Goal: Task Accomplishment & Management: Manage account settings

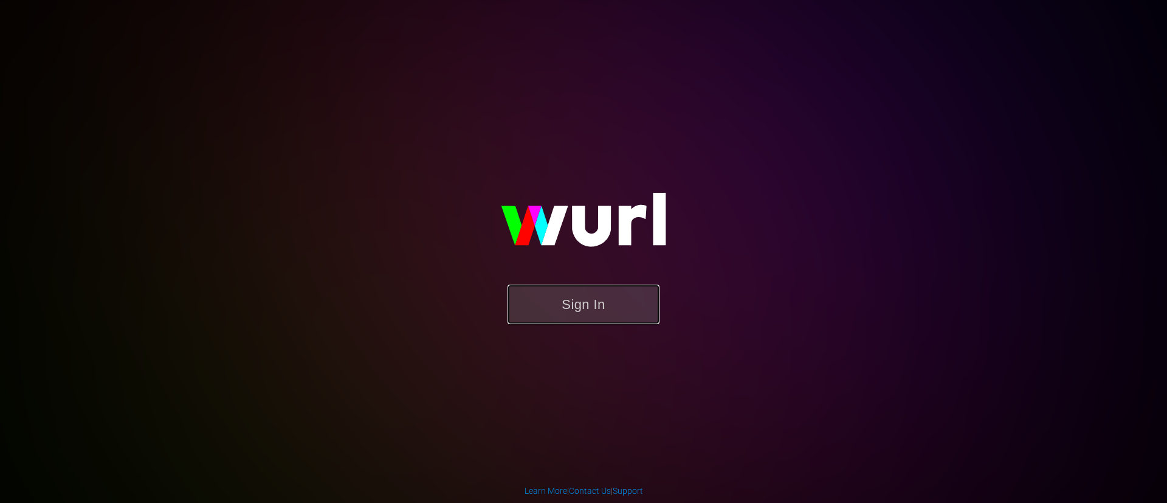
click at [645, 309] on button "Sign In" at bounding box center [583, 304] width 152 height 40
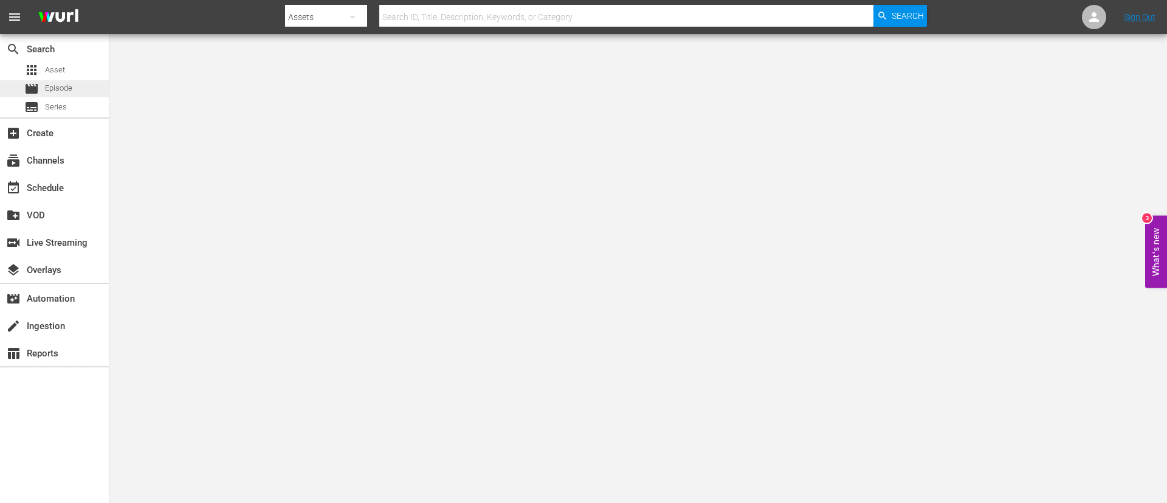
click at [43, 86] on div "movie Episode" at bounding box center [48, 88] width 48 height 17
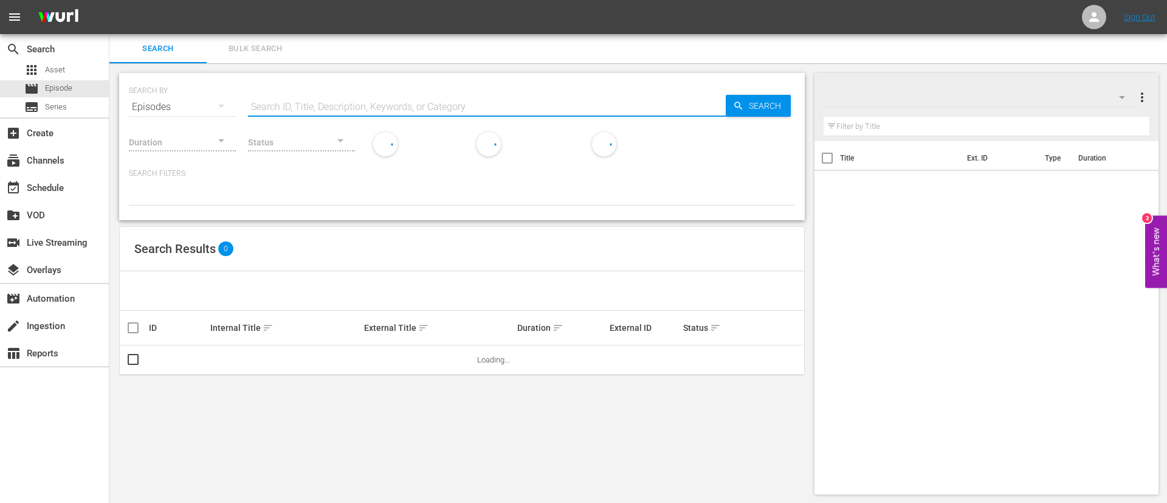
click at [300, 98] on input "text" at bounding box center [487, 106] width 478 height 29
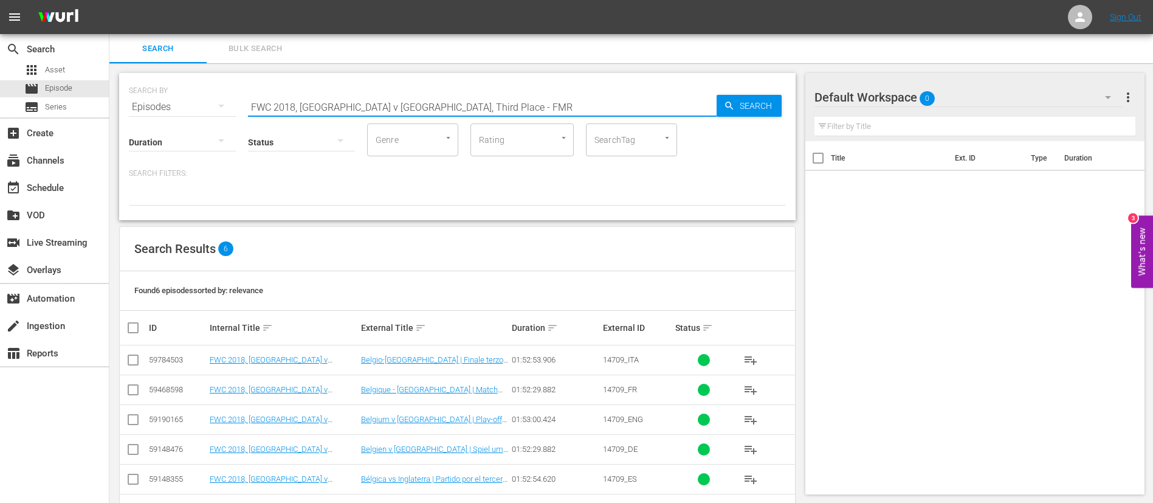
click at [631, 304] on span "14709_ENG" at bounding box center [623, 418] width 40 height 9
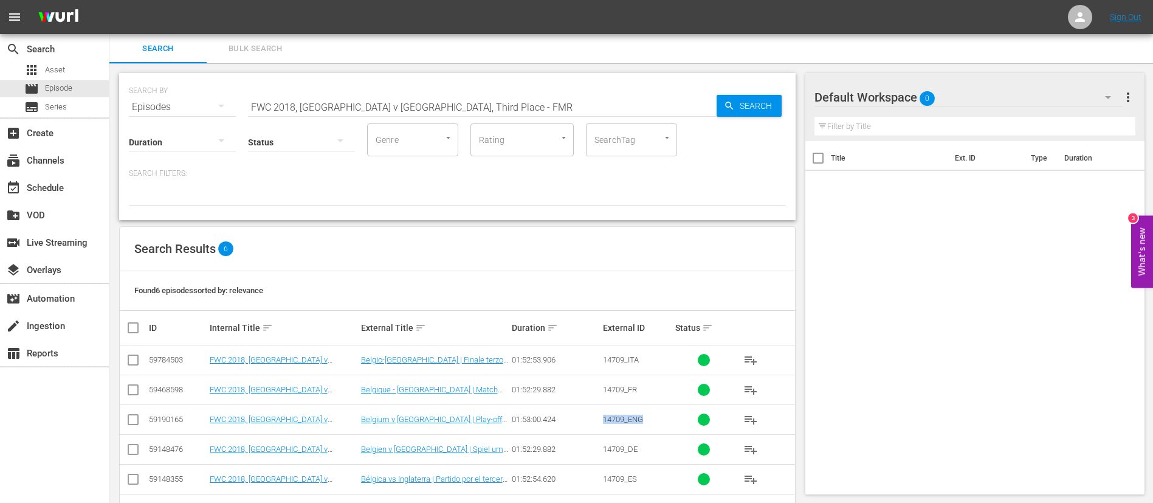
click at [631, 304] on span "14709_ENG" at bounding box center [623, 418] width 40 height 9
copy span "14709_ENG"
click at [430, 89] on div "SEARCH BY Search By Episodes Search ID, Title, Description, Keywords, or Catego…" at bounding box center [457, 100] width 657 height 44
click at [413, 113] on input "FWC 2018, Belgium v England, Third Place - FMR" at bounding box center [482, 106] width 469 height 29
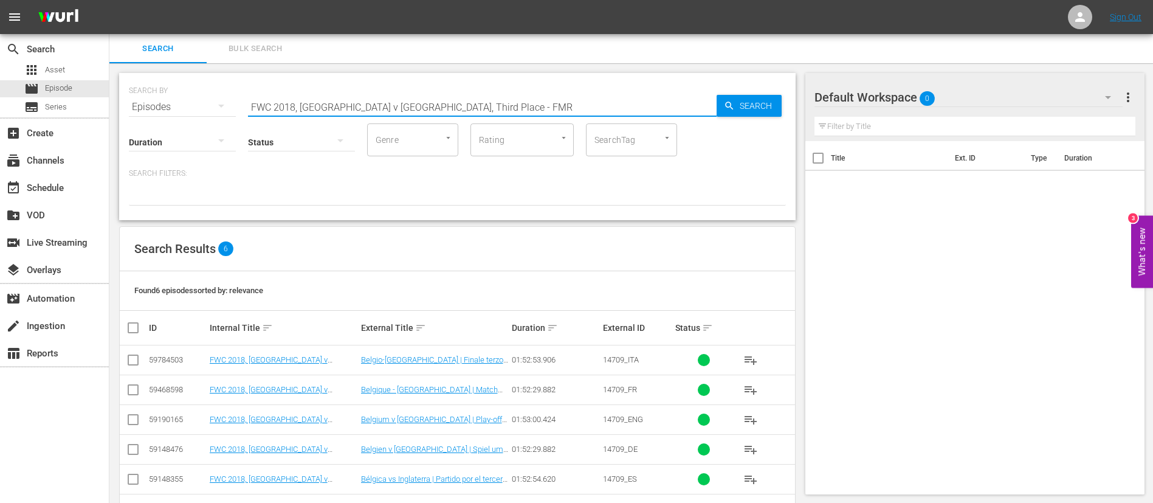
click at [413, 113] on input "FWC 2018, Belgium v England, Third Place - FMR" at bounding box center [482, 106] width 469 height 29
paste input "All-Time Top-10s: England Icons, Goals & Kits"
type input "All-Time Top-10s: England Icons, Goals & Kits"
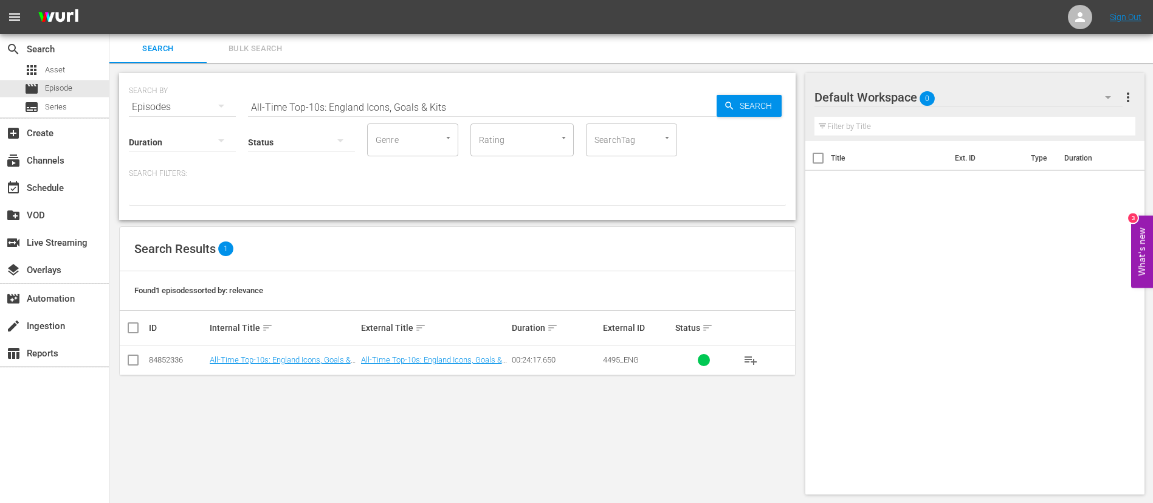
click at [629, 304] on span "4495_ENG" at bounding box center [621, 359] width 36 height 9
copy span "4495_ENG"
click at [281, 40] on button "Bulk Search" at bounding box center [255, 48] width 97 height 29
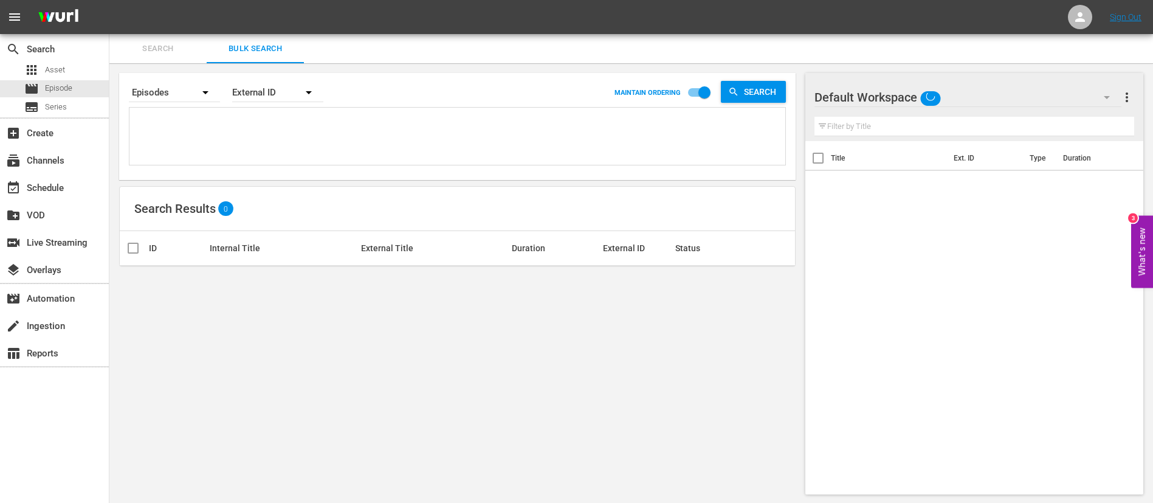
click at [233, 119] on textarea at bounding box center [458, 138] width 653 height 55
paste textarea "131917_ENG 133697_ENG 131804_ENG 319fa8e7-6ca4-465d-9c7d-64a43d85a721_ENG 14709…"
type textarea "131917_ENG 133697_ENG 131804_ENG 319fa8e7-6ca4-465d-9c7d-64a43d85a721_ENG 14709…"
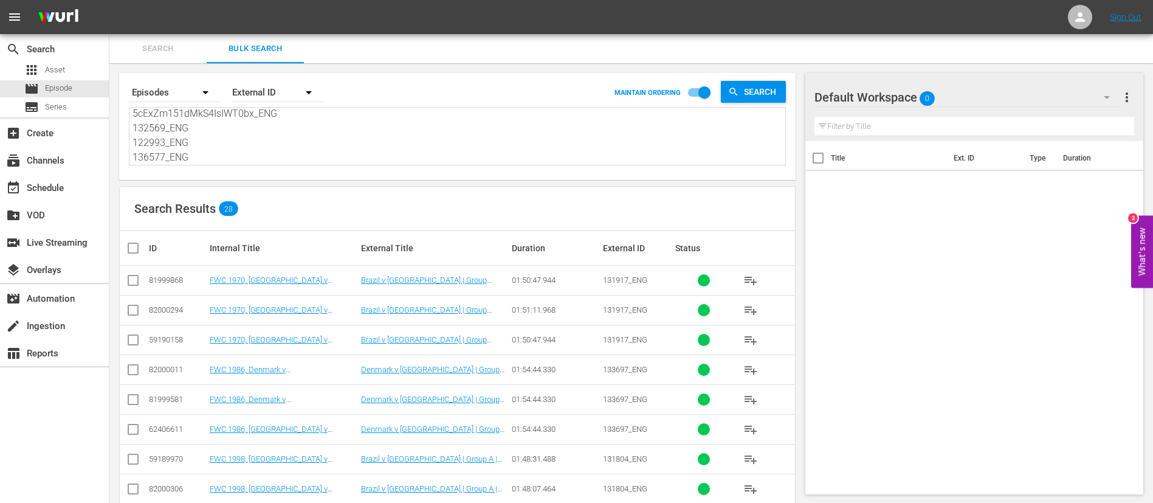
drag, startPoint x: 128, startPoint y: 345, endPoint x: 137, endPoint y: 342, distance: 8.8
click at [128, 304] on input "checkbox" at bounding box center [133, 342] width 15 height 15
checkbox input "true"
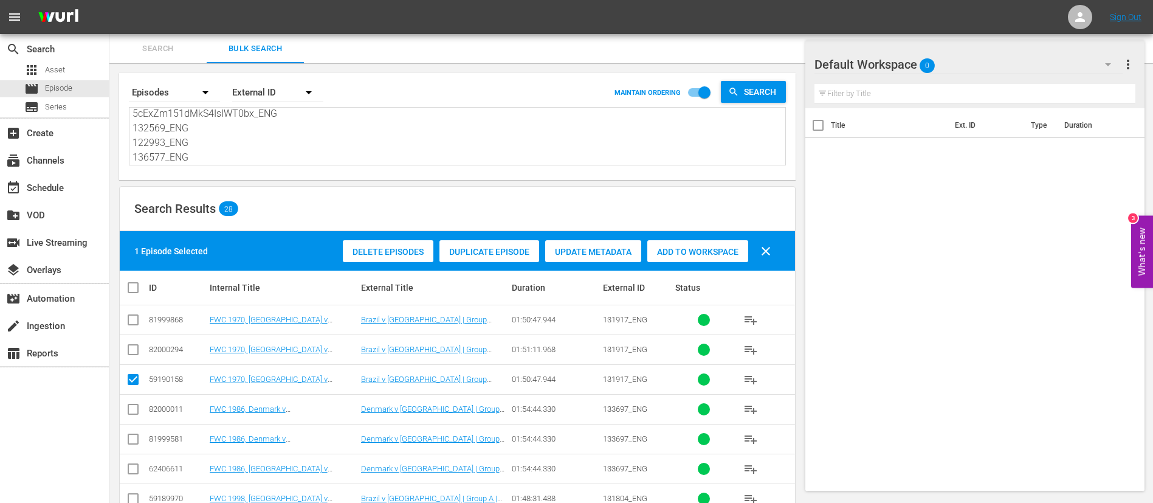
scroll to position [91, 0]
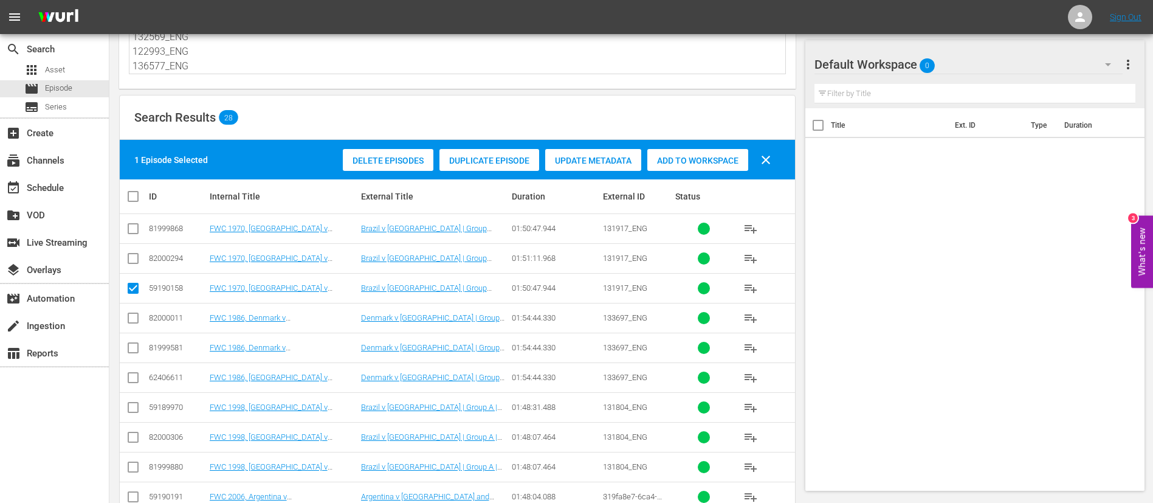
click at [132, 304] on input "checkbox" at bounding box center [133, 380] width 15 height 15
checkbox input "true"
click at [131, 304] on input "checkbox" at bounding box center [133, 409] width 15 height 15
checkbox input "true"
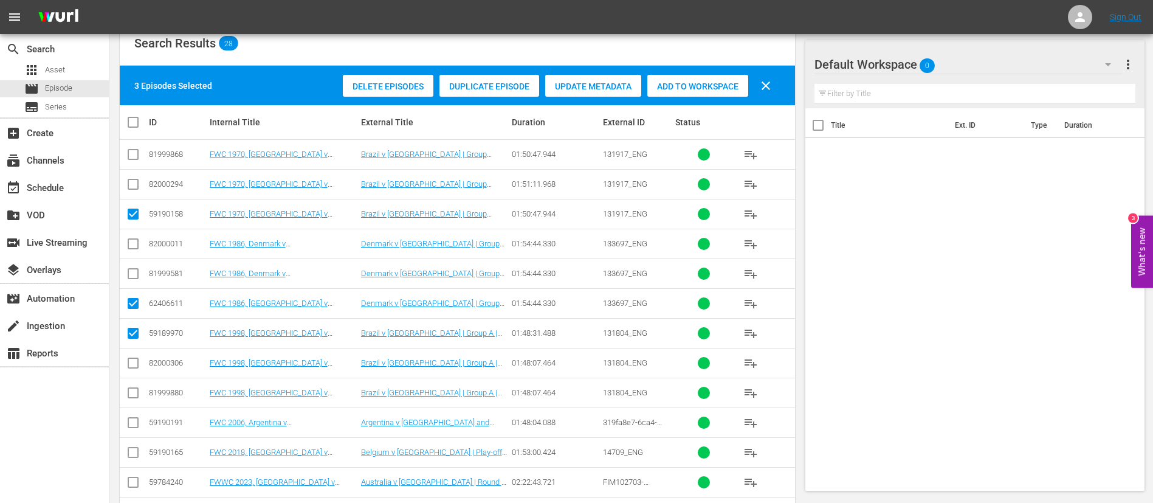
scroll to position [182, 0]
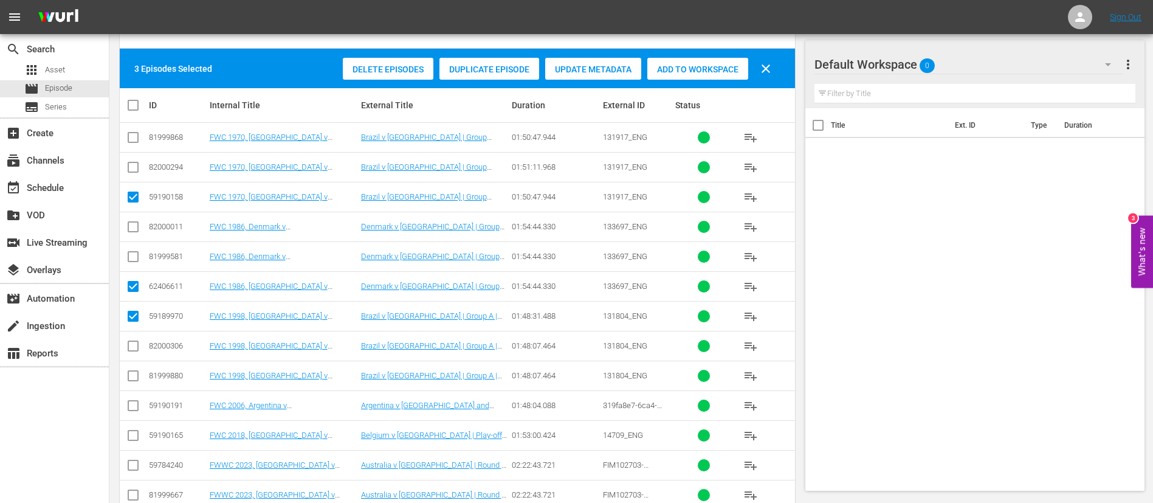
click at [131, 304] on input "checkbox" at bounding box center [133, 408] width 15 height 15
checkbox input "true"
click at [131, 304] on input "checkbox" at bounding box center [133, 437] width 15 height 15
checkbox input "true"
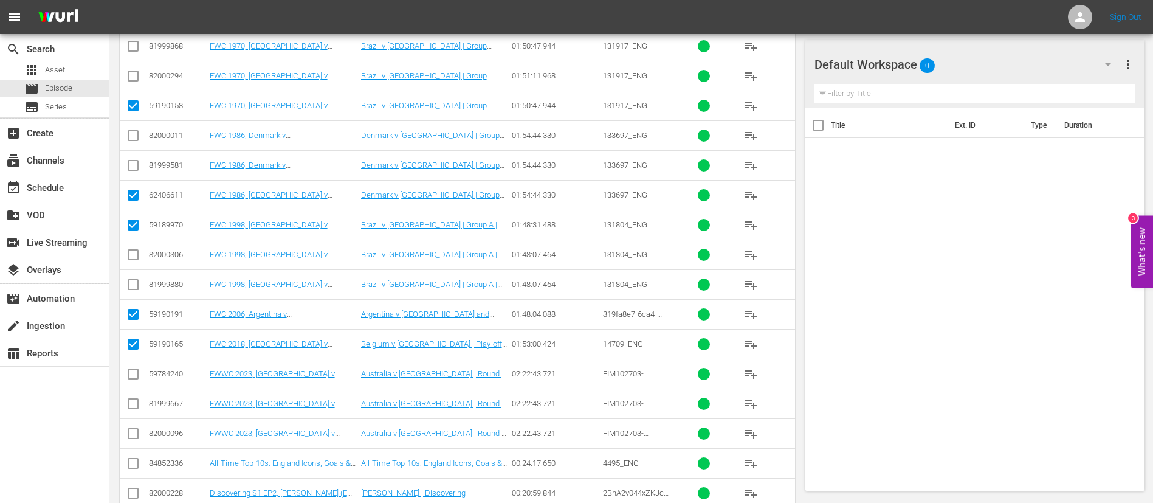
click at [131, 304] on input "checkbox" at bounding box center [133, 376] width 15 height 15
checkbox input "true"
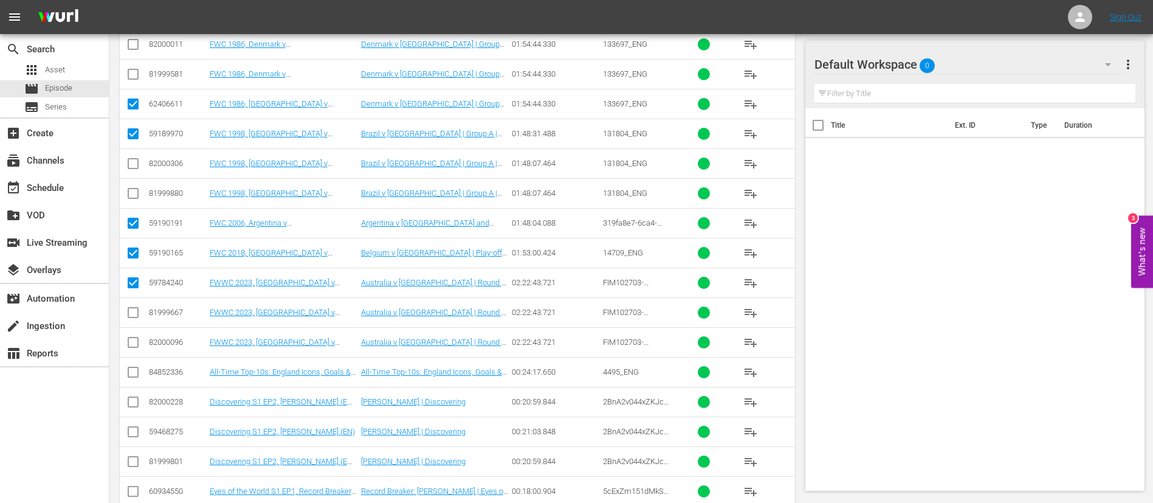
click at [131, 304] on input "checkbox" at bounding box center [133, 374] width 15 height 15
checkbox input "true"
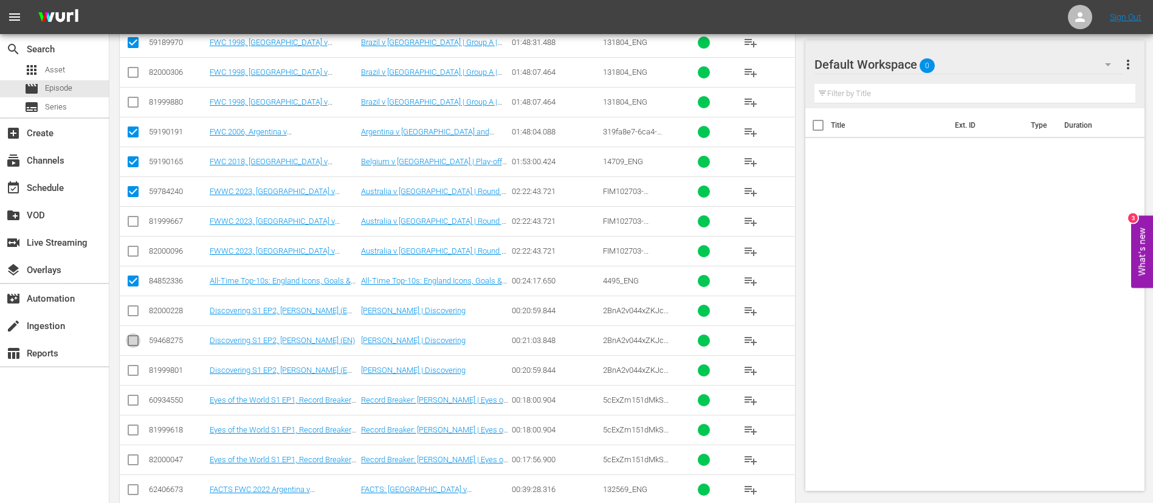
click at [137, 304] on input "checkbox" at bounding box center [133, 342] width 15 height 15
checkbox input "true"
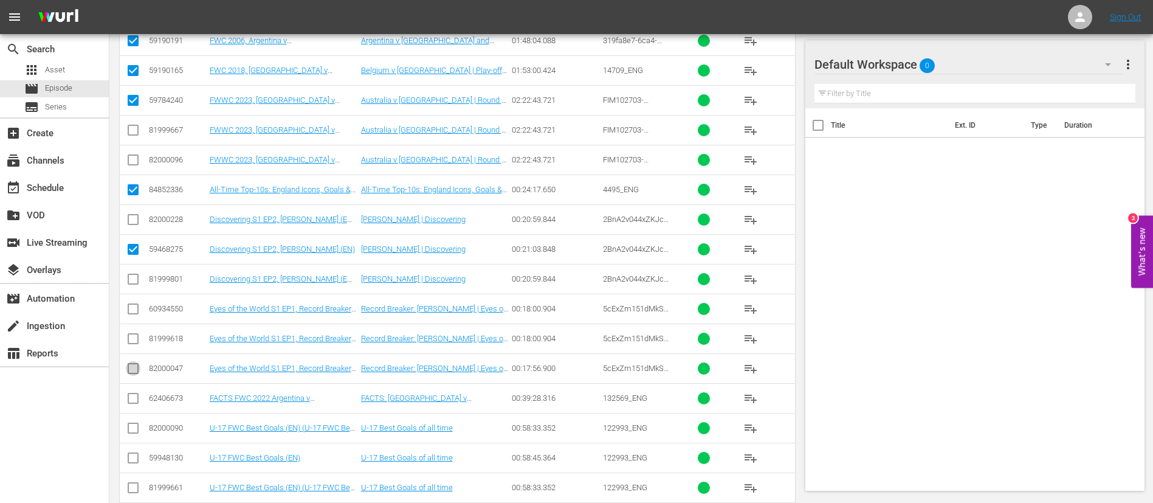
click at [134, 304] on icon at bounding box center [133, 368] width 11 height 11
click at [131, 304] on input "checkbox" at bounding box center [133, 400] width 15 height 15
checkbox input "true"
click at [136, 304] on input "checkbox" at bounding box center [133, 460] width 15 height 15
checkbox input "true"
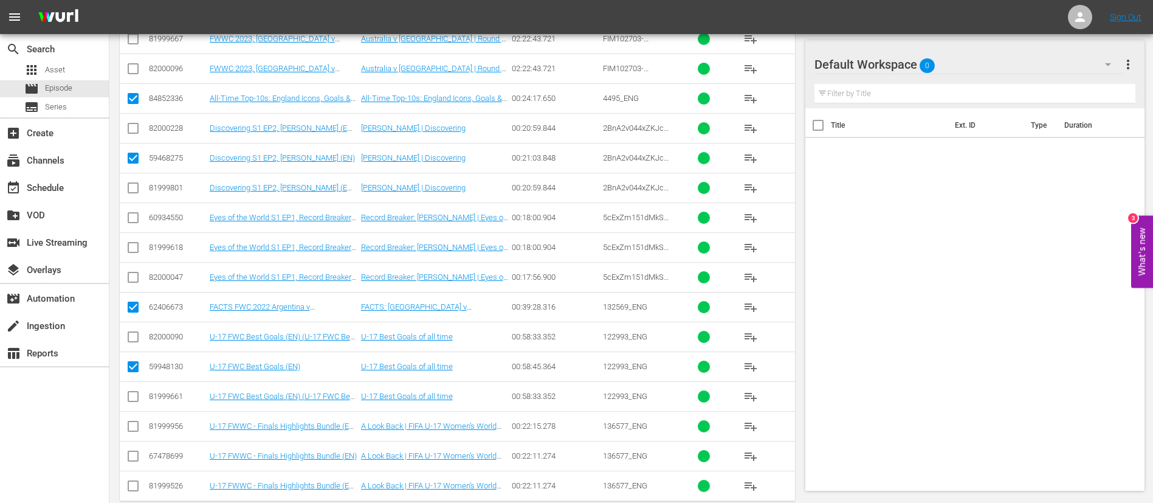
scroll to position [659, 0]
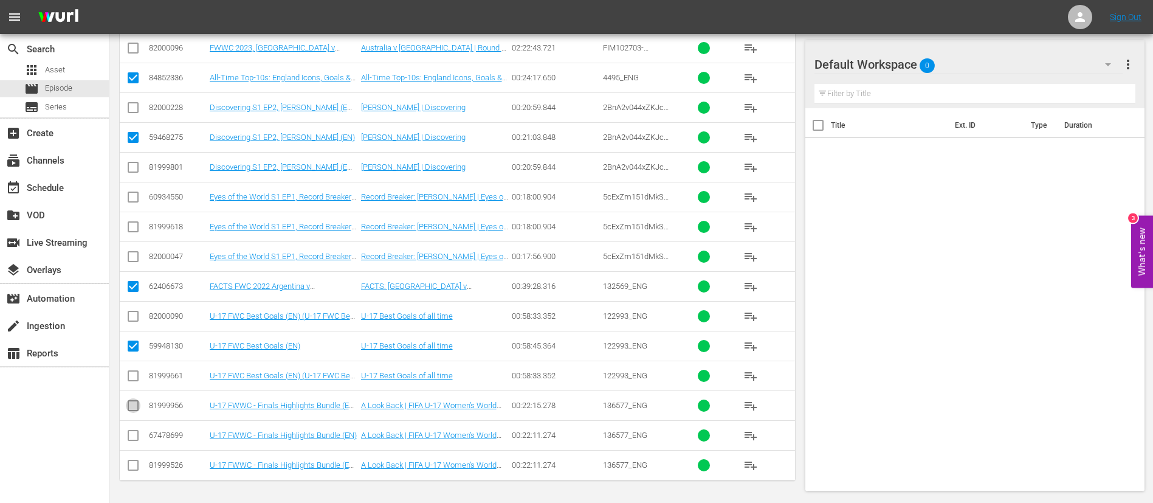
click at [127, 304] on input "checkbox" at bounding box center [133, 408] width 15 height 15
checkbox input "true"
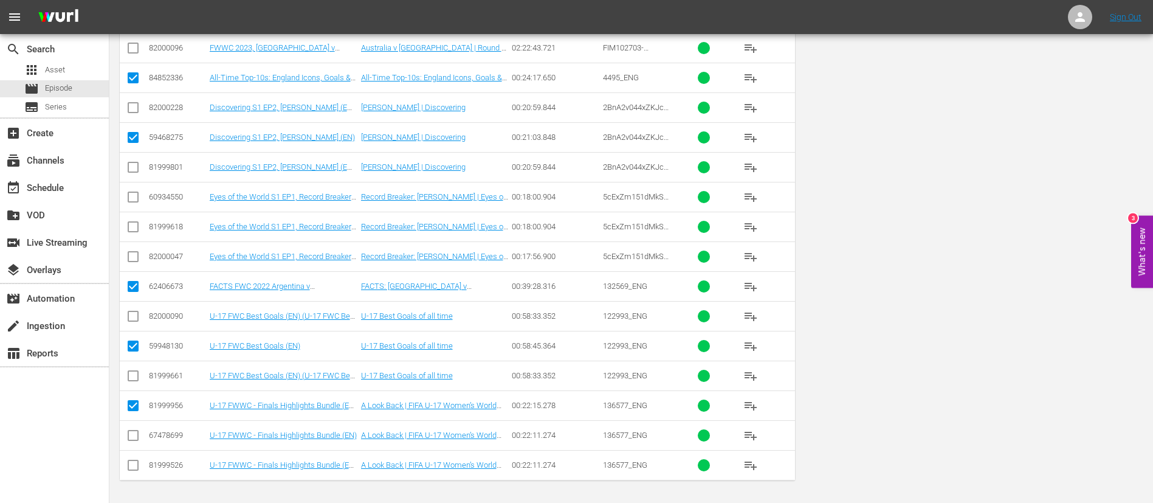
scroll to position [0, 0]
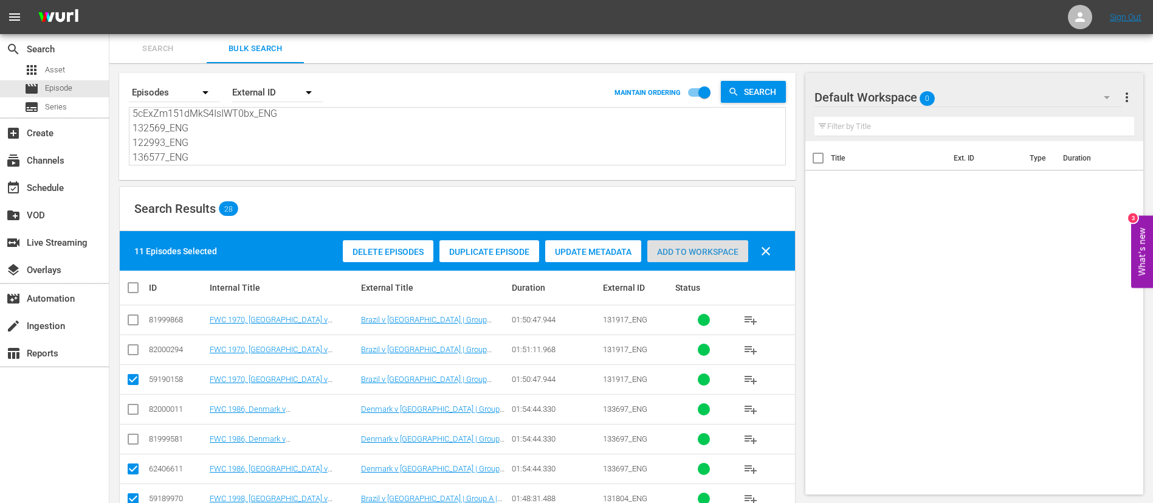
click at [706, 253] on span "Add to Workspace" at bounding box center [697, 252] width 101 height 10
click at [91, 157] on div "subscriptions Channels" at bounding box center [54, 159] width 109 height 24
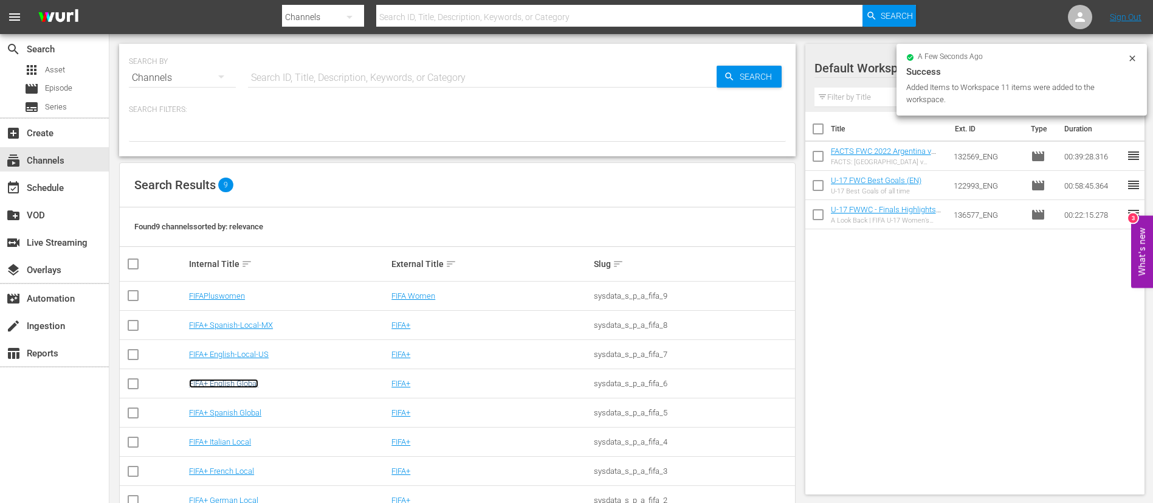
click at [222, 304] on link "FIFA+ English Global" at bounding box center [223, 383] width 69 height 9
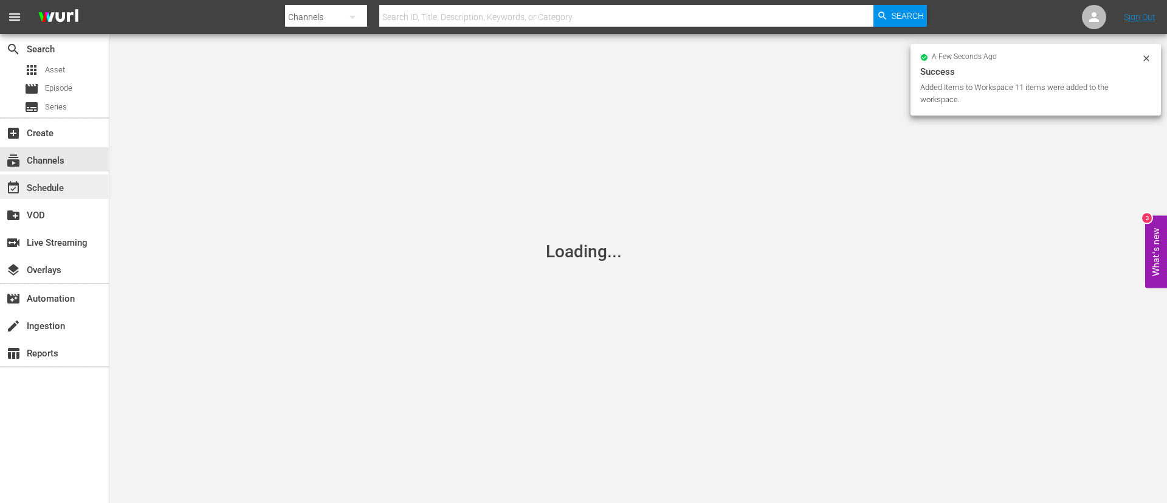
click at [81, 182] on div "event_available Schedule" at bounding box center [54, 186] width 109 height 24
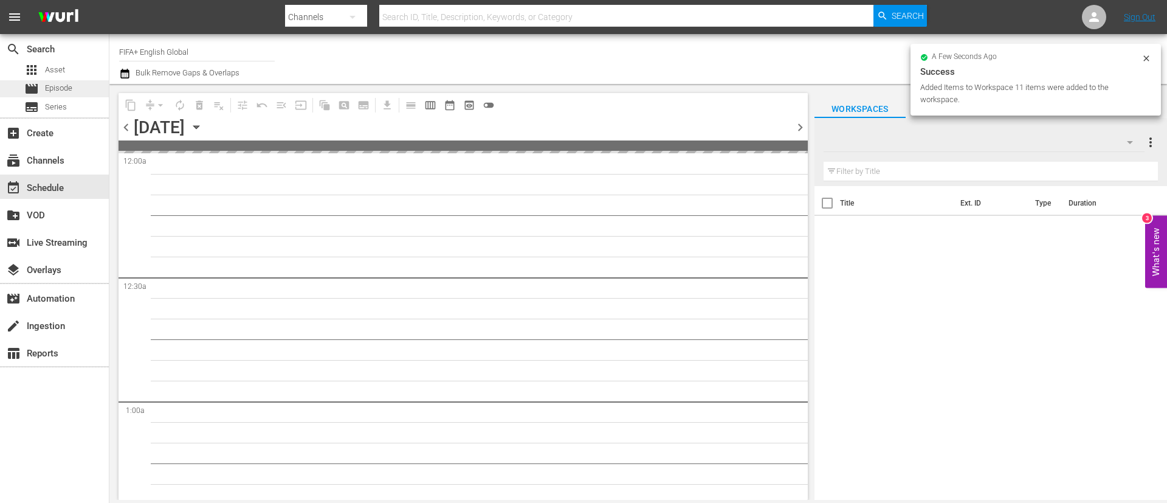
click at [75, 83] on div "movie Episode" at bounding box center [54, 88] width 109 height 17
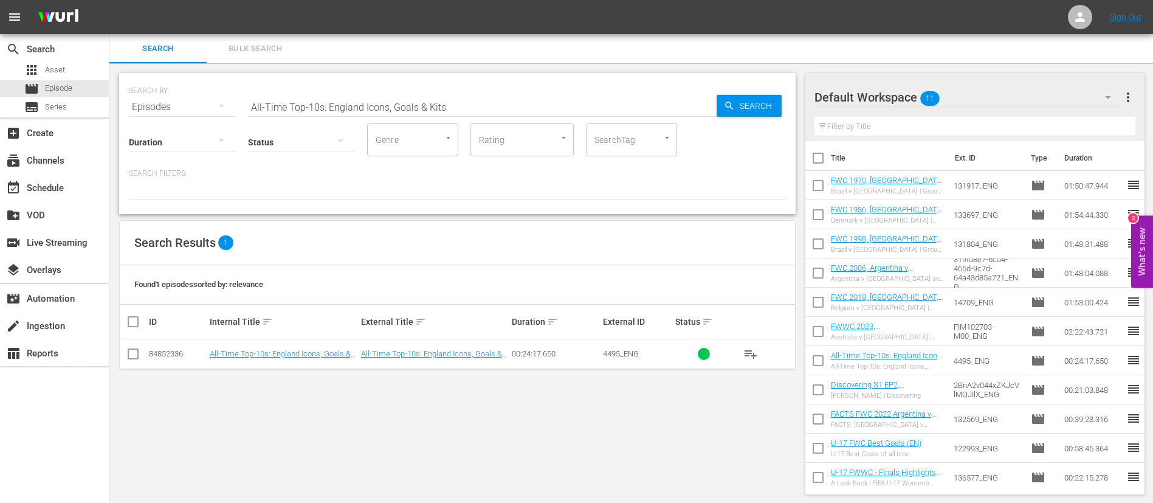
click at [540, 95] on input "All-Time Top-10s: England Icons, Goals & Kits" at bounding box center [482, 106] width 469 height 29
click at [539, 94] on input "All-Time Top-10s: England Icons, Goals & Kits" at bounding box center [482, 106] width 469 height 29
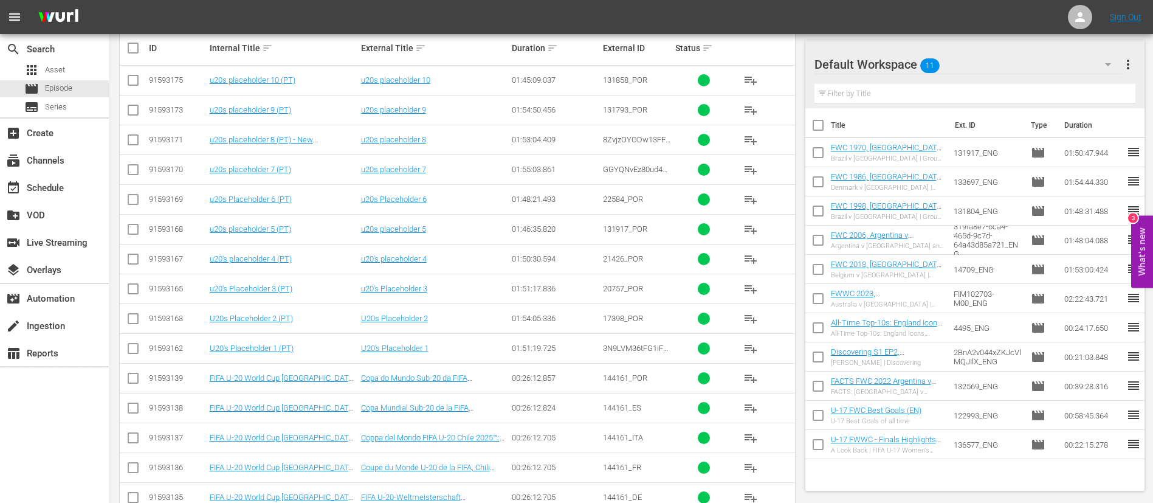
scroll to position [365, 0]
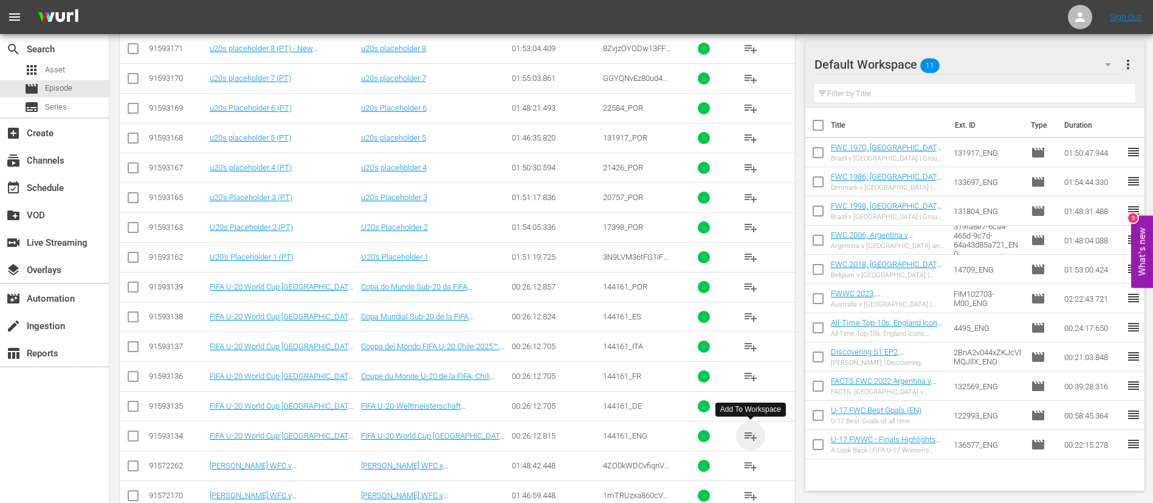
click at [706, 304] on span "playlist_add" at bounding box center [750, 435] width 15 height 15
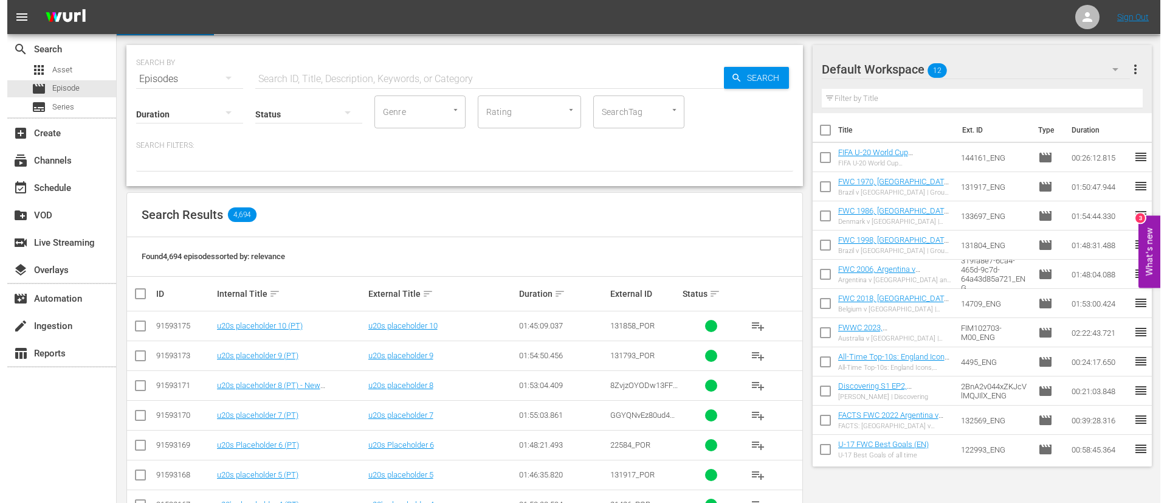
scroll to position [0, 0]
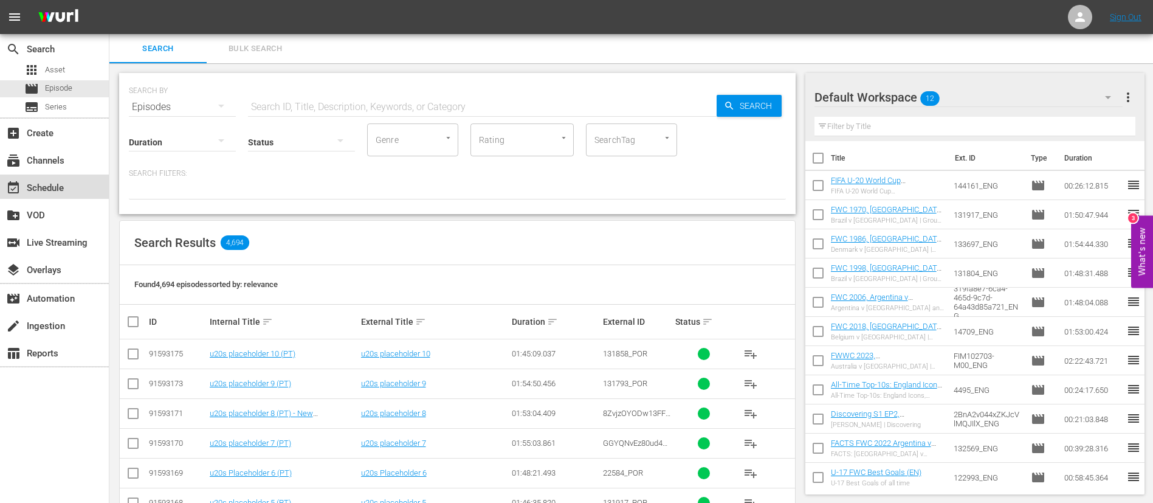
click at [27, 182] on div "event_available Schedule" at bounding box center [34, 186] width 68 height 11
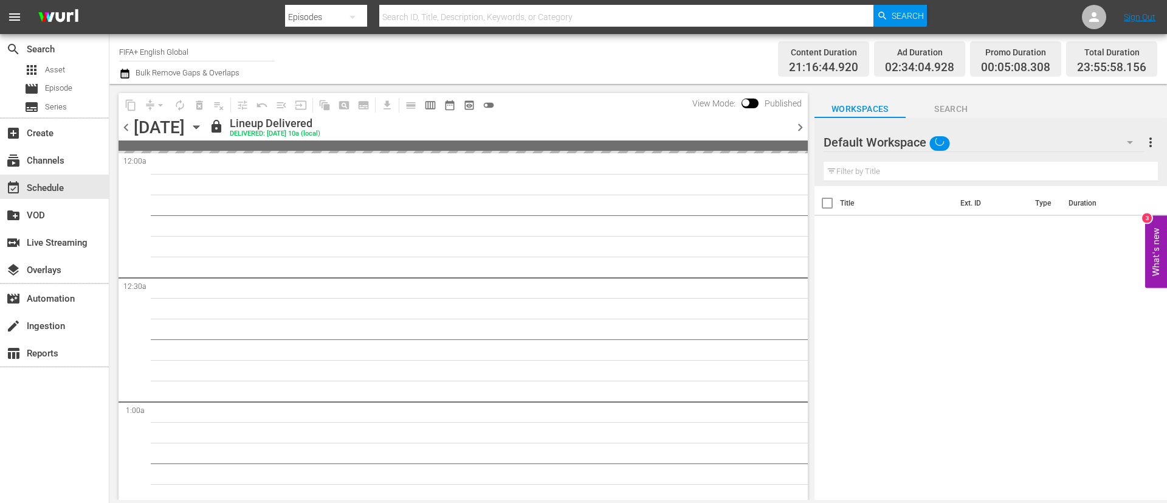
click at [706, 131] on span "chevron_right" at bounding box center [800, 127] width 15 height 15
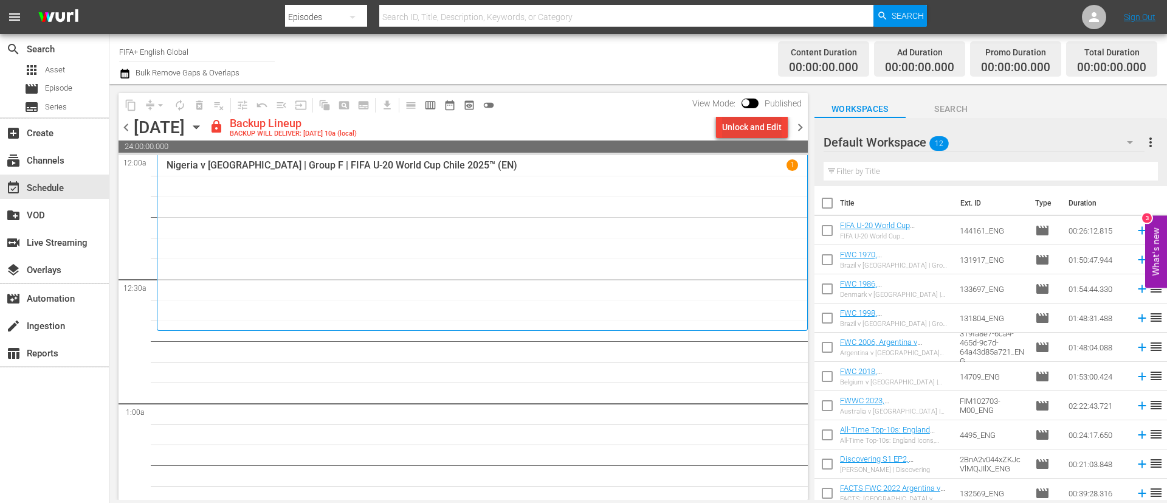
click at [706, 133] on div "Unlock and Edit" at bounding box center [752, 127] width 60 height 22
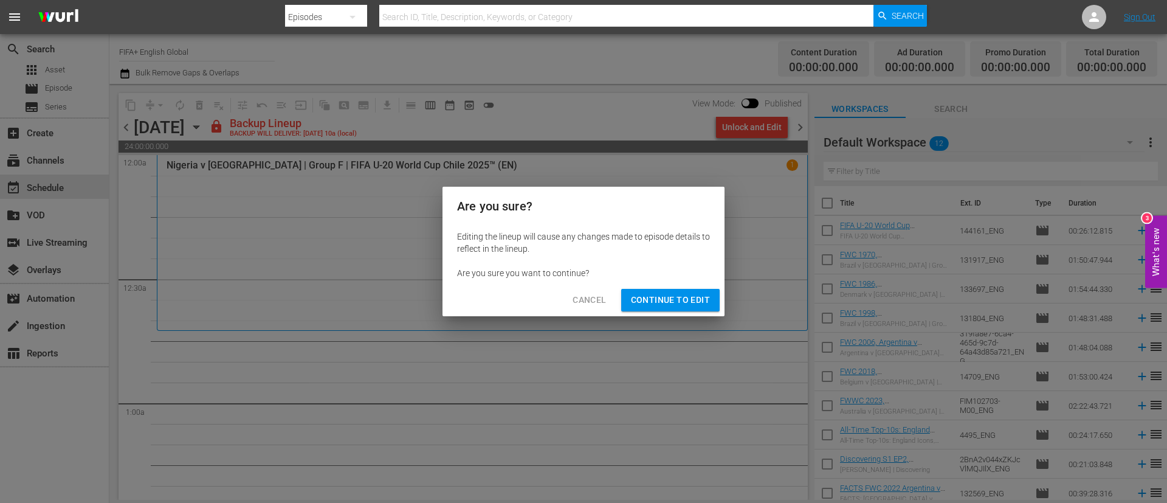
click at [694, 300] on span "Continue to Edit" at bounding box center [670, 299] width 79 height 15
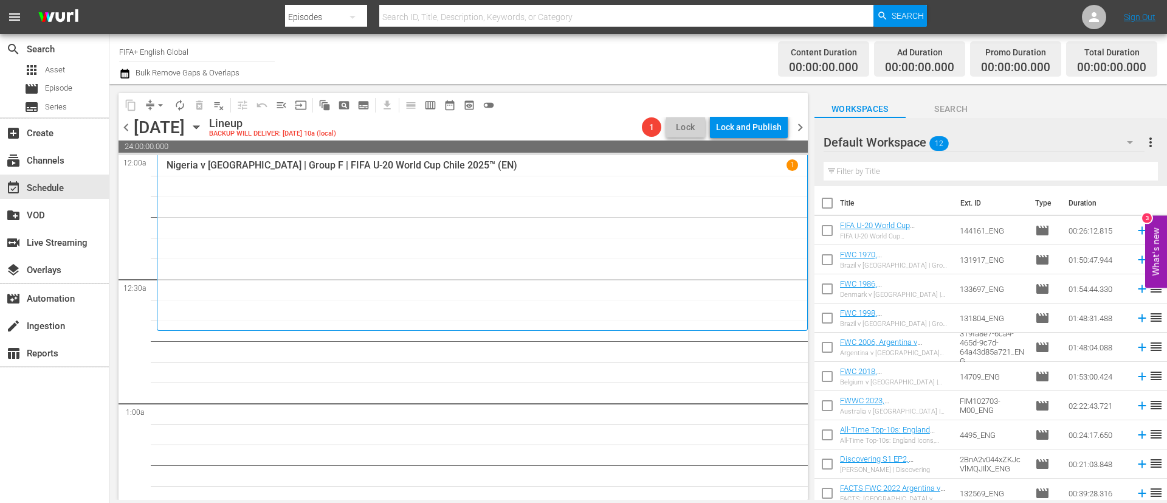
click at [706, 202] on input "checkbox" at bounding box center [827, 206] width 26 height 26
checkbox input "true"
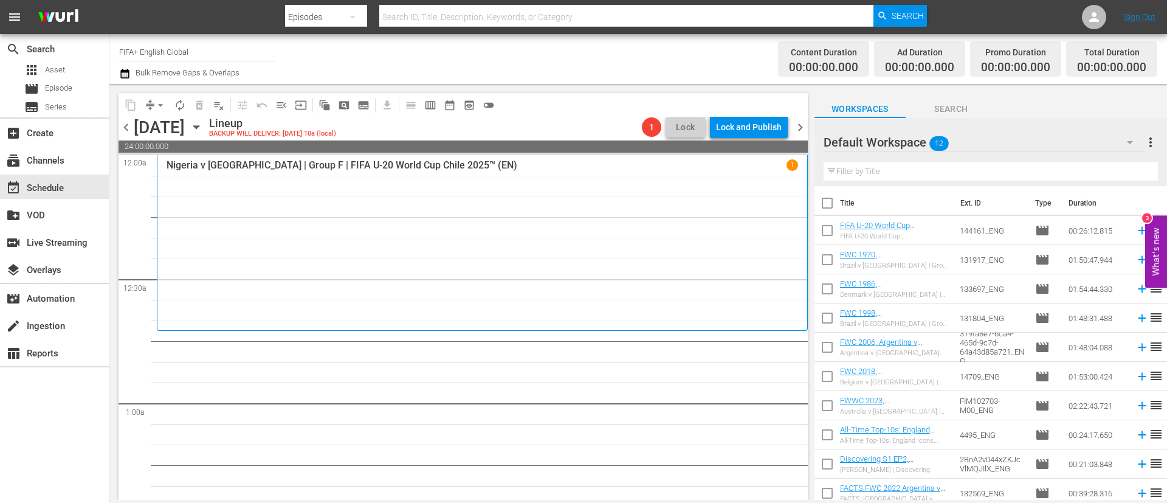
checkbox input "true"
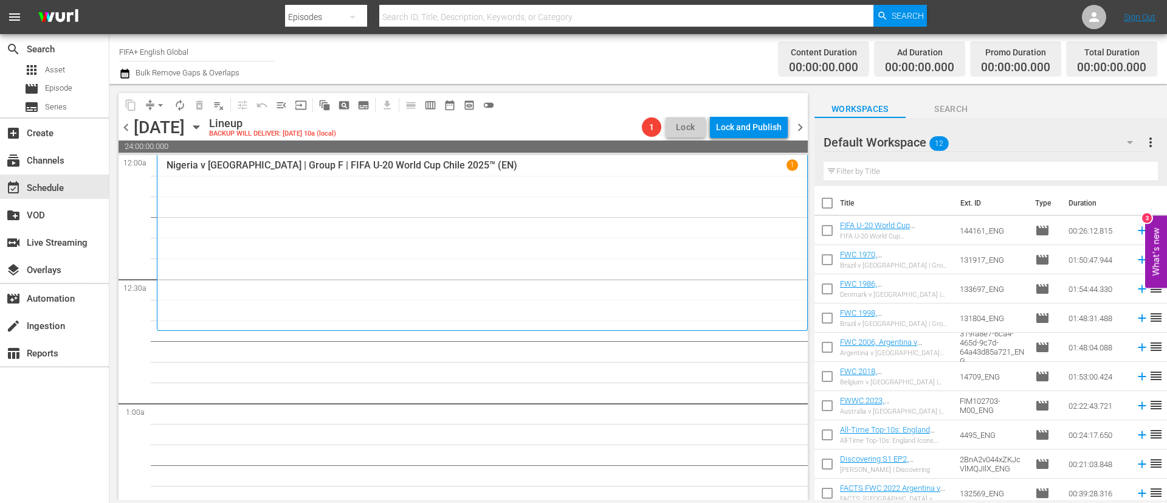
checkbox input "true"
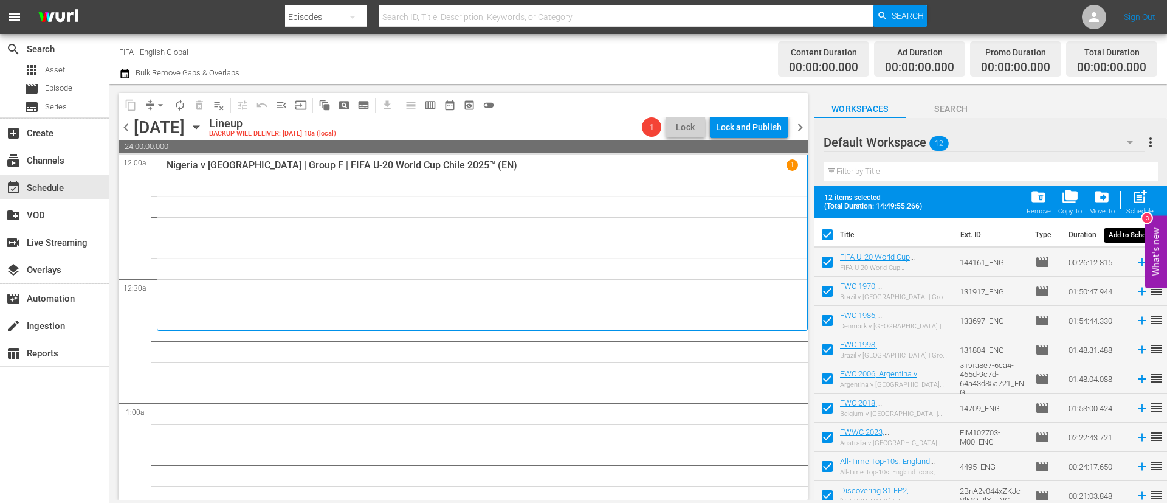
click at [706, 195] on span "post_add" at bounding box center [1140, 196] width 16 height 16
checkbox input "false"
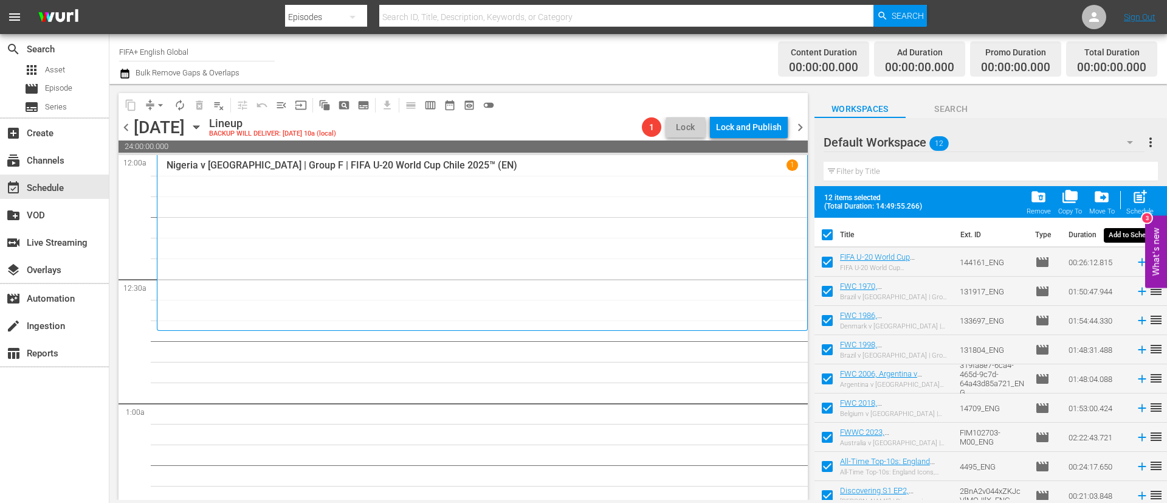
checkbox input "false"
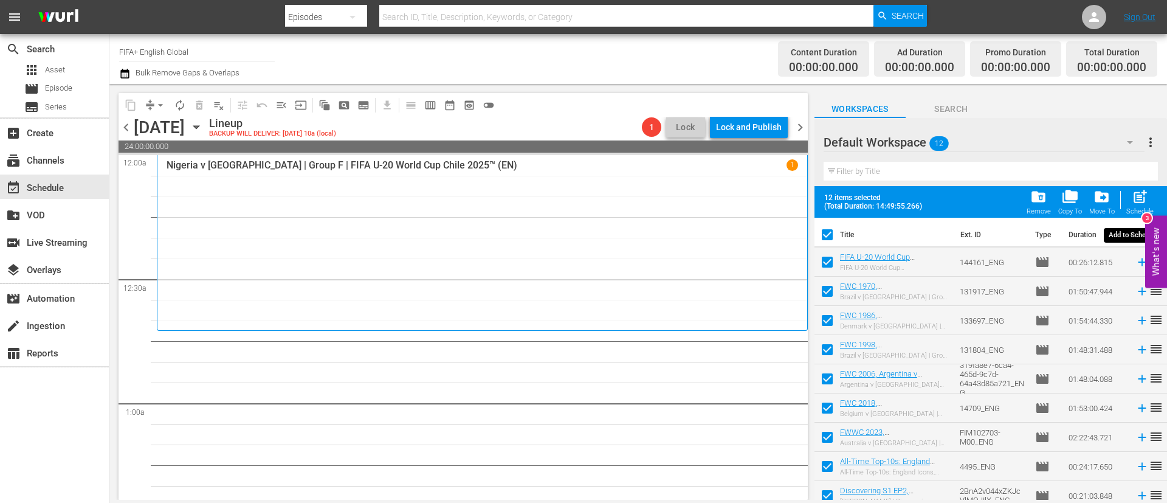
checkbox input "false"
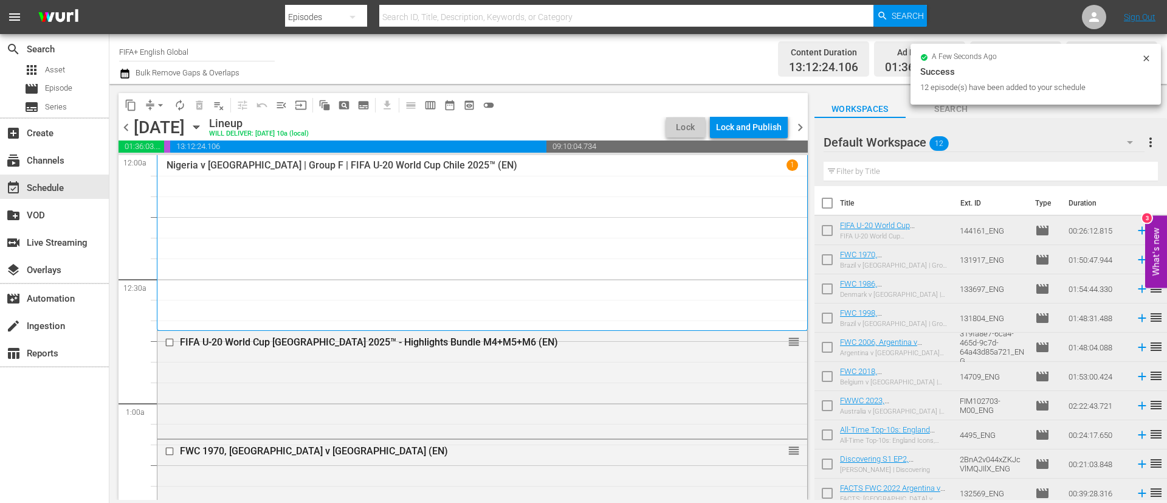
click at [706, 205] on input "checkbox" at bounding box center [827, 206] width 26 height 26
checkbox input "true"
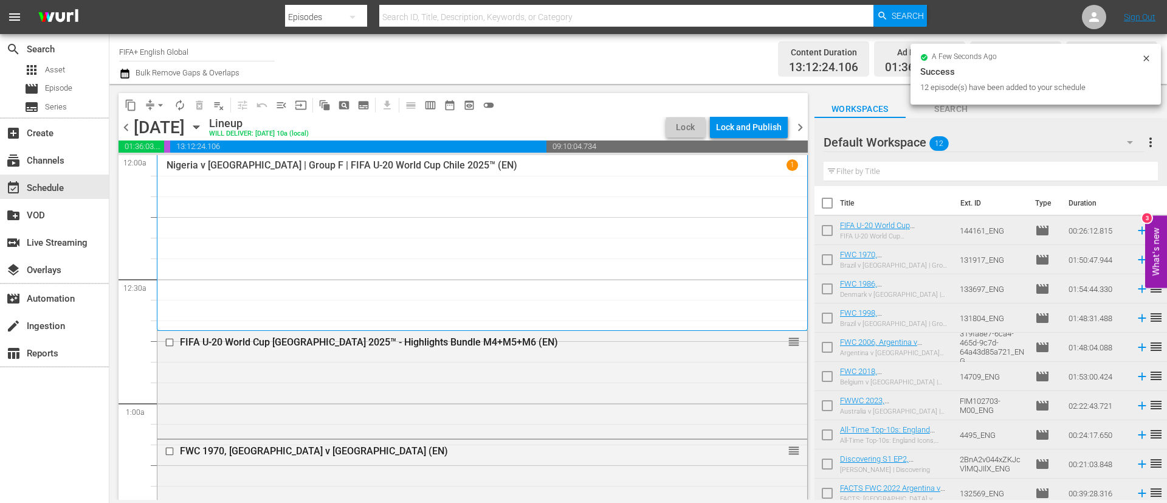
checkbox input "true"
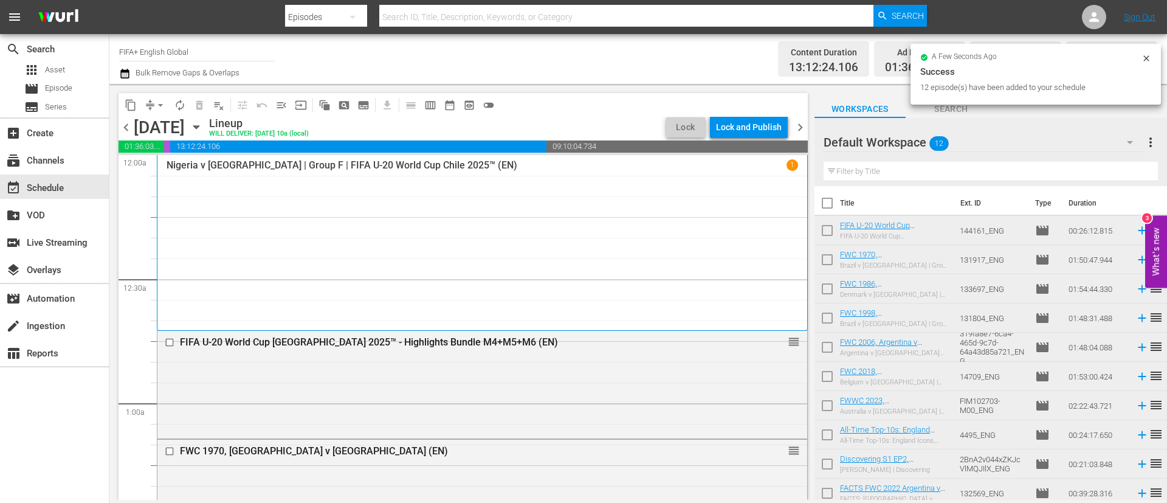
checkbox input "true"
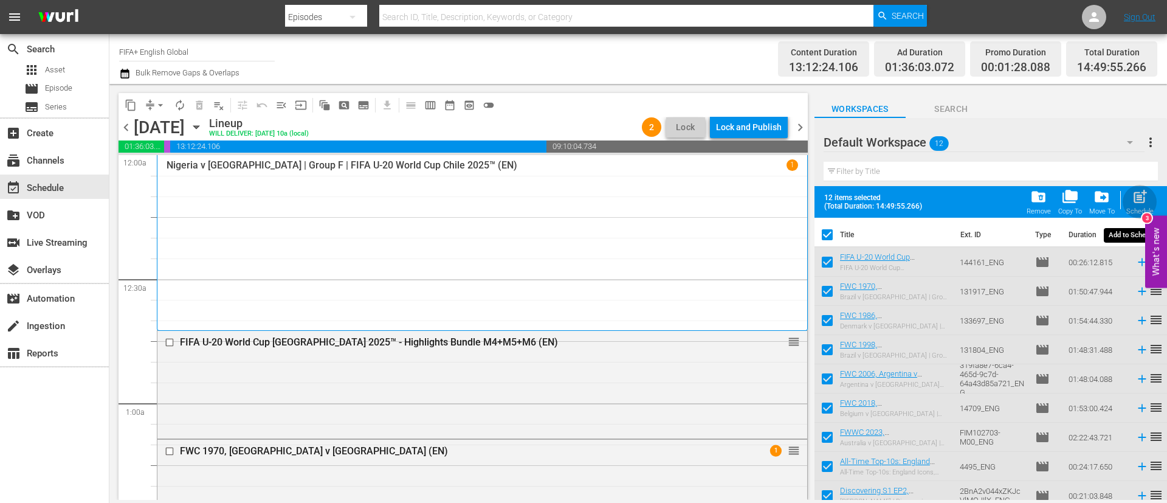
click at [706, 194] on span "post_add" at bounding box center [1140, 196] width 16 height 16
checkbox input "false"
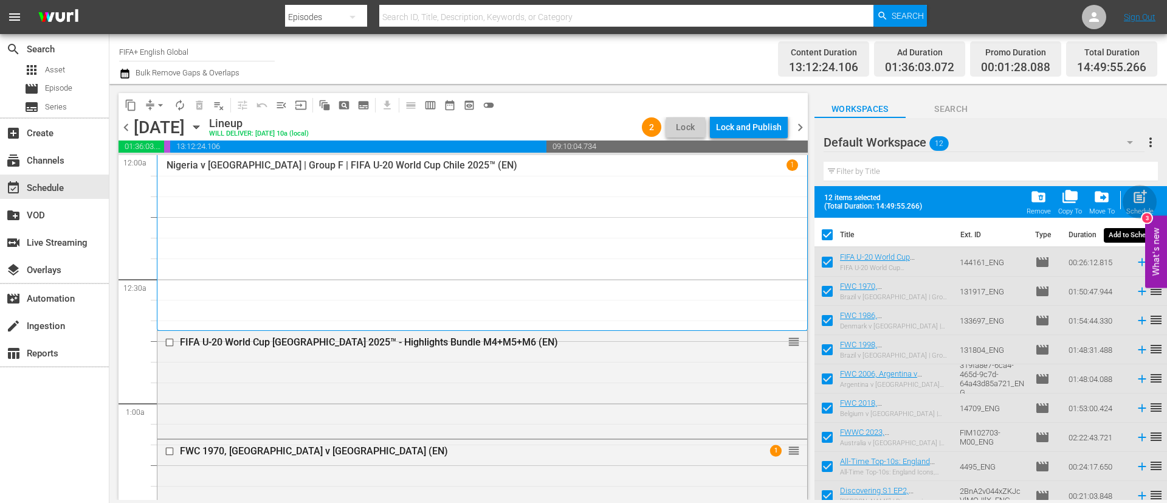
checkbox input "false"
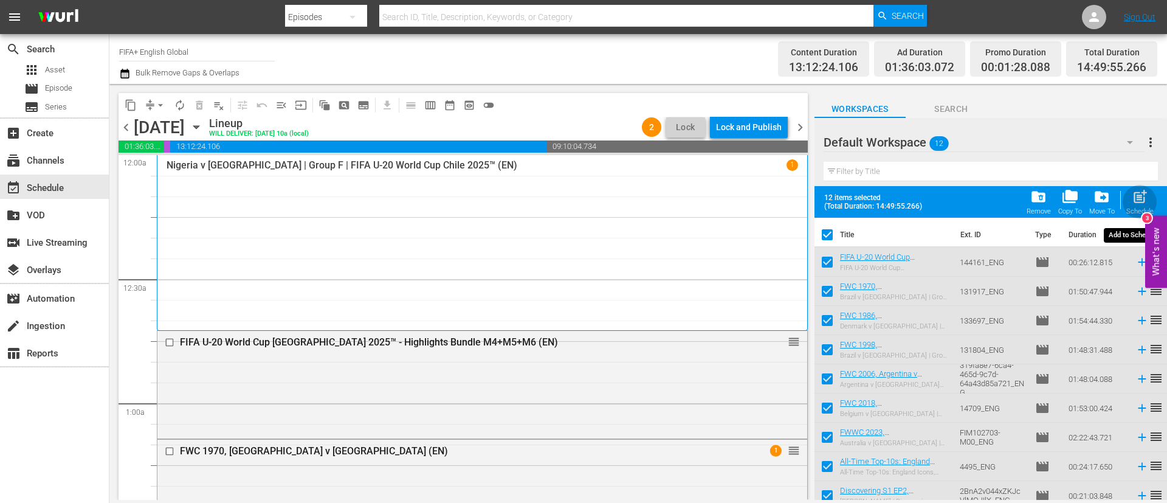
checkbox input "false"
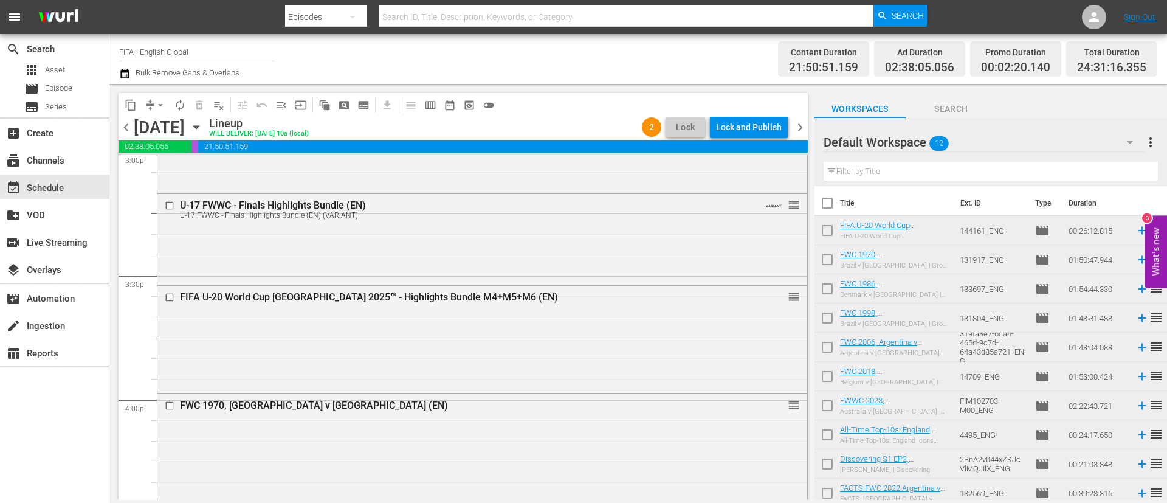
scroll to position [3632, 0]
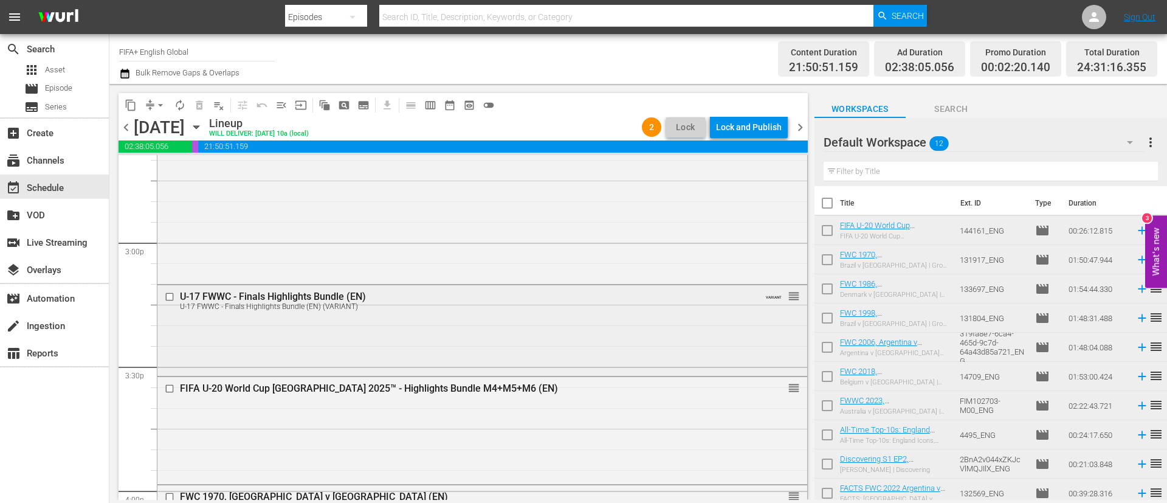
click at [169, 300] on input "checkbox" at bounding box center [171, 297] width 13 height 10
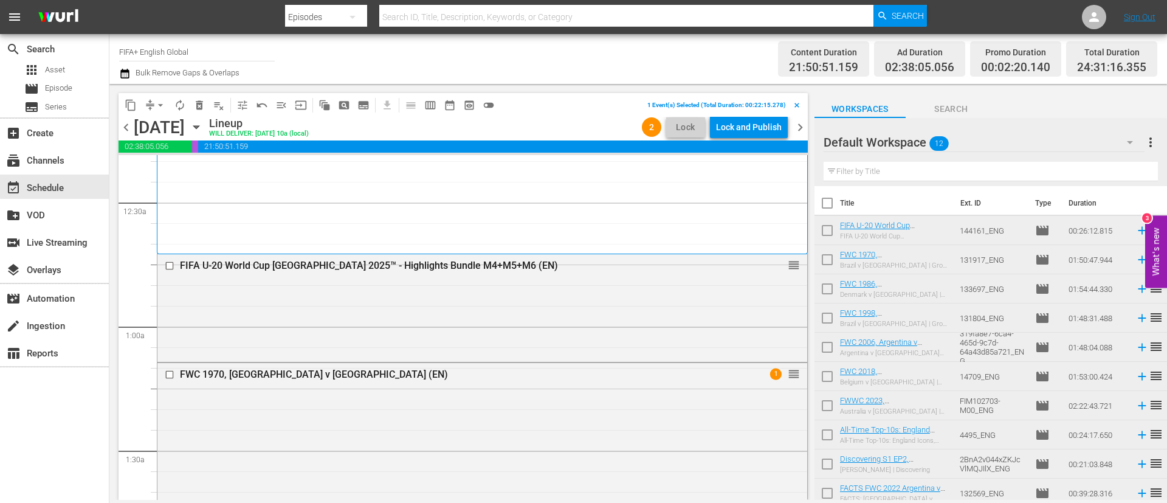
scroll to position [0, 0]
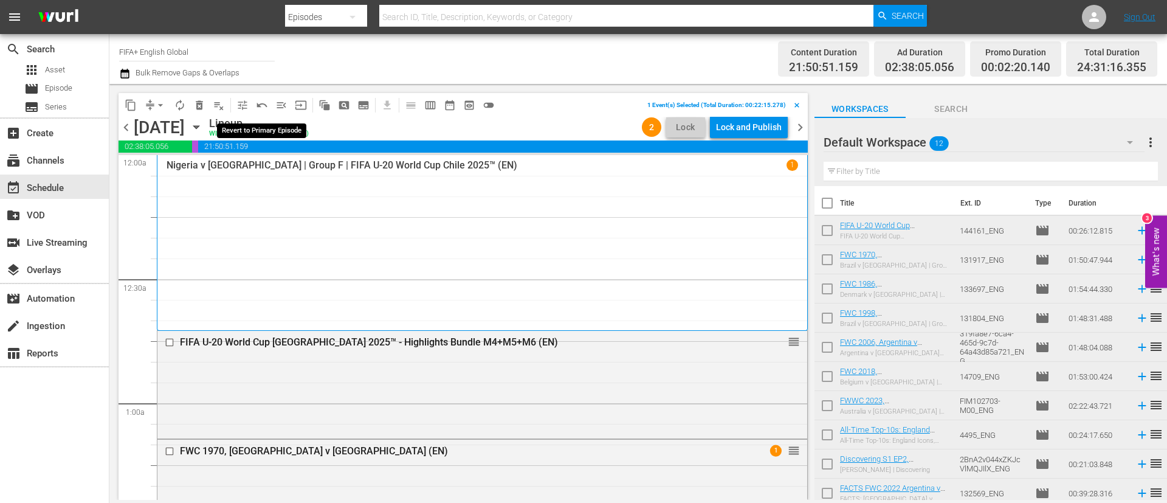
click at [255, 103] on button "undo_outined" at bounding box center [261, 104] width 19 height 19
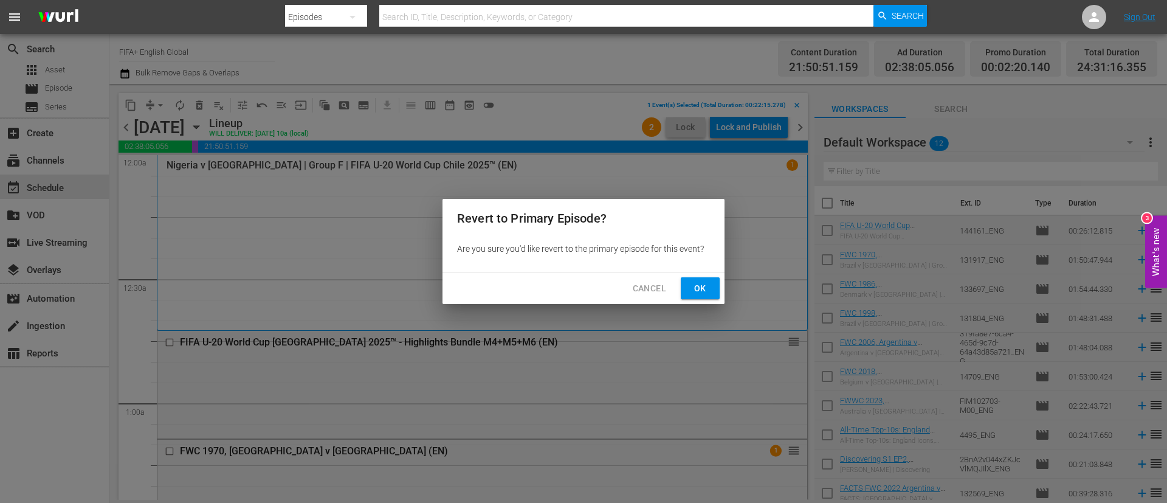
click at [703, 287] on span "Ok" at bounding box center [699, 288] width 19 height 15
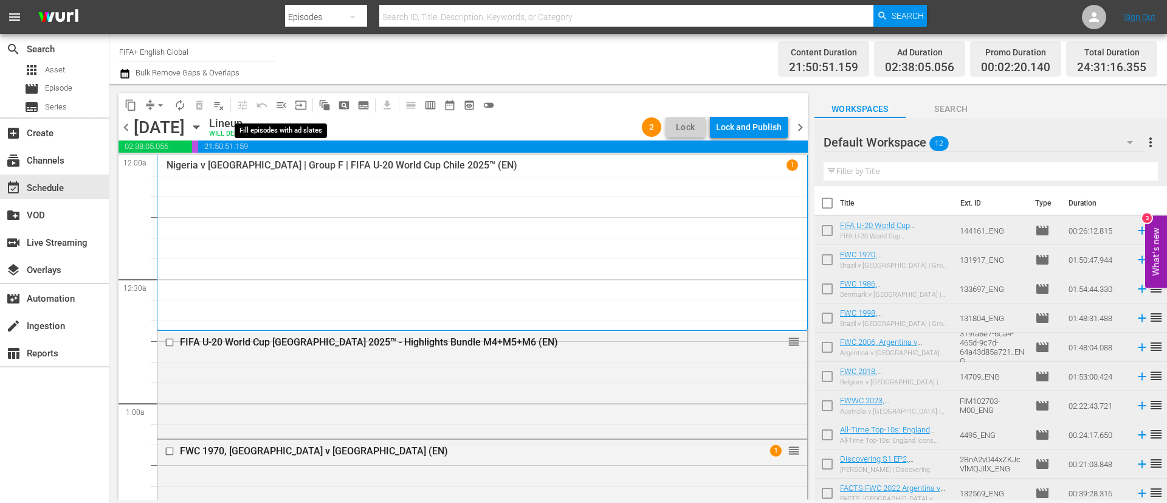
click at [283, 103] on span "menu_open" at bounding box center [281, 105] width 12 height 12
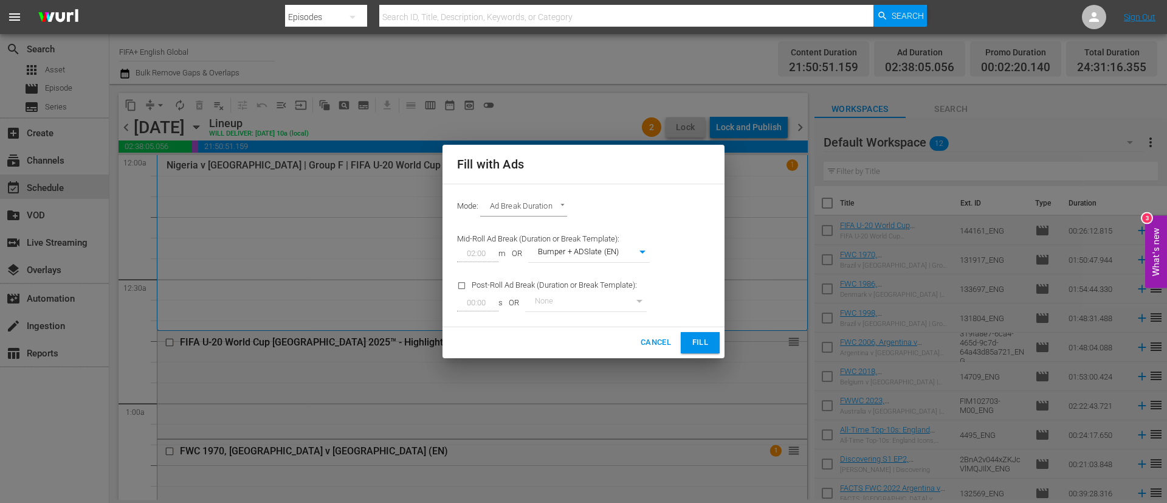
click at [706, 304] on span "Fill" at bounding box center [699, 342] width 19 height 14
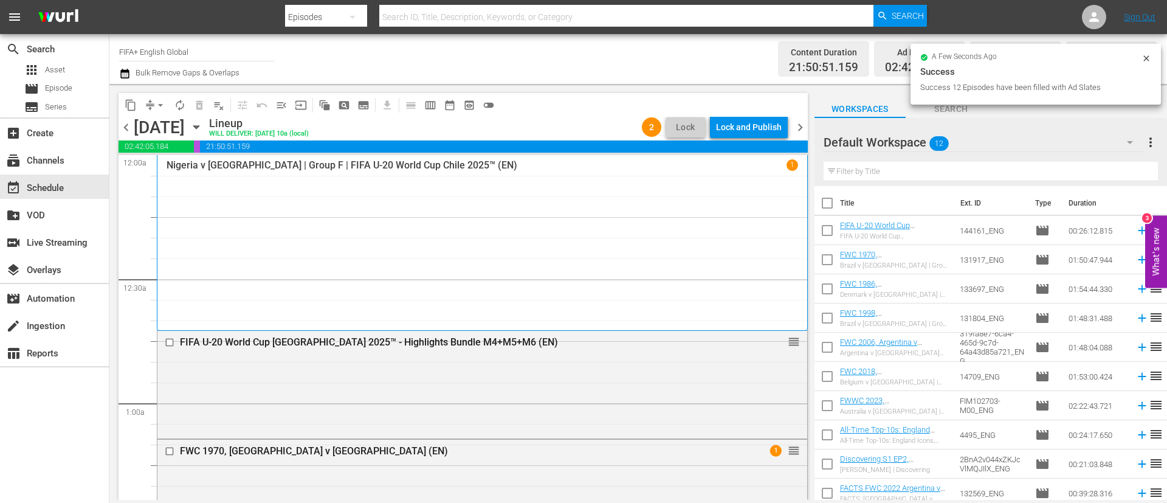
click at [706, 146] on span "more_vert" at bounding box center [1150, 142] width 15 height 15
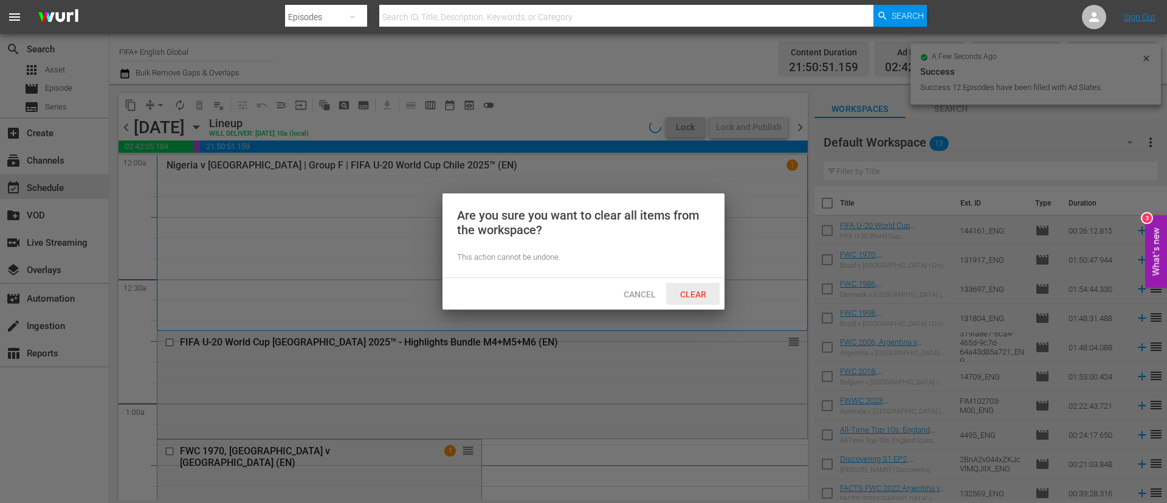
click at [698, 297] on span "Clear" at bounding box center [693, 294] width 46 height 10
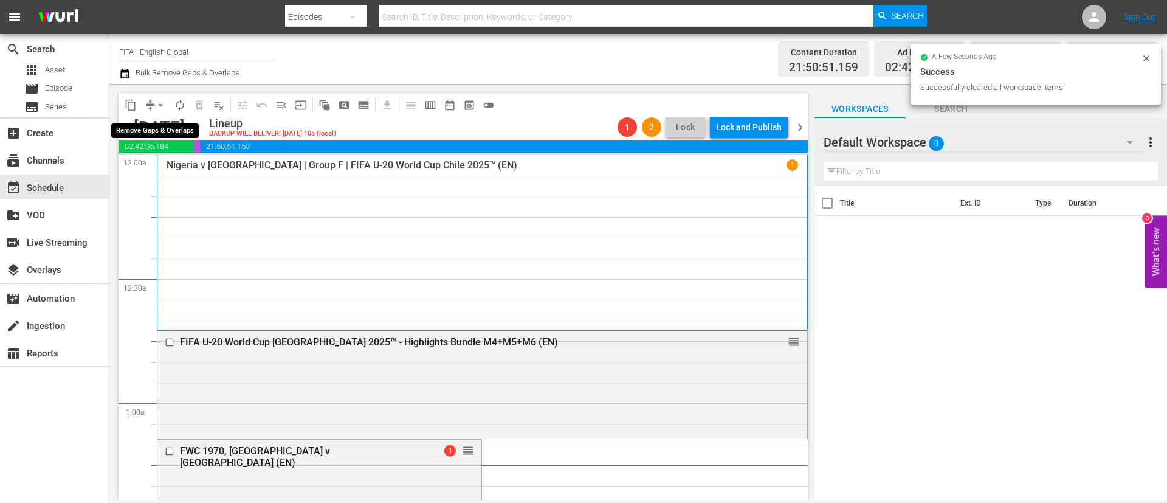
click at [165, 106] on span "arrow_drop_down" at bounding box center [160, 105] width 12 height 12
click at [169, 164] on li "Align to End of Previous Day" at bounding box center [161, 170] width 128 height 20
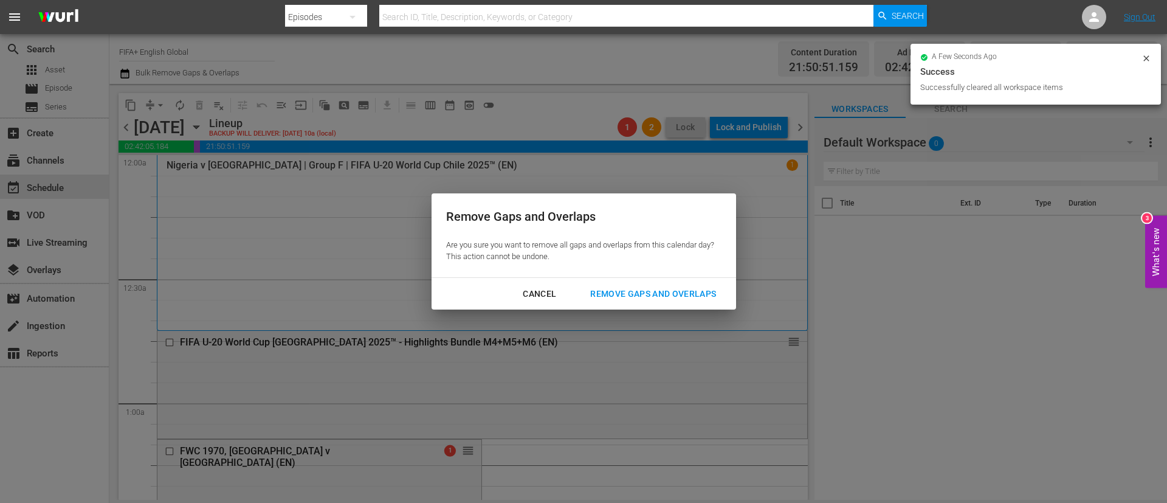
click at [678, 294] on div "Remove Gaps and Overlaps" at bounding box center [652, 293] width 145 height 15
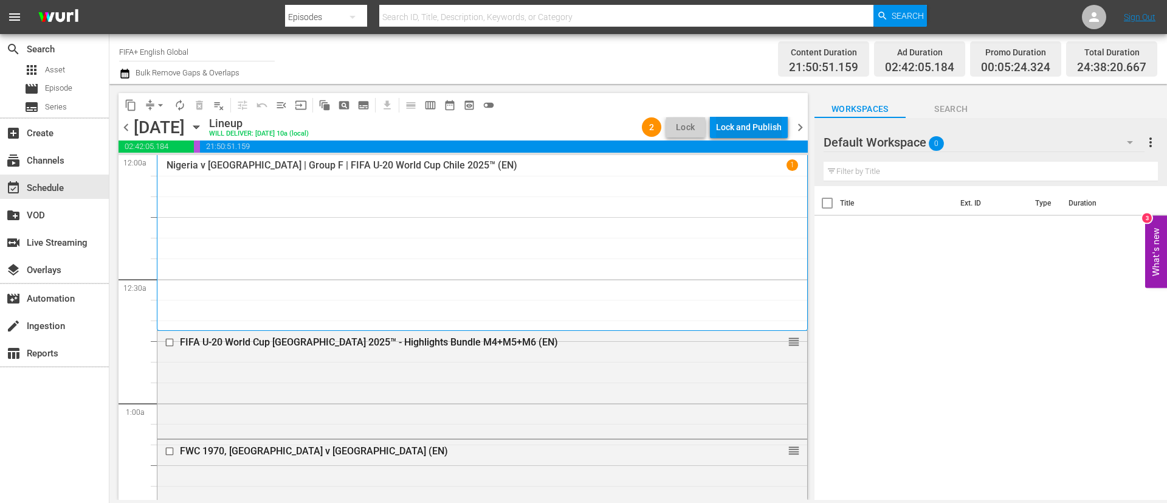
click at [706, 125] on div "Lock and Publish" at bounding box center [749, 127] width 66 height 22
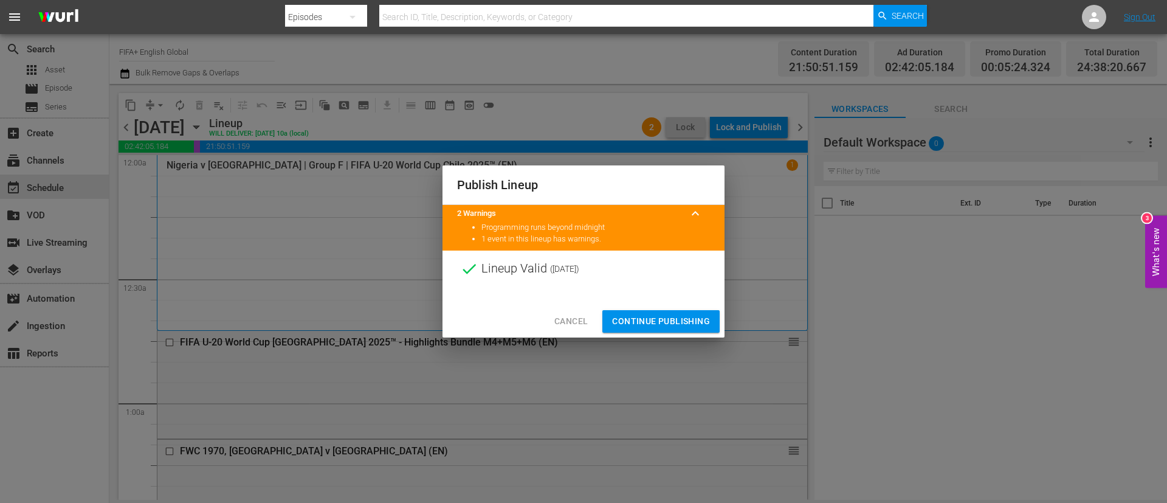
click at [670, 304] on span "Continue Publishing" at bounding box center [661, 321] width 98 height 15
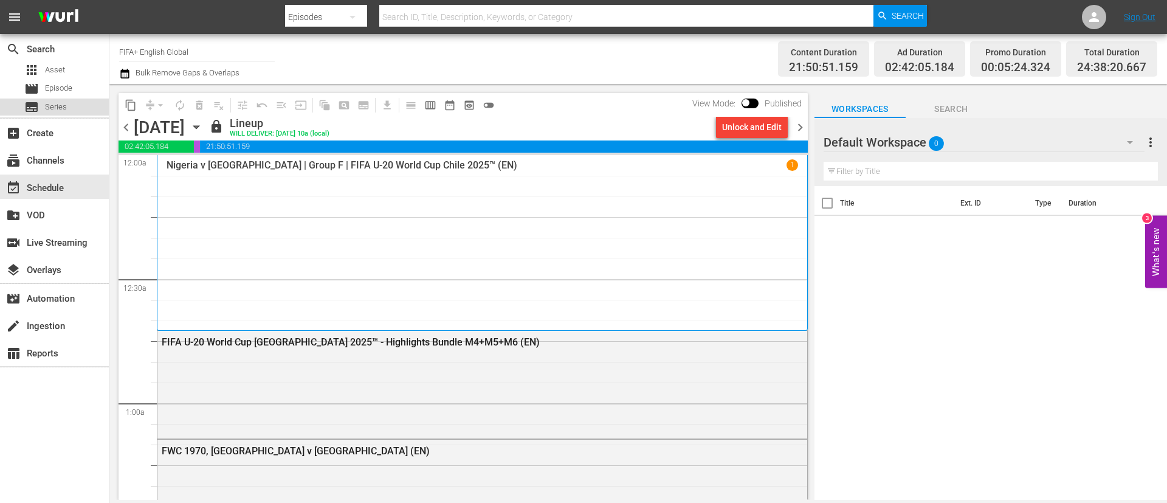
click at [77, 101] on div "subtitles Series" at bounding box center [54, 106] width 109 height 17
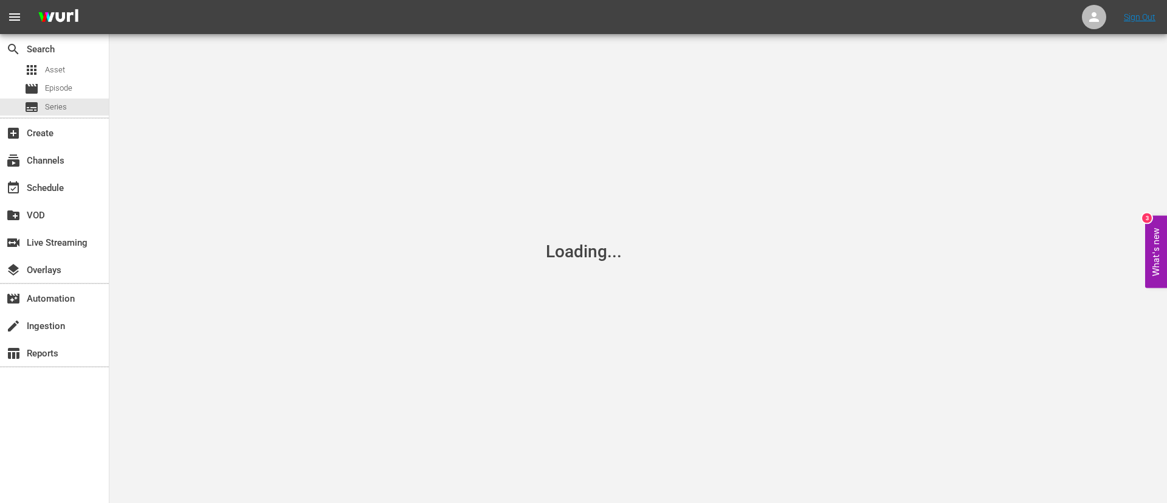
click at [87, 85] on div "movie Episode" at bounding box center [54, 88] width 109 height 17
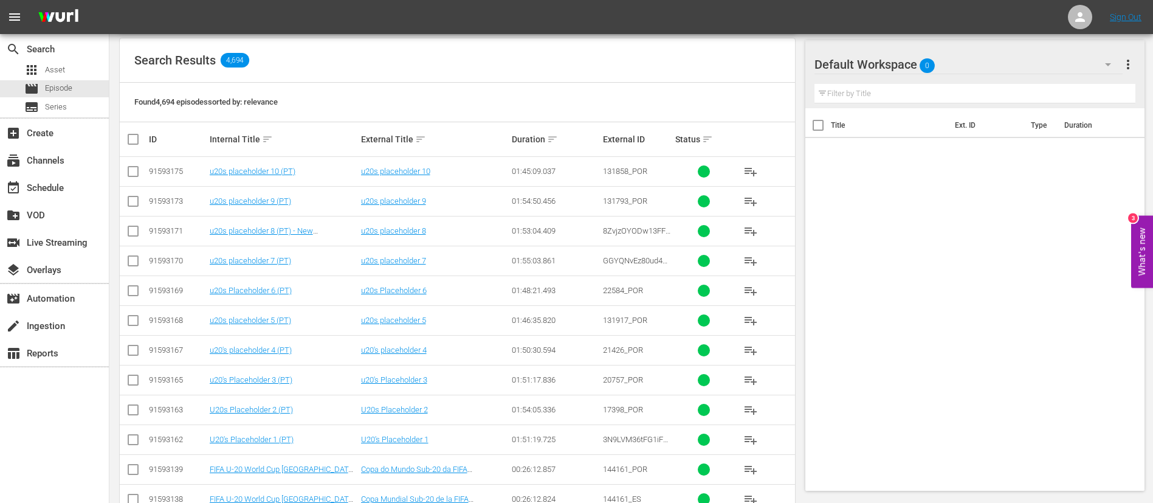
scroll to position [273, 0]
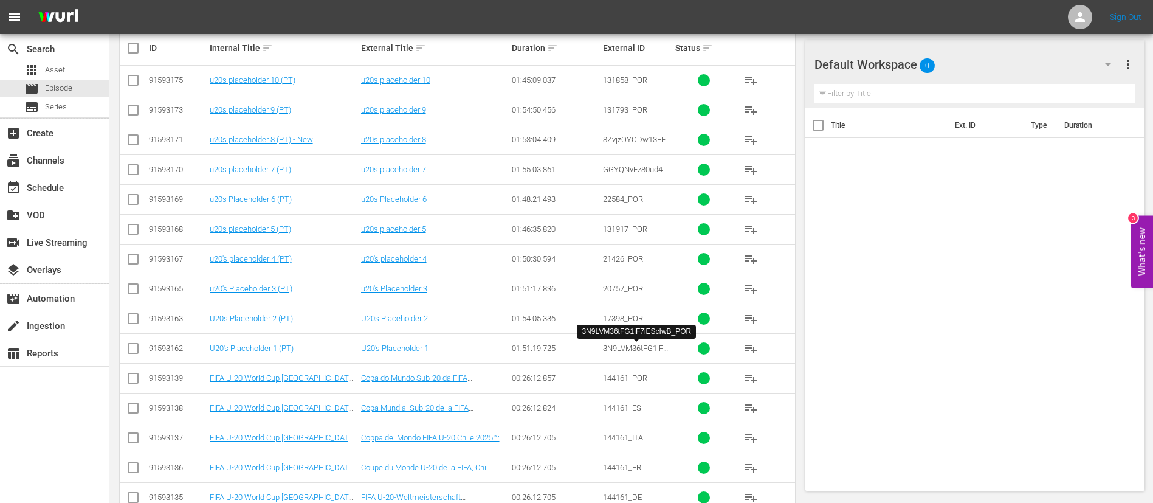
click at [634, 304] on span "3N9LVM36tFG1iF7iEScIwB_POR" at bounding box center [636, 352] width 66 height 18
copy span "3N9LVM36tFG1iF7iEScIwB_POR"
click at [628, 304] on span "17398_POR" at bounding box center [623, 318] width 40 height 9
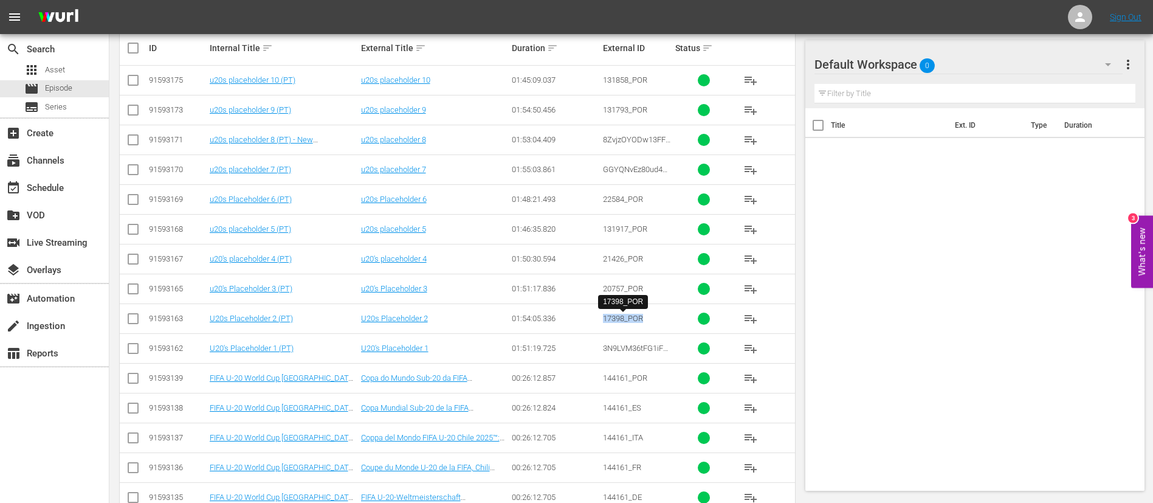
click at [628, 304] on span "17398_POR" at bounding box center [623, 318] width 40 height 9
copy span "17398_POR"
click at [615, 292] on span "20757_POR" at bounding box center [623, 288] width 40 height 9
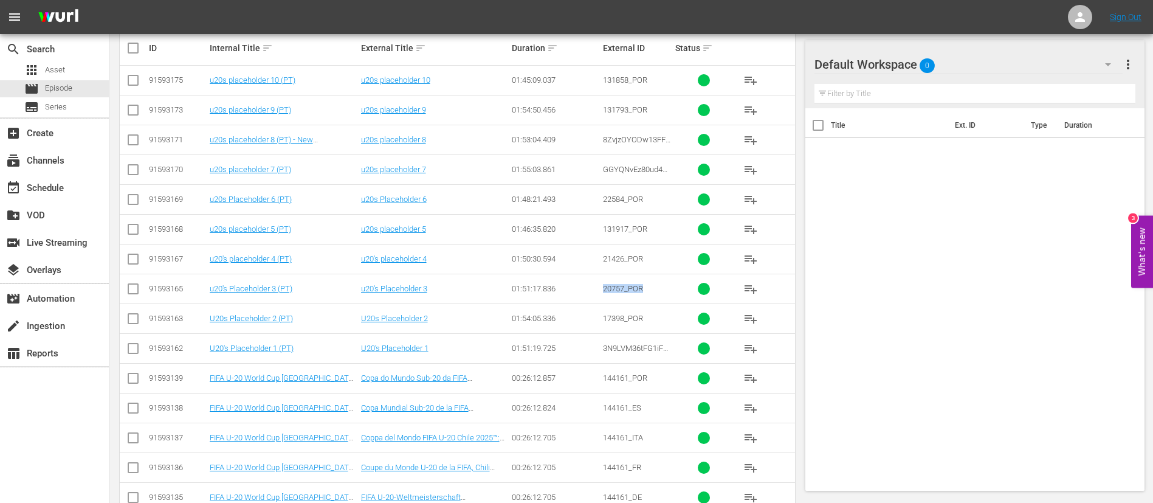
click at [615, 292] on span "20757_POR" at bounding box center [623, 288] width 40 height 9
copy span "20757_POR"
click at [628, 261] on span "21426_POR" at bounding box center [623, 258] width 40 height 9
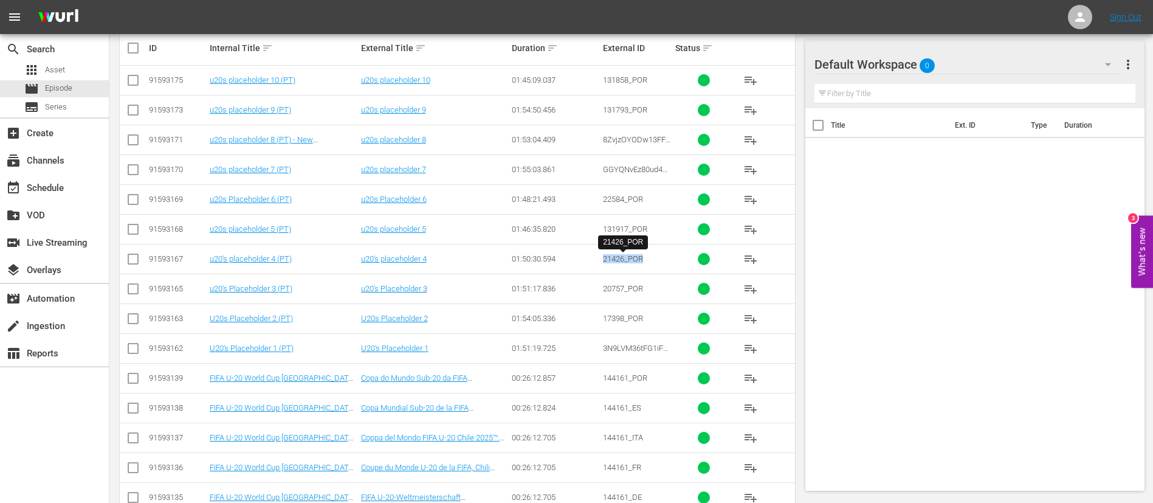
copy span "21426_POR"
click at [622, 230] on span "131917_POR" at bounding box center [625, 228] width 44 height 9
copy span "131917_POR"
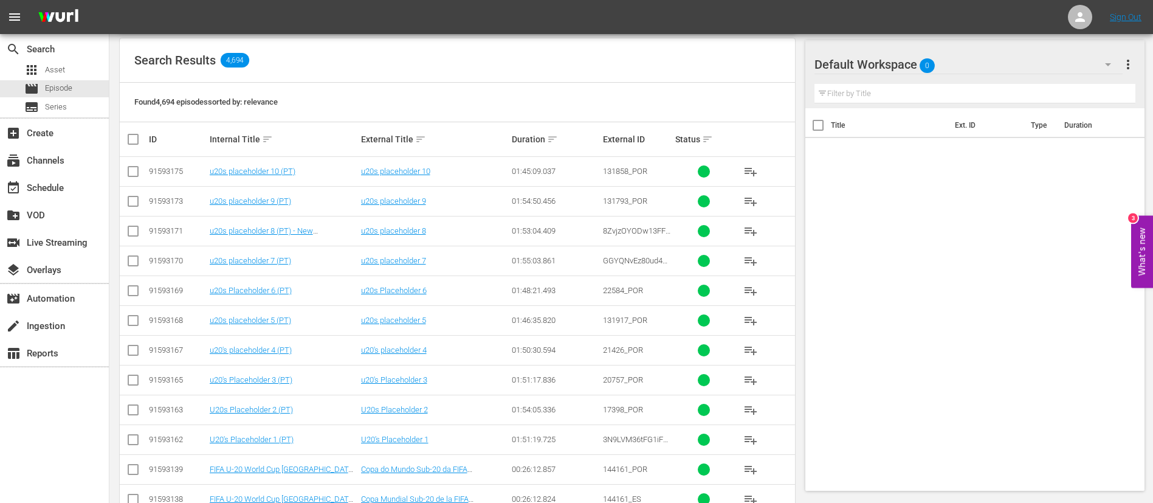
click at [628, 294] on span "22584_POR" at bounding box center [623, 290] width 40 height 9
copy span "22584_POR"
click at [629, 264] on span "GGYQNvEz80ud4Ycr0HXdJA_POR" at bounding box center [637, 265] width 69 height 18
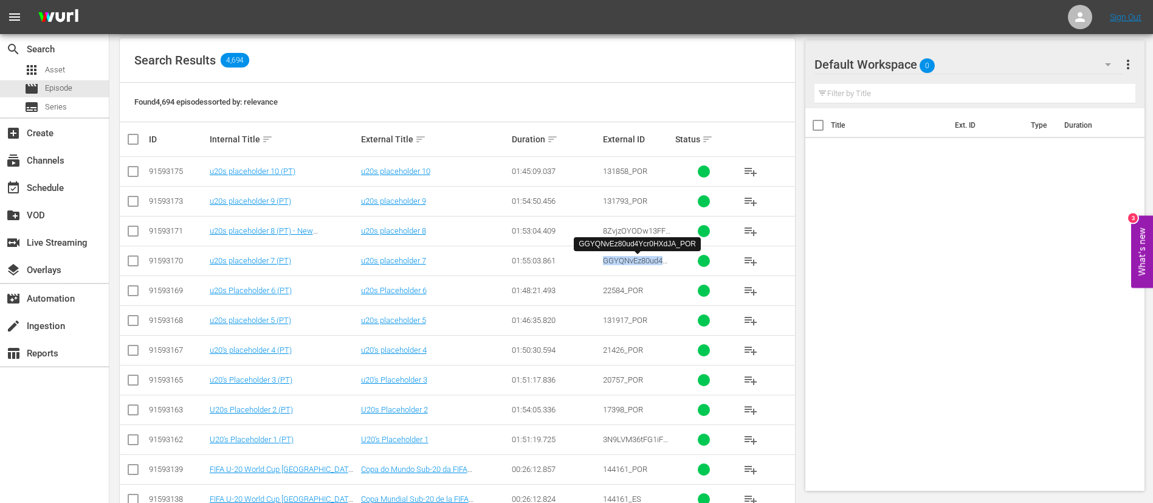
click at [629, 264] on span "GGYQNvEz80ud4Ycr0HXdJA_POR" at bounding box center [637, 265] width 69 height 18
copy span "GGYQNvEz80ud4Ycr0HXdJA_POR"
click at [644, 239] on td "8ZvjzOYODw13FFUp0D4Gv_POR" at bounding box center [637, 231] width 73 height 30
click at [651, 224] on td "8ZvjzOYODw13FFUp0D4Gv_POR" at bounding box center [637, 231] width 73 height 30
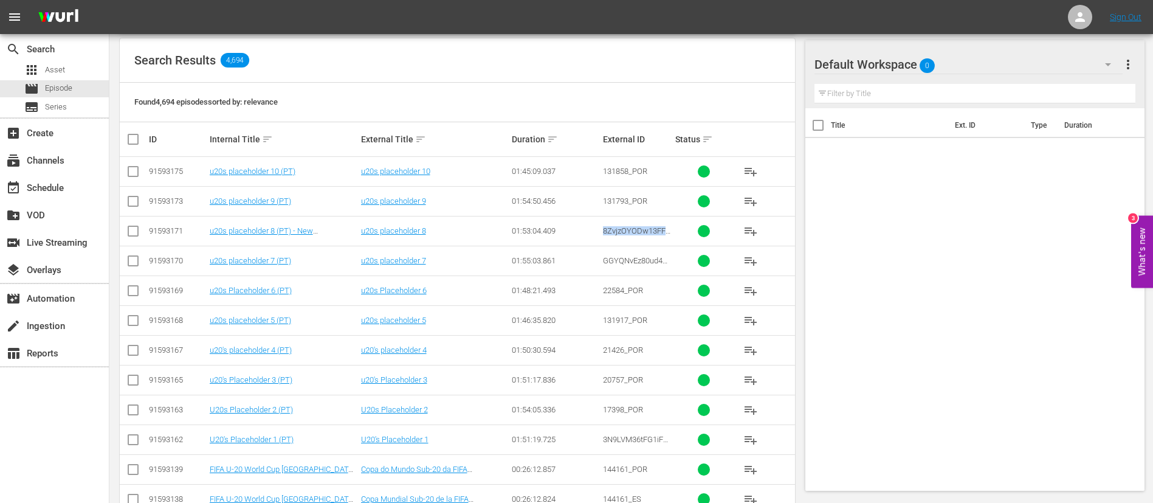
click at [651, 224] on td "8ZvjzOYODw13FFUp0D4Gv_POR" at bounding box center [637, 231] width 73 height 30
copy span "8ZvjzOYODw13FFUp0D4Gv_POR"
click at [624, 198] on span "131793_POR" at bounding box center [625, 200] width 44 height 9
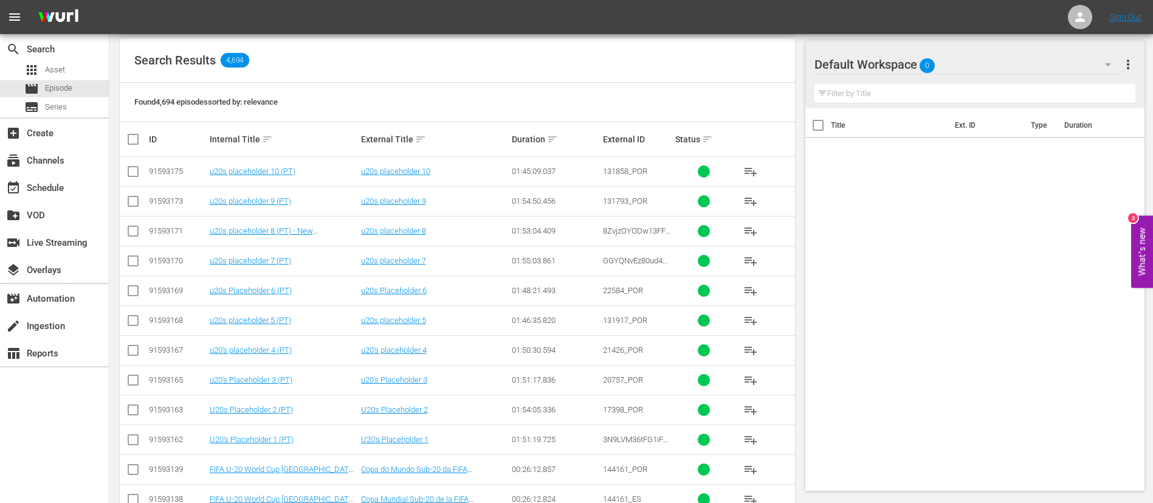
click at [638, 165] on td "131858_POR" at bounding box center [637, 172] width 73 height 30
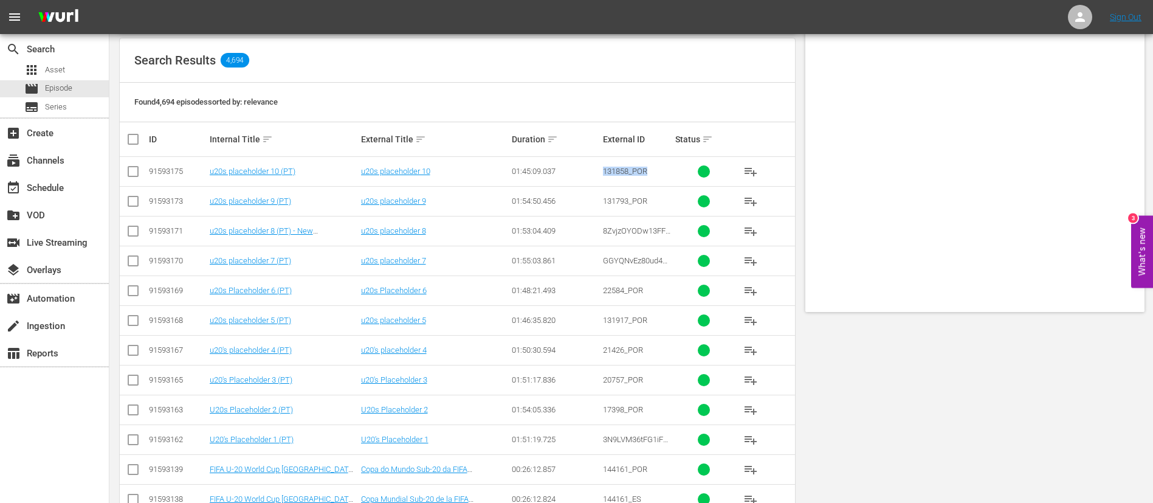
scroll to position [0, 0]
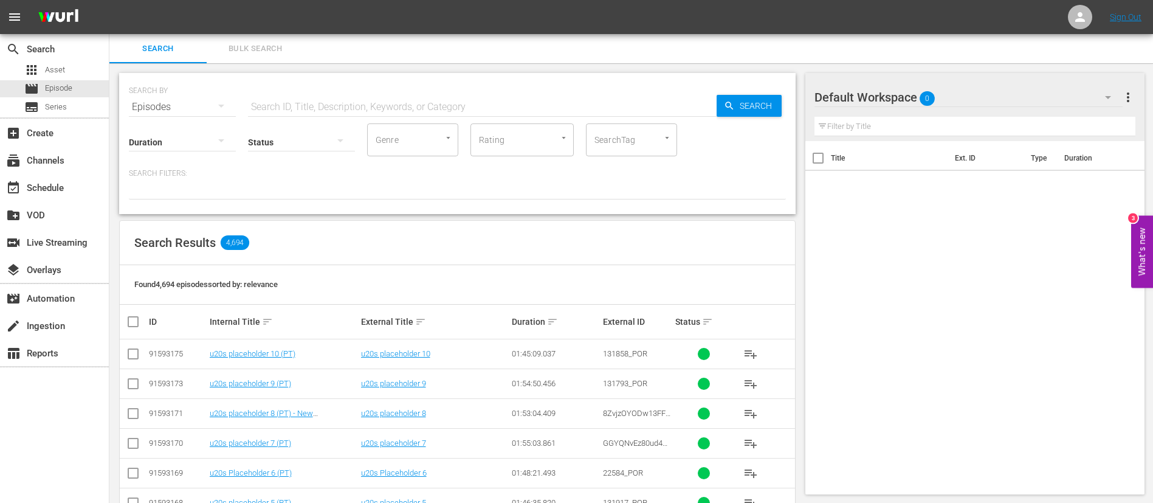
click at [346, 102] on input "text" at bounding box center [482, 106] width 469 height 29
paste input "3N9LVM36tFG1iF7iEScIwB"
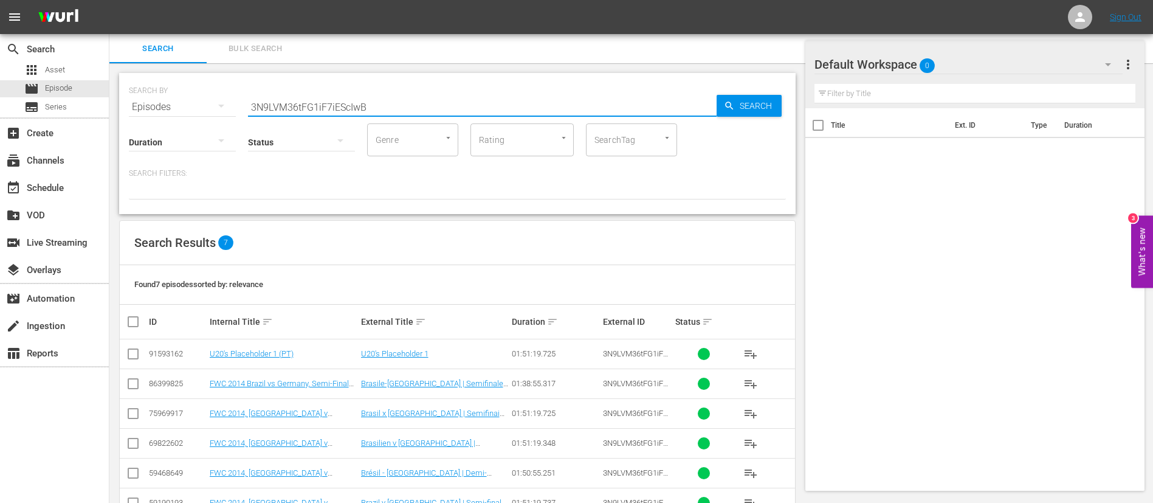
scroll to position [67, 0]
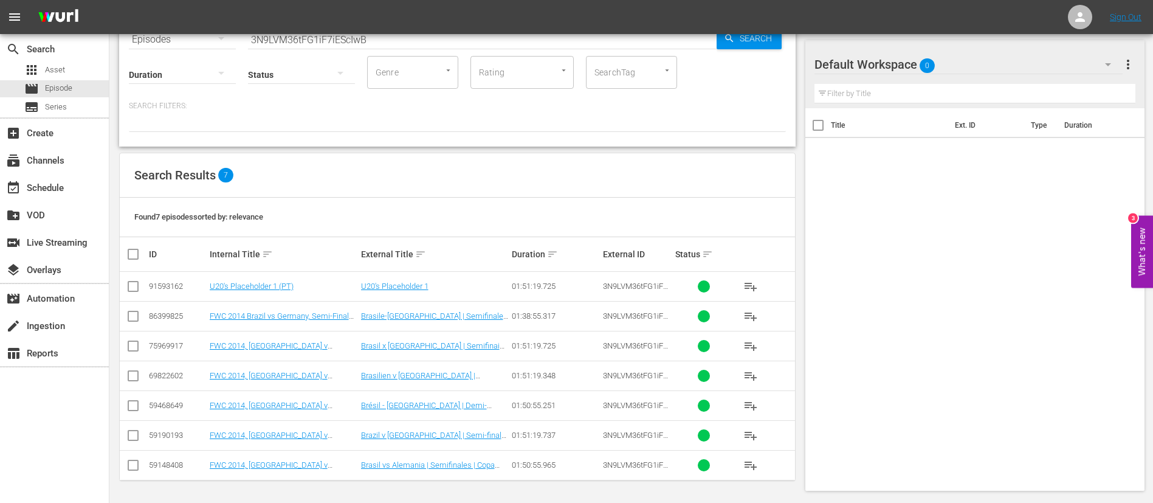
click at [644, 304] on span "3N9LVM36tFG1iF7iEScIwB_ENG" at bounding box center [636, 439] width 66 height 18
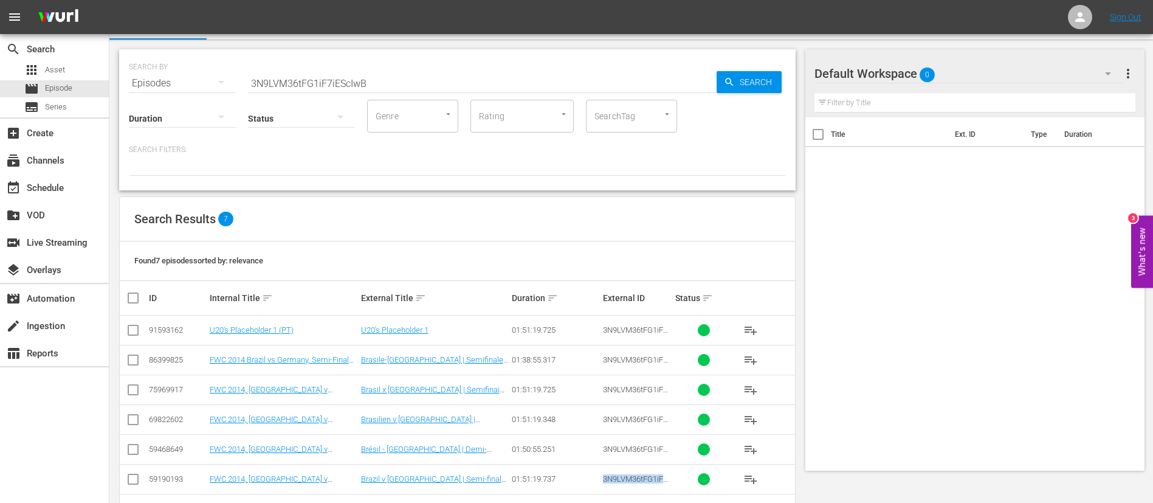
scroll to position [0, 0]
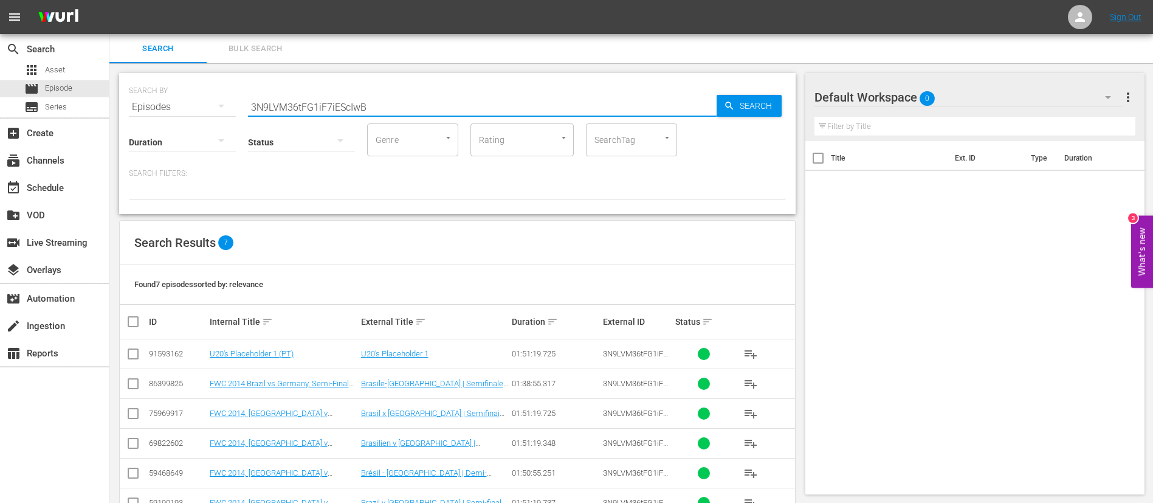
click at [580, 111] on input "3N9LVM36tFG1iF7iEScIwB" at bounding box center [482, 106] width 469 height 29
paste input "_ENG"
type input "3N9LVM36tFG1iF7iEScIwB"
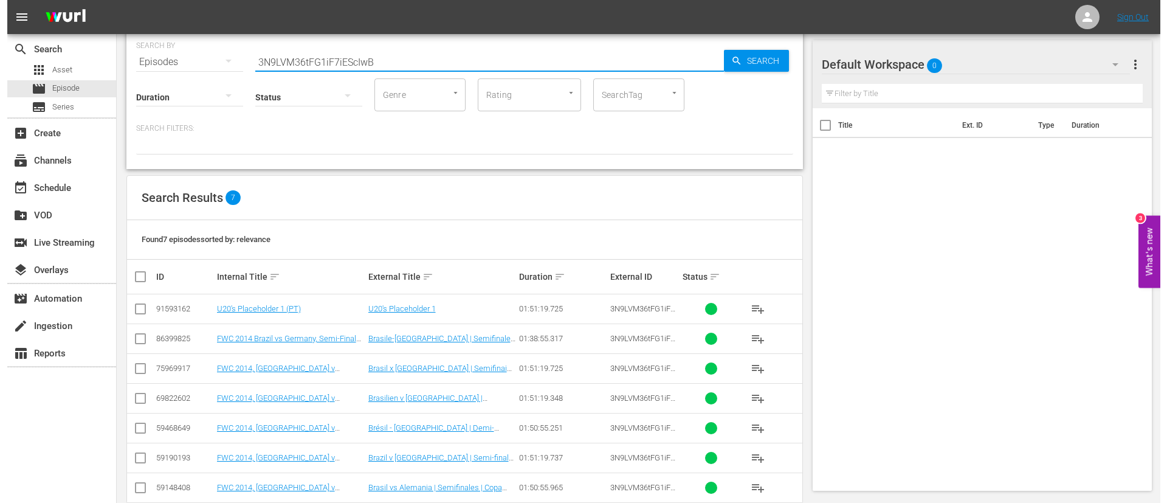
scroll to position [67, 0]
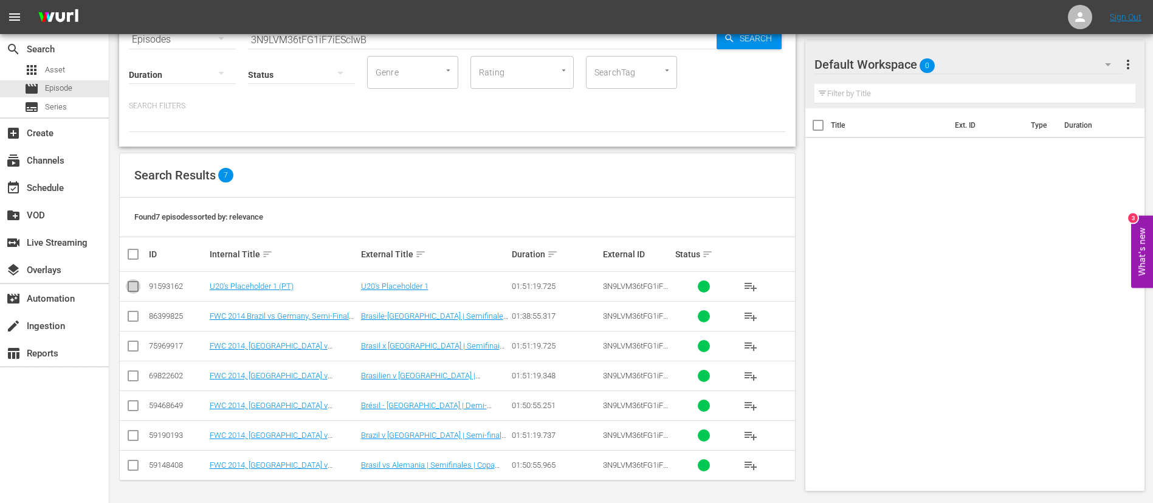
click at [129, 289] on input "checkbox" at bounding box center [133, 288] width 15 height 15
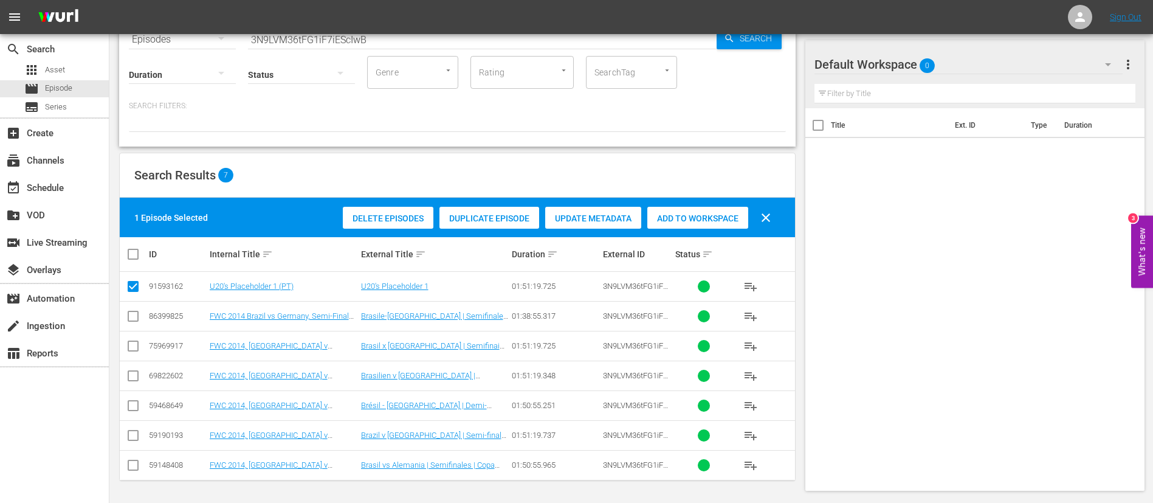
click at [492, 224] on div "Duplicate Episode" at bounding box center [489, 218] width 100 height 23
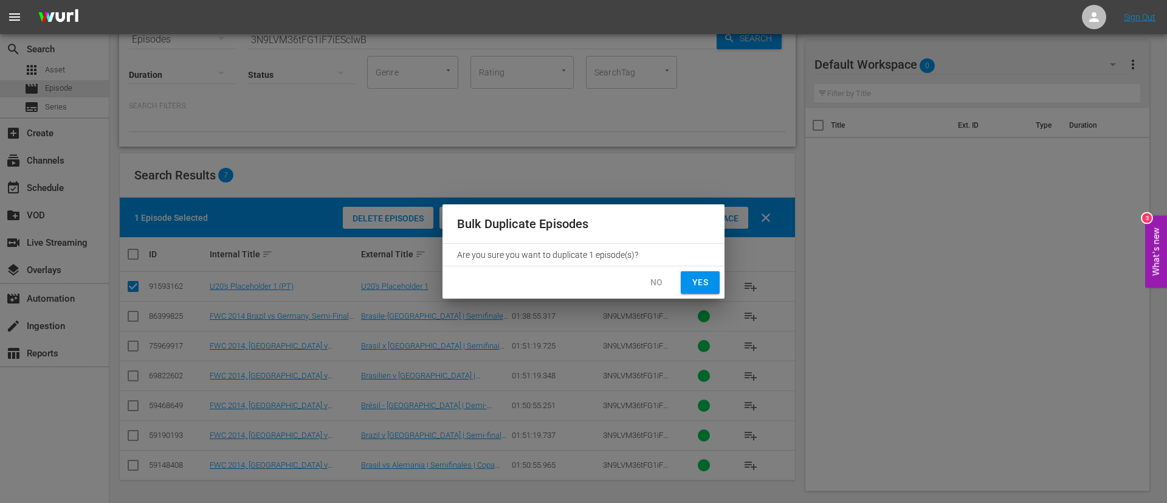
click at [704, 278] on span "Yes" at bounding box center [699, 282] width 19 height 15
checkbox input "false"
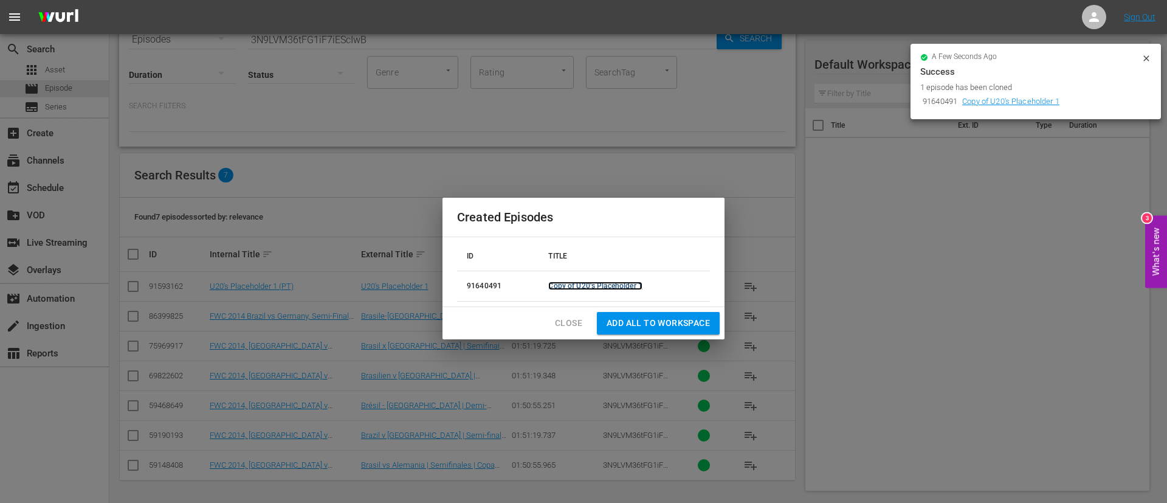
click at [626, 282] on link "Copy of U20's Placeholder 1" at bounding box center [595, 285] width 94 height 9
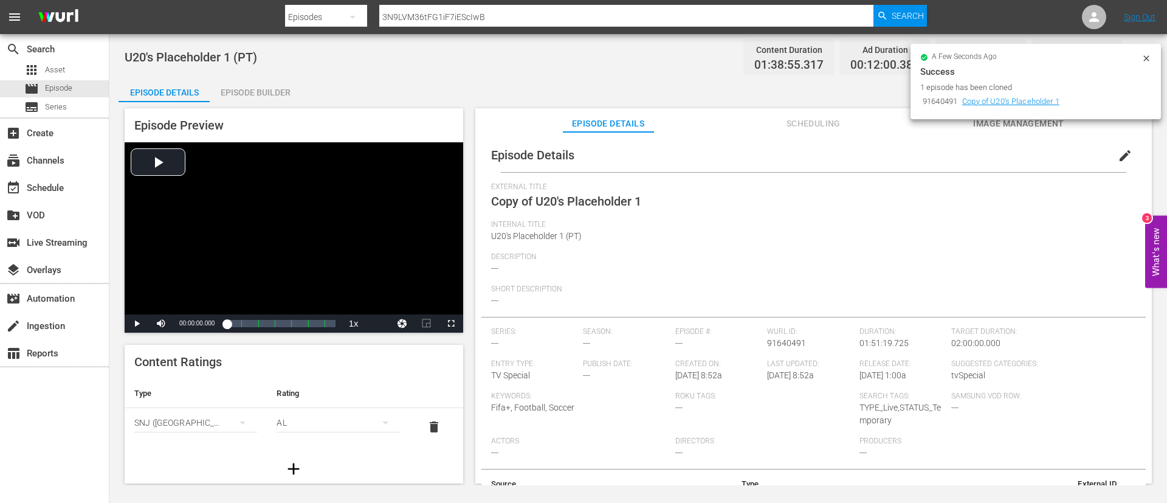
click at [706, 154] on span "edit" at bounding box center [1125, 155] width 15 height 15
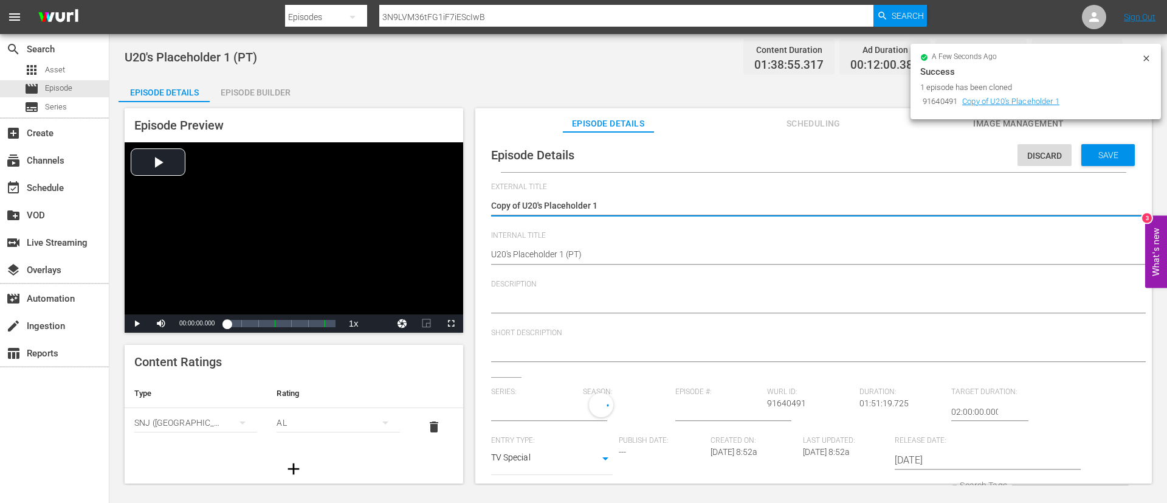
type input "No Series"
click at [524, 201] on textarea "Copy of U20's Placeholder 1" at bounding box center [810, 206] width 639 height 15
type textarea "U20's Placeholder 1"
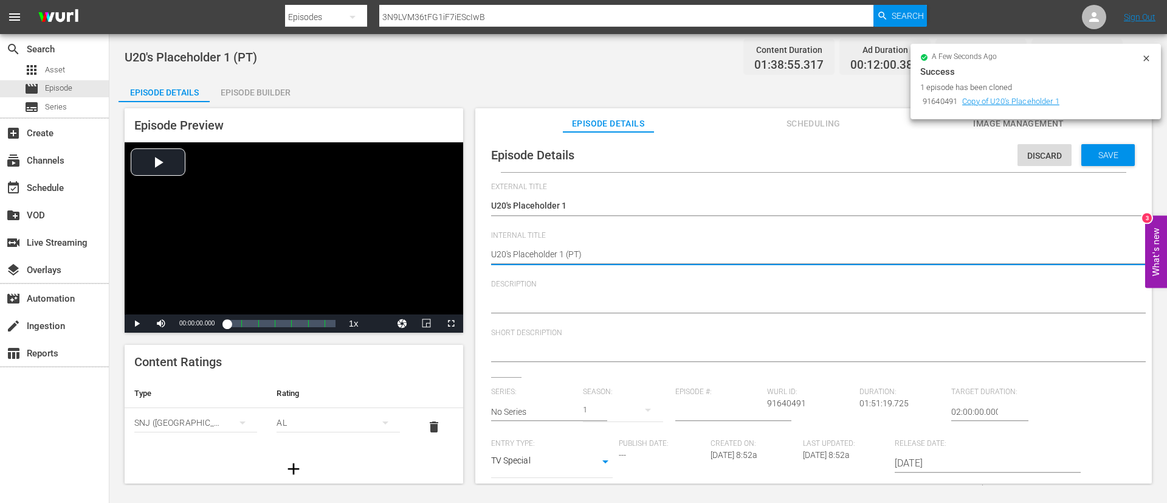
type textarea "U20's Placeholder 1 (E)"
type textarea "U20's Placeholder 1 (EN)"
click at [706, 146] on div "Save" at bounding box center [1107, 155] width 53 height 22
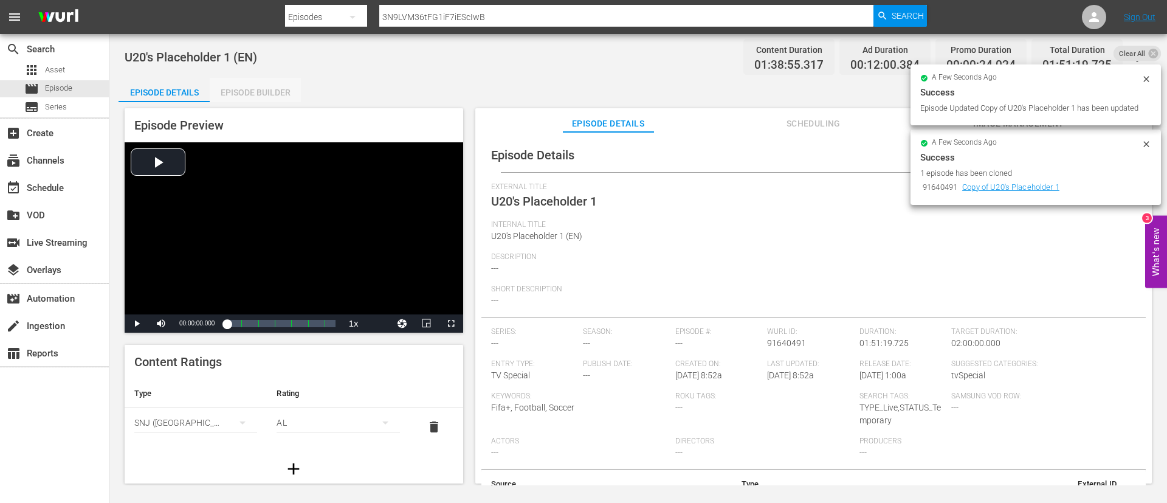
click at [235, 86] on div "Episode Builder" at bounding box center [255, 92] width 91 height 29
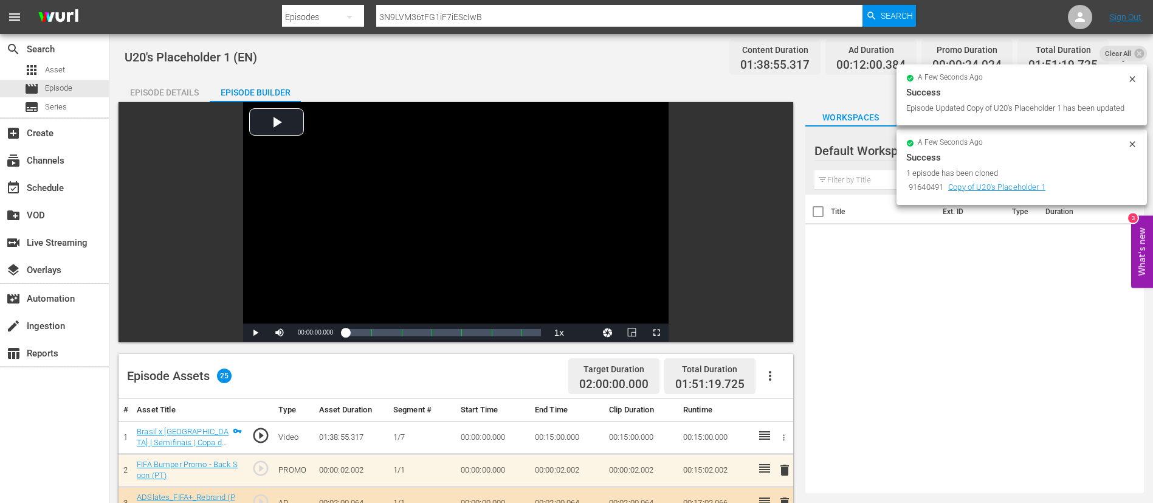
click at [706, 304] on button "button" at bounding box center [769, 375] width 29 height 29
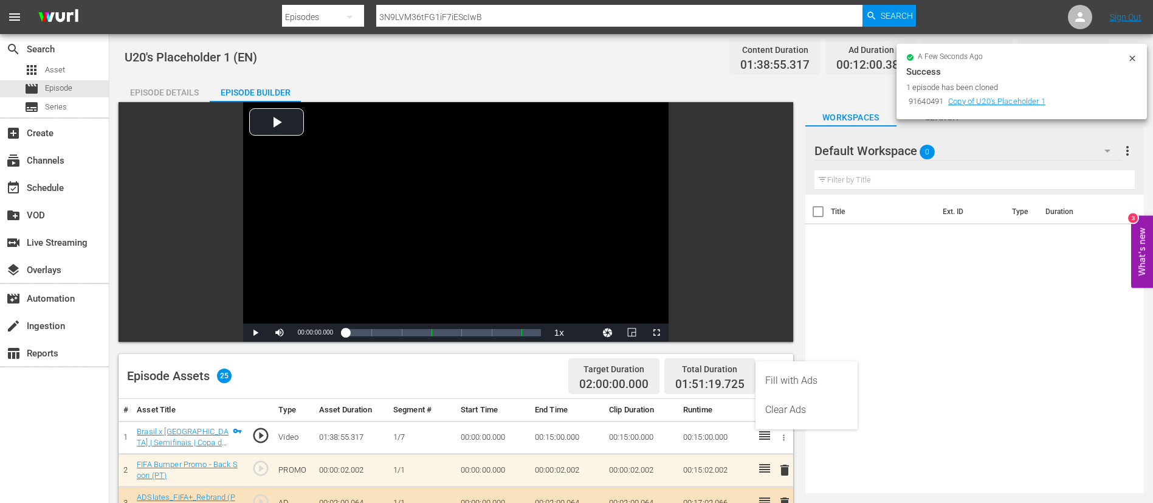
click at [706, 304] on div "Clear Ads" at bounding box center [806, 409] width 83 height 29
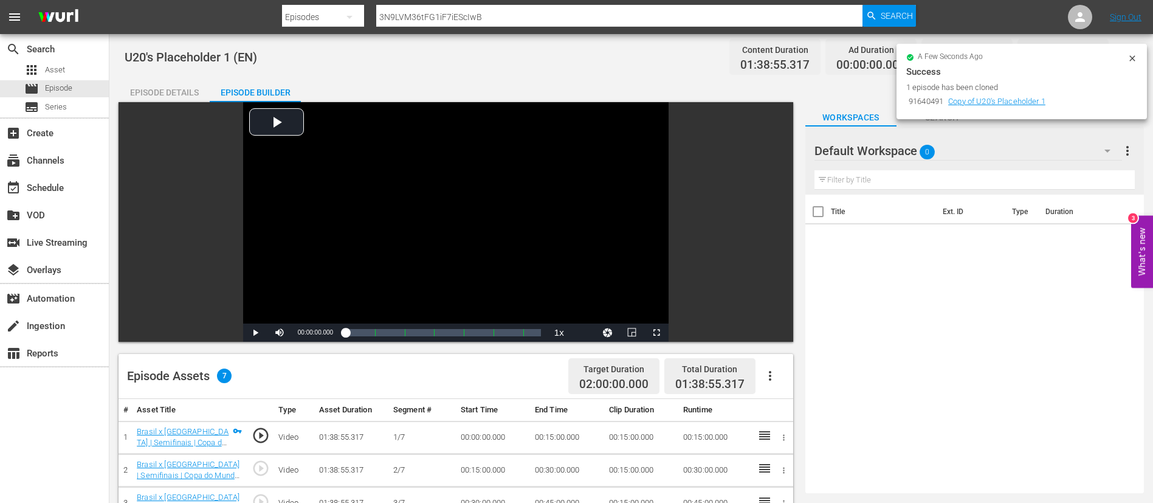
click at [706, 304] on button "button" at bounding box center [769, 375] width 29 height 29
click at [706, 304] on div "Fill with Ads" at bounding box center [806, 380] width 83 height 29
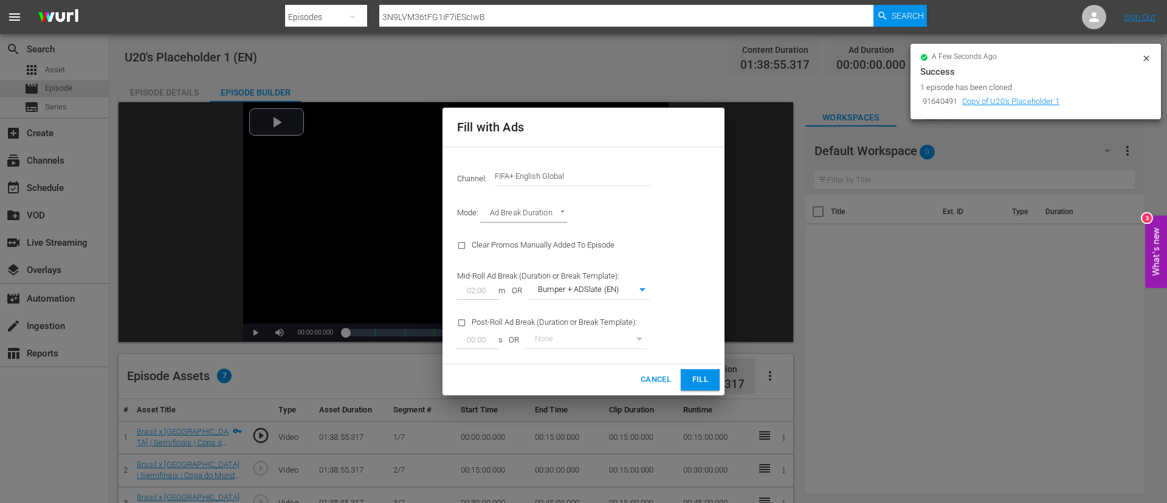
click at [565, 171] on input "FIFA+ English Global" at bounding box center [573, 176] width 156 height 29
click at [706, 304] on span "Fill" at bounding box center [699, 380] width 19 height 14
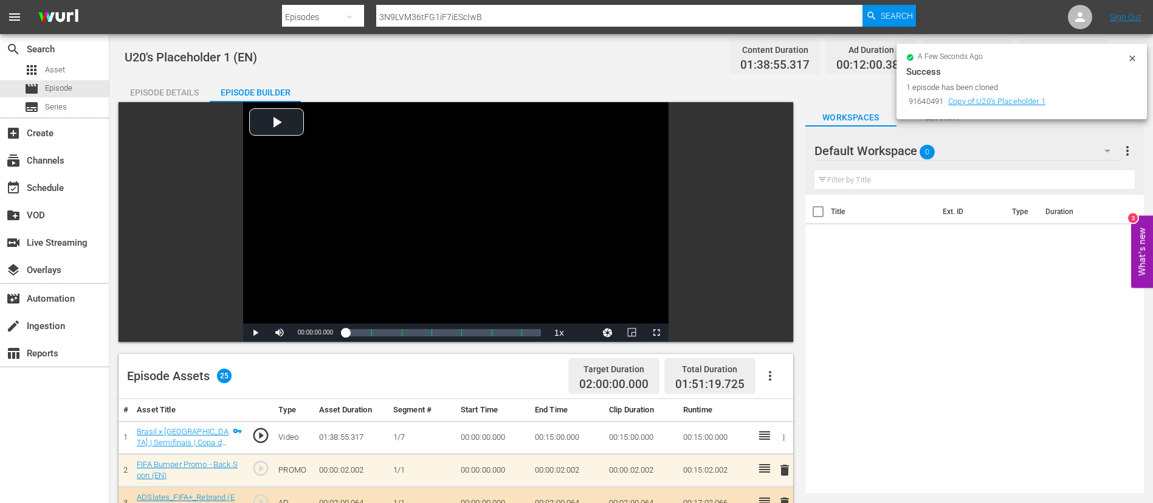
click at [706, 56] on icon at bounding box center [1131, 57] width 5 height 5
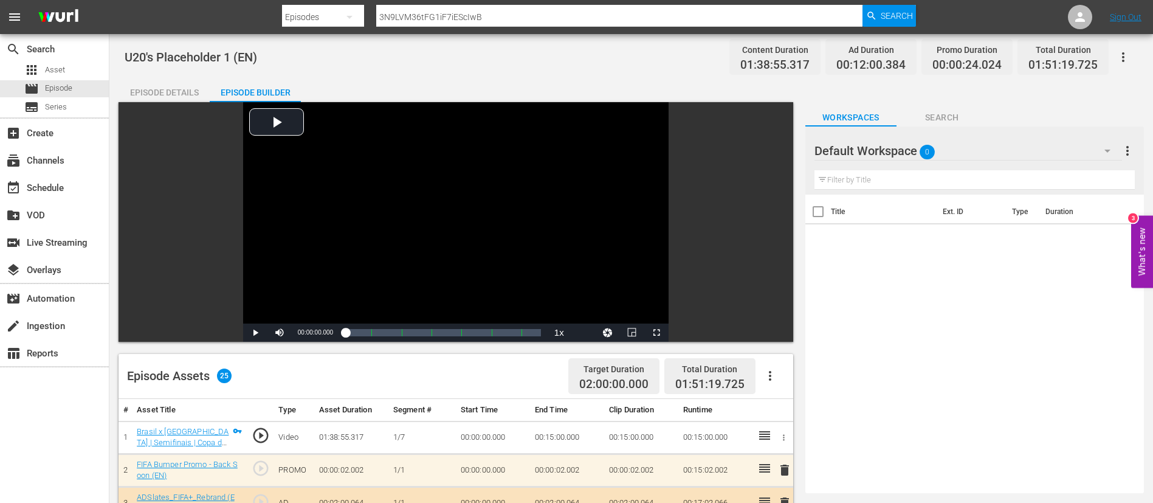
click at [706, 56] on button "button" at bounding box center [1123, 57] width 29 height 29
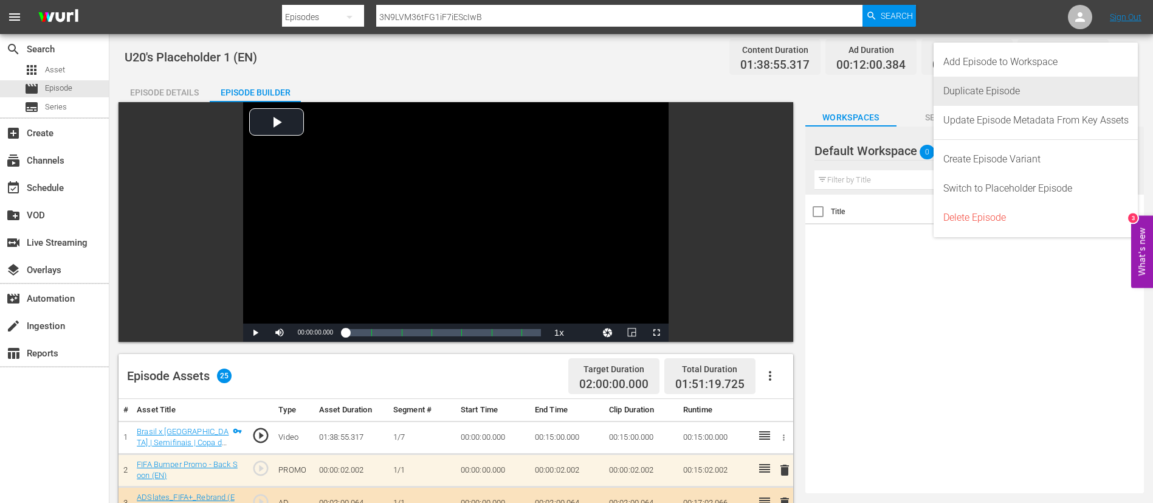
click at [706, 86] on div "Duplicate Episode" at bounding box center [1035, 91] width 185 height 29
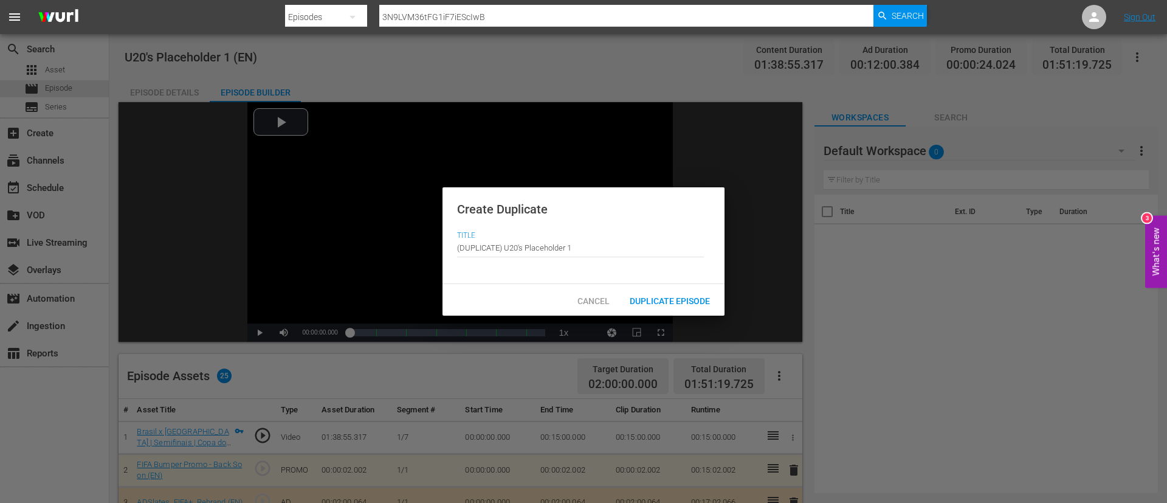
click at [700, 296] on span "Duplicate Episode" at bounding box center [670, 301] width 100 height 10
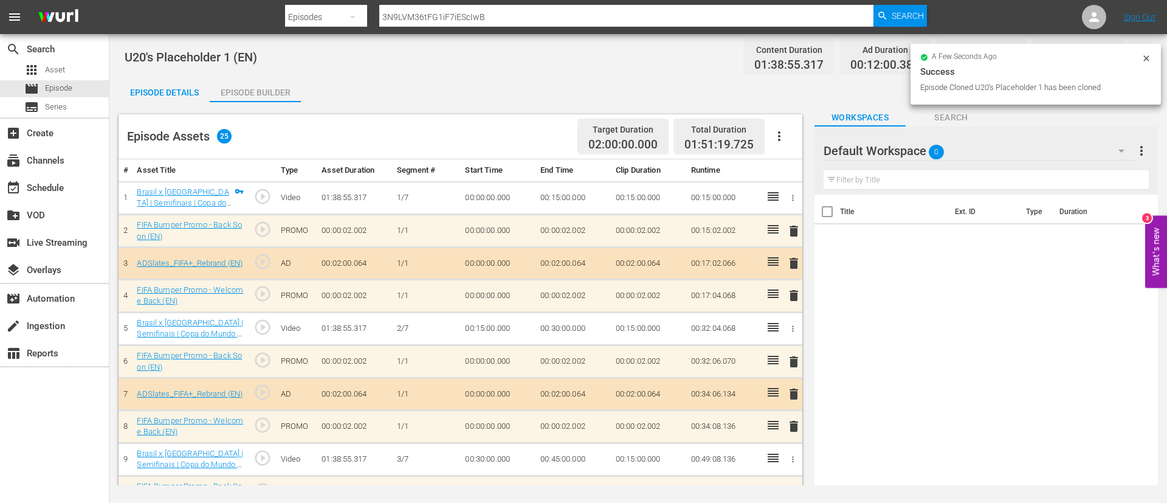
click at [706, 140] on icon "button" at bounding box center [779, 136] width 15 height 15
click at [706, 167] on div "Clear Ads" at bounding box center [815, 170] width 83 height 29
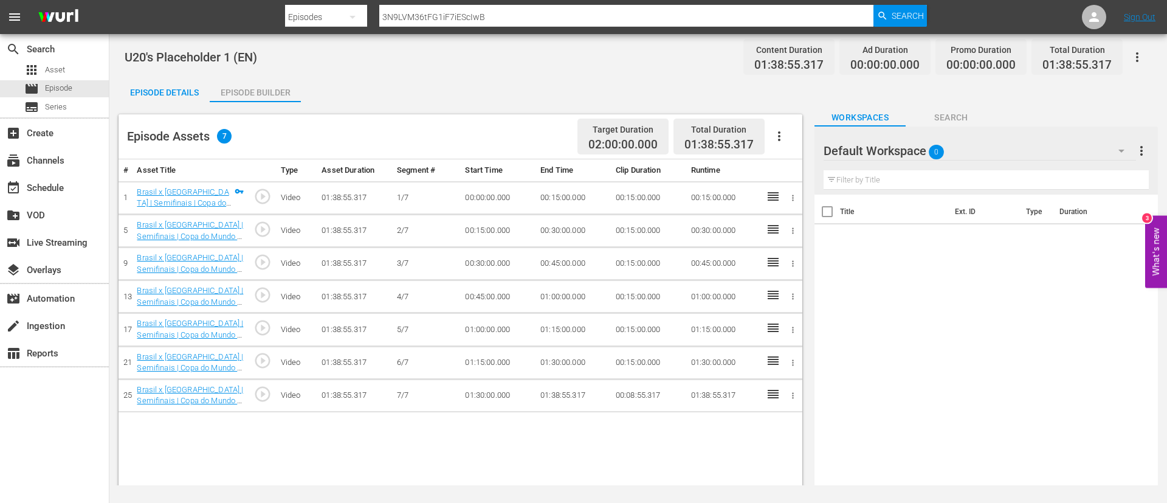
click at [706, 143] on button "button" at bounding box center [779, 136] width 29 height 29
click at [706, 144] on div "Fill with Ads" at bounding box center [815, 140] width 83 height 29
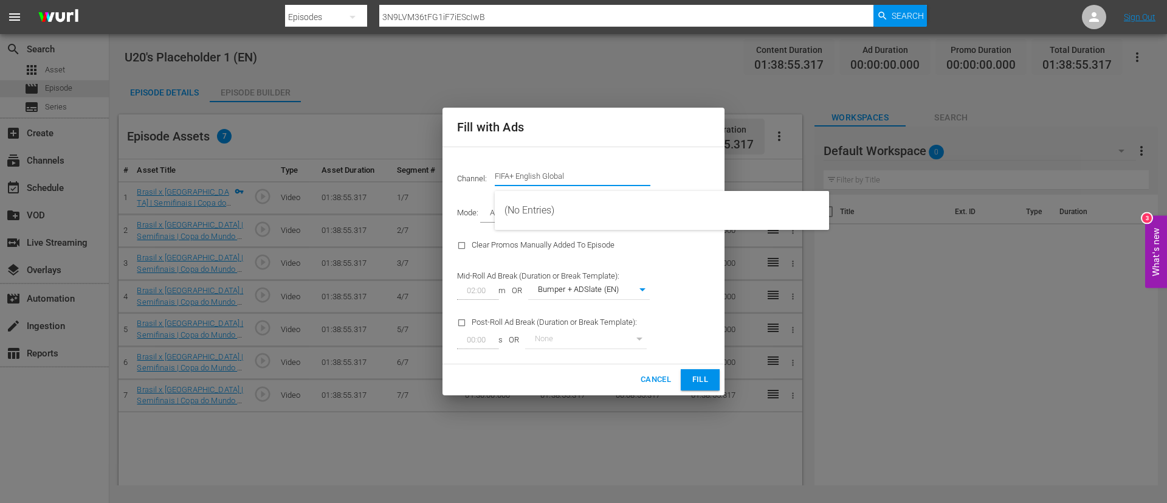
click at [583, 171] on input "FIFA+ English Global" at bounding box center [573, 176] width 156 height 29
click at [583, 171] on input "d" at bounding box center [573, 176] width 156 height 29
click at [582, 171] on input "d" at bounding box center [573, 176] width 156 height 29
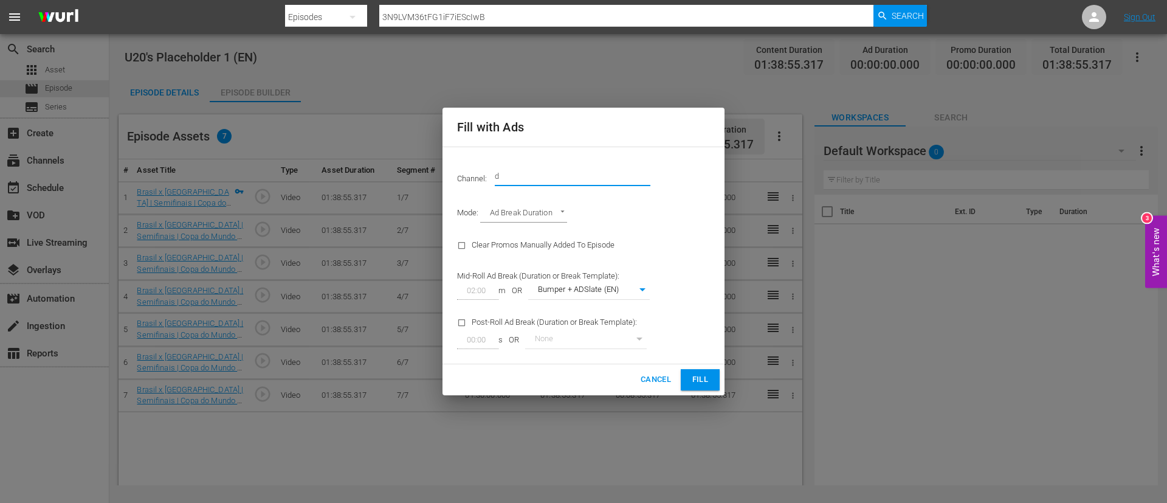
click at [582, 171] on input "d" at bounding box center [573, 176] width 156 height 29
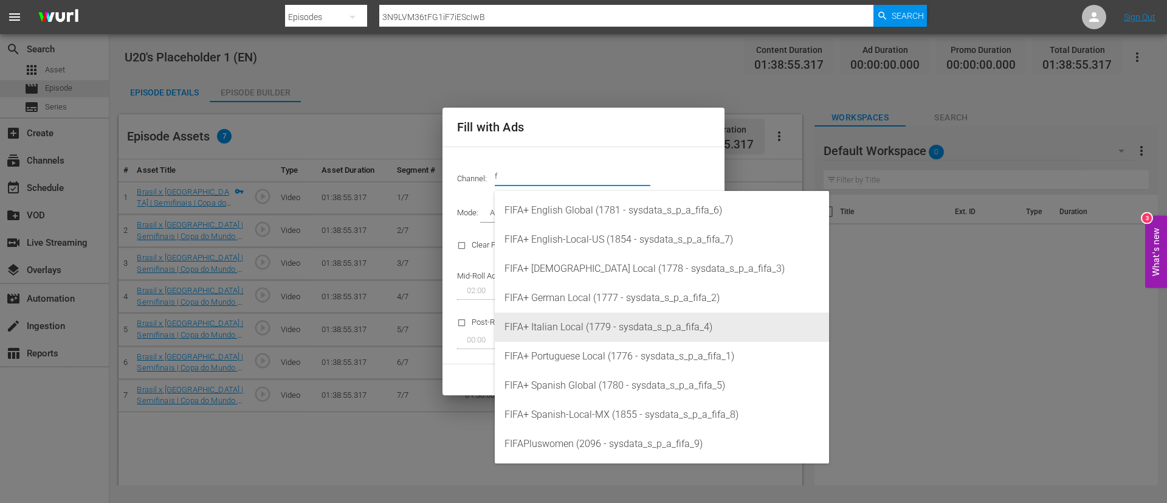
click at [582, 304] on div "FIFA+ Italian Local (1779 - sysdata_s_p_a_fifa_4)" at bounding box center [661, 326] width 315 height 29
type input "FIFA+ Italian Local (1779)"
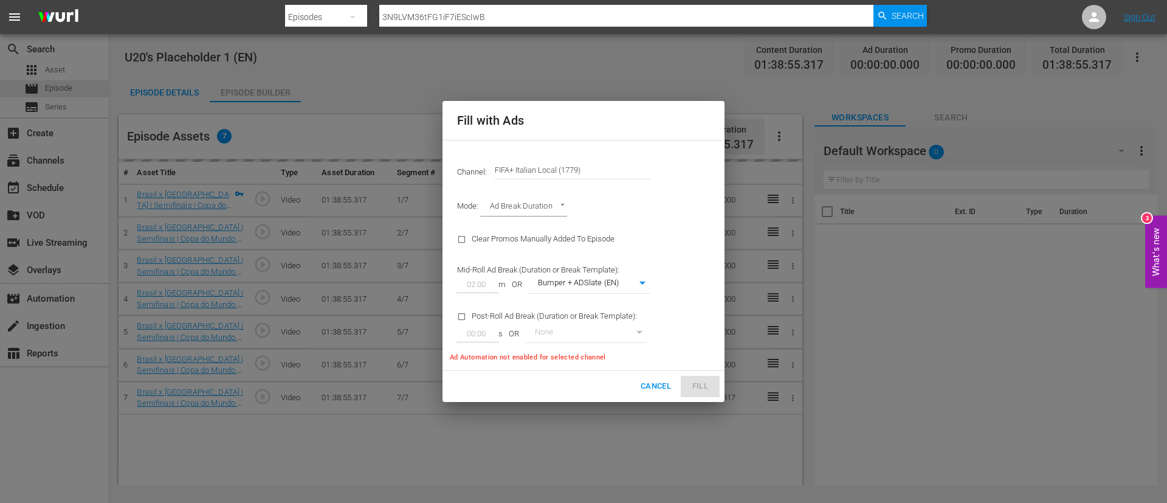
type input "341"
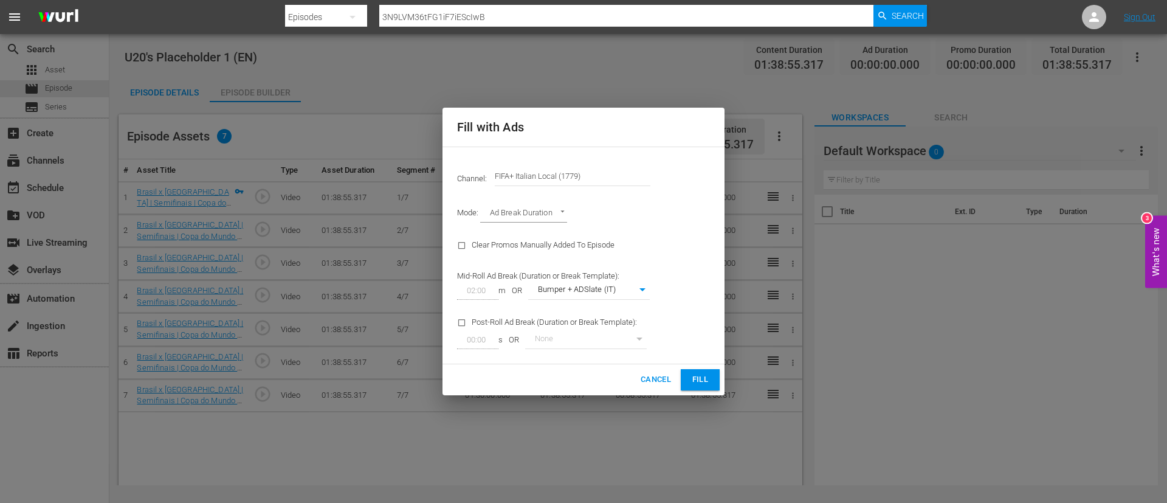
click at [702, 304] on span "Fill" at bounding box center [699, 380] width 19 height 14
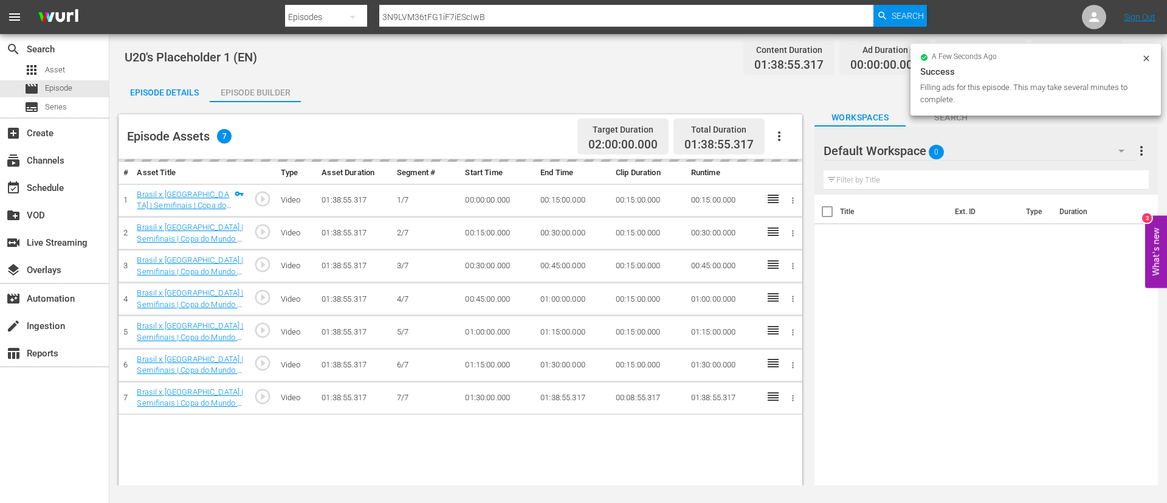
click at [161, 87] on div "Episode Details" at bounding box center [164, 92] width 91 height 29
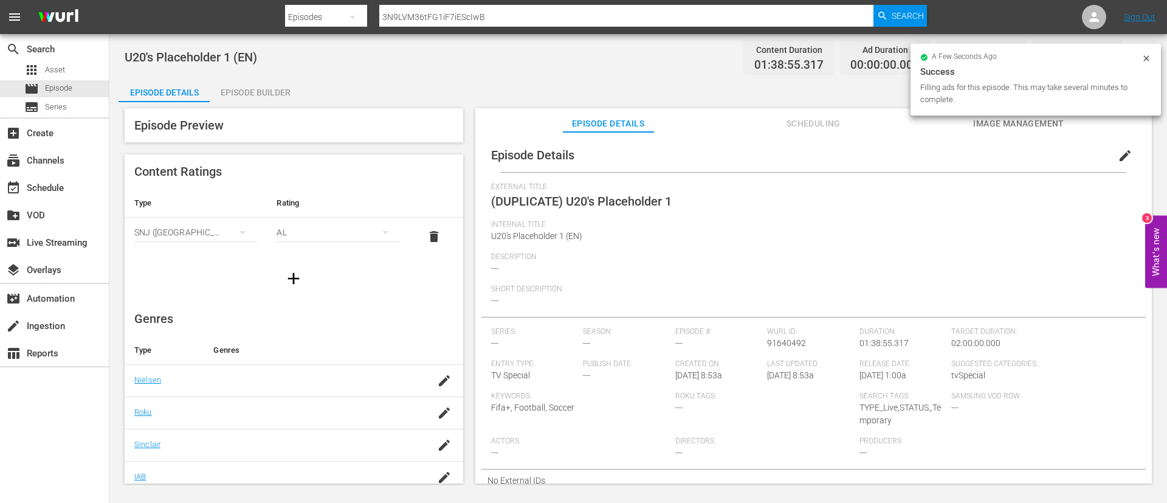
click at [706, 154] on span "edit" at bounding box center [1125, 155] width 15 height 15
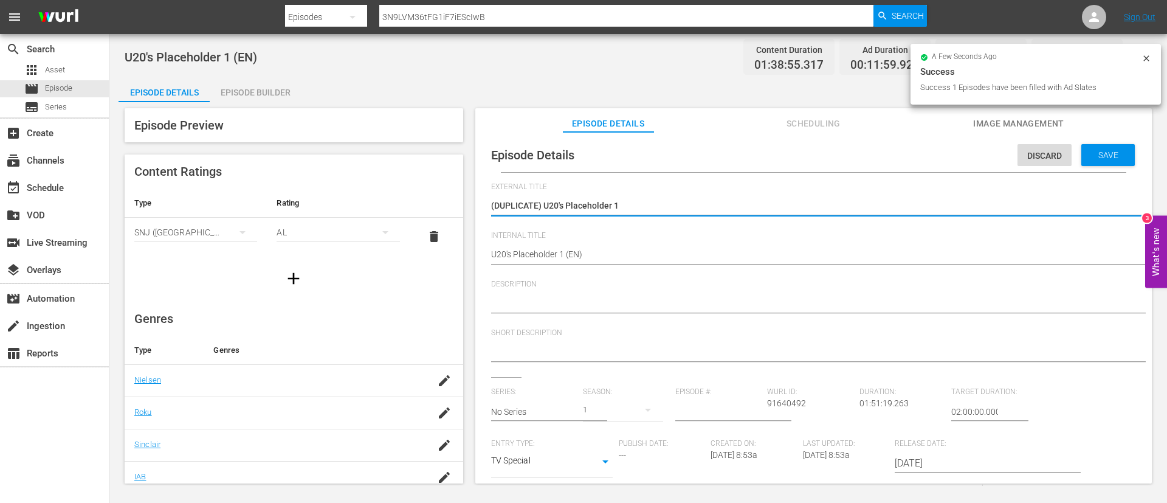
click at [544, 202] on textarea "(DUPLICATE) U20's Placeholder 1" at bounding box center [810, 206] width 639 height 15
type textarea "U20's Placeholder 1"
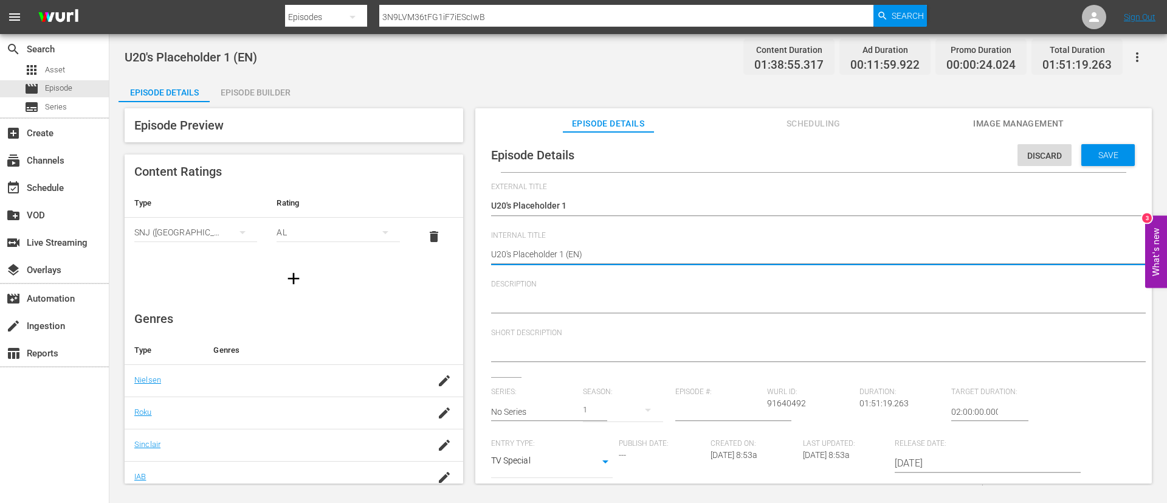
type textarea "U20's Placeholder 1 (I)"
type textarea "U20's Placeholder 1 (IT)"
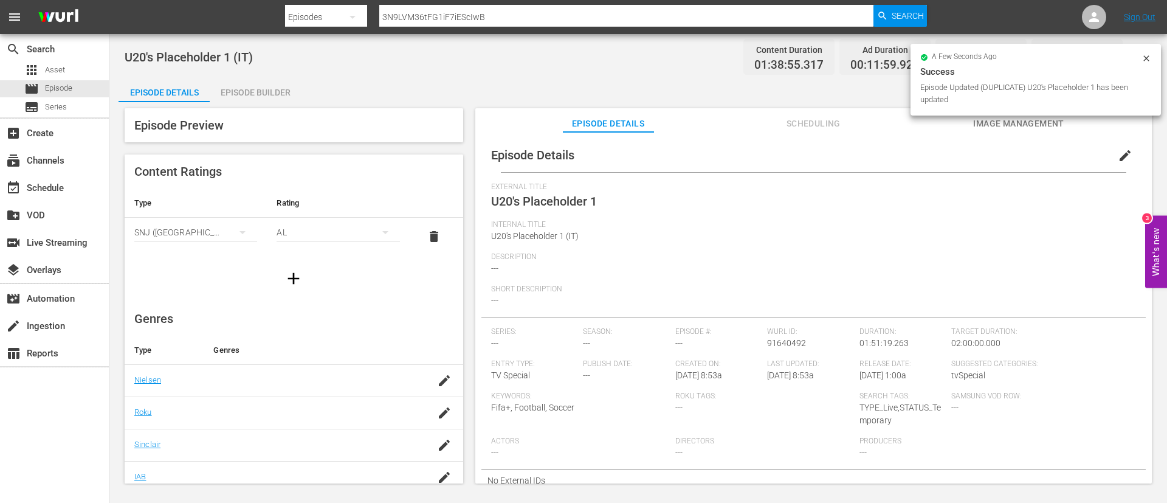
click at [273, 92] on div "Episode Builder" at bounding box center [255, 92] width 91 height 29
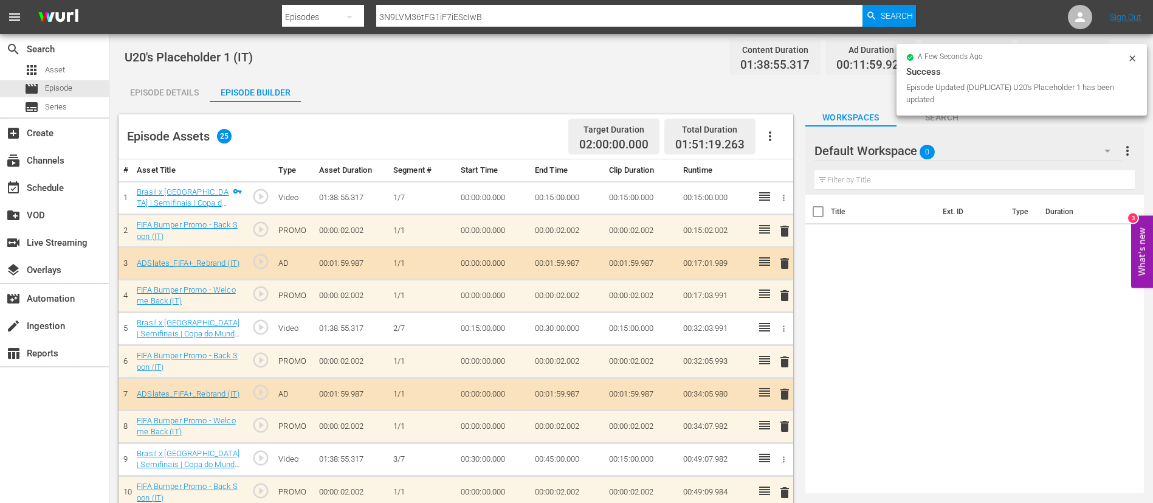
click at [706, 55] on div "a few seconds ago Success Episode Updated (DUPLICATE) U20's Placeholder 1 has b…" at bounding box center [1021, 80] width 250 height 72
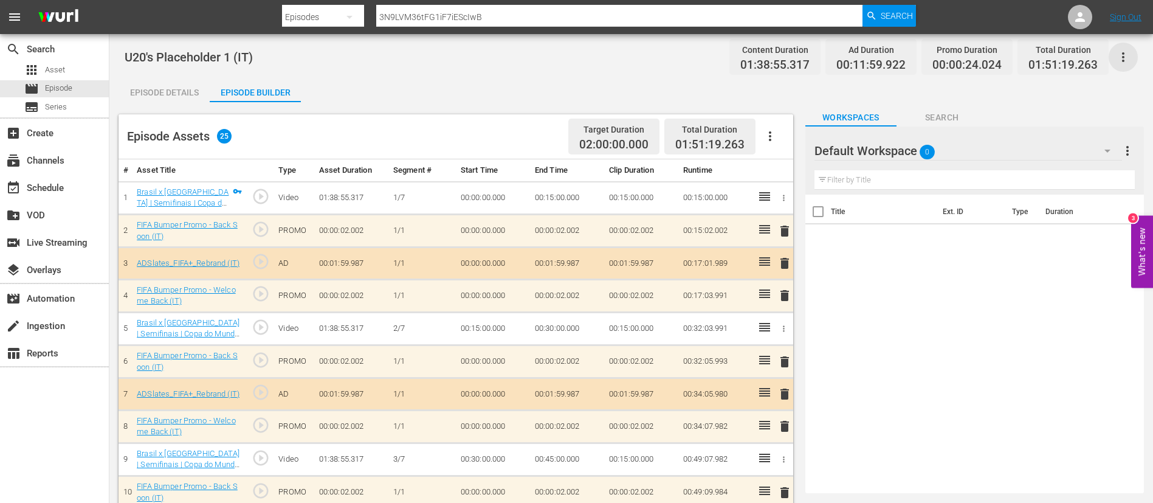
click at [706, 58] on icon "button" at bounding box center [1123, 57] width 15 height 15
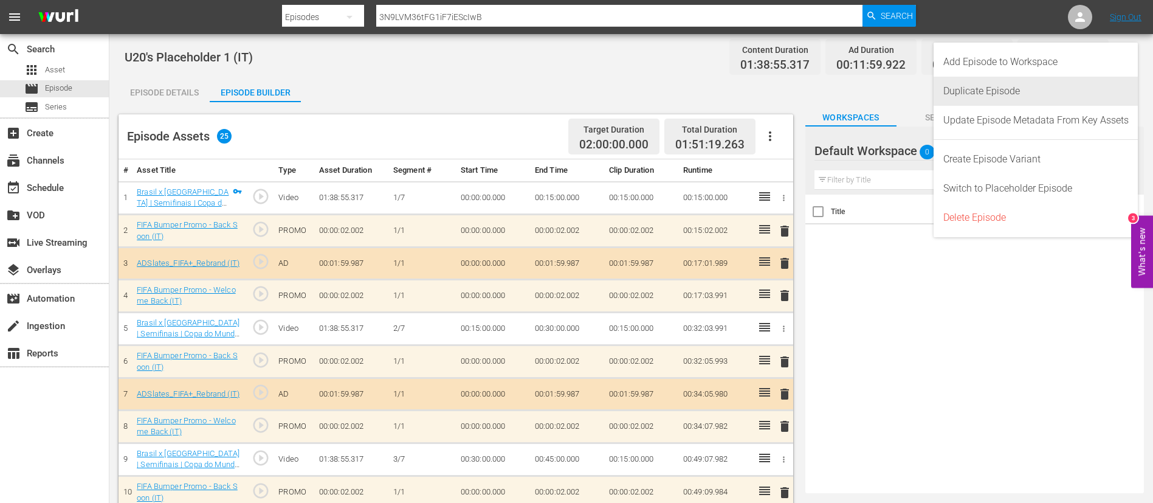
click at [706, 89] on div "Duplicate Episode" at bounding box center [1035, 91] width 185 height 29
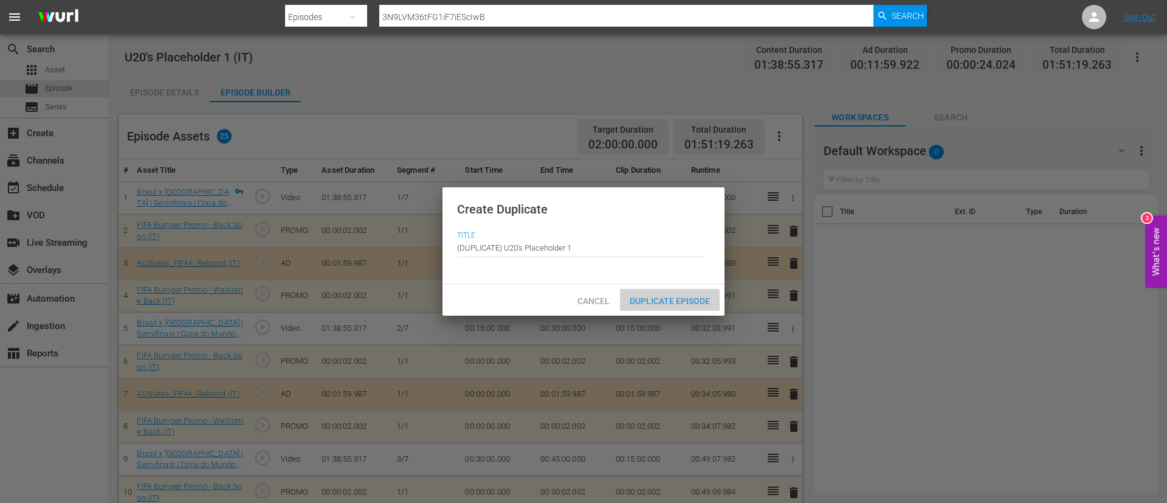
click at [676, 298] on span "Duplicate Episode" at bounding box center [670, 301] width 100 height 10
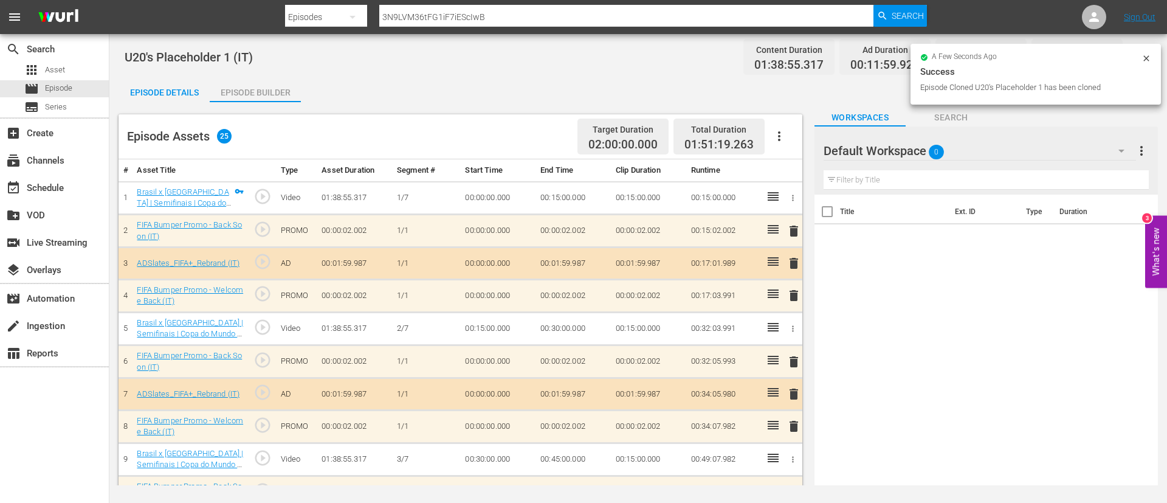
click at [706, 131] on button "button" at bounding box center [779, 136] width 29 height 29
click at [706, 160] on div "Clear Ads" at bounding box center [816, 170] width 102 height 29
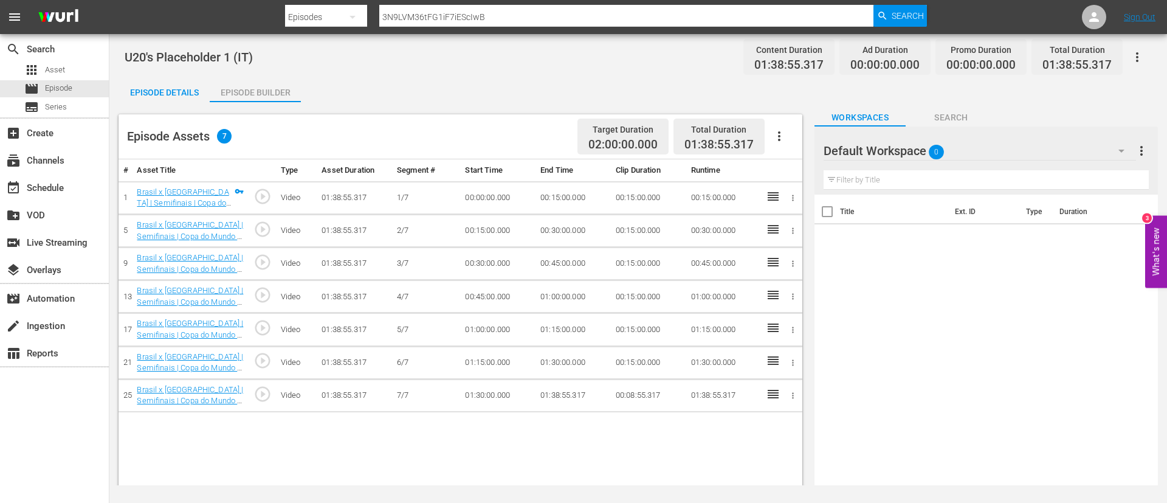
click at [706, 140] on icon "button" at bounding box center [779, 136] width 15 height 15
click at [706, 140] on div "Fill with Ads" at bounding box center [815, 140] width 83 height 29
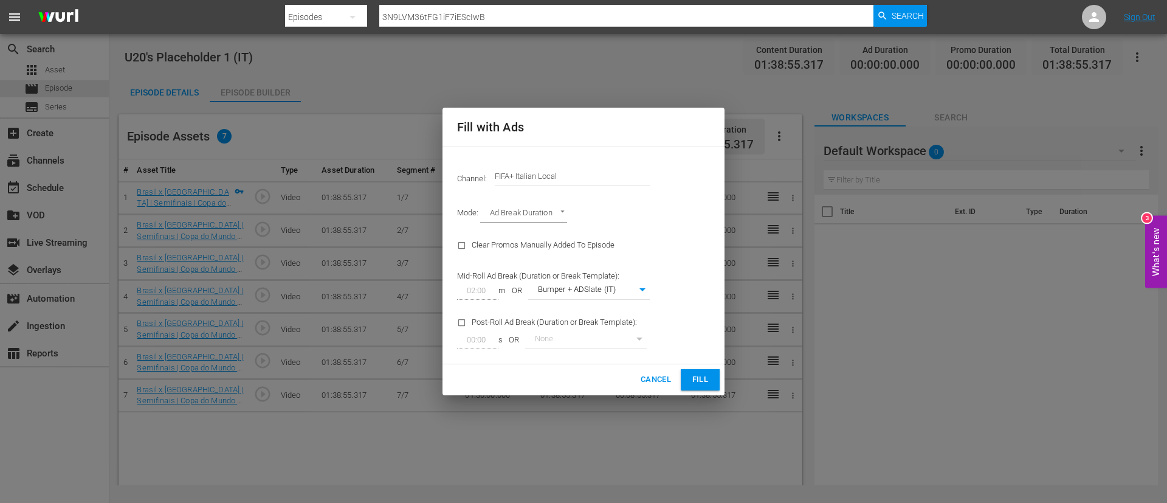
click at [621, 173] on input "FIFA+ Italian Local" at bounding box center [573, 176] width 156 height 29
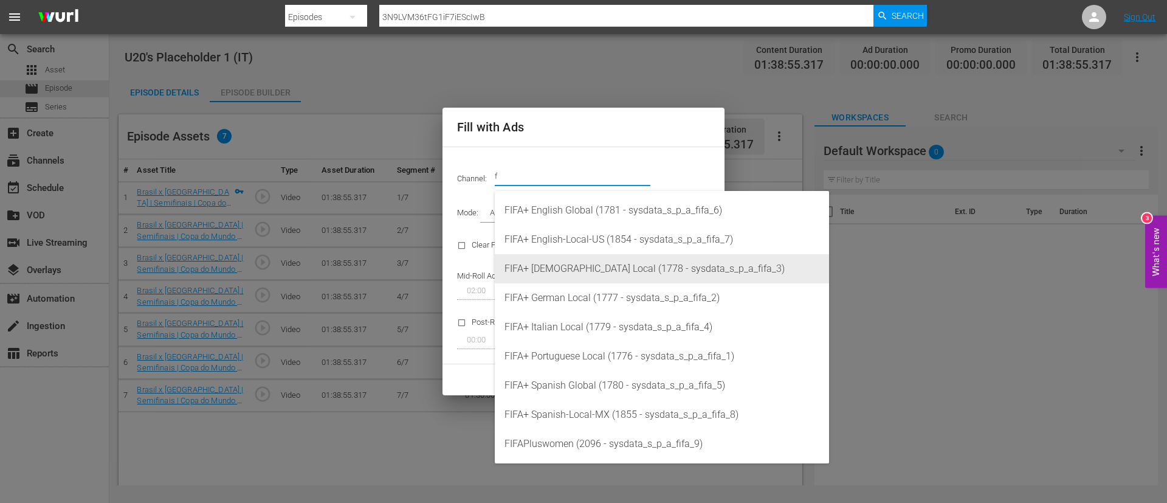
click at [609, 262] on div "FIFA+ French Local (1778 - sysdata_s_p_a_fifa_3)" at bounding box center [661, 268] width 315 height 29
type input "FIFA+ [DEMOGRAPHIC_DATA] Local (1778)"
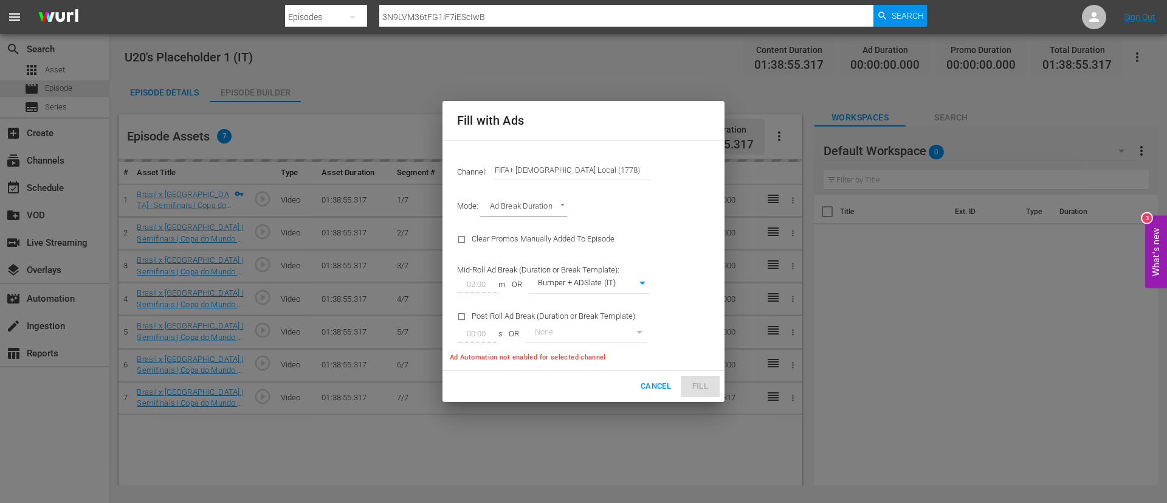
type input "342"
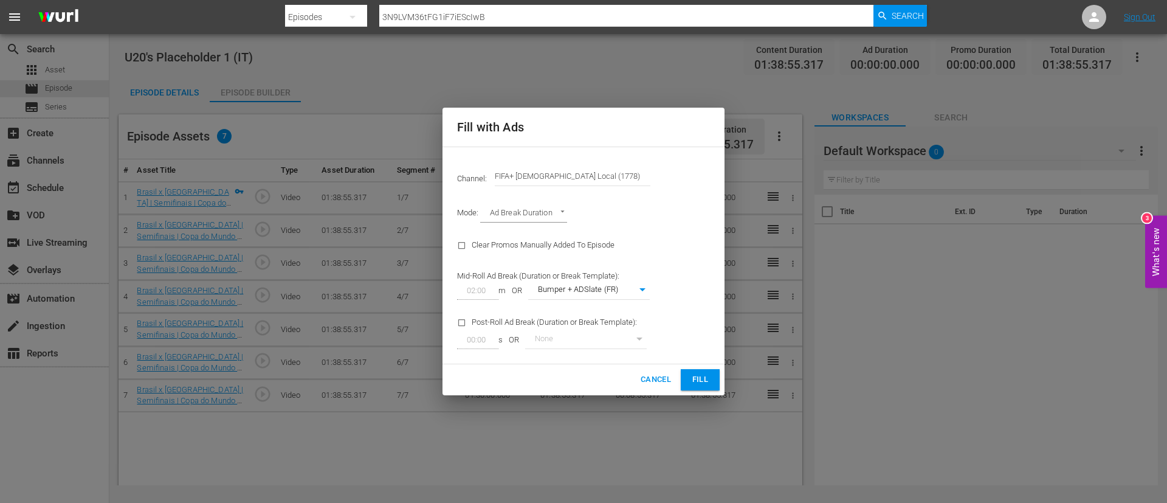
click at [706, 304] on button "Fill" at bounding box center [700, 379] width 39 height 21
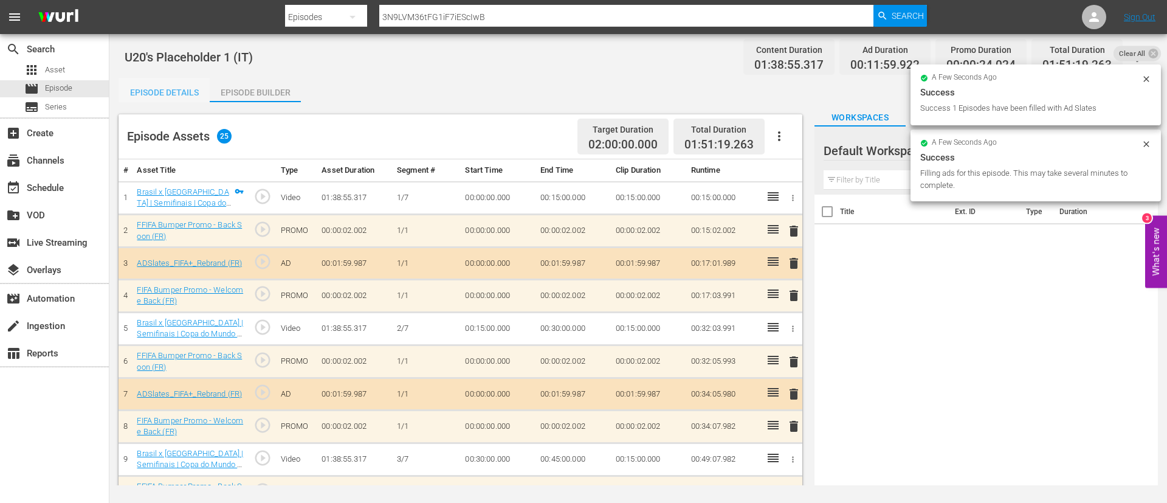
click at [181, 92] on div "Episode Details" at bounding box center [164, 92] width 91 height 29
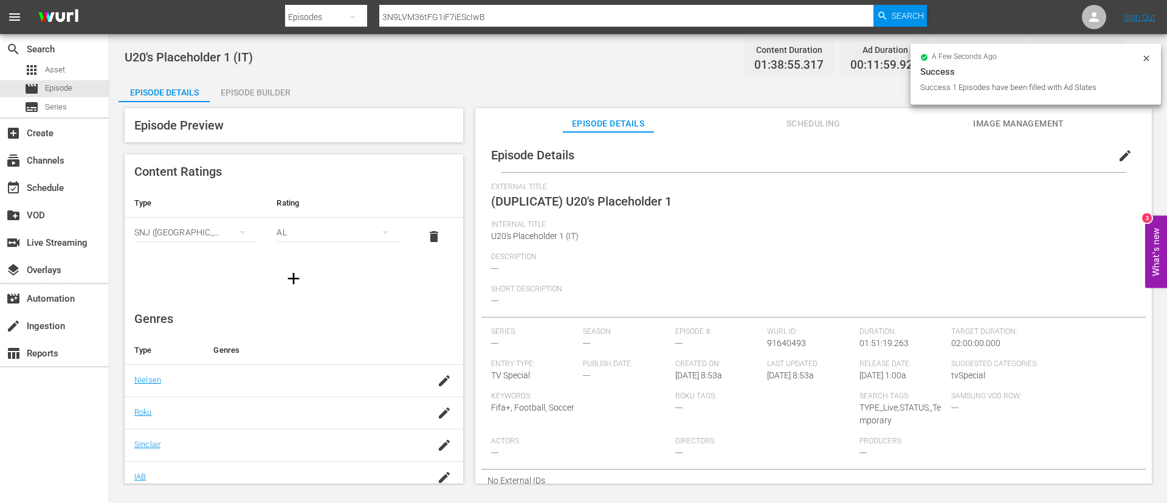
click at [706, 142] on button "edit" at bounding box center [1124, 155] width 29 height 29
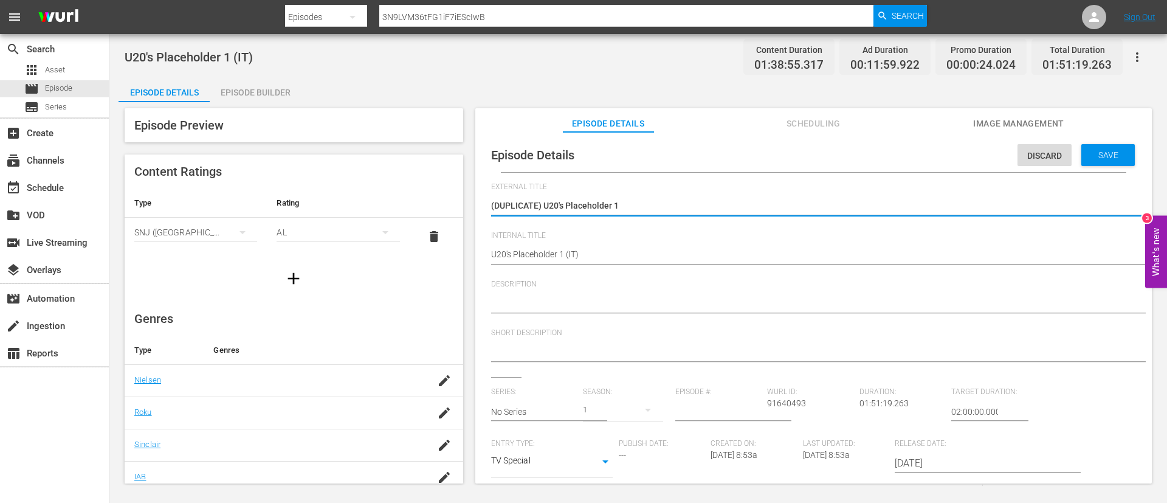
drag, startPoint x: 546, startPoint y: 210, endPoint x: 554, endPoint y: 212, distance: 7.5
click at [547, 210] on textarea "(DUPLICATE) U20's Placeholder 1" at bounding box center [810, 206] width 639 height 15
type textarea "U20's Placeholder 1"
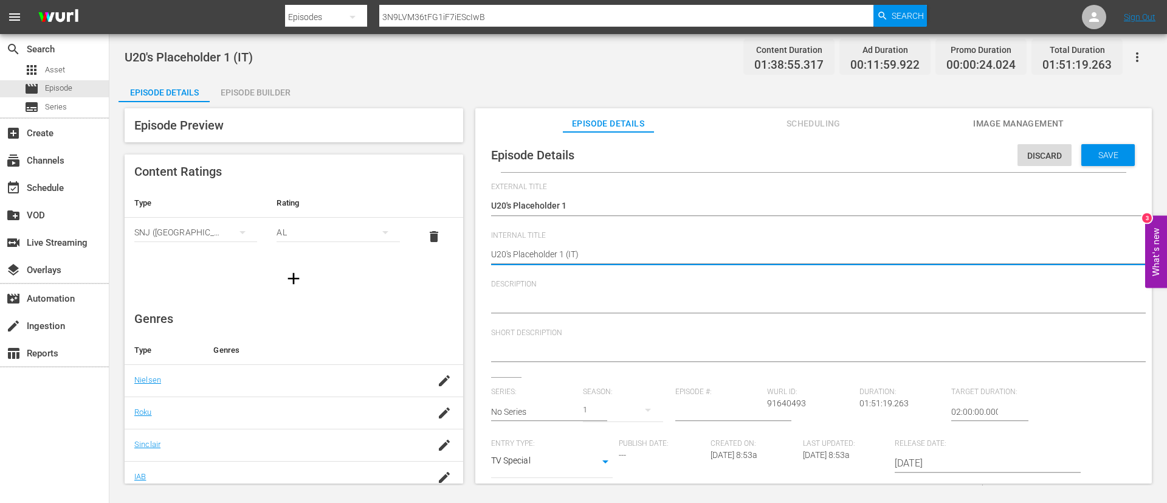
type textarea "U20's Placeholder 1 (F)"
type textarea "U20's Placeholder 1 (FR)"
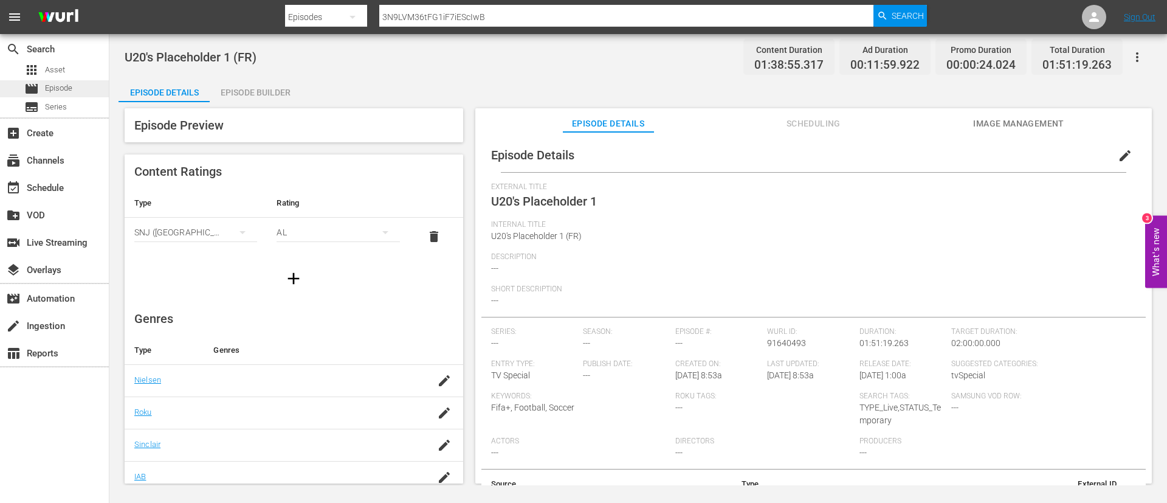
click at [44, 89] on div "movie Episode" at bounding box center [48, 88] width 48 height 17
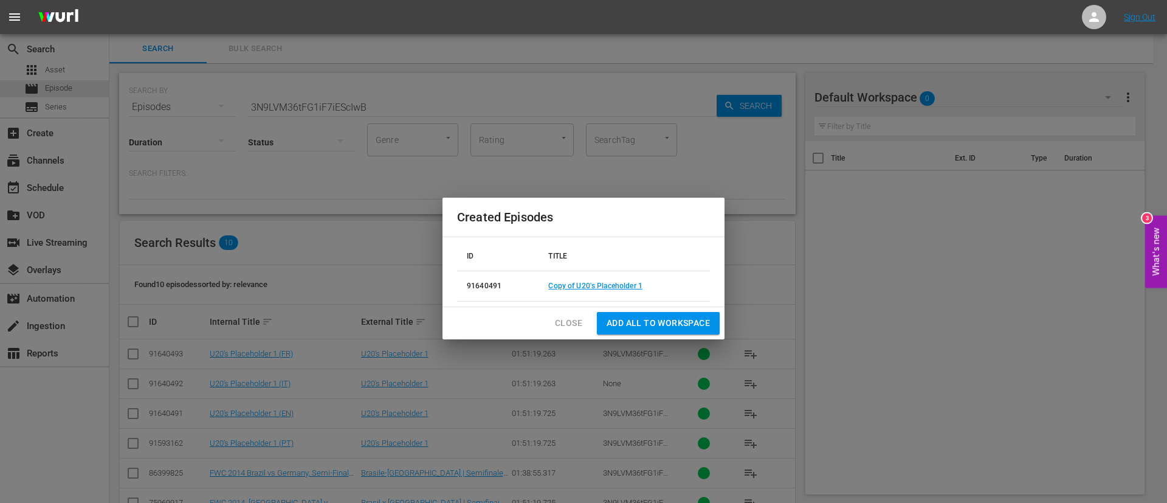
click at [565, 304] on span "Close" at bounding box center [568, 322] width 27 height 15
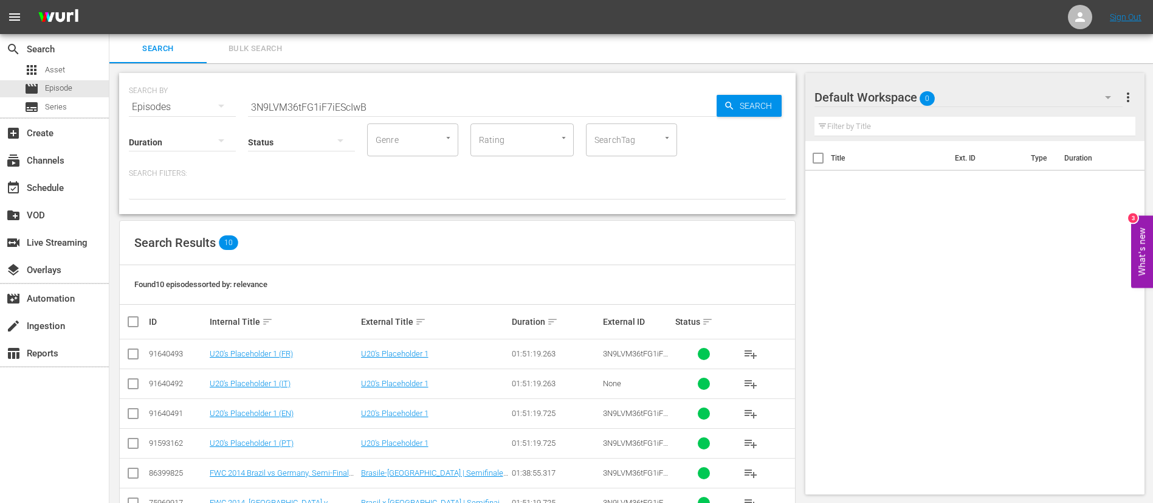
click at [469, 101] on input "3N9LVM36tFG1iF7iEScIwB" at bounding box center [482, 106] width 469 height 29
paste input "17398"
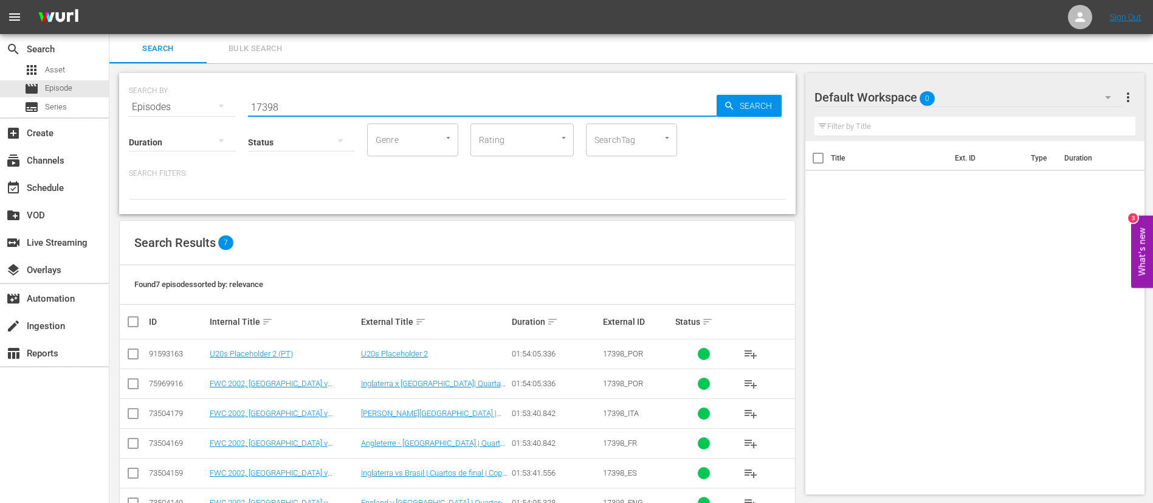
type input "17398"
click at [135, 304] on input "checkbox" at bounding box center [133, 356] width 15 height 15
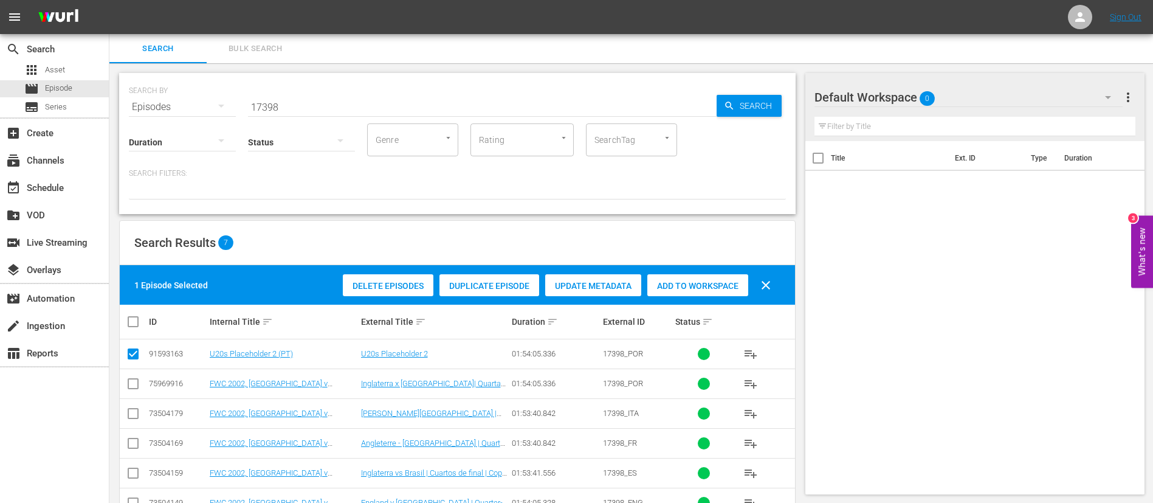
click at [523, 281] on span "Duplicate Episode" at bounding box center [489, 286] width 100 height 10
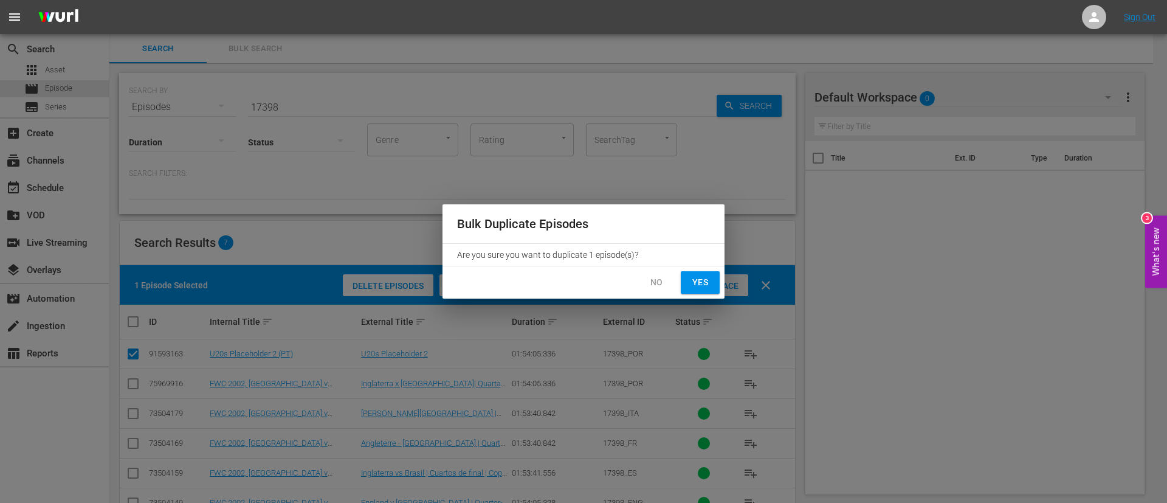
click at [706, 288] on span "Yes" at bounding box center [699, 282] width 19 height 15
checkbox input "false"
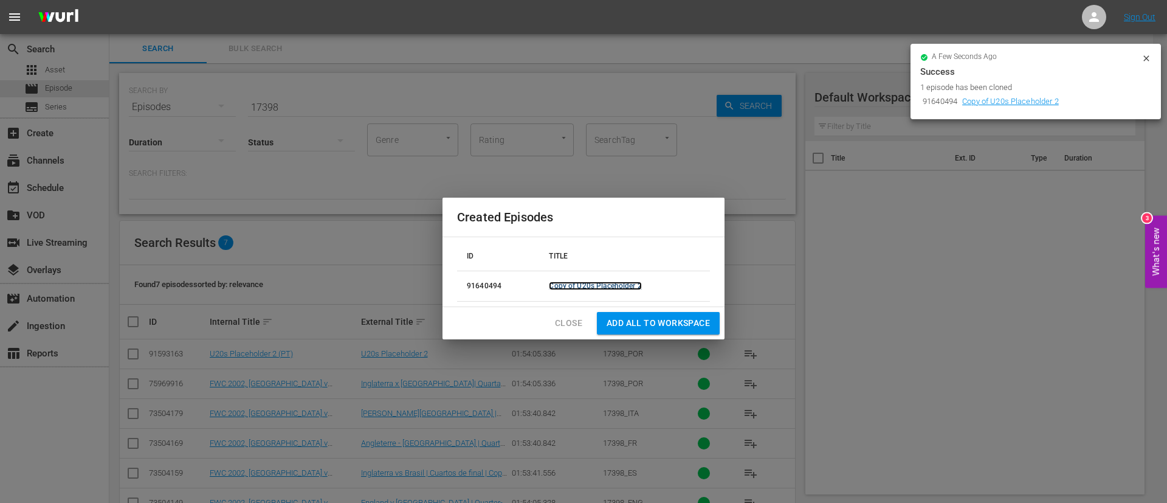
click at [613, 286] on link "Copy of U20s Placeholder 2" at bounding box center [595, 285] width 92 height 9
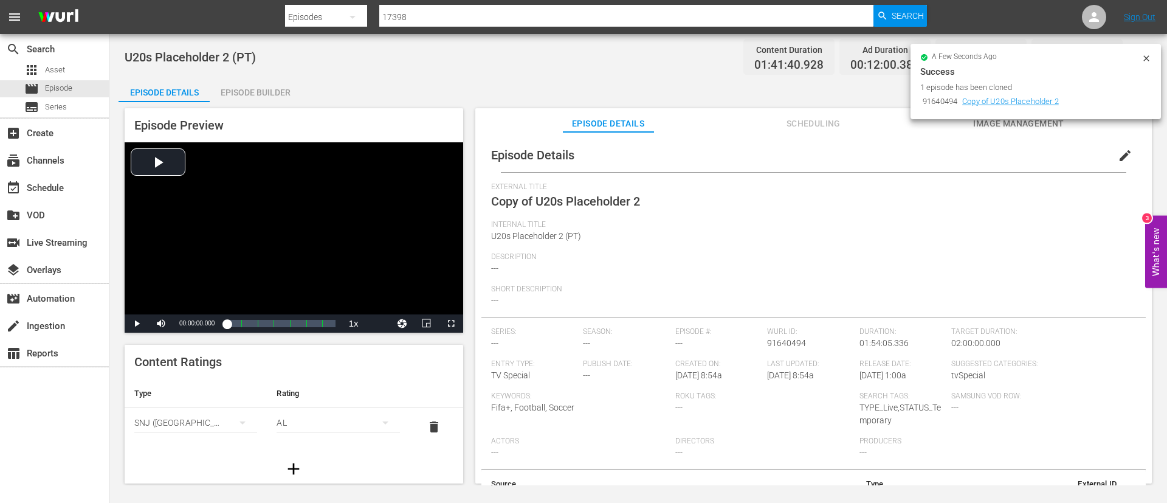
click at [706, 159] on span "edit" at bounding box center [1125, 155] width 15 height 15
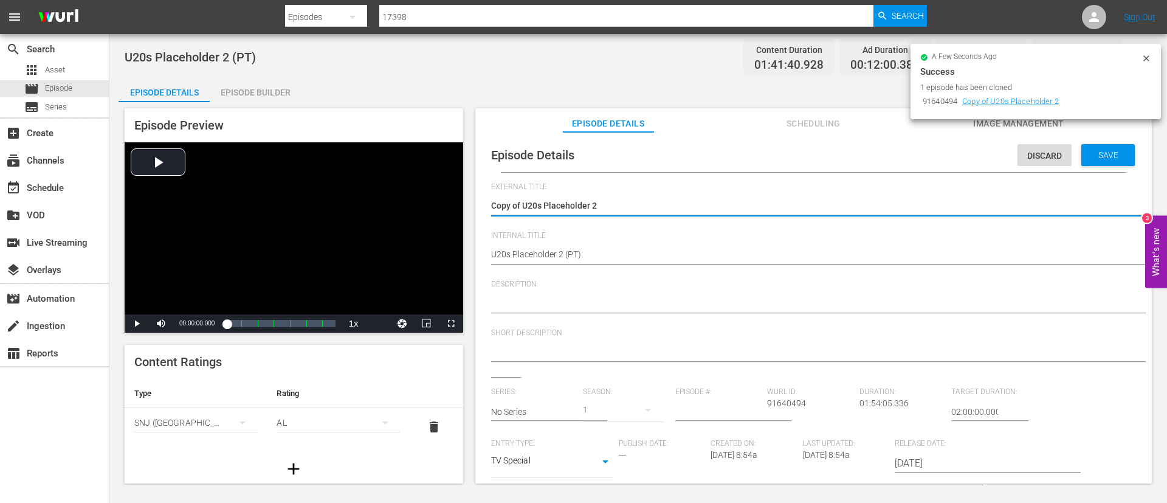
click at [525, 198] on div "Copy of U20s Placeholder 2 Copy of U20s Placeholder 2" at bounding box center [810, 206] width 639 height 29
type textarea "U20s Placeholder 2"
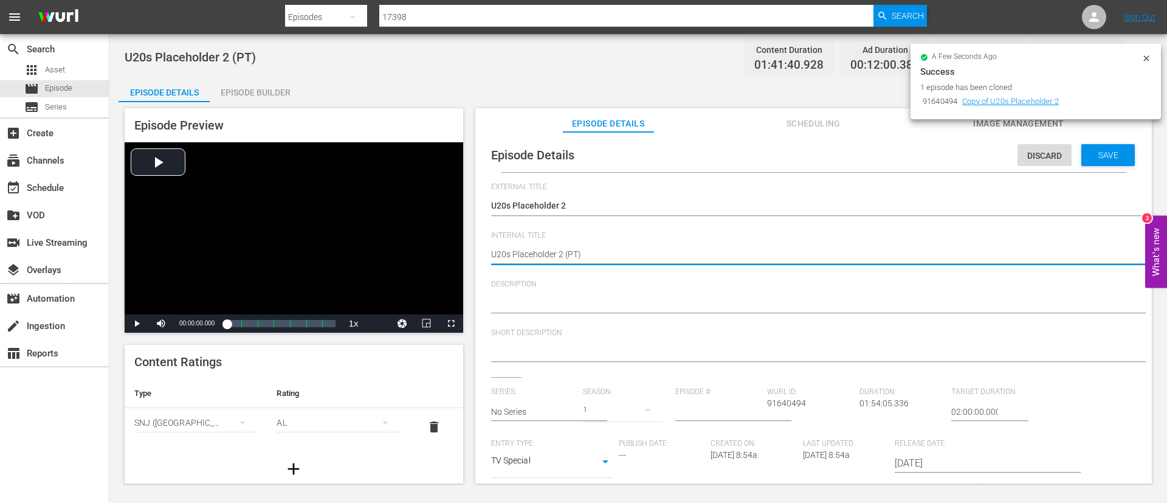
type textarea "U20s Placeholder 2 (E)"
type textarea "U20s Placeholder 2 (EN)"
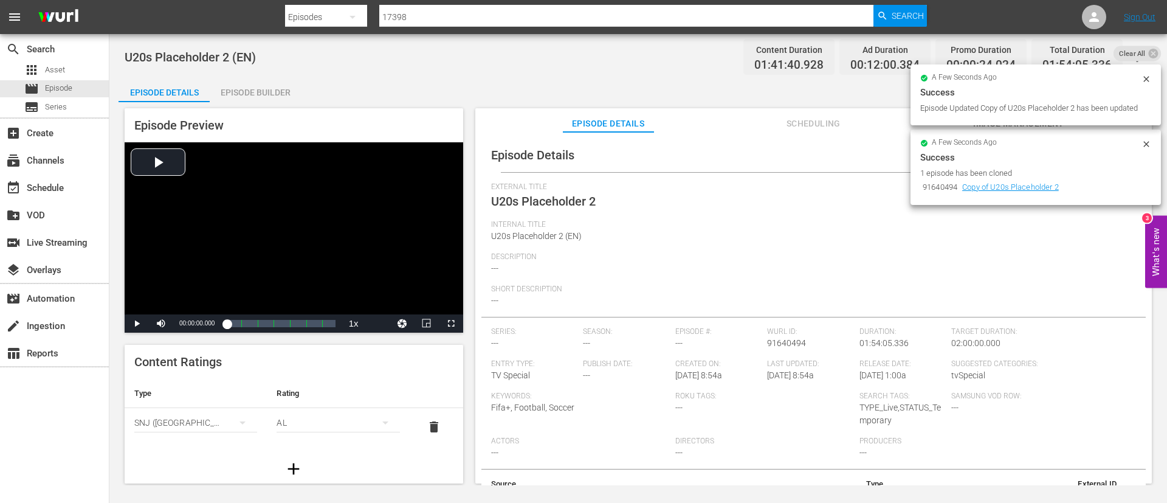
click at [255, 84] on div "Episode Builder" at bounding box center [255, 92] width 91 height 29
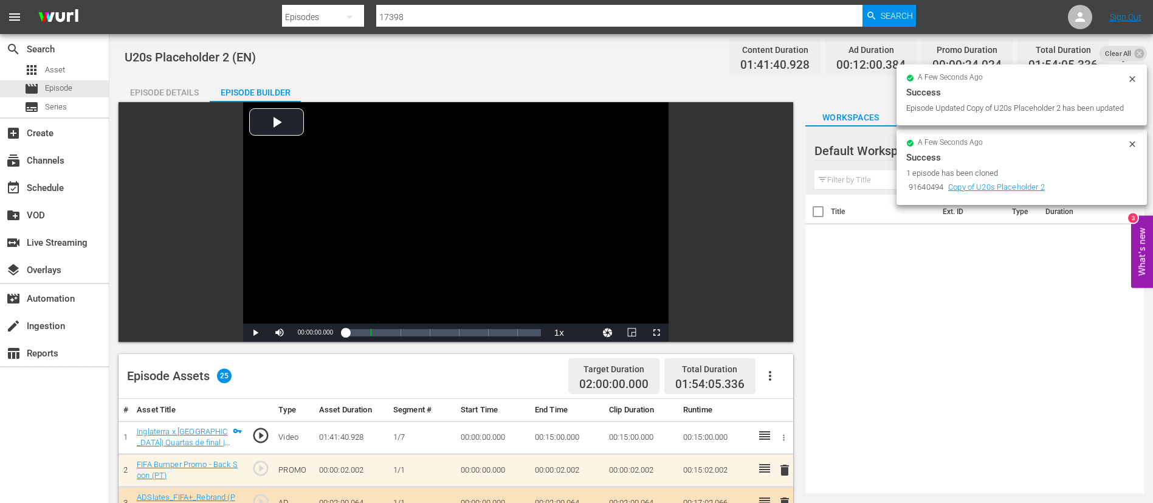
click at [706, 304] on button "button" at bounding box center [769, 375] width 29 height 29
click at [706, 304] on div "Clear Ads" at bounding box center [806, 409] width 83 height 29
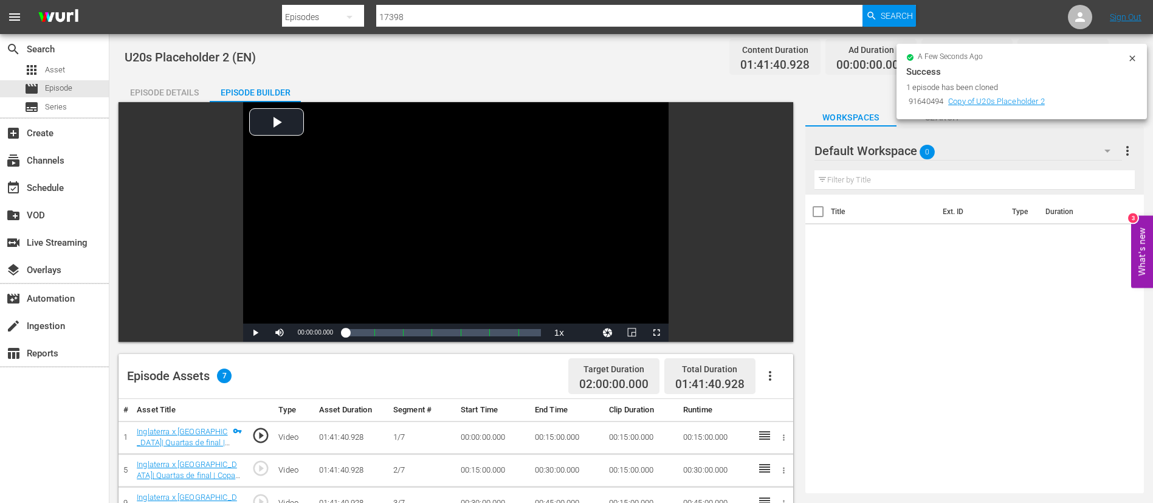
click at [706, 304] on icon "button" at bounding box center [770, 375] width 15 height 15
click at [706, 304] on div "Fill with Ads" at bounding box center [806, 380] width 83 height 29
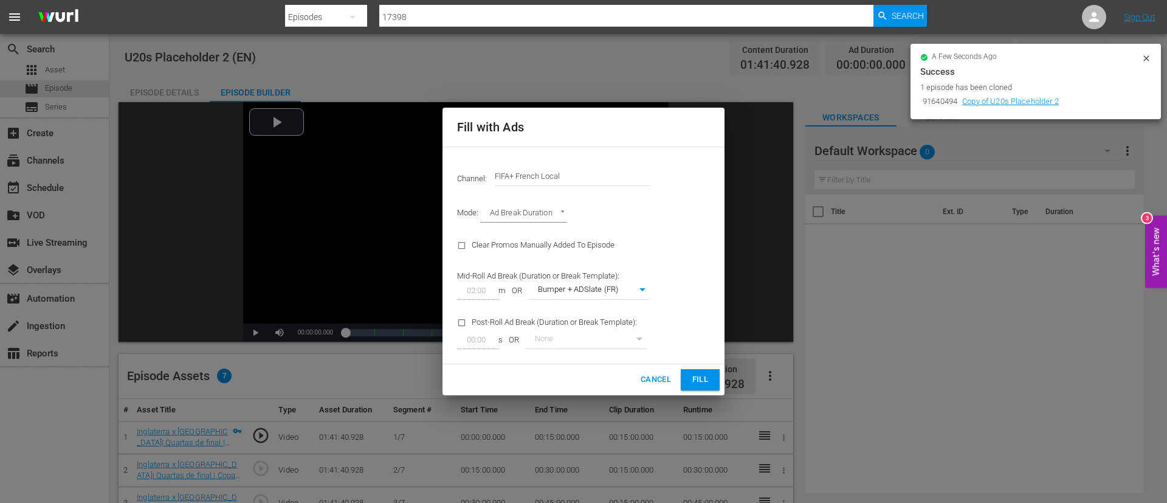
click at [564, 170] on input "FIFA+ French Local" at bounding box center [573, 176] width 156 height 29
click at [564, 170] on input "FIFA+ French f" at bounding box center [573, 176] width 156 height 29
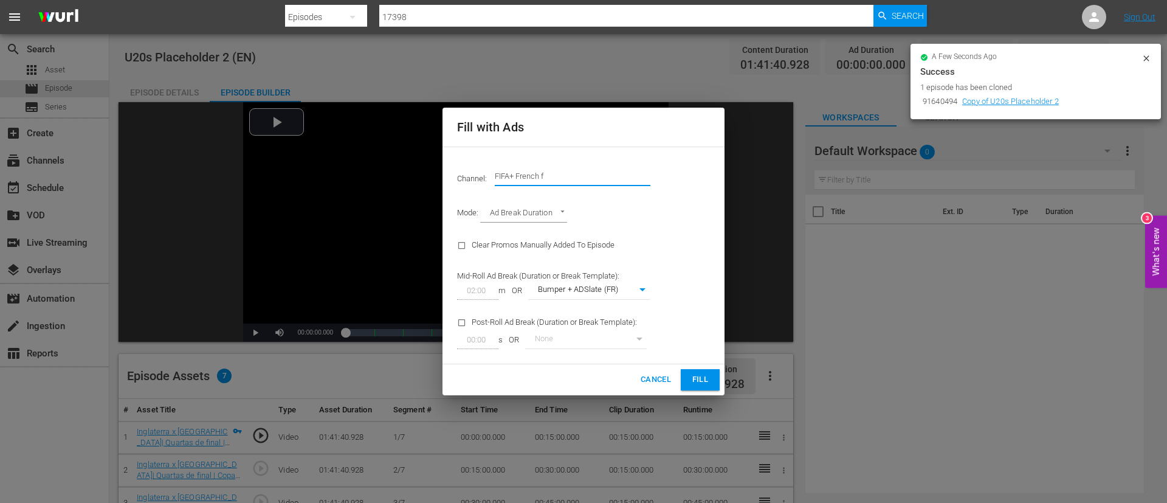
click at [564, 170] on input "FIFA+ French f" at bounding box center [573, 176] width 156 height 29
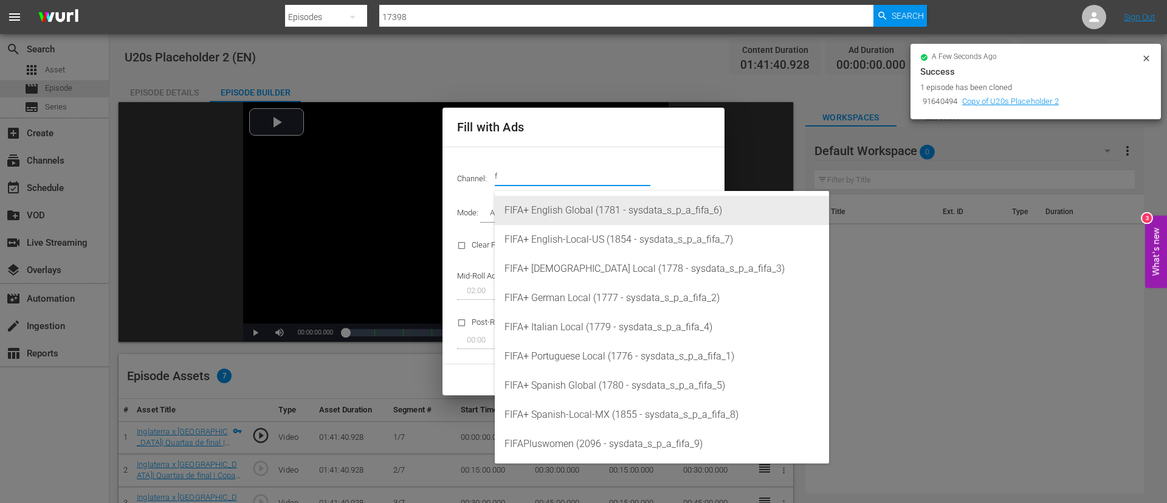
click at [617, 218] on div "FIFA+ English Global (1781 - sysdata_s_p_a_fifa_6)" at bounding box center [661, 210] width 315 height 29
type input "FIFA+ English Global (1781)"
type input "340"
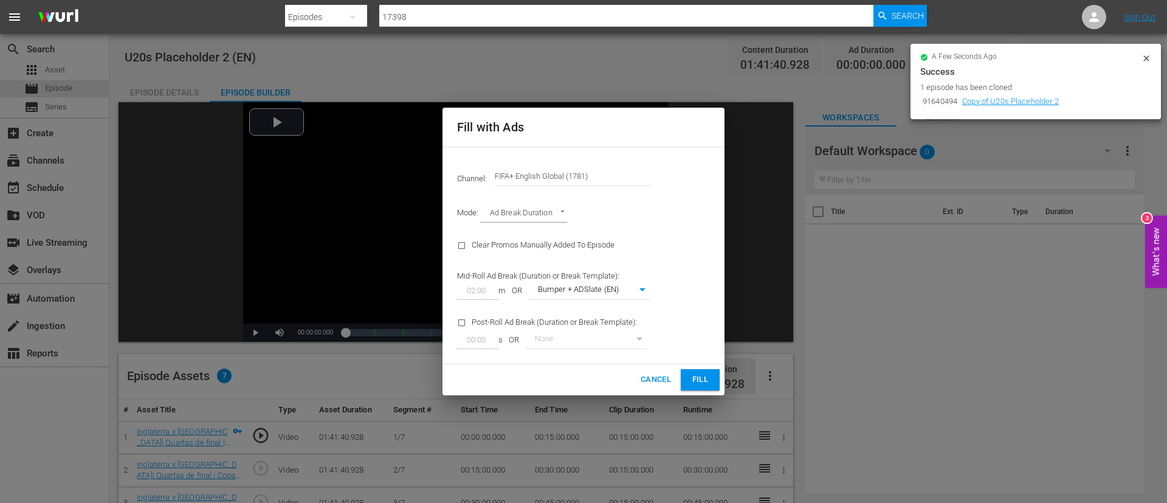
click at [694, 304] on span "Fill" at bounding box center [699, 380] width 19 height 14
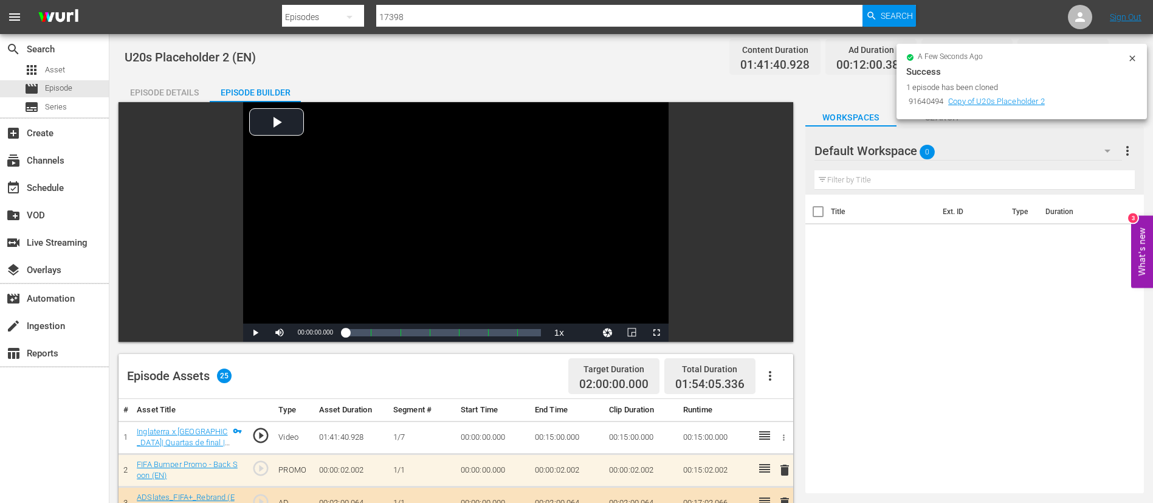
click at [706, 57] on icon at bounding box center [1131, 57] width 5 height 5
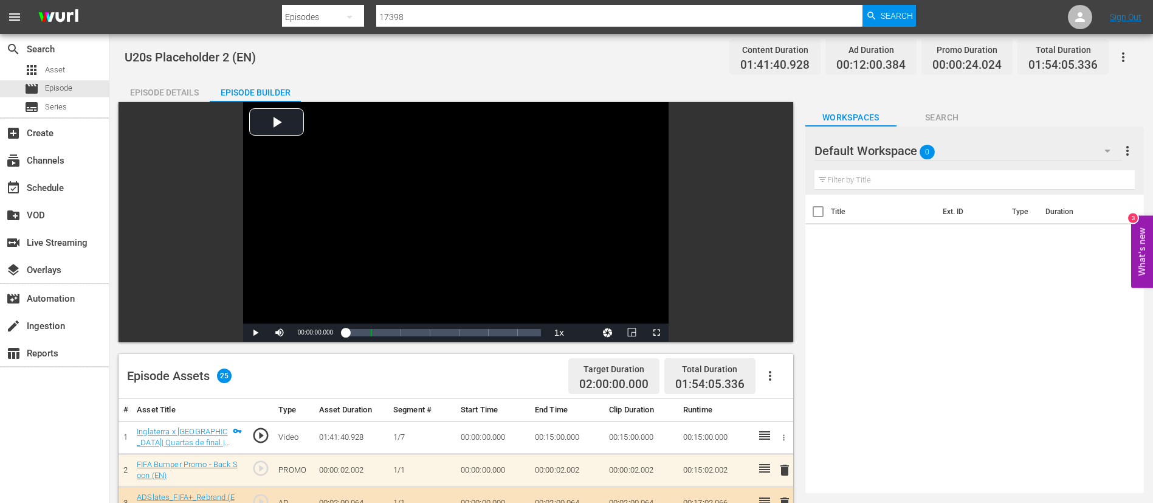
click at [706, 61] on icon "button" at bounding box center [1123, 57] width 15 height 15
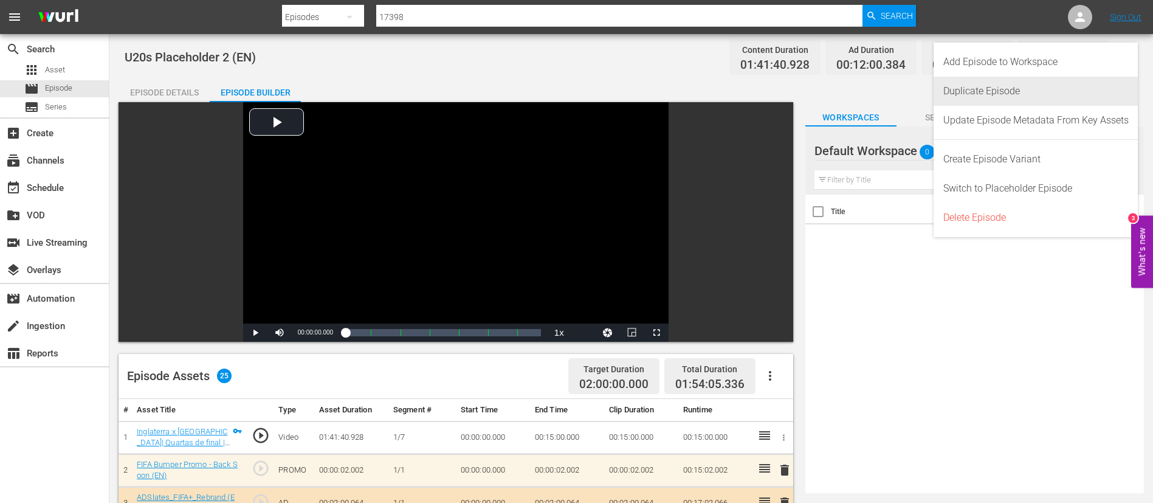
click at [706, 96] on div "Duplicate Episode" at bounding box center [1035, 91] width 185 height 29
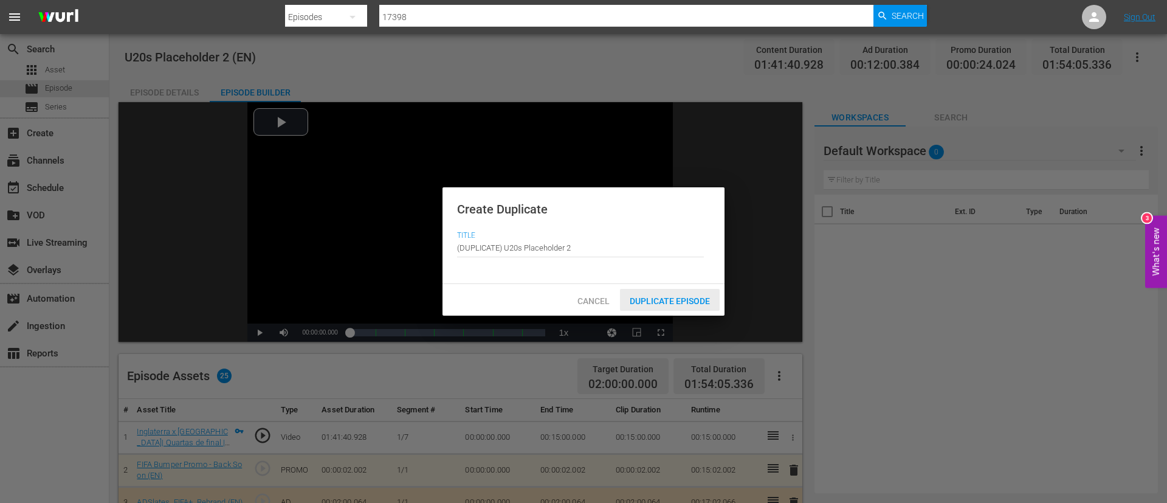
click at [706, 289] on div "Duplicate Episode" at bounding box center [670, 300] width 100 height 22
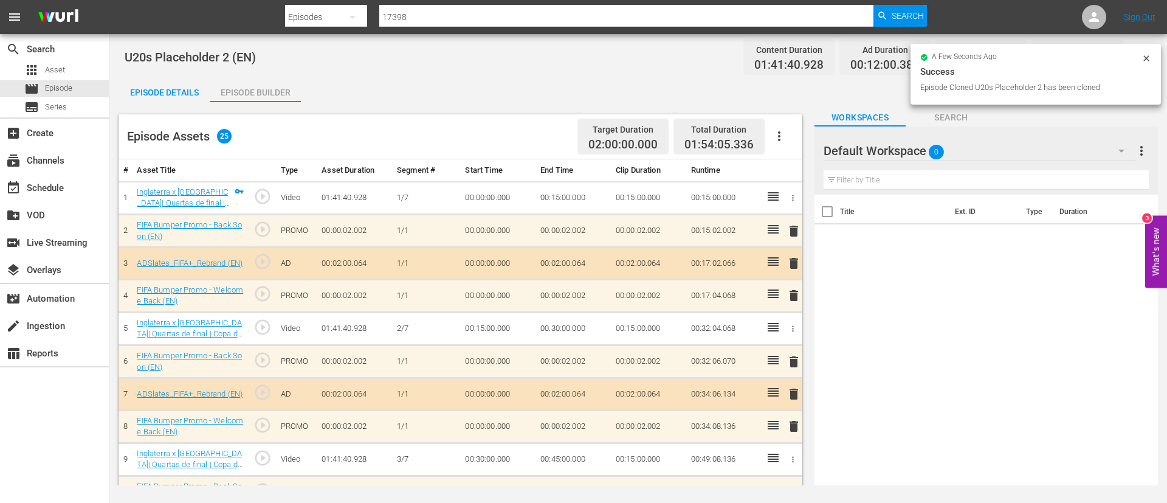
click at [706, 131] on button "button" at bounding box center [779, 136] width 29 height 29
click at [706, 163] on div "Clear Ads" at bounding box center [815, 170] width 83 height 29
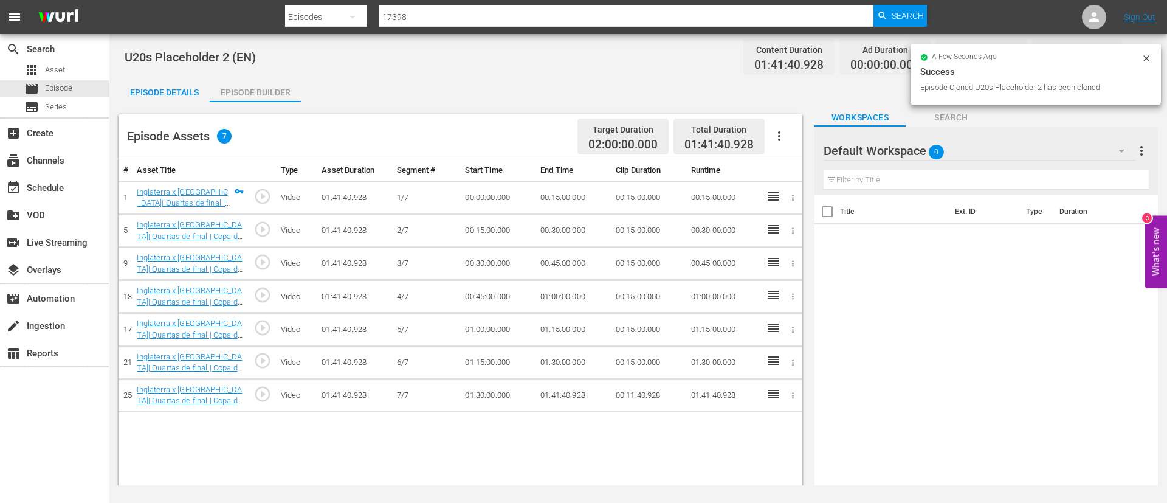
click at [706, 139] on icon "button" at bounding box center [779, 136] width 15 height 15
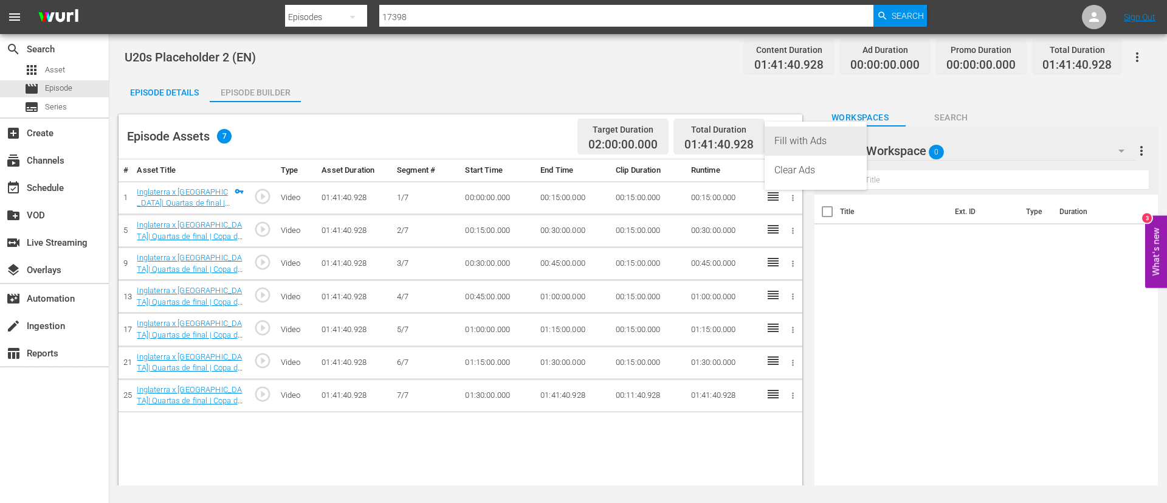
click at [706, 140] on div "Fill with Ads" at bounding box center [815, 140] width 83 height 29
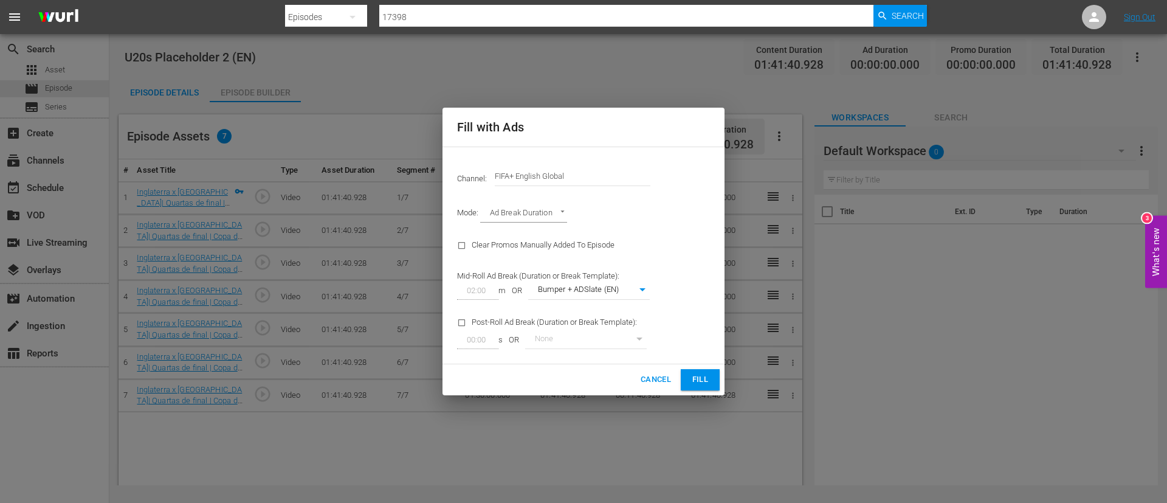
click at [515, 181] on input "FIFA+ English Global" at bounding box center [573, 176] width 156 height 29
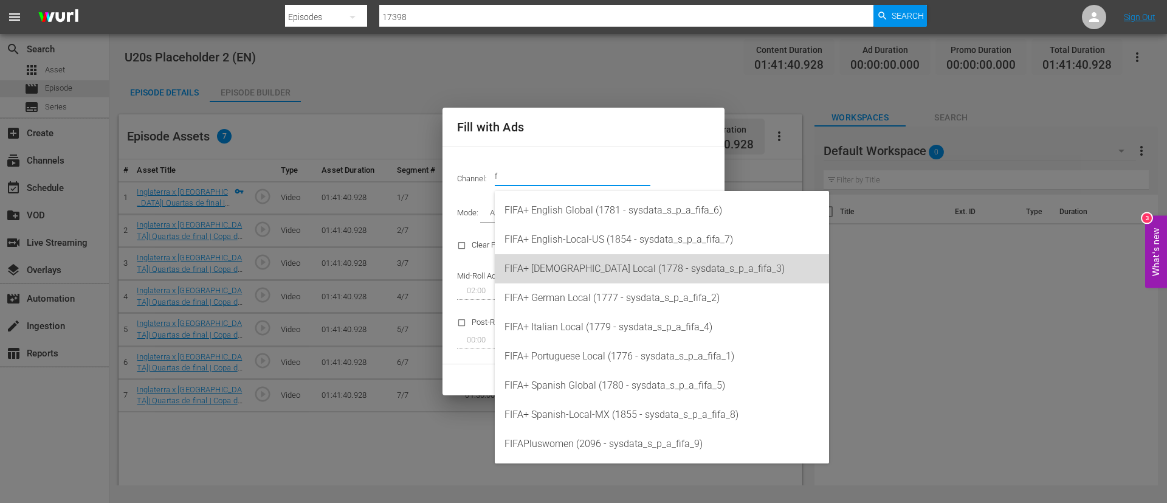
click at [566, 279] on div "FIFA+ French Local (1778 - sysdata_s_p_a_fifa_3)" at bounding box center [661, 268] width 315 height 29
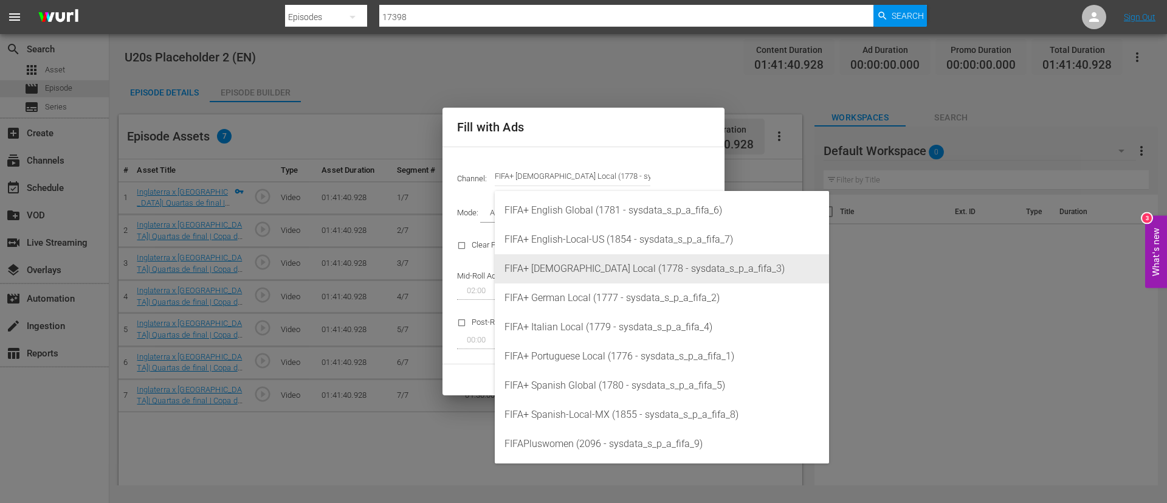
type input "FIFA+ [DEMOGRAPHIC_DATA] Local (1778)"
type input "342"
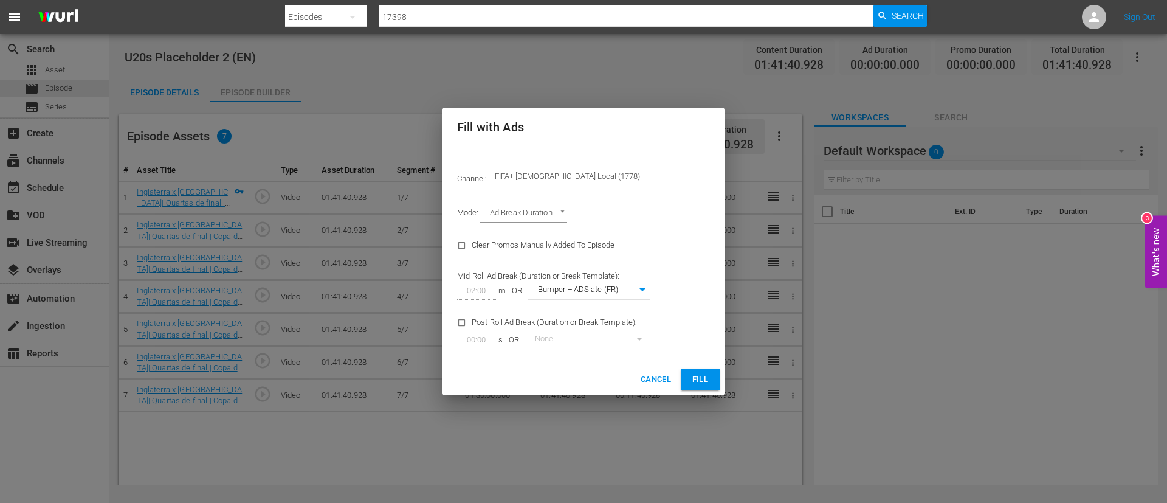
click at [700, 304] on span "Fill" at bounding box center [699, 380] width 19 height 14
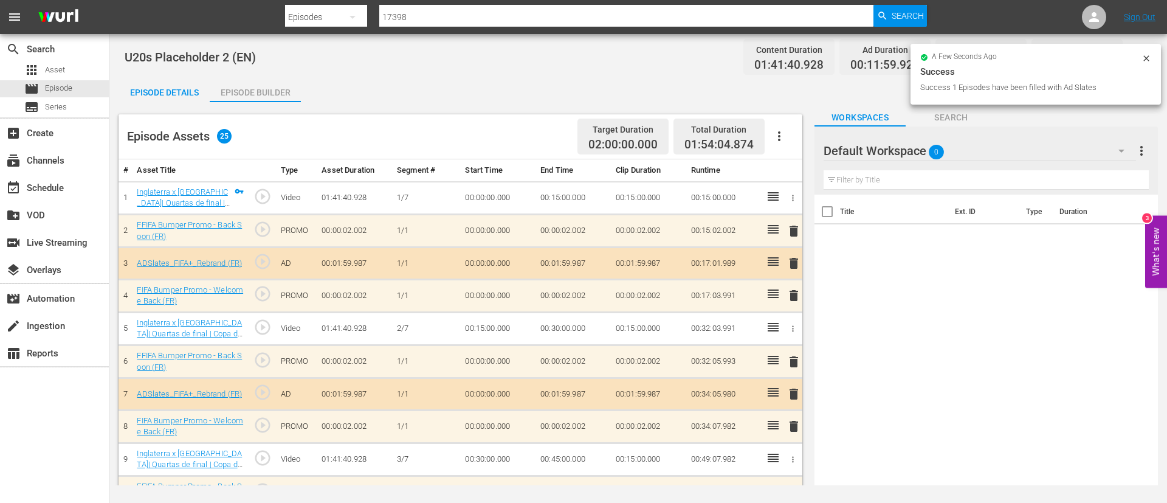
click at [200, 100] on div "Episode Details" at bounding box center [164, 92] width 91 height 29
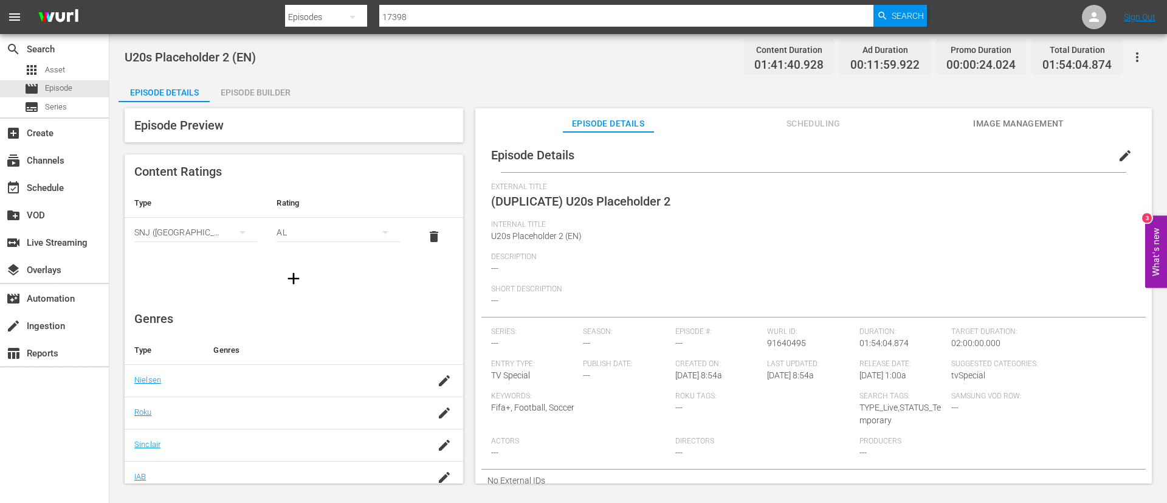
click at [706, 161] on span "edit" at bounding box center [1125, 155] width 15 height 15
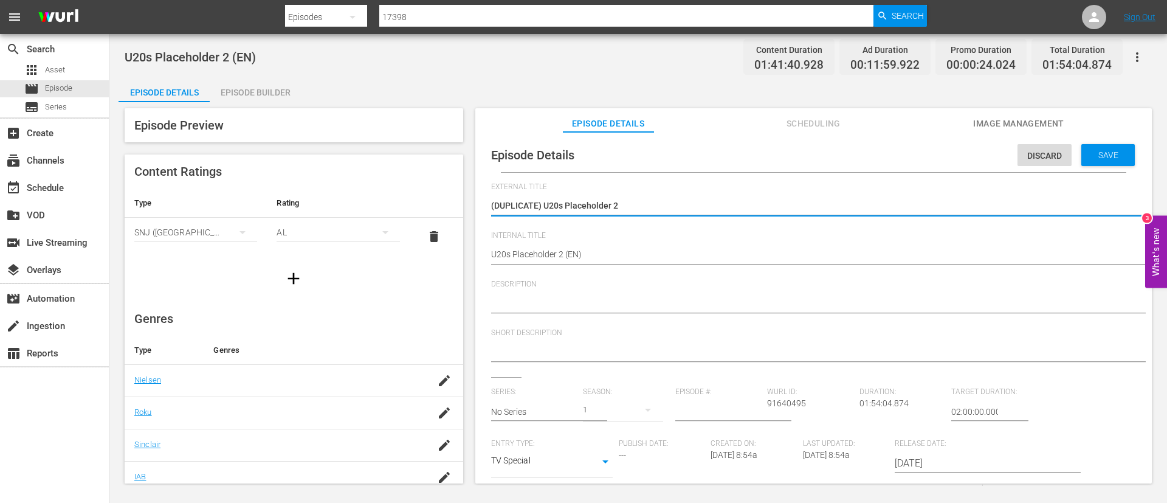
click at [547, 212] on textarea "(DUPLICATE) U20s Placeholder 2" at bounding box center [810, 206] width 639 height 15
type textarea "U20s Placeholder 2"
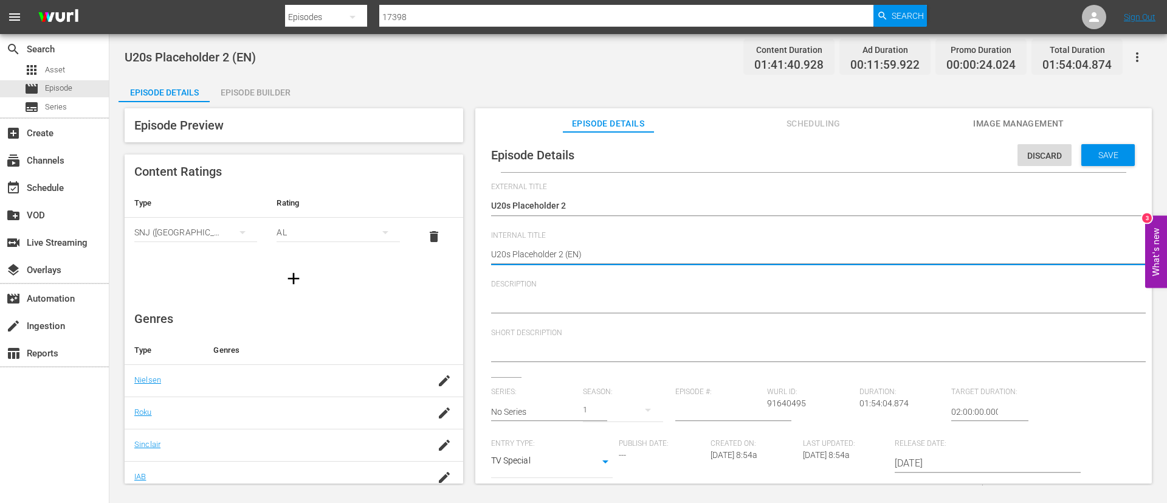
type textarea "U20s Placeholder 2 (I)"
type textarea "U20s Placeholder 2 (IT)"
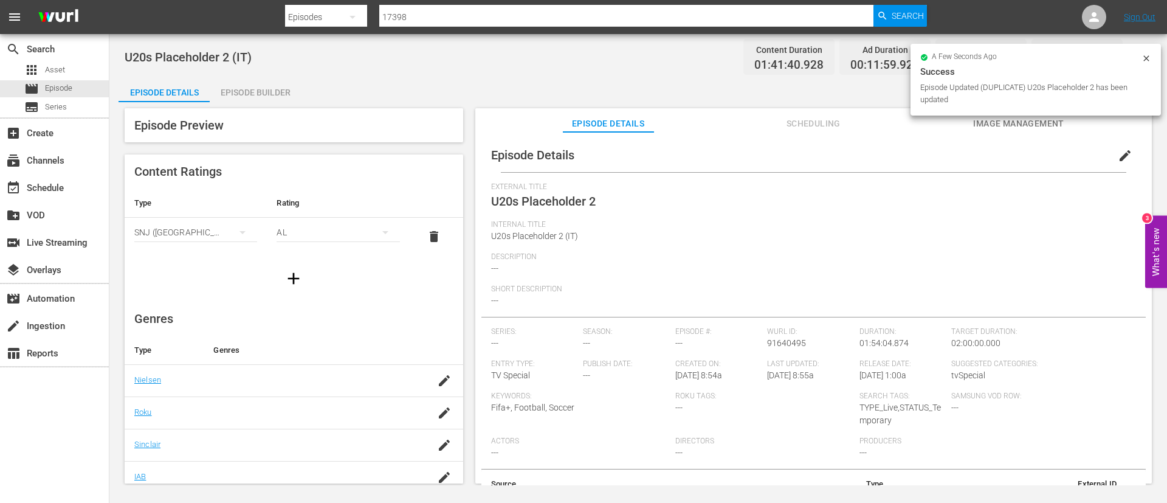
click at [279, 88] on div "Episode Builder" at bounding box center [255, 92] width 91 height 29
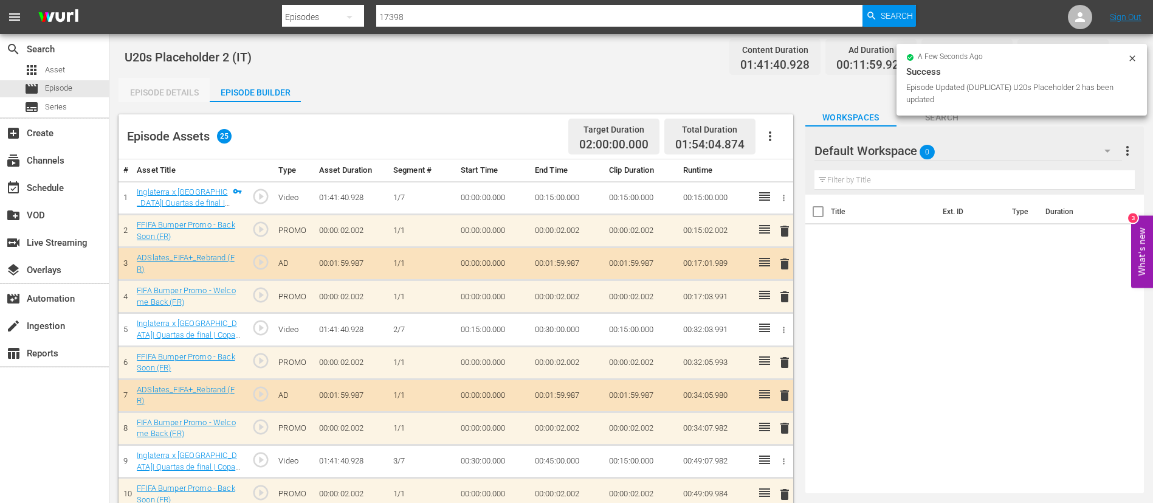
click at [172, 85] on div "Episode Details" at bounding box center [164, 92] width 91 height 29
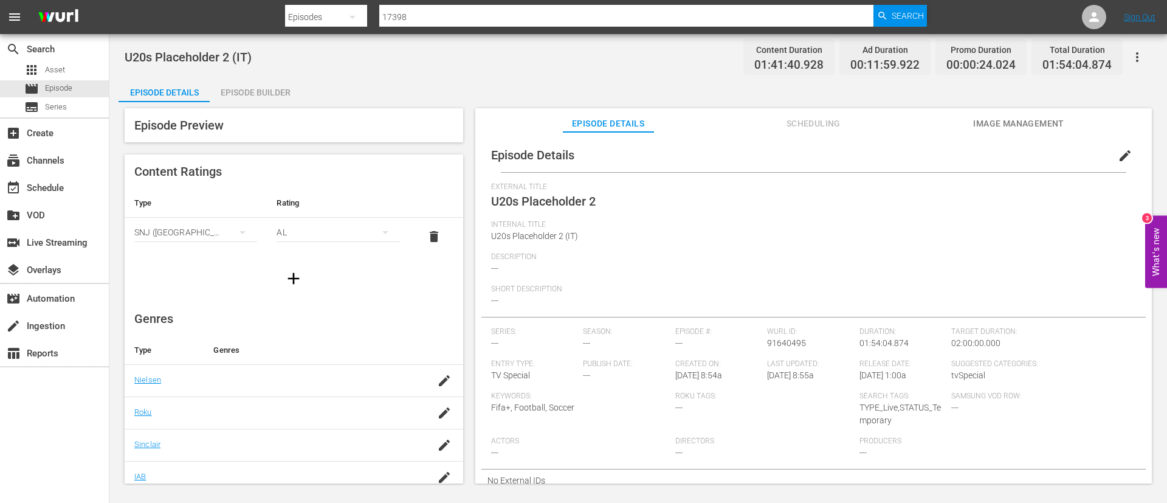
click at [706, 154] on button "edit" at bounding box center [1124, 155] width 29 height 29
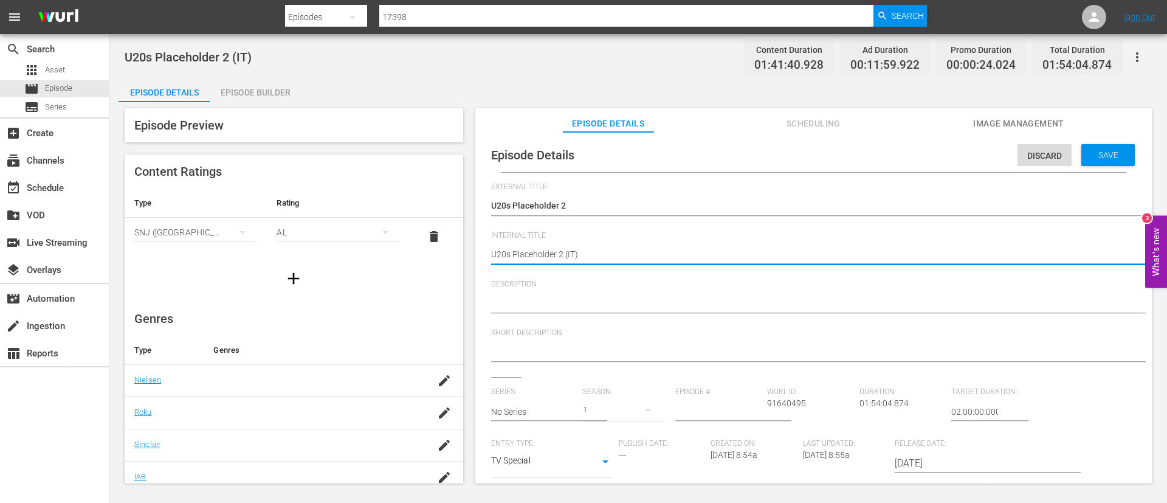
type textarea "U20s Placeholder 2 (I)"
type textarea "U20s Placeholder 2 ()"
type textarea "U20s Placeholder 2 (F)"
type textarea "U20s Placeholder 2 (FR)"
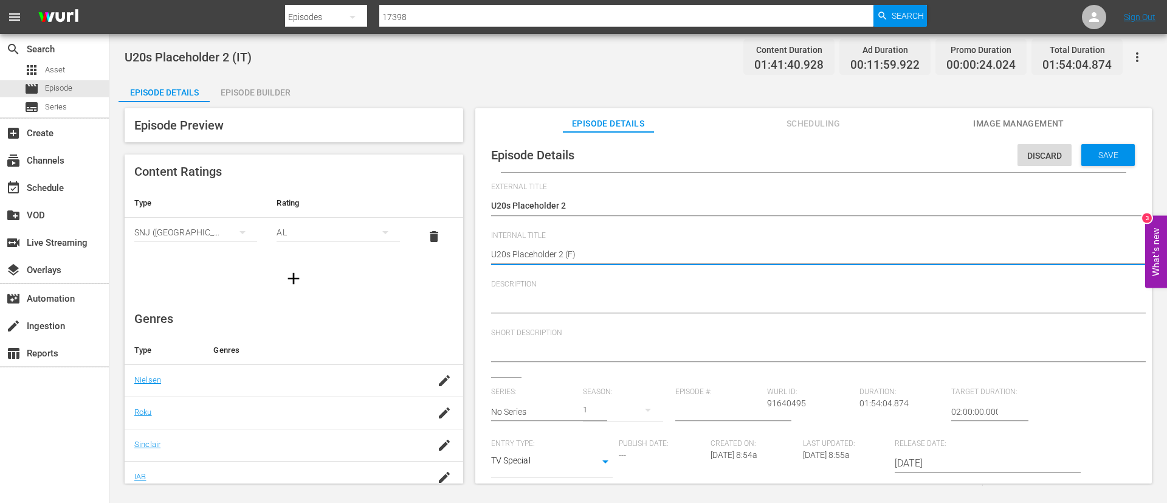
type textarea "U20s Placeholder 2 (FR)"
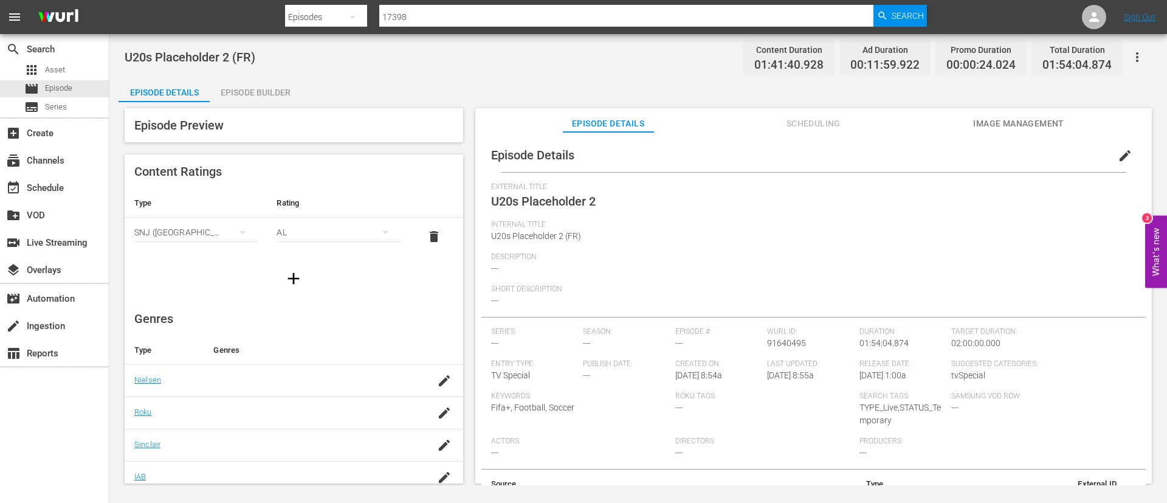
click at [706, 60] on icon "button" at bounding box center [1137, 57] width 2 height 10
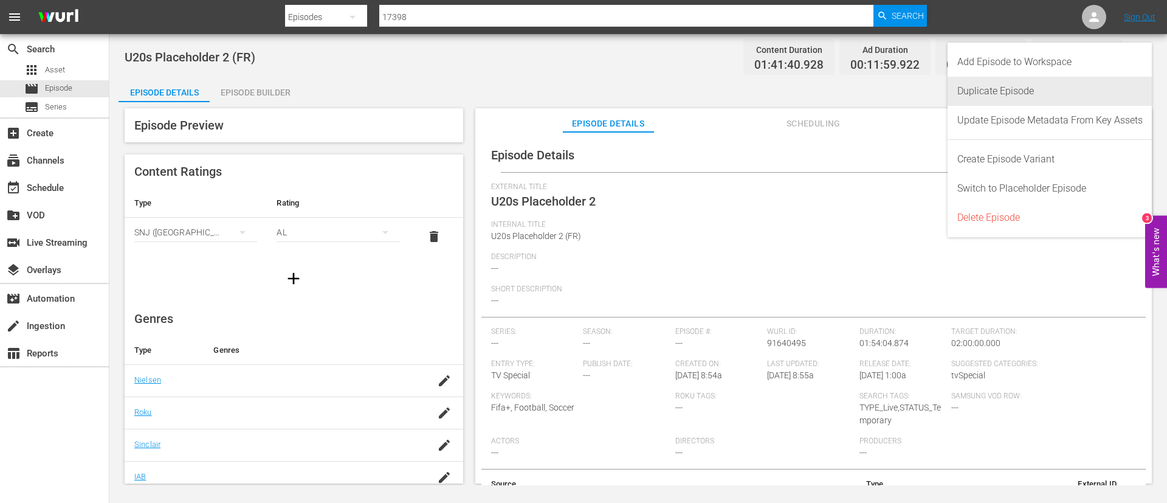
click at [706, 87] on div "Duplicate Episode" at bounding box center [1049, 91] width 185 height 29
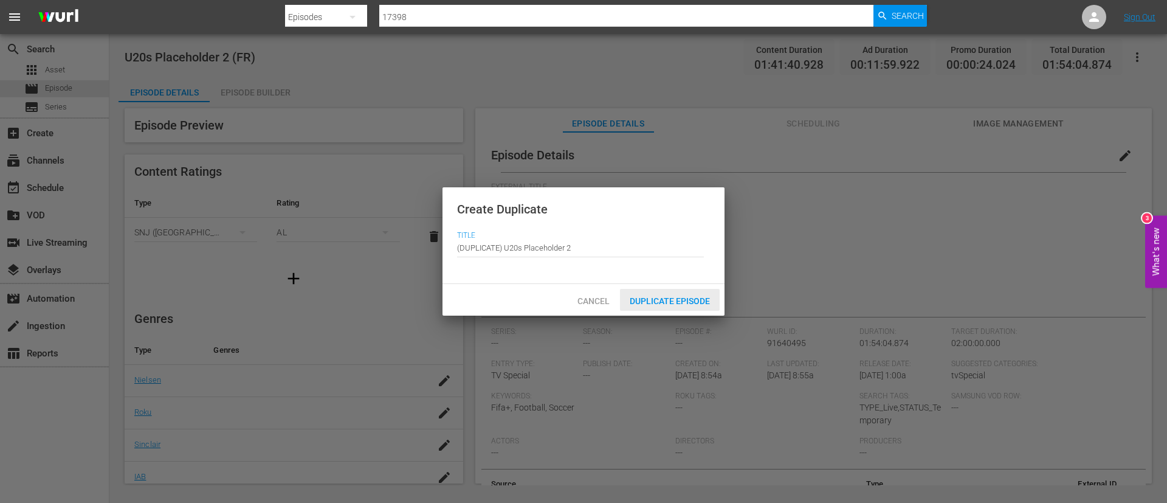
click at [706, 301] on span "Duplicate Episode" at bounding box center [670, 301] width 100 height 10
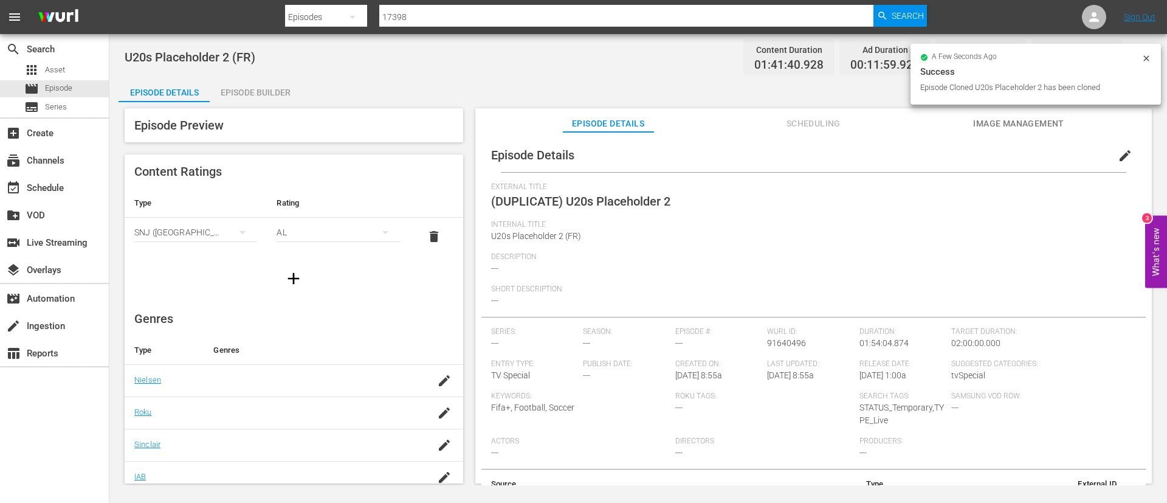
click at [706, 154] on span "edit" at bounding box center [1125, 155] width 15 height 15
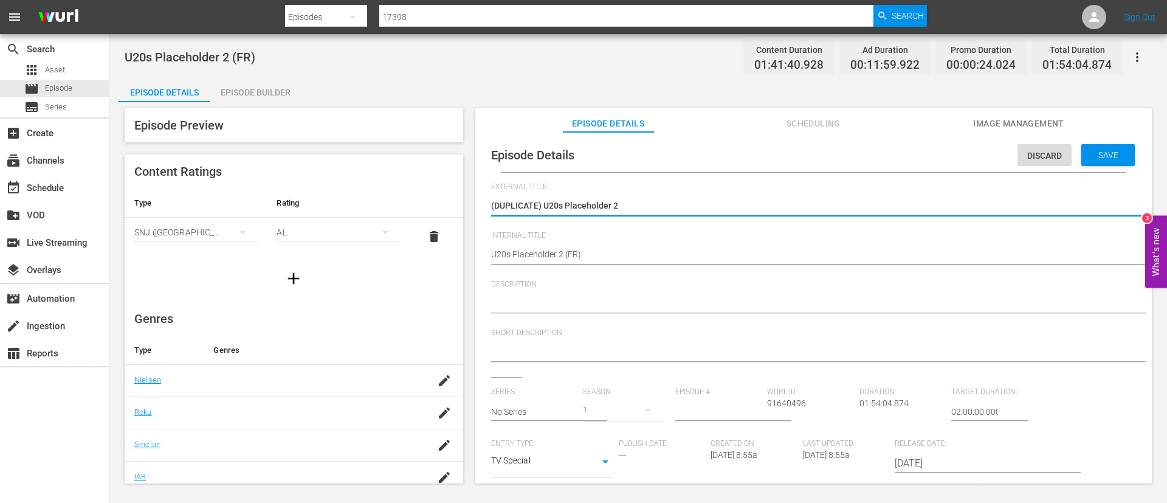
click at [544, 209] on textarea "(DUPLICATE) U20s Placeholder 2" at bounding box center [810, 206] width 639 height 15
type textarea "U20s Placeholder 2"
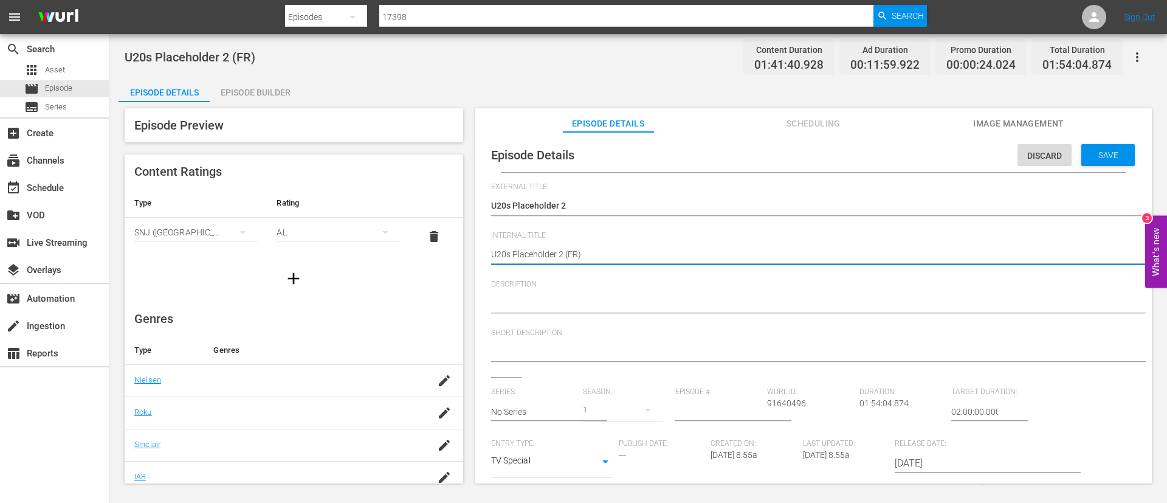
type textarea "U20s Placeholder 2 (I)"
type textarea "U20s Placeholder 2 (IT)"
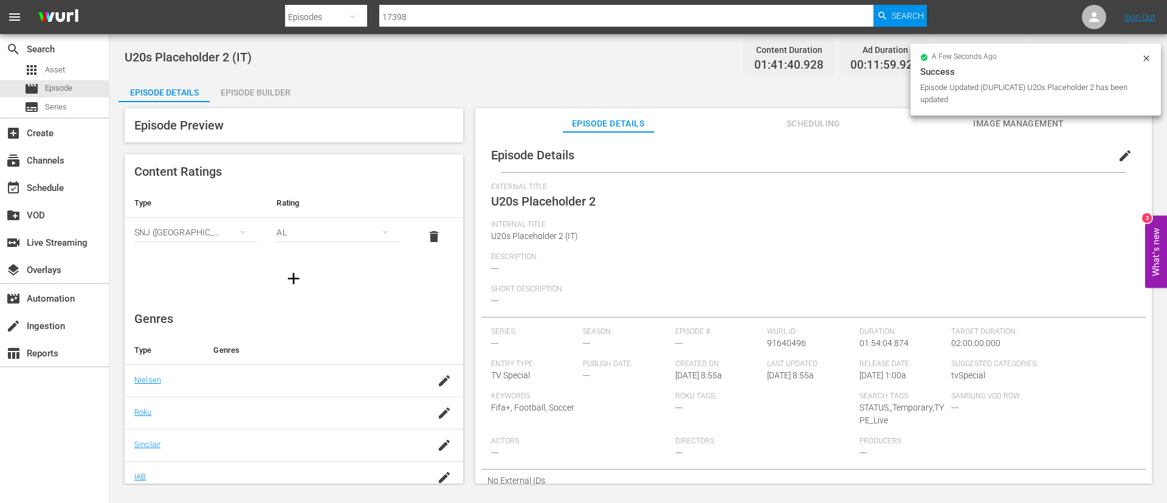
click at [281, 91] on div "Episode Builder" at bounding box center [255, 92] width 91 height 29
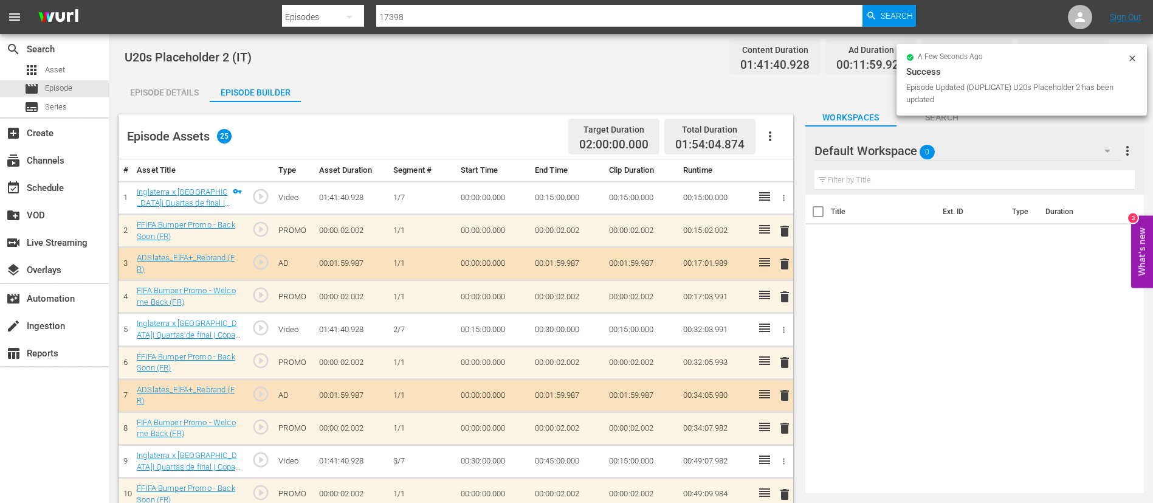
click at [706, 133] on button "button" at bounding box center [769, 136] width 29 height 29
click at [706, 170] on div "Clear Ads" at bounding box center [806, 170] width 83 height 29
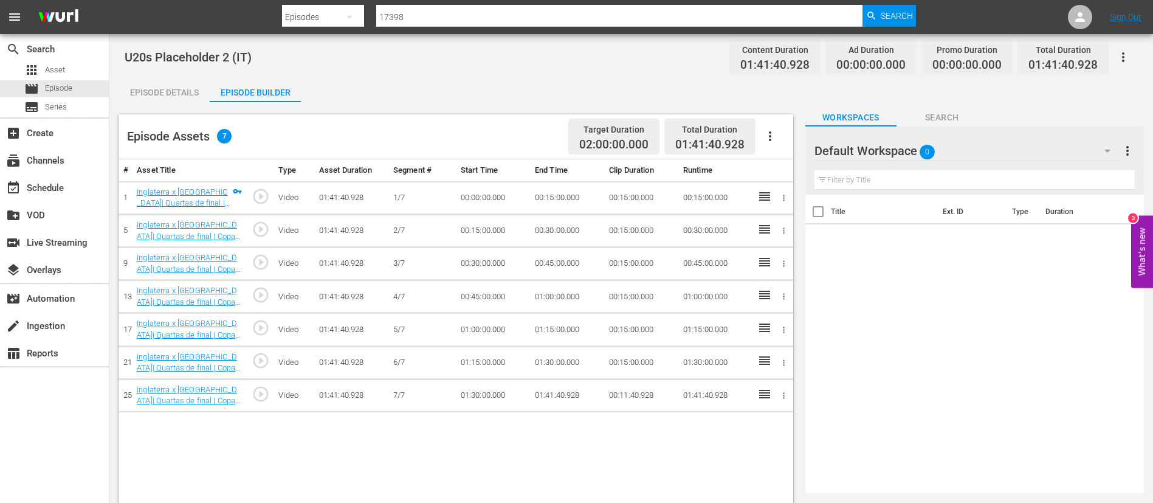
click at [706, 137] on icon "button" at bounding box center [770, 136] width 15 height 15
click at [706, 152] on div "Fill with Ads" at bounding box center [806, 140] width 83 height 29
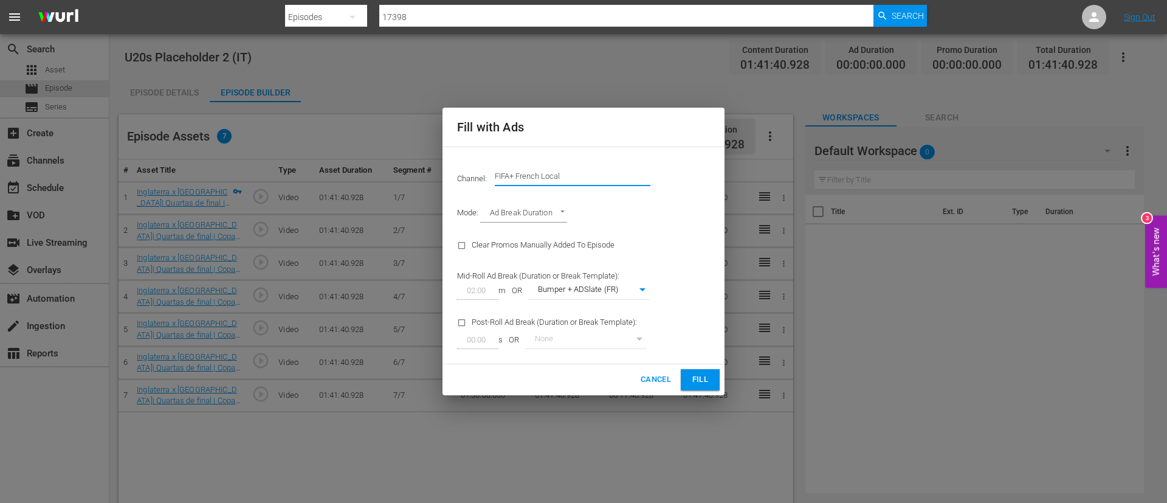
click at [528, 184] on input "FIFA+ French Local" at bounding box center [573, 176] width 156 height 29
click at [528, 184] on div "Channel Title FIFA+ French Local" at bounding box center [573, 176] width 156 height 29
click at [527, 184] on div "Channel Title FIFA+ French Local" at bounding box center [573, 176] width 156 height 29
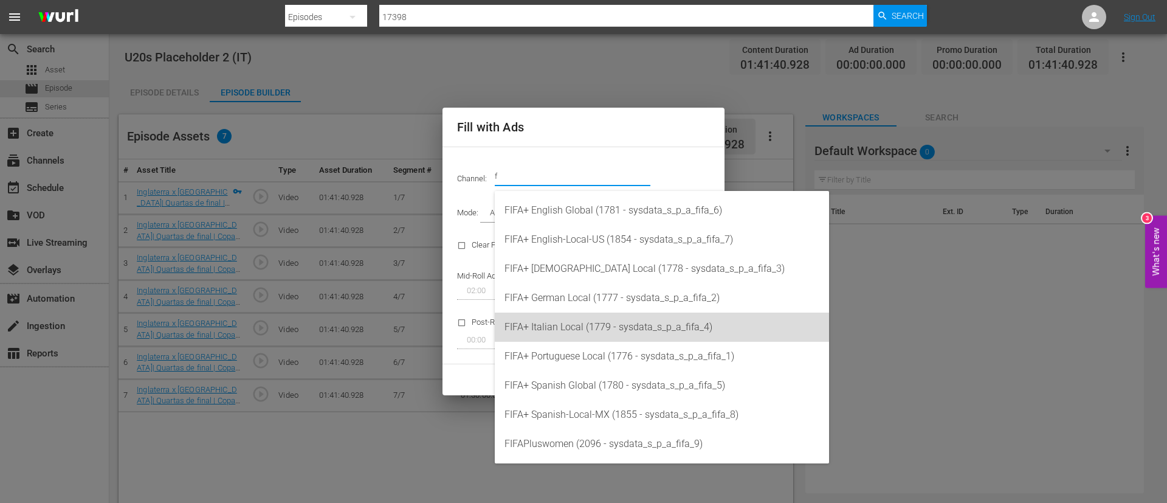
click at [577, 304] on div "FIFA+ Italian Local (1779 - sysdata_s_p_a_fifa_4)" at bounding box center [661, 326] width 315 height 29
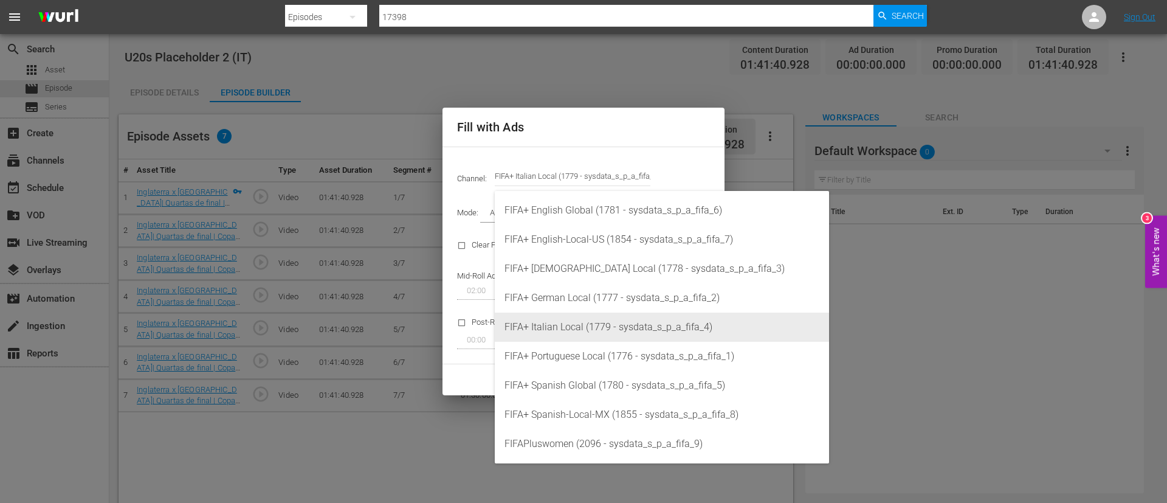
type input "FIFA+ Italian Local (1779)"
type input "341"
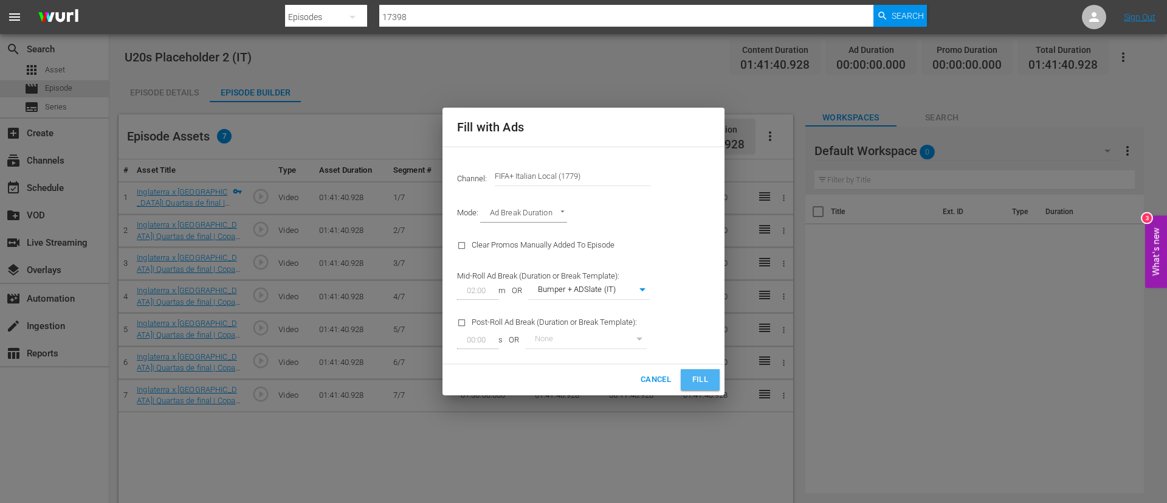
click at [706, 304] on span "Fill" at bounding box center [699, 380] width 19 height 14
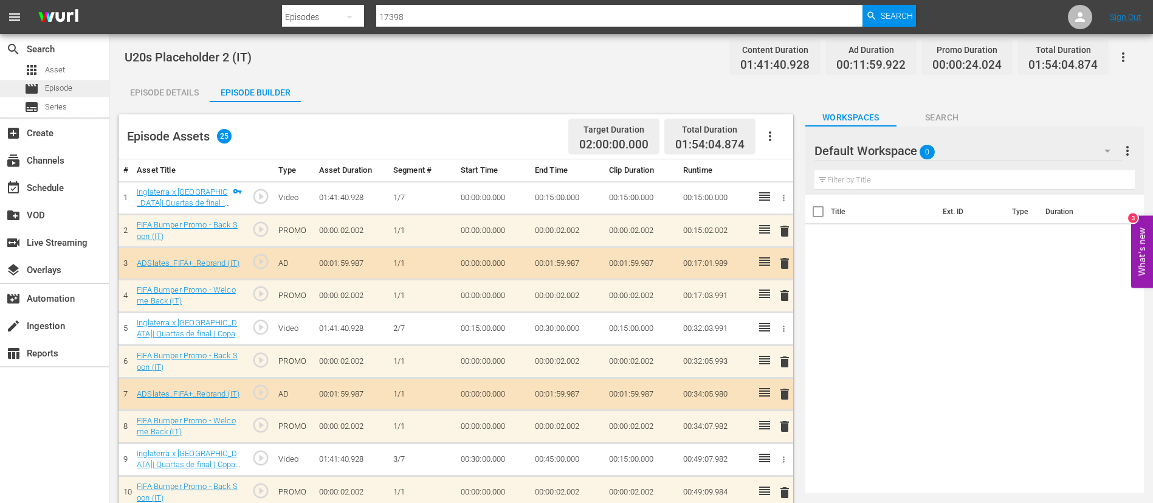
click at [72, 84] on span "Episode" at bounding box center [58, 88] width 27 height 12
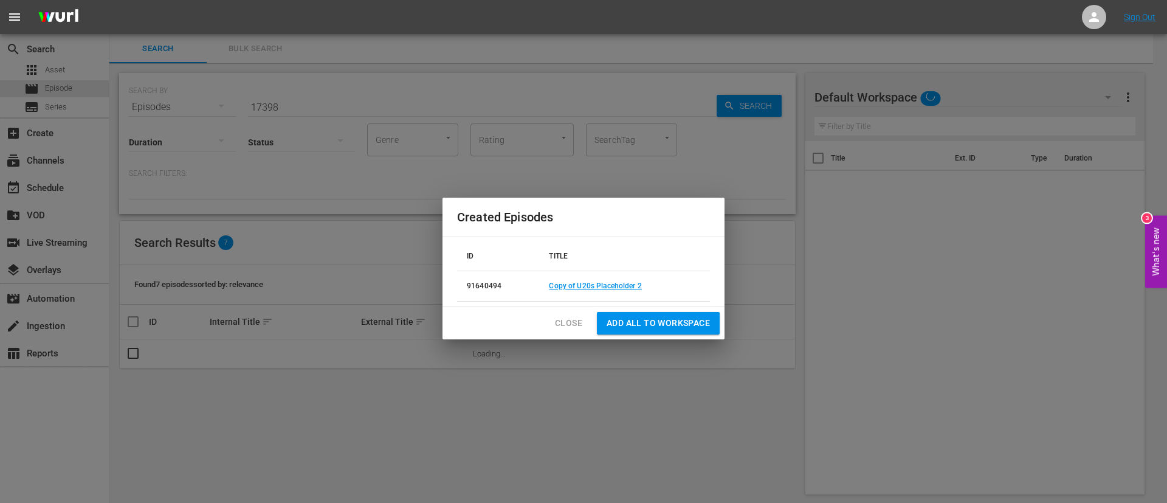
click at [298, 106] on div "Created Episodes ID TITLE 91640494 Copy of U20s Placeholder 2 Close Add all to …" at bounding box center [583, 251] width 1167 height 503
click at [562, 304] on span "Close" at bounding box center [568, 322] width 27 height 15
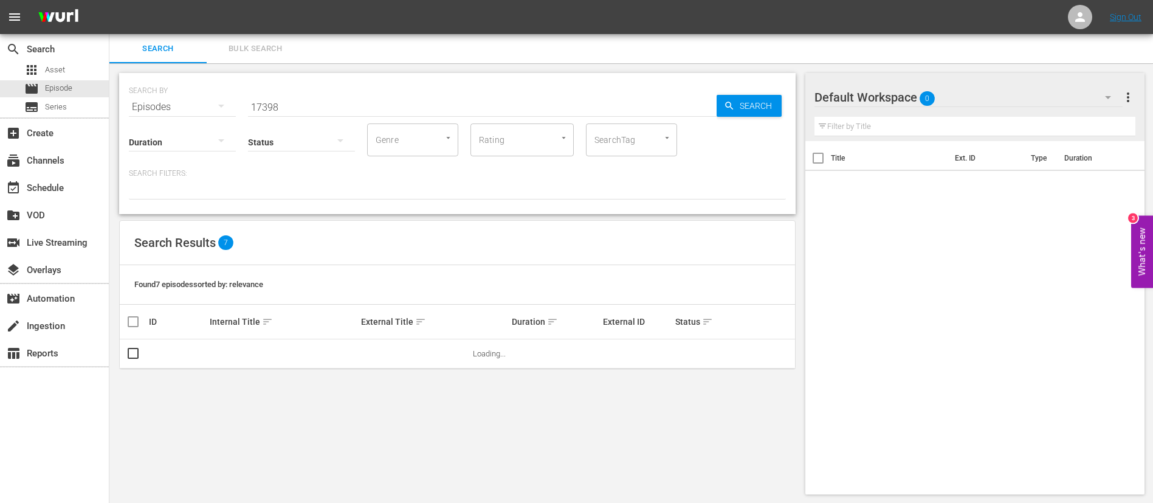
click at [413, 86] on div "SEARCH BY Search By Episodes Search ID, Title, Description, Keywords, or Catego…" at bounding box center [457, 100] width 657 height 44
click at [410, 97] on input "17398" at bounding box center [482, 106] width 469 height 29
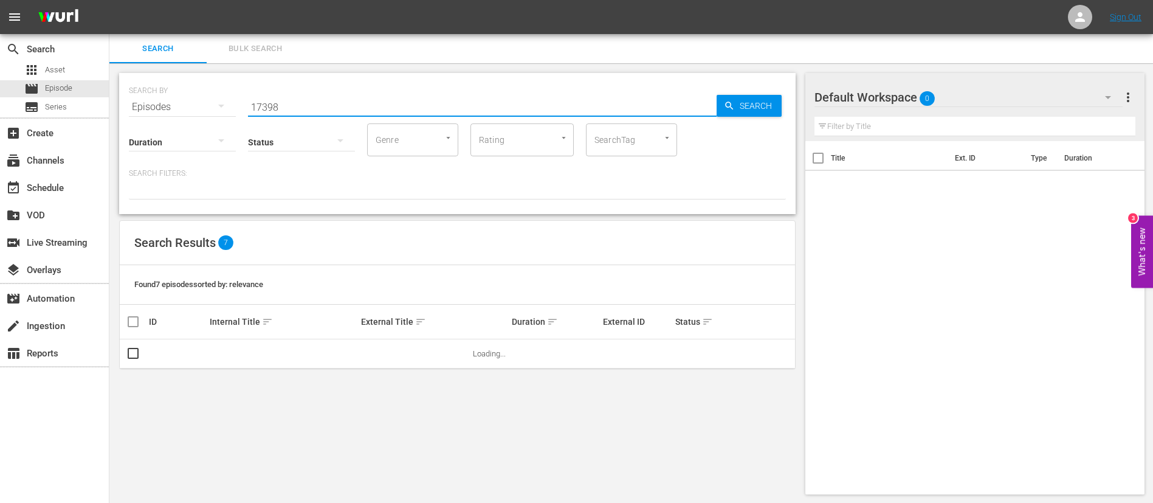
paste input "20757"
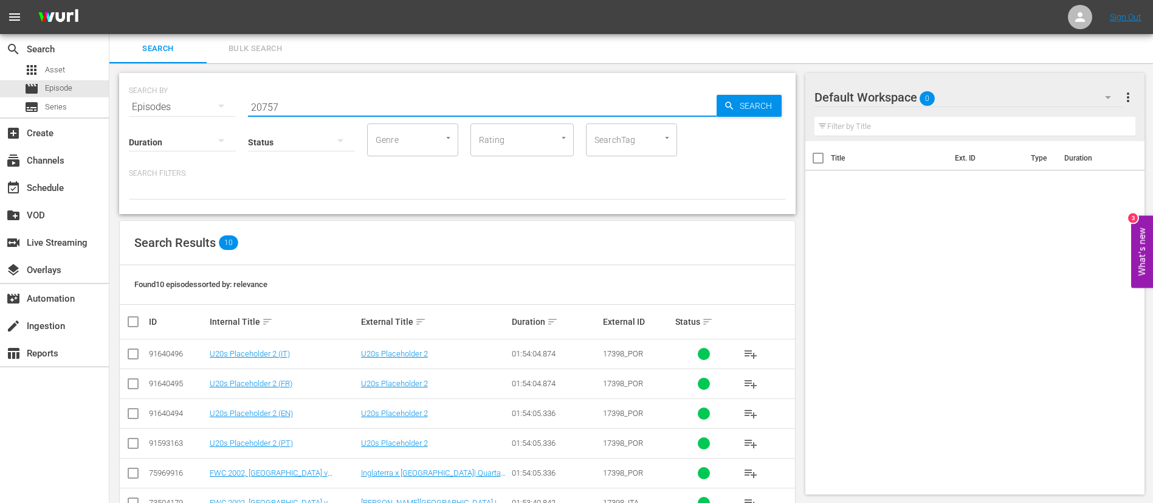
type input "20757"
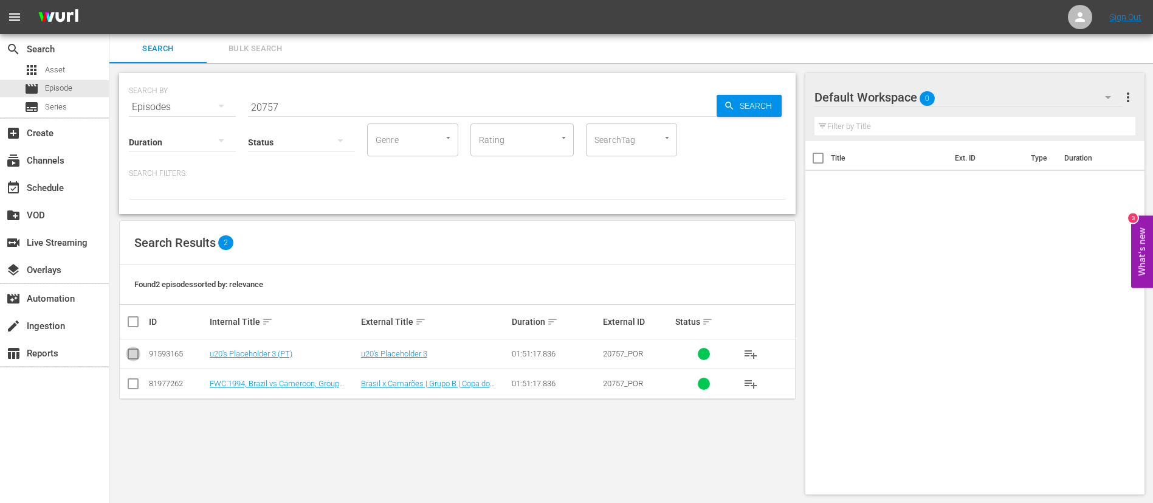
click at [138, 304] on input "checkbox" at bounding box center [133, 356] width 15 height 15
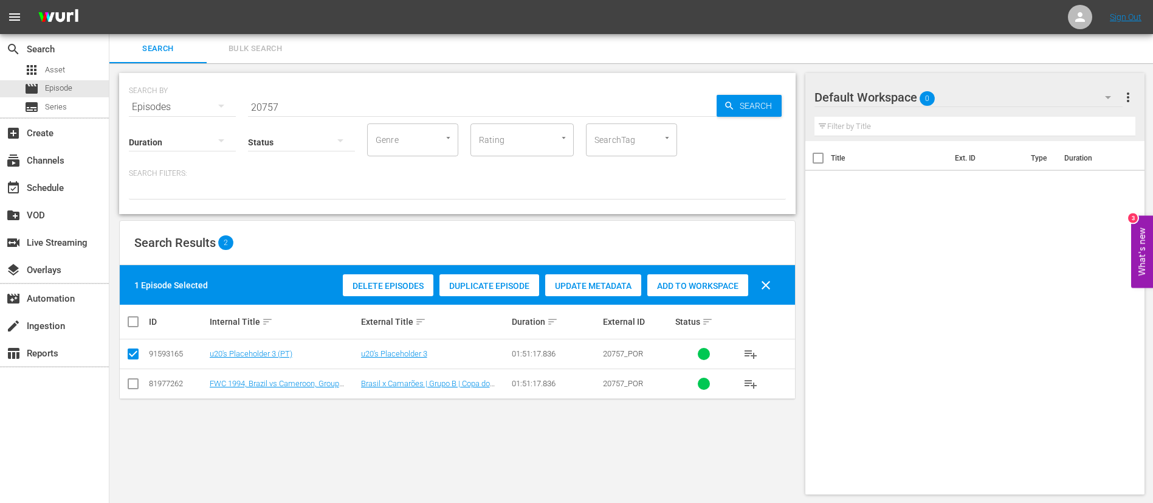
click at [486, 283] on span "Duplicate Episode" at bounding box center [489, 286] width 100 height 10
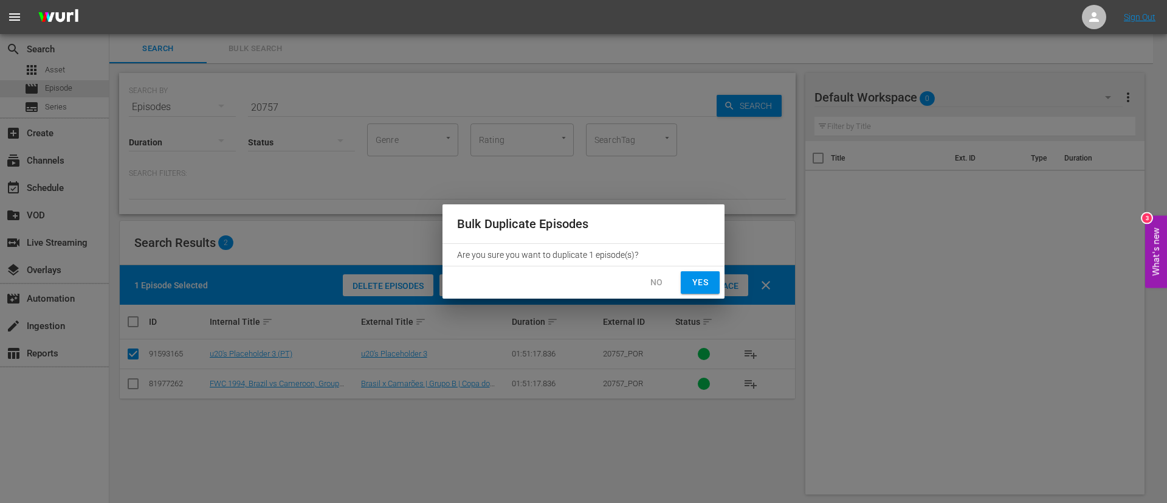
click at [706, 279] on span "Yes" at bounding box center [699, 282] width 19 height 15
checkbox input "false"
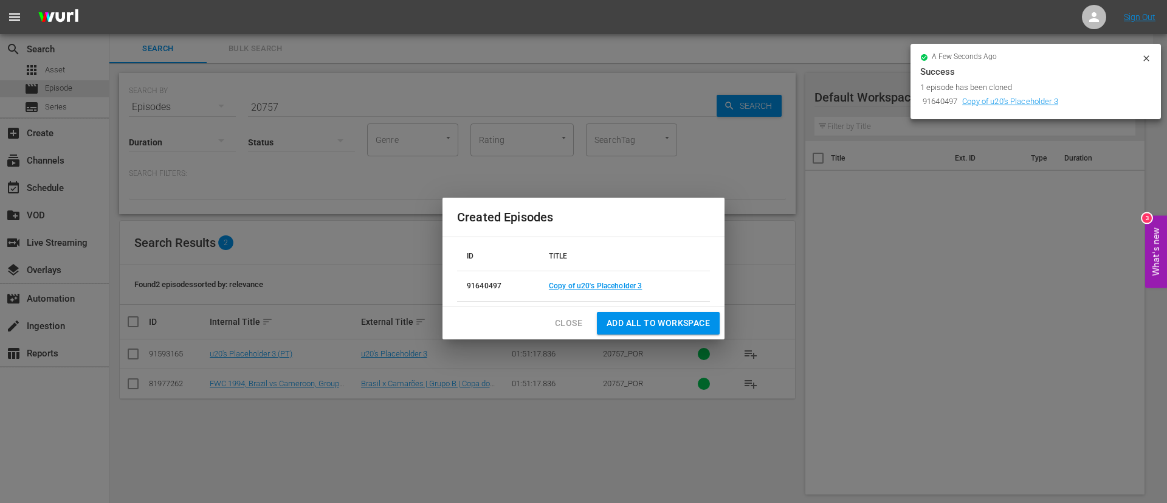
click at [566, 278] on td "Copy of u20's Placeholder 3" at bounding box center [624, 286] width 171 height 30
click at [566, 282] on link "Copy of u20's Placeholder 3" at bounding box center [595, 285] width 93 height 9
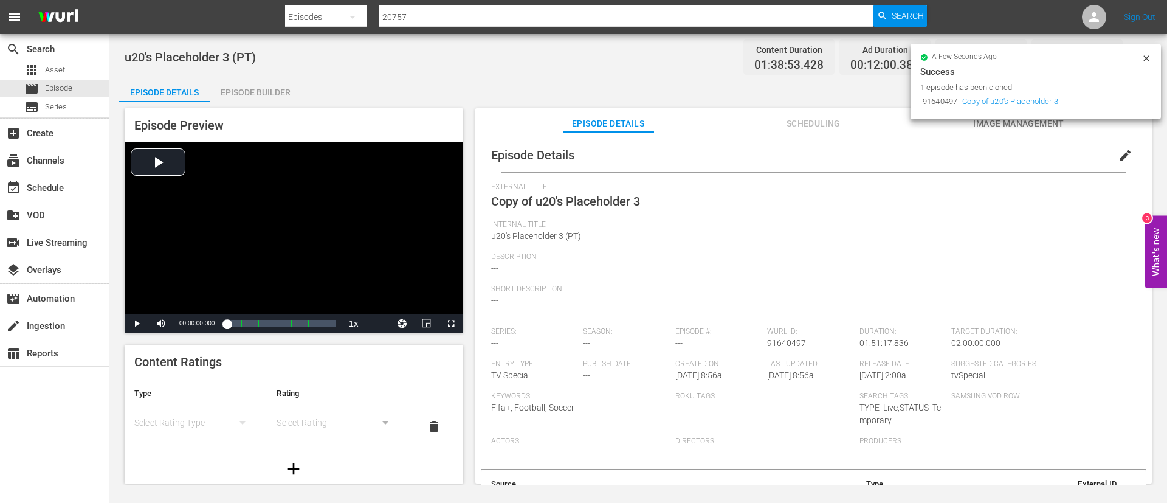
click at [706, 166] on button "edit" at bounding box center [1124, 155] width 29 height 29
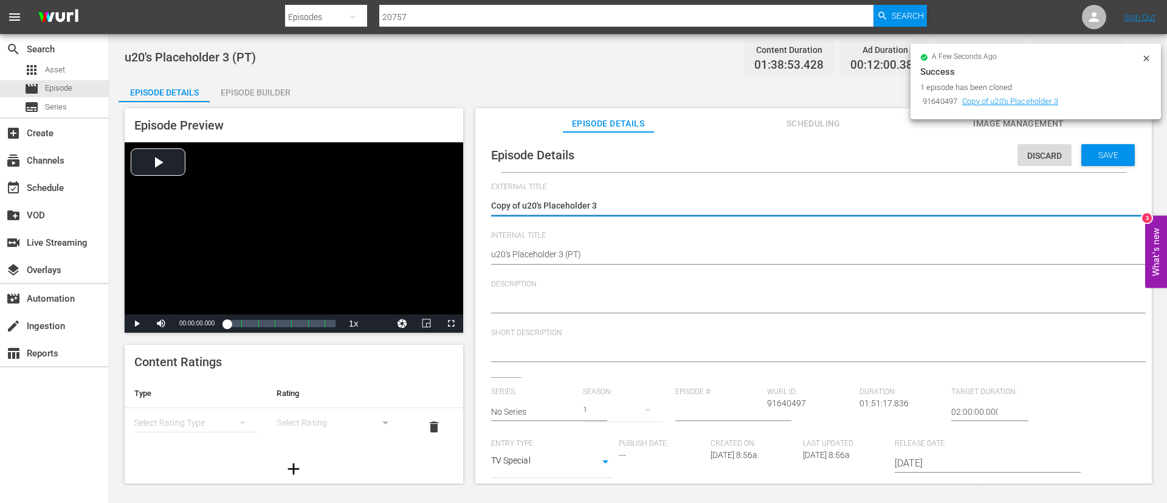
click at [524, 202] on textarea "Copy of u20's Placeholder 3" at bounding box center [810, 206] width 639 height 15
type textarea "U20's Placeholder 3"
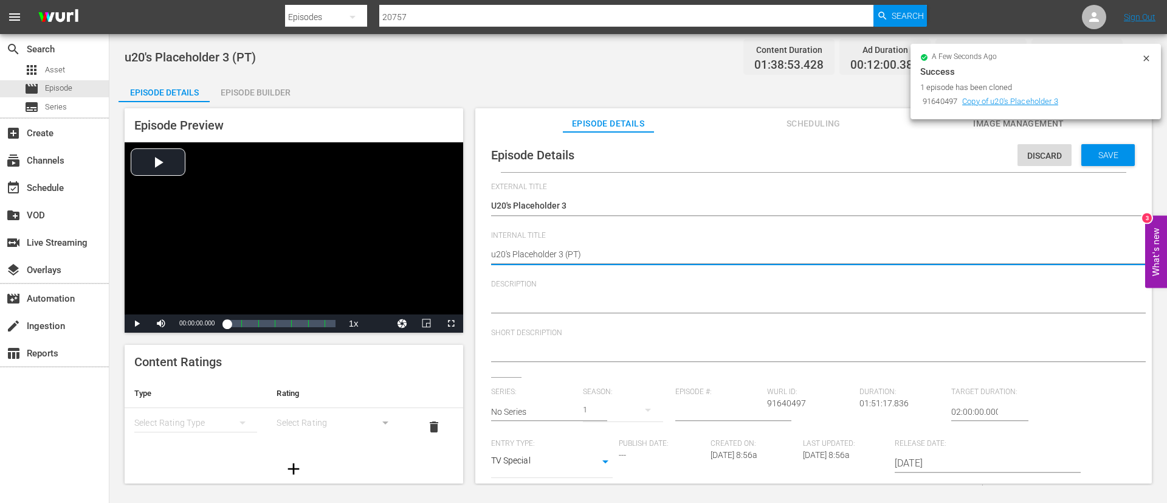
type textarea "u20's Placeholder 3 (E)"
type textarea "u20's Placeholder 3 (EN)"
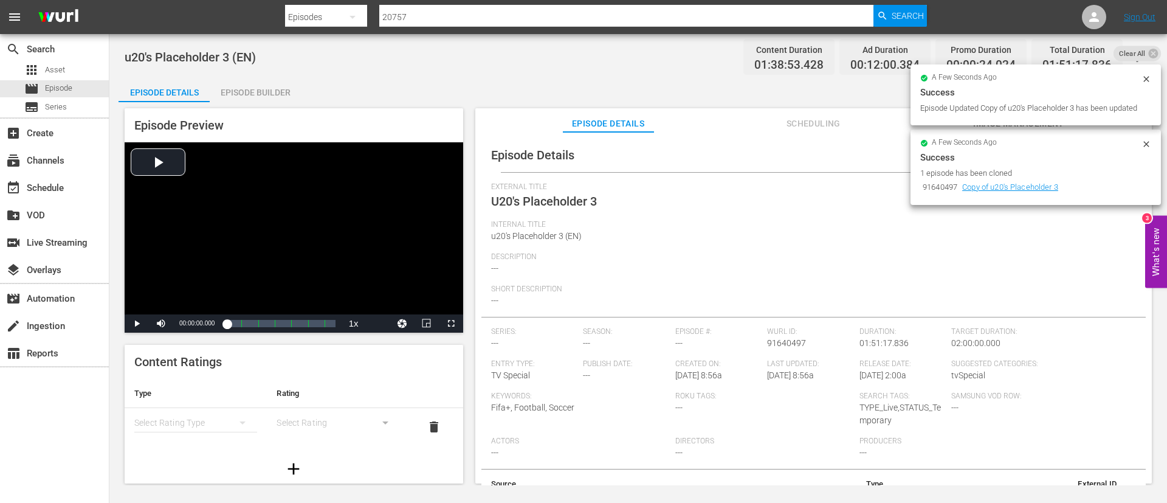
click at [226, 89] on div "Episode Builder" at bounding box center [255, 92] width 91 height 29
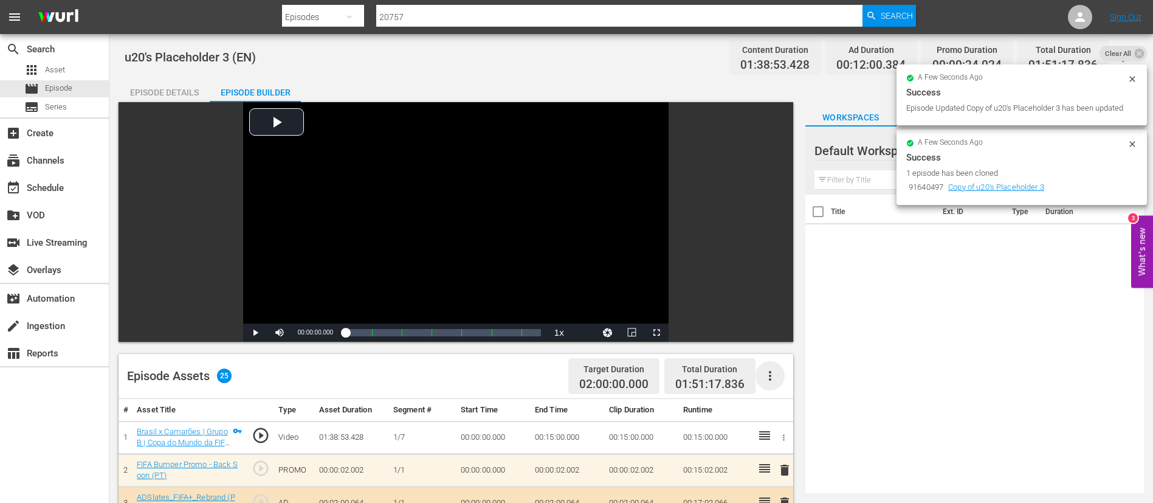
click at [706, 304] on icon "button" at bounding box center [770, 375] width 15 height 15
click at [706, 304] on div "Clear Ads" at bounding box center [806, 409] width 83 height 29
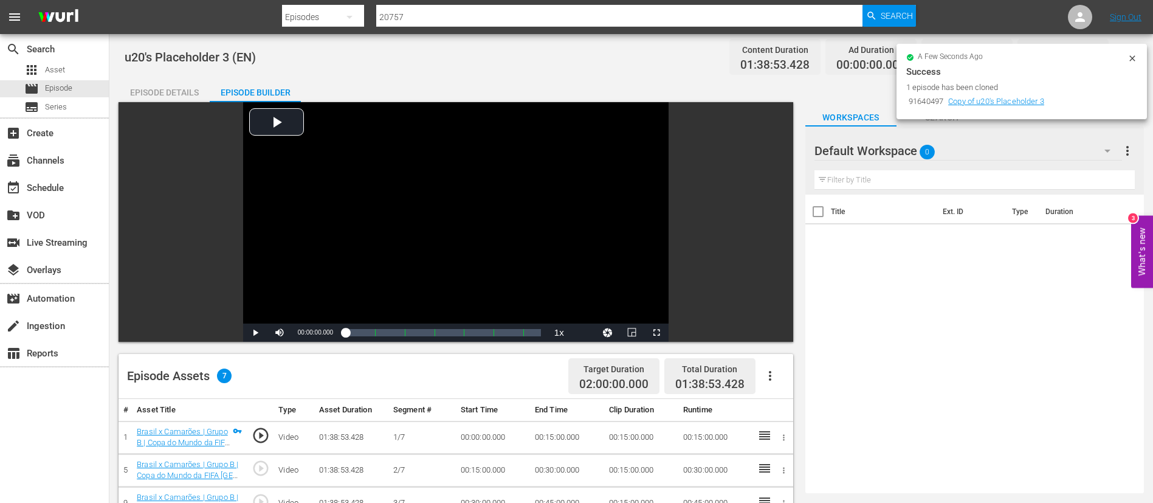
click at [706, 304] on icon "button" at bounding box center [770, 375] width 15 height 15
click at [706, 304] on div "Fill with Ads" at bounding box center [806, 380] width 83 height 29
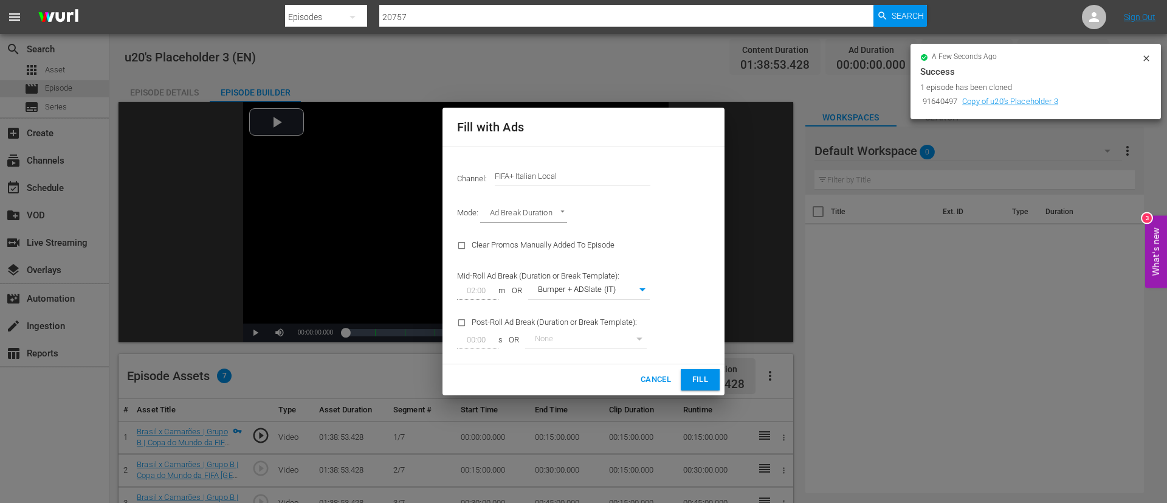
click at [572, 173] on input "FIFA+ Italian Local" at bounding box center [573, 176] width 156 height 29
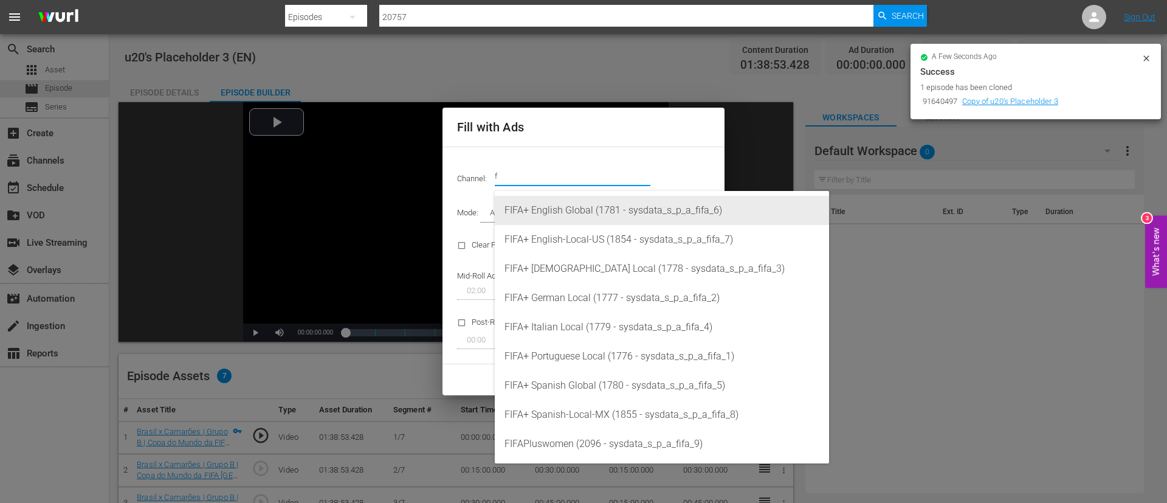
click at [565, 215] on div "FIFA+ English Global (1781 - sysdata_s_p_a_fifa_6)" at bounding box center [661, 210] width 315 height 29
type input "FIFA+ English Global (1781)"
type input "340"
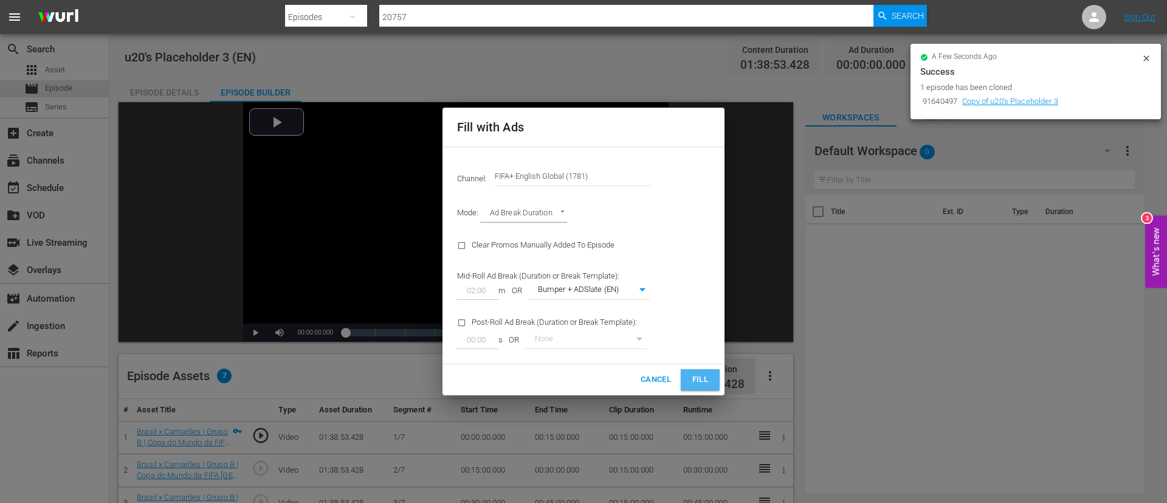
click at [692, 304] on span "Fill" at bounding box center [699, 380] width 19 height 14
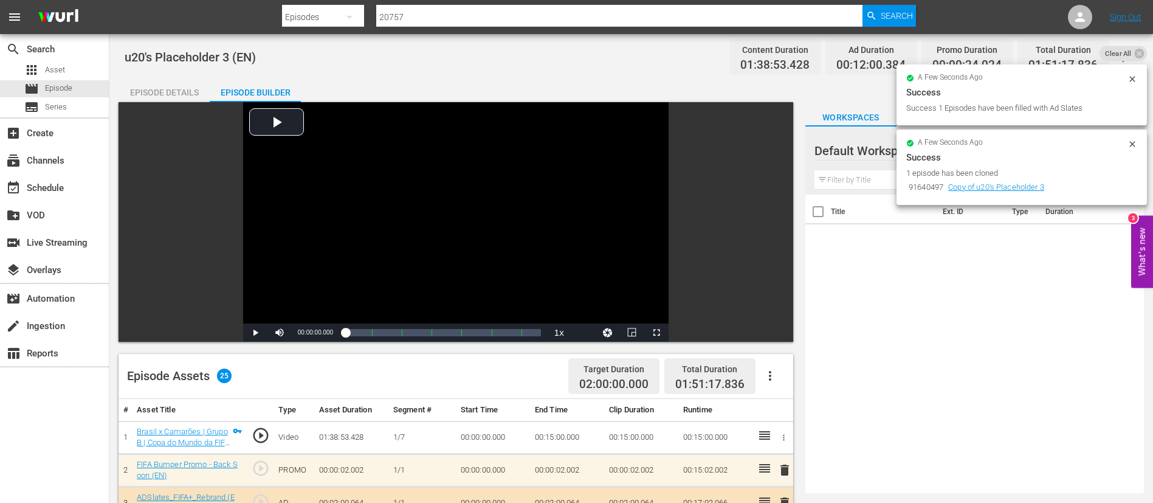
click at [198, 94] on div "Episode Details" at bounding box center [164, 92] width 91 height 29
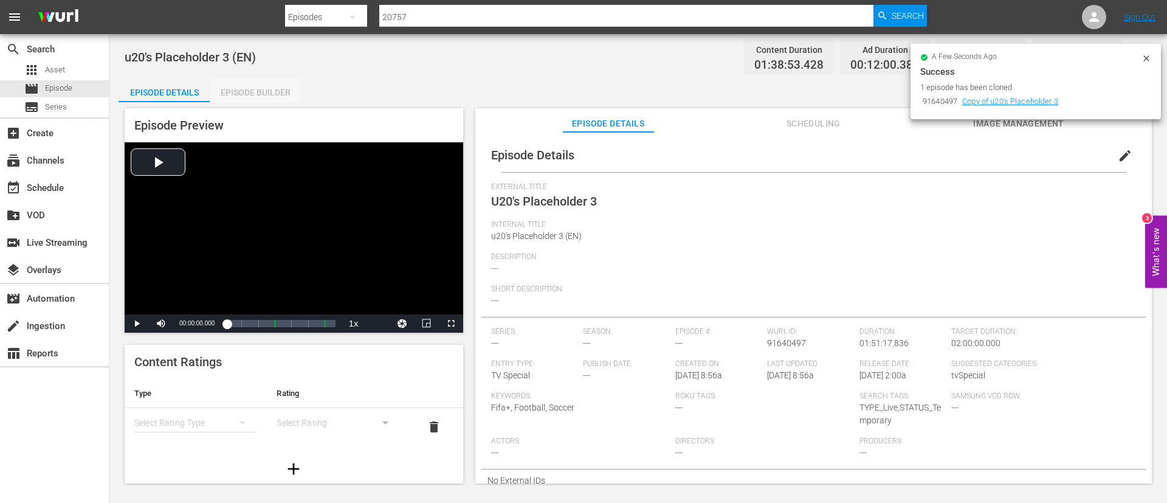
click at [235, 92] on div "Episode Builder" at bounding box center [255, 92] width 91 height 29
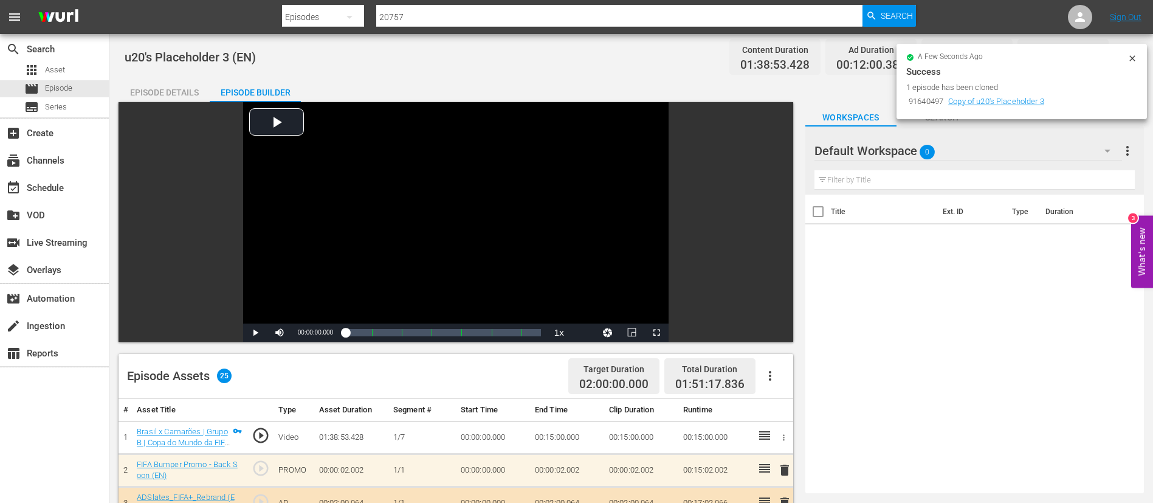
drag, startPoint x: 1133, startPoint y: 49, endPoint x: 1131, endPoint y: 55, distance: 6.3
click at [706, 49] on div "a few seconds ago Success 1 episode has been cloned 91640497 Copy of u20's Plac…" at bounding box center [1021, 81] width 250 height 75
click at [706, 57] on icon at bounding box center [1132, 58] width 10 height 10
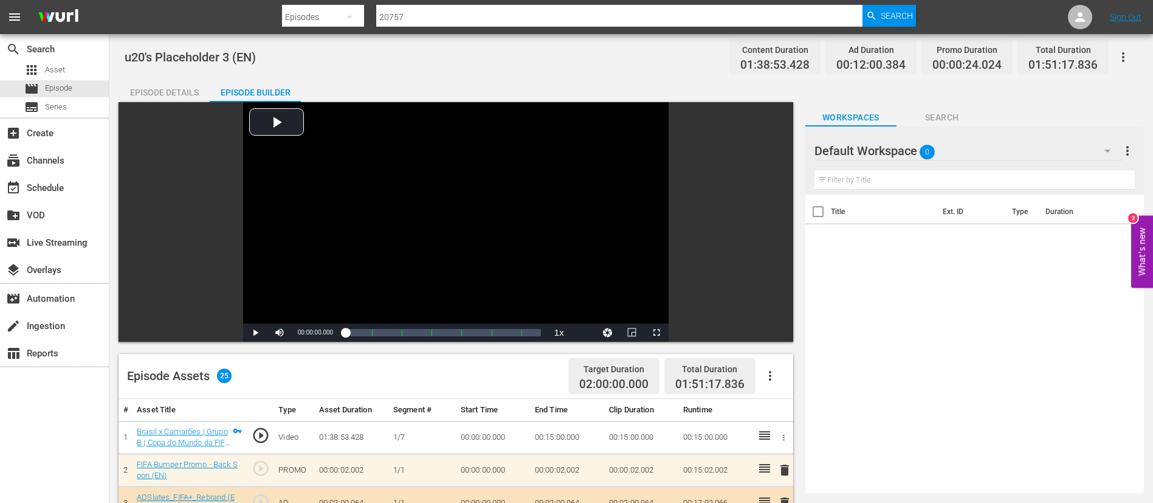
click at [706, 60] on button "button" at bounding box center [1123, 57] width 29 height 29
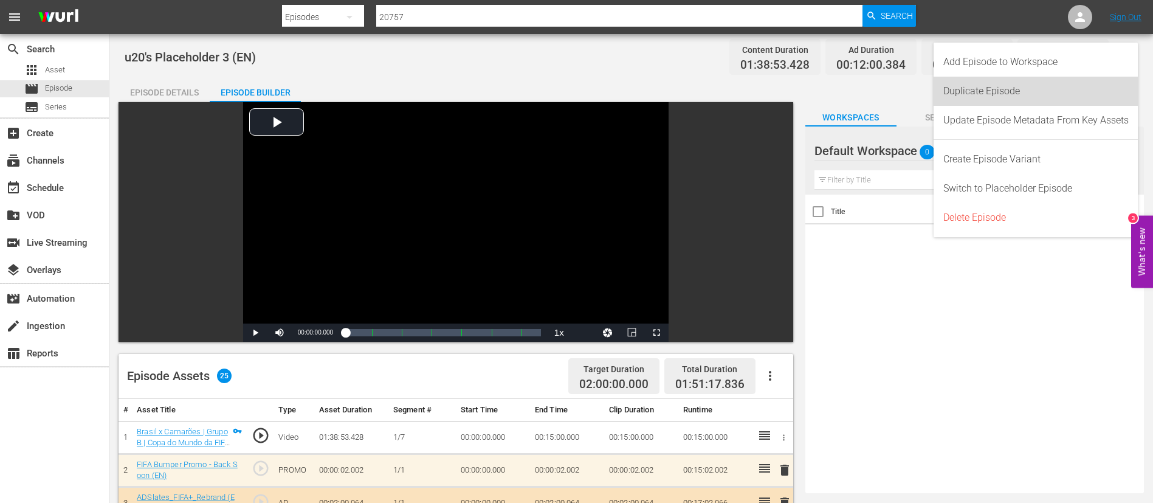
click at [706, 86] on div "Duplicate Episode" at bounding box center [1035, 91] width 185 height 29
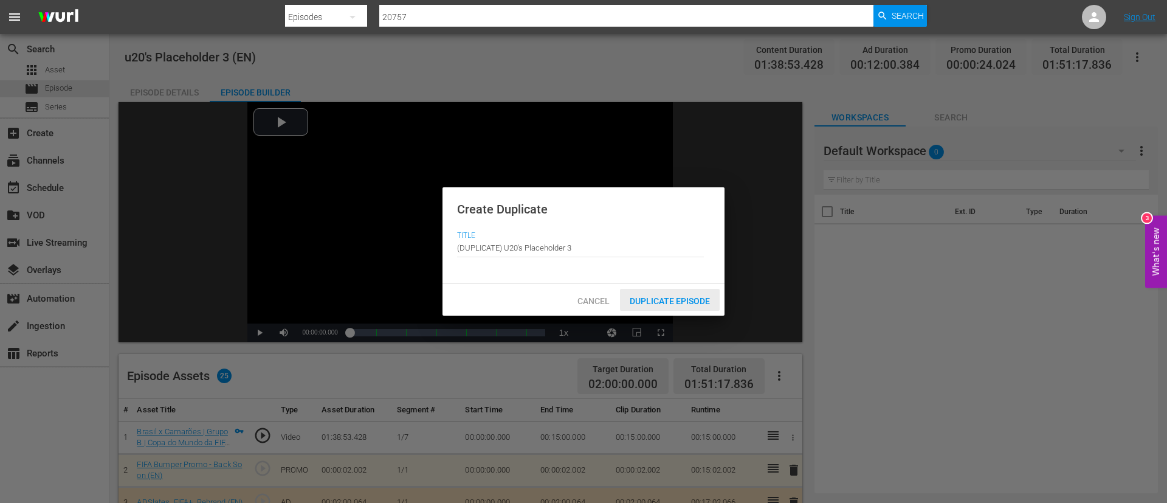
click at [669, 296] on span "Duplicate Episode" at bounding box center [670, 301] width 100 height 10
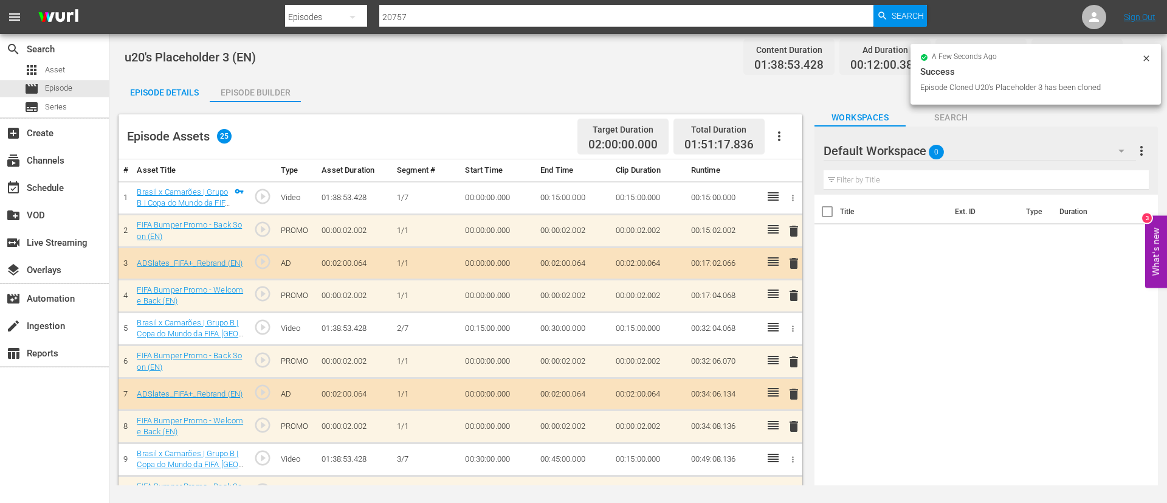
click at [706, 136] on button "button" at bounding box center [779, 136] width 29 height 29
click at [706, 173] on div "Clear Ads" at bounding box center [815, 170] width 83 height 29
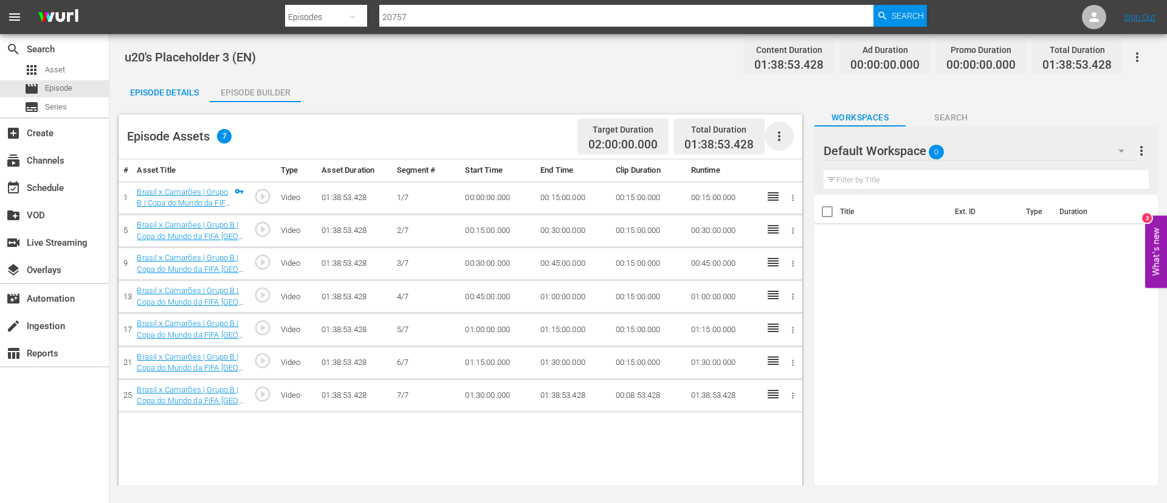
click at [706, 142] on icon "button" at bounding box center [779, 136] width 15 height 15
click at [706, 140] on div "Fill with Ads" at bounding box center [815, 140] width 83 height 29
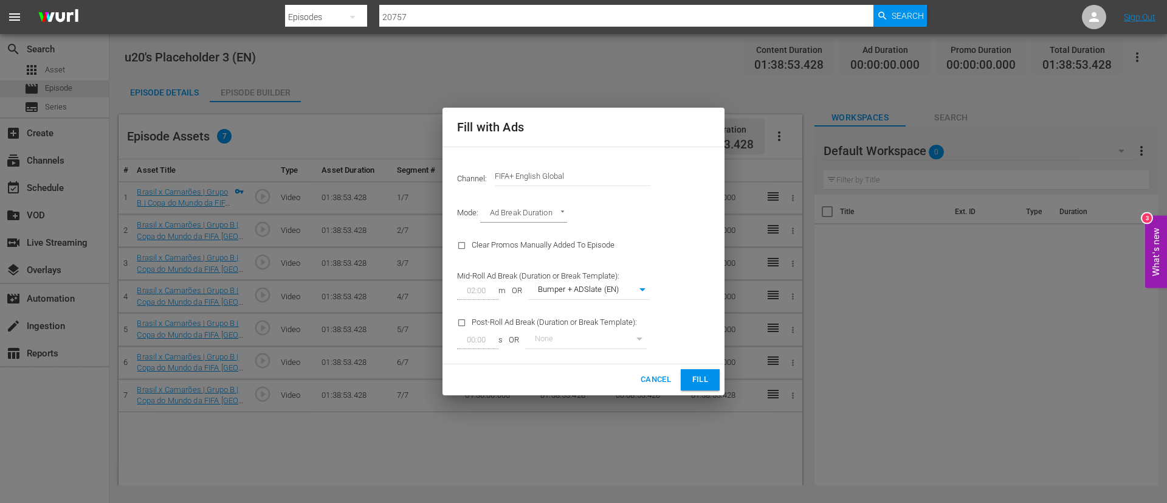
click at [607, 176] on input "FIFA+ English Global" at bounding box center [573, 176] width 156 height 29
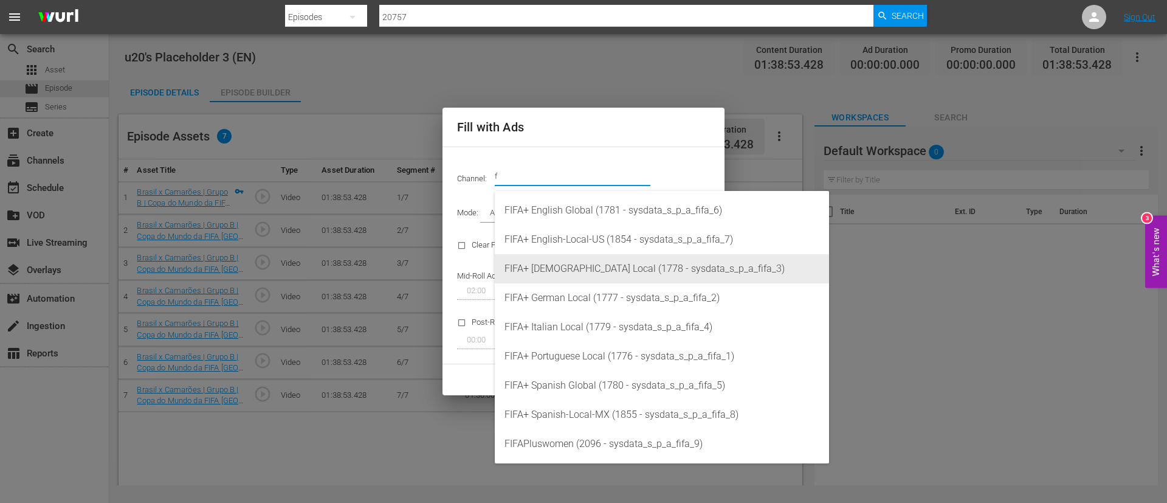
click at [584, 260] on div "FIFA+ French Local (1778 - sysdata_s_p_a_fifa_3)" at bounding box center [661, 268] width 315 height 29
type input "FIFA+ [DEMOGRAPHIC_DATA] Local (1778)"
type input "342"
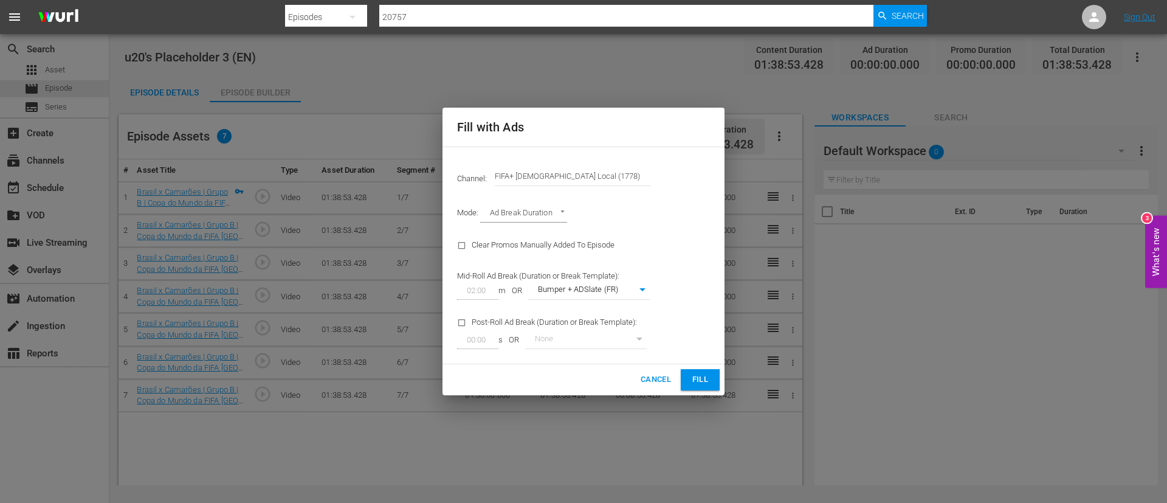
click at [704, 304] on span "Fill" at bounding box center [699, 380] width 19 height 14
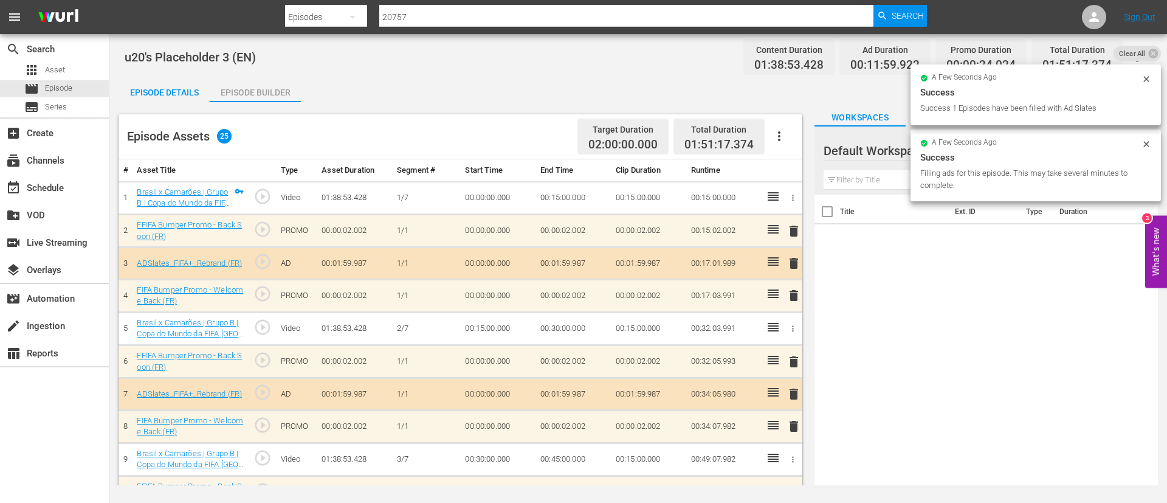
click at [196, 92] on div "Episode Details" at bounding box center [164, 92] width 91 height 29
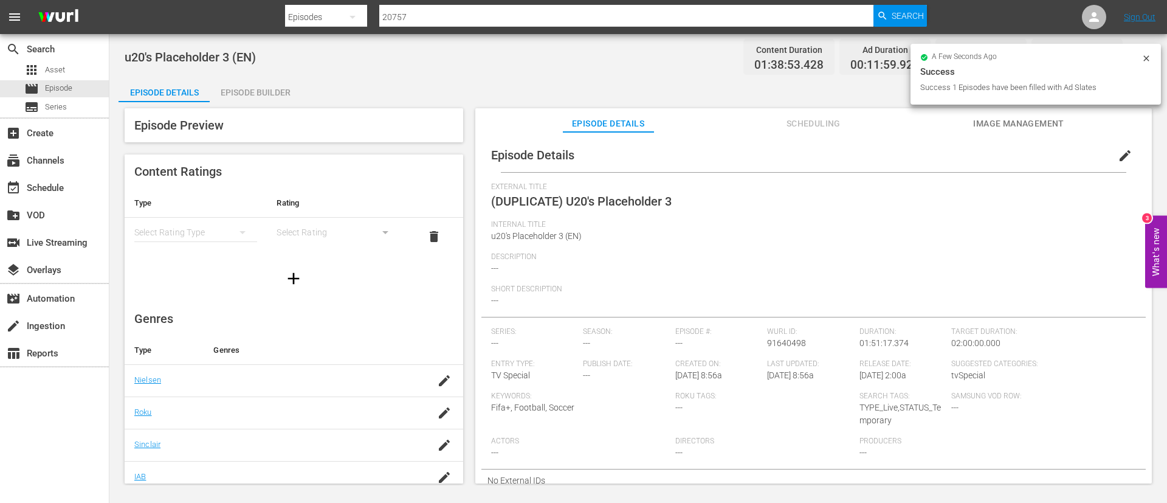
click at [706, 153] on span "edit" at bounding box center [1125, 155] width 15 height 15
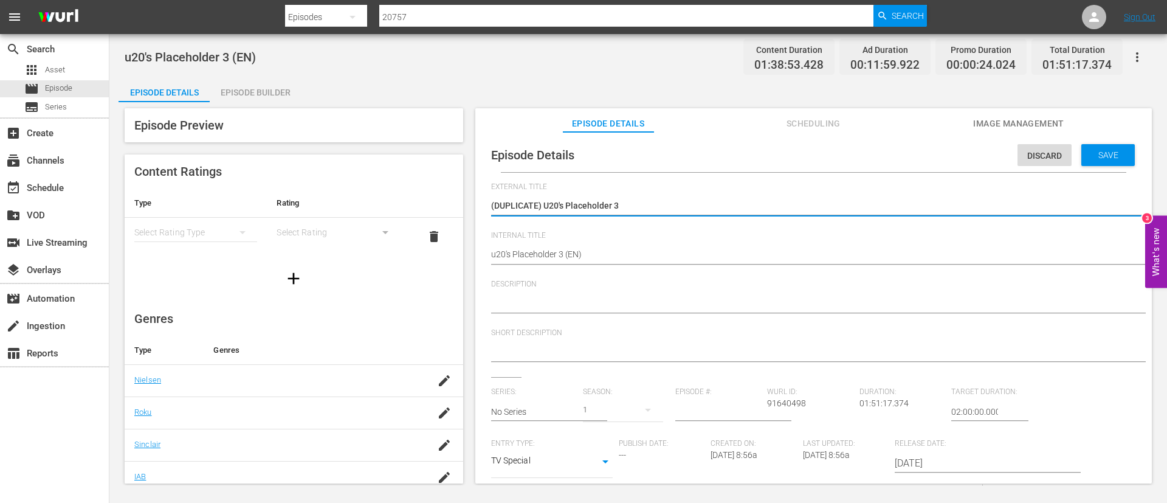
click at [545, 205] on textarea "(DUPLICATE) U20's Placeholder 3" at bounding box center [810, 206] width 639 height 15
type textarea "U20's Placeholder 3"
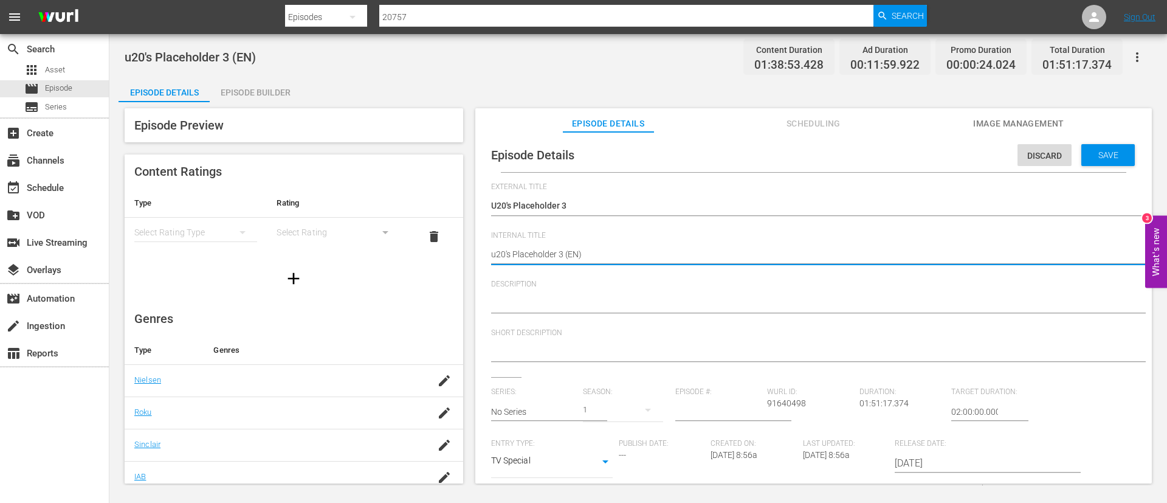
type textarea "u20's Placeholder 3 (F)"
type textarea "u20's Placeholder 3 (FR)"
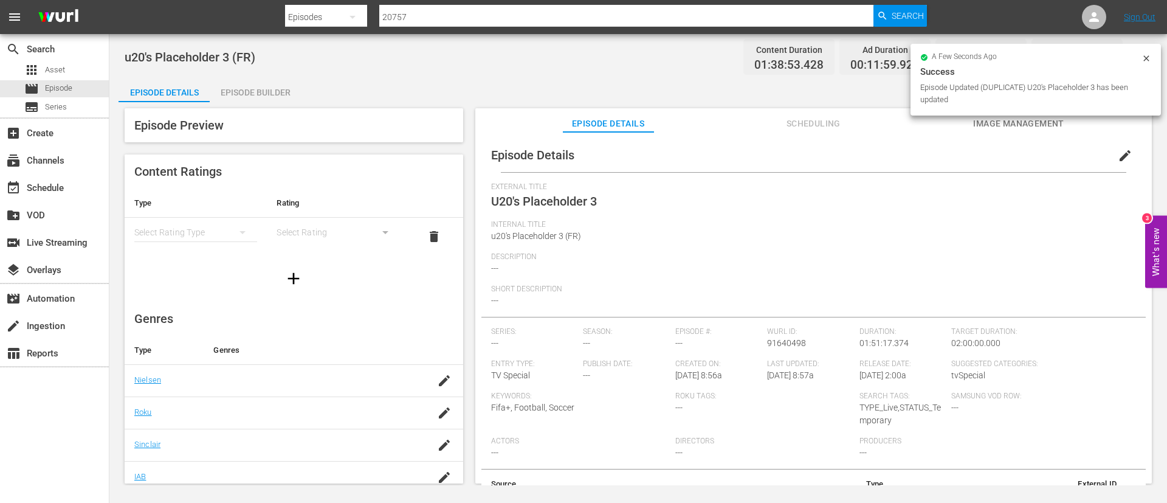
click at [706, 57] on icon at bounding box center [1146, 58] width 10 height 10
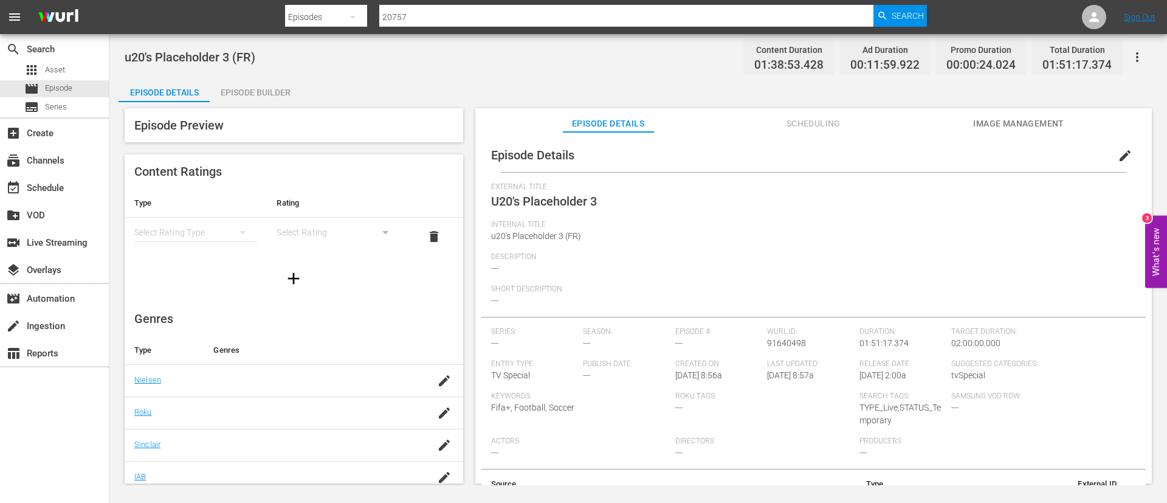
click at [706, 59] on icon "button" at bounding box center [1137, 57] width 15 height 15
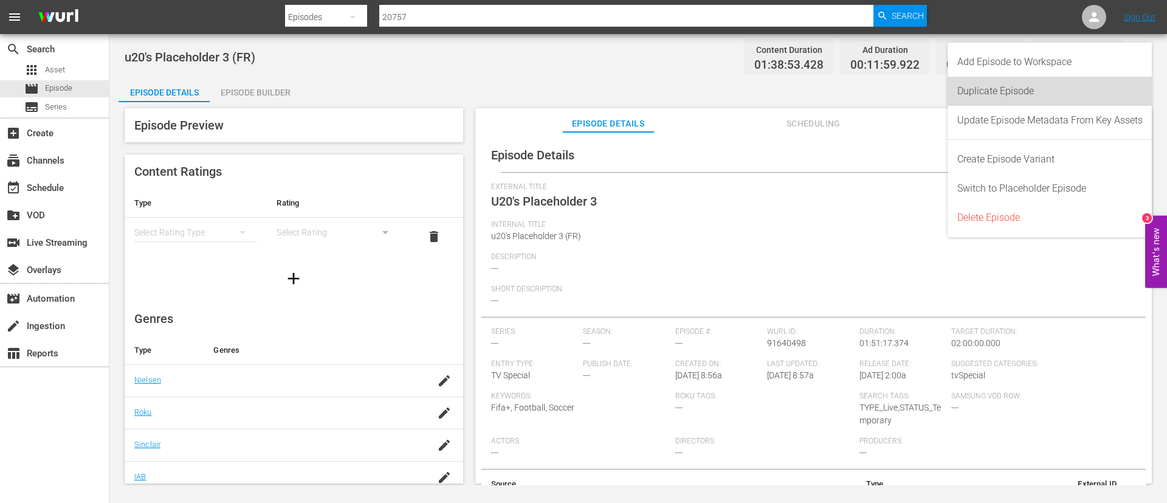
click at [706, 88] on div "Duplicate Episode" at bounding box center [1049, 91] width 185 height 29
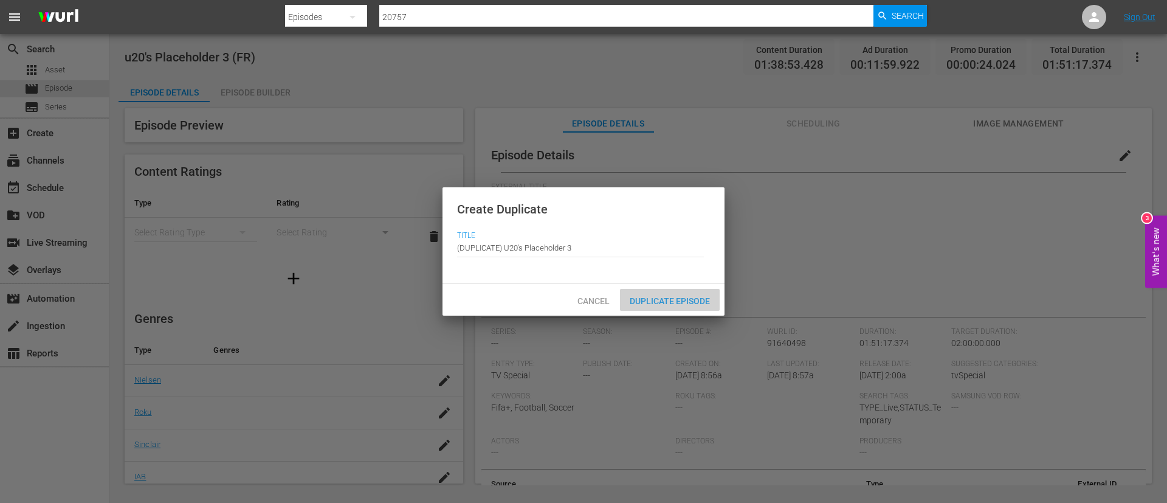
click at [703, 298] on span "Duplicate Episode" at bounding box center [670, 301] width 100 height 10
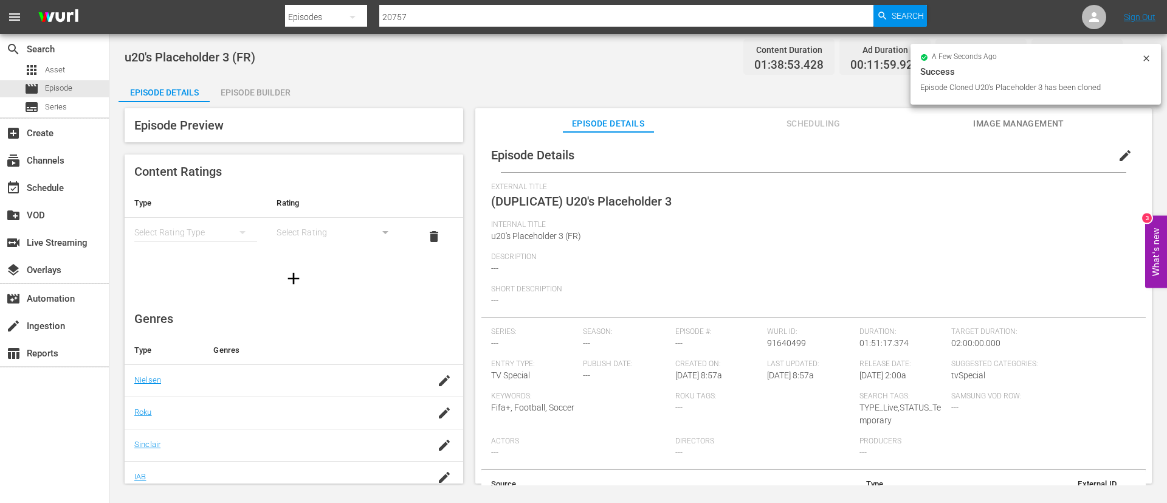
click at [706, 154] on button "edit" at bounding box center [1124, 155] width 29 height 29
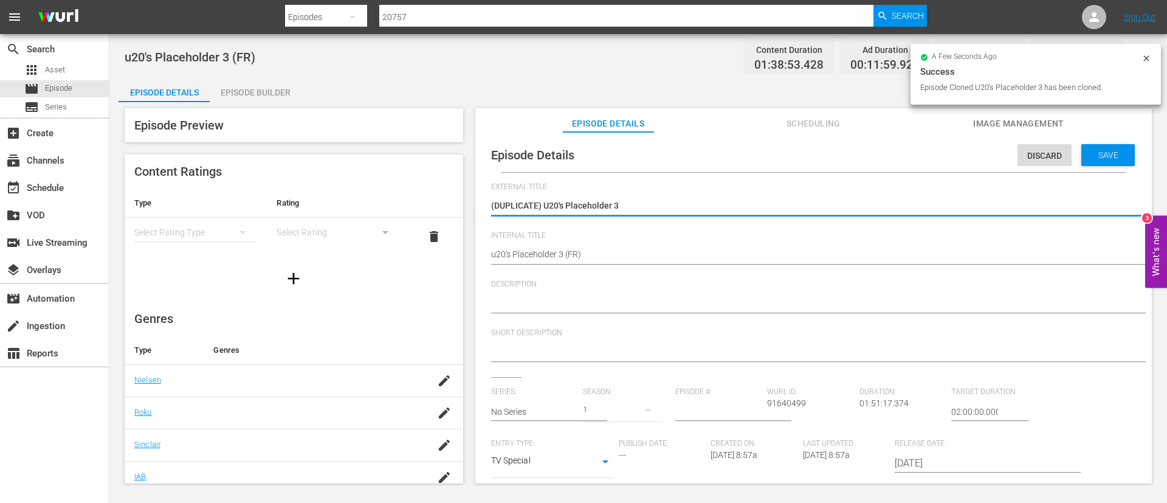
click at [542, 207] on textarea "(DUPLICATE) U20's Placeholder 3" at bounding box center [810, 206] width 639 height 15
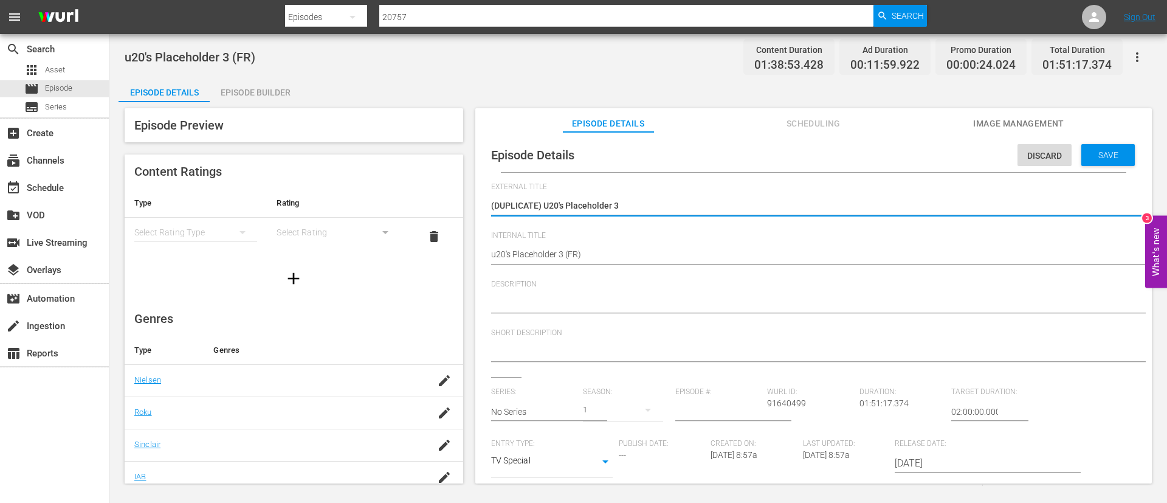
type textarea "U20's Placeholder 3"
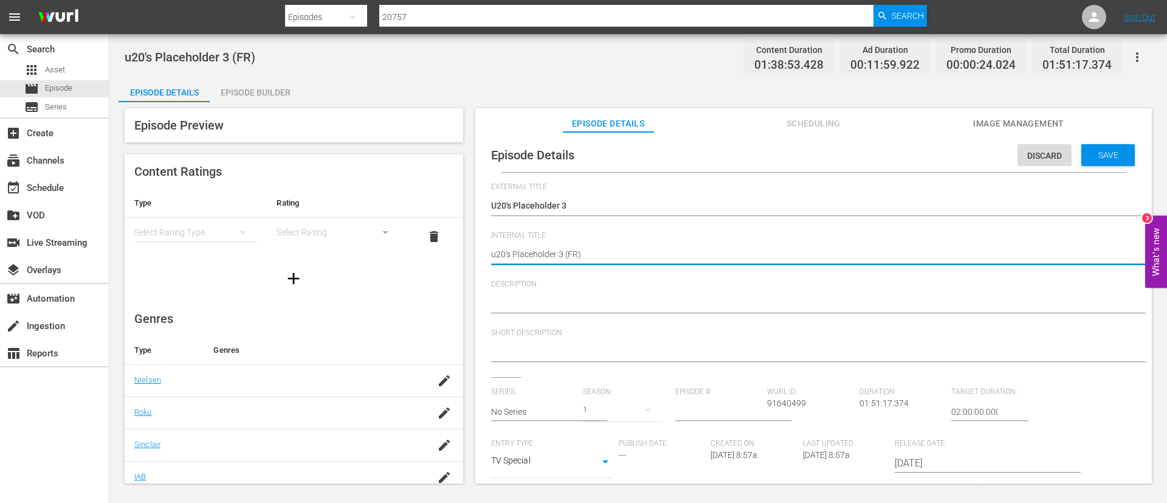
type textarea "u20's Placeholder 3 (FI)"
type textarea "u20's Placeholder 3 (FIT)"
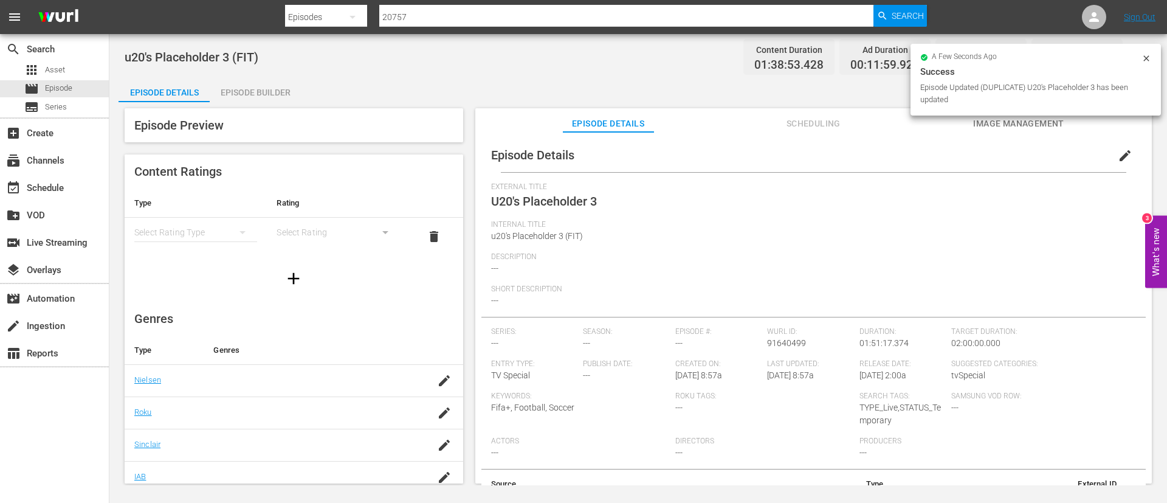
click at [706, 156] on span "edit" at bounding box center [1125, 155] width 15 height 15
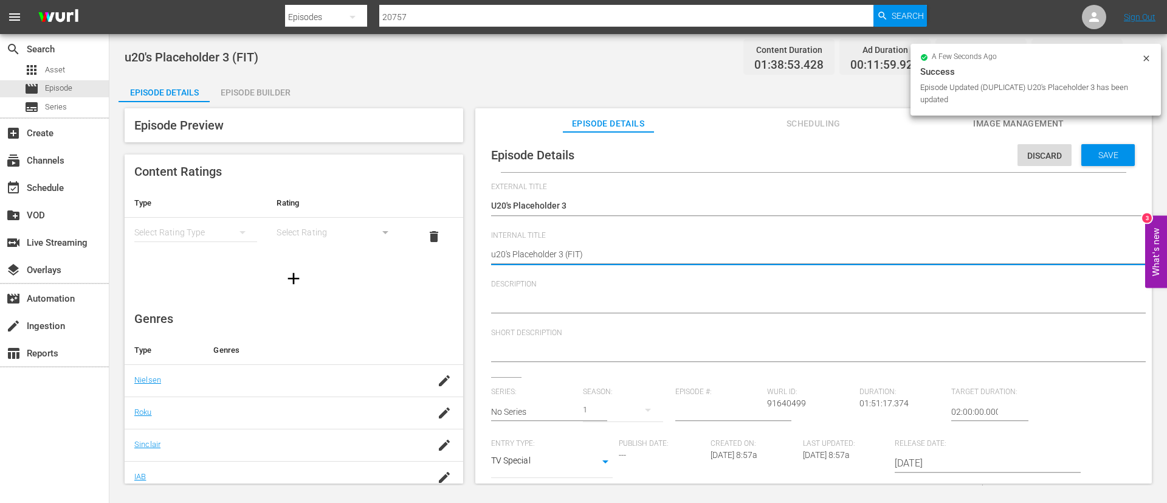
type textarea "u20's Placeholder 3 (IT)"
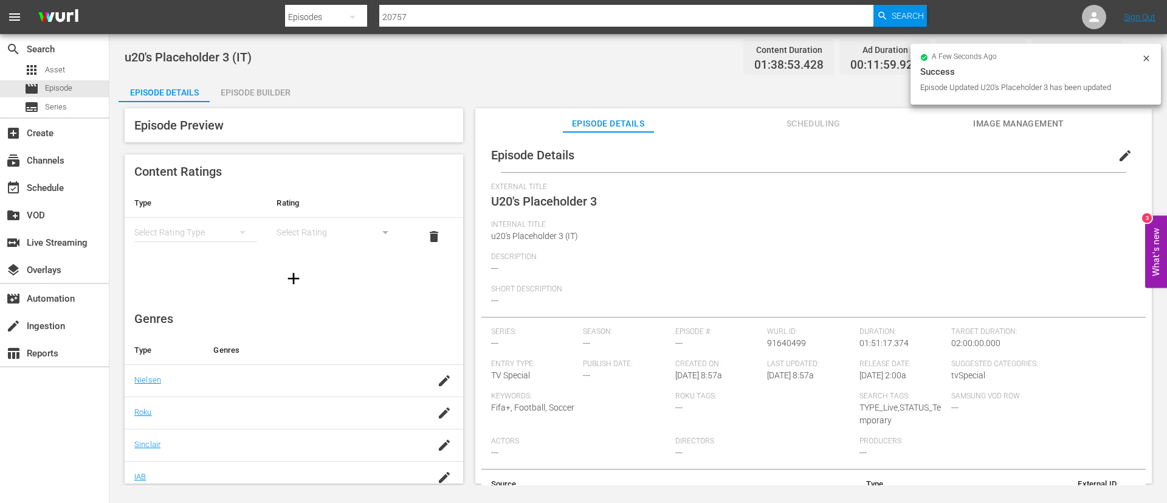
drag, startPoint x: 247, startPoint y: 94, endPoint x: 254, endPoint y: 95, distance: 6.7
click at [250, 94] on div "Episode Builder" at bounding box center [255, 92] width 91 height 29
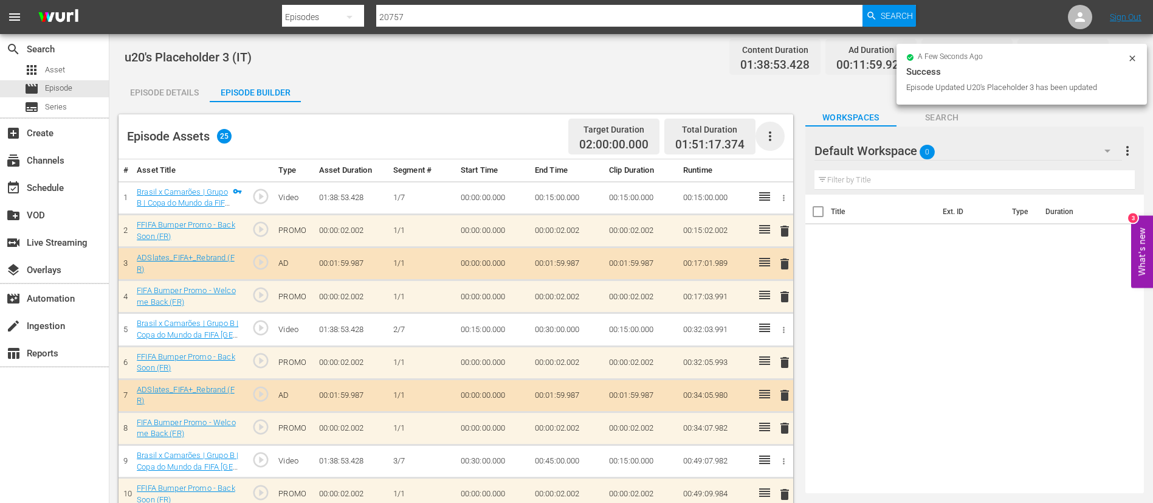
click at [706, 129] on icon "button" at bounding box center [770, 136] width 15 height 15
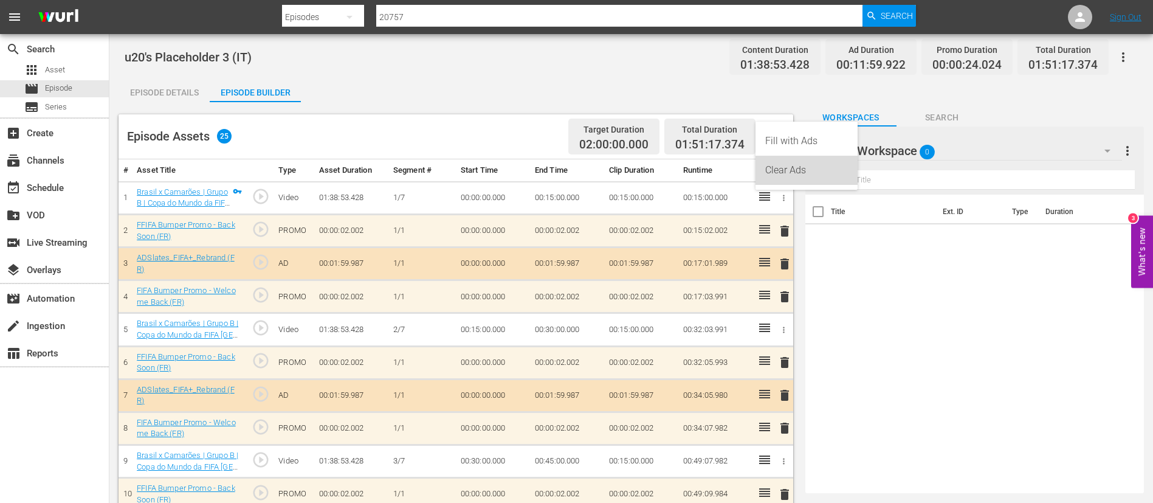
click at [706, 176] on div "Clear Ads" at bounding box center [806, 170] width 102 height 29
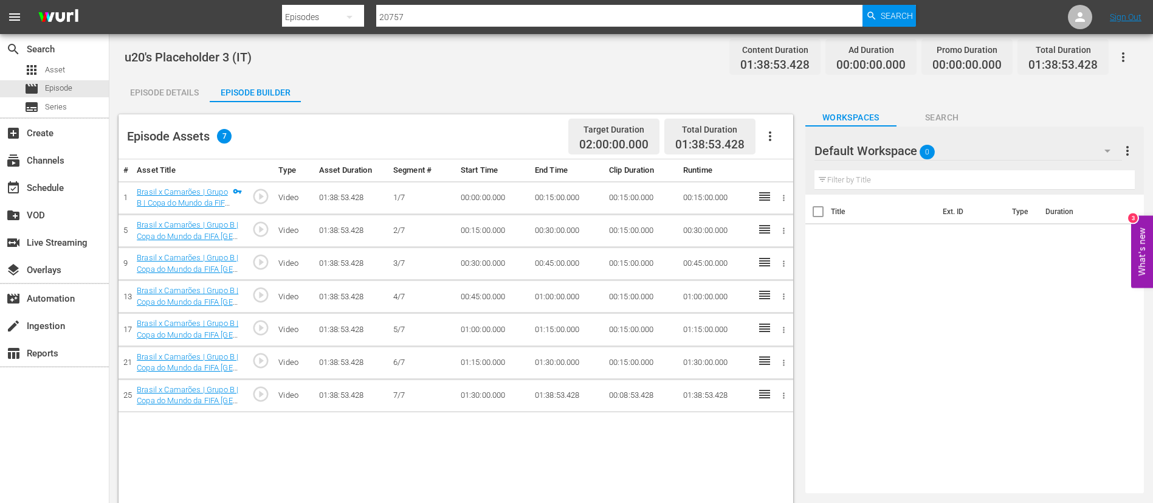
click at [706, 134] on icon "button" at bounding box center [770, 136] width 15 height 15
click at [706, 145] on div "Fill with Ads" at bounding box center [806, 140] width 83 height 29
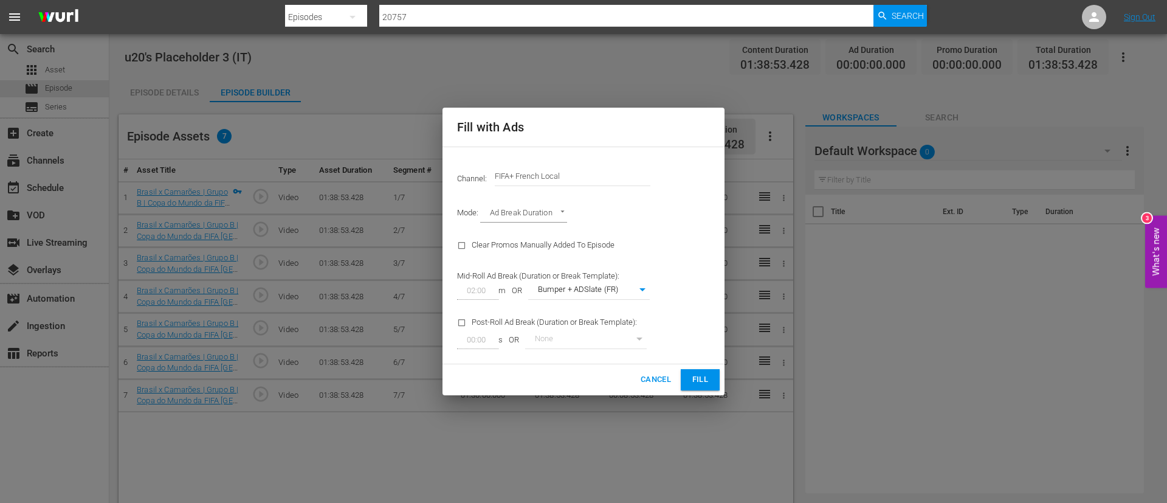
click at [574, 187] on input "FIFA+ French Local" at bounding box center [573, 176] width 156 height 29
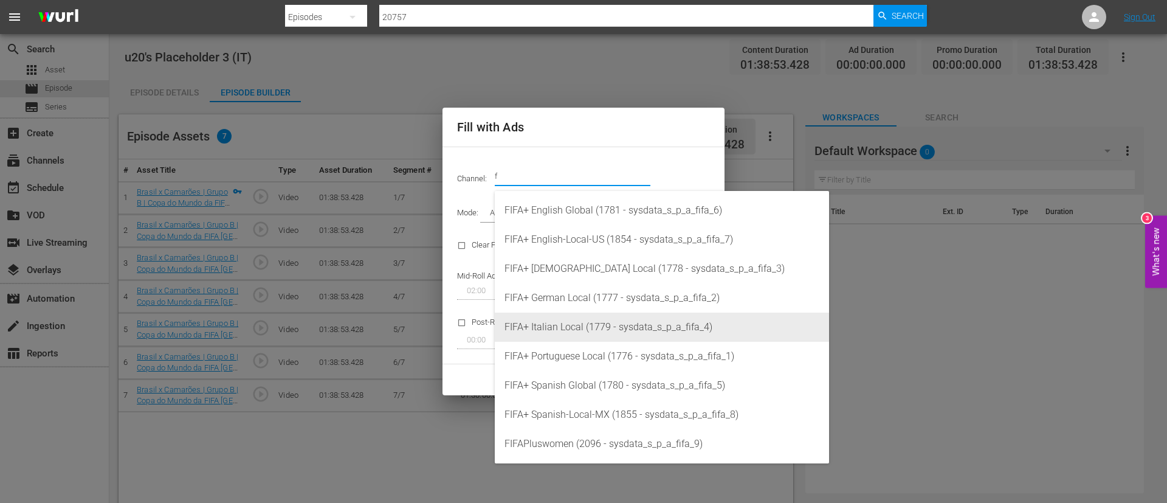
click at [582, 304] on div "FIFA+ Italian Local (1779 - sysdata_s_p_a_fifa_4)" at bounding box center [661, 326] width 315 height 29
type input "FIFA+ Italian Local (1779)"
type input "341"
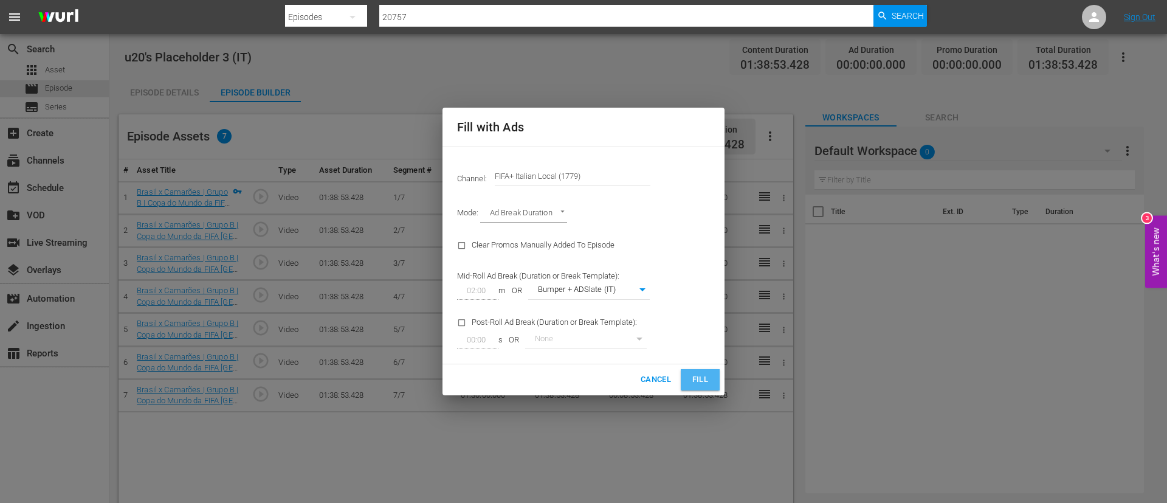
click at [698, 304] on button "Fill" at bounding box center [700, 379] width 39 height 21
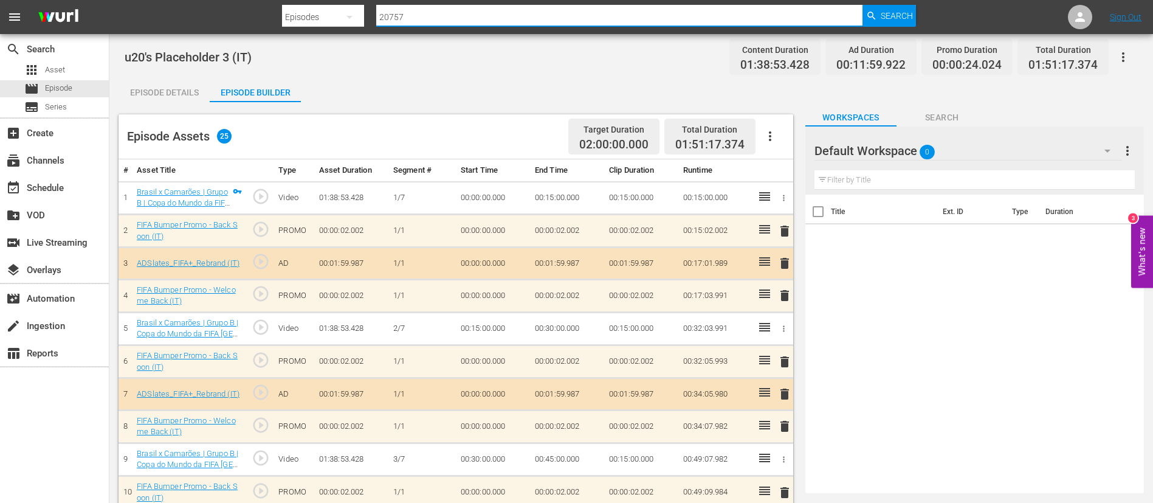
click at [444, 12] on input "20757" at bounding box center [619, 16] width 486 height 29
paste input "1426"
type input "21426"
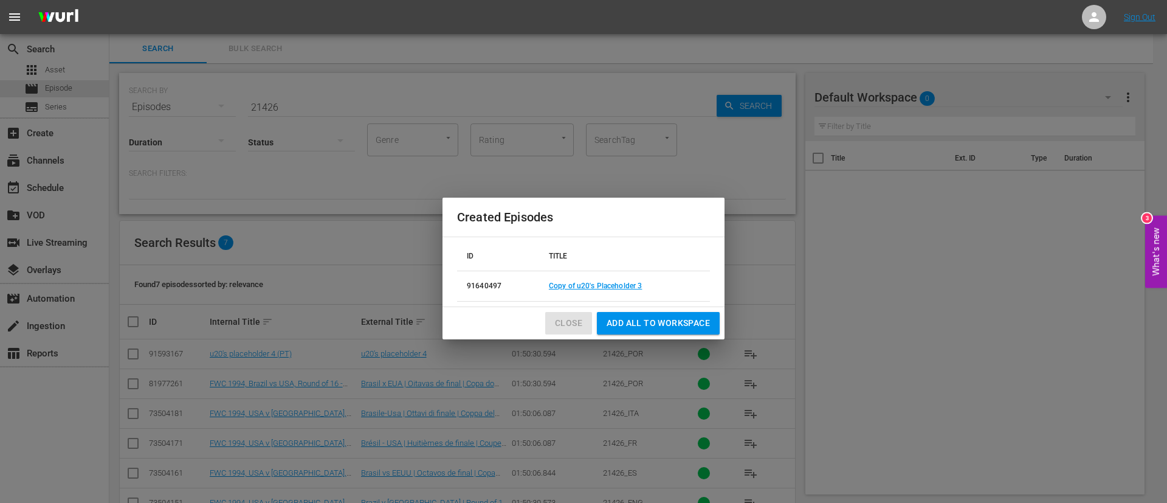
click at [550, 304] on button "Close" at bounding box center [568, 323] width 47 height 22
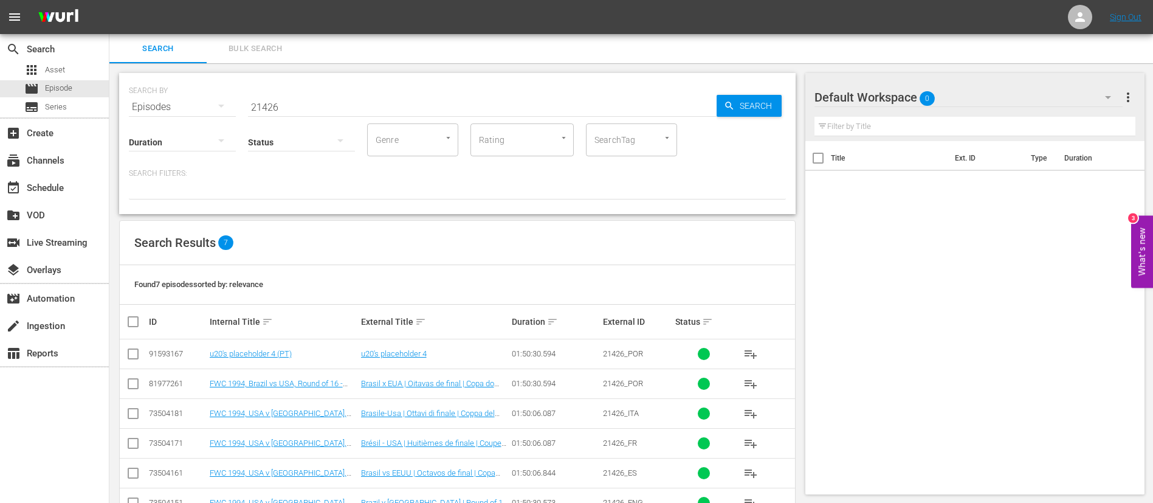
click at [449, 92] on input "21426" at bounding box center [482, 106] width 469 height 29
click at [130, 304] on input "checkbox" at bounding box center [133, 356] width 15 height 15
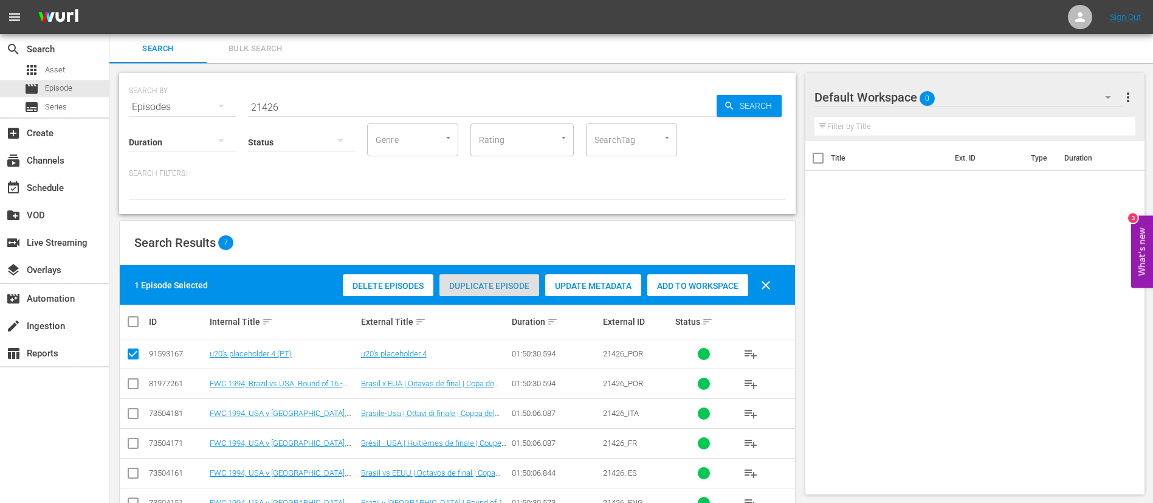
click at [501, 282] on span "Duplicate Episode" at bounding box center [489, 286] width 100 height 10
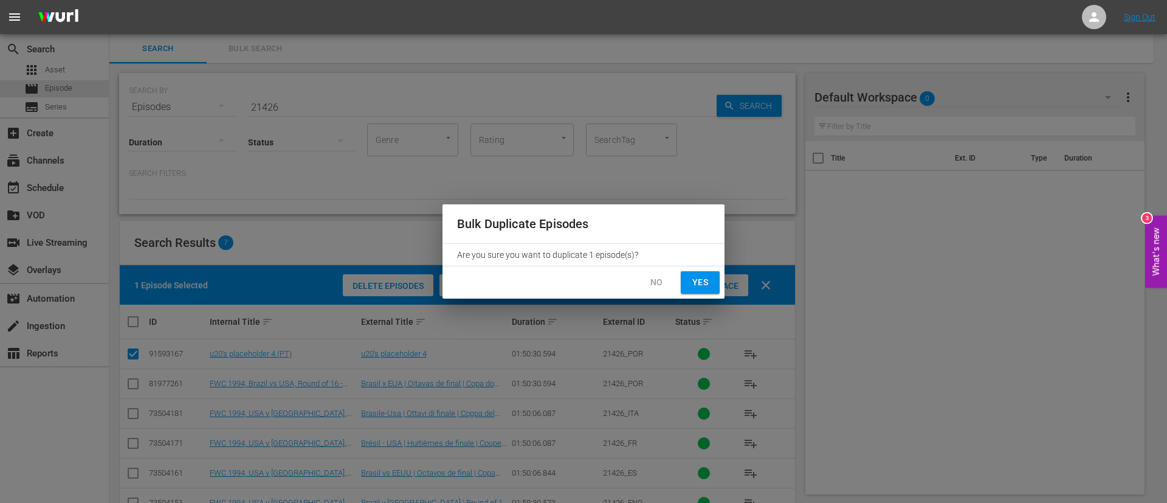
click at [706, 283] on button "Yes" at bounding box center [700, 282] width 39 height 22
checkbox input "false"
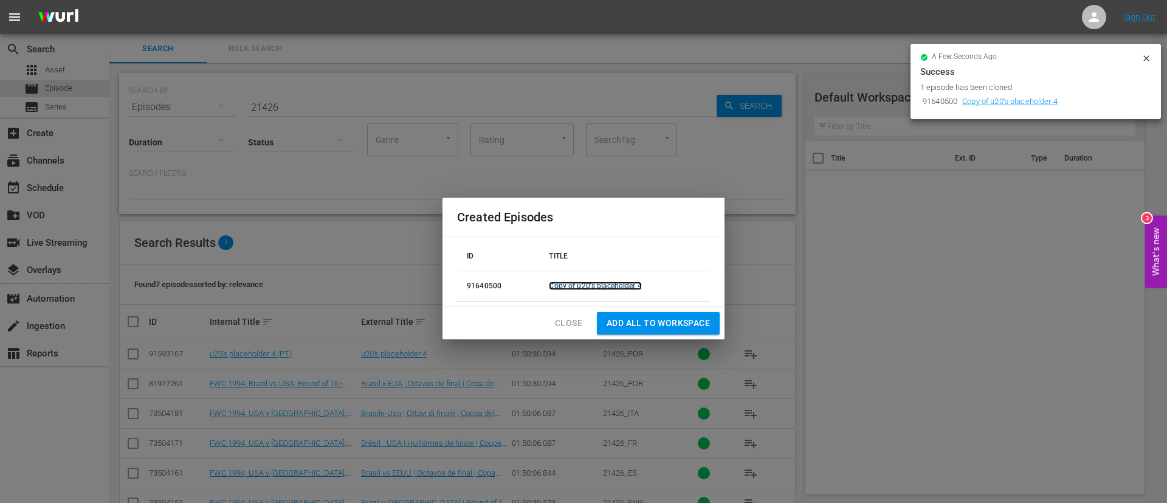
click at [621, 282] on link "Copy of u20's placeholder 4" at bounding box center [595, 285] width 92 height 9
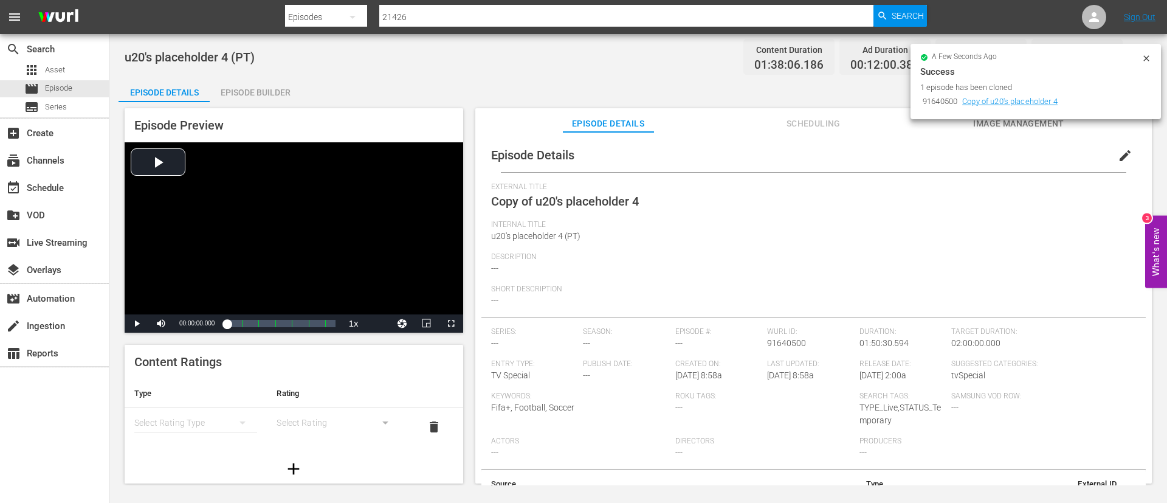
click at [706, 150] on button "edit" at bounding box center [1124, 155] width 29 height 29
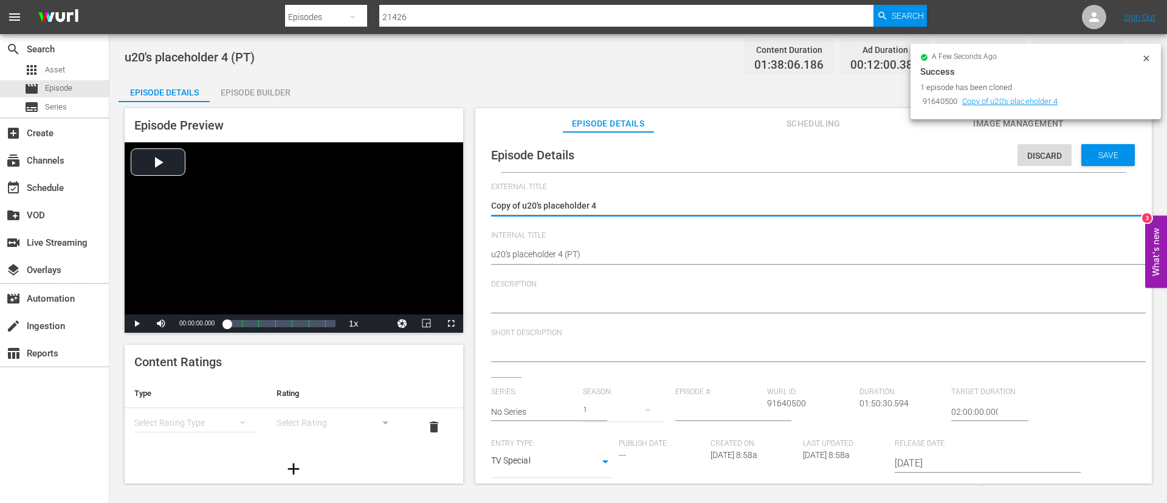
click at [529, 202] on textarea "Copy of u20's placeholder 4" at bounding box center [810, 206] width 639 height 15
type textarea "U20's placeholder 4"
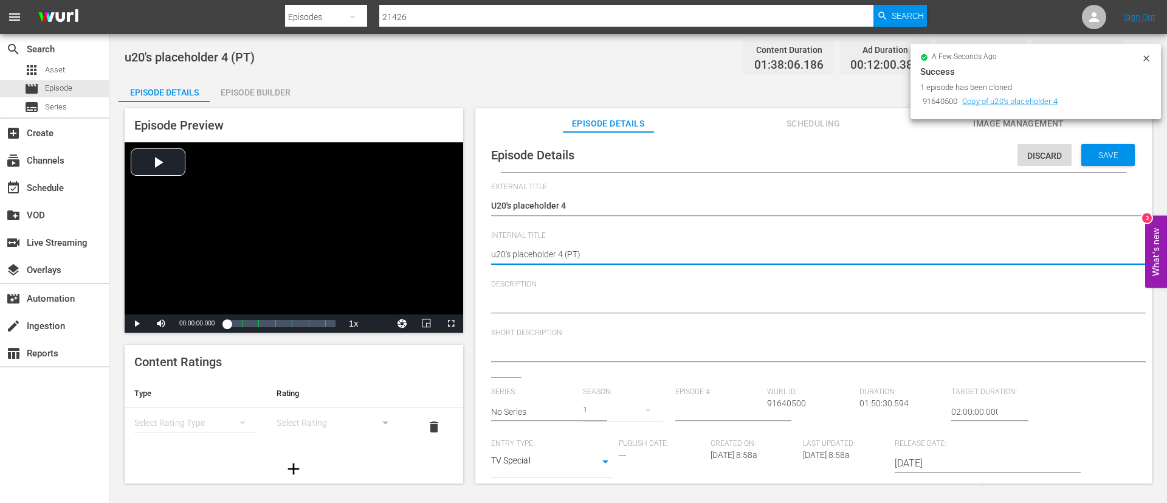
type textarea "u20's placeholder 4 (E)"
type textarea "u20's placeholder 4 (EN)"
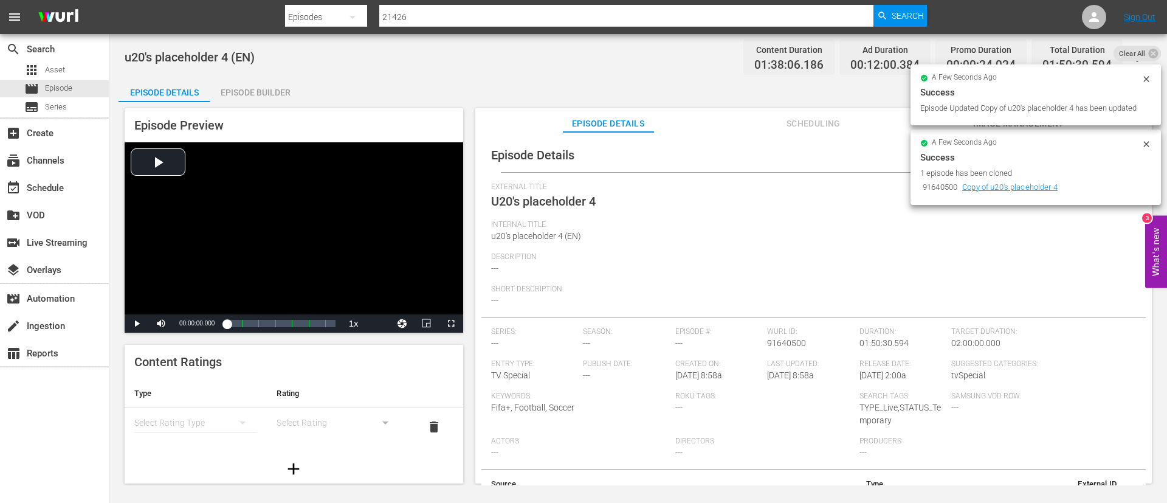
click at [236, 81] on div "Episode Builder" at bounding box center [255, 92] width 91 height 29
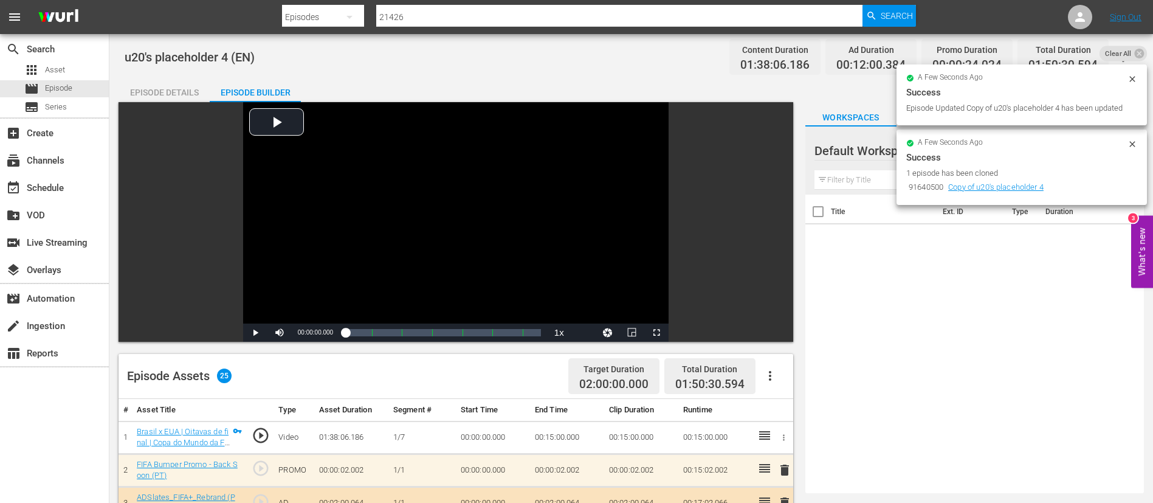
click at [706, 304] on icon "button" at bounding box center [770, 375] width 15 height 15
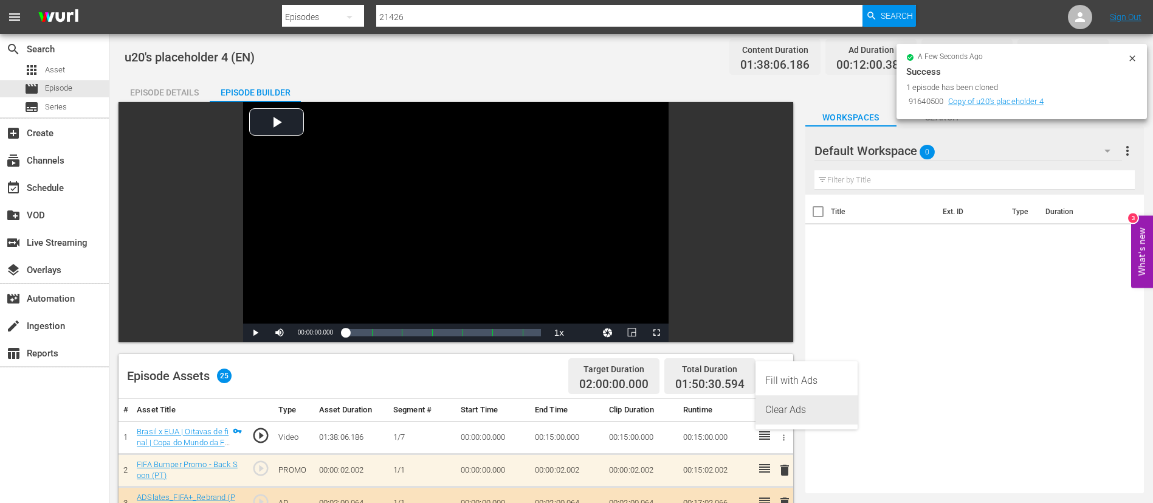
click at [706, 304] on div "Clear Ads" at bounding box center [806, 409] width 83 height 29
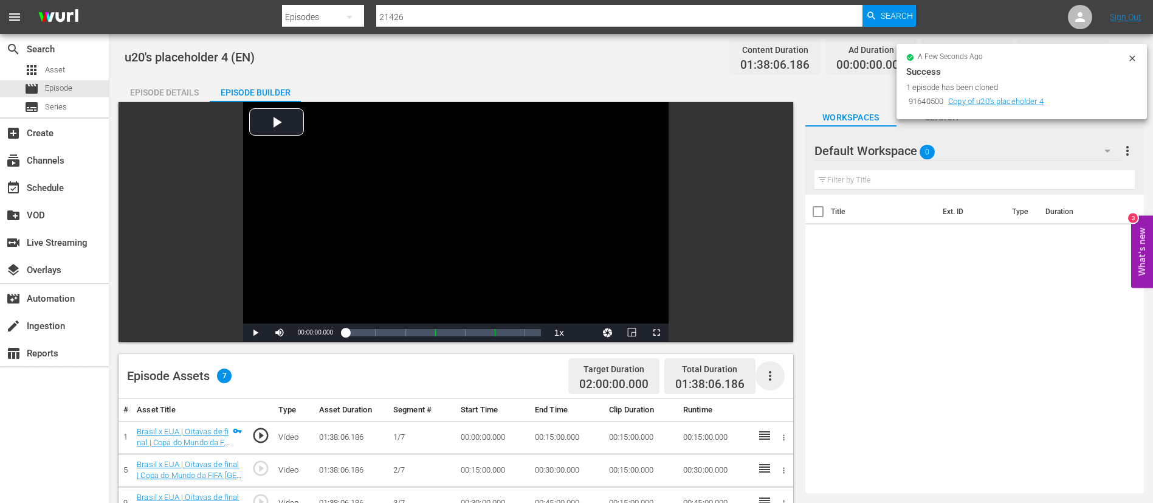
click at [706, 304] on icon "button" at bounding box center [770, 375] width 15 height 15
click at [706, 304] on div "Fill with Ads" at bounding box center [806, 380] width 83 height 29
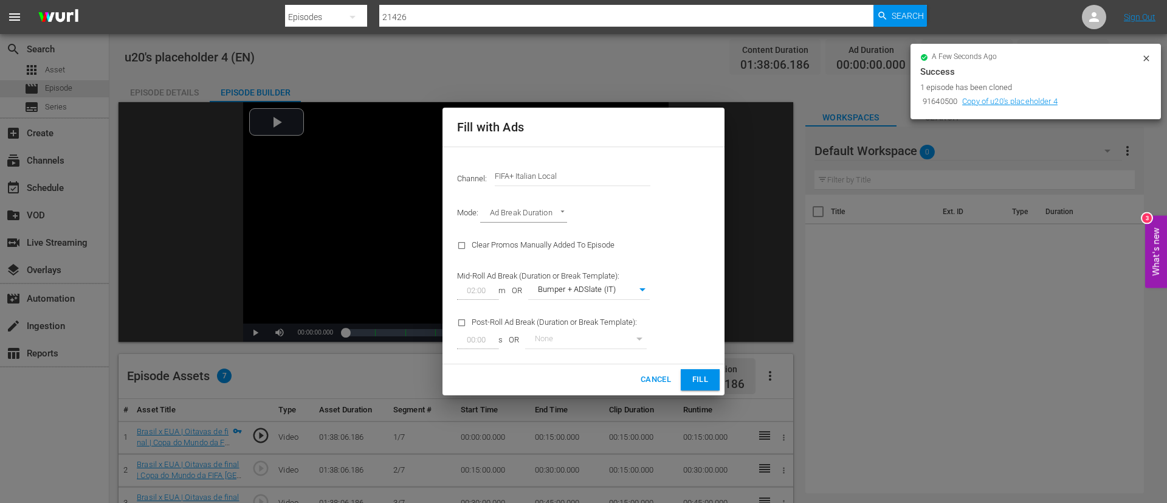
click at [576, 176] on input "FIFA+ Italian Local" at bounding box center [573, 176] width 156 height 29
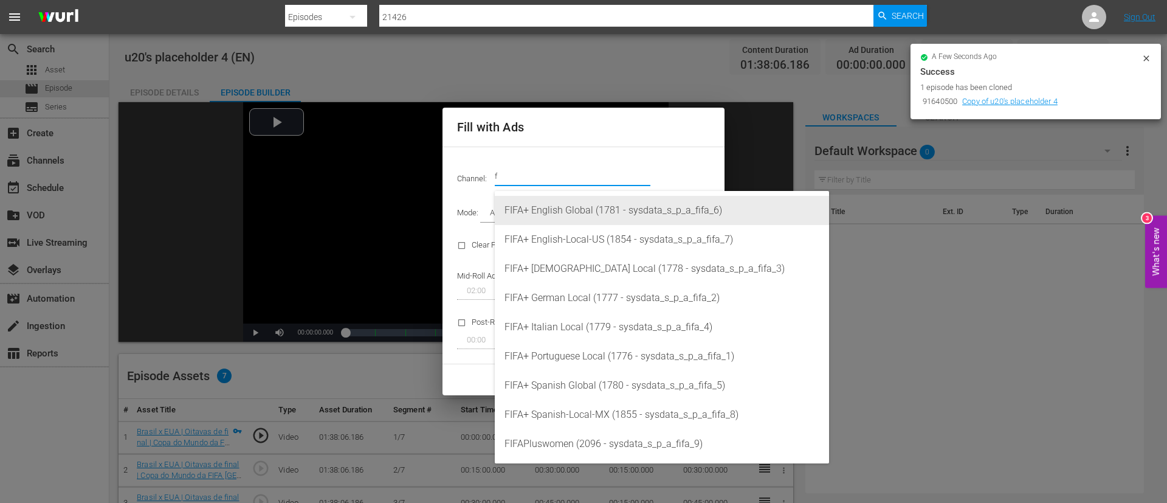
click at [574, 216] on div "FIFA+ English Global (1781 - sysdata_s_p_a_fifa_6)" at bounding box center [661, 210] width 315 height 29
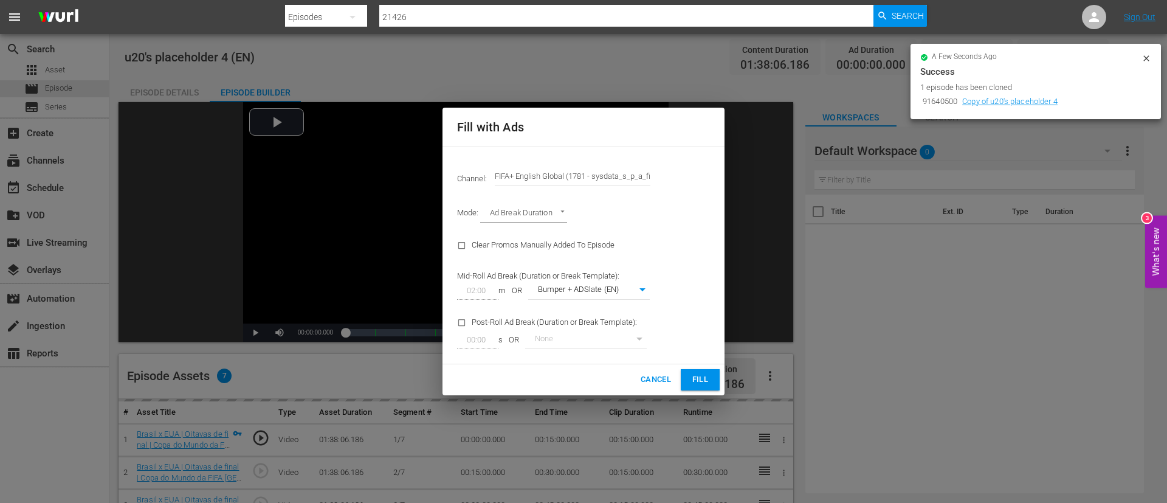
type input "FIFA+ English Global (1781)"
type input "340"
click at [706, 304] on button "Fill" at bounding box center [700, 379] width 39 height 21
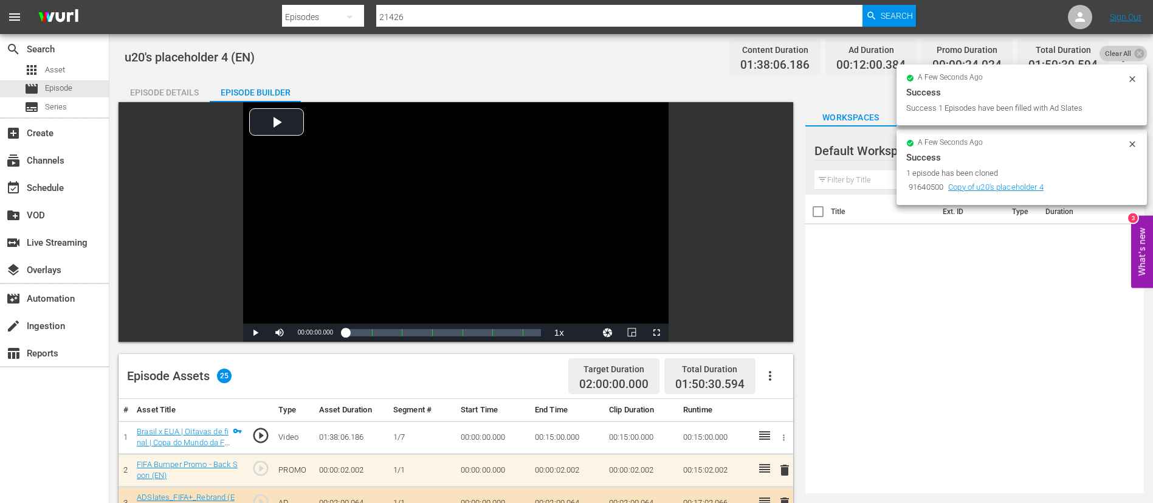
click at [706, 52] on span "Clear All" at bounding box center [1118, 54] width 38 height 16
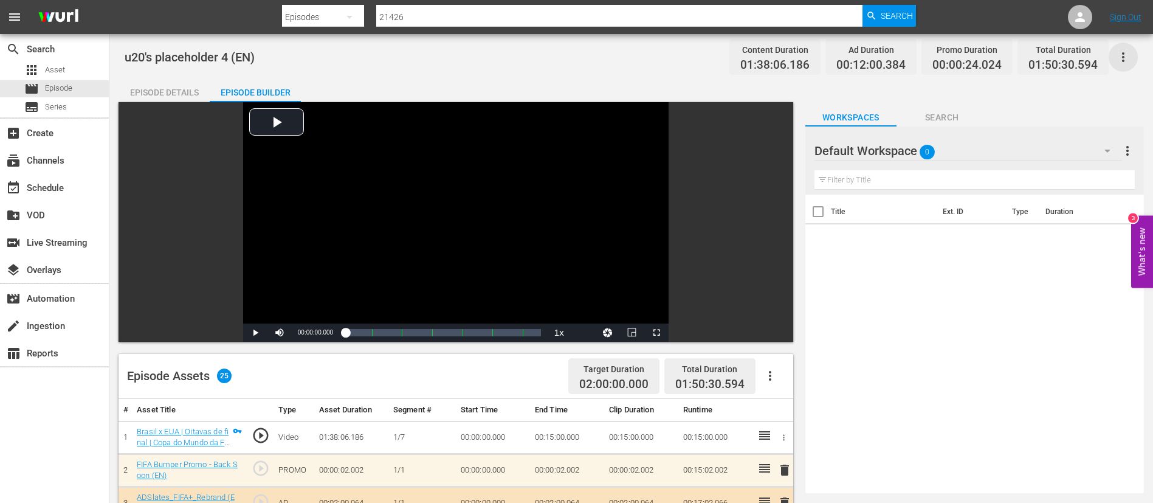
click at [706, 52] on icon "button" at bounding box center [1123, 57] width 15 height 15
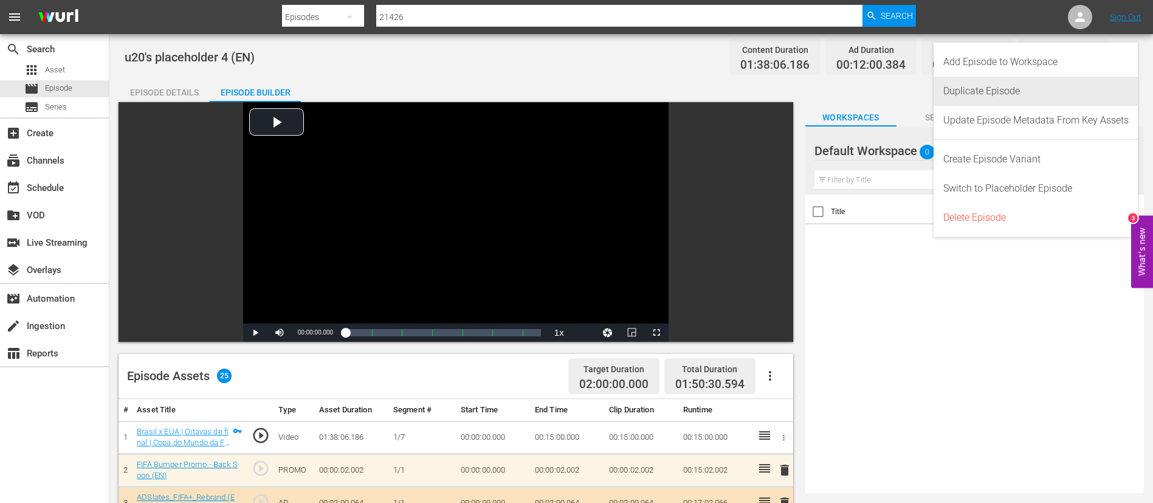
click at [706, 91] on div "Duplicate Episode" at bounding box center [1035, 91] width 185 height 29
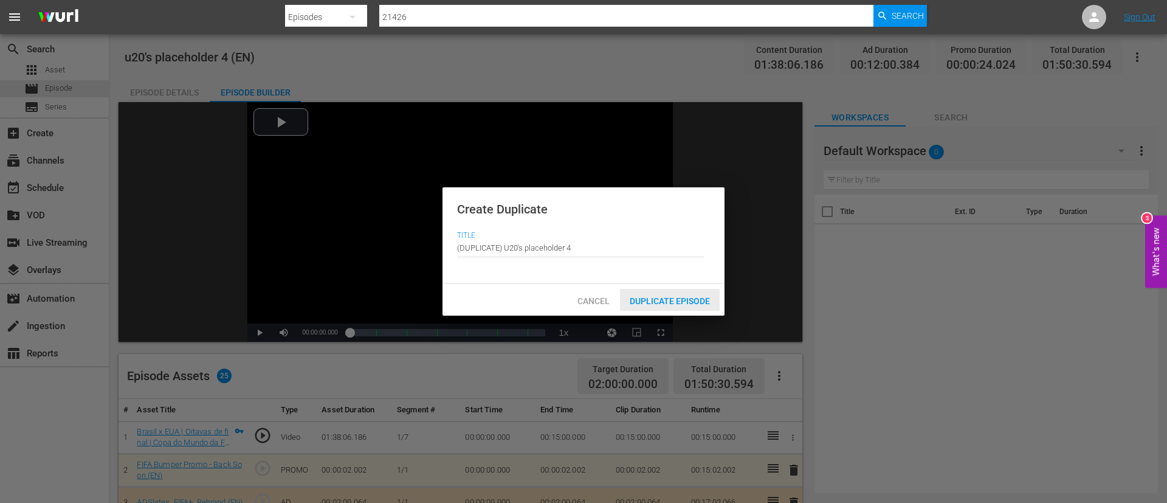
click at [679, 303] on span "Duplicate Episode" at bounding box center [670, 301] width 100 height 10
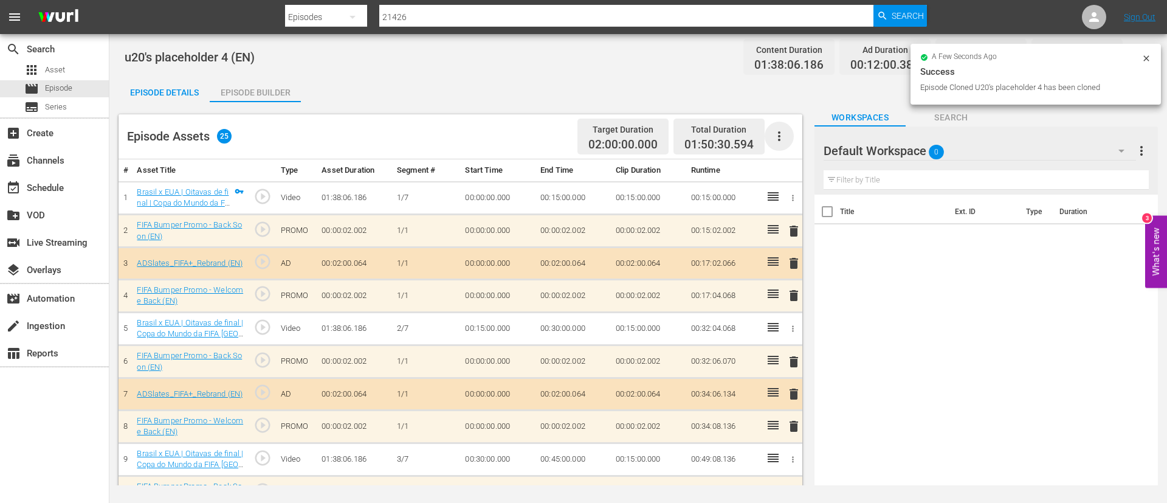
click at [706, 134] on icon "button" at bounding box center [779, 136] width 15 height 15
click at [706, 174] on div "Clear Ads" at bounding box center [815, 170] width 83 height 29
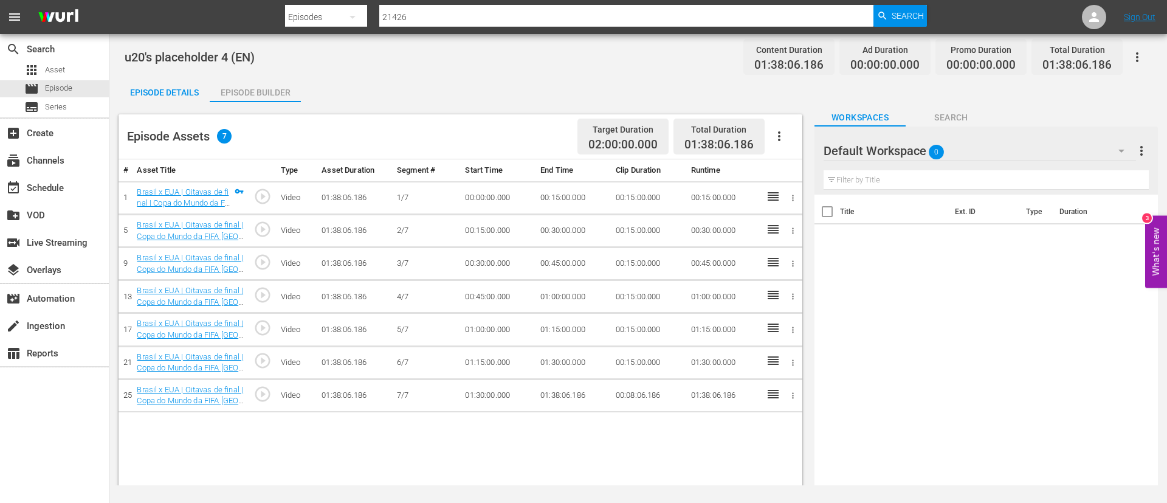
click at [706, 136] on button "button" at bounding box center [779, 136] width 29 height 29
click at [706, 134] on div "Fill with Ads" at bounding box center [815, 140] width 83 height 29
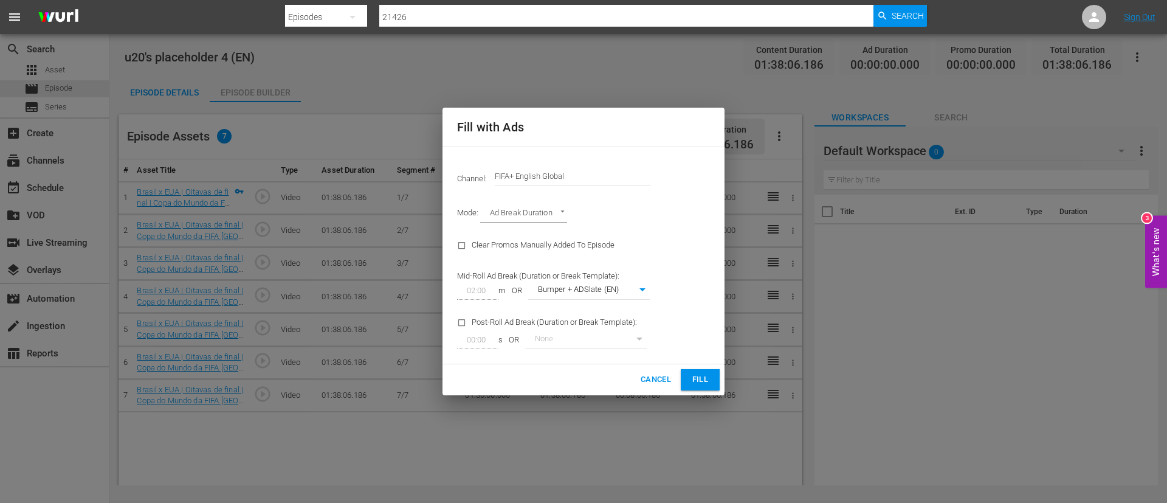
click at [527, 181] on input "FIFA+ English Global" at bounding box center [573, 176] width 156 height 29
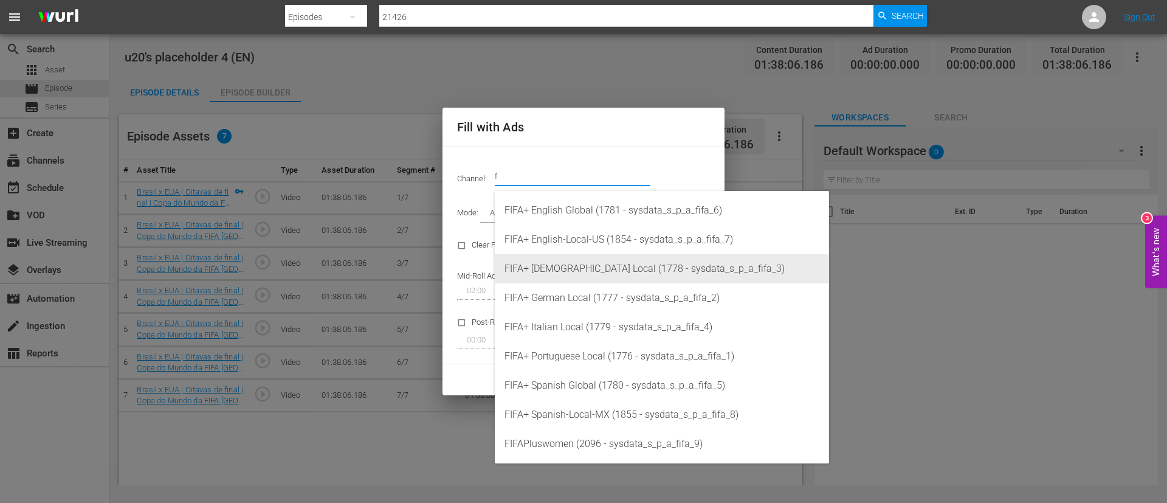
click at [552, 273] on div "FIFA+ French Local (1778 - sysdata_s_p_a_fifa_3)" at bounding box center [661, 268] width 315 height 29
type input "FIFA+ [DEMOGRAPHIC_DATA] Local (1778)"
type input "342"
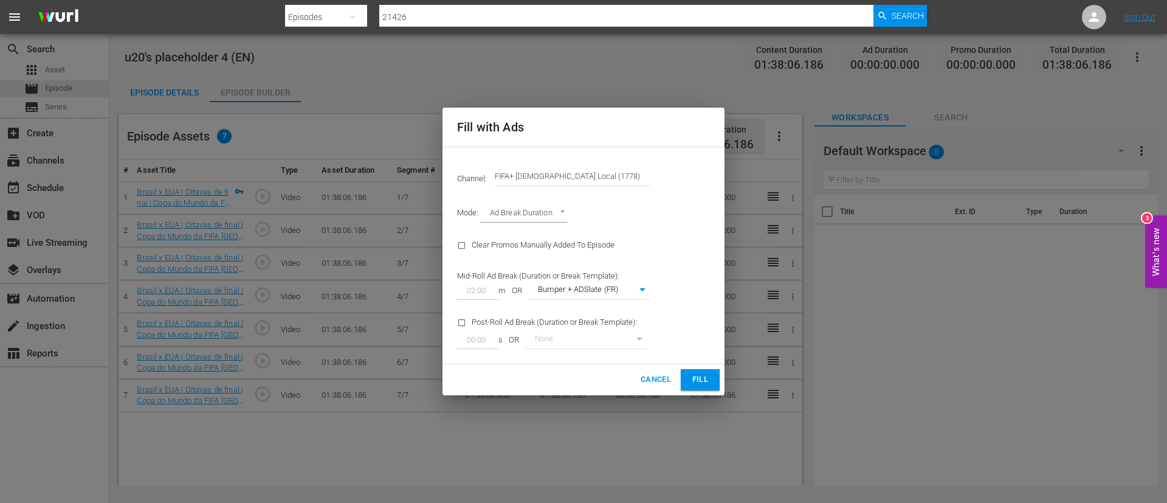
click at [680, 304] on div "Cancel Fill" at bounding box center [583, 379] width 282 height 31
click at [704, 304] on span "Fill" at bounding box center [699, 380] width 19 height 14
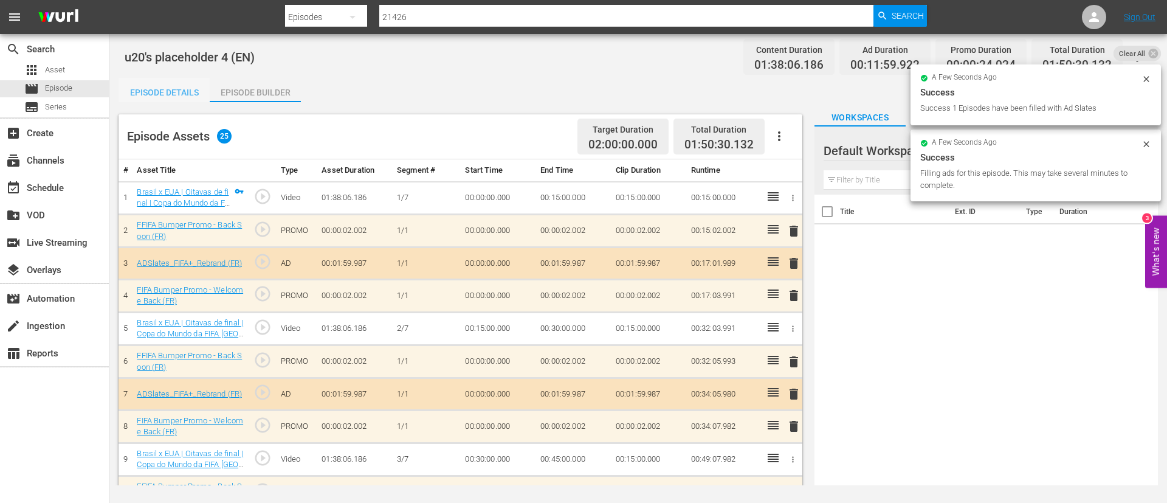
click at [149, 83] on div "Episode Details" at bounding box center [164, 92] width 91 height 29
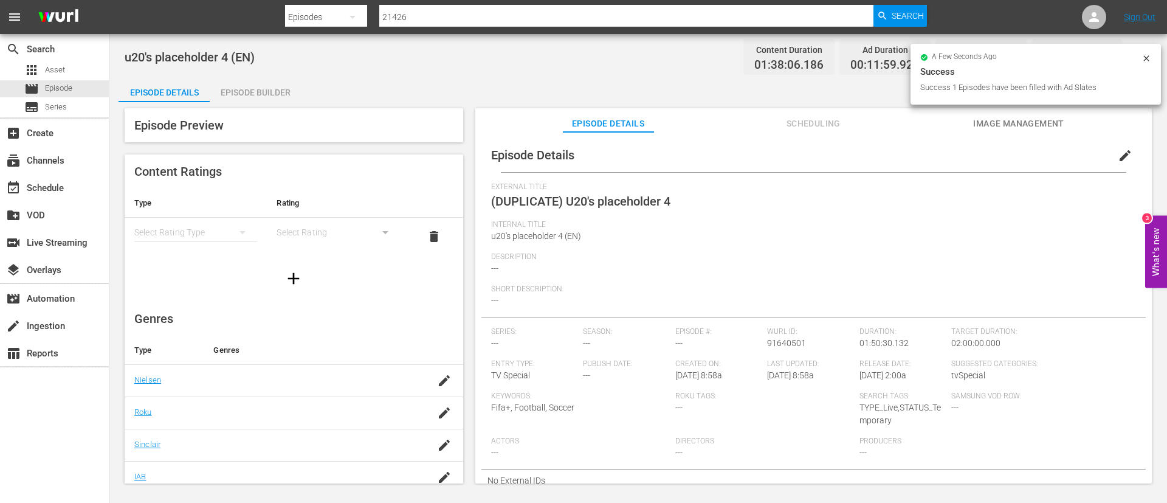
click at [706, 156] on span "edit" at bounding box center [1125, 155] width 15 height 15
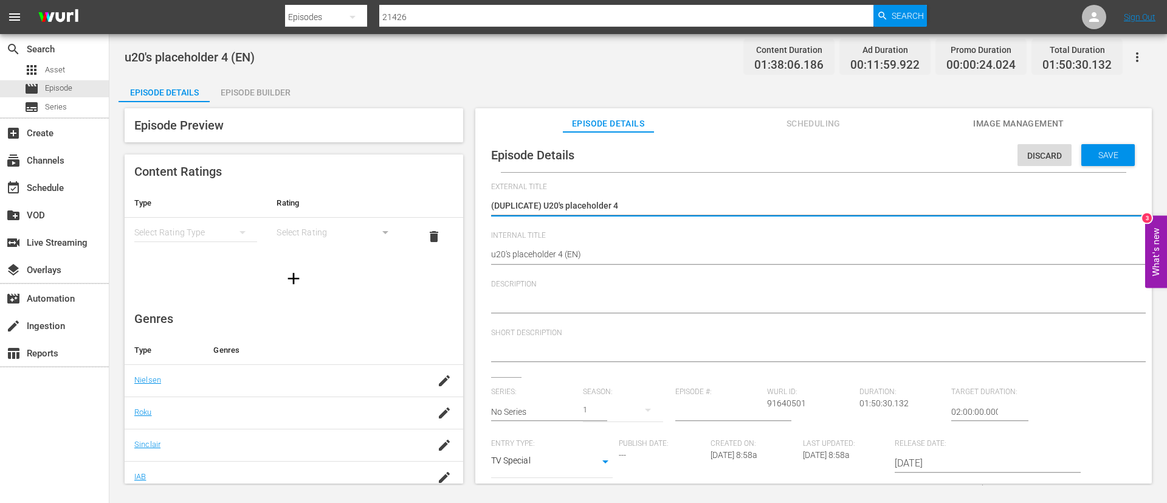
click at [545, 207] on textarea "(DUPLICATE) U20's placeholder 4" at bounding box center [810, 206] width 639 height 15
type textarea "U20's placeholder 4"
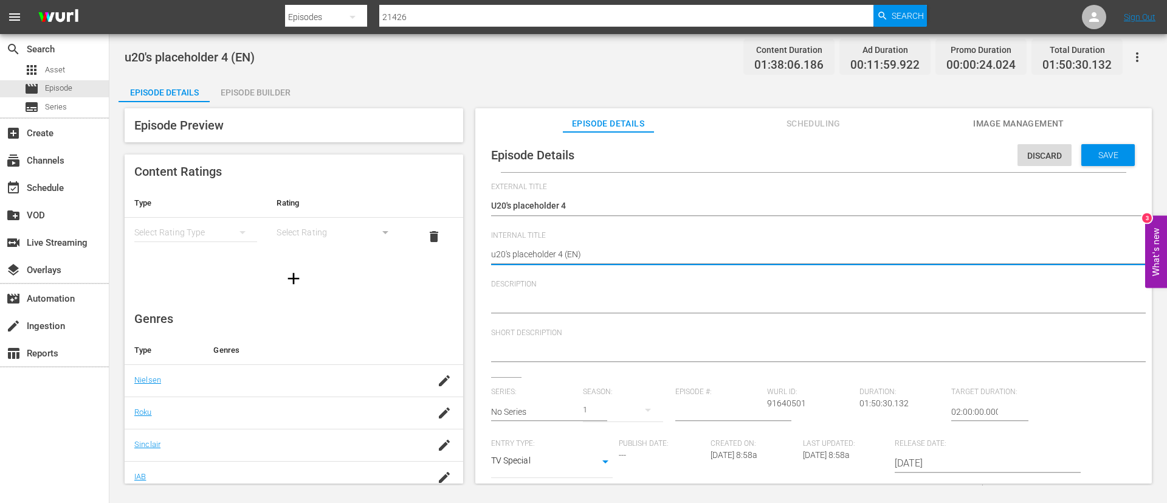
type textarea "u20's placeholder 4 (F)"
type textarea "u20's placeholder 4 (FR)"
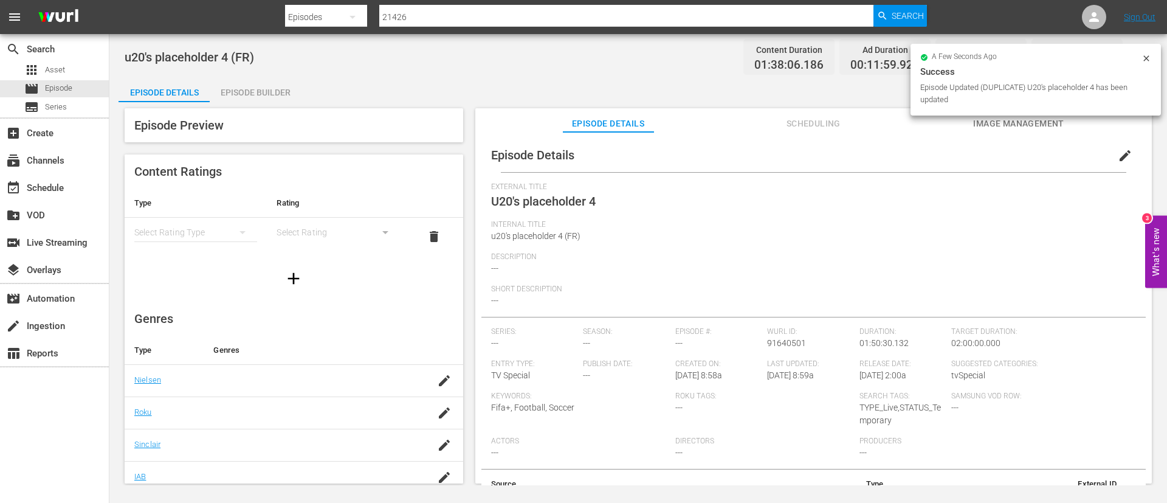
click at [706, 57] on icon at bounding box center [1146, 58] width 10 height 10
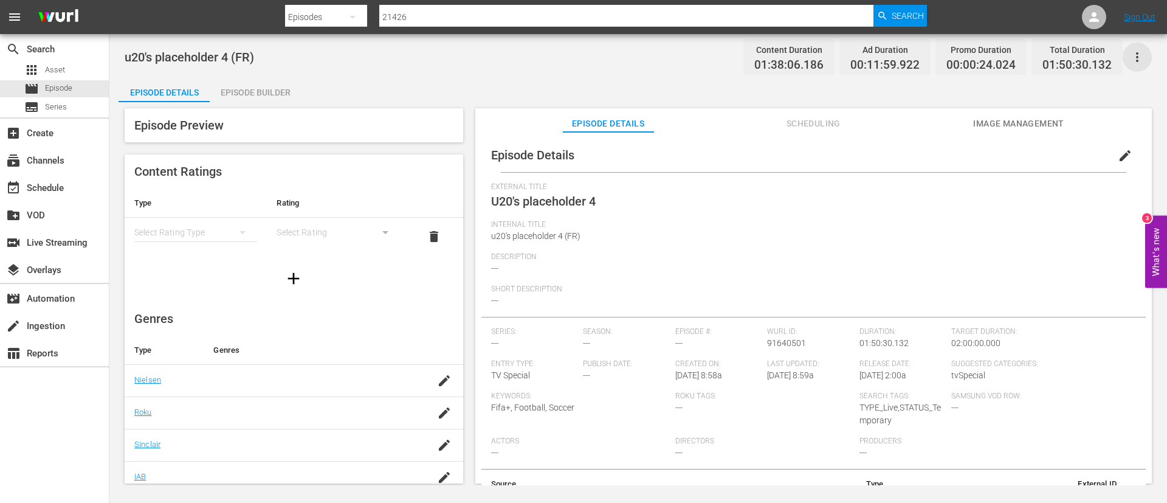
click at [706, 62] on icon "button" at bounding box center [1137, 57] width 15 height 15
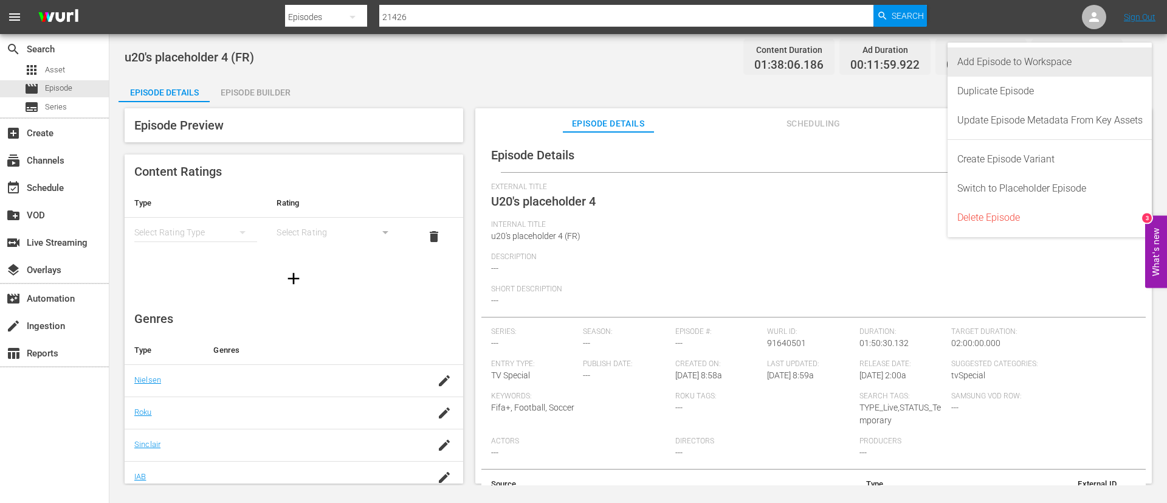
click at [706, 74] on div "Add Episode to Workspace" at bounding box center [1049, 61] width 185 height 29
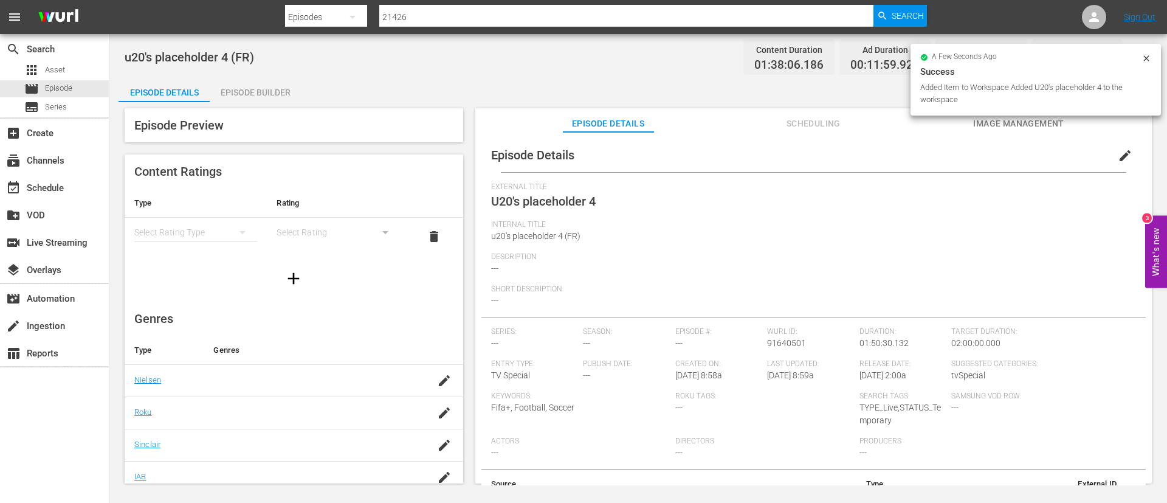
click at [706, 75] on body "menu Search By Episodes Search ID, Title, Description, Keywords, or Category 21…" at bounding box center [583, 251] width 1167 height 503
click at [706, 60] on icon at bounding box center [1146, 58] width 10 height 10
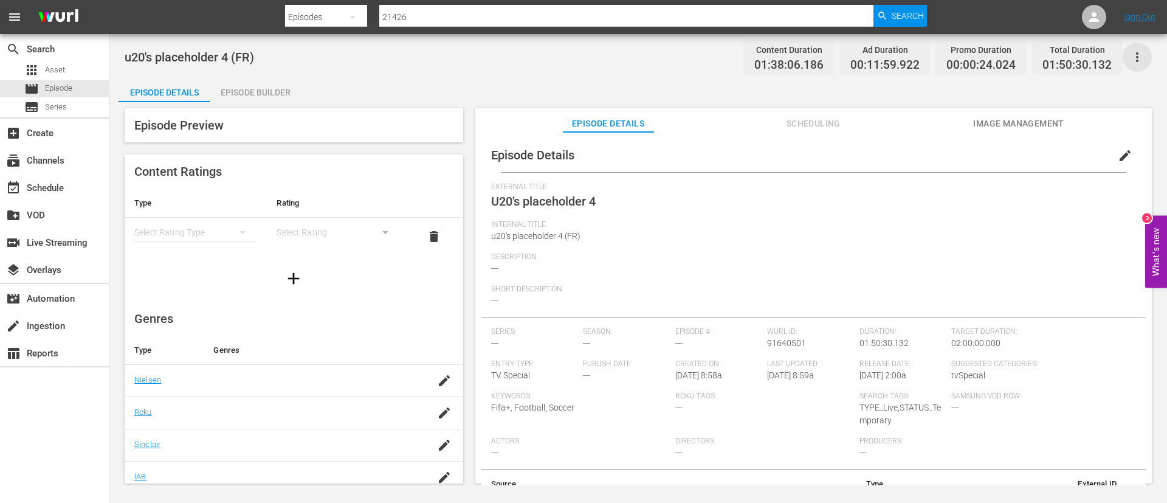
click at [706, 60] on icon "button" at bounding box center [1137, 57] width 15 height 15
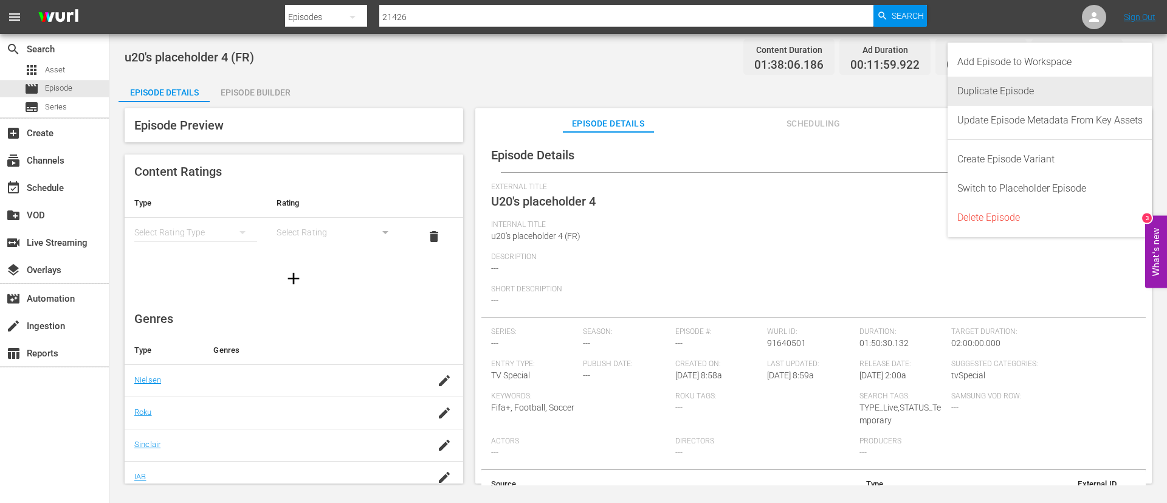
click at [706, 82] on div "Duplicate Episode" at bounding box center [1049, 91] width 185 height 29
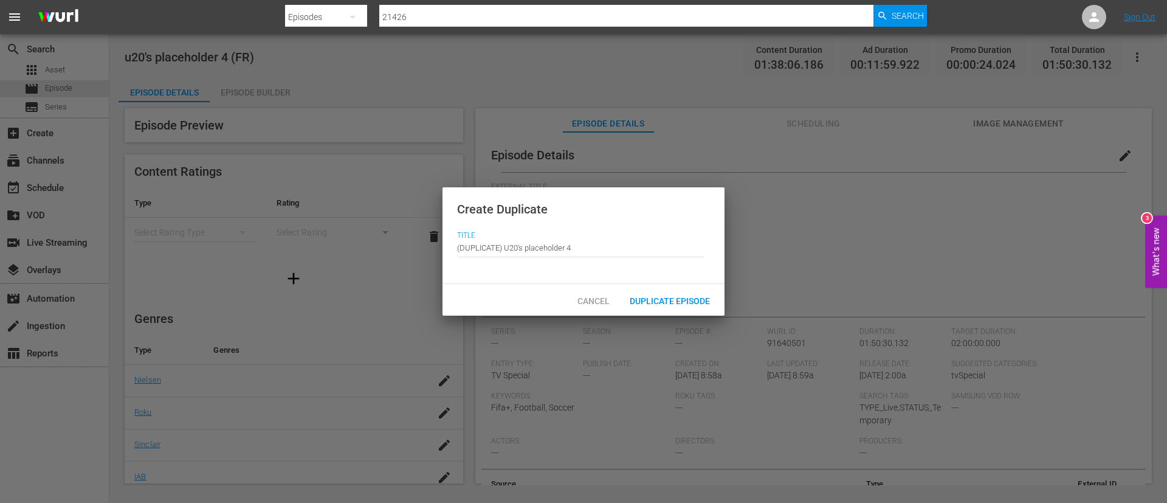
click at [675, 296] on span "Duplicate Episode" at bounding box center [670, 301] width 100 height 10
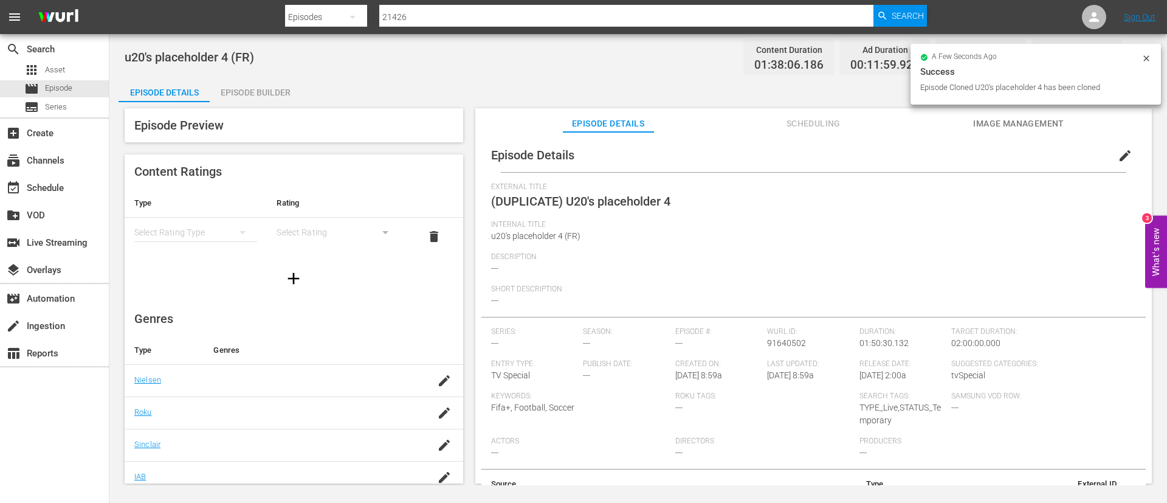
click at [706, 151] on button "edit" at bounding box center [1124, 155] width 29 height 29
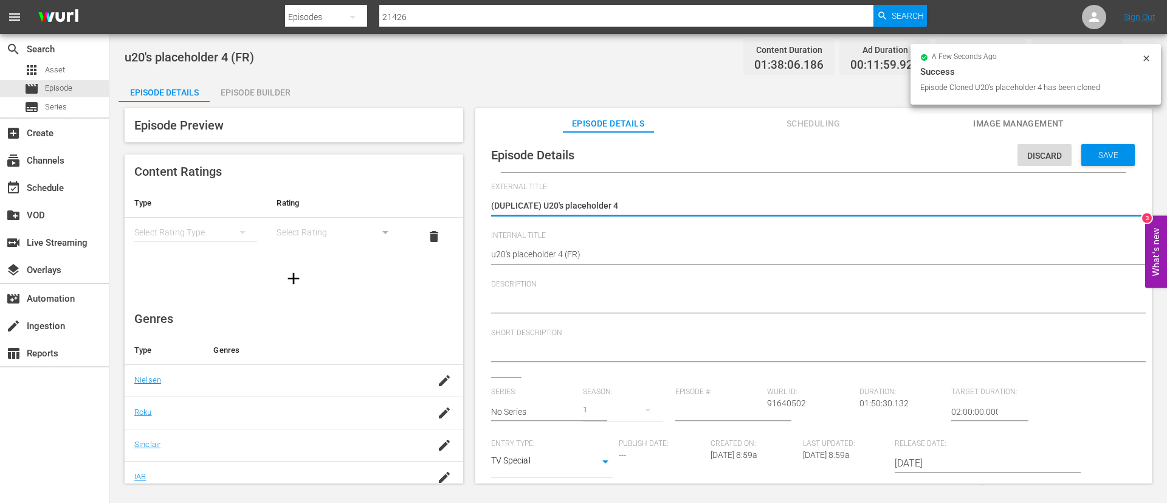
click at [546, 199] on textarea "(DUPLICATE) U20's placeholder 4" at bounding box center [810, 206] width 639 height 15
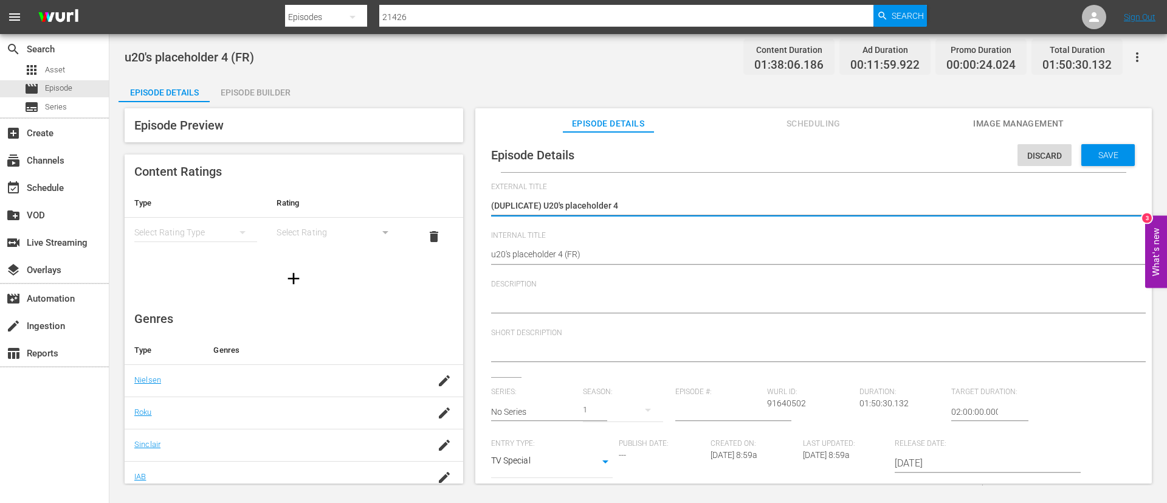
type textarea "U20's placeholder 4"
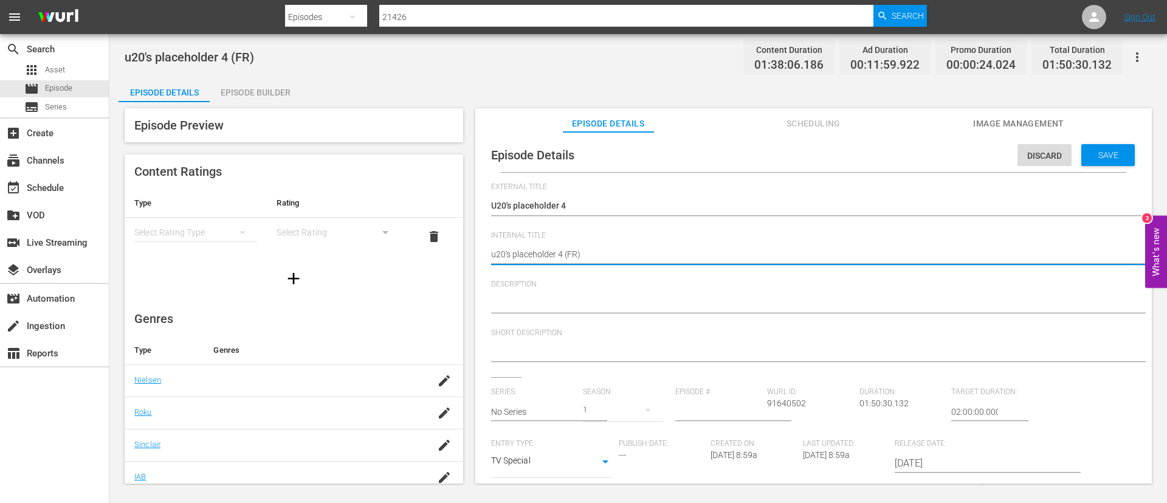
type textarea "u20's placeholder 4 (I)"
type textarea "u20's placeholder 4 (IT)"
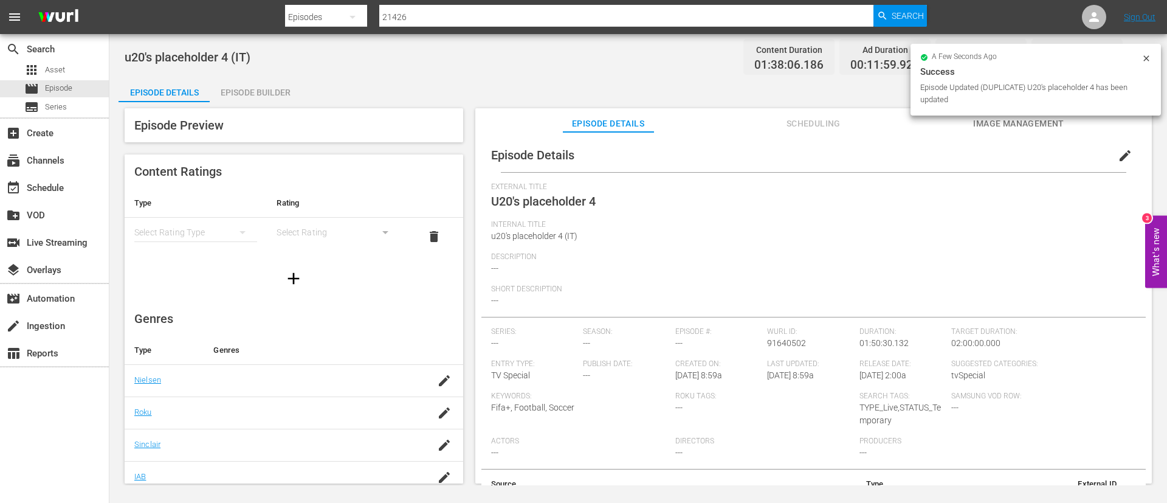
click at [286, 97] on div "Episode Builder" at bounding box center [255, 92] width 91 height 29
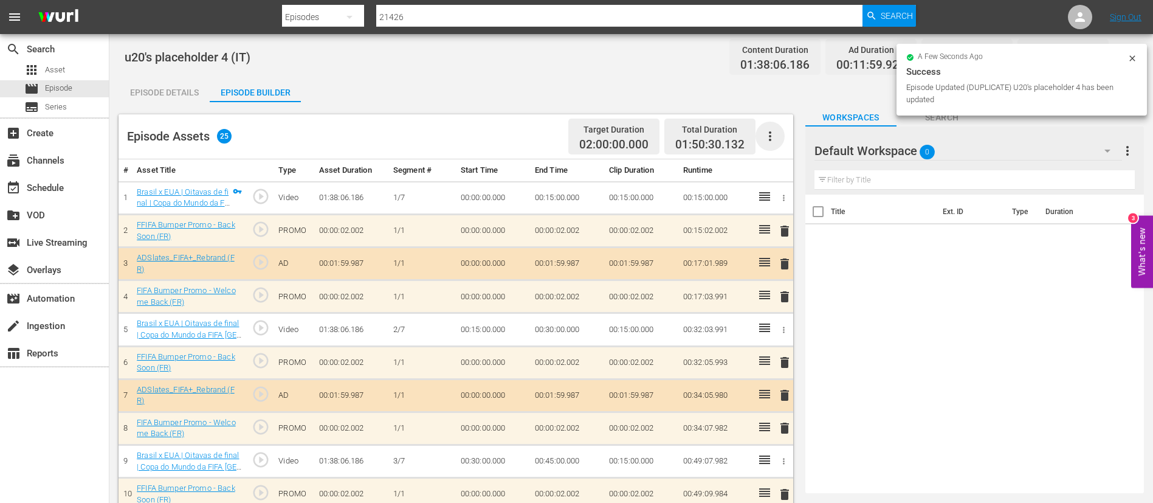
click at [706, 136] on icon "button" at bounding box center [770, 136] width 15 height 15
click at [706, 160] on div "Clear Ads" at bounding box center [806, 170] width 83 height 29
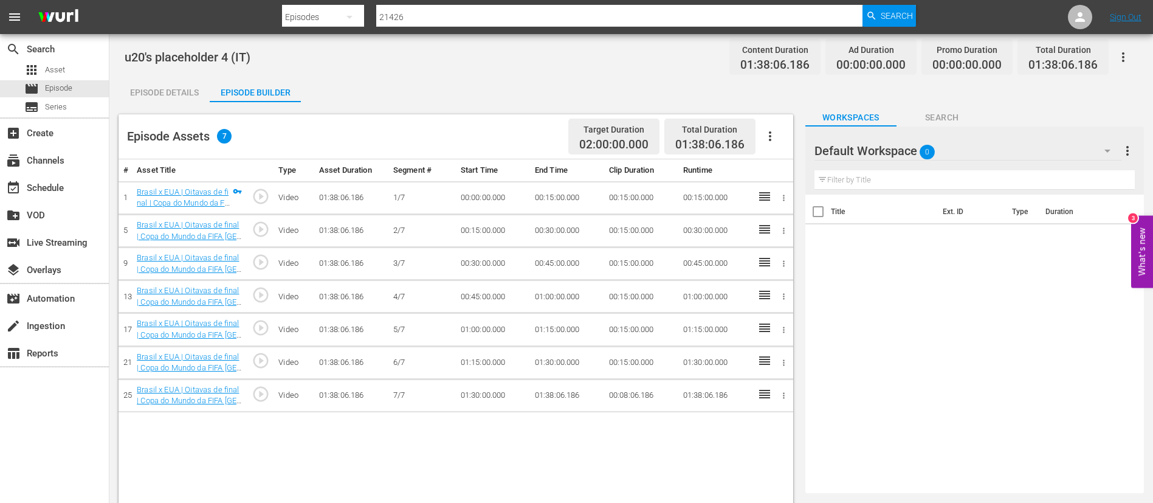
click at [706, 139] on button "button" at bounding box center [769, 136] width 29 height 29
click at [706, 139] on div "Fill with Ads" at bounding box center [806, 140] width 83 height 29
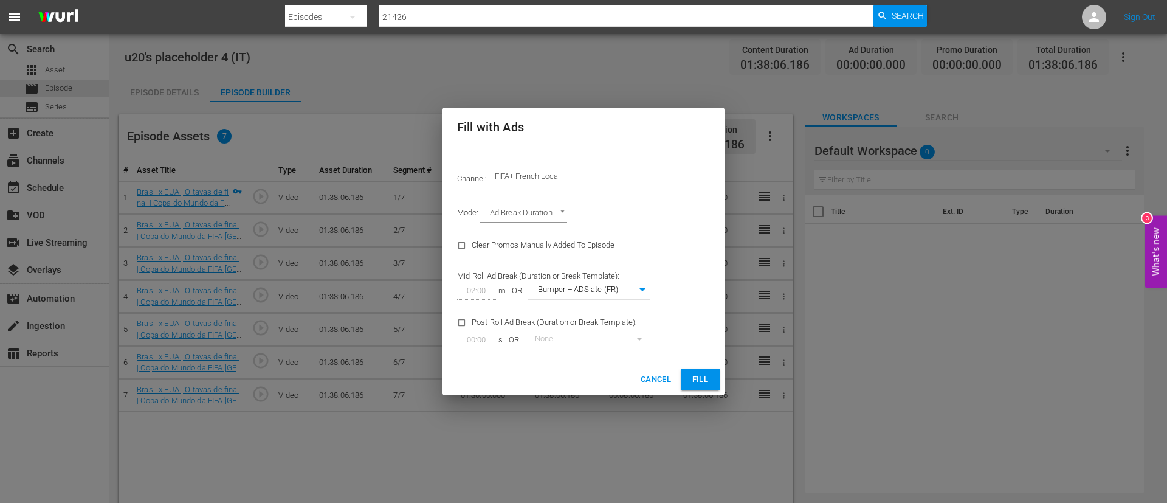
click at [607, 181] on input "FIFA+ French Local" at bounding box center [573, 176] width 156 height 29
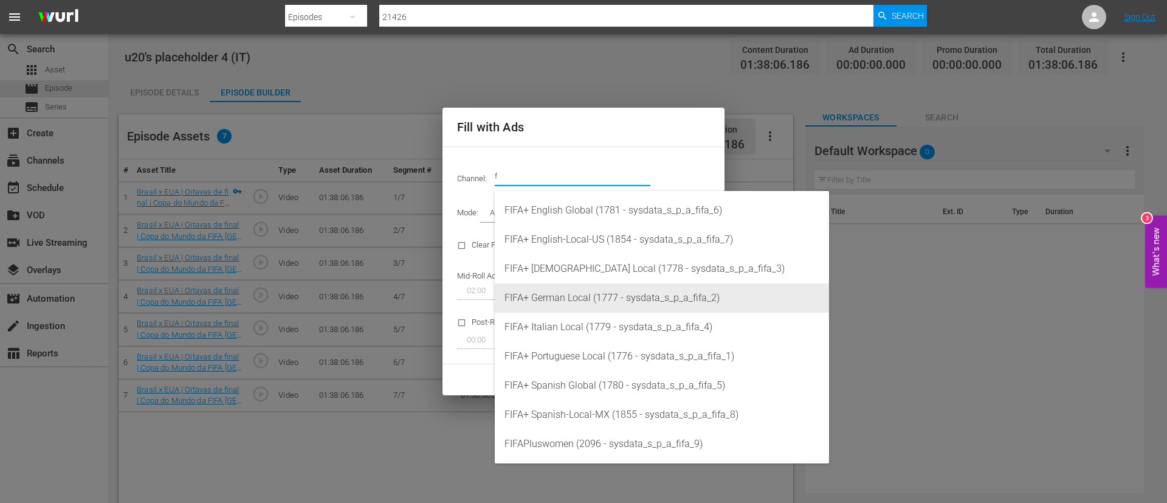
click at [605, 304] on div "FIFA+ Italian Local (1779 - sysdata_s_p_a_fifa_4)" at bounding box center [661, 326] width 315 height 29
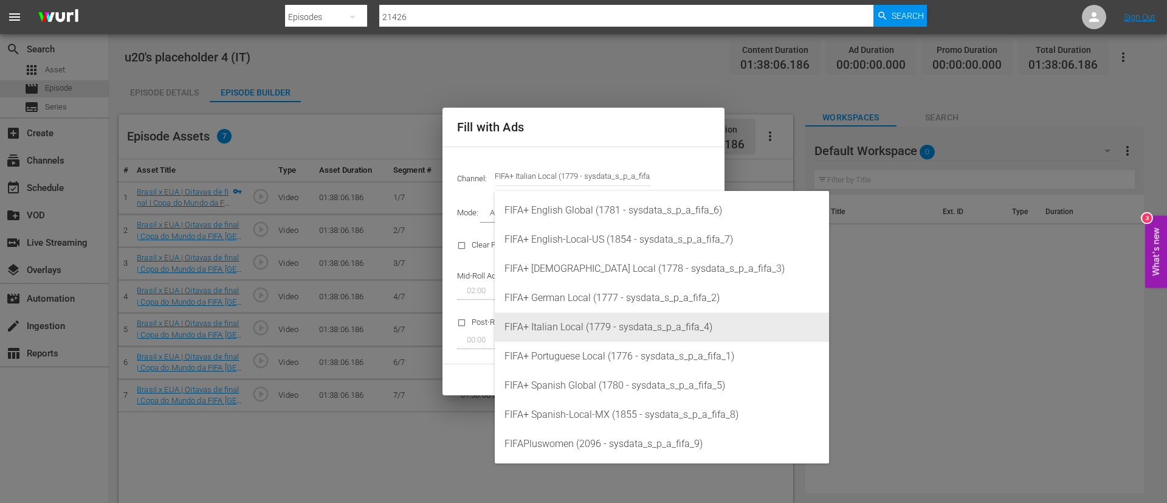
type input "FIFA+ Italian Local (1779)"
type input "341"
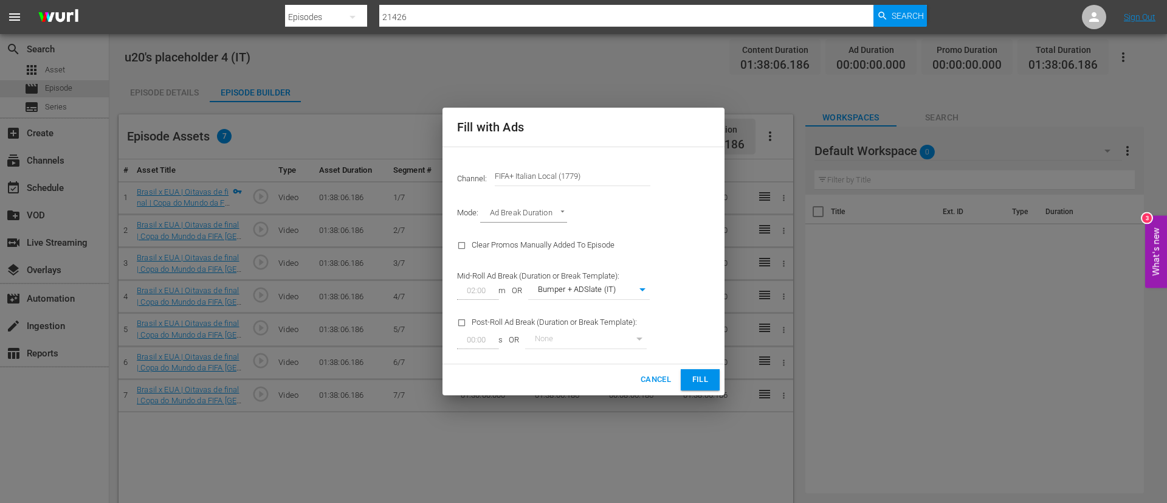
click at [702, 304] on span "Fill" at bounding box center [699, 380] width 19 height 14
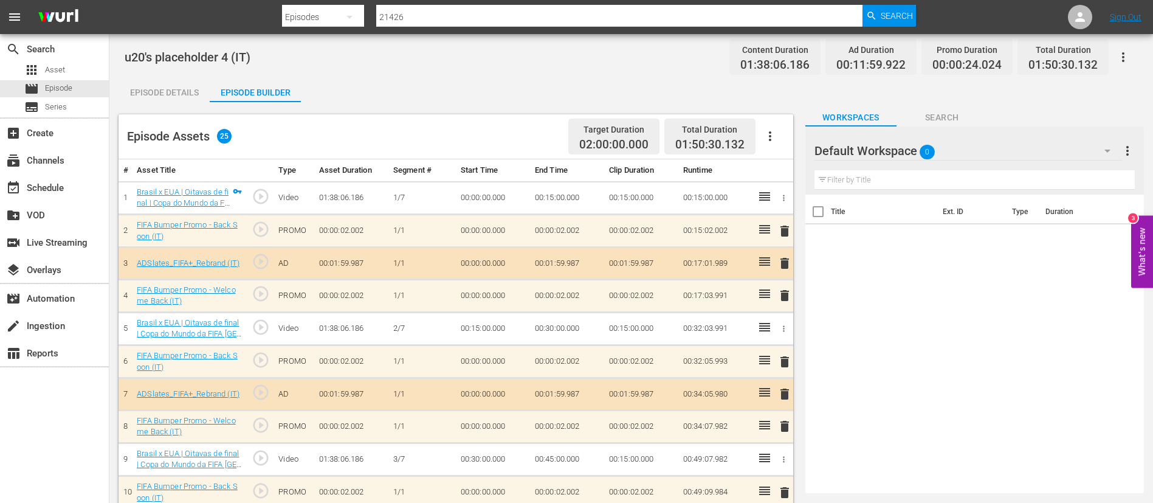
click at [65, 89] on span "Episode" at bounding box center [58, 88] width 27 height 12
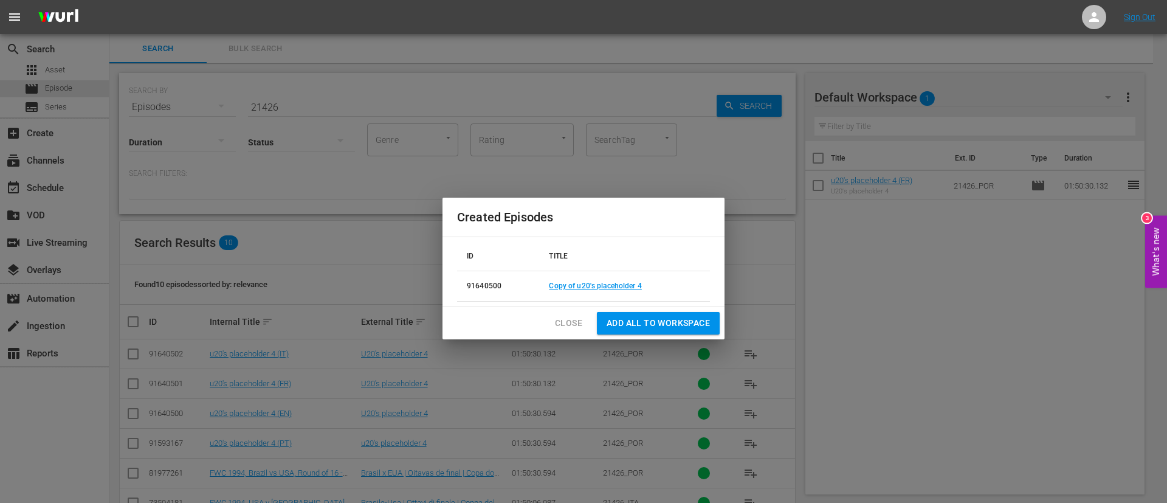
click at [580, 304] on span "Close" at bounding box center [568, 322] width 27 height 15
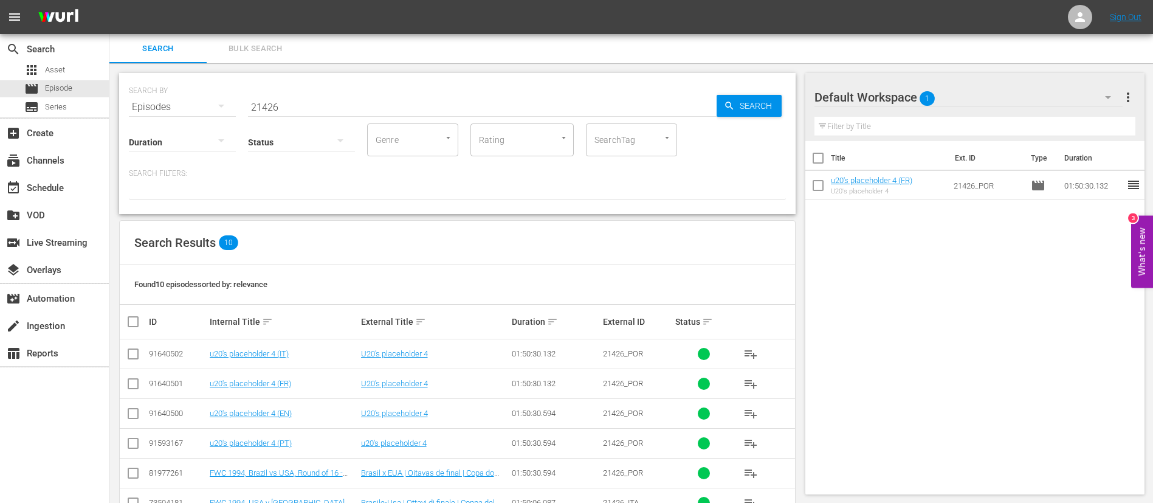
click at [388, 100] on input "21426" at bounding box center [482, 106] width 469 height 29
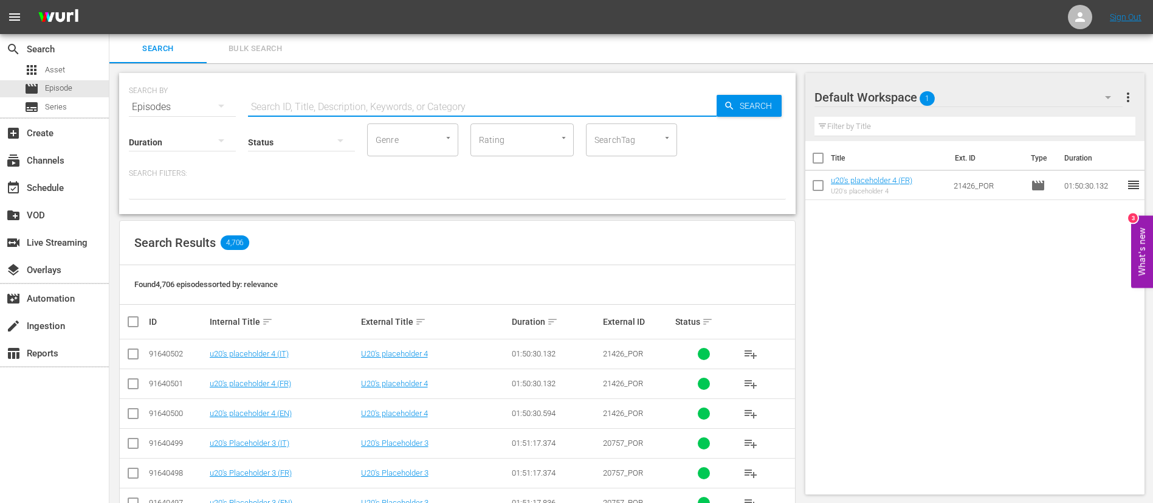
paste input "All-Time Top-10s: Women’s World Cup Goals & Moments"
type input "All-Time Top-10s: Women’s World Cup Goals & Moments"
click at [706, 96] on span "more_vert" at bounding box center [1128, 97] width 15 height 15
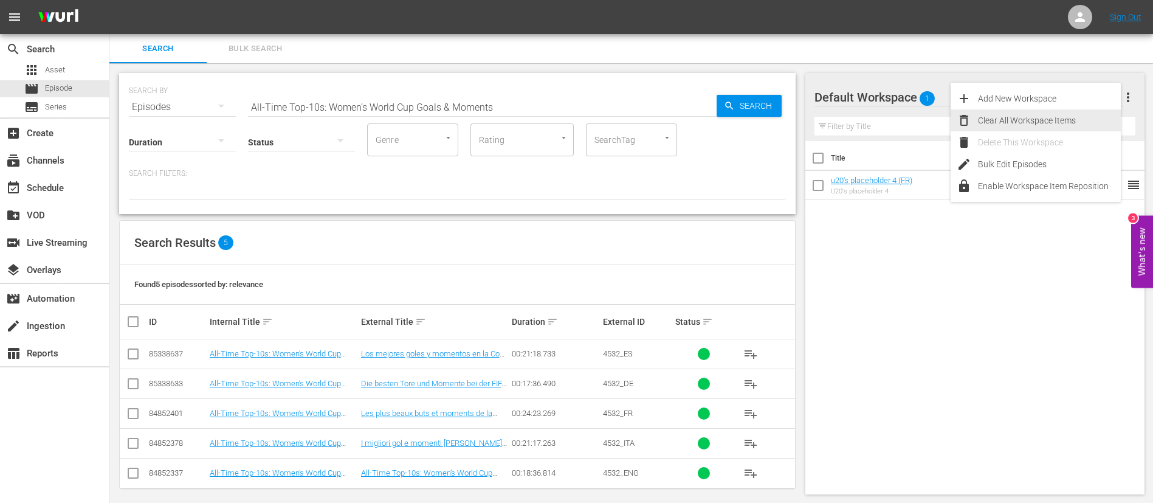
click at [706, 123] on div "Clear All Workspace Items" at bounding box center [1049, 120] width 143 height 22
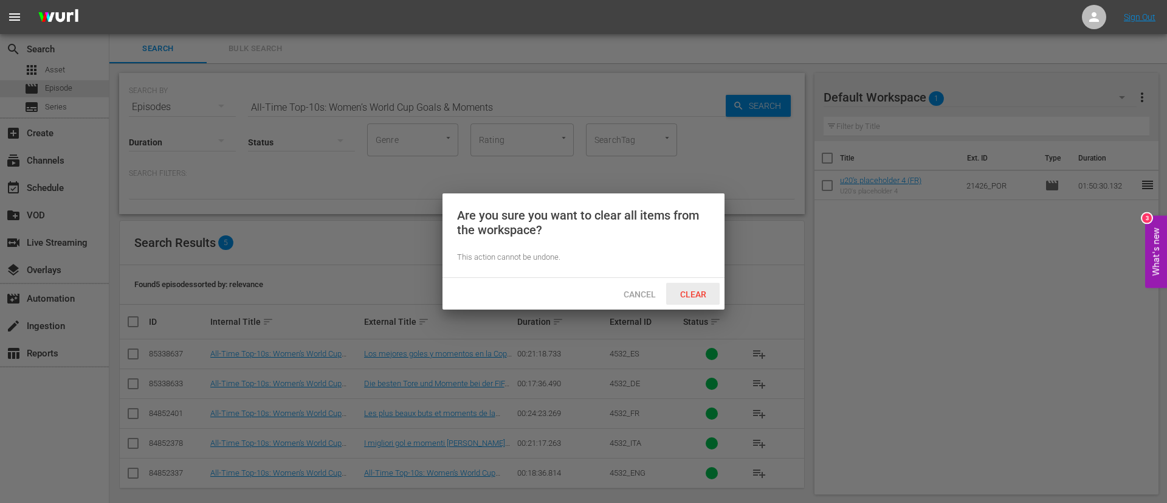
click at [701, 295] on span "Clear" at bounding box center [693, 294] width 46 height 10
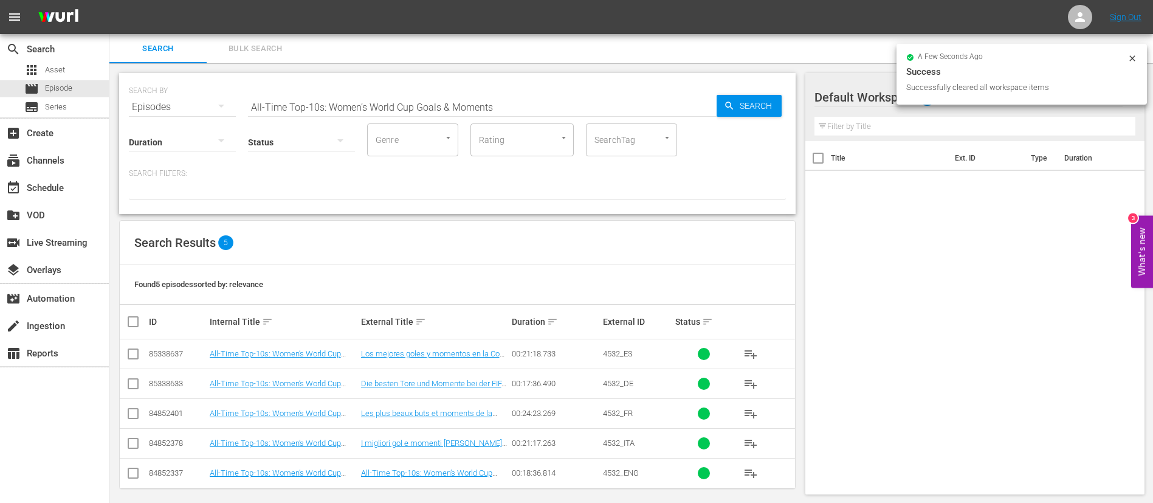
click at [633, 304] on td "4532_ENG" at bounding box center [637, 473] width 73 height 30
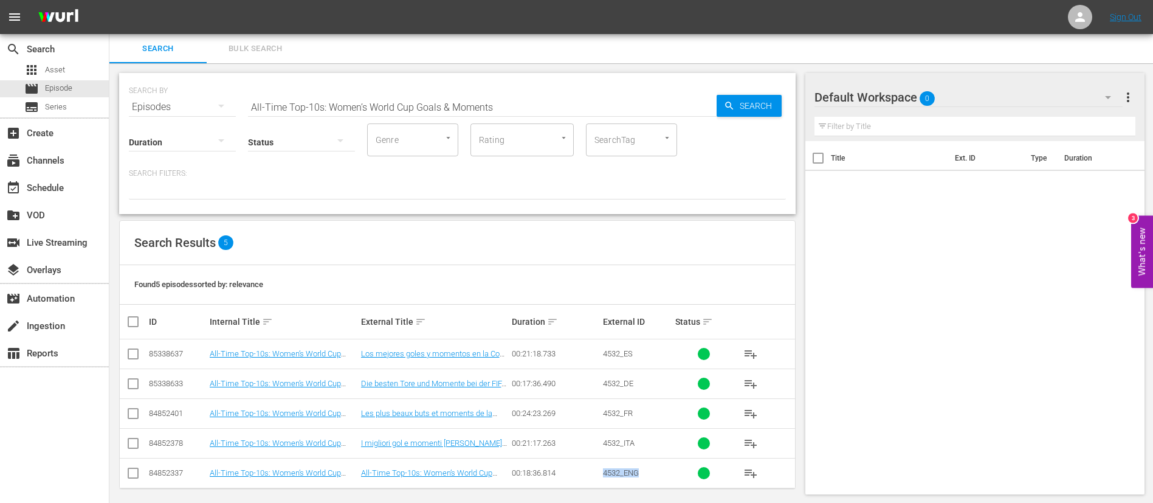
click at [633, 304] on td "4532_ENG" at bounding box center [637, 473] width 73 height 30
click at [260, 52] on span "Bulk Search" at bounding box center [255, 49] width 83 height 14
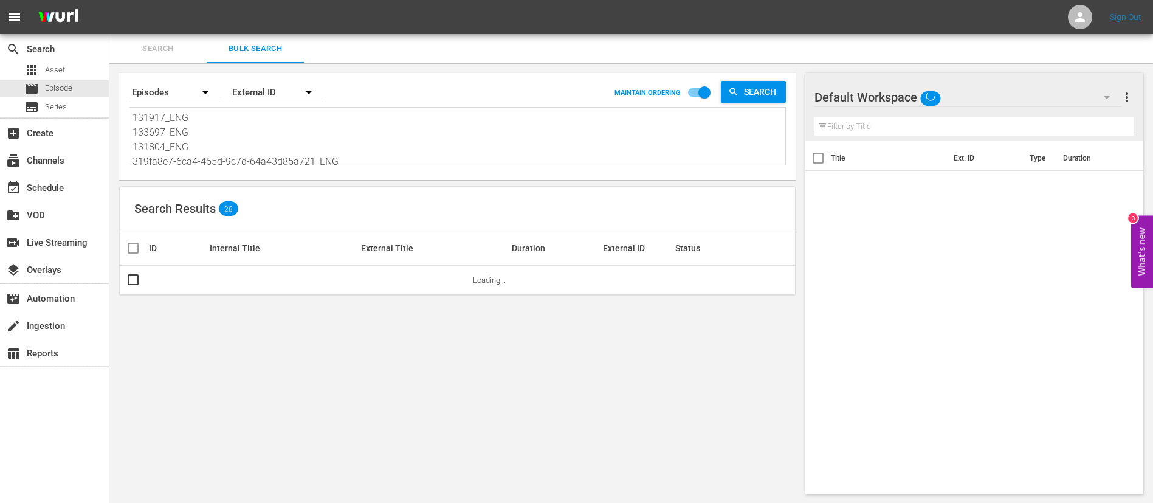
click at [229, 126] on textarea "131917_ENG 133697_ENG 131804_ENG 319fa8e7-6ca4-465d-9c7d-64a43d85a721_ENG 14709…" at bounding box center [458, 138] width 653 height 55
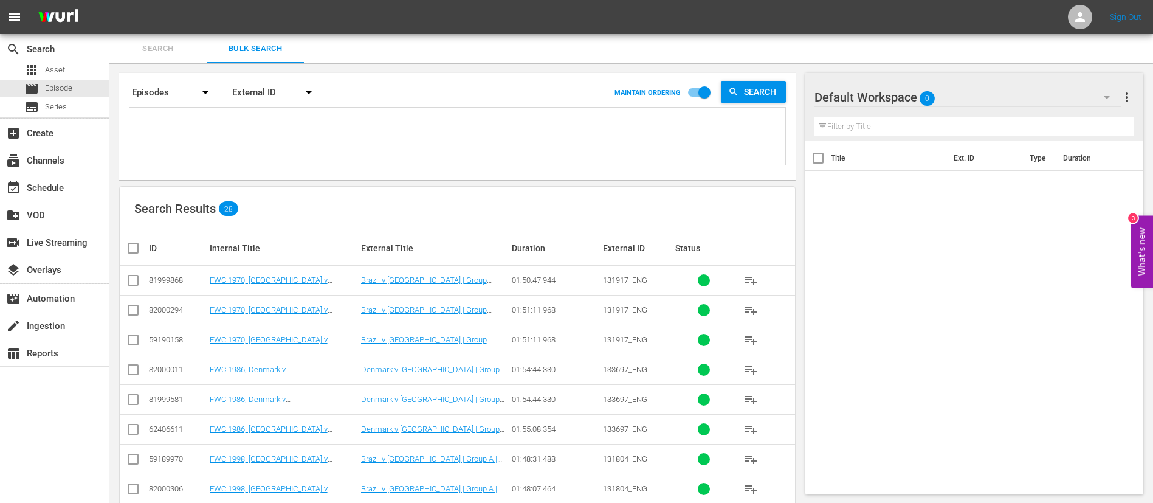
paste textarea "131880_ENG 131797_ENG Pk-KM-AMcEmat6NTdqki_Q_ENG XCUDgpJEKESagnFJAitkFg_ENG FIM…"
type textarea "131880_ENG 131797_ENG Pk-KM-AMcEmat6NTdqki_Q_ENG XCUDgpJEKESagnFJAitkFg_ENG FIM…"
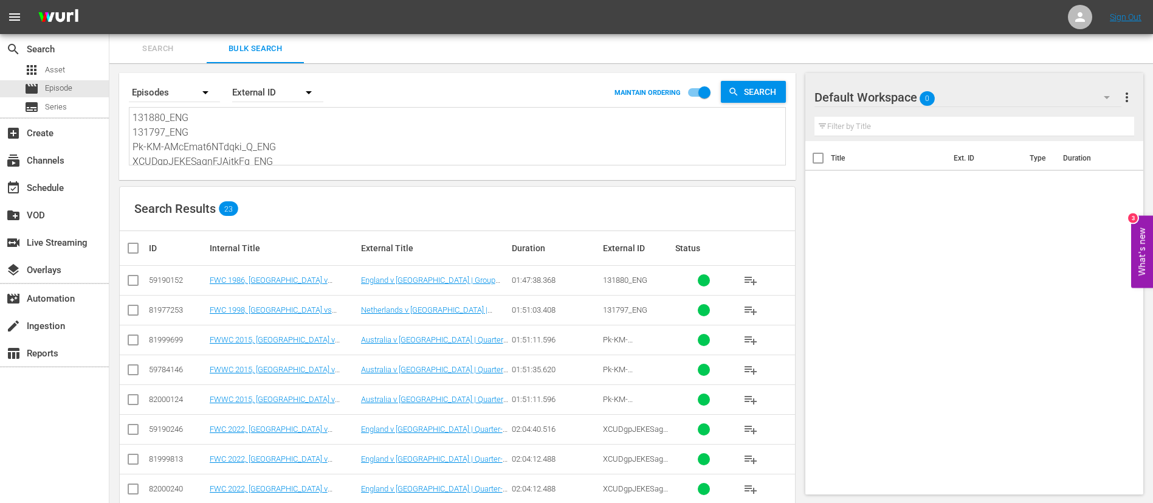
type textarea "131880_ENG 131797_ENG Pk-KM-AMcEmat6NTdqki_Q_ENG XCUDgpJEKESagnFJAitkFg_ENG FIM…"
click at [134, 281] on input "checkbox" at bounding box center [133, 282] width 15 height 15
checkbox input "true"
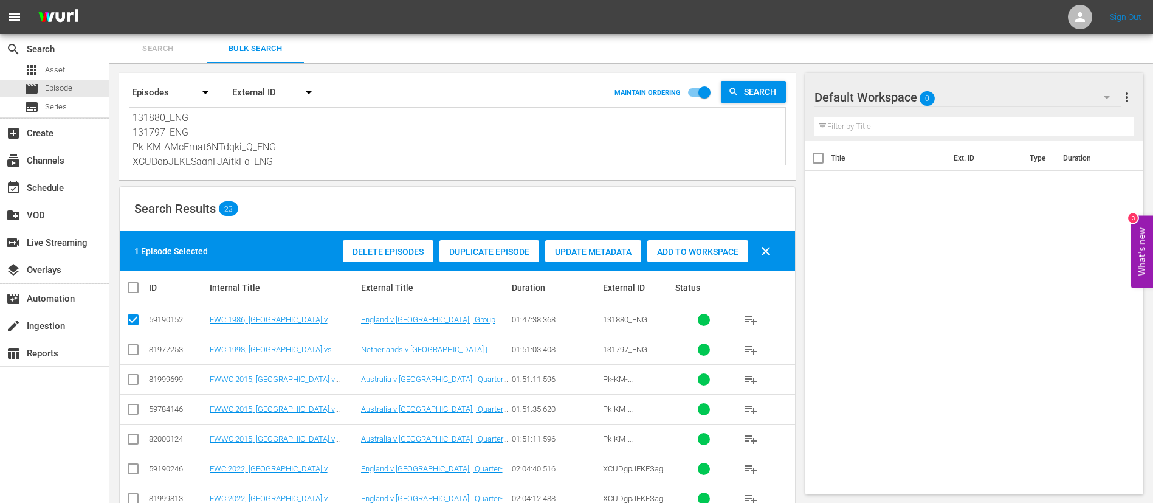
click at [131, 304] on input "checkbox" at bounding box center [133, 352] width 15 height 15
checkbox input "true"
click at [126, 304] on input "checkbox" at bounding box center [133, 411] width 15 height 15
checkbox input "true"
click at [131, 304] on input "checkbox" at bounding box center [133, 471] width 15 height 15
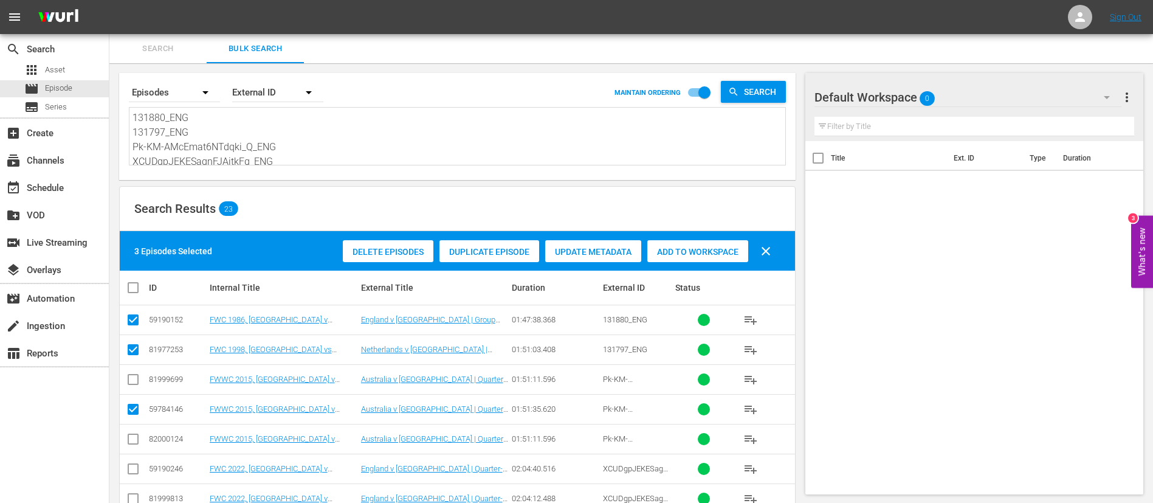
checkbox input "true"
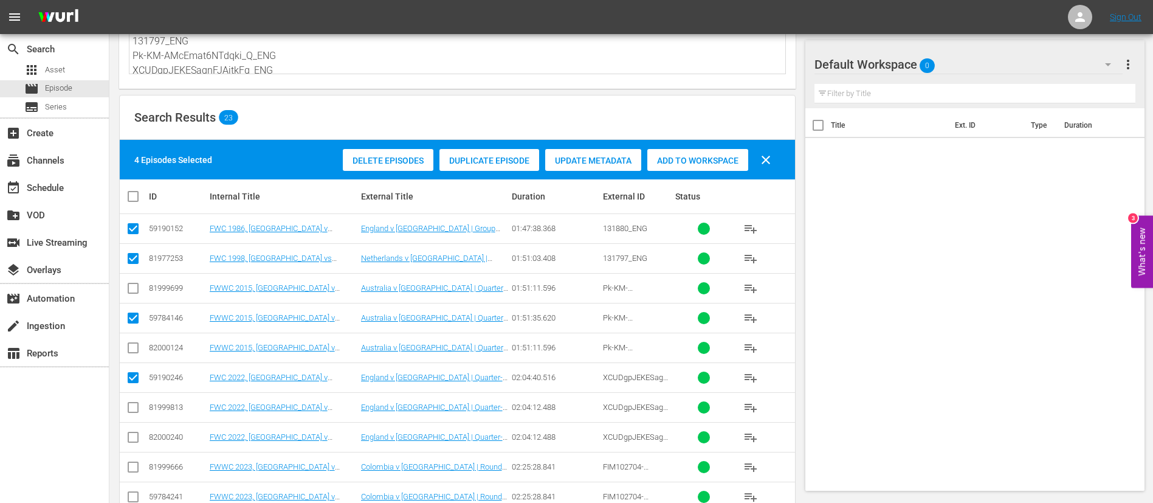
click at [134, 304] on input "checkbox" at bounding box center [133, 409] width 15 height 15
checkbox input "true"
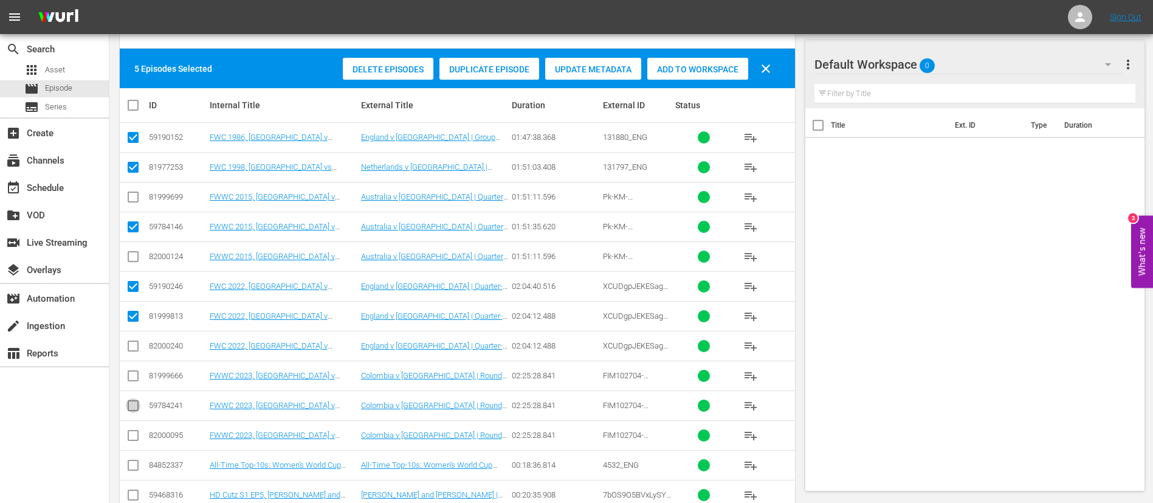
click at [134, 304] on input "checkbox" at bounding box center [133, 408] width 15 height 15
checkbox input "true"
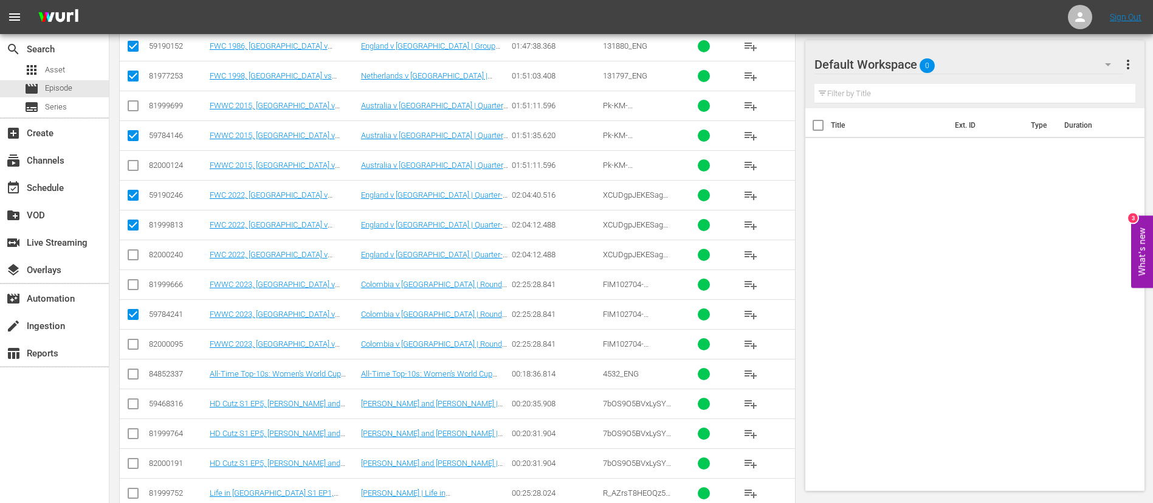
click at [128, 304] on input "checkbox" at bounding box center [133, 376] width 15 height 15
checkbox input "true"
click at [134, 304] on input "checkbox" at bounding box center [133, 406] width 15 height 15
checkbox input "true"
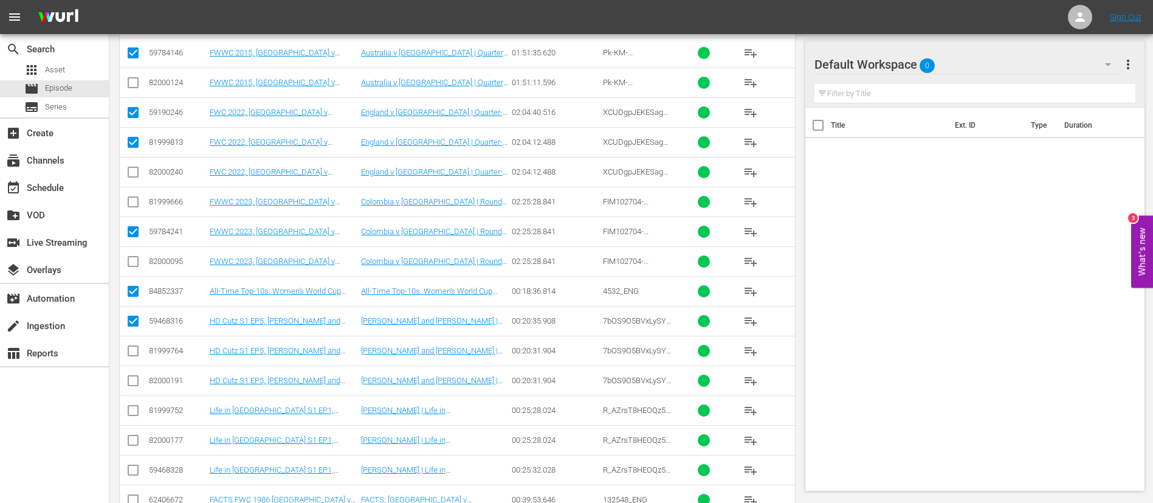
scroll to position [365, 0]
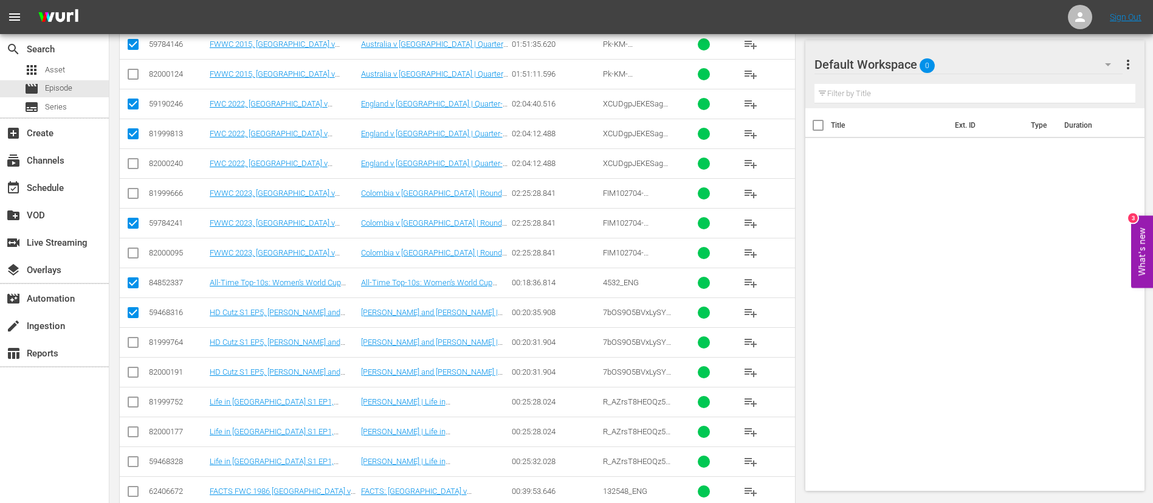
click at [130, 304] on input "checkbox" at bounding box center [133, 463] width 15 height 15
checkbox input "true"
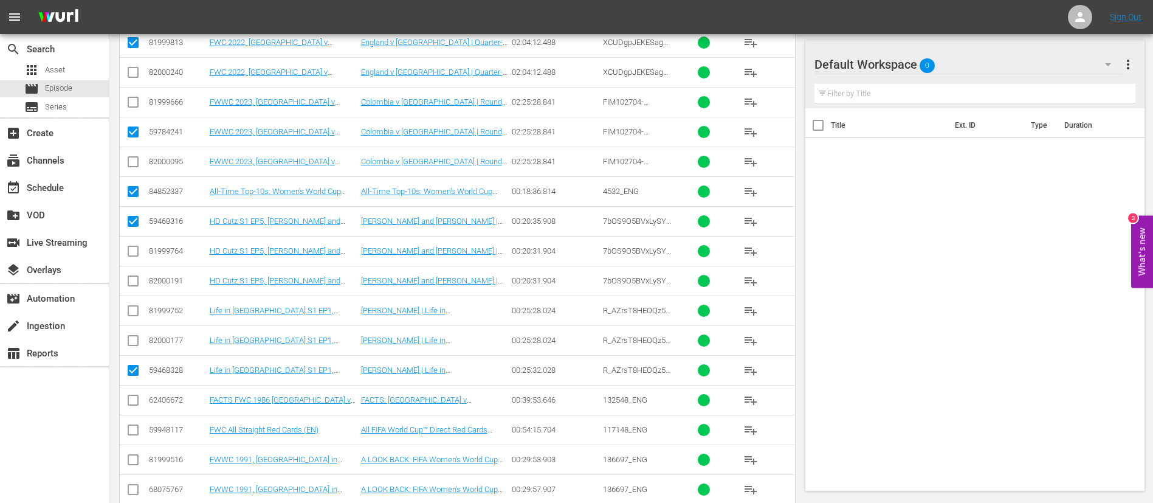
click at [132, 304] on icon at bounding box center [133, 400] width 15 height 15
click at [132, 304] on input "checkbox" at bounding box center [133, 402] width 15 height 15
checkbox input "true"
click at [128, 304] on input "checkbox" at bounding box center [133, 432] width 15 height 15
checkbox input "true"
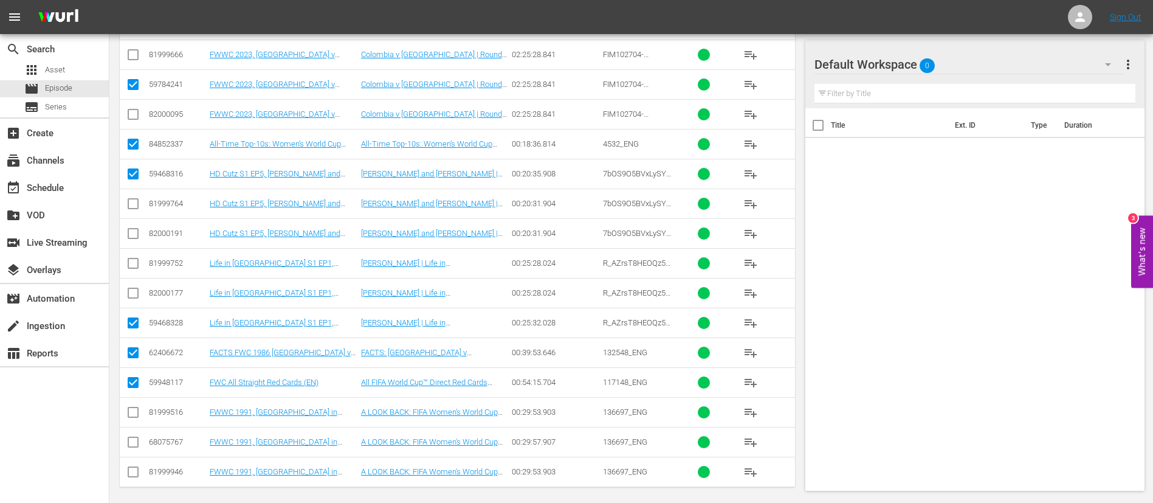
scroll to position [510, 0]
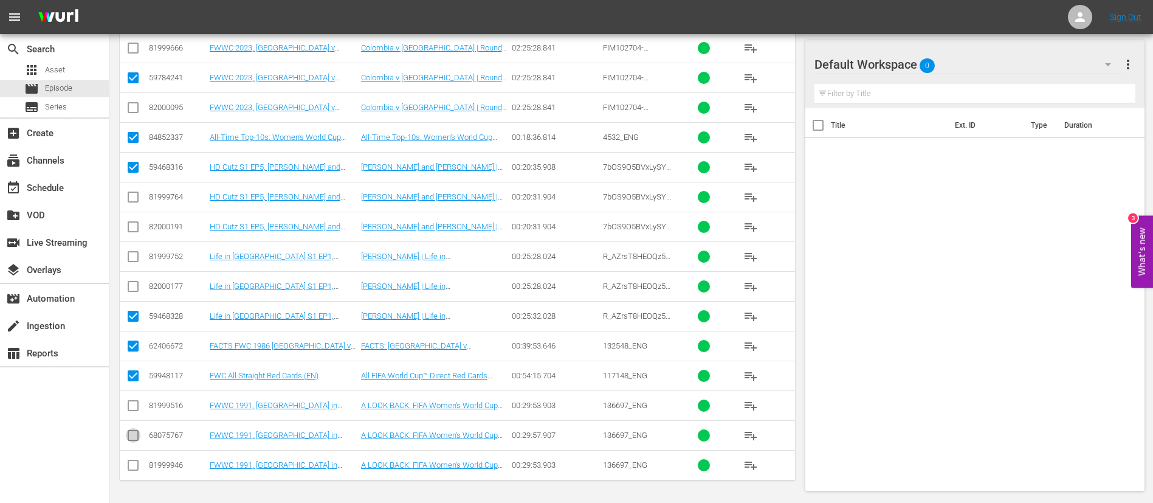
click at [129, 304] on input "checkbox" at bounding box center [133, 437] width 15 height 15
checkbox input "true"
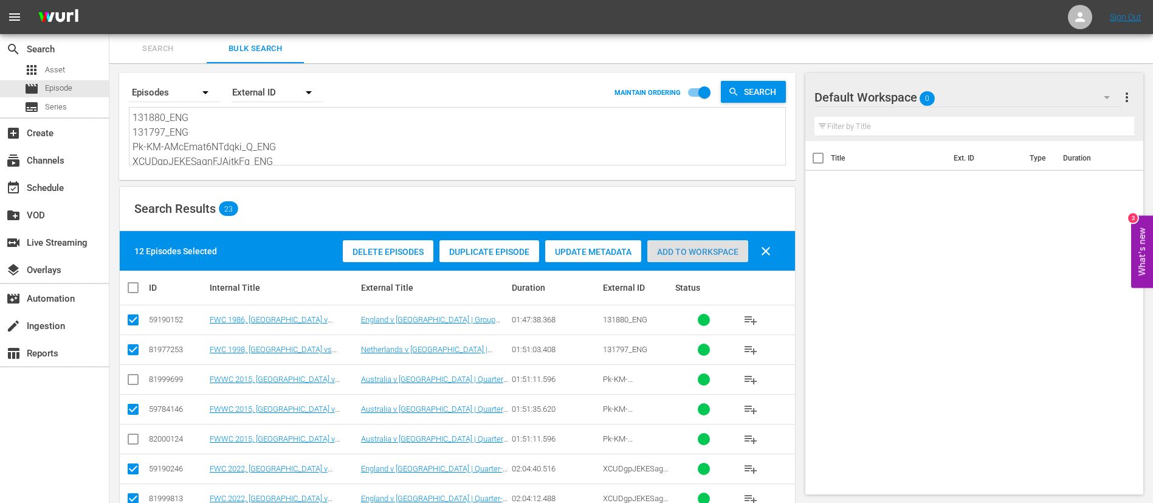
click at [706, 251] on span "Add to Workspace" at bounding box center [697, 252] width 101 height 10
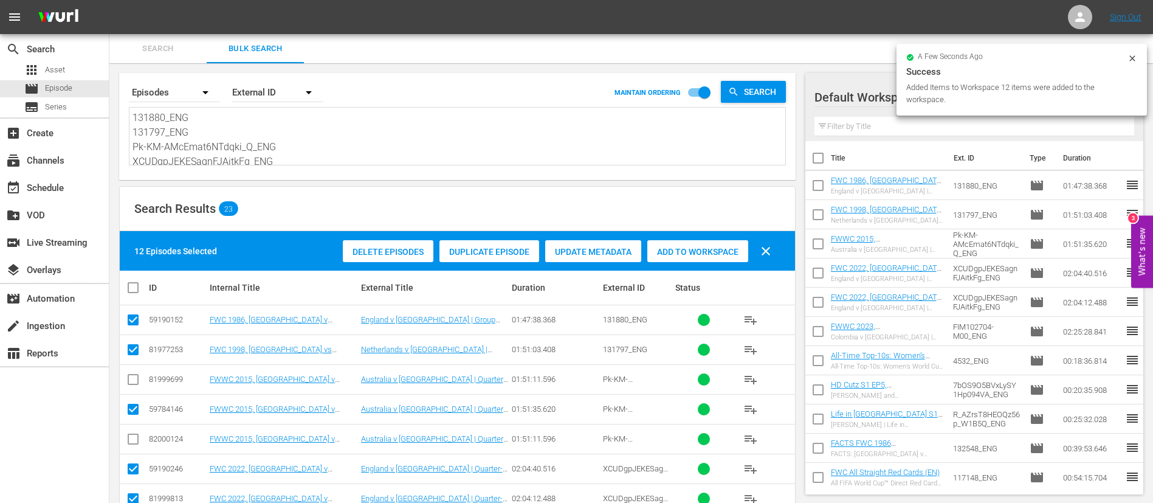
click at [234, 160] on textarea "131880_ENG 131797_ENG Pk-KM-AMcEmat6NTdqki_Q_ENG XCUDgpJEKESagnFJAitkFg_ENG FIM…" at bounding box center [458, 138] width 653 height 55
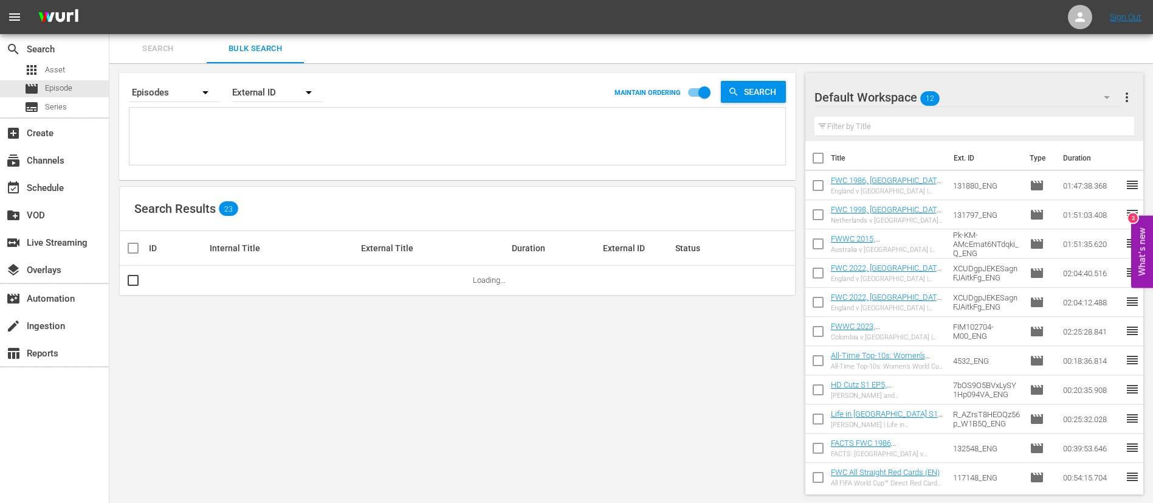
click at [148, 65] on div "Search By Episodes Order By External ID MAINTAIN ORDERING Search Search Results…" at bounding box center [457, 283] width 696 height 441
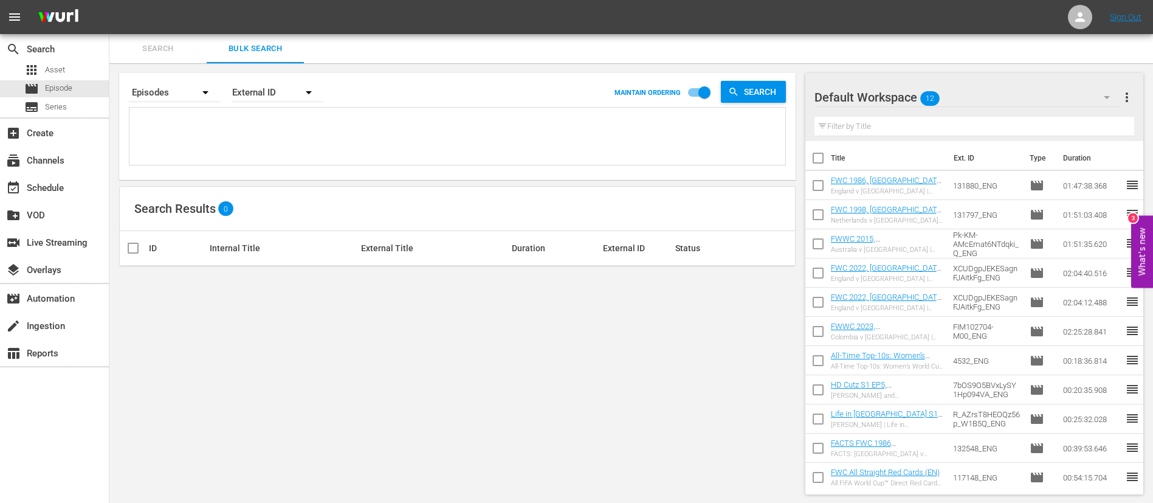
click at [161, 28] on nav "menu Sign Out" at bounding box center [576, 17] width 1153 height 34
click at [161, 36] on button "Search" at bounding box center [157, 48] width 97 height 29
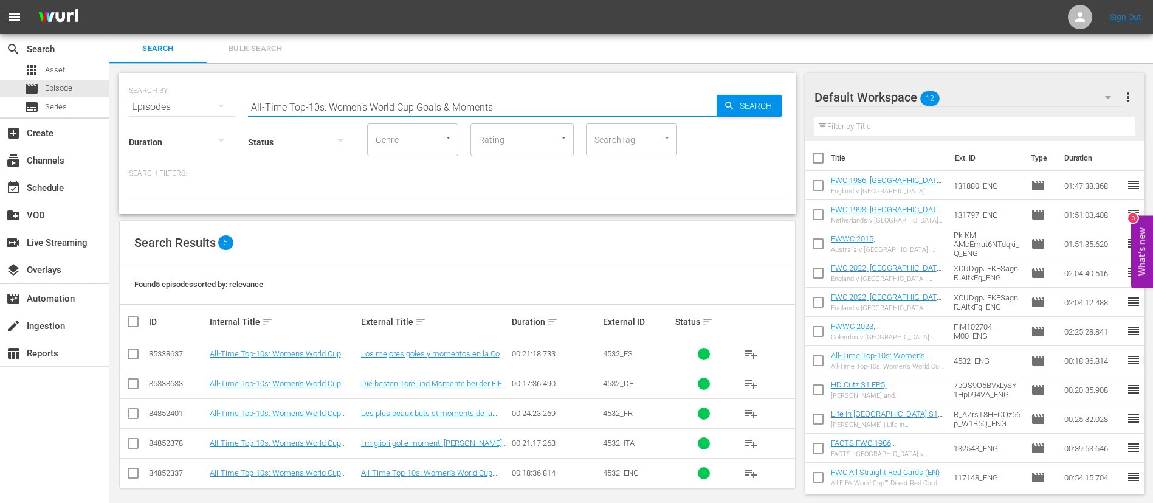
click at [524, 103] on input "All-Time Top-10s: Women’s World Cup Goals & Moments" at bounding box center [482, 106] width 469 height 29
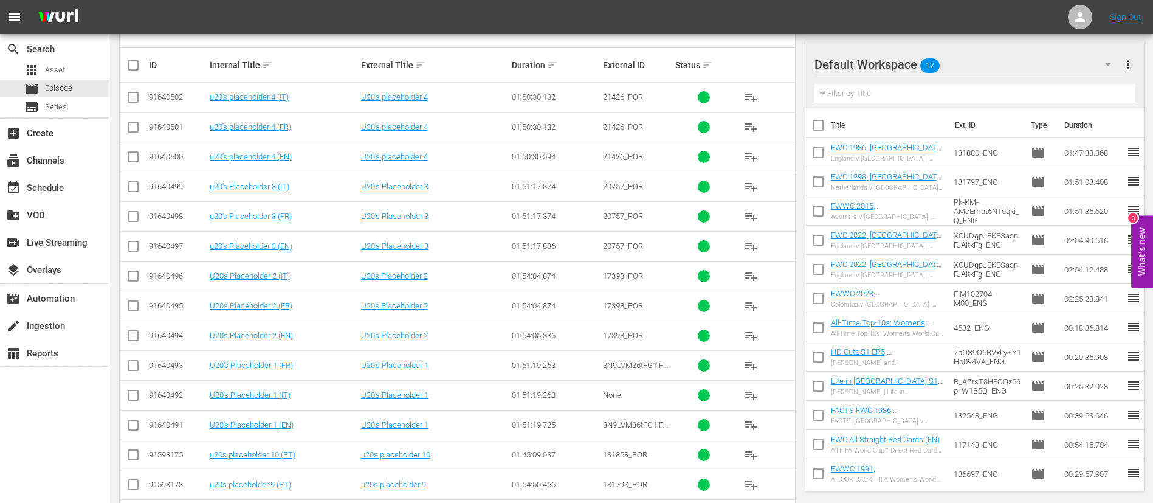
scroll to position [273, 0]
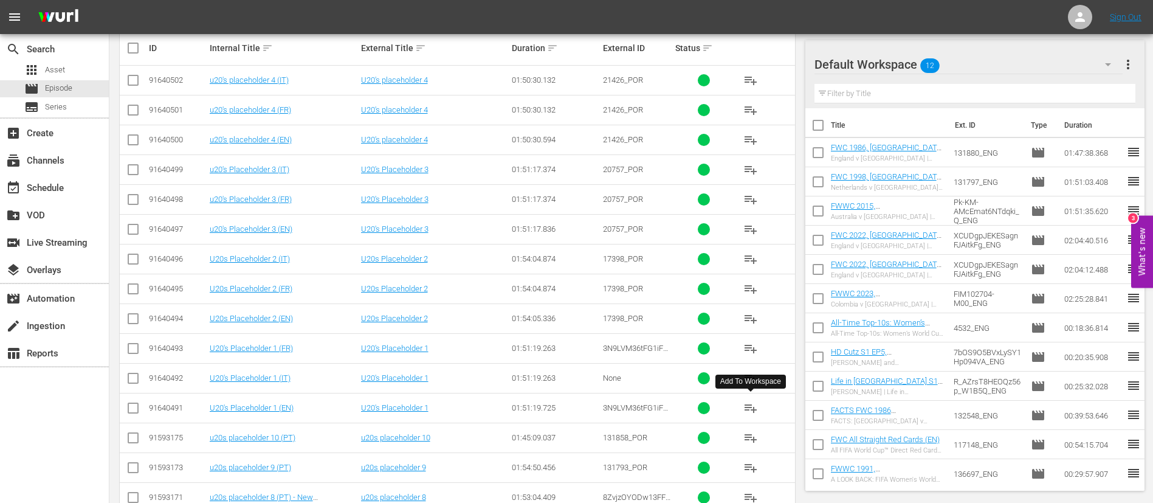
click at [706, 304] on span "playlist_add" at bounding box center [750, 408] width 15 height 15
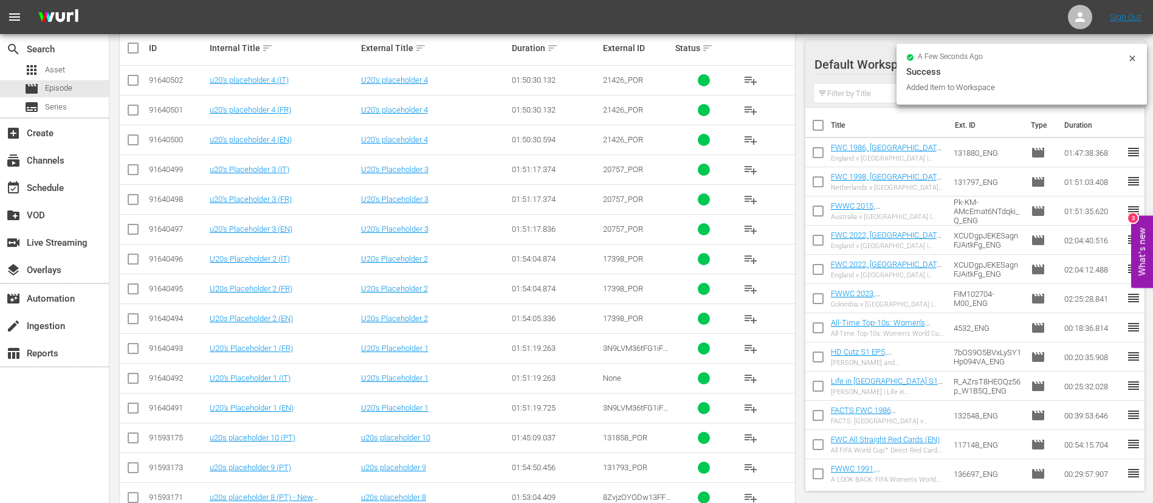
click at [706, 304] on span "playlist_add" at bounding box center [750, 318] width 15 height 15
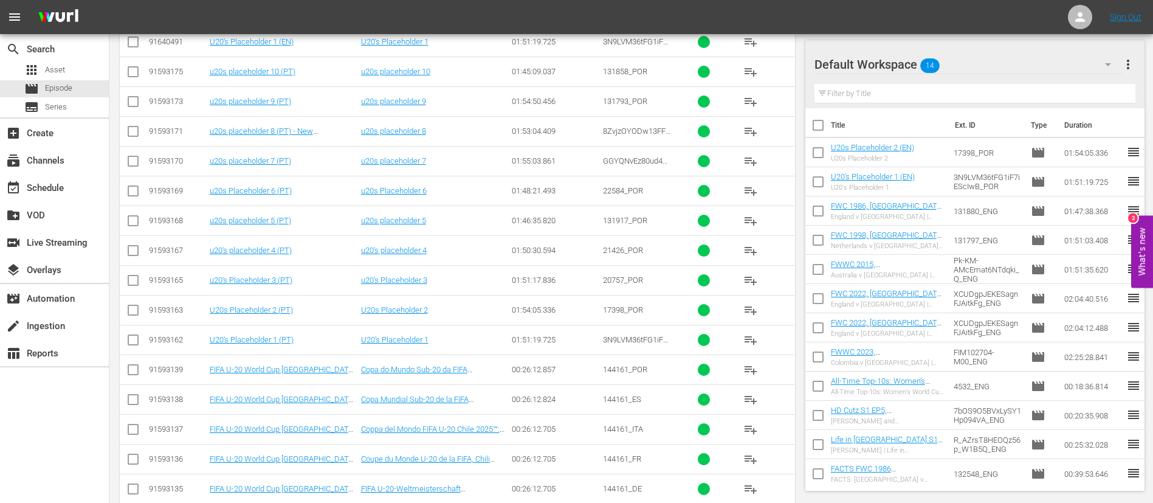
scroll to position [729, 0]
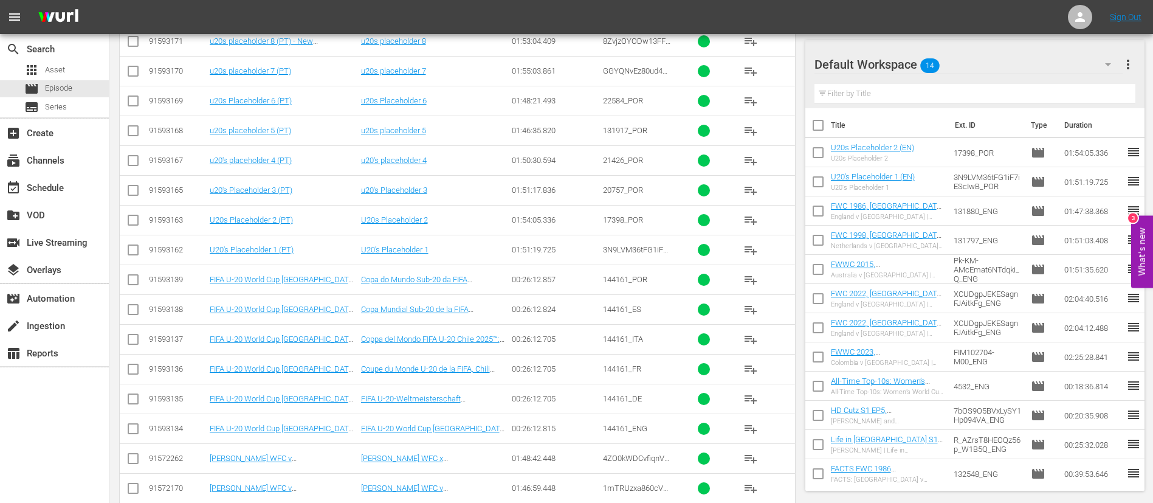
click at [706, 304] on button "playlist_add" at bounding box center [750, 428] width 29 height 29
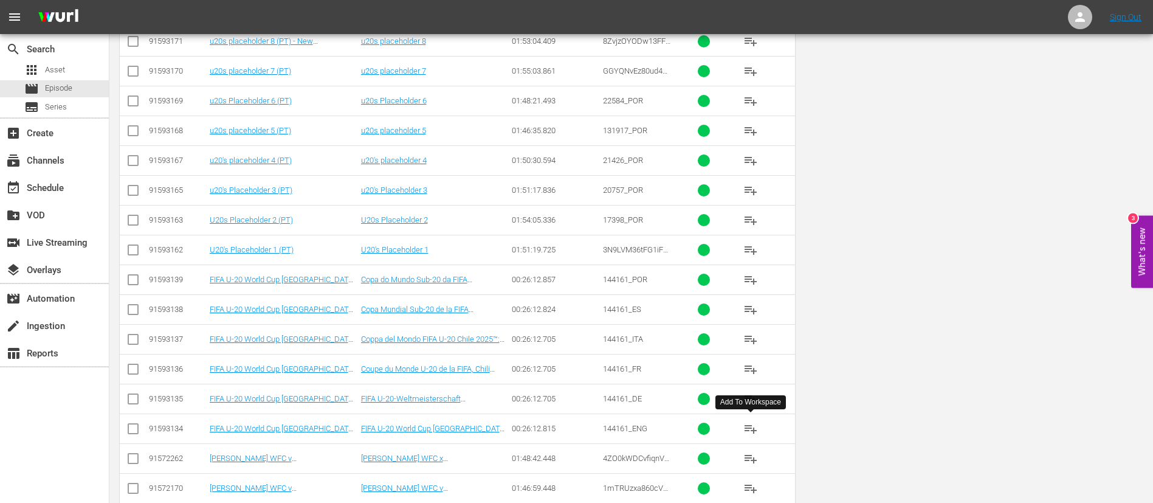
scroll to position [0, 0]
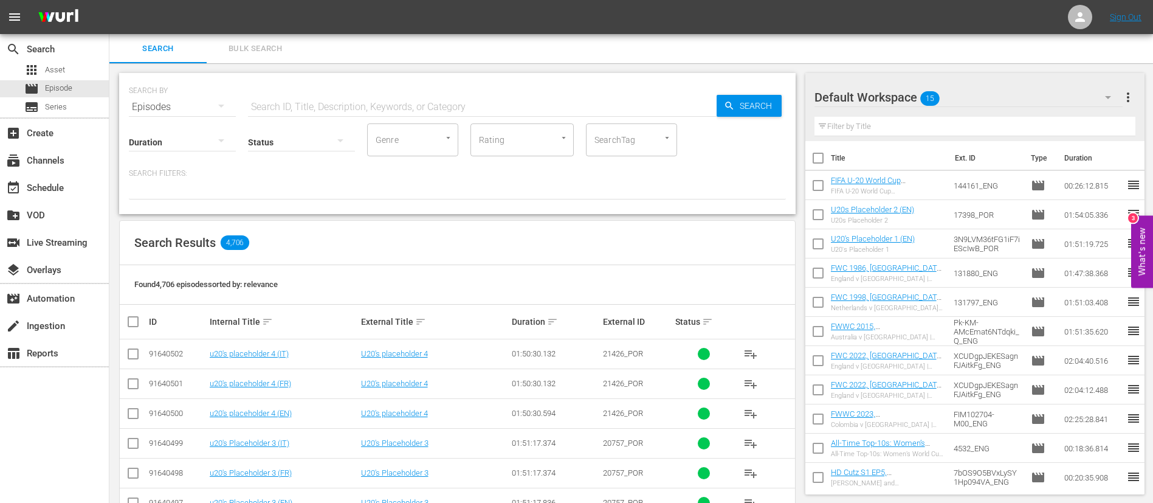
click at [595, 113] on input "text" at bounding box center [482, 106] width 469 height 29
paste input "131880_ENG 131797_ENG Pk-KM-AMcEmat6NTdqki_Q_ENG XCUDgpJEKESagnFJAitkFg_ENG FIM…"
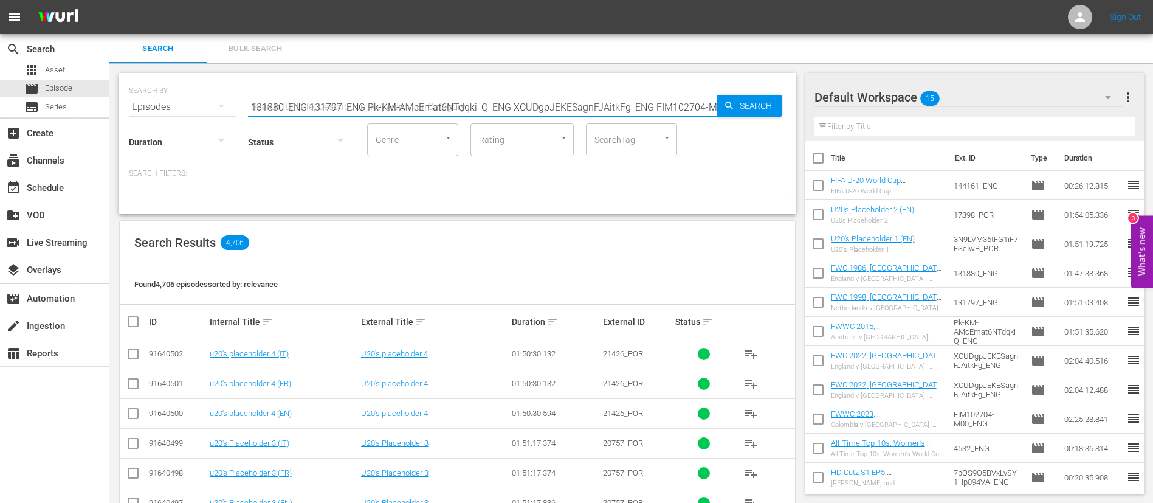
scroll to position [0, 551]
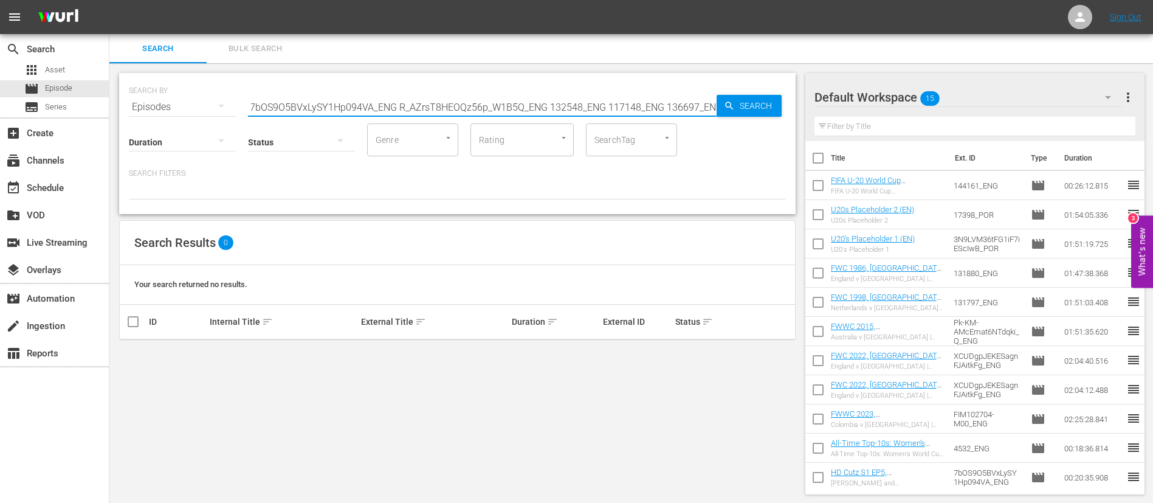
type input "131880_ENG 131797_ENG Pk-KM-AMcEmat6NTdqki_Q_ENG XCUDgpJEKESagnFJAitkFg_ENG FIM…"
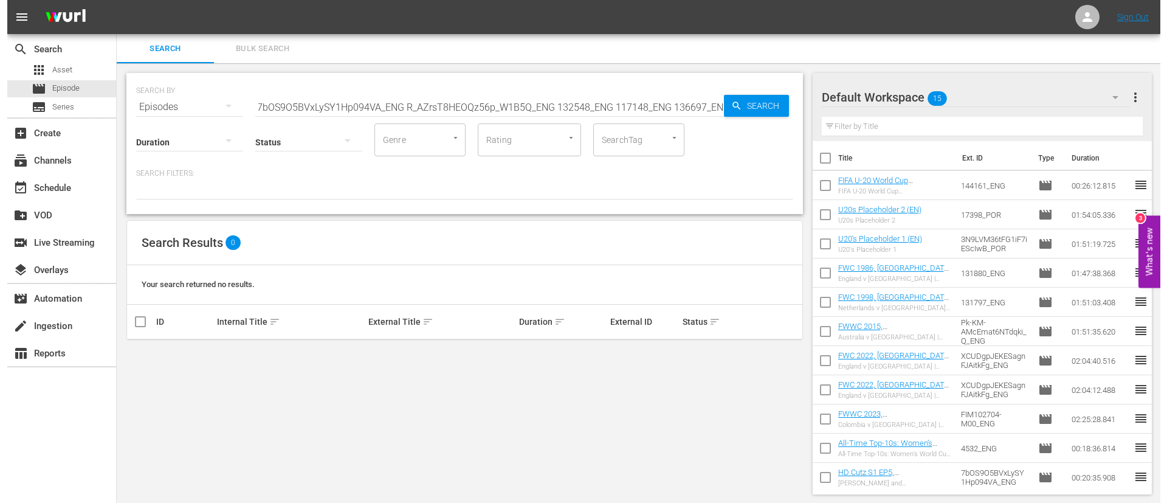
scroll to position [0, 0]
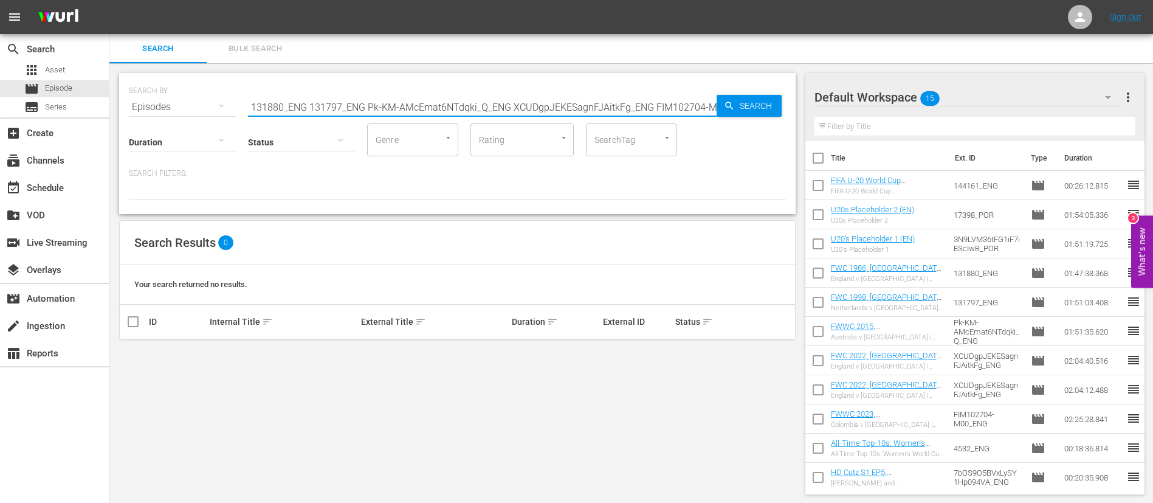
click at [521, 105] on input "131880_ENG 131797_ENG Pk-KM-AMcEmat6NTdqki_Q_ENG XCUDgpJEKESagnFJAitkFg_ENG FIM…" at bounding box center [482, 106] width 469 height 29
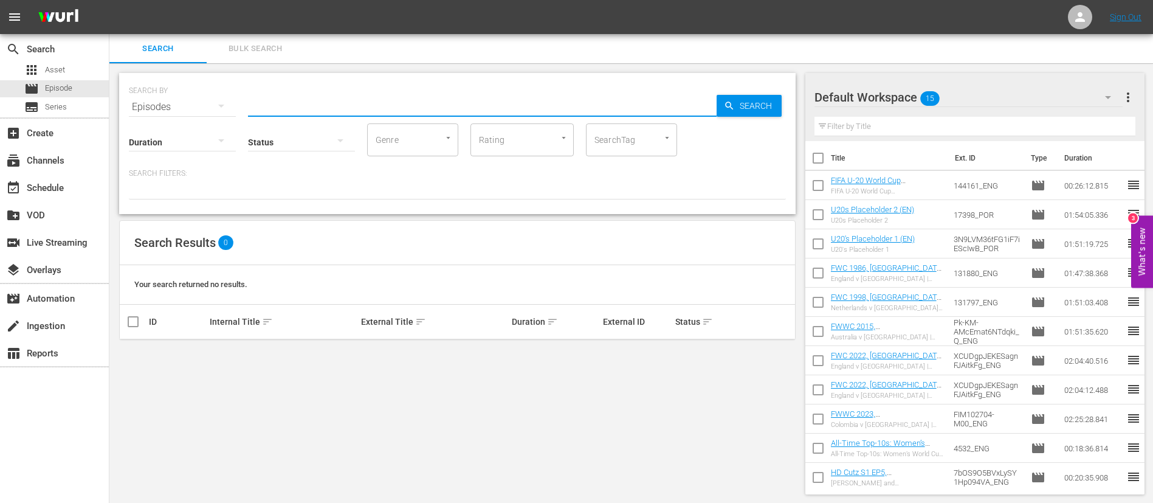
paste input "FIFA Women’s Champions Cup"
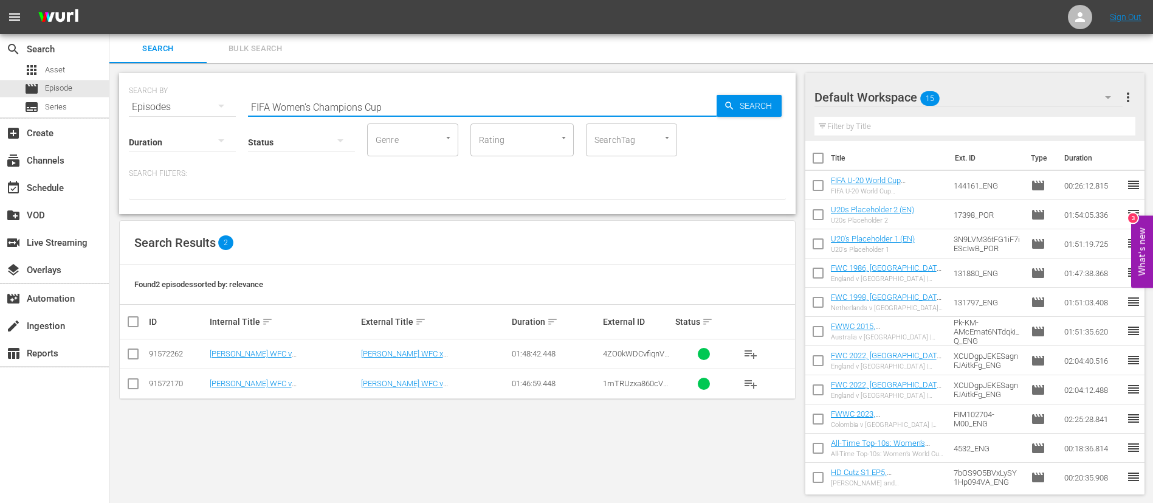
type input "FIFA Women’s Champions Cup"
click at [138, 304] on input "checkbox" at bounding box center [133, 386] width 15 height 15
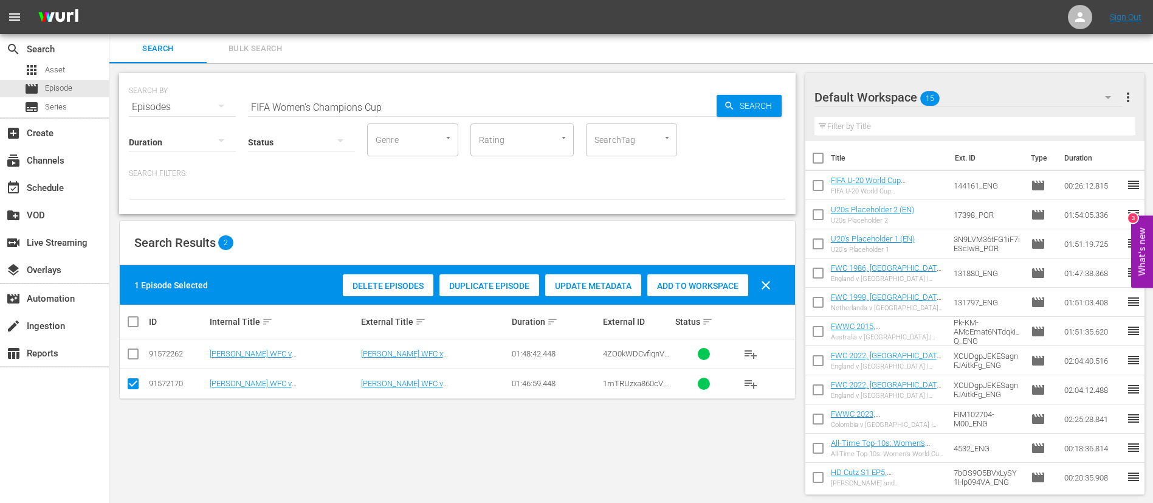
click at [488, 291] on div "Duplicate Episode" at bounding box center [489, 285] width 100 height 23
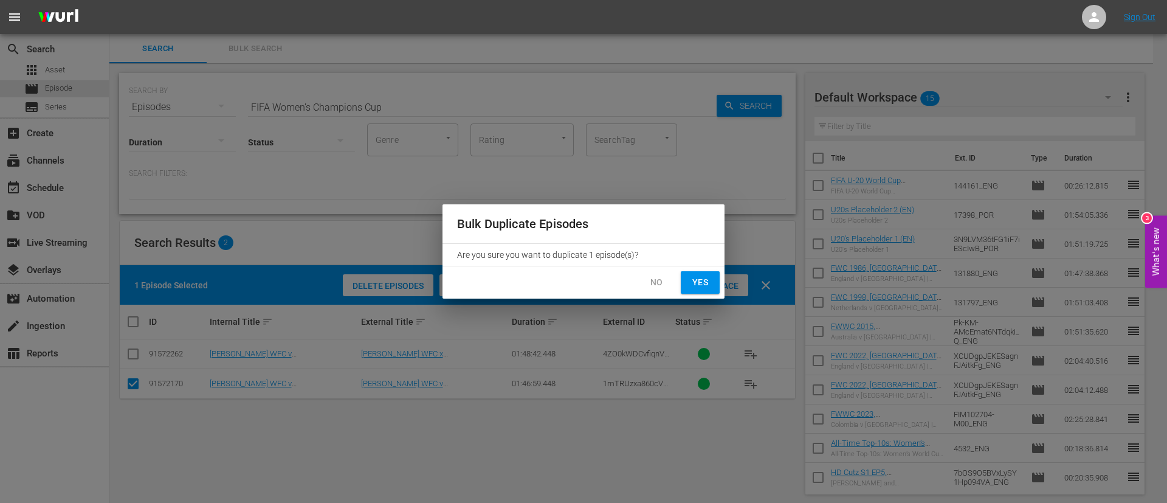
click at [706, 288] on span "Yes" at bounding box center [699, 282] width 19 height 15
checkbox input "false"
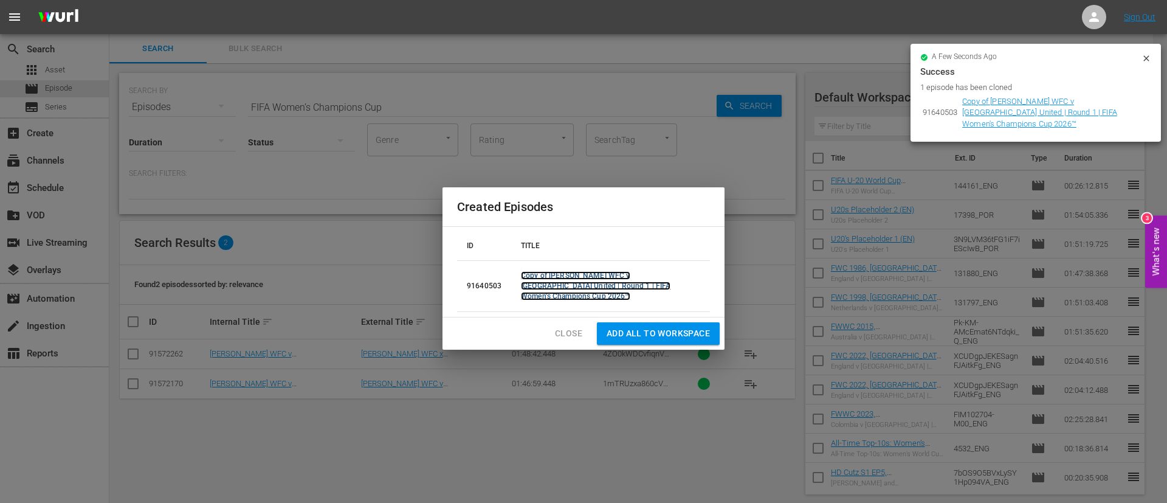
click at [628, 287] on link "Copy of Wuhan Jiangda WFC v Auckland United | Round 1 | FIFA Women's Champions …" at bounding box center [596, 285] width 150 height 29
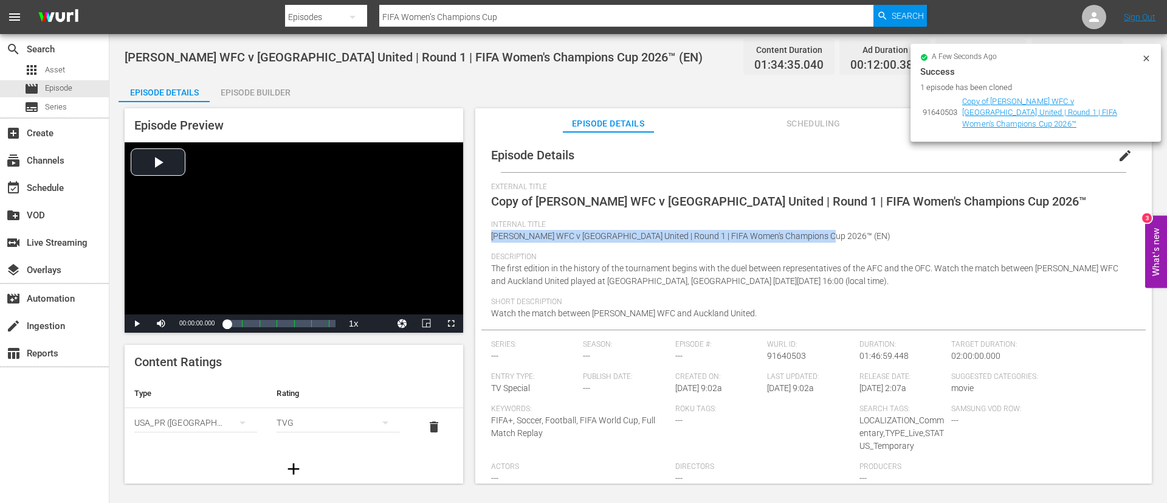
drag, startPoint x: 492, startPoint y: 235, endPoint x: 822, endPoint y: 235, distance: 330.0
click at [706, 235] on span "Wuhan Jiangda WFC v Auckland United | Round 1 | FIFA Women's Champions Cup 2026…" at bounding box center [690, 236] width 399 height 10
click at [706, 272] on span "The first edition in the history of the tournament begins with the duel between…" at bounding box center [804, 274] width 627 height 22
click at [706, 156] on span "edit" at bounding box center [1125, 155] width 15 height 15
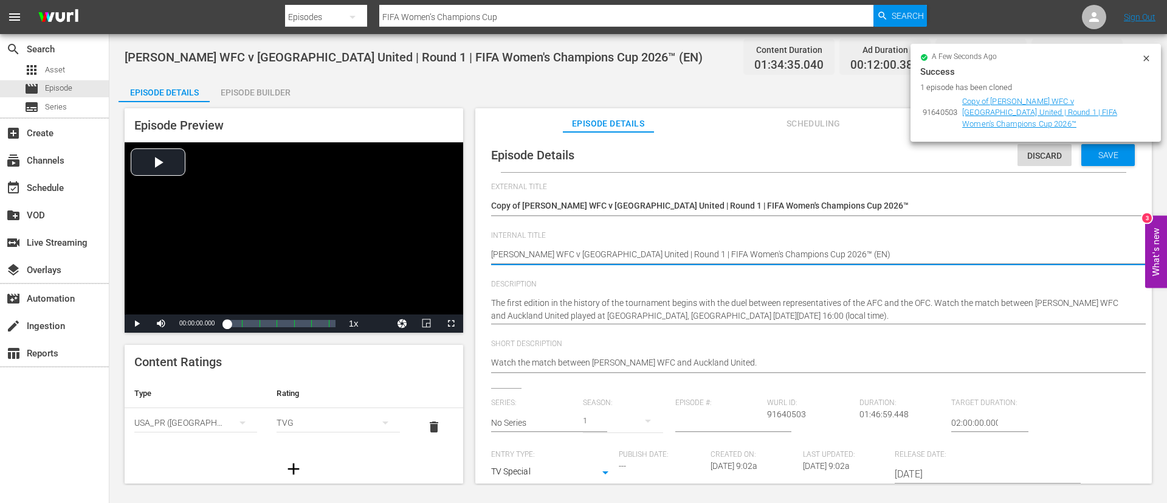
type textarea "Wuhan Jiangda WFC v Auckland United | Round 1 | FIFA Women's Champions Cup 2026…"
click at [684, 215] on hr at bounding box center [825, 215] width 669 height 1
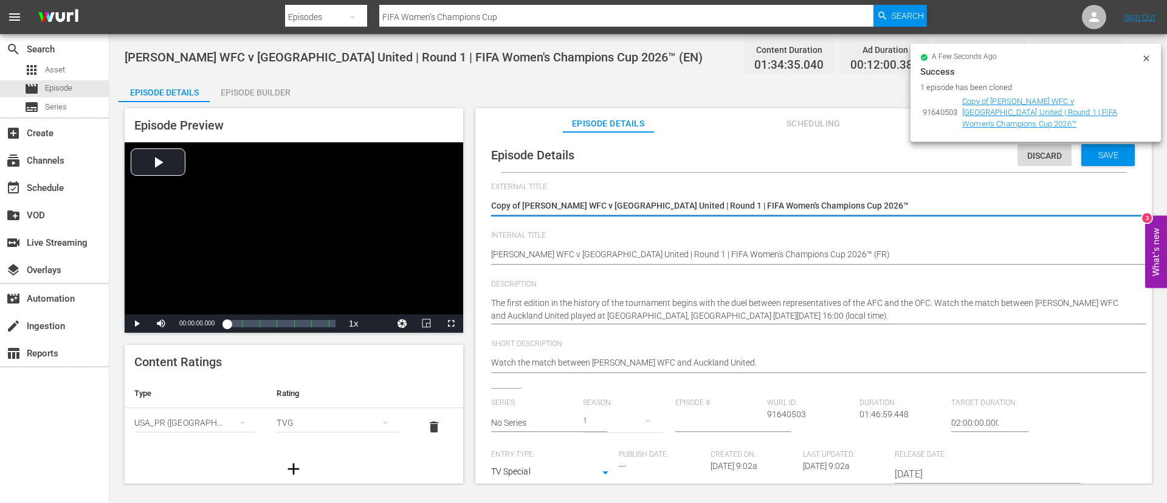
click at [692, 210] on textarea "Copy of Wuhan Jiangda WFC v Auckland United | Round 1 | FIFA Women's Champions …" at bounding box center [810, 206] width 639 height 15
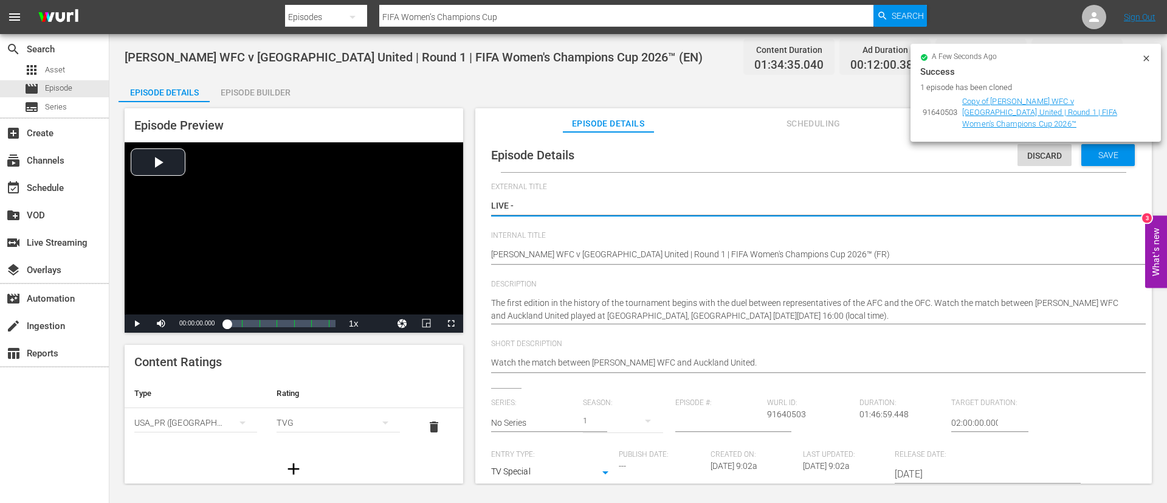
paste textarea "Wuhan Jiangda WFC - Auckland United | Tour 1 | Coupe des Champions Féminine de …"
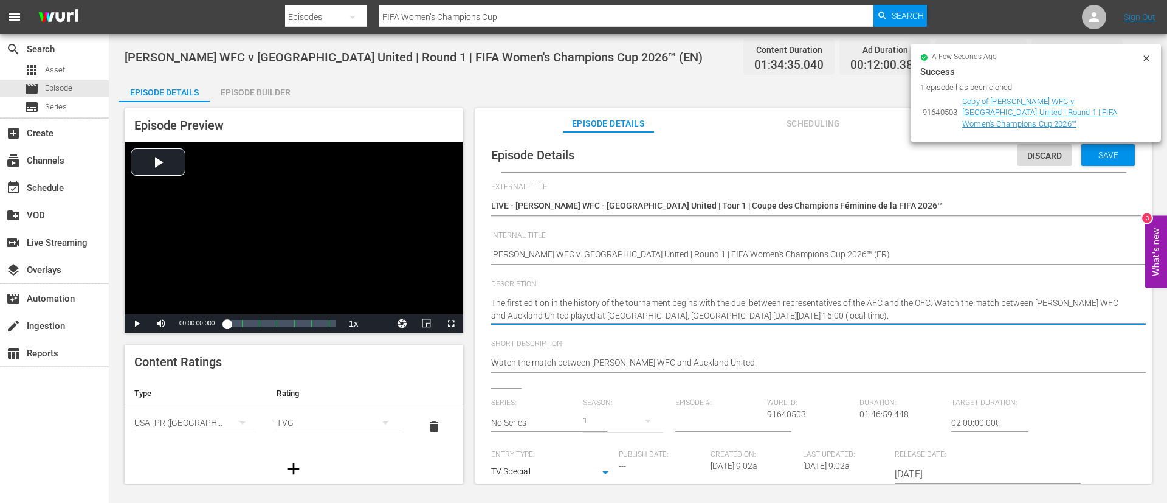
click at [661, 295] on div "The first edition in the history of the tournament begins with the duel between…" at bounding box center [810, 309] width 639 height 40
click at [663, 300] on textarea "The first edition in the history of the tournament begins with the duel between…" at bounding box center [810, 310] width 639 height 26
paste textarea "La première édition de l'histoire du tournoi commence par le duel entre les rep…"
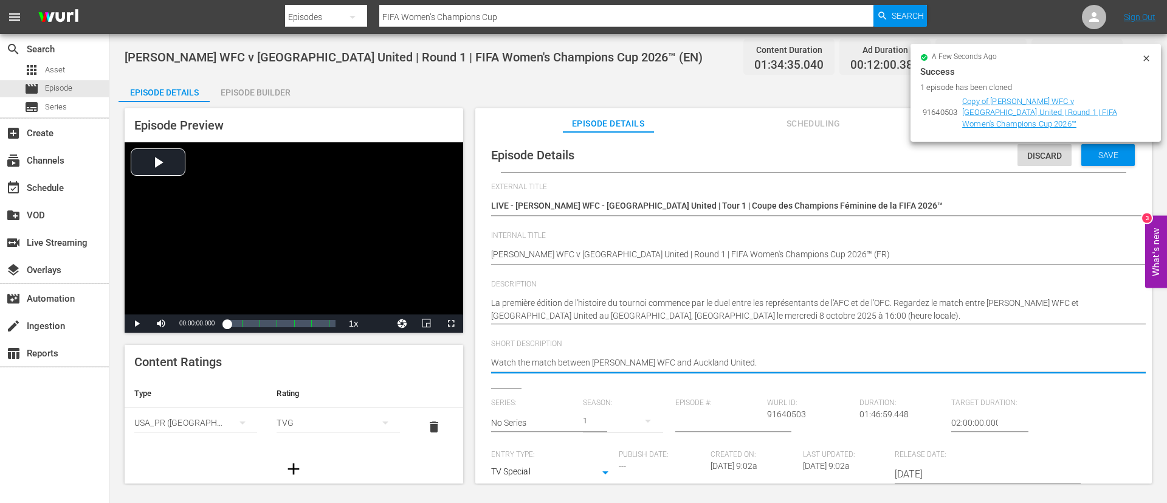
paste textarea "La première édition de l'histoire du tournoi commence par le duel entre les rep…"
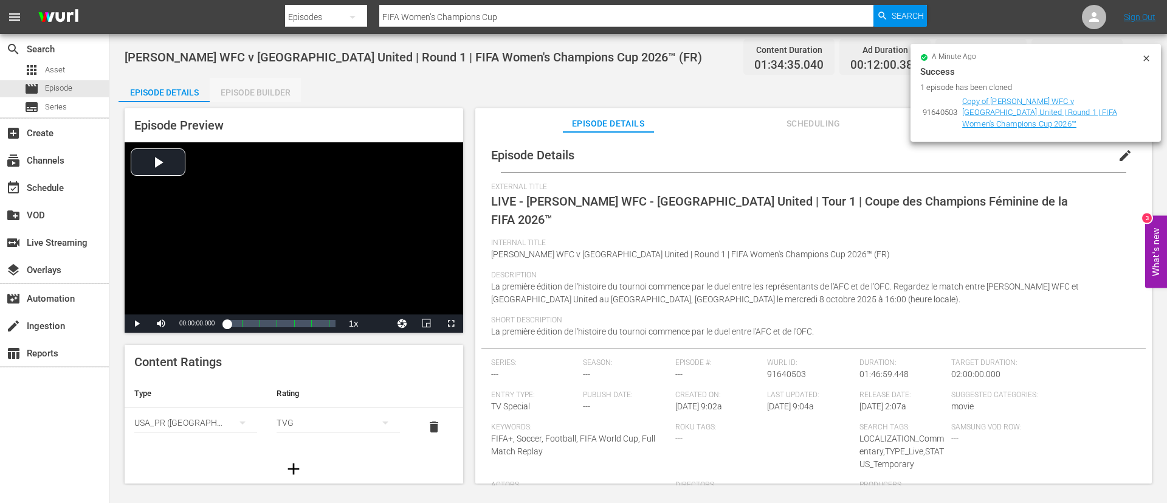
click at [263, 98] on div "Episode Builder" at bounding box center [255, 92] width 91 height 29
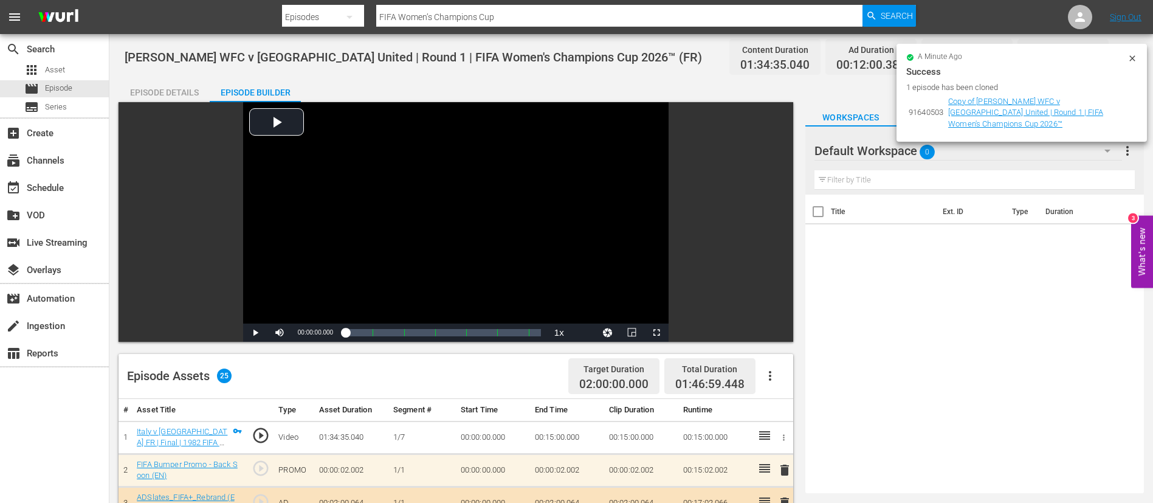
click at [706, 304] on icon "button" at bounding box center [770, 375] width 15 height 15
click at [706, 304] on div "Clear Ads" at bounding box center [806, 409] width 83 height 29
click at [706, 304] on icon "button" at bounding box center [770, 375] width 15 height 15
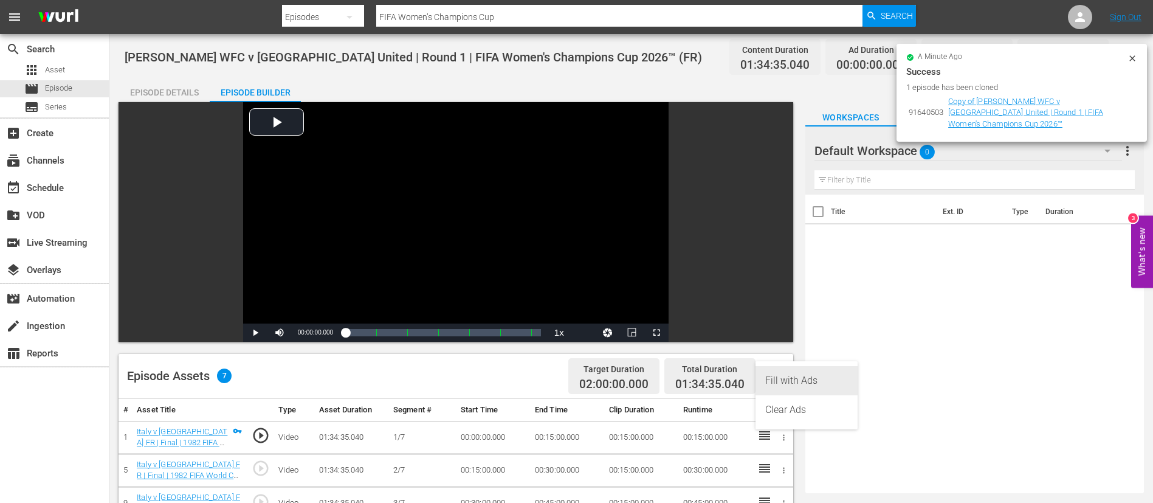
click at [706, 304] on div "Fill with Ads" at bounding box center [806, 380] width 83 height 29
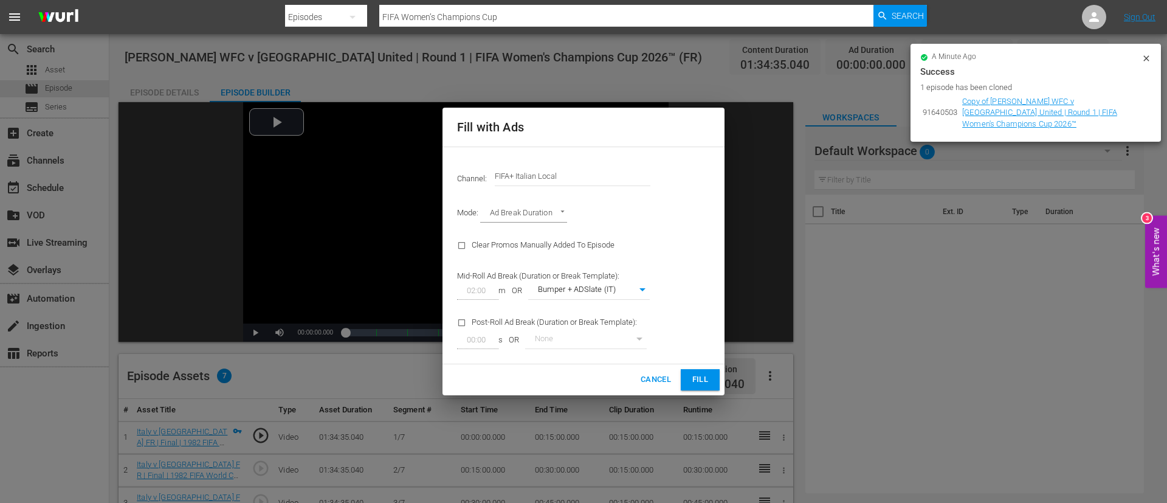
click at [582, 176] on input "FIFA+ Italian Local" at bounding box center [573, 176] width 156 height 29
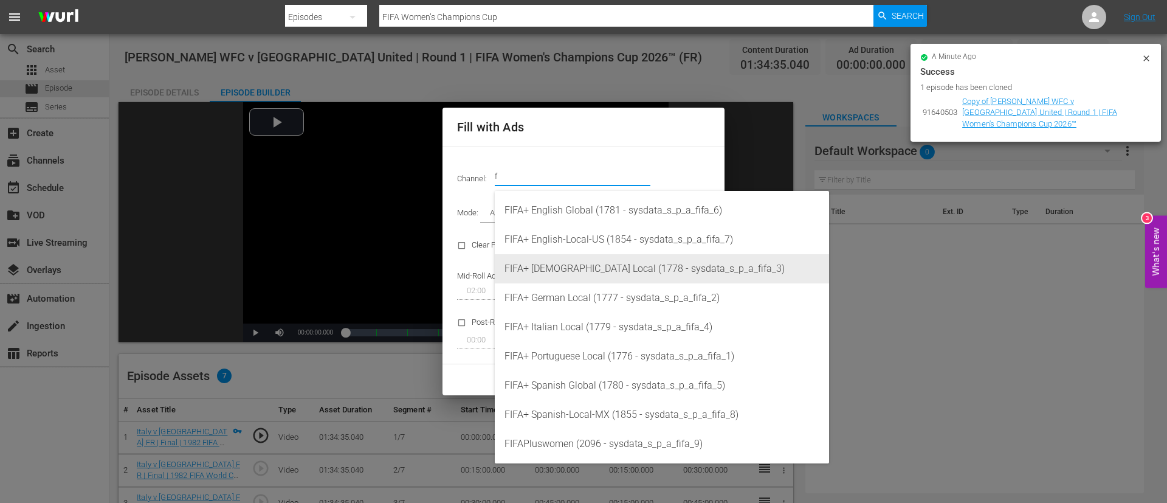
click at [583, 264] on div "FIFA+ French Local (1778 - sysdata_s_p_a_fifa_3)" at bounding box center [661, 268] width 315 height 29
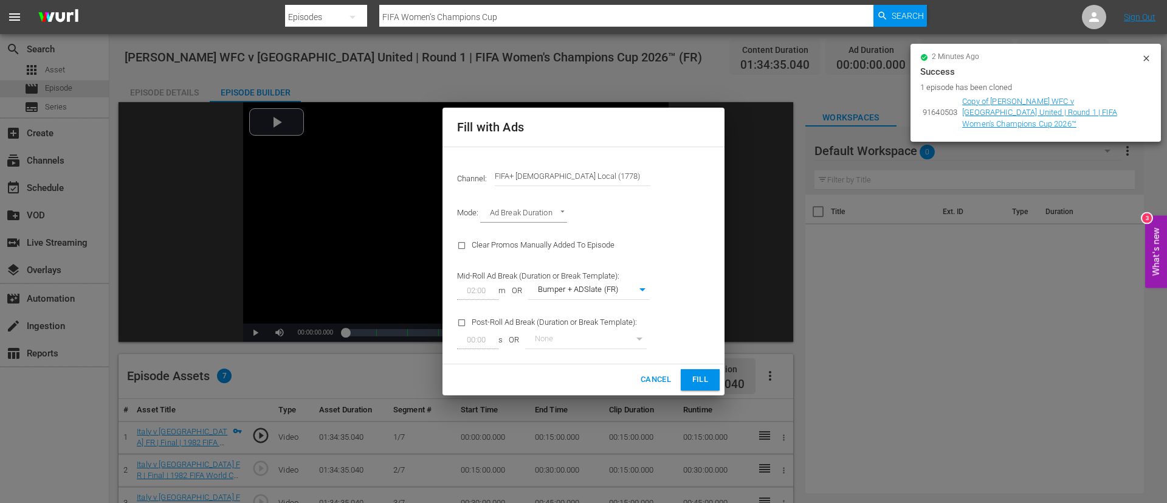
click at [694, 304] on span "Fill" at bounding box center [699, 380] width 19 height 14
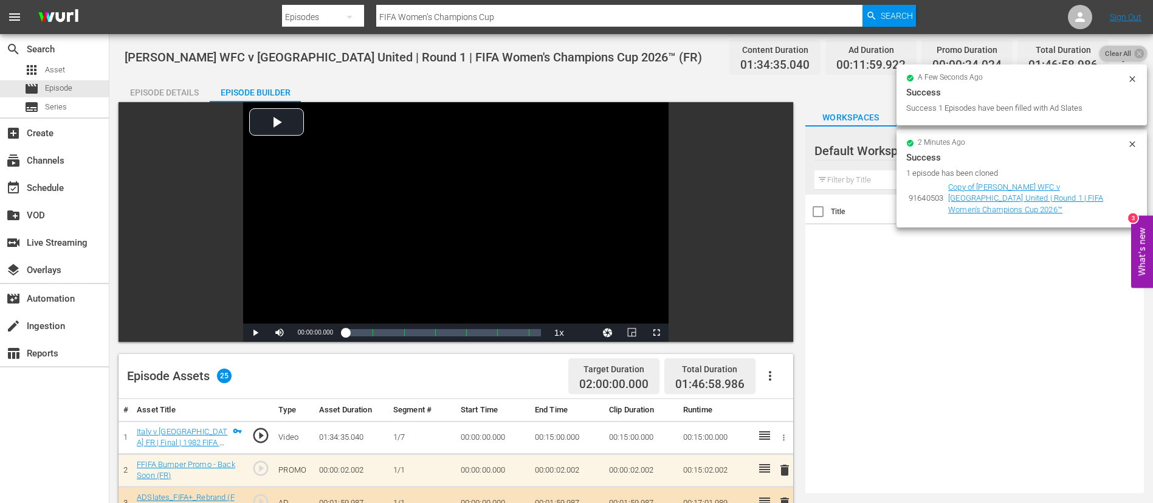
click at [706, 55] on span "Clear All" at bounding box center [1118, 54] width 38 height 16
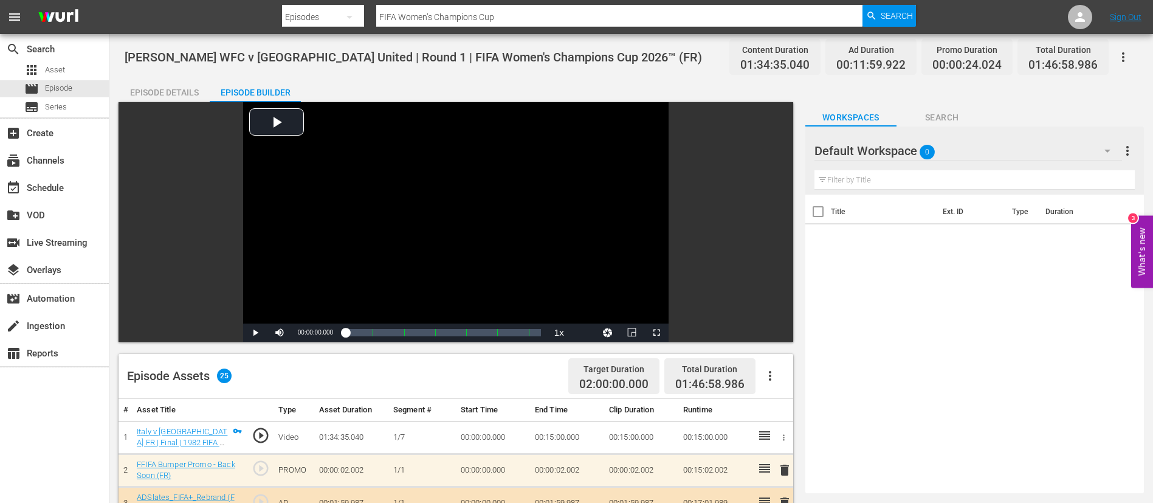
click at [706, 55] on button "button" at bounding box center [1123, 57] width 29 height 29
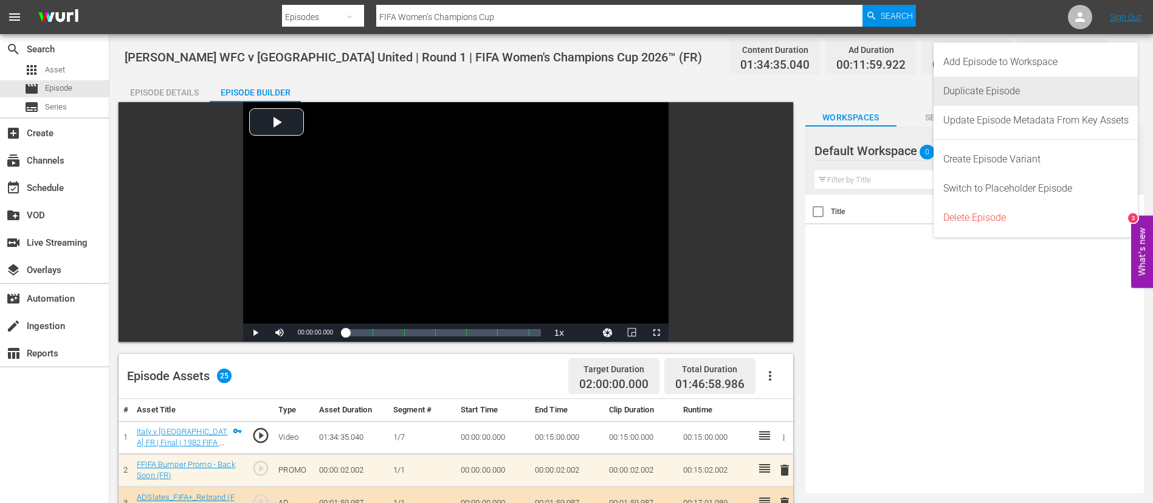
click at [706, 95] on div "Duplicate Episode" at bounding box center [1035, 91] width 185 height 29
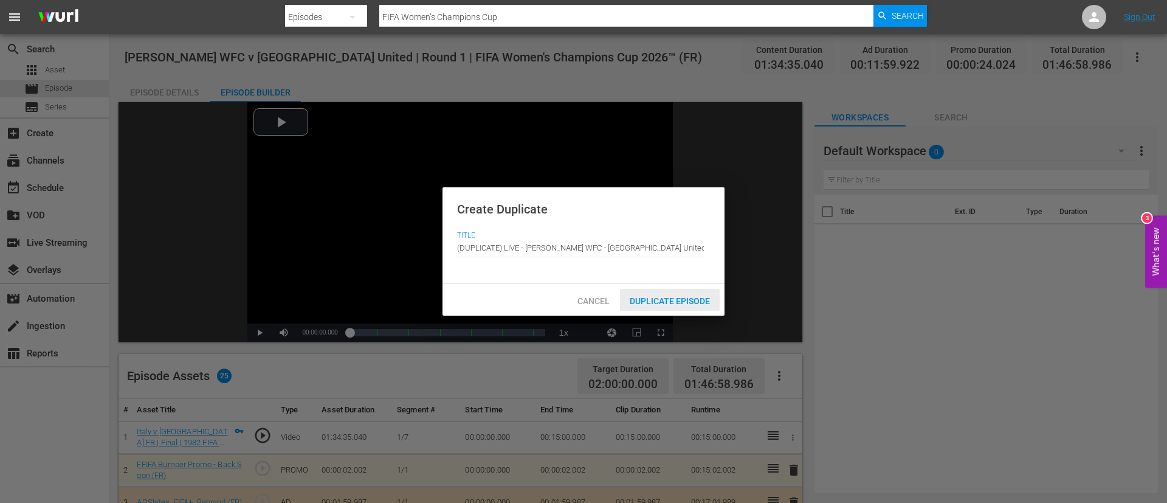
click at [659, 304] on div "Duplicate Episode" at bounding box center [670, 300] width 100 height 22
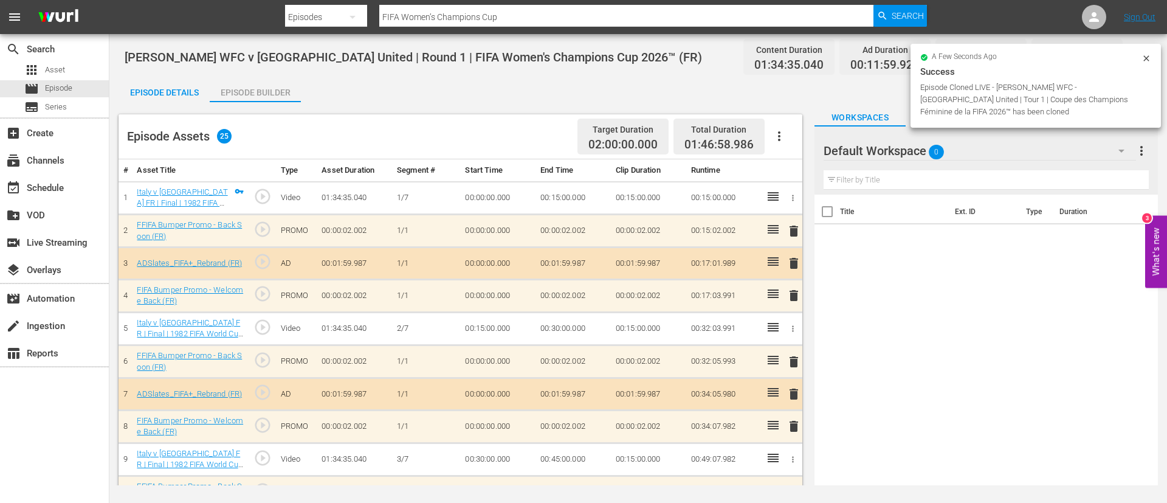
click at [706, 130] on button "button" at bounding box center [779, 136] width 29 height 29
click at [706, 171] on div "Clear Ads" at bounding box center [815, 170] width 83 height 29
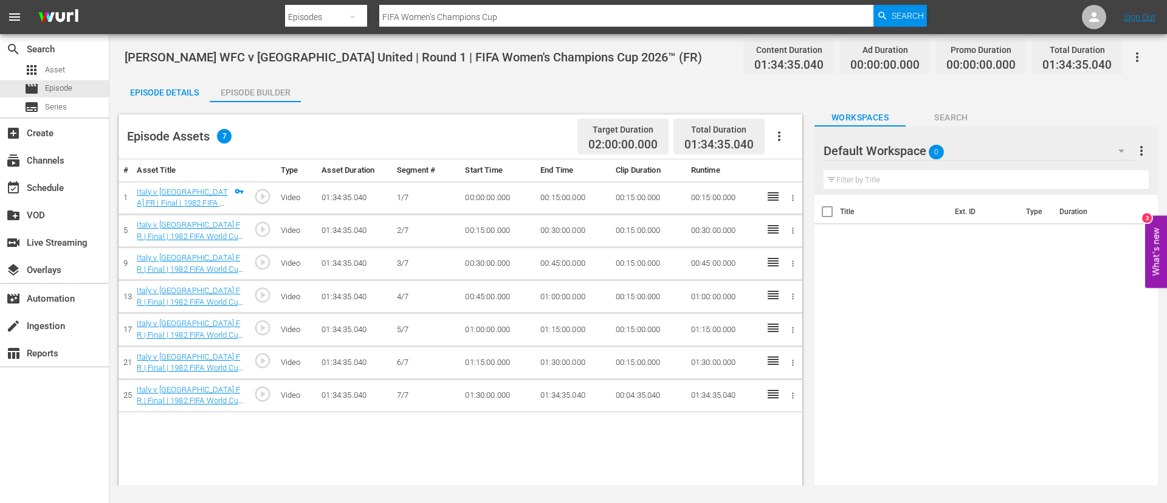
click at [706, 129] on icon "button" at bounding box center [779, 136] width 15 height 15
click at [706, 136] on div "Fill with Ads" at bounding box center [815, 140] width 83 height 29
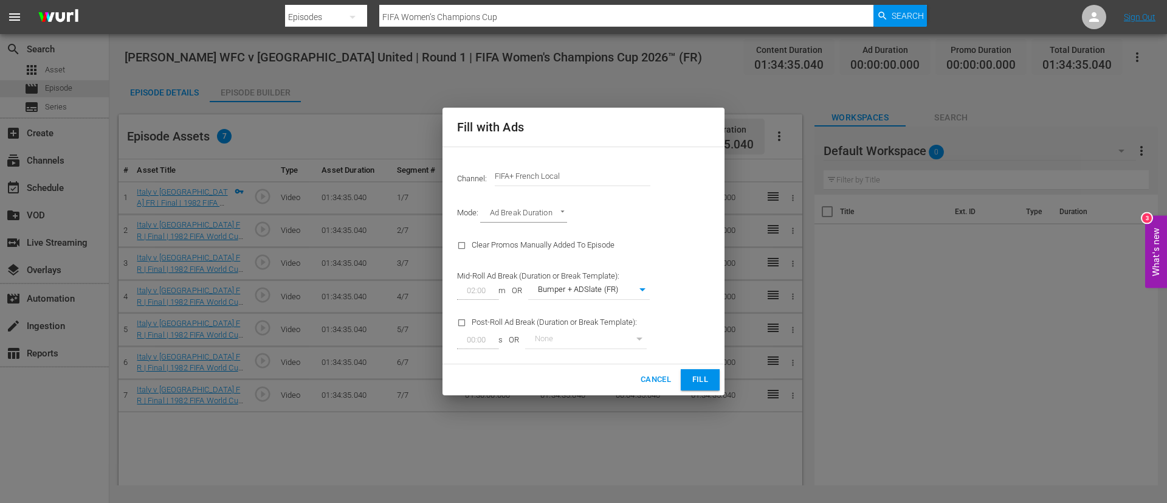
click at [577, 177] on input "FIFA+ French Local" at bounding box center [573, 176] width 156 height 29
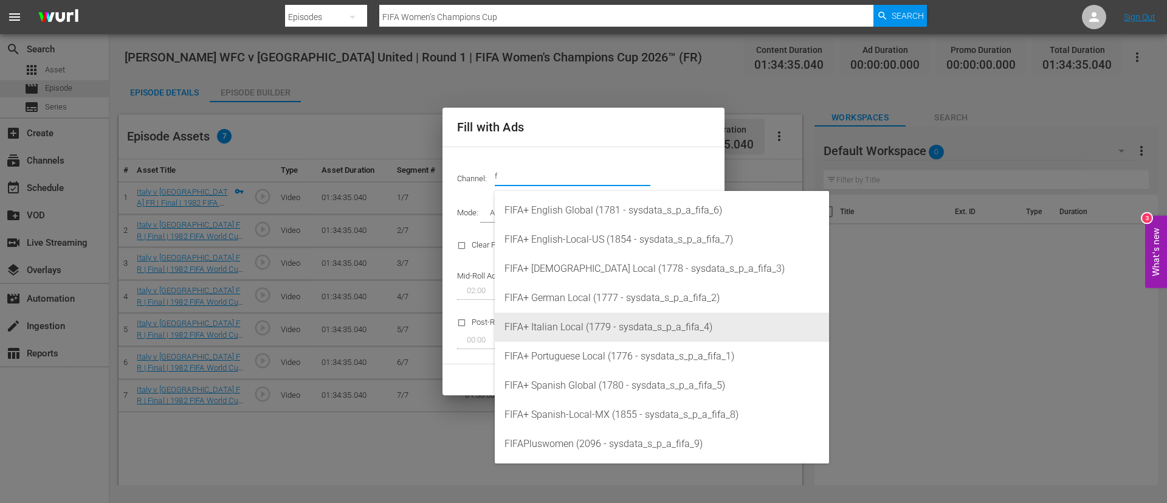
click at [593, 304] on div "FIFA+ Italian Local (1779 - sysdata_s_p_a_fifa_4)" at bounding box center [661, 326] width 315 height 29
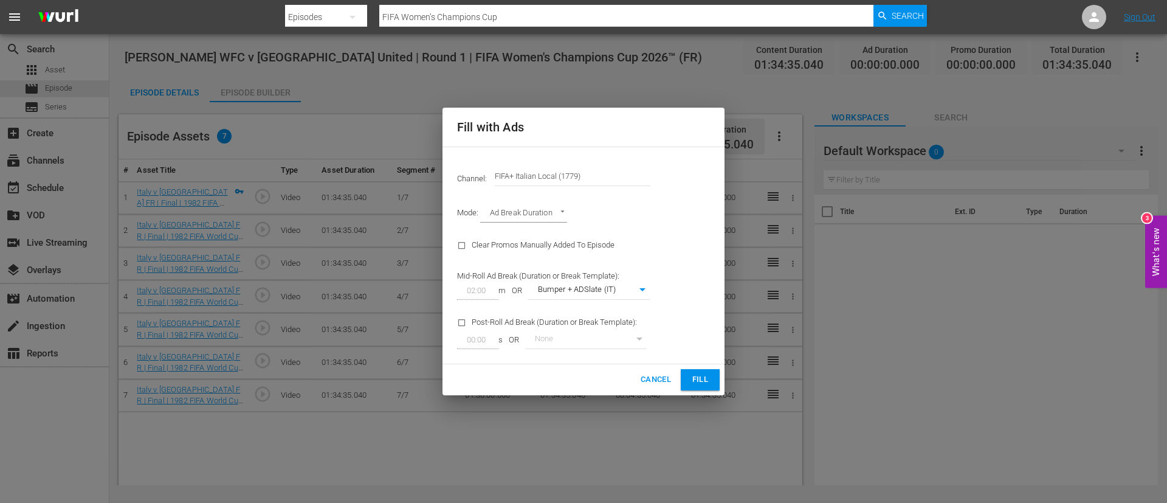
click at [698, 304] on span "Fill" at bounding box center [699, 380] width 19 height 14
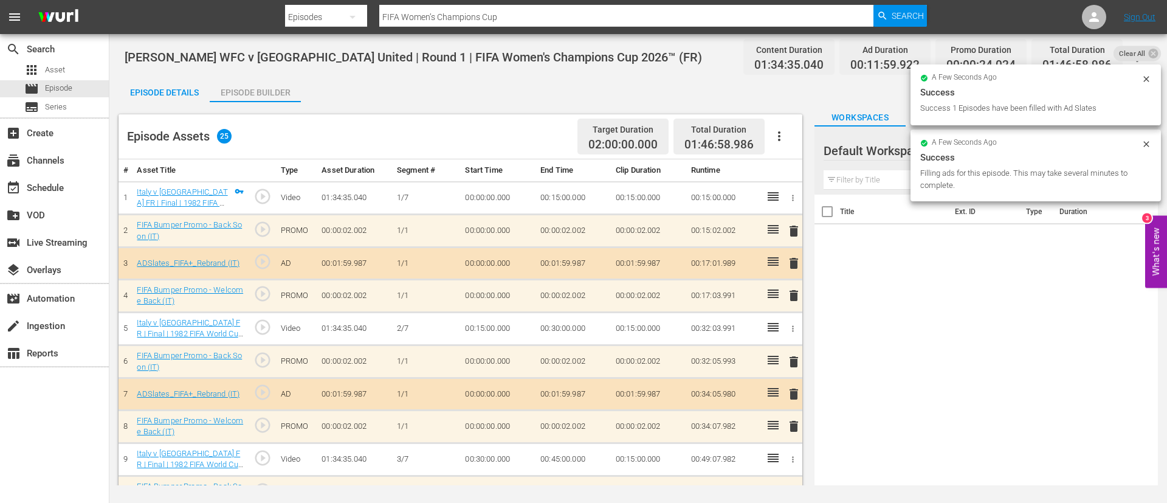
click at [173, 89] on div "Episode Details" at bounding box center [164, 92] width 91 height 29
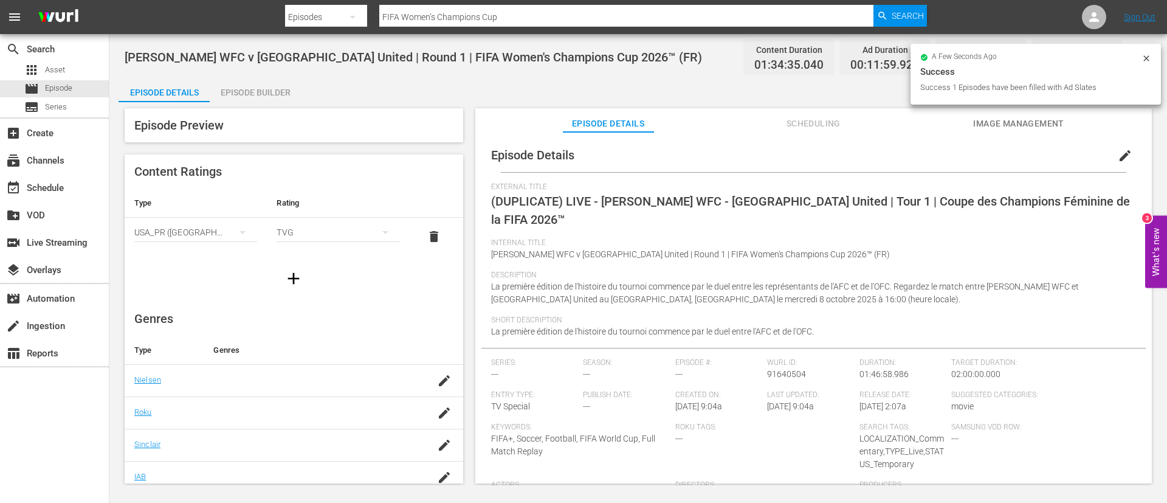
click at [706, 151] on div "Episode Details edit" at bounding box center [813, 155] width 664 height 34
click at [706, 153] on button "edit" at bounding box center [1124, 155] width 29 height 29
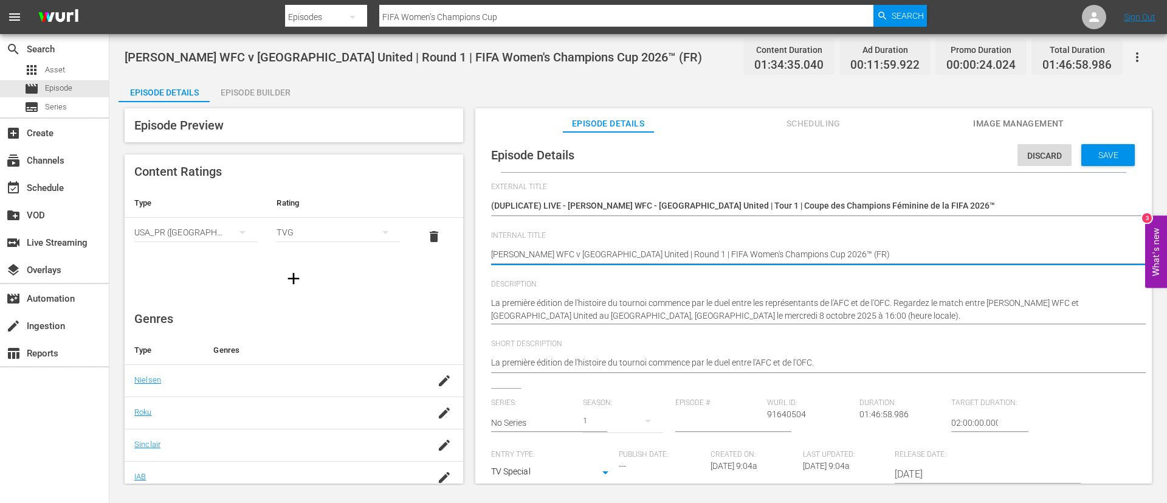
click at [706, 197] on div "(DUPLICATE) LIVE - Wuhan Jiangda WFC - Auckland United | Tour 1 | Coupe des Cha…" at bounding box center [810, 206] width 639 height 29
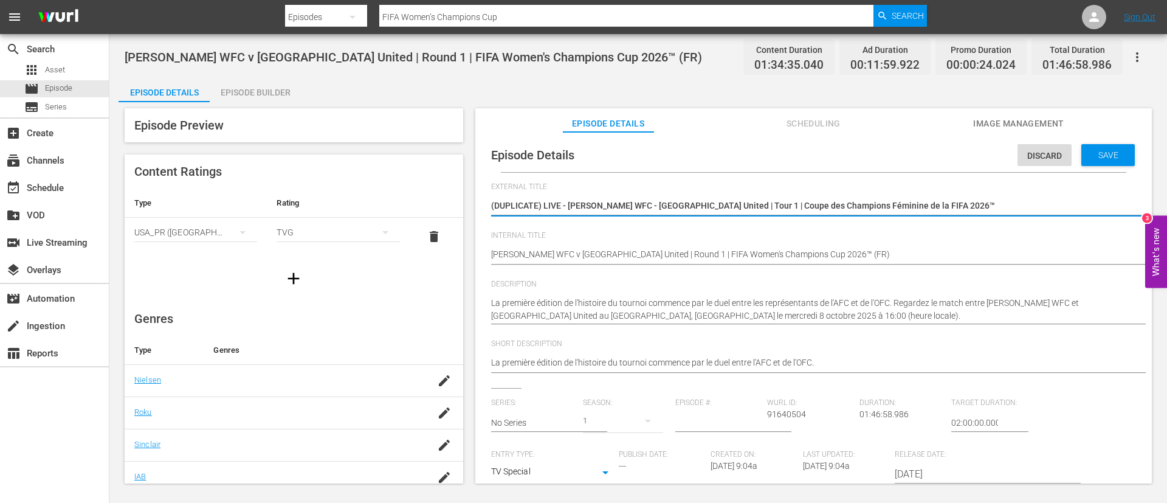
click at [706, 200] on textarea "(DUPLICATE) LIVE - Wuhan Jiangda WFC - Auckland United | Tour 1 | Coupe des Cha…" at bounding box center [810, 206] width 639 height 15
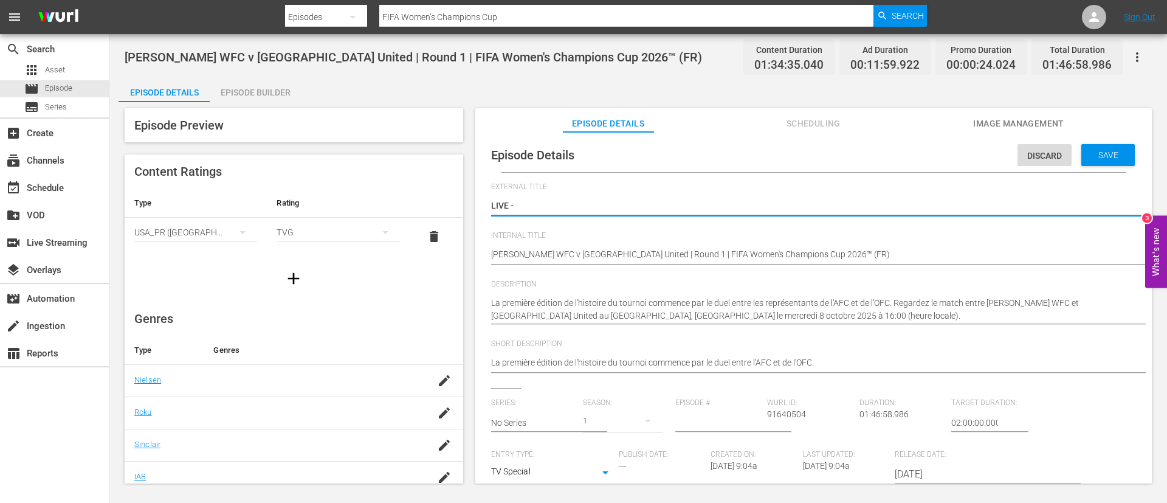
paste textarea "Wuhan Jiangda WFC - Auckland United | Giornata 1 | FIFA Women’s Champions Cup 2…"
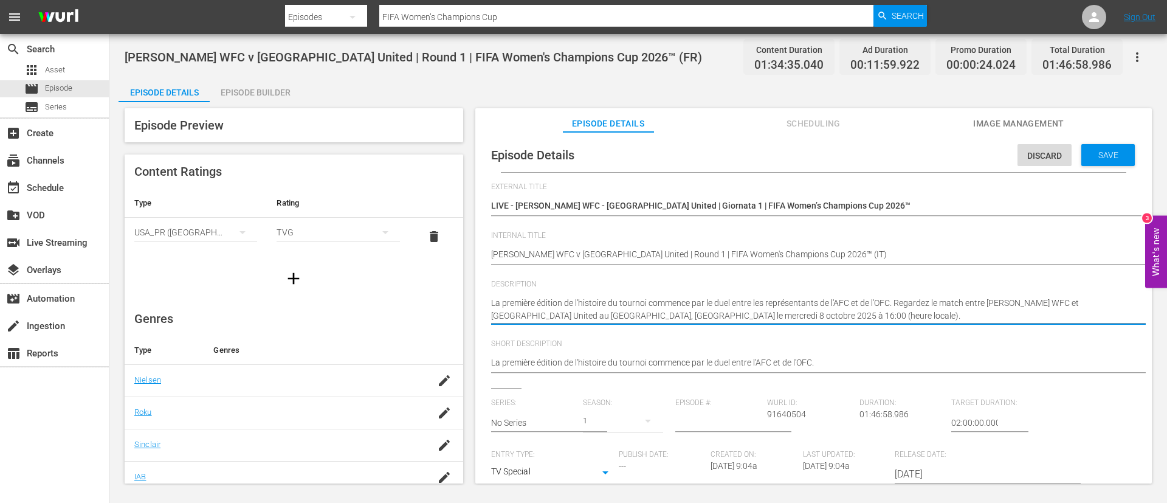
paste textarea "ima edizione nella storia del torneo inizia con il duello tra i rappresentanti …"
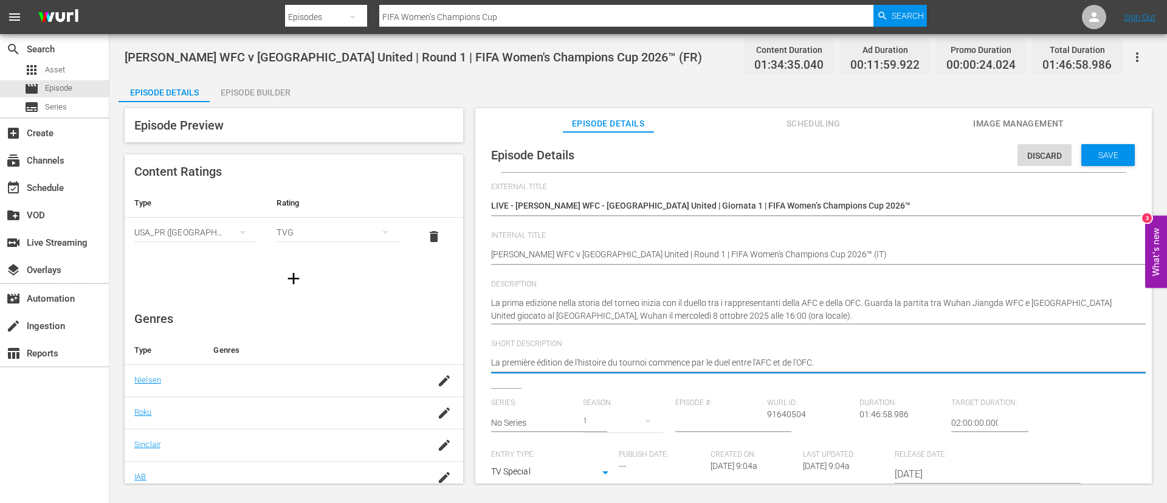
click at [633, 304] on textarea "La première édition de l'histoire du tournoi commence par le duel entre l'AFC e…" at bounding box center [810, 363] width 639 height 15
paste textarea "ima edizione nella storia del torneo inizia con il duello tra i rappresentanti …"
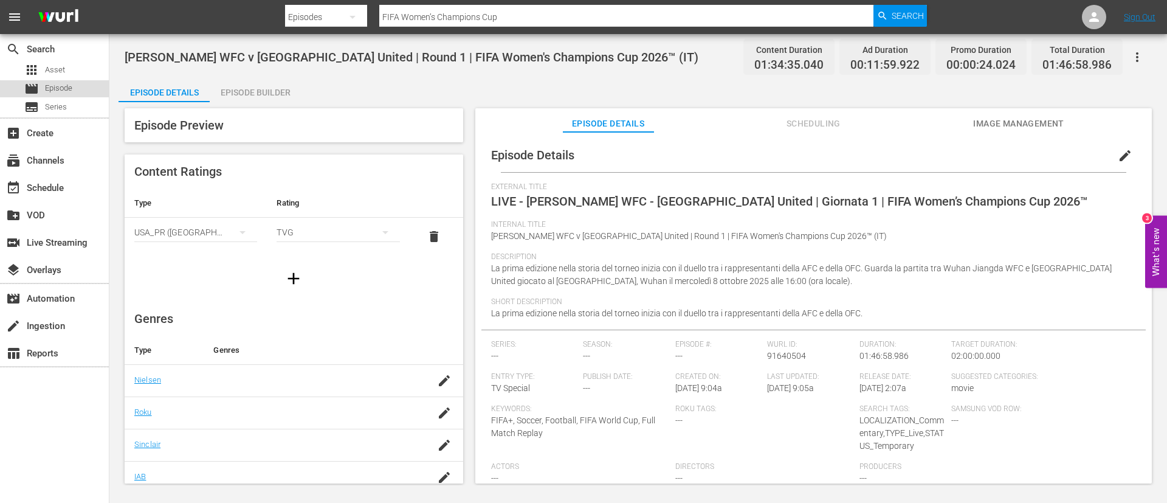
click at [80, 91] on div "movie Episode" at bounding box center [54, 88] width 109 height 17
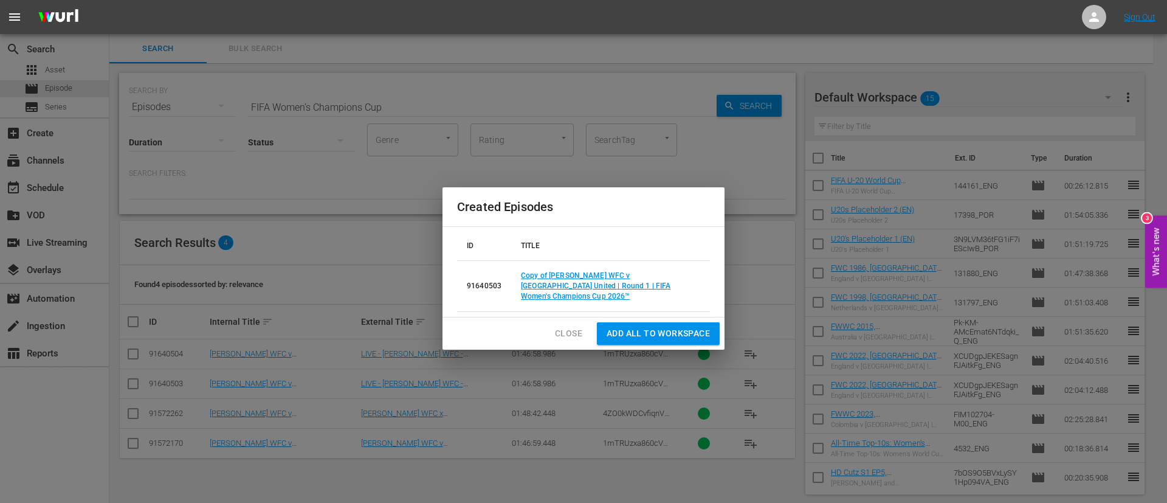
click at [582, 304] on div "Close Add all to Workspace" at bounding box center [583, 333] width 282 height 32
click at [574, 304] on button "Close" at bounding box center [568, 333] width 47 height 22
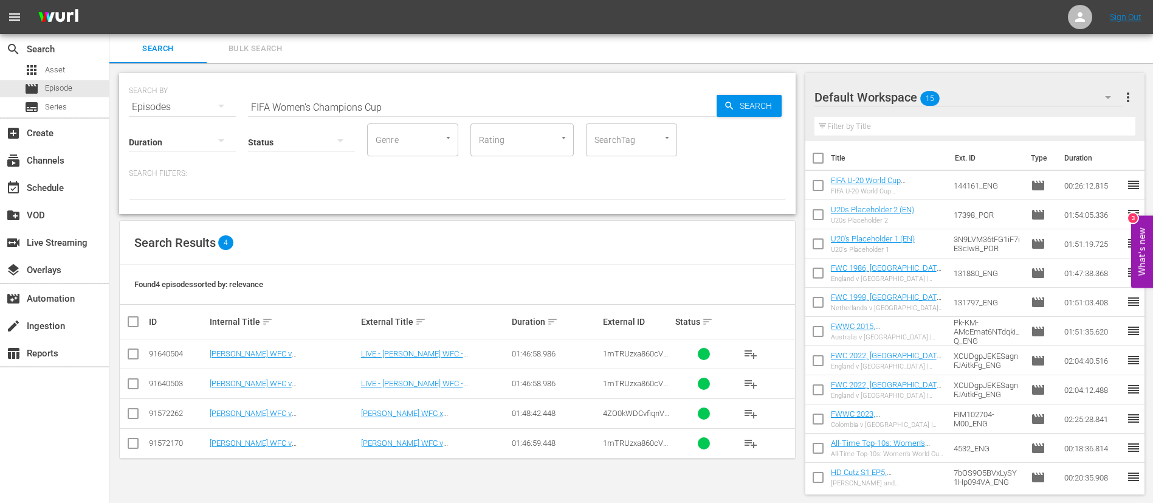
click at [360, 109] on input "FIFA Women’s Champions Cup" at bounding box center [482, 106] width 469 height 29
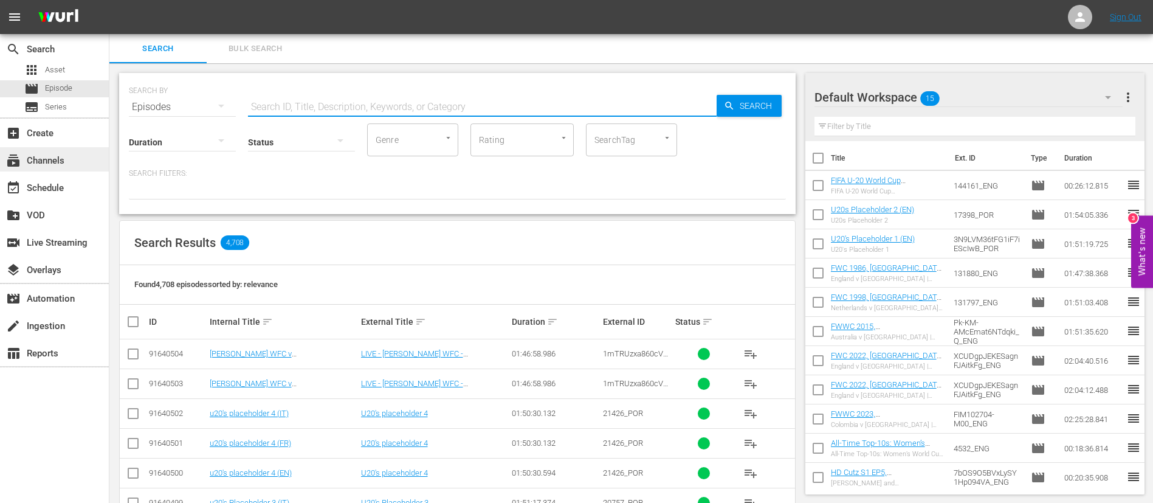
click at [103, 156] on div "subscriptions Channels" at bounding box center [54, 159] width 109 height 24
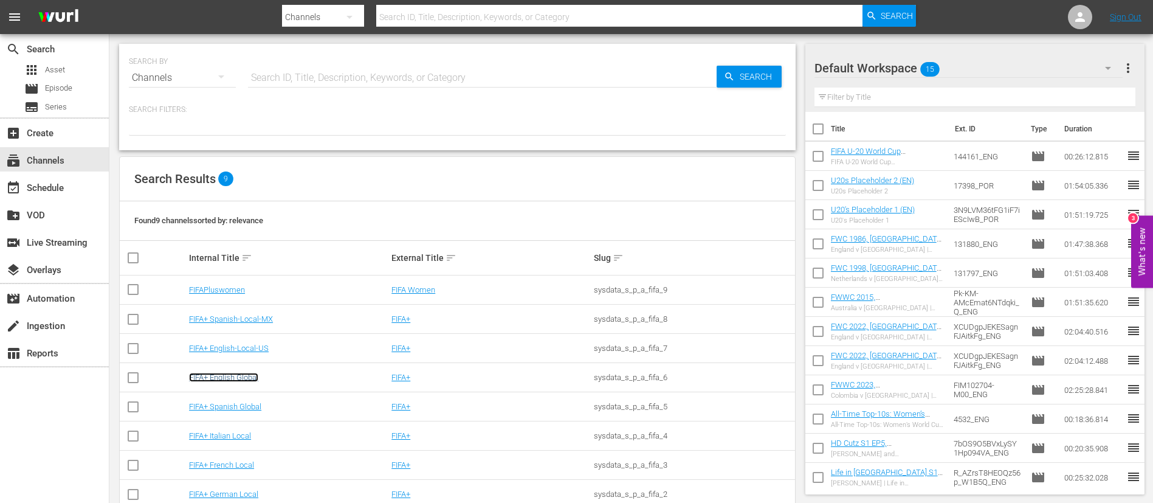
click at [231, 304] on link "FIFA+ English Global" at bounding box center [223, 377] width 69 height 9
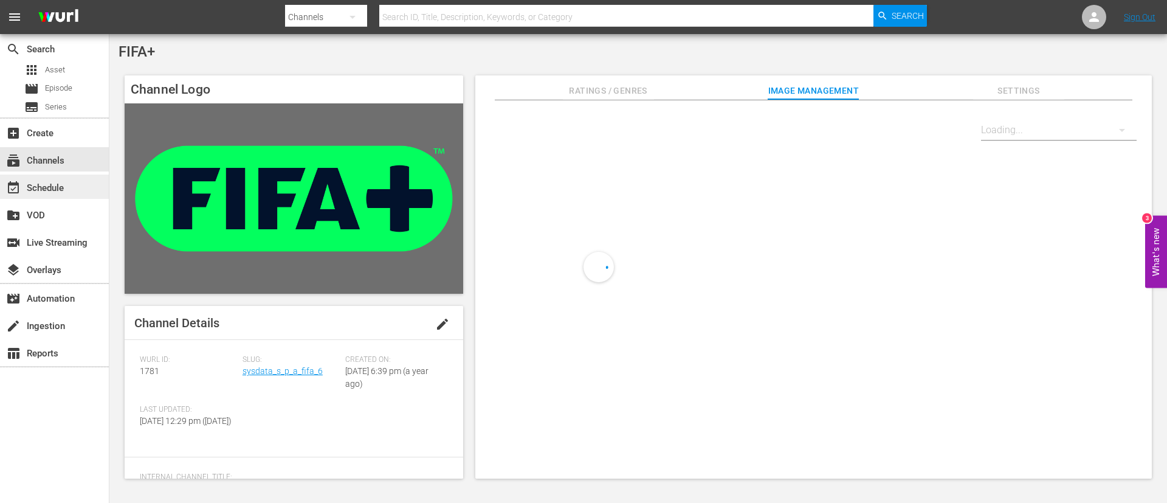
click at [83, 191] on div "event_available Schedule" at bounding box center [54, 186] width 109 height 24
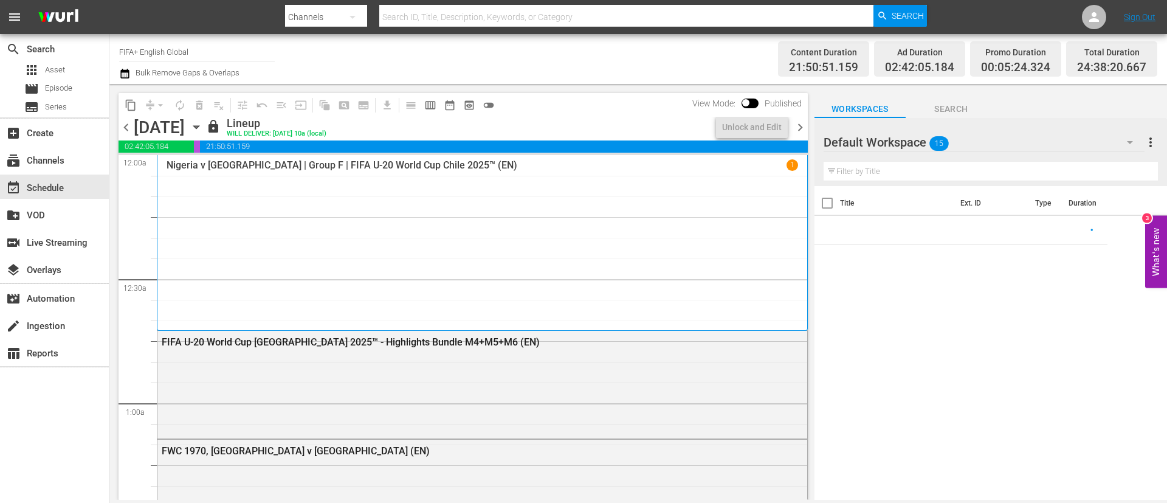
click at [706, 130] on span "chevron_right" at bounding box center [800, 127] width 15 height 15
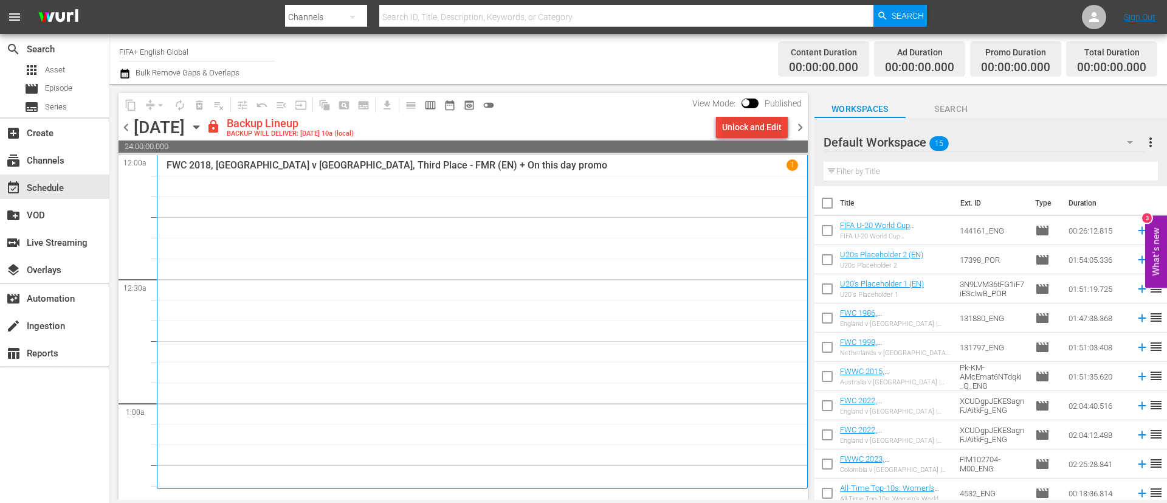
click at [706, 120] on div "Unlock and Edit" at bounding box center [752, 127] width 60 height 22
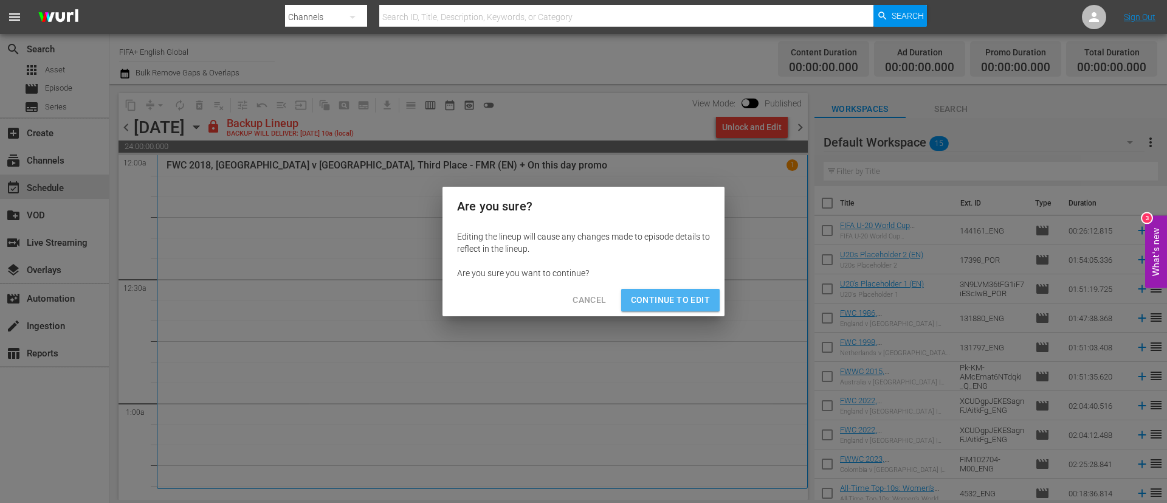
click at [687, 292] on span "Continue to Edit" at bounding box center [670, 299] width 79 height 15
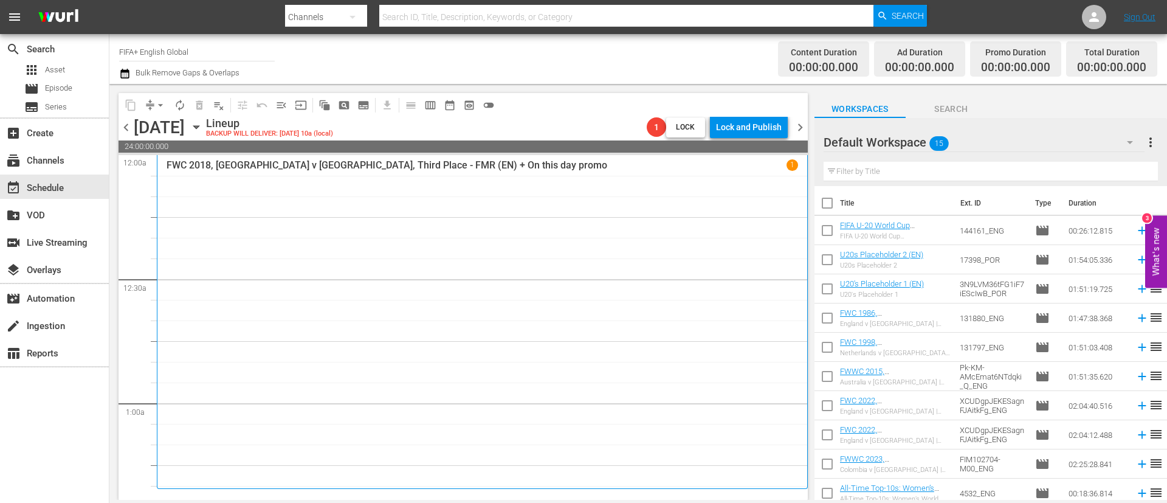
click at [706, 201] on input "checkbox" at bounding box center [827, 206] width 26 height 26
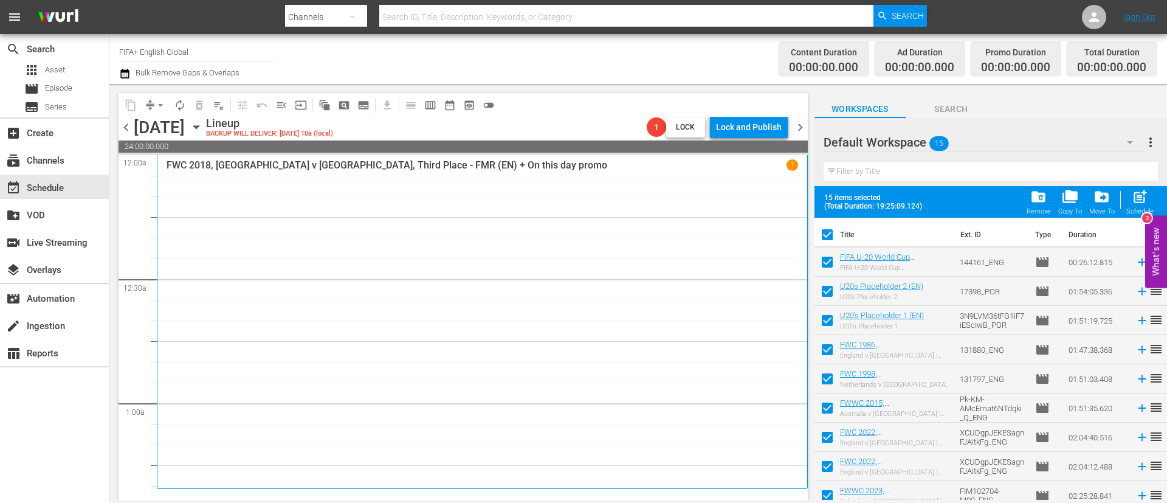
click at [706, 293] on input "checkbox" at bounding box center [827, 294] width 26 height 26
click at [706, 304] on input "checkbox" at bounding box center [827, 323] width 26 height 26
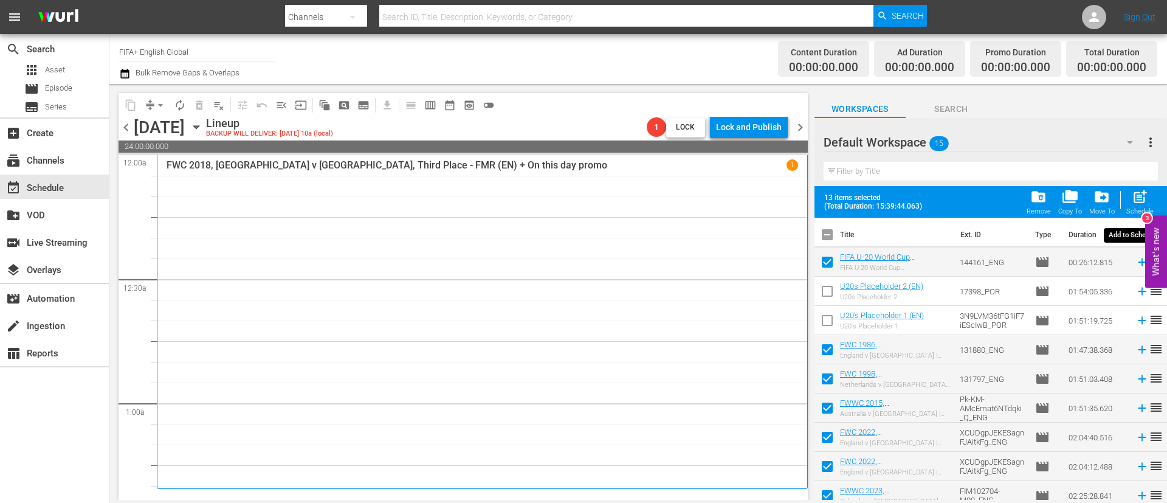
click at [706, 199] on span "post_add" at bounding box center [1140, 196] width 16 height 16
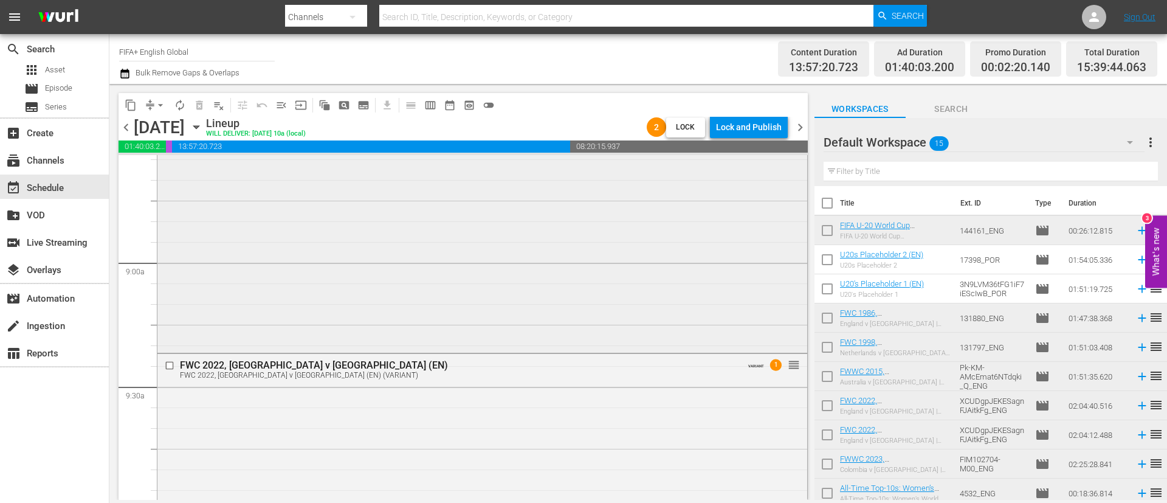
scroll to position [2097, 0]
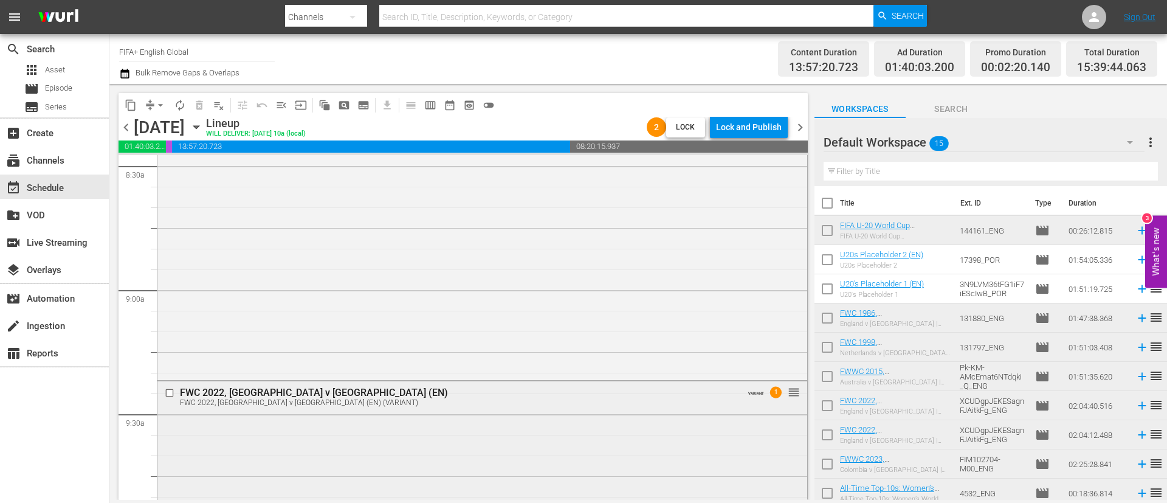
click at [168, 304] on input "checkbox" at bounding box center [171, 393] width 13 height 10
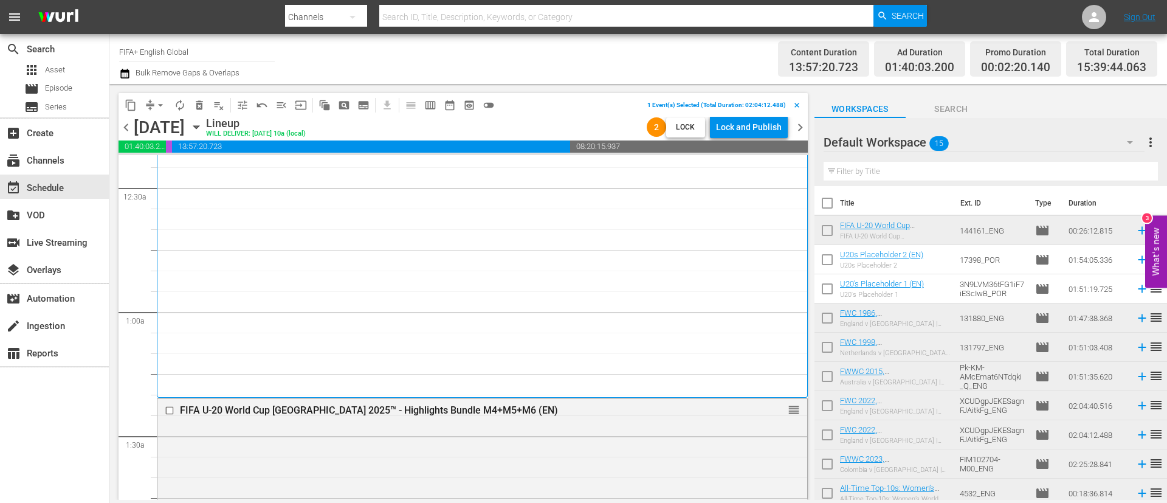
scroll to position [0, 0]
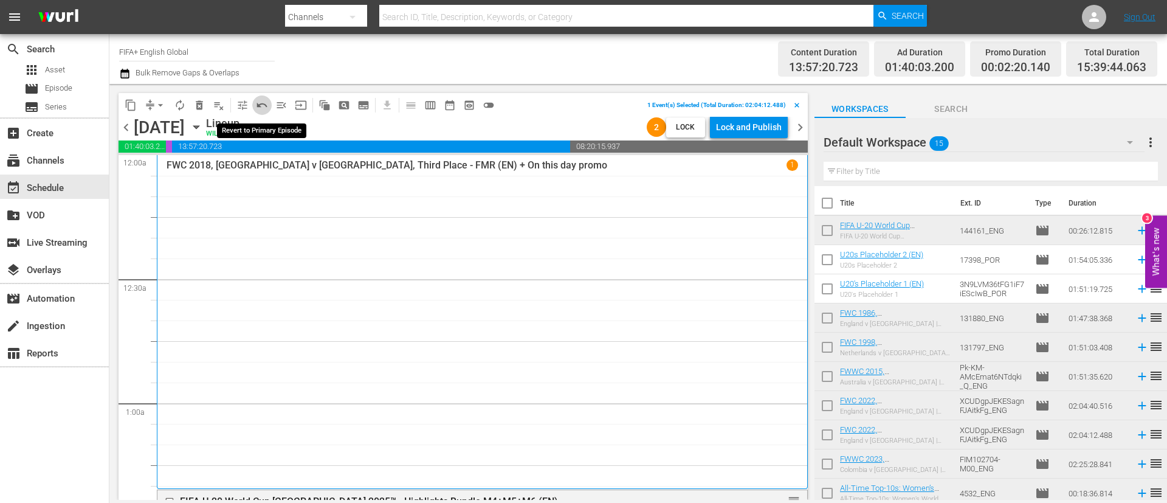
click at [260, 104] on span "undo_outined" at bounding box center [262, 105] width 12 height 12
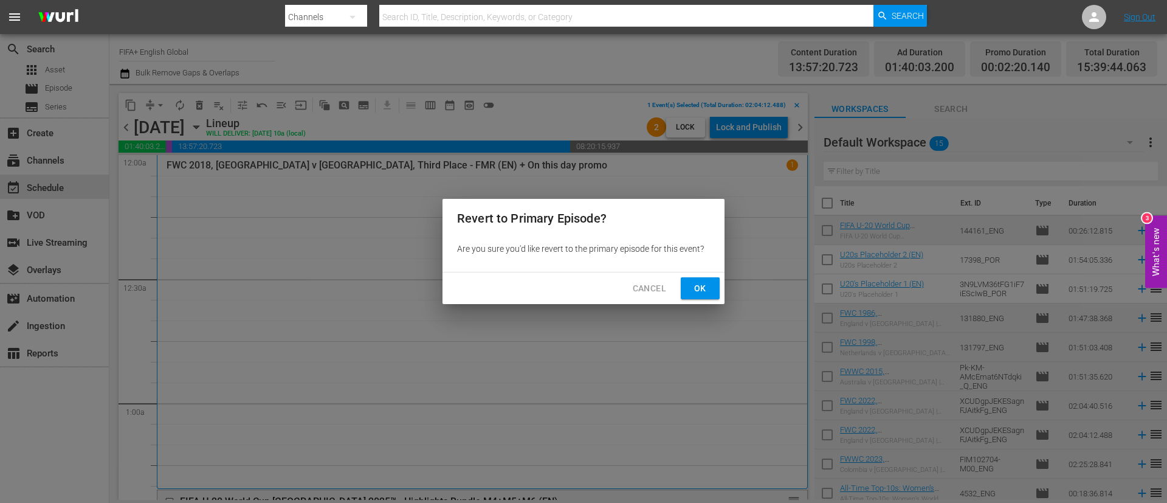
click at [706, 290] on button "Ok" at bounding box center [700, 288] width 39 height 22
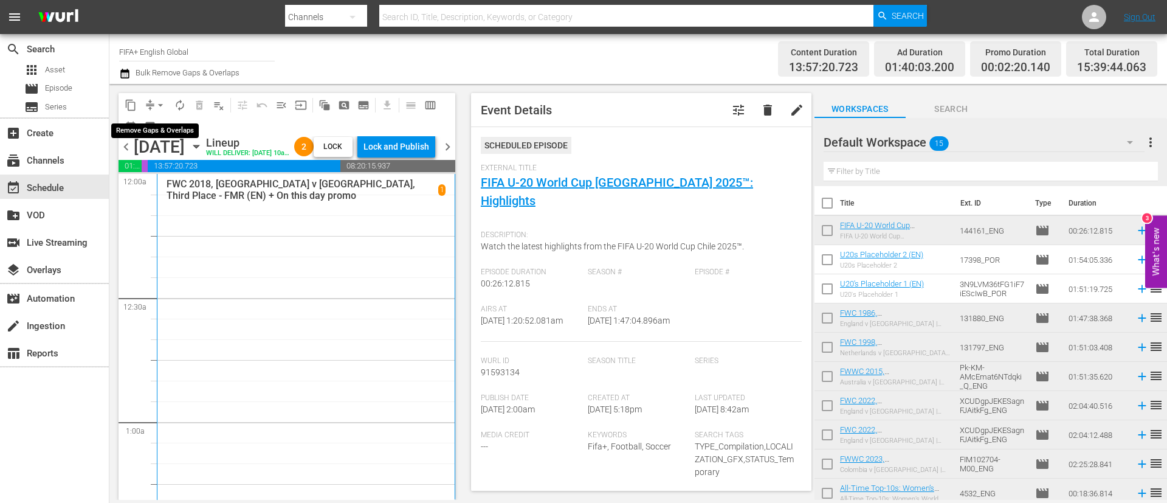
click at [157, 102] on span "arrow_drop_down" at bounding box center [160, 105] width 12 height 12
click at [179, 163] on li "Align to End of Previous Day" at bounding box center [161, 170] width 128 height 20
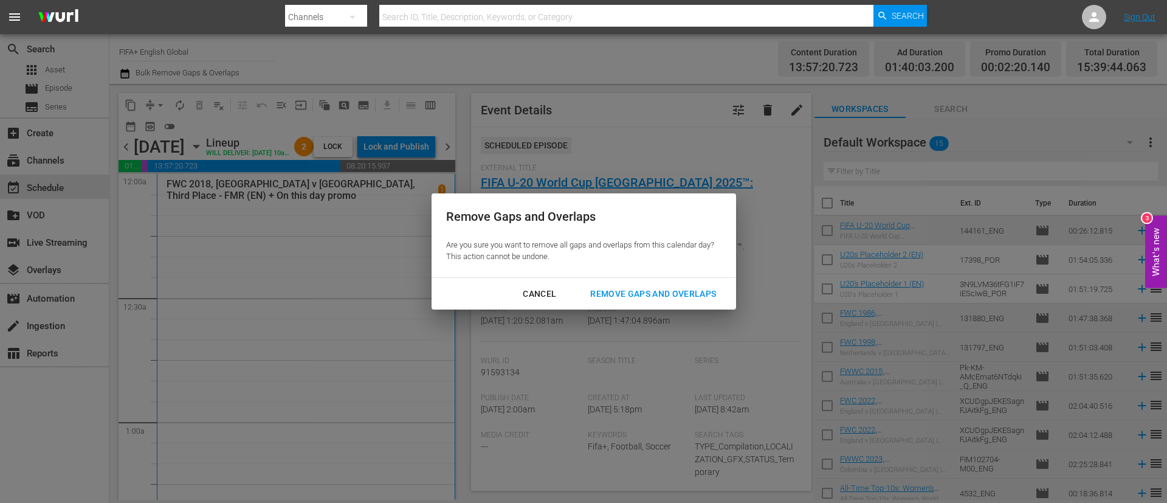
click at [613, 292] on div "Remove Gaps and Overlaps" at bounding box center [652, 293] width 145 height 15
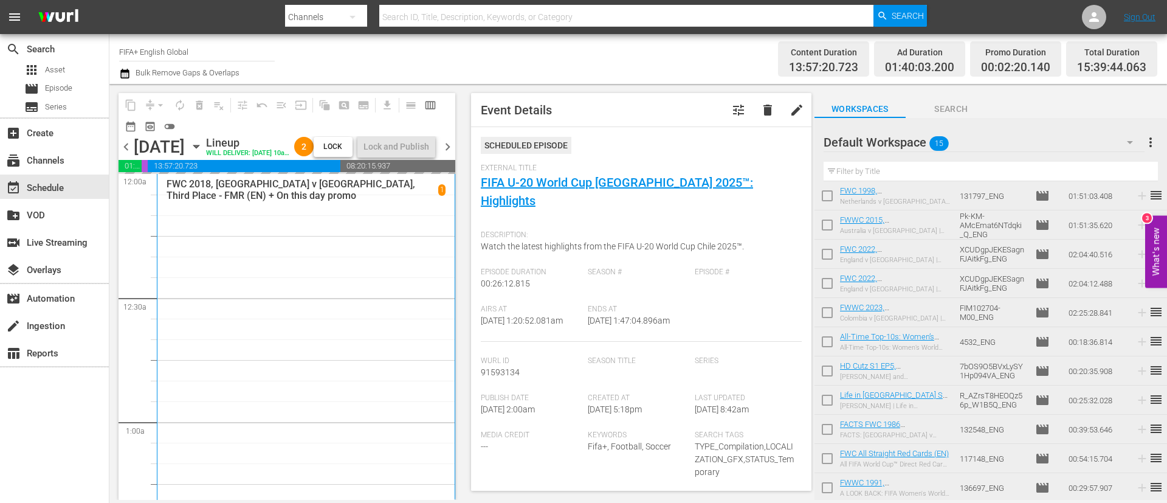
scroll to position [152, 0]
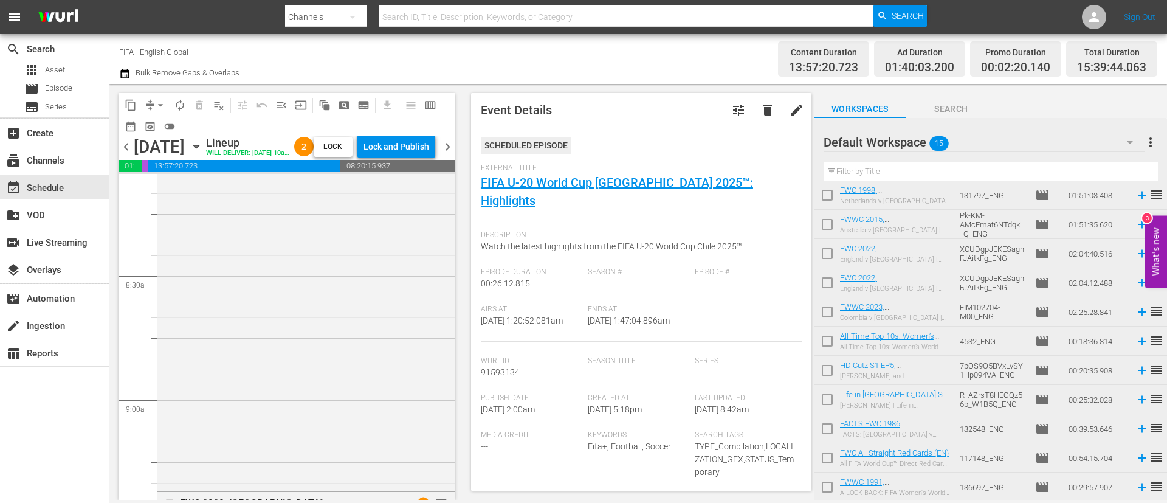
scroll to position [2188, 0]
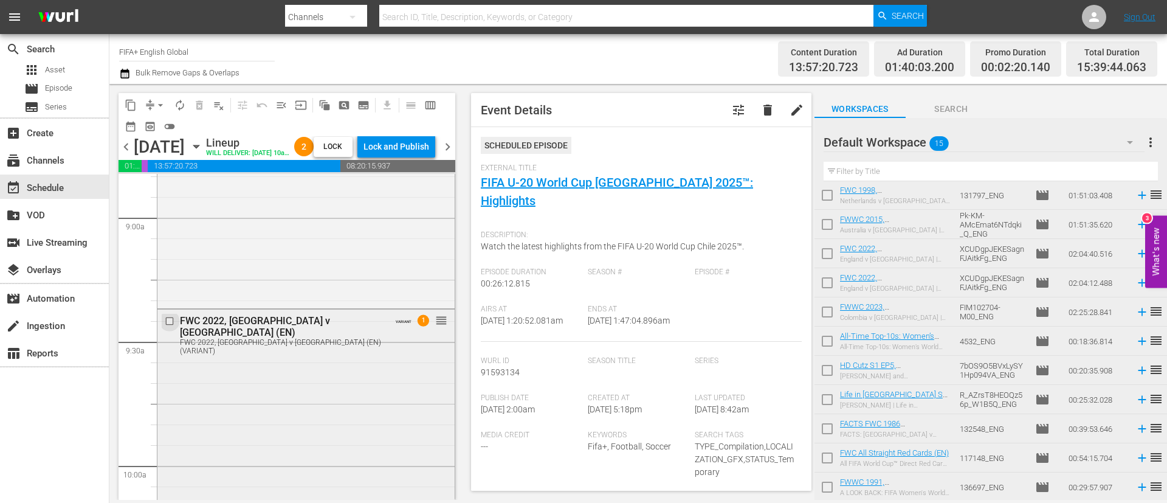
click at [168, 326] on input "checkbox" at bounding box center [171, 321] width 13 height 10
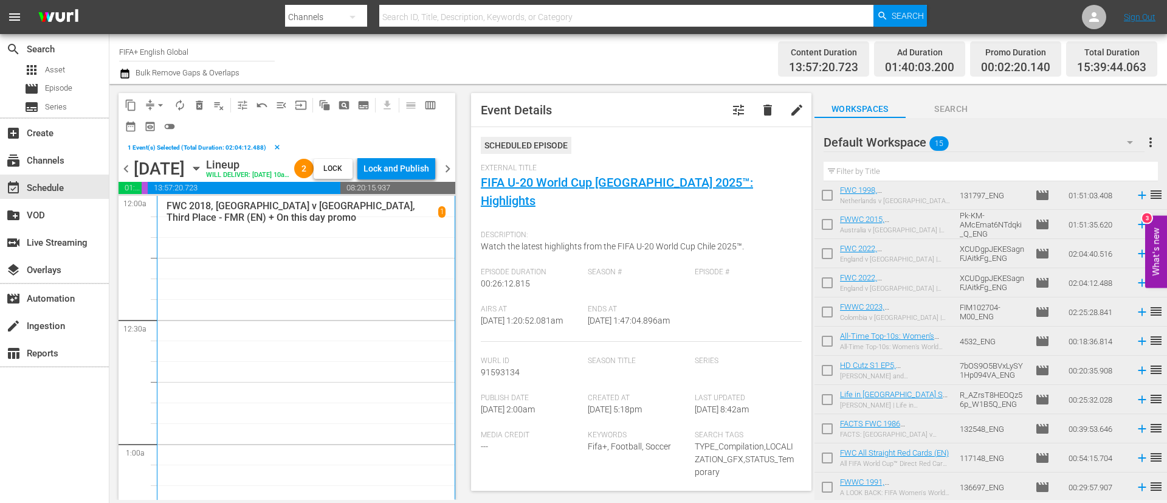
scroll to position [273, 0]
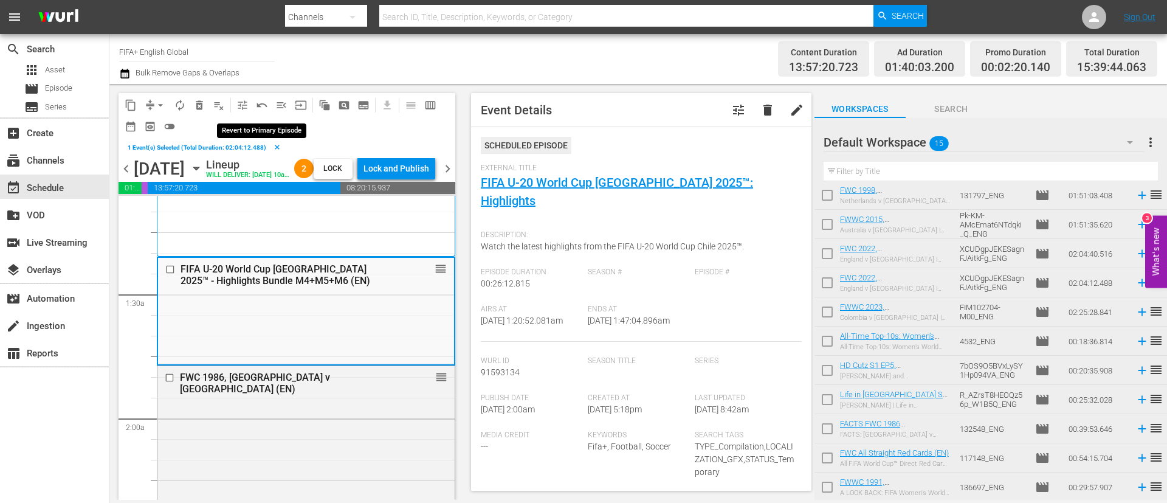
click at [266, 106] on span "undo_outined" at bounding box center [262, 105] width 12 height 12
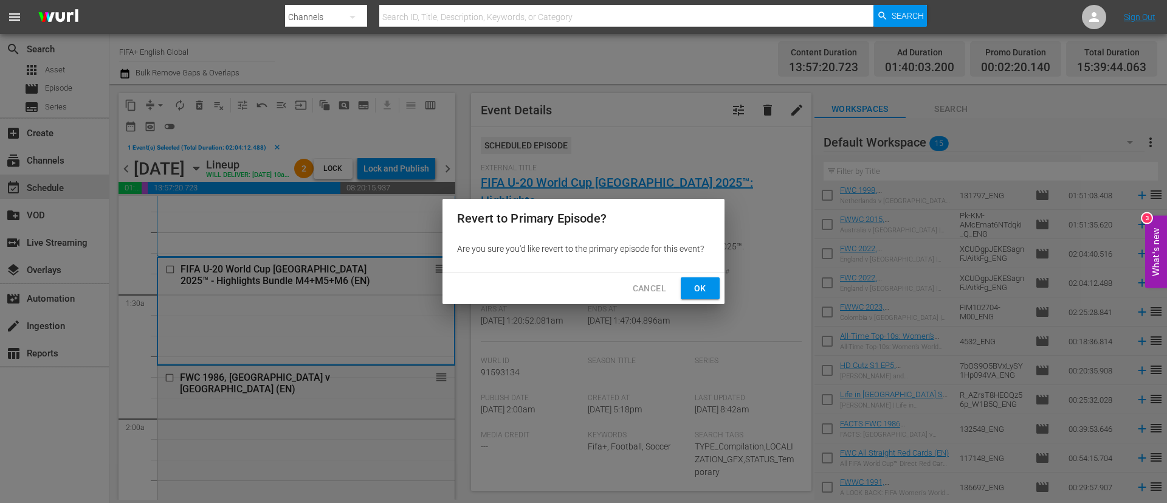
click at [716, 284] on button "Ok" at bounding box center [700, 288] width 39 height 22
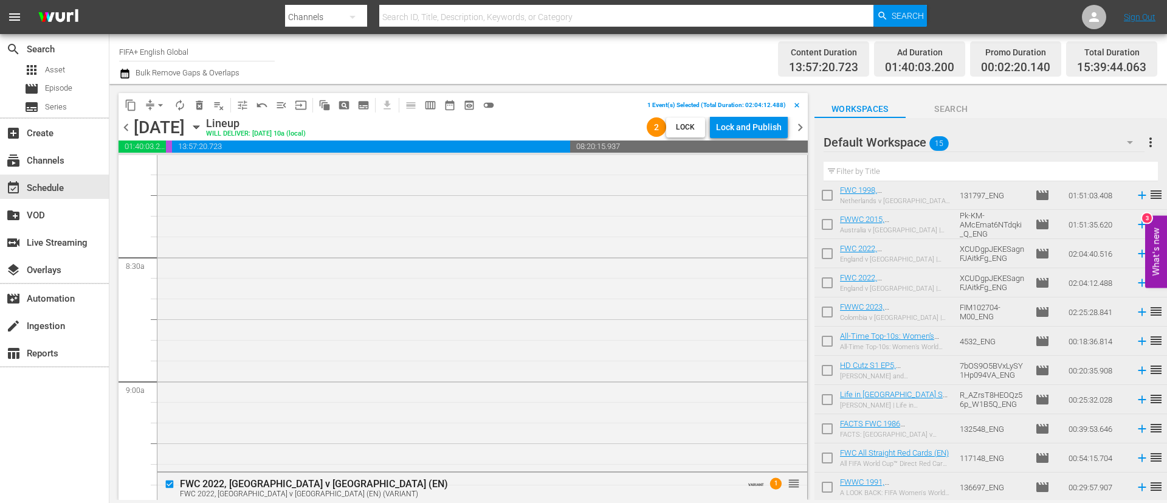
scroll to position [2188, 0]
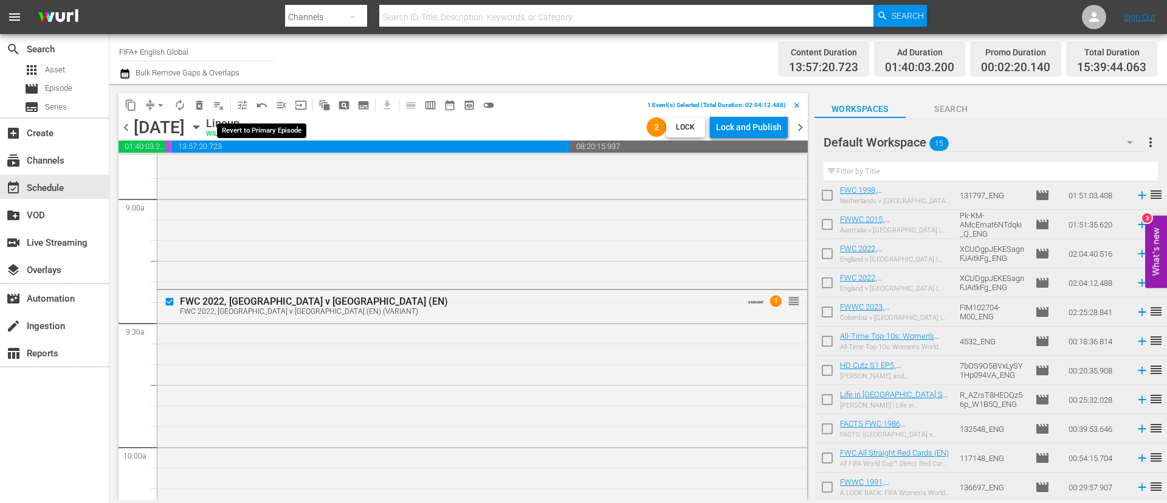
click at [261, 108] on span "undo_outined" at bounding box center [262, 105] width 12 height 12
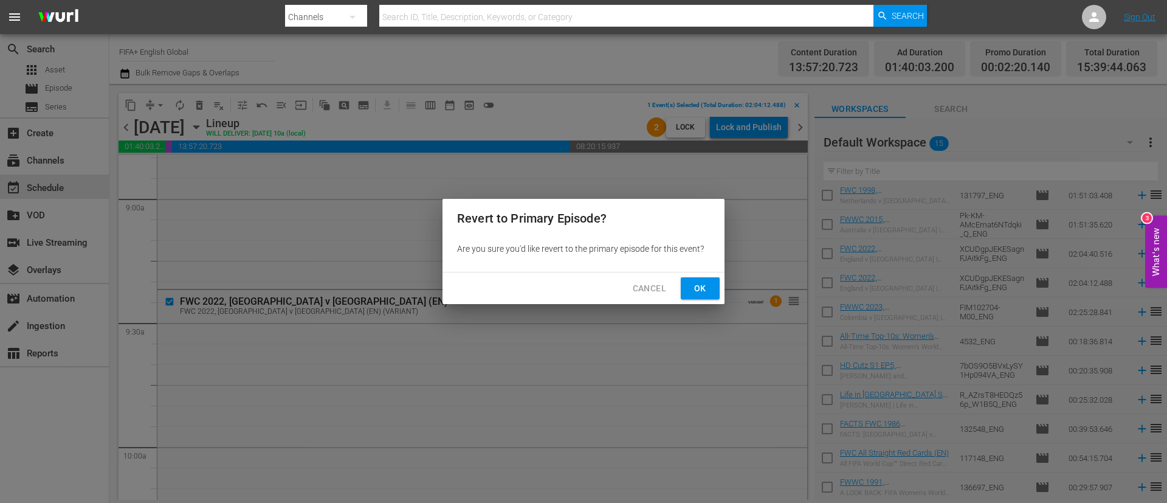
click at [699, 281] on span "Ok" at bounding box center [699, 288] width 19 height 15
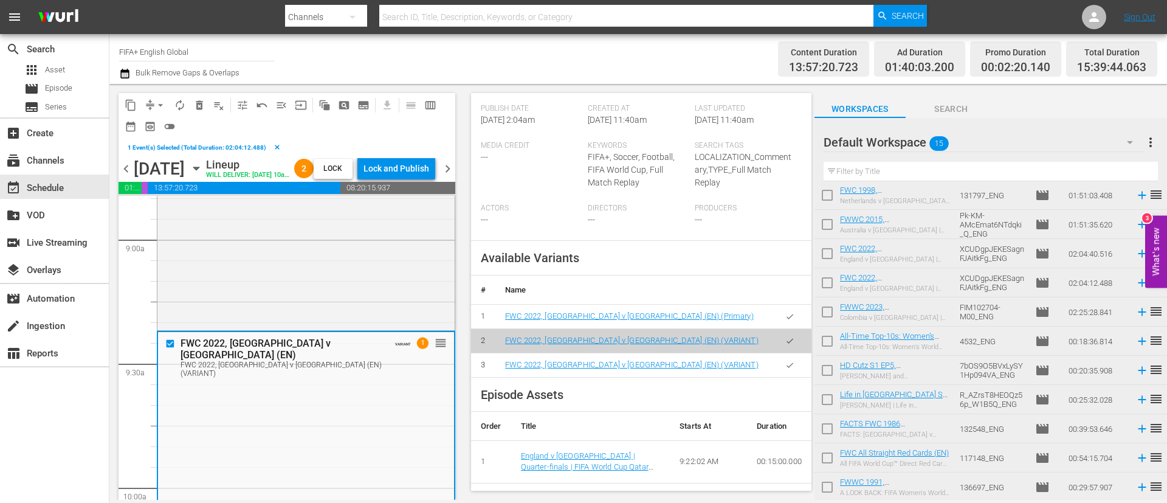
scroll to position [365, 0]
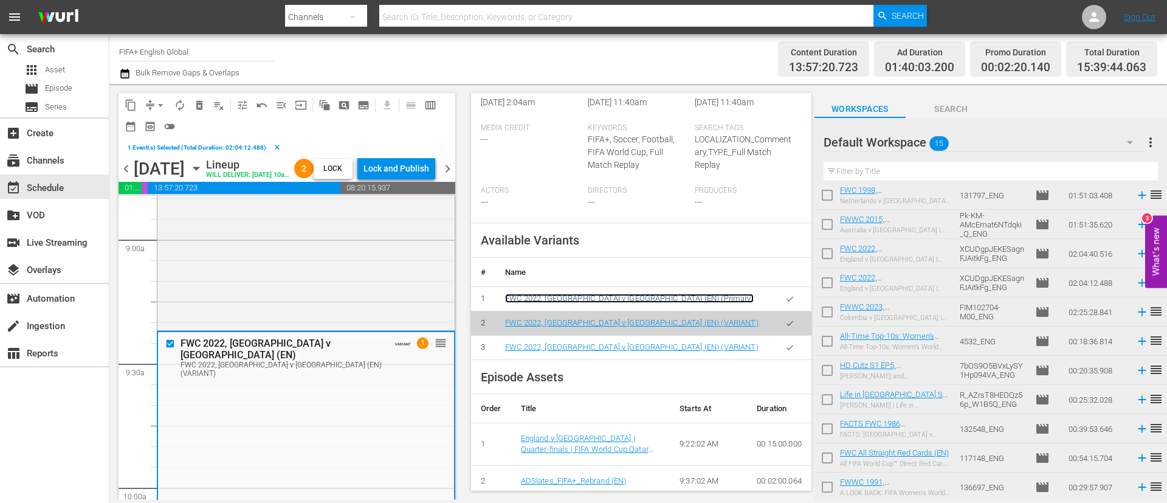
click at [605, 303] on link "FWC 2022, England v France (EN) (Primary)" at bounding box center [629, 298] width 249 height 9
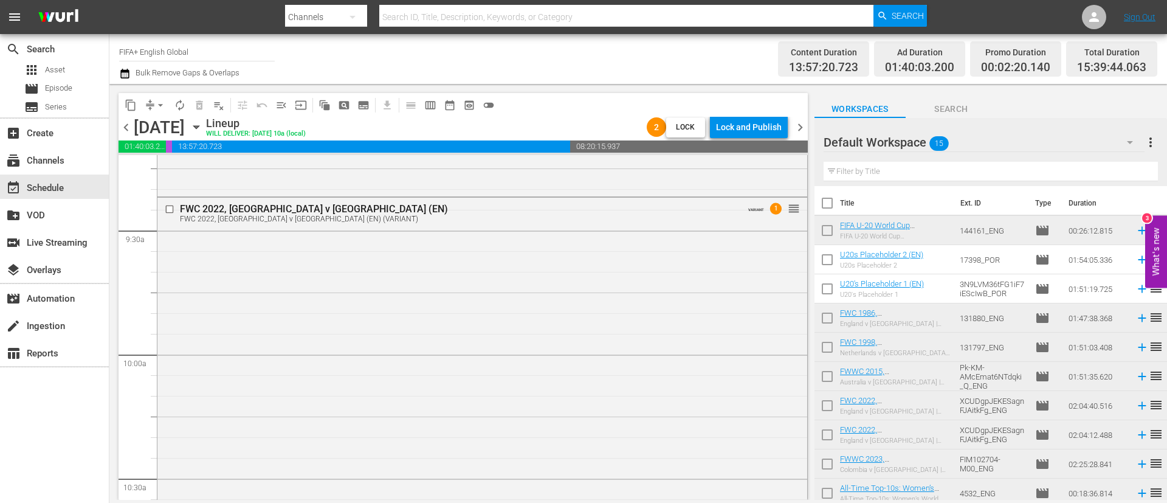
scroll to position [2370, 0]
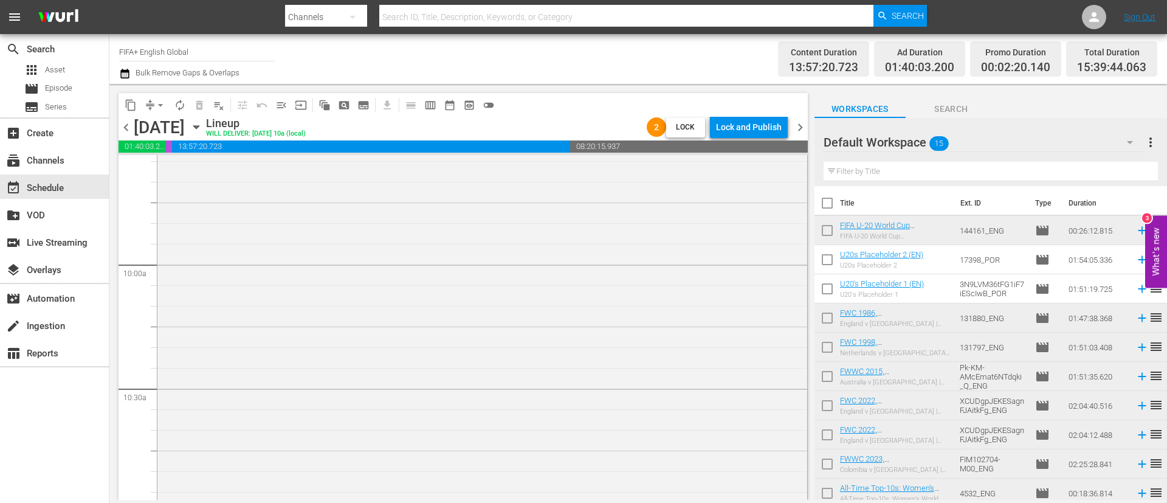
click at [722, 332] on div "FWC 2022, England v France (EN) FWC 2022, England v France (EN) (VARIANT) VARIA…" at bounding box center [482, 363] width 650 height 510
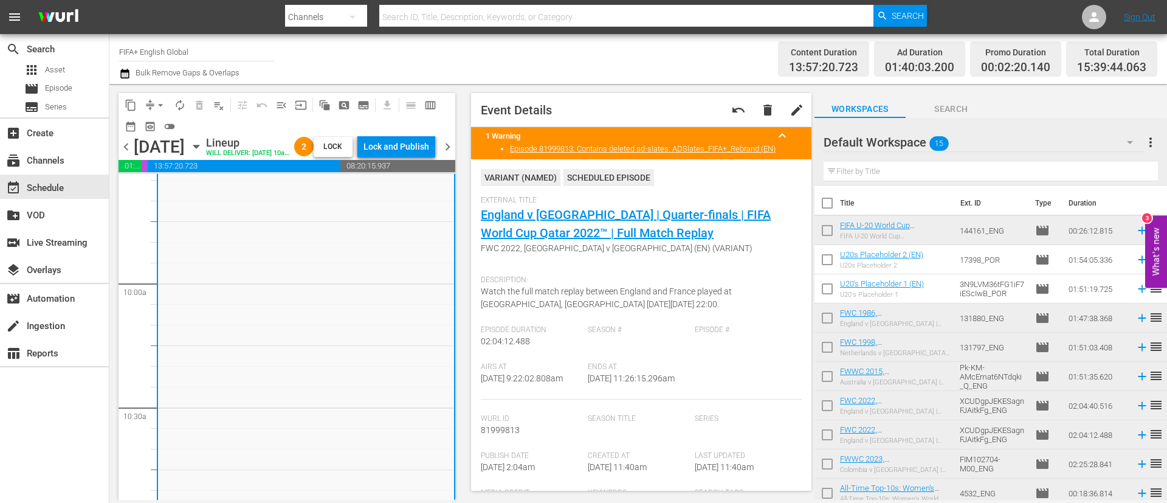
scroll to position [273, 0]
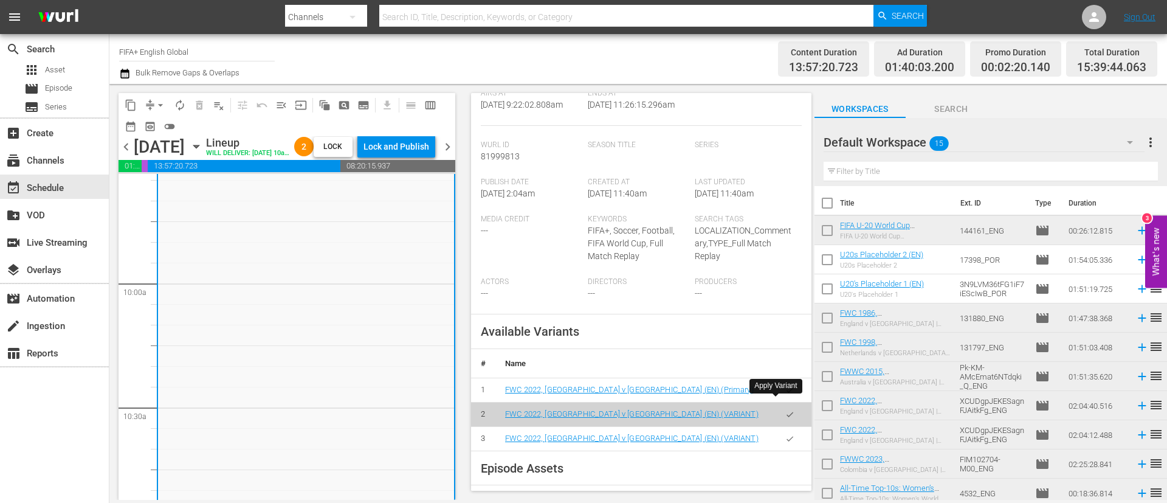
click at [785, 394] on icon "button" at bounding box center [789, 389] width 9 height 9
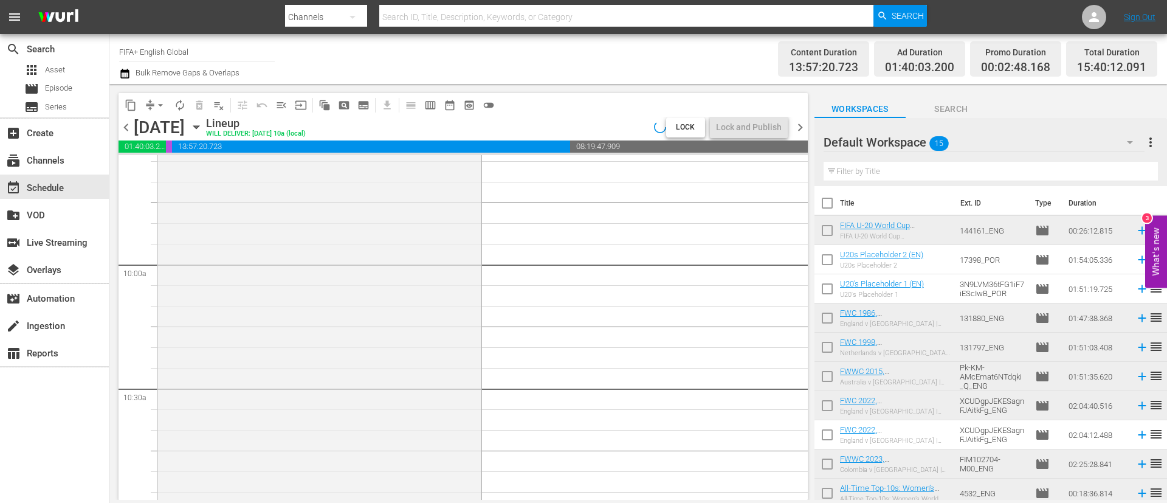
scroll to position [2279, 0]
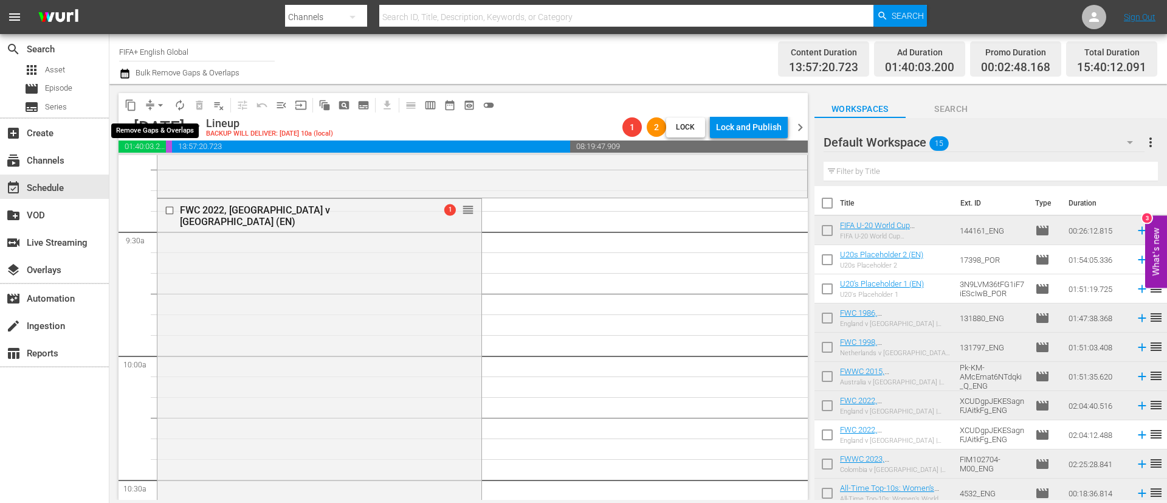
click at [157, 105] on span "arrow_drop_down" at bounding box center [160, 105] width 12 height 12
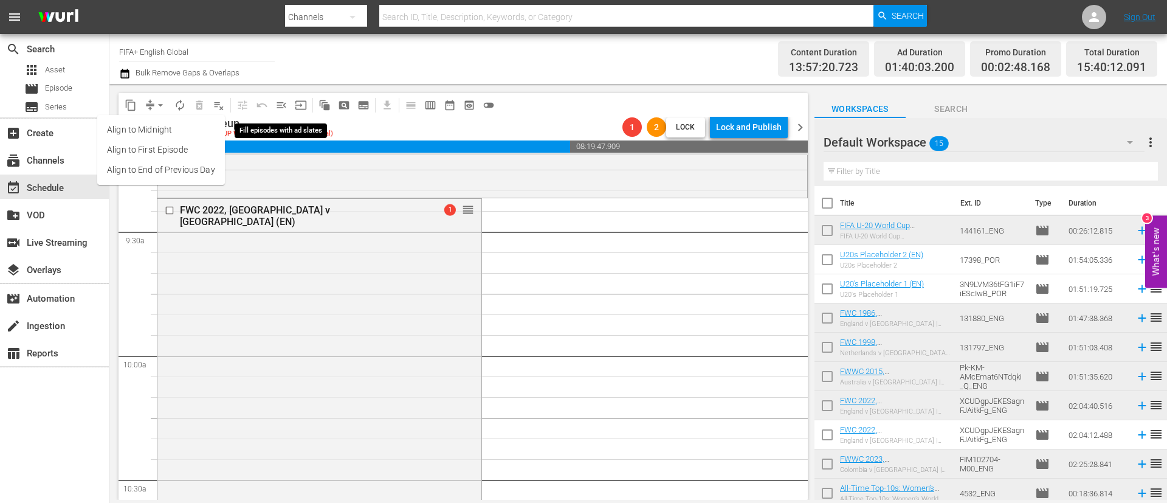
click at [282, 109] on span "menu_open" at bounding box center [281, 105] width 12 height 12
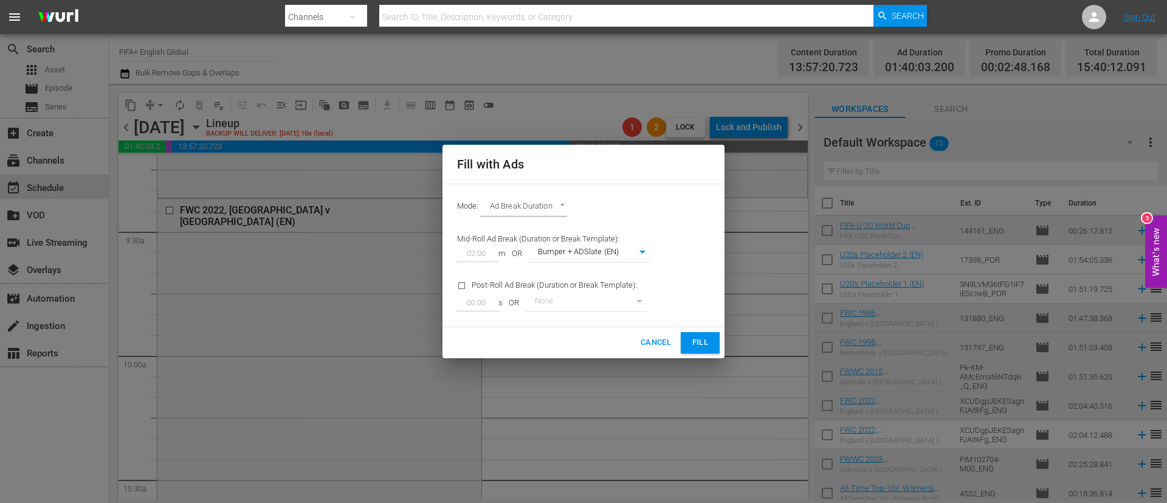
click at [700, 344] on span "Fill" at bounding box center [699, 342] width 19 height 14
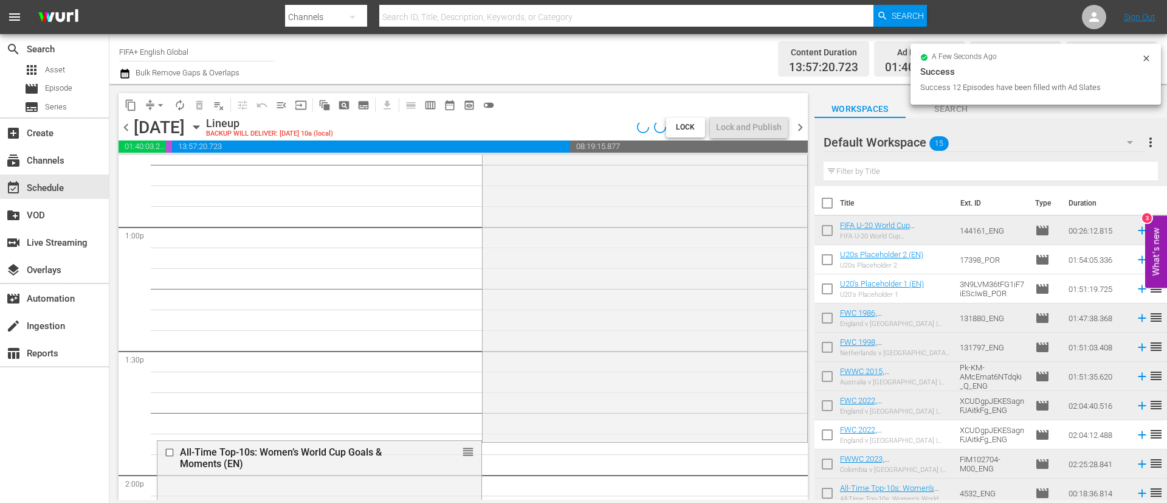
scroll to position [3191, 0]
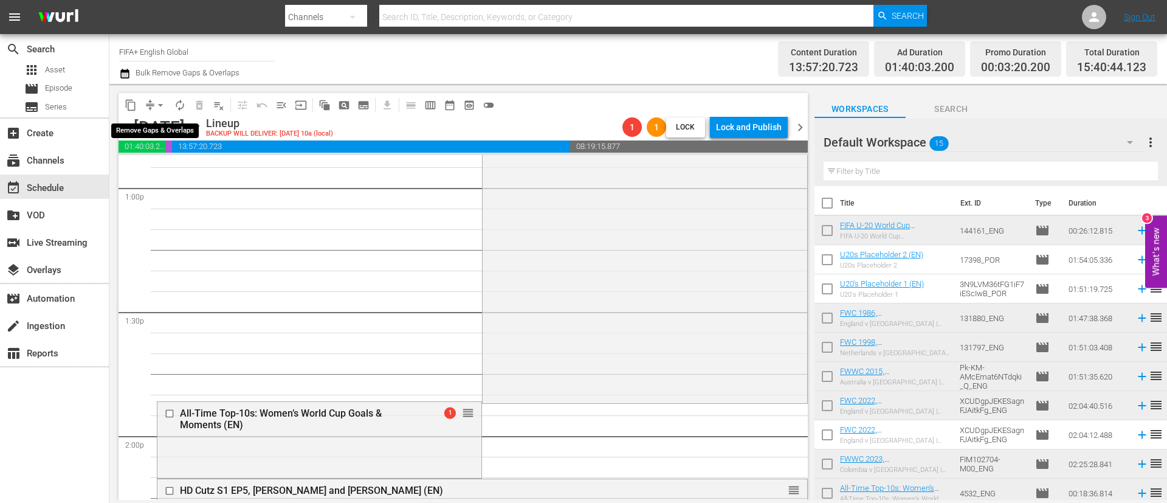
click at [155, 106] on span "arrow_drop_down" at bounding box center [160, 105] width 12 height 12
click at [193, 166] on li "Align to End of Previous Day" at bounding box center [161, 170] width 128 height 20
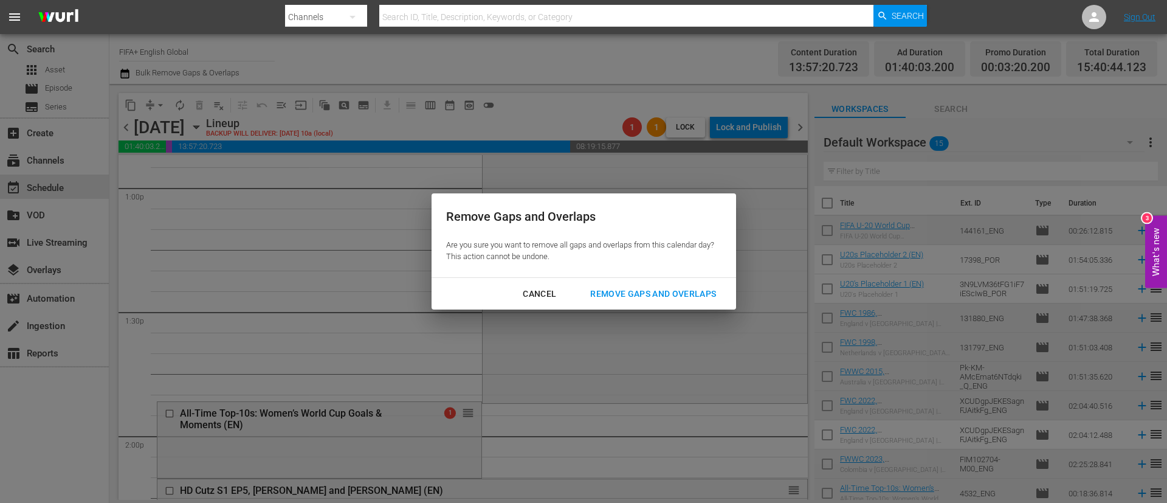
click at [679, 306] on div "Cancel Remove Gaps and Overlaps" at bounding box center [584, 294] width 304 height 32
click at [682, 278] on div "Cancel Remove Gaps and Overlaps" at bounding box center [584, 294] width 304 height 32
click at [675, 290] on div "Remove Gaps and Overlaps" at bounding box center [652, 293] width 145 height 15
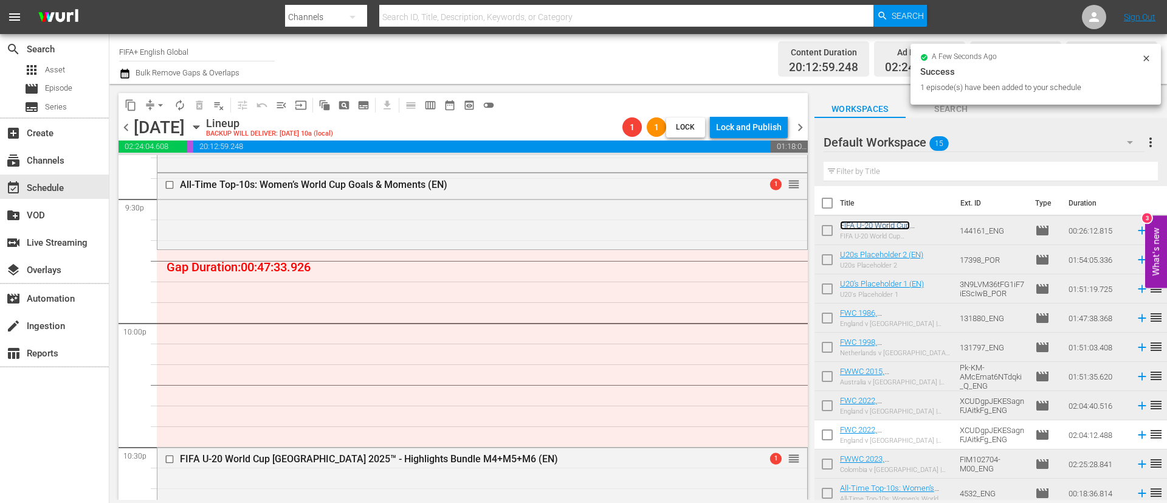
scroll to position [152, 0]
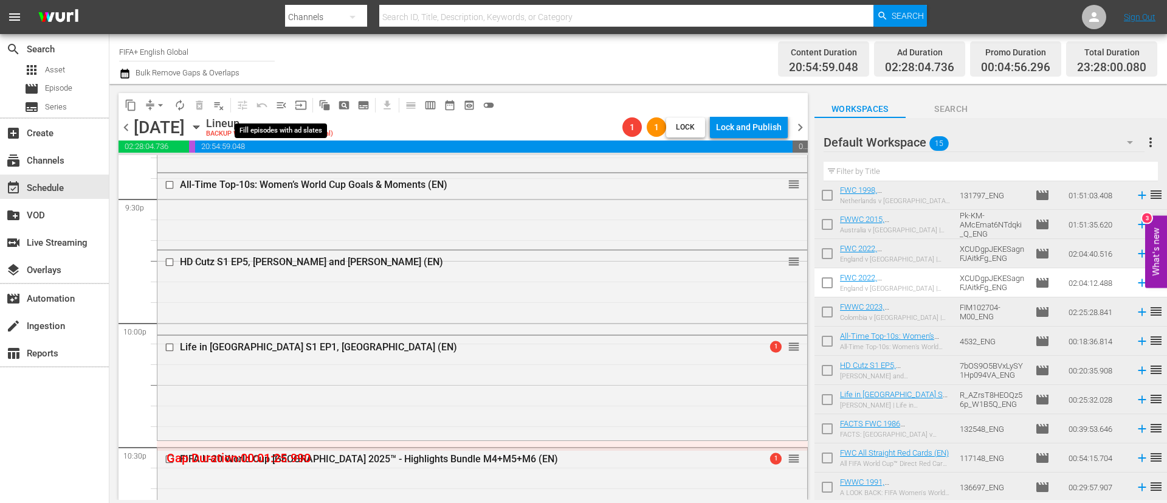
click at [279, 105] on span "menu_open" at bounding box center [281, 105] width 12 height 12
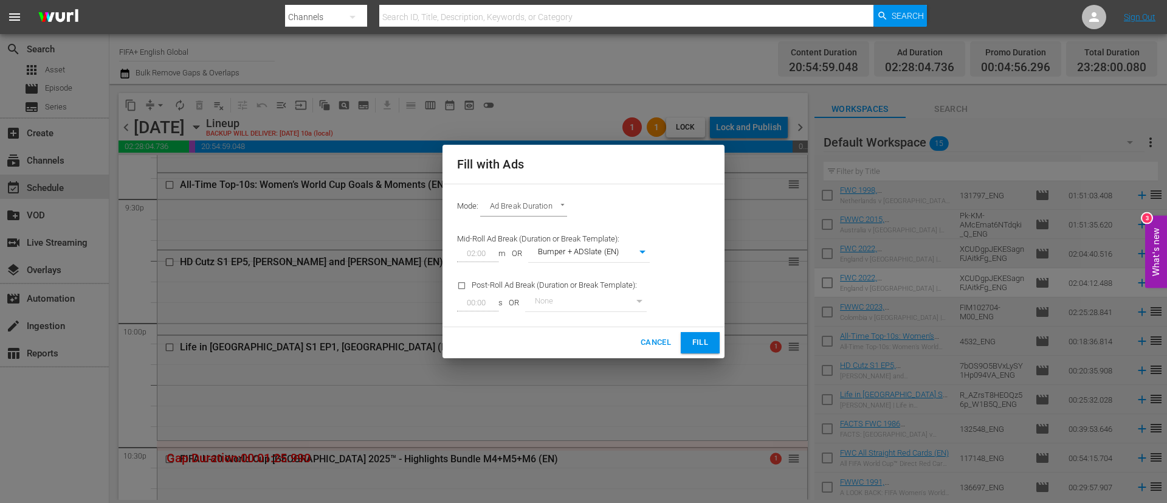
click at [707, 343] on span "Fill" at bounding box center [699, 342] width 19 height 14
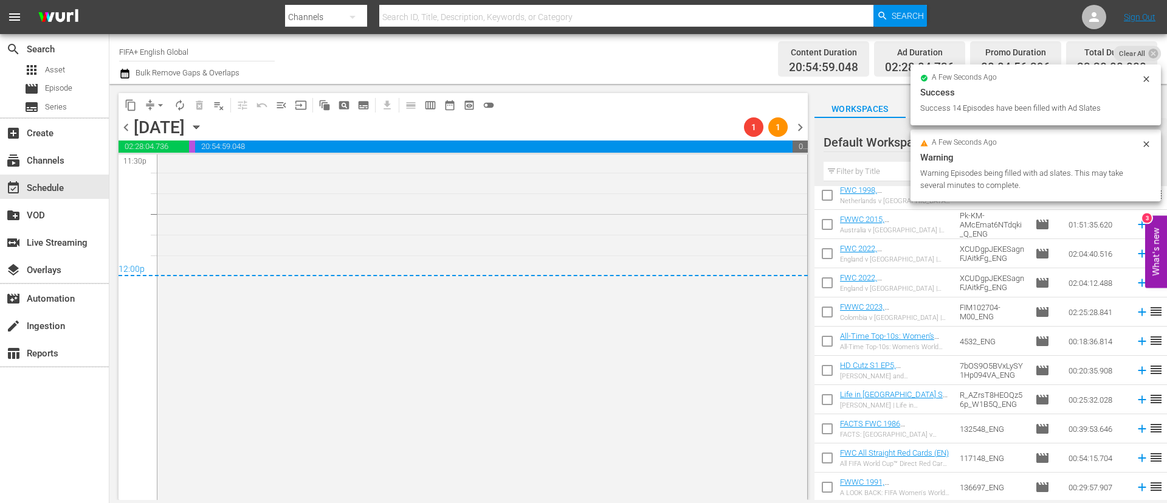
scroll to position [5647, 0]
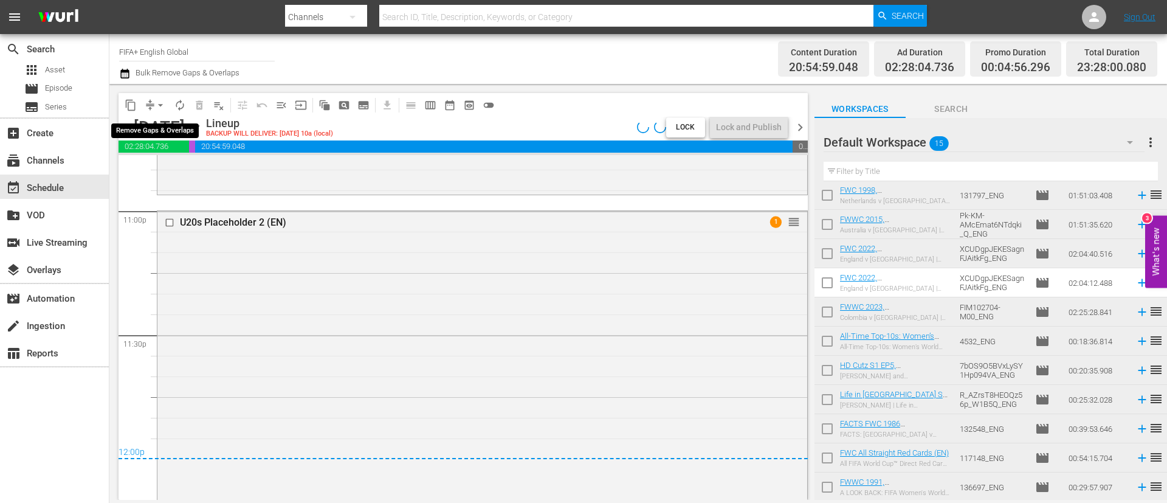
click at [157, 105] on span "arrow_drop_down" at bounding box center [160, 105] width 12 height 12
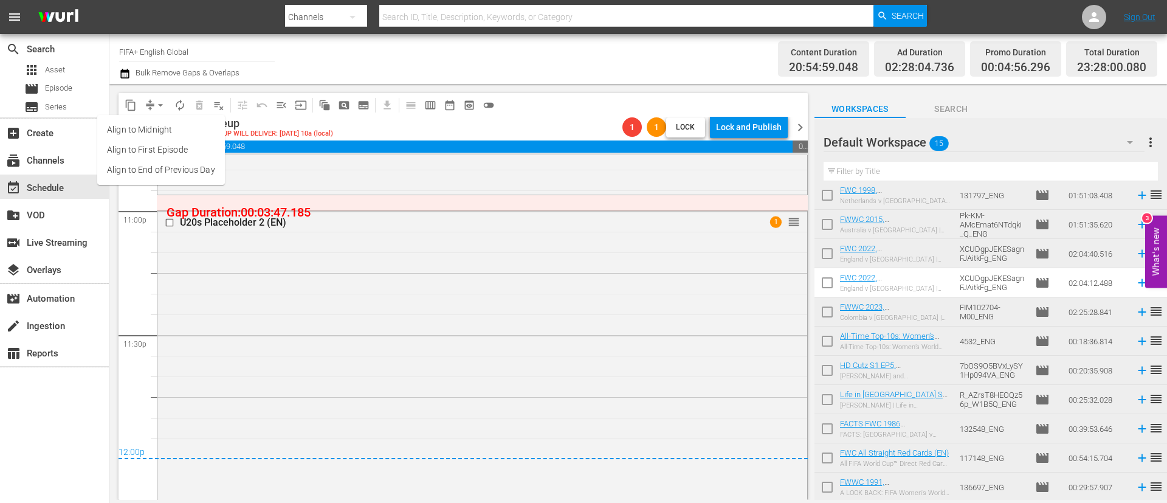
click at [170, 169] on li "Align to End of Previous Day" at bounding box center [161, 170] width 128 height 20
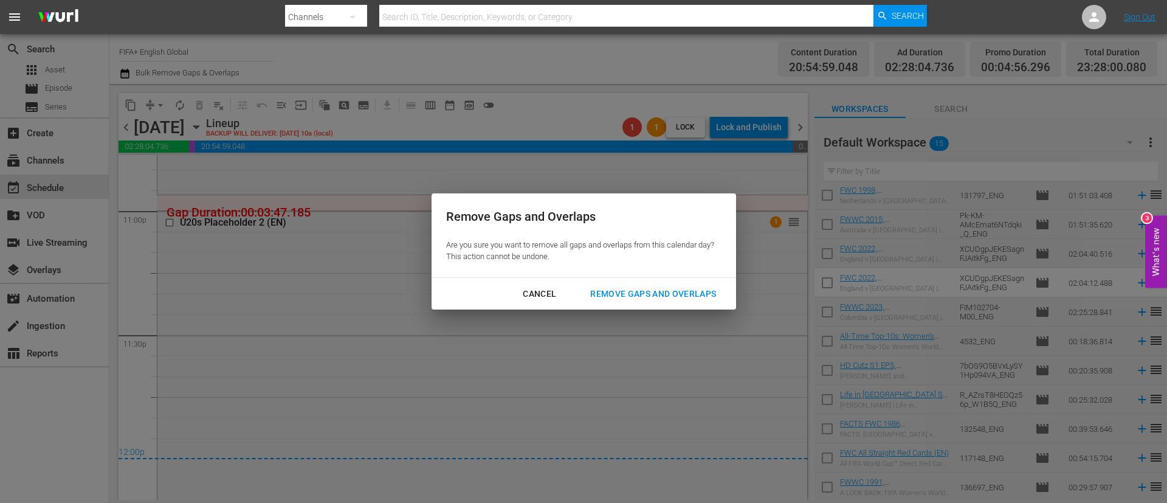
click at [659, 297] on div "Remove Gaps and Overlaps" at bounding box center [652, 293] width 145 height 15
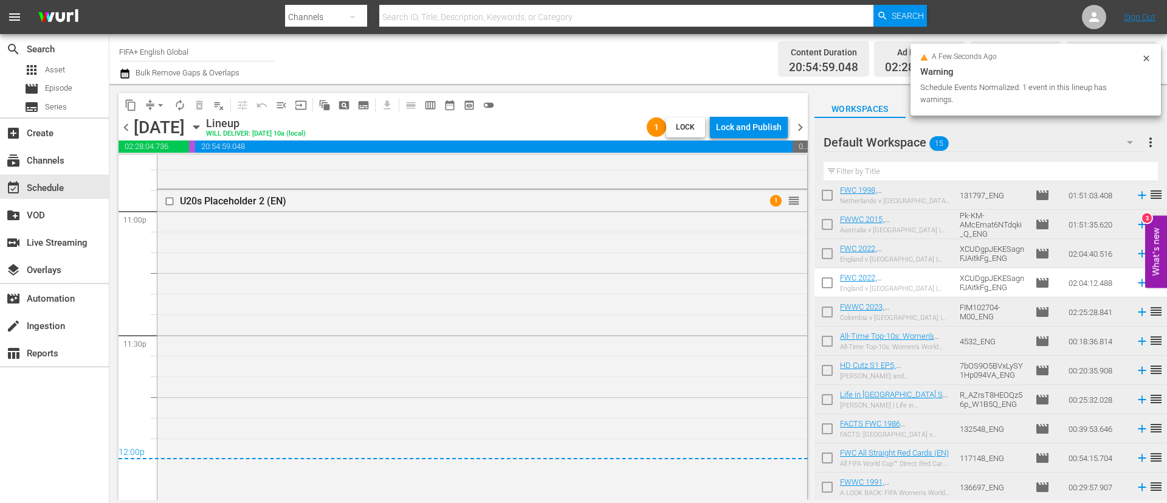
click at [750, 123] on div "Lock and Publish" at bounding box center [749, 127] width 66 height 22
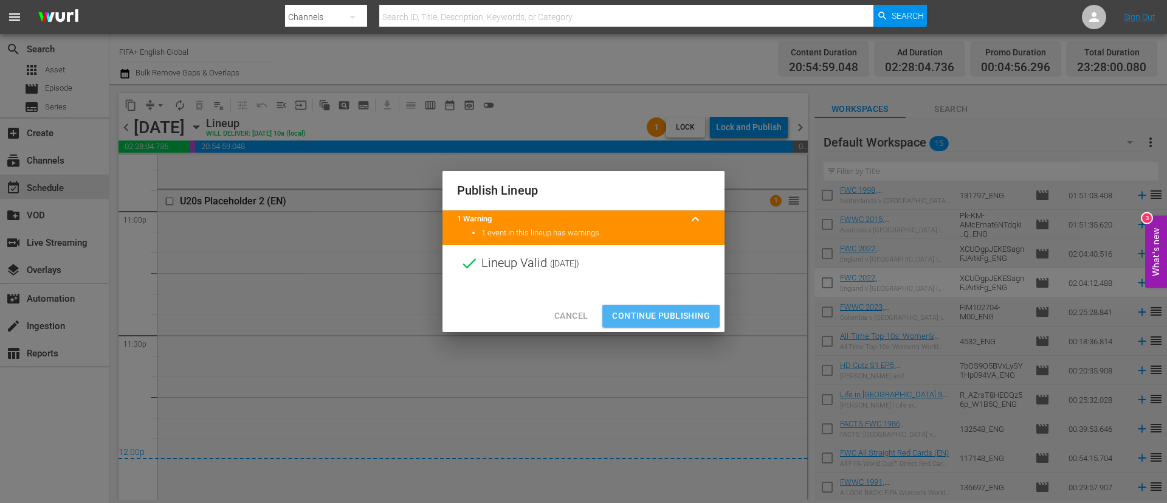
click at [664, 311] on span "Continue Publishing" at bounding box center [661, 315] width 98 height 15
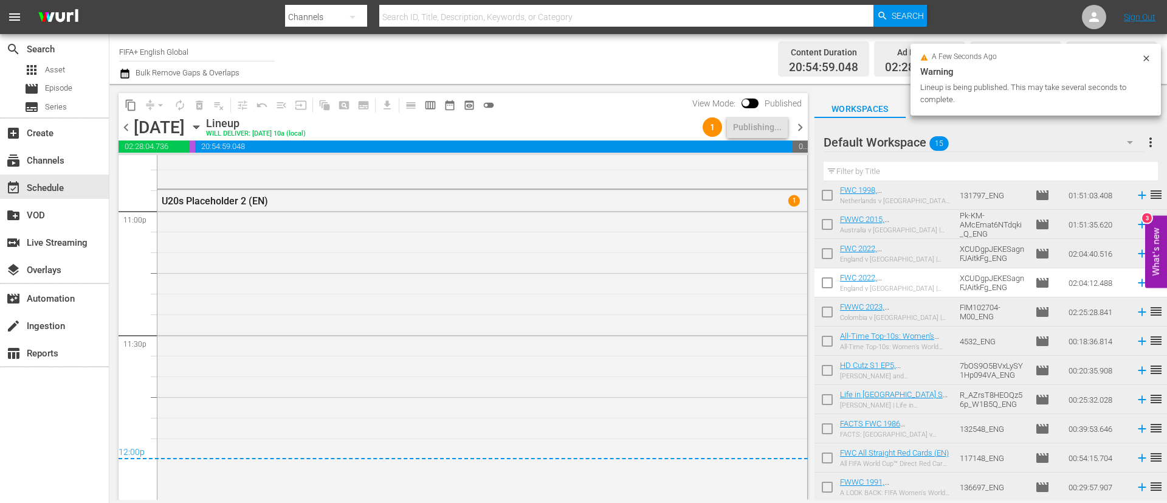
click at [1151, 144] on span "more_vert" at bounding box center [1150, 142] width 15 height 15
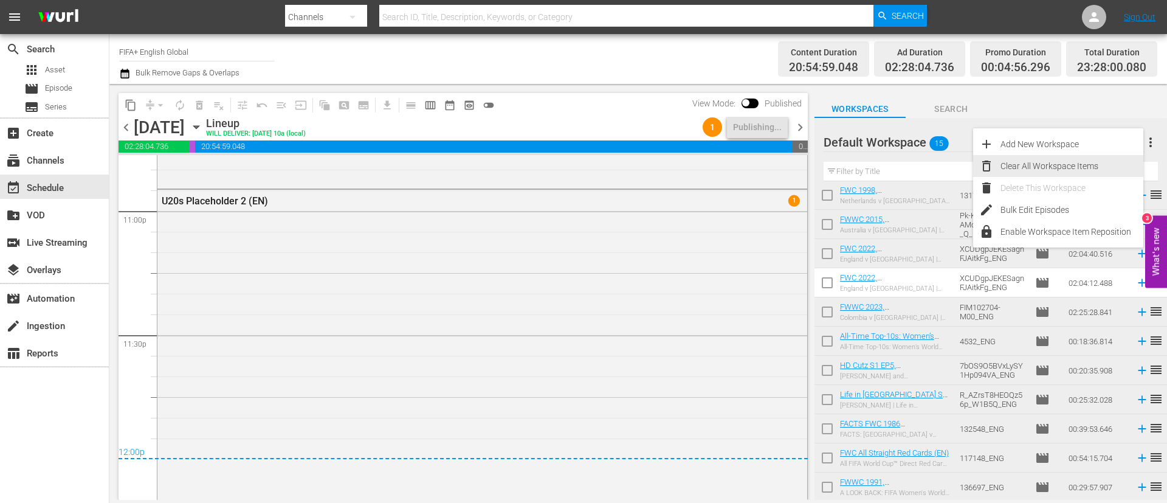
click at [1090, 162] on div "Clear All Workspace Items" at bounding box center [1071, 166] width 143 height 22
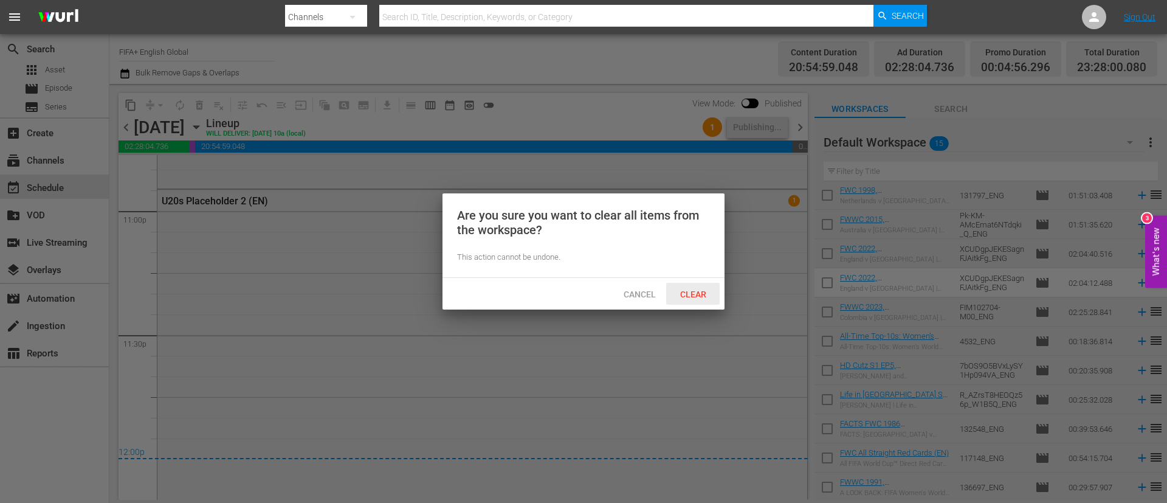
click at [702, 291] on span "Clear" at bounding box center [693, 294] width 46 height 10
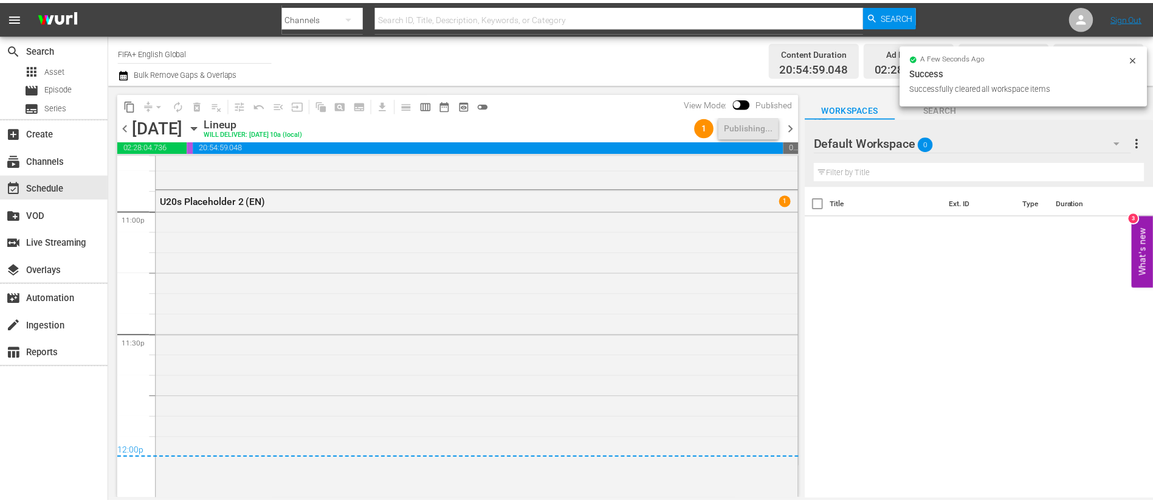
scroll to position [0, 0]
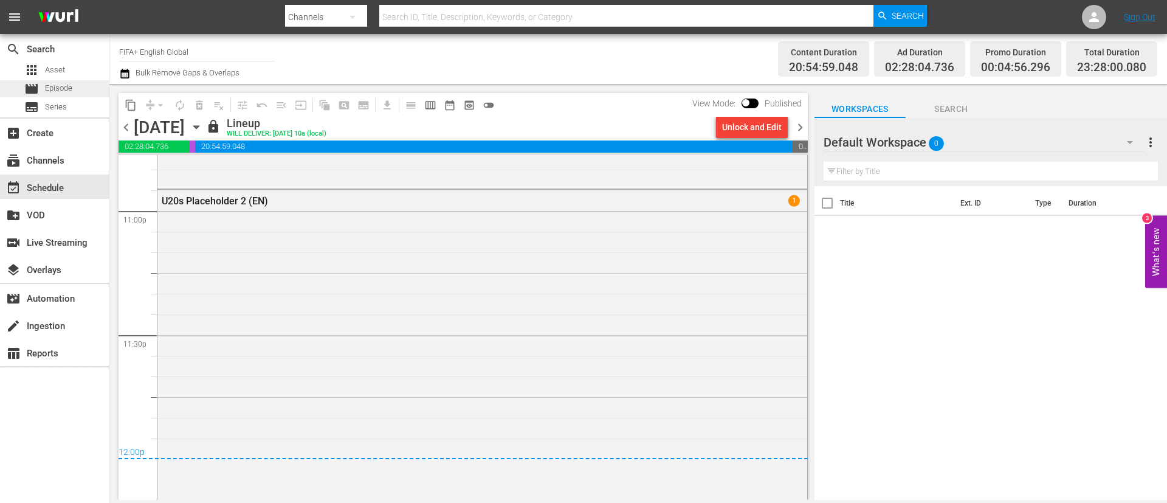
click at [72, 91] on span "Episode" at bounding box center [58, 88] width 27 height 12
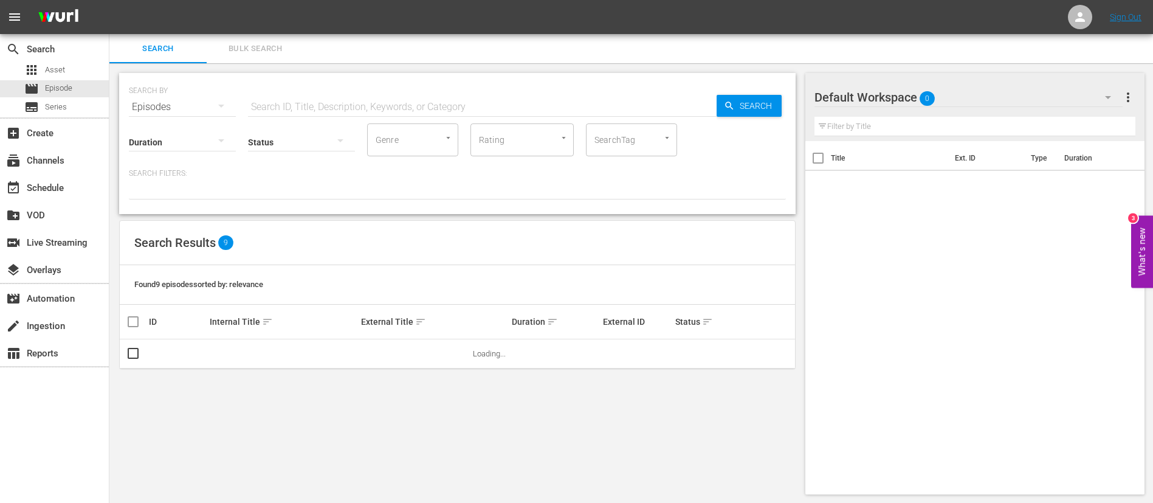
click at [252, 43] on span "Bulk Search" at bounding box center [255, 49] width 83 height 14
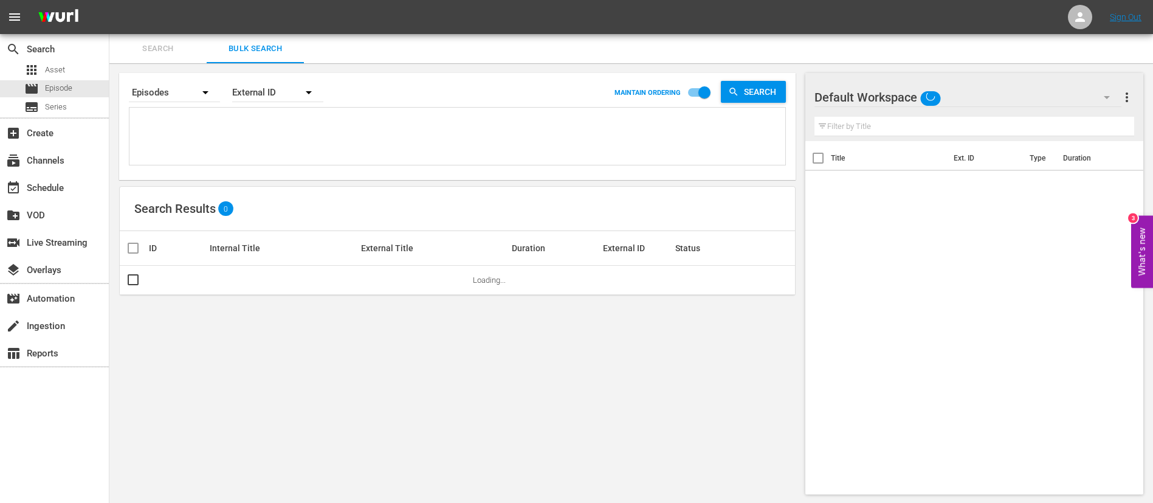
click at [249, 131] on textarea at bounding box center [458, 138] width 653 height 55
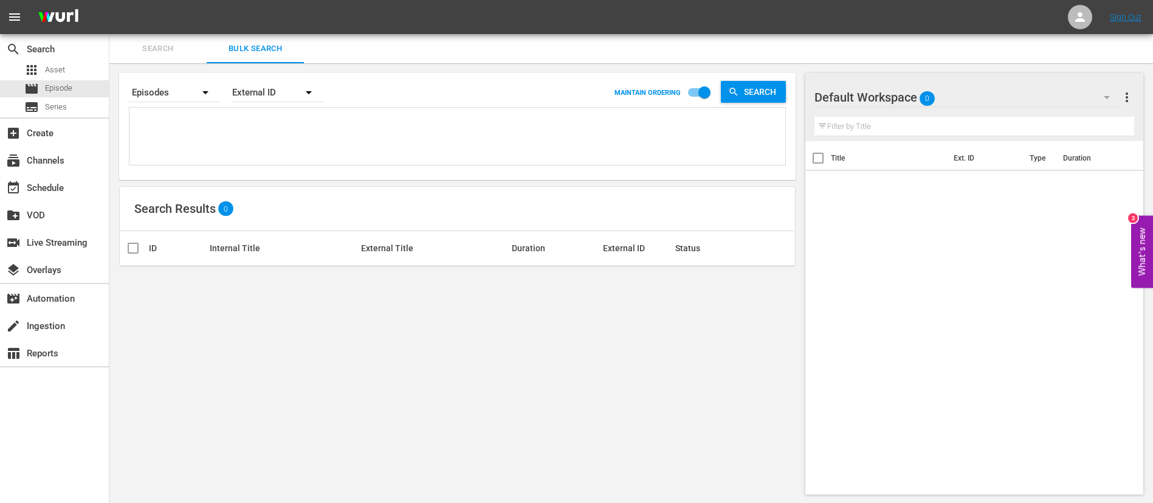
paste textarea "134759_ENG 133689_ENG 131794_ENG f3a29ca9-ed20-4e40-a6ea-818e01a2caaf_ENG 12307…"
type textarea "134759_ENG 133689_ENG 131794_ENG f3a29ca9-ed20-4e40-a6ea-818e01a2caaf_ENG 12307…"
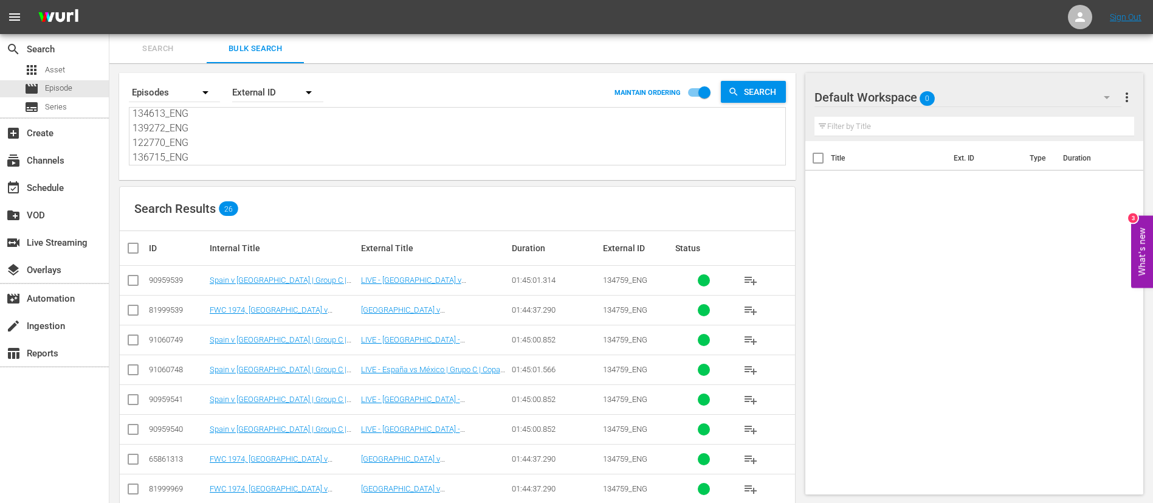
type textarea "134759_ENG 133689_ENG 131794_ENG f3a29ca9-ed20-4e40-a6ea-818e01a2caaf_ENG 12307…"
click at [136, 315] on input "checkbox" at bounding box center [133, 312] width 15 height 15
checkbox input "true"
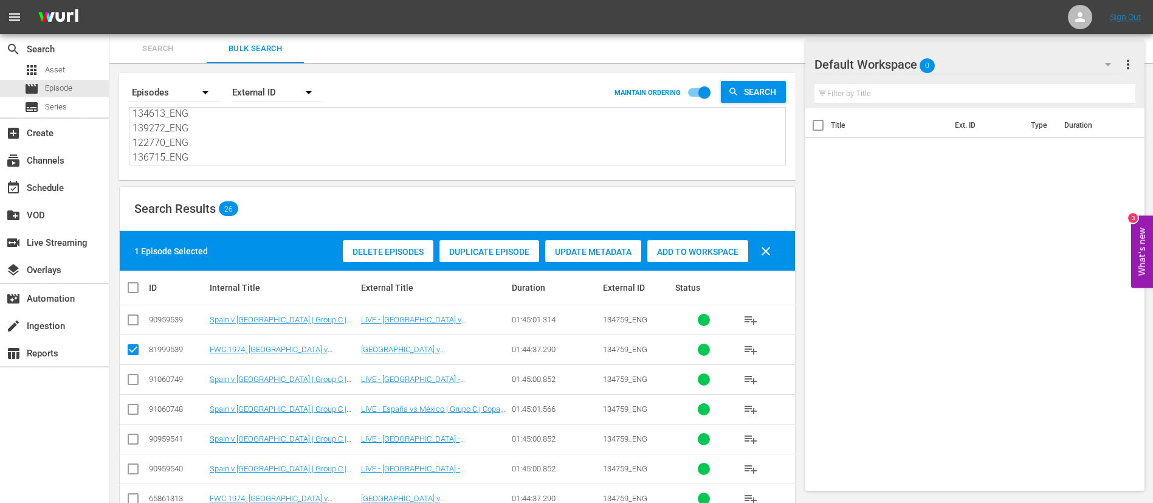
scroll to position [91, 0]
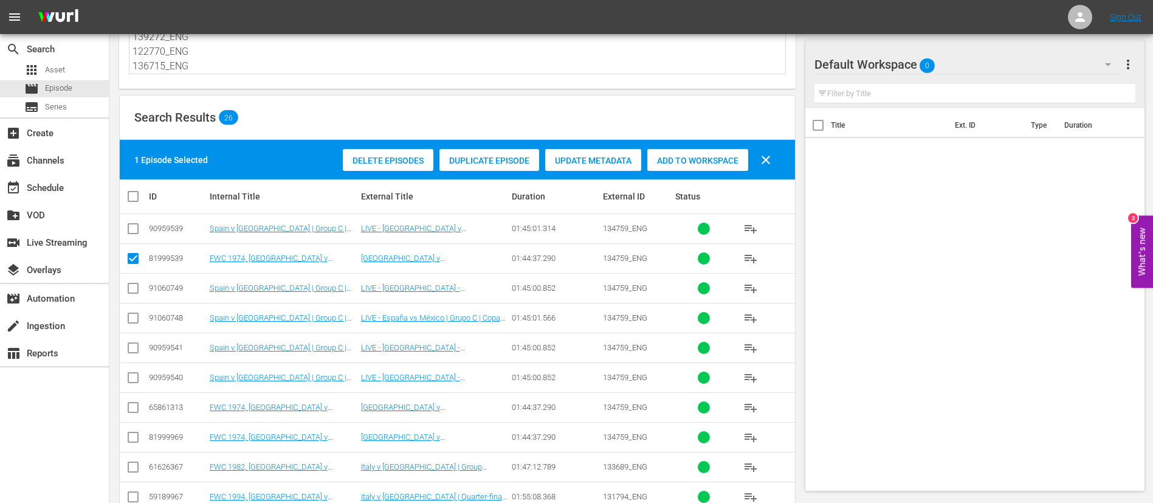
click at [134, 405] on input "checkbox" at bounding box center [133, 409] width 15 height 15
checkbox input "true"
click at [129, 458] on td at bounding box center [133, 467] width 27 height 30
click at [128, 466] on input "checkbox" at bounding box center [133, 469] width 15 height 15
checkbox input "true"
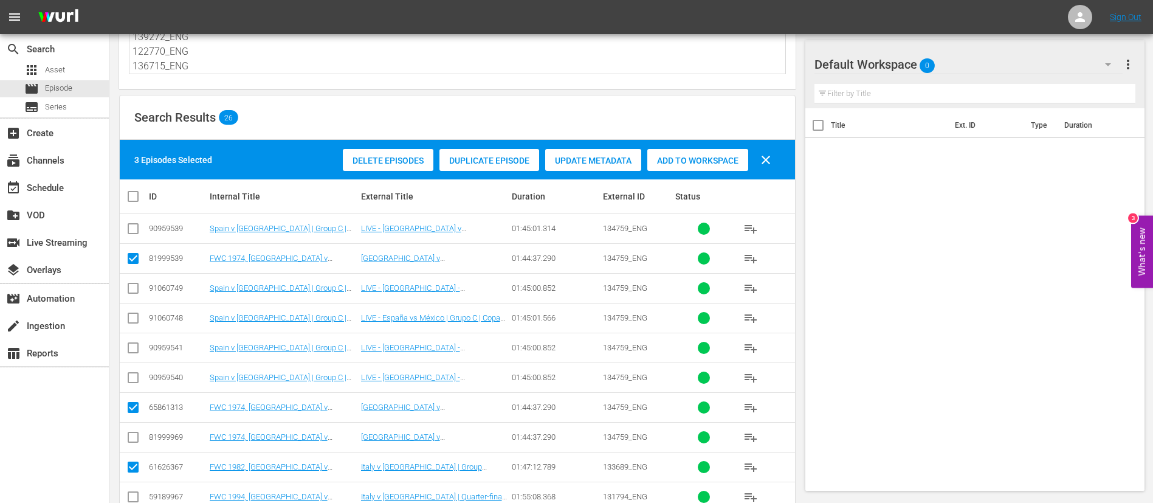
scroll to position [182, 0]
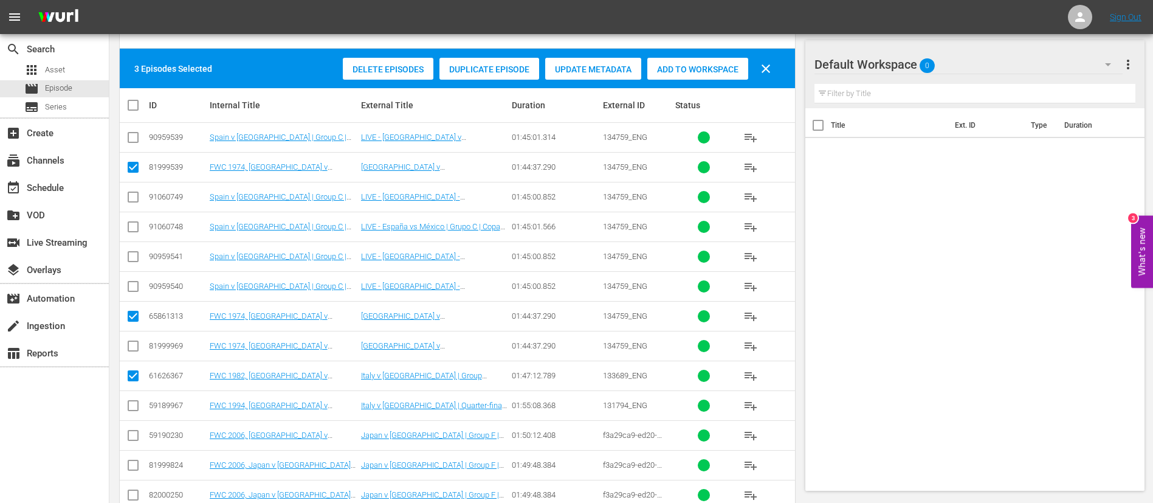
click at [135, 405] on input "checkbox" at bounding box center [133, 408] width 15 height 15
checkbox input "true"
click at [131, 435] on input "checkbox" at bounding box center [133, 437] width 15 height 15
checkbox input "true"
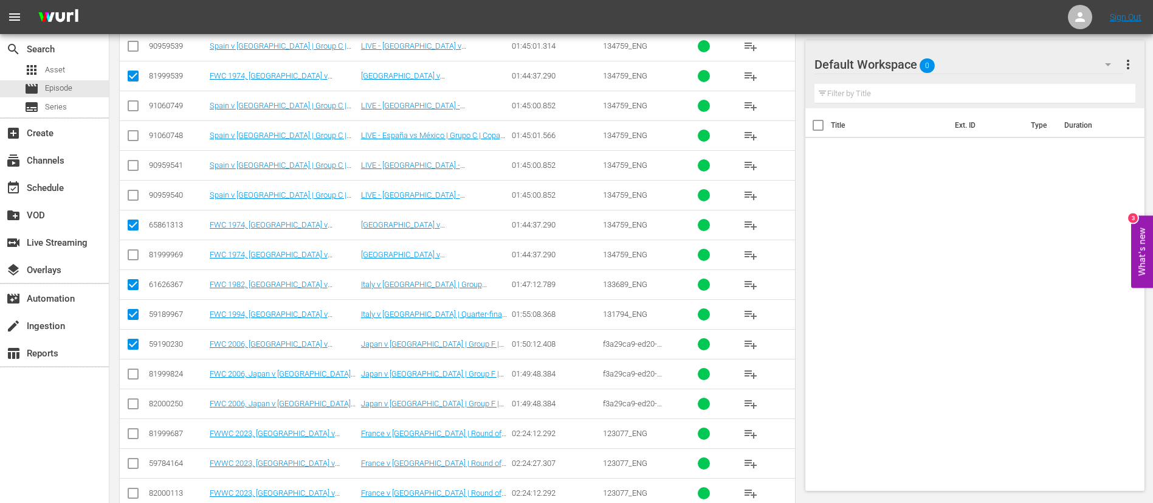
click at [131, 436] on input "checkbox" at bounding box center [133, 435] width 15 height 15
checkbox input "true"
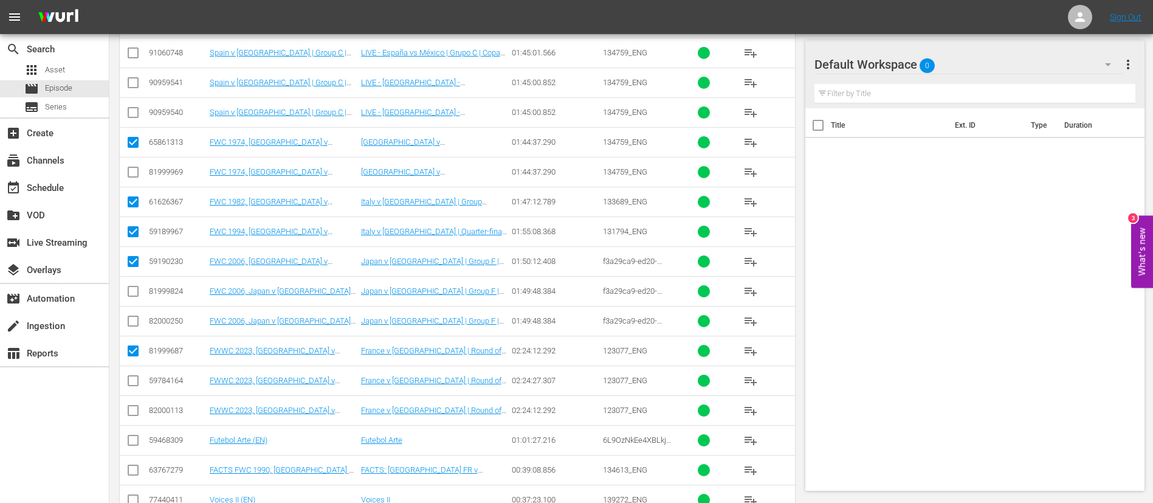
scroll to position [365, 0]
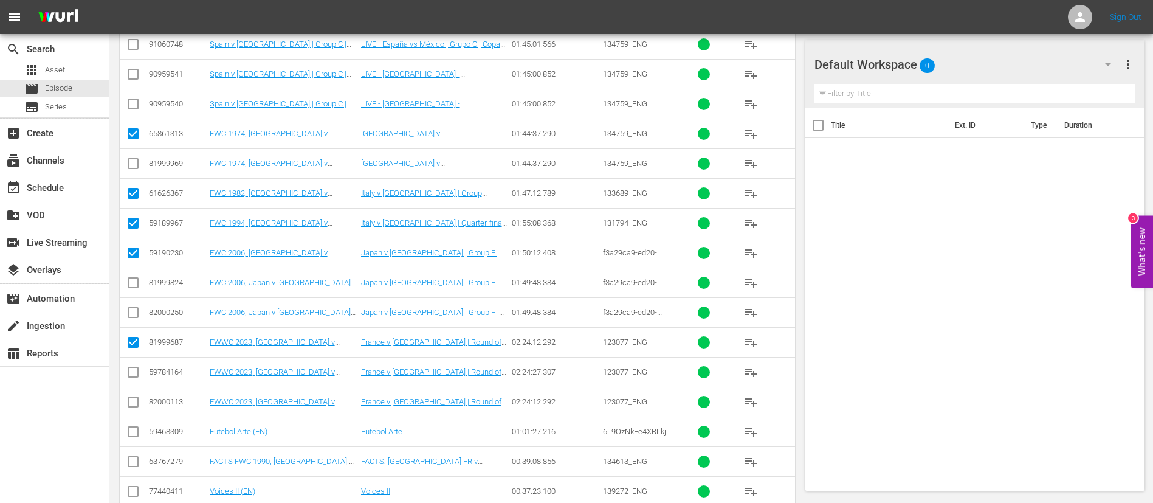
click at [131, 436] on input "checkbox" at bounding box center [133, 434] width 15 height 15
checkbox input "true"
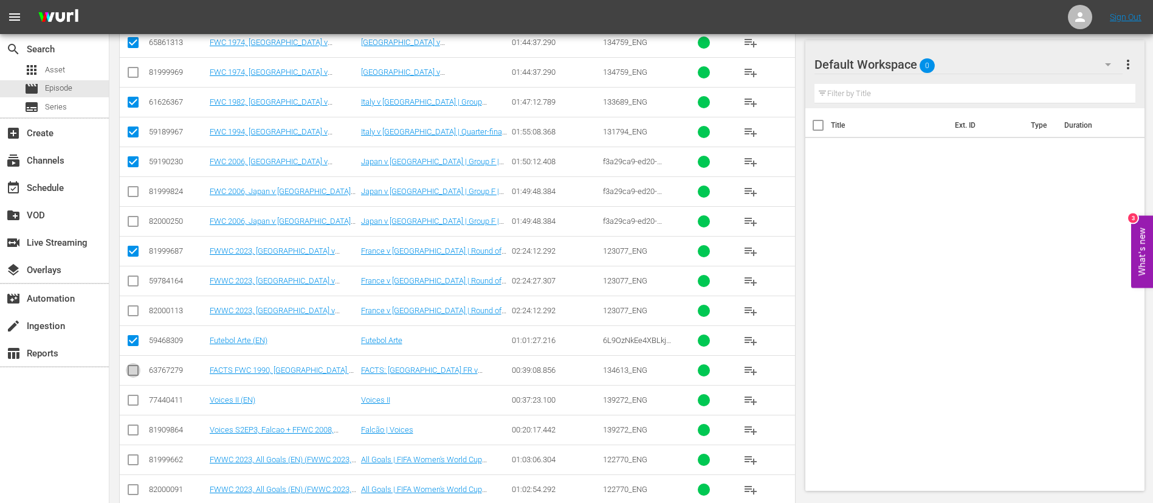
click at [140, 368] on input "checkbox" at bounding box center [133, 372] width 15 height 15
checkbox input "true"
click at [132, 426] on input "checkbox" at bounding box center [133, 432] width 15 height 15
checkbox input "true"
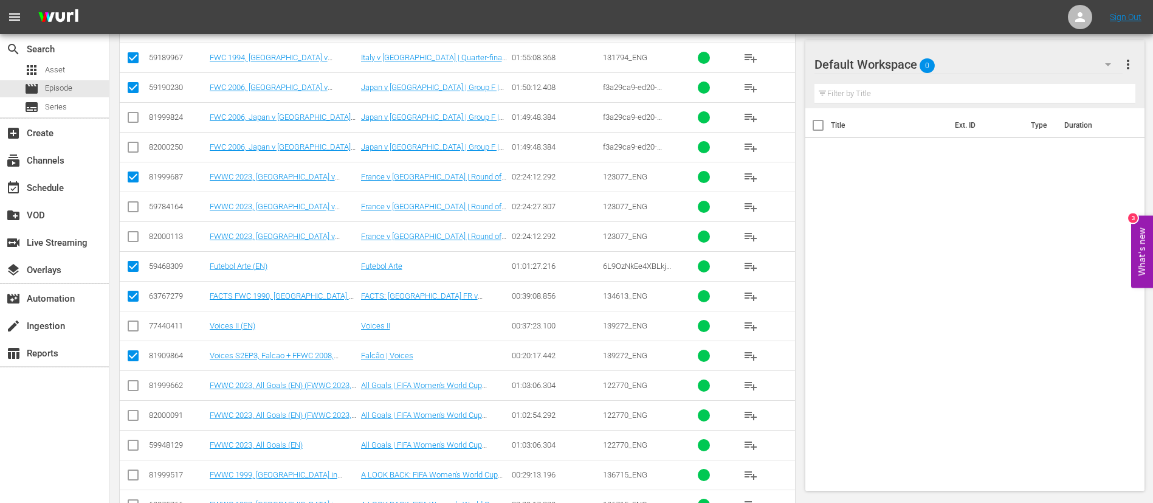
scroll to position [547, 0]
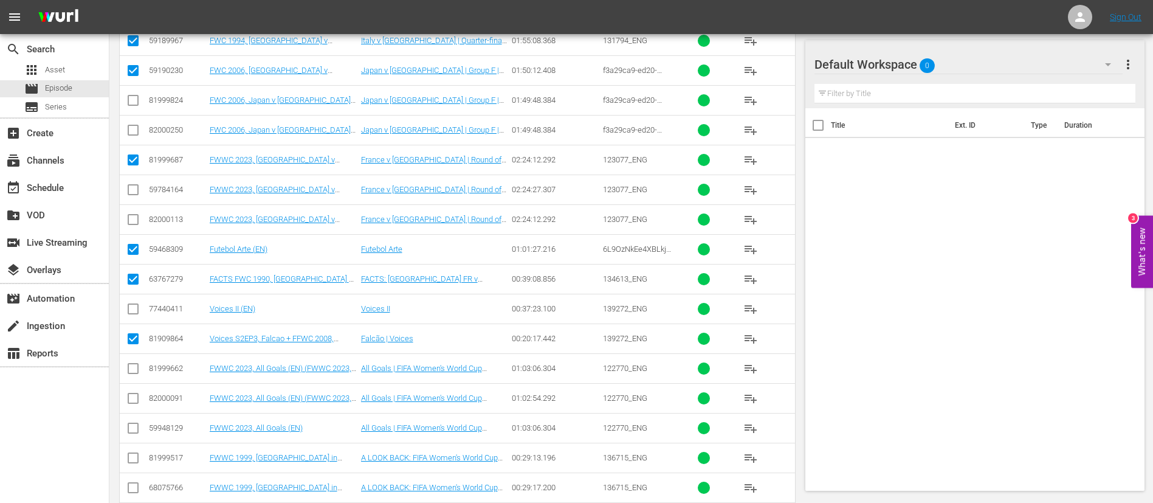
click at [132, 426] on input "checkbox" at bounding box center [133, 430] width 15 height 15
checkbox input "true"
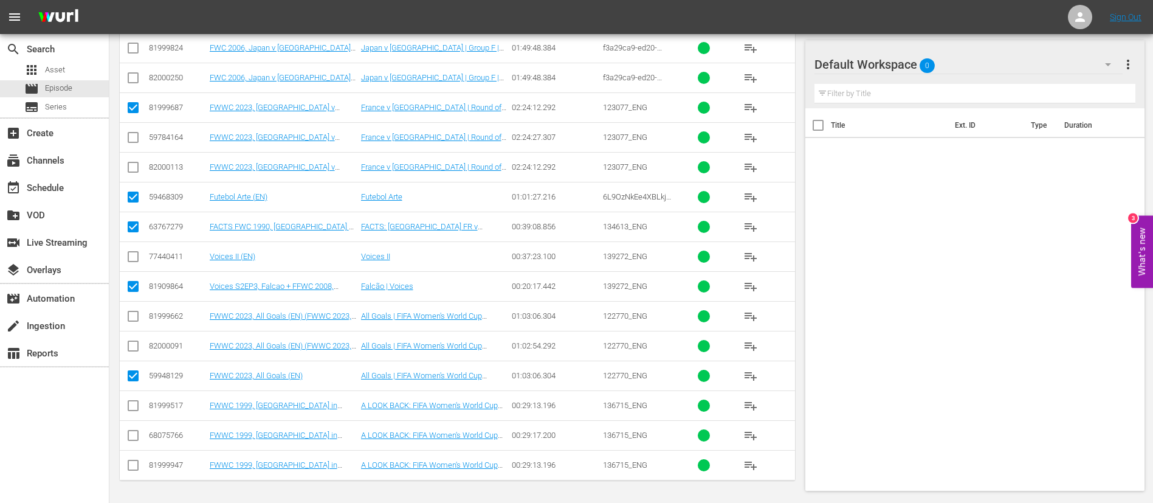
click at [132, 426] on td at bounding box center [133, 435] width 27 height 30
click at [132, 435] on input "checkbox" at bounding box center [133, 437] width 15 height 15
checkbox input "true"
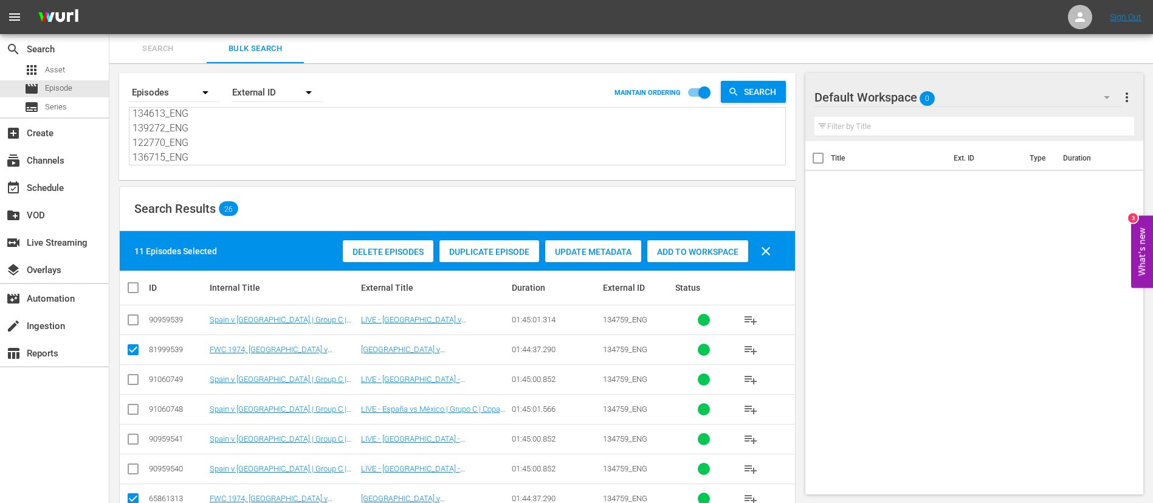
click at [659, 253] on span "Add to Workspace" at bounding box center [697, 252] width 101 height 10
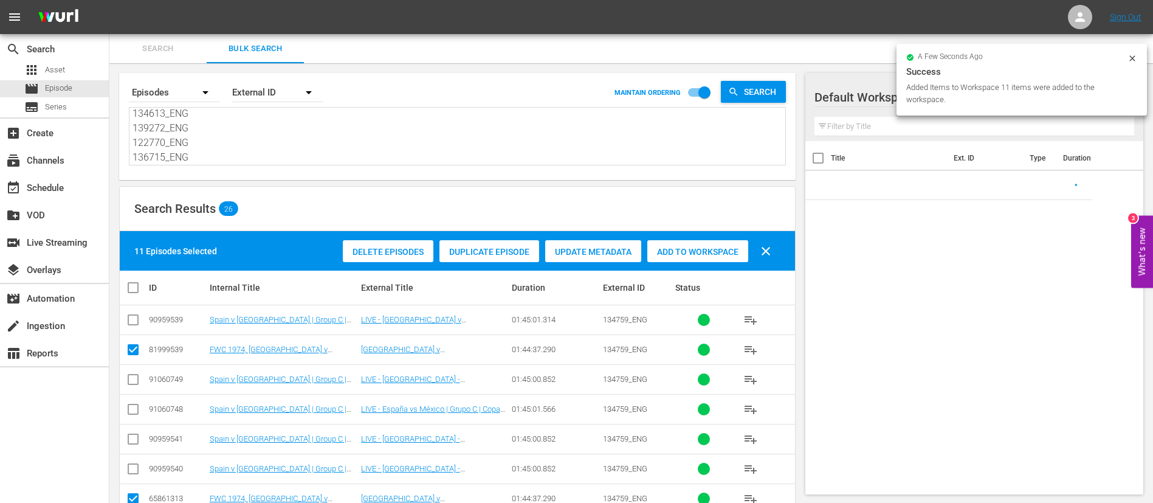
click at [183, 42] on span "Search" at bounding box center [158, 49] width 83 height 14
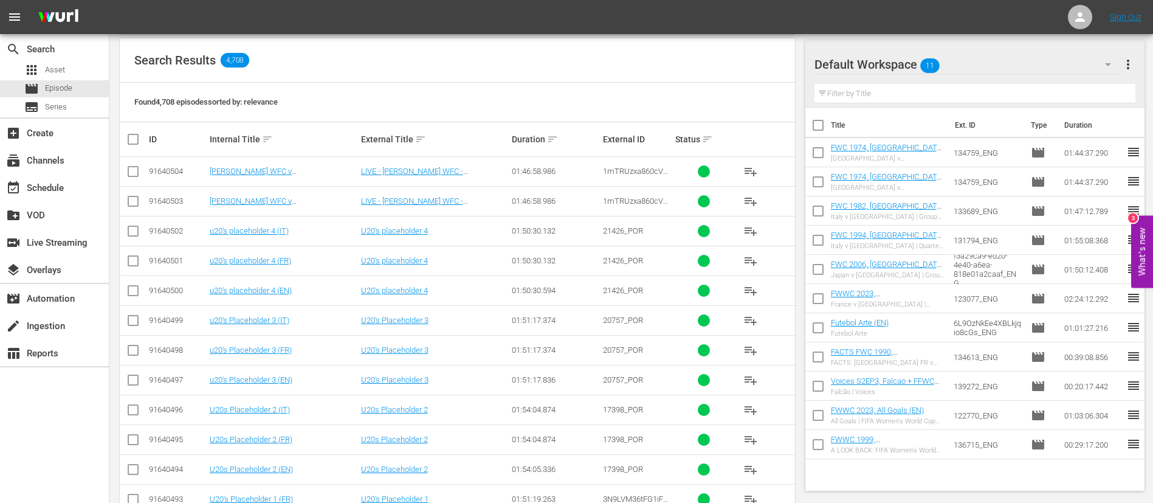
scroll to position [91, 0]
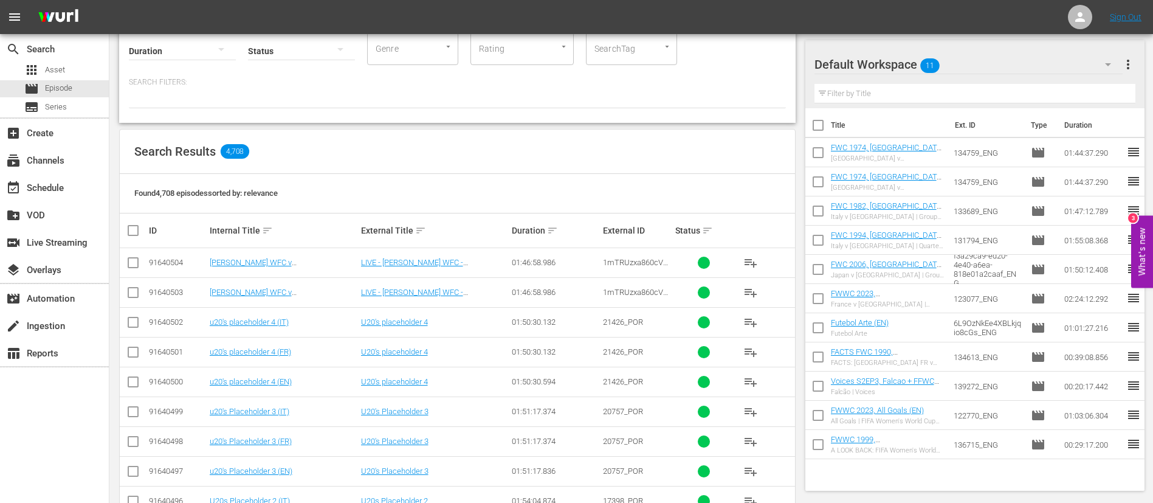
click at [652, 263] on span "1mTRUzxa860cV3SUfs2xXC_ENG" at bounding box center [635, 267] width 65 height 18
copy span "1mTRUzxa860cV3SUfs2xXC_ENG"
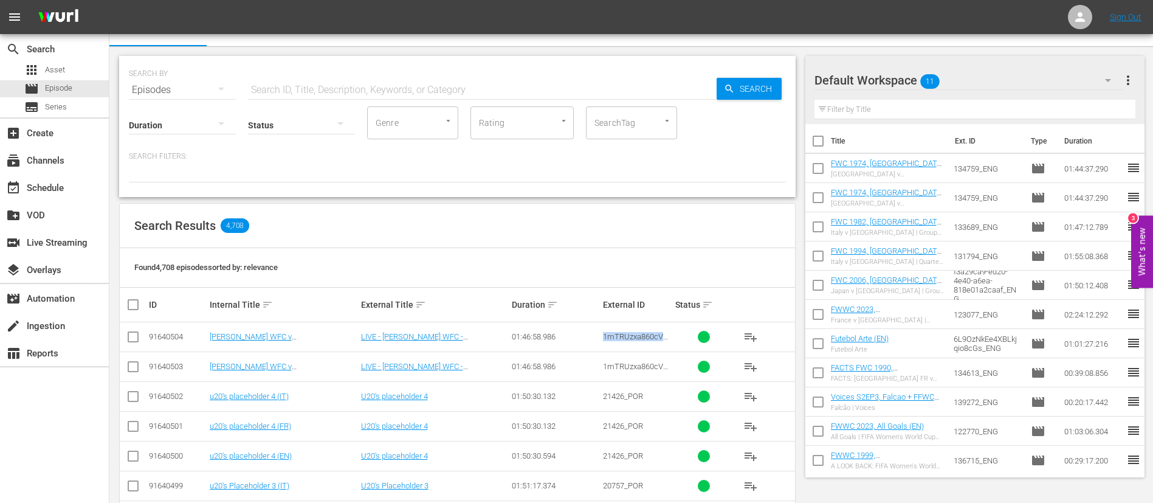
scroll to position [0, 0]
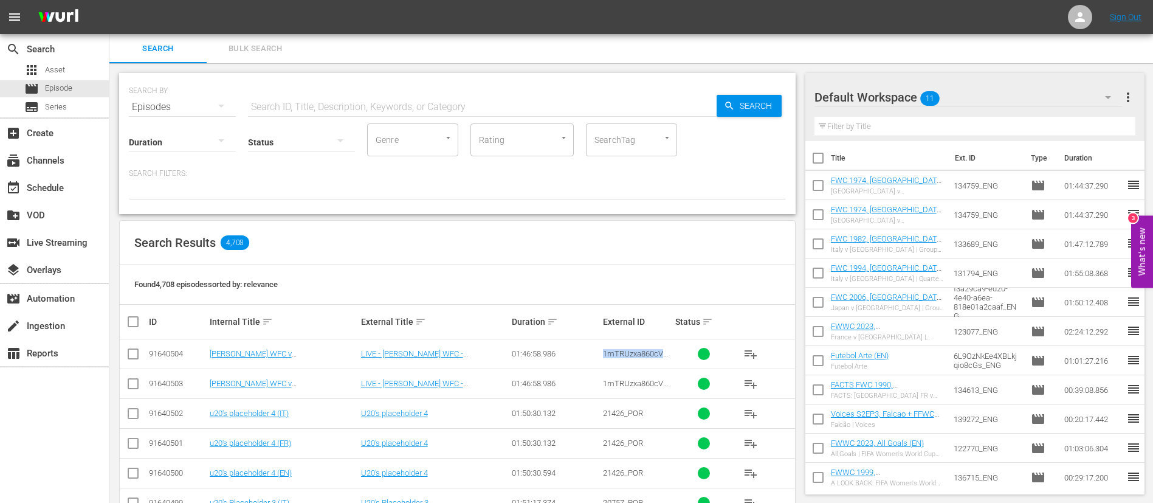
click at [546, 107] on input "text" at bounding box center [482, 106] width 469 height 29
paste input "1mTRUzxa860cV3SUfs2xXC_ENG"
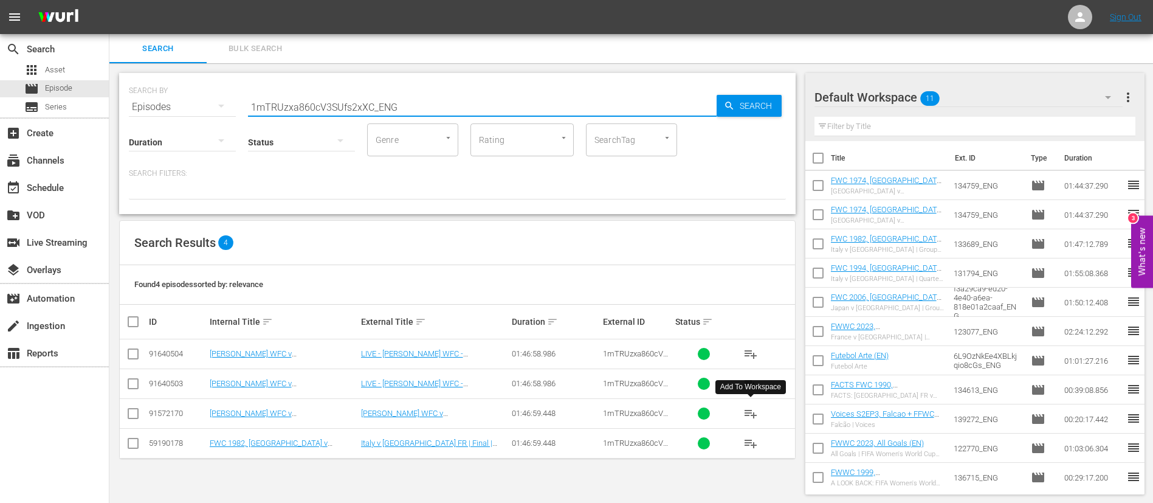
type input "1mTRUzxa860cV3SUfs2xXC_ENG"
click at [743, 417] on span "playlist_add" at bounding box center [750, 413] width 15 height 15
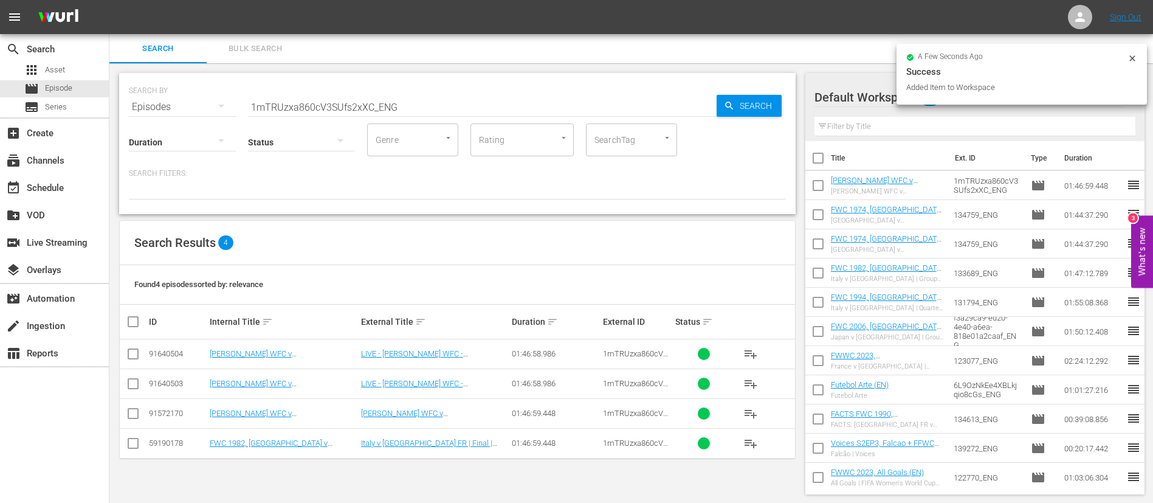
click at [345, 106] on input "1mTRUzxa860cV3SUfs2xXC_ENG" at bounding box center [482, 106] width 469 height 29
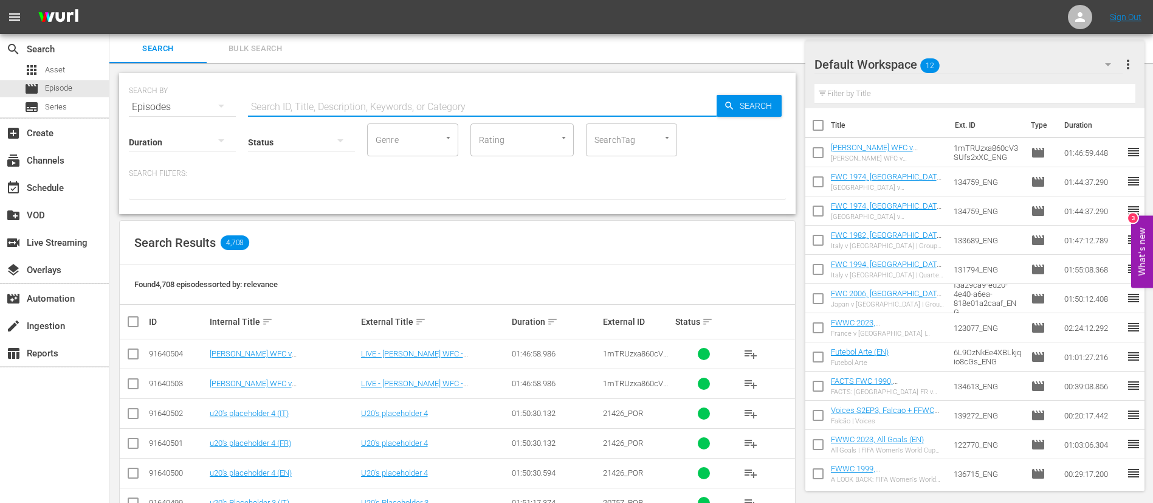
scroll to position [91, 0]
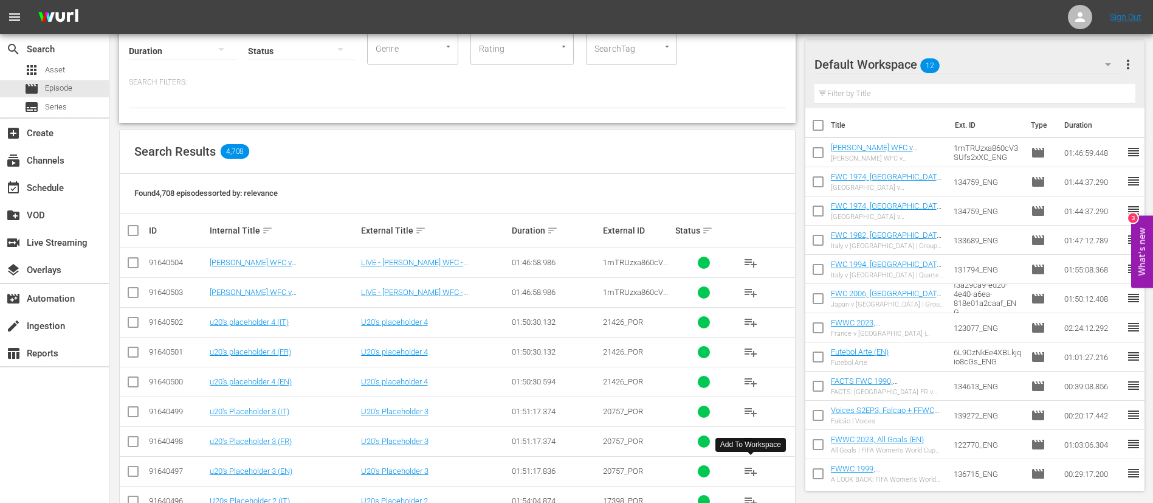
click at [757, 468] on span "playlist_add" at bounding box center [750, 471] width 15 height 15
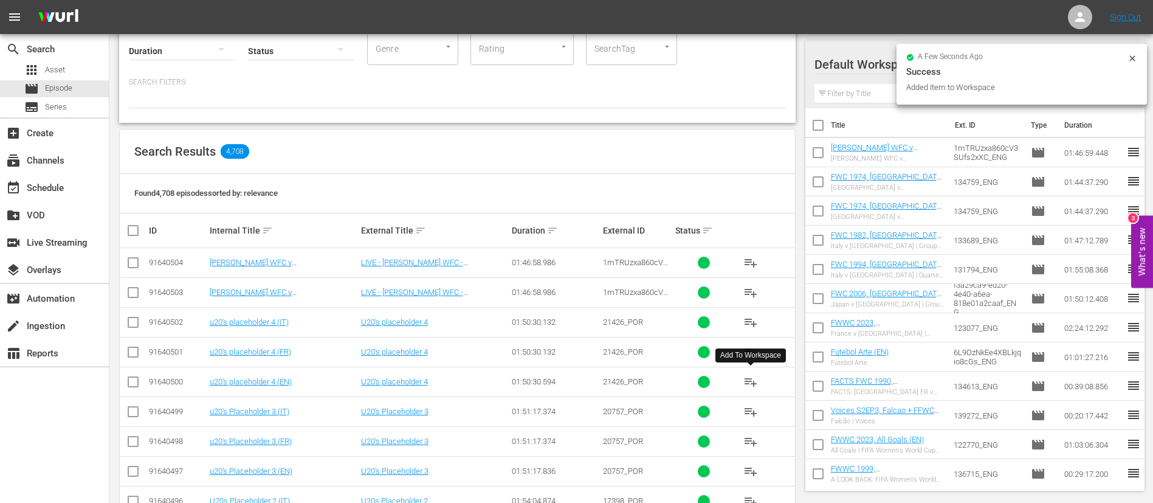
click at [758, 382] on button "playlist_add" at bounding box center [750, 381] width 29 height 29
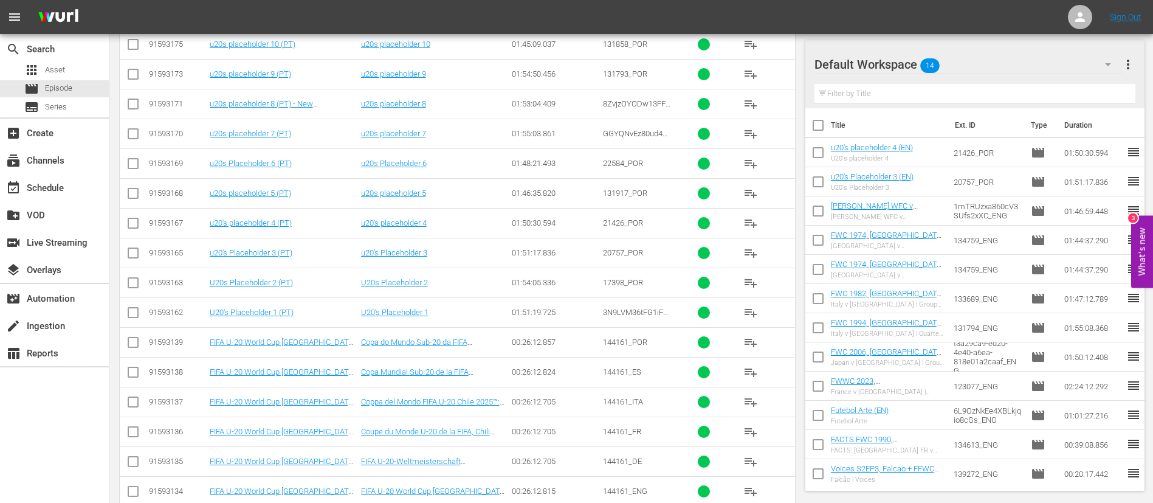
scroll to position [729, 0]
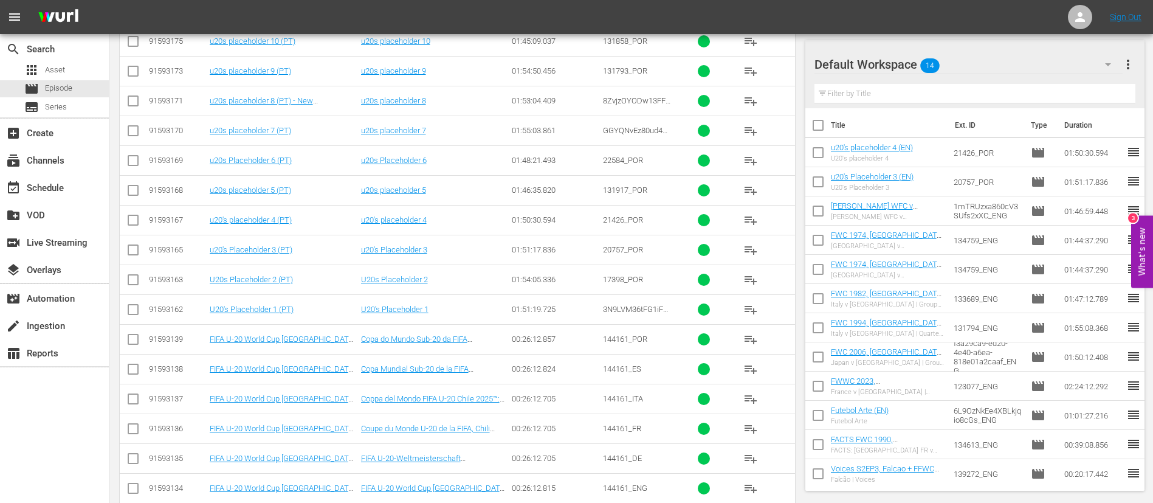
click at [746, 491] on span "playlist_add" at bounding box center [750, 488] width 15 height 15
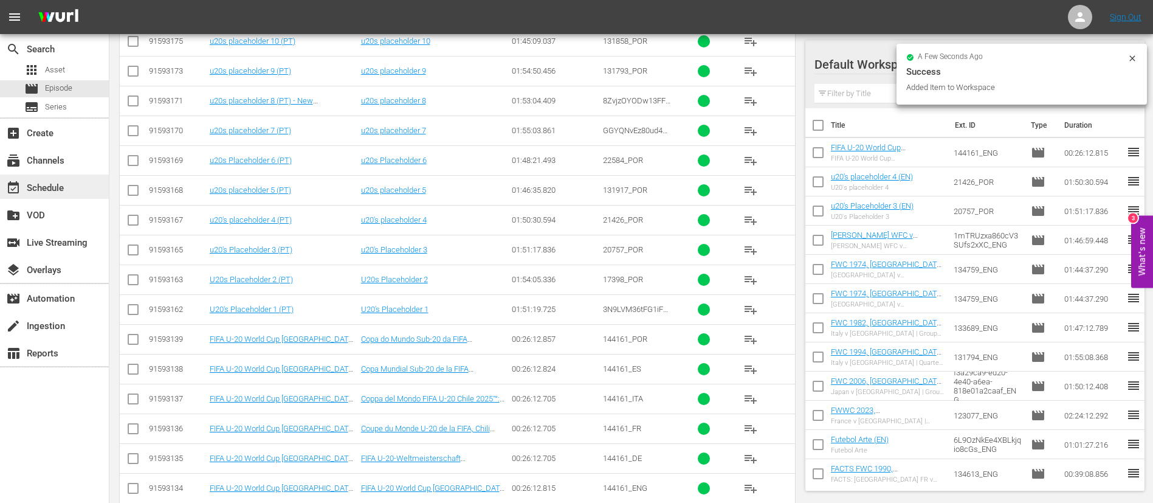
click at [98, 186] on div "event_available Schedule" at bounding box center [54, 186] width 109 height 24
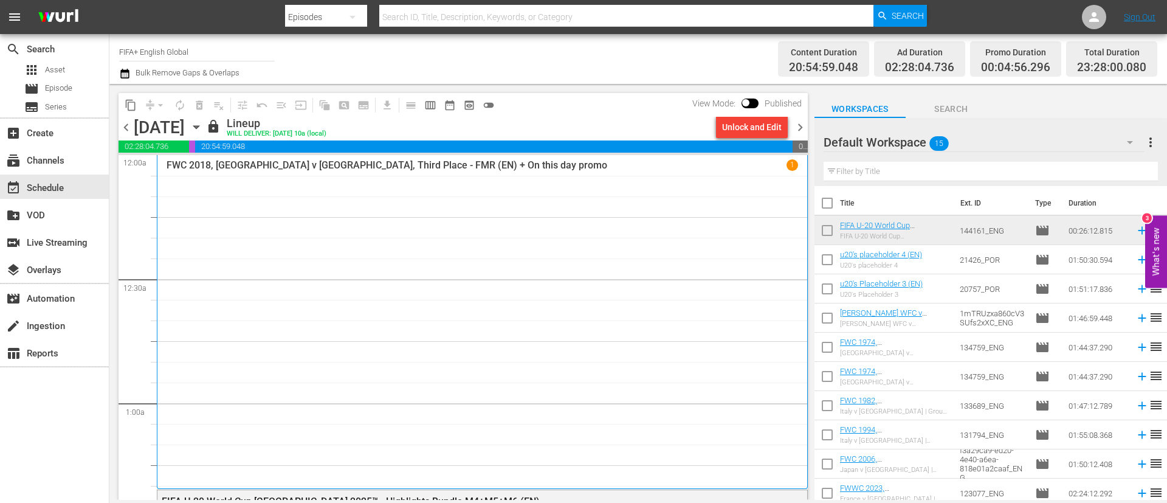
click at [793, 125] on span "chevron_right" at bounding box center [800, 127] width 15 height 15
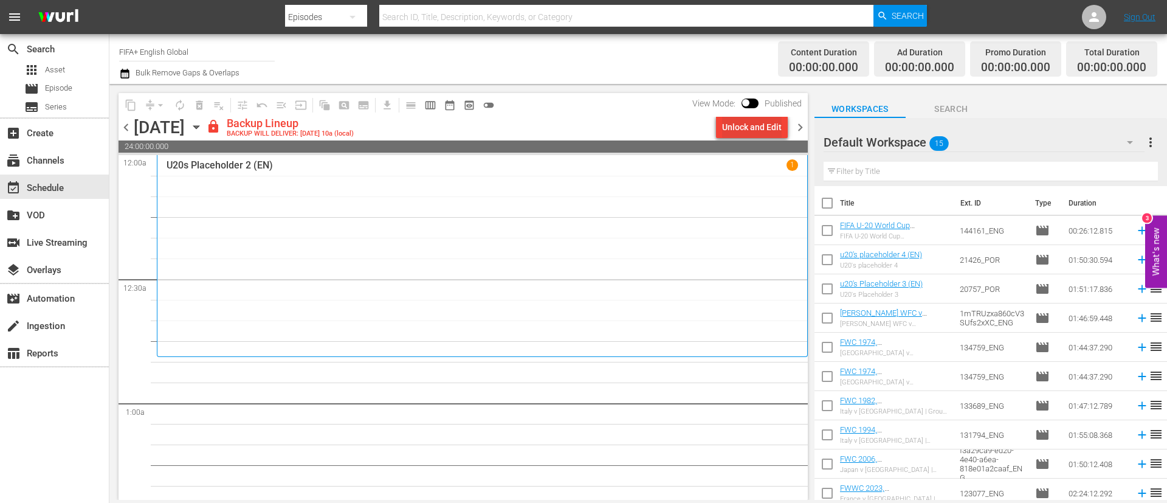
click at [780, 127] on div "Unlock and Edit" at bounding box center [752, 127] width 60 height 22
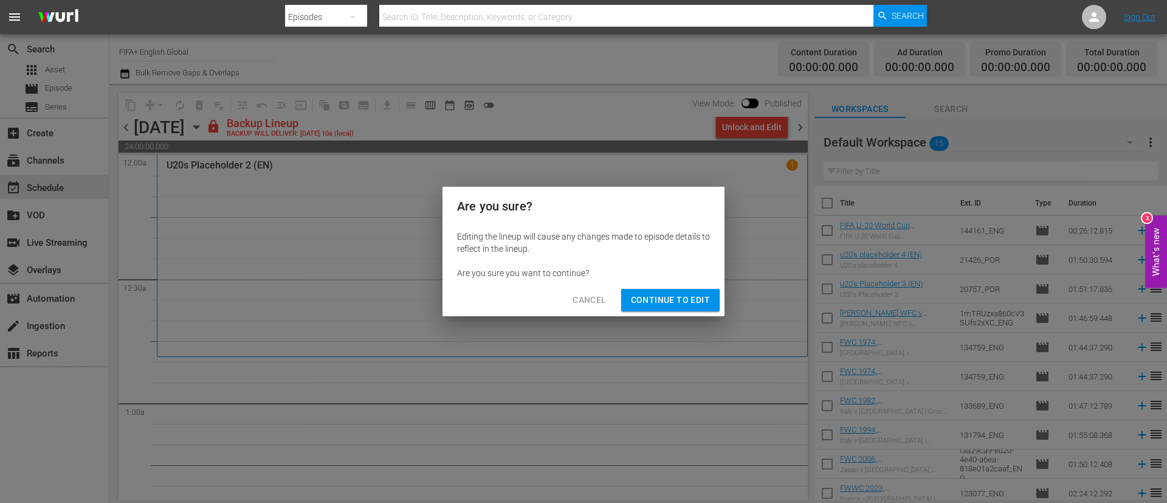
click at [714, 291] on button "Continue to Edit" at bounding box center [670, 300] width 98 height 22
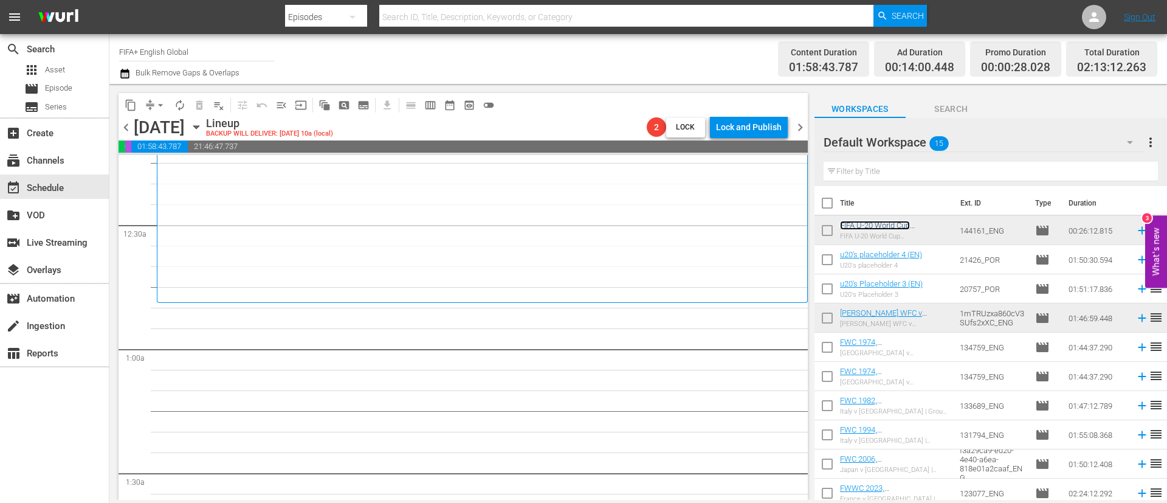
scroll to position [91, 0]
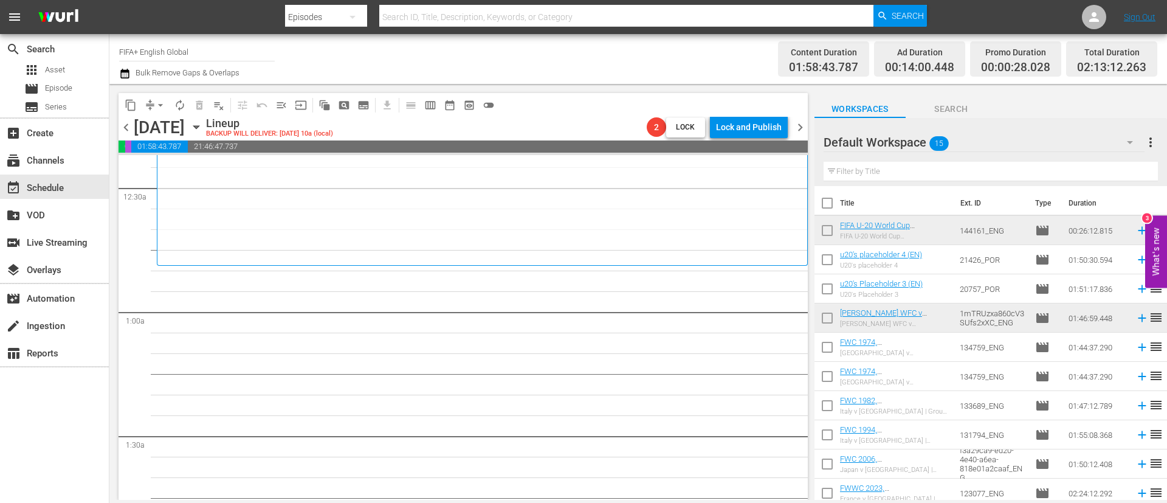
click at [823, 346] on input "checkbox" at bounding box center [827, 350] width 26 height 26
checkbox input "true"
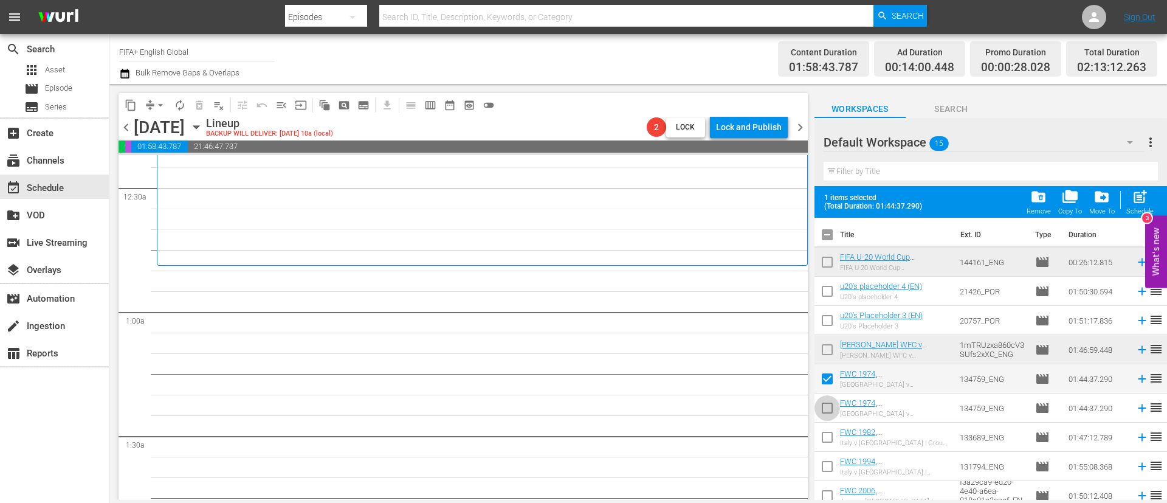
click at [835, 407] on input "checkbox" at bounding box center [827, 410] width 26 height 26
checkbox input "true"
click at [835, 436] on input "checkbox" at bounding box center [827, 440] width 26 height 26
checkbox input "true"
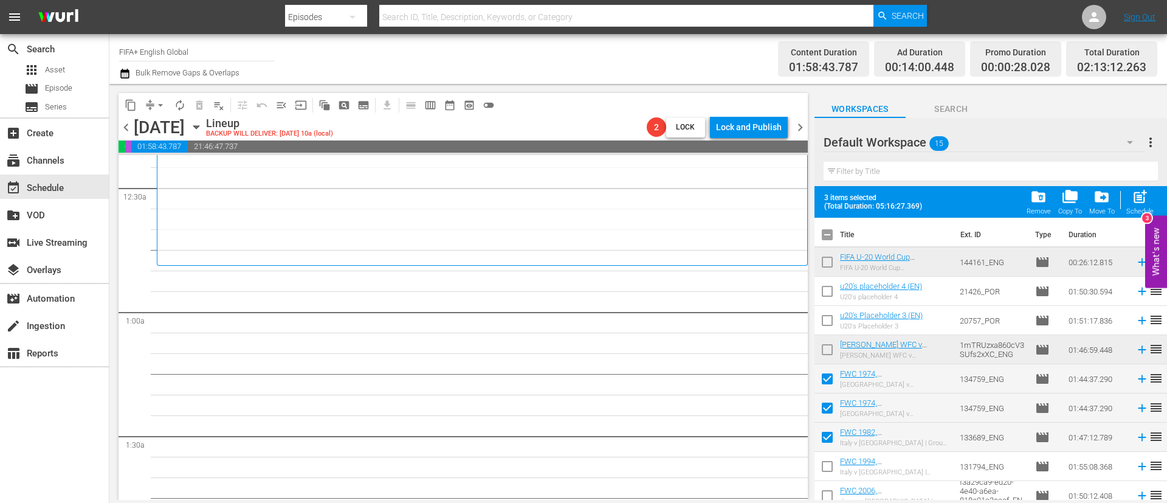
click at [832, 413] on input "checkbox" at bounding box center [827, 410] width 26 height 26
checkbox input "false"
click at [831, 465] on input "checkbox" at bounding box center [827, 469] width 26 height 26
checkbox input "true"
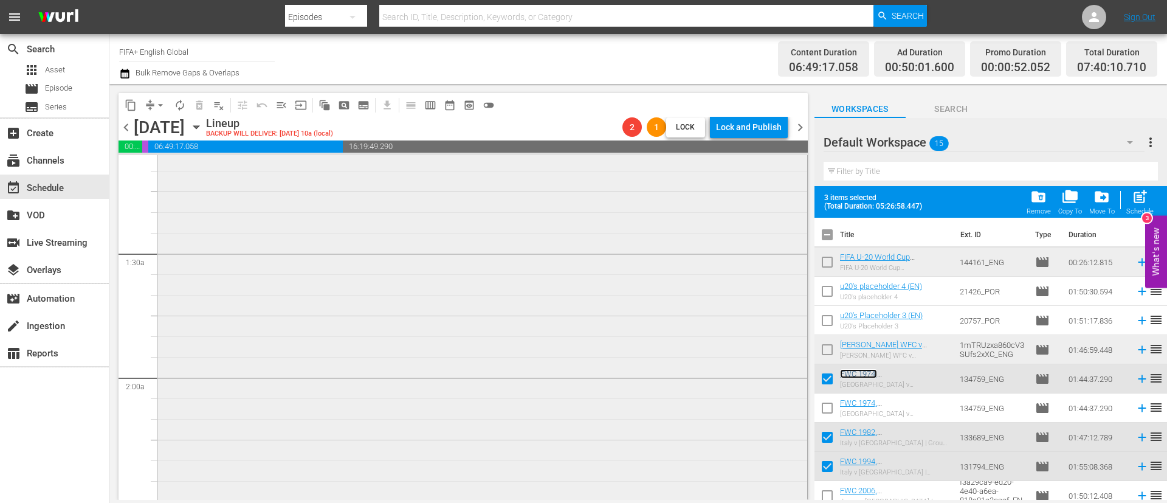
scroll to position [182, 0]
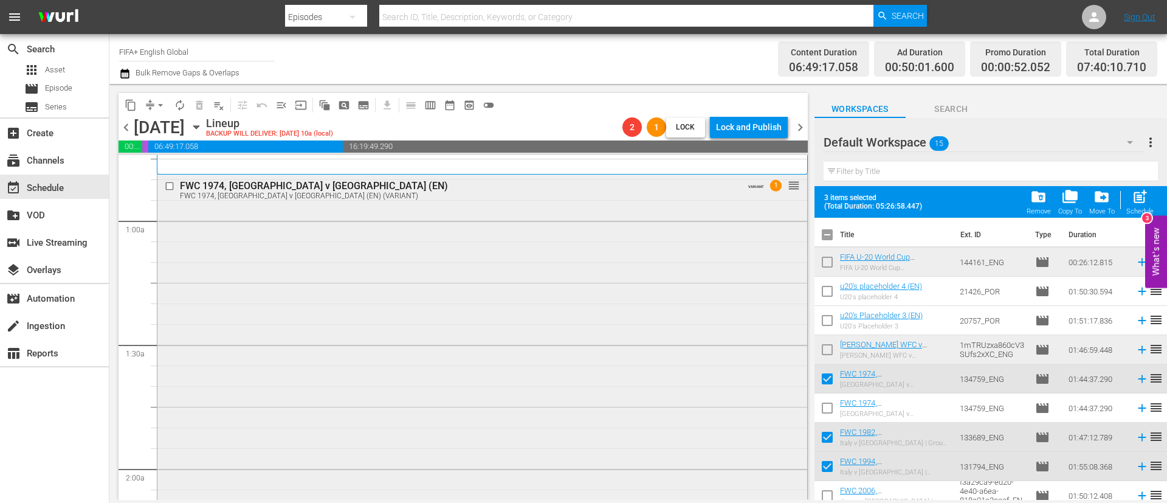
click at [463, 294] on div "FWC 1974, Bulgaria v Netherlands (EN) FWC 1974, Bulgaria v Netherlands (EN) (VA…" at bounding box center [482, 388] width 650 height 428
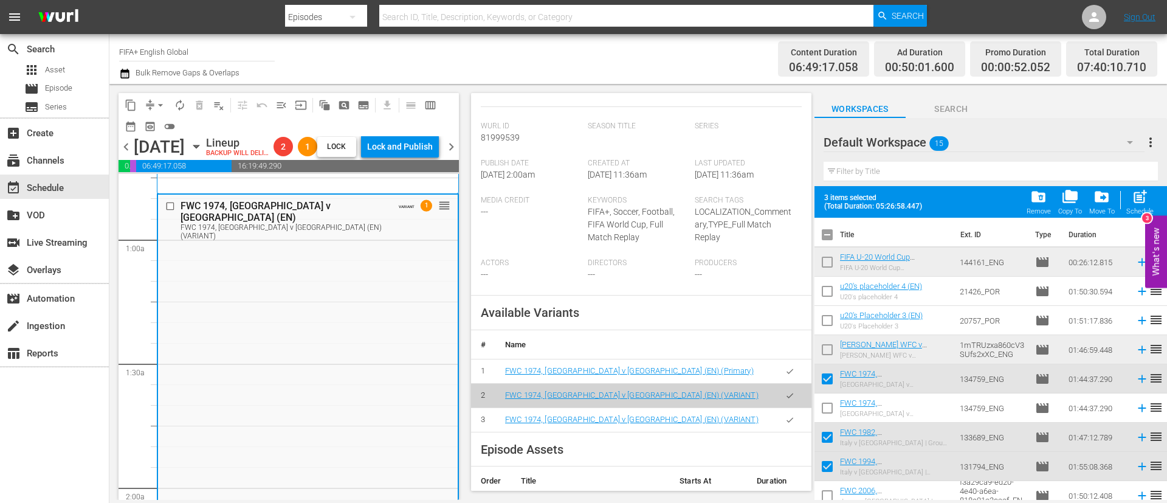
scroll to position [365, 0]
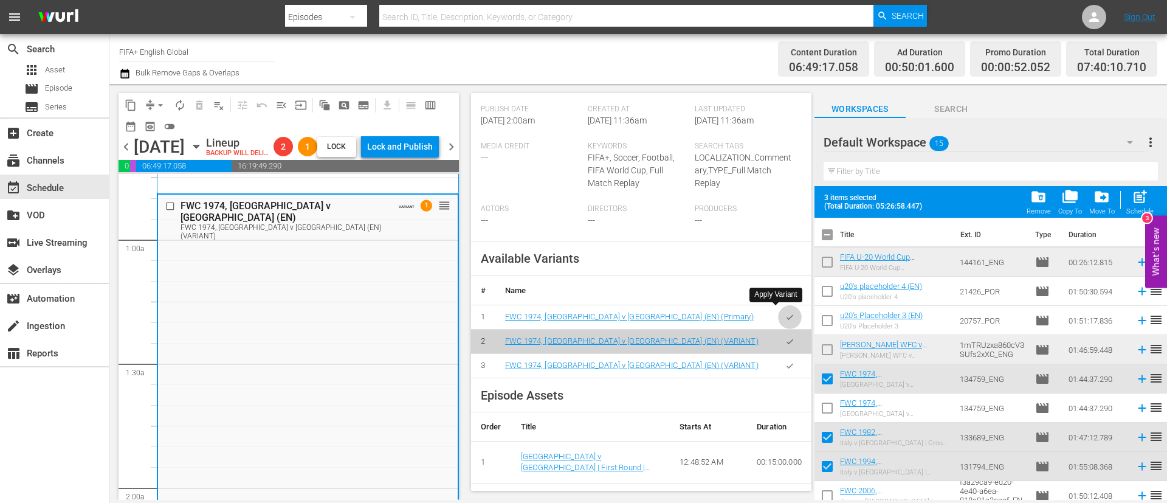
click at [786, 314] on button "button" at bounding box center [790, 317] width 24 height 24
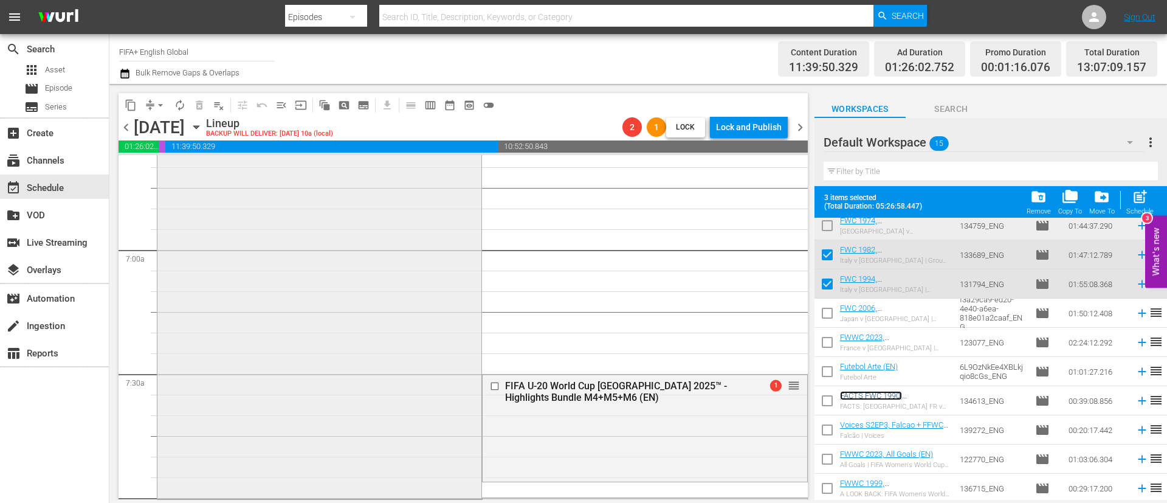
scroll to position [1367, 0]
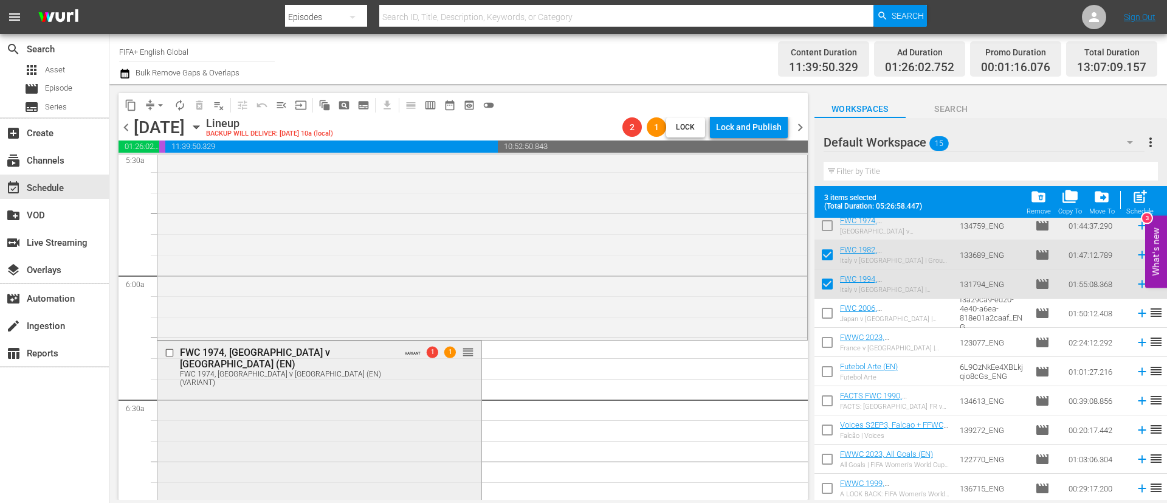
click at [166, 353] on input "checkbox" at bounding box center [171, 353] width 13 height 10
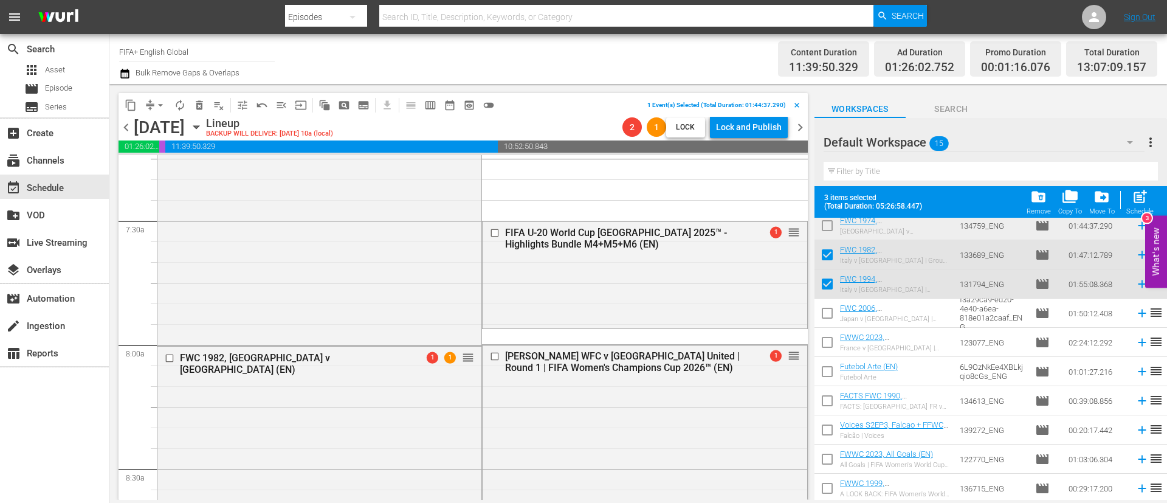
scroll to position [1823, 0]
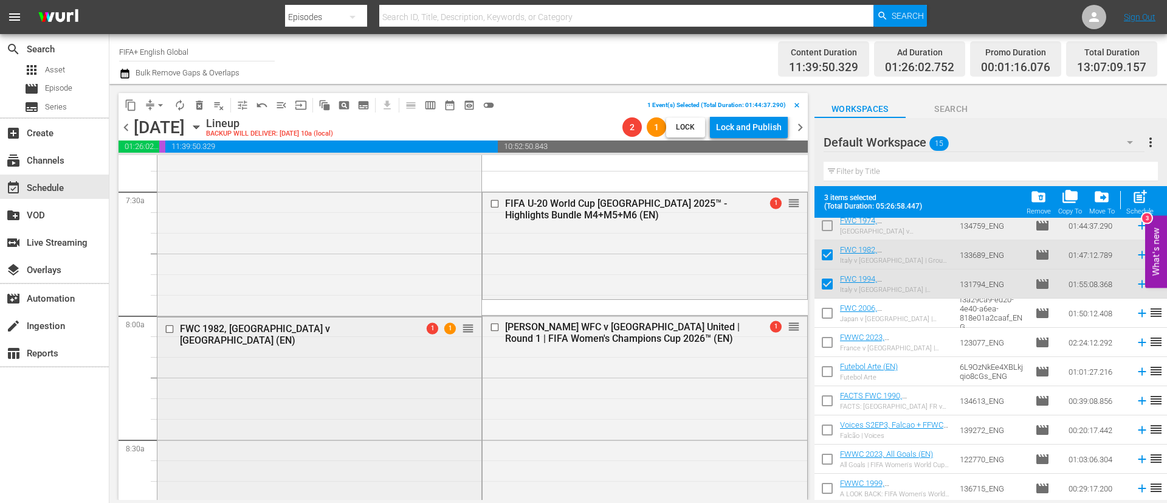
click at [171, 327] on input "checkbox" at bounding box center [171, 329] width 13 height 10
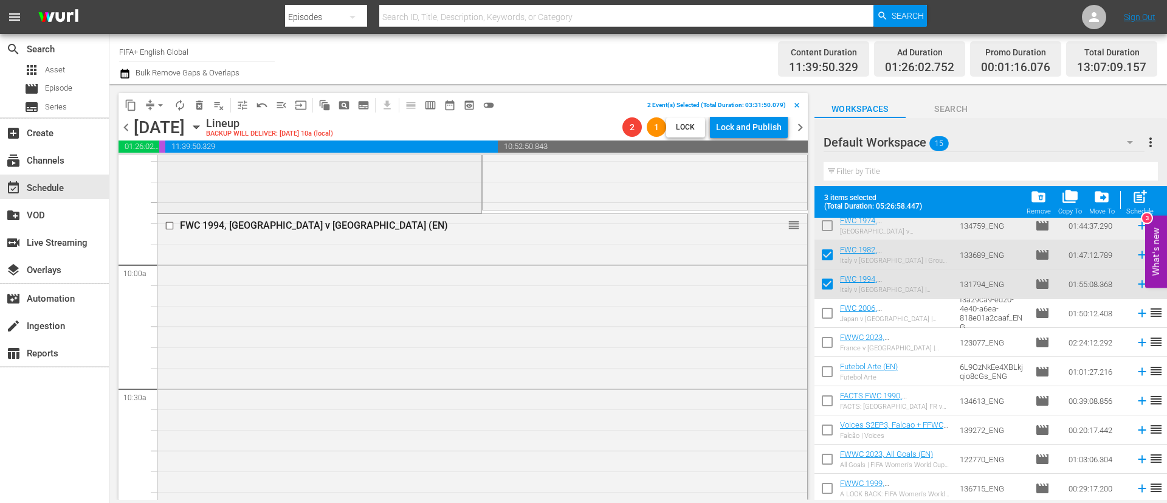
scroll to position [2279, 0]
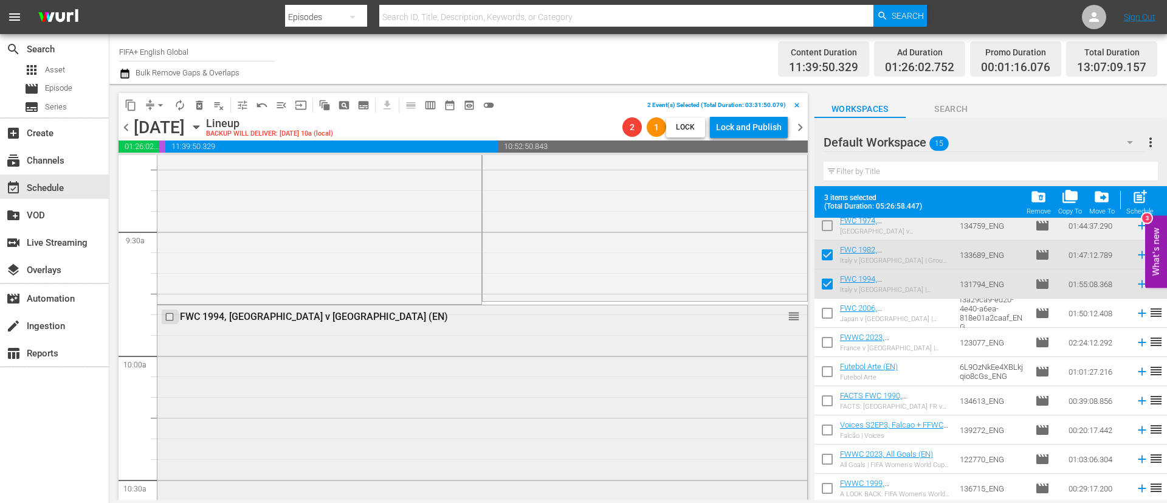
click at [170, 316] on input "checkbox" at bounding box center [171, 316] width 13 height 10
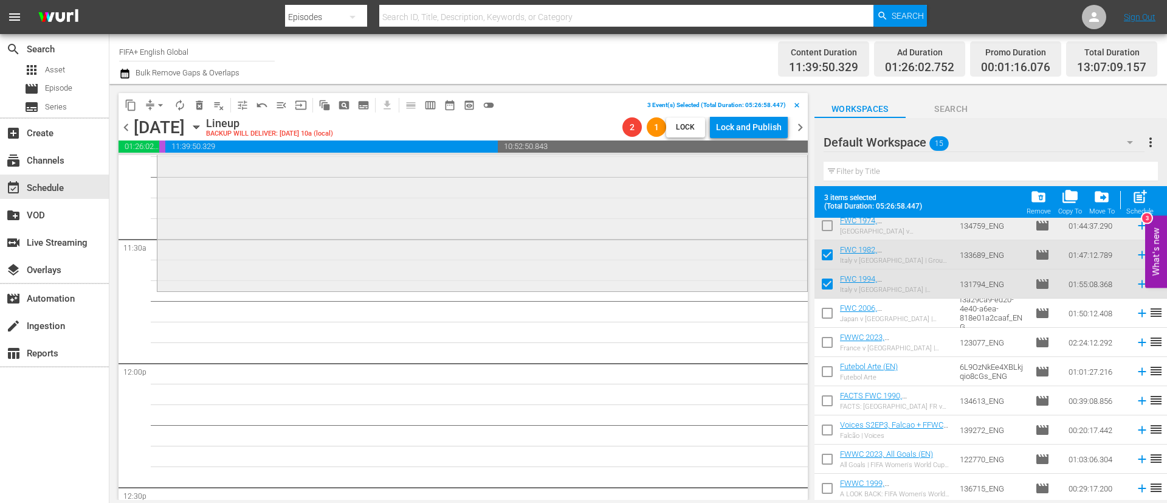
scroll to position [2826, 0]
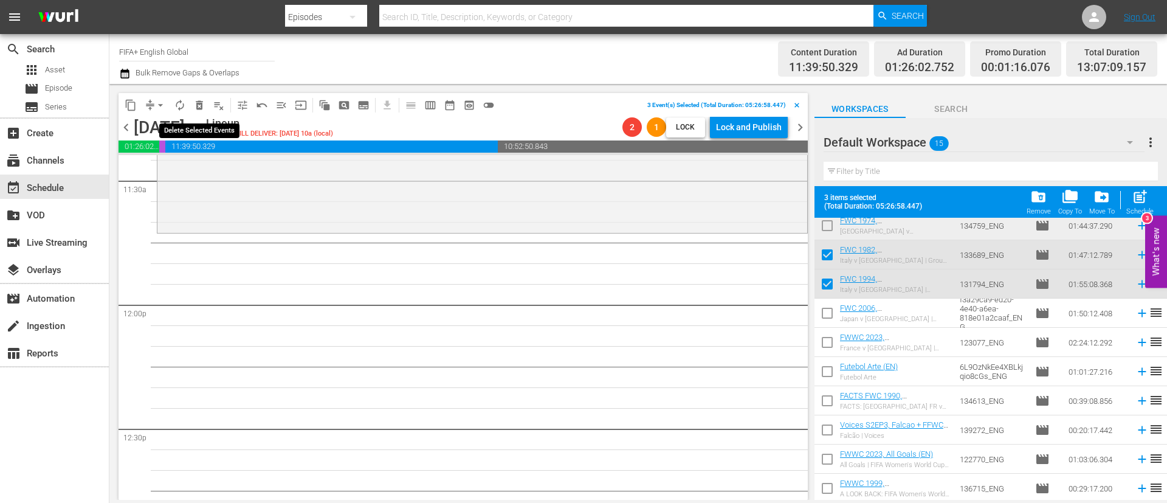
click at [197, 108] on span "delete_forever_outlined" at bounding box center [199, 105] width 12 height 12
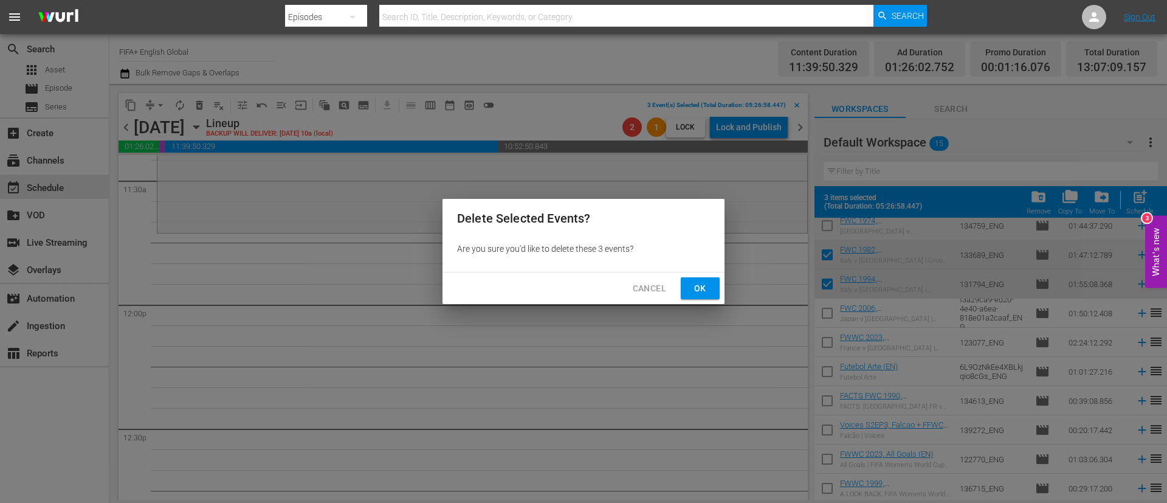
click at [691, 289] on span "Ok" at bounding box center [699, 288] width 19 height 15
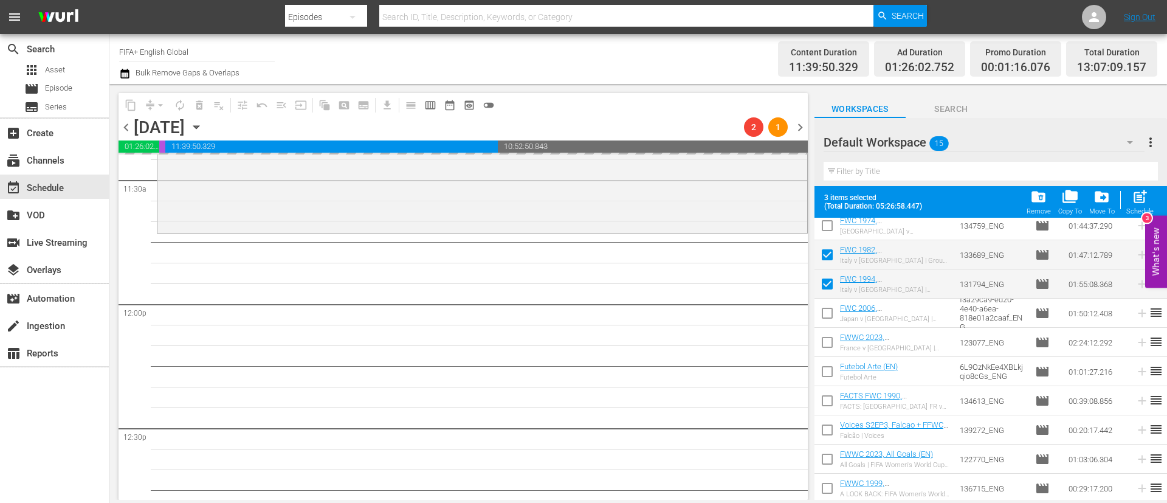
scroll to position [0, 0]
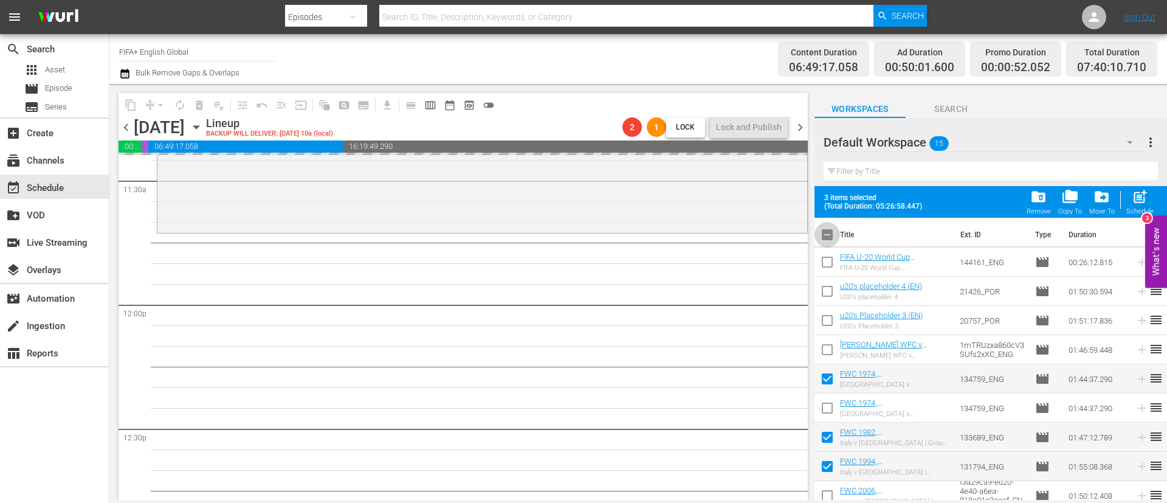
click at [822, 236] on input "checkbox" at bounding box center [827, 237] width 26 height 26
checkbox input "true"
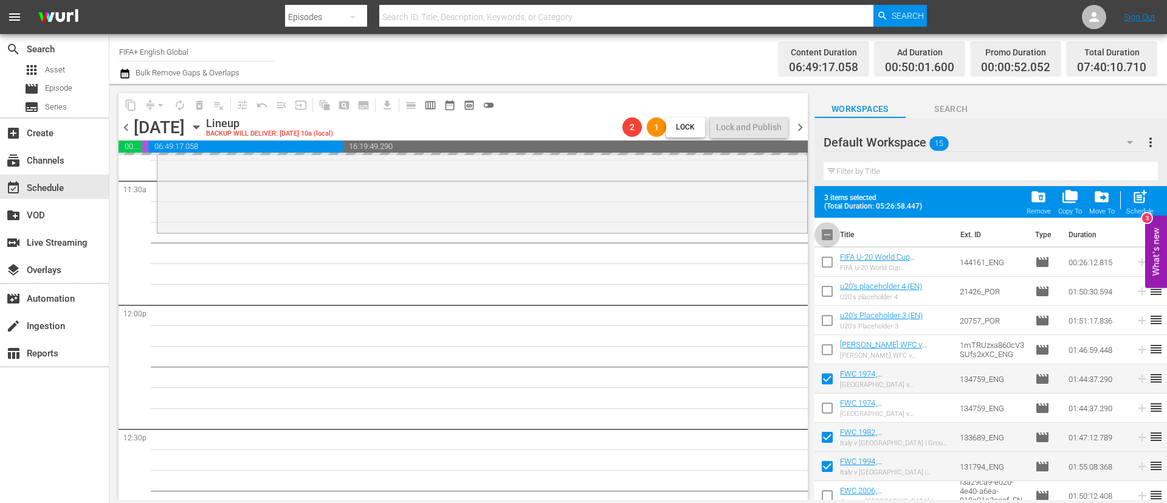
checkbox input "true"
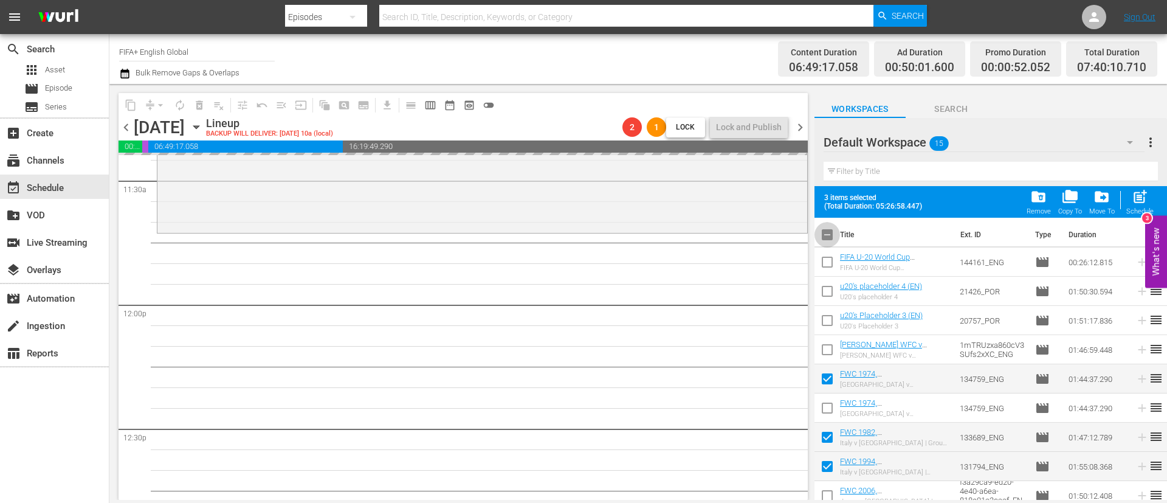
checkbox input "true"
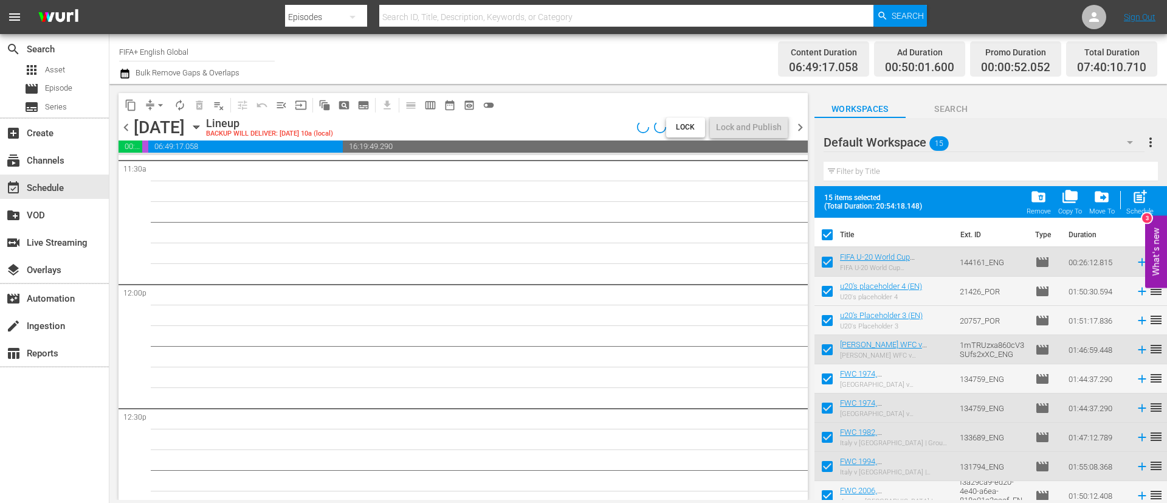
click at [822, 236] on input "checkbox" at bounding box center [827, 237] width 26 height 26
checkbox input "false"
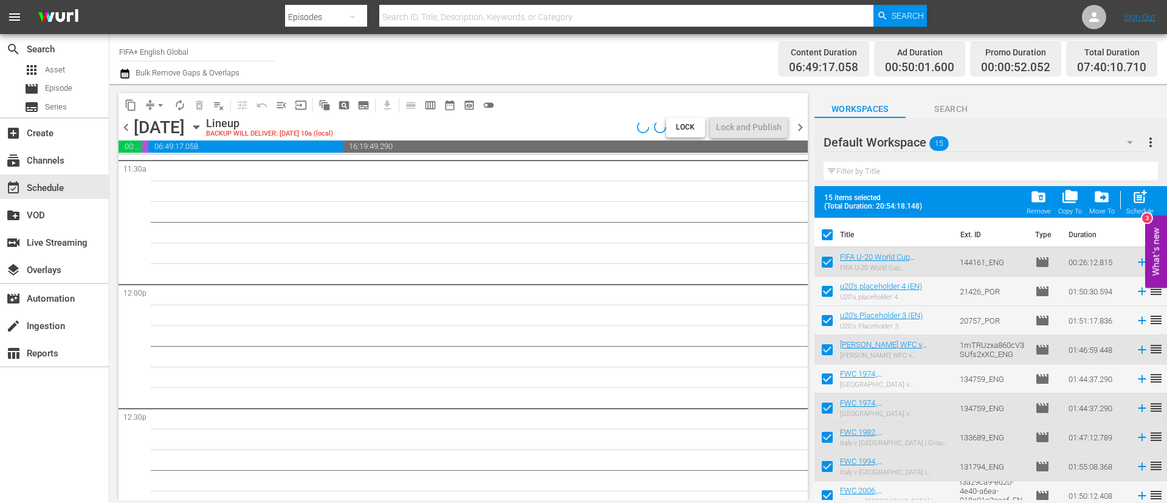
checkbox input "false"
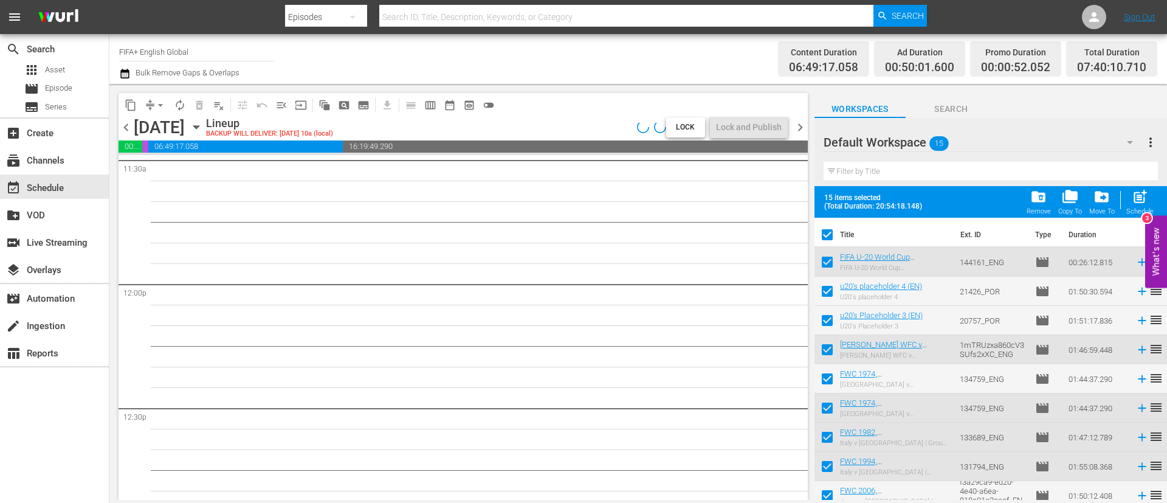
checkbox input "false"
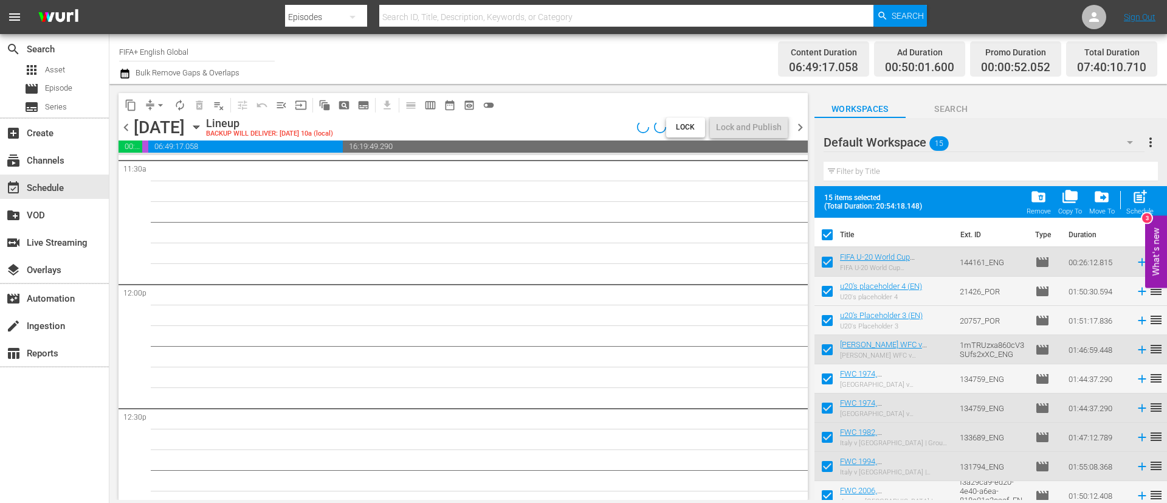
checkbox input "false"
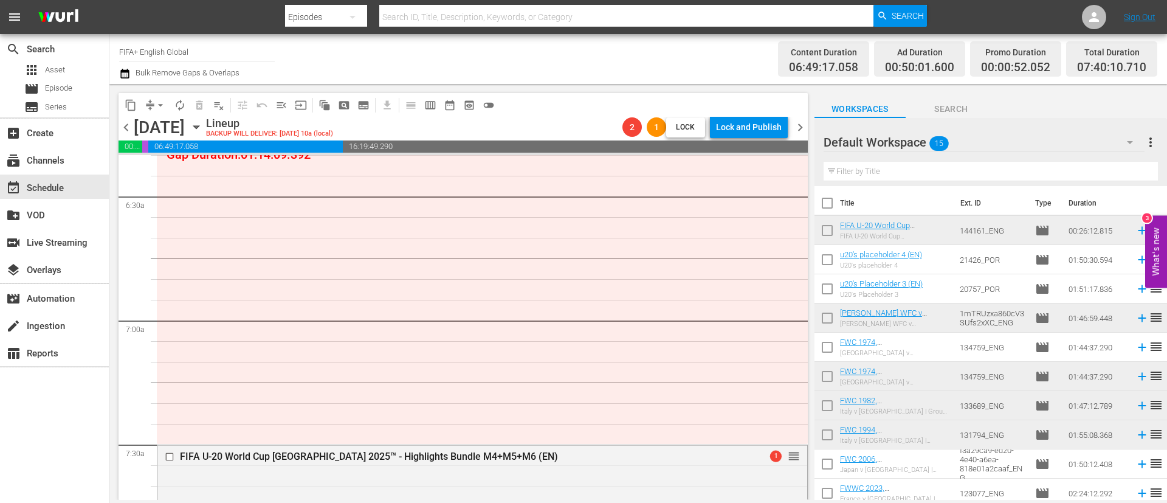
scroll to position [152, 0]
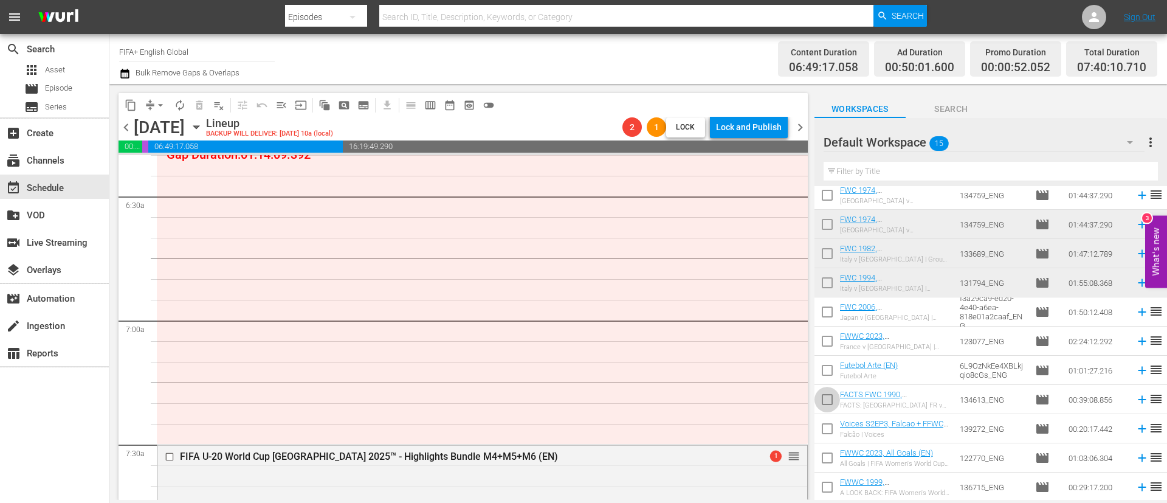
click at [836, 402] on input "checkbox" at bounding box center [827, 402] width 26 height 26
checkbox input "true"
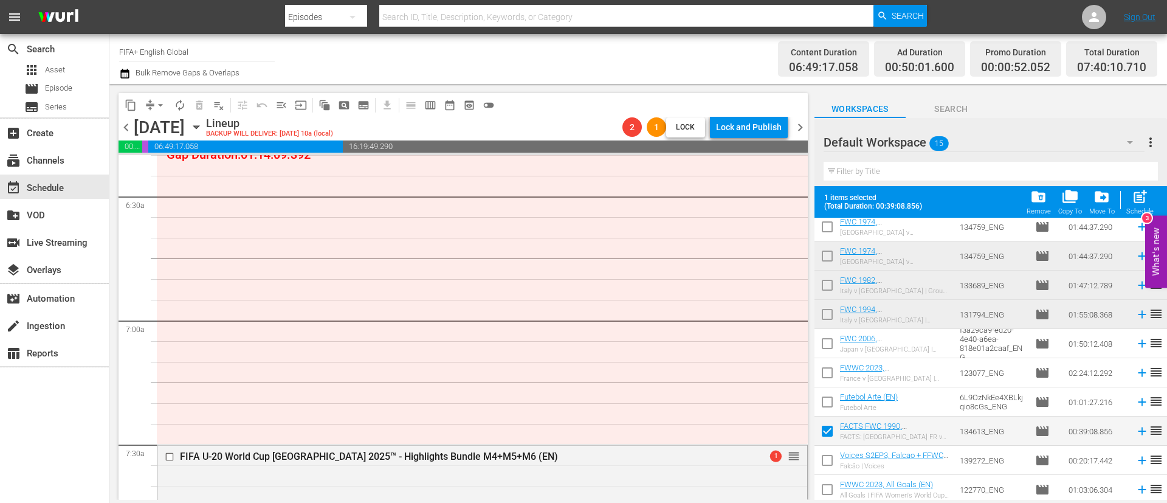
click at [830, 458] on input "checkbox" at bounding box center [827, 463] width 26 height 26
checkbox input "false"
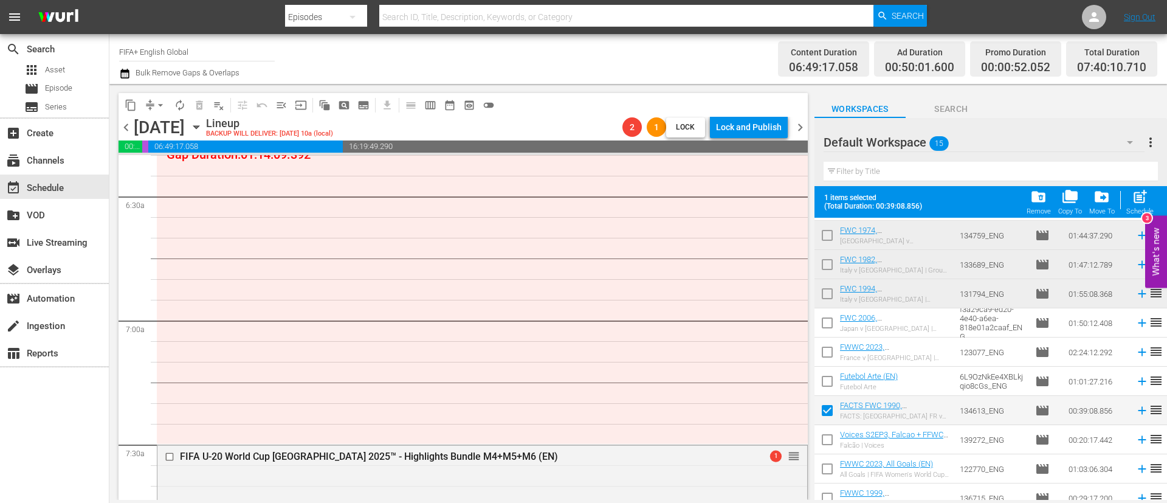
scroll to position [184, 0]
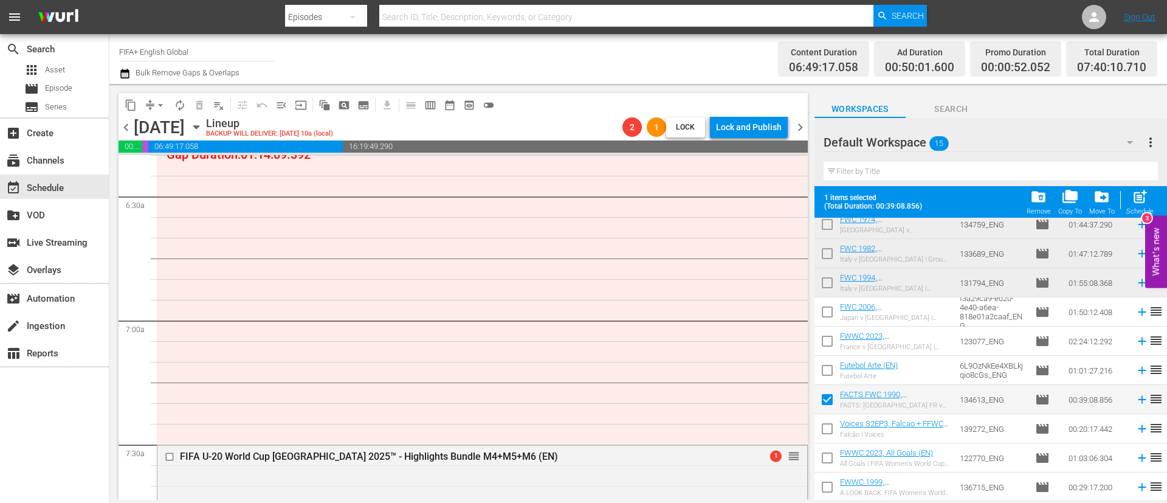
click at [836, 488] on input "checkbox" at bounding box center [827, 489] width 26 height 26
checkbox input "true"
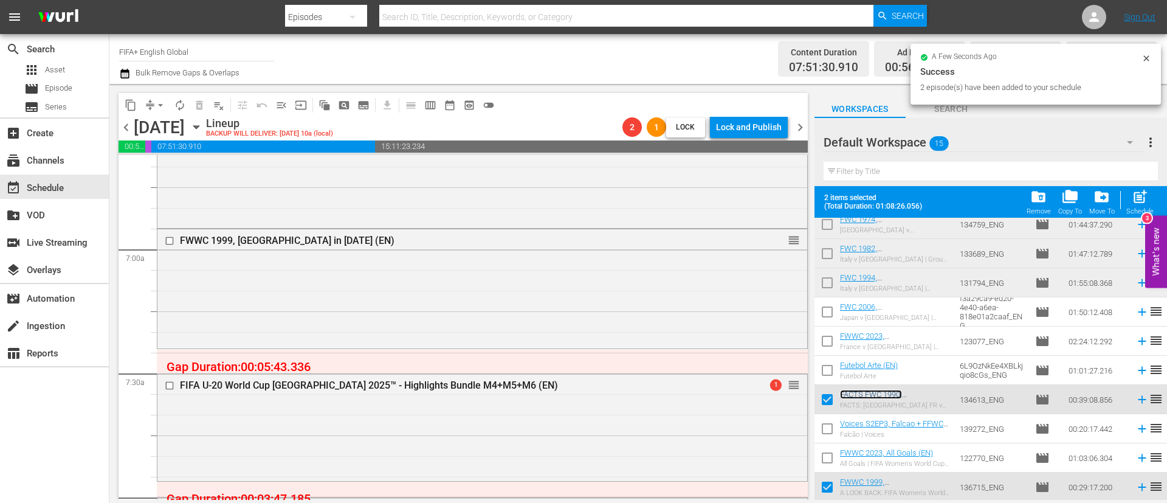
scroll to position [1753, 0]
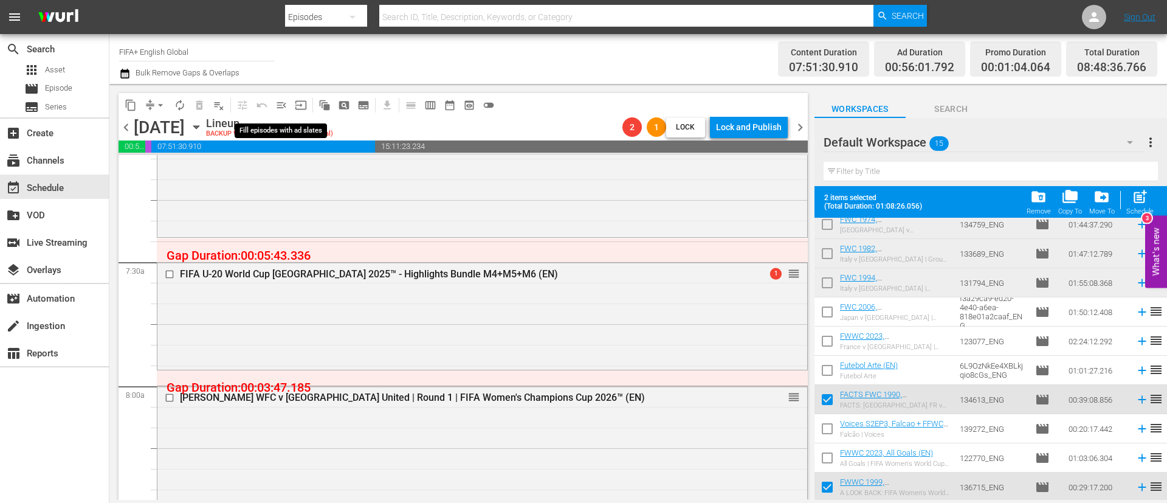
click at [284, 105] on span "menu_open" at bounding box center [281, 105] width 12 height 12
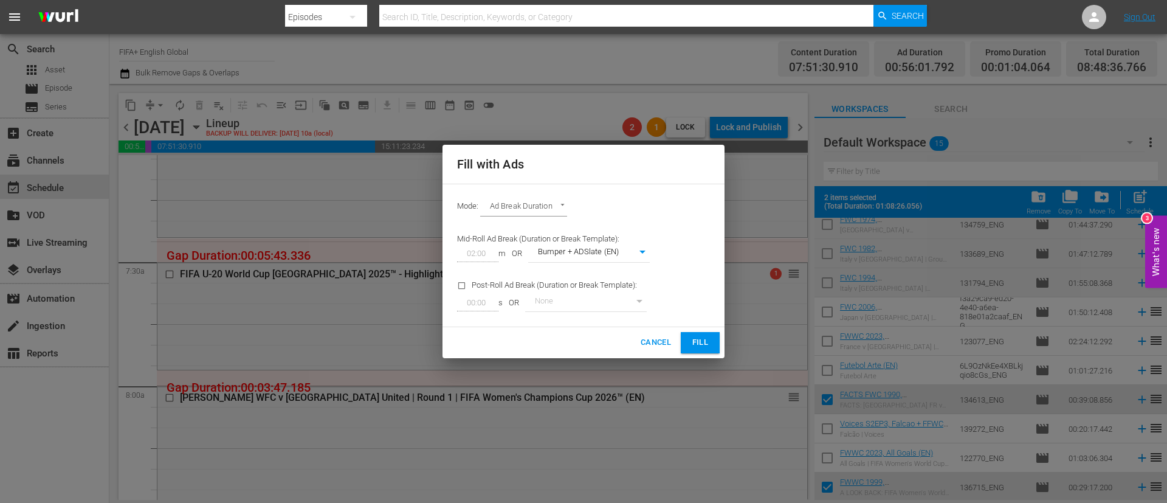
click at [702, 342] on span "Fill" at bounding box center [699, 342] width 19 height 14
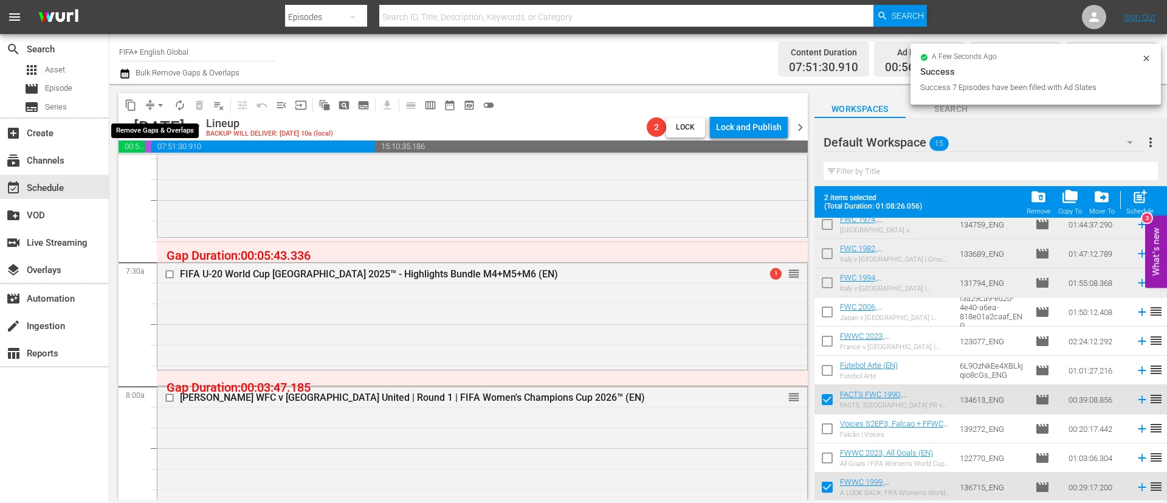
click at [163, 103] on span "arrow_drop_down" at bounding box center [160, 105] width 12 height 12
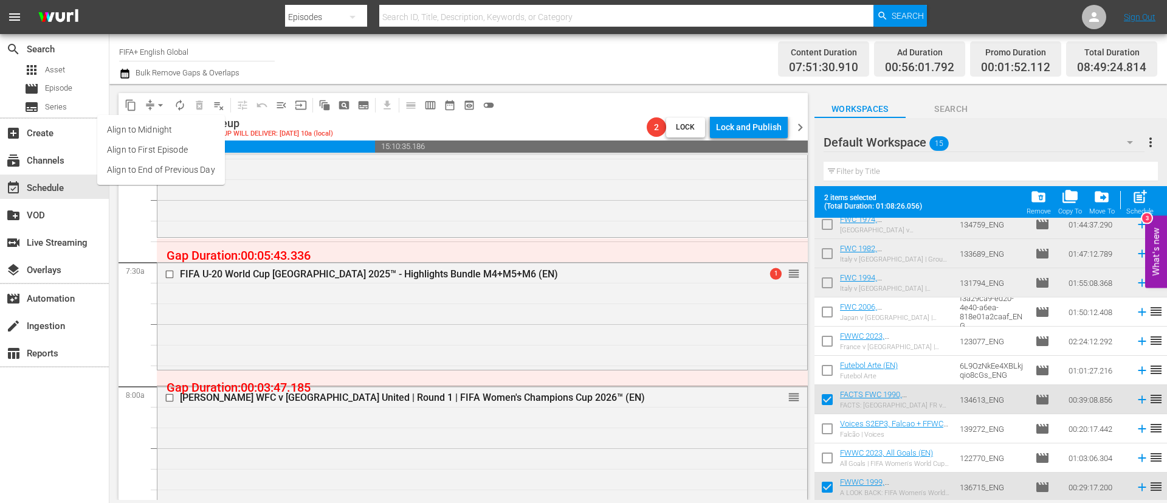
click at [202, 169] on li "Align to End of Previous Day" at bounding box center [161, 170] width 128 height 20
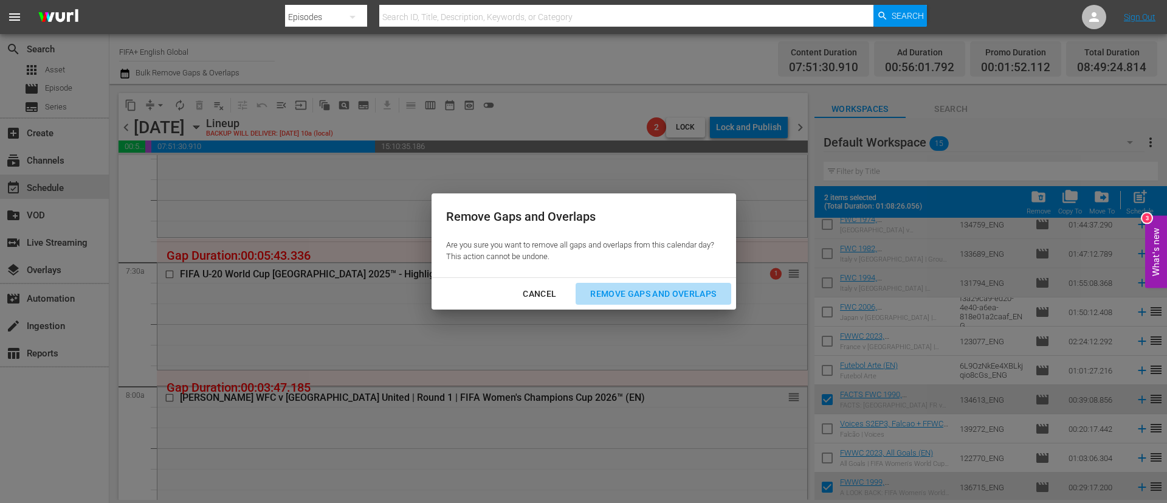
click at [628, 295] on div "Remove Gaps and Overlaps" at bounding box center [652, 293] width 145 height 15
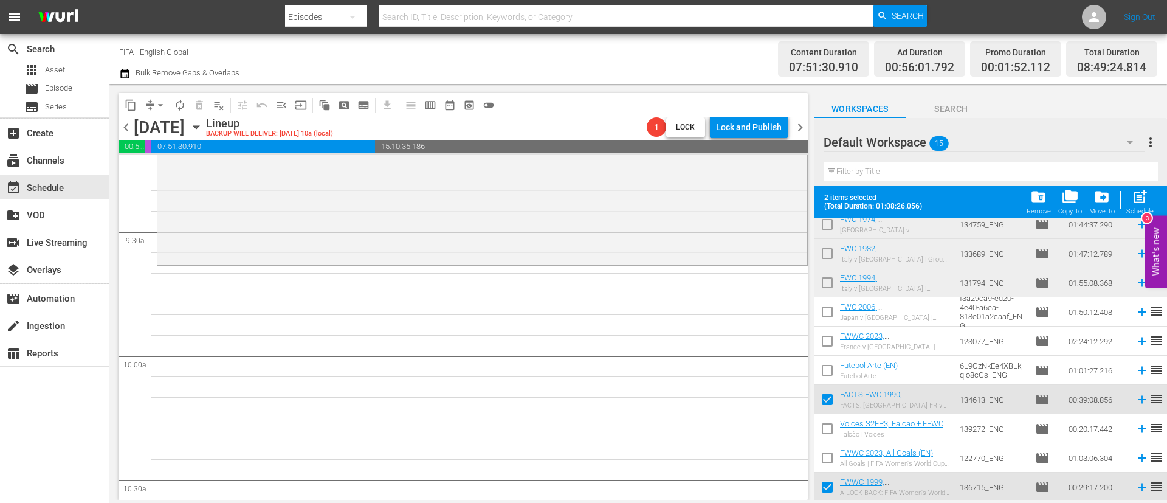
scroll to position [2188, 0]
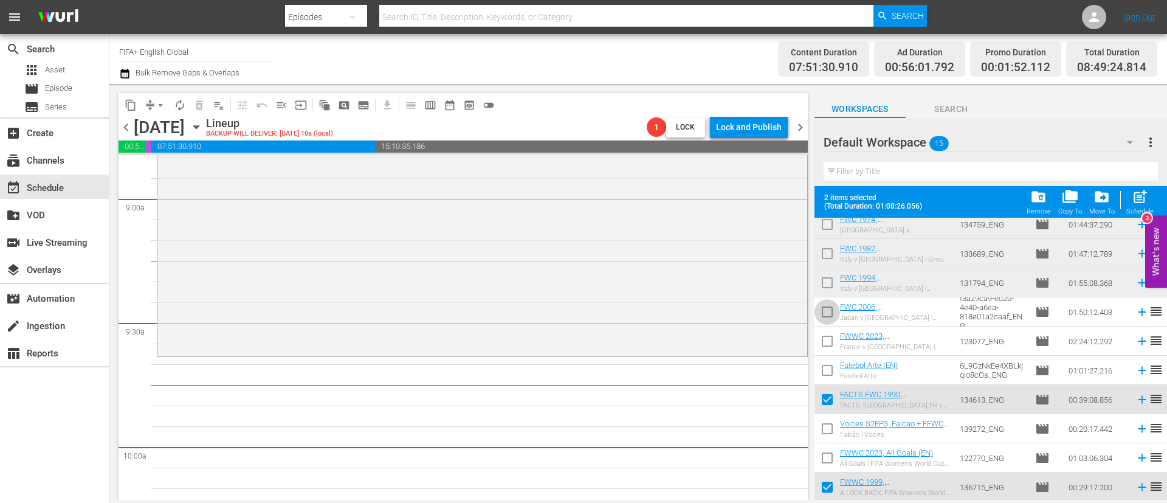
click at [822, 307] on input "checkbox" at bounding box center [827, 314] width 26 height 26
checkbox input "true"
click at [828, 339] on input "checkbox" at bounding box center [827, 344] width 26 height 26
checkbox input "true"
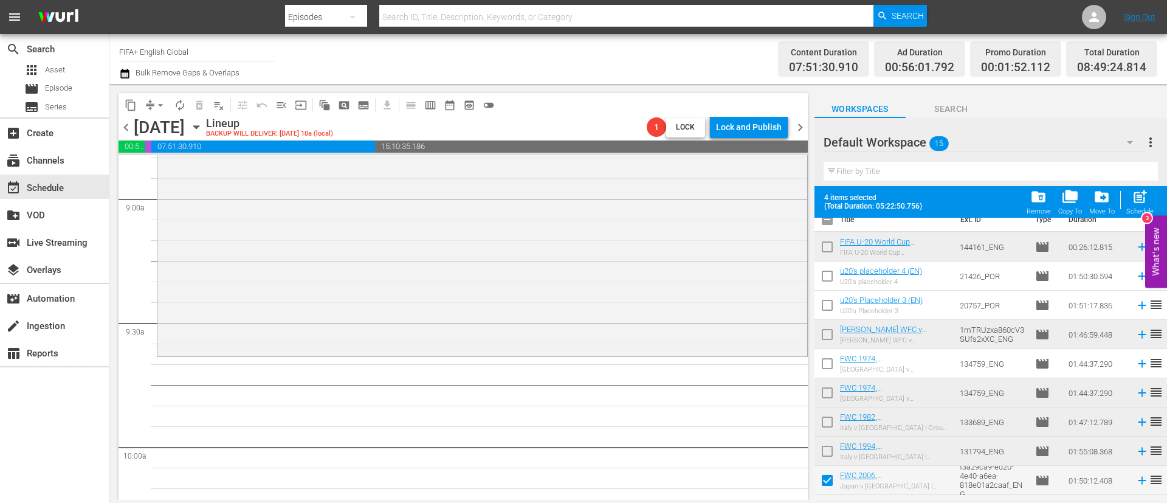
scroll to position [0, 0]
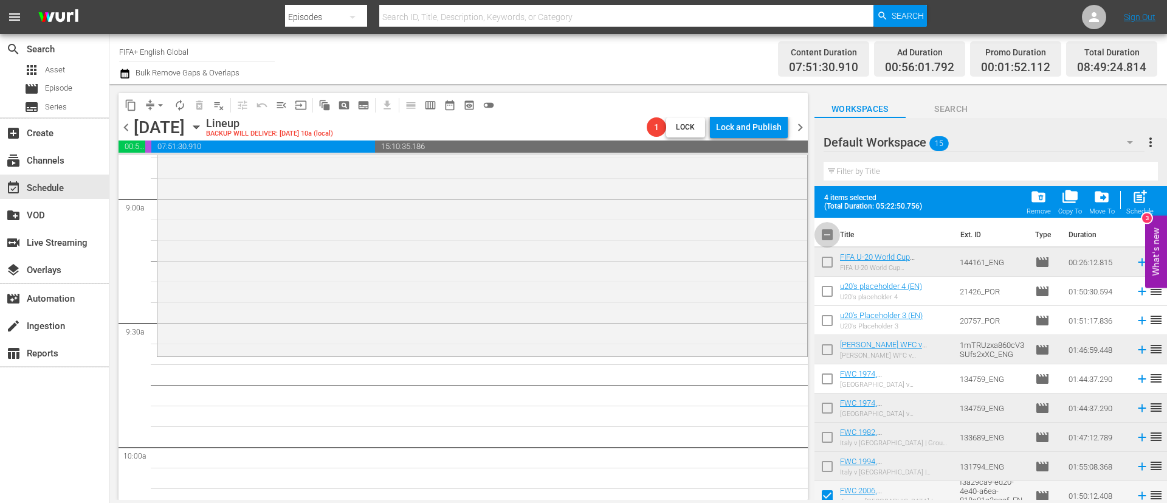
click at [825, 235] on input "checkbox" at bounding box center [827, 237] width 26 height 26
checkbox input "true"
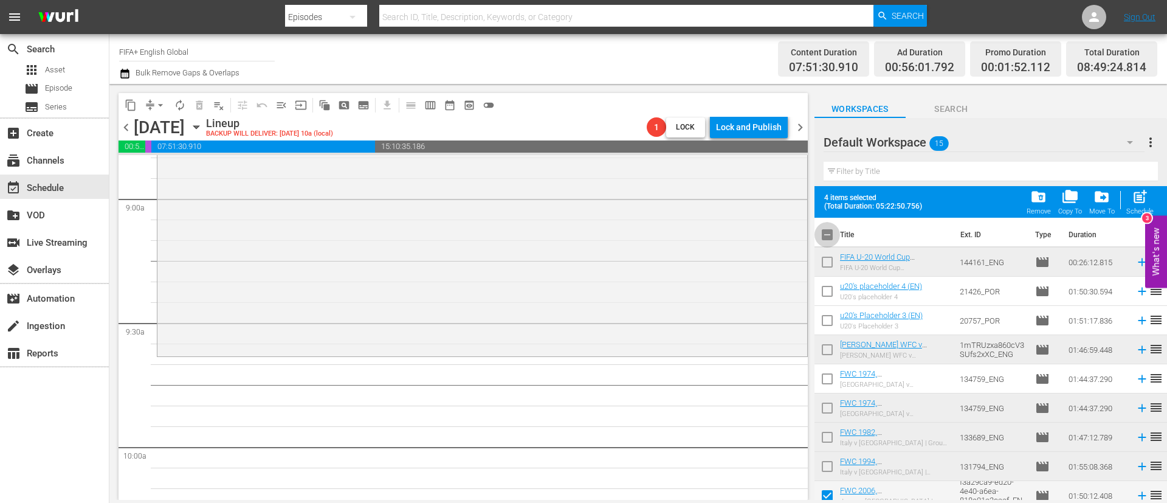
checkbox input "true"
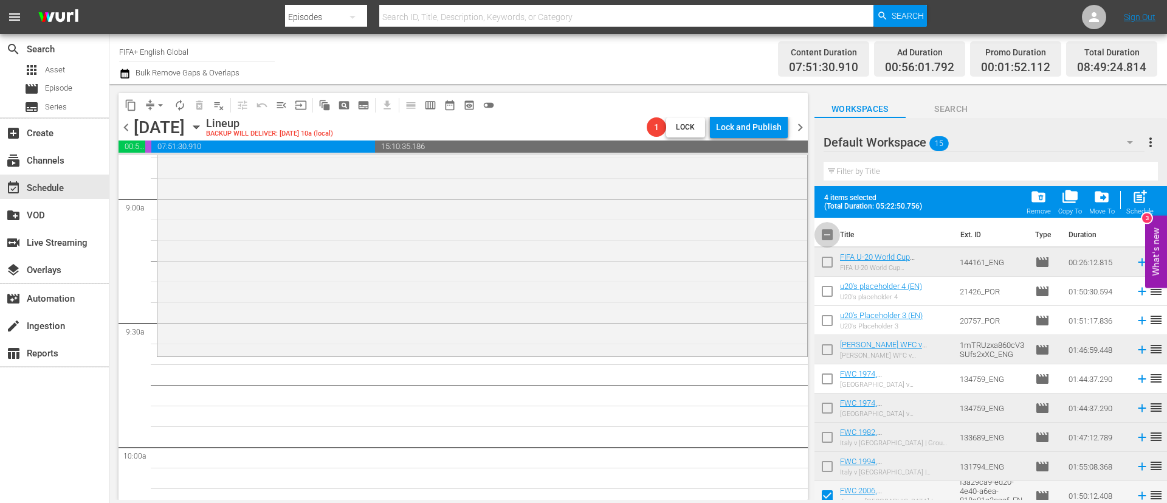
checkbox input "true"
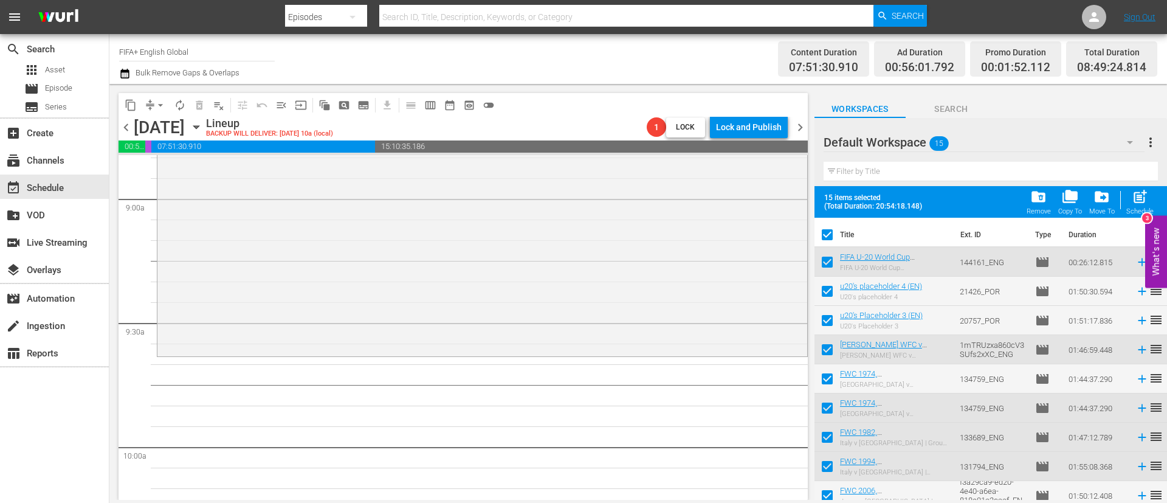
click at [825, 235] on input "checkbox" at bounding box center [827, 237] width 26 height 26
checkbox input "false"
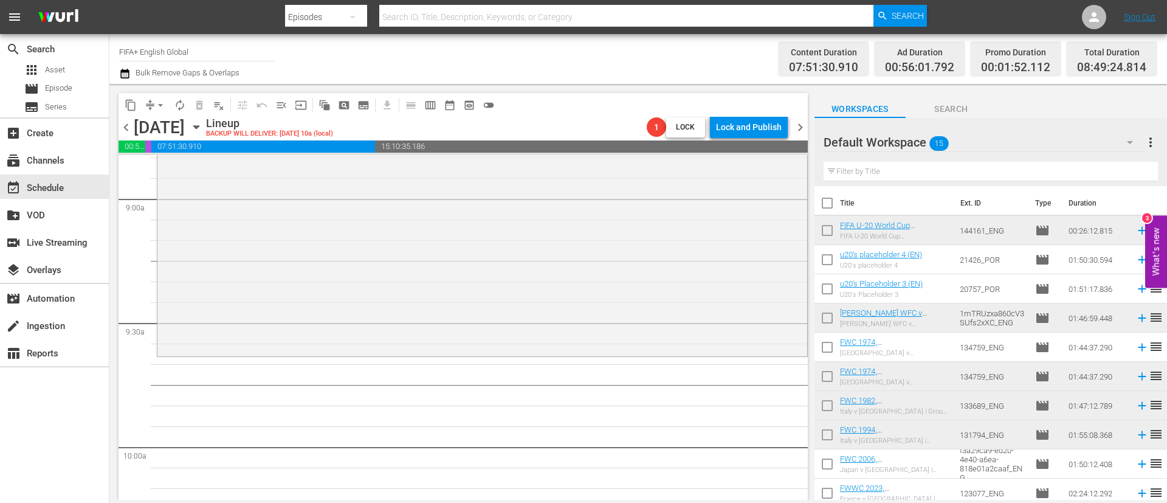
checkbox input "false"
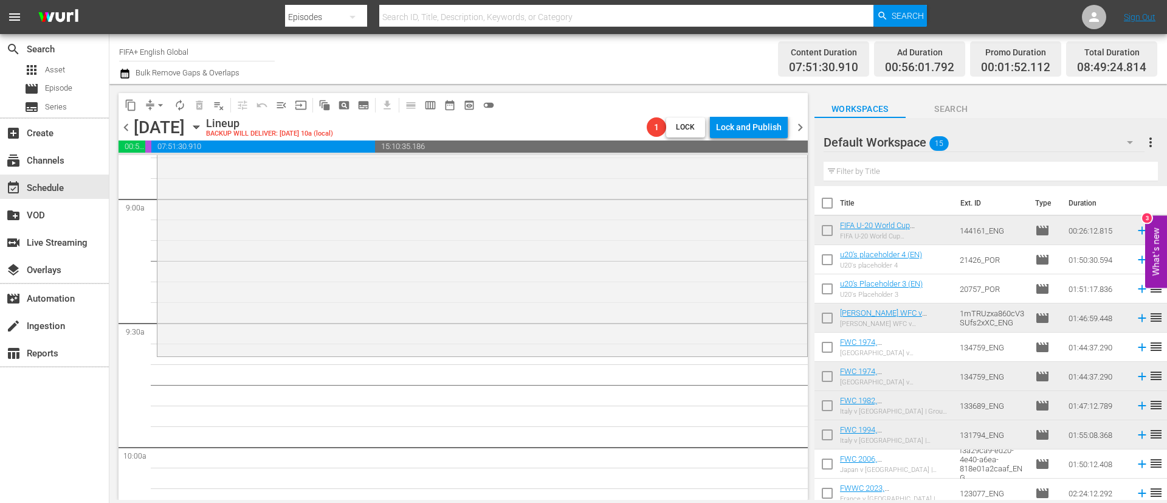
checkbox input "false"
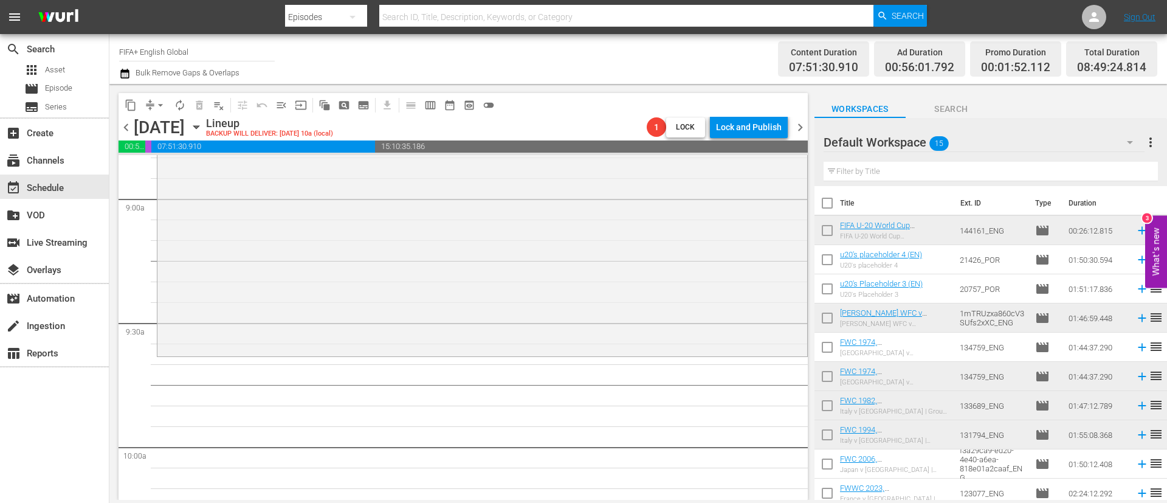
checkbox input "false"
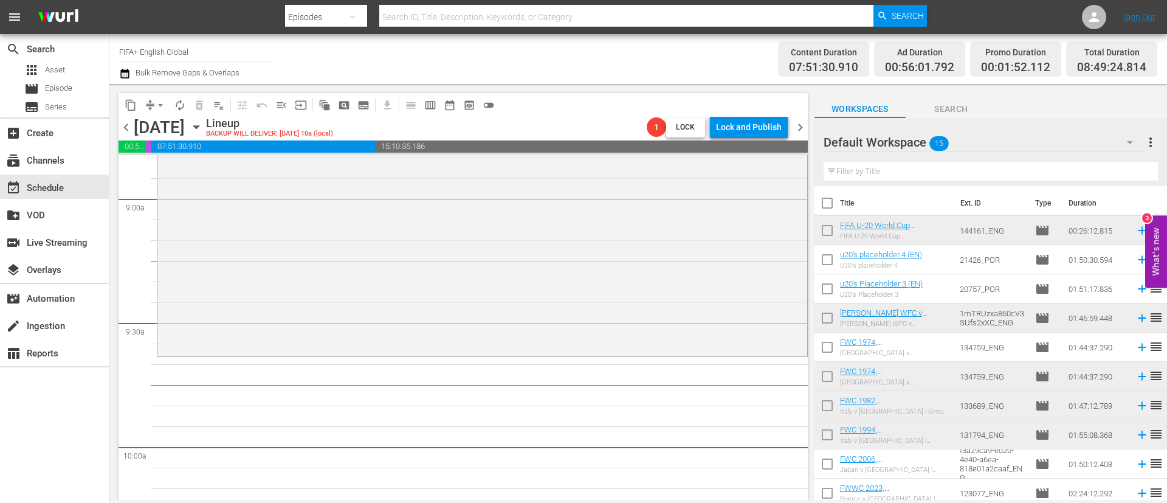
scroll to position [152, 0]
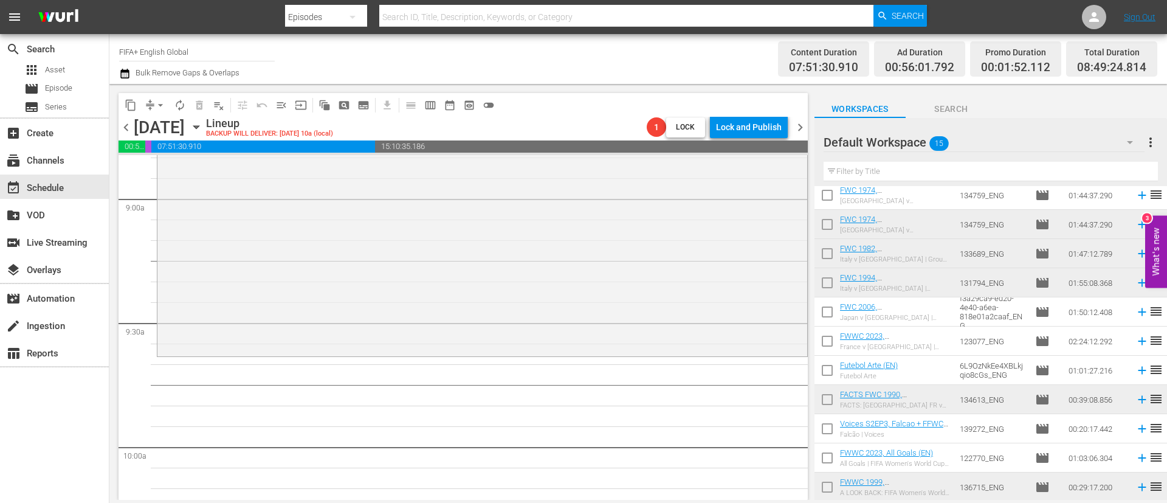
click at [829, 306] on input "checkbox" at bounding box center [827, 314] width 26 height 26
checkbox input "true"
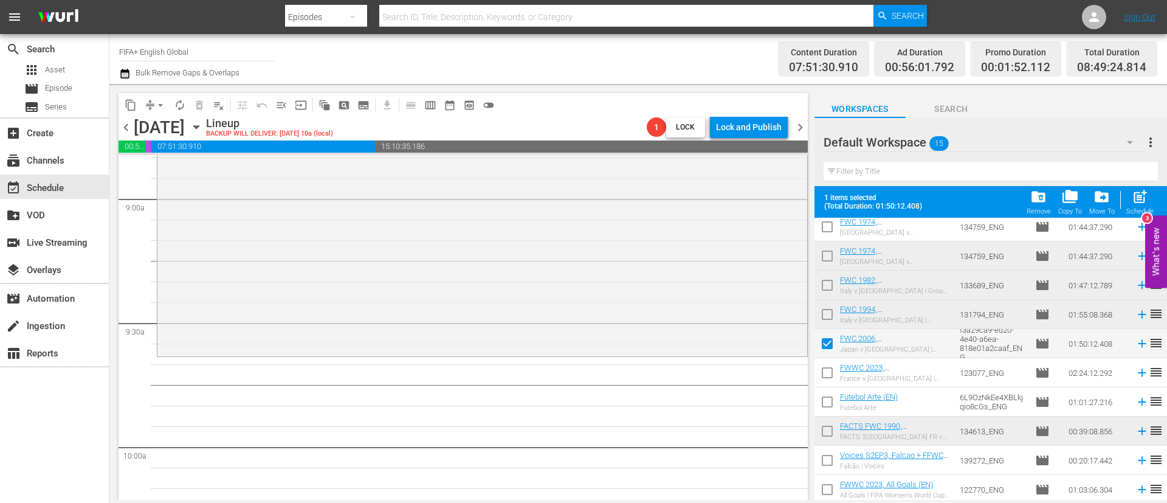
click at [820, 381] on input "checkbox" at bounding box center [827, 375] width 26 height 26
checkbox input "true"
click at [826, 399] on input "checkbox" at bounding box center [827, 404] width 26 height 26
checkbox input "true"
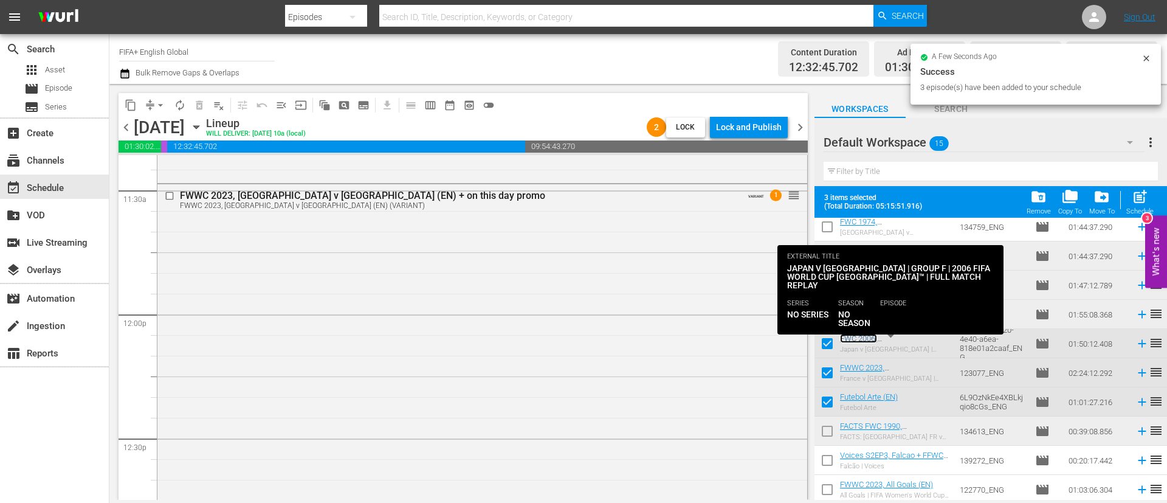
scroll to position [2826, 0]
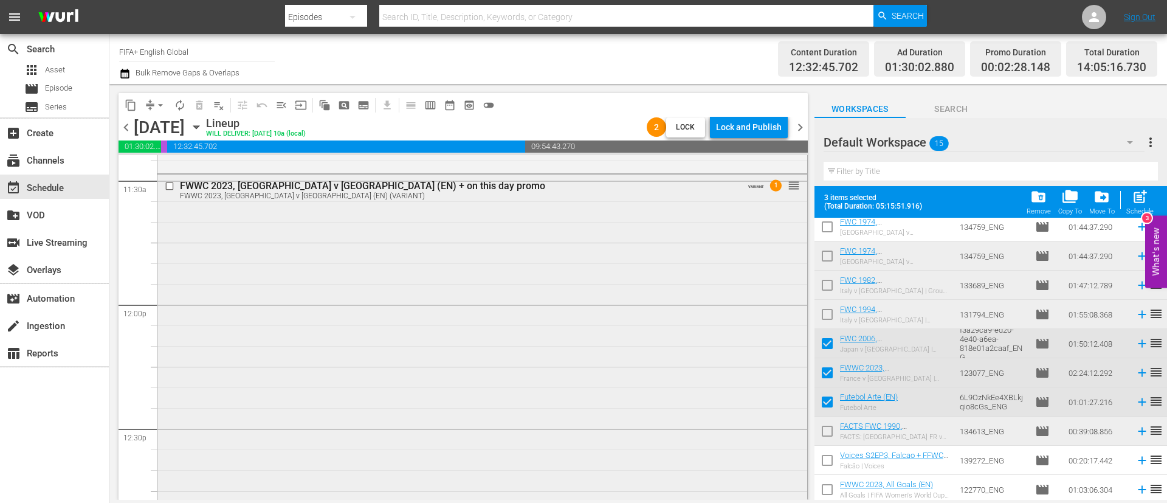
click at [229, 256] on div "FWWC 2023, France v Morocco (EN) + on this day promo FWWC 2023, France v Morocc…" at bounding box center [482, 470] width 650 height 593
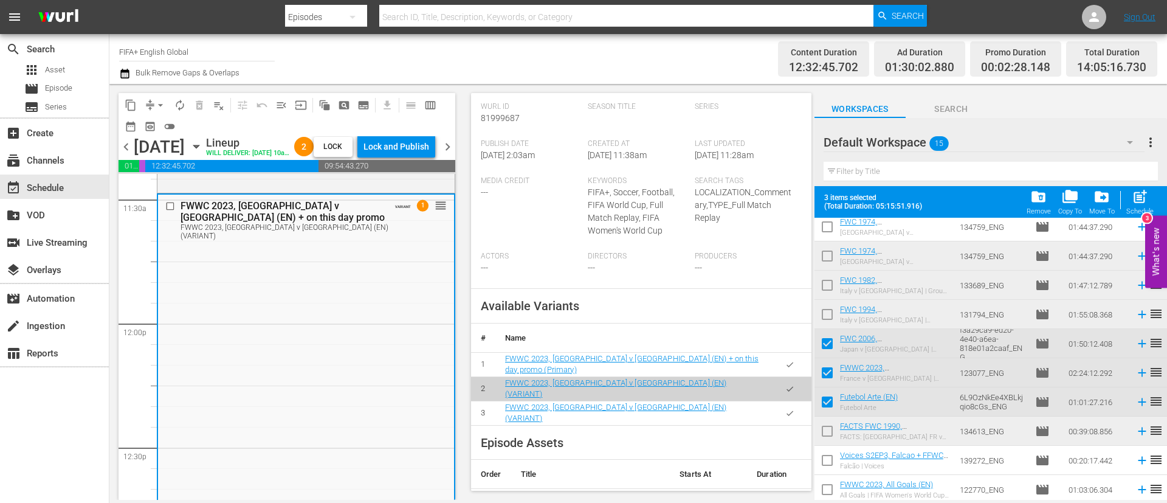
scroll to position [365, 0]
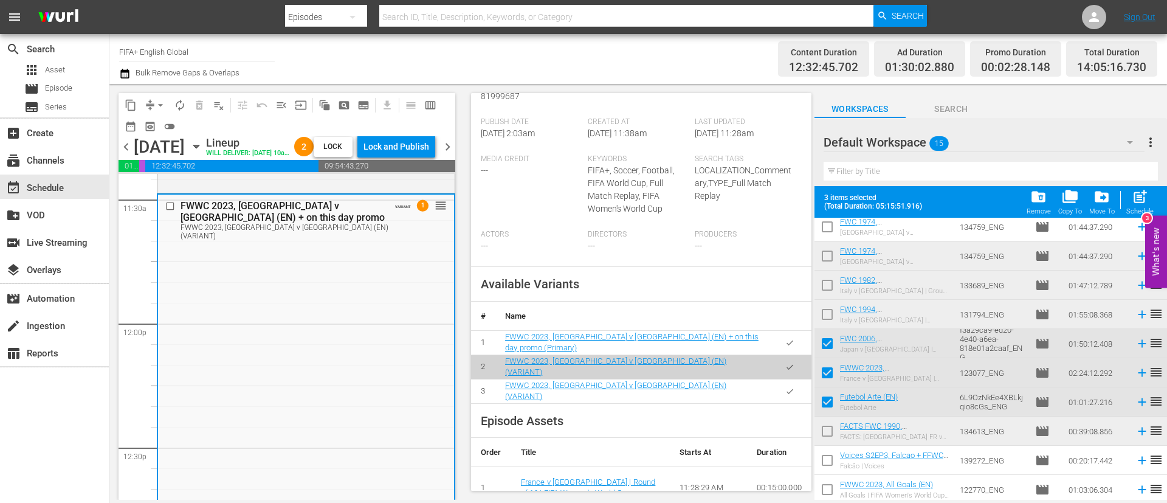
click at [785, 347] on icon "button" at bounding box center [789, 342] width 9 height 9
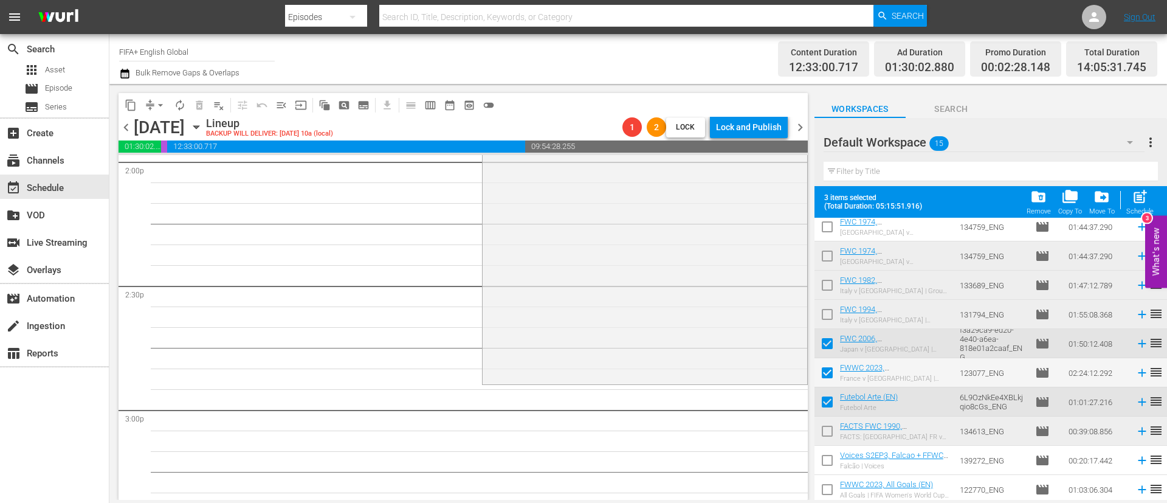
scroll to position [3464, 0]
click at [280, 103] on span "menu_open" at bounding box center [281, 105] width 12 height 12
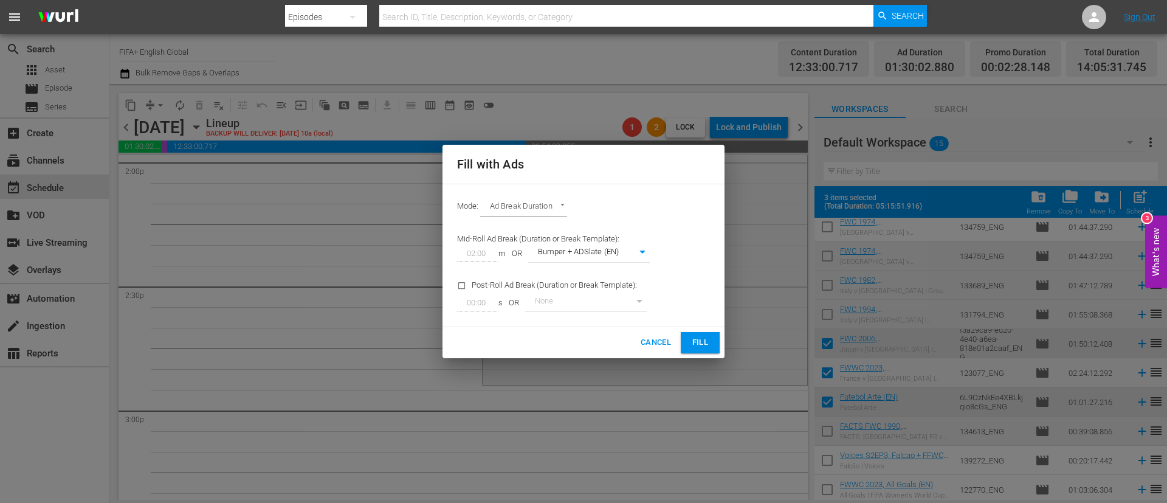
click at [703, 342] on span "Fill" at bounding box center [699, 342] width 19 height 14
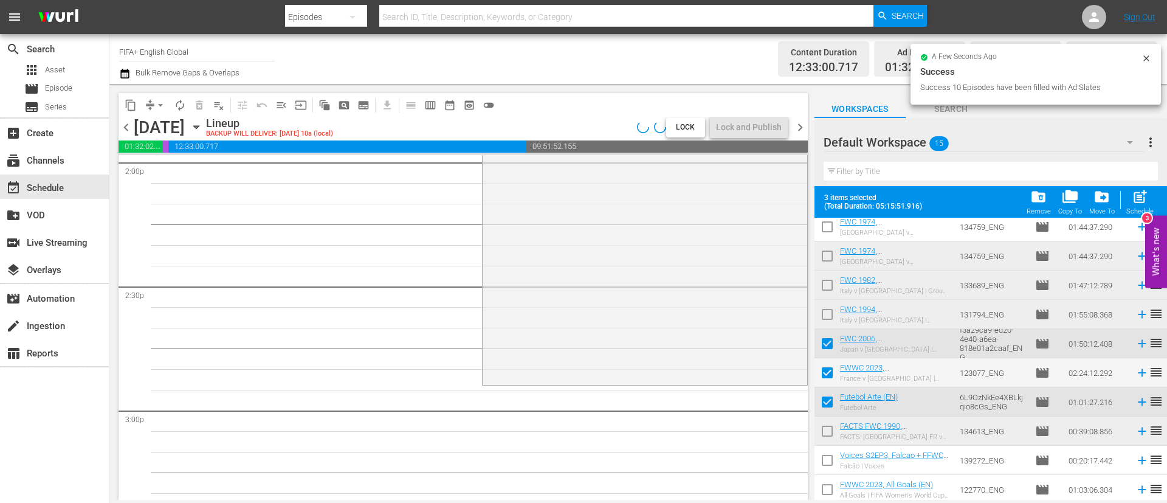
scroll to position [3485, 0]
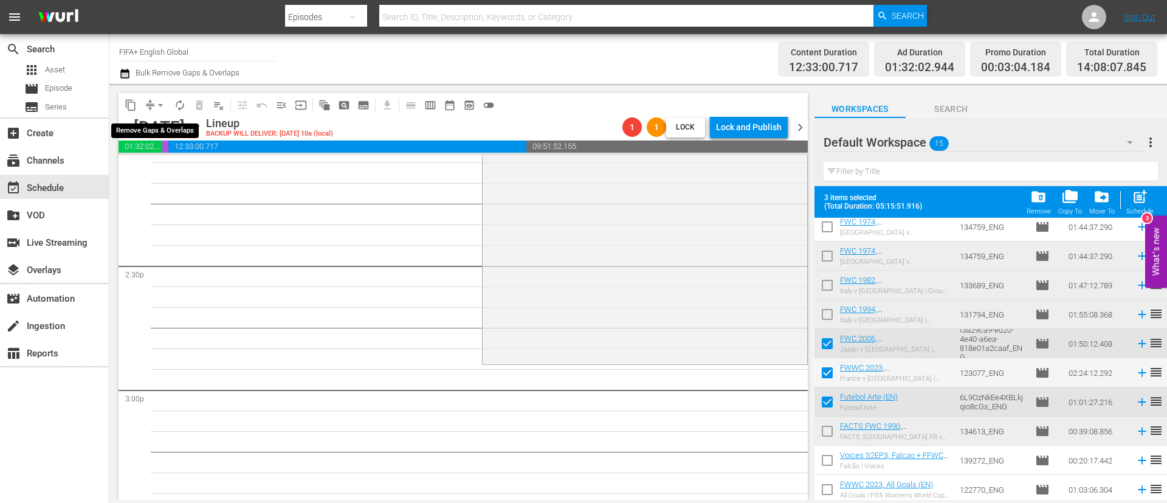
click at [160, 107] on span "arrow_drop_down" at bounding box center [160, 105] width 12 height 12
click at [179, 165] on li "Align to End of Previous Day" at bounding box center [161, 170] width 128 height 20
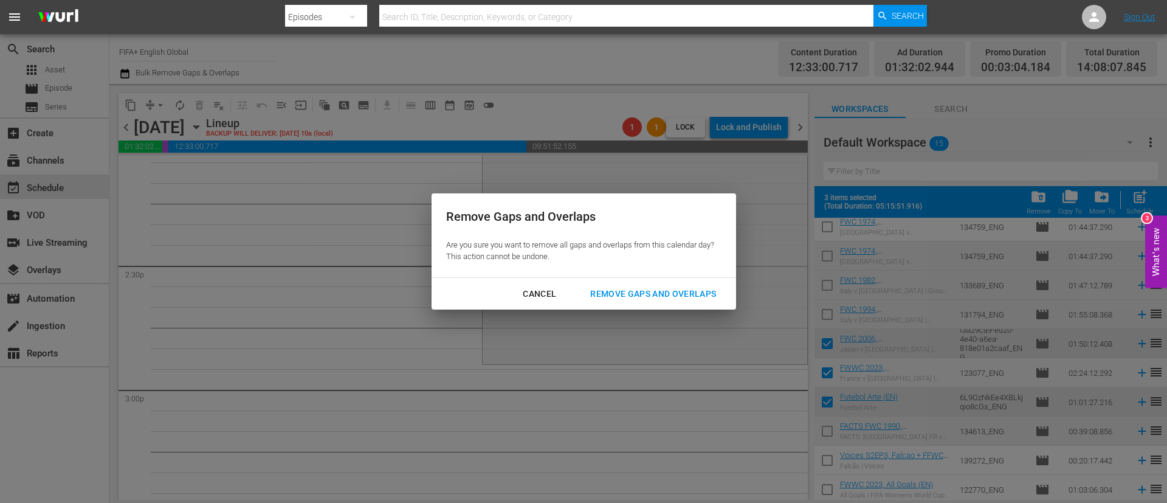
click at [652, 300] on div "Remove Gaps and Overlaps" at bounding box center [652, 293] width 145 height 15
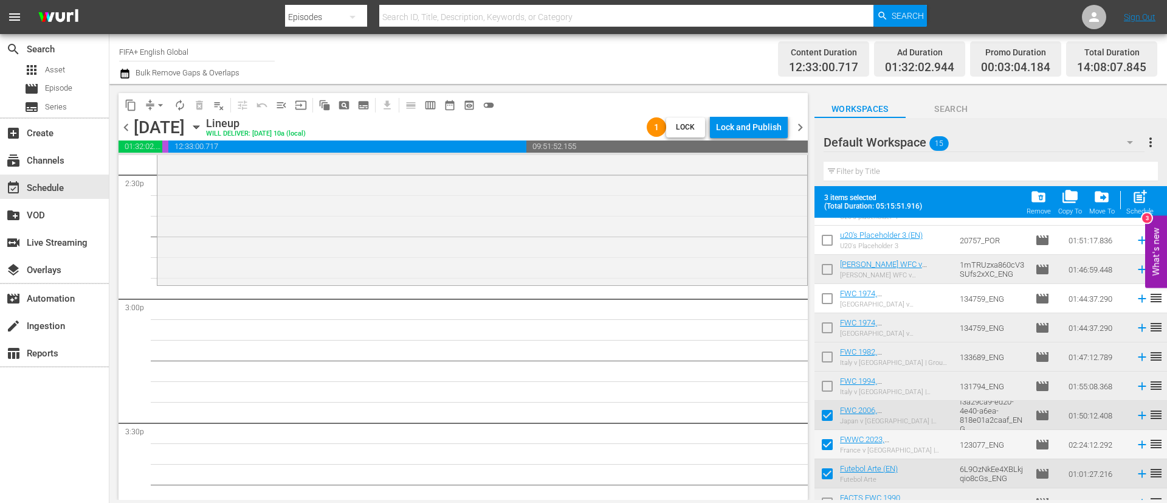
scroll to position [0, 0]
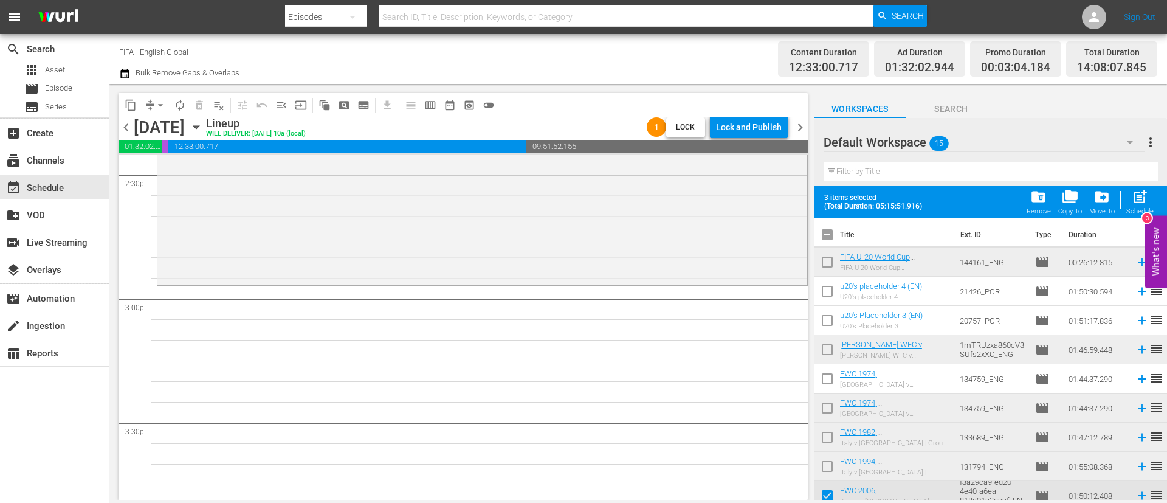
click at [828, 231] on input "checkbox" at bounding box center [827, 237] width 26 height 26
checkbox input "true"
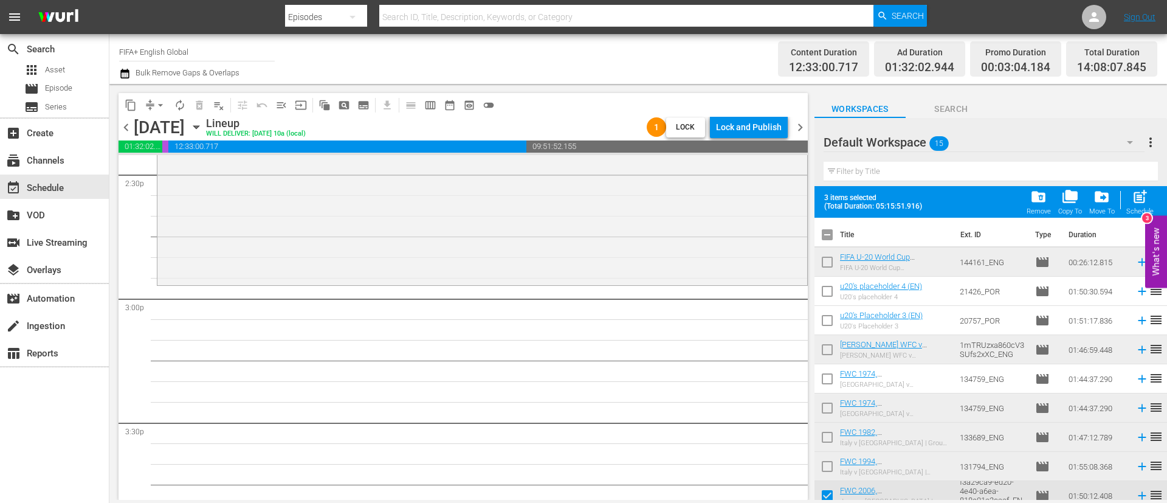
checkbox input "true"
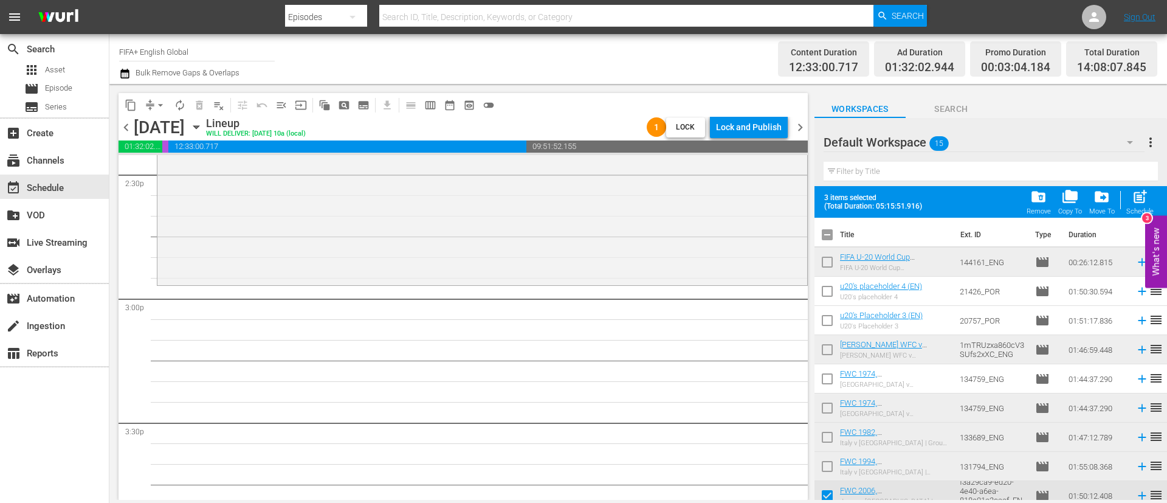
checkbox input "true"
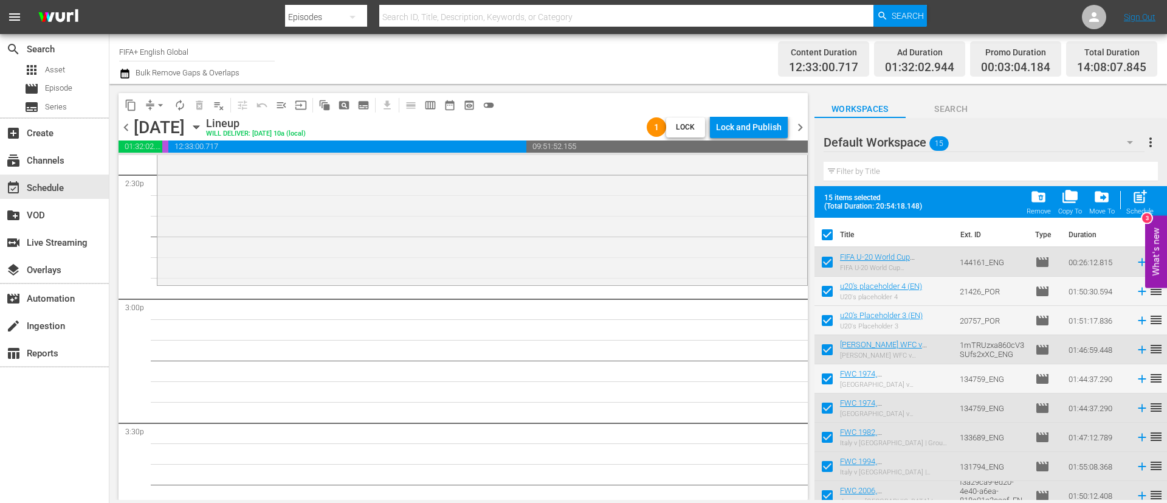
click at [828, 231] on input "checkbox" at bounding box center [827, 237] width 26 height 26
checkbox input "false"
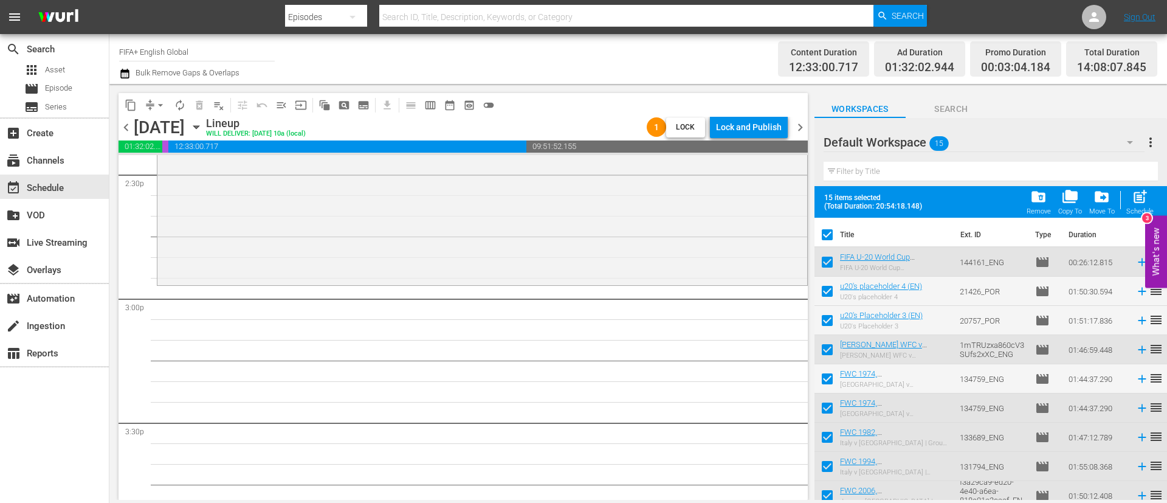
checkbox input "false"
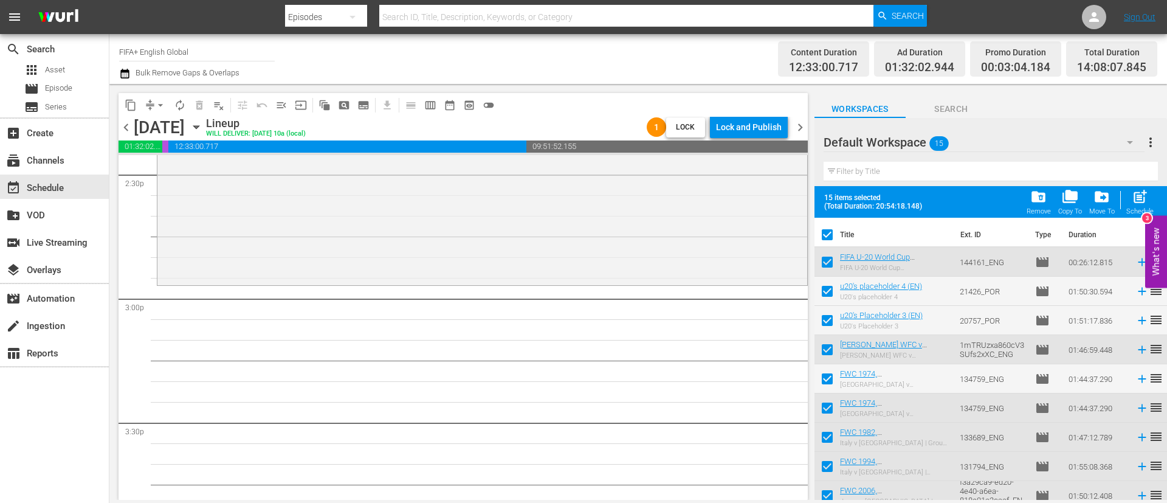
checkbox input "false"
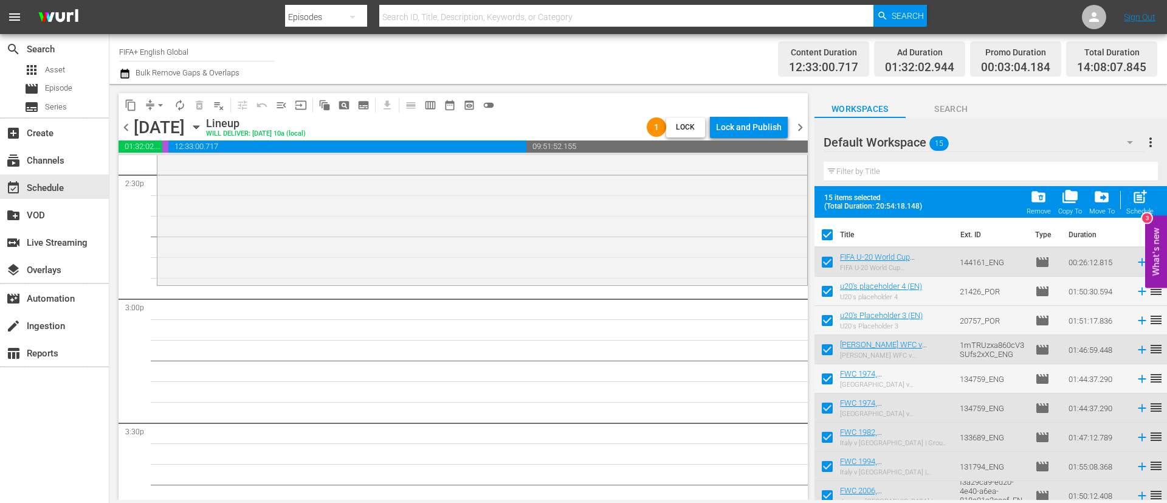
checkbox input "false"
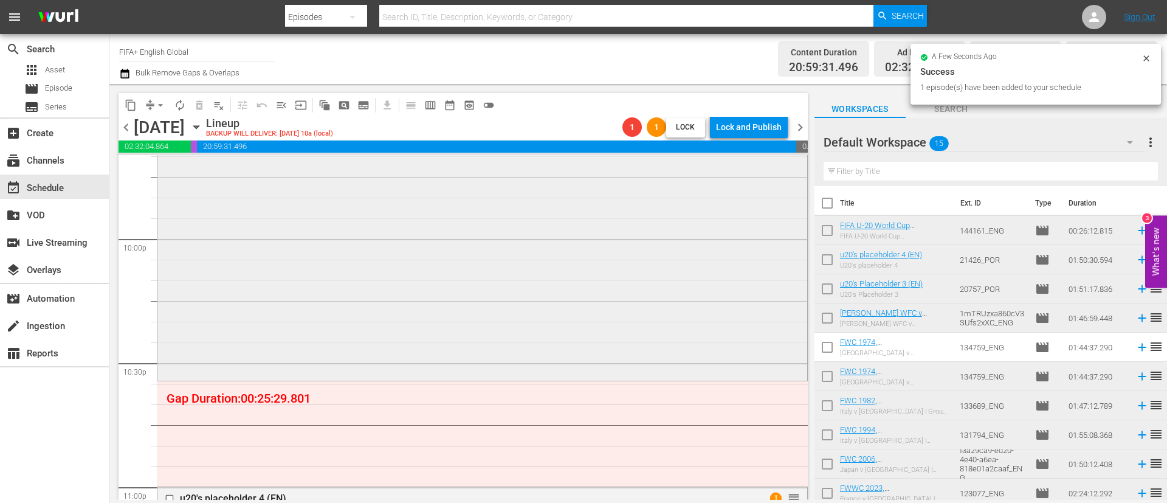
scroll to position [5399, 0]
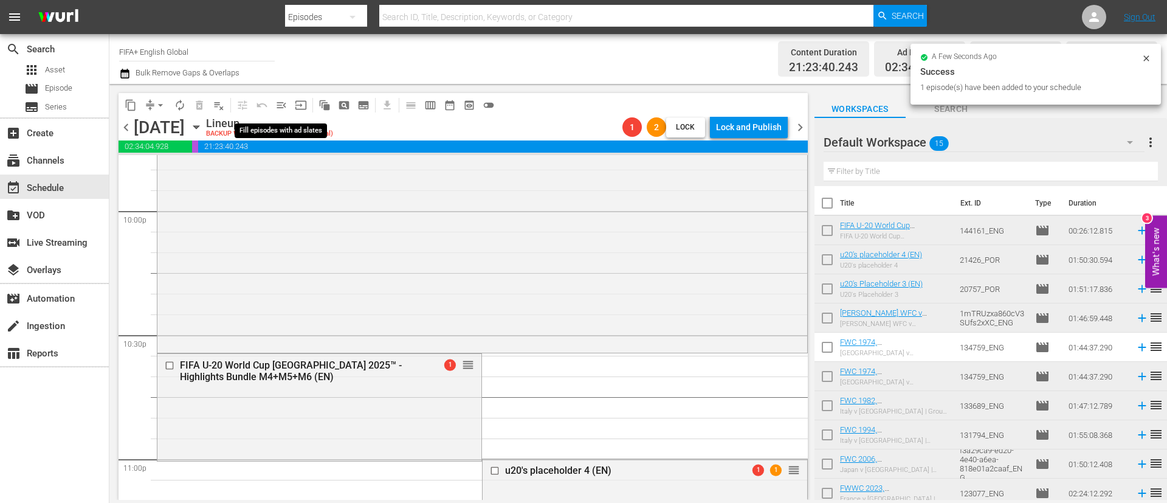
click at [278, 106] on span "menu_open" at bounding box center [281, 105] width 12 height 12
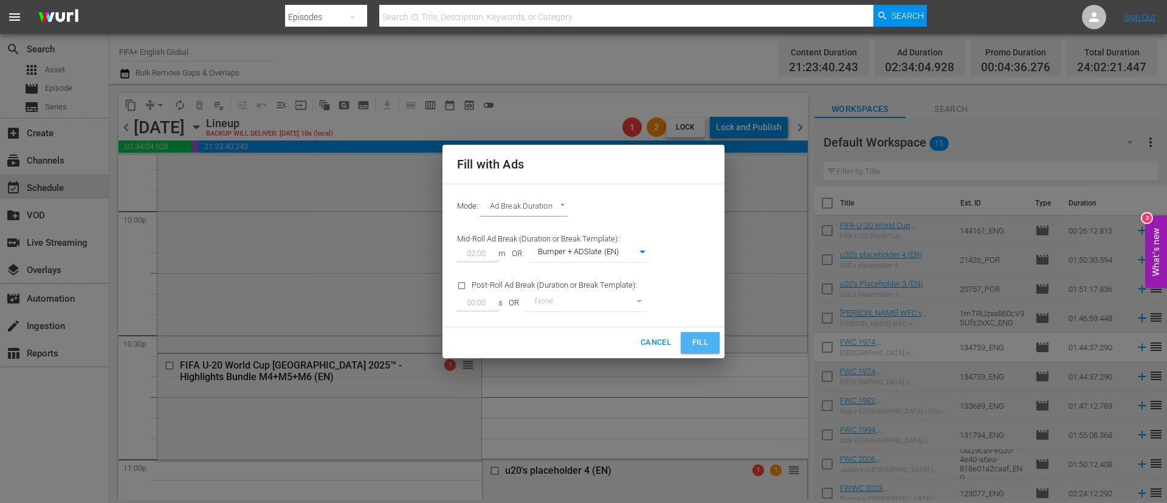
click at [700, 332] on button "Fill" at bounding box center [700, 342] width 39 height 21
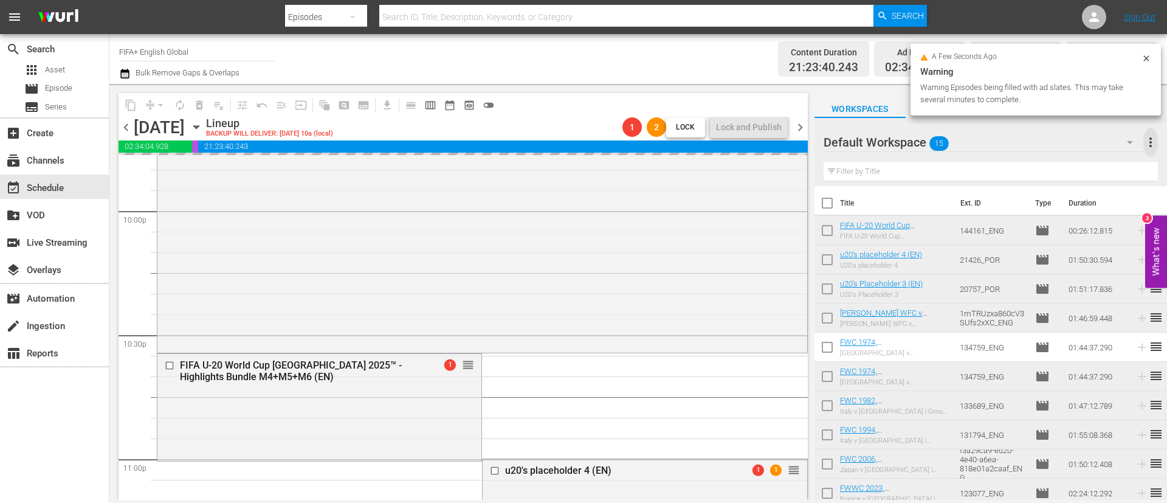
click at [1150, 141] on span "more_vert" at bounding box center [1150, 142] width 15 height 15
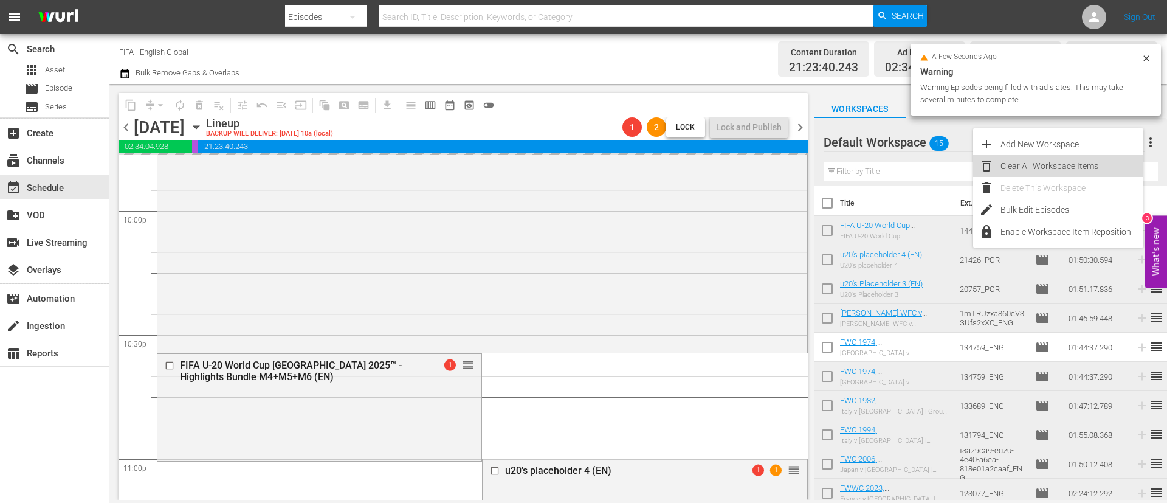
click at [1071, 165] on div "Clear All Workspace Items" at bounding box center [1071, 166] width 143 height 22
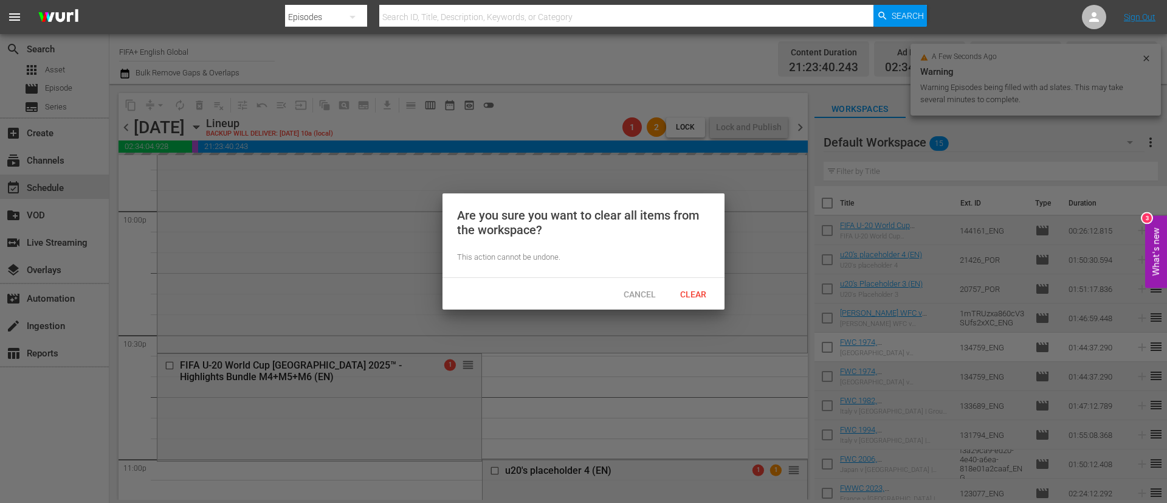
click at [692, 295] on span "Clear" at bounding box center [693, 294] width 46 height 10
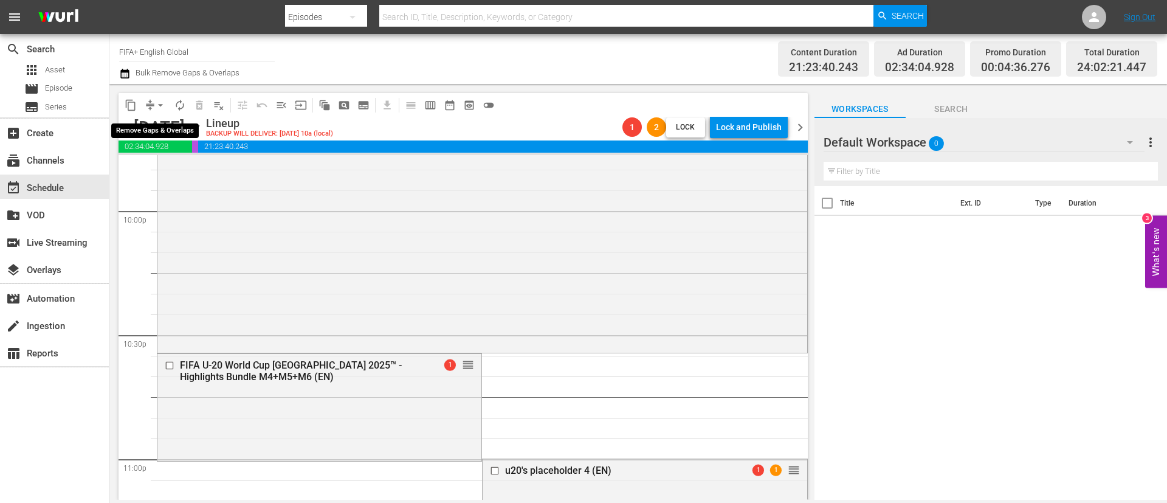
click at [164, 104] on span "arrow_drop_down" at bounding box center [160, 105] width 12 height 12
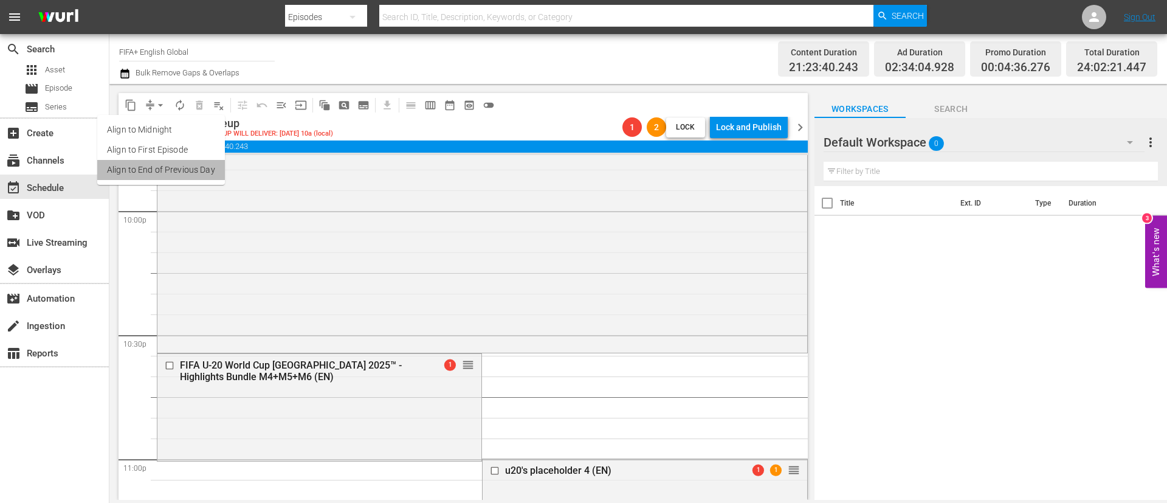
click at [165, 165] on li "Align to End of Previous Day" at bounding box center [161, 170] width 128 height 20
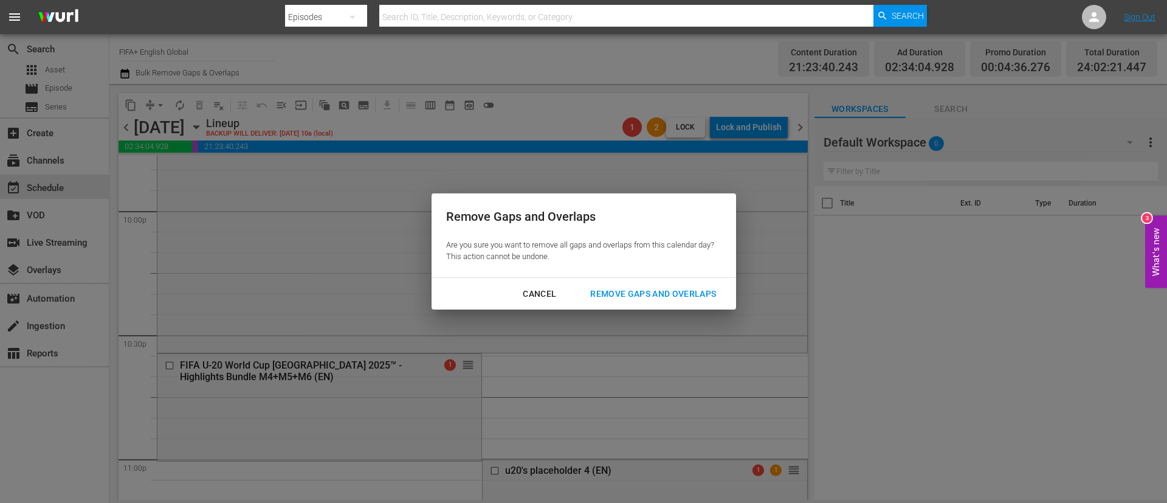
click at [697, 286] on div "Remove Gaps and Overlaps" at bounding box center [652, 293] width 145 height 15
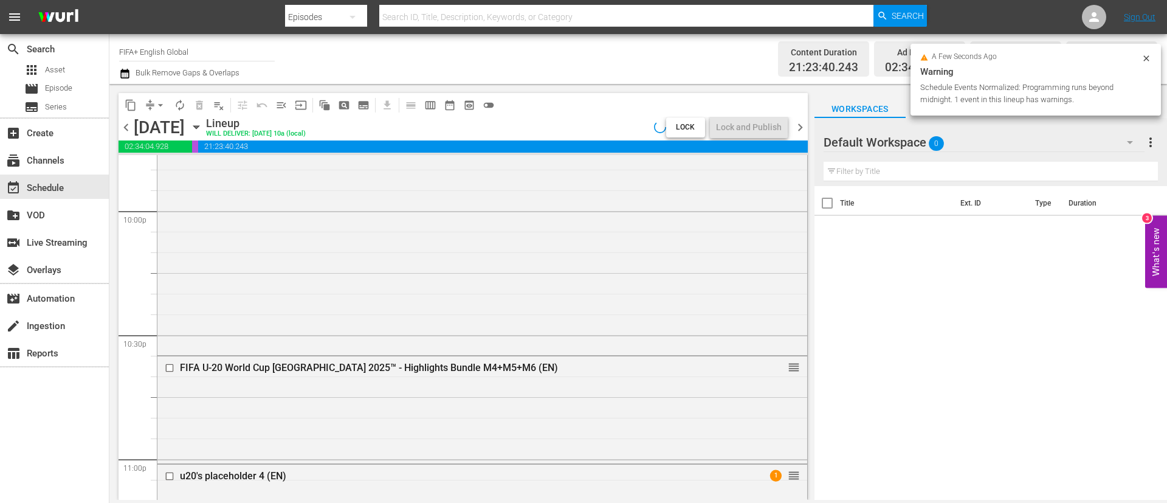
scroll to position [5420, 0]
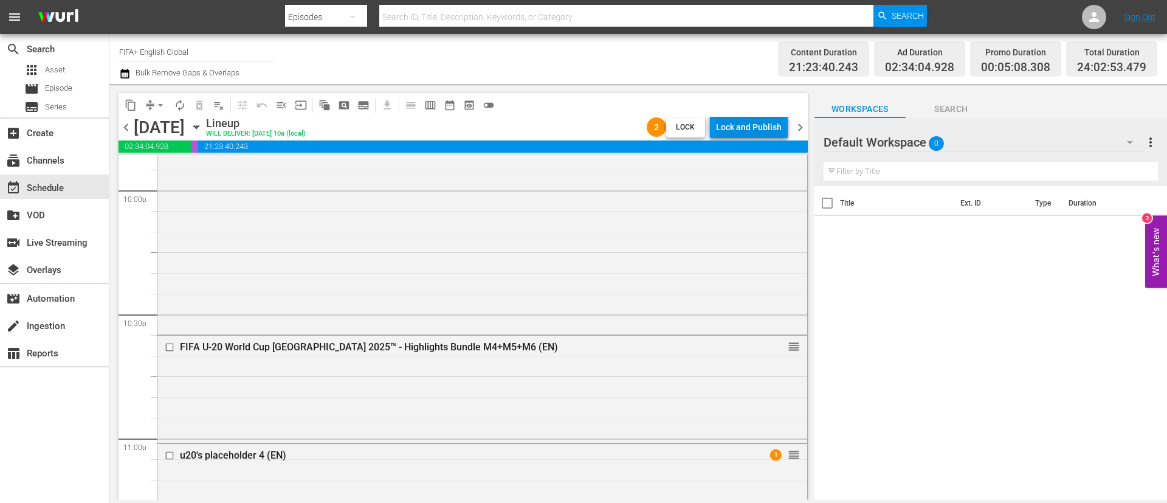
click at [766, 108] on div "content_copy compress arrow_drop_down autorenew_outlined delete_forever_outline…" at bounding box center [463, 105] width 689 height 24
click at [766, 131] on div "Lock and Publish" at bounding box center [749, 127] width 66 height 22
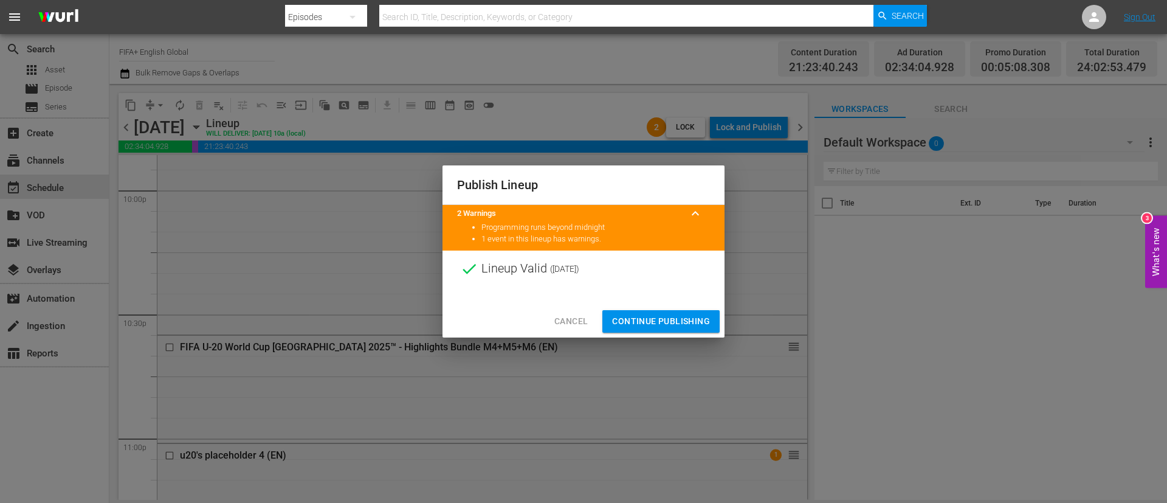
click at [678, 322] on span "Continue Publishing" at bounding box center [661, 321] width 98 height 15
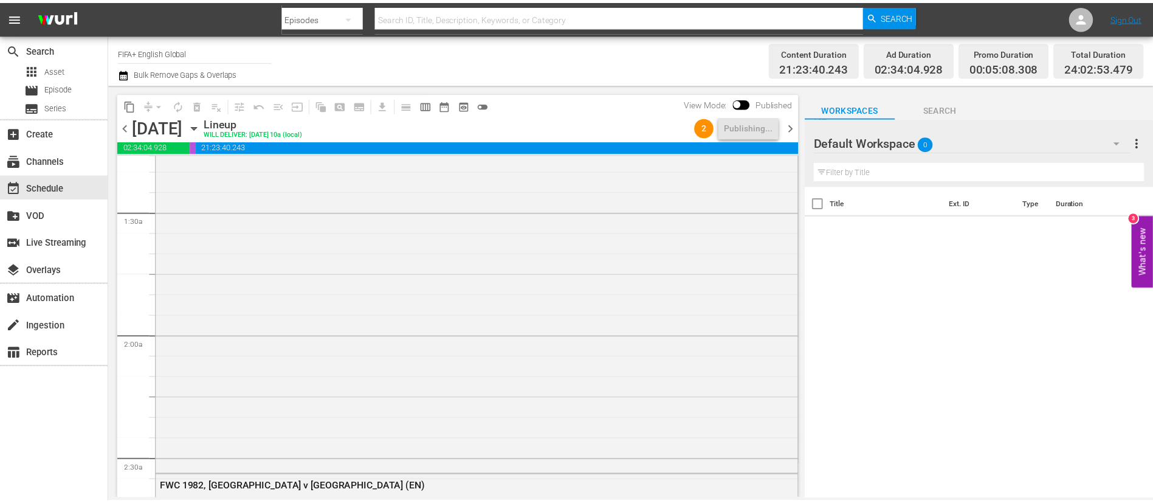
scroll to position [0, 0]
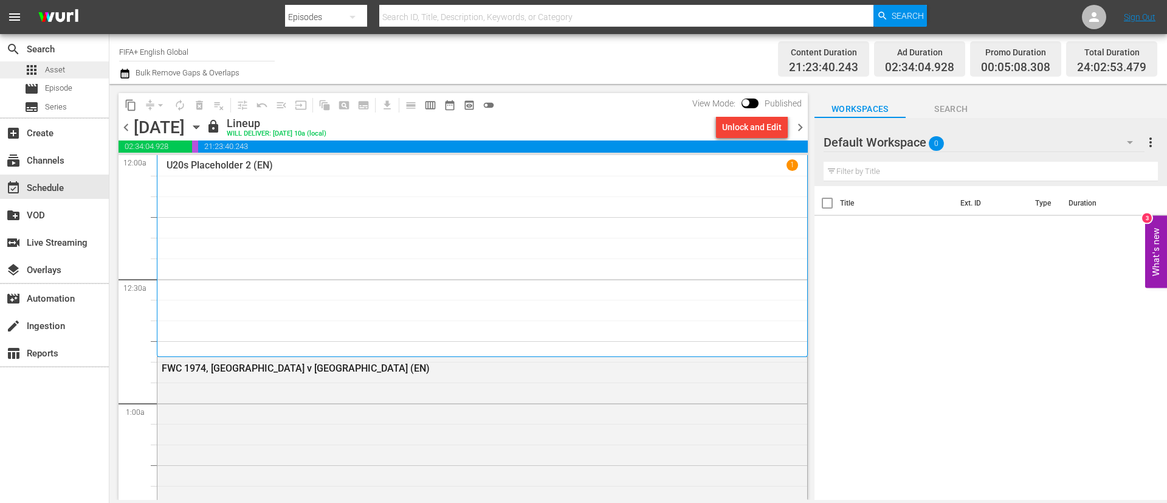
click at [56, 78] on div "apps Asset" at bounding box center [44, 69] width 41 height 17
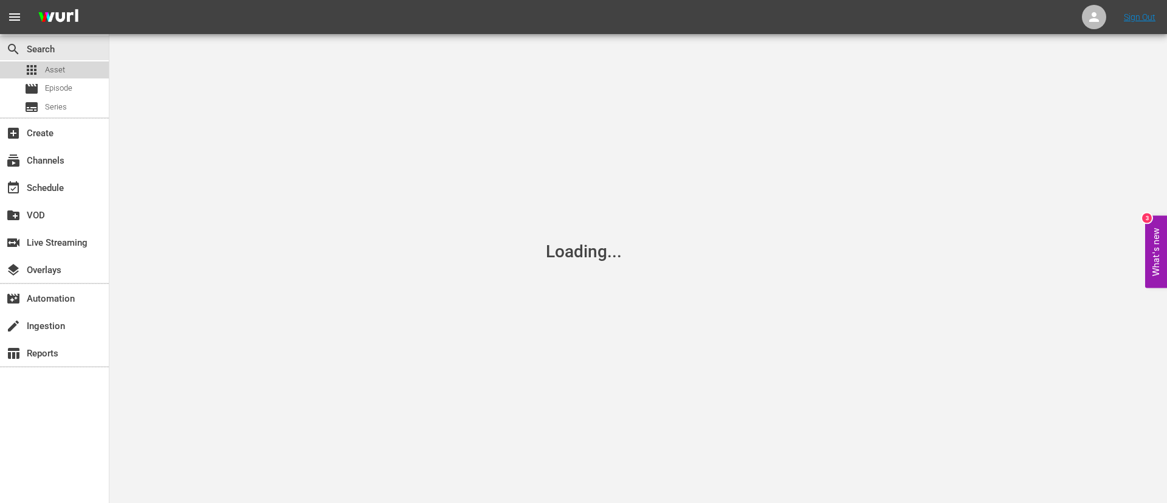
click at [56, 78] on div "apps Asset" at bounding box center [44, 69] width 41 height 17
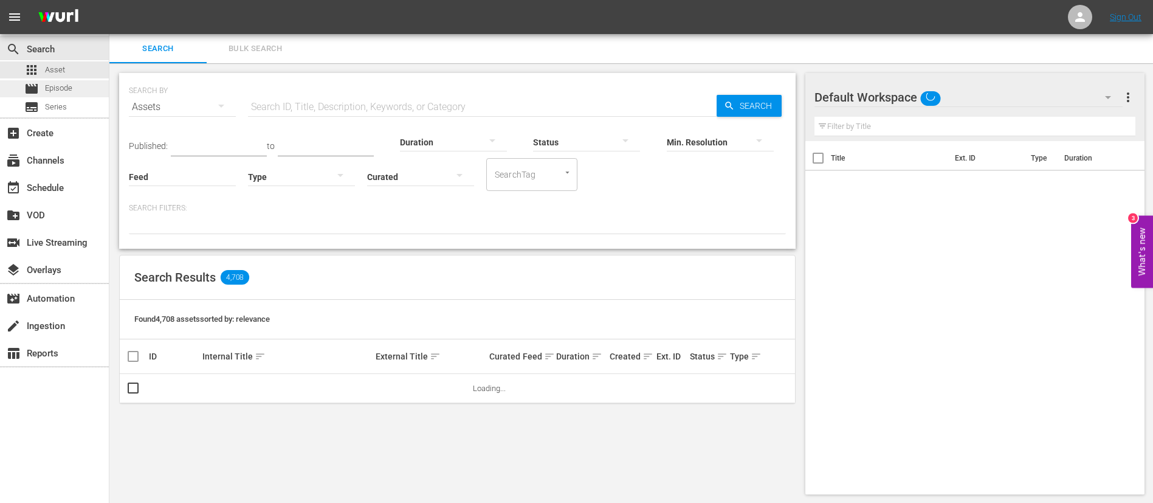
click at [70, 86] on span "Episode" at bounding box center [58, 88] width 27 height 12
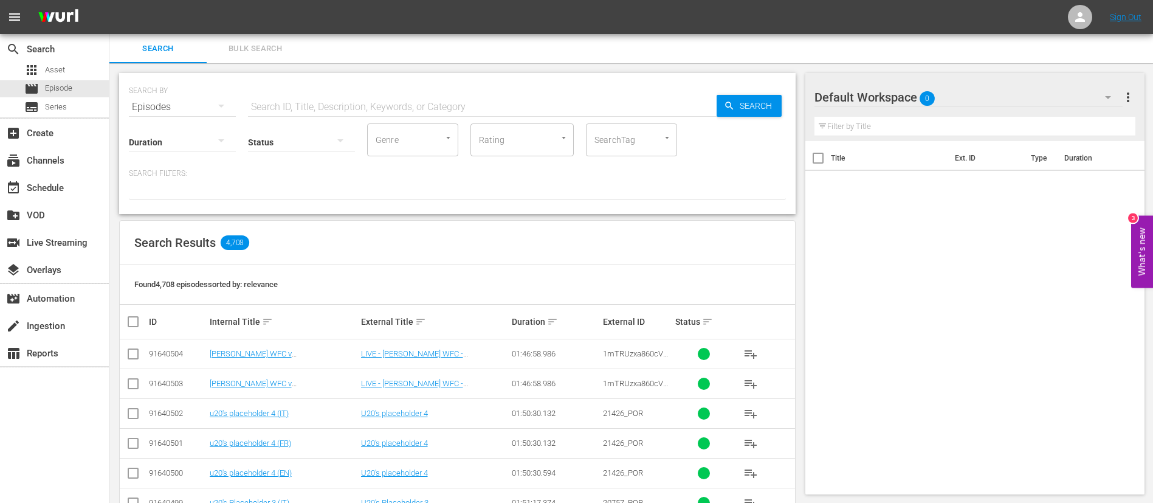
click at [256, 47] on span "Bulk Search" at bounding box center [255, 49] width 83 height 14
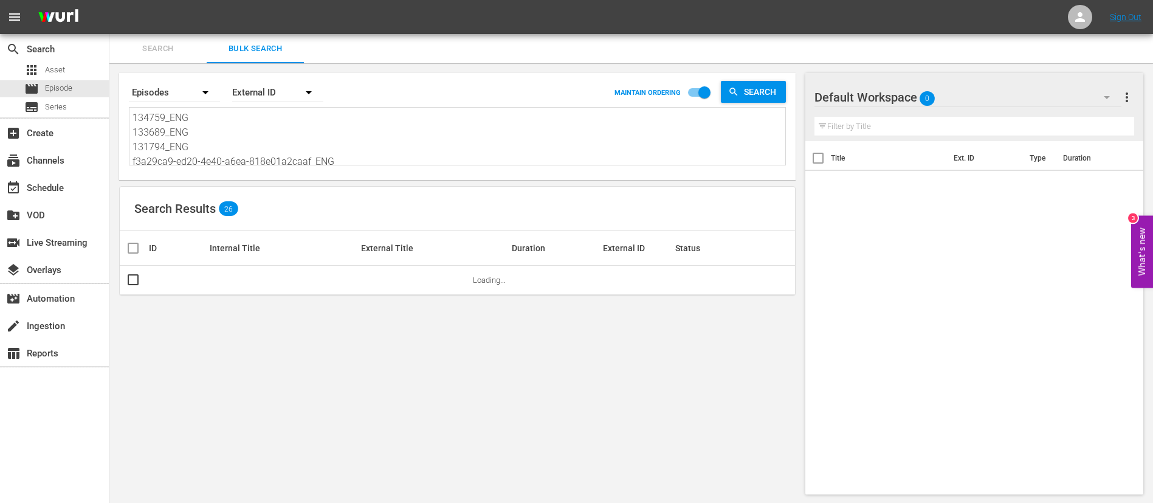
click at [225, 137] on textarea "134759_ENG 133689_ENG 131794_ENG f3a29ca9-ed20-4e40-a6ea-818e01a2caaf_ENG 12307…" at bounding box center [458, 138] width 653 height 55
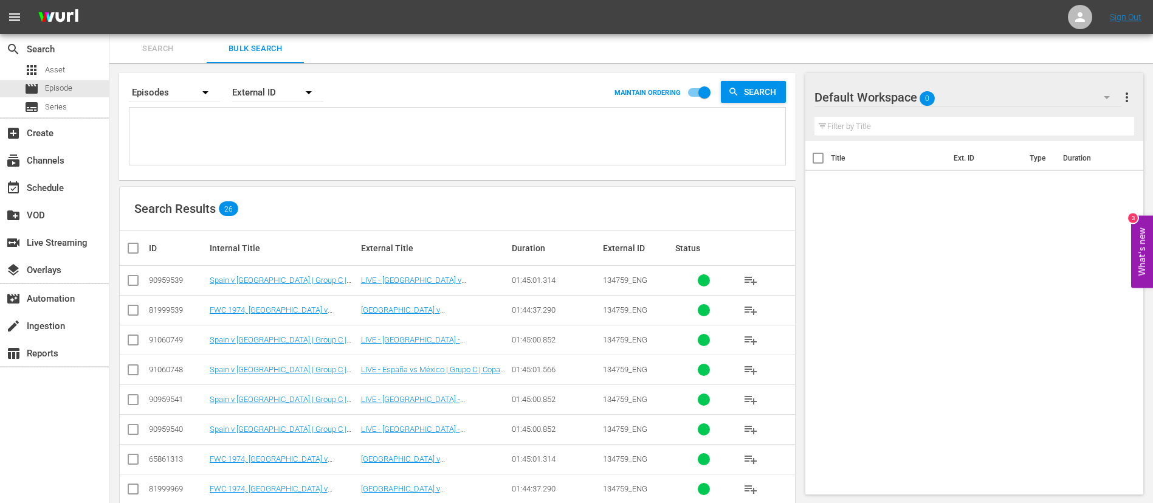
paste textarea "6vG6HB0xogezfAuSJi8txX_ITA 2537_ITA 2634_ITA 5mDB3xevgX0jNXRCnqqRwR_ITA 21632_I…"
type textarea "6vG6HB0xogezfAuSJi8txX_ITA 2537_ITA 2634_ITA 5mDB3xevgX0jNXRCnqqRwR_ITA 21632_I…"
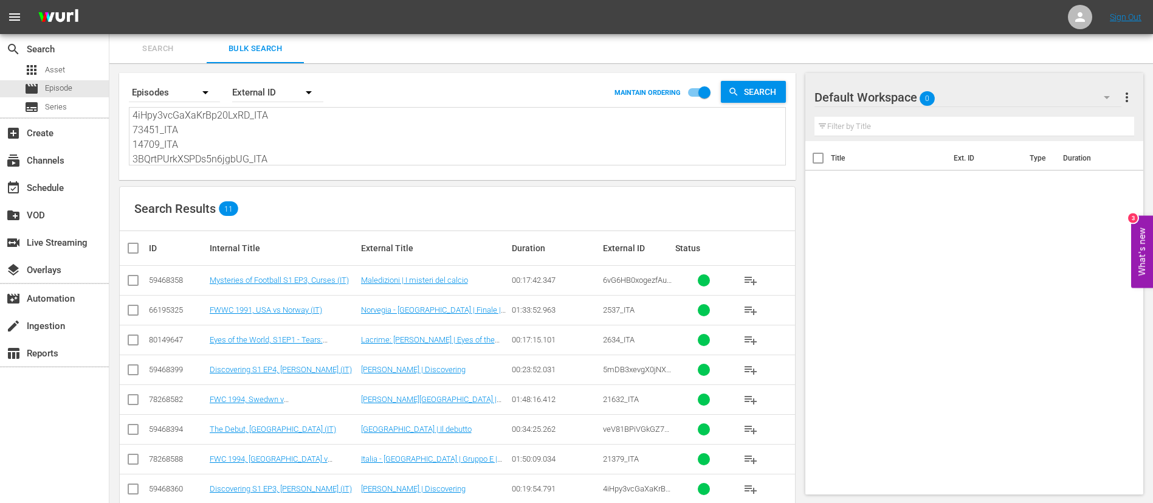
type textarea "6vG6HB0xogezfAuSJi8txX_ITA 2537_ITA 2634_ITA 5mDB3xevgX0jNXRCnqqRwR_ITA 21632_I…"
click at [133, 248] on input "checkbox" at bounding box center [138, 248] width 24 height 15
checkbox input "true"
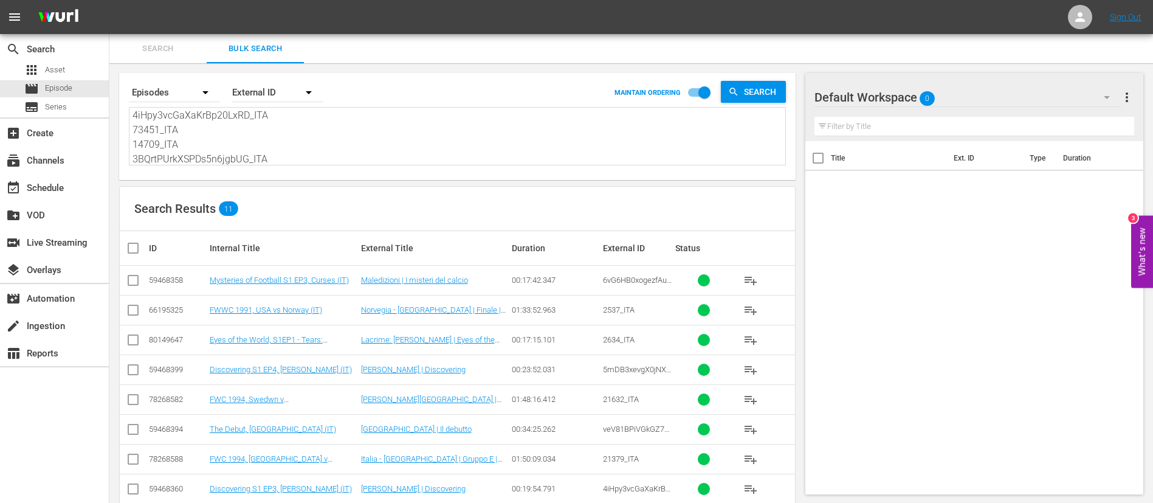
checkbox input "true"
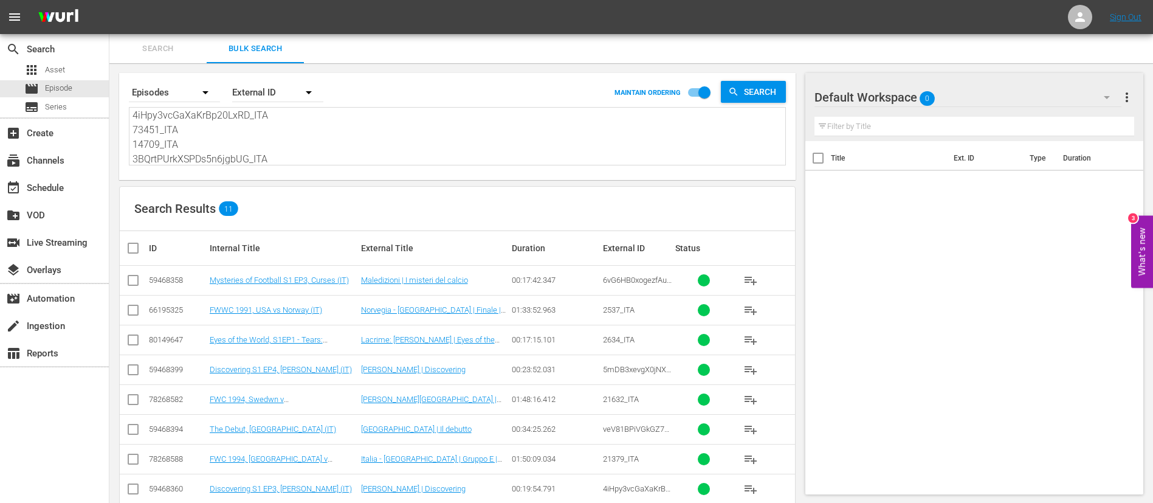
checkbox input "true"
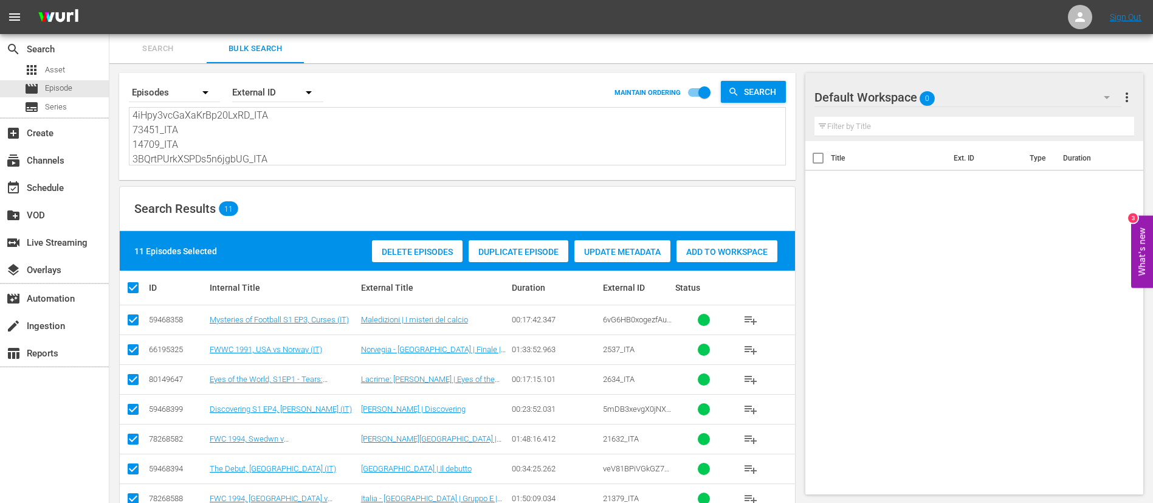
click at [755, 247] on span "Add to Workspace" at bounding box center [726, 252] width 101 height 10
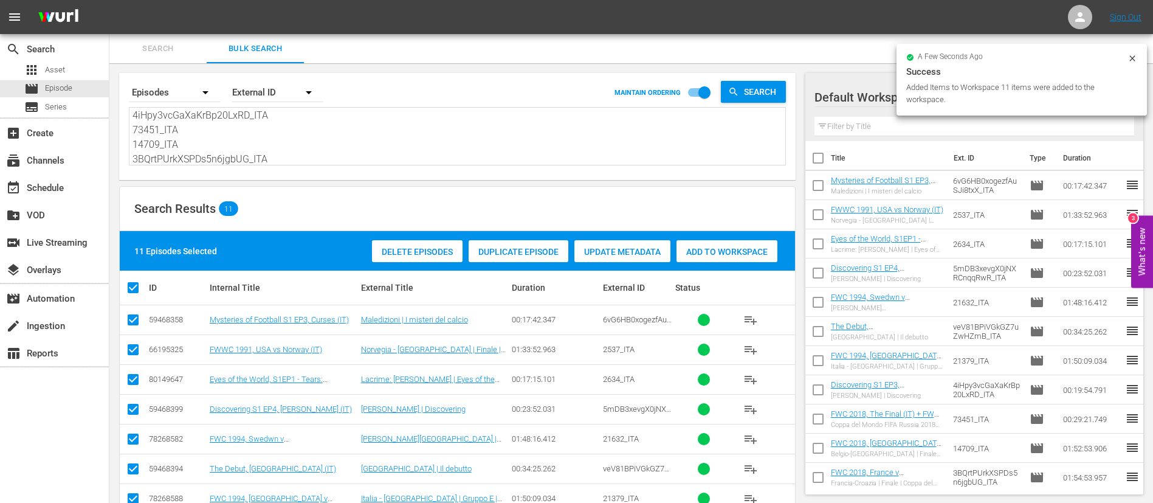
click at [164, 46] on span "Search" at bounding box center [158, 49] width 83 height 14
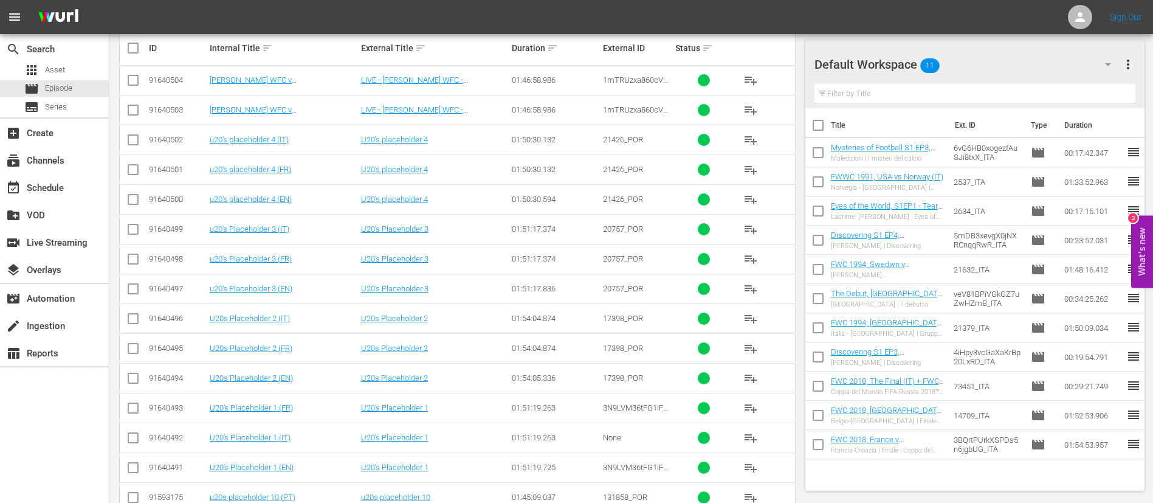
scroll to position [365, 0]
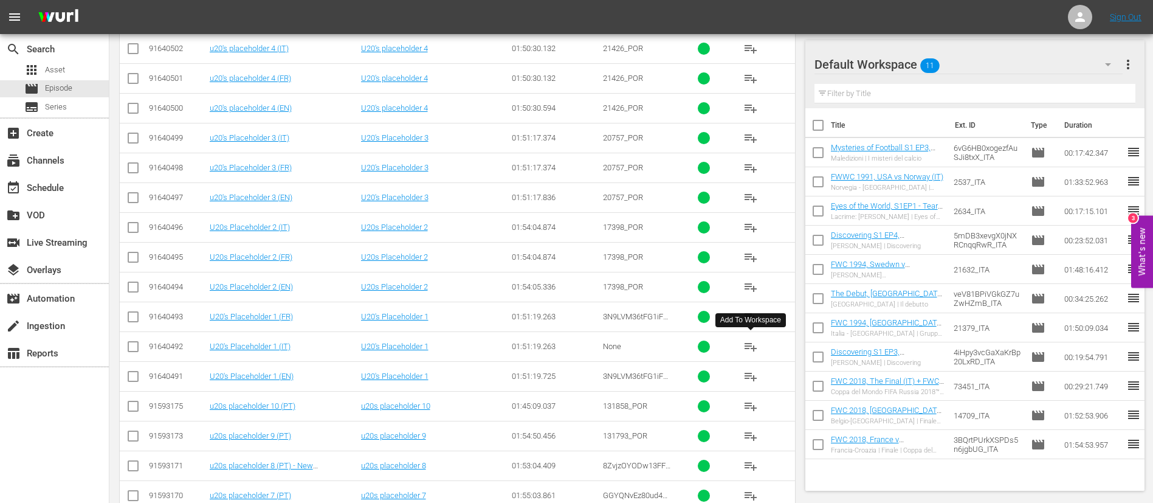
click at [751, 345] on span "playlist_add" at bounding box center [750, 346] width 15 height 15
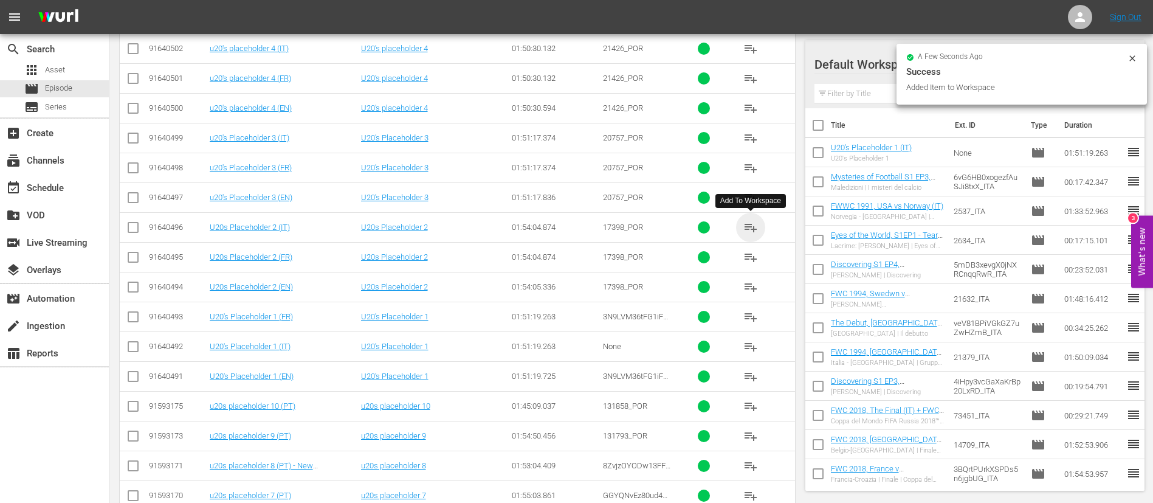
click at [753, 224] on span "playlist_add" at bounding box center [750, 227] width 15 height 15
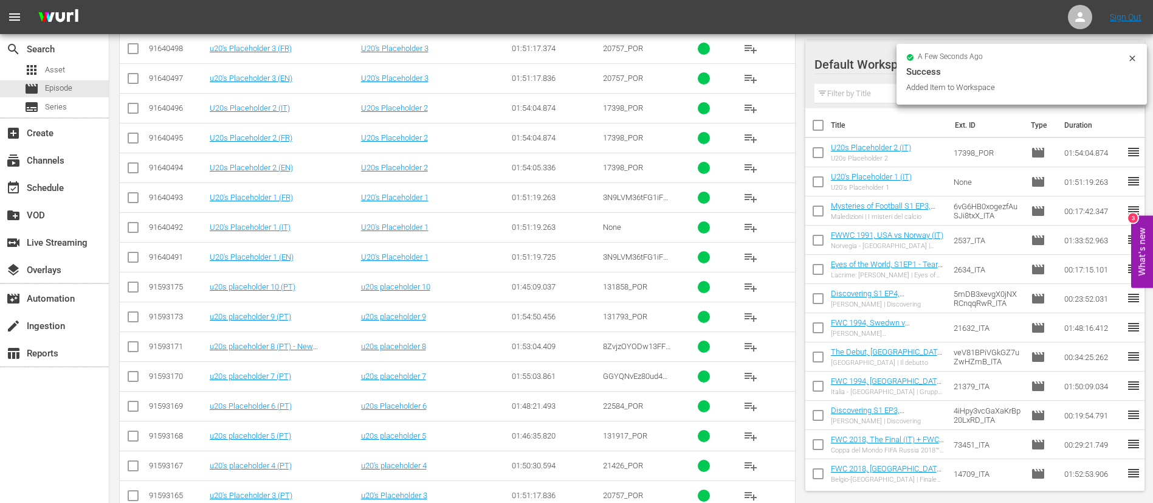
scroll to position [666, 0]
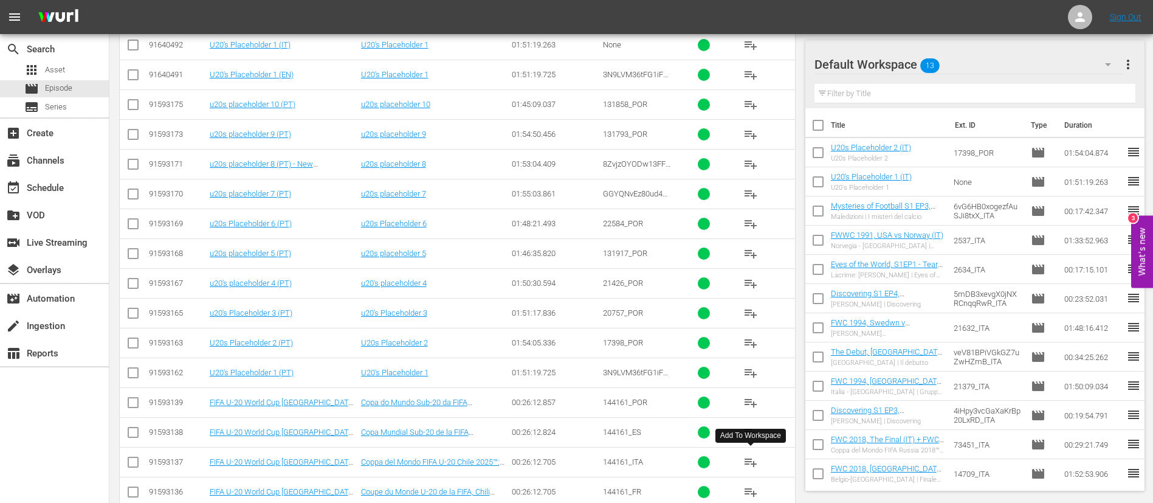
click at [757, 467] on span "playlist_add" at bounding box center [750, 462] width 15 height 15
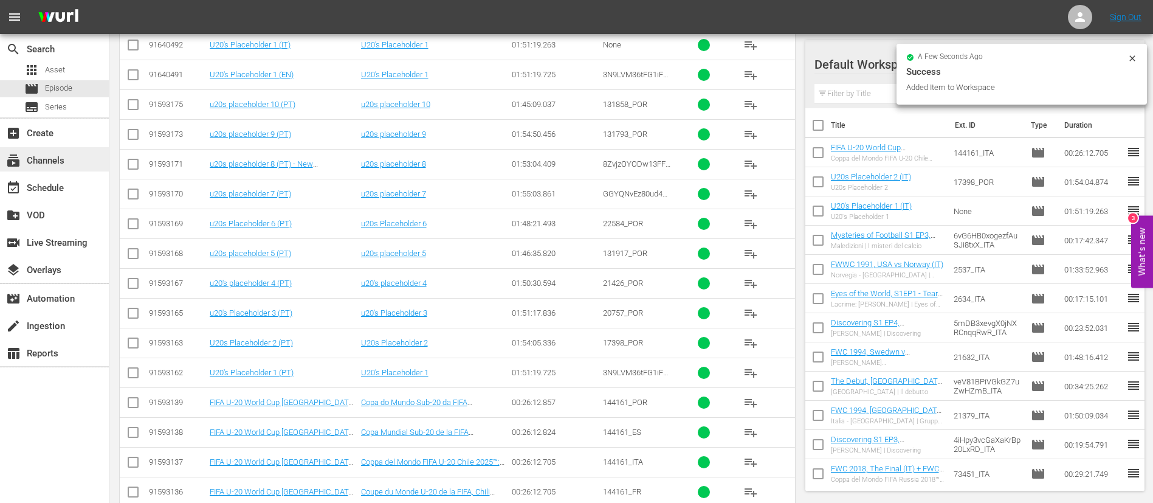
click at [71, 150] on div "subscriptions Channels" at bounding box center [54, 159] width 109 height 24
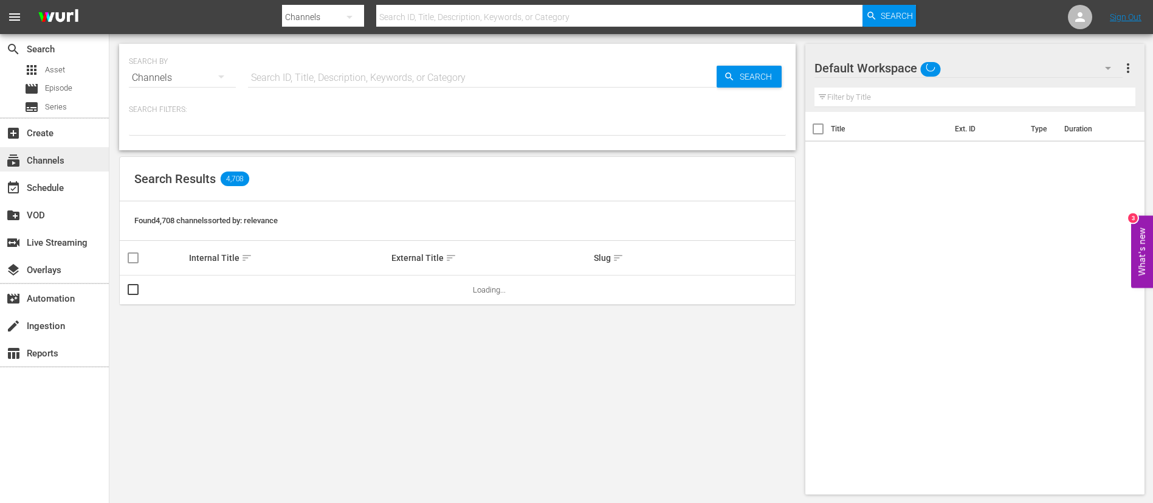
click at [50, 158] on div "subscriptions Channels" at bounding box center [34, 158] width 68 height 11
click at [55, 191] on div "event_available Schedule" at bounding box center [34, 186] width 68 height 11
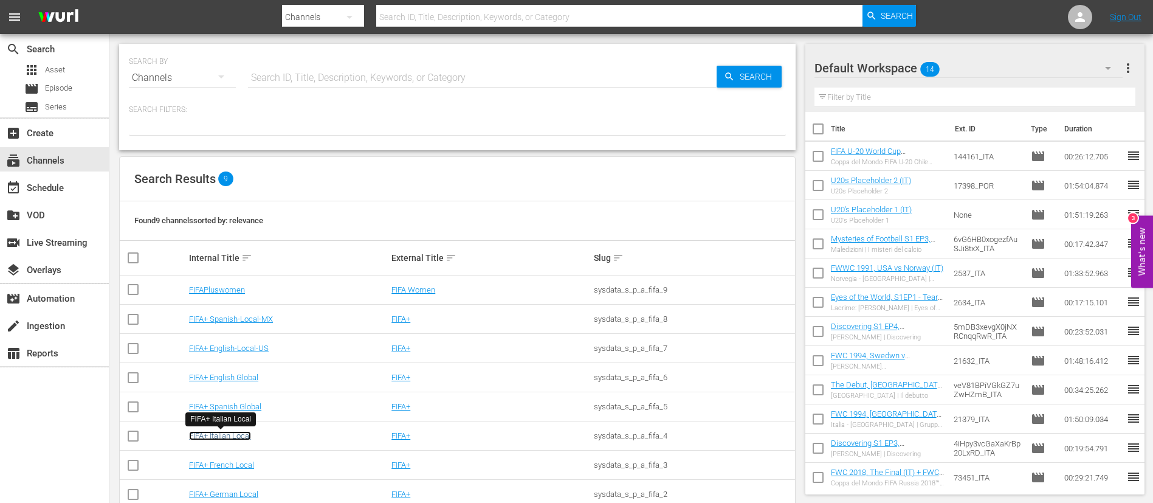
click at [202, 437] on link "FIFA+ Italian Local" at bounding box center [220, 435] width 62 height 9
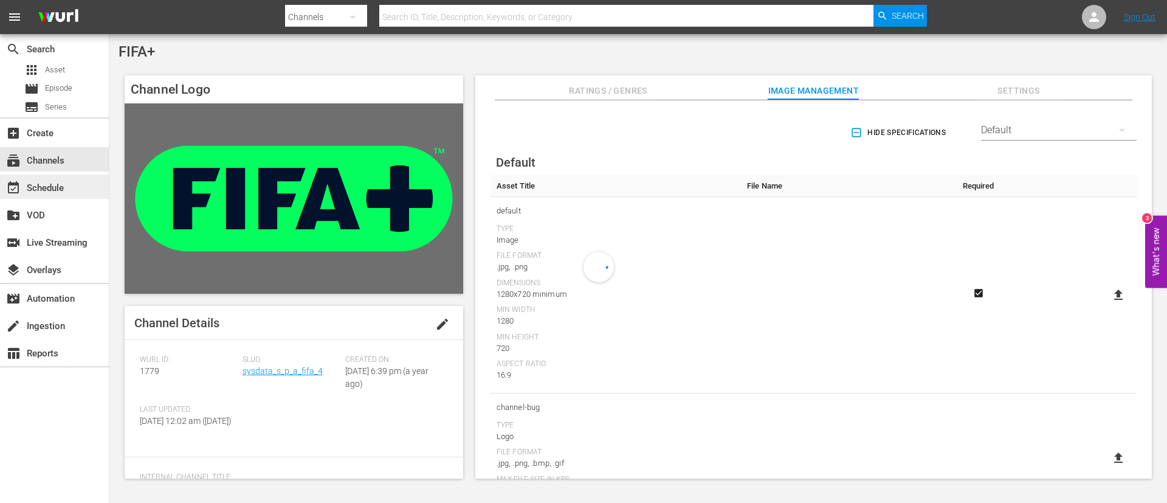
click at [54, 181] on div "event_available Schedule" at bounding box center [34, 186] width 68 height 11
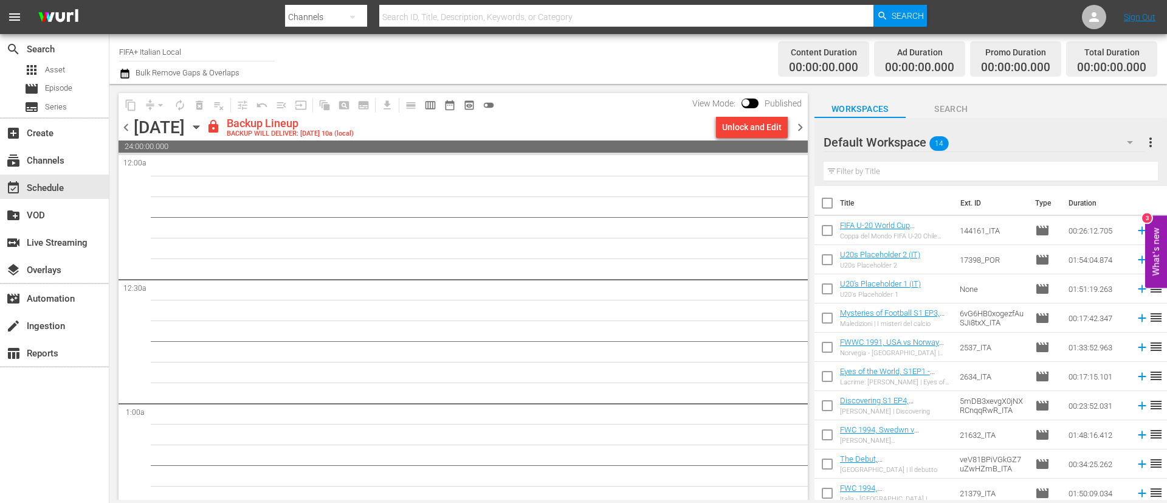
click at [131, 122] on span "chevron_left" at bounding box center [126, 127] width 15 height 15
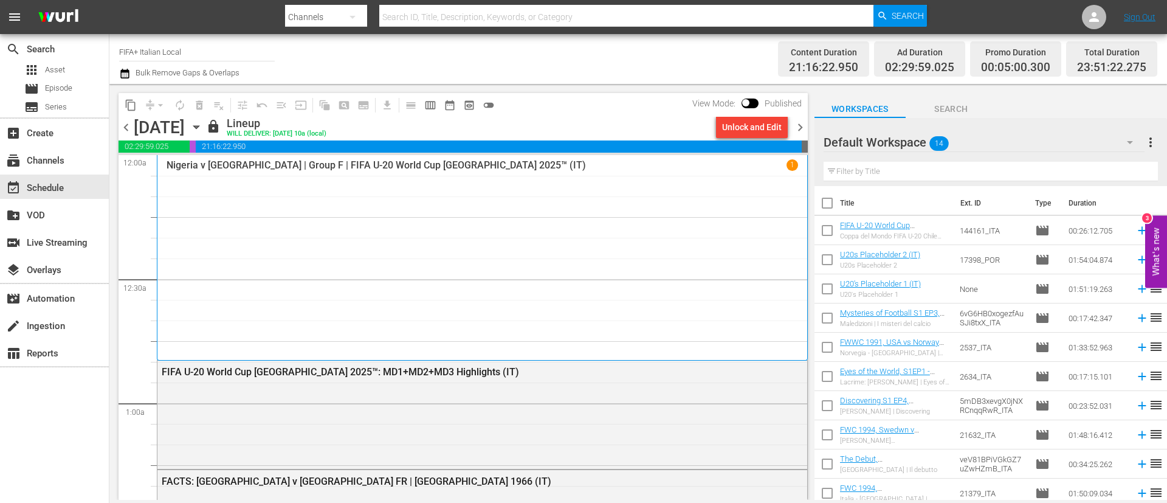
click at [797, 129] on span "chevron_right" at bounding box center [800, 127] width 15 height 15
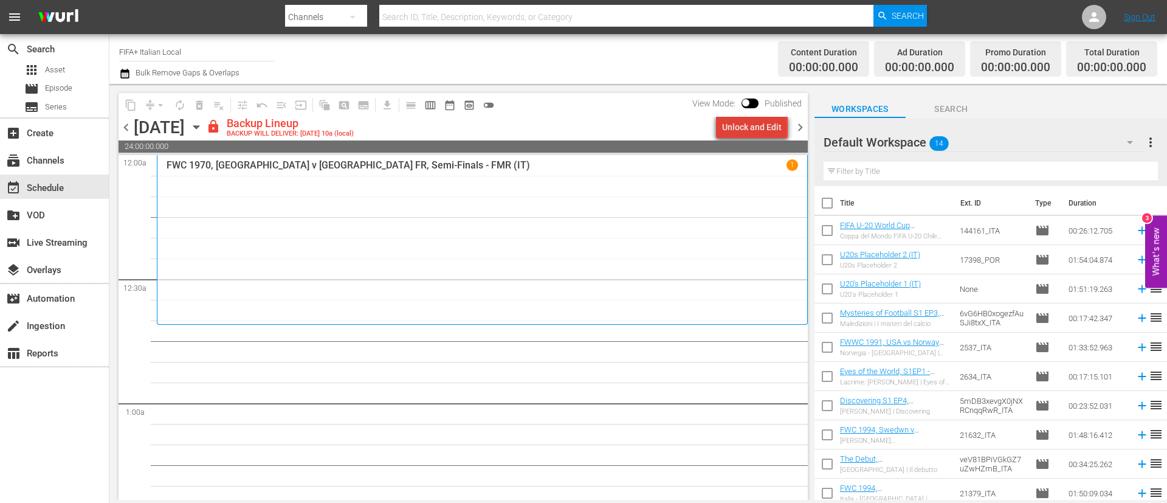
click at [757, 126] on div "Unlock and Edit" at bounding box center [752, 127] width 60 height 22
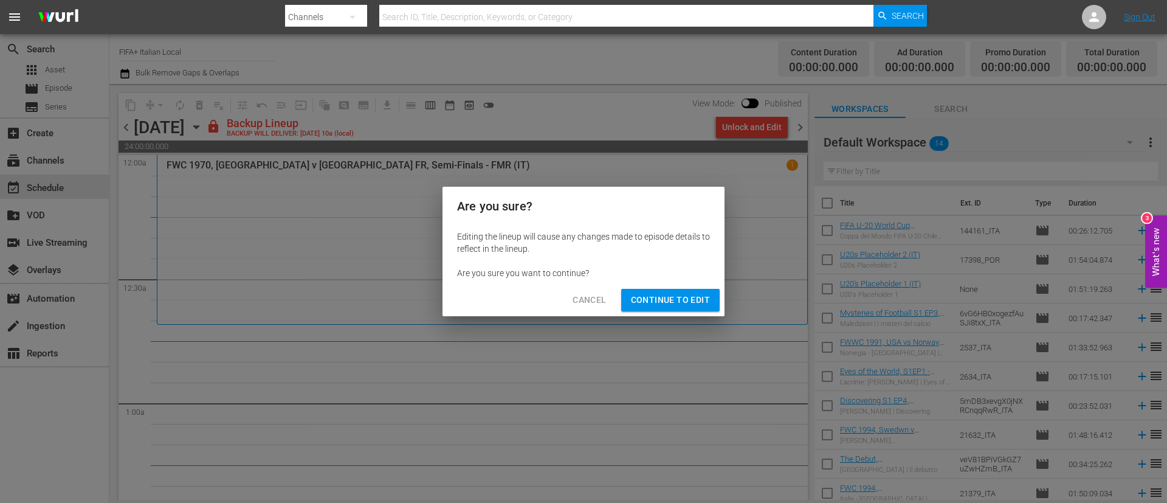
click at [709, 300] on span "Continue to Edit" at bounding box center [670, 299] width 79 height 15
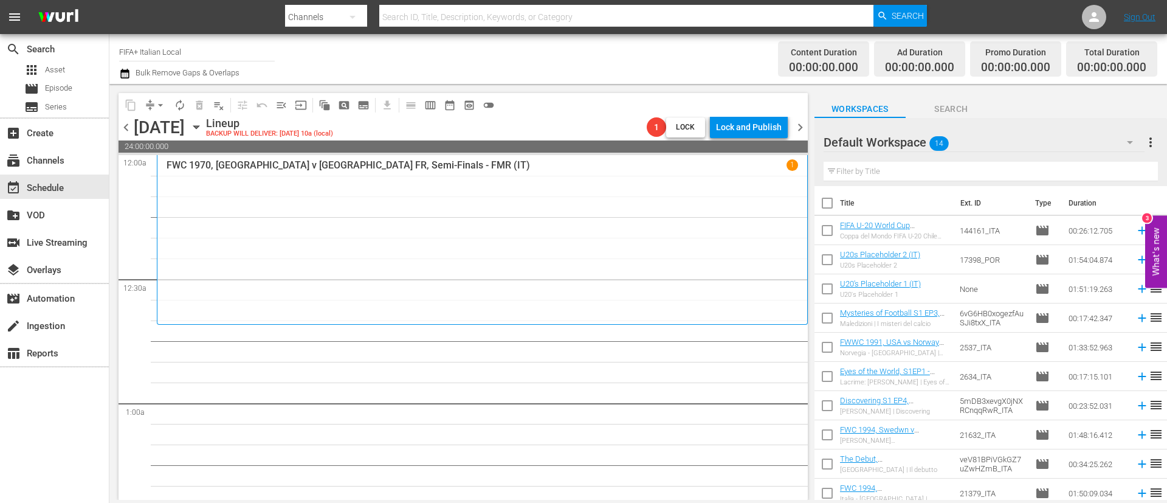
click at [825, 212] on input "checkbox" at bounding box center [827, 206] width 26 height 26
checkbox input "true"
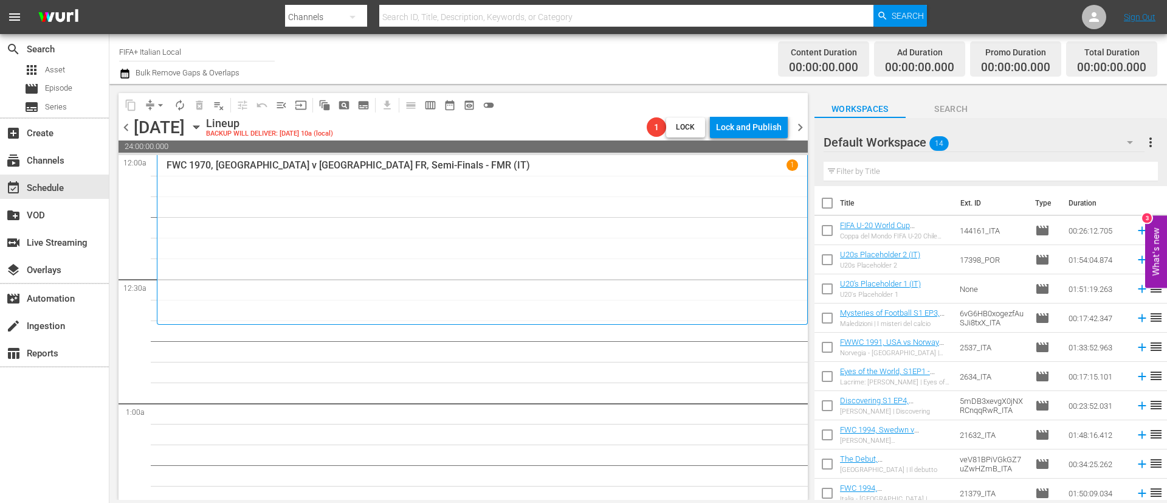
checkbox input "true"
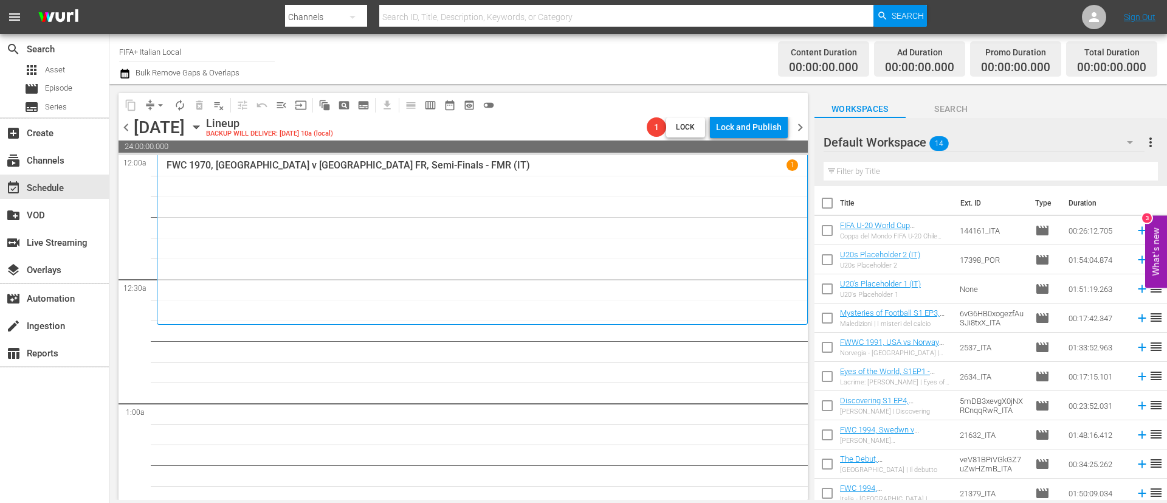
checkbox input "true"
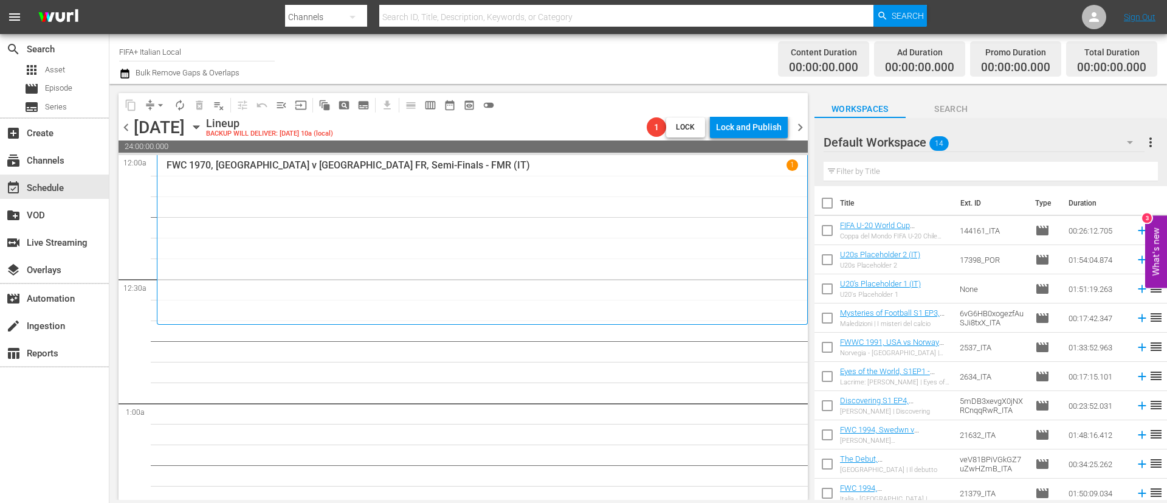
checkbox input "true"
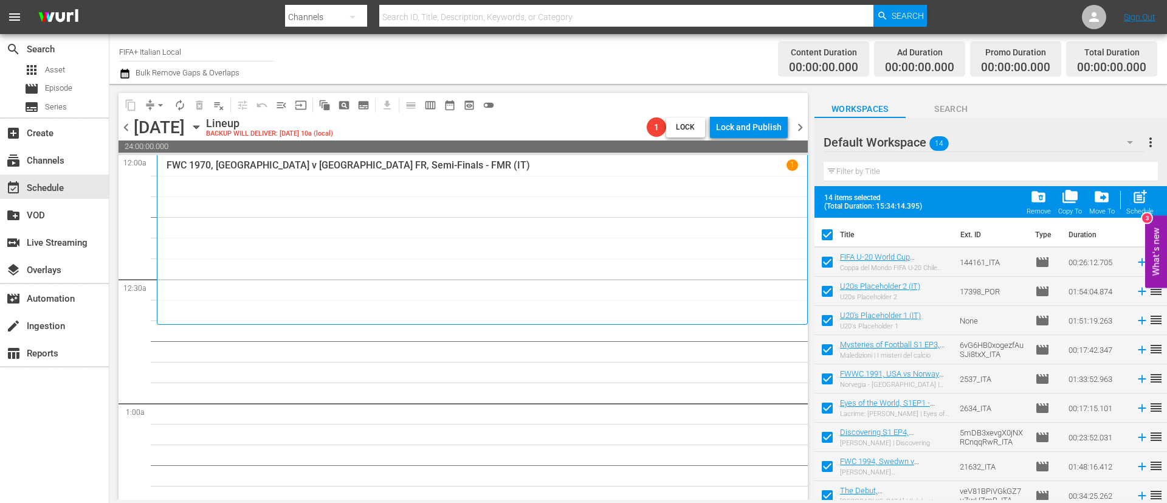
click at [831, 290] on input "checkbox" at bounding box center [827, 294] width 26 height 26
checkbox input "false"
click at [828, 314] on input "checkbox" at bounding box center [827, 323] width 26 height 26
checkbox input "false"
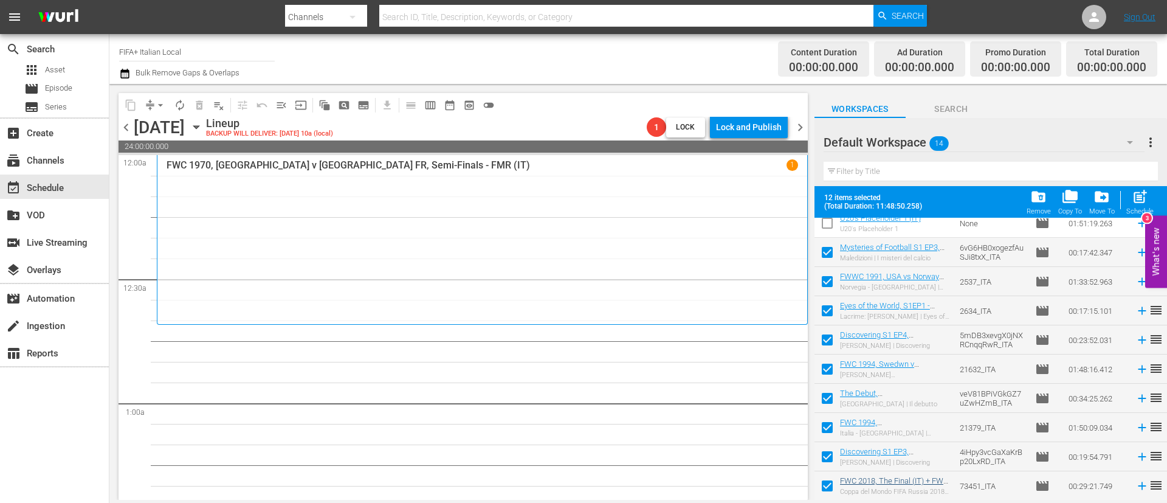
scroll to position [154, 0]
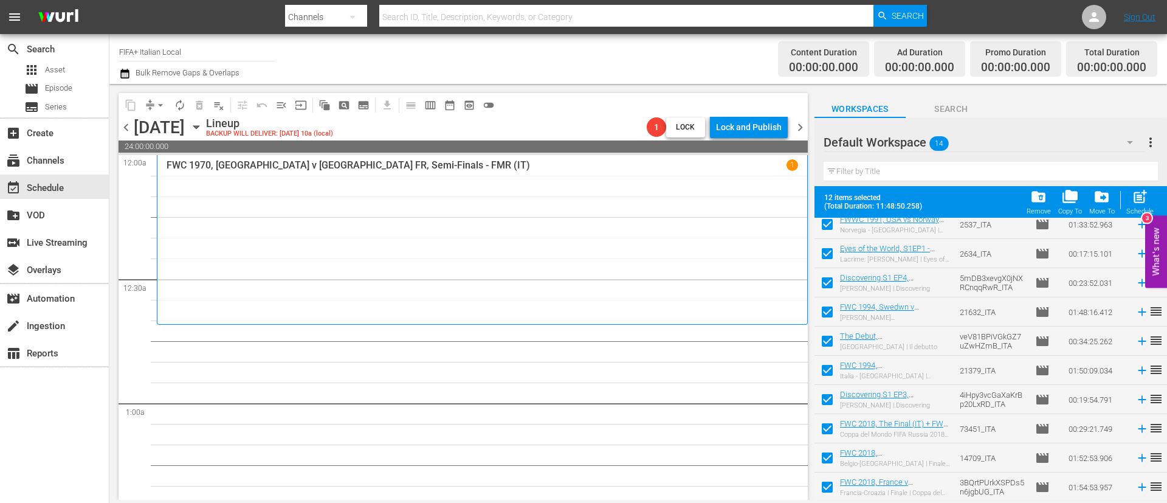
click at [834, 425] on input "checkbox" at bounding box center [827, 431] width 26 height 26
checkbox input "false"
click at [832, 455] on input "checkbox" at bounding box center [827, 460] width 26 height 26
checkbox input "false"
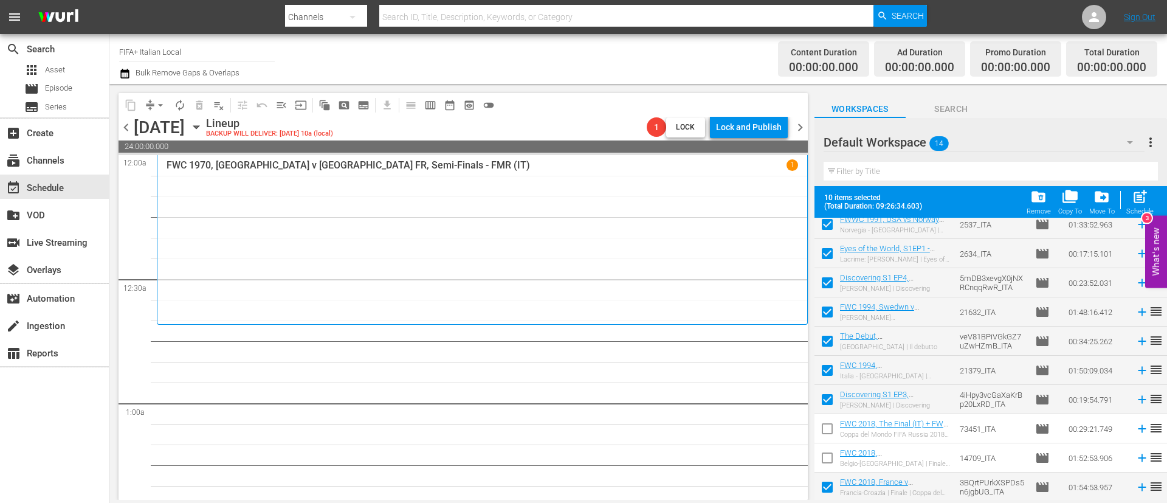
click at [832, 488] on input "checkbox" at bounding box center [827, 489] width 26 height 26
checkbox input "false"
click at [1140, 199] on span "post_add" at bounding box center [1140, 196] width 16 height 16
checkbox input "false"
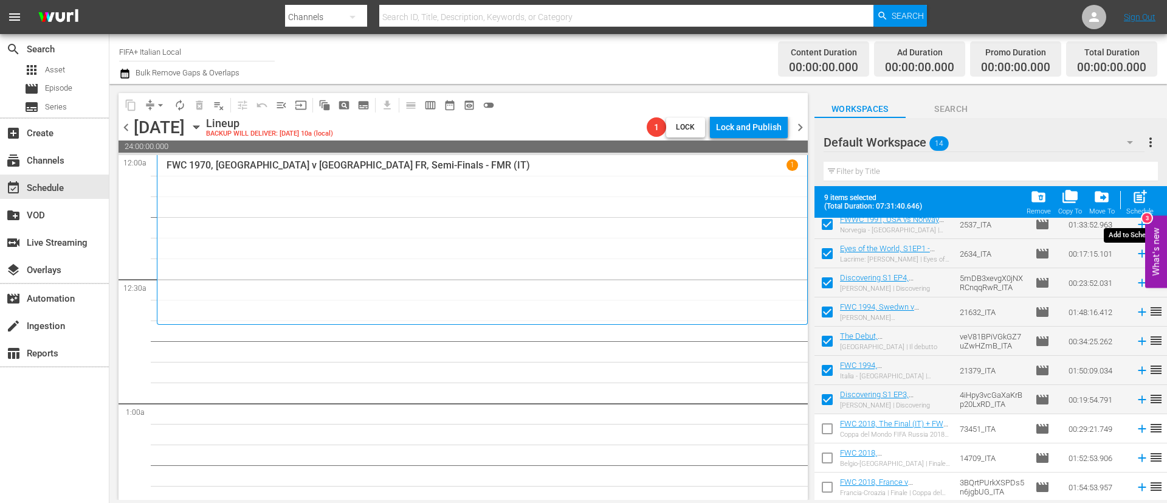
checkbox input "false"
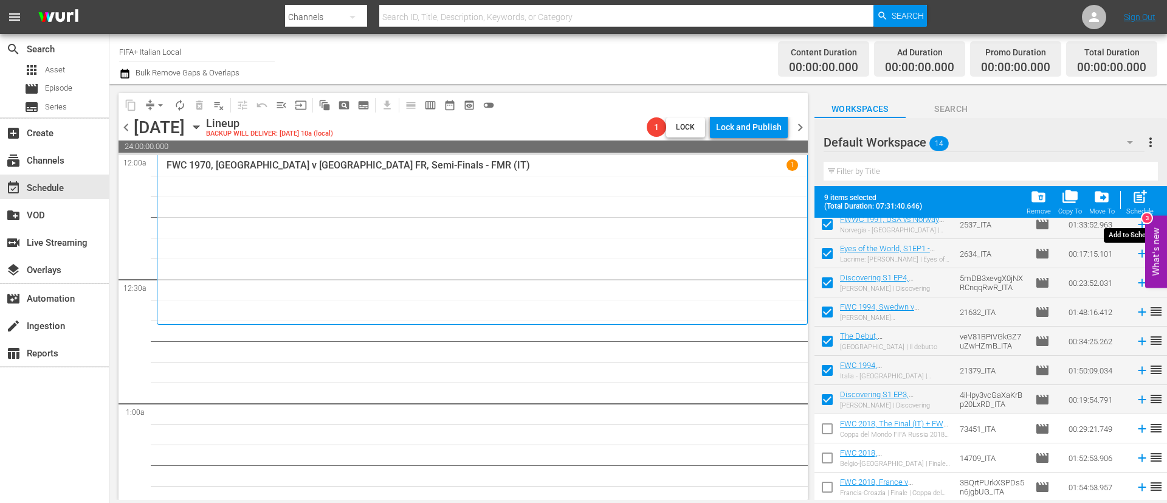
checkbox input "false"
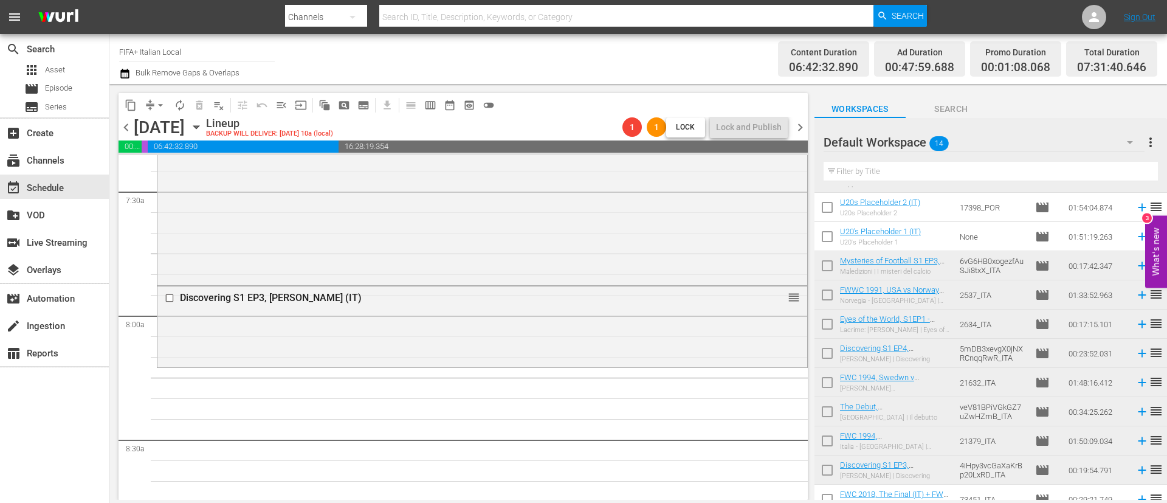
scroll to position [0, 0]
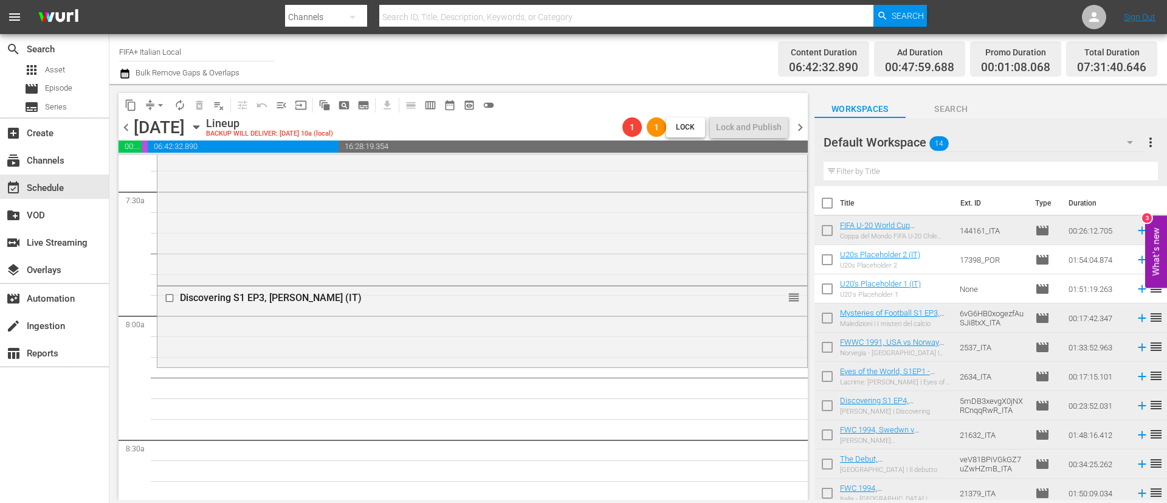
click at [833, 235] on input "checkbox" at bounding box center [827, 233] width 26 height 26
checkbox input "true"
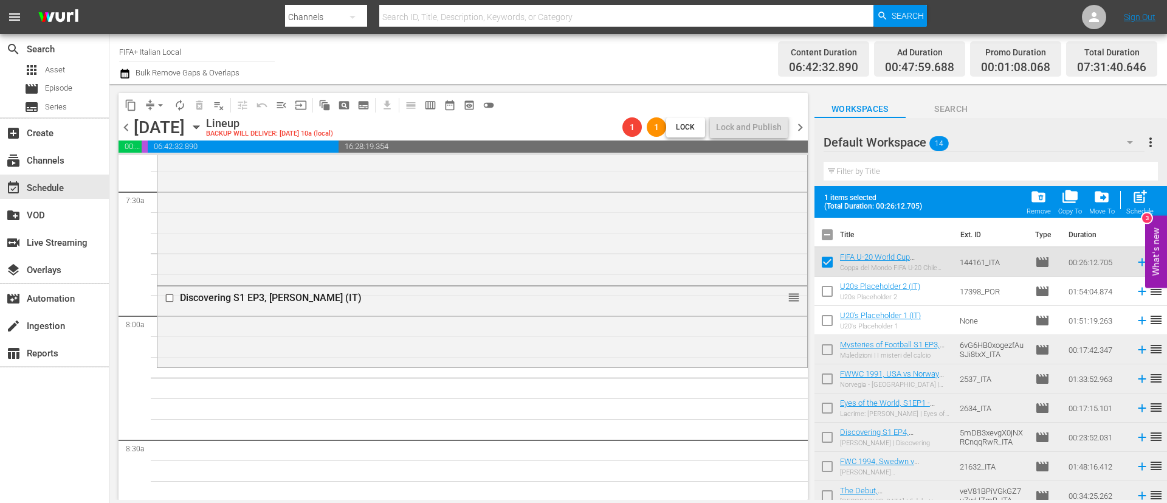
click at [821, 358] on input "checkbox" at bounding box center [827, 352] width 26 height 26
checkbox input "true"
click at [824, 382] on input "checkbox" at bounding box center [827, 381] width 26 height 26
checkbox input "true"
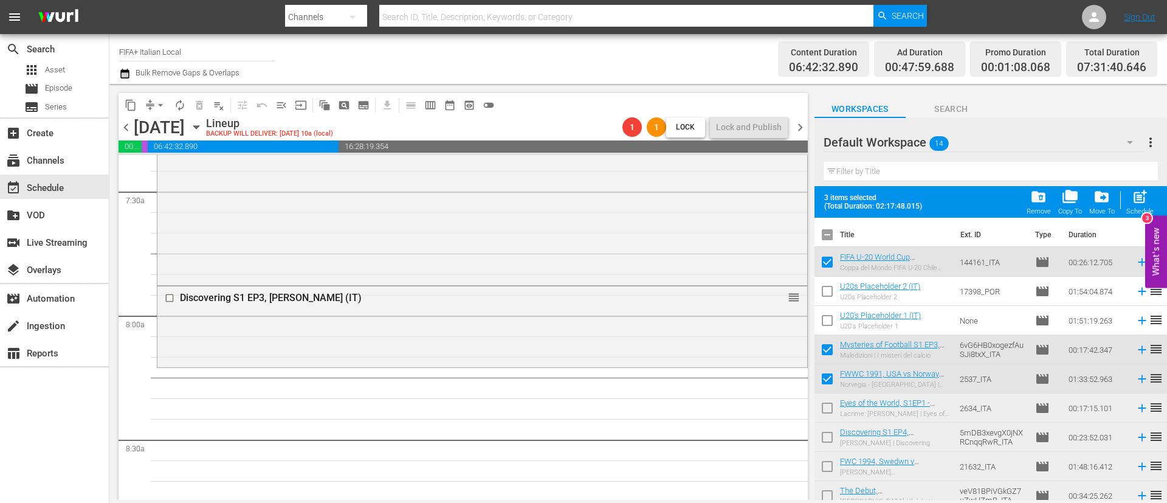
click at [832, 411] on input "checkbox" at bounding box center [827, 410] width 26 height 26
checkbox input "true"
click at [833, 432] on input "checkbox" at bounding box center [827, 440] width 26 height 26
checkbox input "true"
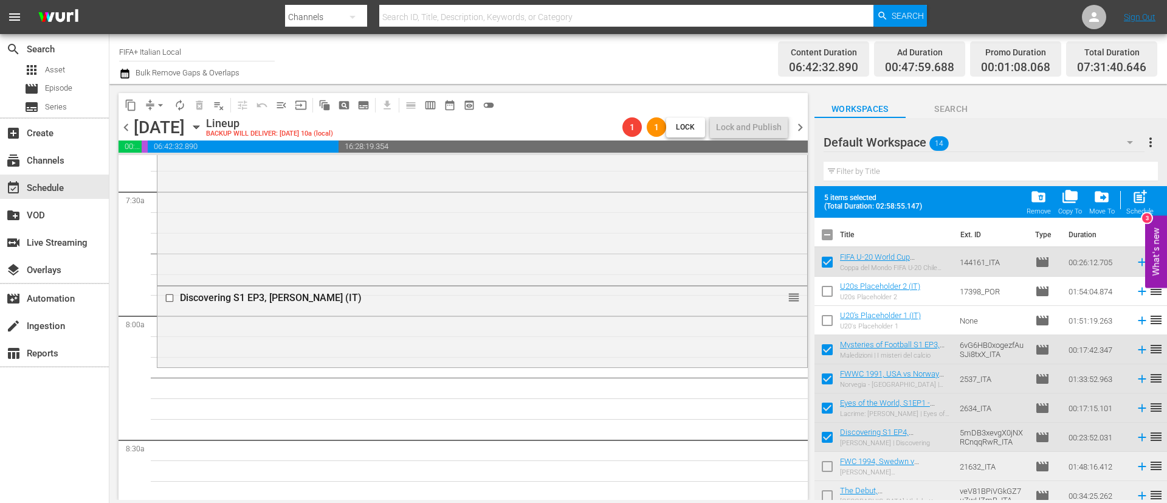
click at [824, 466] on input "checkbox" at bounding box center [827, 469] width 26 height 26
checkbox input "true"
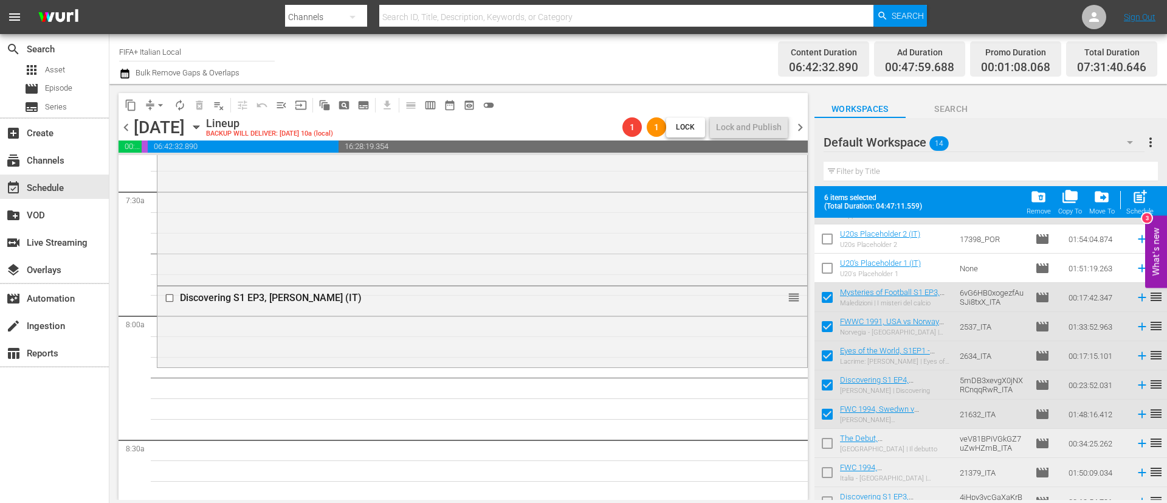
scroll to position [91, 0]
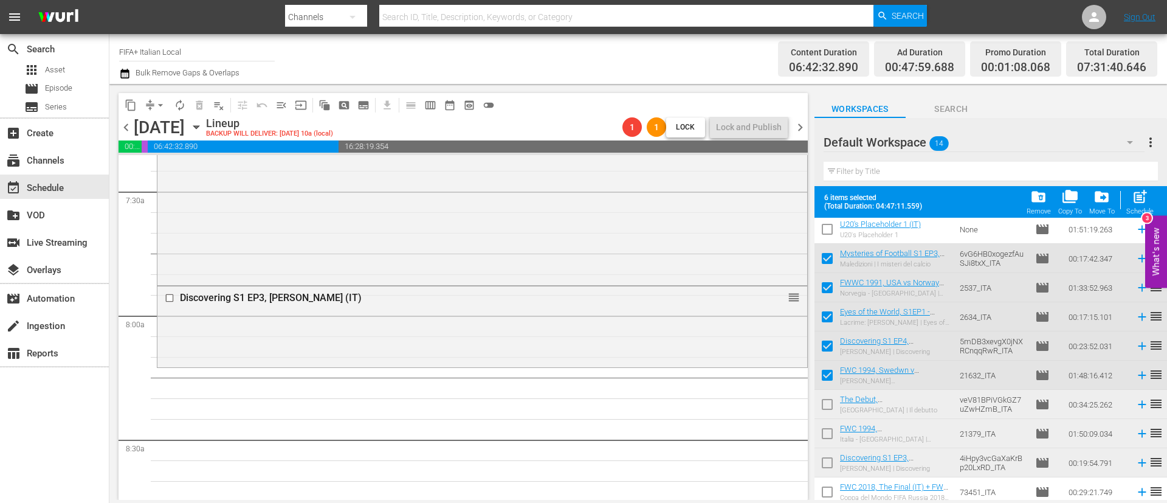
click at [828, 403] on input "checkbox" at bounding box center [827, 407] width 26 height 26
checkbox input "true"
click at [830, 434] on input "checkbox" at bounding box center [827, 436] width 26 height 26
checkbox input "true"
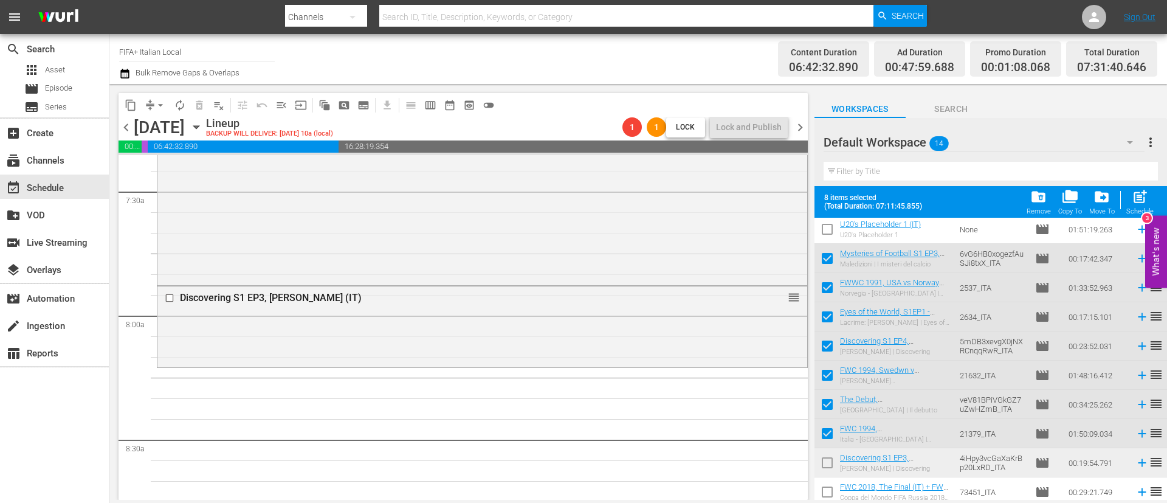
click at [834, 472] on input "checkbox" at bounding box center [827, 465] width 26 height 26
checkbox input "true"
click at [1142, 199] on span "post_add" at bounding box center [1140, 196] width 16 height 16
checkbox input "false"
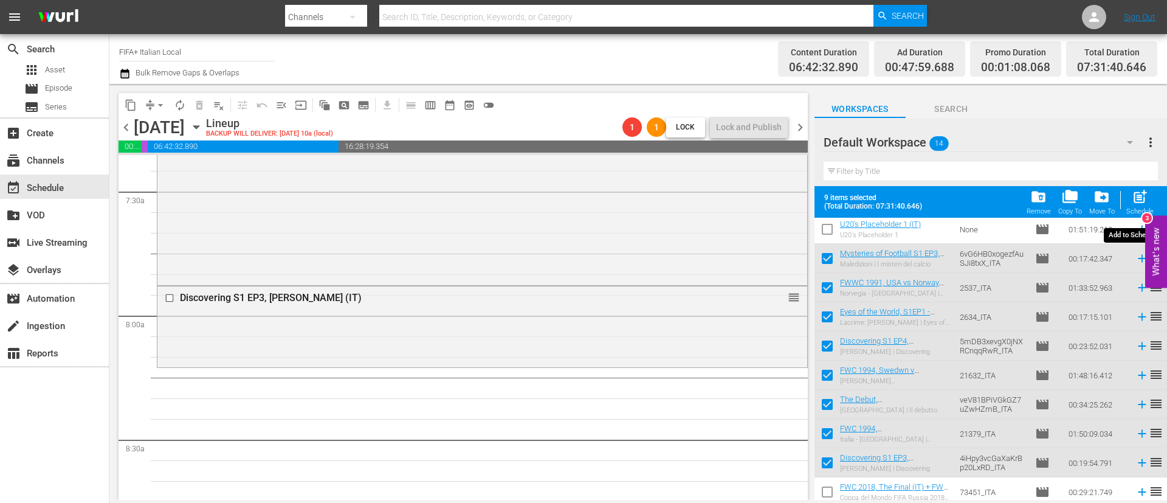
checkbox input "false"
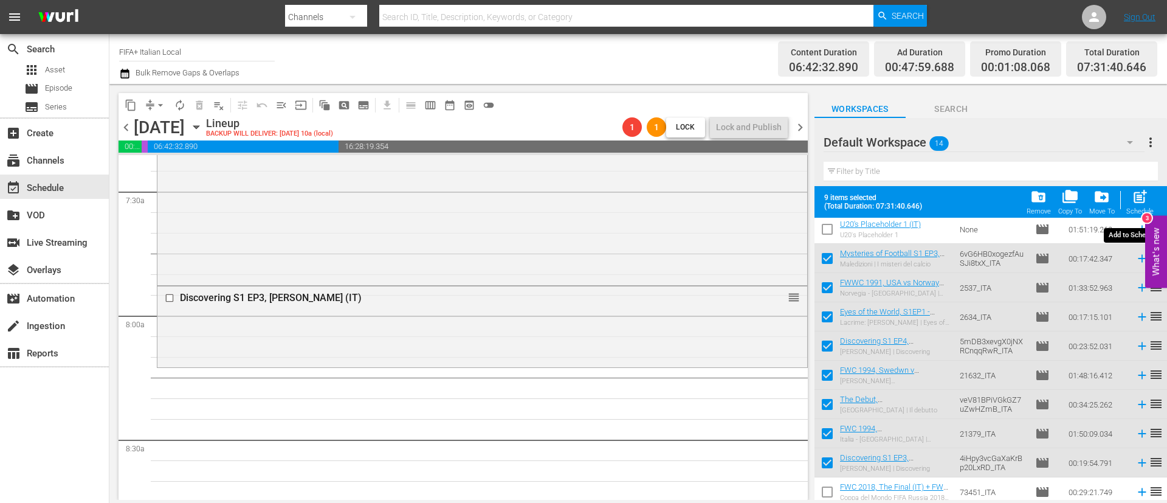
checkbox input "false"
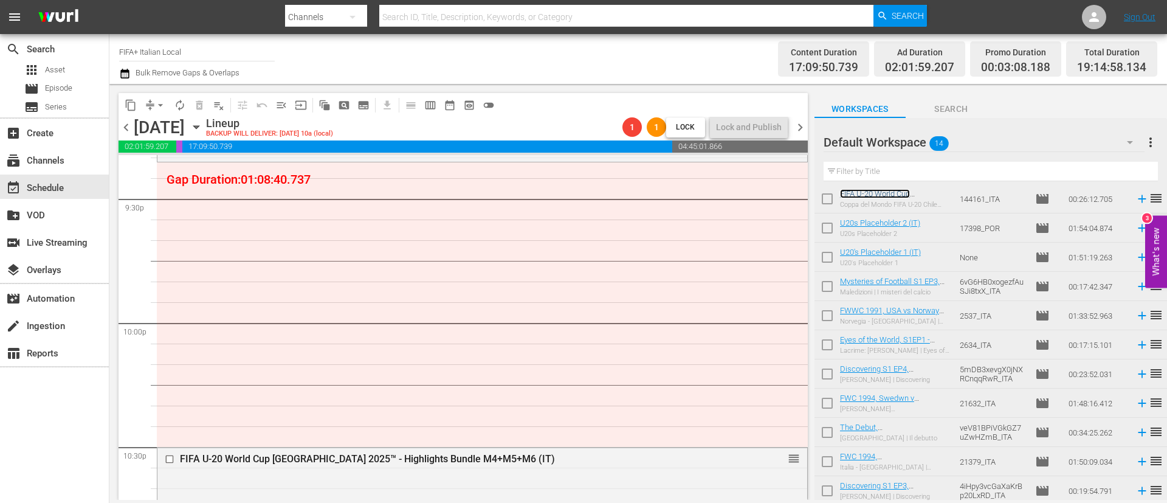
scroll to position [123, 0]
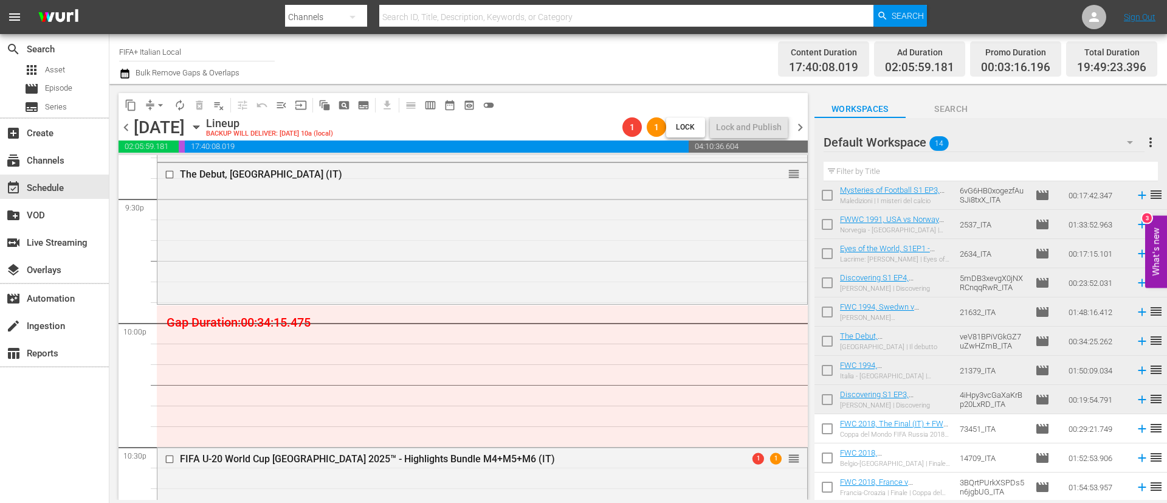
click at [821, 256] on input "checkbox" at bounding box center [827, 256] width 26 height 26
checkbox input "true"
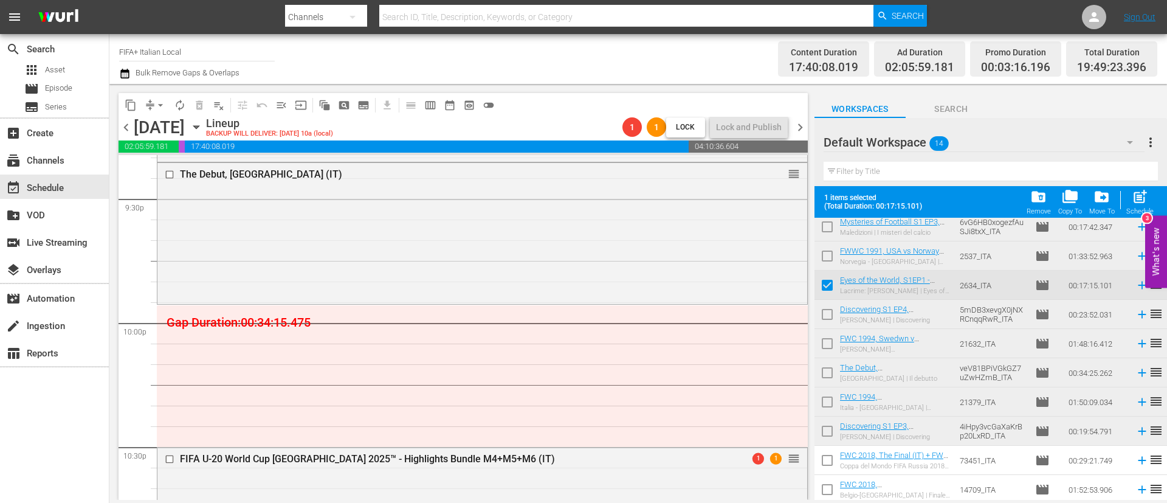
click at [825, 309] on input "checkbox" at bounding box center [827, 317] width 26 height 26
checkbox input "true"
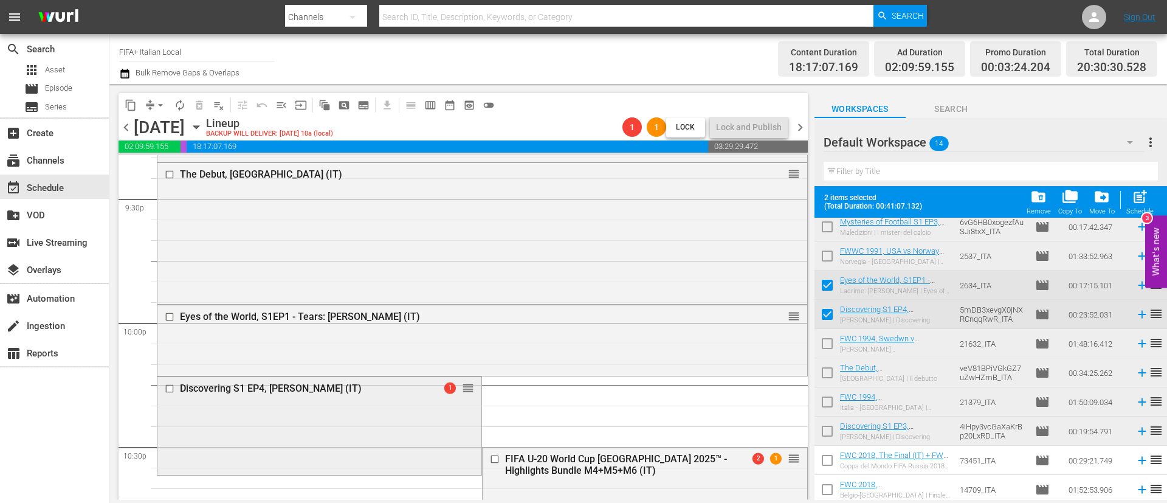
click at [169, 390] on input "checkbox" at bounding box center [171, 388] width 13 height 10
click at [203, 105] on span "delete_forever_outlined" at bounding box center [199, 105] width 12 height 12
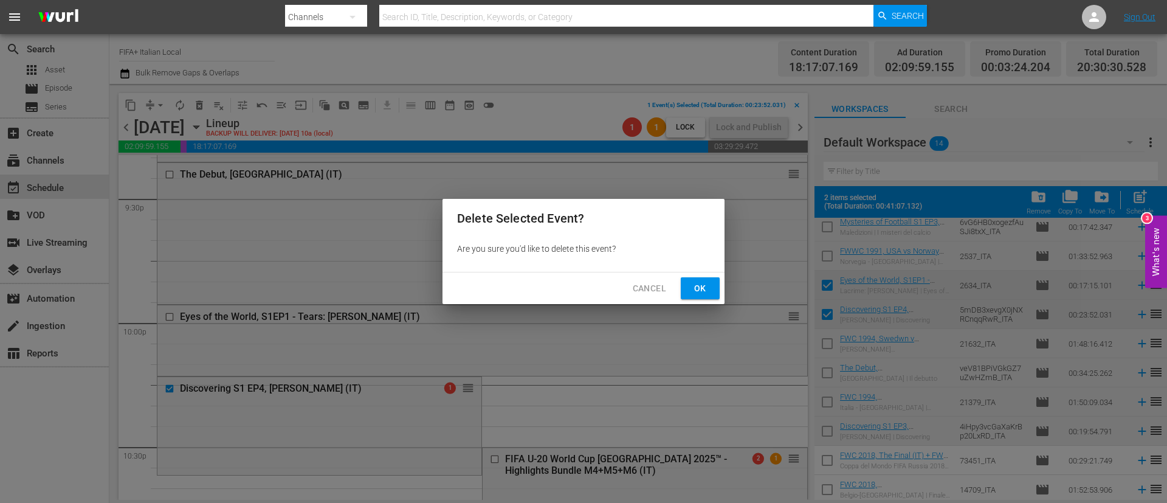
click at [703, 289] on span "Ok" at bounding box center [699, 288] width 19 height 15
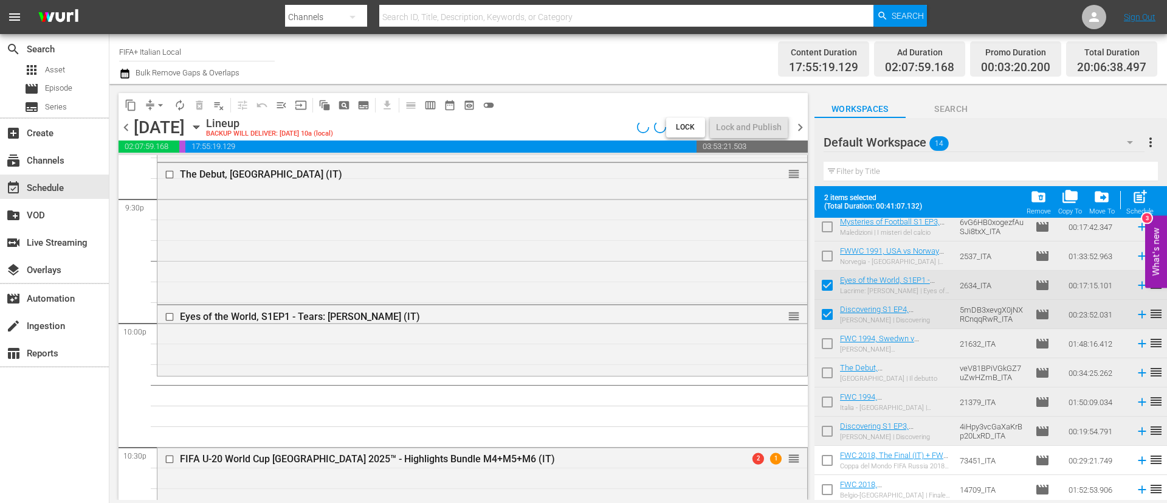
scroll to position [0, 0]
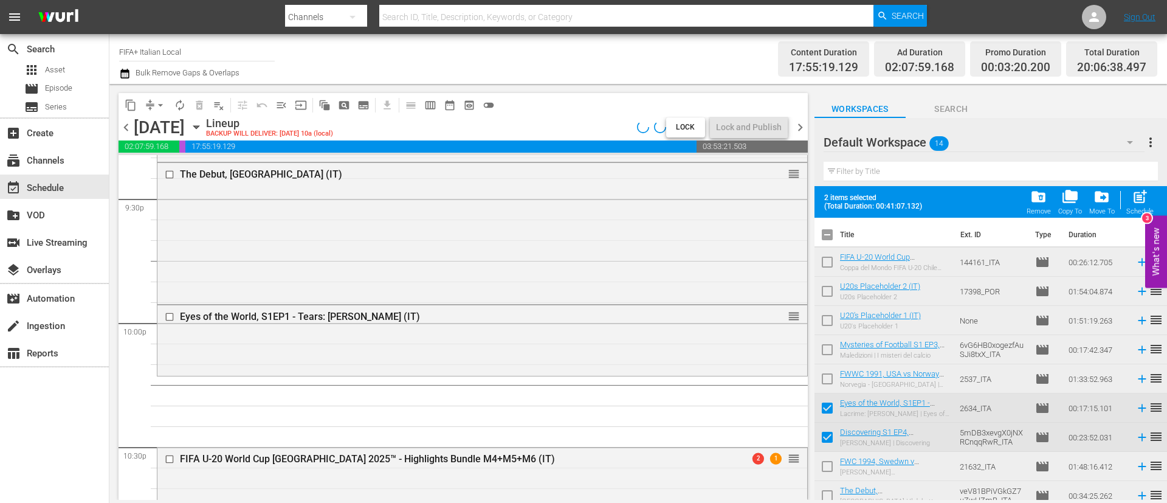
click at [835, 230] on input "checkbox" at bounding box center [827, 237] width 26 height 26
checkbox input "true"
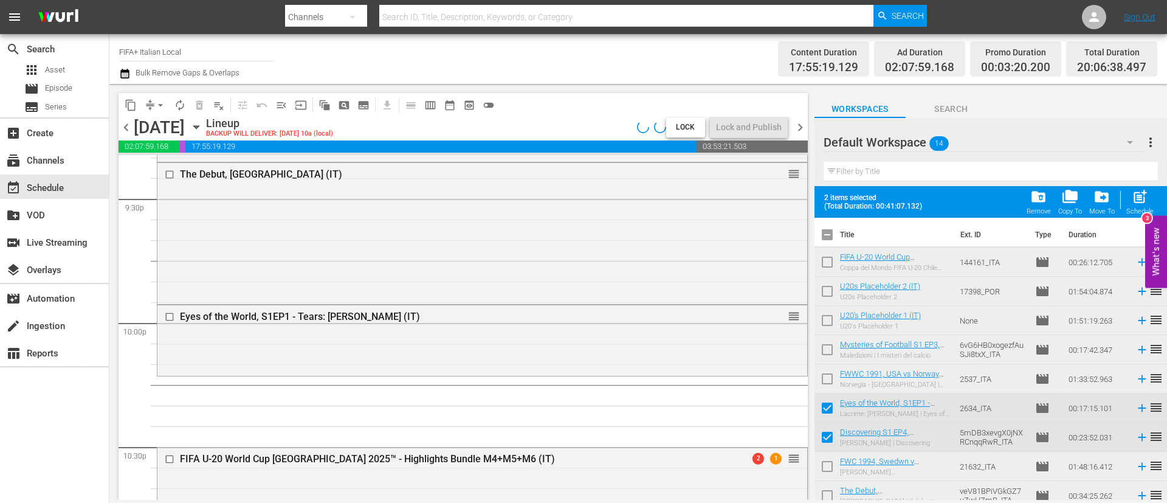
checkbox input "true"
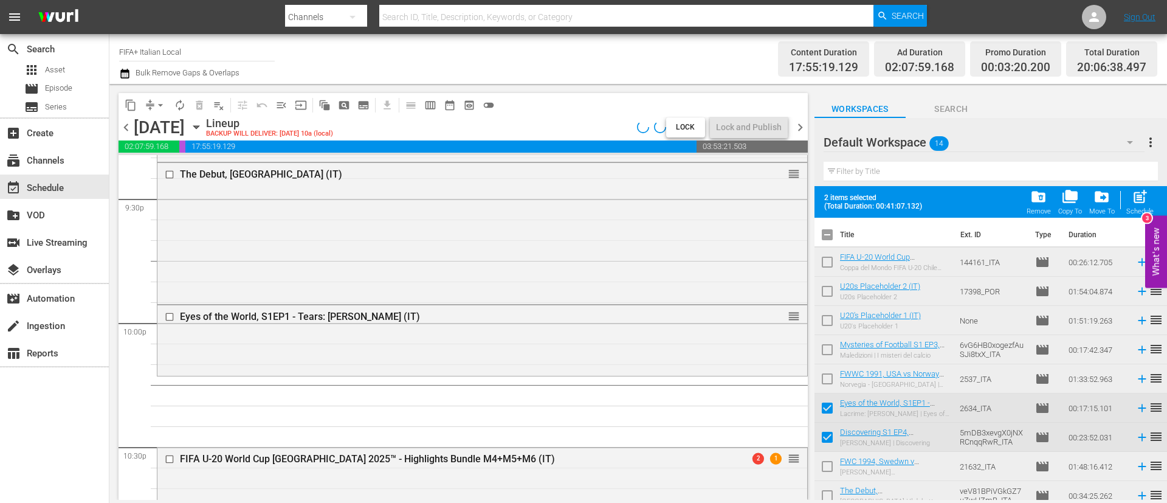
checkbox input "true"
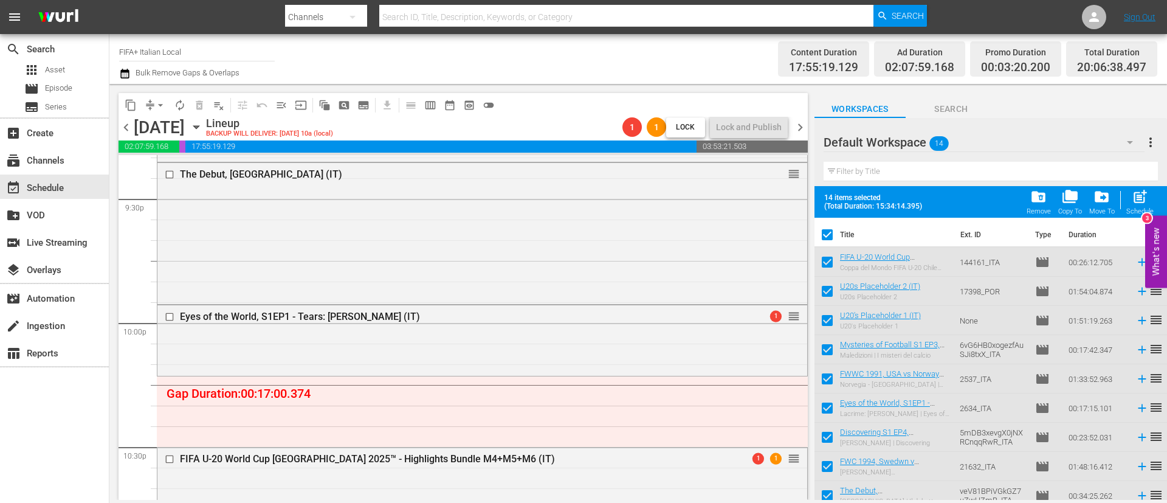
click at [834, 230] on input "checkbox" at bounding box center [827, 237] width 26 height 26
checkbox input "false"
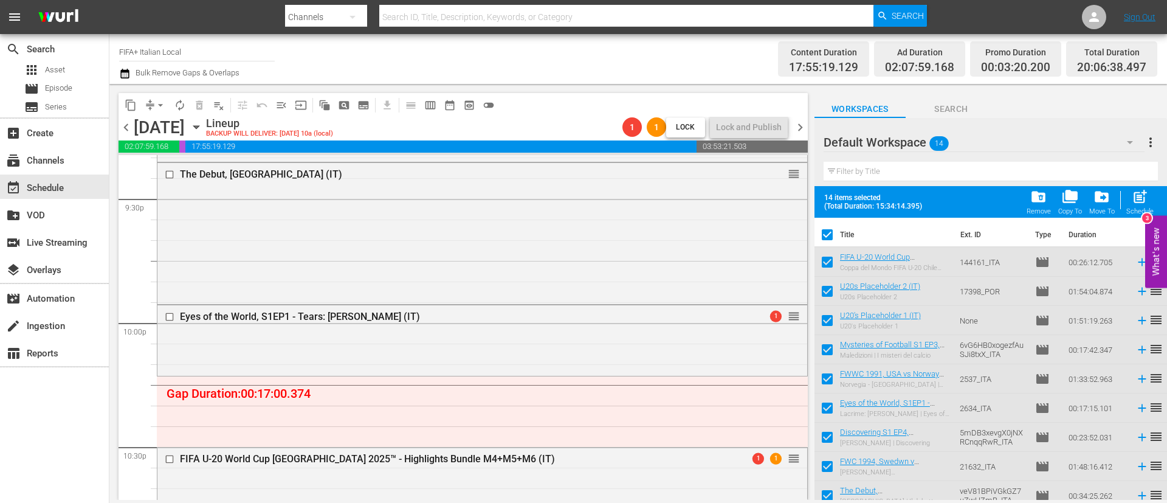
checkbox input "false"
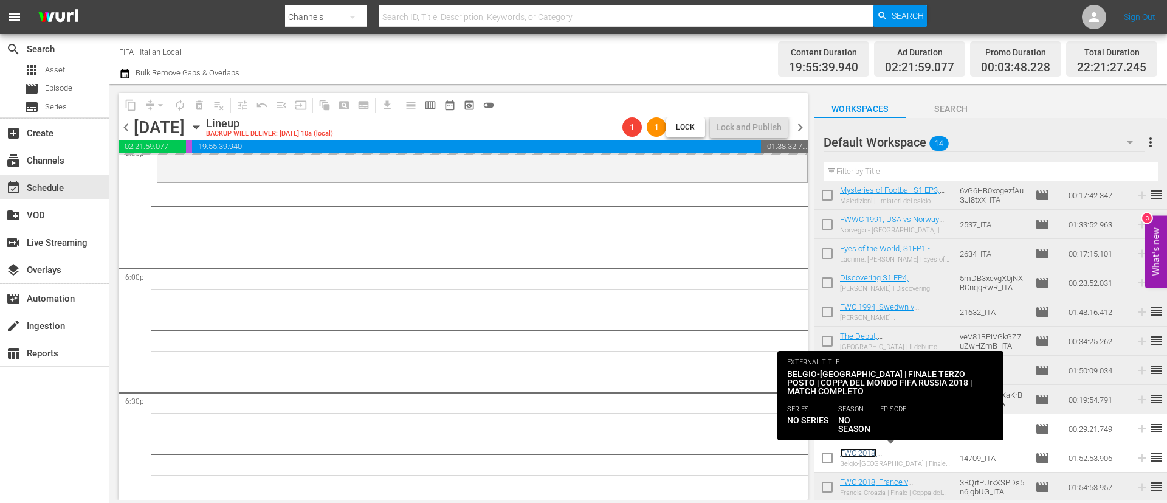
scroll to position [4345, 0]
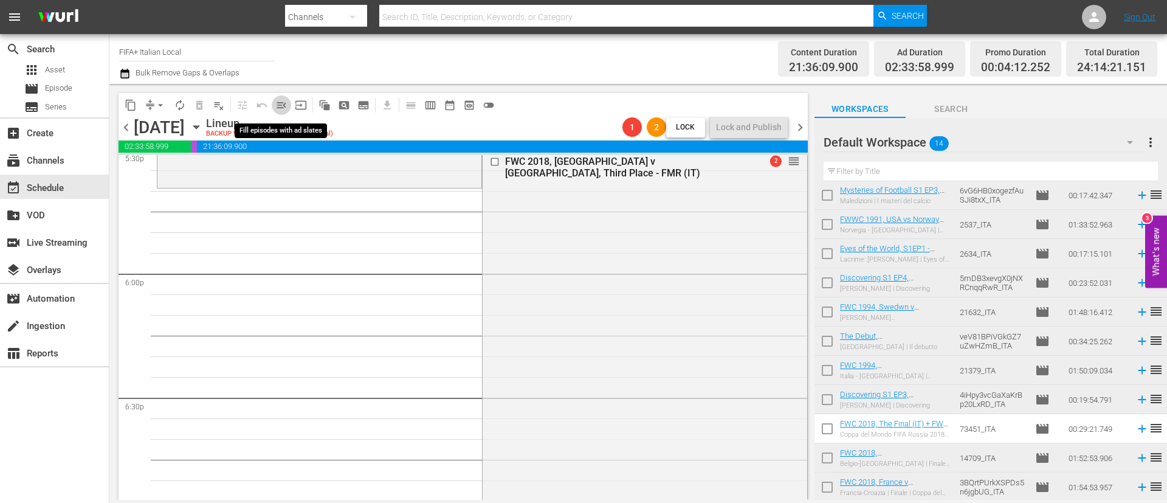
click at [283, 105] on span "menu_open" at bounding box center [281, 105] width 12 height 12
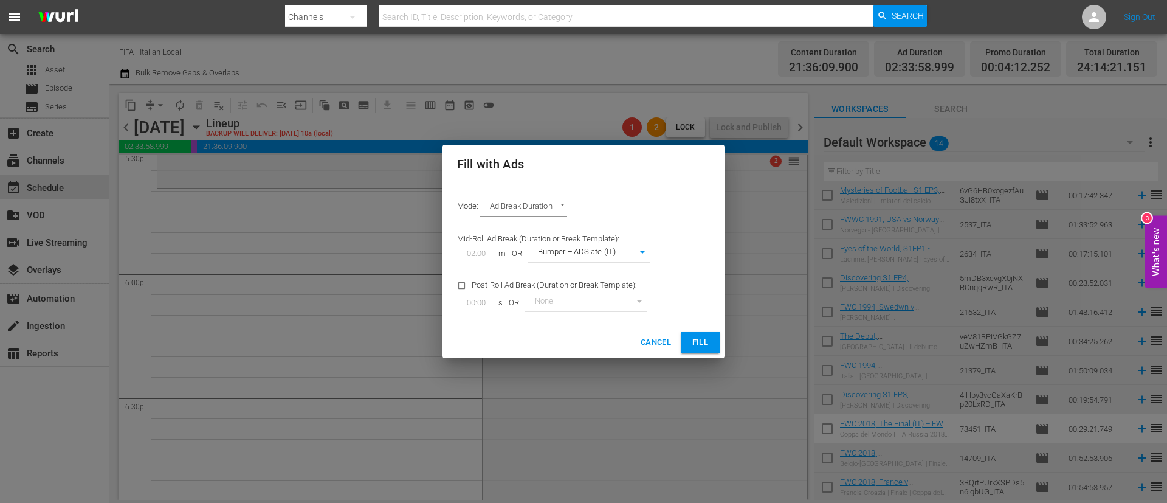
click at [693, 337] on span "Fill" at bounding box center [699, 342] width 19 height 14
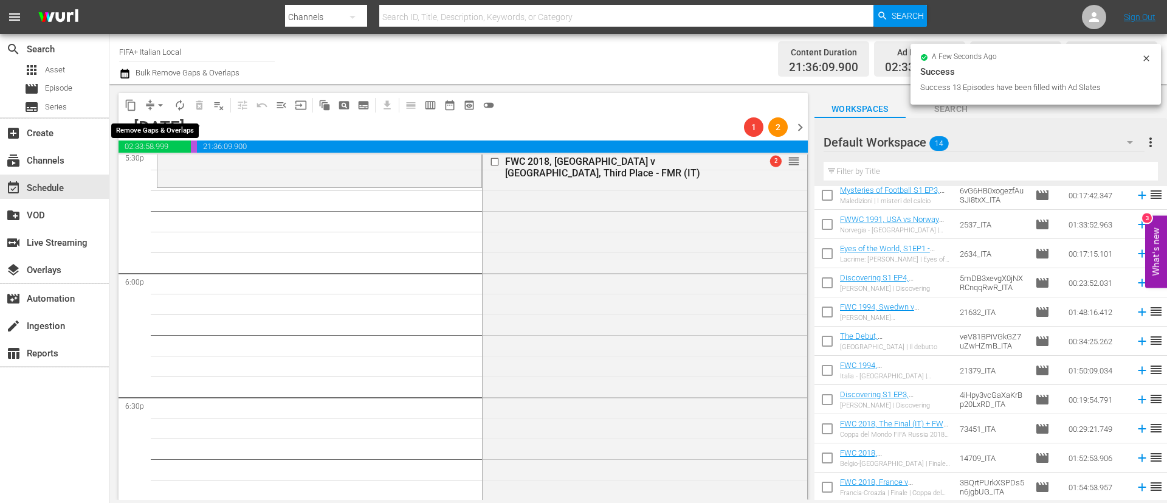
click at [154, 105] on span "arrow_drop_down" at bounding box center [160, 105] width 12 height 12
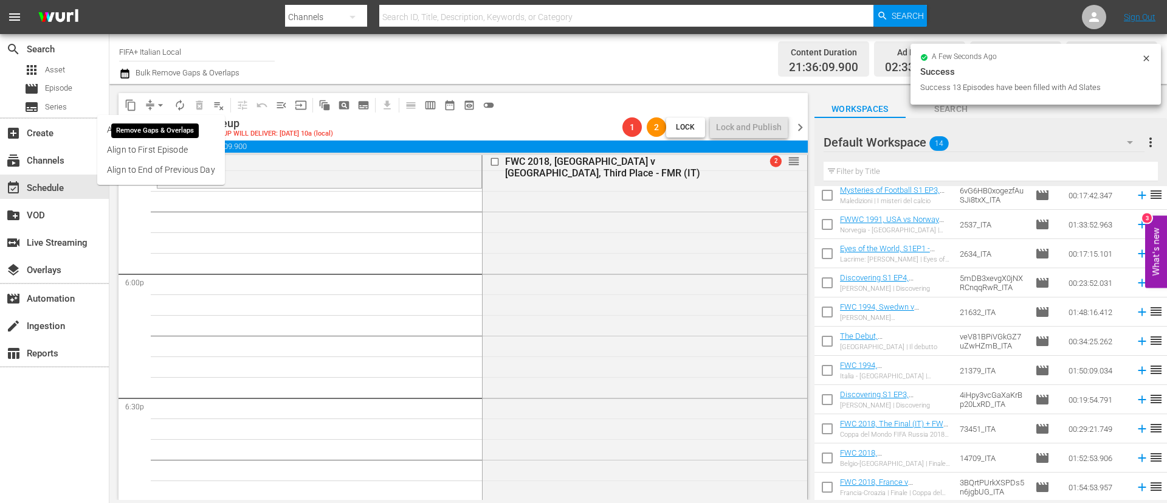
click at [188, 176] on li "Align to End of Previous Day" at bounding box center [161, 170] width 128 height 20
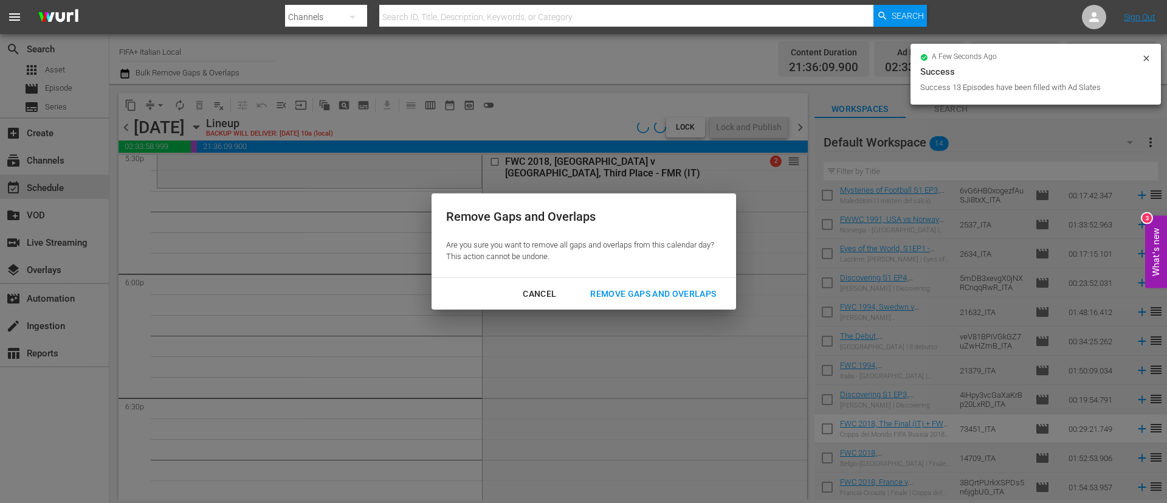
click at [631, 298] on div "Remove Gaps and Overlaps" at bounding box center [652, 293] width 145 height 15
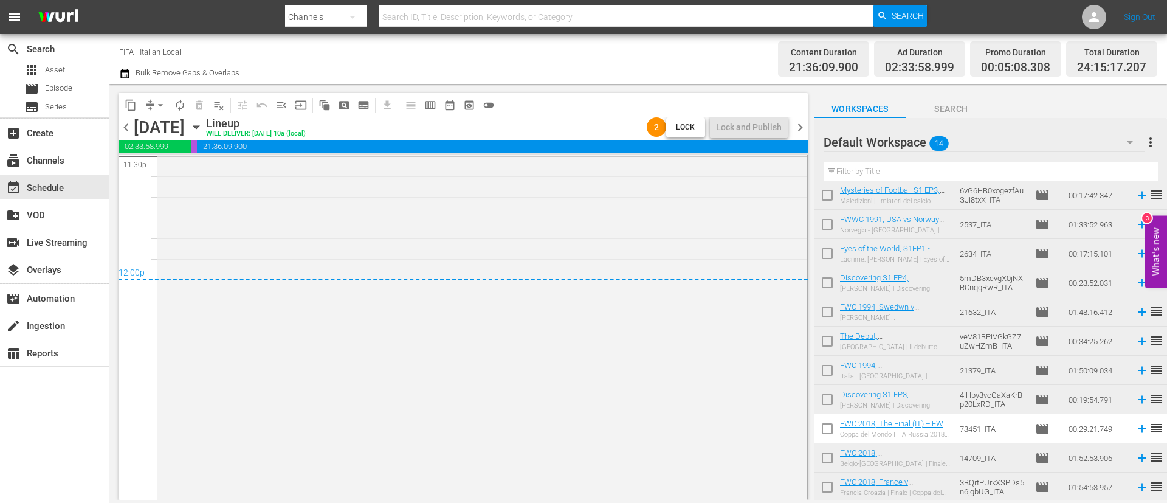
scroll to position [5839, 0]
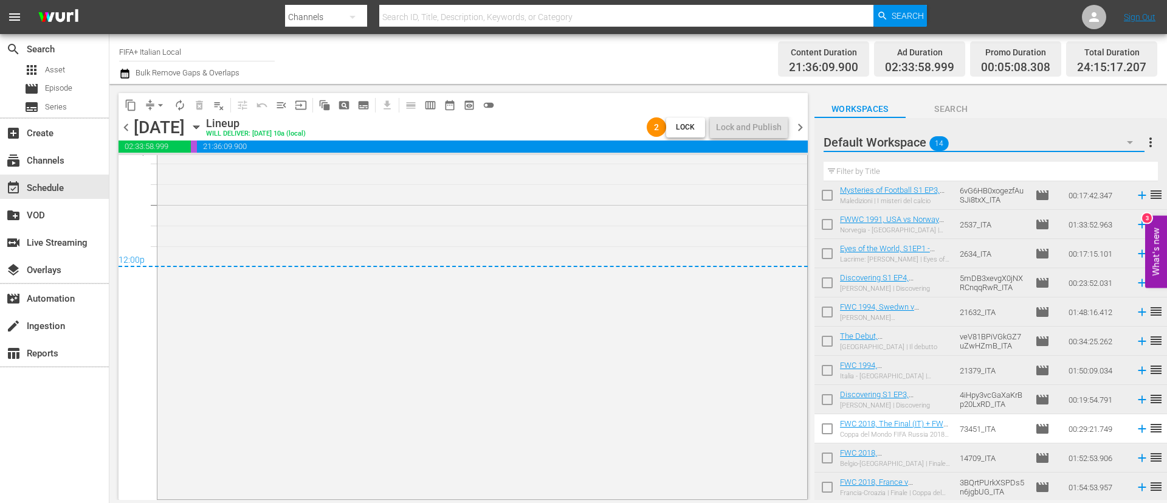
click at [1141, 150] on button "button" at bounding box center [1129, 142] width 29 height 29
click at [1159, 146] on div "2 Schedule (0) Default Workspace (14)" at bounding box center [583, 251] width 1167 height 503
click at [1147, 146] on span "more_vert" at bounding box center [1150, 142] width 15 height 15
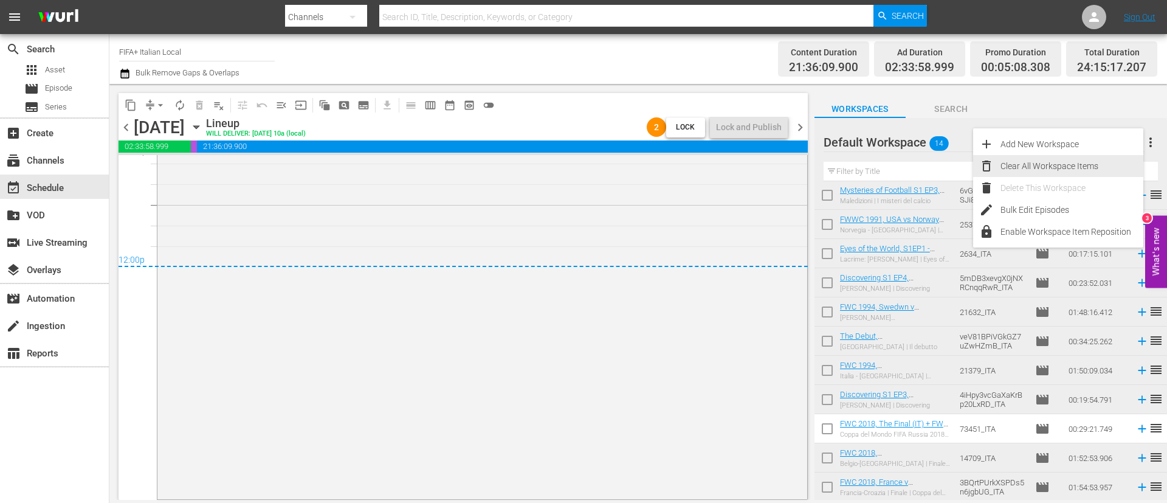
click at [1095, 170] on div "Clear All Workspace Items" at bounding box center [1071, 166] width 143 height 22
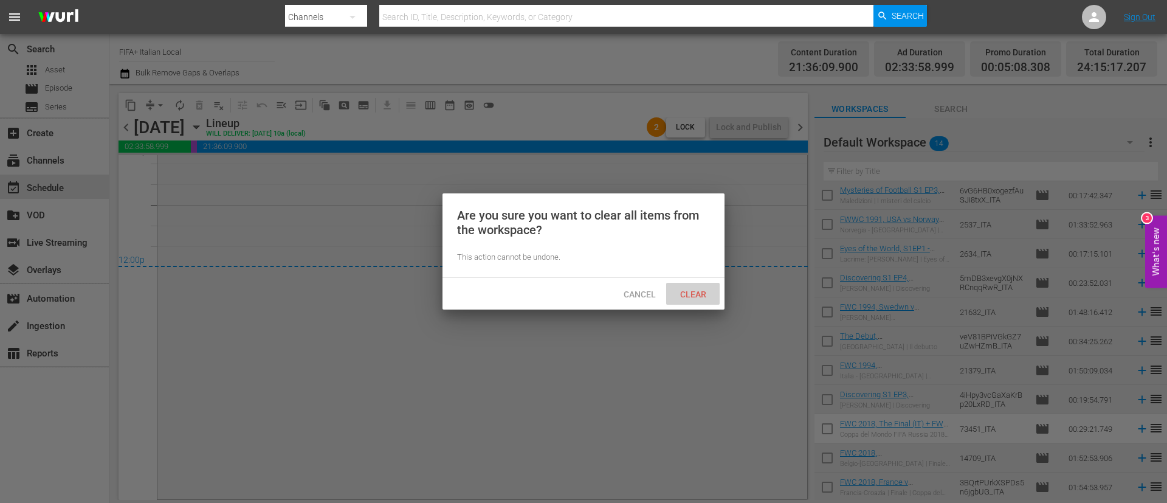
click at [693, 293] on span "Clear" at bounding box center [693, 294] width 46 height 10
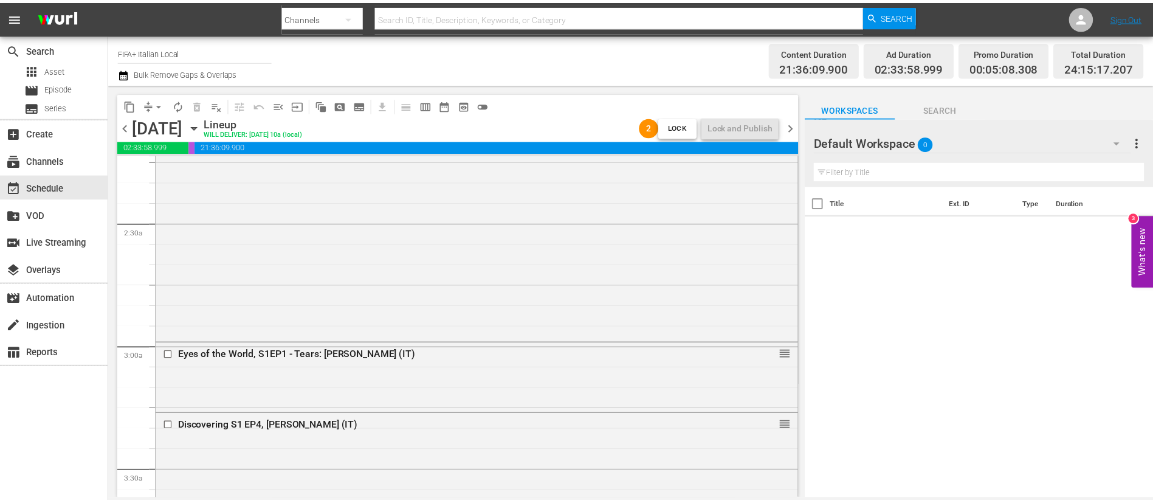
scroll to position [0, 0]
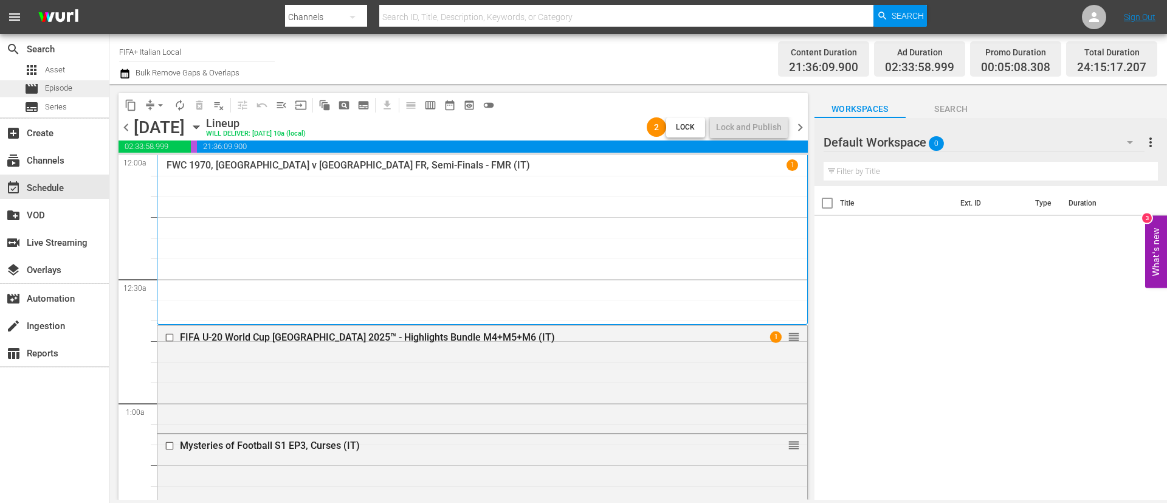
click at [86, 80] on div "movie Episode" at bounding box center [54, 88] width 109 height 17
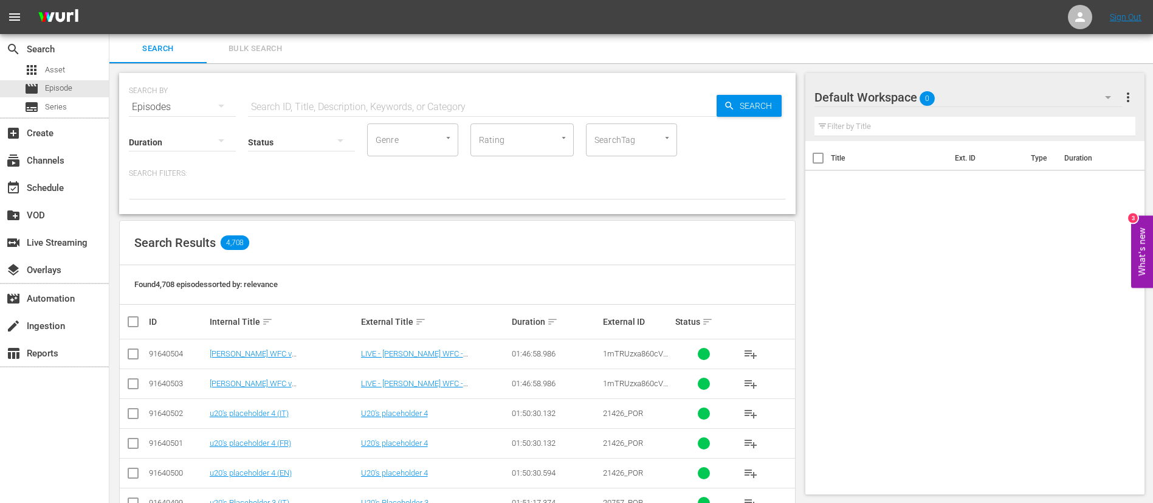
click at [280, 53] on span "Bulk Search" at bounding box center [255, 49] width 83 height 14
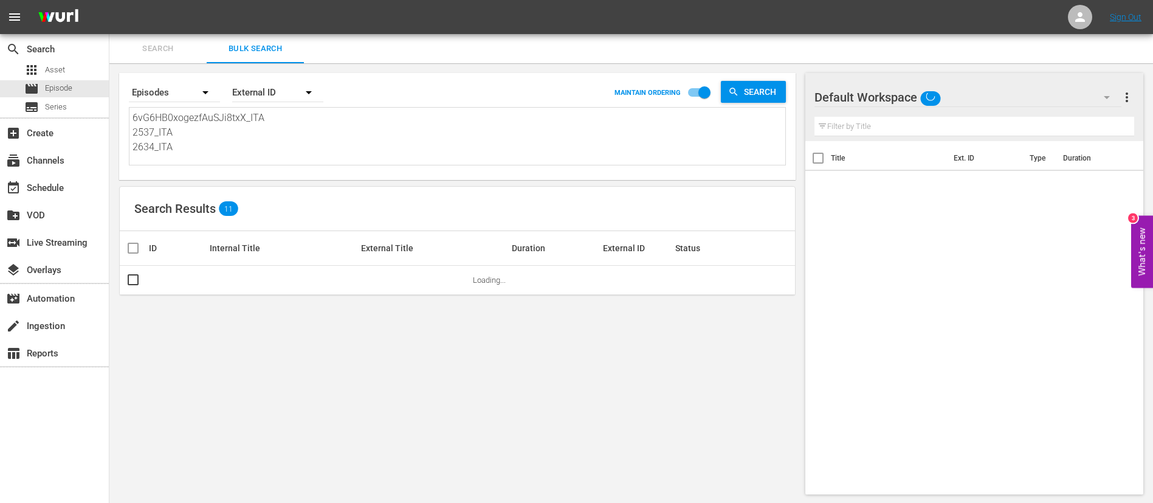
click at [278, 120] on textarea "6vG6HB0xogezfAuSJi8txX_ITA 2537_ITA 2634_ITA 5mDB3xevgX0jNXRCnqqRwR_ITA 21632_I…" at bounding box center [458, 138] width 653 height 55
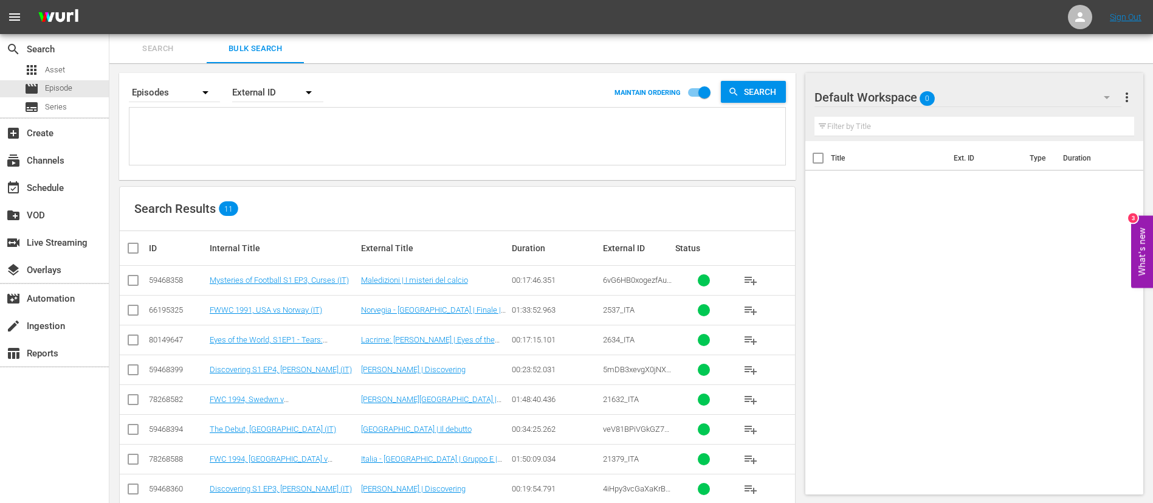
paste textarea "1nCvstZD3GpH3Y7D8VoLJX_ITA 22760_ITA 2634_ITA 24436_ITA 2538_ITA 5mDB3xevgX0jNX…"
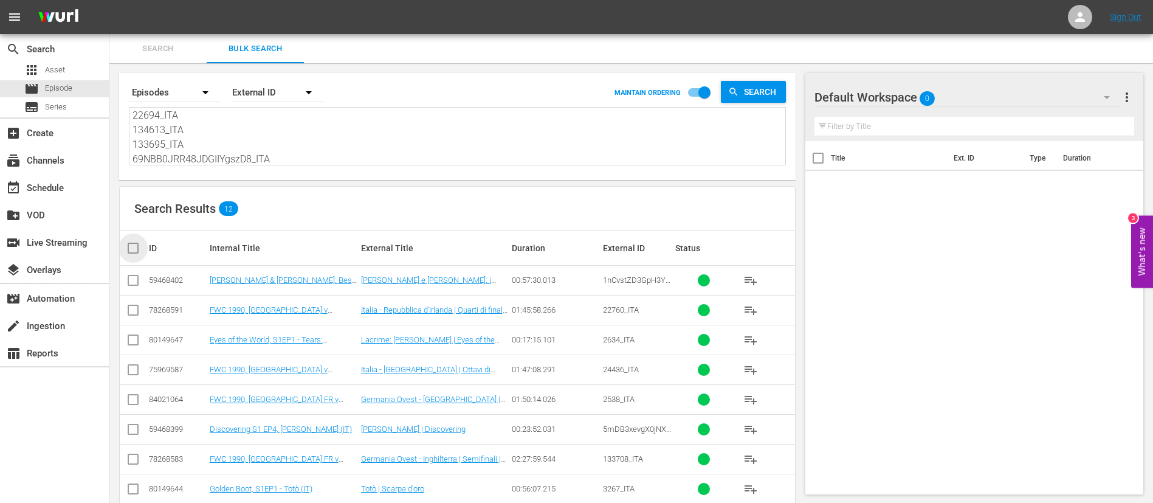
click at [134, 249] on input "checkbox" at bounding box center [138, 248] width 24 height 15
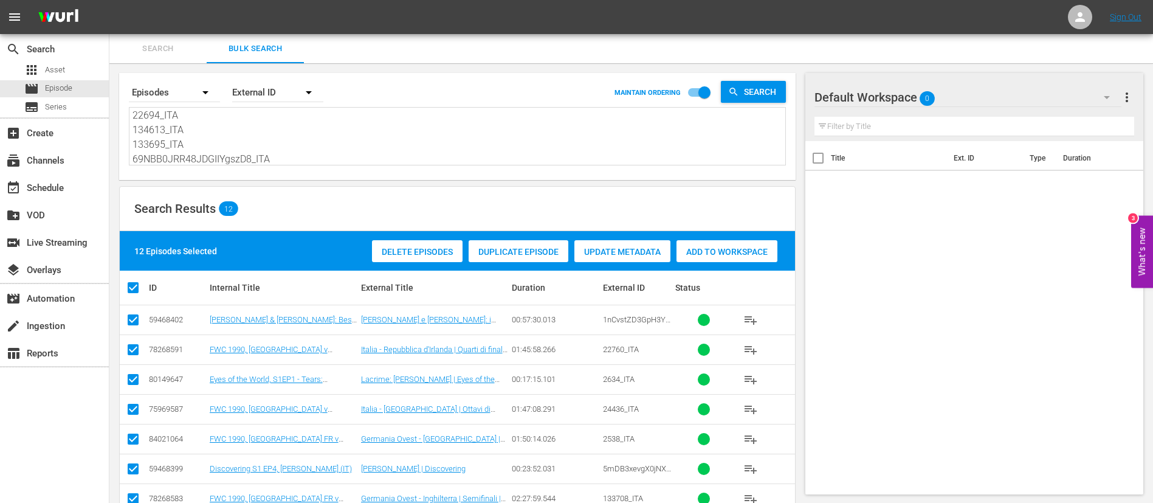
click at [762, 240] on div "Add to Workspace" at bounding box center [726, 251] width 101 height 23
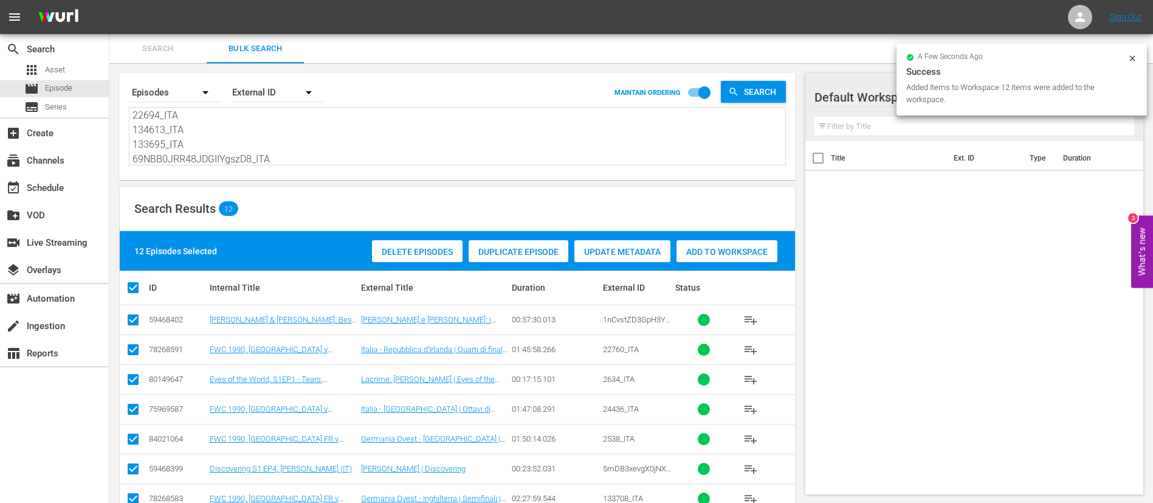
click at [160, 47] on span "Search" at bounding box center [158, 49] width 83 height 14
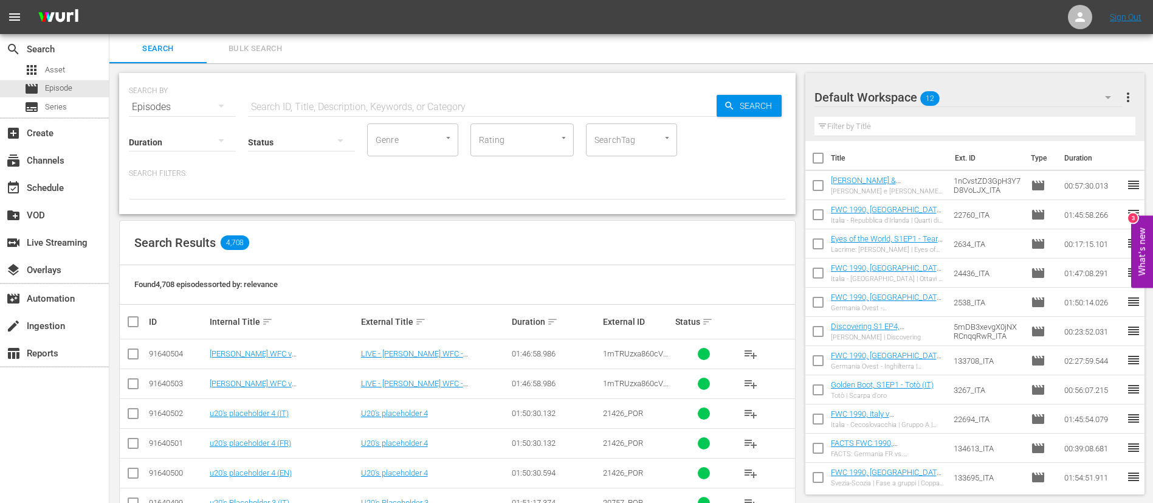
click at [750, 356] on span "playlist_add" at bounding box center [750, 353] width 15 height 15
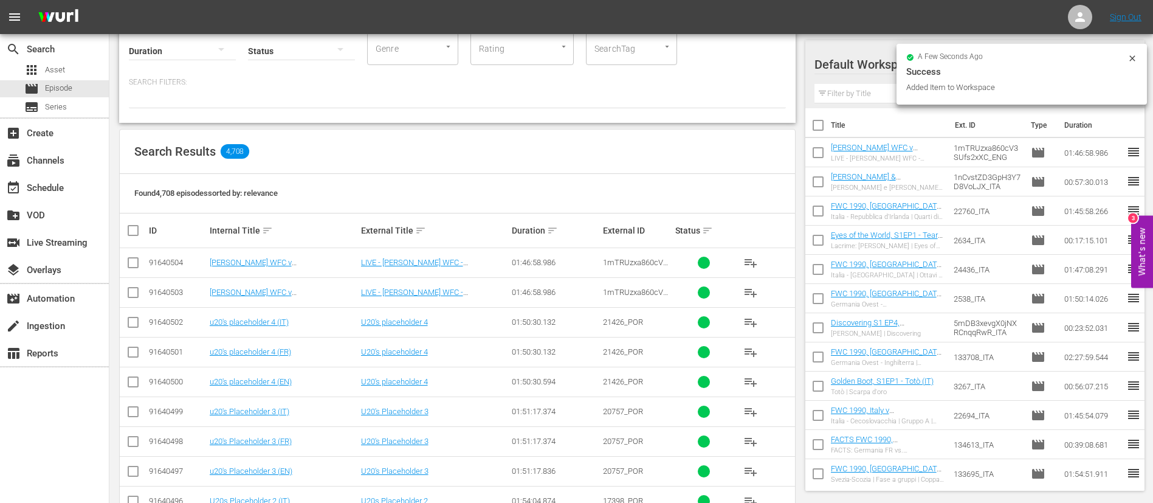
scroll to position [182, 0]
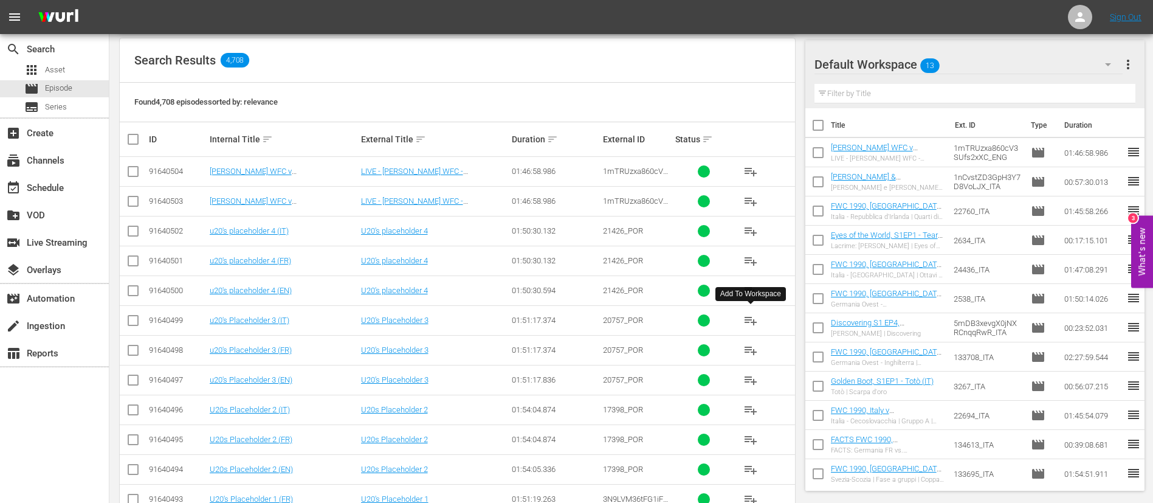
click at [753, 317] on span "playlist_add" at bounding box center [750, 320] width 15 height 15
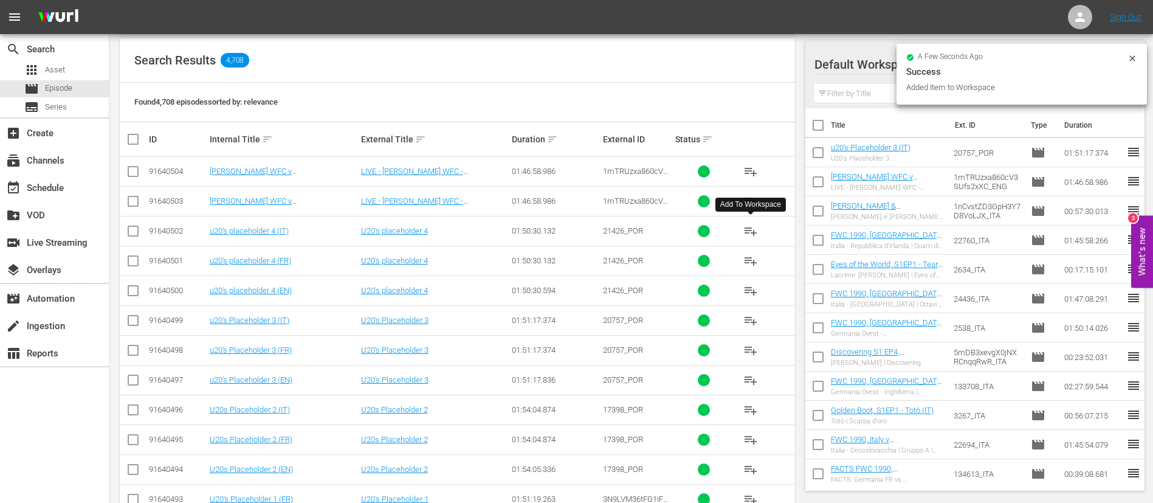
click at [746, 232] on span "playlist_add" at bounding box center [750, 231] width 15 height 15
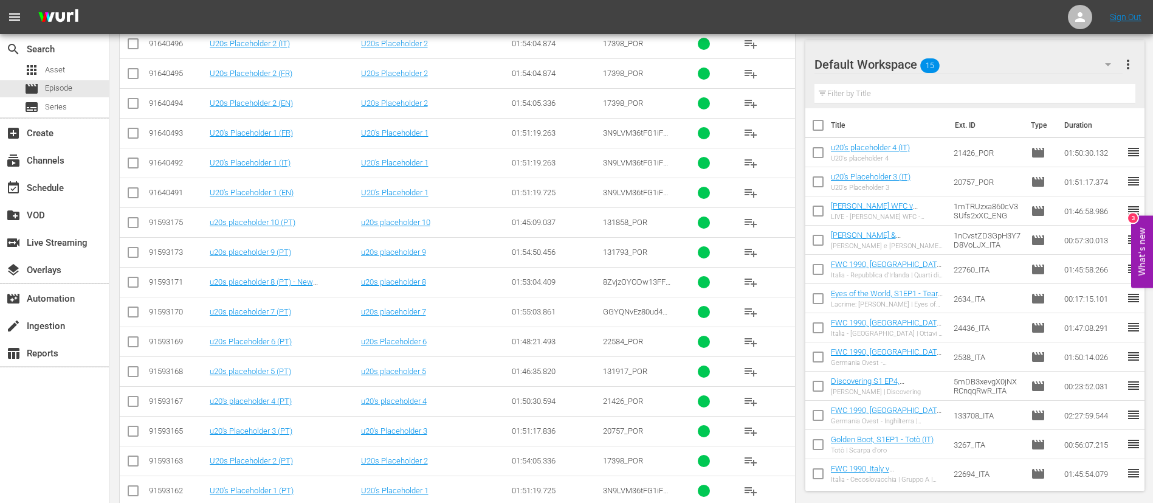
scroll to position [638, 0]
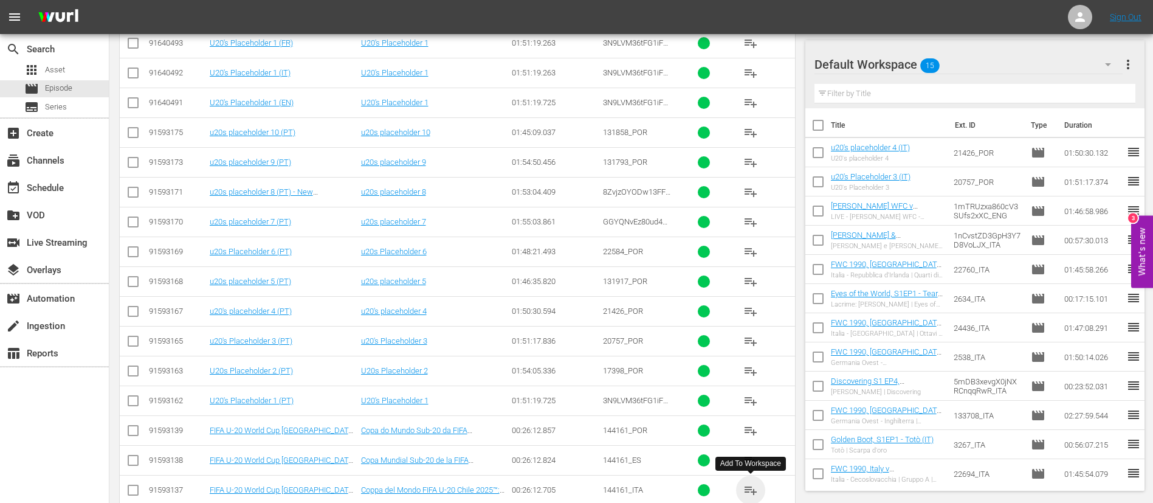
click at [755, 489] on span "playlist_add" at bounding box center [750, 490] width 15 height 15
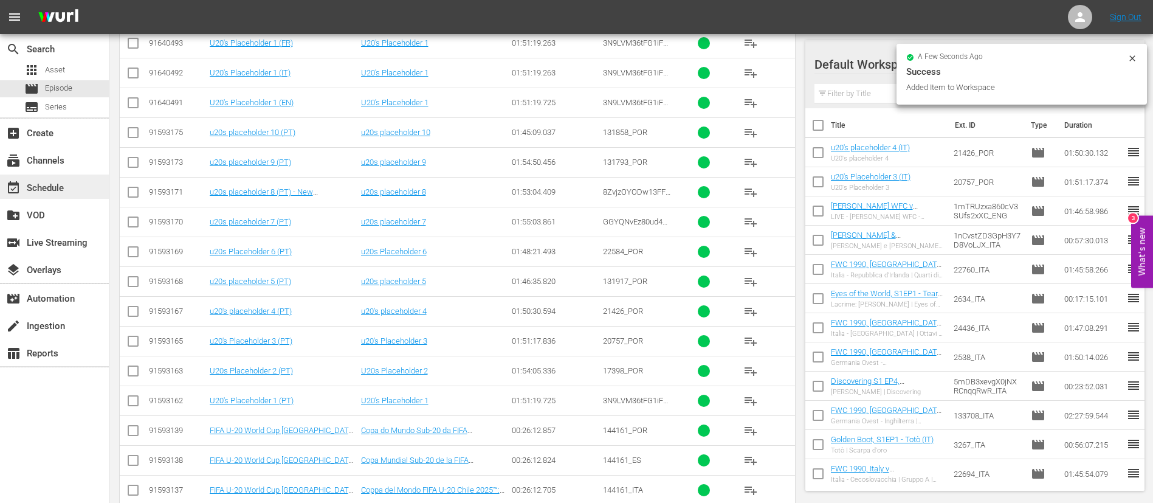
click at [32, 186] on div "event_available Schedule" at bounding box center [34, 186] width 68 height 11
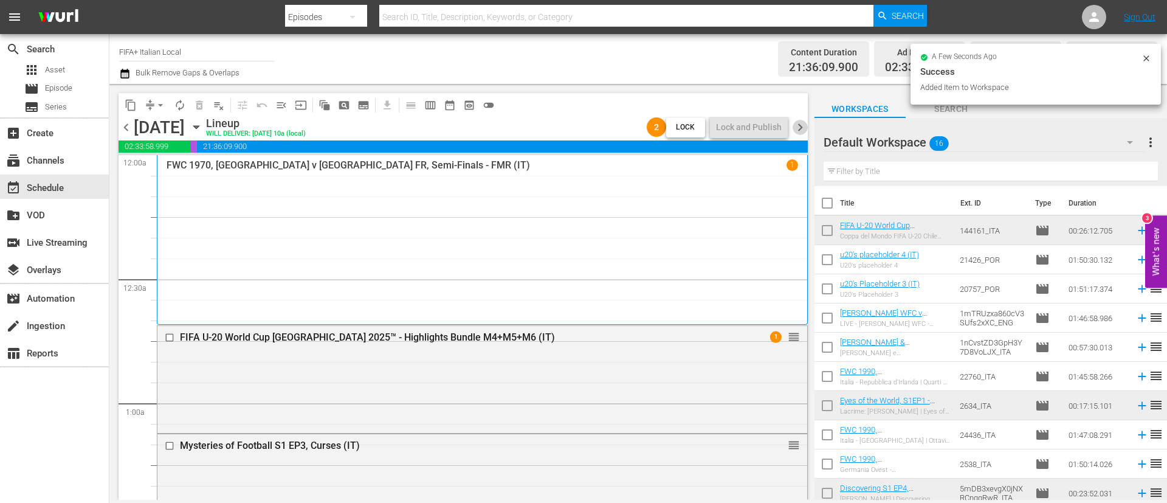
click at [802, 126] on span "chevron_right" at bounding box center [800, 127] width 15 height 15
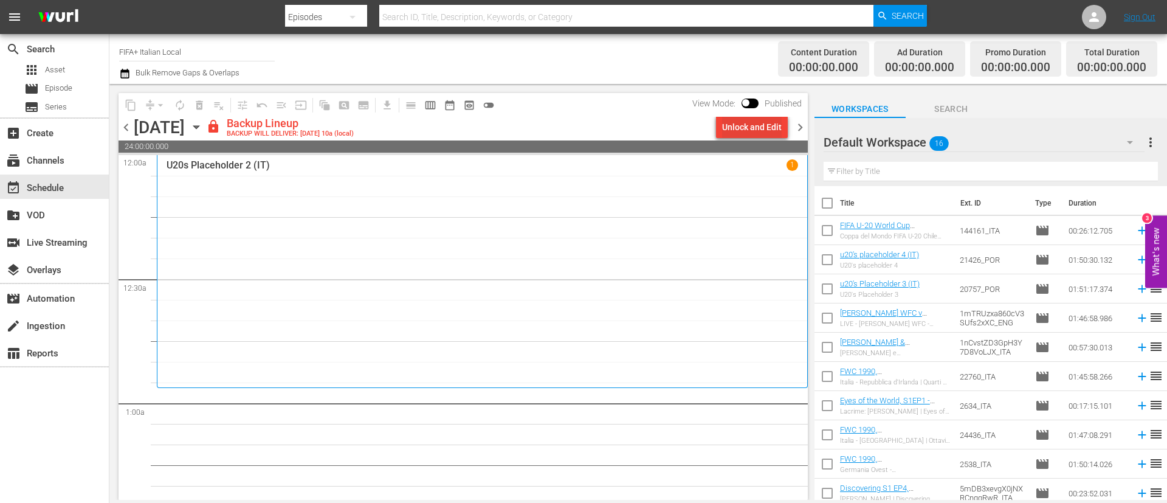
click at [739, 131] on div "Unlock and Edit" at bounding box center [752, 127] width 60 height 22
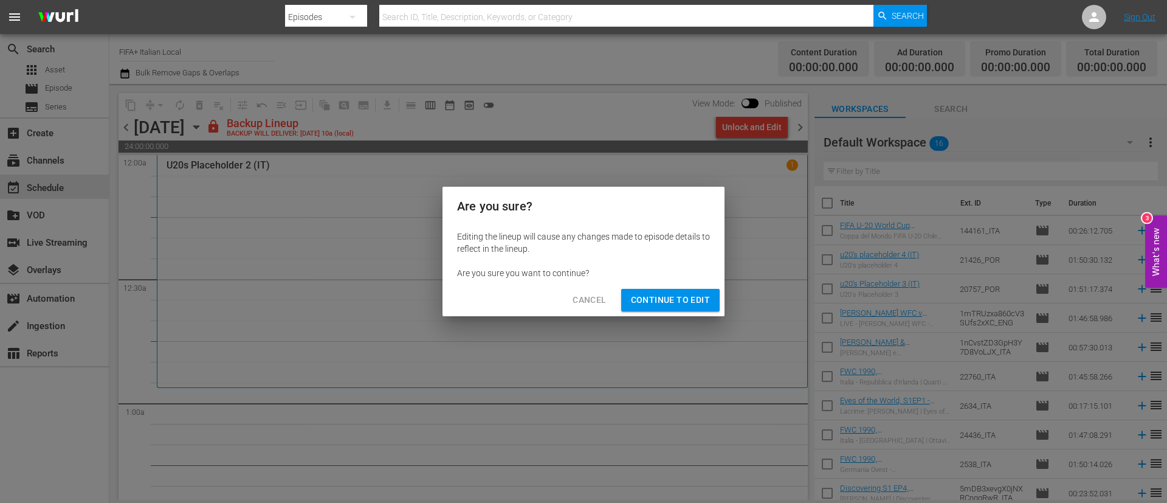
click at [682, 304] on span "Continue to Edit" at bounding box center [670, 299] width 79 height 15
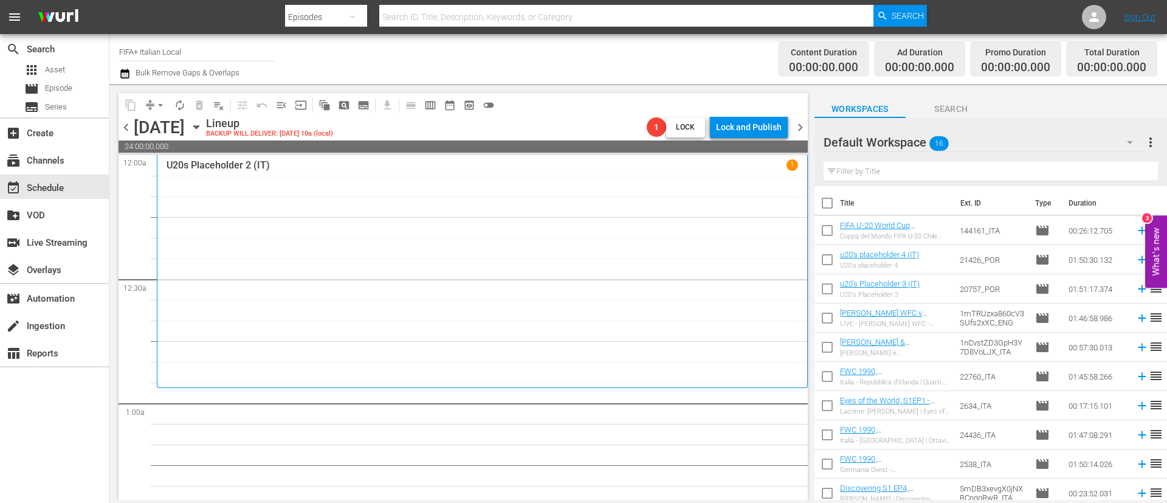
click at [822, 232] on input "checkbox" at bounding box center [827, 233] width 26 height 26
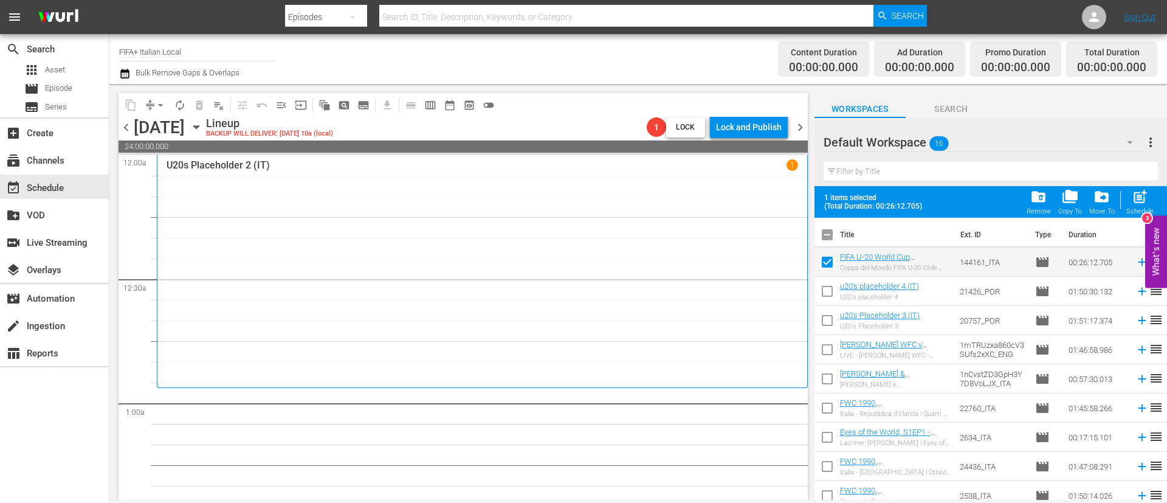
click at [822, 377] on input "checkbox" at bounding box center [827, 381] width 26 height 26
click at [824, 404] on input "checkbox" at bounding box center [827, 410] width 26 height 26
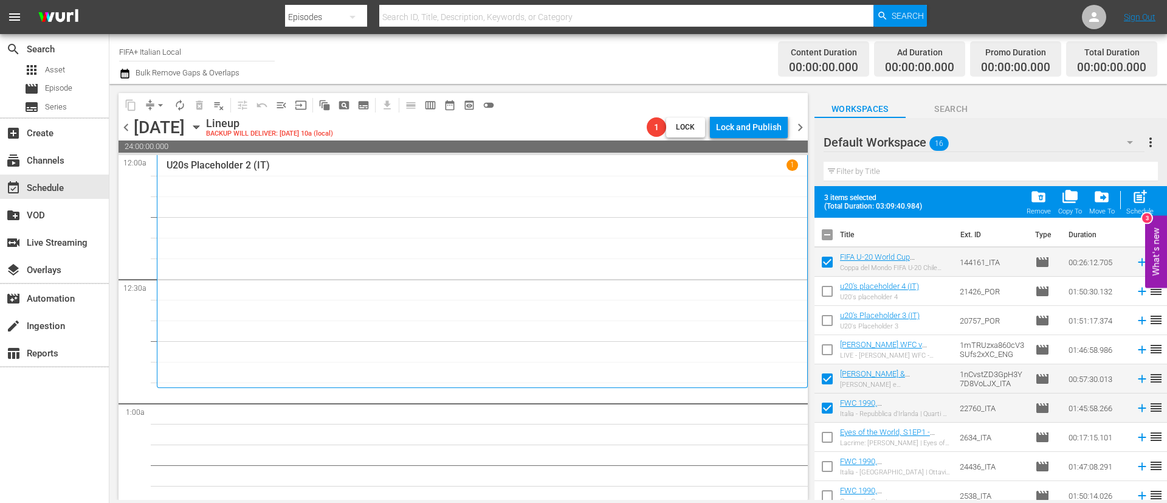
click at [833, 439] on input "checkbox" at bounding box center [827, 440] width 26 height 26
click at [834, 467] on input "checkbox" at bounding box center [827, 469] width 26 height 26
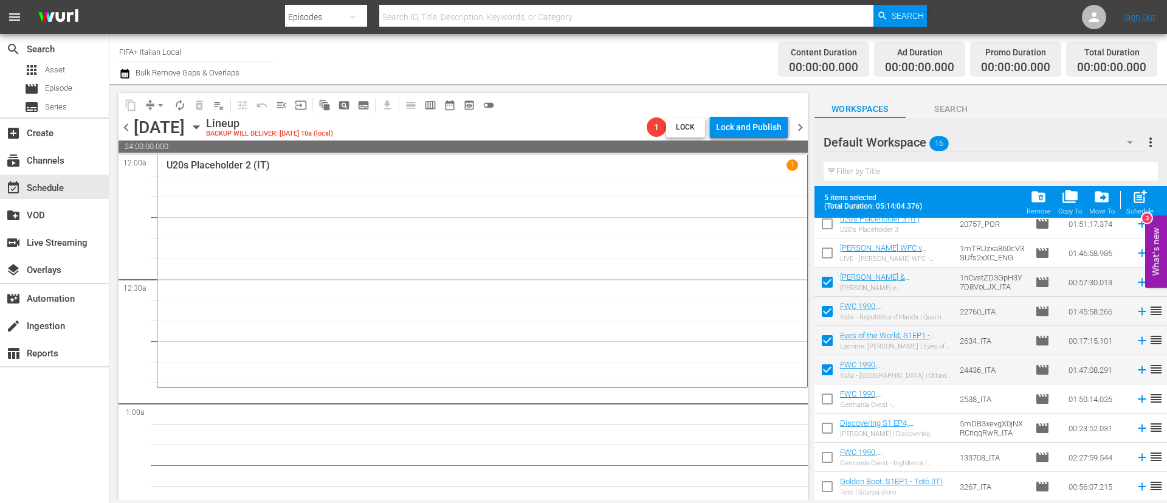
scroll to position [213, 0]
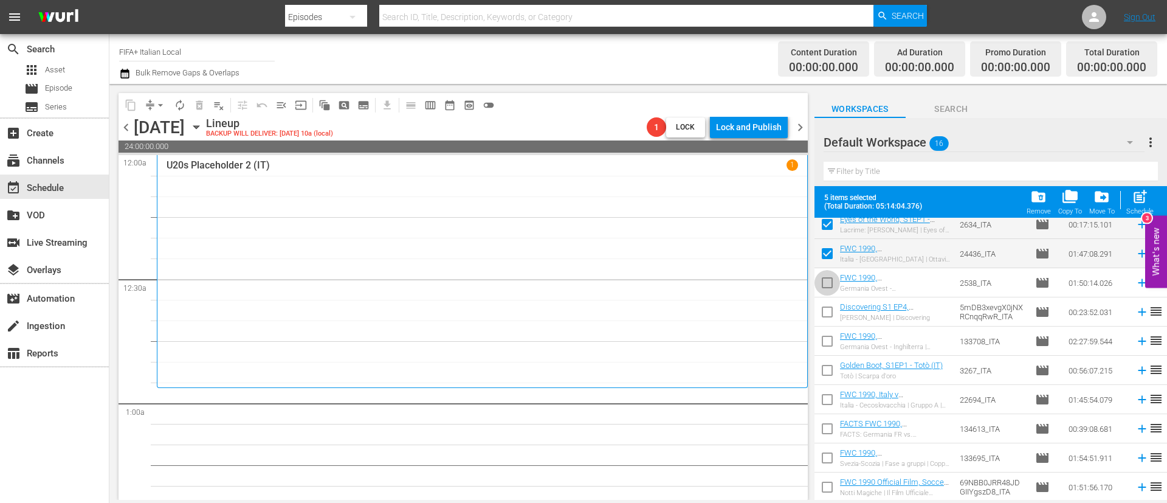
click at [834, 282] on input "checkbox" at bounding box center [827, 285] width 26 height 26
click at [833, 322] on input "checkbox" at bounding box center [827, 314] width 26 height 26
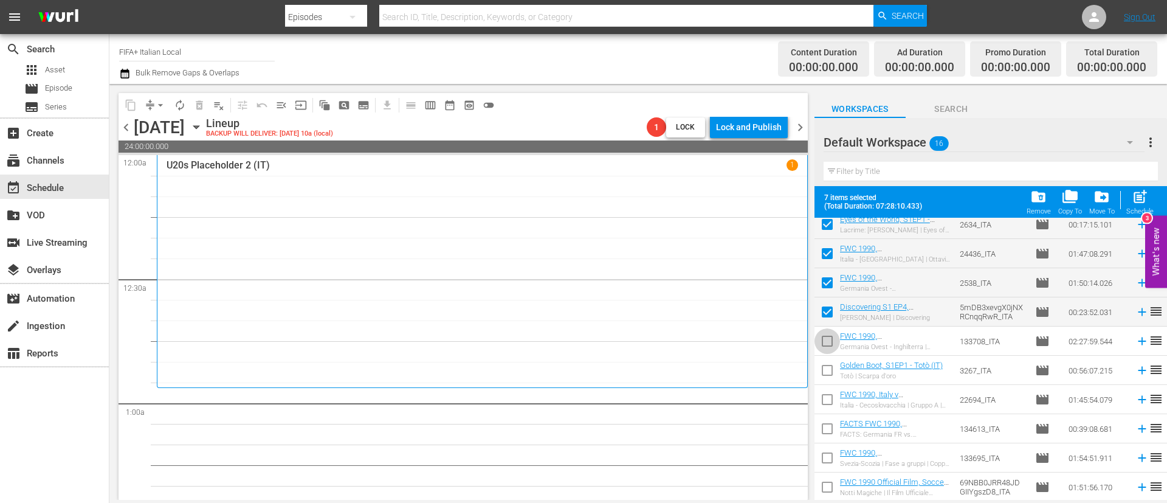
click at [830, 341] on input "checkbox" at bounding box center [827, 344] width 26 height 26
click at [830, 365] on input "checkbox" at bounding box center [827, 373] width 26 height 26
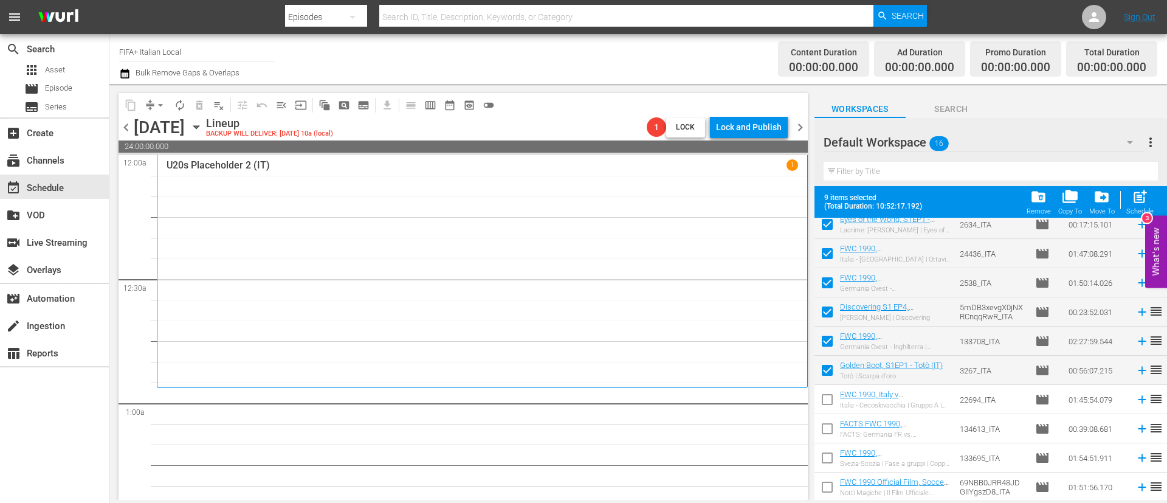
click at [830, 402] on input "checkbox" at bounding box center [827, 402] width 26 height 26
click at [1132, 199] on span "post_add" at bounding box center [1140, 196] width 16 height 16
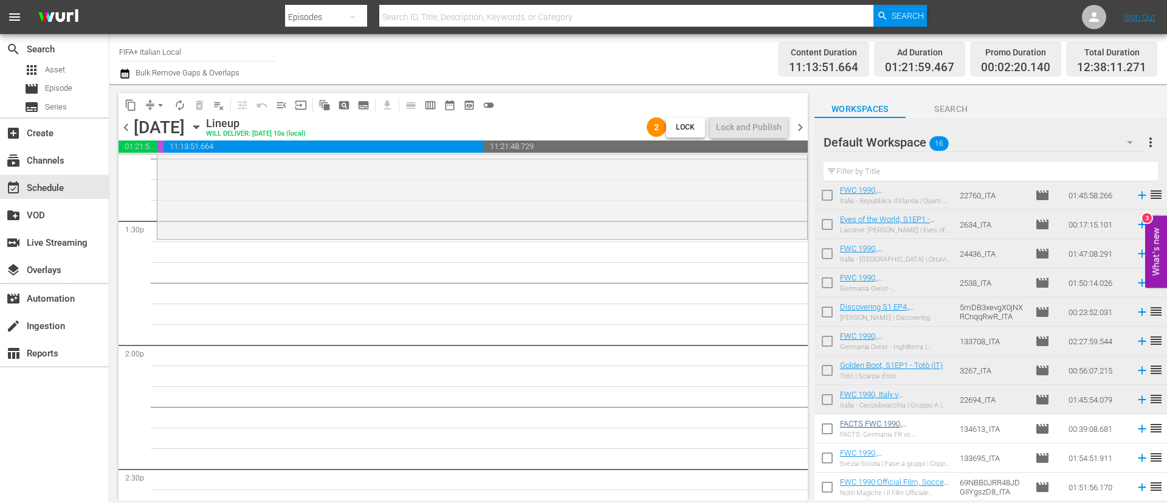
scroll to position [0, 0]
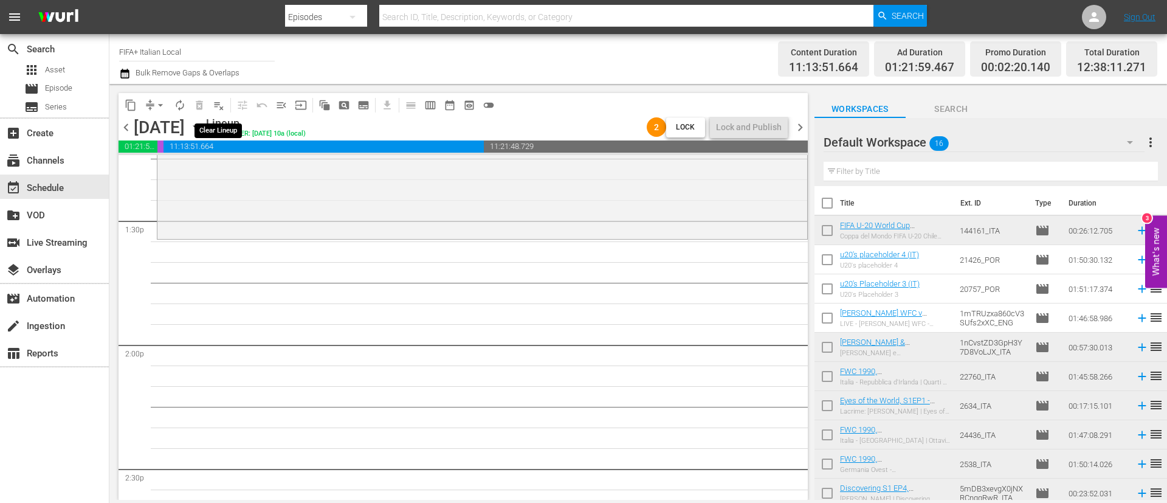
click at [212, 106] on button "playlist_remove_outlined" at bounding box center [218, 104] width 19 height 19
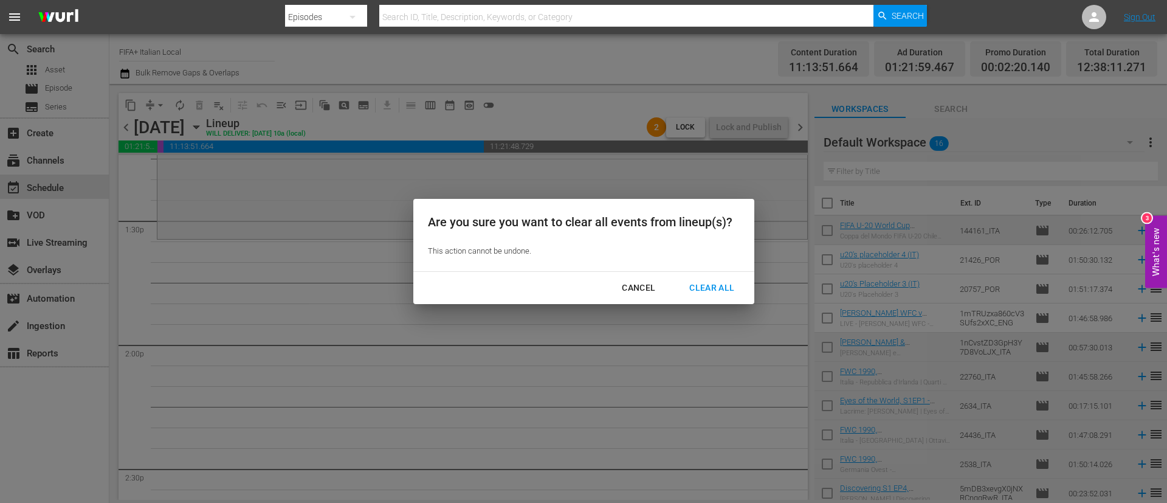
click at [692, 285] on div "Clear All" at bounding box center [711, 287] width 64 height 15
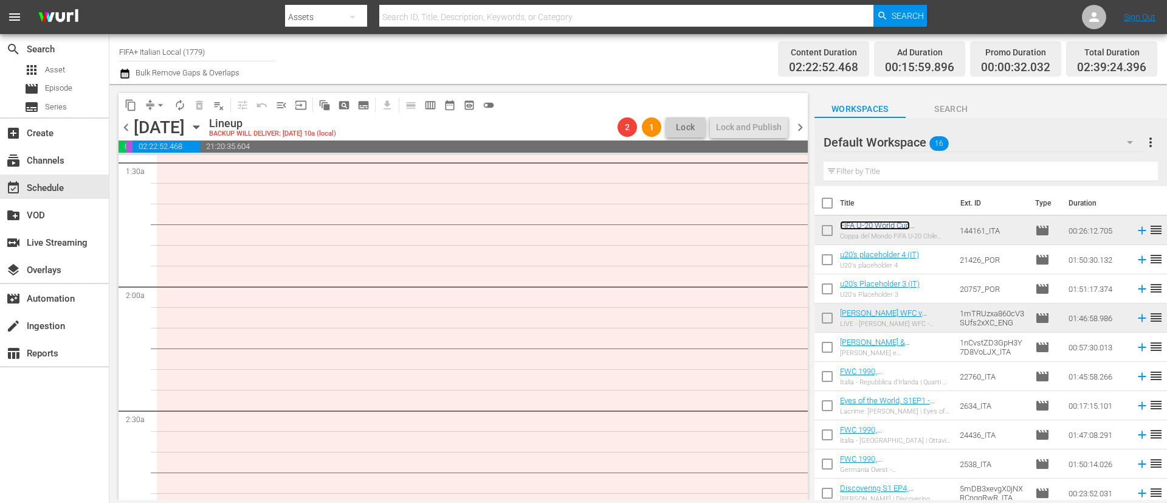
scroll to position [273, 0]
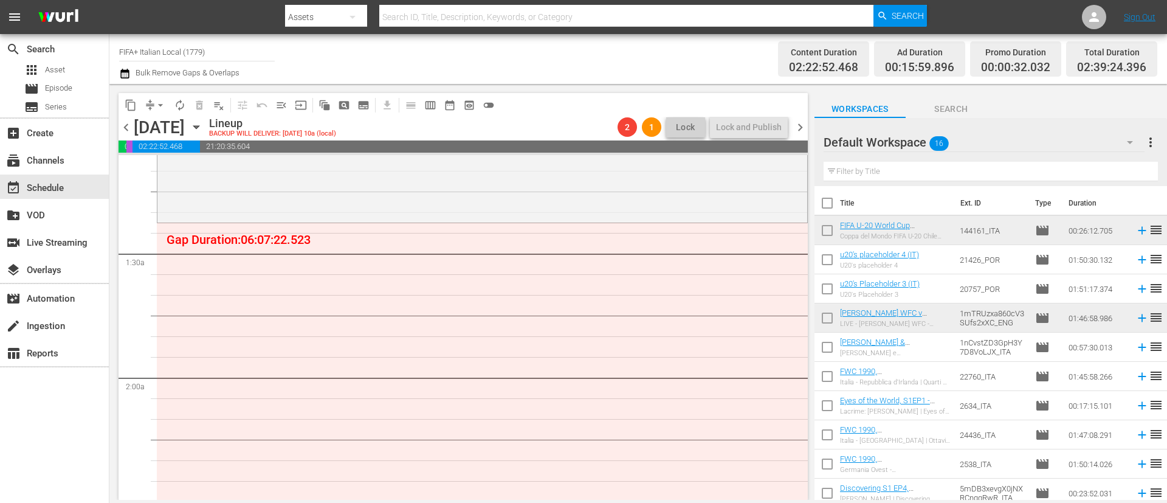
click at [826, 348] on input "checkbox" at bounding box center [827, 350] width 26 height 26
checkbox input "true"
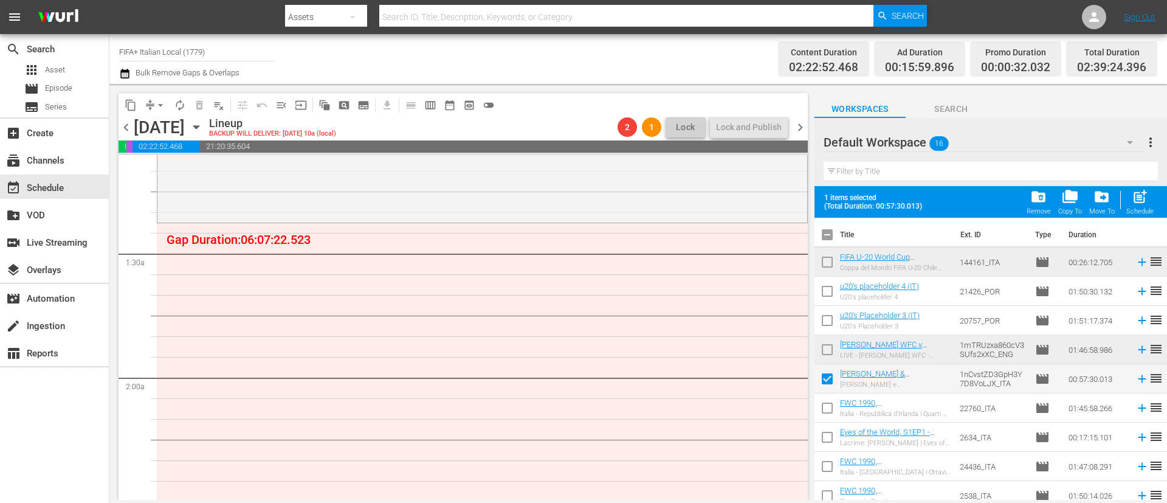
click at [829, 407] on input "checkbox" at bounding box center [827, 410] width 26 height 26
checkbox input "true"
click at [829, 438] on input "checkbox" at bounding box center [827, 440] width 26 height 26
checkbox input "true"
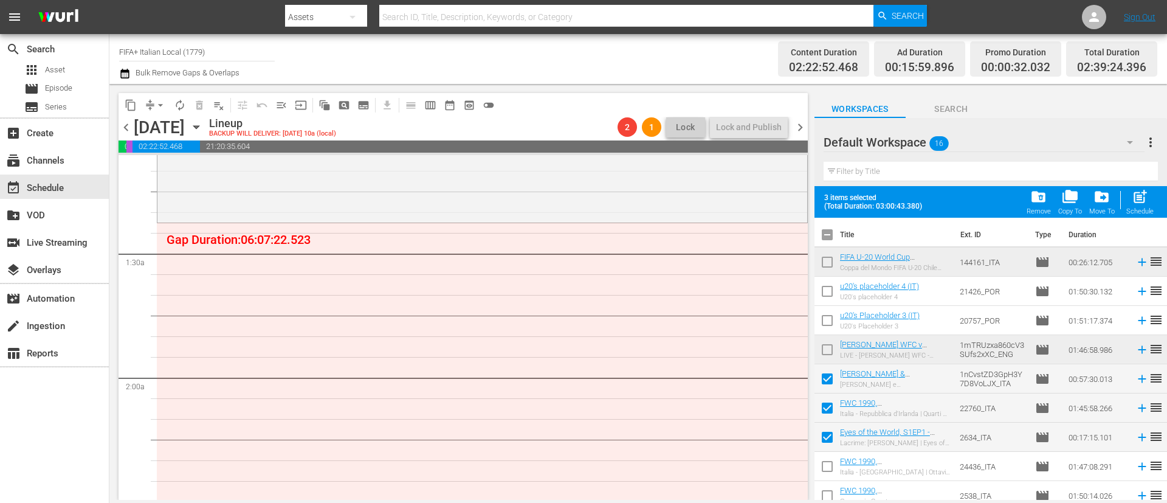
click at [828, 469] on input "checkbox" at bounding box center [827, 469] width 26 height 26
checkbox input "true"
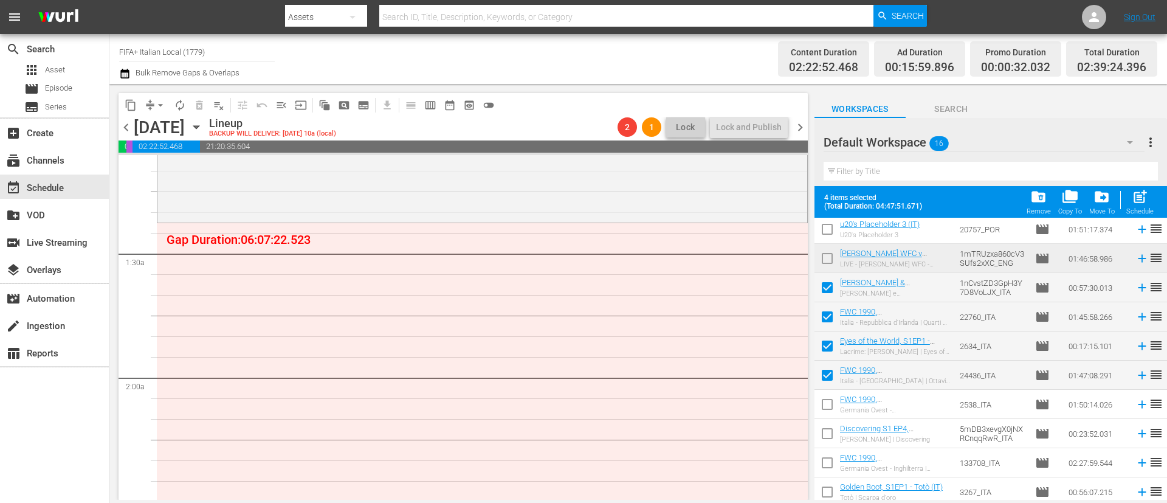
click at [824, 408] on input "checkbox" at bounding box center [827, 407] width 26 height 26
checkbox input "false"
click at [823, 426] on input "checkbox" at bounding box center [827, 436] width 26 height 26
checkbox input "true"
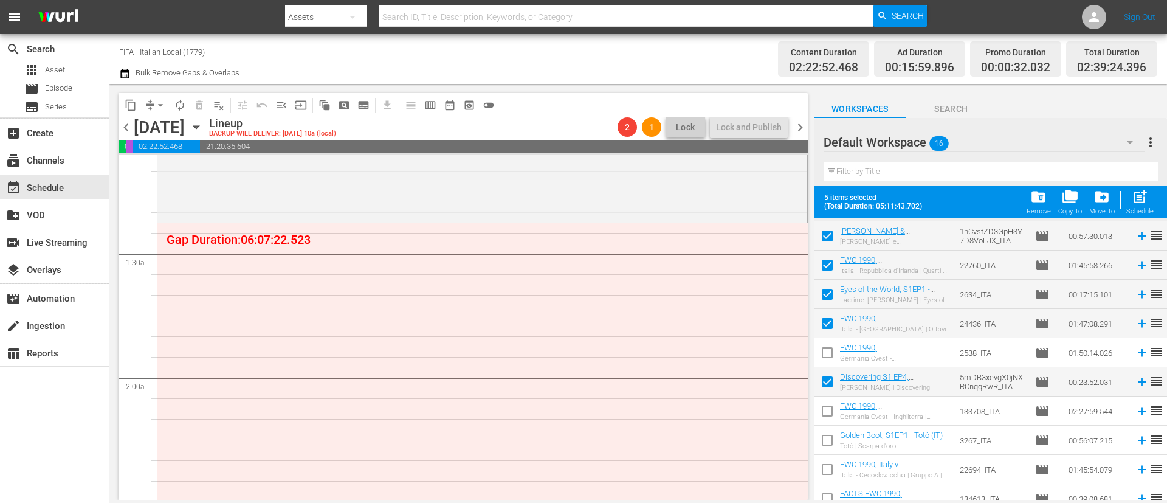
scroll to position [182, 0]
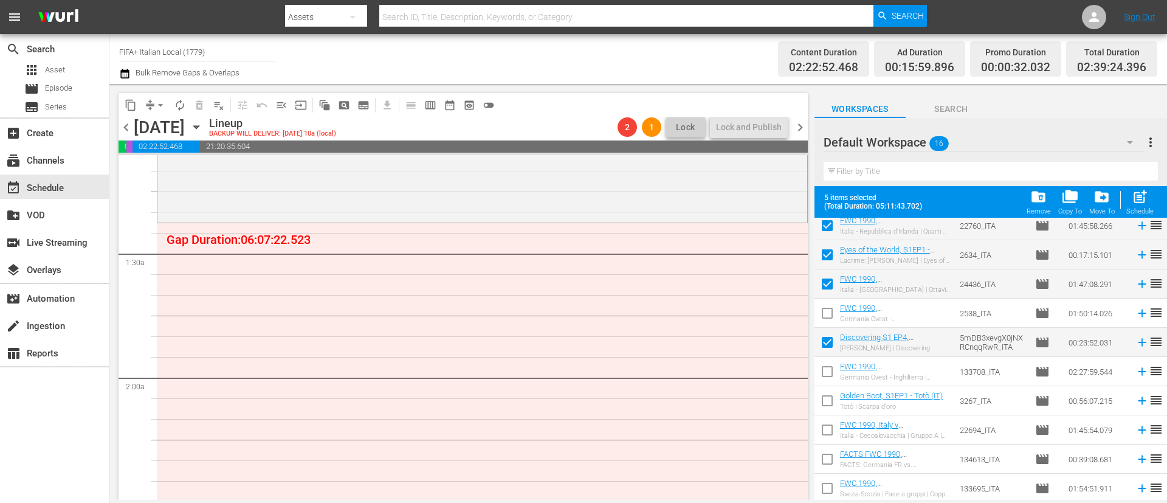
click at [826, 399] on input "checkbox" at bounding box center [827, 403] width 26 height 26
checkbox input "true"
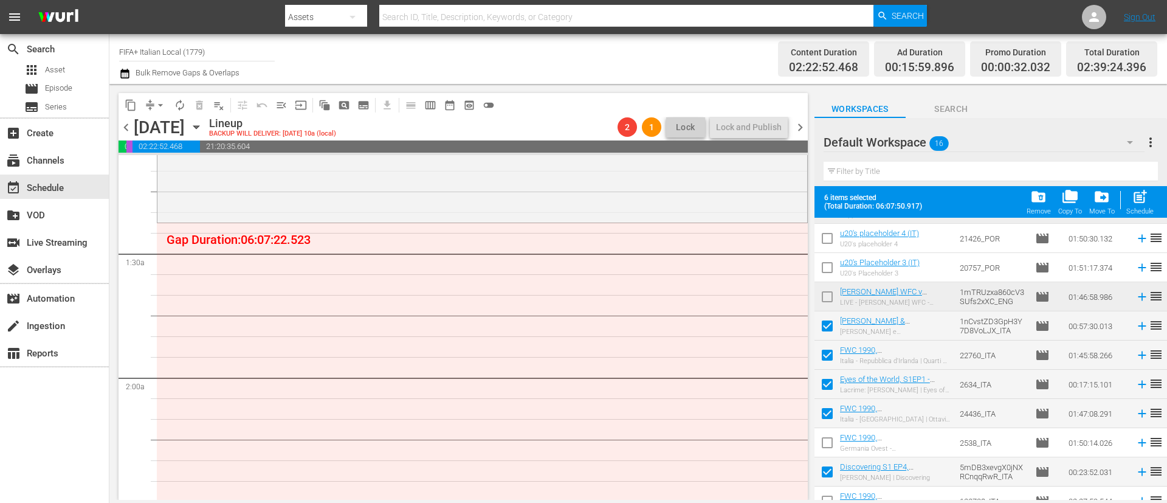
scroll to position [0, 0]
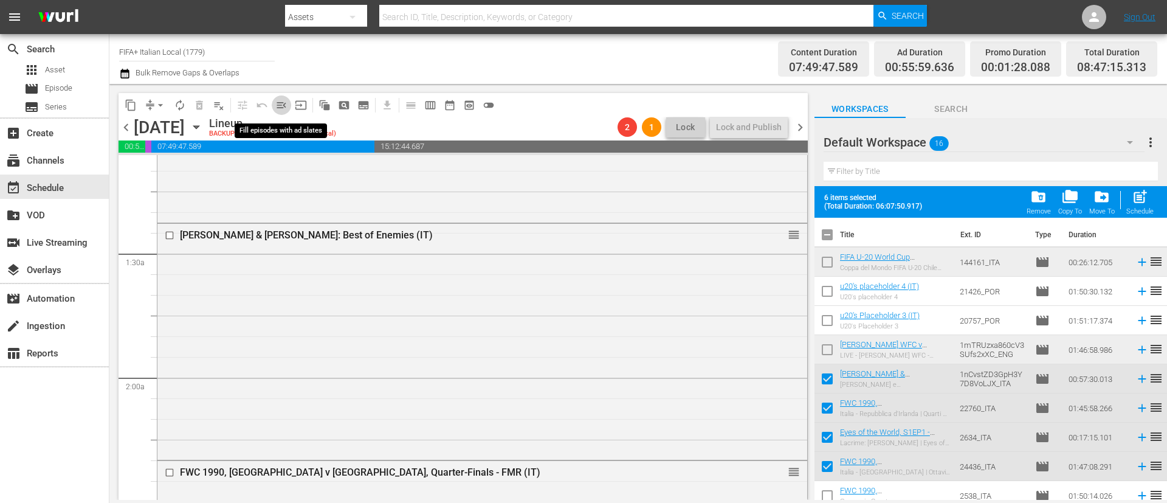
click at [283, 106] on span "menu_open" at bounding box center [281, 105] width 12 height 12
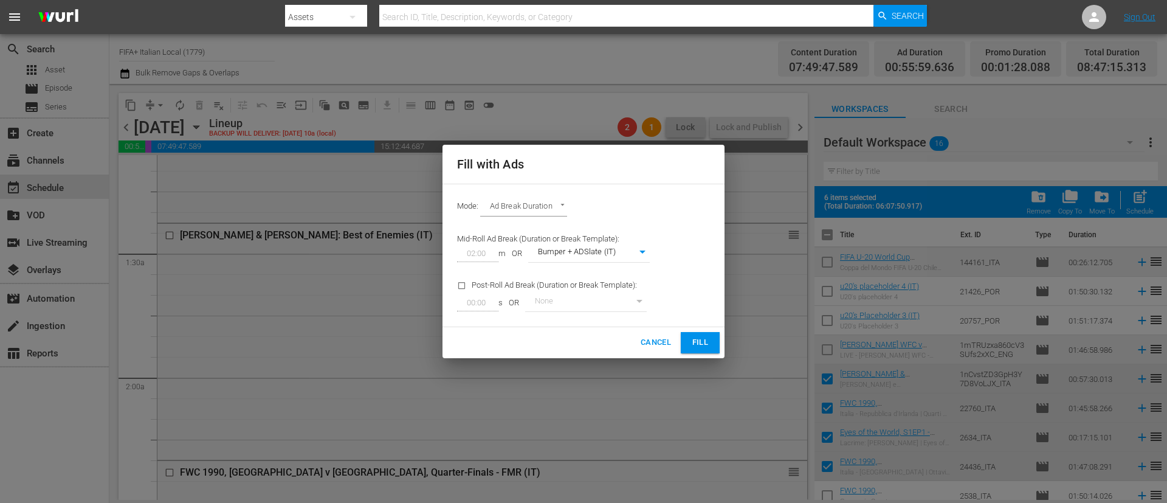
click at [703, 339] on span "Fill" at bounding box center [699, 342] width 19 height 14
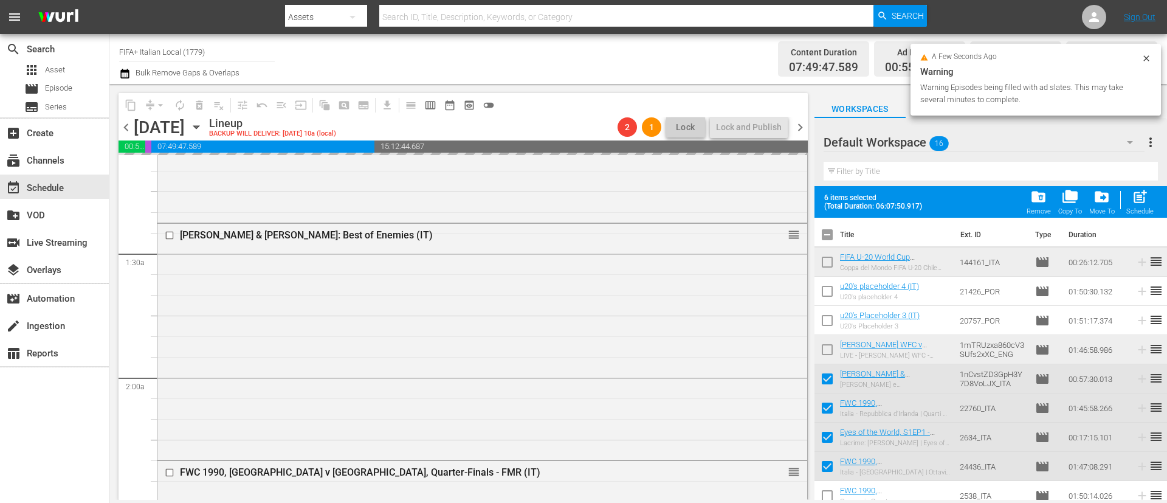
click at [828, 233] on input "checkbox" at bounding box center [827, 237] width 26 height 26
checkbox input "true"
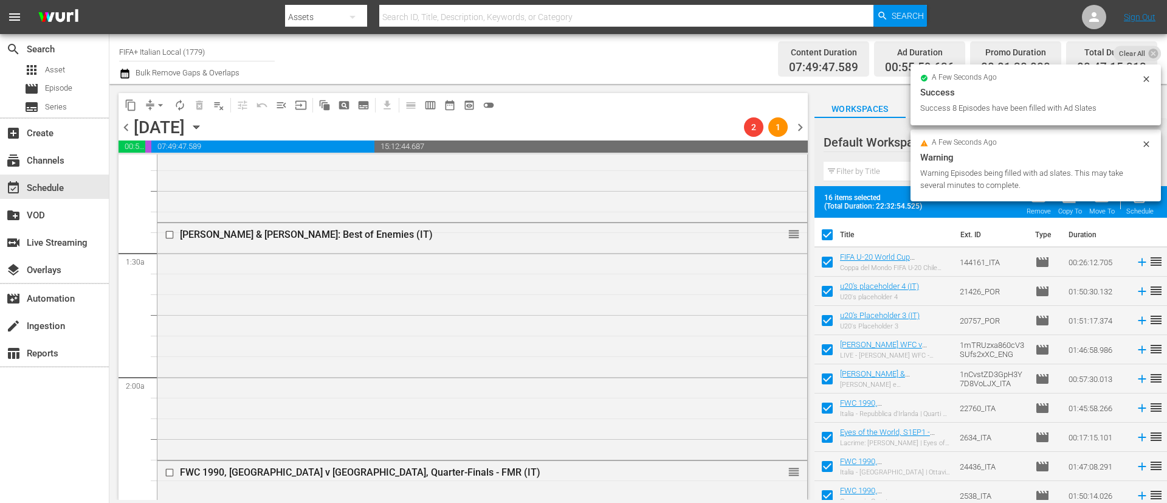
checkbox input "true"
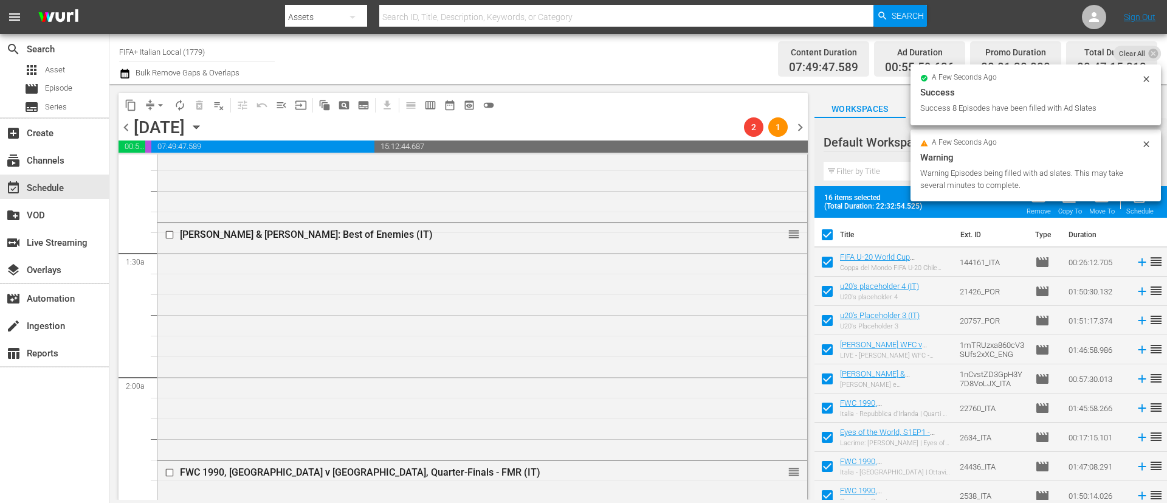
checkbox input "true"
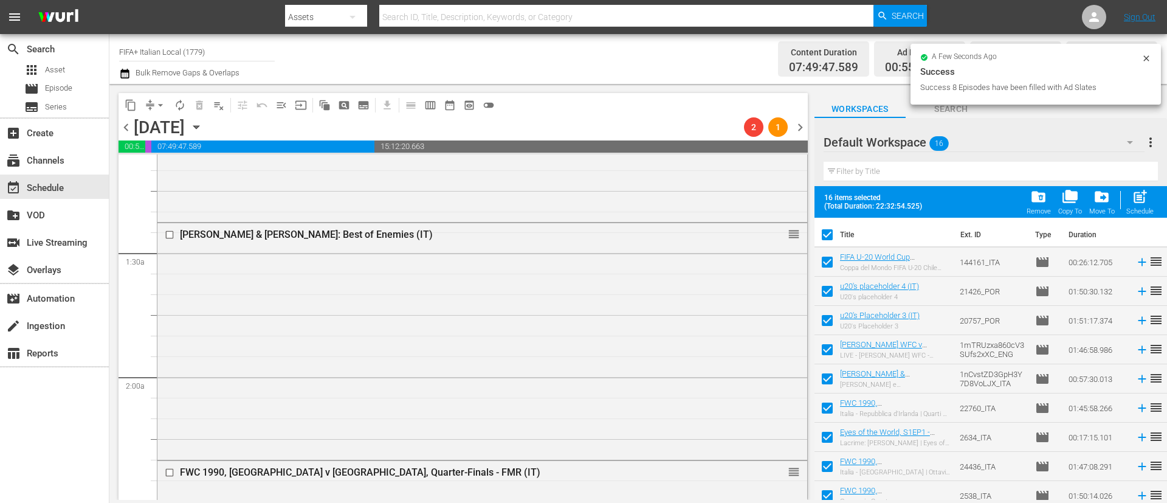
click at [828, 233] on input "checkbox" at bounding box center [827, 237] width 26 height 26
checkbox input "false"
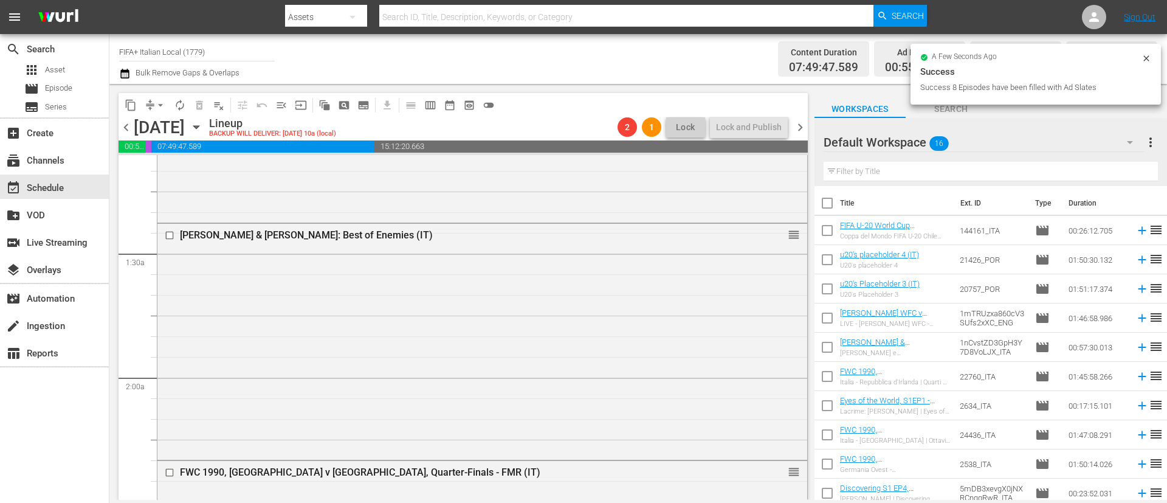
checkbox input "false"
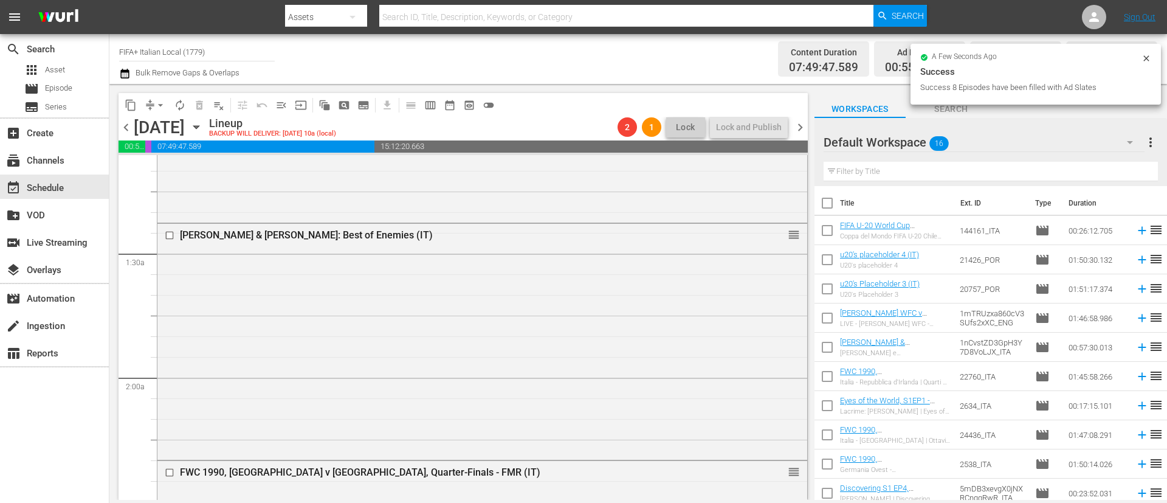
checkbox input "false"
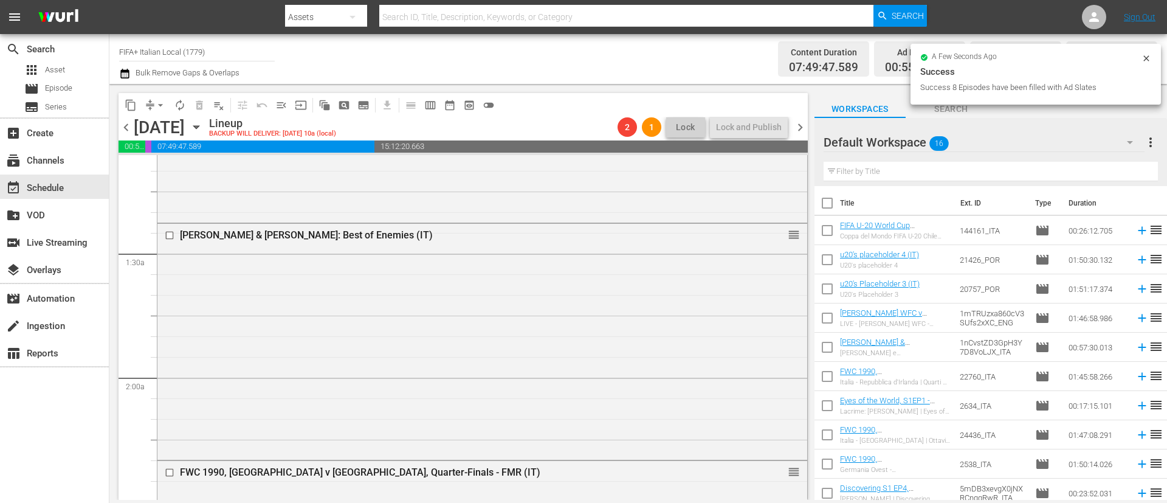
checkbox input "false"
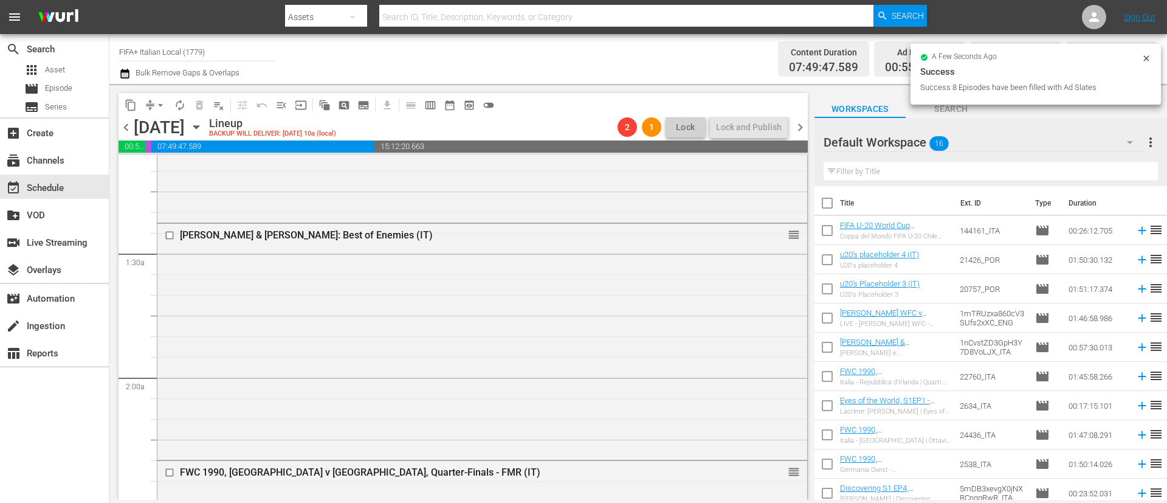
checkbox input "false"
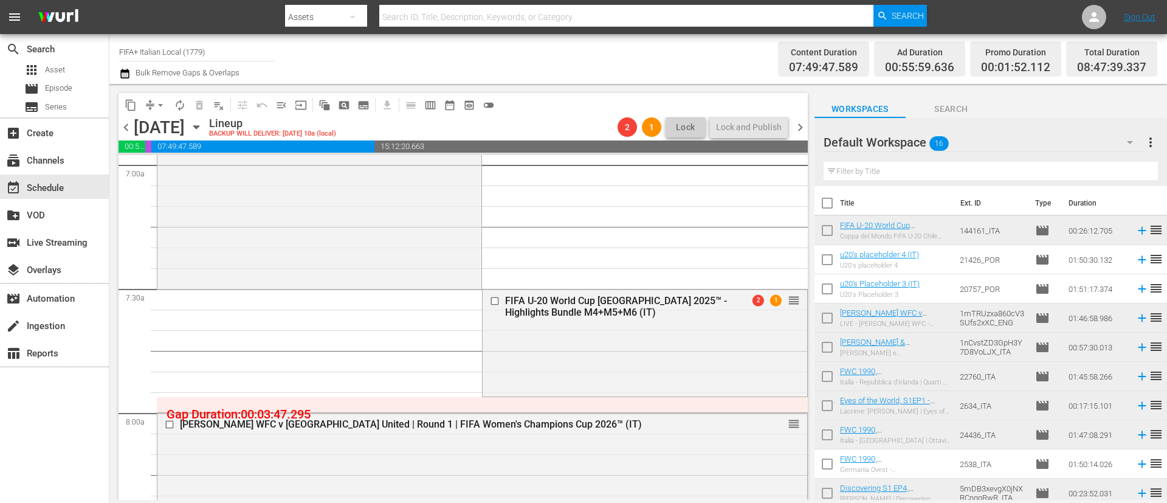
scroll to position [2006, 0]
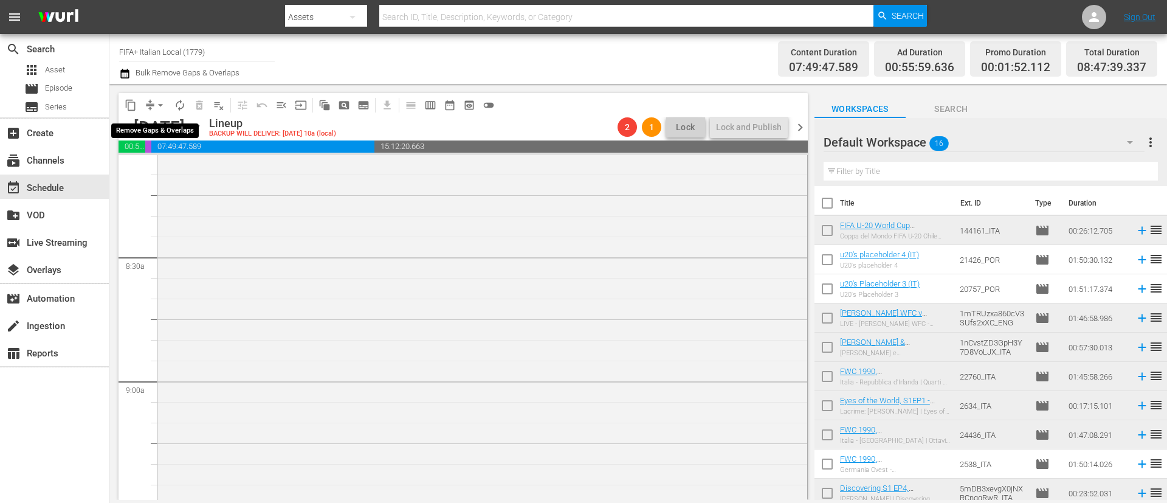
click at [155, 110] on span "arrow_drop_down" at bounding box center [160, 105] width 12 height 12
click at [202, 169] on li "Align to End of Previous Day" at bounding box center [161, 170] width 128 height 20
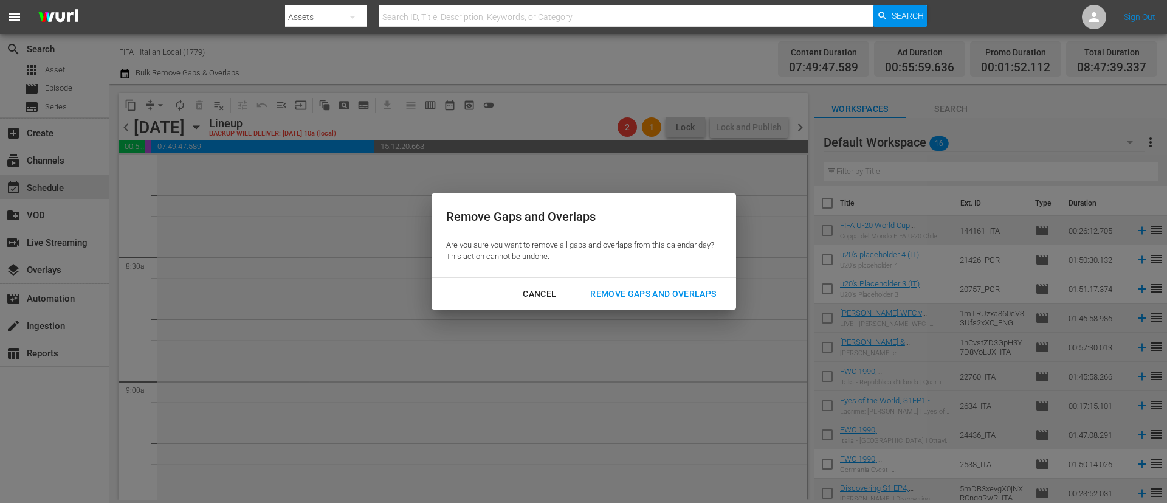
click at [680, 279] on div "Cancel Remove Gaps and Overlaps" at bounding box center [584, 294] width 304 height 32
click at [675, 295] on div "Remove Gaps and Overlaps" at bounding box center [652, 293] width 145 height 15
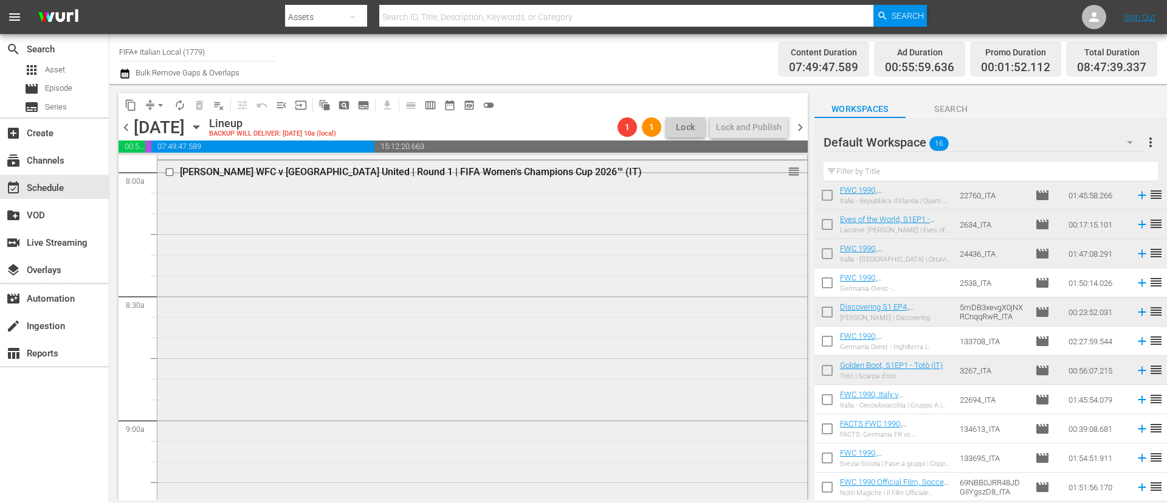
scroll to position [2279, 0]
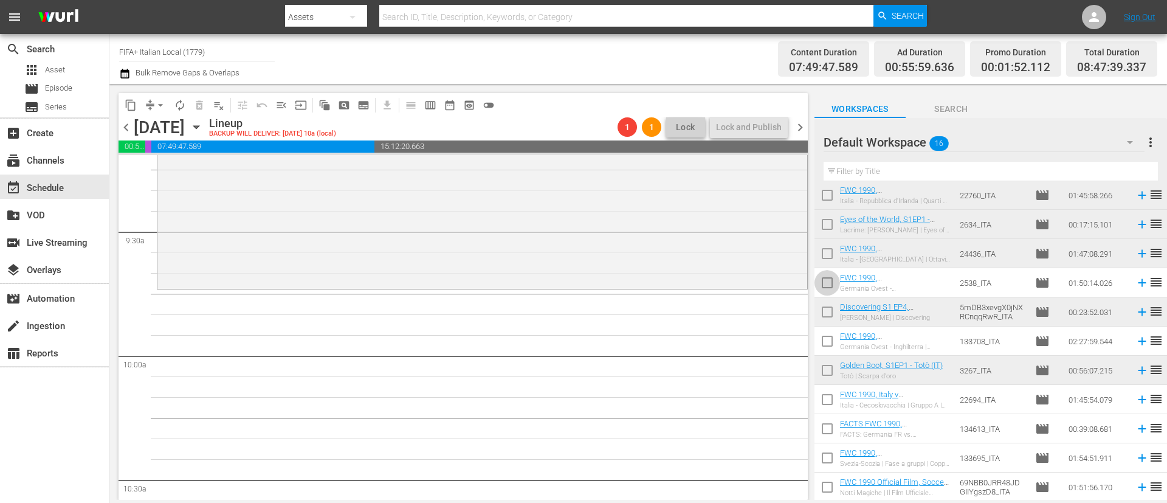
click at [825, 288] on input "checkbox" at bounding box center [827, 285] width 26 height 26
checkbox input "true"
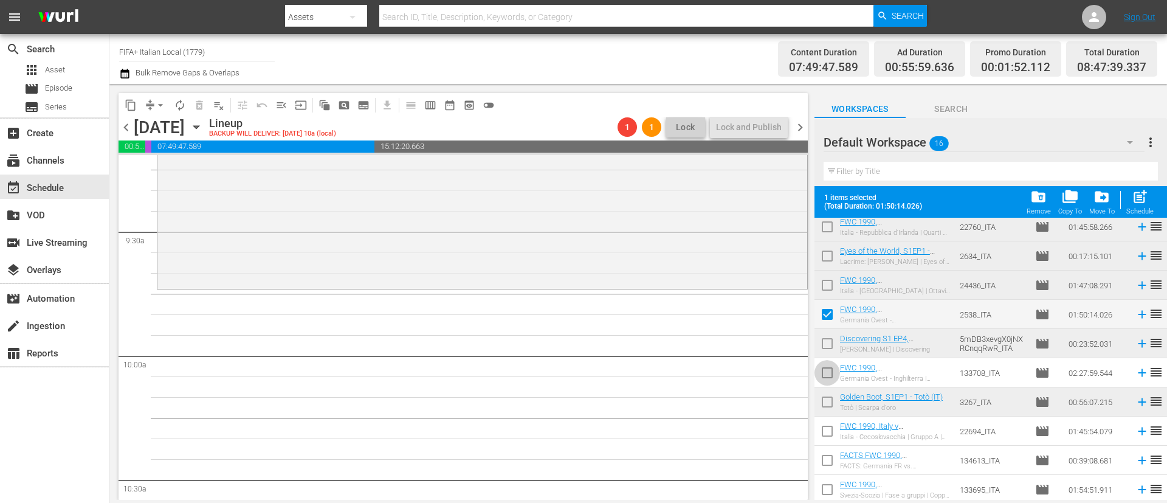
click at [830, 366] on input "checkbox" at bounding box center [827, 375] width 26 height 26
checkbox input "true"
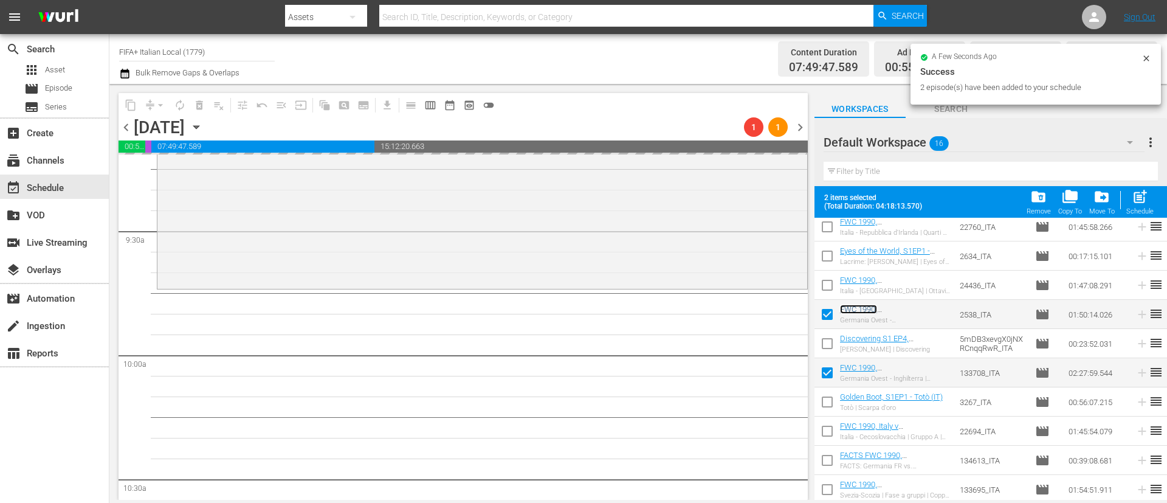
scroll to position [0, 0]
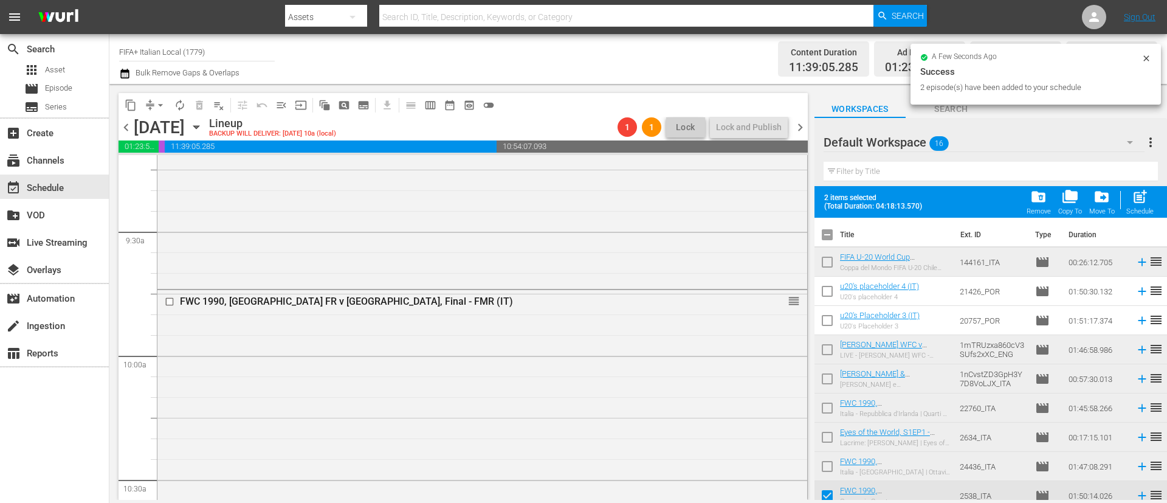
click at [831, 229] on input "checkbox" at bounding box center [827, 237] width 26 height 26
checkbox input "true"
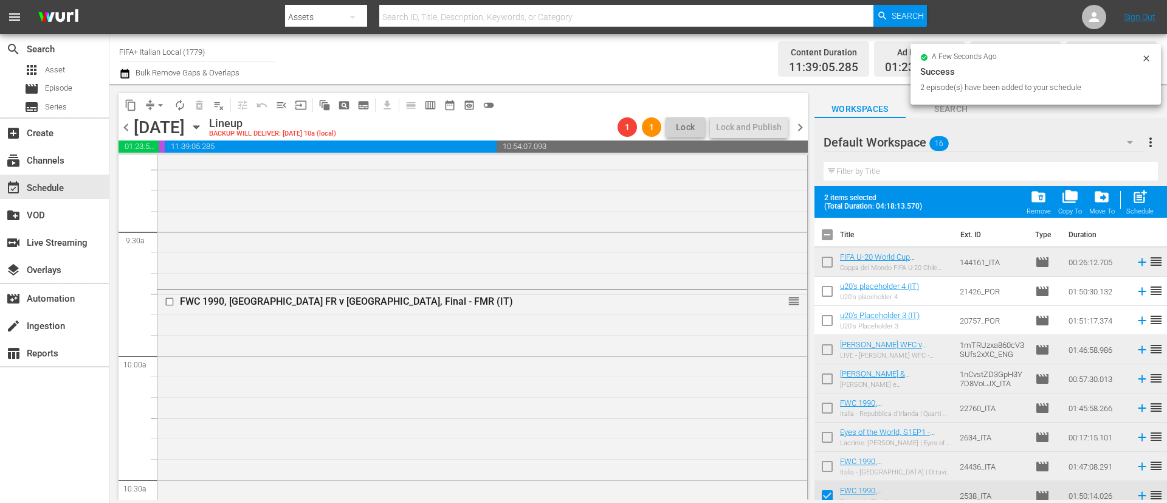
checkbox input "true"
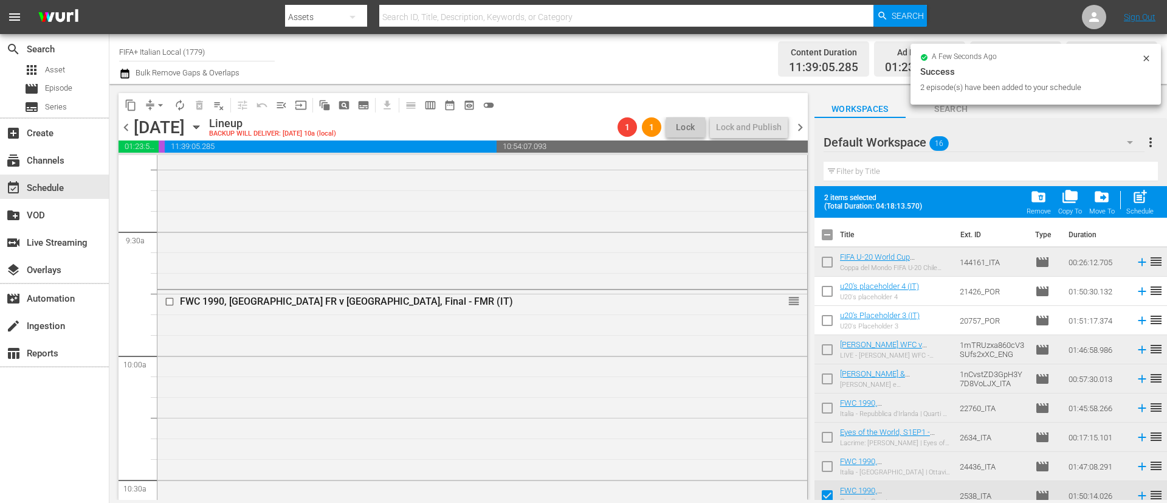
checkbox input "true"
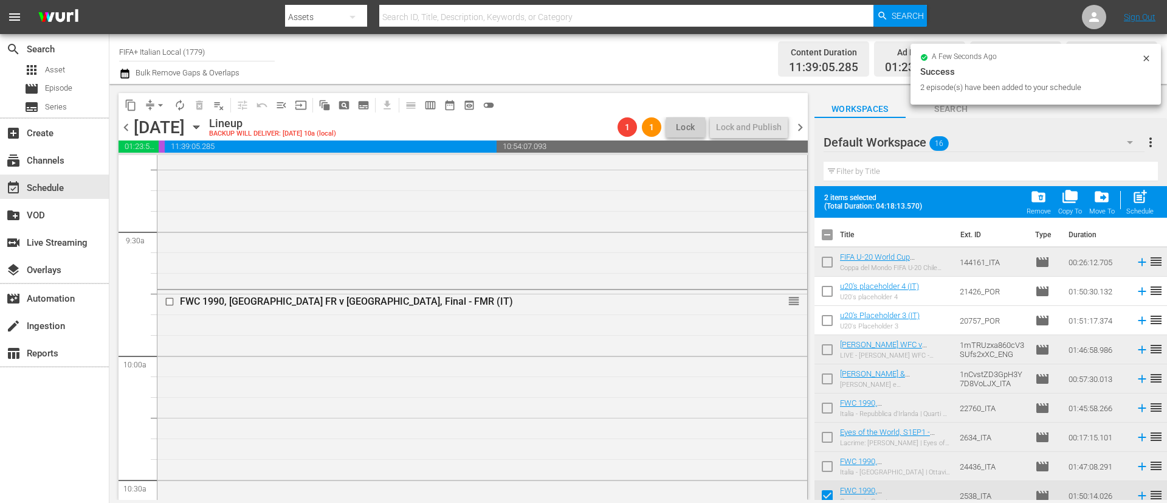
checkbox input "true"
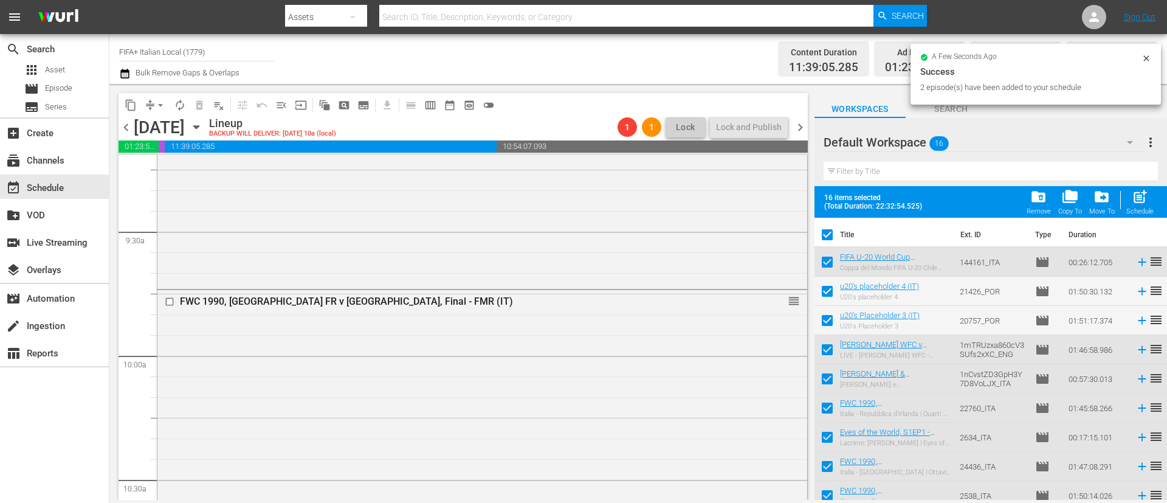
click at [831, 229] on input "checkbox" at bounding box center [827, 237] width 26 height 26
checkbox input "false"
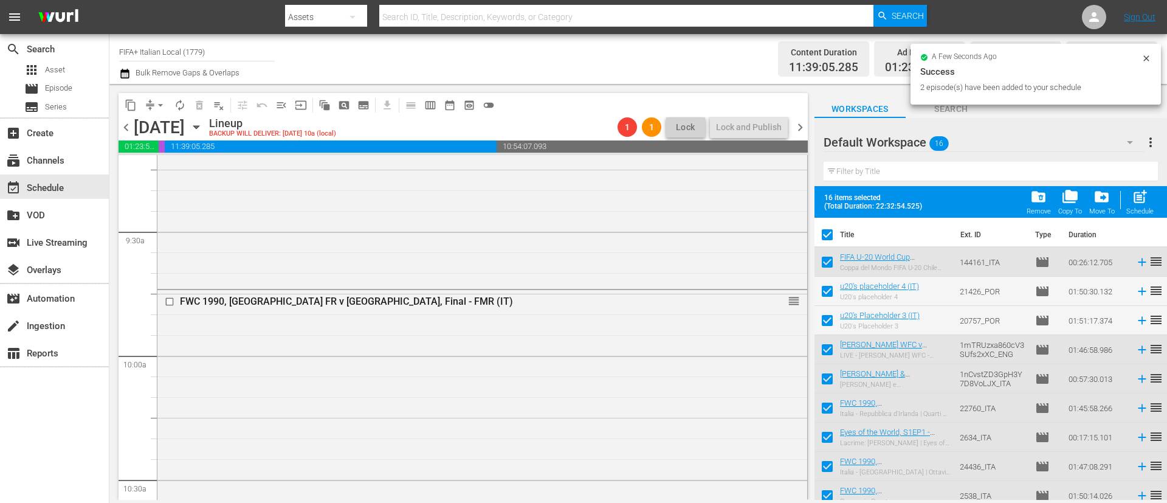
checkbox input "false"
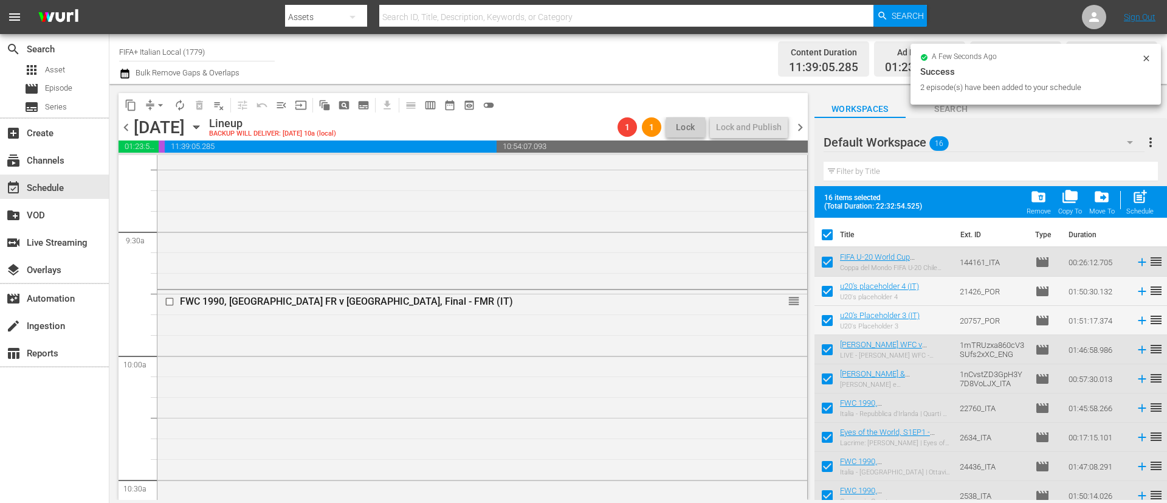
checkbox input "false"
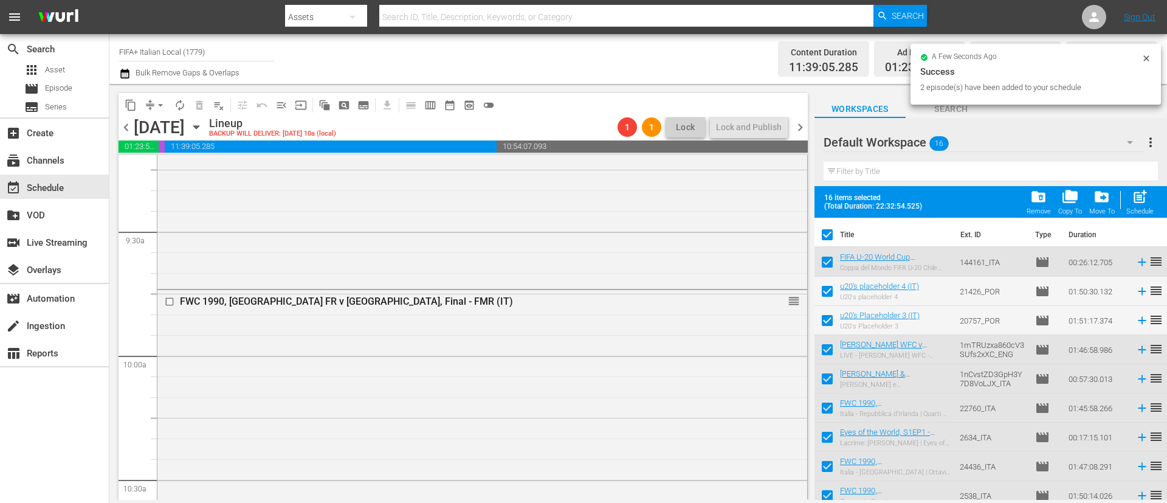
checkbox input "false"
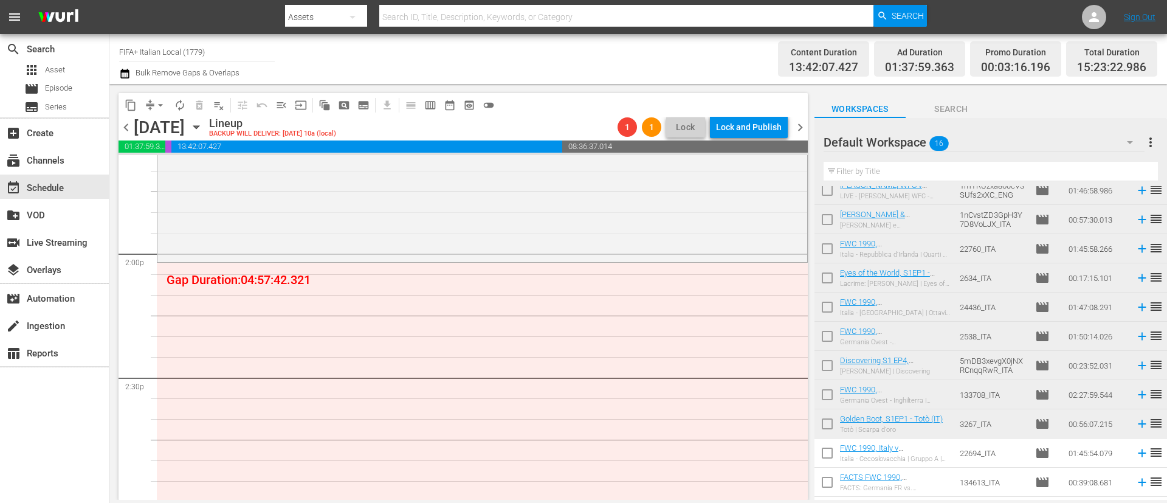
scroll to position [181, 0]
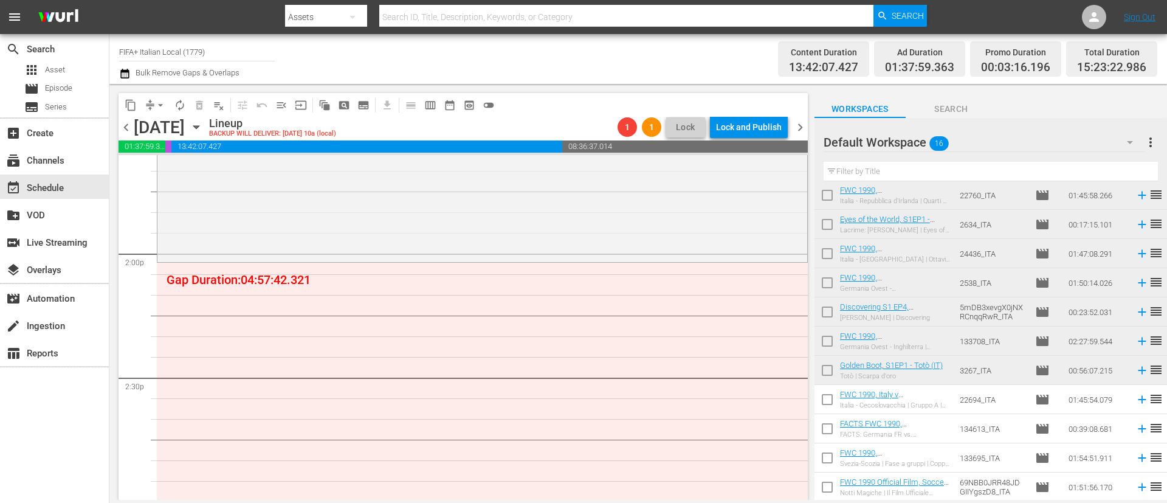
click at [828, 396] on input "checkbox" at bounding box center [827, 402] width 26 height 26
checkbox input "true"
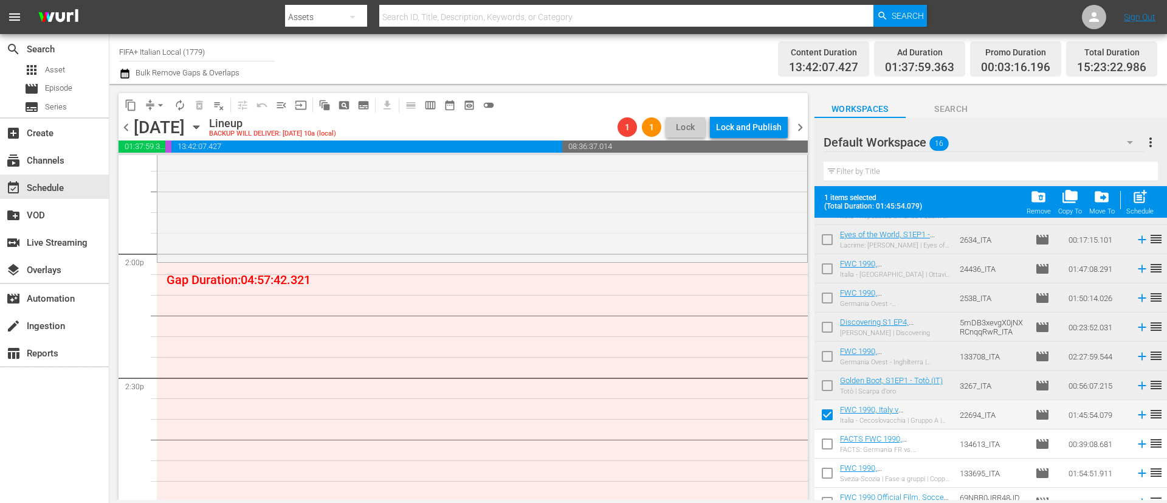
scroll to position [213, 0]
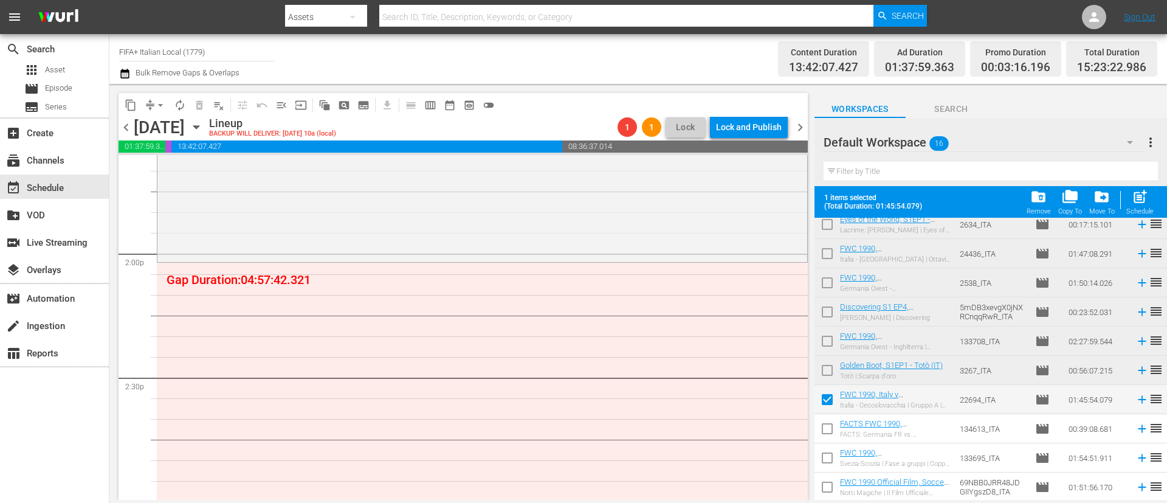
click at [829, 432] on input "checkbox" at bounding box center [827, 431] width 26 height 26
checkbox input "true"
click at [832, 458] on input "checkbox" at bounding box center [827, 460] width 26 height 26
checkbox input "true"
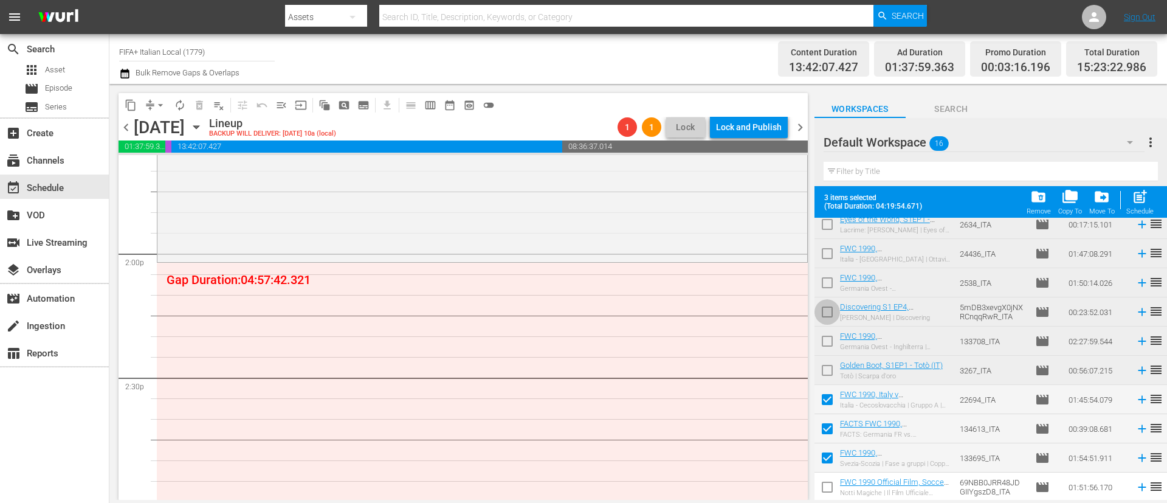
click at [831, 305] on input "checkbox" at bounding box center [827, 314] width 26 height 26
checkbox input "false"
click at [835, 370] on input "checkbox" at bounding box center [827, 373] width 26 height 26
checkbox input "true"
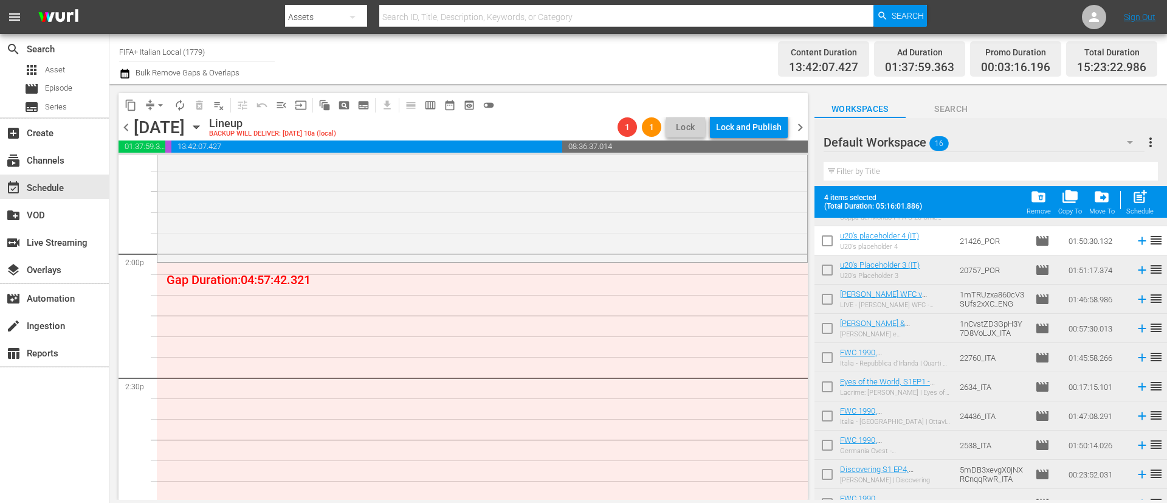
scroll to position [0, 0]
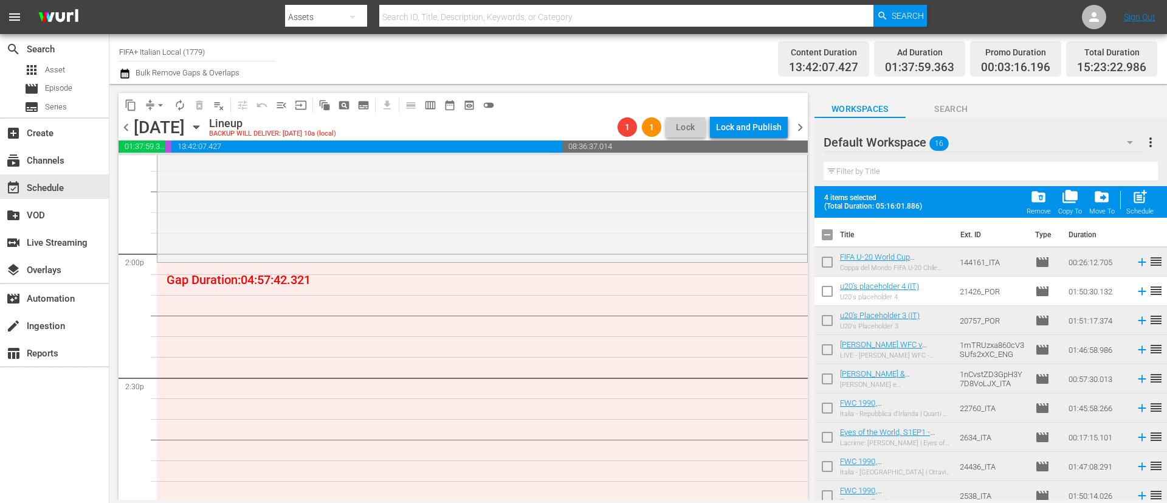
click at [831, 232] on input "checkbox" at bounding box center [827, 237] width 26 height 26
checkbox input "true"
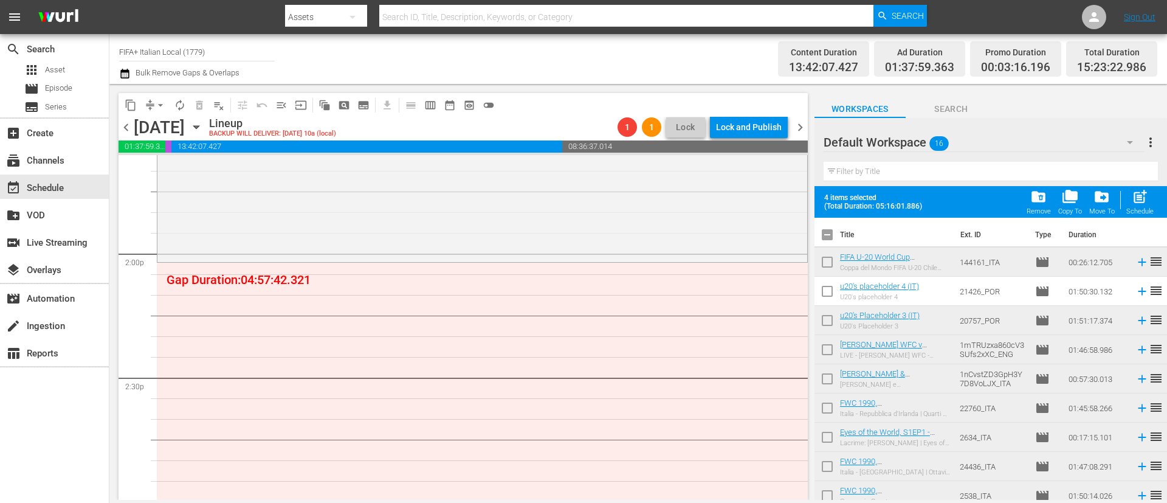
checkbox input "true"
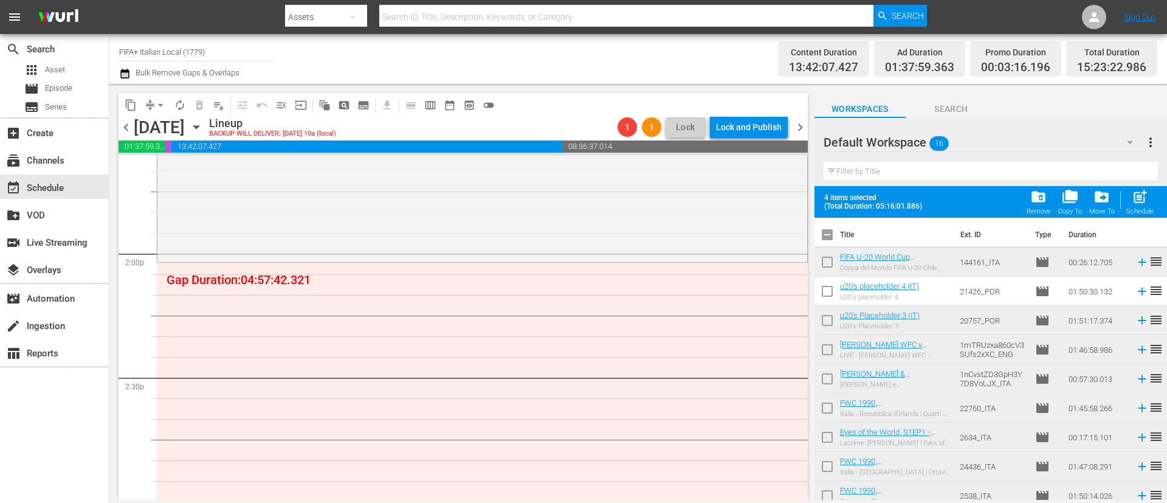
checkbox input "true"
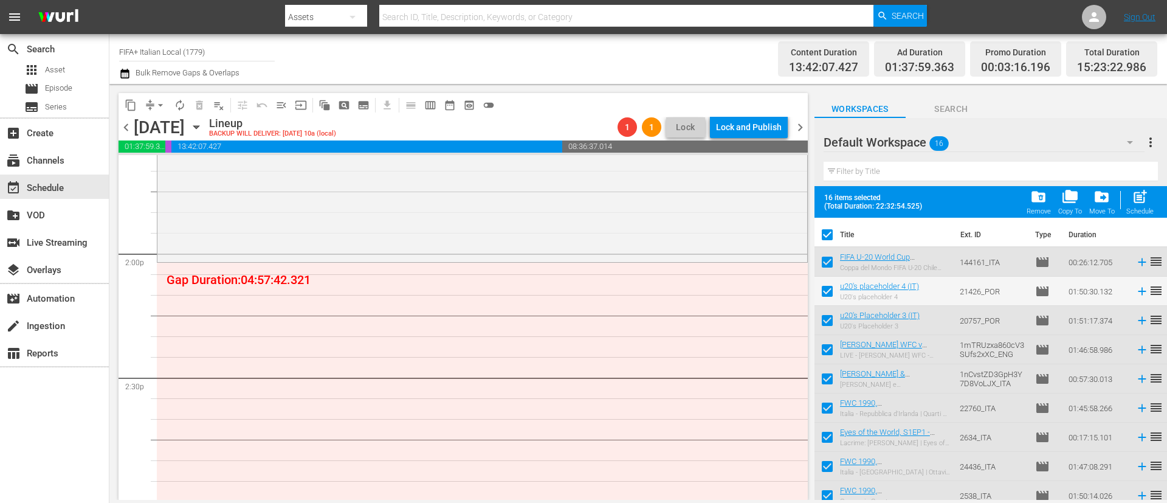
click at [831, 232] on input "checkbox" at bounding box center [827, 237] width 26 height 26
checkbox input "false"
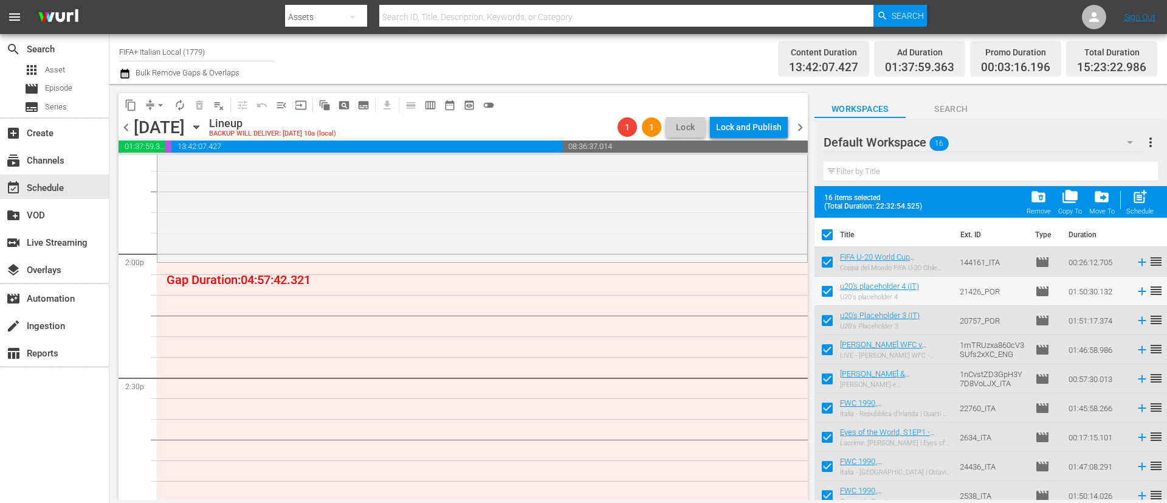
checkbox input "false"
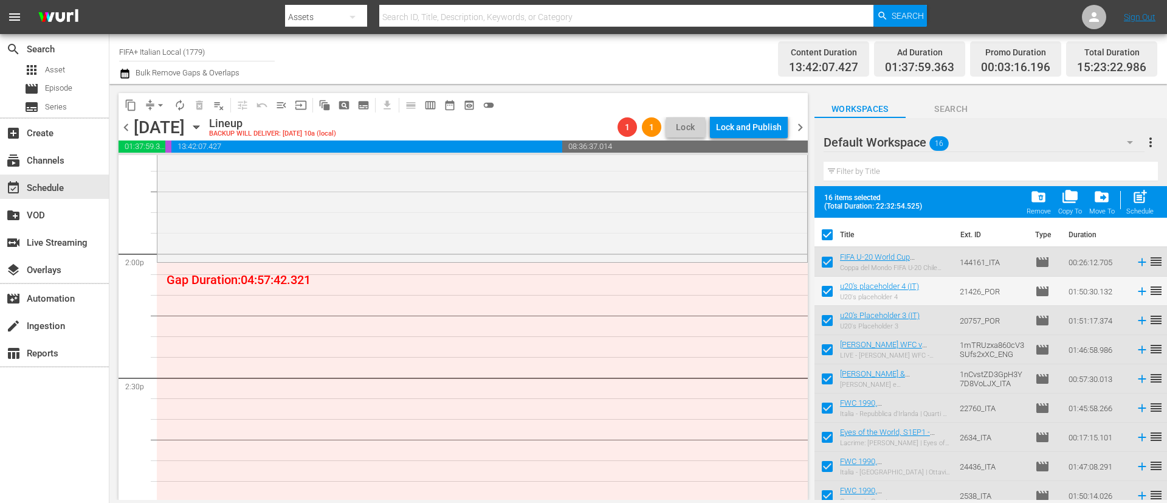
checkbox input "false"
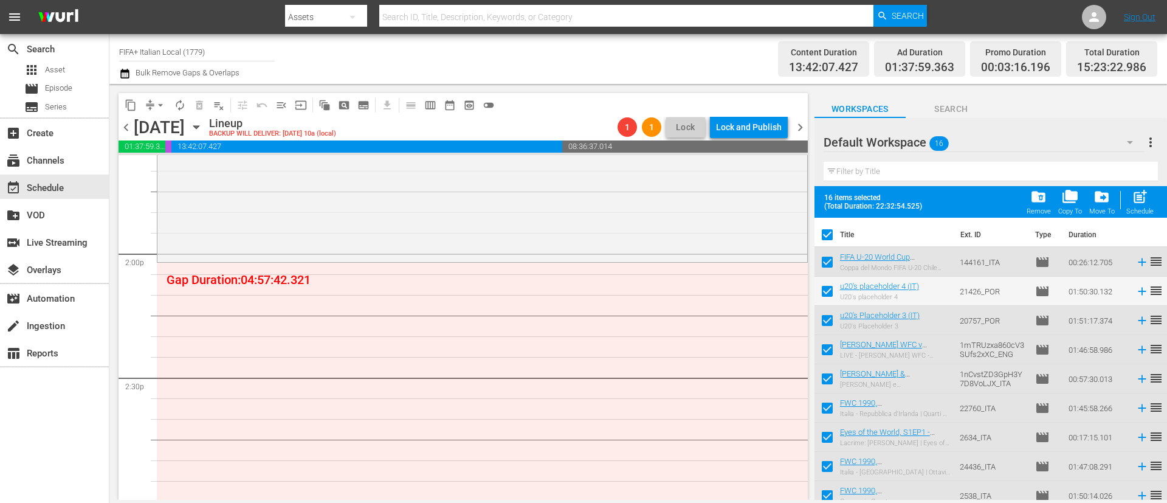
checkbox input "false"
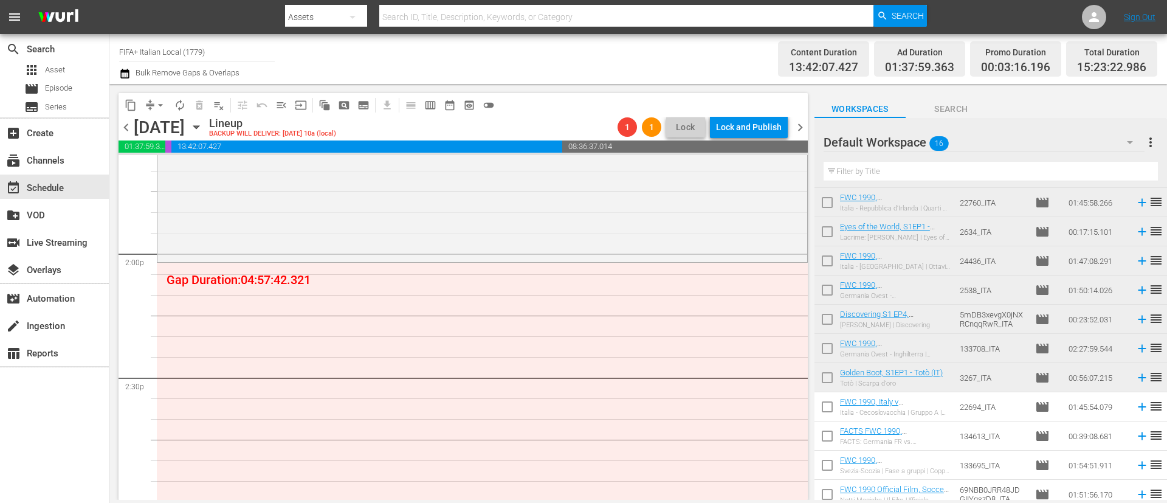
scroll to position [181, 0]
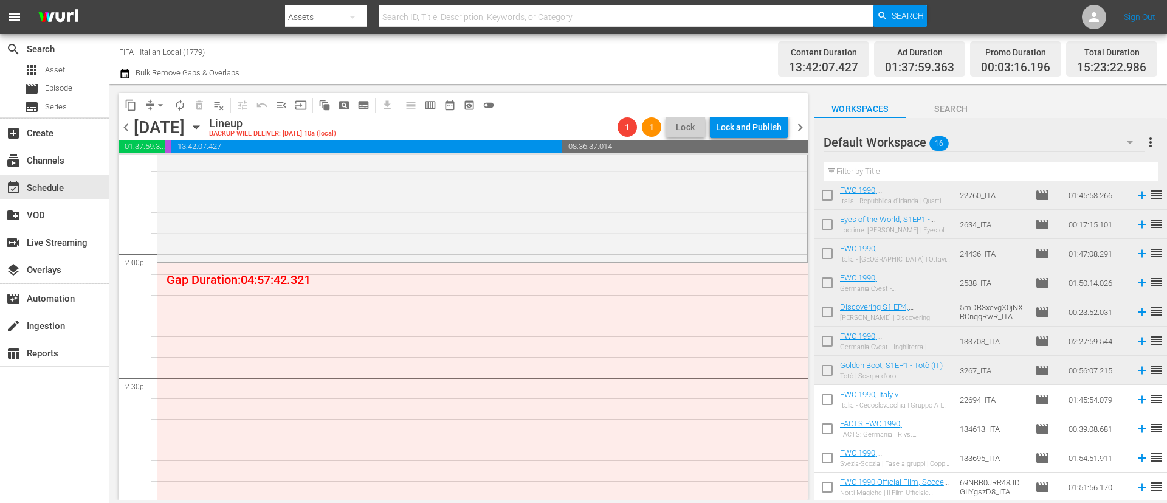
click at [821, 390] on input "checkbox" at bounding box center [827, 402] width 26 height 26
checkbox input "true"
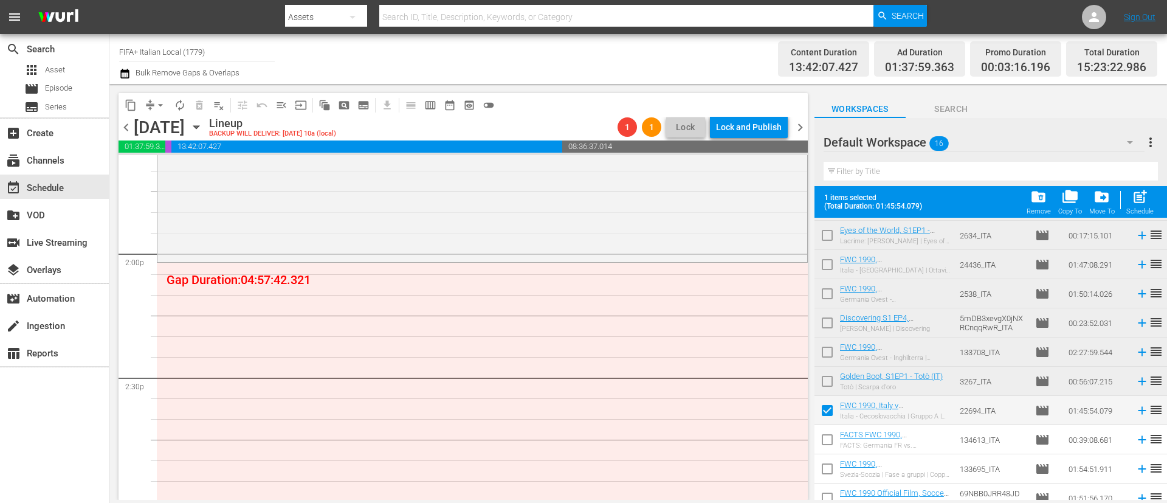
scroll to position [213, 0]
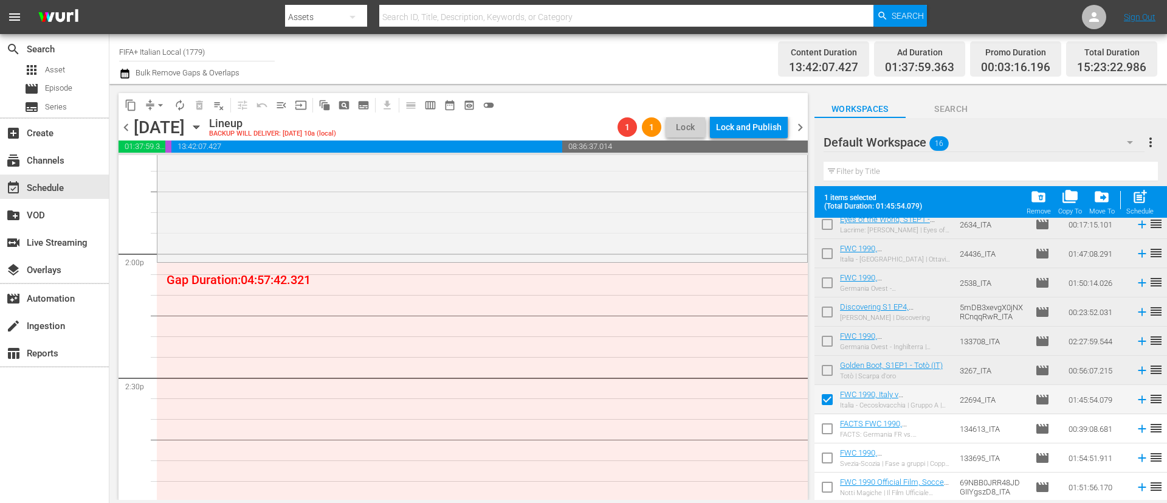
click at [830, 450] on input "checkbox" at bounding box center [827, 460] width 26 height 26
checkbox input "true"
click at [826, 501] on body "menu Search By Assets Search ID, Title, Description, Keywords, or Category Sear…" at bounding box center [583, 251] width 1167 height 503
click at [823, 489] on input "checkbox" at bounding box center [827, 489] width 26 height 26
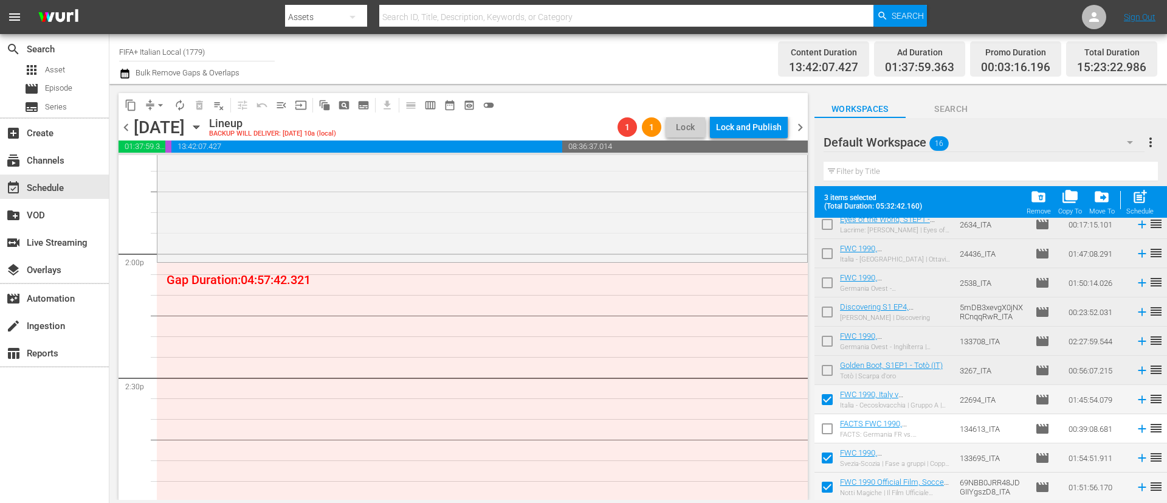
click at [823, 489] on input "checkbox" at bounding box center [827, 489] width 26 height 26
checkbox input "false"
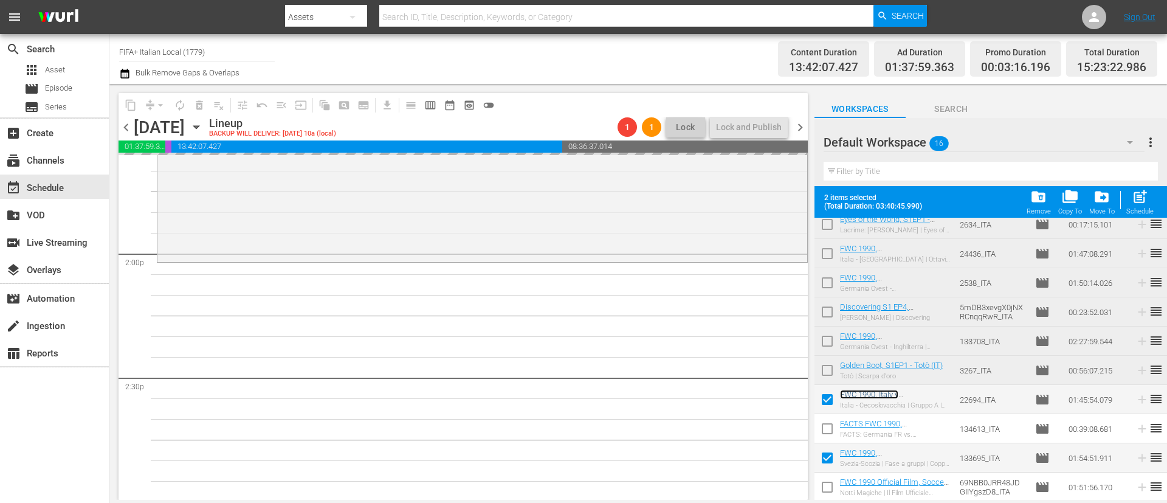
scroll to position [0, 0]
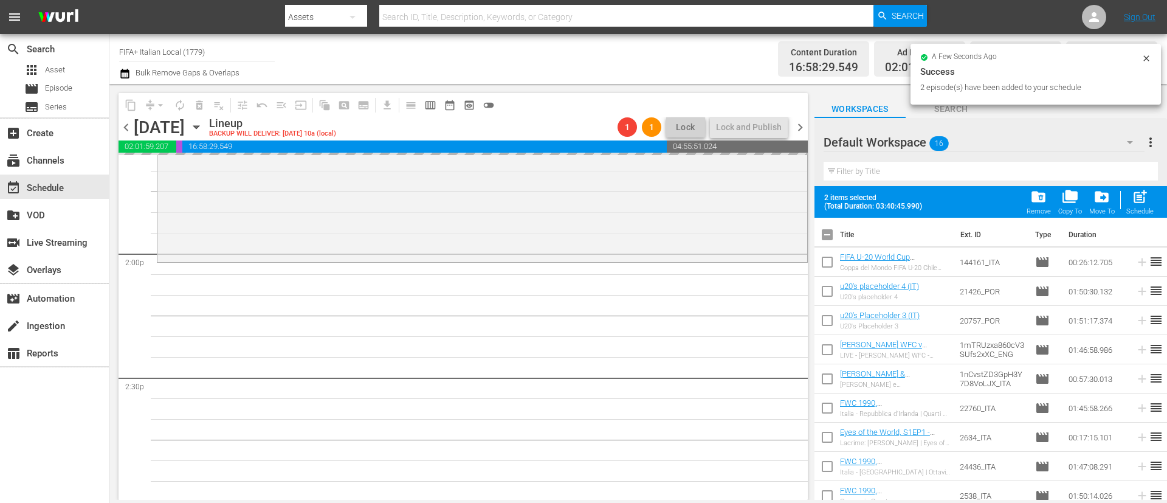
click at [833, 241] on input "checkbox" at bounding box center [827, 237] width 26 height 26
checkbox input "true"
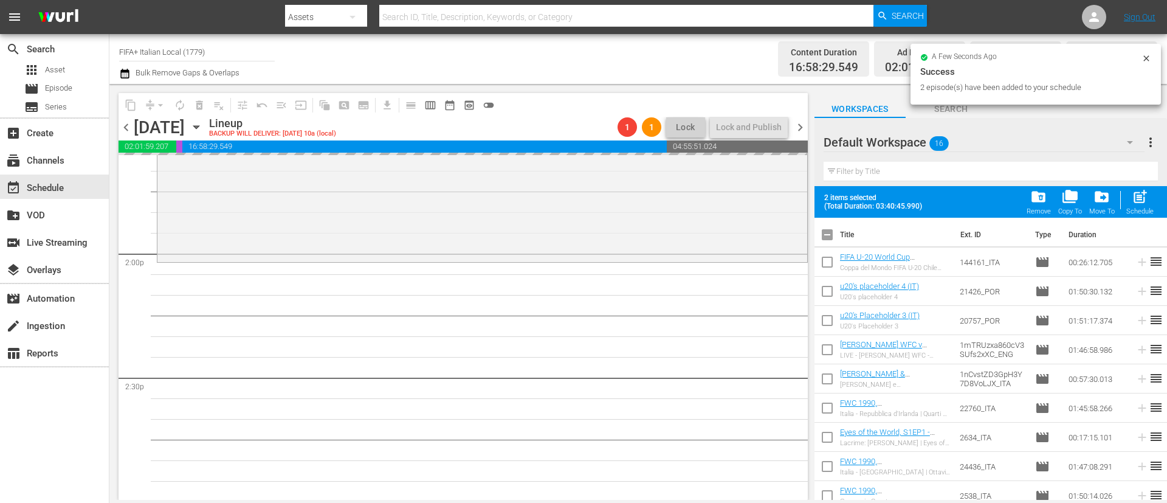
checkbox input "true"
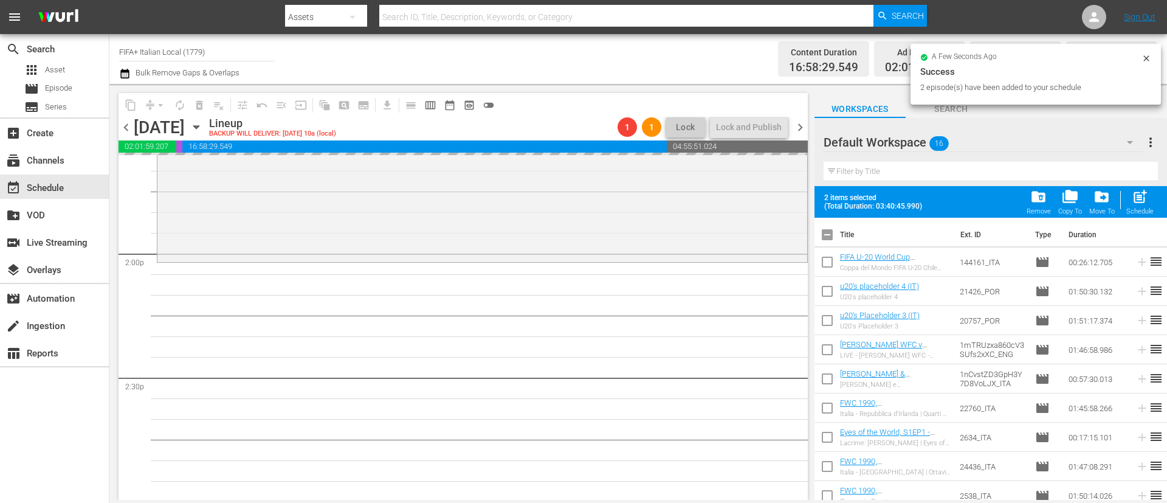
checkbox input "true"
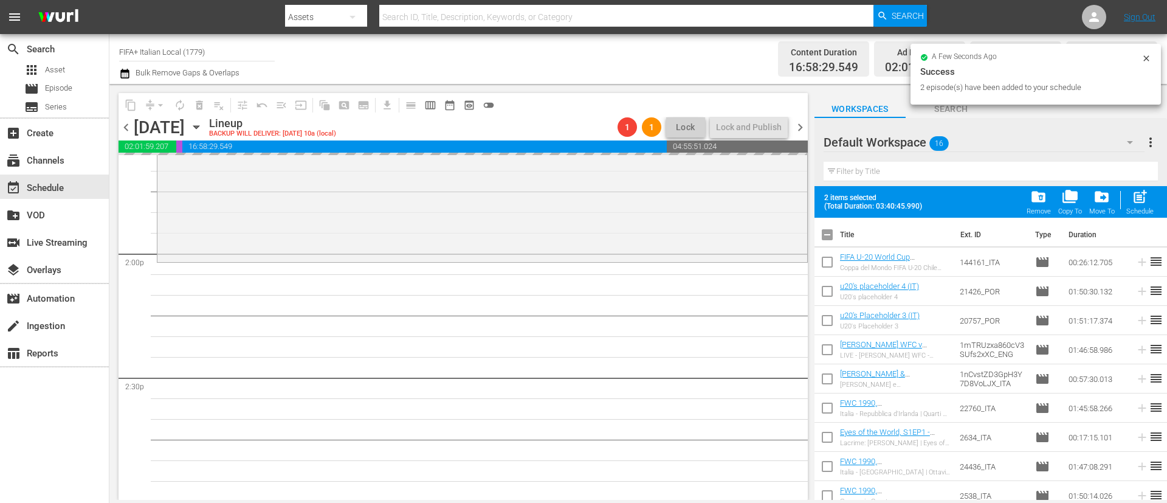
checkbox input "true"
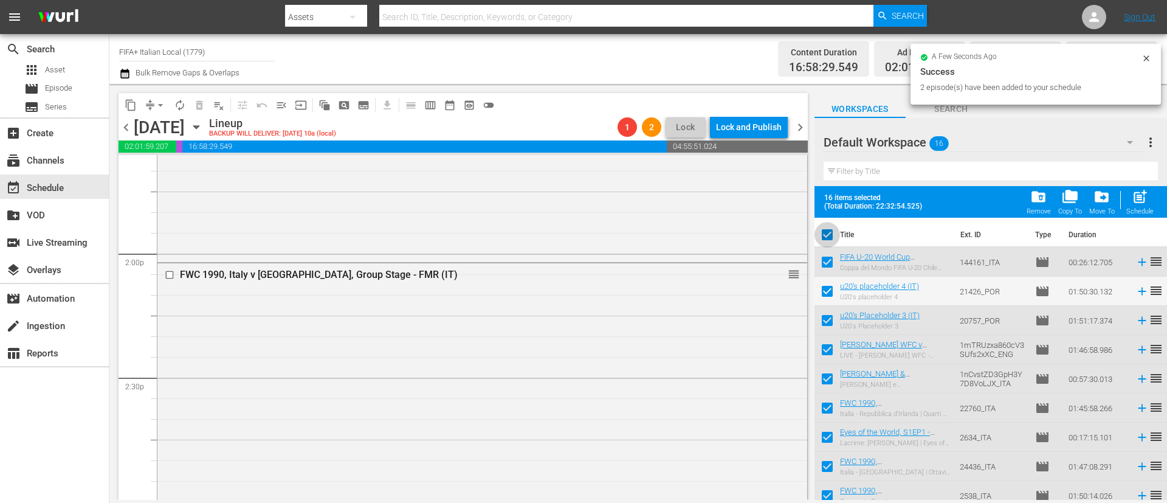
click at [833, 241] on input "checkbox" at bounding box center [827, 237] width 26 height 26
checkbox input "false"
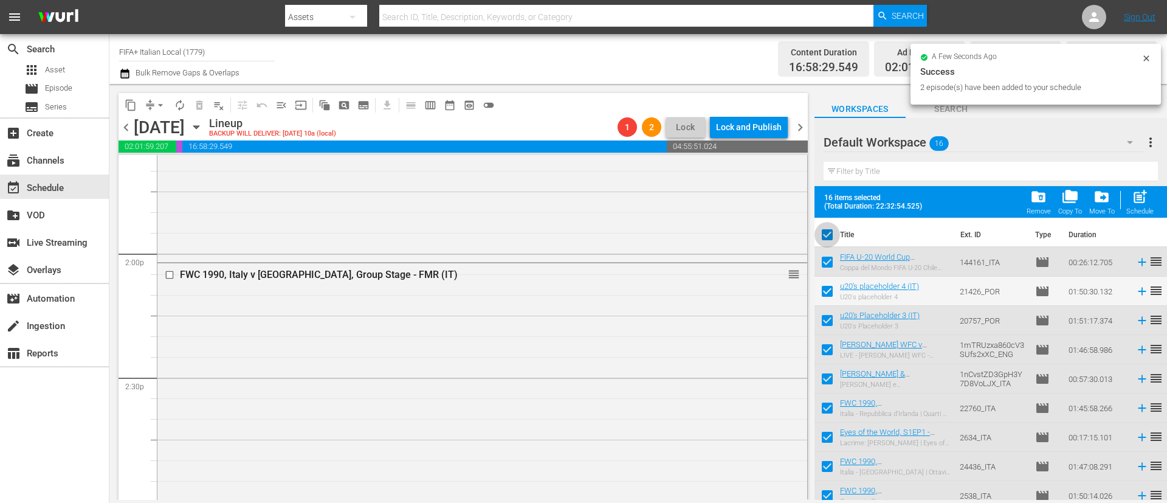
checkbox input "false"
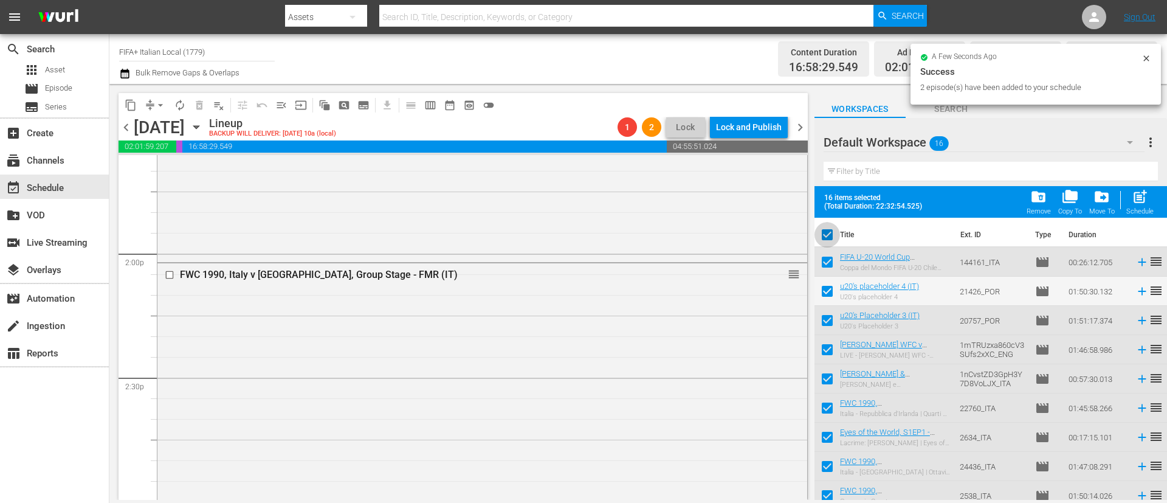
checkbox input "false"
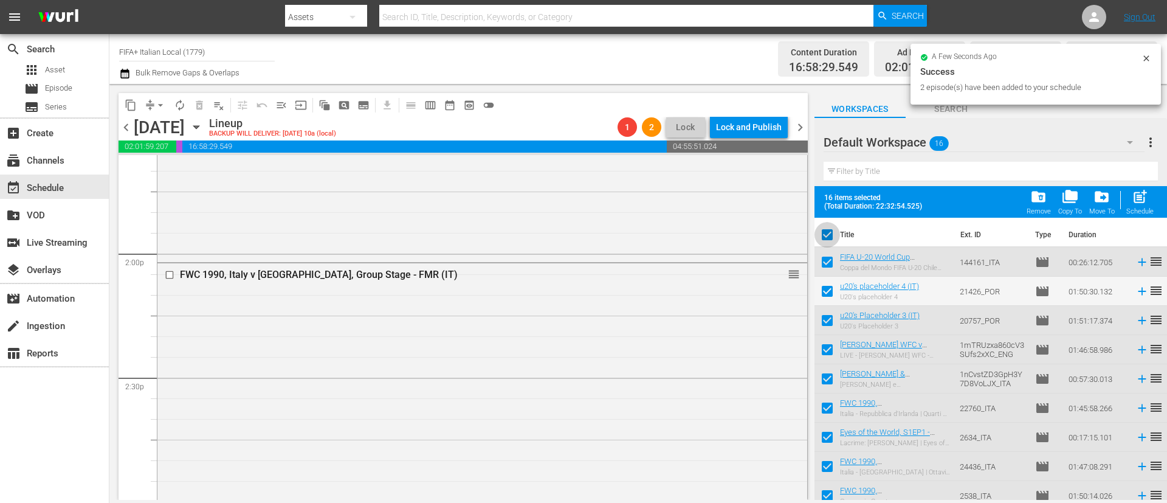
checkbox input "false"
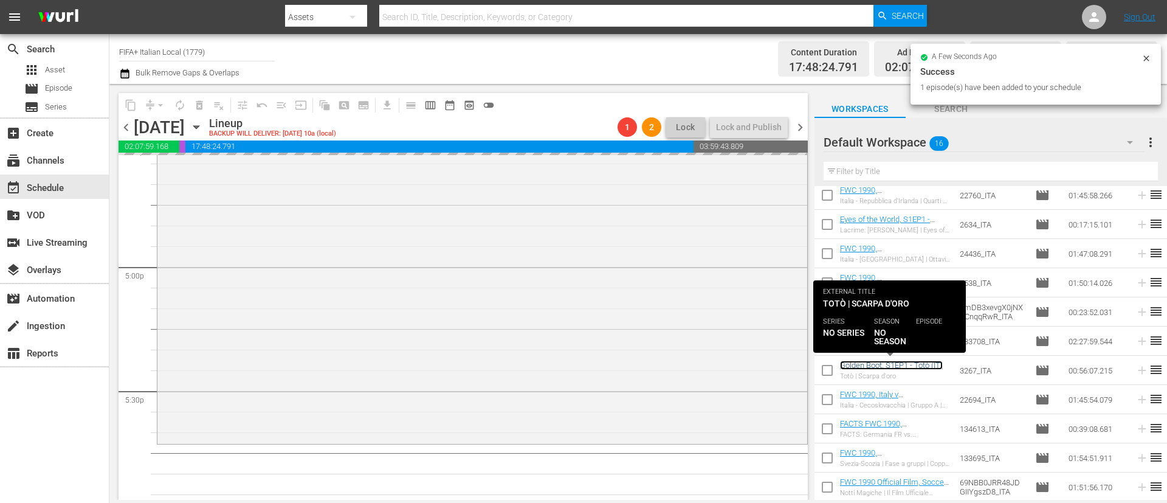
scroll to position [4467, 0]
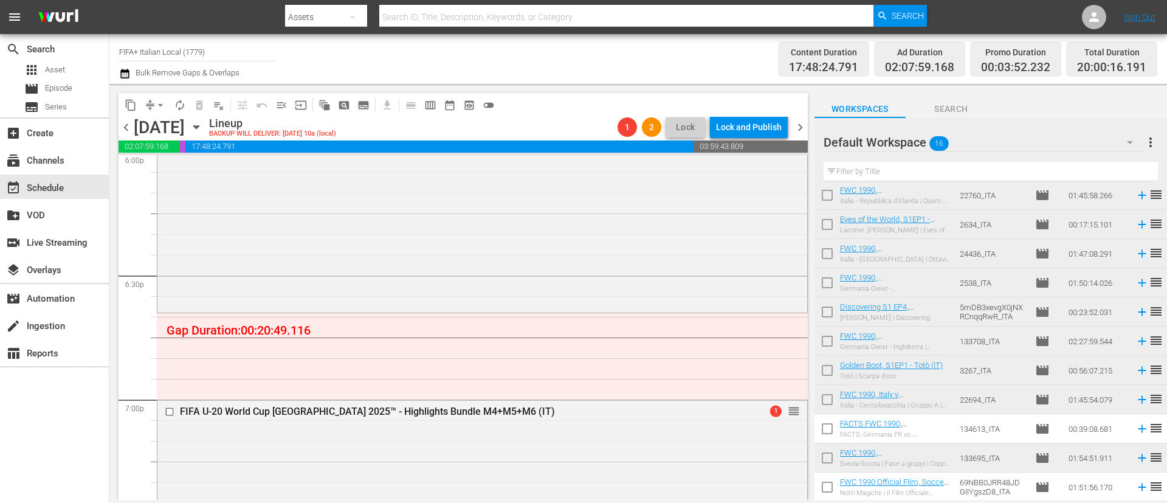
click at [915, 312] on div "Discovering S1 EP4, Sergio Goycochea (IT) Sergio Goycochea | Discovering" at bounding box center [895, 311] width 110 height 19
drag, startPoint x: 915, startPoint y: 312, endPoint x: 896, endPoint y: 309, distance: 18.5
click at [962, 310] on tr "Discovering S1 EP4, Sergio Goycochea (IT) Sergio Goycochea | Discovering 5mDB3x…" at bounding box center [990, 311] width 353 height 29
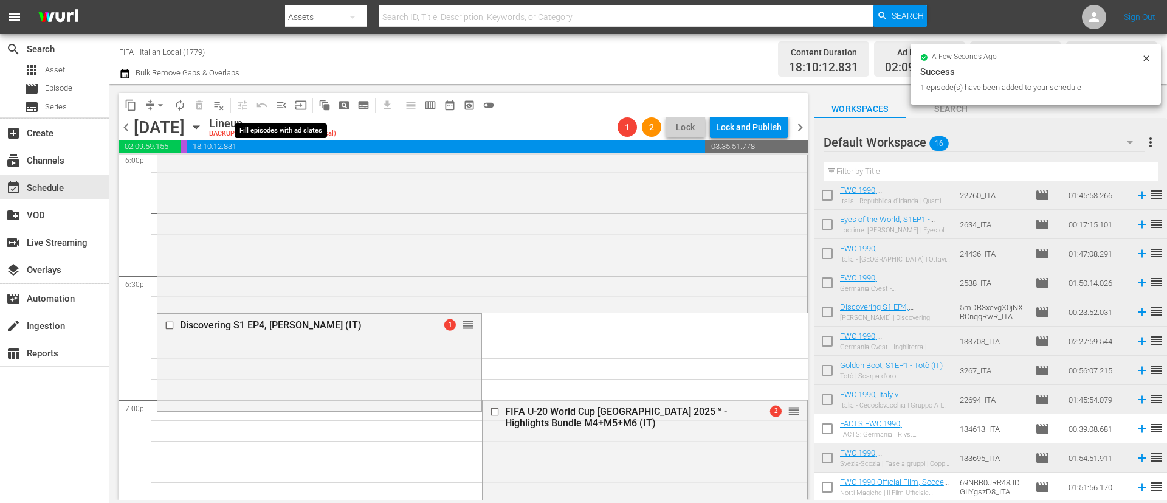
click at [281, 107] on span "menu_open" at bounding box center [281, 105] width 12 height 12
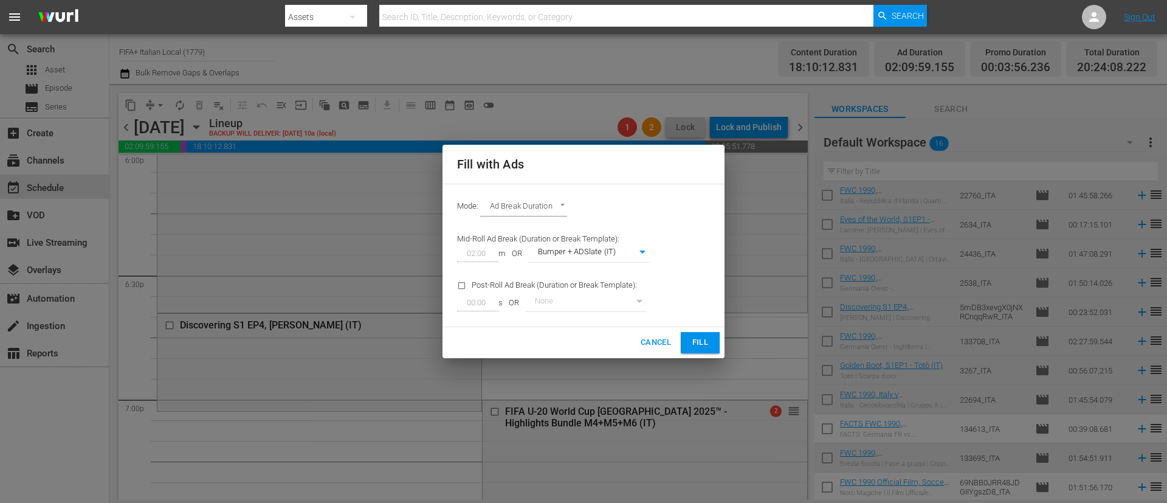
click at [702, 343] on span "Fill" at bounding box center [699, 342] width 19 height 14
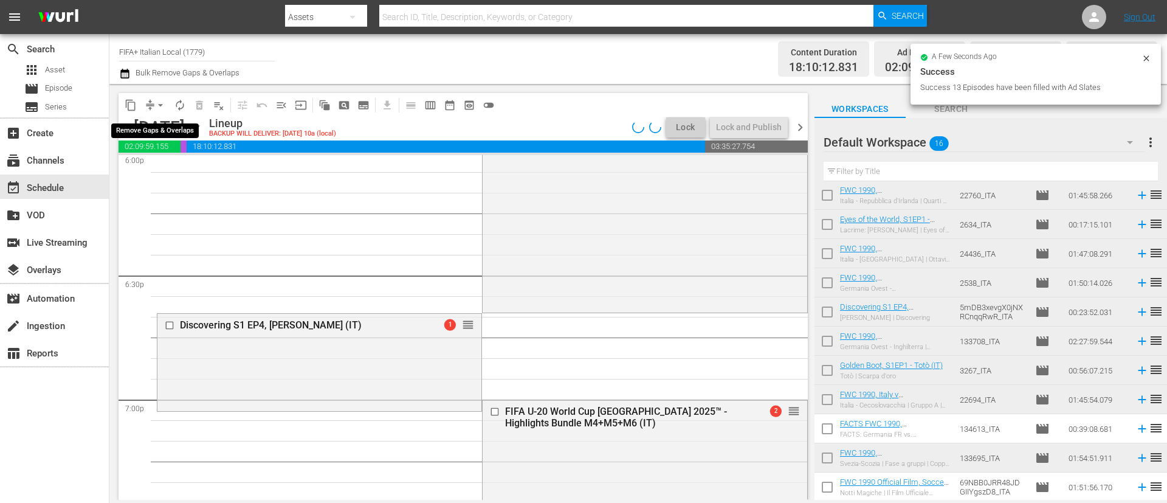
click at [154, 105] on button "arrow_drop_down" at bounding box center [160, 104] width 19 height 19
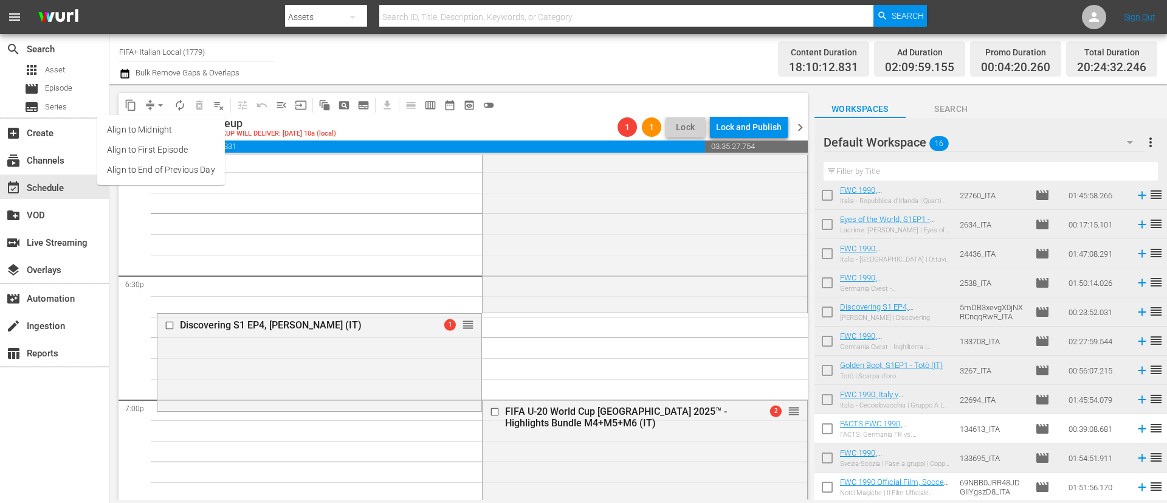
click at [204, 179] on li "Align to End of Previous Day" at bounding box center [161, 170] width 128 height 20
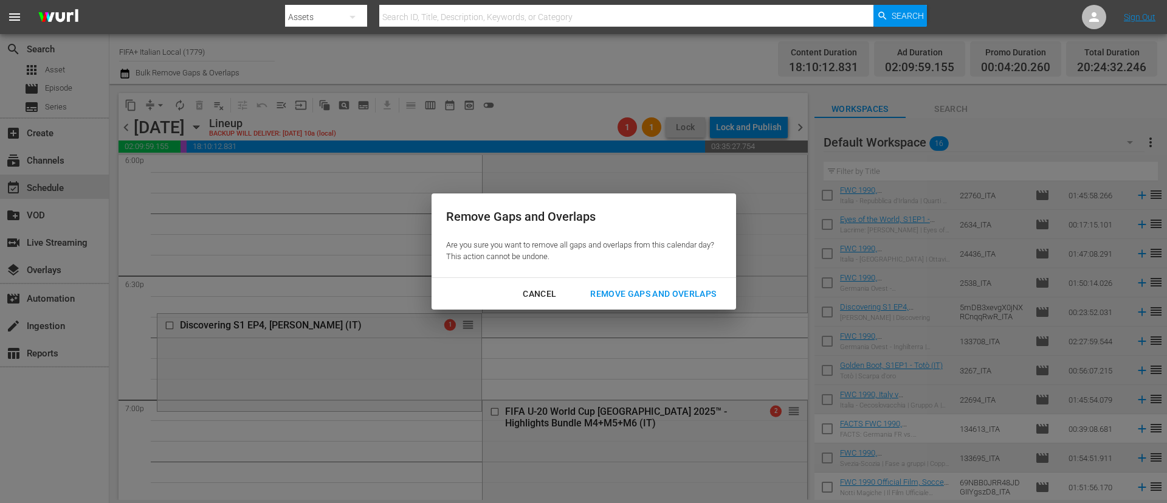
click at [681, 284] on button "Remove Gaps and Overlaps" at bounding box center [653, 294] width 155 height 22
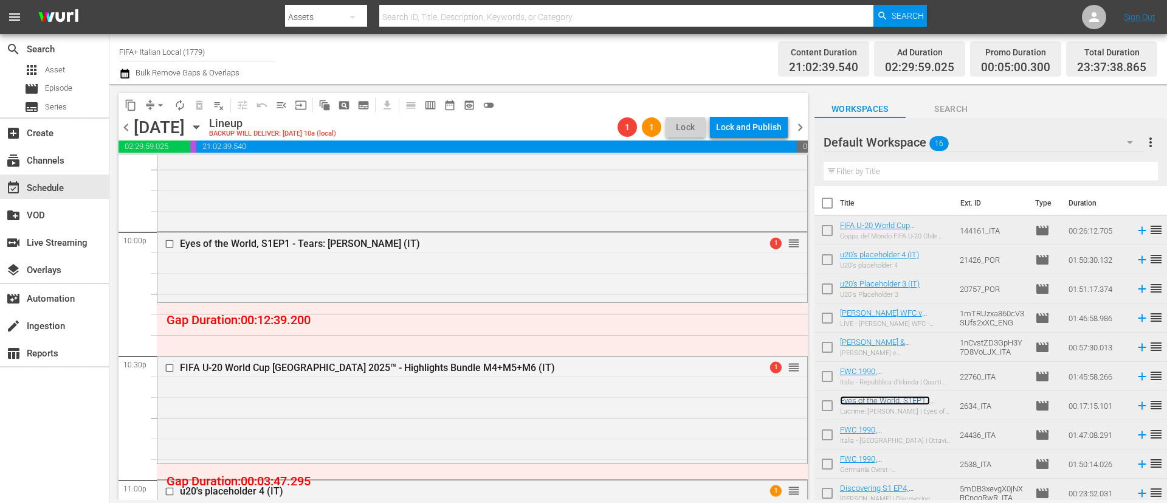
scroll to position [91, 0]
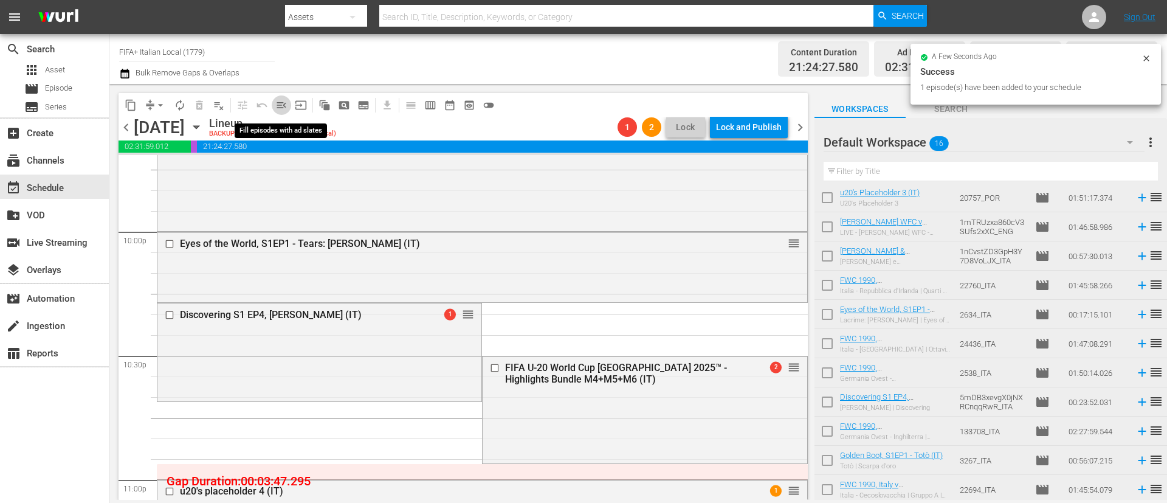
click at [286, 101] on span "menu_open" at bounding box center [281, 105] width 12 height 12
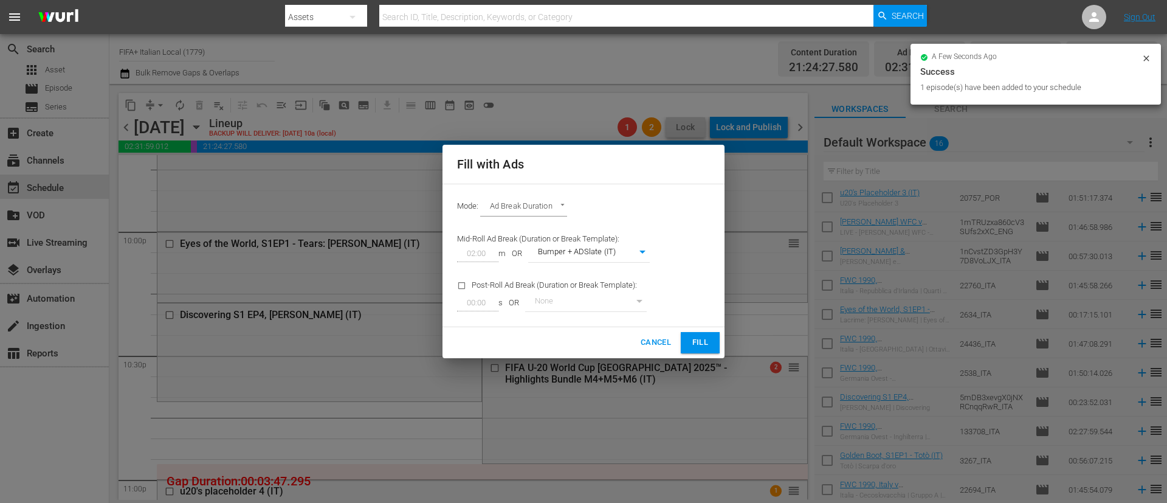
click at [713, 354] on div "Cancel Fill" at bounding box center [583, 342] width 282 height 31
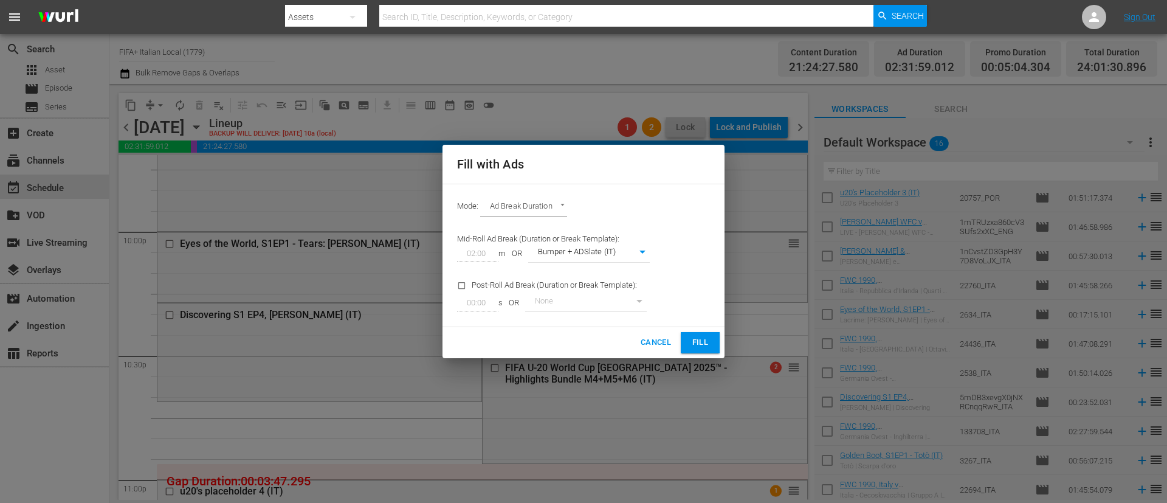
click at [689, 339] on button "Fill" at bounding box center [700, 342] width 39 height 21
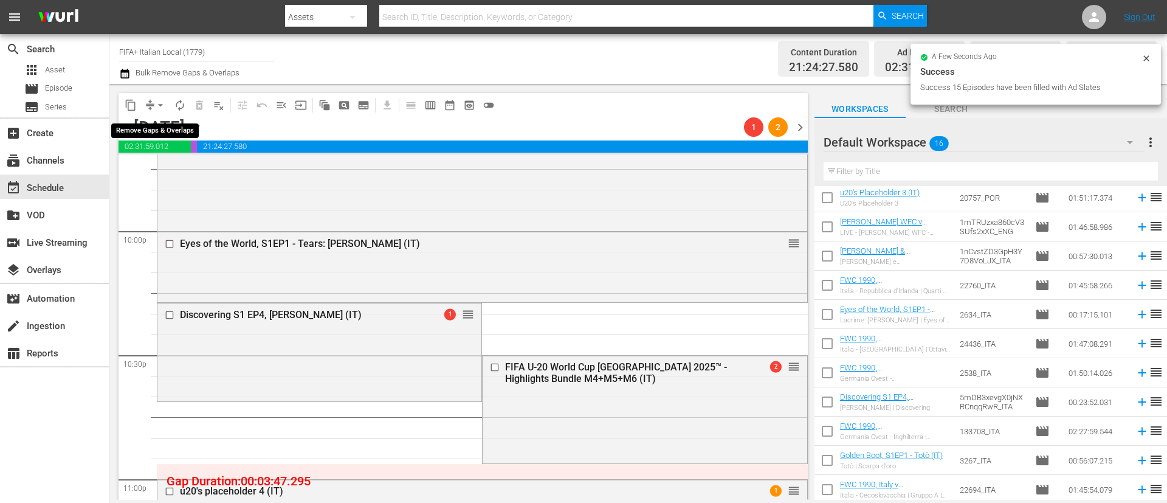
click at [159, 105] on span "arrow_drop_down" at bounding box center [160, 105] width 12 height 12
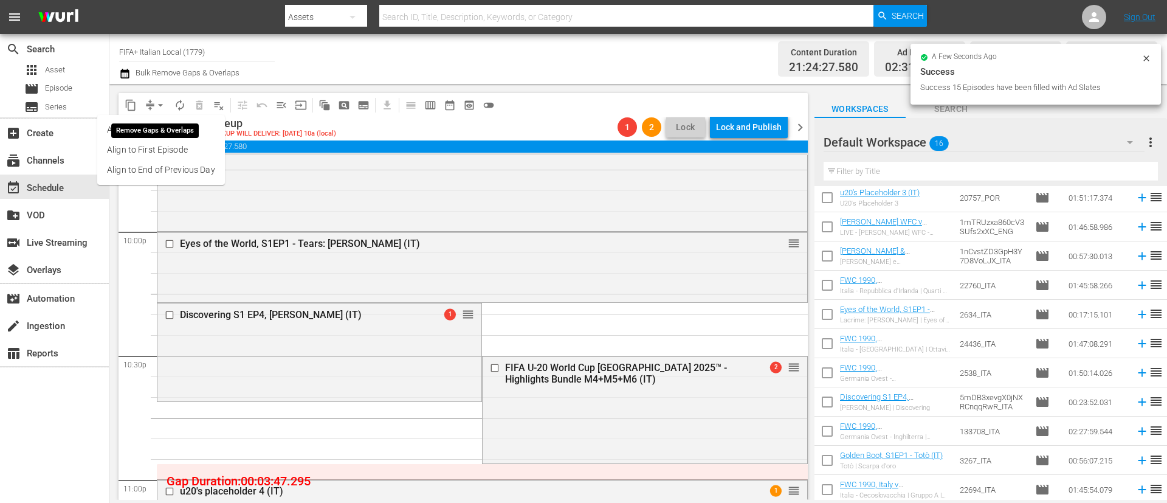
click at [177, 170] on li "Align to End of Previous Day" at bounding box center [161, 170] width 128 height 20
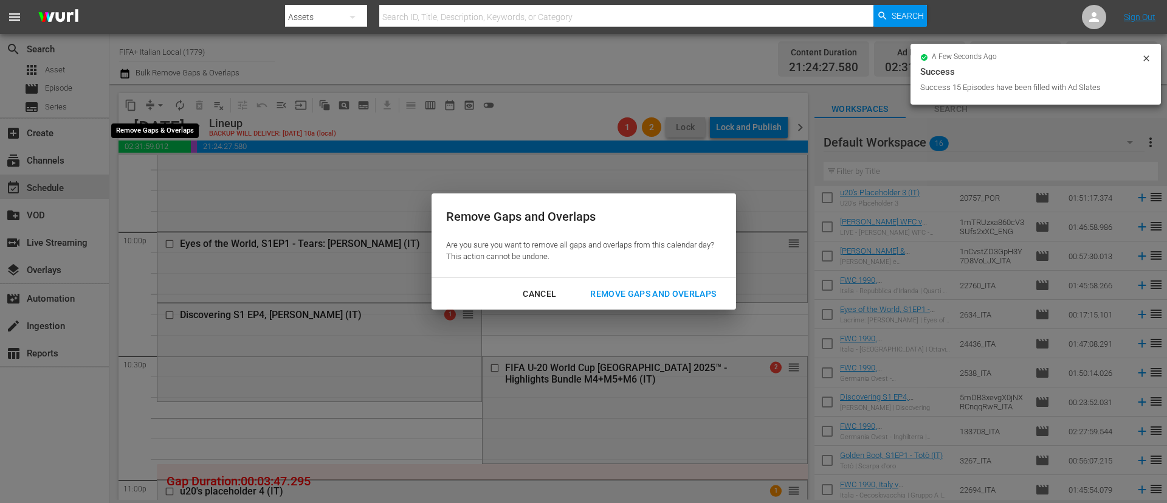
click at [683, 291] on div "Remove Gaps and Overlaps" at bounding box center [652, 293] width 145 height 15
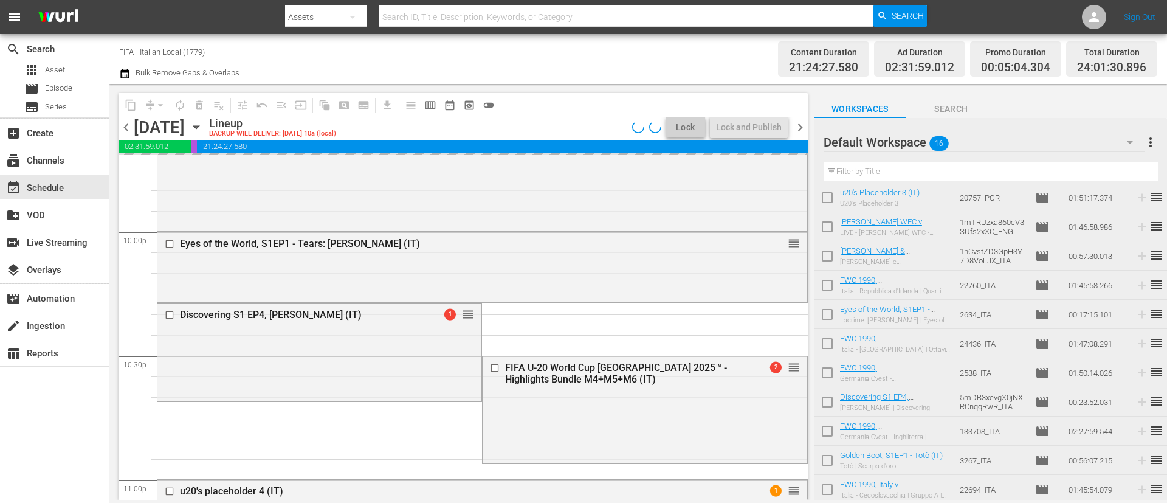
click at [1148, 139] on span "more_vert" at bounding box center [1150, 142] width 15 height 15
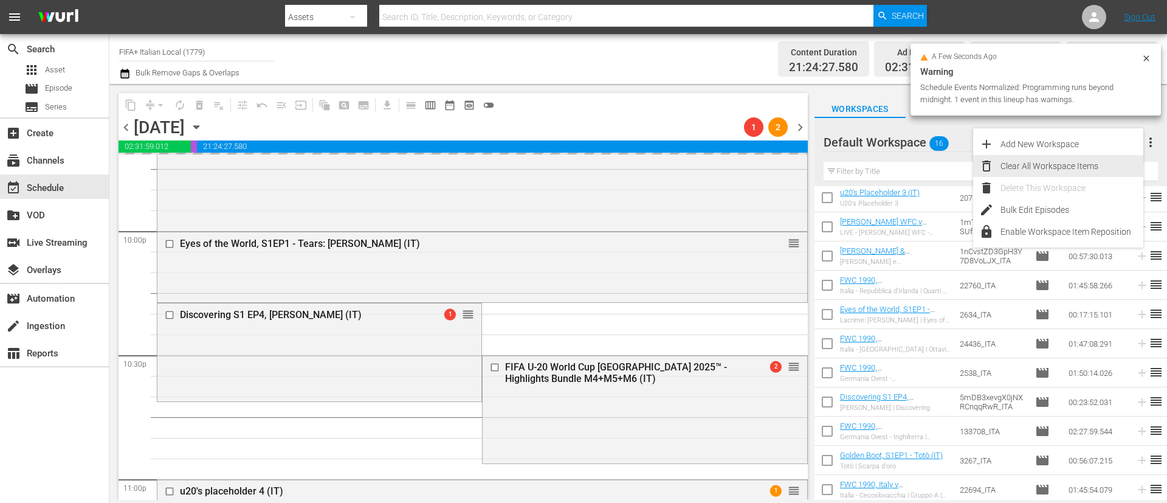
click at [1076, 159] on div "Clear All Workspace Items" at bounding box center [1071, 166] width 143 height 22
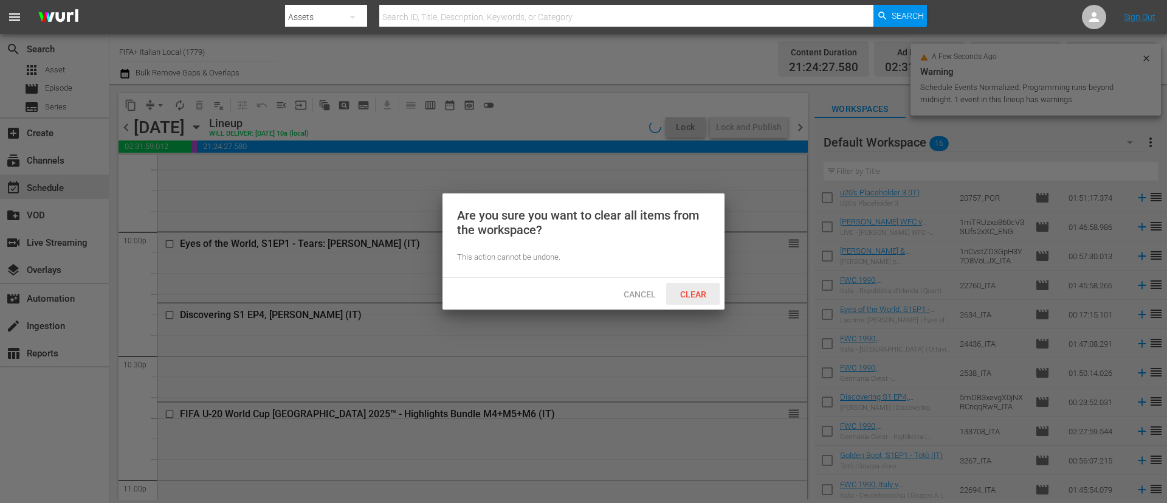
click at [681, 296] on span "Clear" at bounding box center [693, 294] width 46 height 10
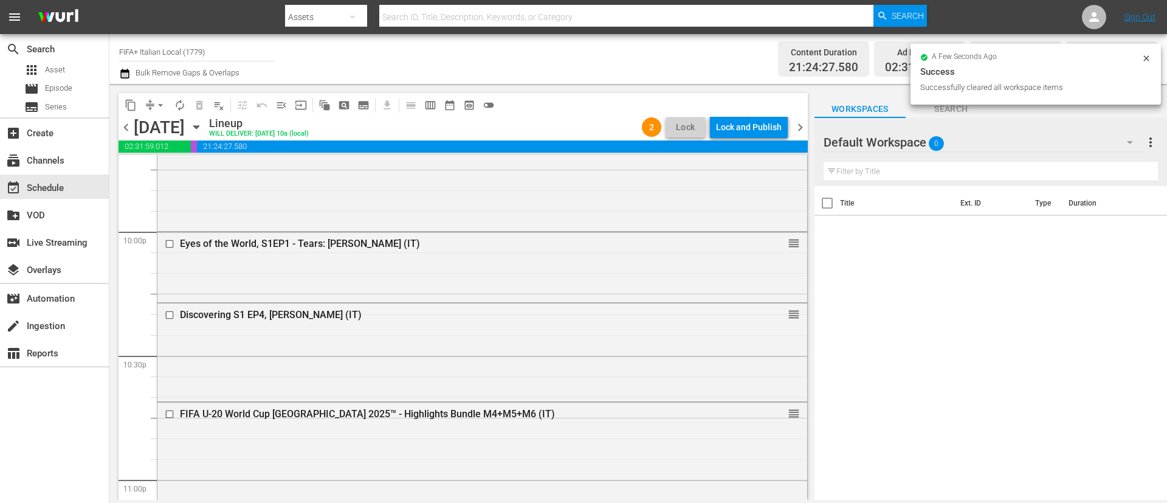
scroll to position [5470, 0]
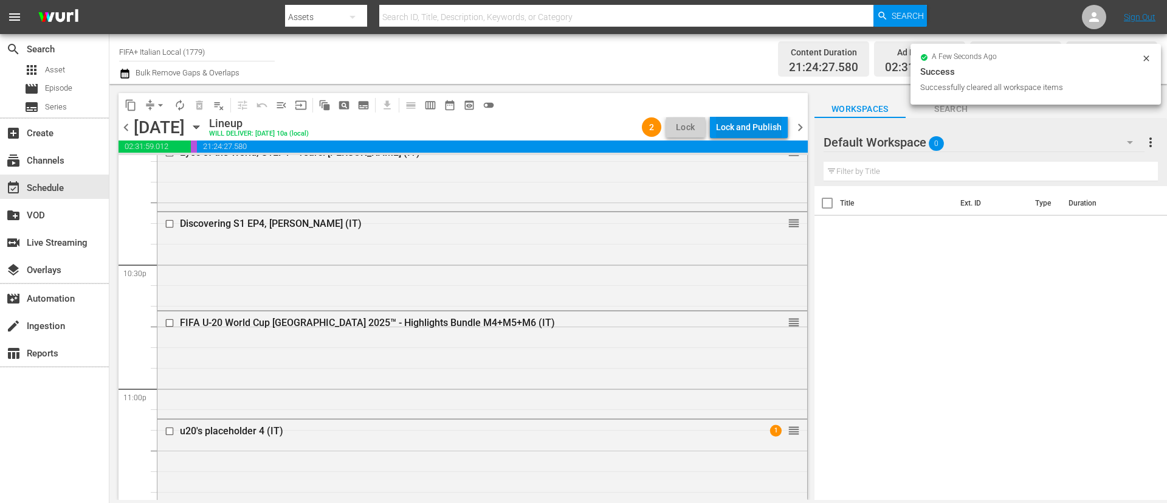
click at [761, 119] on div "Lock and Publish" at bounding box center [749, 127] width 66 height 22
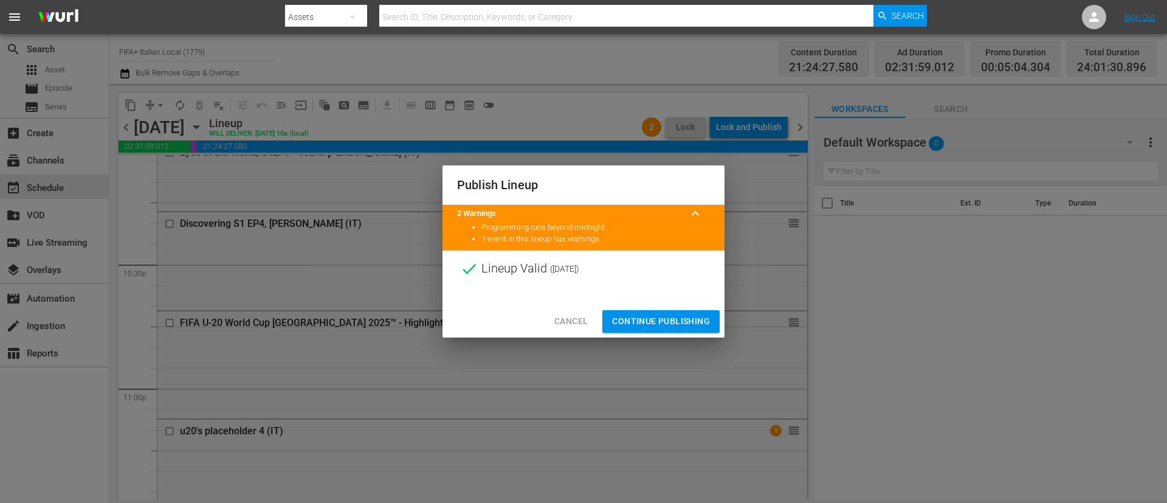
click at [666, 321] on span "Continue Publishing" at bounding box center [661, 321] width 98 height 15
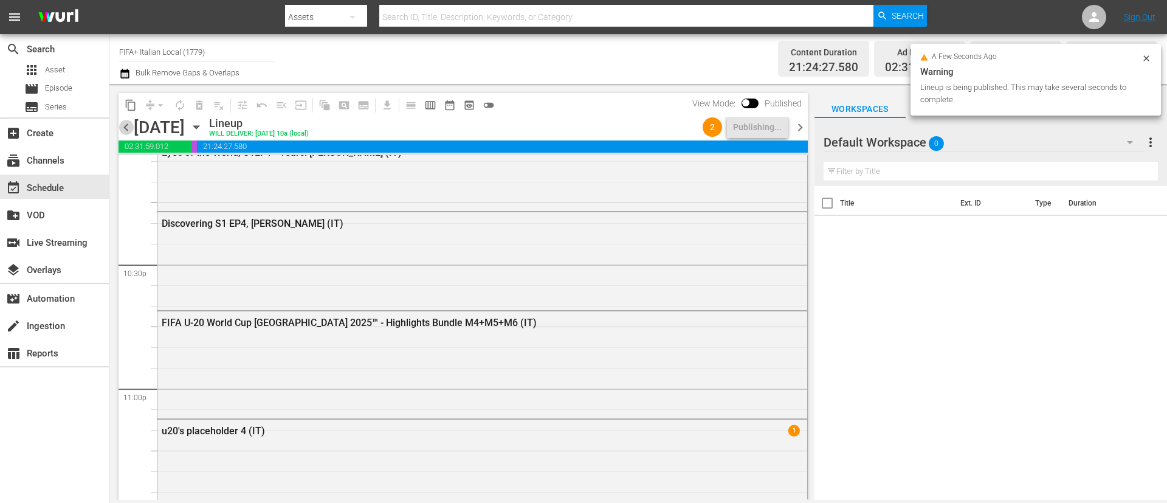
click at [125, 129] on span "chevron_left" at bounding box center [126, 127] width 15 height 15
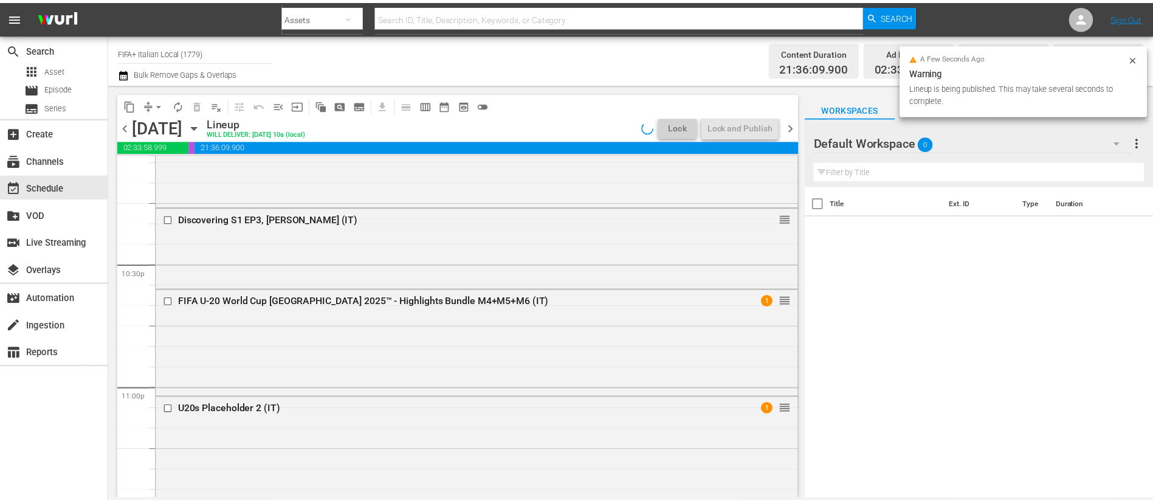
scroll to position [5201, 0]
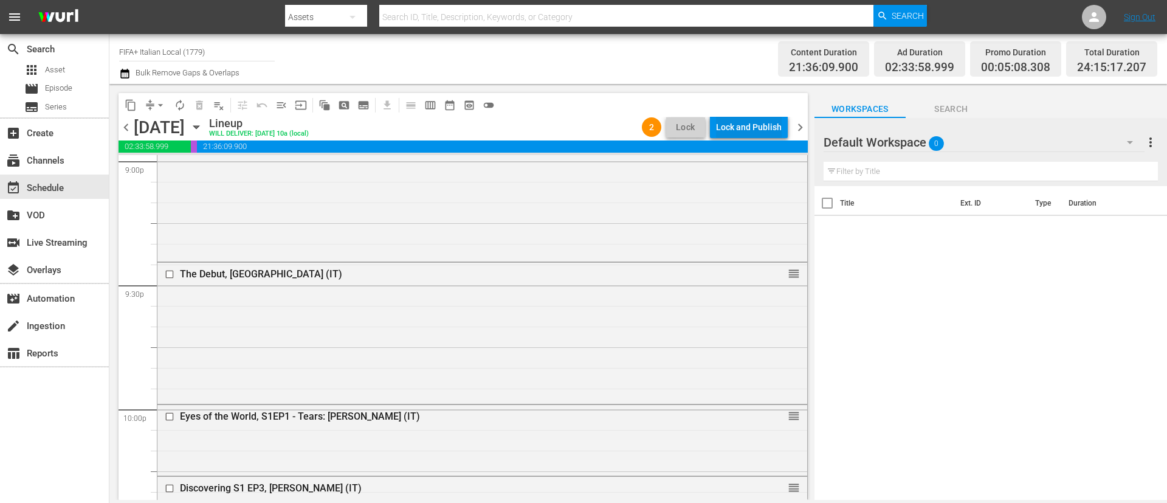
click at [746, 125] on div "Lock and Publish" at bounding box center [749, 127] width 66 height 22
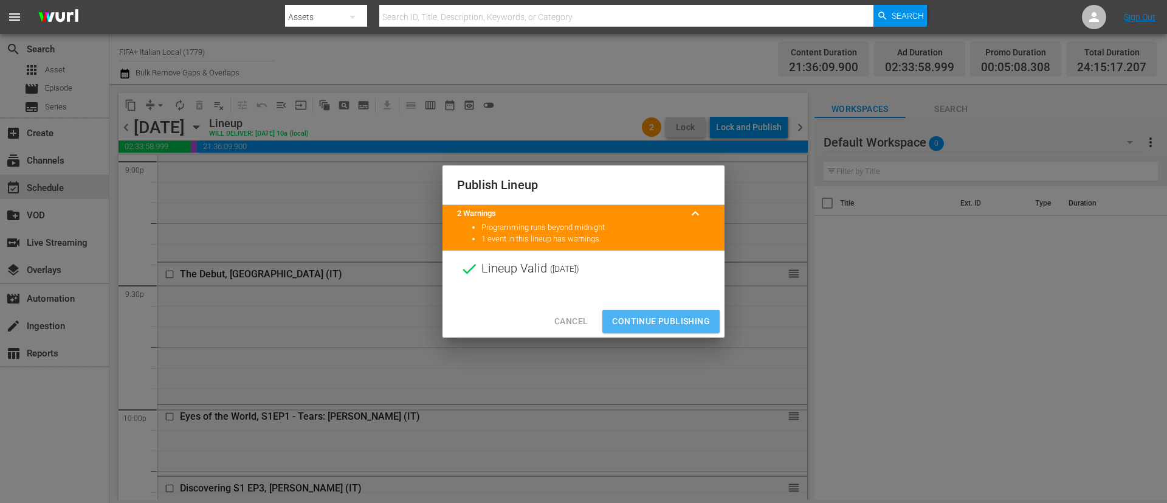
click at [692, 314] on span "Continue Publishing" at bounding box center [661, 321] width 98 height 15
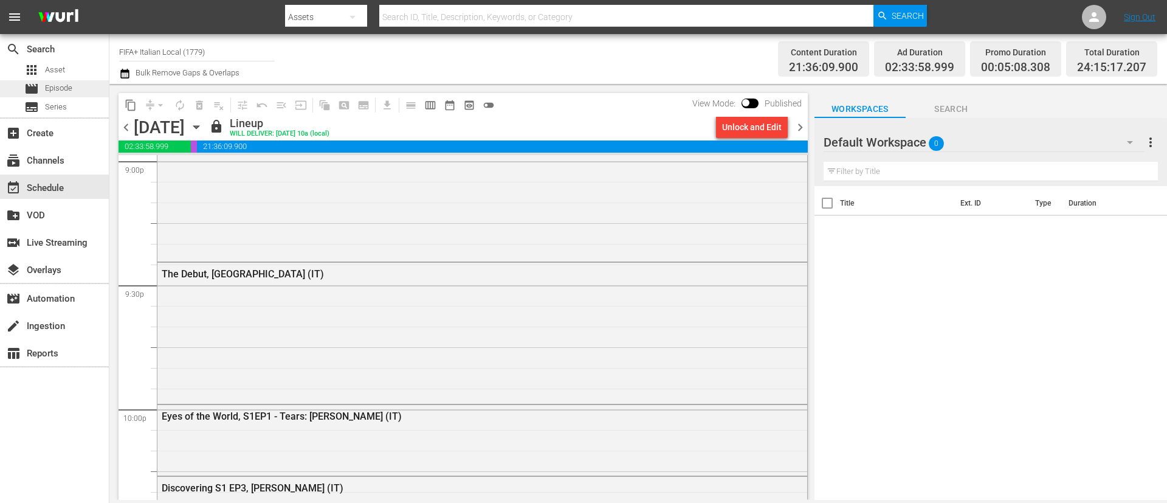
click at [57, 91] on span "Episode" at bounding box center [58, 88] width 27 height 12
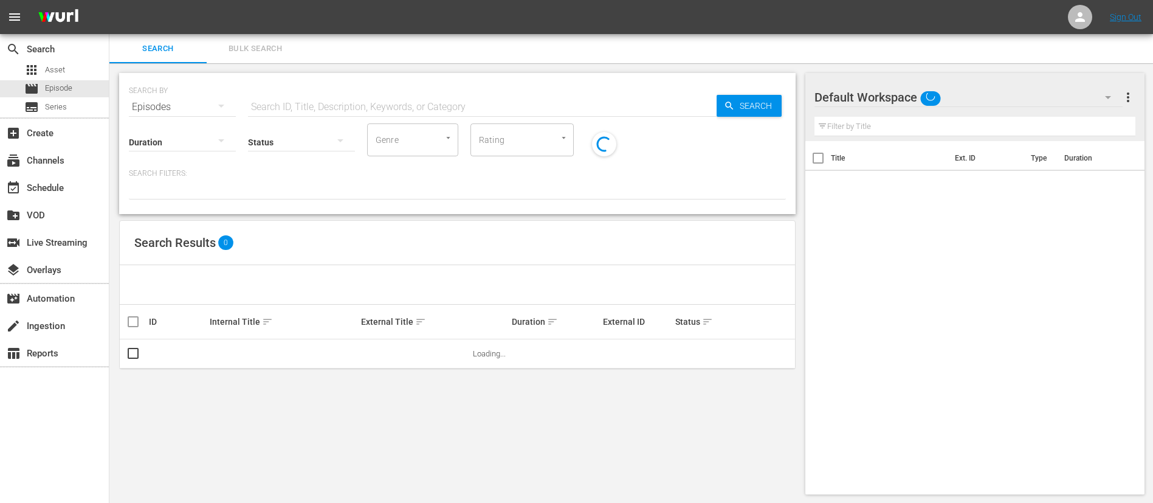
click at [276, 44] on span "Bulk Search" at bounding box center [255, 49] width 83 height 14
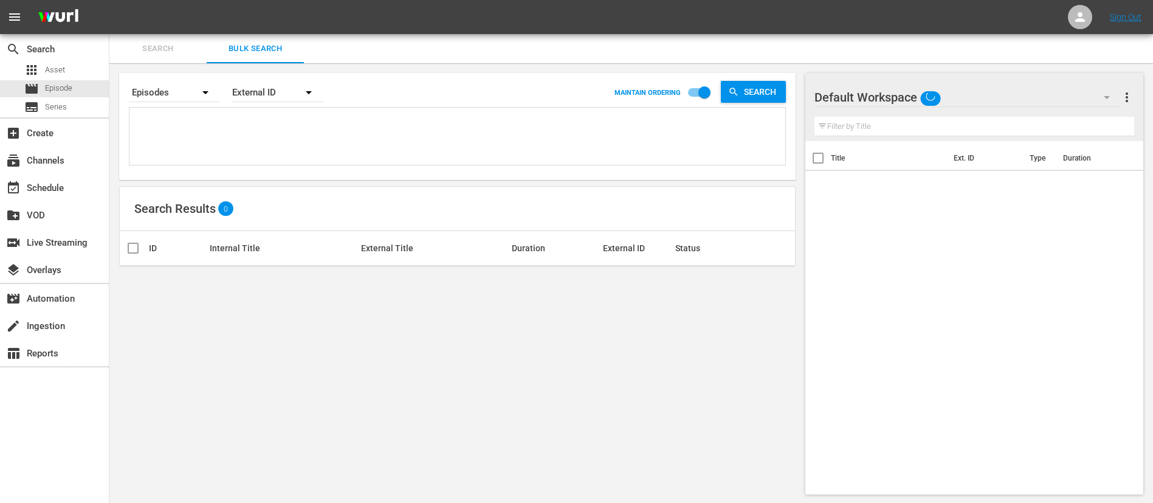
click at [263, 129] on textarea at bounding box center [458, 138] width 653 height 55
paste textarea "2wzQvLLUd04qXt5cLJ8V0e_FR 2P3mjNZEcHm3HacZaPh690_FR 11669_FR 4GACfxC1pBCX7UlMpc…"
type textarea "2wzQvLLUd04qXt5cLJ8V0e_FR 2P3mjNZEcHm3HacZaPh690_FR 11669_FR 4GACfxC1pBCX7UlMpc…"
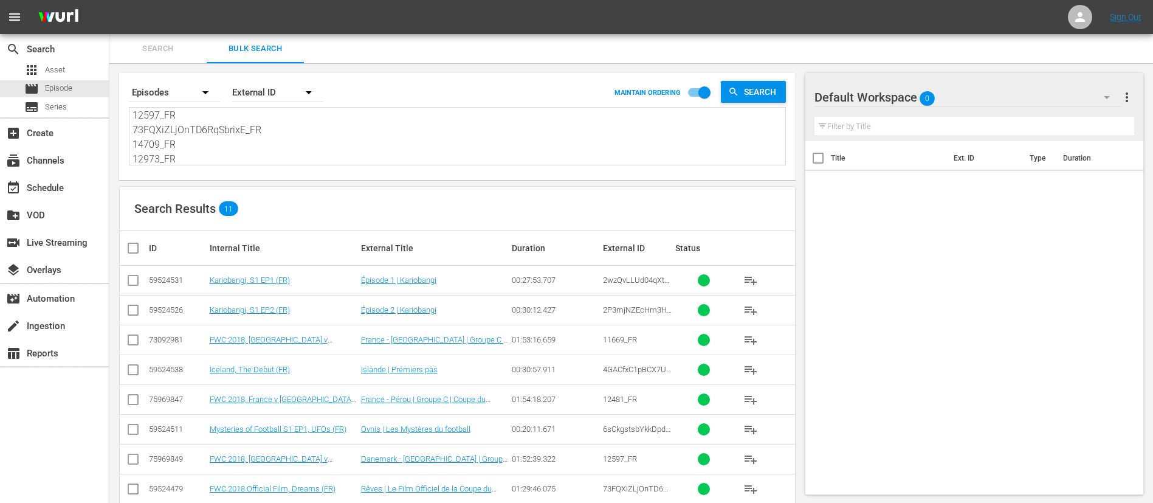
type textarea "2wzQvLLUd04qXt5cLJ8V0e_FR 2P3mjNZEcHm3HacZaPh690_FR 11669_FR 4GACfxC1pBCX7UlMpc…"
click at [129, 242] on input "checkbox" at bounding box center [138, 248] width 24 height 15
checkbox input "true"
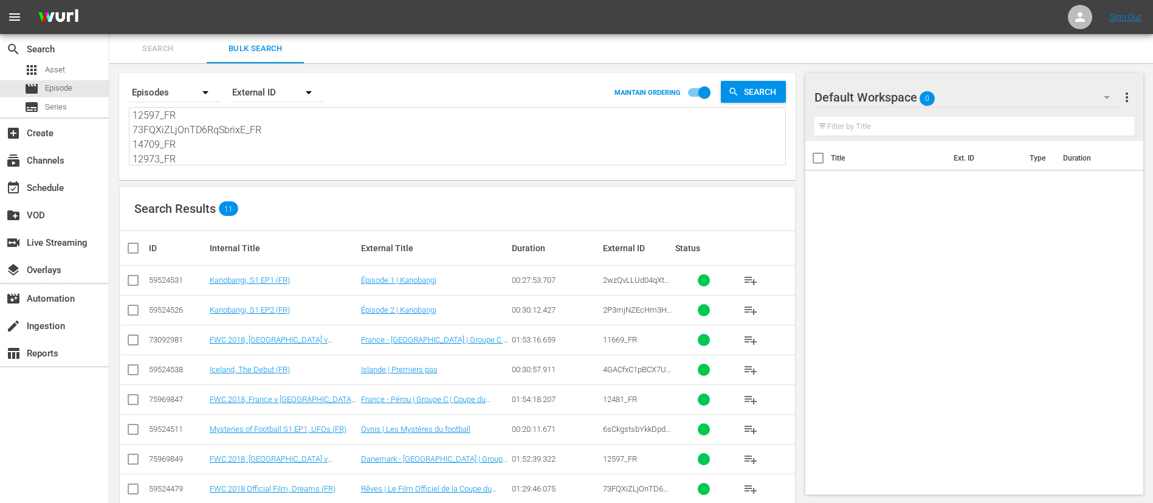
checkbox input "true"
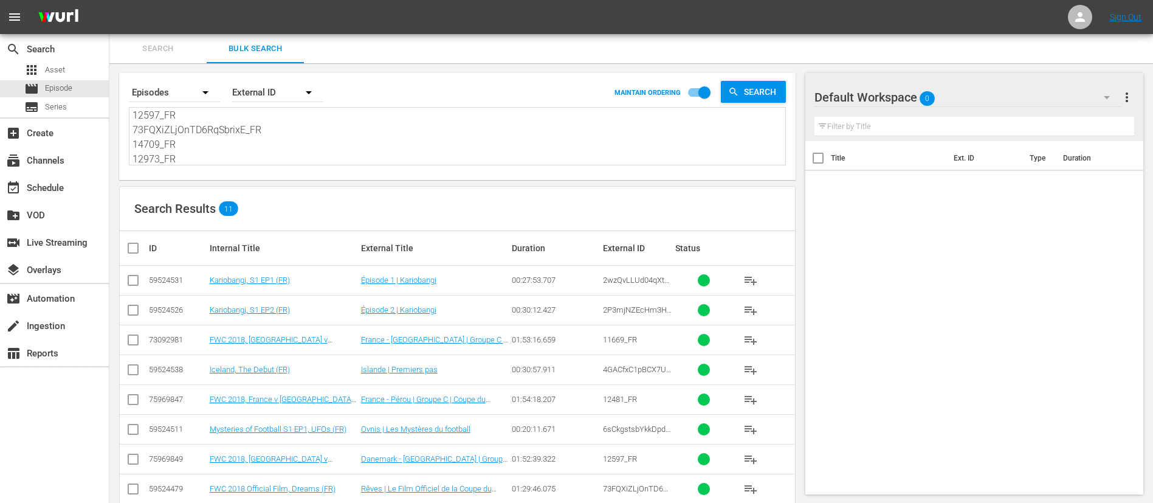
checkbox input "true"
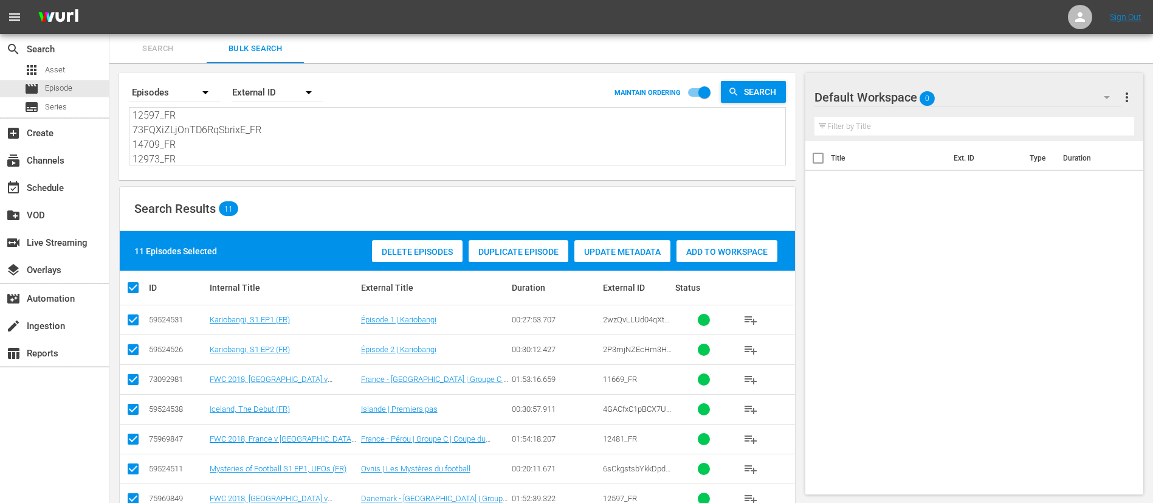
click at [759, 244] on div "Add to Workspace" at bounding box center [726, 251] width 101 height 23
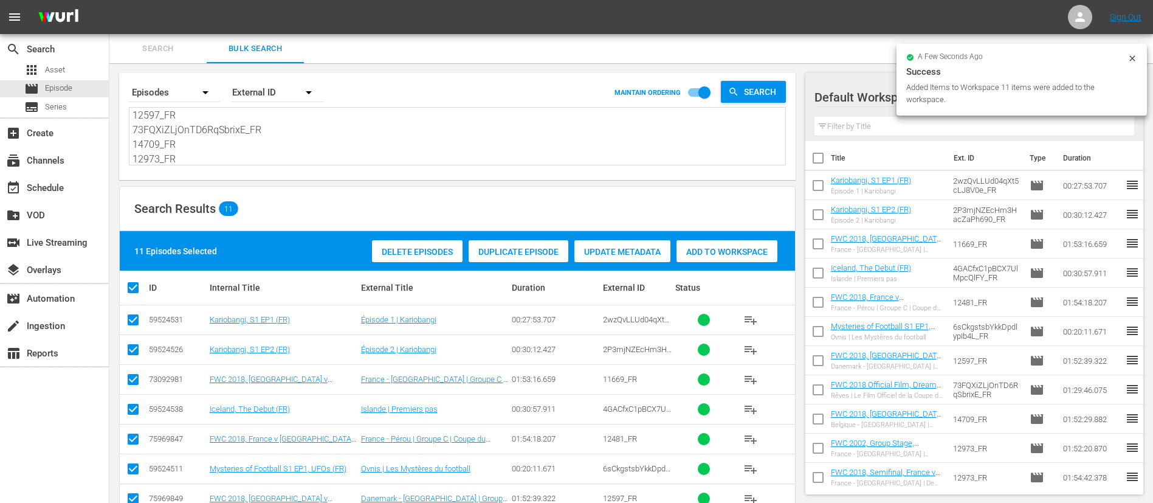
click at [143, 43] on span "Search" at bounding box center [158, 49] width 83 height 14
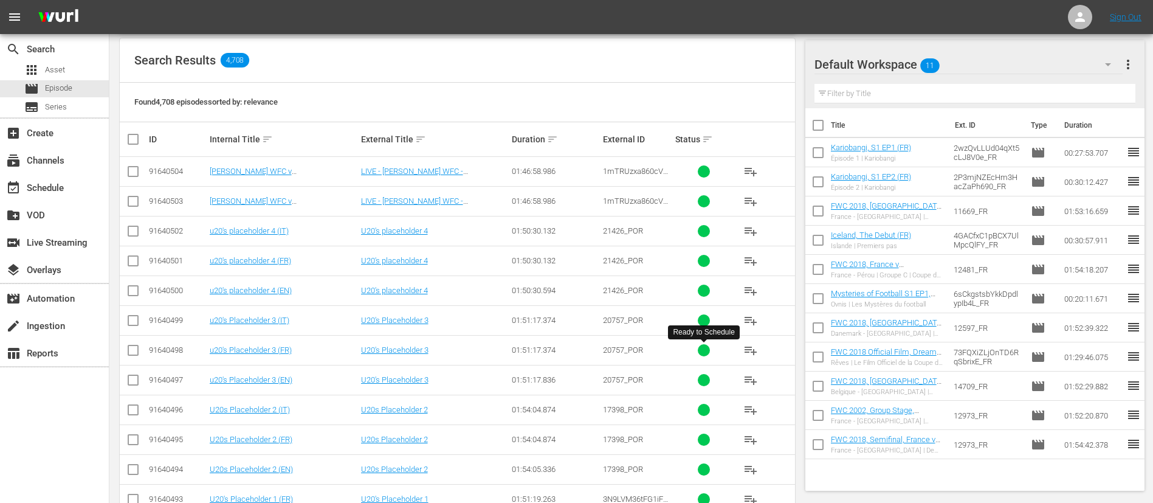
scroll to position [273, 0]
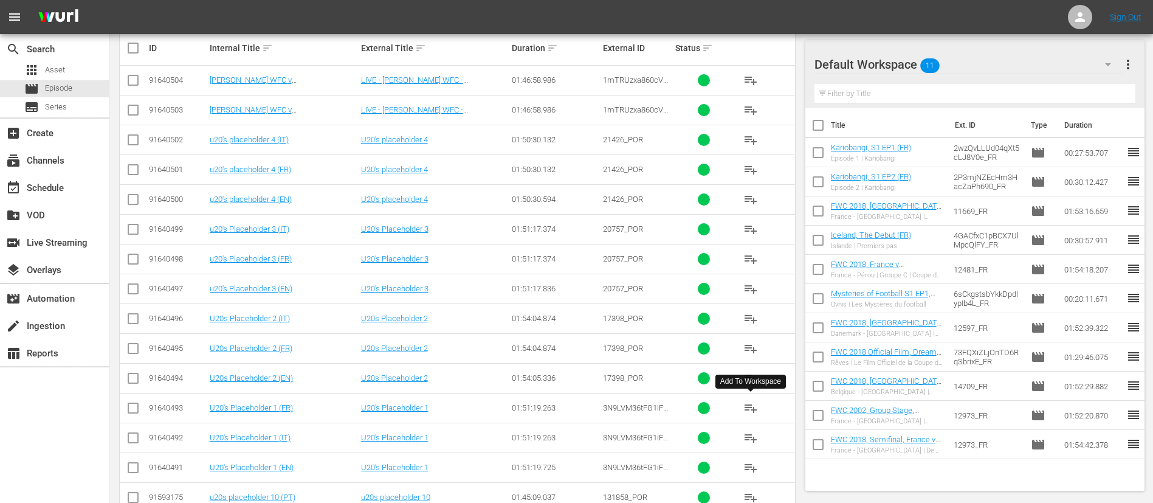
click at [759, 405] on button "playlist_add" at bounding box center [750, 407] width 29 height 29
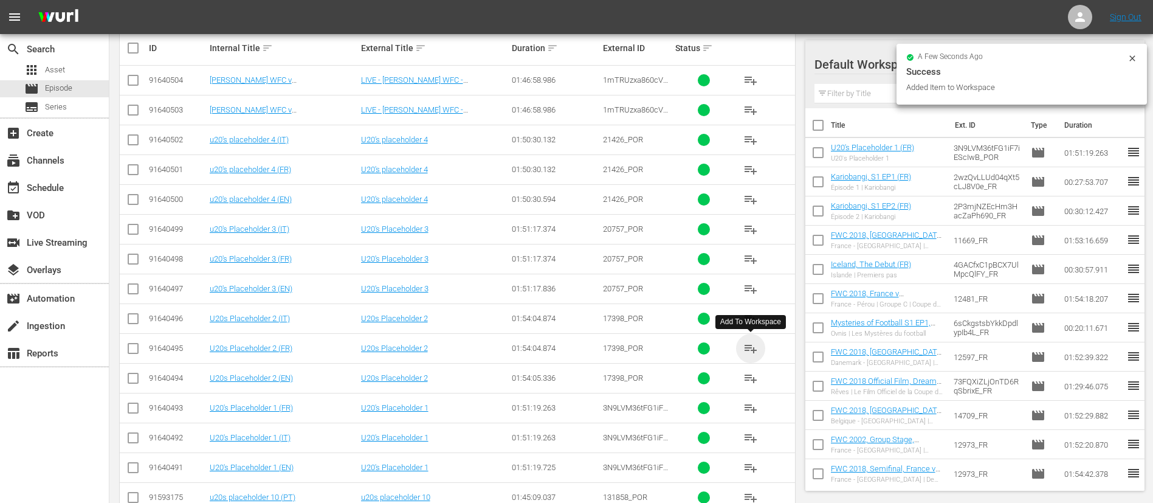
click at [754, 348] on span "playlist_add" at bounding box center [750, 348] width 15 height 15
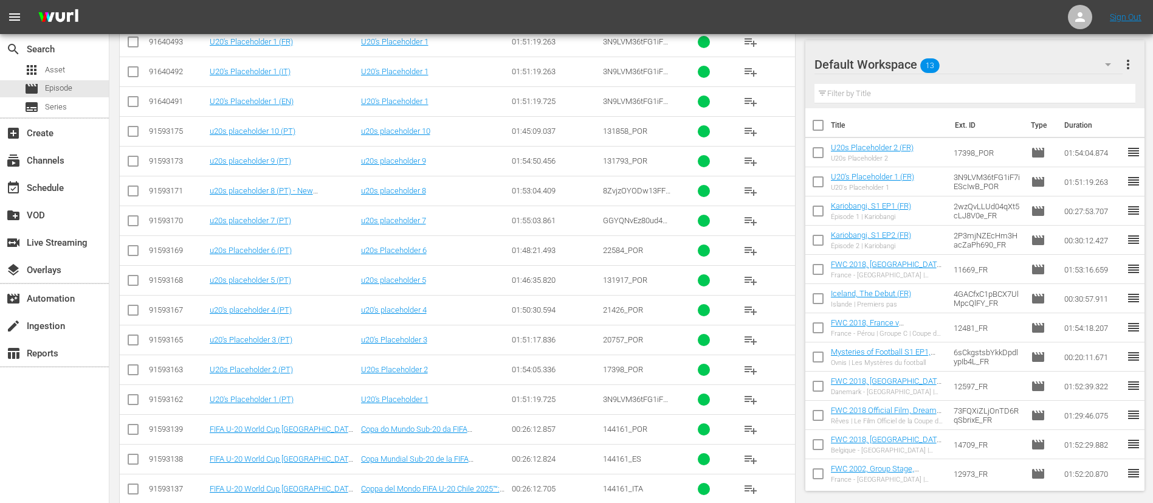
scroll to position [729, 0]
click at [756, 428] on span "playlist_add" at bounding box center [750, 428] width 15 height 15
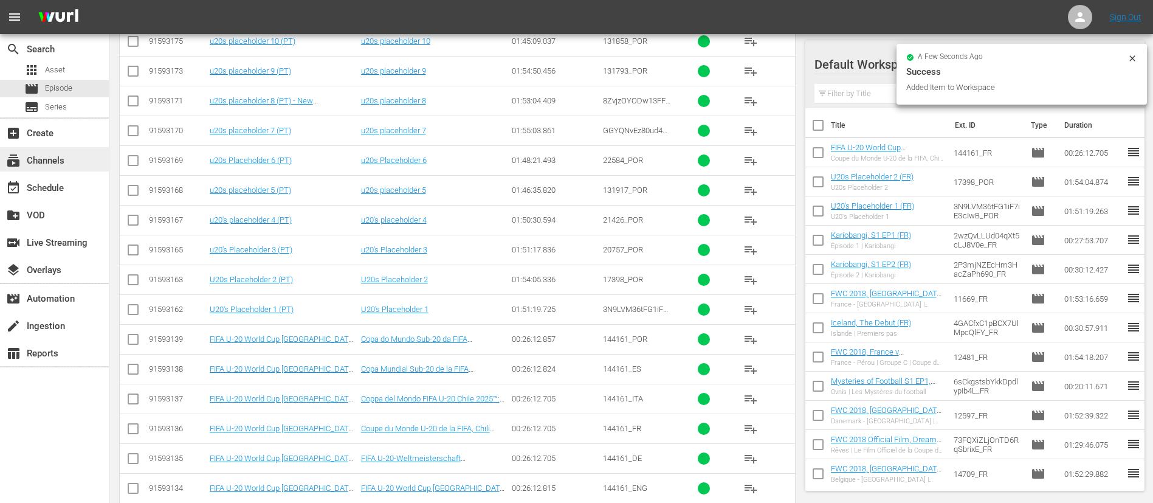
click at [55, 163] on div "subscriptions Channels" at bounding box center [34, 158] width 68 height 11
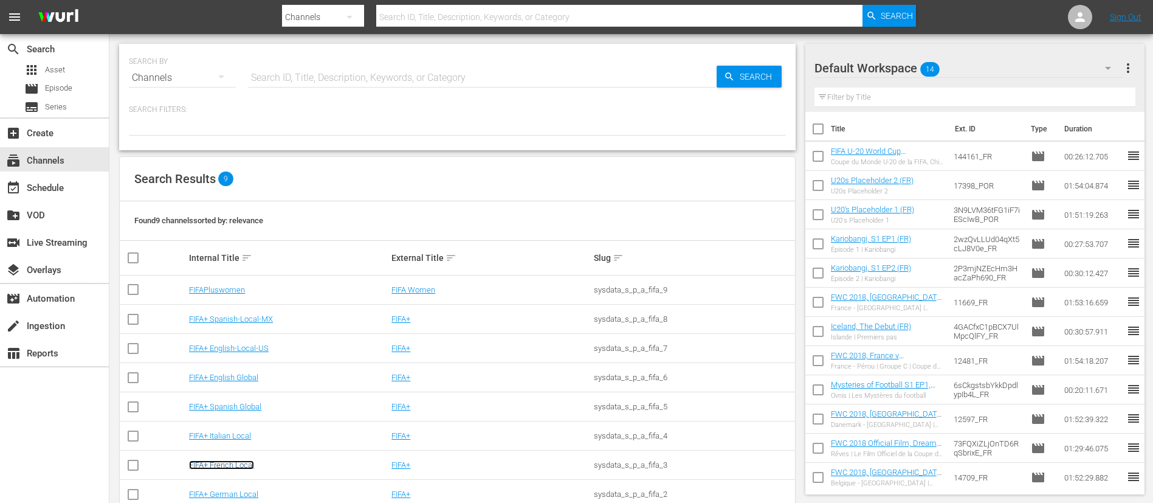
click at [243, 466] on link "FIFA+ French Local" at bounding box center [221, 464] width 65 height 9
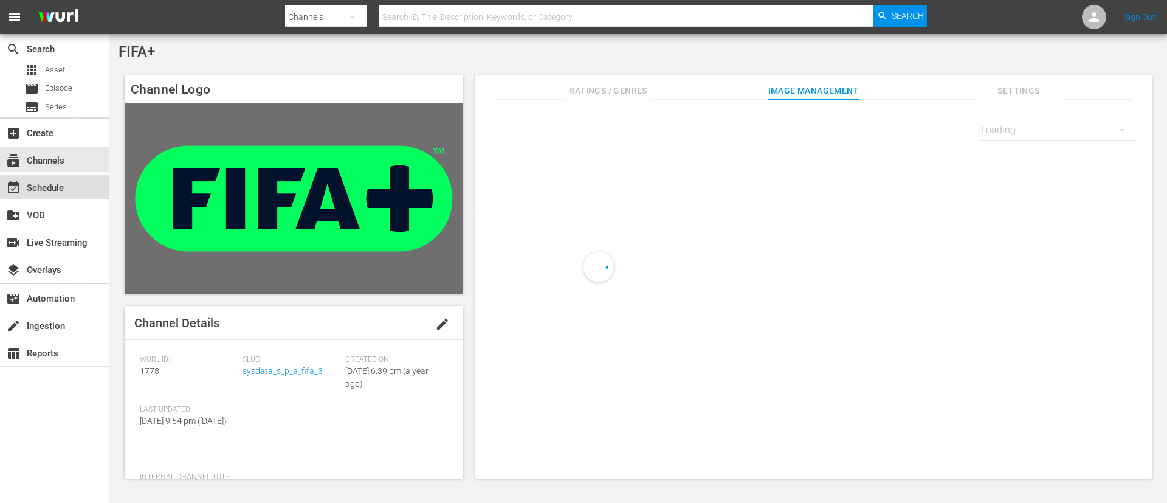
click at [39, 177] on div "event_available Schedule" at bounding box center [54, 186] width 109 height 24
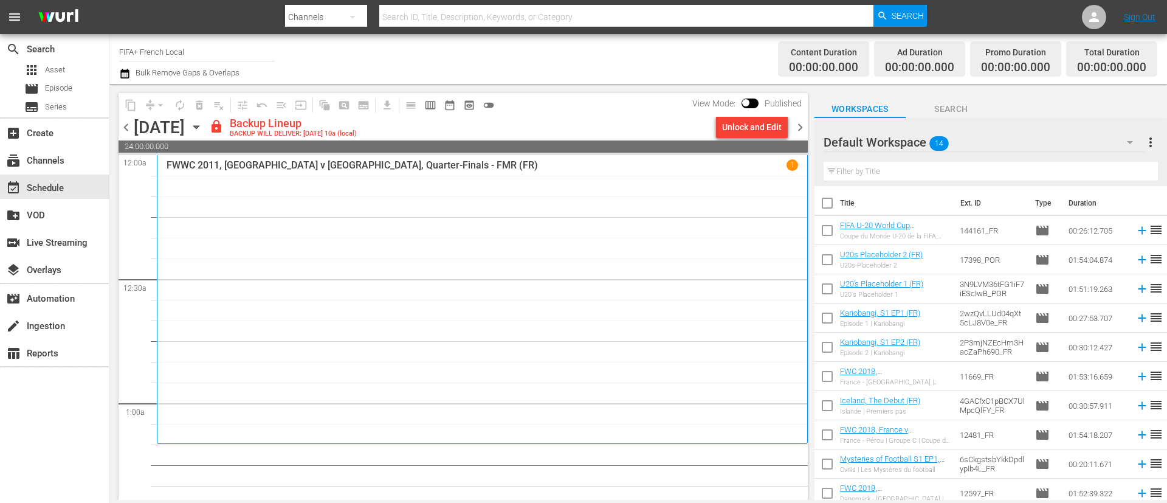
click at [123, 127] on span "chevron_left" at bounding box center [126, 127] width 15 height 15
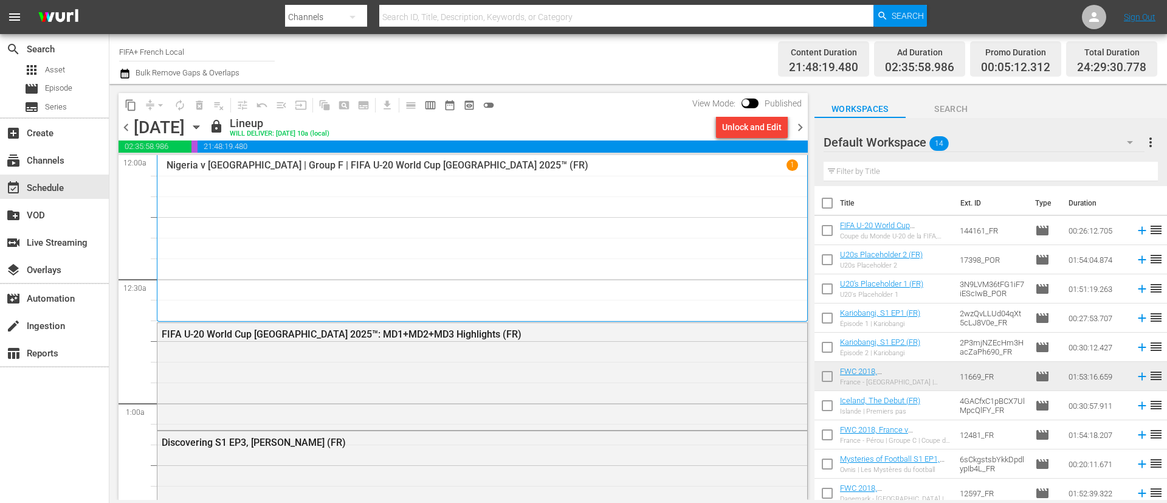
click at [797, 129] on span "chevron_right" at bounding box center [800, 127] width 15 height 15
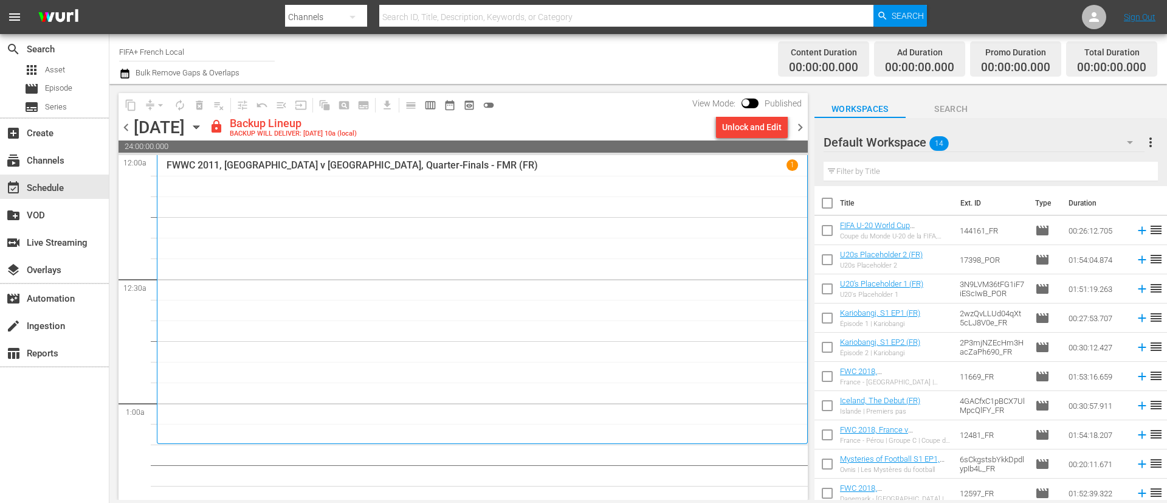
click at [759, 120] on div "Unlock and Edit" at bounding box center [752, 127] width 60 height 22
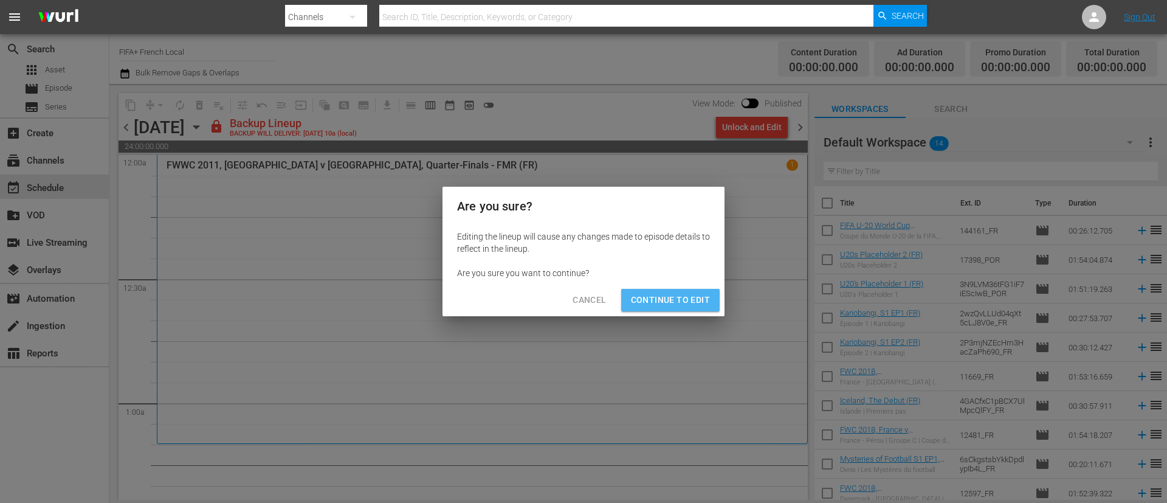
click at [698, 298] on span "Continue to Edit" at bounding box center [670, 299] width 79 height 15
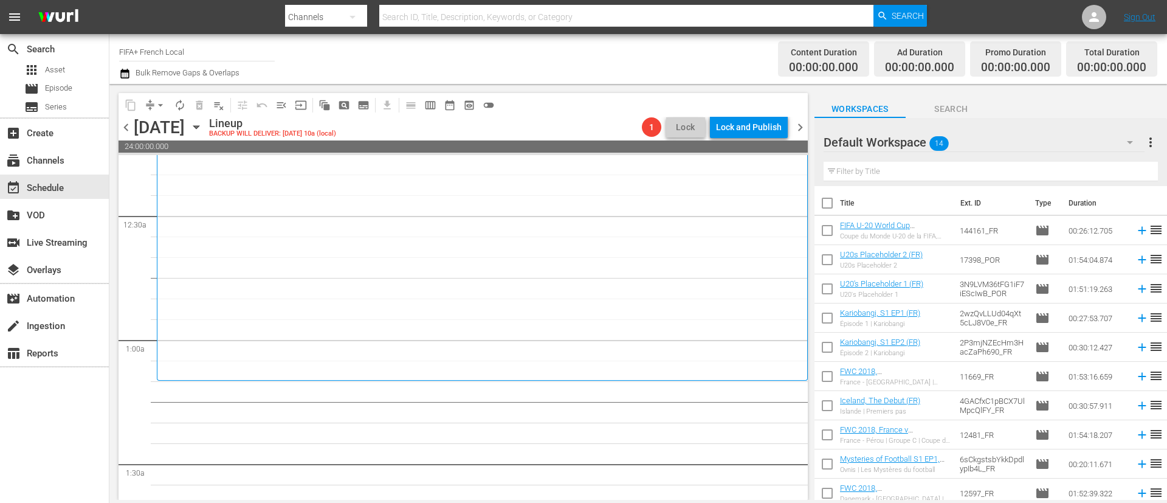
scroll to position [91, 0]
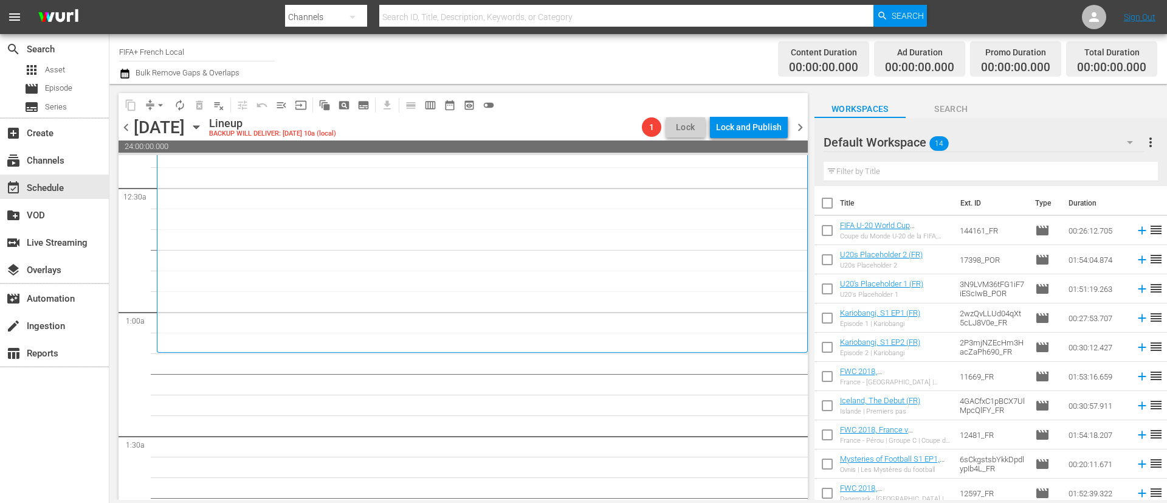
click at [828, 207] on input "checkbox" at bounding box center [827, 206] width 26 height 26
checkbox input "true"
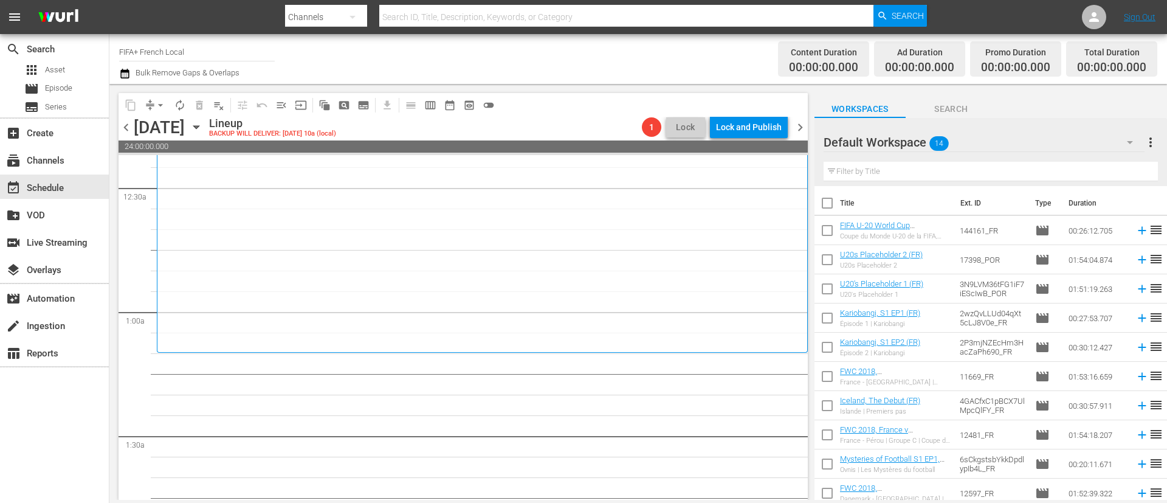
checkbox input "true"
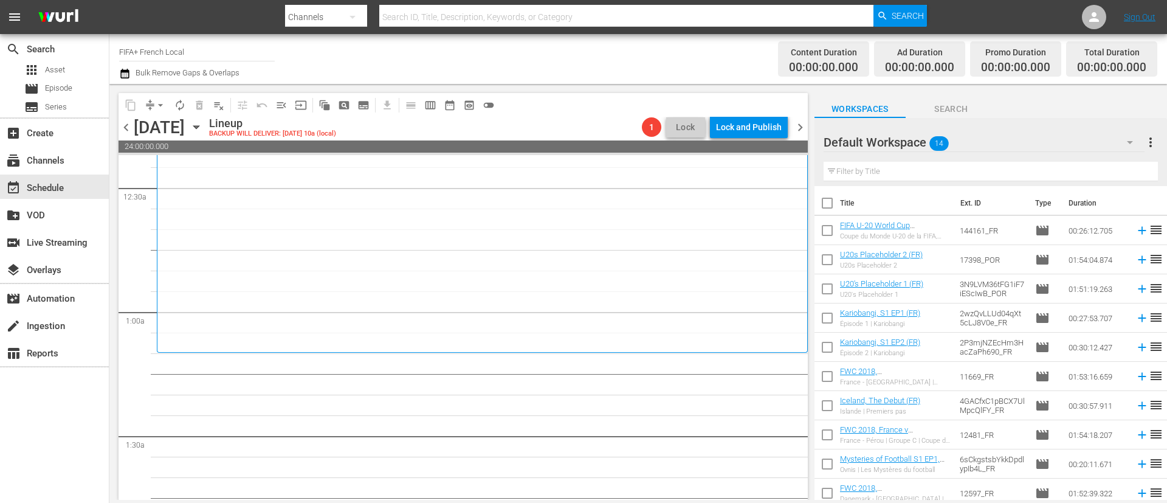
checkbox input "true"
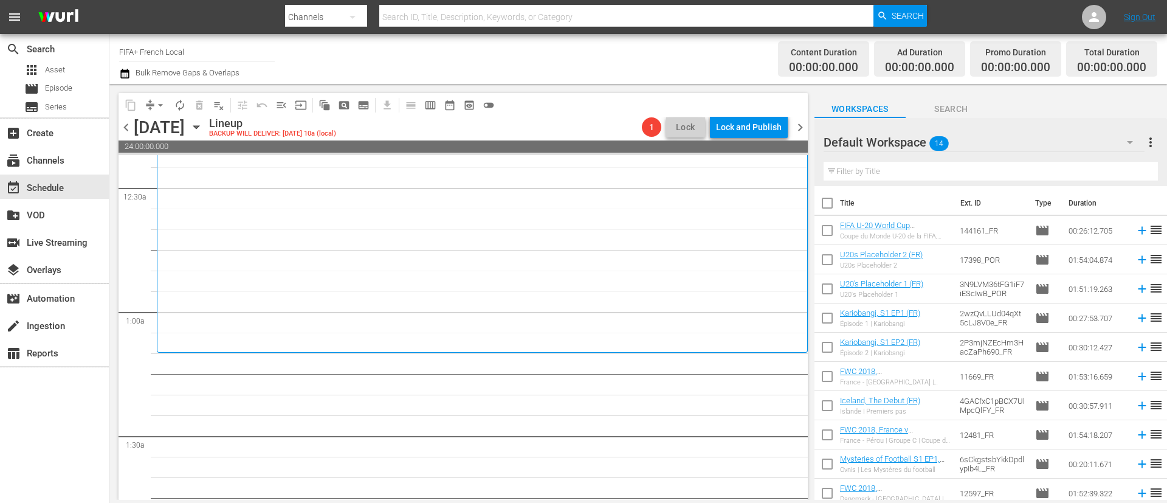
checkbox input "true"
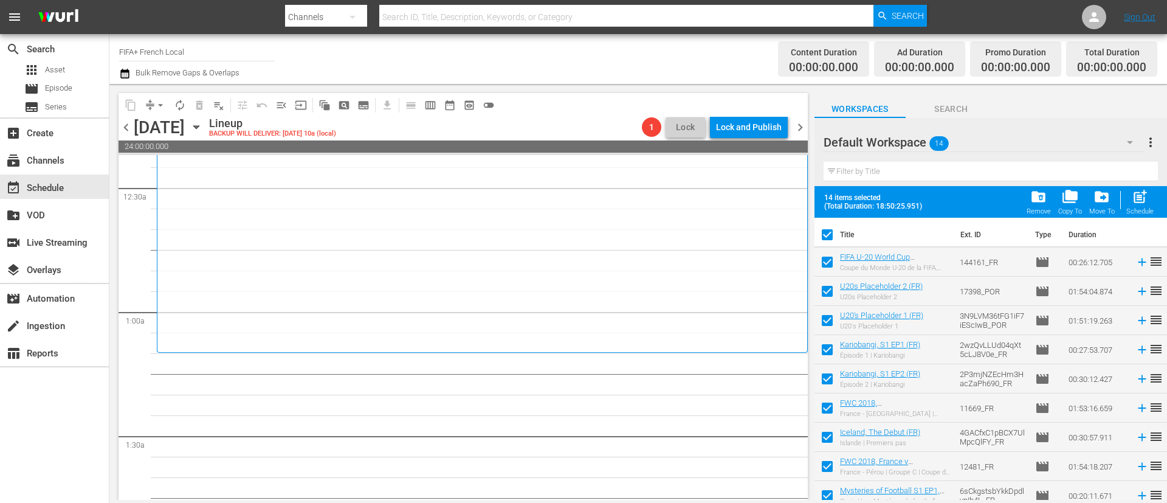
click at [817, 294] on input "checkbox" at bounding box center [827, 294] width 26 height 26
checkbox input "false"
click at [820, 319] on input "checkbox" at bounding box center [827, 323] width 26 height 26
checkbox input "false"
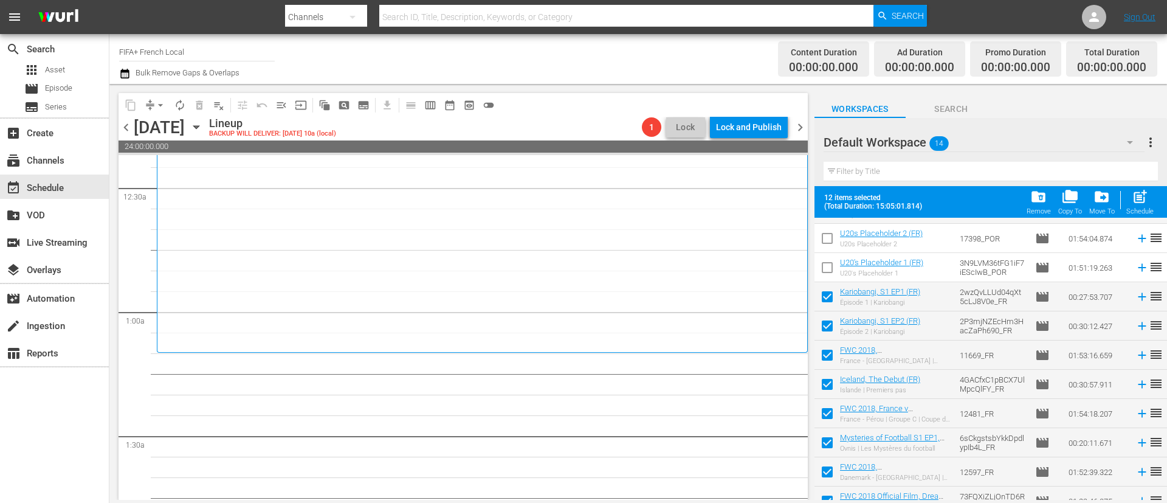
scroll to position [154, 0]
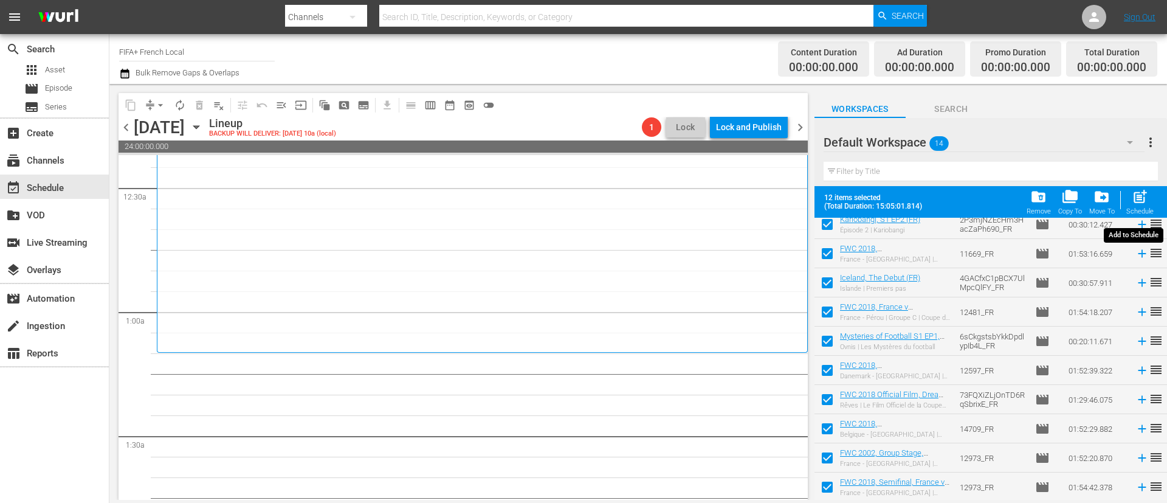
click at [1154, 199] on button "post_add Schedule" at bounding box center [1140, 202] width 35 height 34
checkbox input "false"
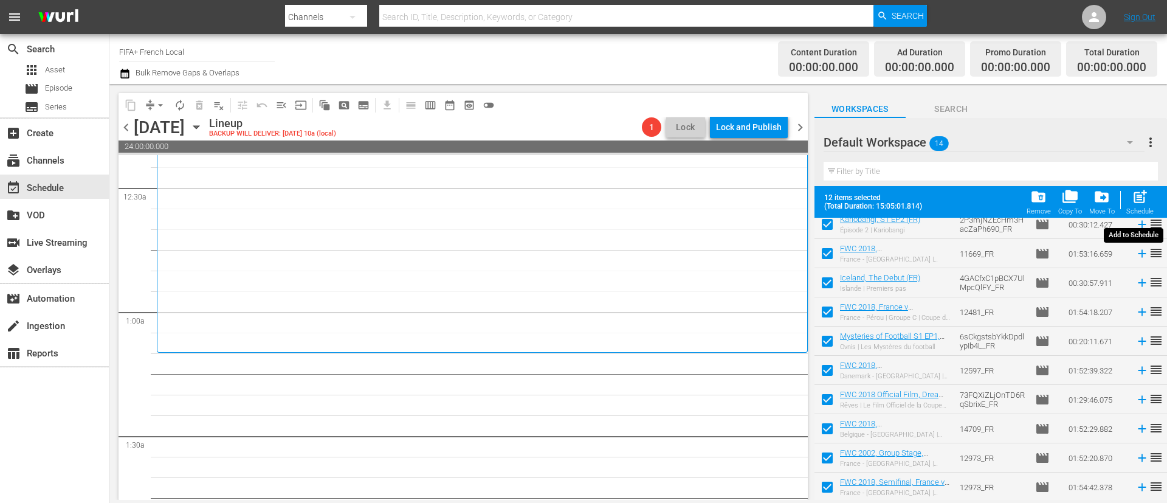
checkbox input "false"
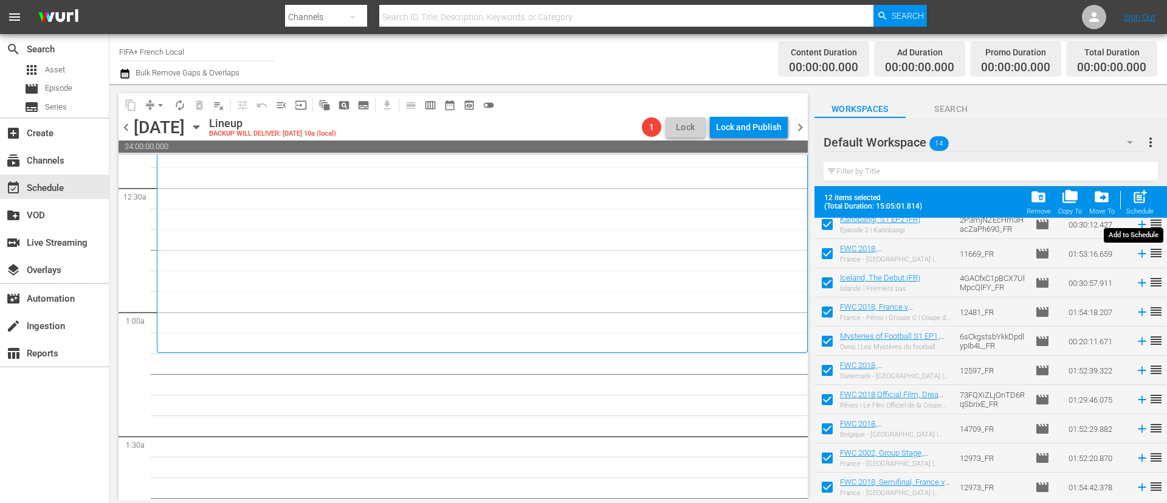
checkbox input "false"
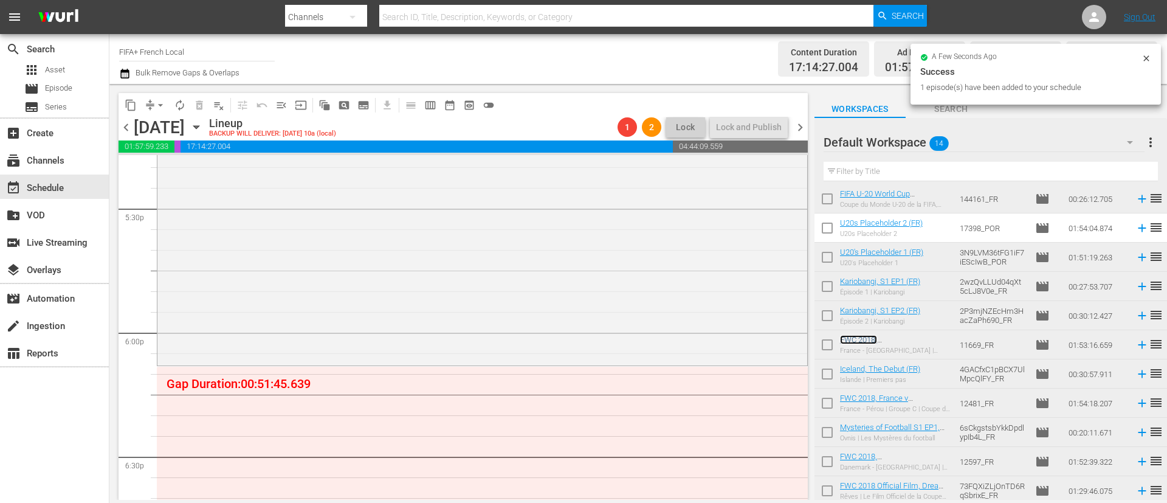
scroll to position [4376, 0]
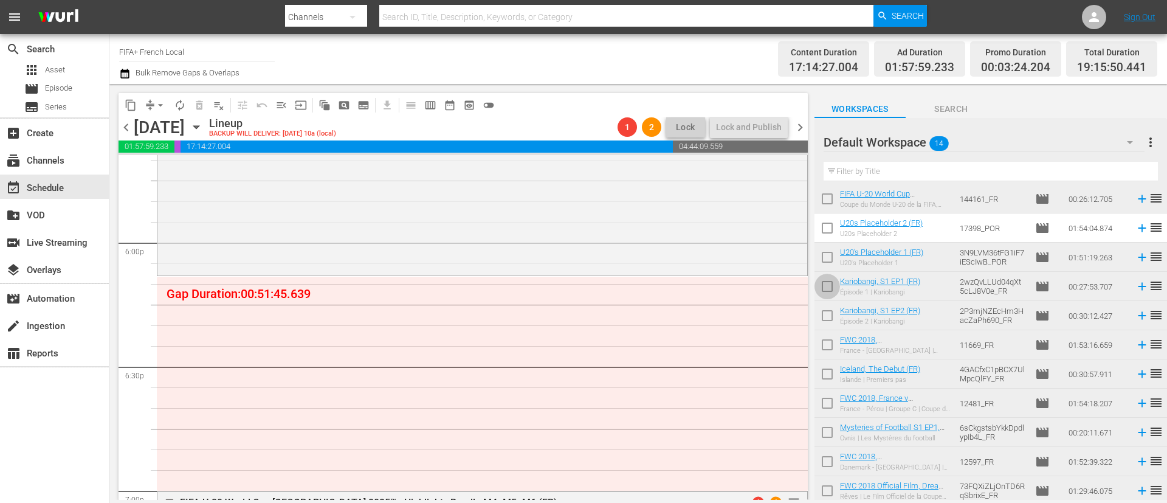
click at [828, 280] on input "checkbox" at bounding box center [827, 289] width 26 height 26
checkbox input "true"
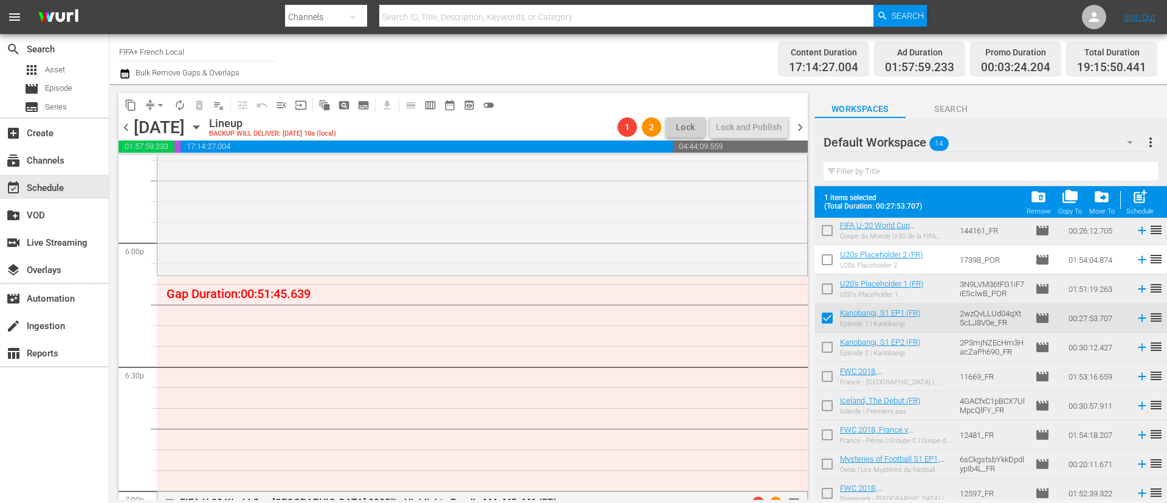
click at [824, 341] on input "checkbox" at bounding box center [827, 350] width 26 height 26
checkbox input "true"
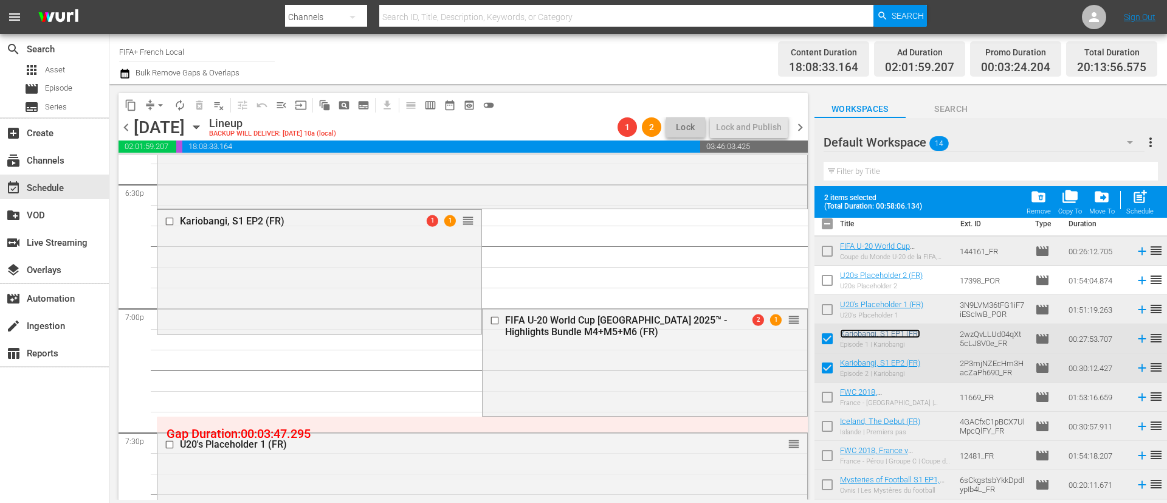
scroll to position [0, 0]
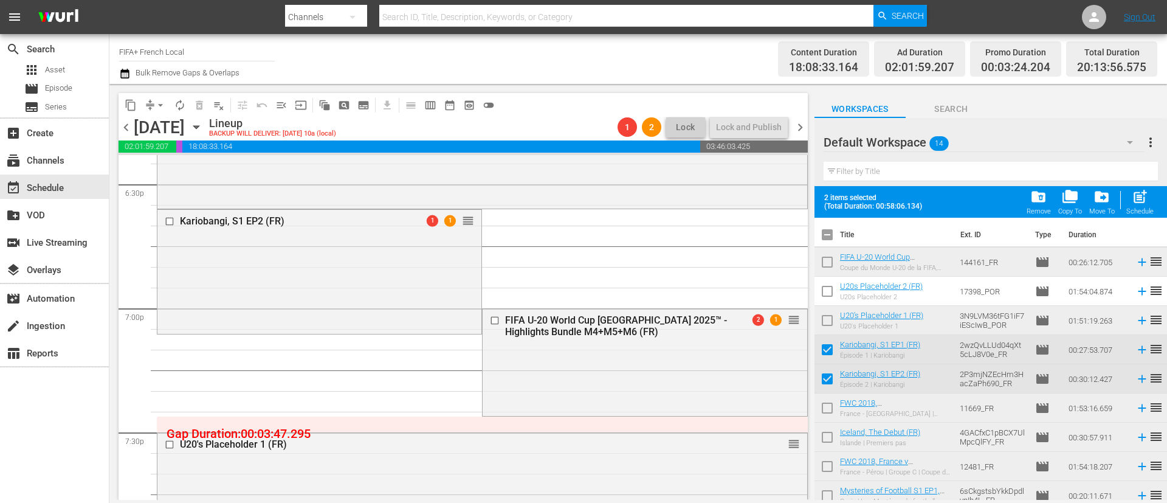
click at [828, 235] on input "checkbox" at bounding box center [827, 237] width 26 height 26
checkbox input "true"
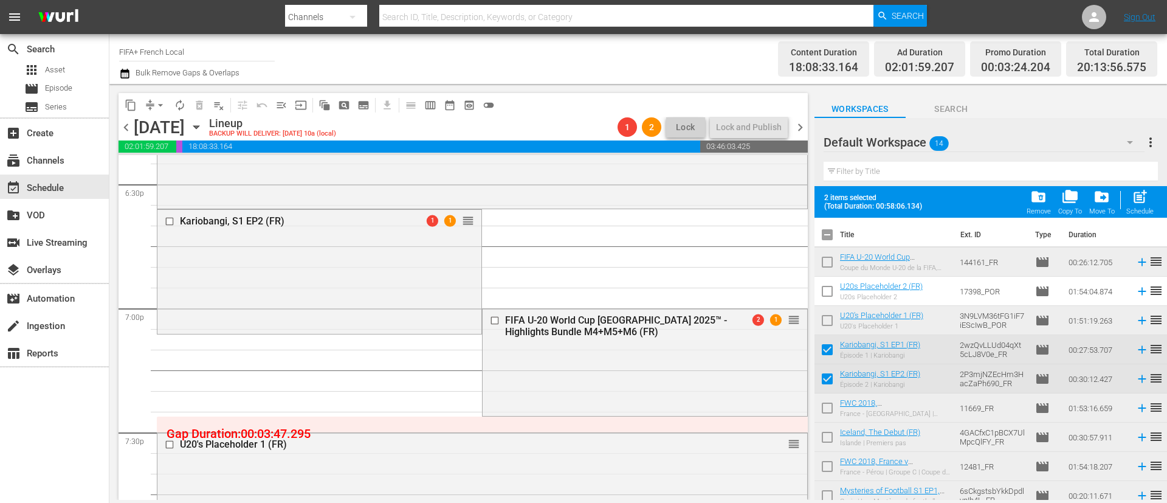
checkbox input "true"
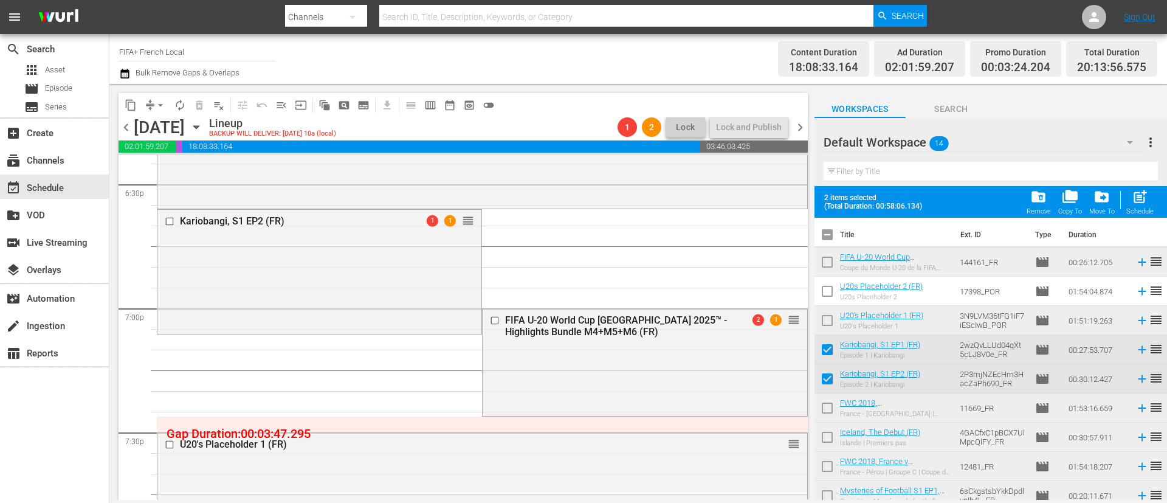
checkbox input "true"
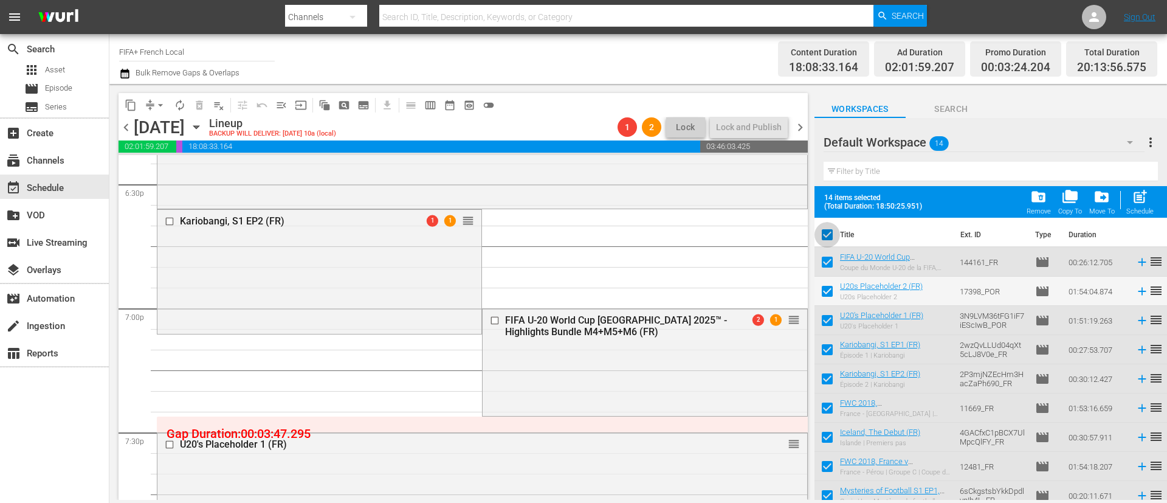
click at [828, 235] on input "checkbox" at bounding box center [827, 237] width 26 height 26
checkbox input "false"
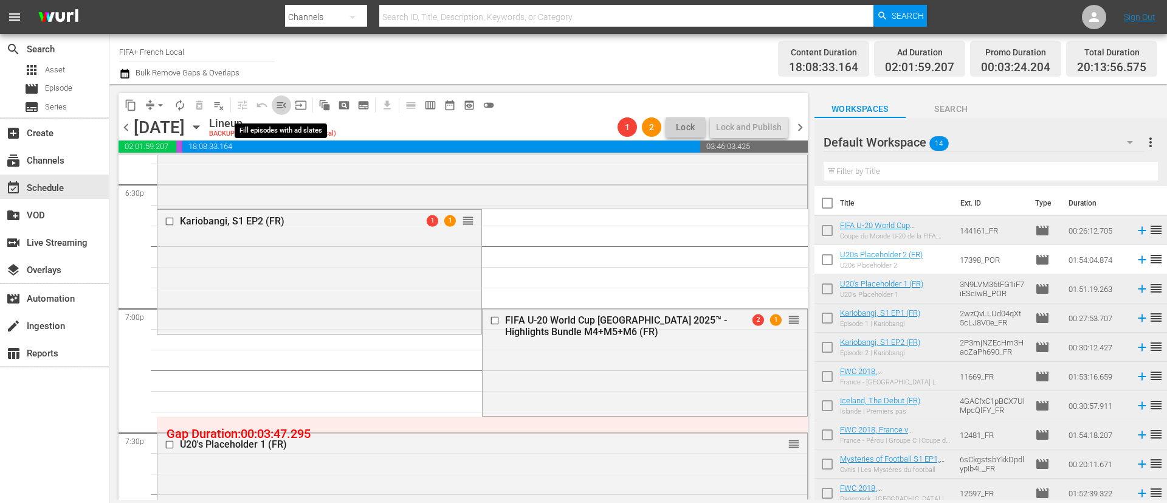
click at [289, 106] on button "menu_open" at bounding box center [281, 104] width 19 height 19
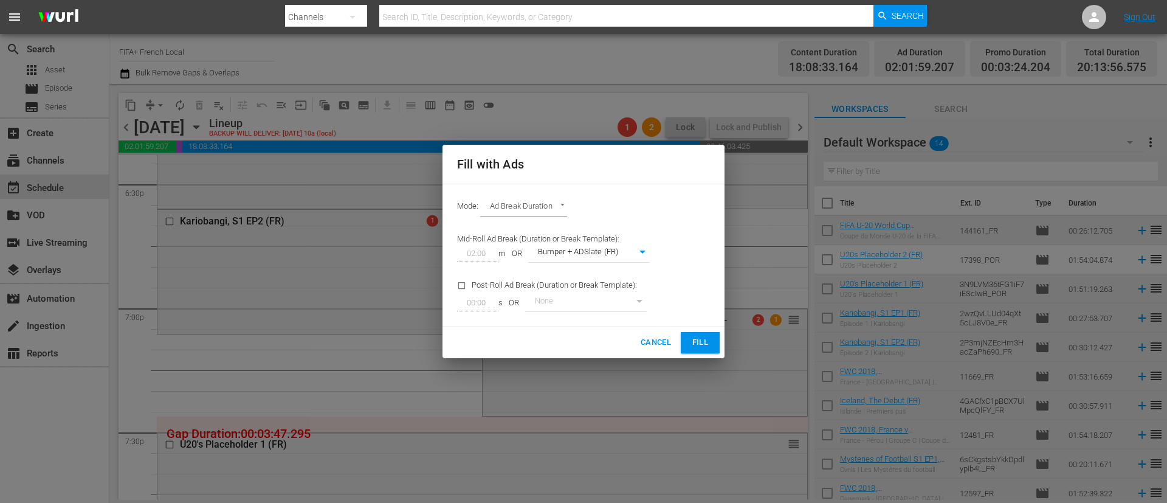
click at [686, 339] on button "Fill" at bounding box center [700, 342] width 39 height 21
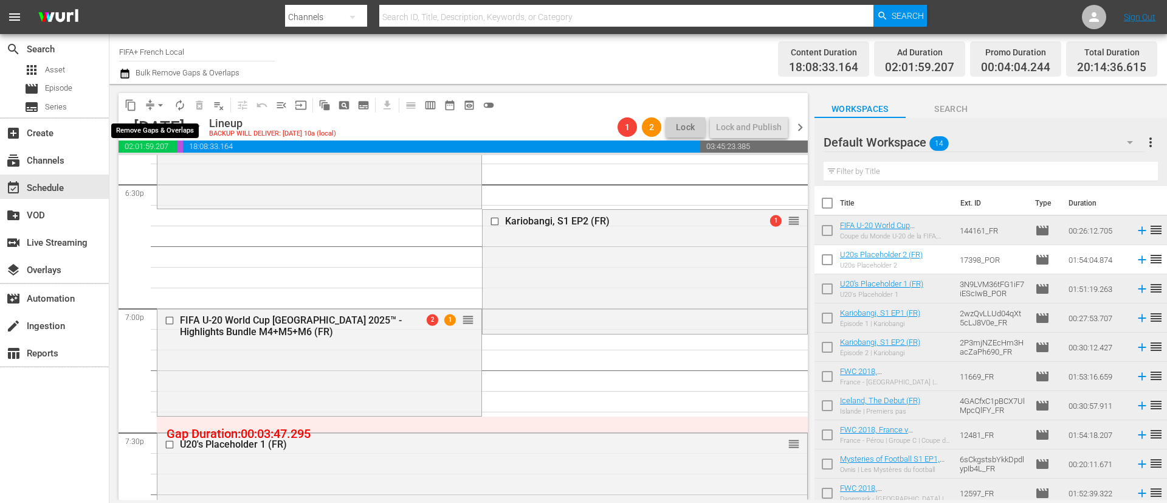
click at [159, 102] on span "arrow_drop_down" at bounding box center [160, 105] width 12 height 12
click at [169, 168] on li "Align to End of Previous Day" at bounding box center [161, 170] width 128 height 20
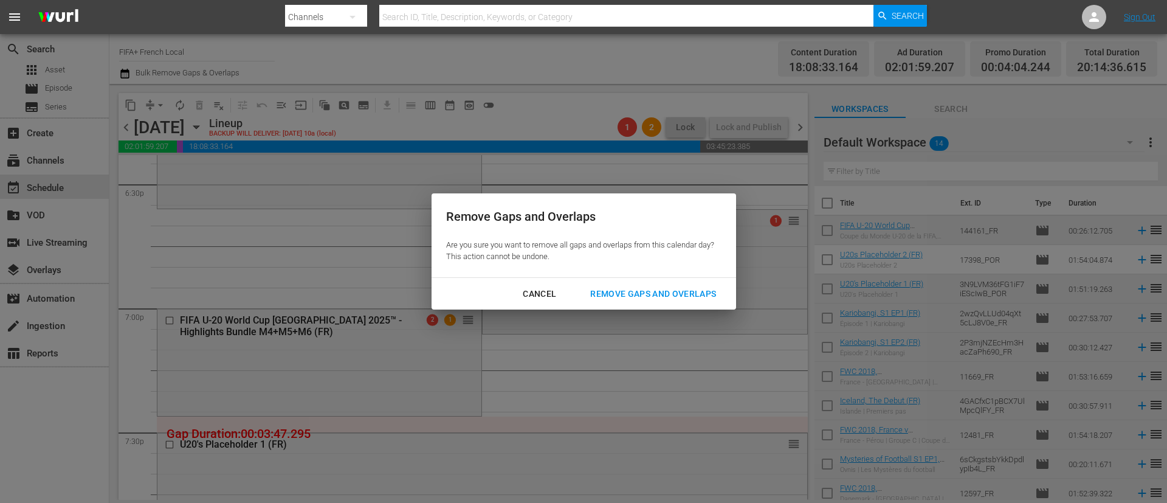
click at [675, 293] on div "Remove Gaps and Overlaps" at bounding box center [652, 293] width 145 height 15
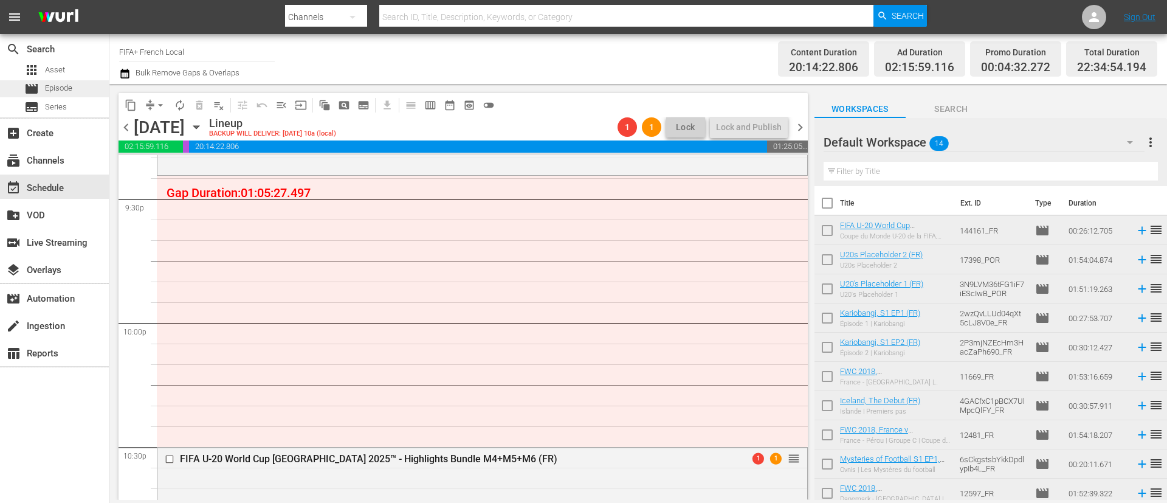
click at [51, 87] on span "Episode" at bounding box center [58, 88] width 27 height 12
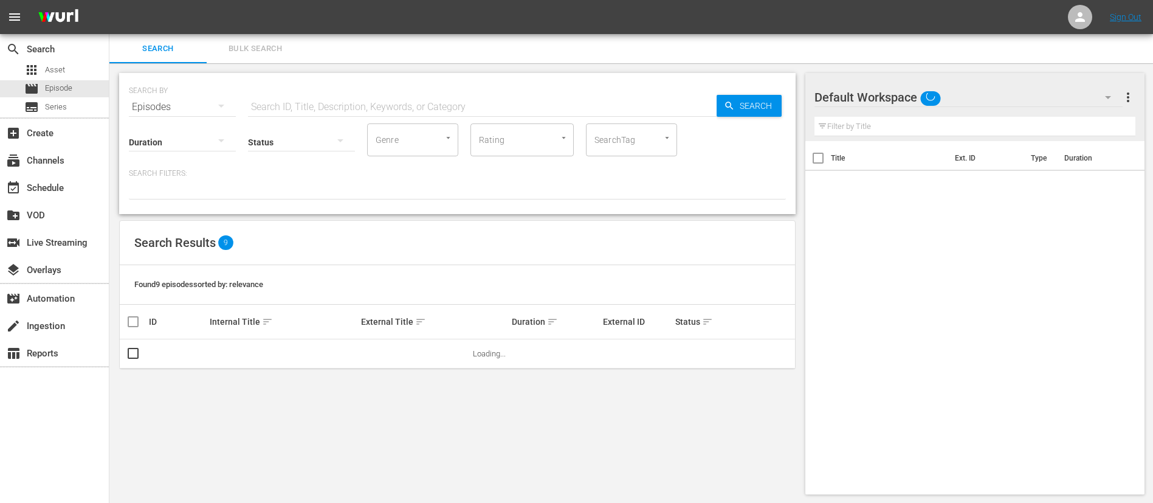
click at [256, 108] on input "text" at bounding box center [482, 106] width 469 height 29
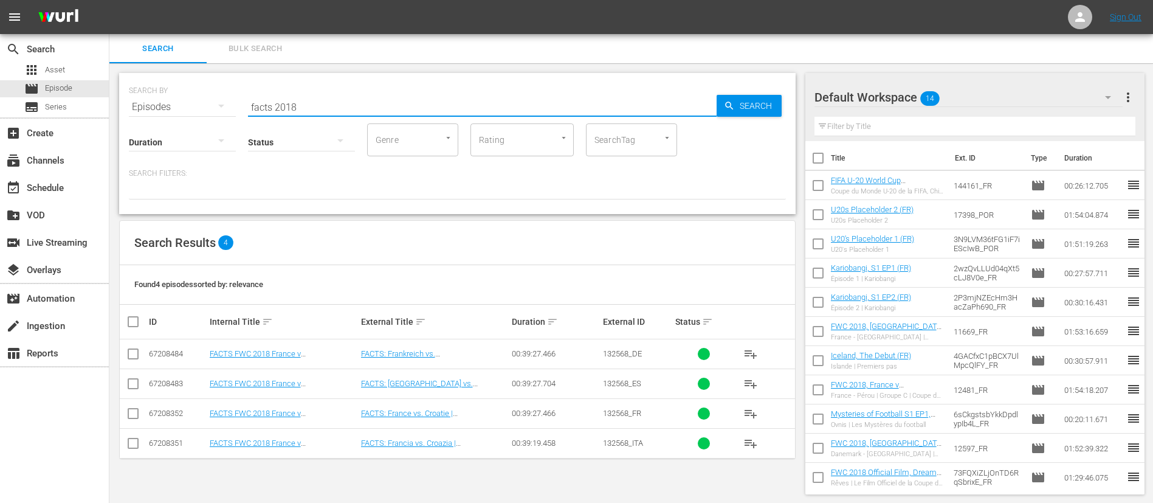
click at [752, 416] on span "playlist_add" at bounding box center [750, 413] width 15 height 15
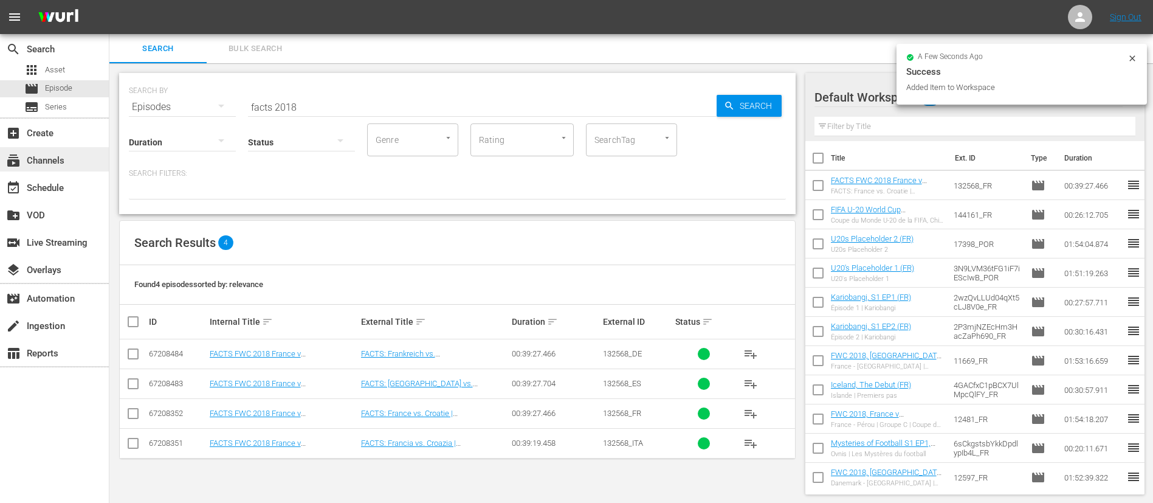
click at [80, 149] on div "subscriptions Channels" at bounding box center [54, 159] width 109 height 24
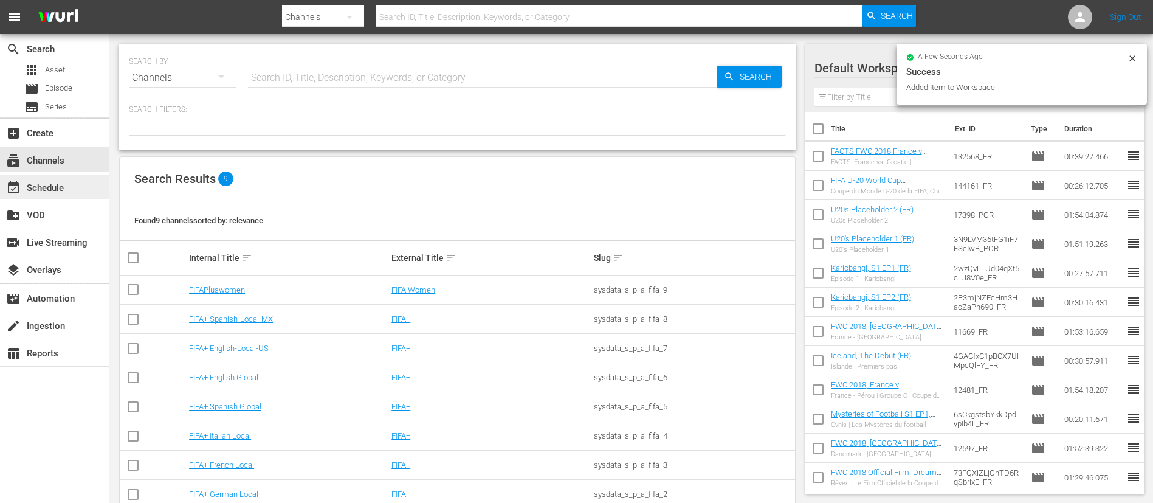
click at [56, 190] on div "event_available Schedule" at bounding box center [34, 186] width 68 height 11
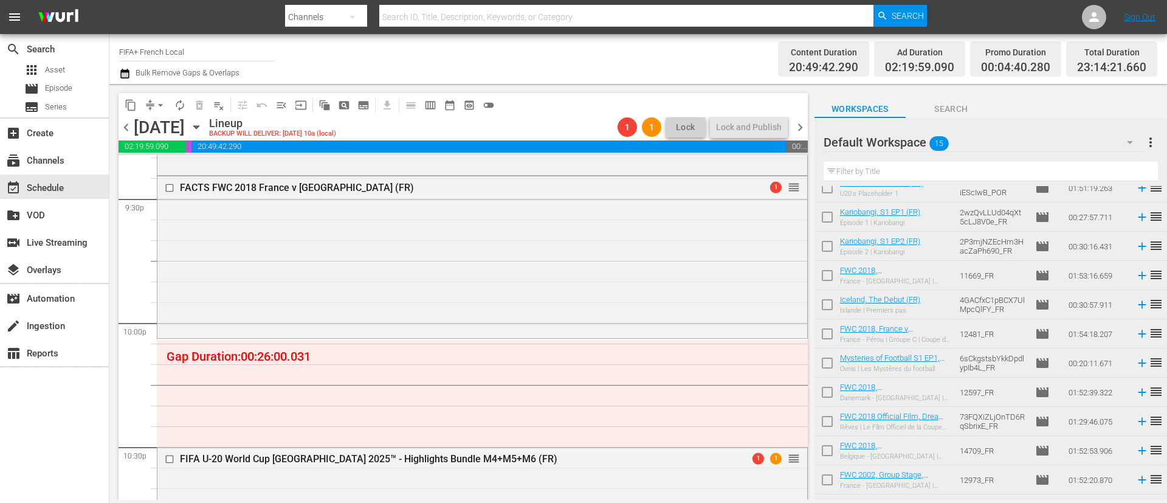
scroll to position [152, 0]
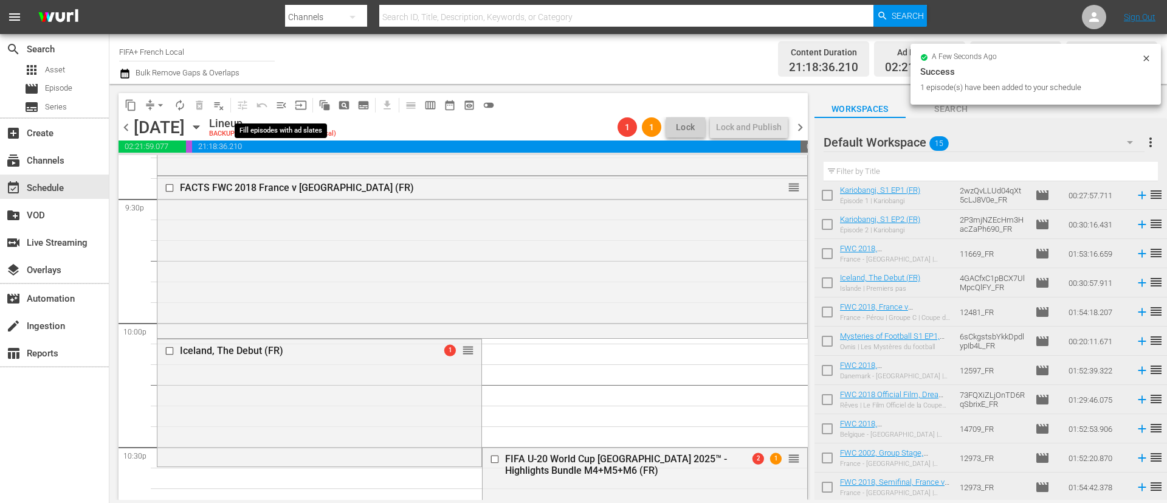
click at [282, 101] on span "menu_open" at bounding box center [281, 105] width 12 height 12
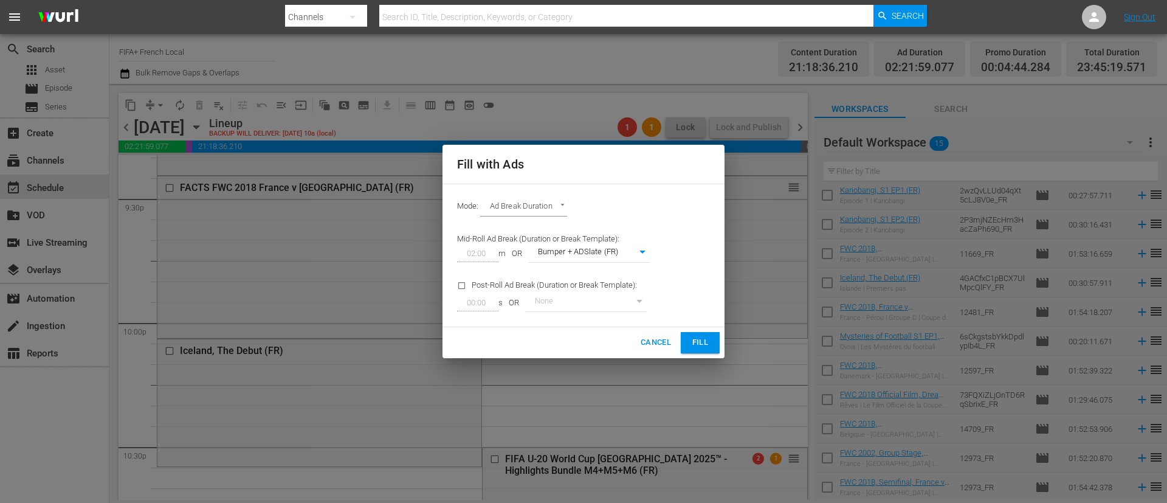
click at [695, 348] on span "Fill" at bounding box center [699, 342] width 19 height 14
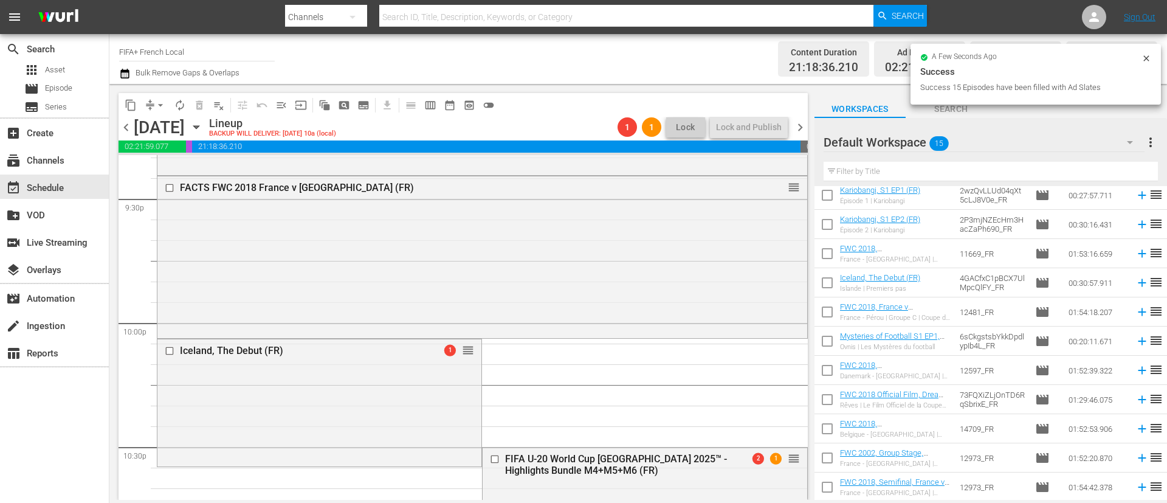
click at [152, 103] on button "arrow_drop_down" at bounding box center [160, 104] width 19 height 19
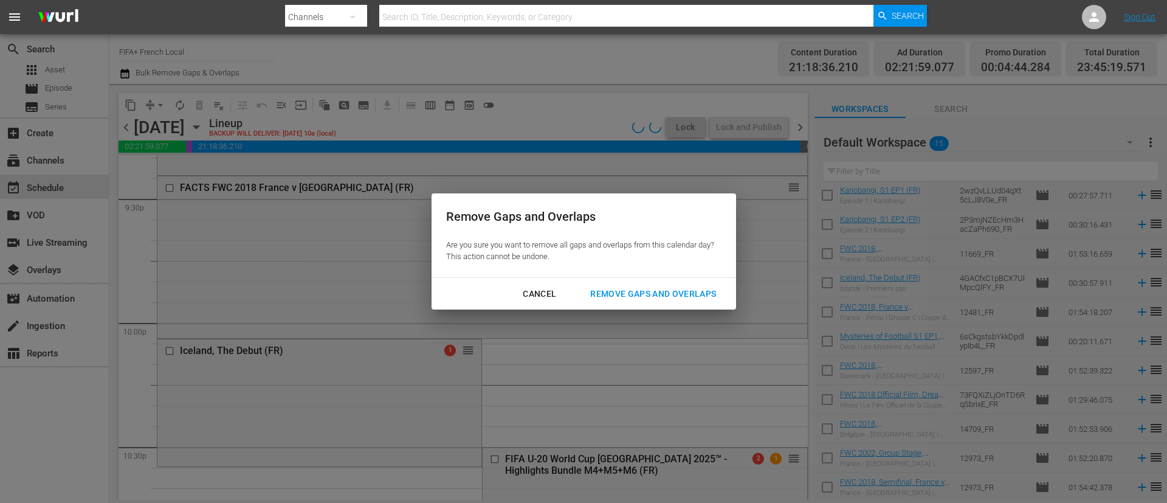
click at [645, 283] on button "Remove Gaps and Overlaps" at bounding box center [653, 294] width 155 height 22
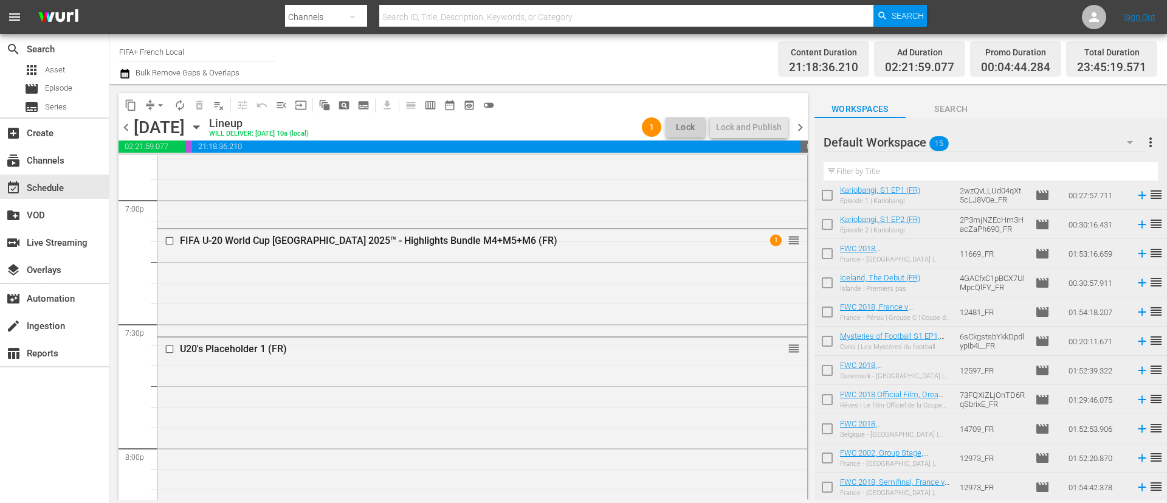
scroll to position [4468, 0]
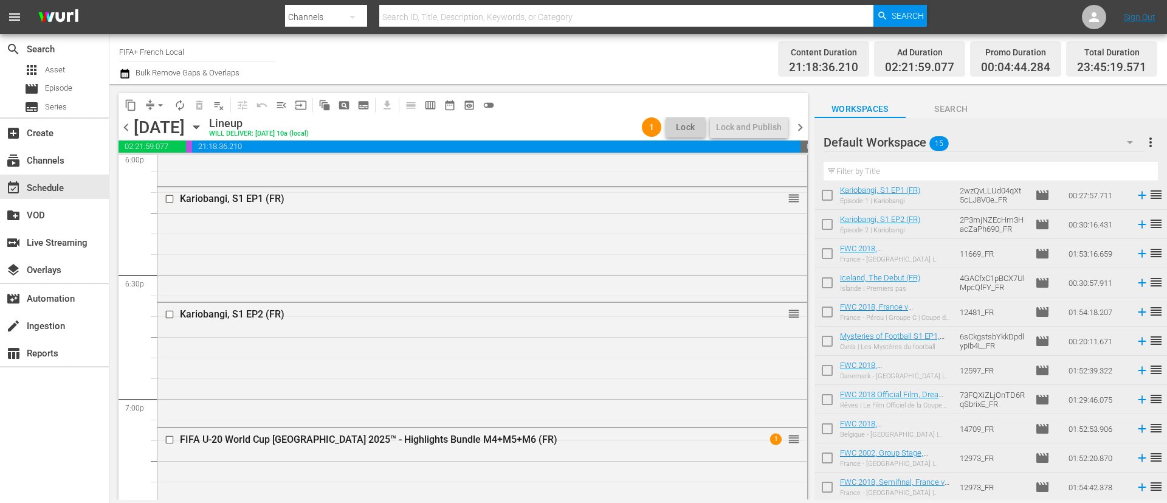
click at [1160, 145] on div "Default Workspace 15 Default more_vert Filter by Title" at bounding box center [990, 152] width 353 height 68
click at [1151, 137] on span "more_vert" at bounding box center [1150, 142] width 15 height 15
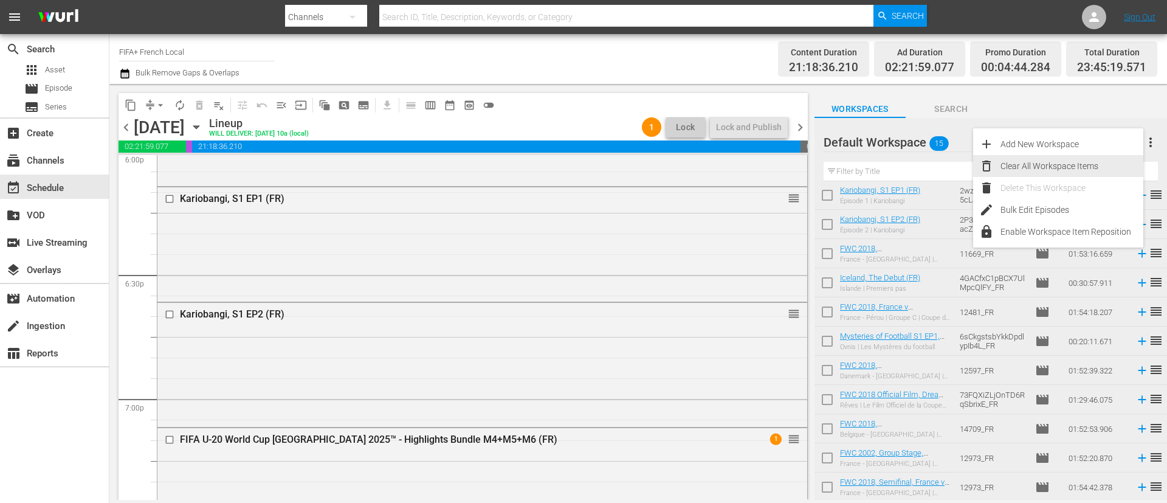
click at [1084, 155] on div "Clear All Workspace Items" at bounding box center [1071, 166] width 143 height 22
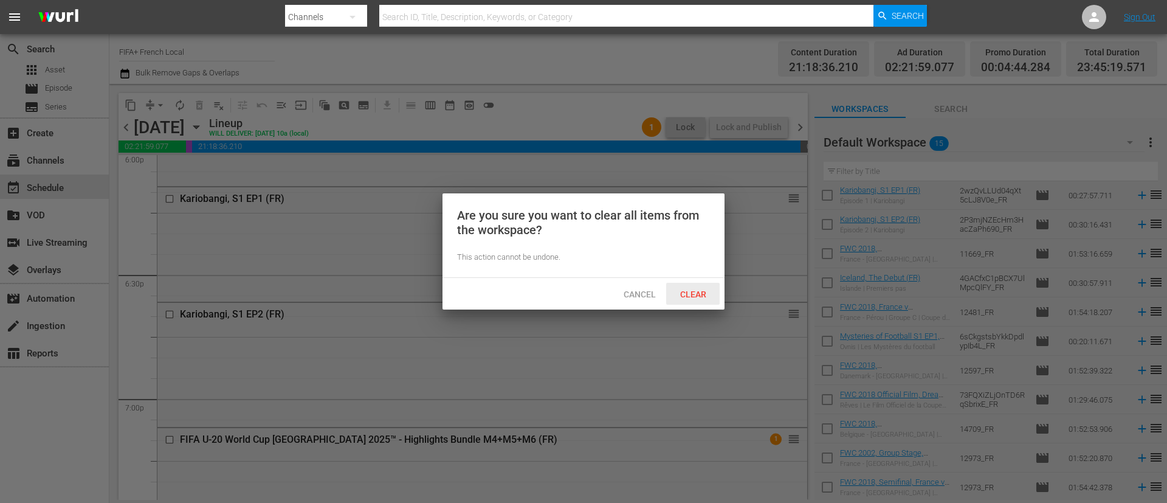
click at [664, 289] on span "Cancel" at bounding box center [640, 294] width 52 height 10
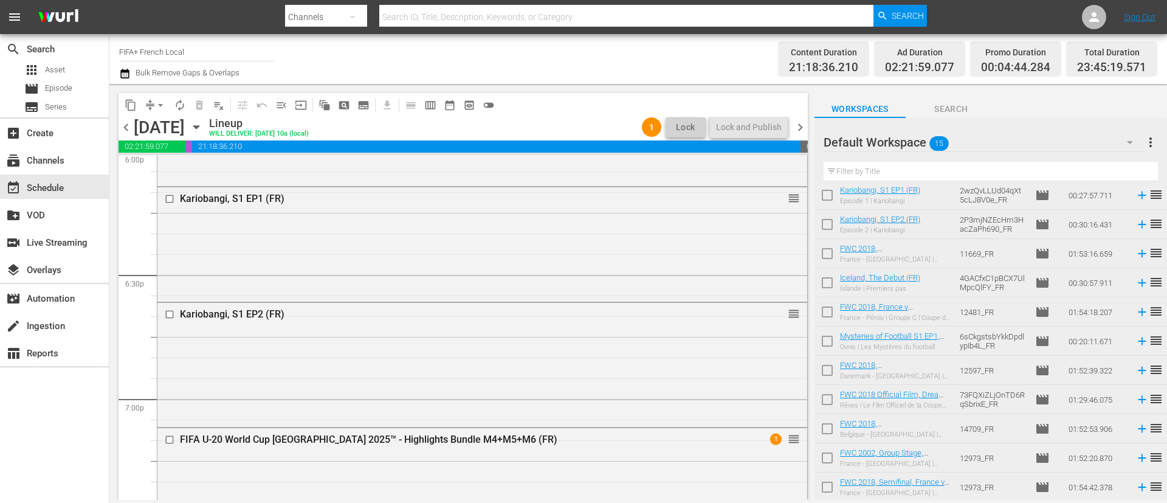
click at [1154, 144] on span "more_vert" at bounding box center [1150, 142] width 15 height 15
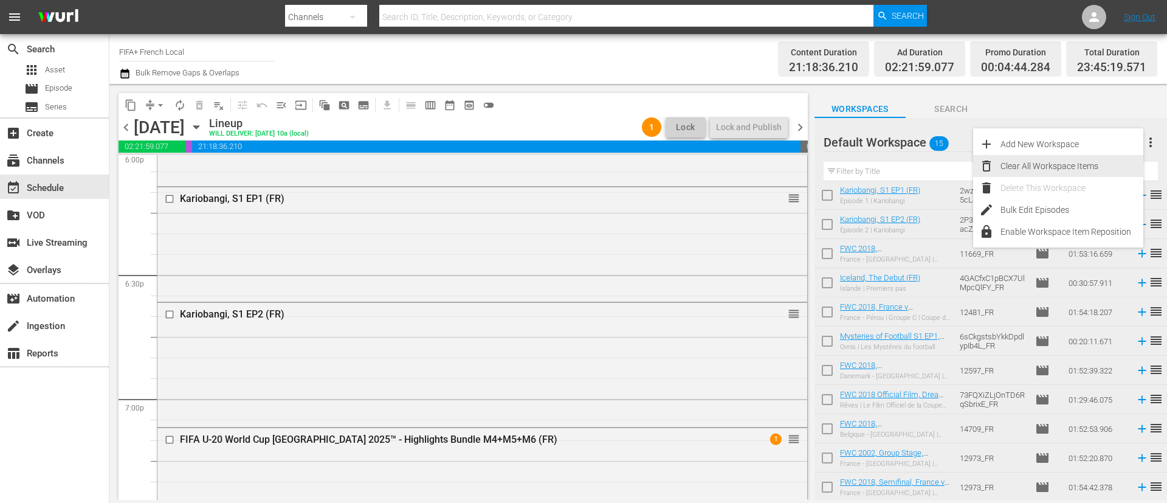
click at [1067, 173] on div "Clear All Workspace Items" at bounding box center [1071, 166] width 143 height 22
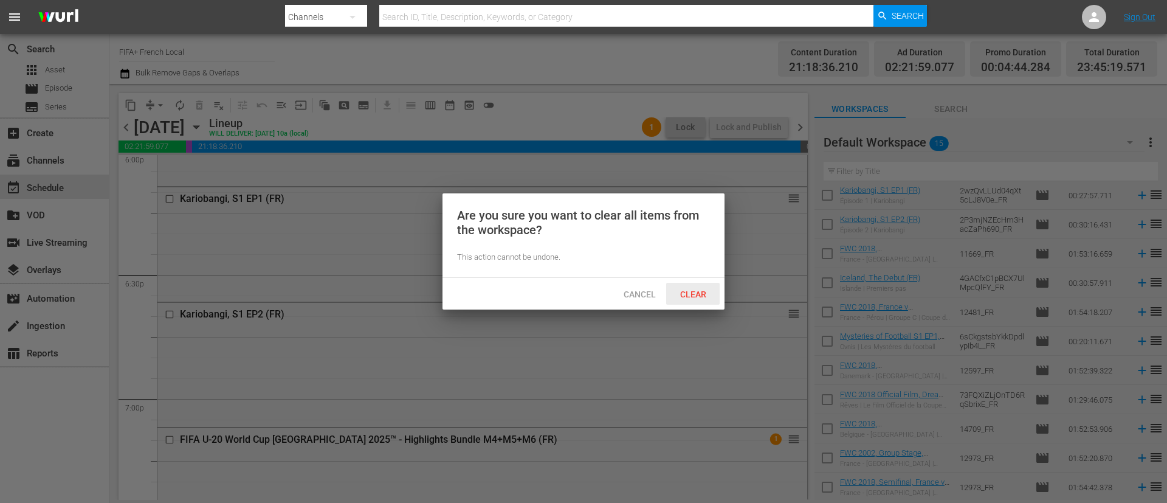
click at [690, 292] on span "Clear" at bounding box center [693, 294] width 46 height 10
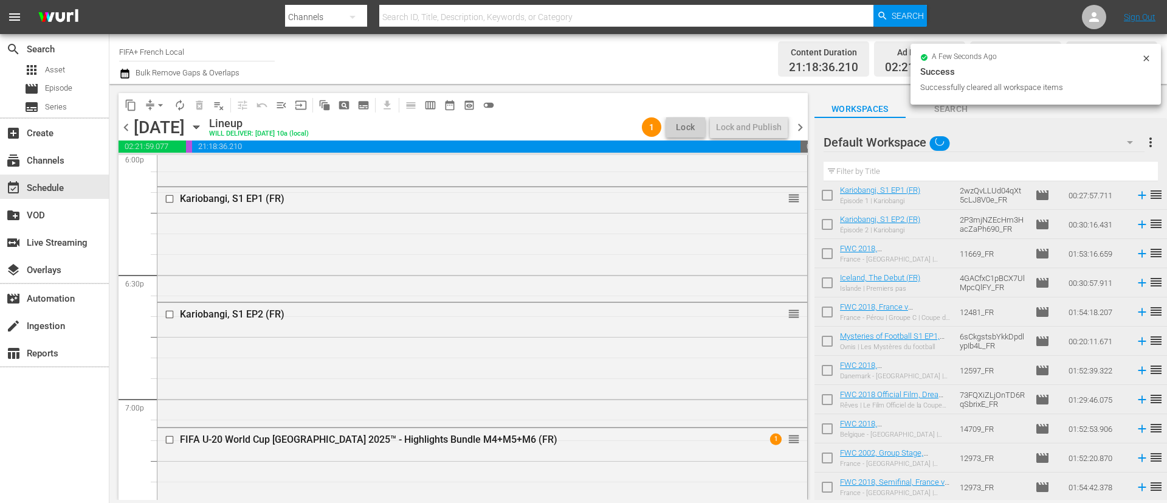
scroll to position [0, 0]
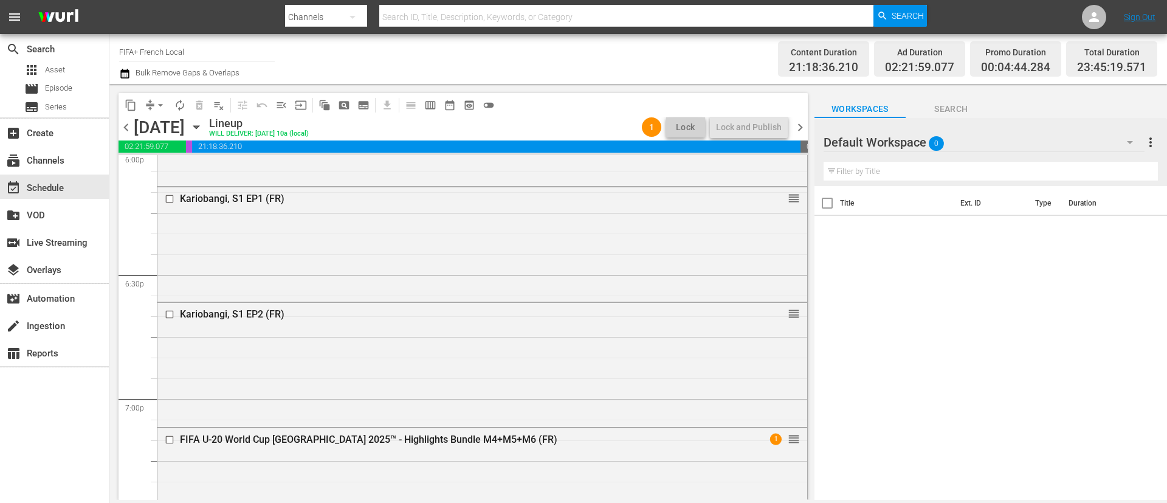
click at [802, 125] on span "chevron_right" at bounding box center [800, 127] width 15 height 15
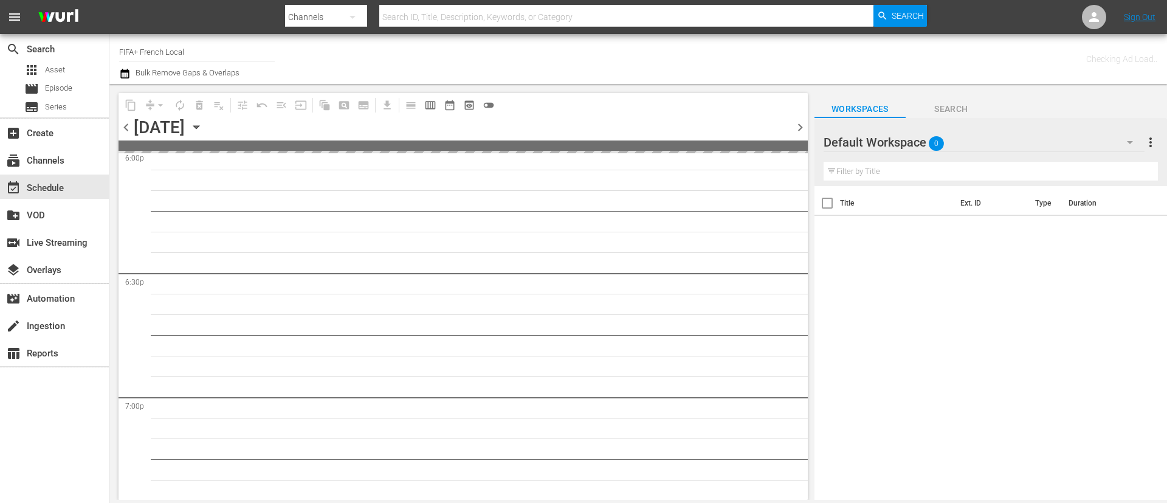
scroll to position [4592, 0]
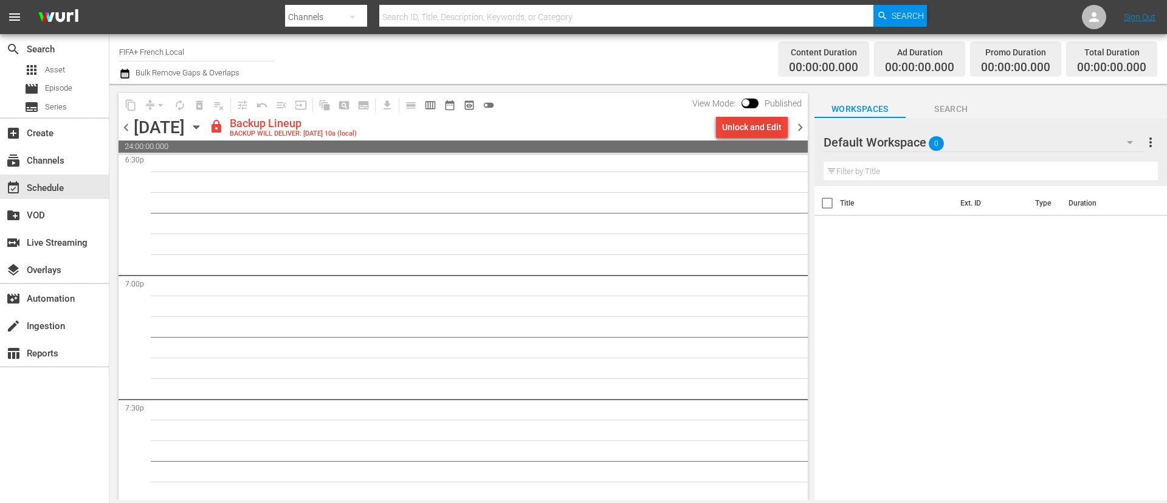
click at [766, 130] on div "Unlock and Edit" at bounding box center [752, 127] width 60 height 22
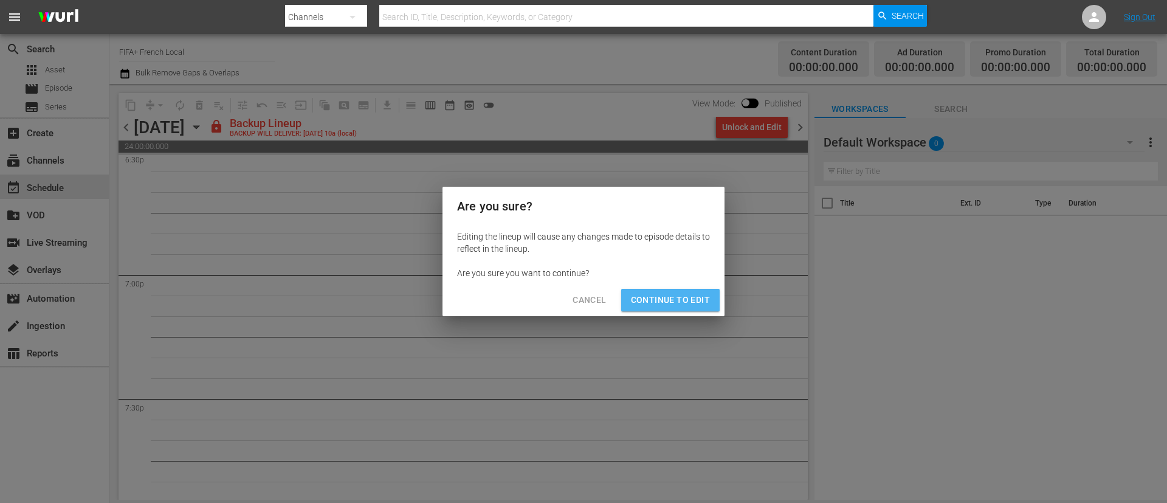
click at [701, 298] on span "Continue to Edit" at bounding box center [670, 299] width 79 height 15
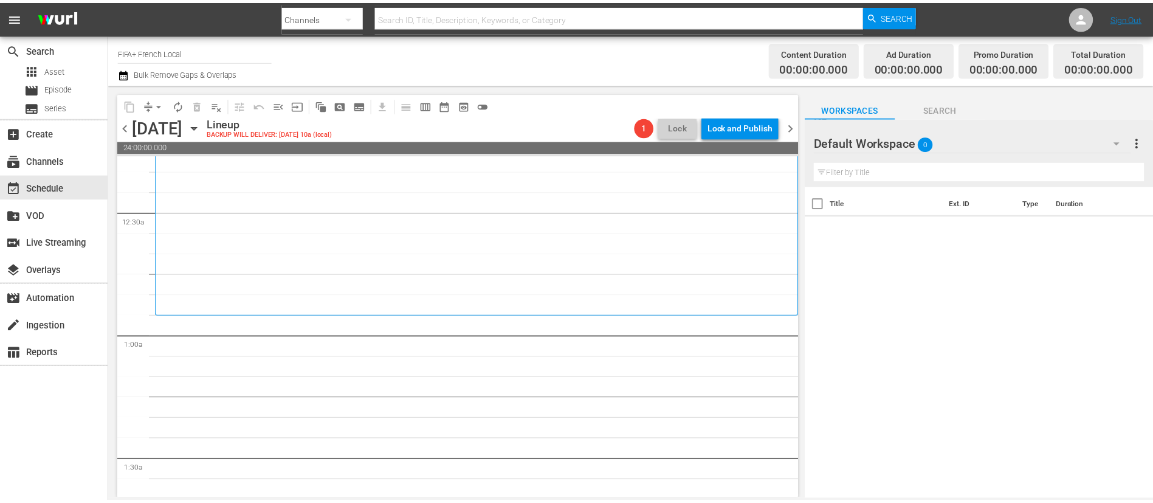
scroll to position [0, 0]
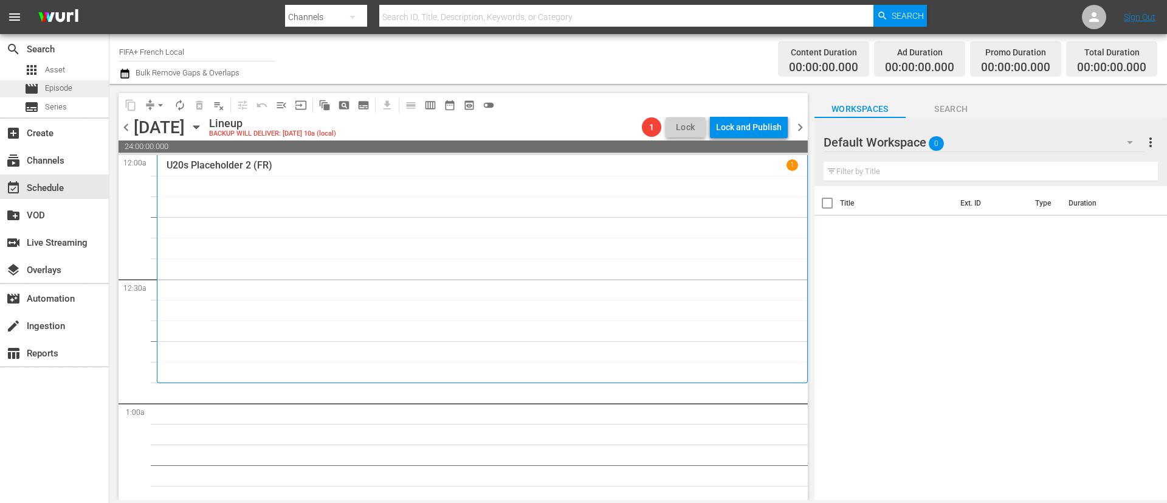
click at [40, 84] on div "movie Episode" at bounding box center [48, 88] width 48 height 17
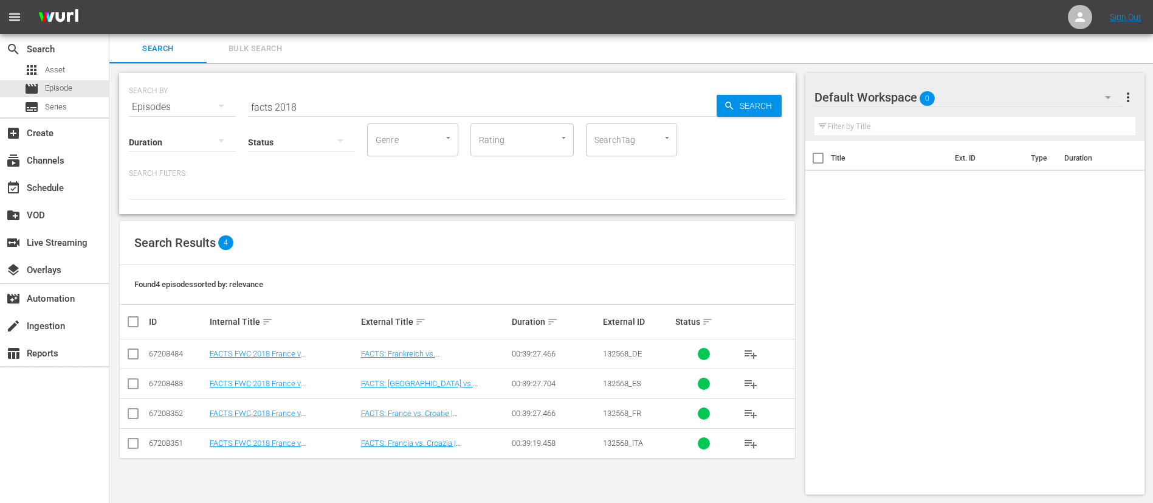
click at [263, 44] on span "Bulk Search" at bounding box center [255, 49] width 83 height 14
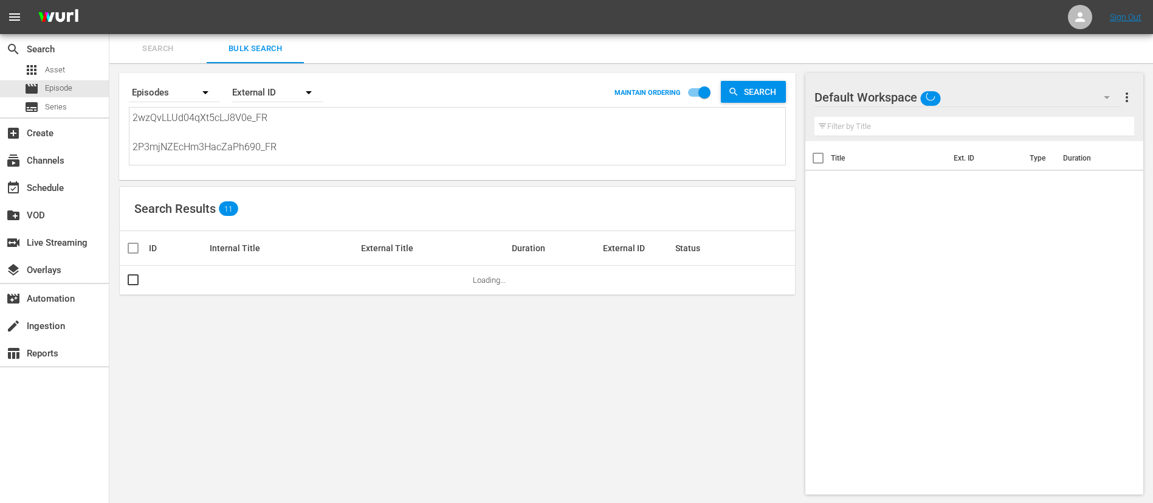
click at [268, 133] on textarea "2wzQvLLUd04qXt5cLJ8V0e_FR 2P3mjNZEcHm3HacZaPh690_FR 11669_FR 4GACfxC1pBCX7UlMpc…" at bounding box center [458, 138] width 653 height 55
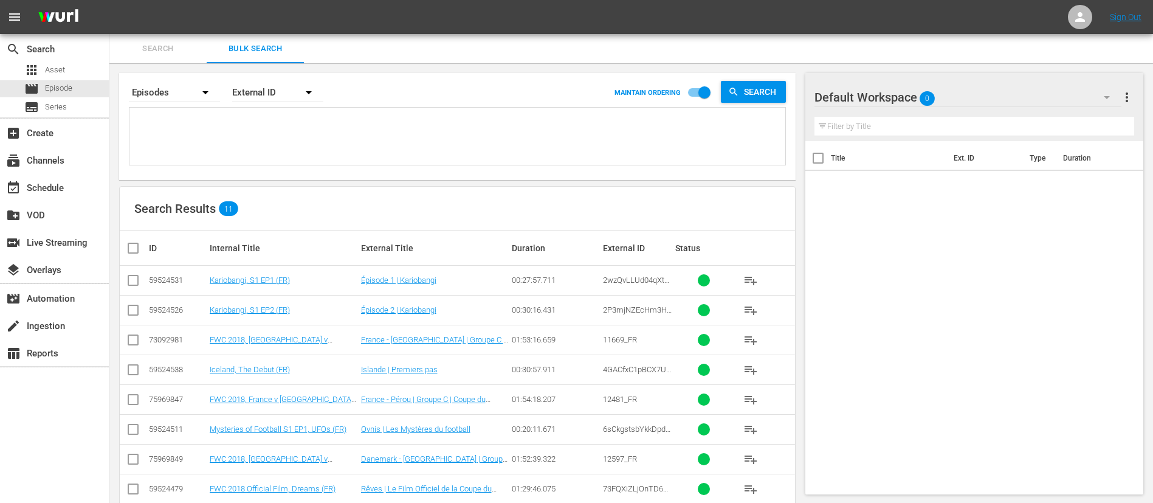
paste textarea "HWfYVbQY4OXqijqJVl7da_FR 2zgwEbrf2wEos4GrRQlPQm_FR 11669_FR 1ZhC5Z3t2iP9ibonA1F…"
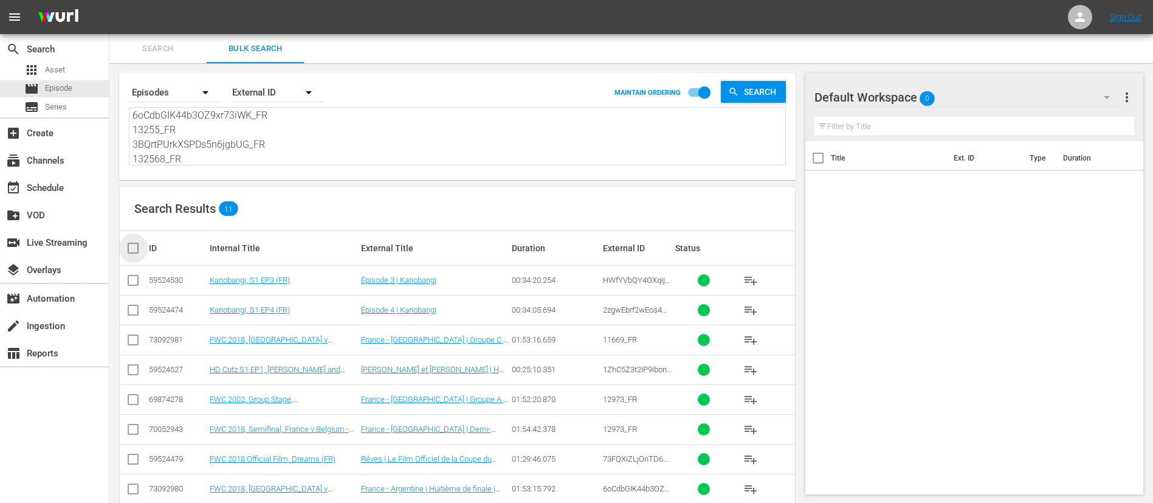
click at [132, 246] on input "checkbox" at bounding box center [138, 248] width 24 height 15
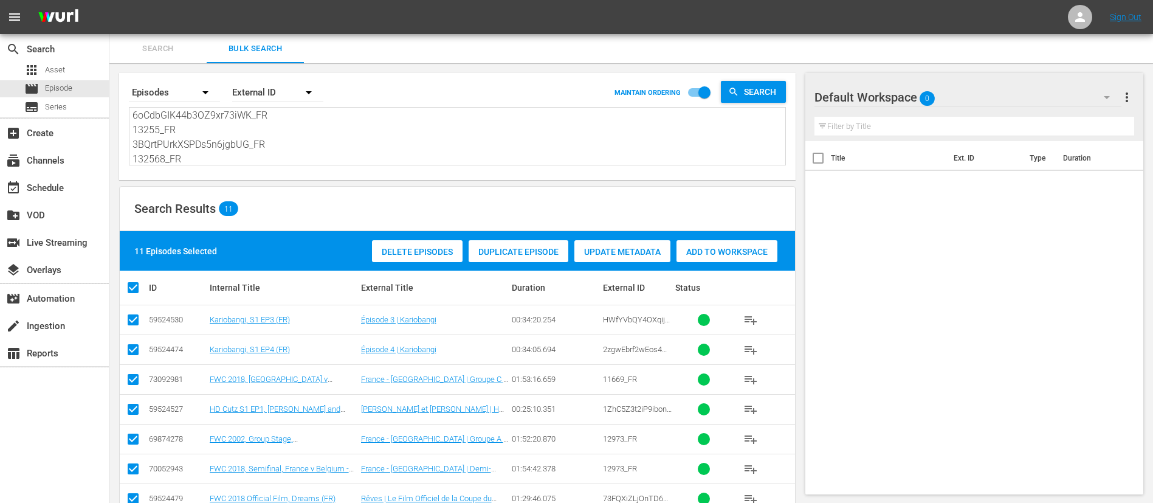
click at [706, 253] on span "Add to Workspace" at bounding box center [726, 252] width 101 height 10
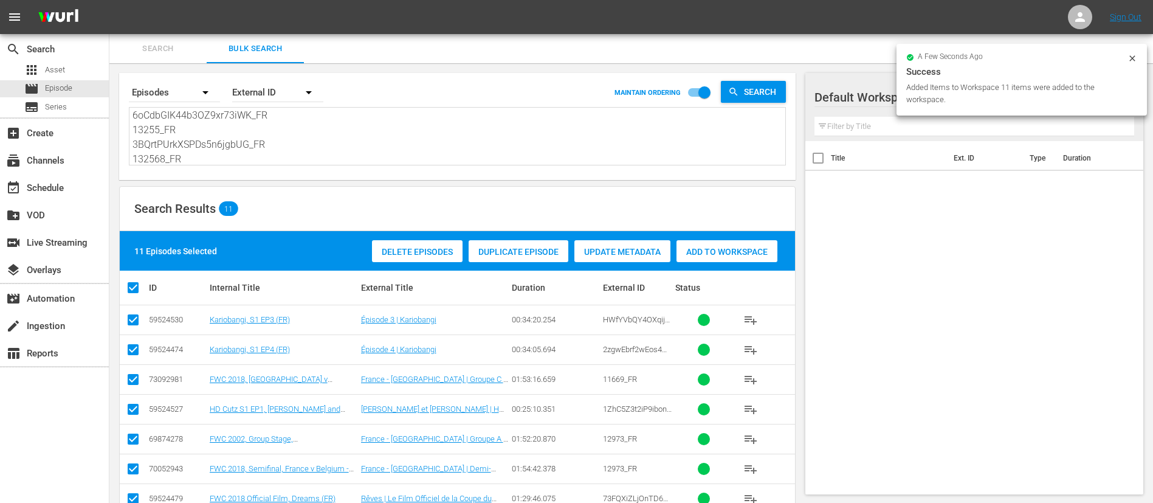
click at [170, 51] on span "Search" at bounding box center [158, 49] width 83 height 14
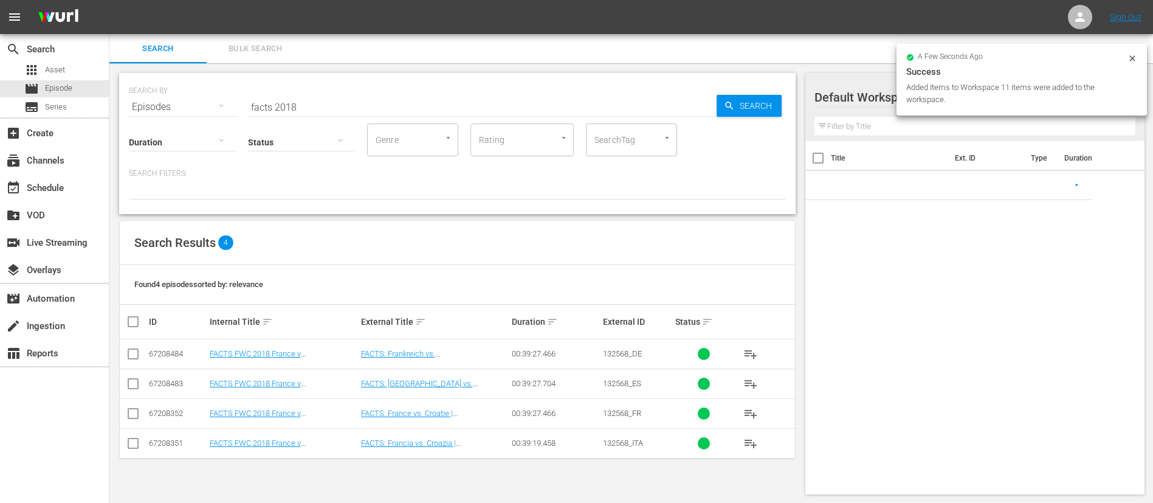
click at [359, 101] on input "facts 2018" at bounding box center [482, 106] width 469 height 29
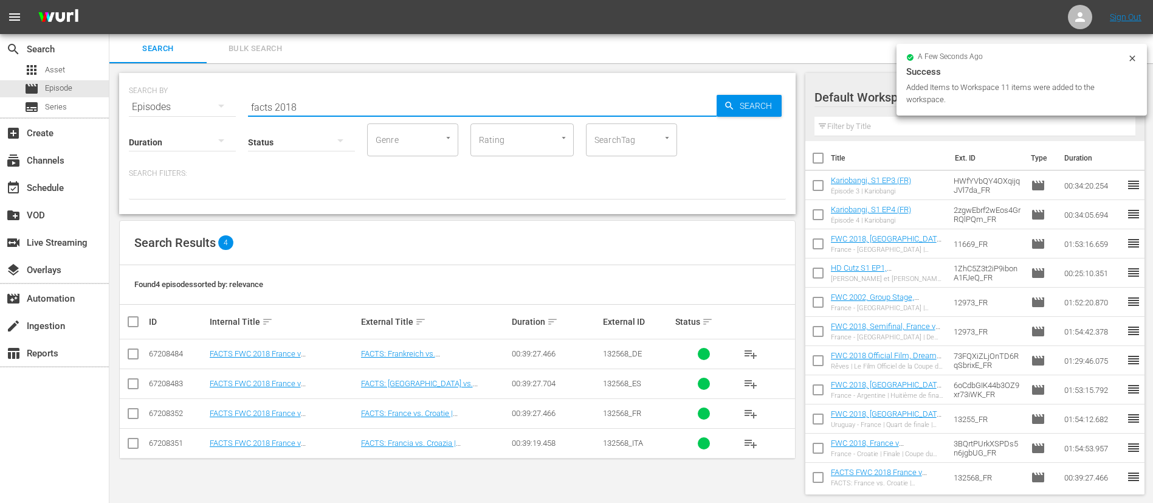
click at [359, 101] on input "facts 2018" at bounding box center [482, 106] width 469 height 29
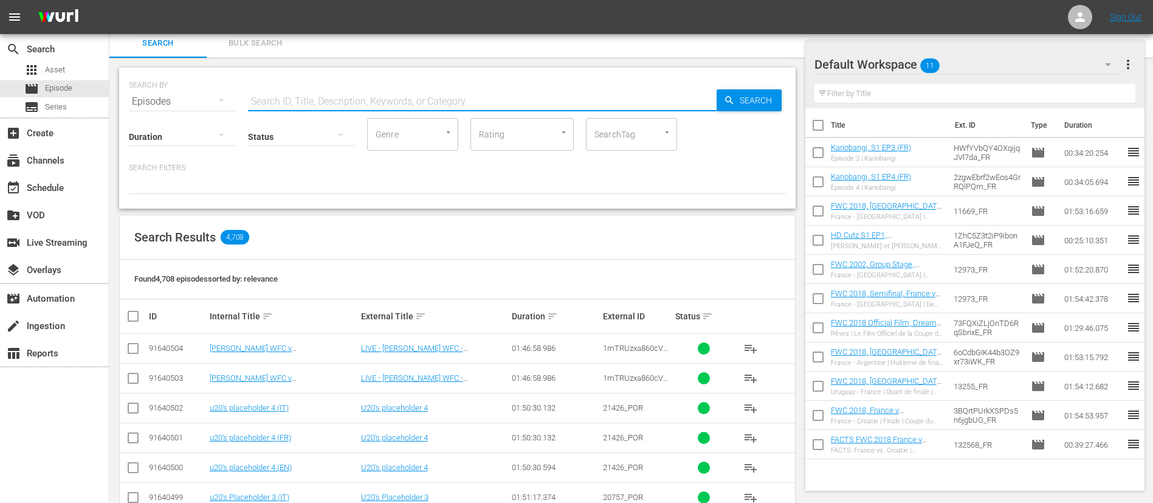
scroll to position [91, 0]
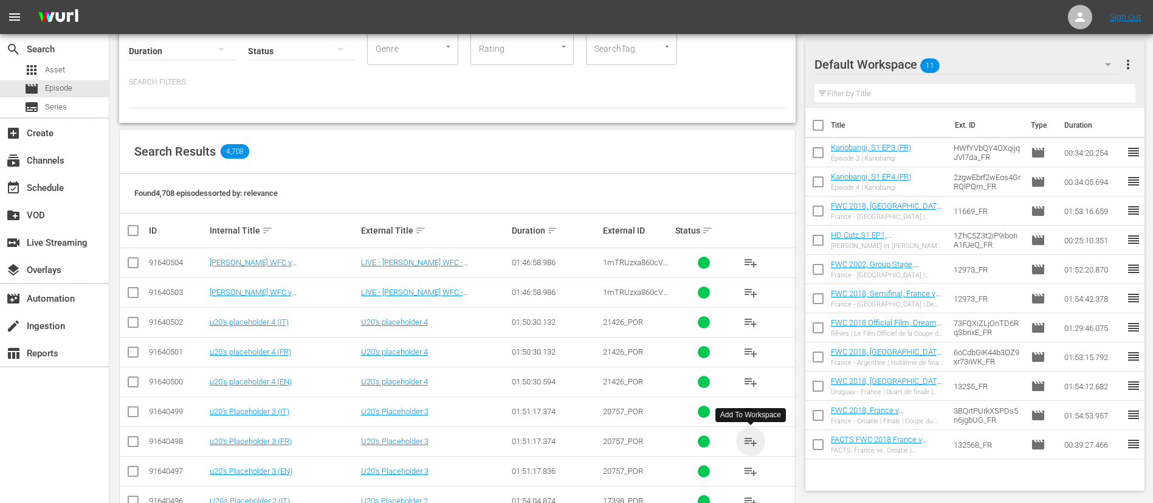
click at [752, 442] on span "playlist_add" at bounding box center [750, 441] width 15 height 15
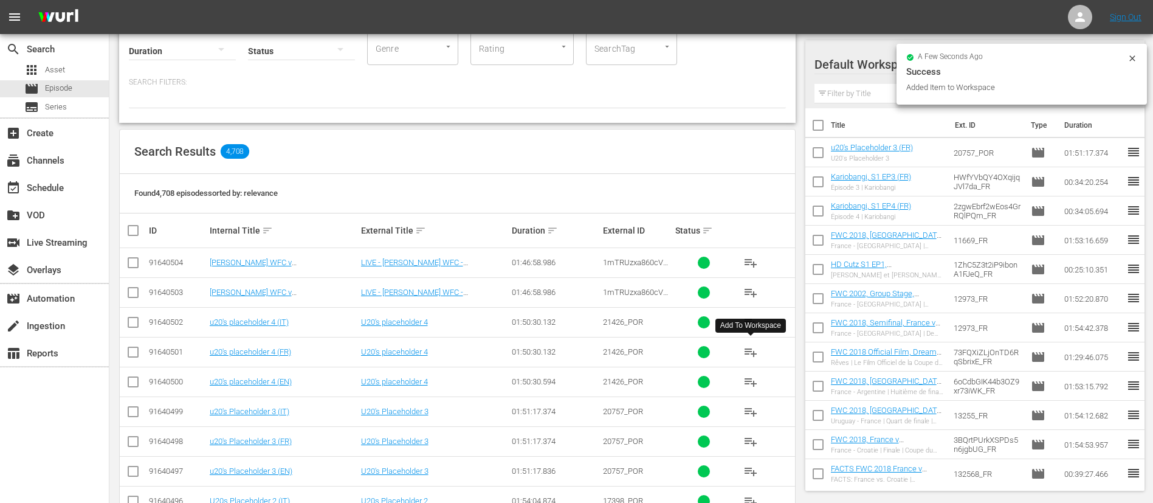
click at [752, 349] on span "playlist_add" at bounding box center [750, 352] width 15 height 15
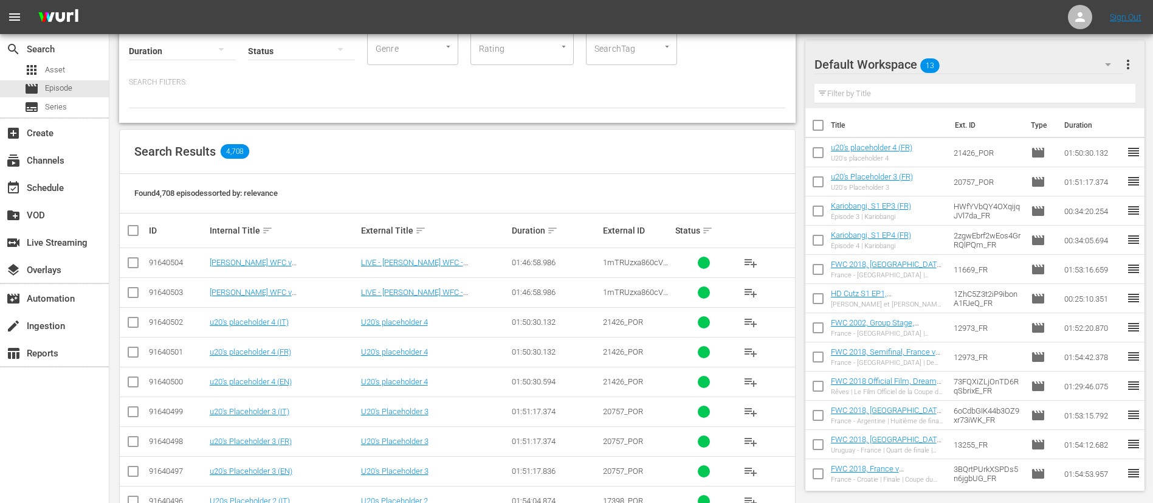
click at [744, 291] on span "playlist_add" at bounding box center [750, 292] width 15 height 15
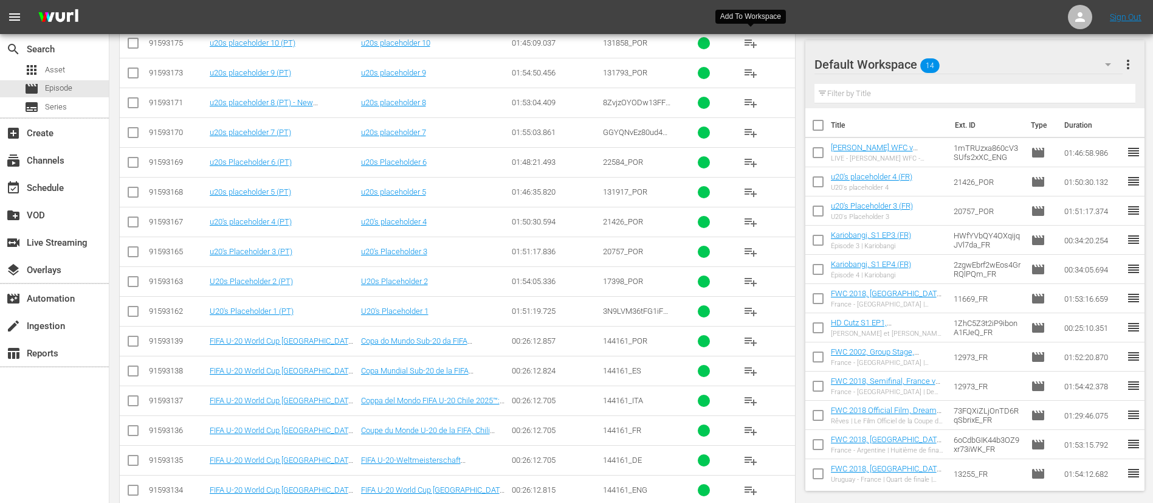
scroll to position [729, 0]
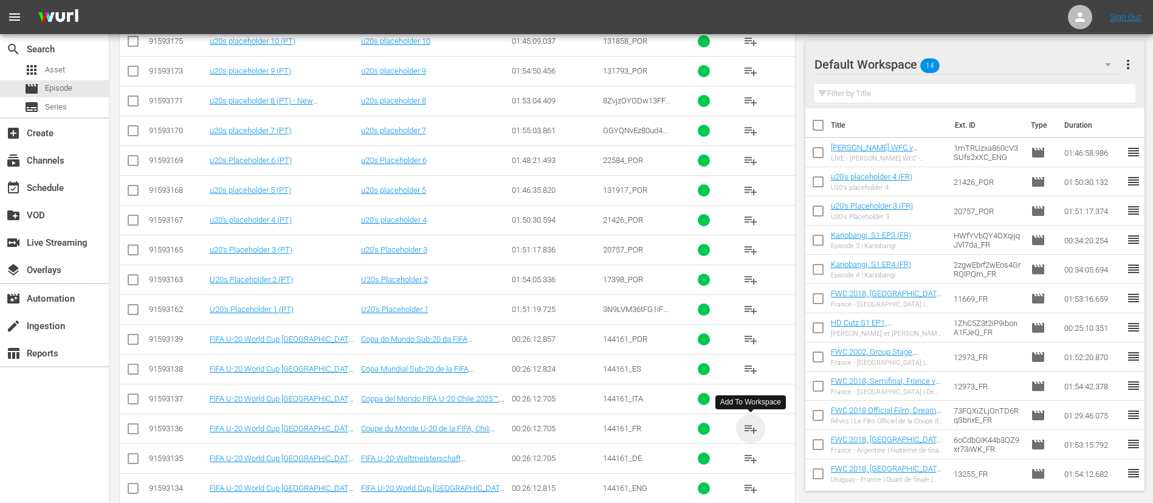
click at [754, 423] on span "playlist_add" at bounding box center [750, 428] width 15 height 15
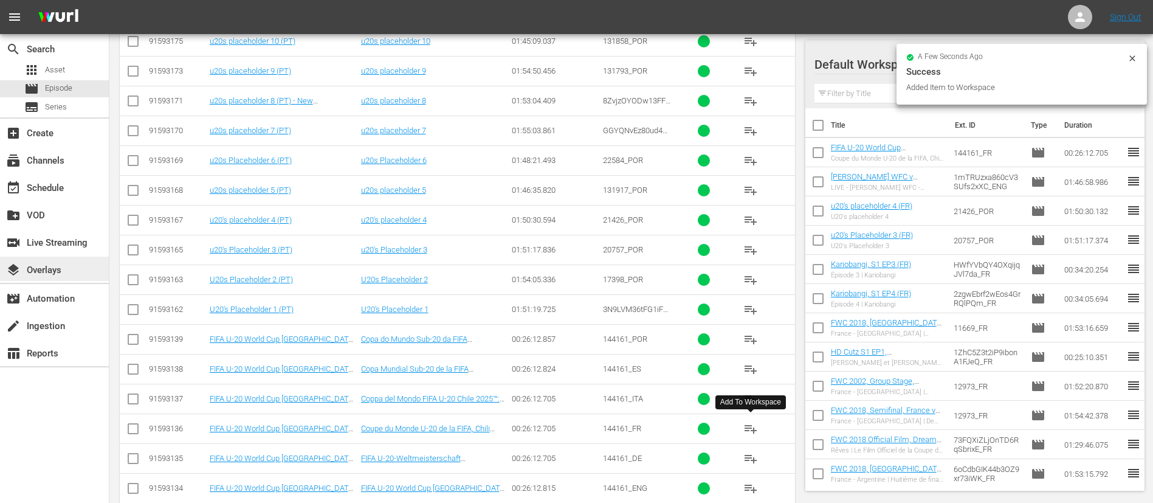
scroll to position [638, 0]
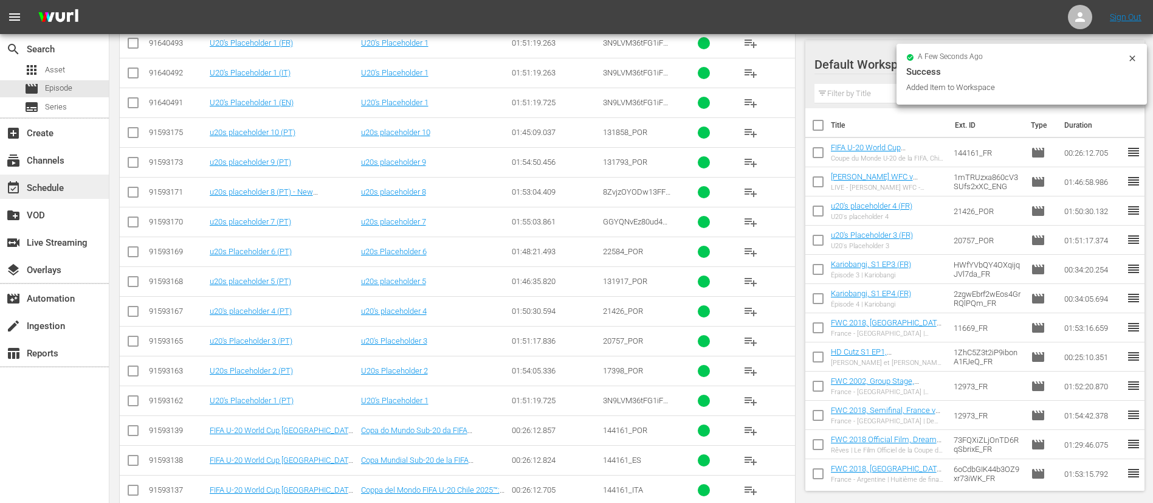
click at [36, 195] on div "event_available Schedule" at bounding box center [54, 186] width 109 height 24
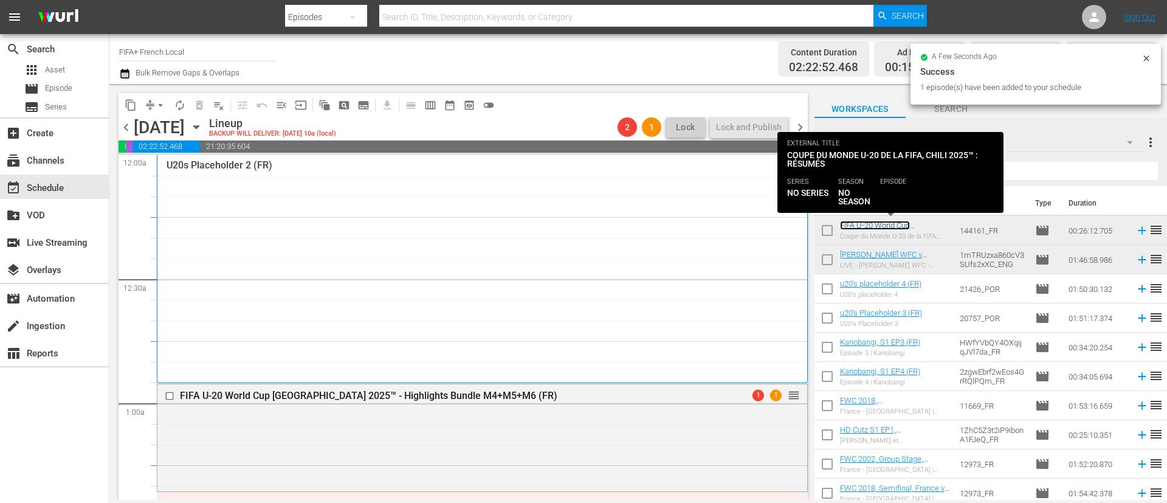
scroll to position [273, 0]
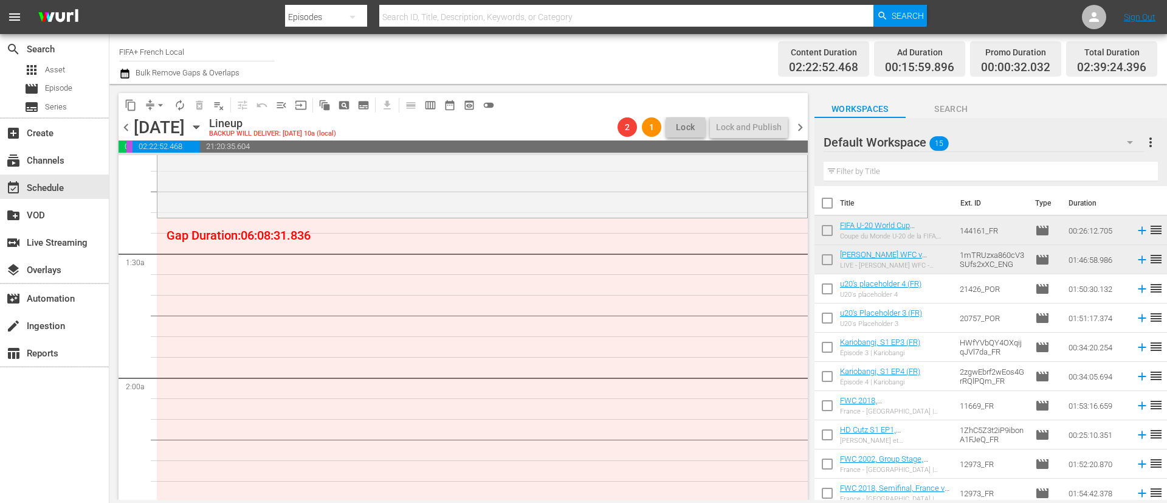
click at [824, 351] on input "checkbox" at bounding box center [827, 350] width 26 height 26
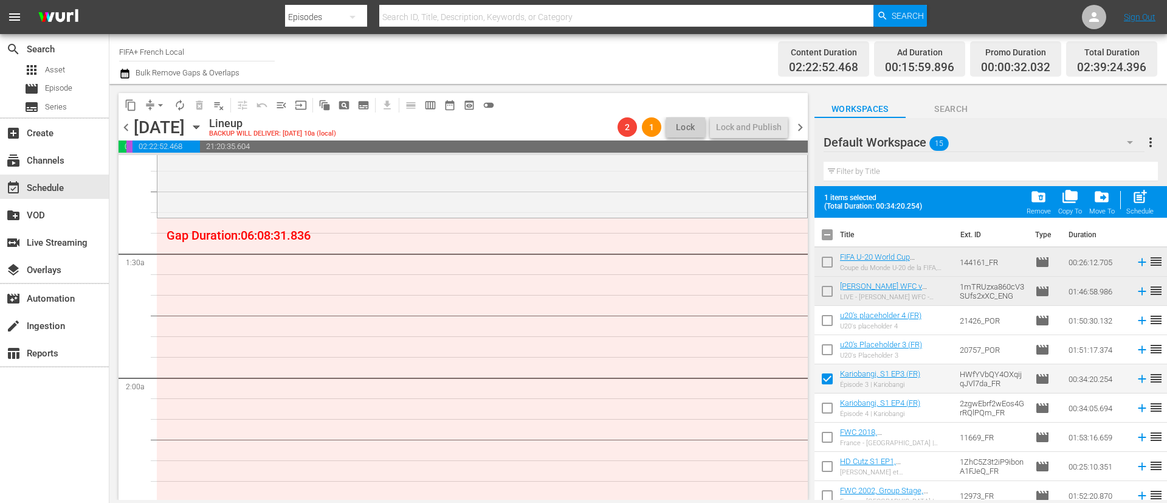
click at [827, 414] on input "checkbox" at bounding box center [827, 410] width 26 height 26
click at [828, 439] on input "checkbox" at bounding box center [827, 440] width 26 height 26
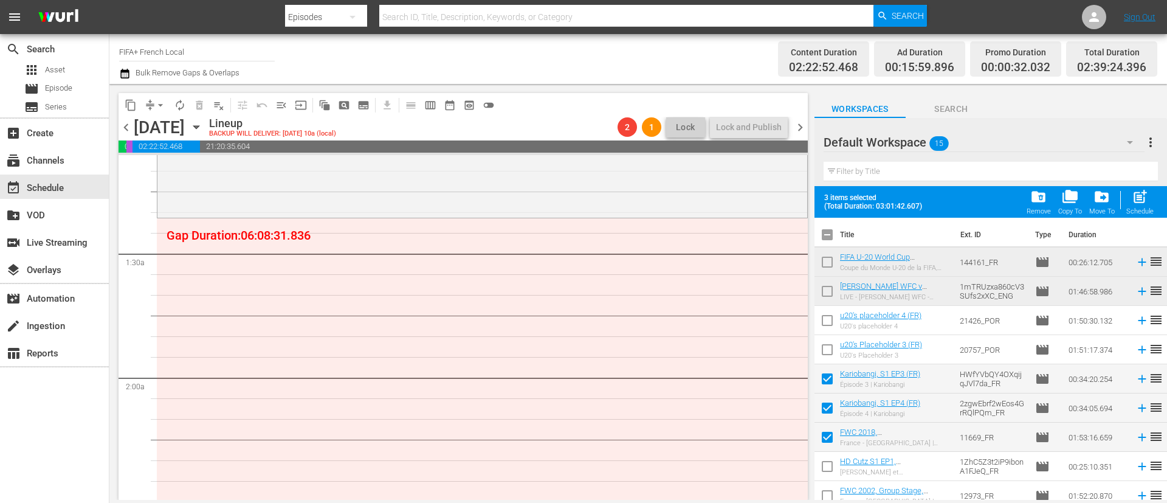
click at [833, 476] on input "checkbox" at bounding box center [827, 469] width 26 height 26
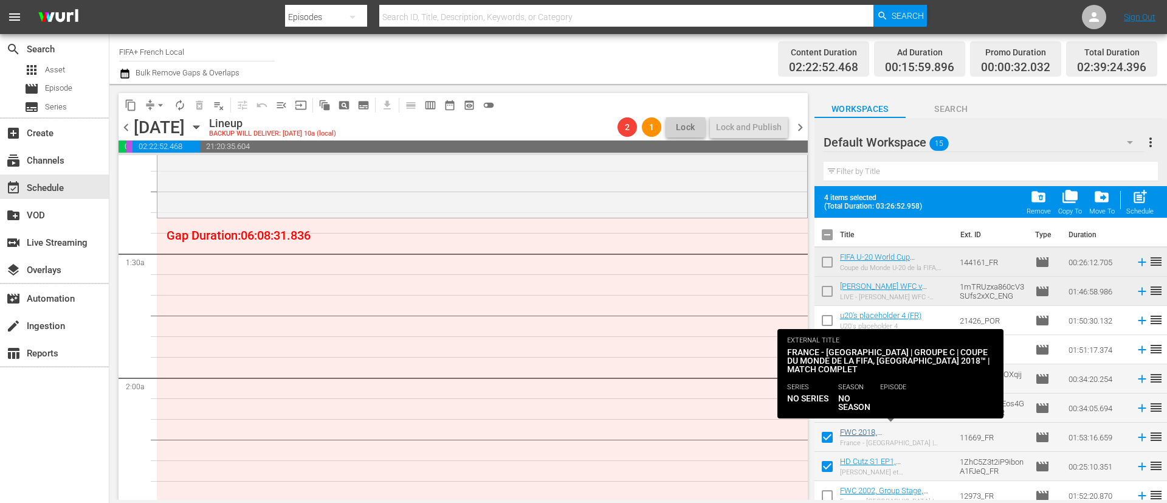
scroll to position [91, 0]
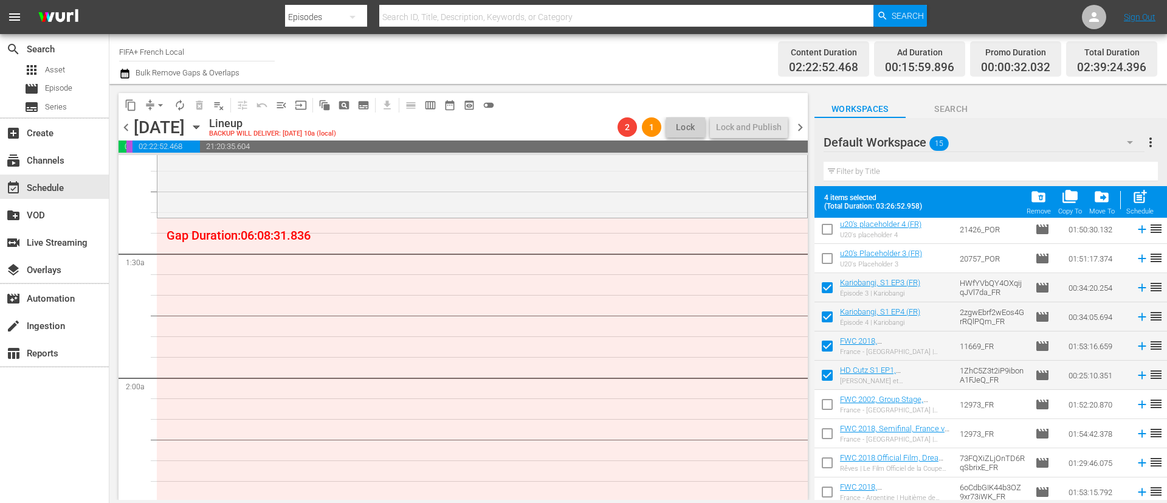
click at [828, 401] on input "checkbox" at bounding box center [827, 407] width 26 height 26
click at [825, 432] on input "checkbox" at bounding box center [827, 436] width 26 height 26
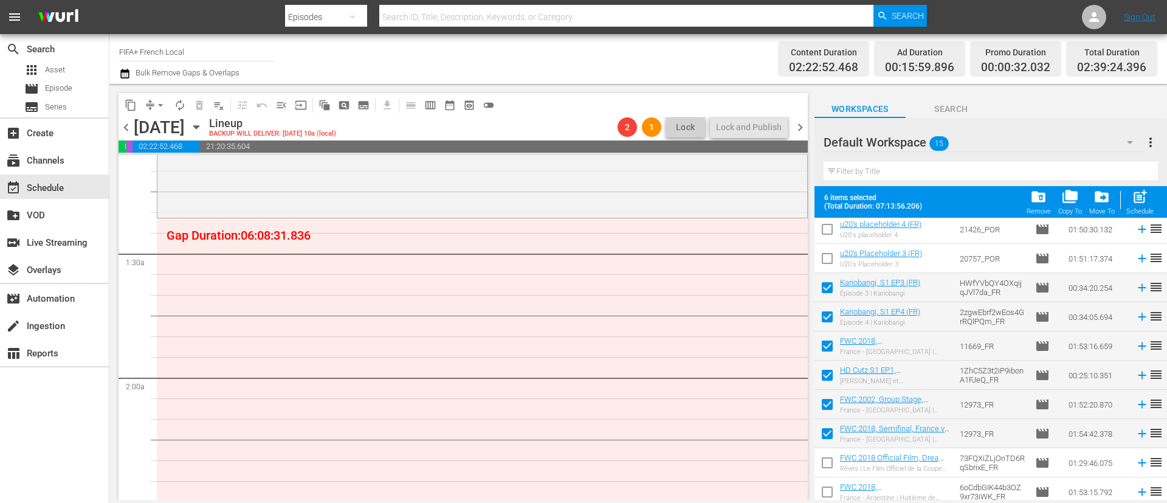
click at [825, 432] on input "checkbox" at bounding box center [827, 436] width 26 height 26
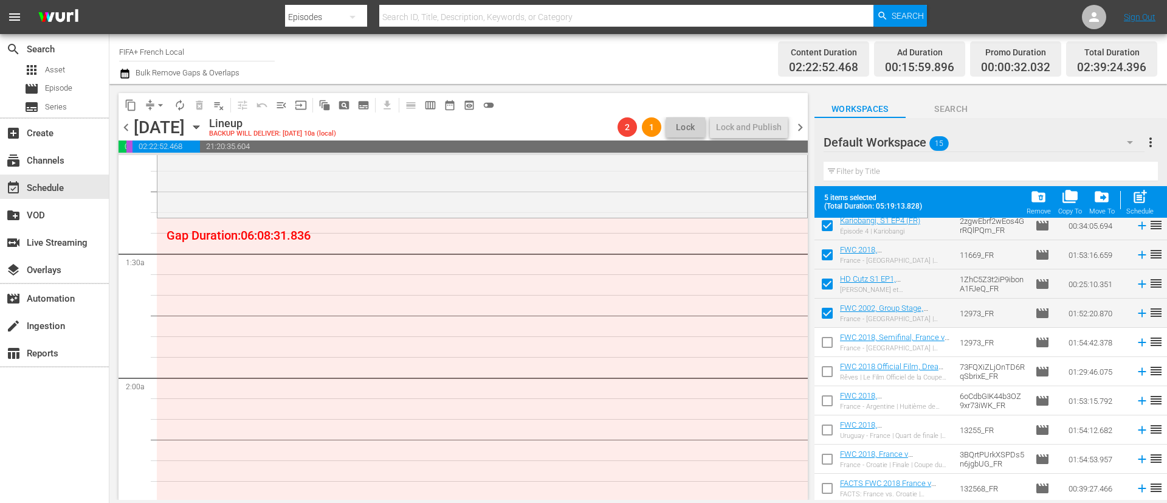
scroll to position [184, 0]
click at [831, 493] on input "checkbox" at bounding box center [827, 489] width 26 height 26
click at [824, 315] on input "checkbox" at bounding box center [827, 314] width 26 height 26
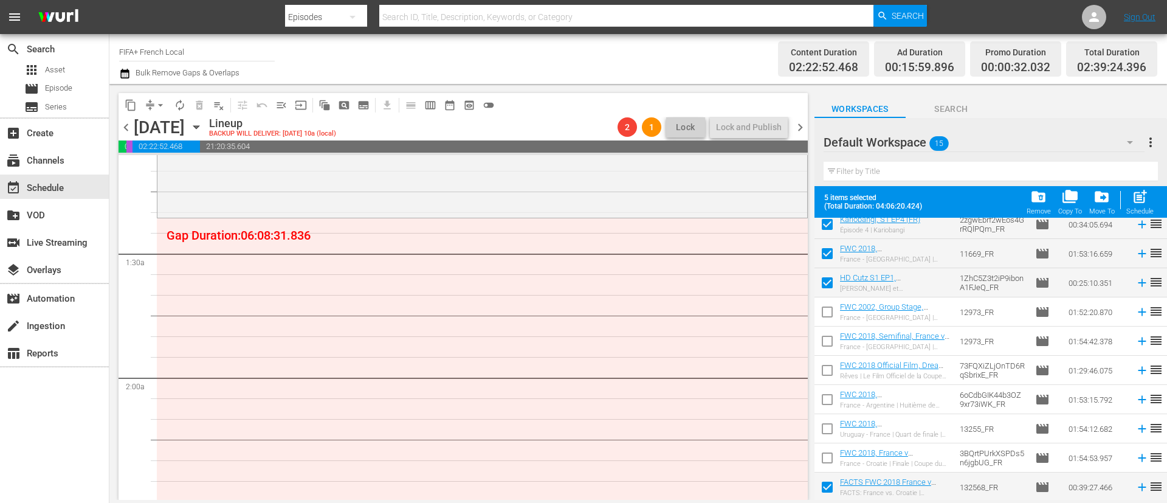
click at [828, 348] on input "checkbox" at bounding box center [827, 344] width 26 height 26
click at [832, 248] on input "checkbox" at bounding box center [827, 256] width 26 height 26
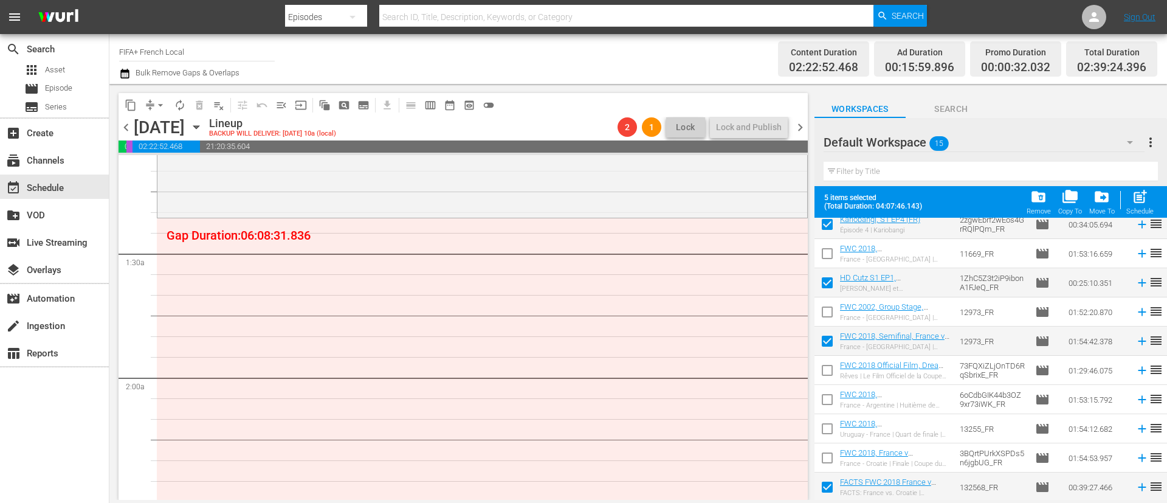
click at [828, 461] on input "checkbox" at bounding box center [827, 460] width 26 height 26
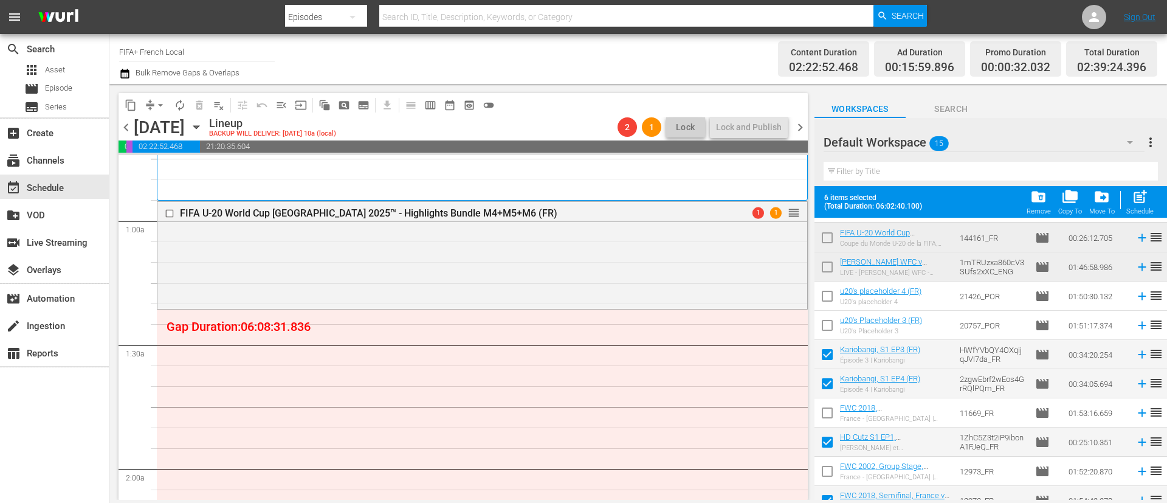
scroll to position [1, 0]
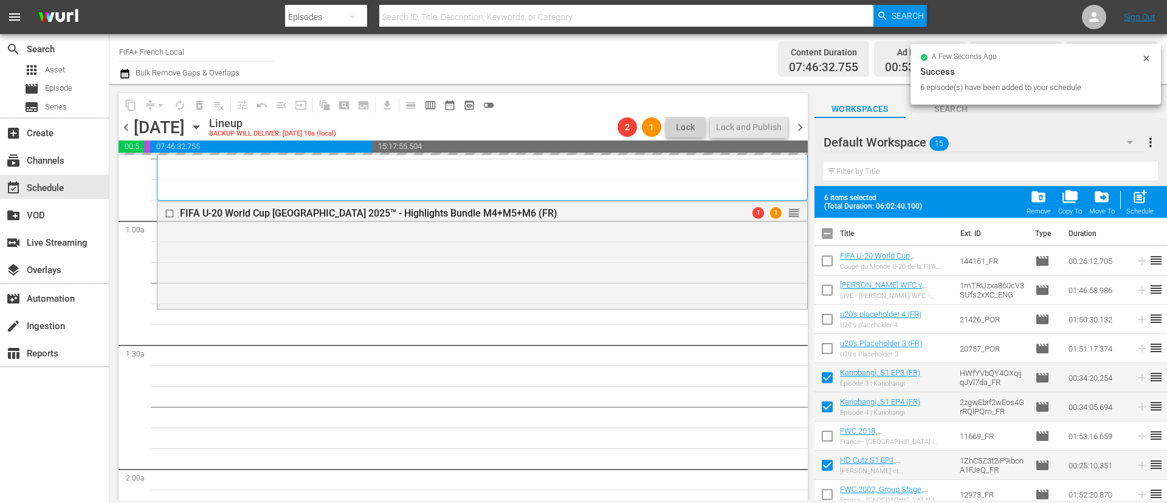
click at [828, 231] on input "checkbox" at bounding box center [827, 236] width 26 height 26
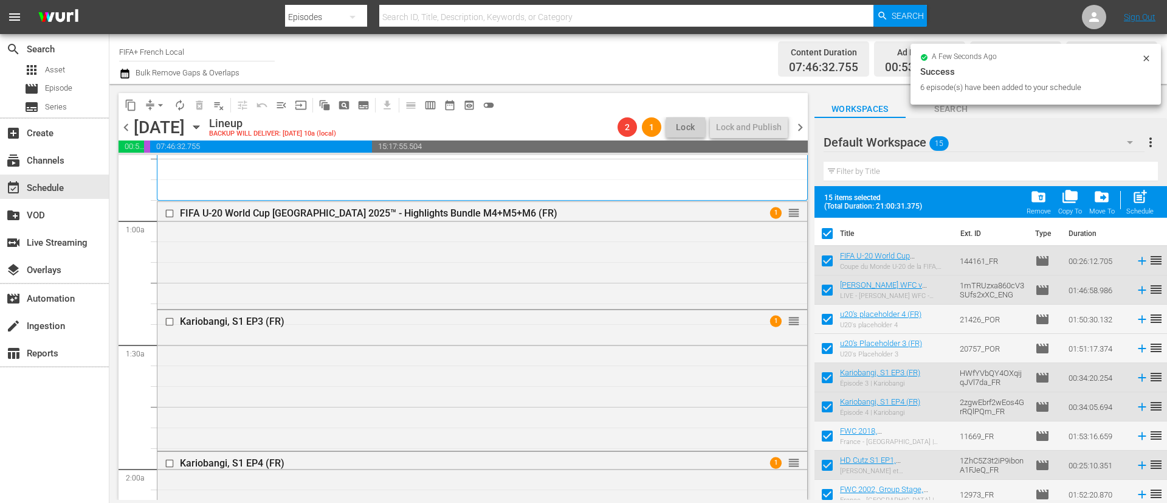
click at [828, 231] on input "checkbox" at bounding box center [827, 236] width 26 height 26
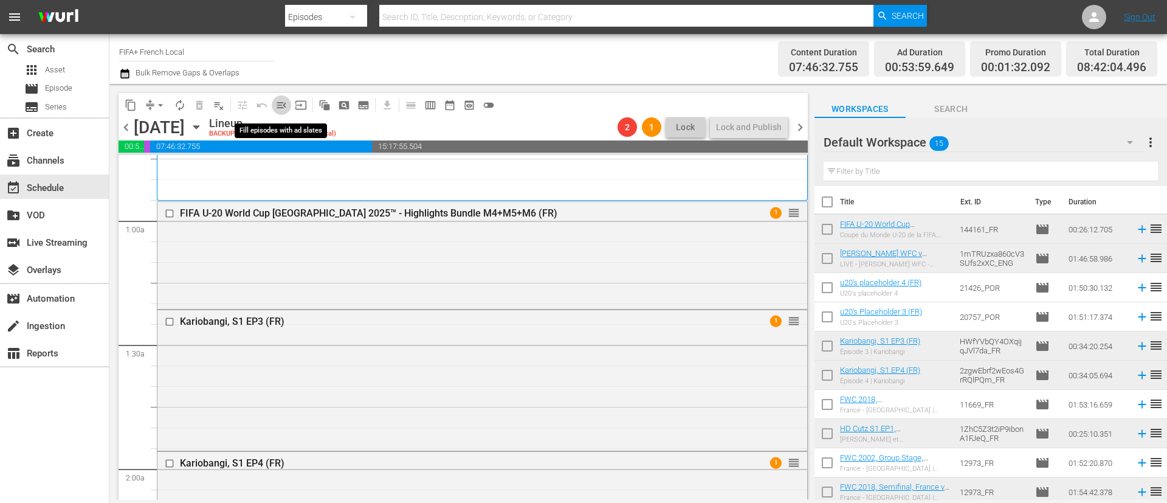
click at [281, 103] on span "menu_open" at bounding box center [281, 105] width 12 height 12
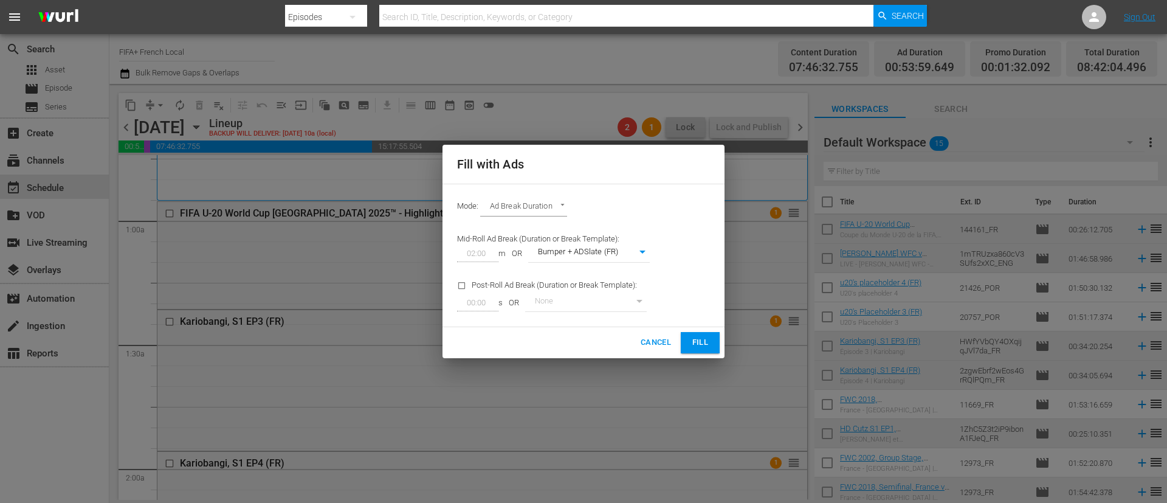
click at [710, 343] on button "Fill" at bounding box center [700, 342] width 39 height 21
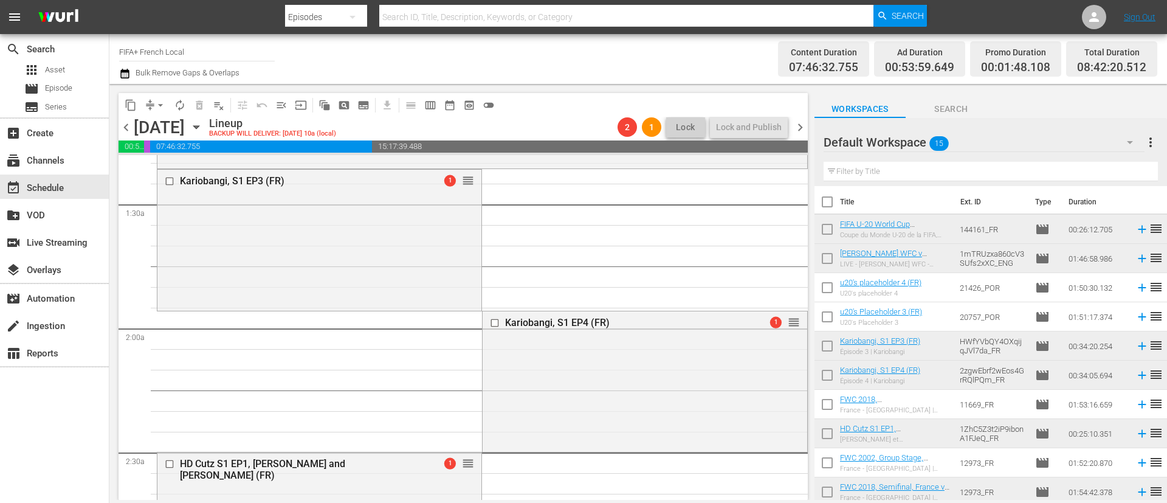
scroll to position [365, 0]
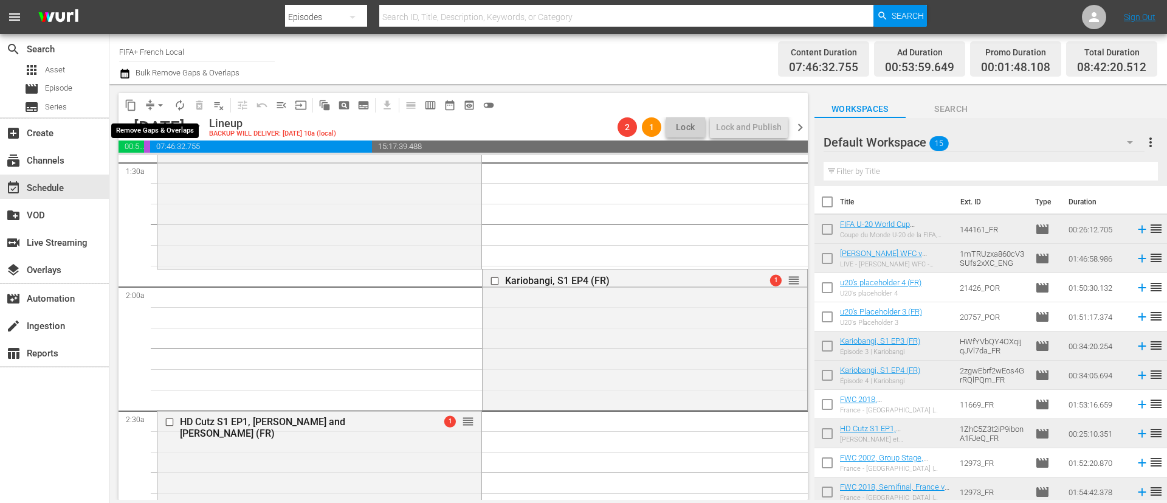
click at [158, 101] on span "arrow_drop_down" at bounding box center [160, 105] width 12 height 12
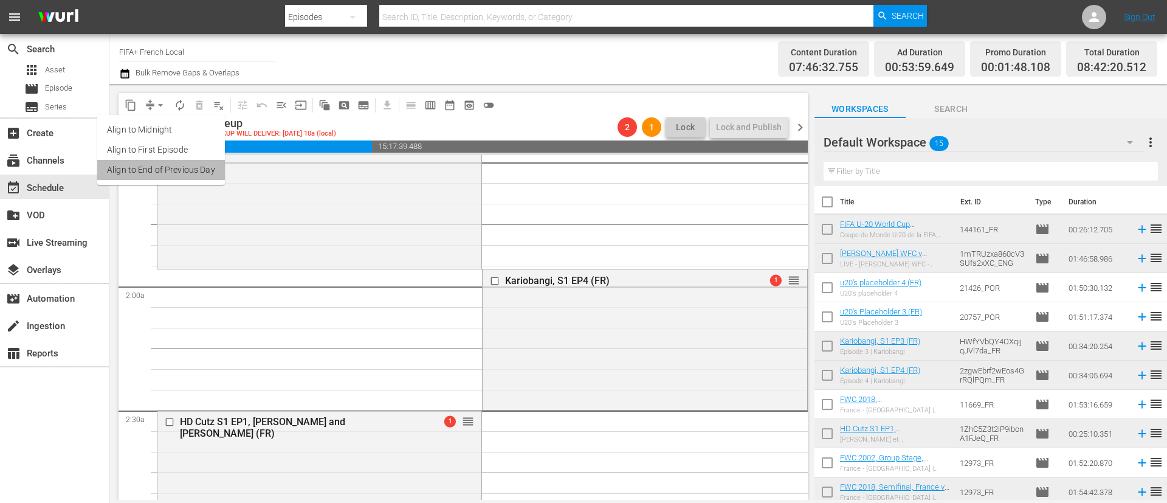
click at [185, 170] on li "Align to End of Previous Day" at bounding box center [161, 170] width 128 height 20
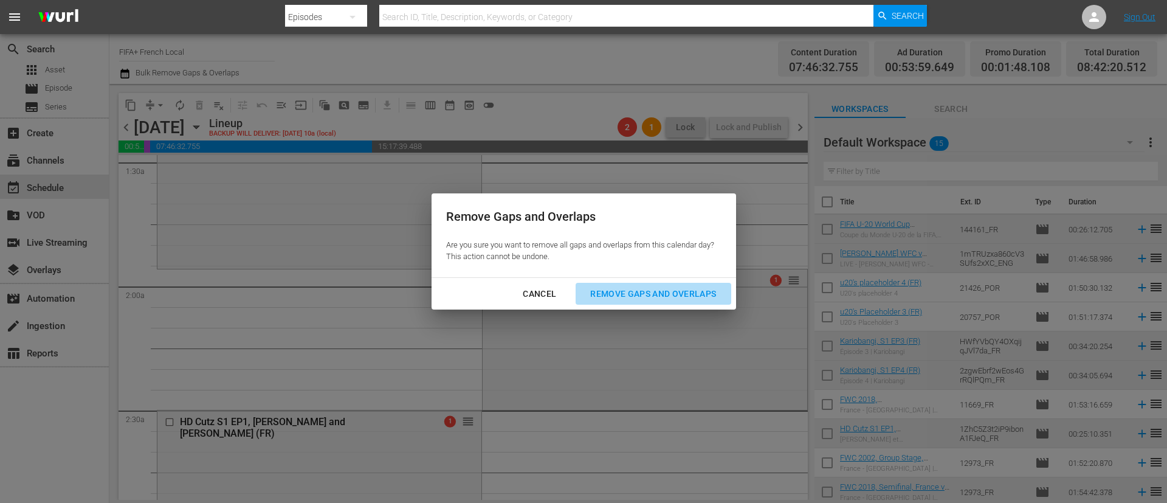
click at [638, 289] on div "Remove Gaps and Overlaps" at bounding box center [652, 293] width 145 height 15
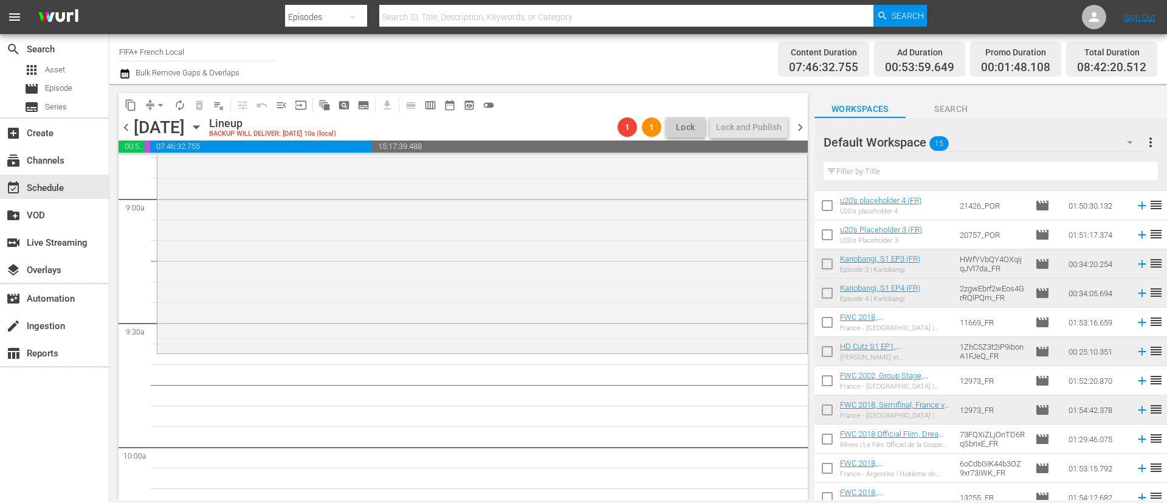
scroll to position [152, 0]
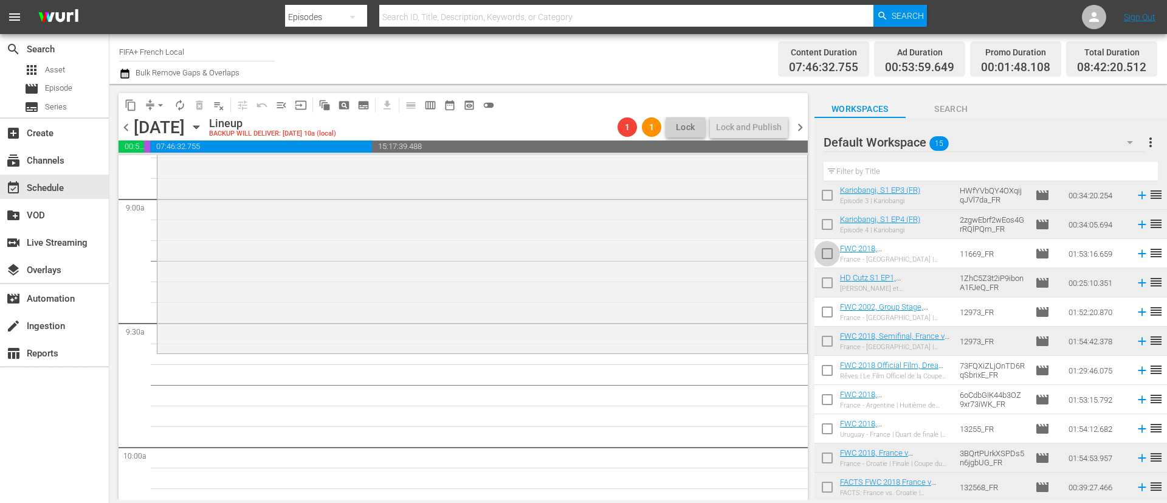
click at [834, 256] on input "checkbox" at bounding box center [827, 256] width 26 height 26
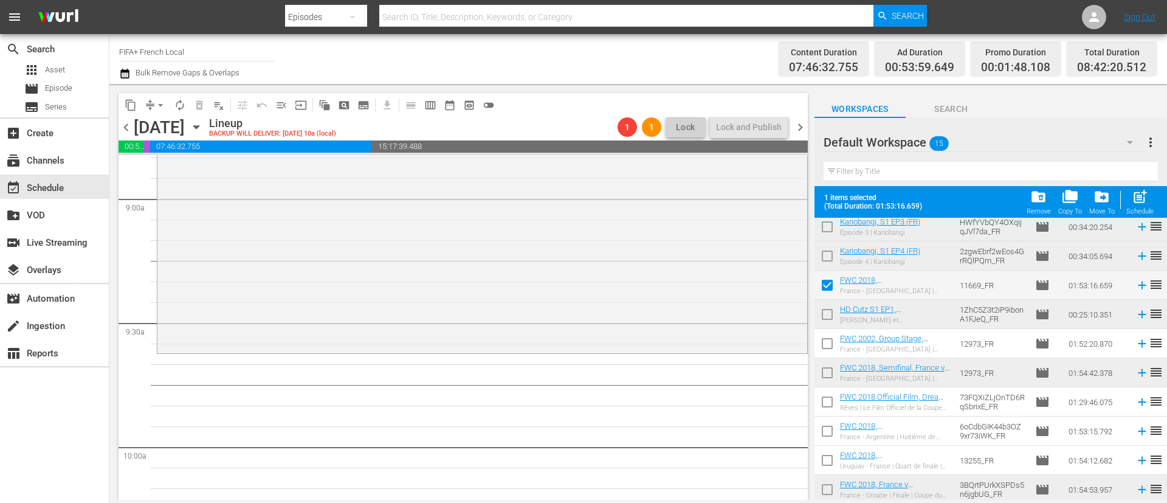
click at [832, 342] on input "checkbox" at bounding box center [827, 346] width 26 height 26
click at [833, 399] on input "checkbox" at bounding box center [827, 404] width 26 height 26
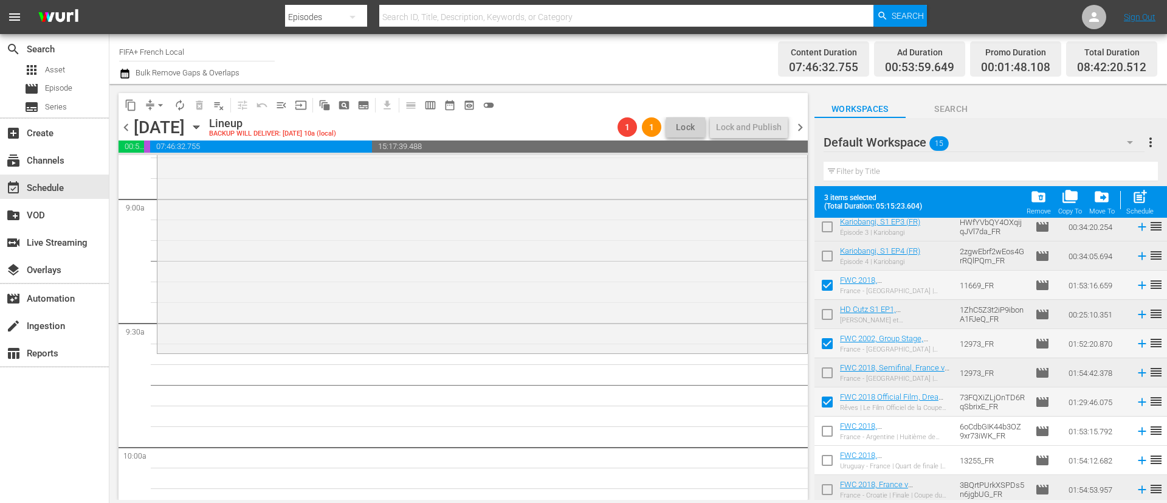
click at [833, 448] on td at bounding box center [827, 459] width 26 height 29
click at [828, 425] on input "checkbox" at bounding box center [827, 434] width 26 height 26
click at [827, 456] on input "checkbox" at bounding box center [827, 463] width 26 height 26
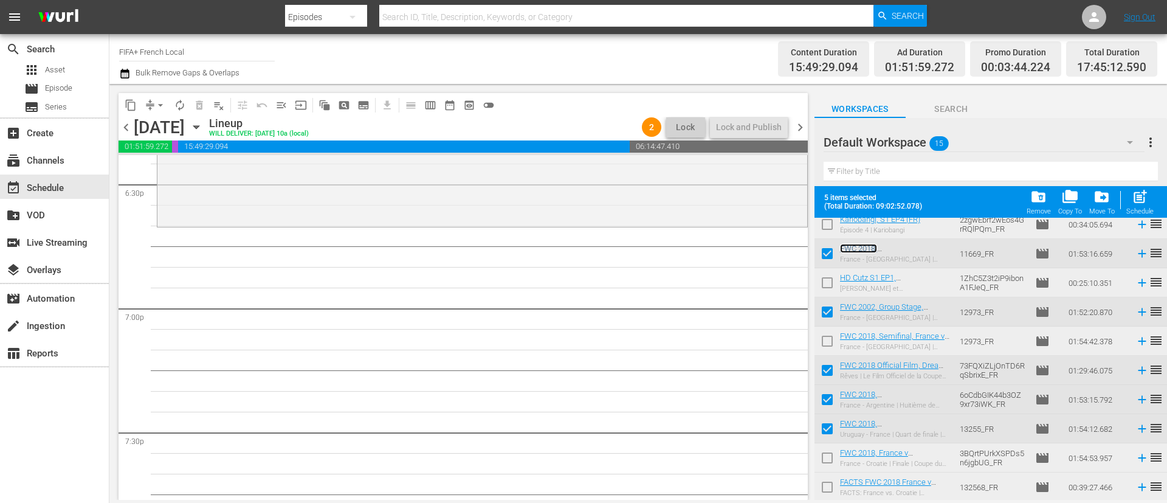
scroll to position [0, 0]
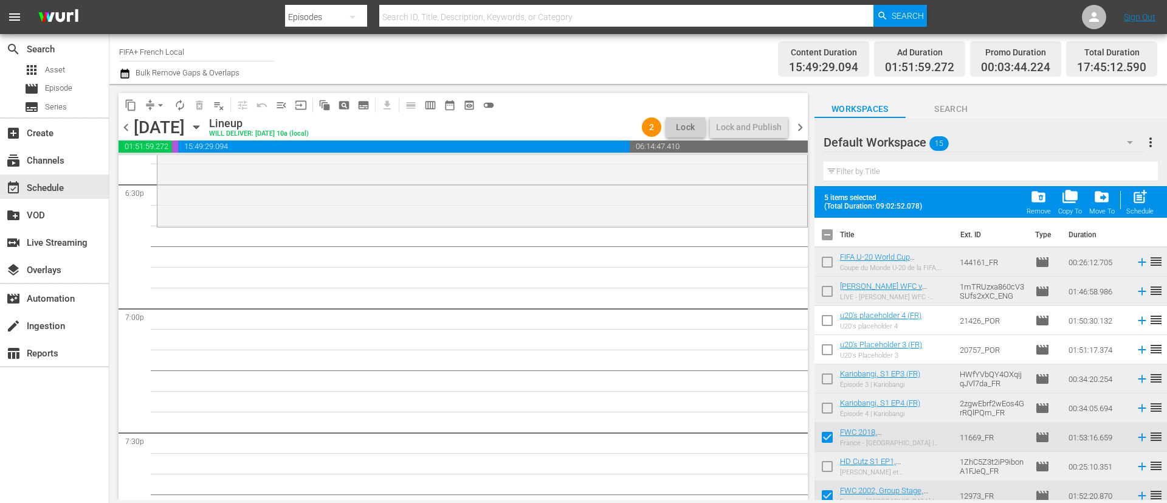
click at [822, 234] on input "checkbox" at bounding box center [827, 237] width 26 height 26
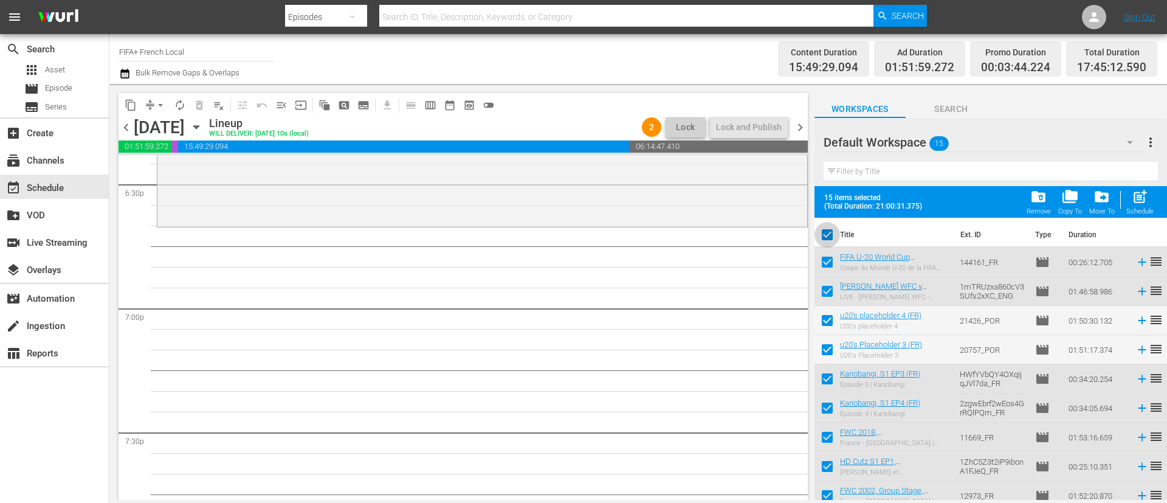
click at [822, 234] on input "checkbox" at bounding box center [827, 237] width 26 height 26
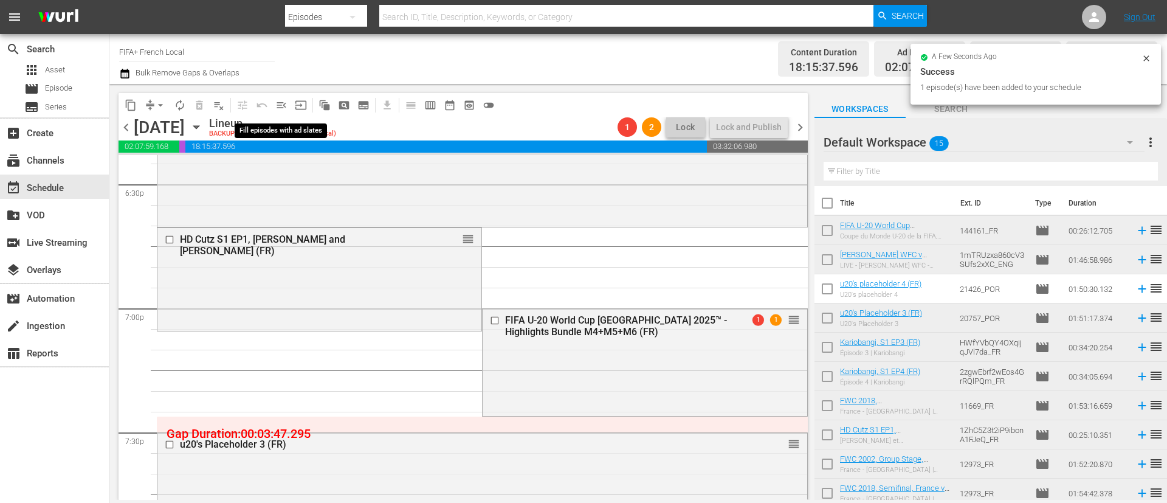
click at [279, 106] on span "menu_open" at bounding box center [281, 105] width 12 height 12
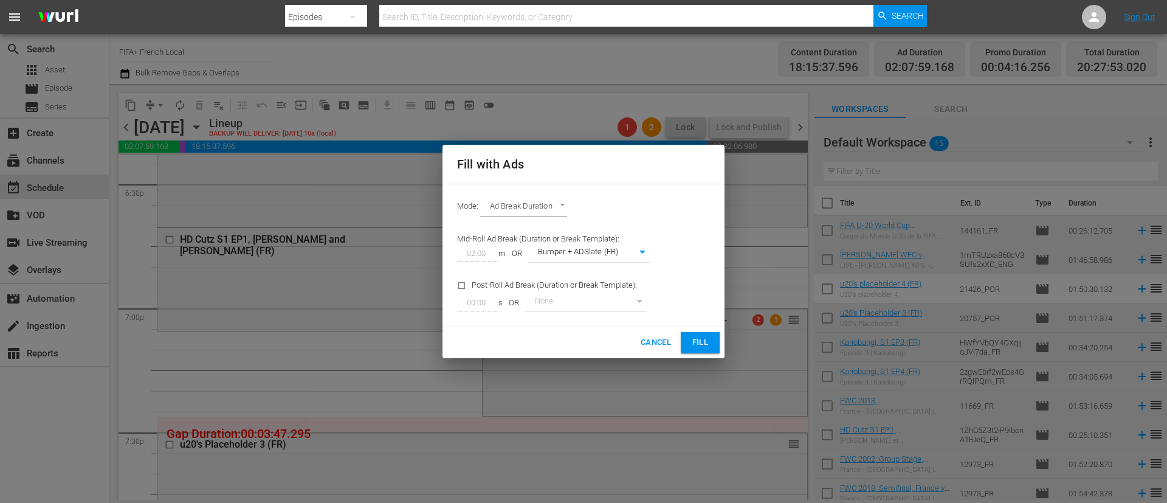
click at [690, 334] on button "Fill" at bounding box center [700, 342] width 39 height 21
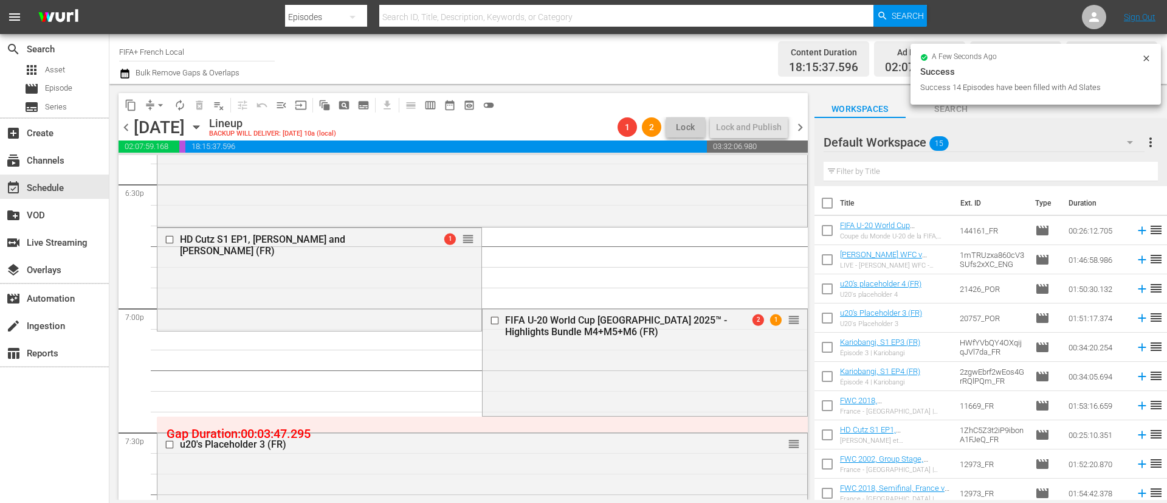
click at [160, 98] on button "arrow_drop_down" at bounding box center [160, 104] width 19 height 19
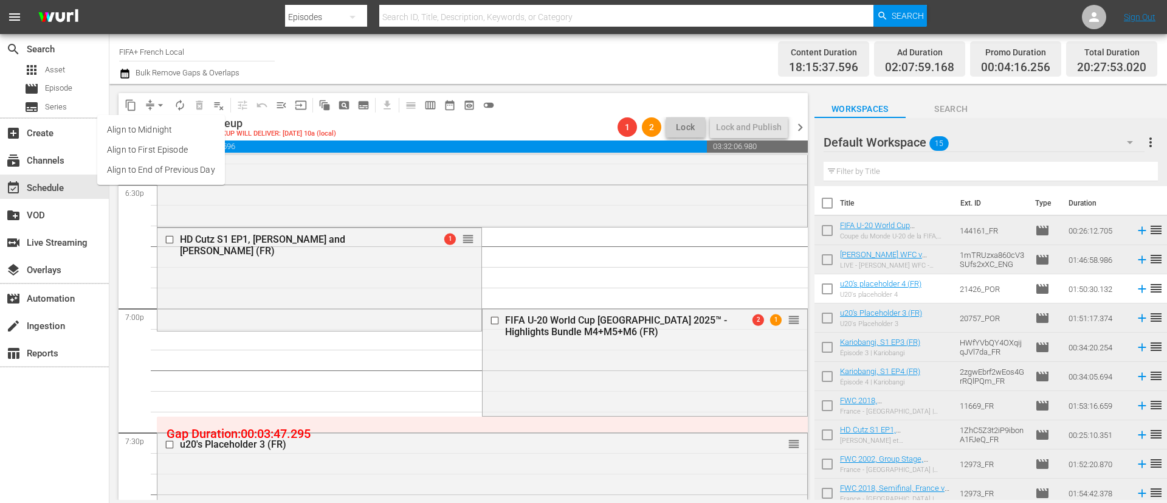
click at [190, 173] on li "Align to End of Previous Day" at bounding box center [161, 170] width 128 height 20
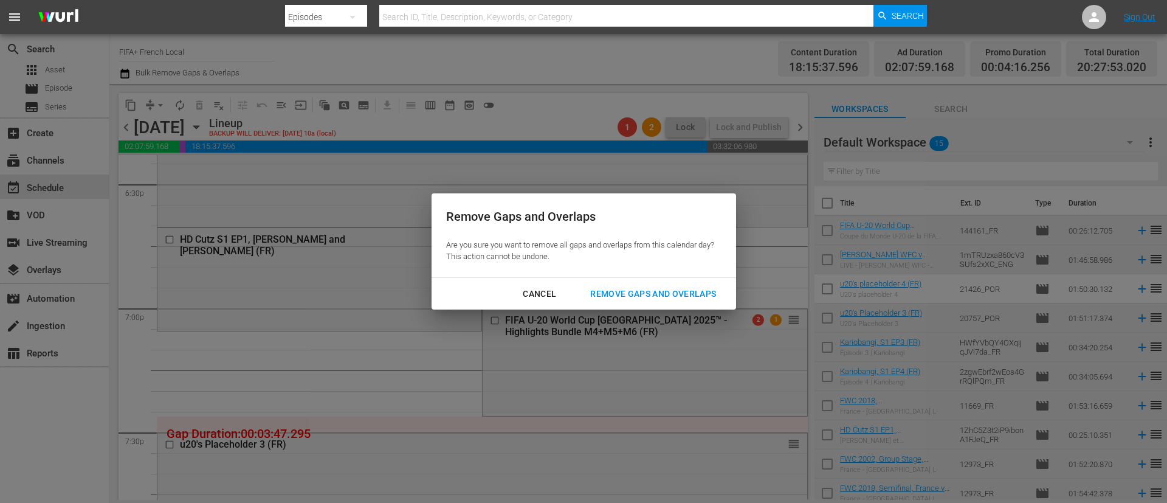
click at [692, 294] on div "Remove Gaps and Overlaps" at bounding box center [652, 293] width 145 height 15
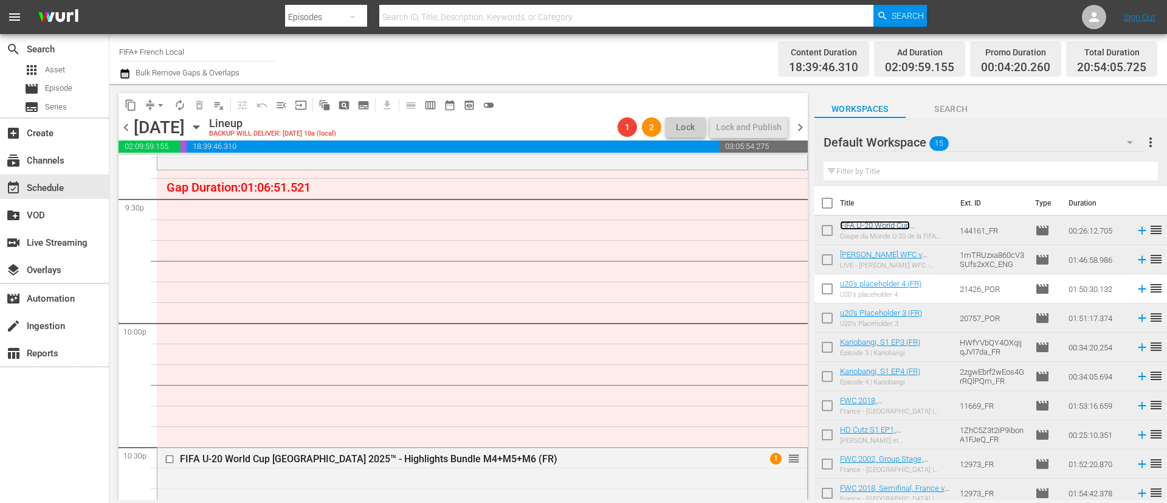
scroll to position [152, 0]
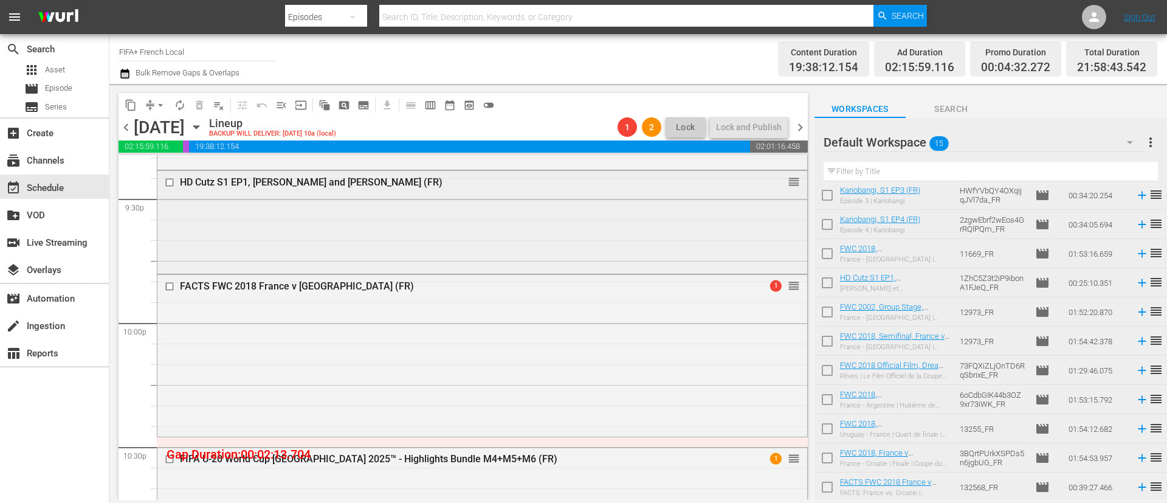
click at [168, 181] on input "checkbox" at bounding box center [171, 182] width 13 height 10
click at [200, 106] on span "delete_forever_outlined" at bounding box center [199, 105] width 12 height 12
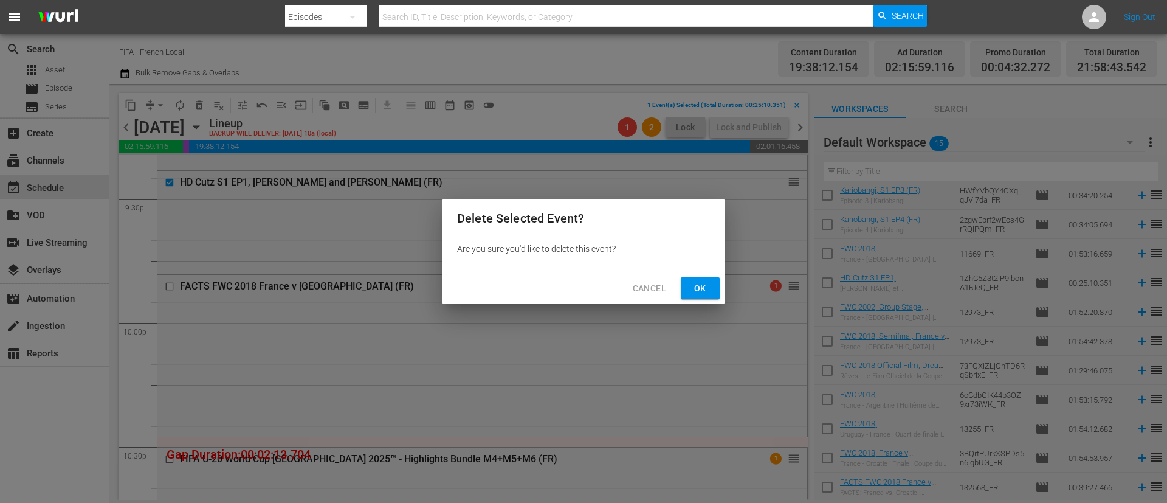
click at [706, 287] on span "Ok" at bounding box center [699, 288] width 19 height 15
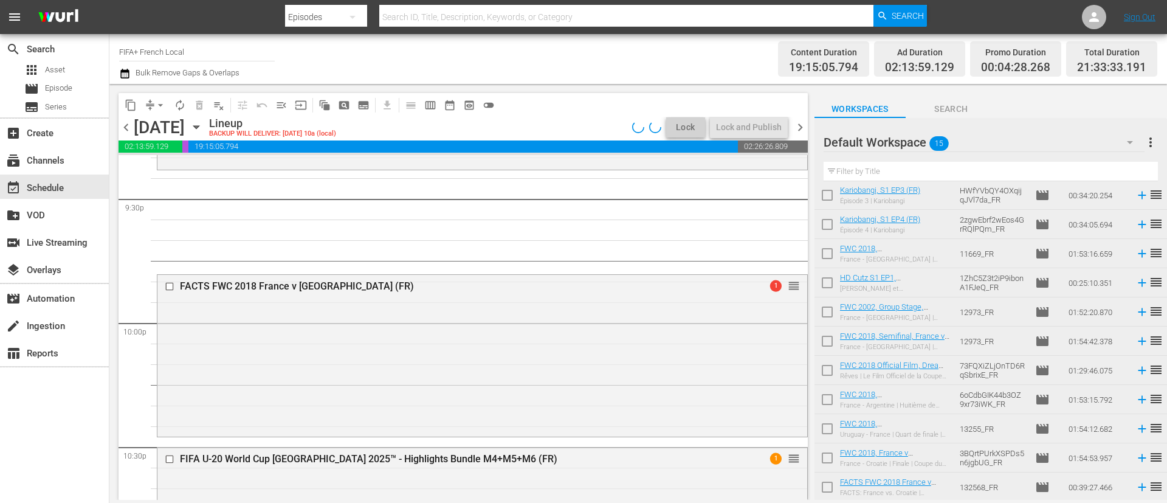
scroll to position [61, 0]
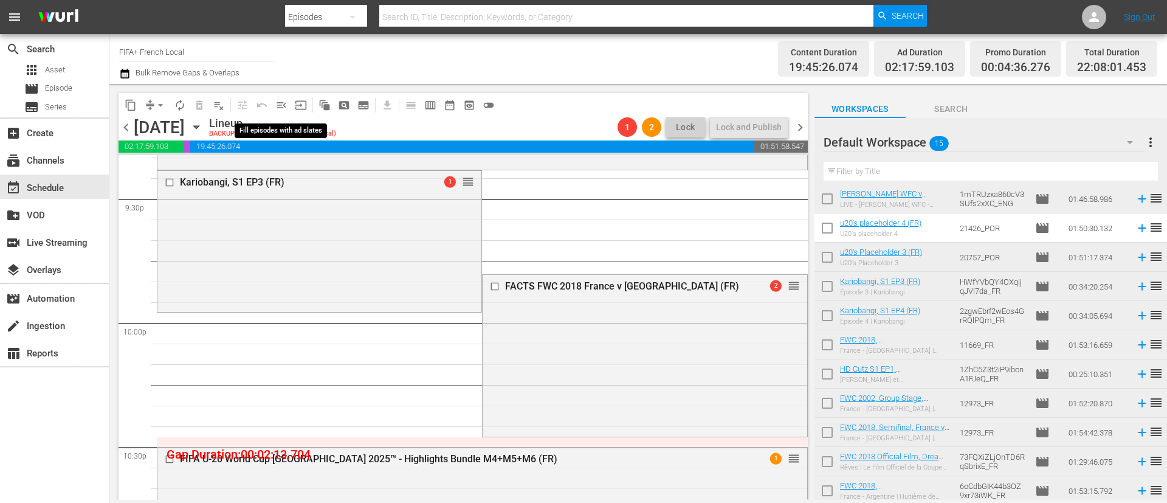
click at [280, 106] on span "menu_open" at bounding box center [281, 105] width 12 height 12
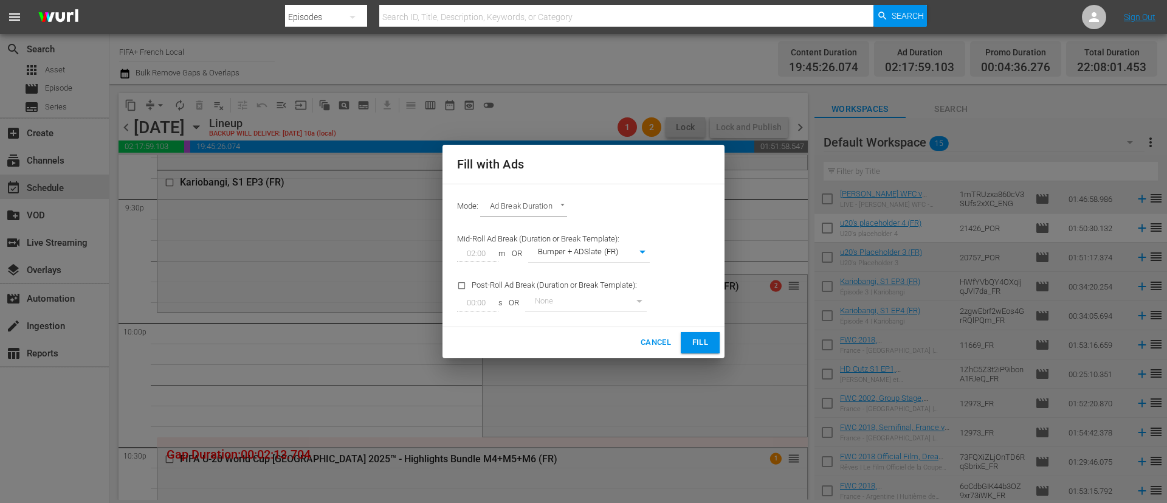
click at [704, 343] on span "Fill" at bounding box center [699, 342] width 19 height 14
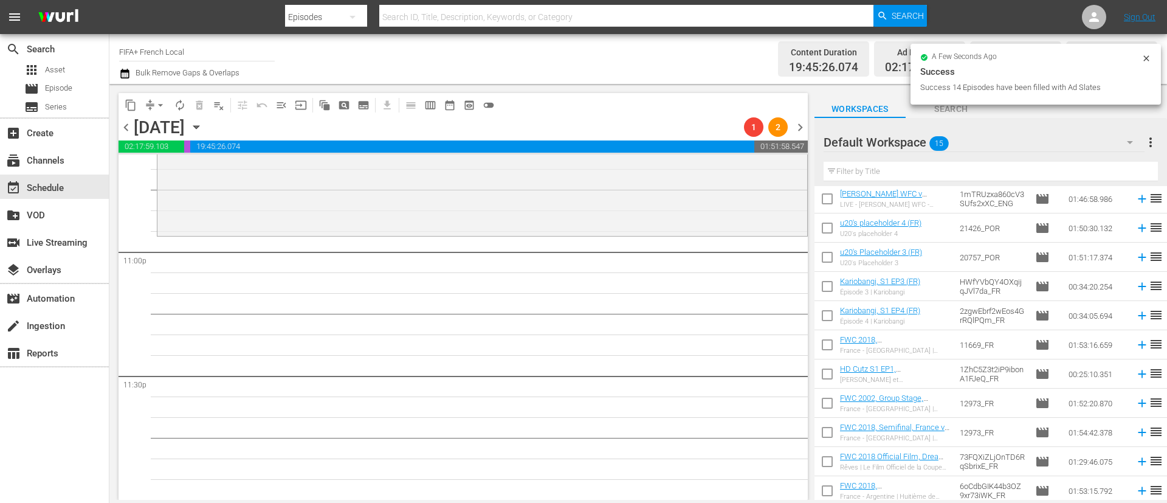
scroll to position [5606, 0]
click at [162, 107] on span "arrow_drop_down" at bounding box center [160, 105] width 12 height 12
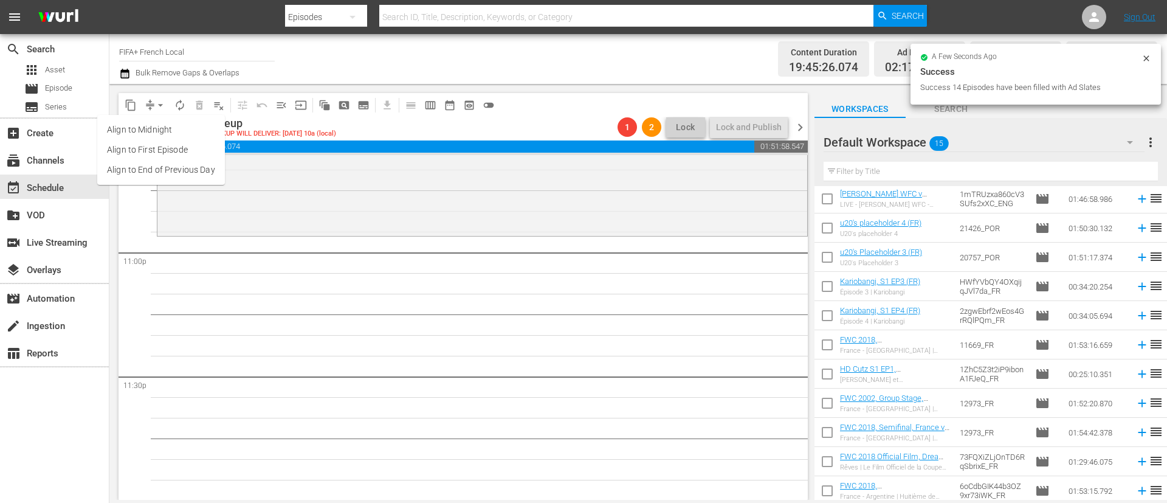
click at [174, 172] on li "Align to End of Previous Day" at bounding box center [161, 170] width 128 height 20
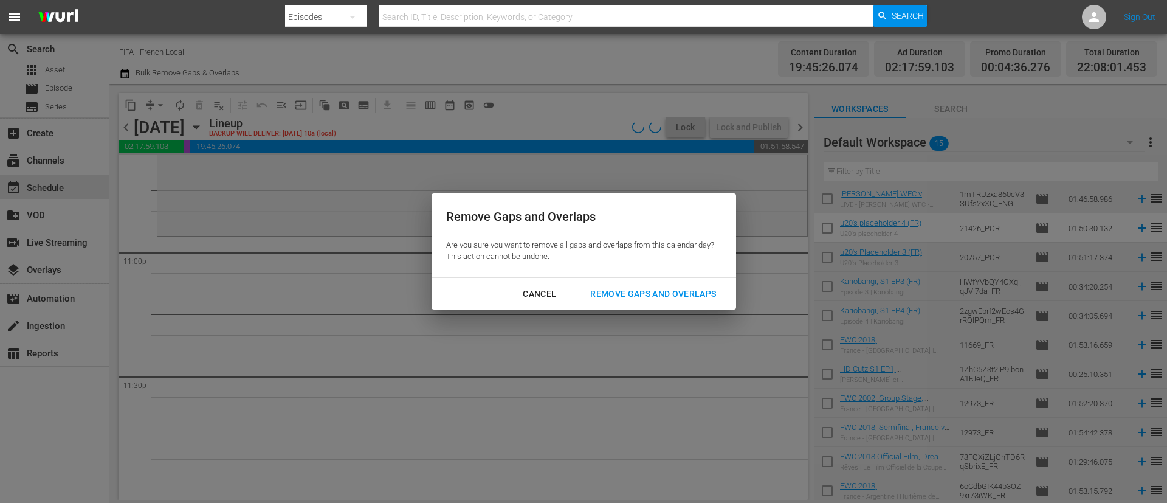
scroll to position [5607, 0]
click at [658, 292] on div "Remove Gaps and Overlaps" at bounding box center [652, 293] width 145 height 15
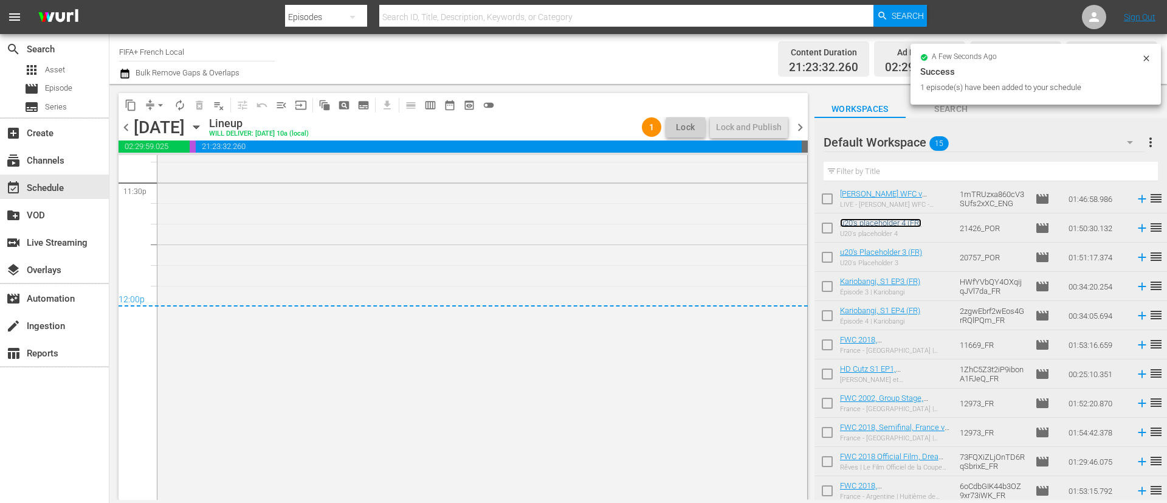
scroll to position [5828, 0]
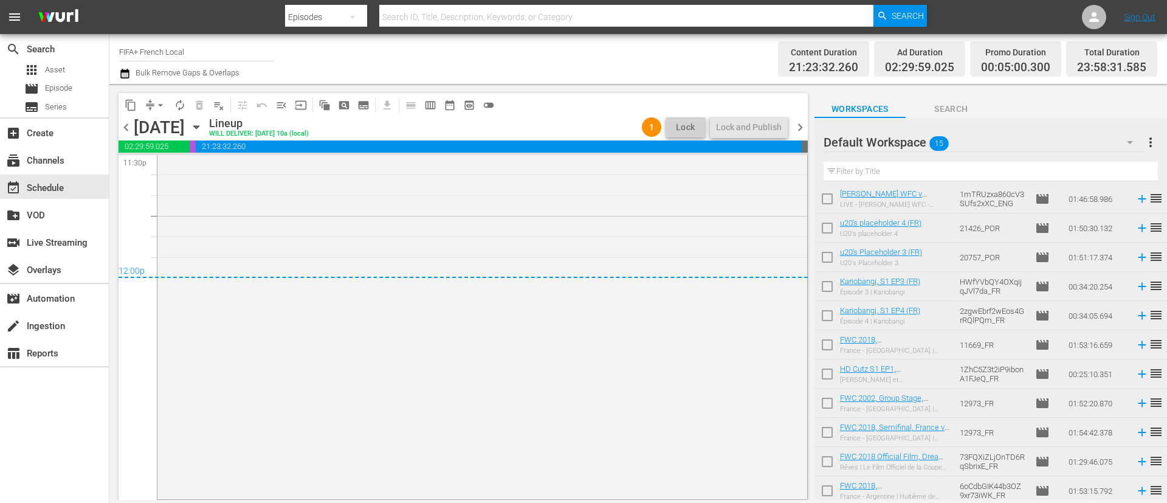
click at [1152, 141] on span "more_vert" at bounding box center [1150, 142] width 15 height 15
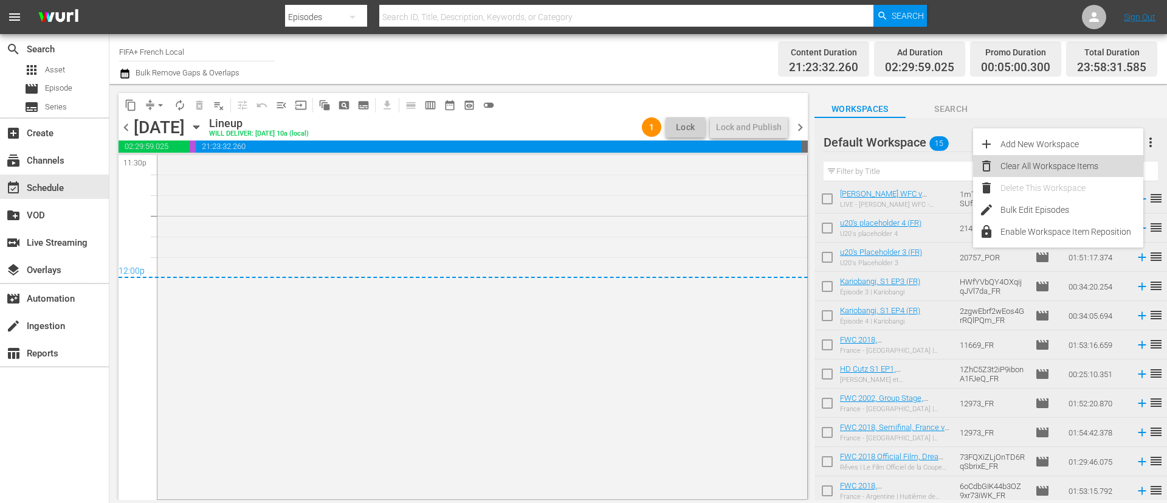
click at [1101, 156] on div "Clear All Workspace Items" at bounding box center [1071, 166] width 143 height 22
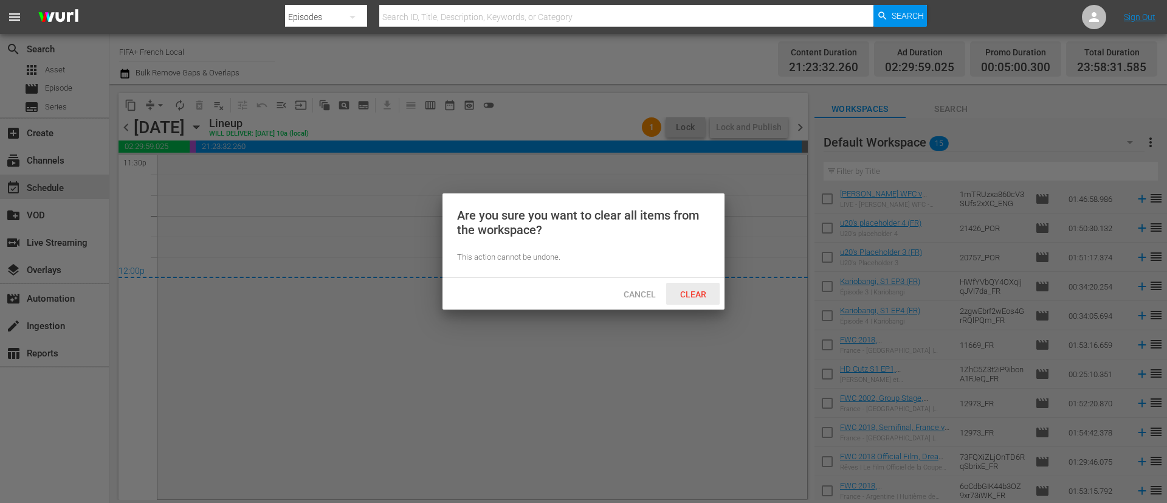
click at [716, 284] on div "Clear" at bounding box center [692, 294] width 53 height 22
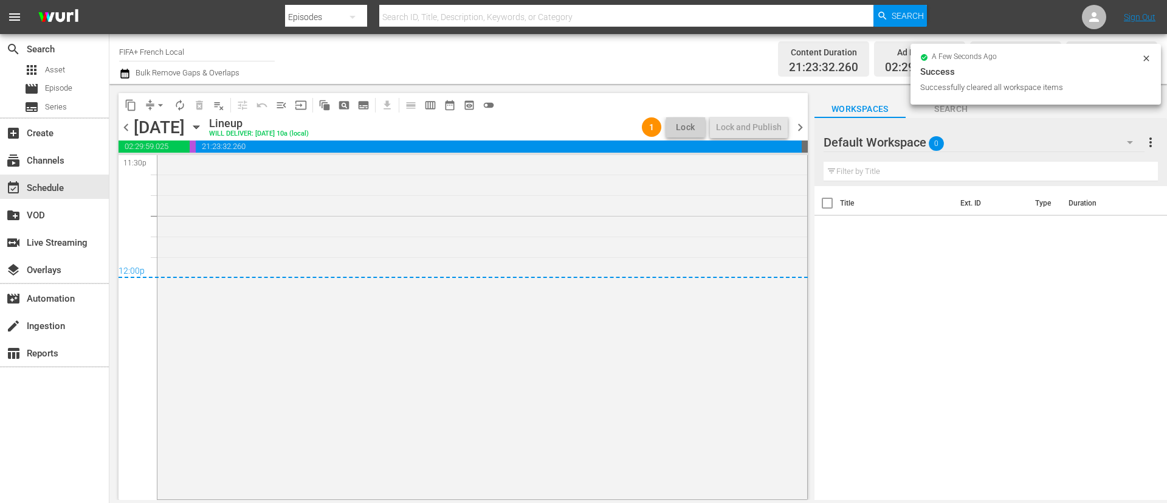
scroll to position [0, 0]
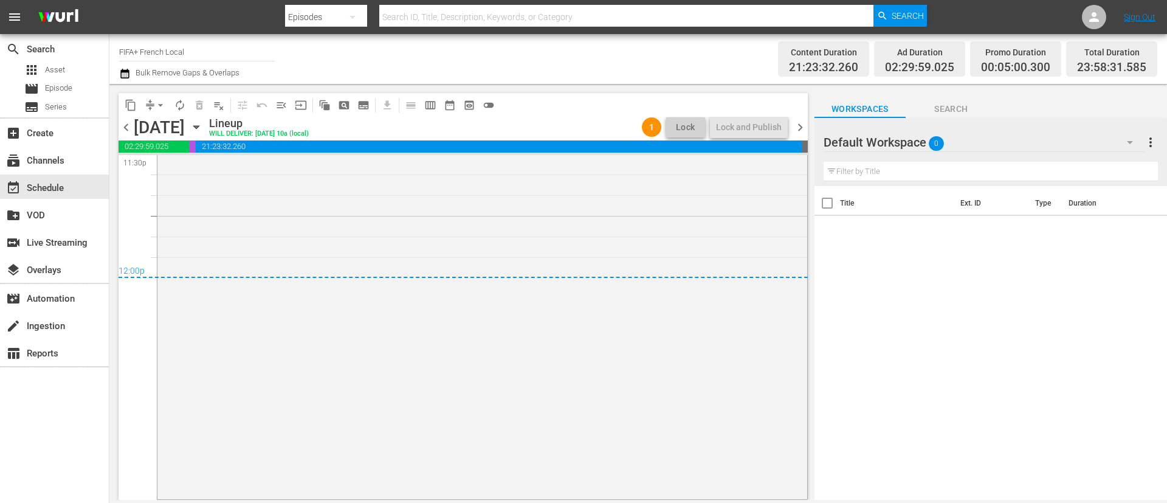
click at [133, 123] on span "chevron_left" at bounding box center [126, 127] width 15 height 15
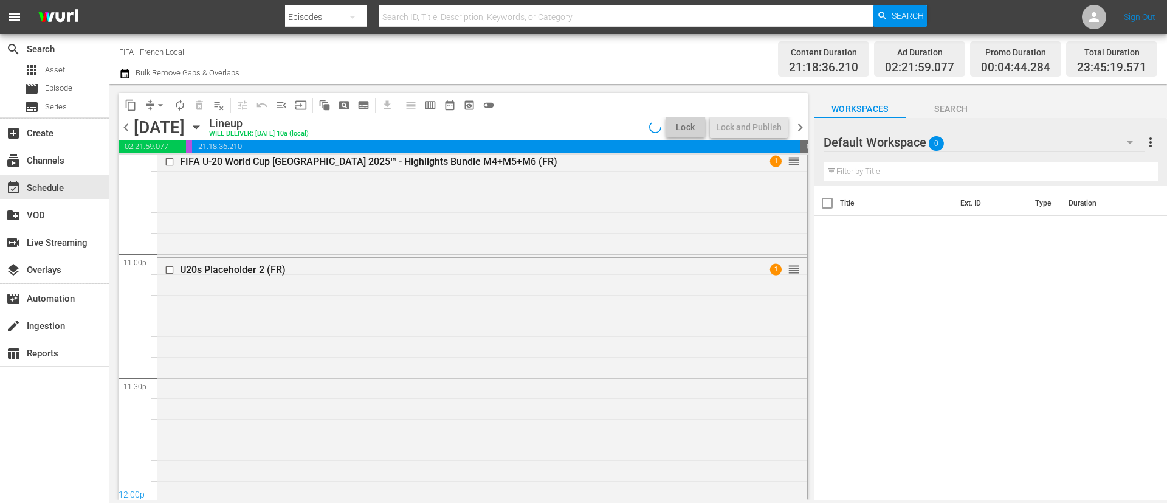
scroll to position [5828, 0]
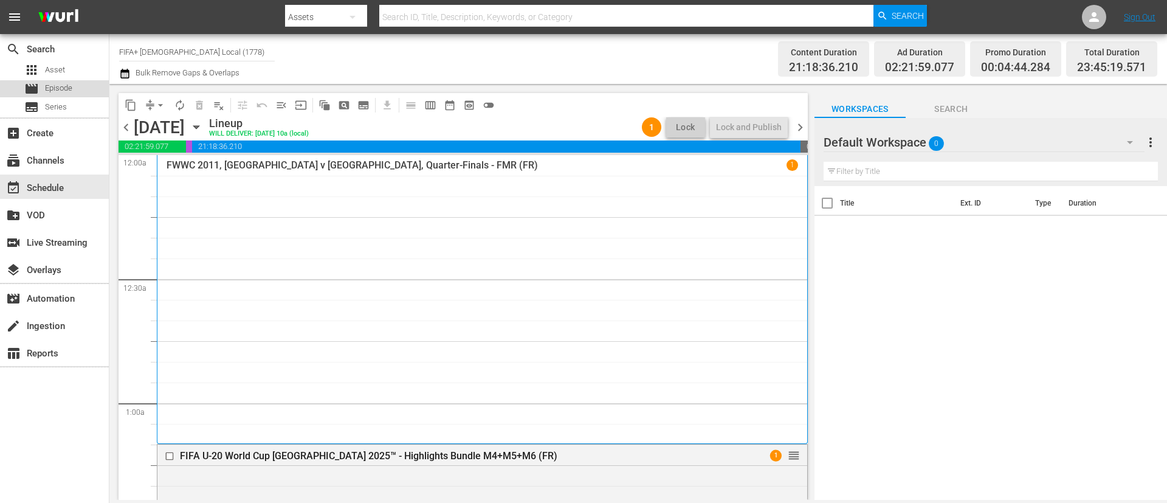
click at [80, 91] on div "movie Episode" at bounding box center [54, 88] width 109 height 17
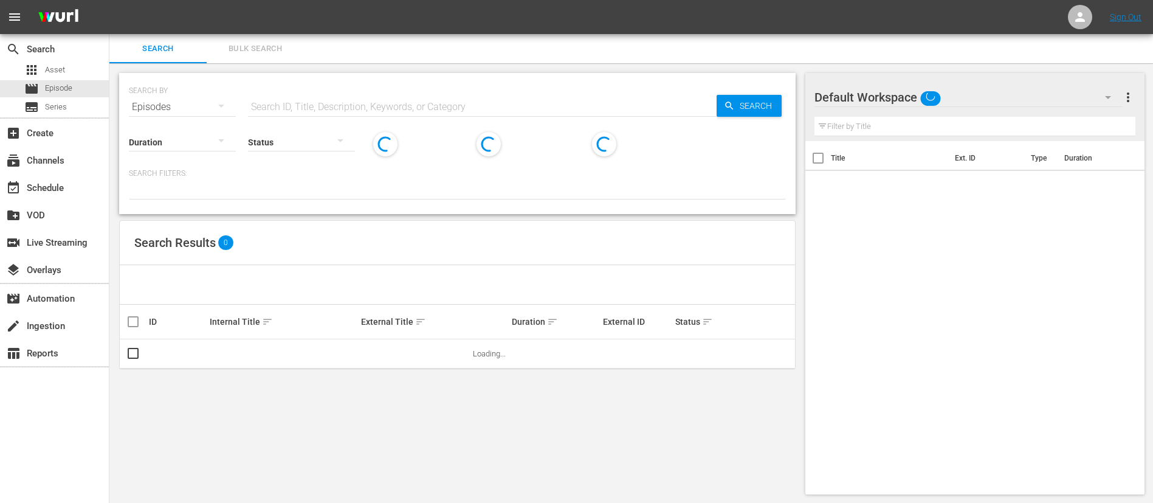
click at [346, 106] on input "text" at bounding box center [482, 106] width 469 height 29
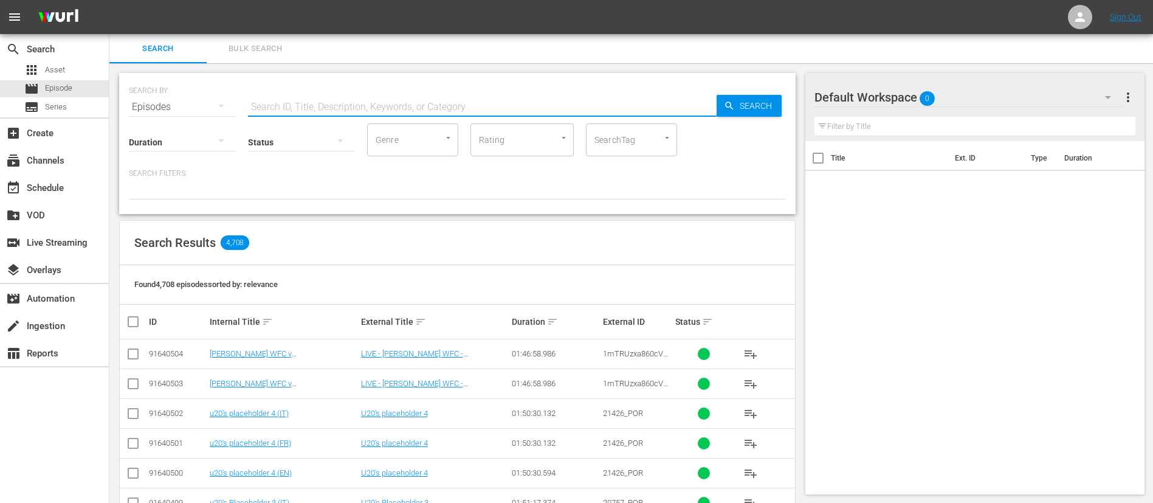
paste input "131917"
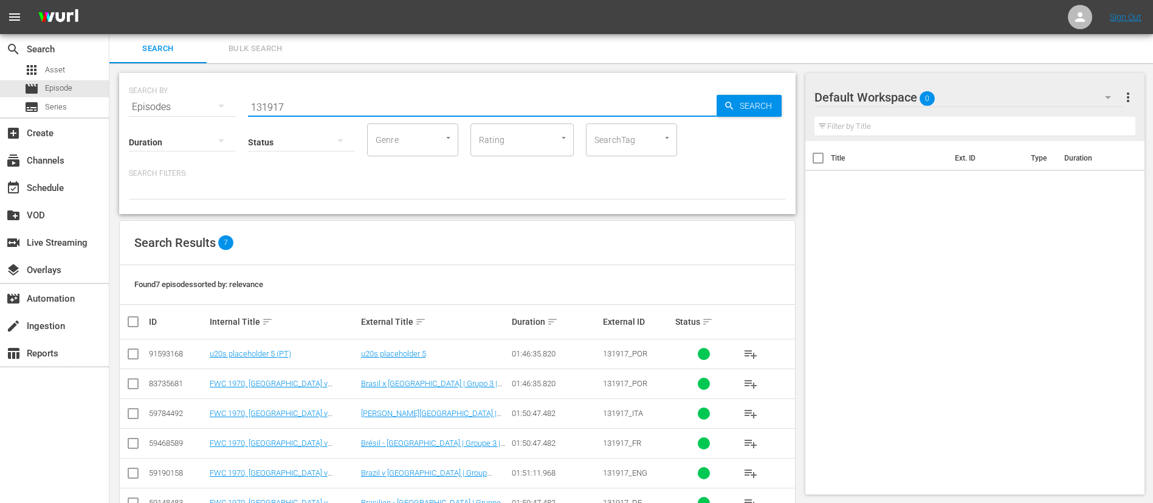
type input "131917"
click at [138, 352] on input "checkbox" at bounding box center [133, 356] width 15 height 15
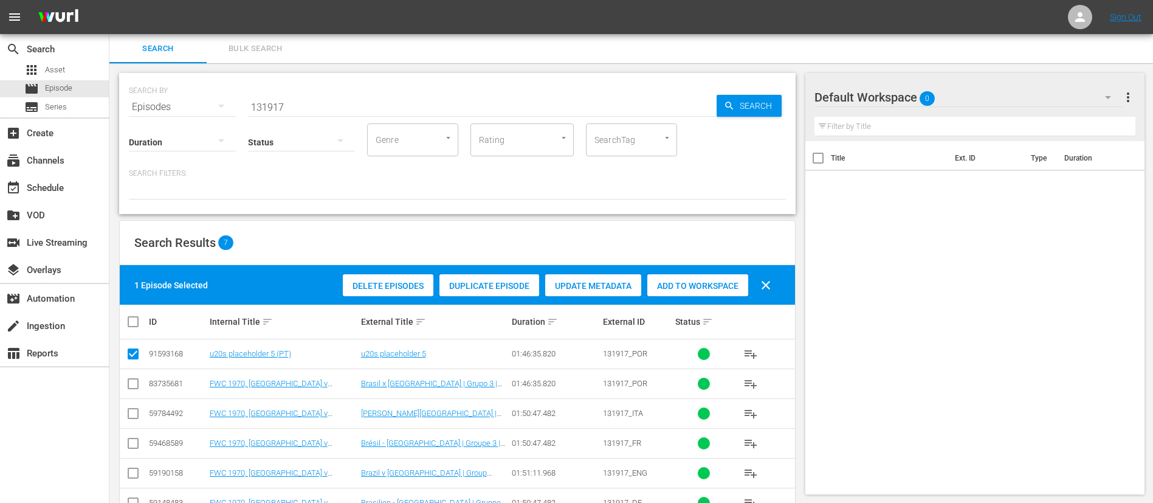
click at [494, 278] on div "Duplicate Episode" at bounding box center [489, 285] width 100 height 23
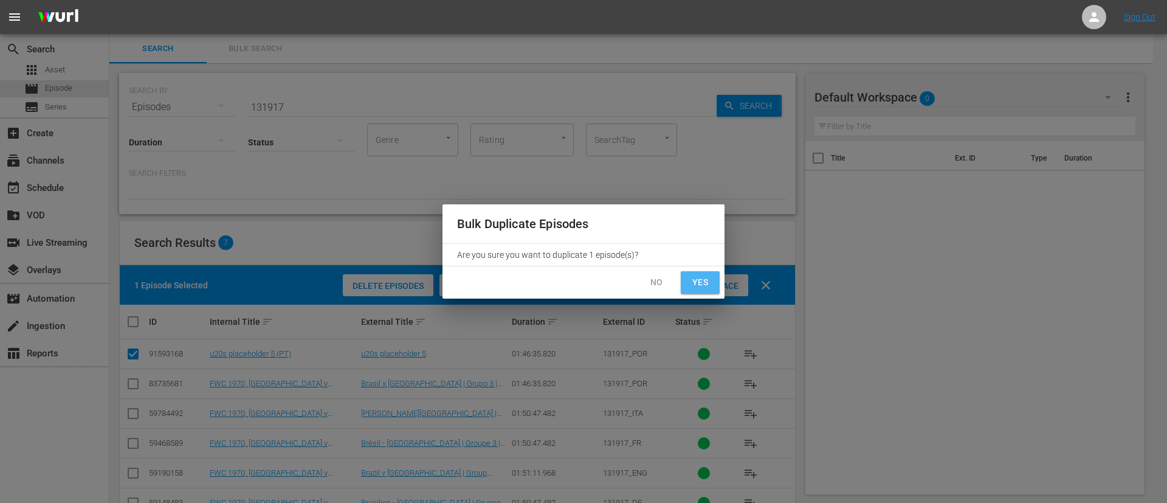
click at [703, 290] on button "Yes" at bounding box center [700, 282] width 39 height 22
checkbox input "false"
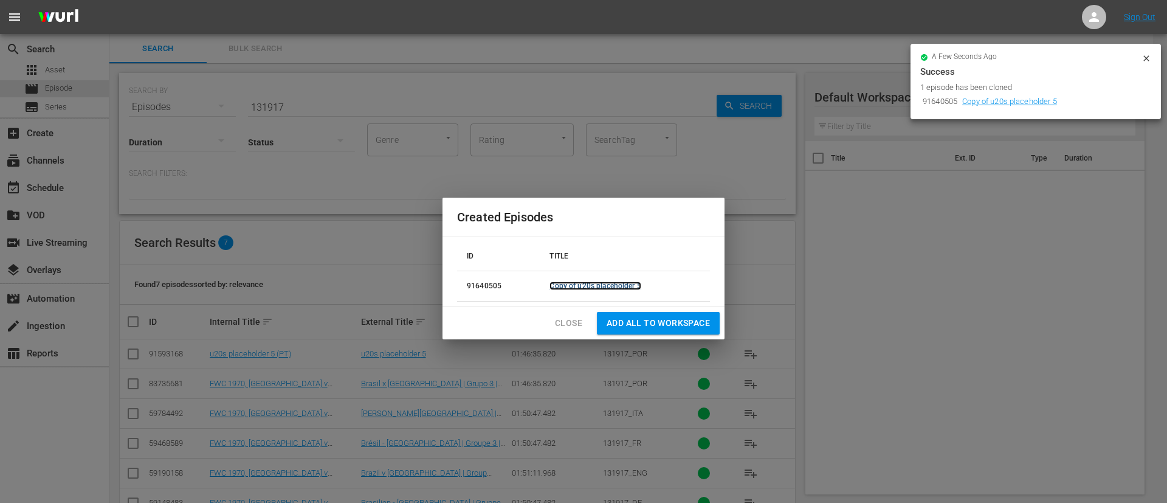
click at [585, 288] on link "Copy of u20s placeholder 5" at bounding box center [594, 285] width 91 height 9
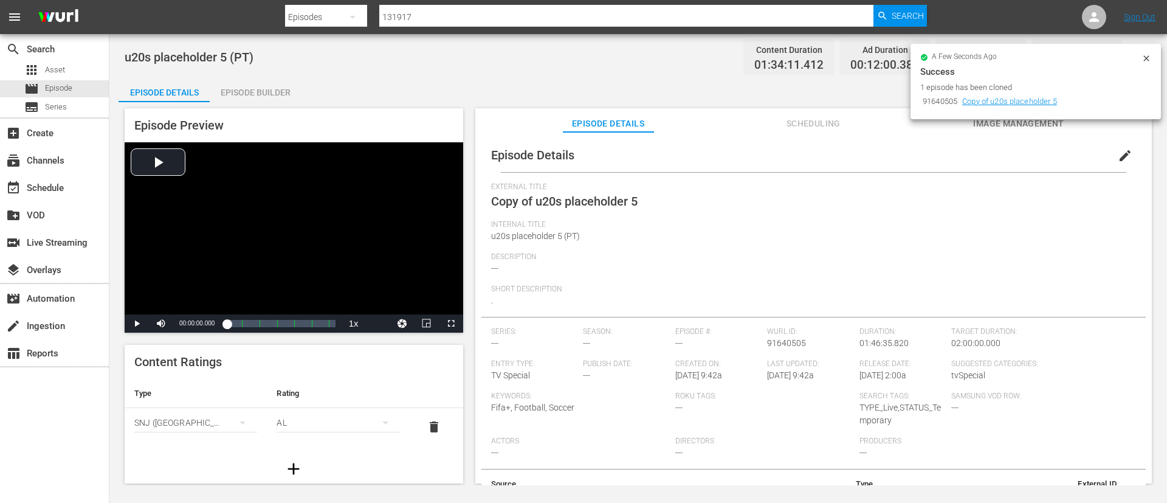
click at [1126, 159] on button "edit" at bounding box center [1124, 155] width 29 height 29
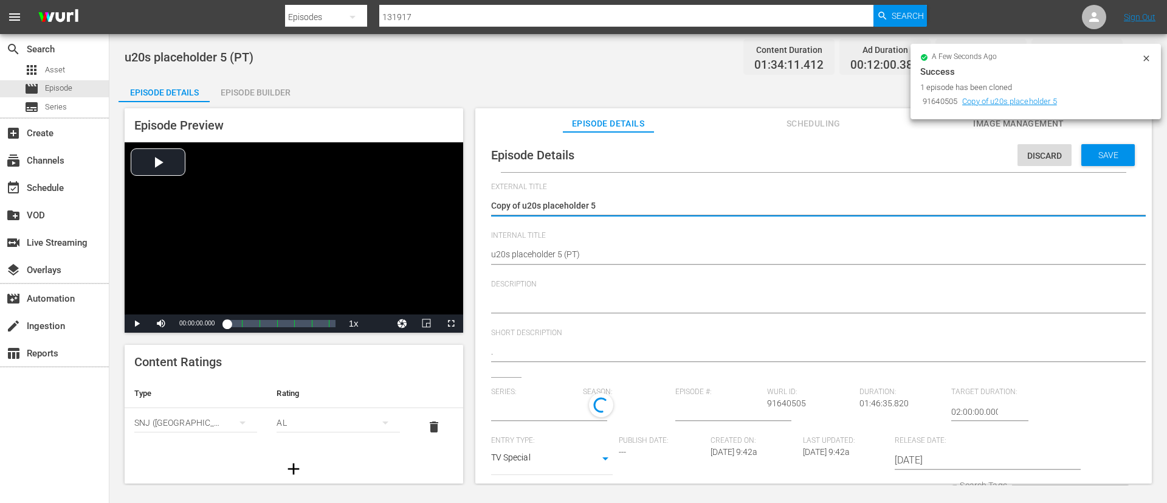
type input "No Series"
click at [529, 207] on textarea "Copy of u20s placeholder 5" at bounding box center [810, 206] width 639 height 15
type textarea "U20s placeholder 5"
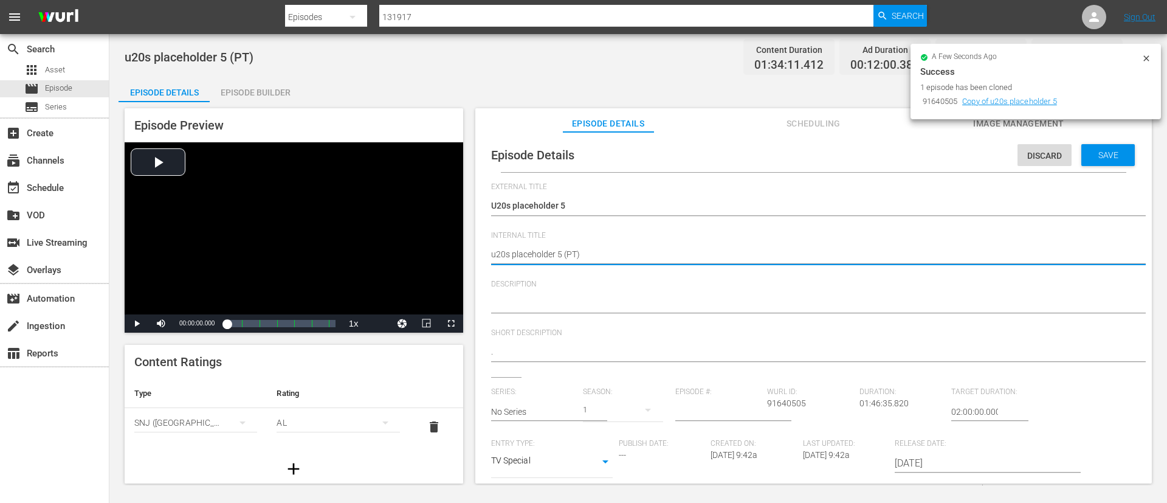
type textarea "u20s placeholder 5 (E)"
type textarea "u20s placeholder 5 (EN)"
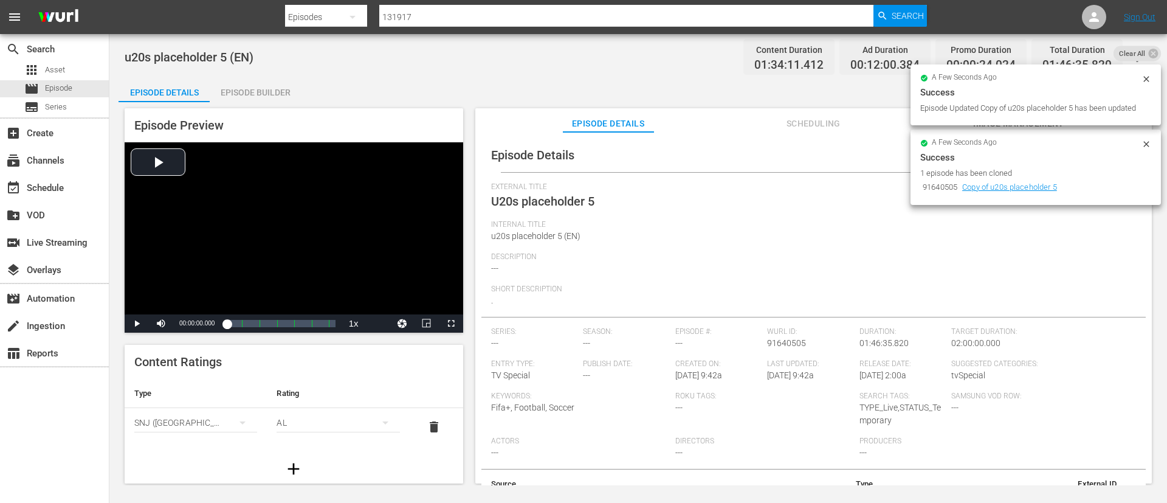
click at [288, 91] on div "Episode Builder" at bounding box center [255, 92] width 91 height 29
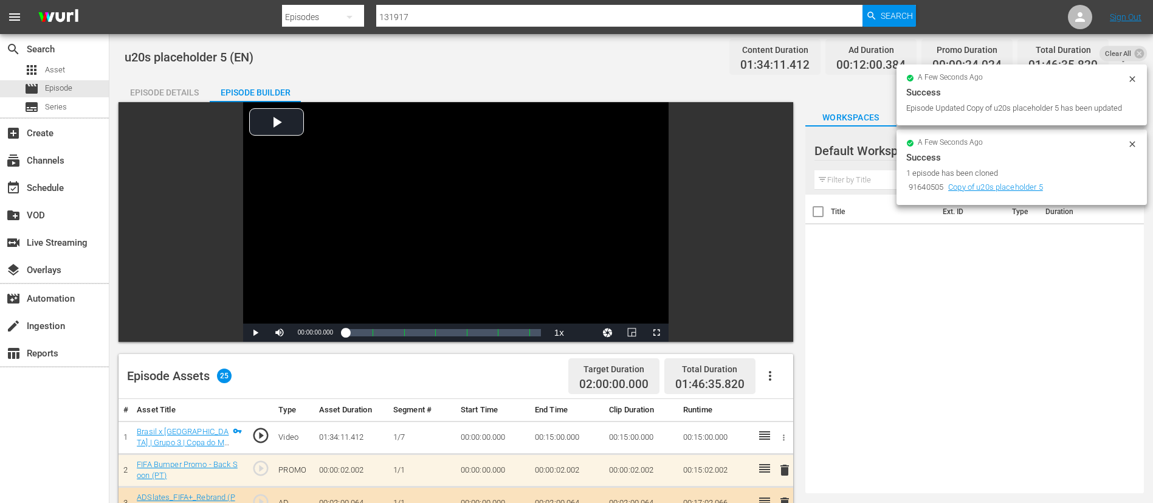
click at [767, 373] on icon "button" at bounding box center [770, 375] width 15 height 15
click at [773, 411] on div "Clear Ads" at bounding box center [806, 409] width 83 height 29
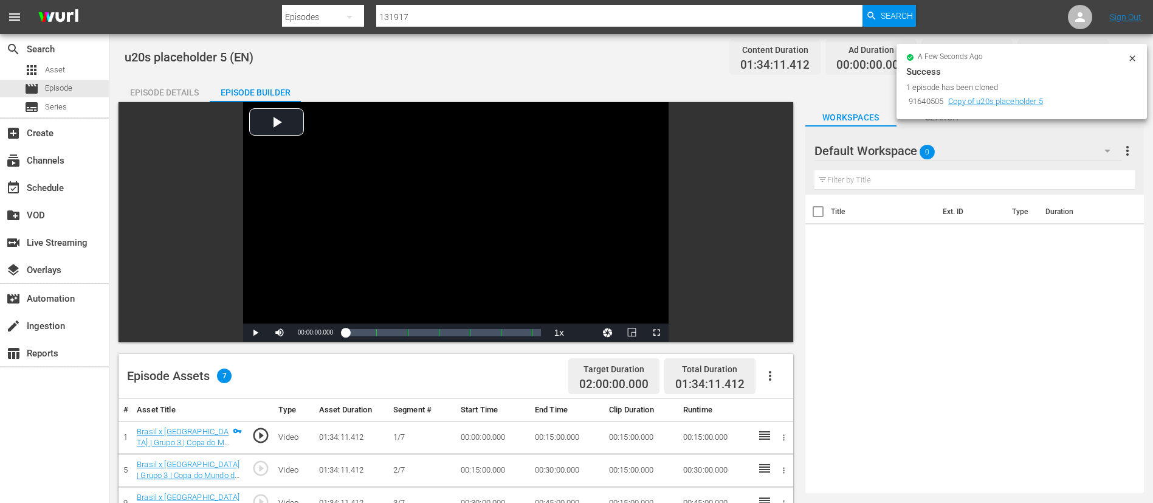
click at [772, 372] on icon "button" at bounding box center [770, 375] width 15 height 15
click at [776, 376] on div "Fill with Ads" at bounding box center [806, 380] width 83 height 29
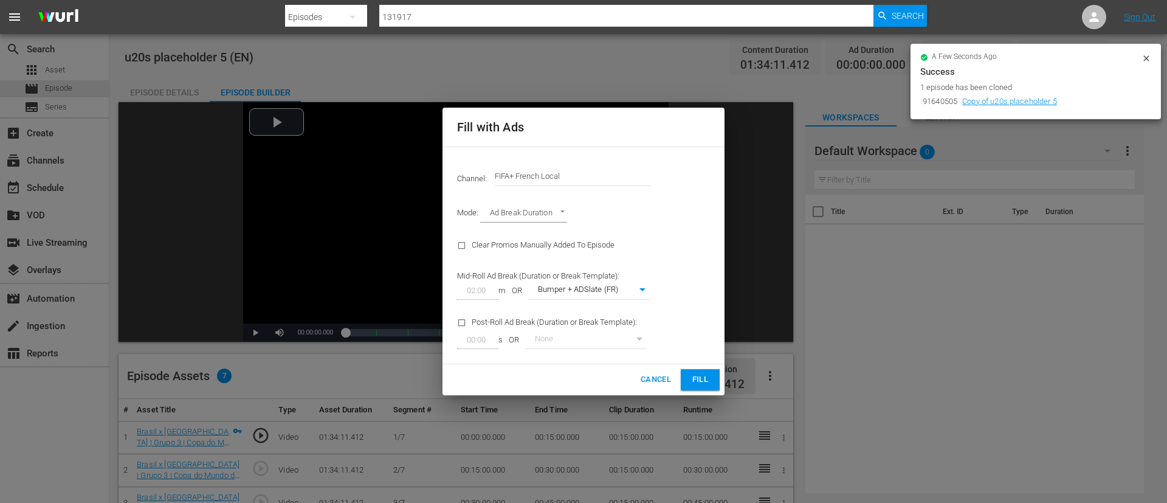
click at [595, 172] on input "FIFA+ French Local" at bounding box center [573, 176] width 156 height 29
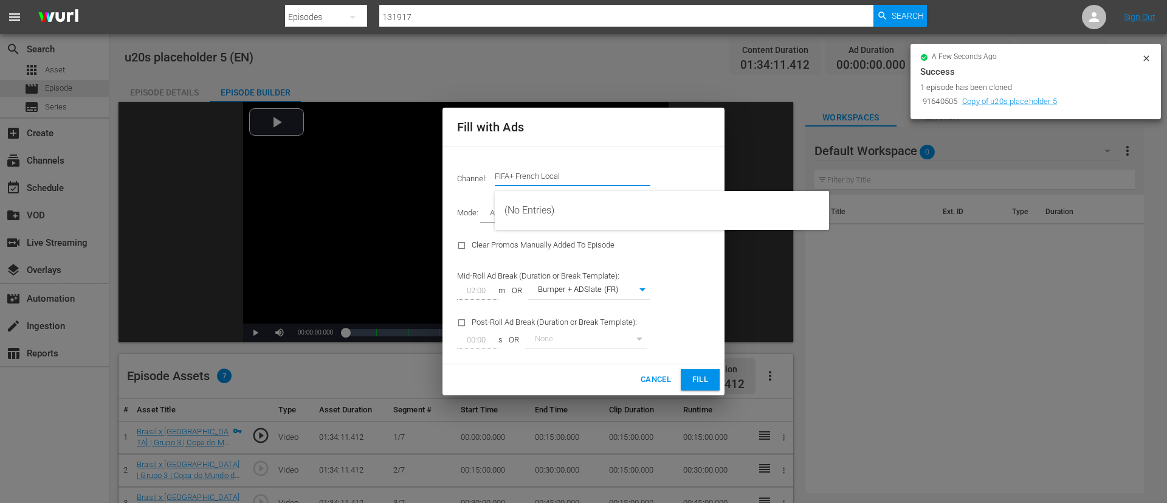
click at [595, 172] on input "FIFA+ French Local" at bounding box center [573, 176] width 156 height 29
type input "g"
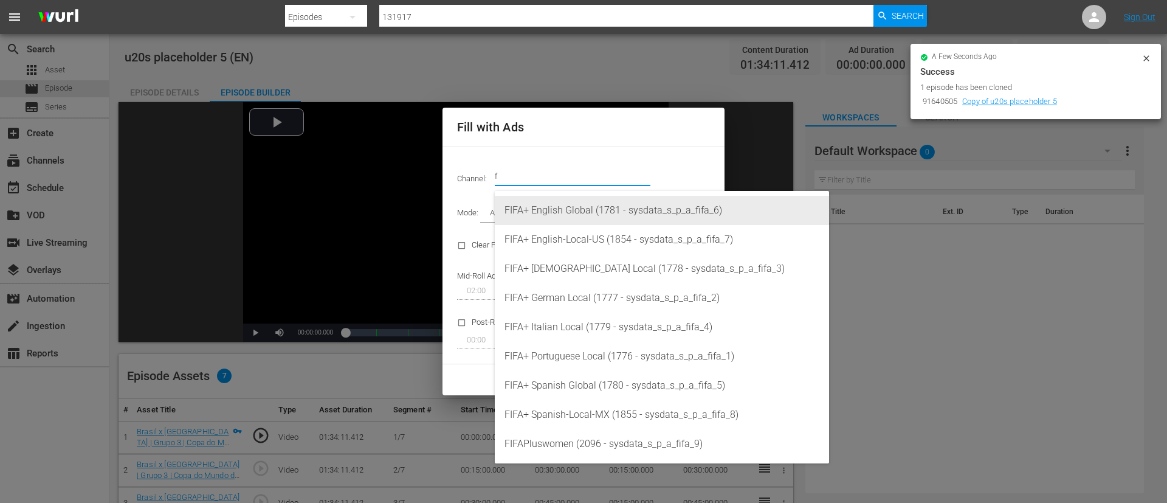
click at [594, 221] on div "FIFA+ English Global (1781 - sysdata_s_p_a_fifa_6)" at bounding box center [661, 210] width 315 height 29
type input "FIFA+ English Global (1781)"
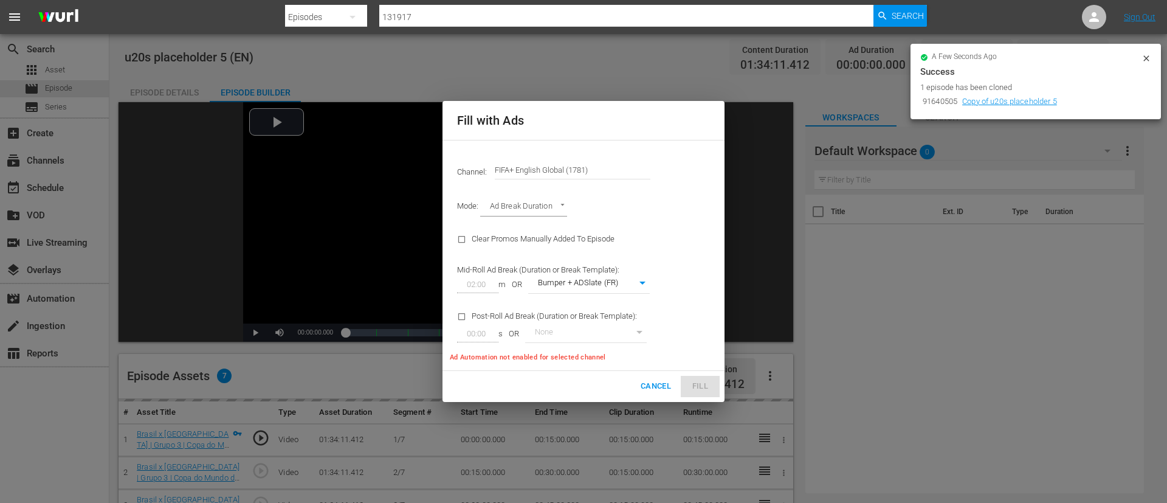
type input "340"
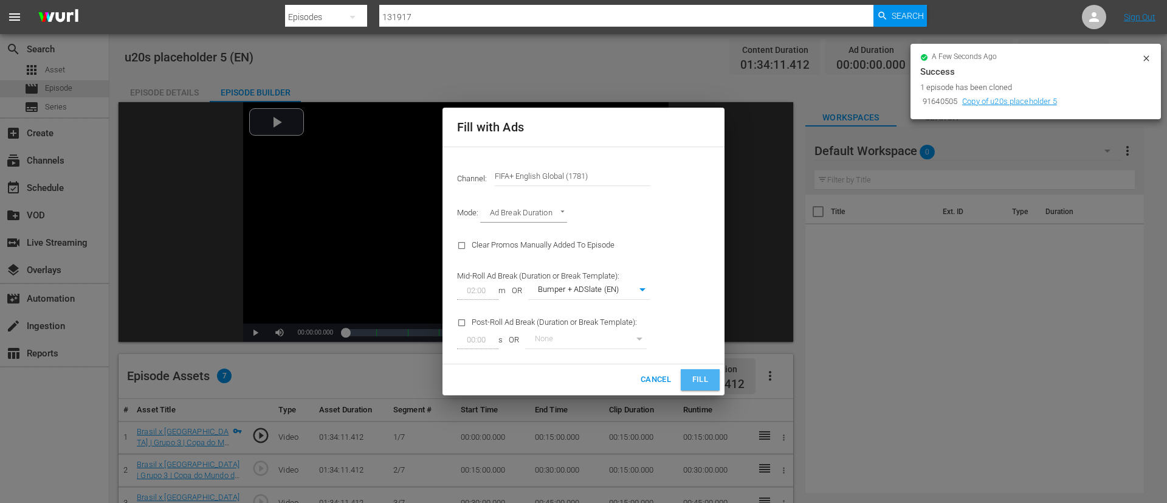
click at [701, 381] on span "Fill" at bounding box center [699, 380] width 19 height 14
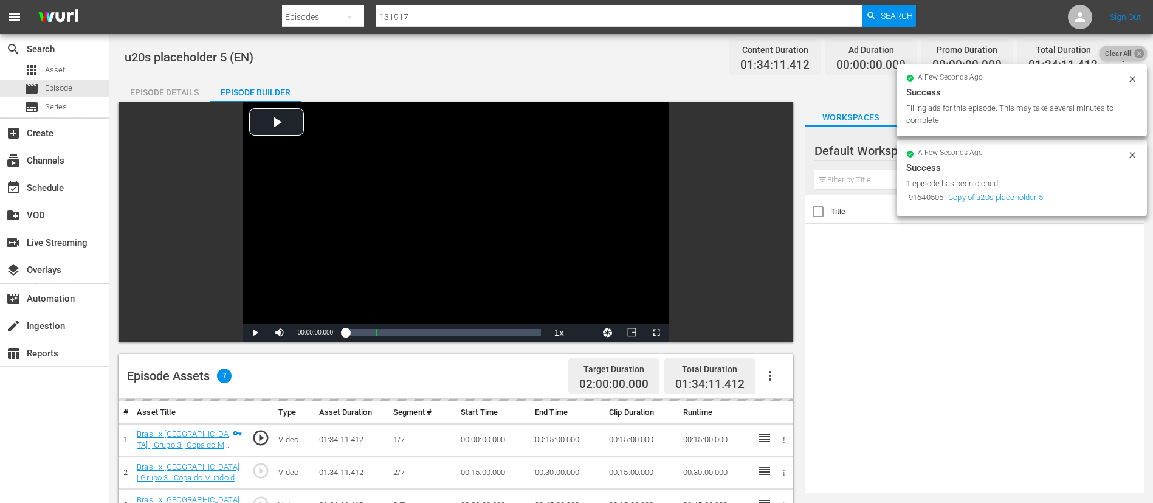
click at [1134, 53] on icon at bounding box center [1139, 53] width 12 height 12
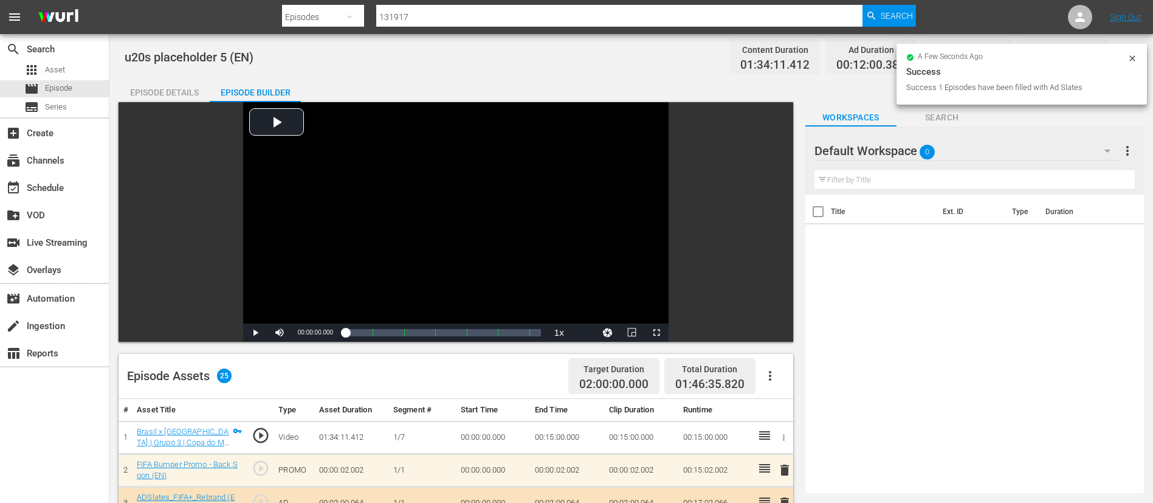
click at [1134, 53] on icon at bounding box center [1132, 58] width 10 height 10
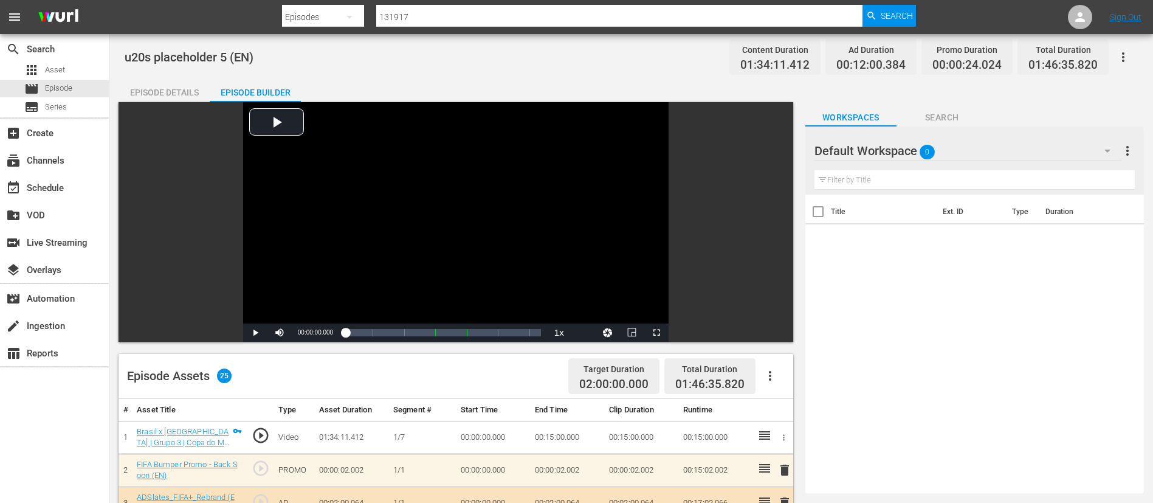
click at [1124, 56] on icon "button" at bounding box center [1123, 57] width 2 height 10
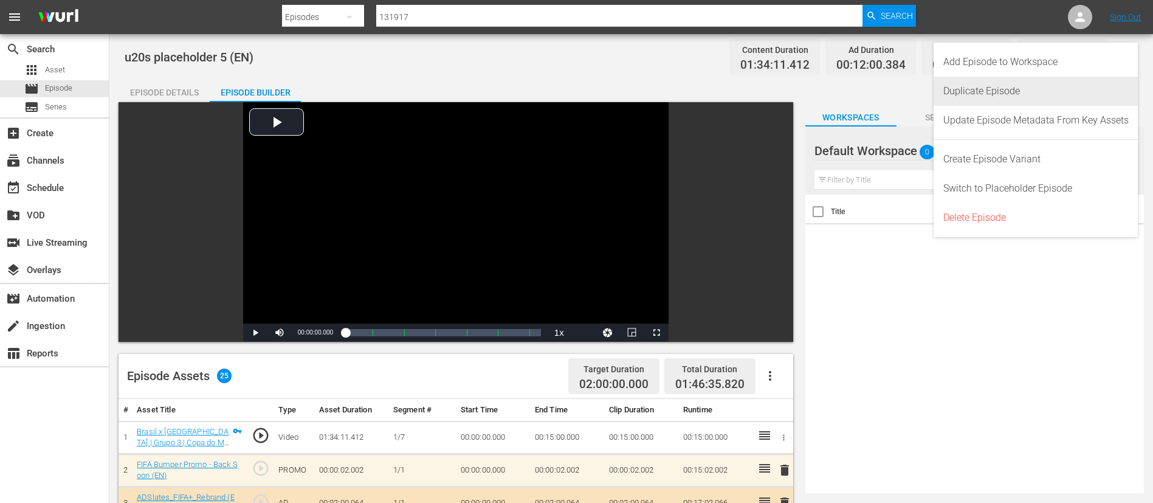
click at [1042, 87] on div "Duplicate Episode" at bounding box center [1035, 91] width 185 height 29
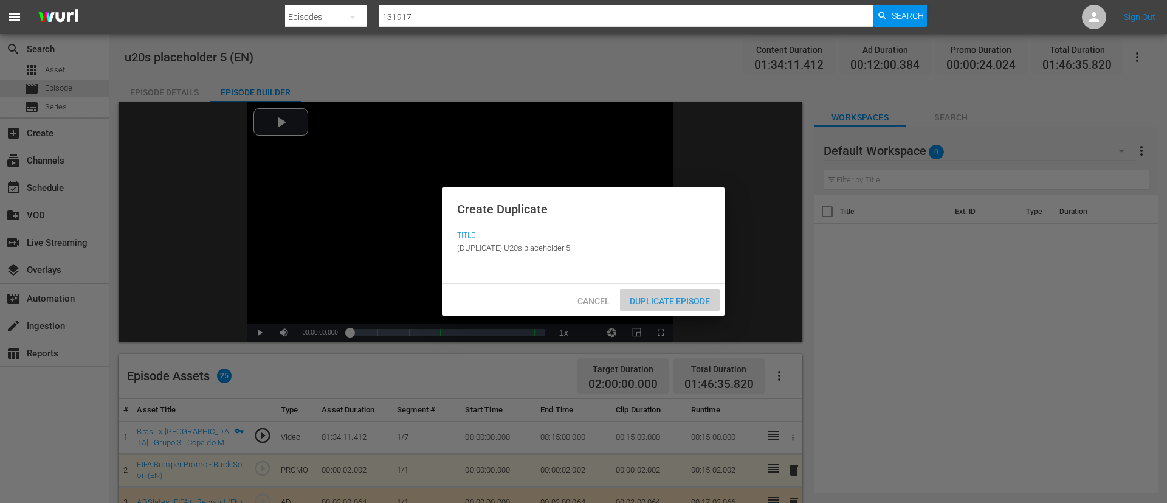
click at [668, 292] on div "Duplicate Episode" at bounding box center [670, 300] width 100 height 22
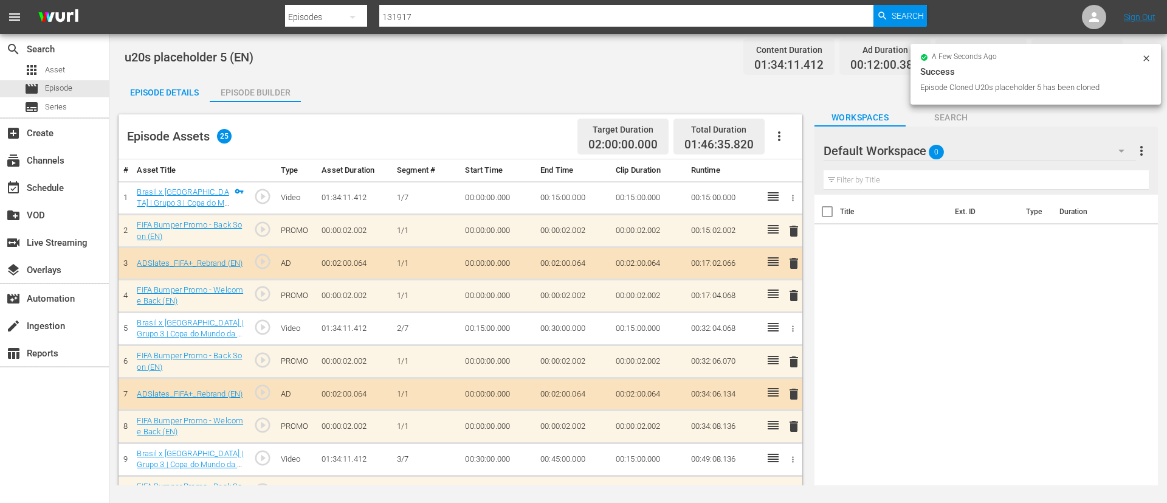
click at [788, 135] on button "button" at bounding box center [779, 136] width 29 height 29
click at [808, 158] on div "Clear Ads" at bounding box center [815, 170] width 83 height 29
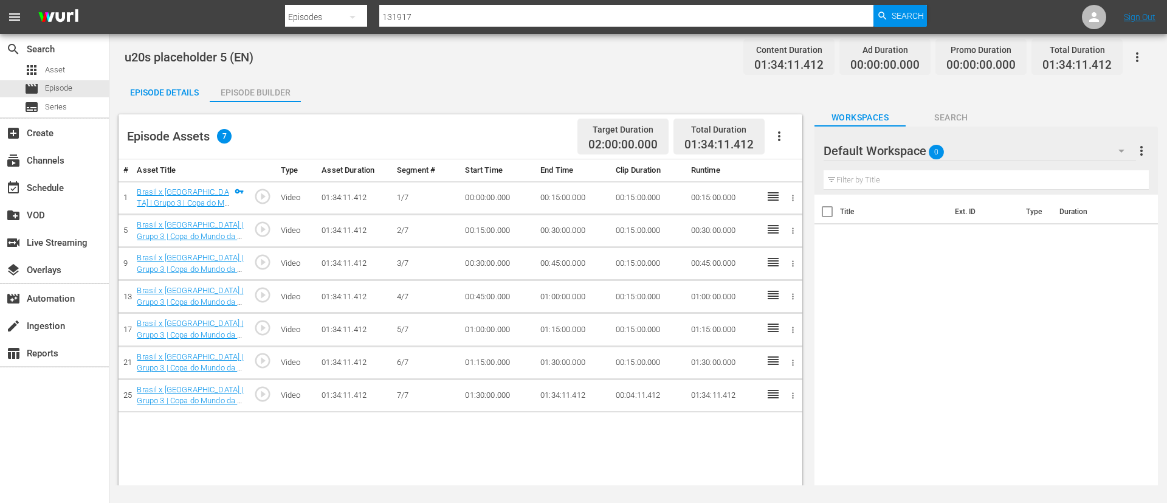
click at [783, 130] on icon "button" at bounding box center [779, 136] width 15 height 15
click at [781, 140] on div "Fill with Ads" at bounding box center [815, 140] width 83 height 29
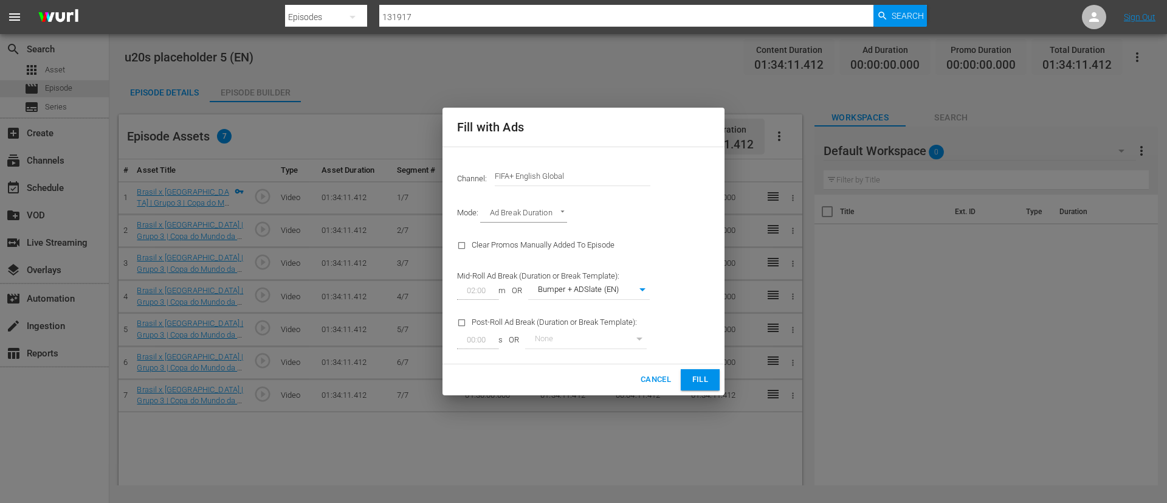
click at [596, 168] on input "FIFA+ English Global" at bounding box center [573, 176] width 156 height 29
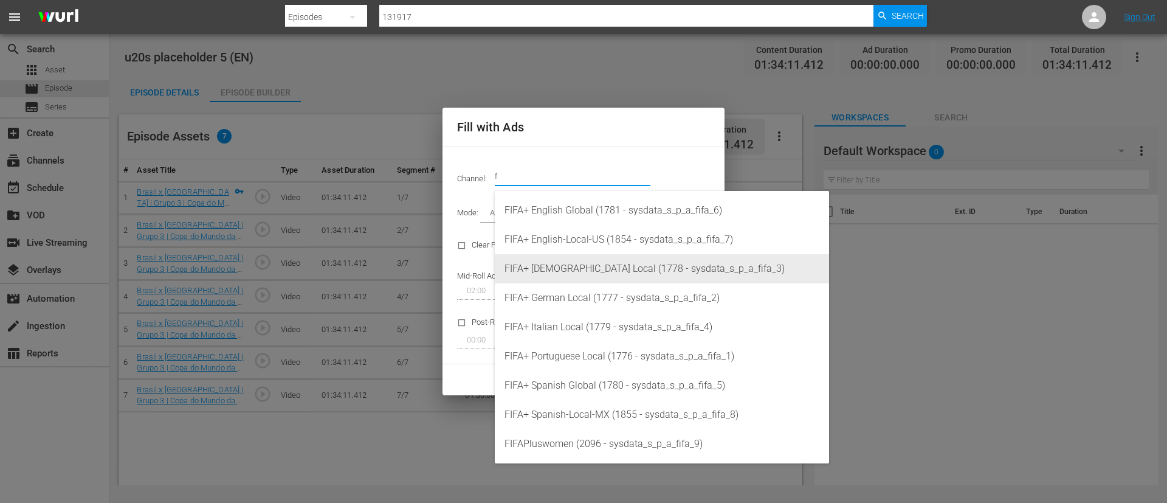
click at [586, 272] on div "FIFA+ French Local (1778 - sysdata_s_p_a_fifa_3)" at bounding box center [661, 268] width 315 height 29
type input "FIFA+ French Local (1778)"
type input "342"
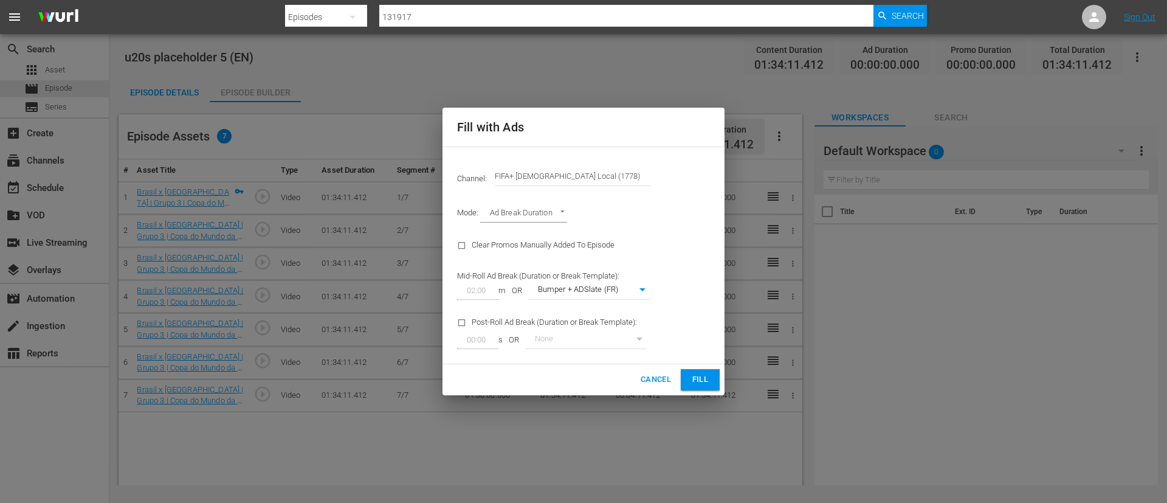
click at [686, 369] on button "Fill" at bounding box center [700, 379] width 39 height 21
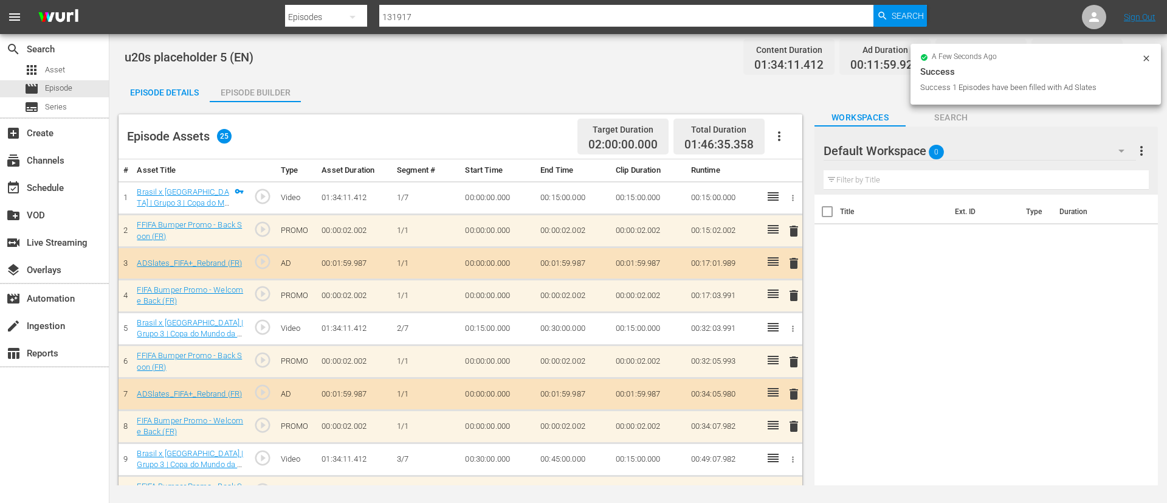
click at [181, 95] on div "Episode Details" at bounding box center [164, 92] width 91 height 29
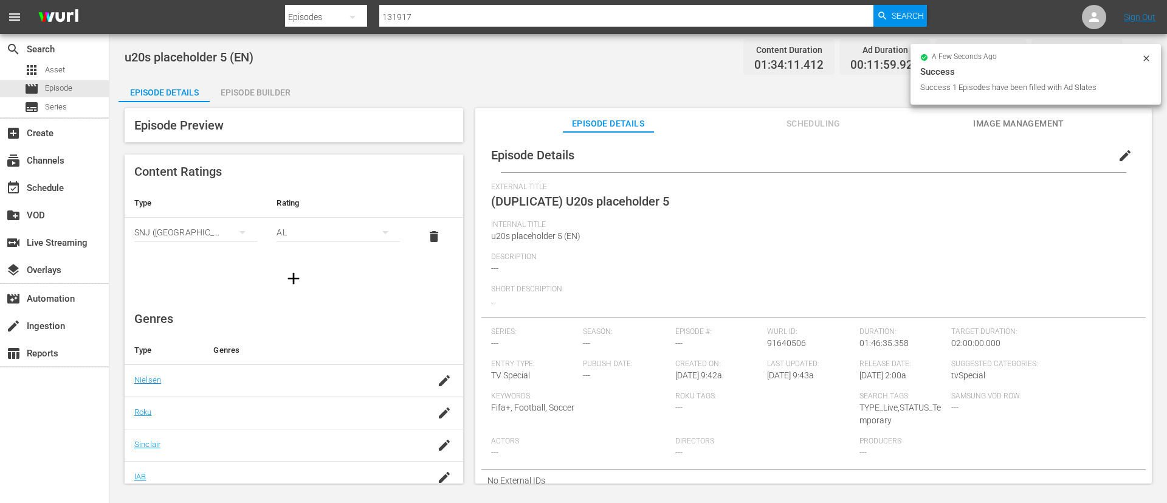
click at [1118, 152] on span "edit" at bounding box center [1125, 155] width 15 height 15
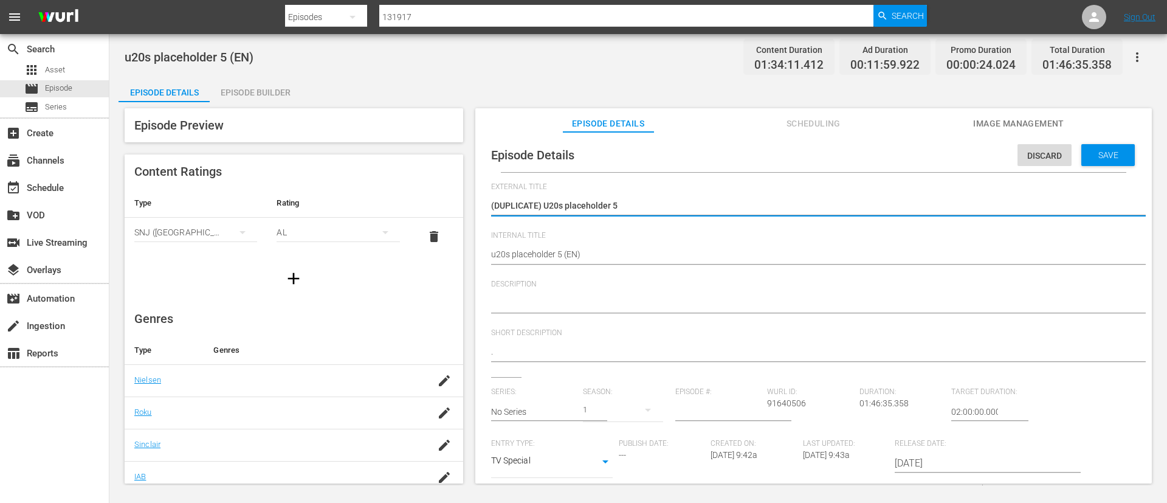
click at [543, 206] on textarea "(DUPLICATE) U20s placeholder 5" at bounding box center [810, 206] width 639 height 15
type textarea "U20s placeholder 5"
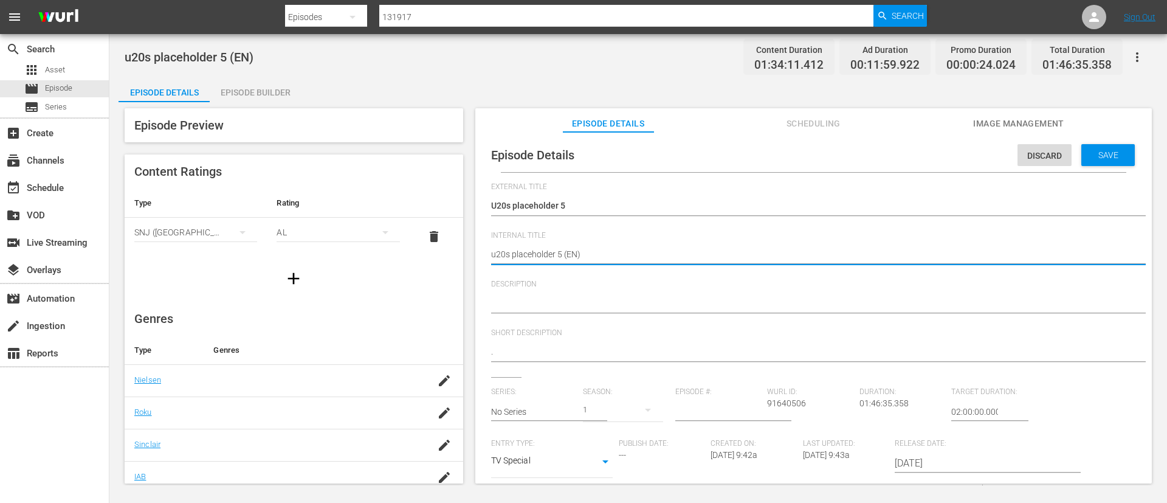
type textarea "u20s placeholder 5 (F)"
type textarea "u20s placeholder 5 (FR)"
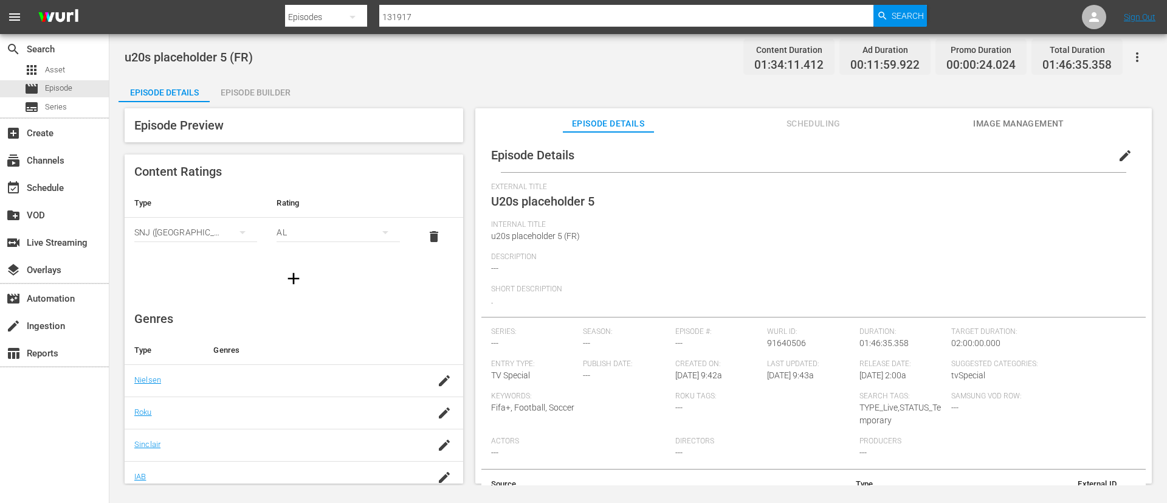
click at [1144, 57] on icon "button" at bounding box center [1137, 57] width 15 height 15
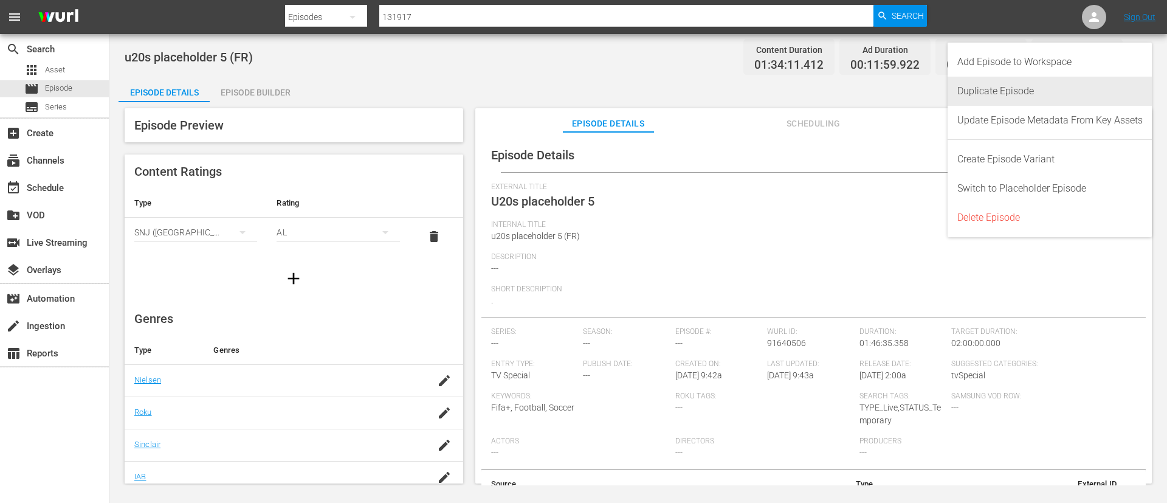
click at [1023, 92] on div "Duplicate Episode" at bounding box center [1049, 91] width 185 height 29
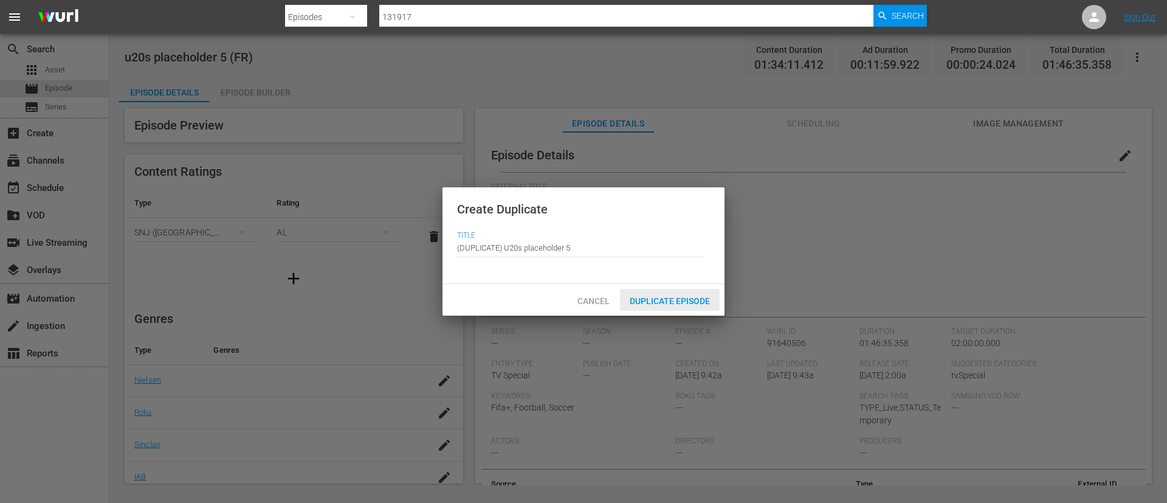
click at [646, 301] on span "Duplicate Episode" at bounding box center [670, 301] width 100 height 10
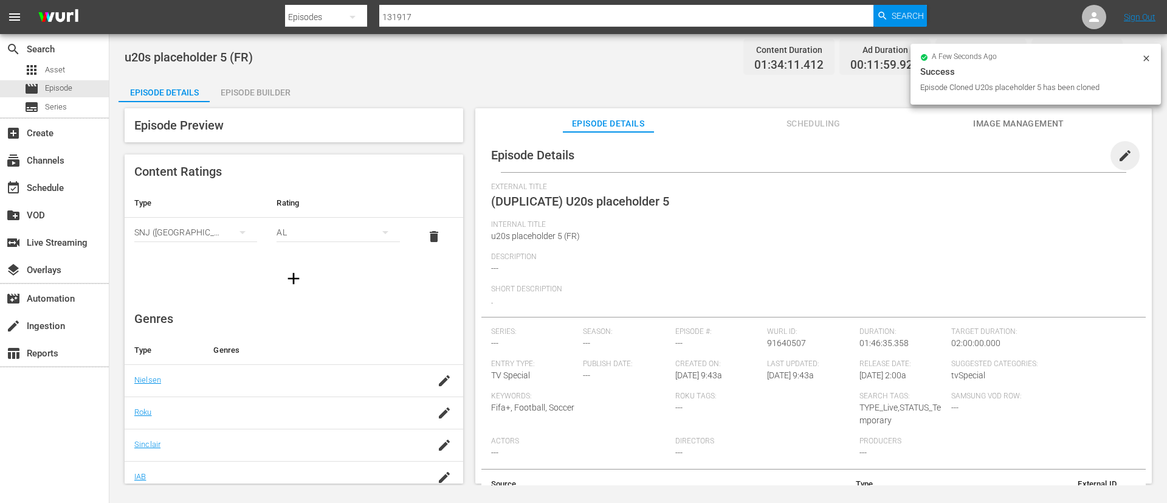
click at [1121, 151] on span "edit" at bounding box center [1125, 155] width 15 height 15
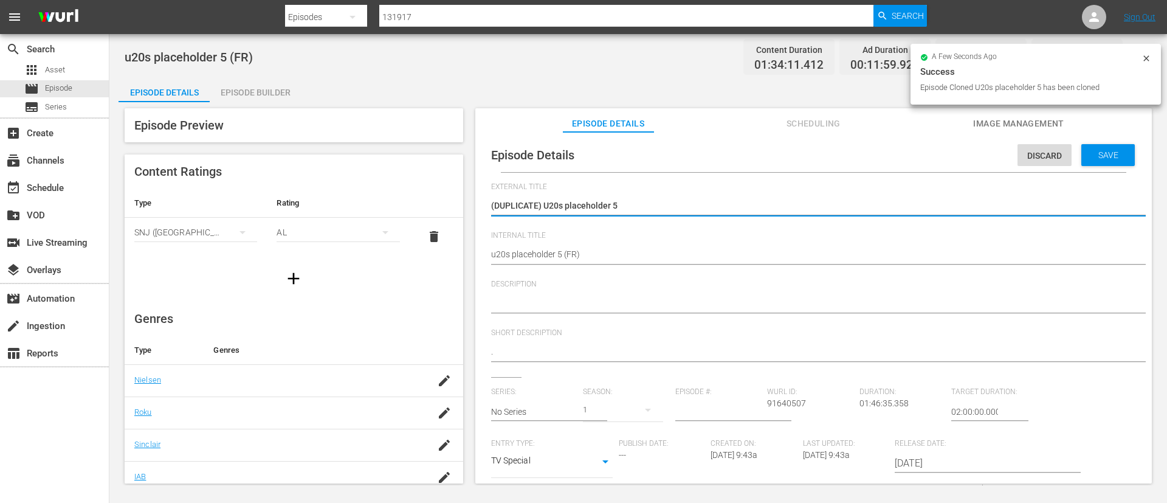
click at [548, 207] on textarea "(DUPLICATE) U20s placeholder 5" at bounding box center [810, 206] width 639 height 15
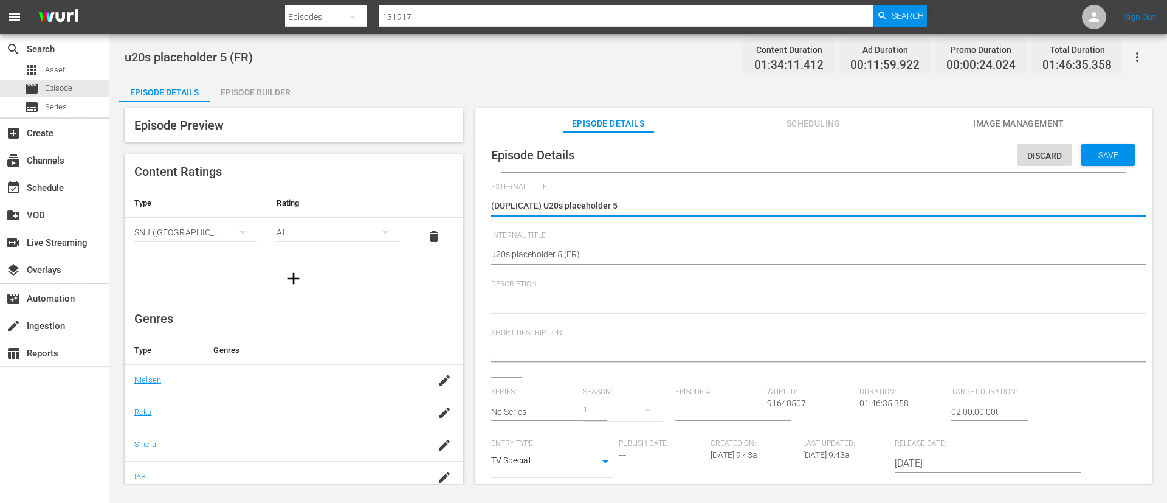
type textarea "U20s placeholder 5"
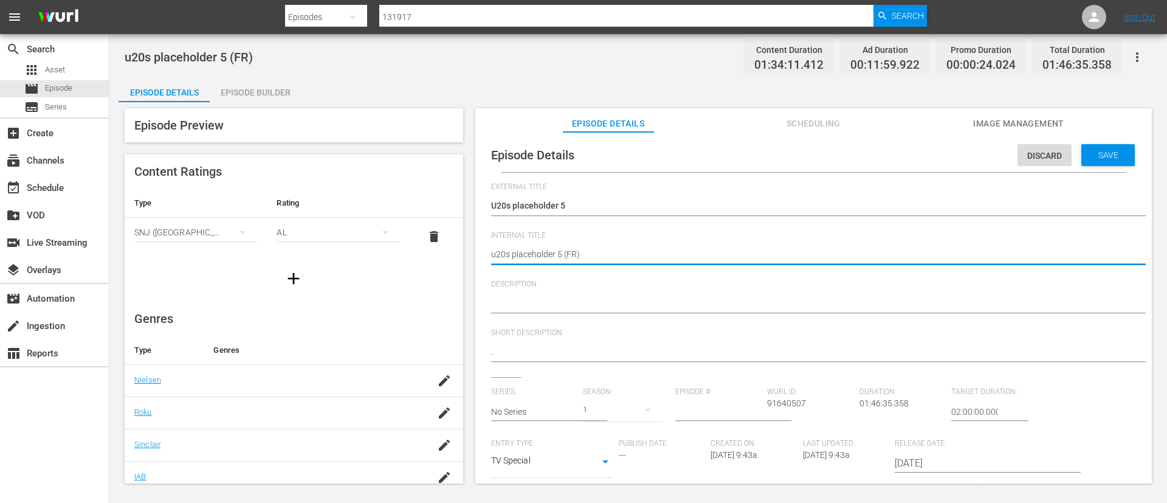
type textarea "u20s placeholder 5 (I)"
type textarea "u20s placeholder 5 (IT)"
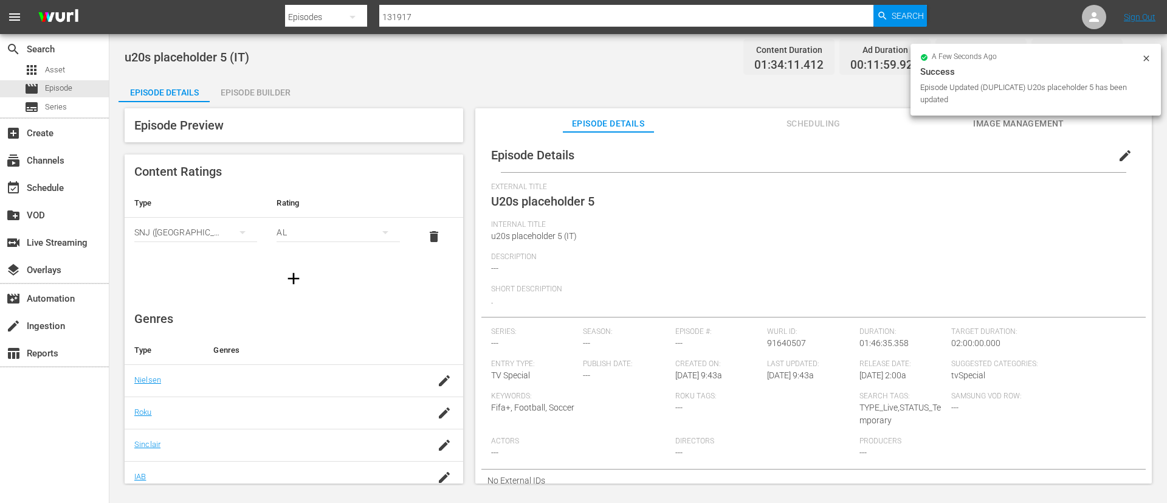
click at [263, 104] on div "Episode Preview Content Ratings Type Rating Select Rating Type SNJ (Brazil) Sel…" at bounding box center [638, 297] width 1039 height 391
click at [278, 89] on div "Episode Builder" at bounding box center [255, 92] width 91 height 29
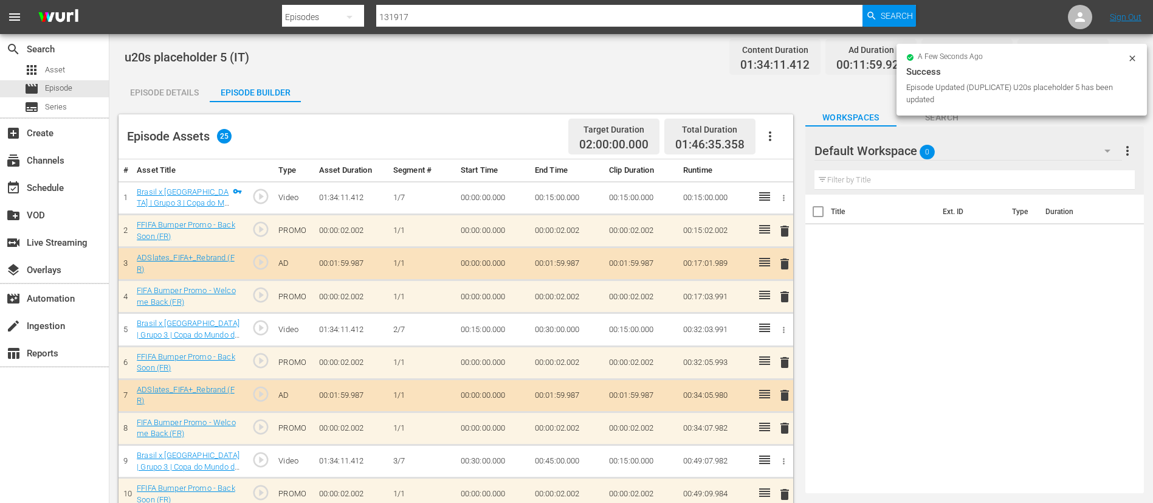
click at [763, 133] on icon "button" at bounding box center [770, 136] width 15 height 15
click at [765, 165] on div "Clear Ads" at bounding box center [806, 170] width 102 height 29
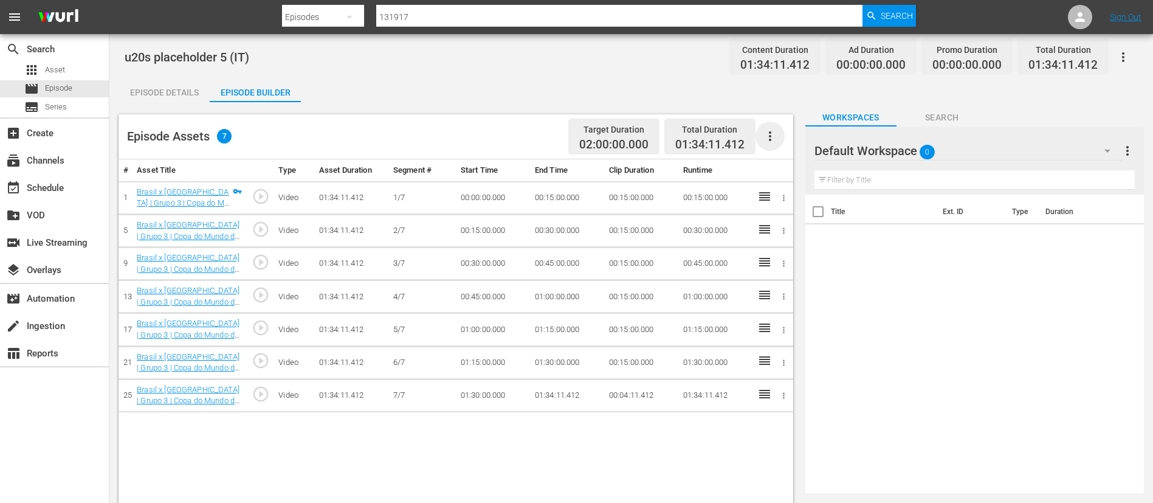
click at [772, 129] on icon "button" at bounding box center [770, 136] width 15 height 15
click at [789, 138] on div "Fill with Ads" at bounding box center [806, 140] width 83 height 29
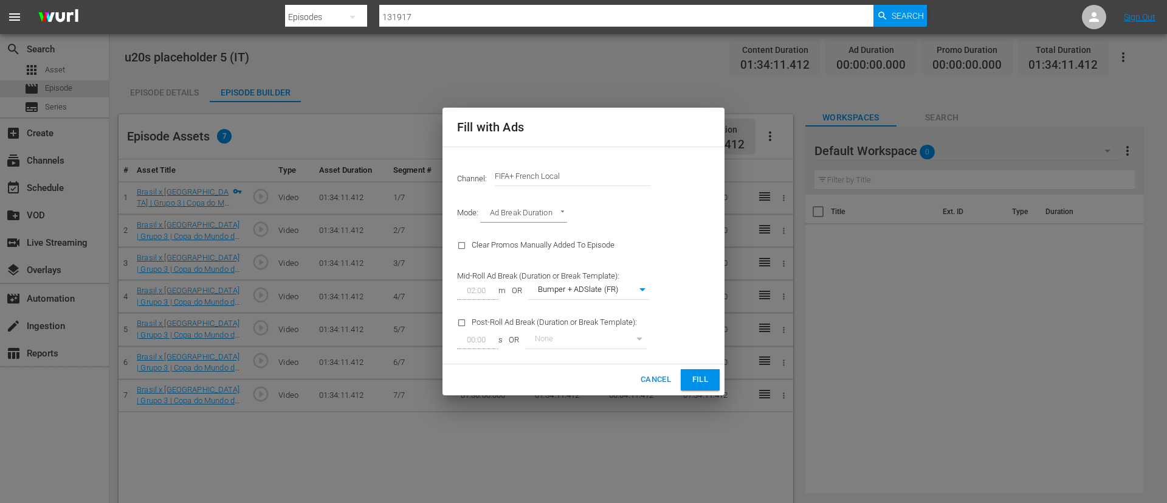
click at [555, 172] on input "FIFA+ French Local" at bounding box center [573, 176] width 156 height 29
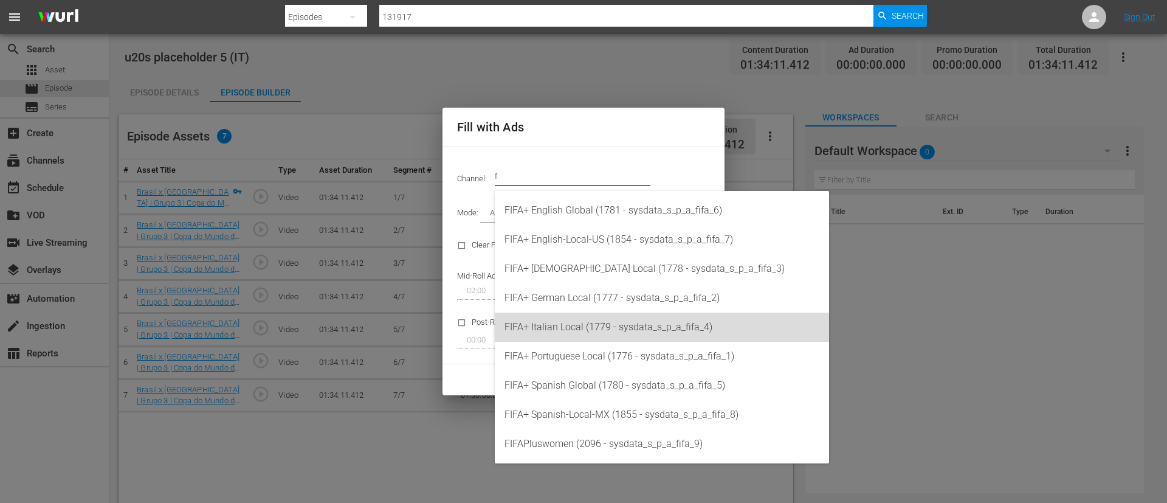
click at [579, 322] on div "FIFA+ Italian Local (1779 - sysdata_s_p_a_fifa_4)" at bounding box center [661, 326] width 315 height 29
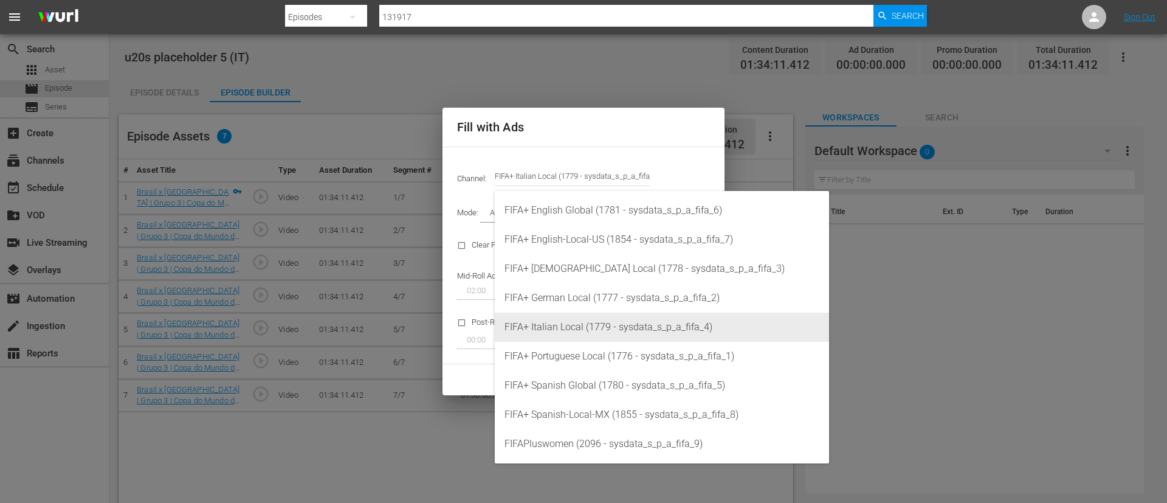
type input "FIFA+ Italian Local (1779)"
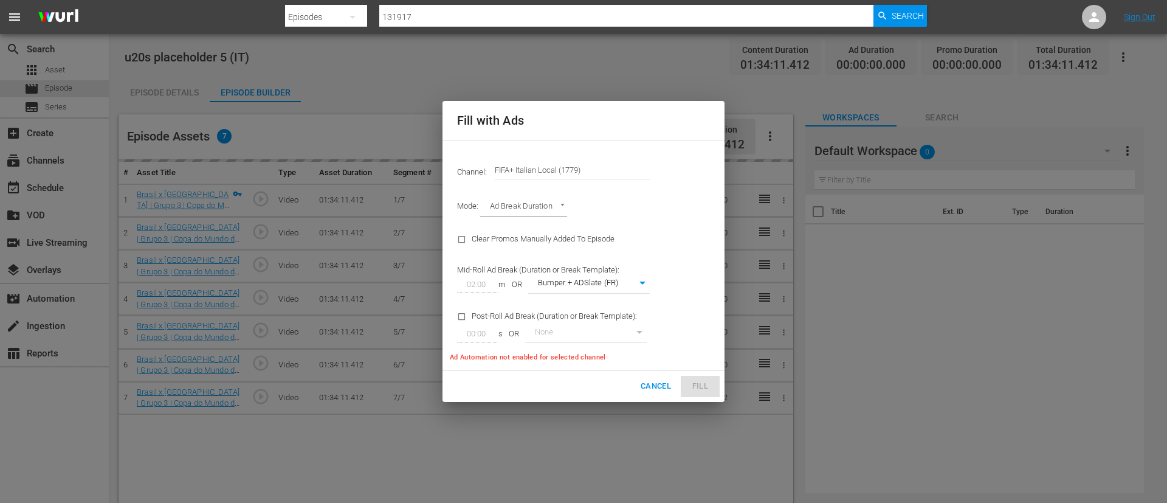
type input "341"
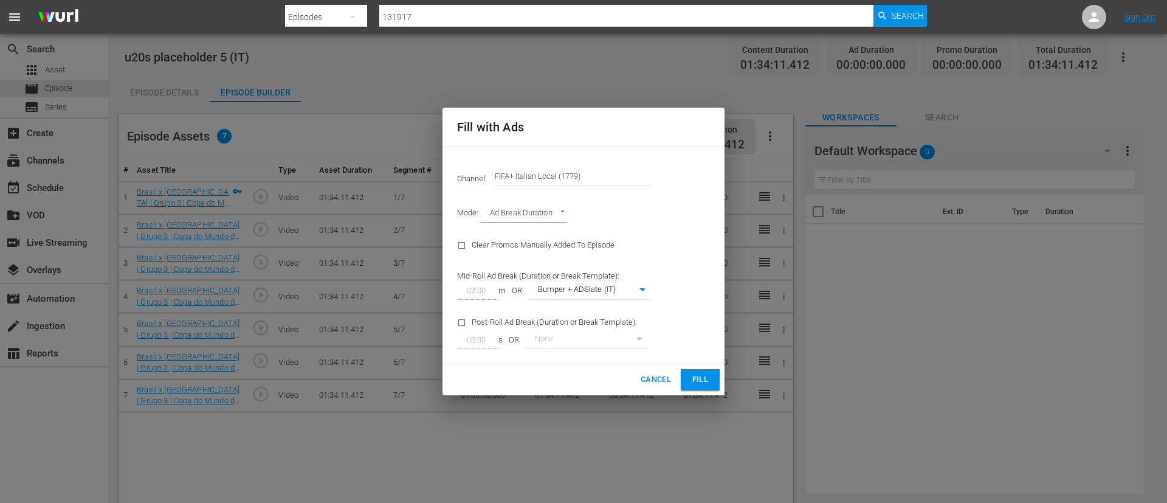
click at [693, 373] on span "Fill" at bounding box center [699, 380] width 19 height 14
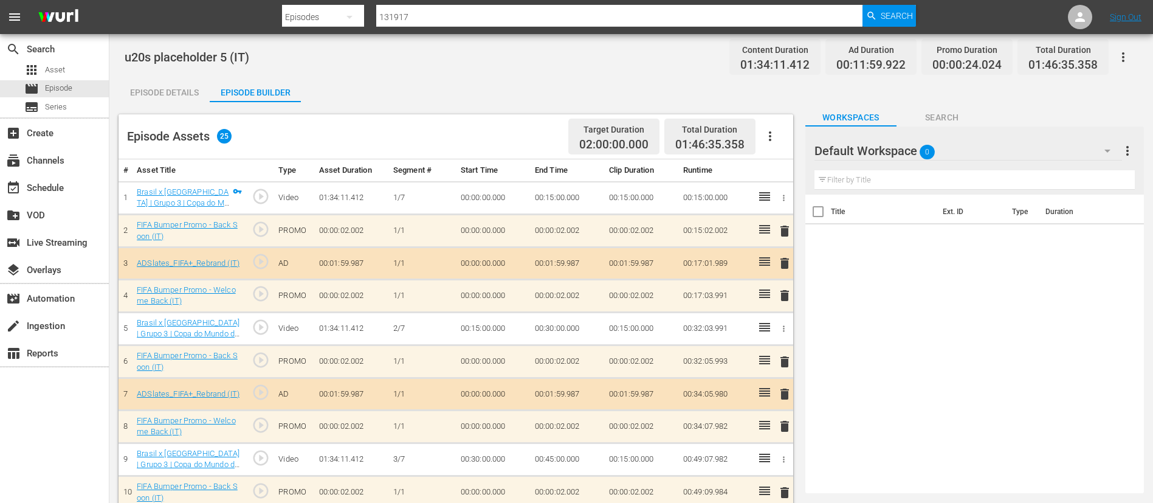
drag, startPoint x: 164, startPoint y: 98, endPoint x: 134, endPoint y: 100, distance: 30.4
click at [165, 98] on div "Episode Details" at bounding box center [164, 92] width 91 height 29
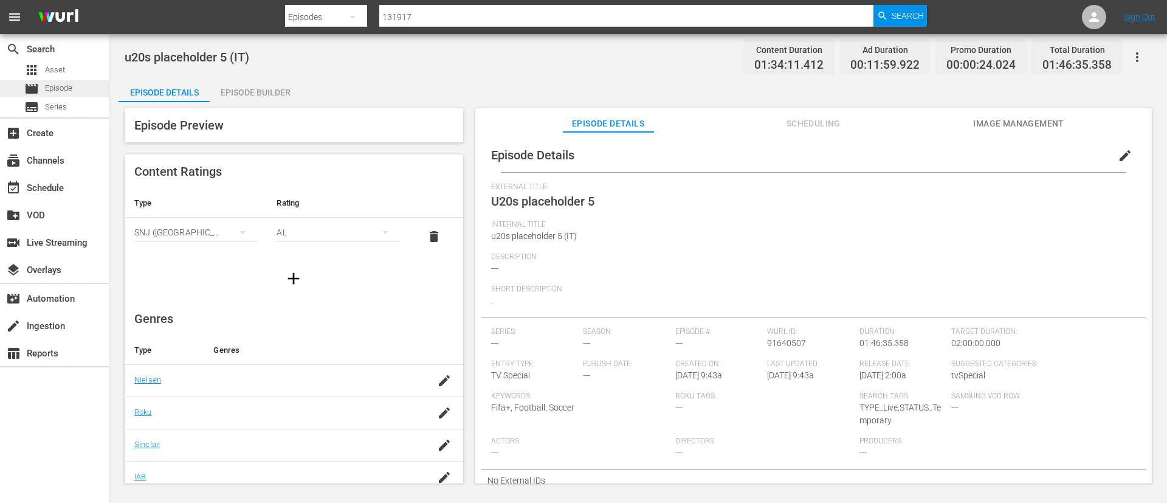
click at [1, 84] on div "movie Episode" at bounding box center [36, 88] width 72 height 17
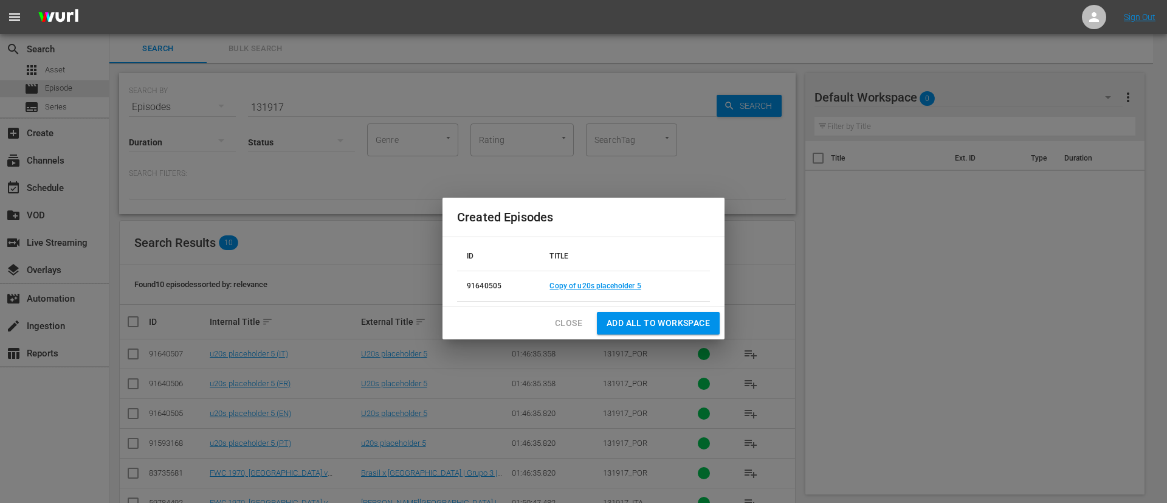
click at [562, 324] on span "Close" at bounding box center [568, 322] width 27 height 15
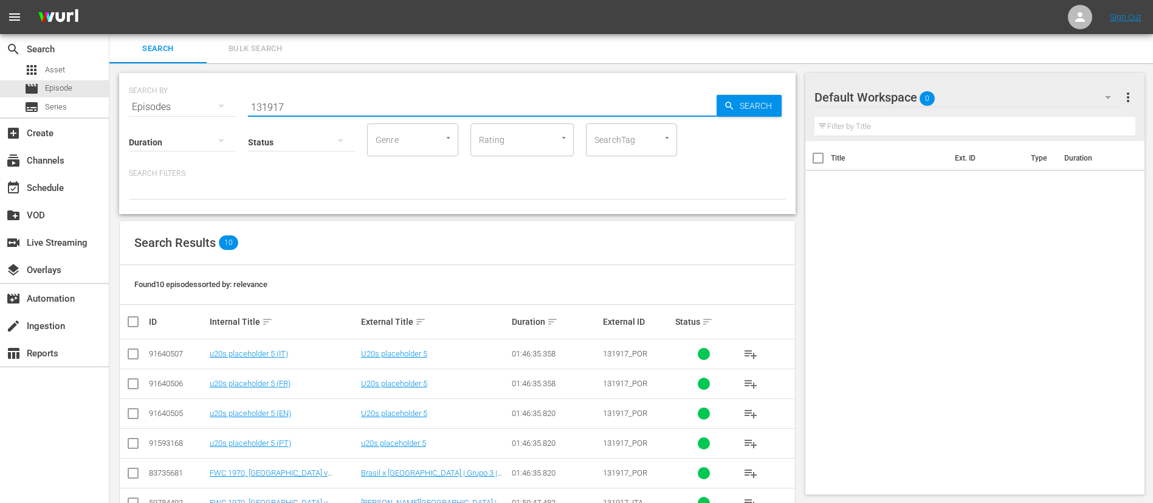
click at [635, 110] on input "131917" at bounding box center [482, 106] width 469 height 29
paste input "22584"
type input "22584"
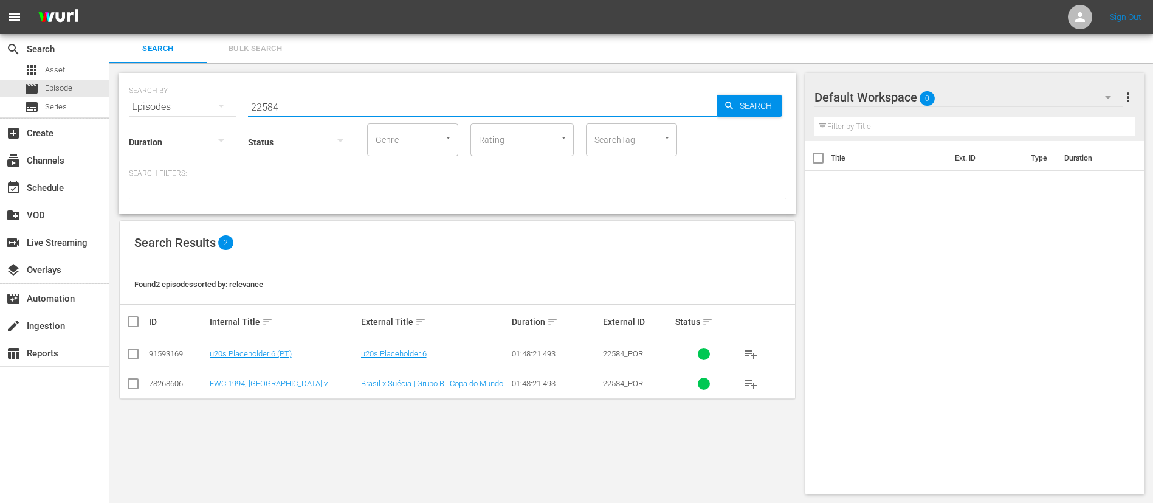
click at [128, 357] on input "checkbox" at bounding box center [133, 356] width 15 height 15
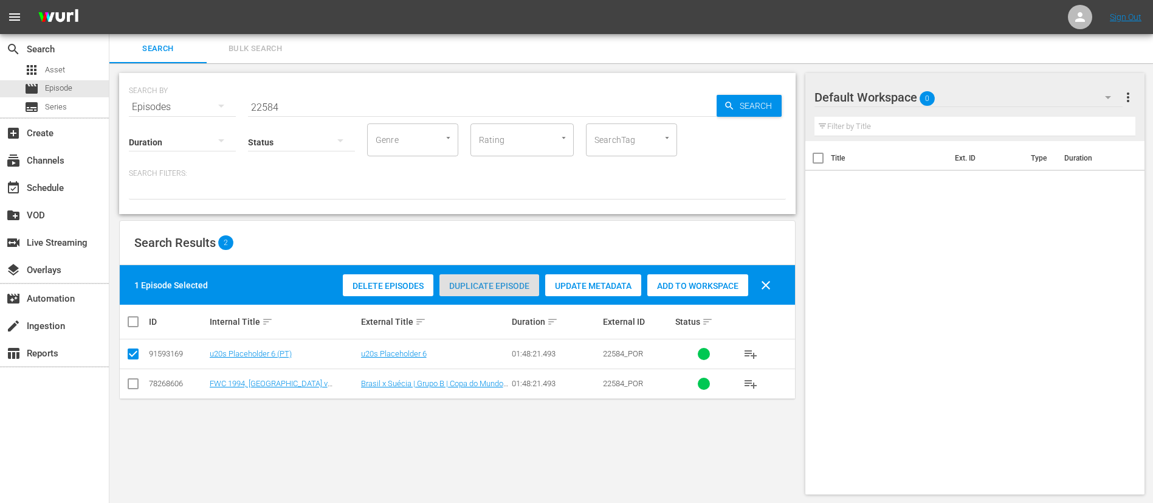
click at [494, 282] on span "Duplicate Episode" at bounding box center [489, 286] width 100 height 10
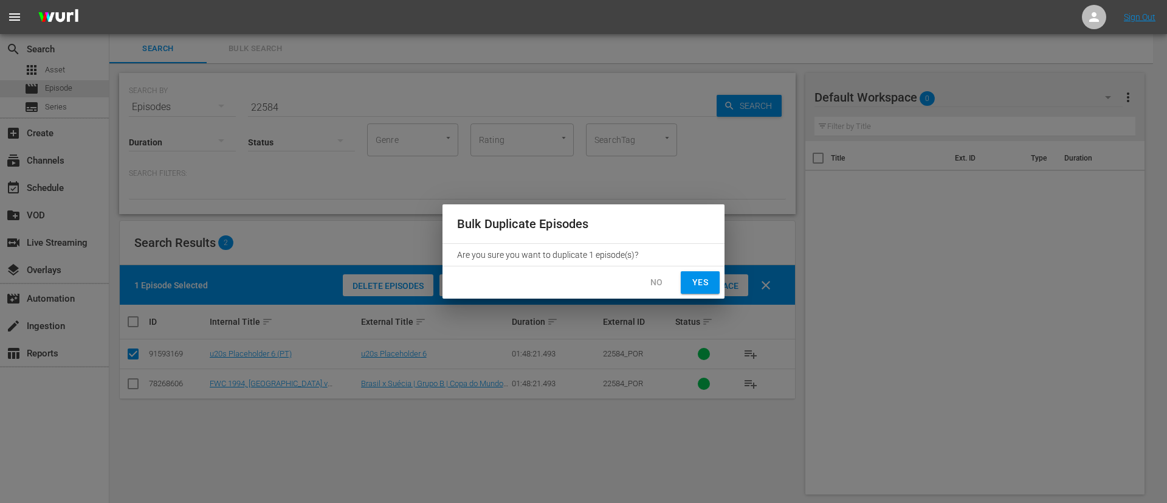
click at [700, 278] on span "Yes" at bounding box center [699, 282] width 19 height 15
checkbox input "false"
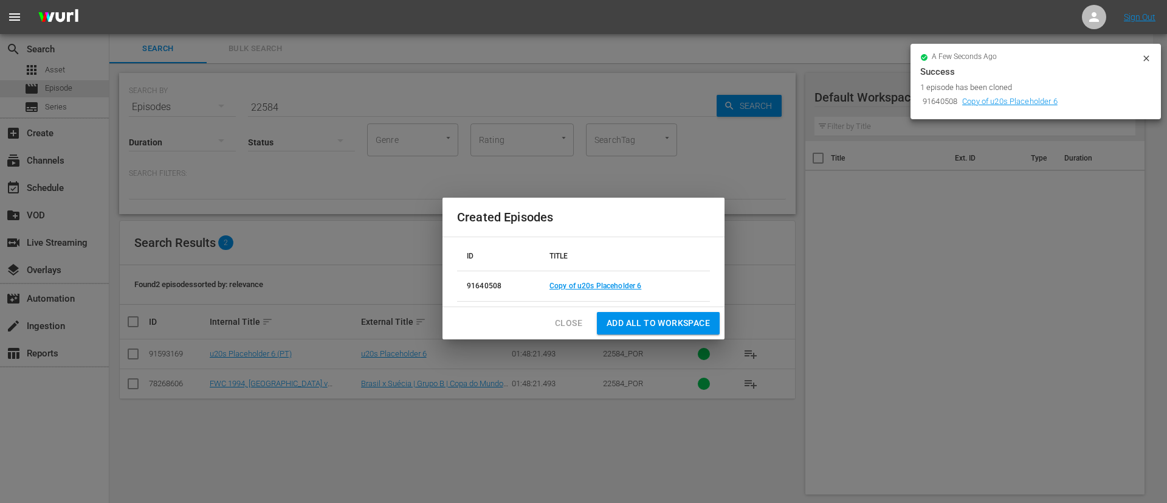
click at [612, 290] on td "Copy of u20s Placeholder 6" at bounding box center [625, 286] width 170 height 30
click at [612, 287] on link "Copy of u20s Placeholder 6" at bounding box center [595, 285] width 92 height 9
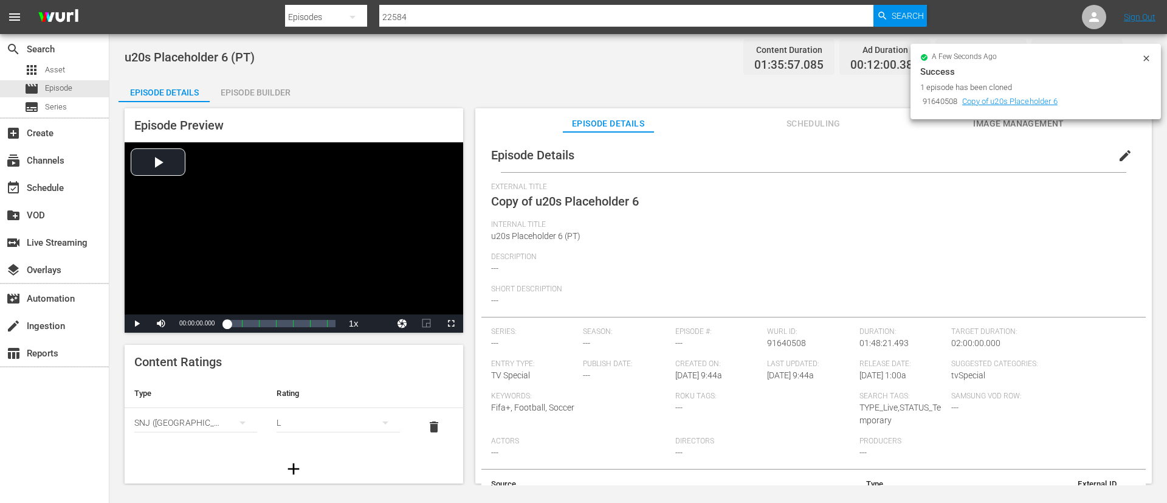
click at [1124, 157] on span "edit" at bounding box center [1125, 155] width 15 height 15
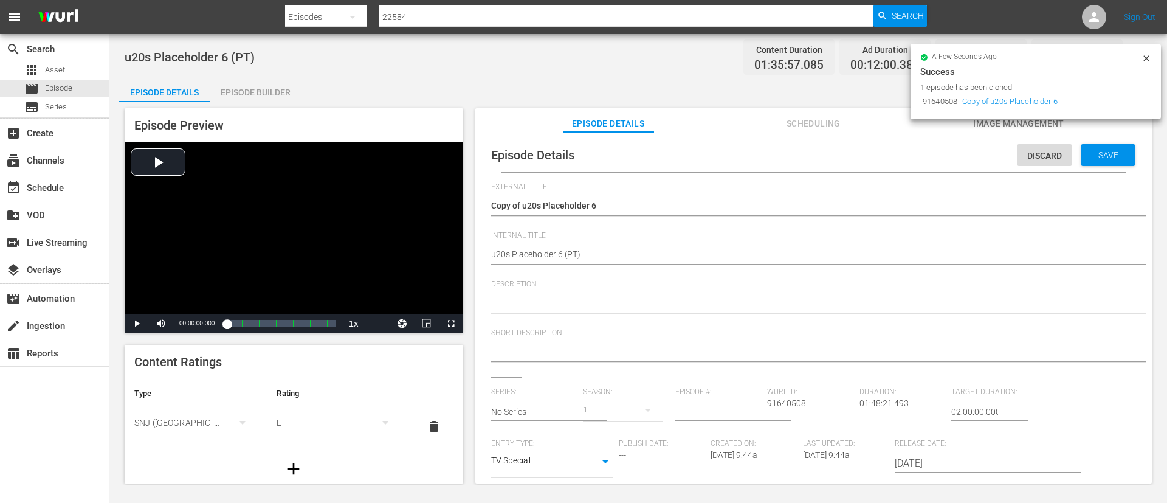
click at [526, 198] on div "Copy of u20s Placeholder 6 Copy of u20s Placeholder 6" at bounding box center [810, 206] width 639 height 29
type textarea "U20s Placeholder 6"
type textarea "u20s Placeholder 6 (E)"
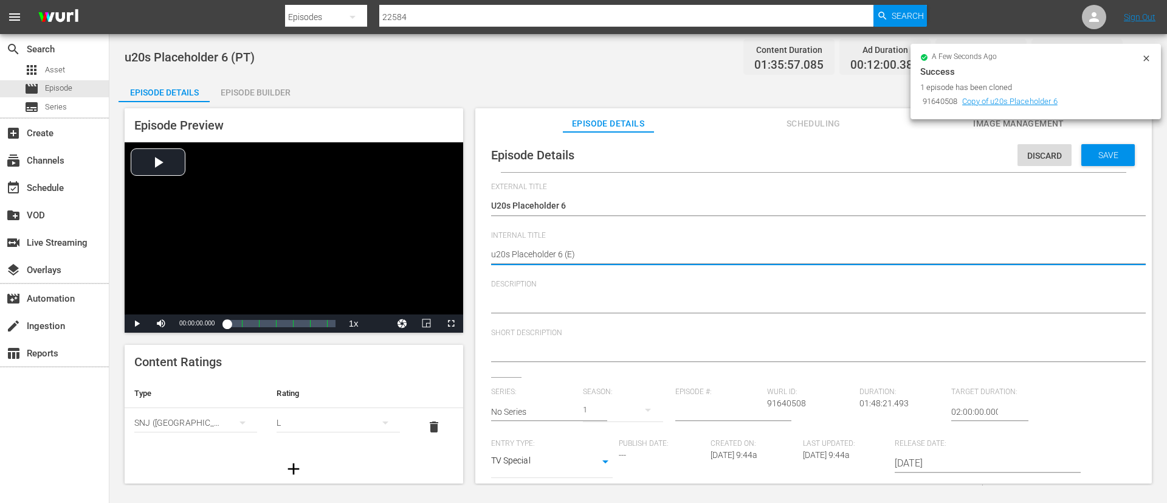
type textarea "u20s Placeholder 6 (EN)"
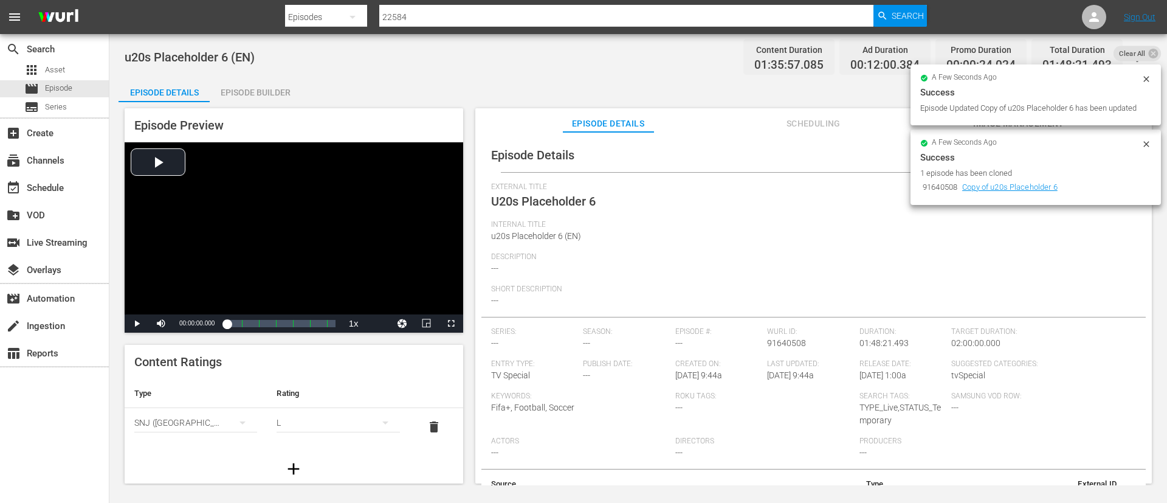
click at [259, 76] on div "u20s Placeholder 6 (EN) Content Duration 01:35:57.085 Ad Duration 00:12:00.384 …" at bounding box center [638, 259] width 1058 height 451
click at [252, 97] on div "Episode Builder" at bounding box center [255, 92] width 91 height 29
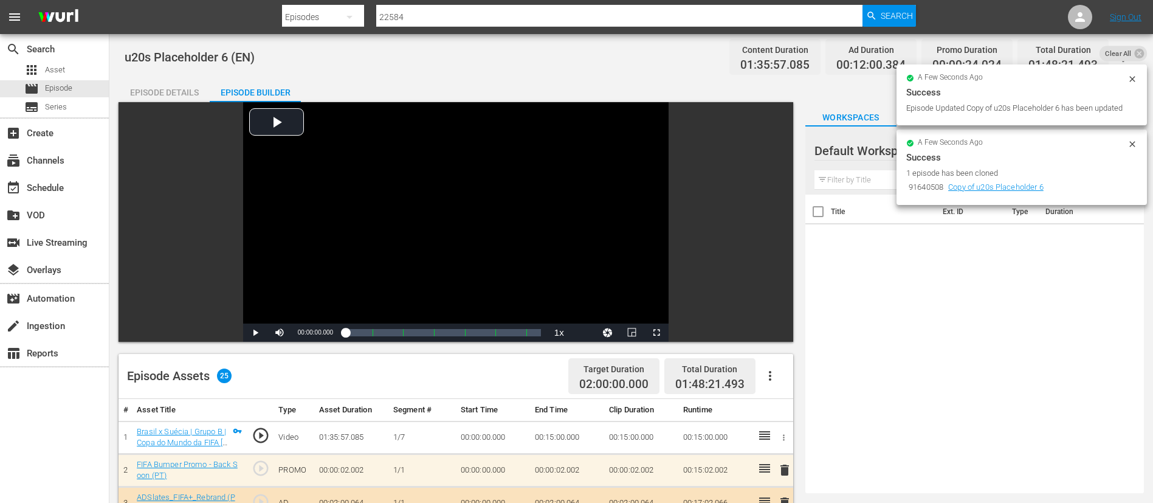
click at [766, 369] on icon "button" at bounding box center [770, 375] width 15 height 15
click at [778, 392] on div "Fill with Ads" at bounding box center [806, 380] width 83 height 29
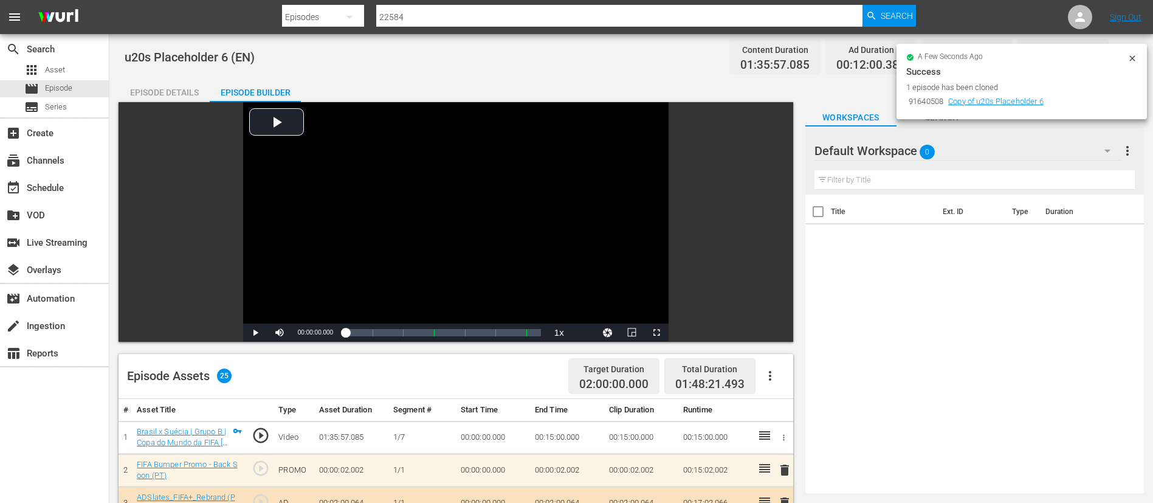
click at [761, 378] on button "button" at bounding box center [769, 375] width 29 height 29
click at [780, 407] on div "Clear Ads" at bounding box center [806, 409] width 83 height 29
click at [779, 376] on button "button" at bounding box center [769, 375] width 29 height 29
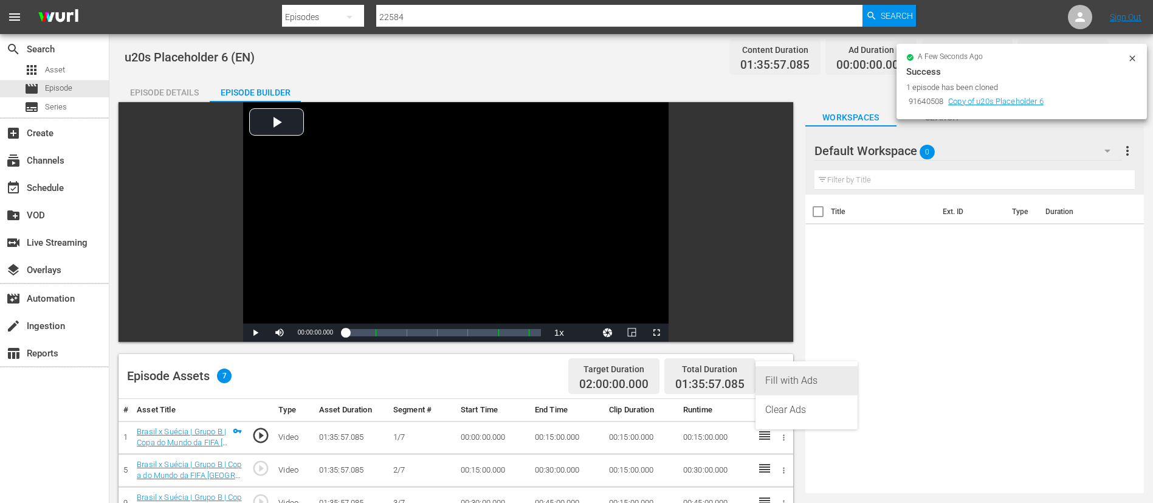
click at [779, 374] on div "Fill with Ads" at bounding box center [806, 380] width 83 height 29
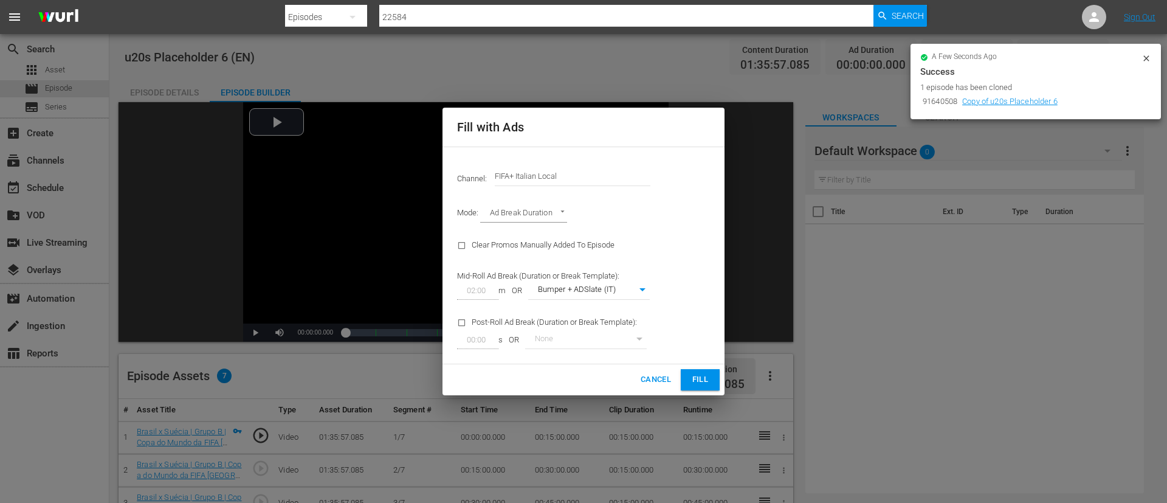
click at [623, 168] on input "FIFA+ Italian Local" at bounding box center [573, 176] width 156 height 29
click at [605, 175] on input "FIFA+ Italian Local" at bounding box center [573, 176] width 156 height 29
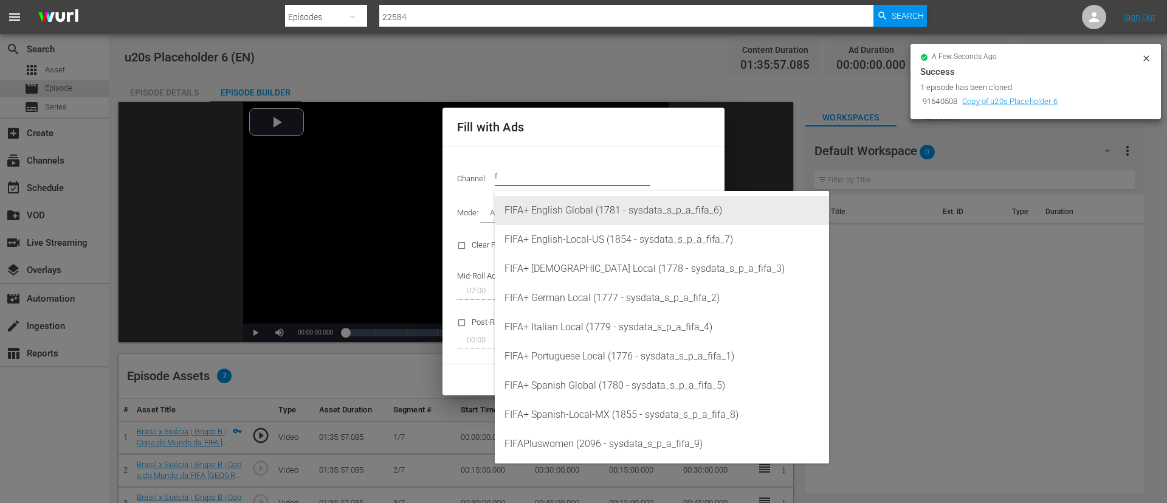
click at [600, 206] on div "FIFA+ English Global (1781 - sysdata_s_p_a_fifa_6)" at bounding box center [661, 210] width 315 height 29
type input "FIFA+ English Global (1781)"
type input "340"
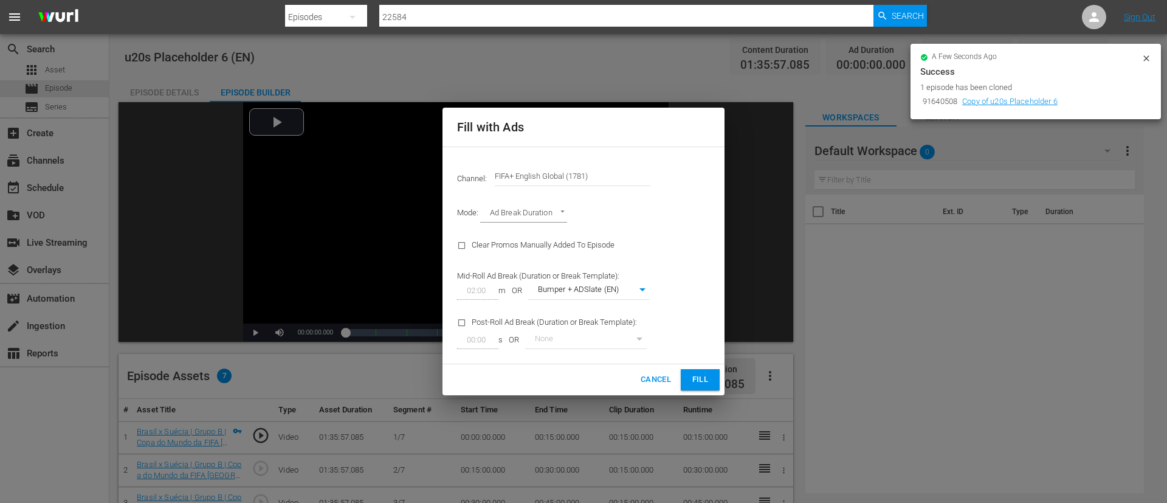
click at [682, 387] on button "Fill" at bounding box center [700, 379] width 39 height 21
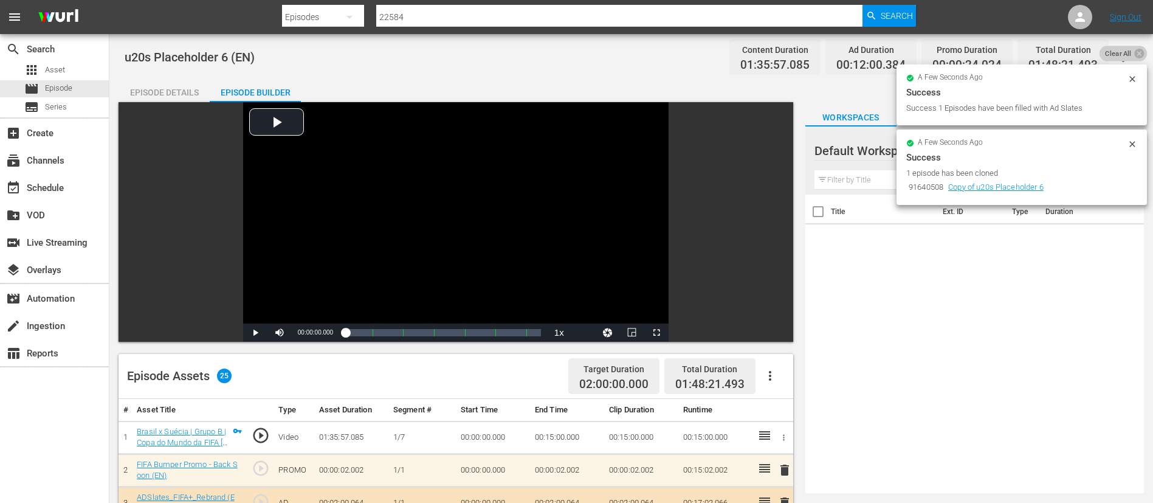
click at [1130, 53] on span "Clear All" at bounding box center [1118, 54] width 38 height 16
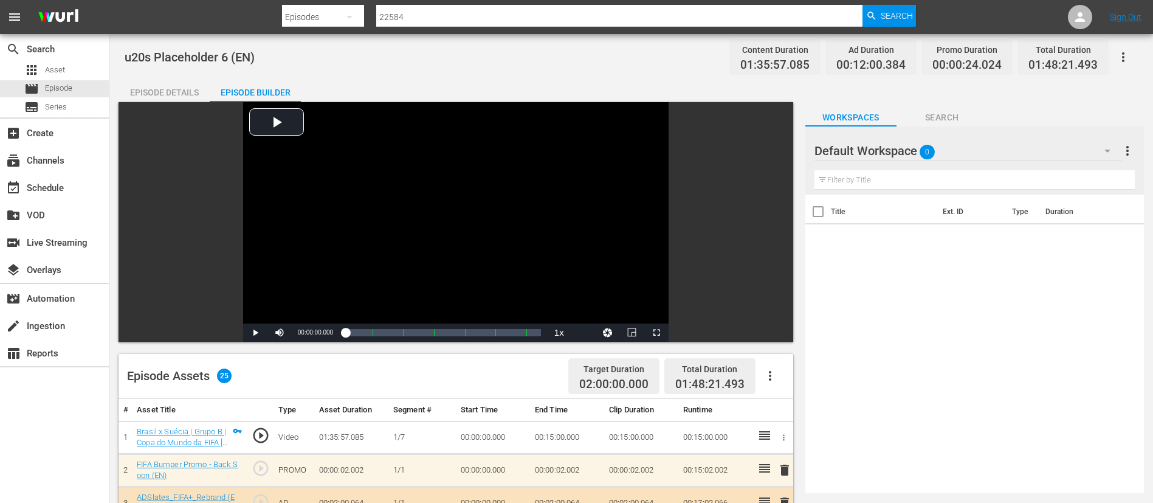
click at [1129, 57] on icon "button" at bounding box center [1123, 57] width 15 height 15
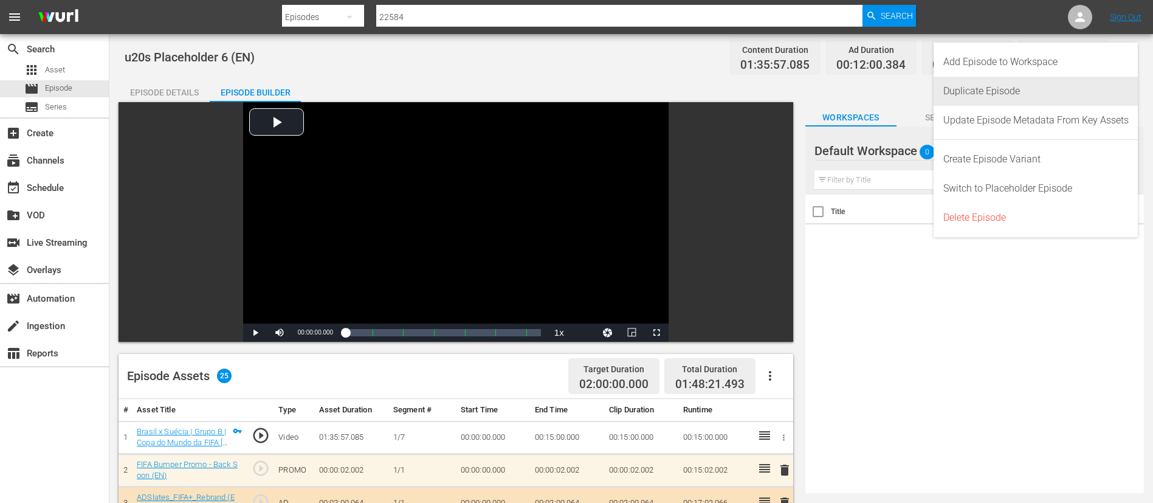
click at [1009, 86] on div "Duplicate Episode" at bounding box center [1035, 91] width 185 height 29
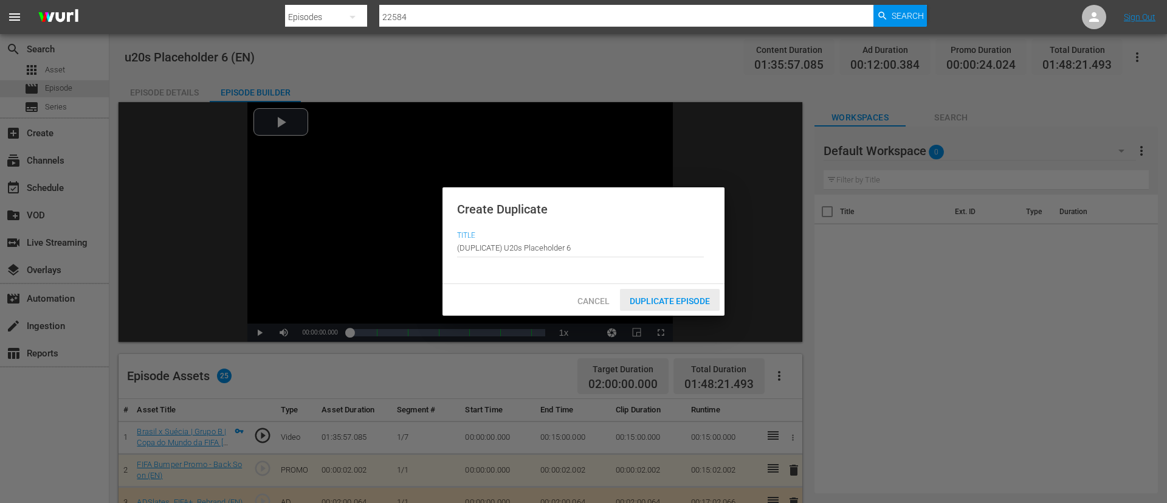
click at [672, 296] on span "Duplicate Episode" at bounding box center [670, 301] width 100 height 10
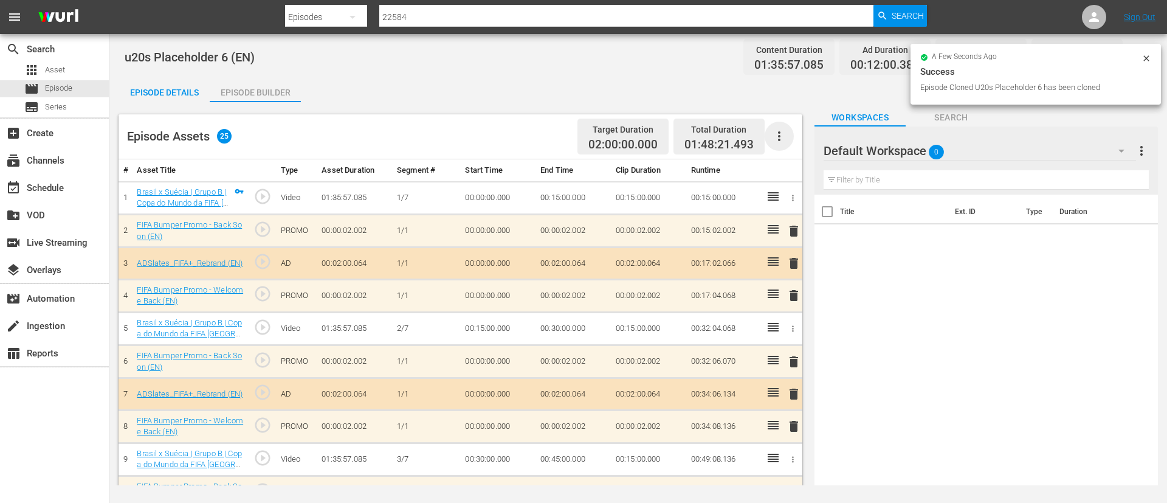
click at [772, 136] on icon "button" at bounding box center [779, 136] width 15 height 15
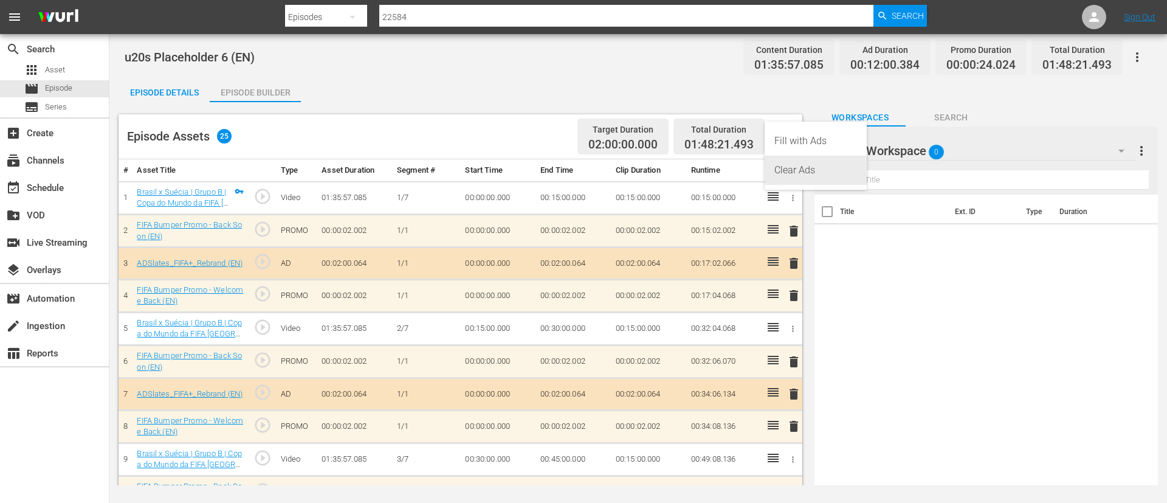
click at [805, 170] on div "Clear Ads" at bounding box center [815, 170] width 83 height 29
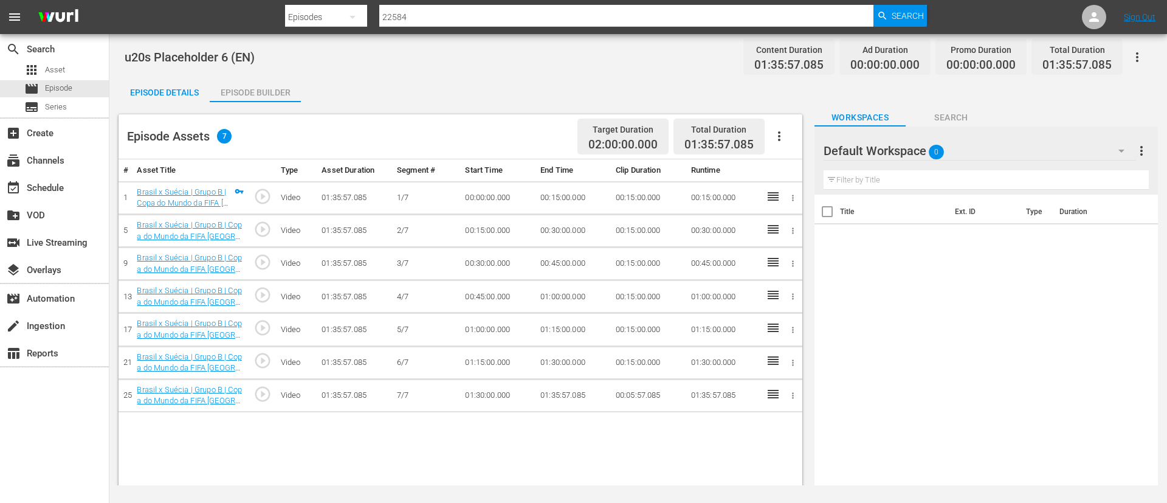
click at [781, 142] on icon "button" at bounding box center [779, 136] width 15 height 15
click at [796, 151] on div "Fill with Ads" at bounding box center [815, 140] width 83 height 29
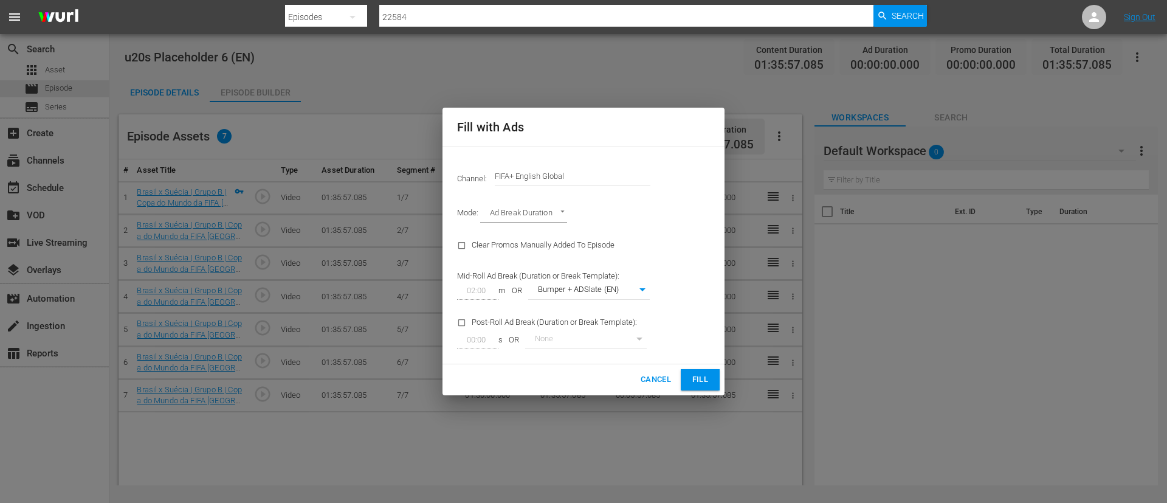
click at [611, 182] on input "FIFA+ English Global" at bounding box center [573, 176] width 156 height 29
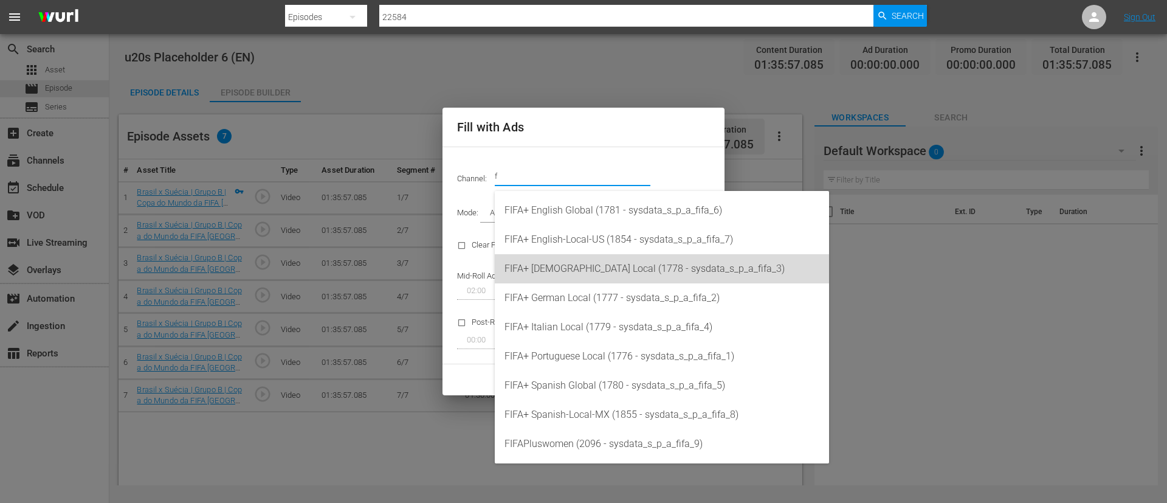
click at [586, 275] on div "FIFA+ French Local (1778 - sysdata_s_p_a_fifa_3)" at bounding box center [661, 268] width 315 height 29
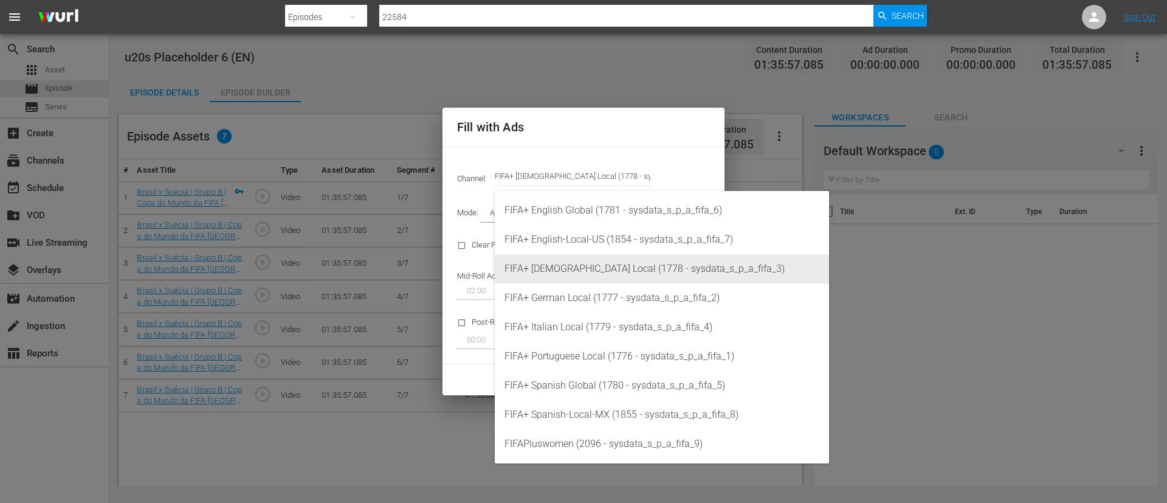
type input "FIFA+ French Local (1778)"
type input "342"
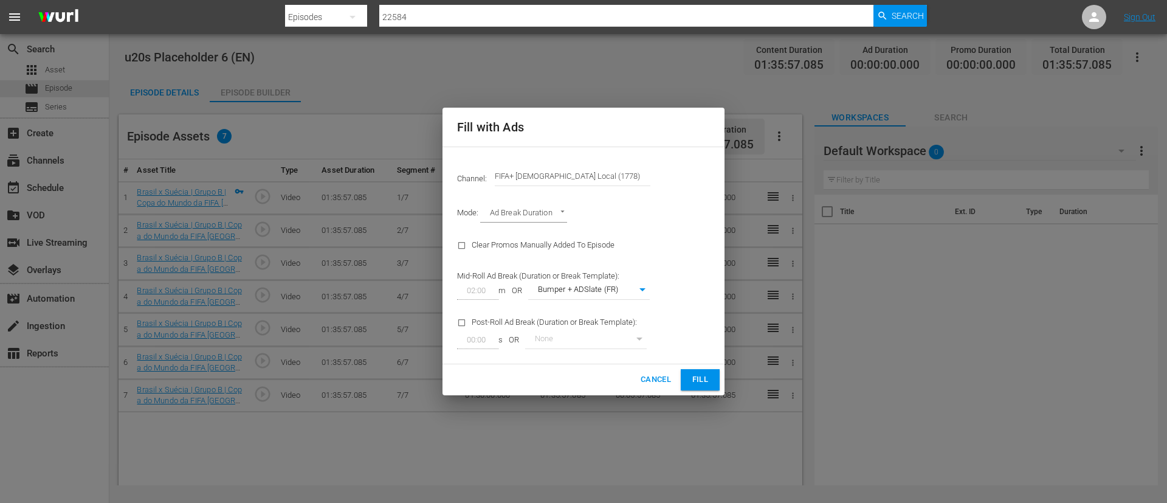
click at [706, 382] on span "Fill" at bounding box center [699, 380] width 19 height 14
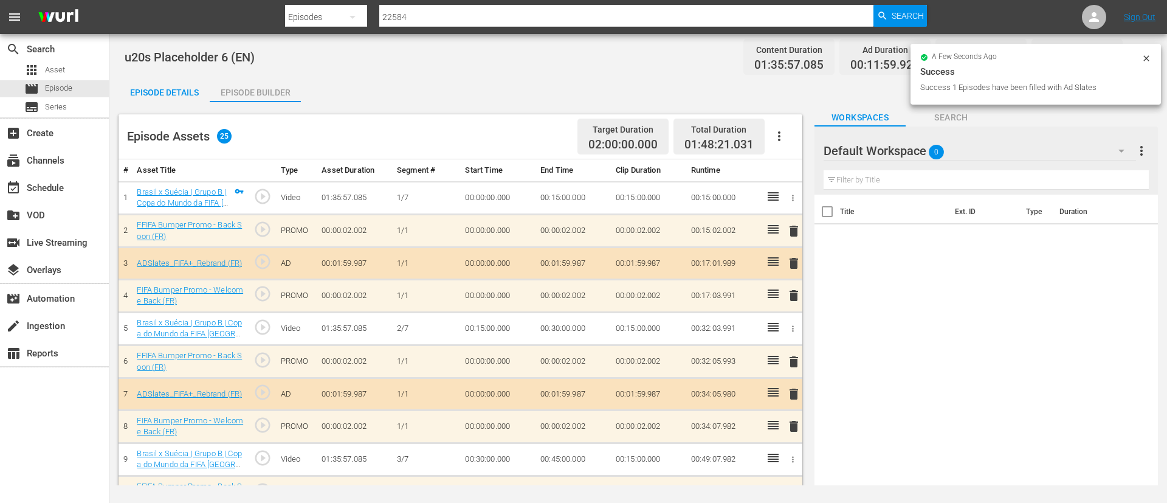
click at [157, 84] on div "Episode Details" at bounding box center [164, 92] width 91 height 29
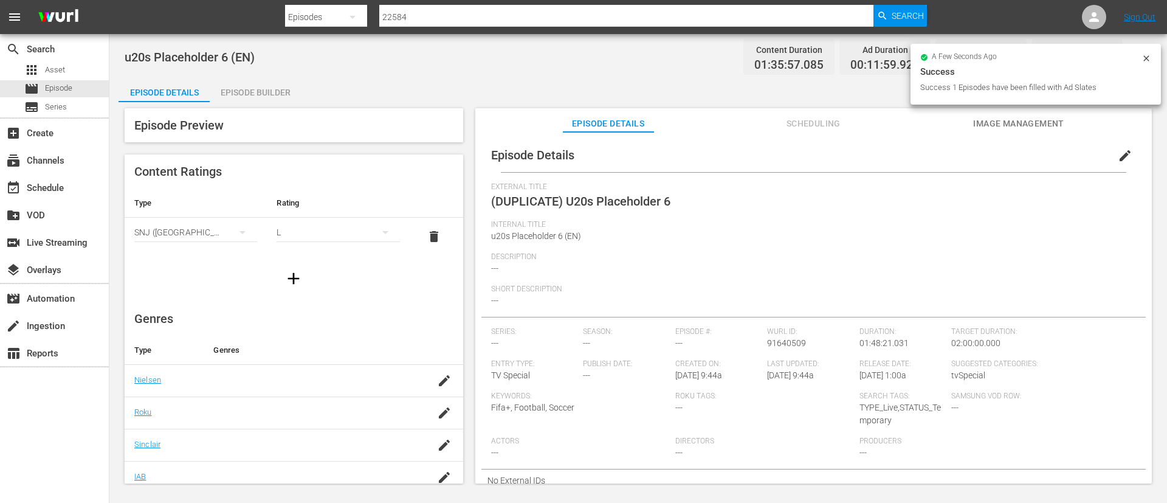
click at [1118, 156] on span "edit" at bounding box center [1125, 155] width 15 height 15
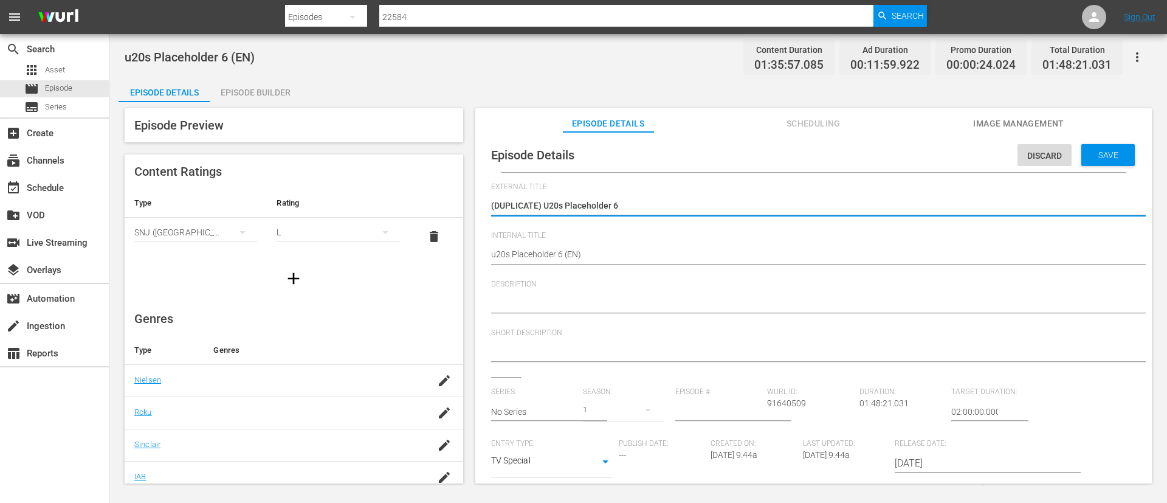
type textarea "U20s Placeholder 6"
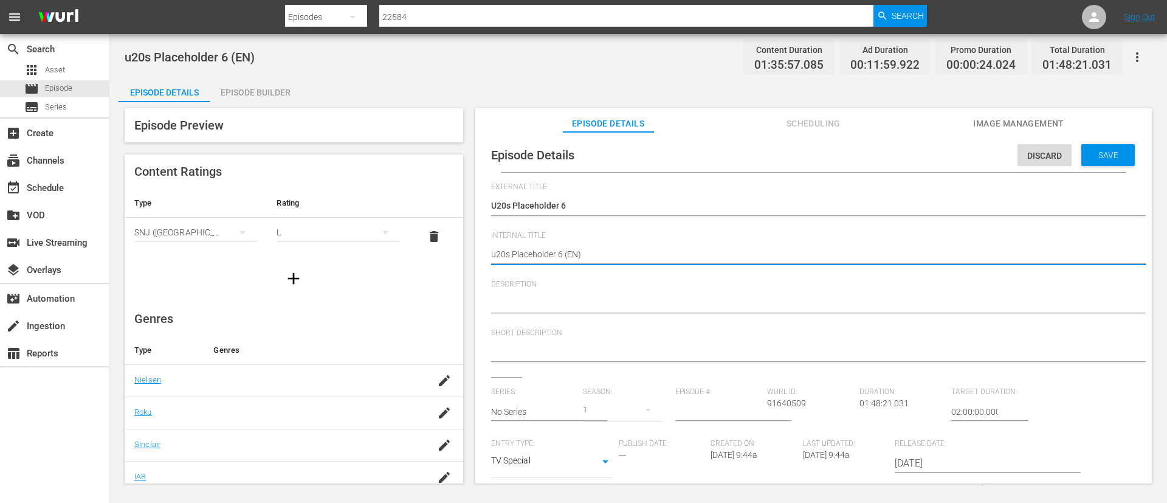
type textarea "u20s Placeholder 6 (F)"
type textarea "u20s Placeholder 6 (FR)"
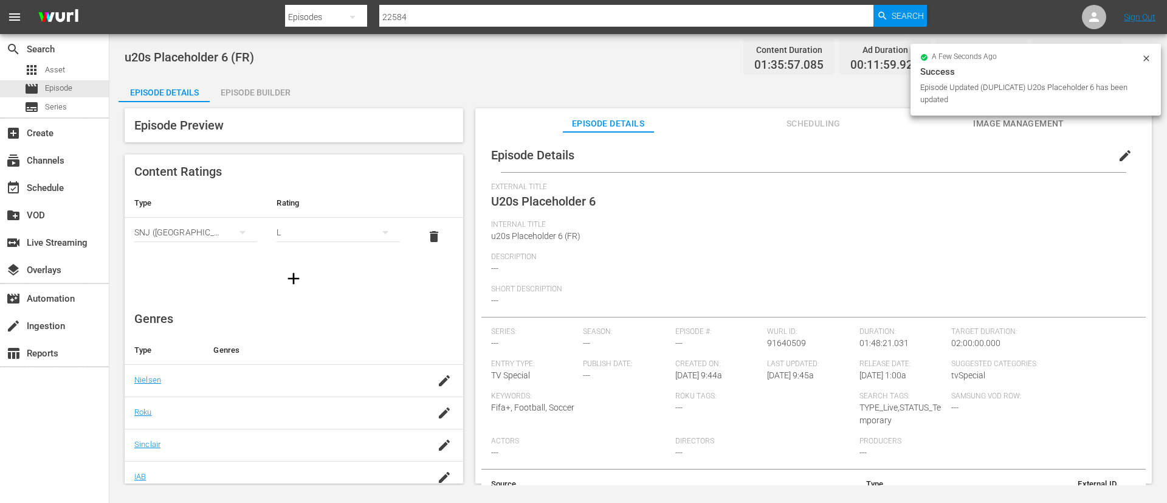
click at [1147, 60] on icon at bounding box center [1146, 58] width 10 height 10
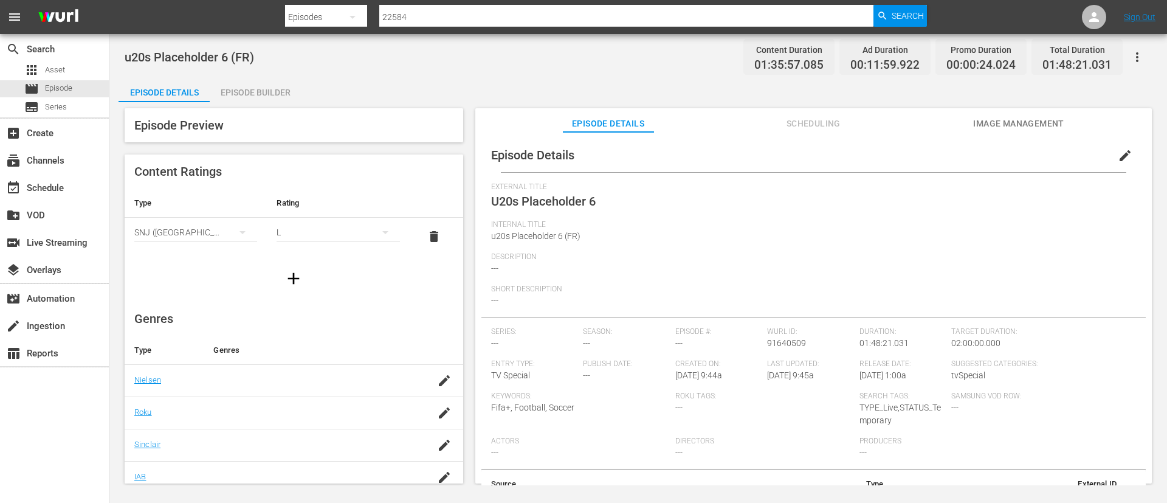
click at [1133, 69] on button "button" at bounding box center [1137, 57] width 29 height 29
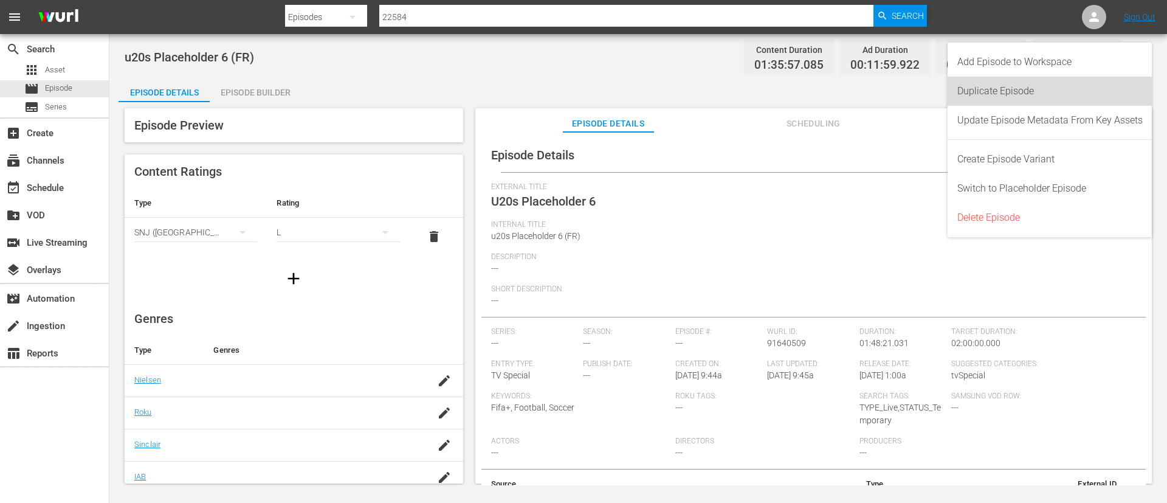
click at [1025, 85] on div "Duplicate Episode" at bounding box center [1049, 91] width 185 height 29
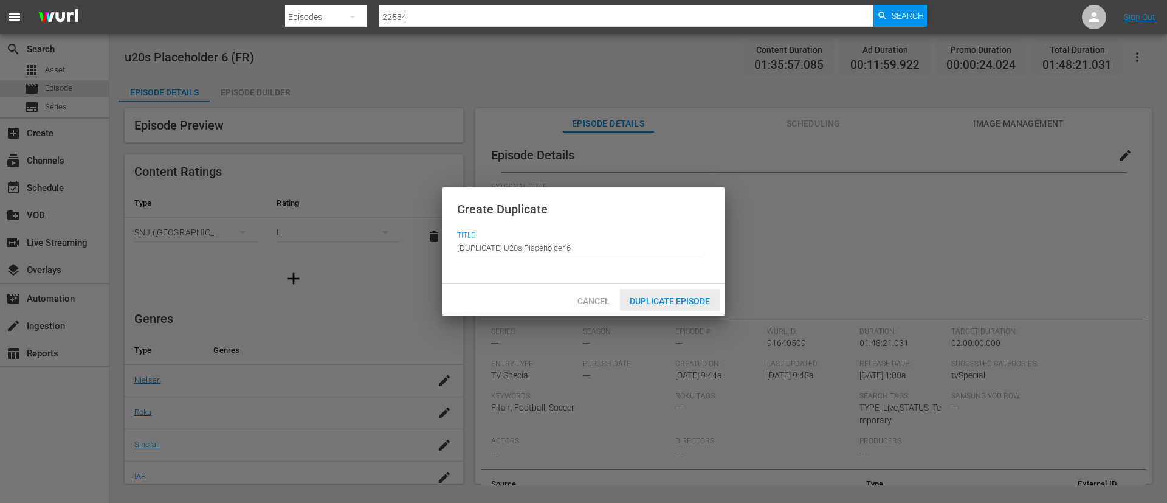
click at [693, 300] on span "Duplicate Episode" at bounding box center [670, 301] width 100 height 10
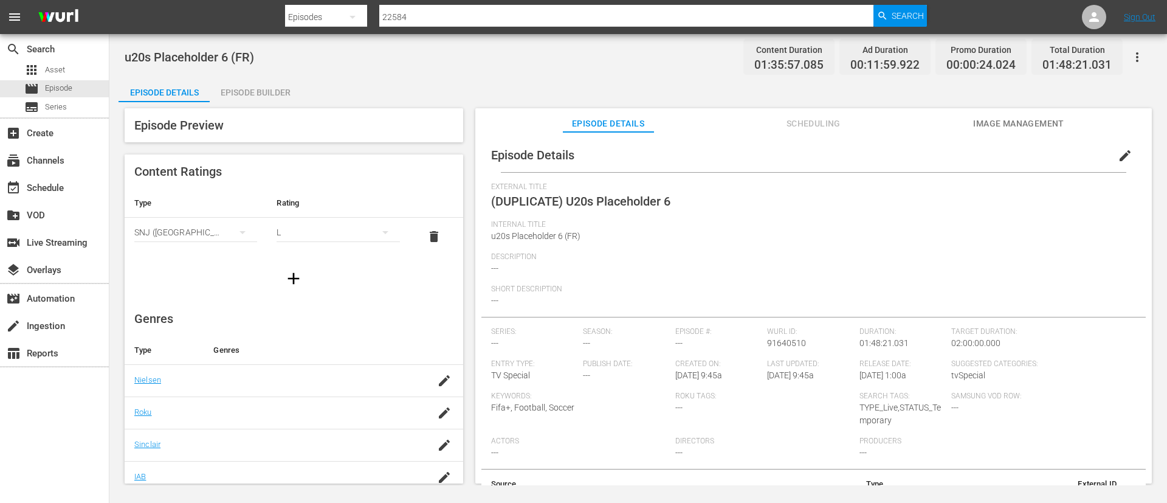
click at [1122, 155] on span "edit" at bounding box center [1125, 155] width 15 height 15
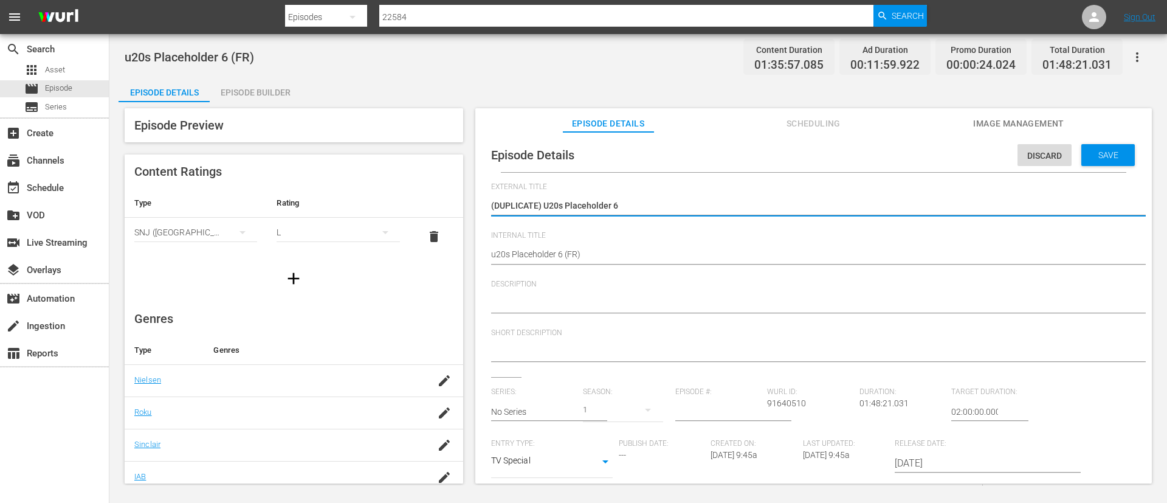
click at [548, 201] on textarea "(DUPLICATE) U20s Placeholder 6" at bounding box center [810, 206] width 639 height 15
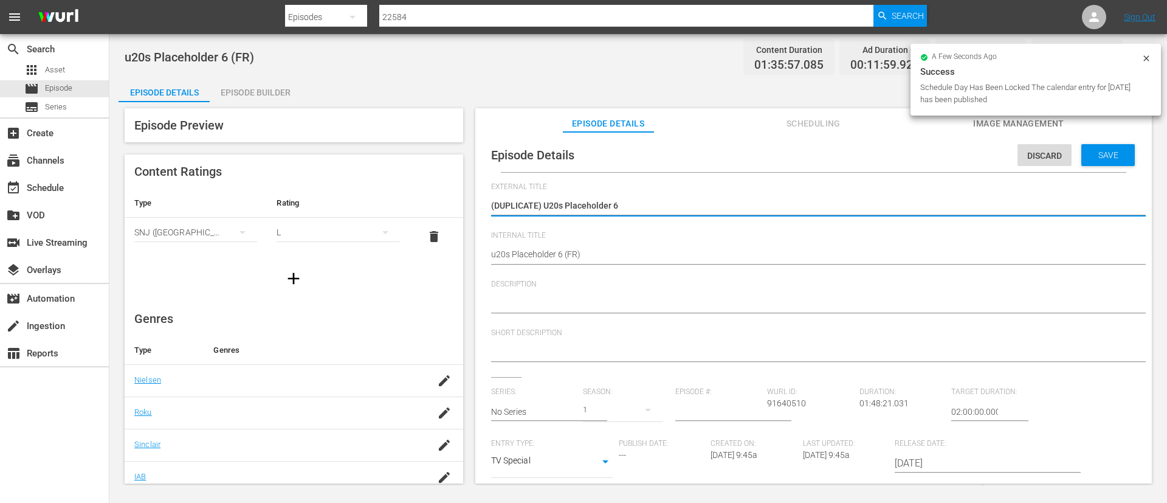
type textarea "U20s Placeholder 6"
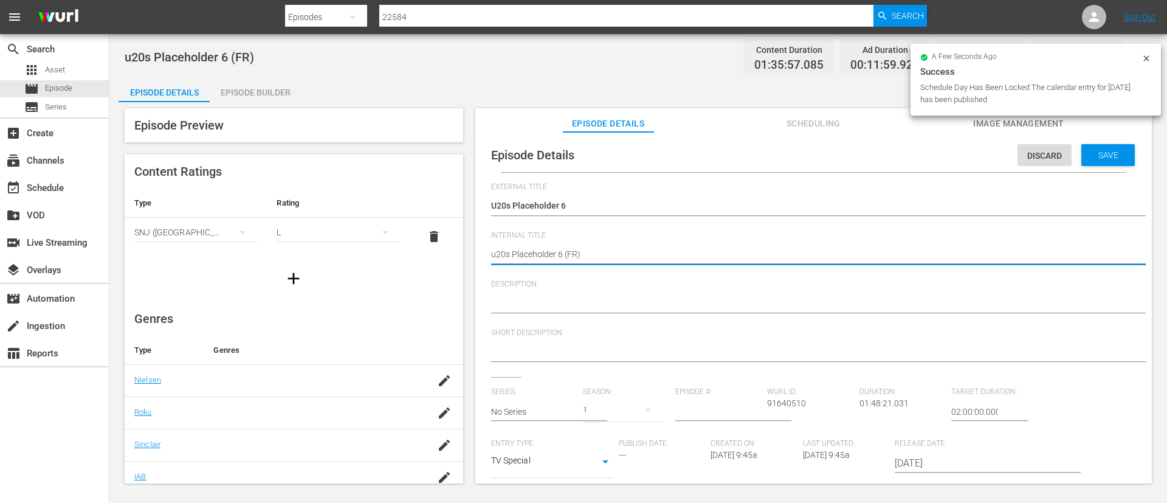
type textarea "u20s Placeholder 6 (I)"
type textarea "u20s Placeholder 6 (IT)"
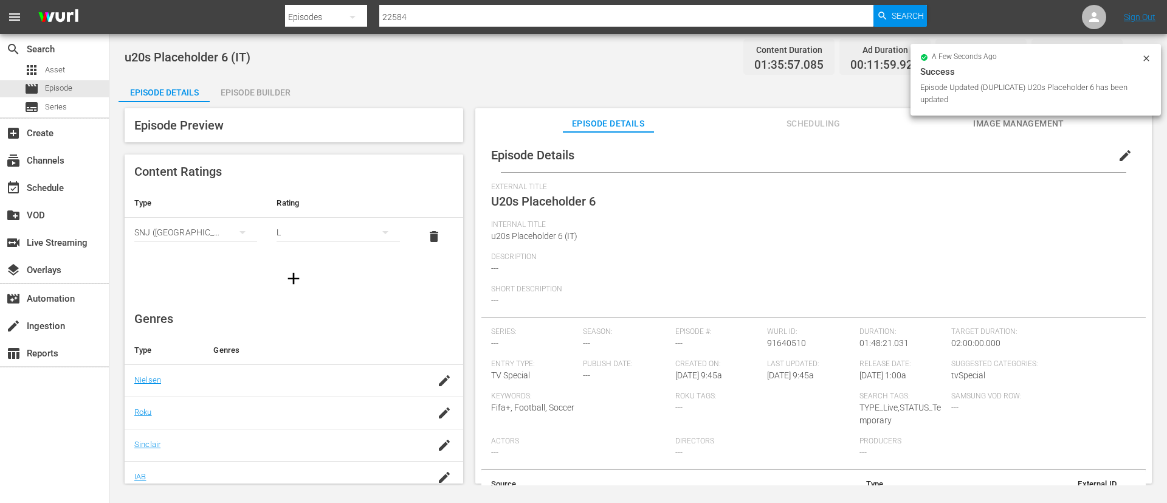
click at [250, 105] on div "Episode Preview Content Ratings Type Rating Select Rating Type SNJ (Brazil) Sel…" at bounding box center [638, 297] width 1039 height 391
click at [258, 90] on div "Episode Builder" at bounding box center [255, 92] width 91 height 29
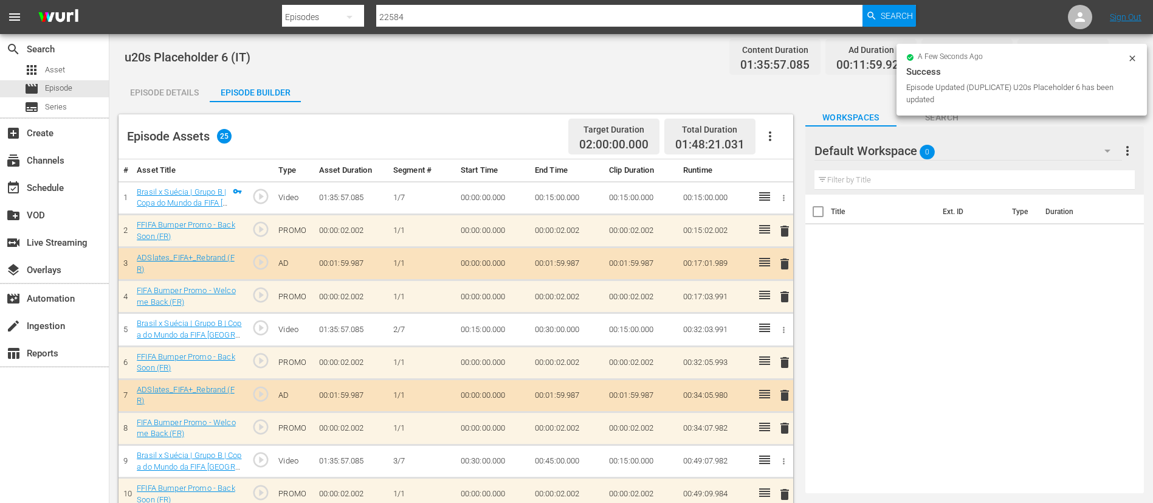
click at [768, 137] on icon "button" at bounding box center [770, 136] width 15 height 15
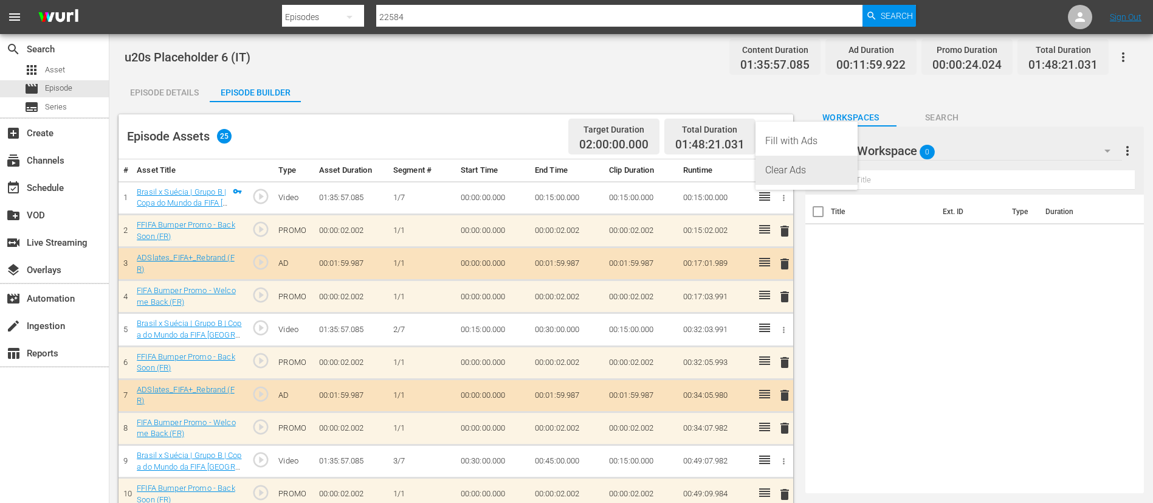
click at [779, 170] on div "Clear Ads" at bounding box center [806, 170] width 83 height 29
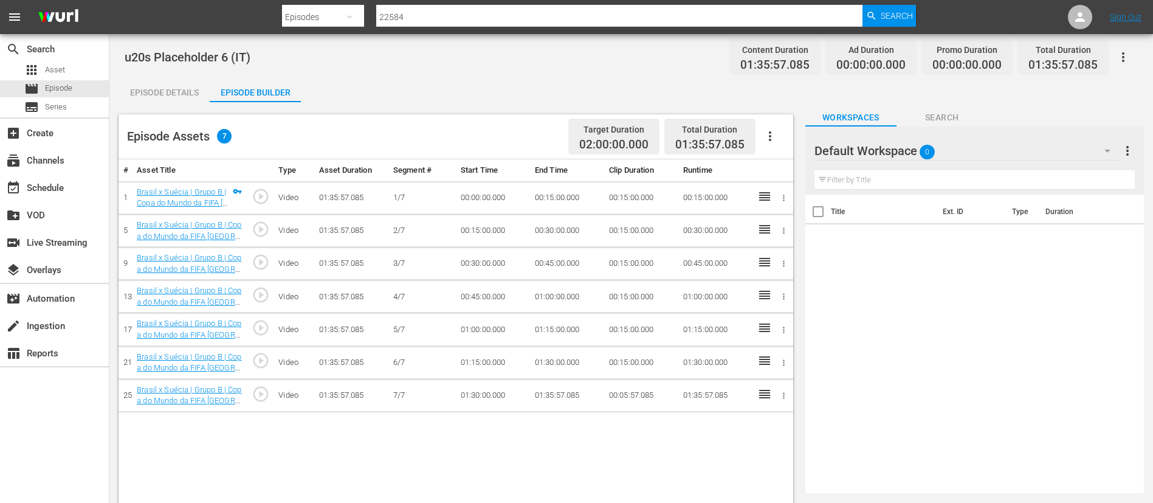
click at [765, 136] on icon "button" at bounding box center [770, 136] width 15 height 15
click at [772, 143] on div "Fill with Ads" at bounding box center [806, 140] width 83 height 29
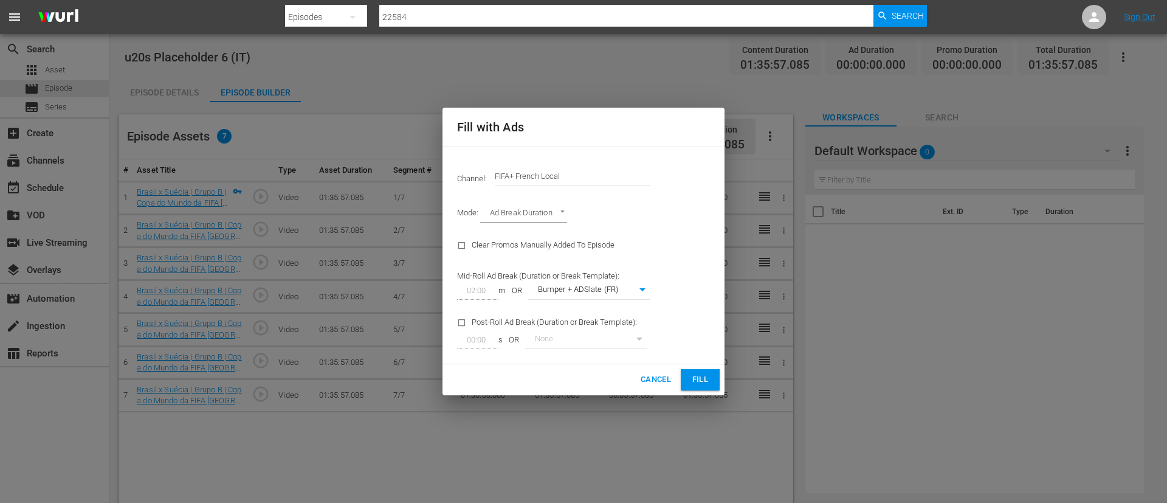
click at [600, 174] on input "FIFA+ French Local" at bounding box center [573, 176] width 156 height 29
click at [600, 174] on input "FIFA+ French Localf" at bounding box center [573, 176] width 156 height 29
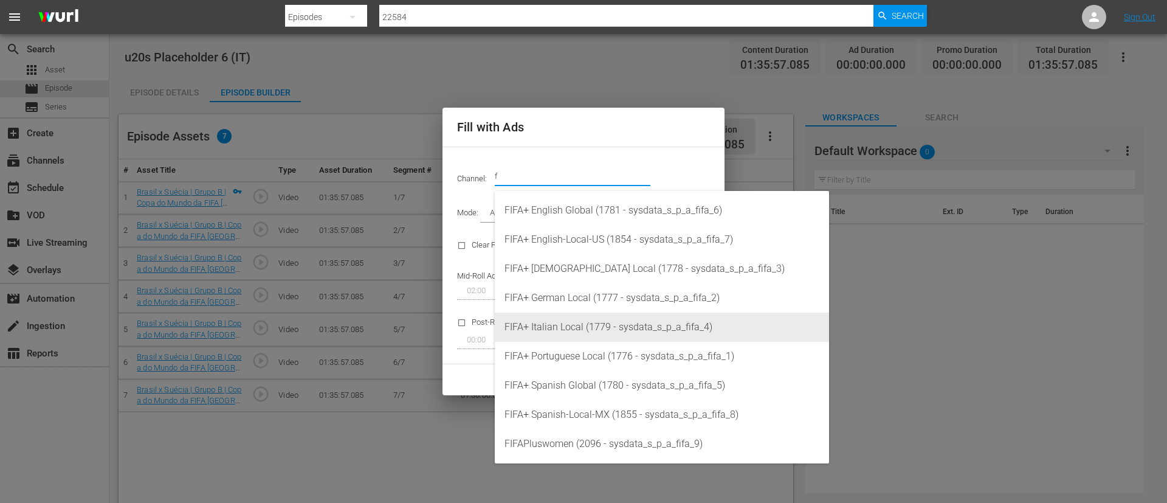
click at [582, 330] on div "FIFA+ Italian Local (1779 - sysdata_s_p_a_fifa_4)" at bounding box center [661, 326] width 315 height 29
type input "FIFA+ Italian Local (1779)"
type input "341"
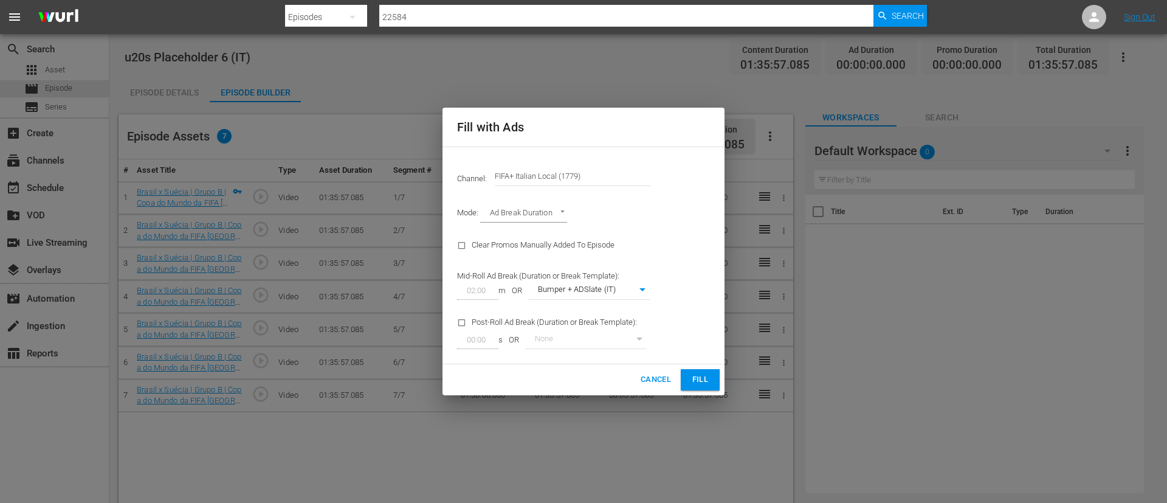
click at [710, 382] on button "Fill" at bounding box center [700, 379] width 39 height 21
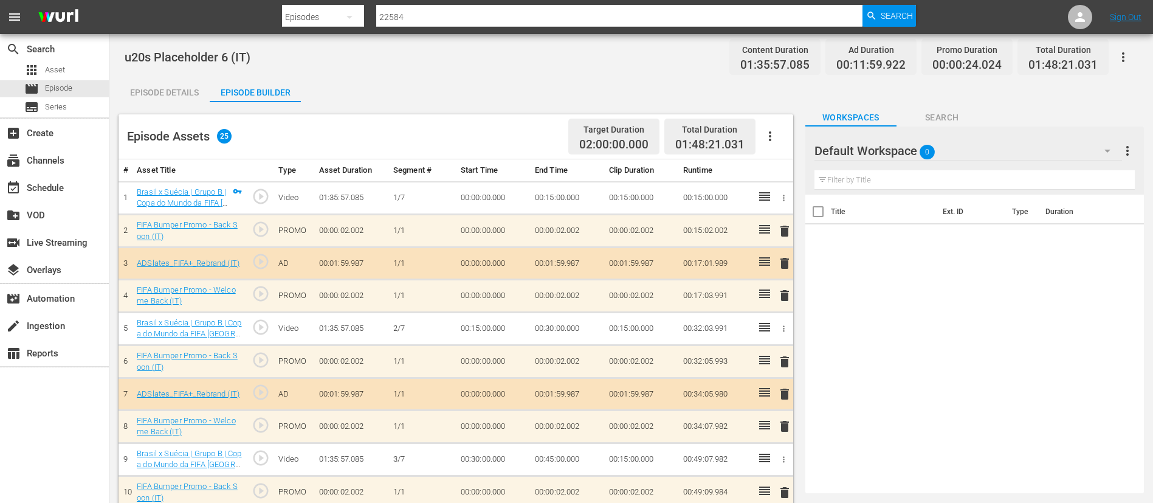
click at [173, 95] on div "Episode Details" at bounding box center [164, 92] width 91 height 29
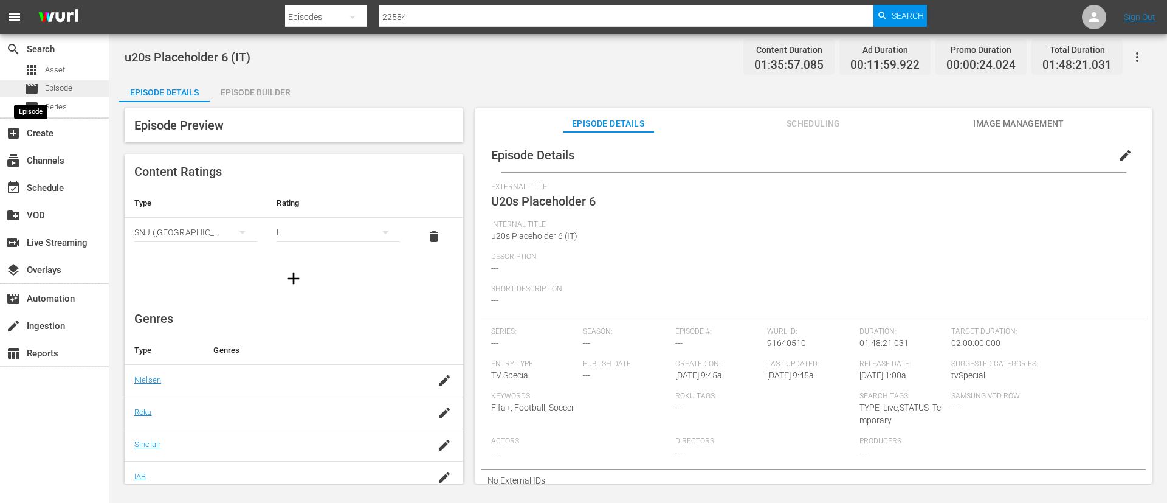
click at [35, 92] on span "movie" at bounding box center [31, 88] width 15 height 15
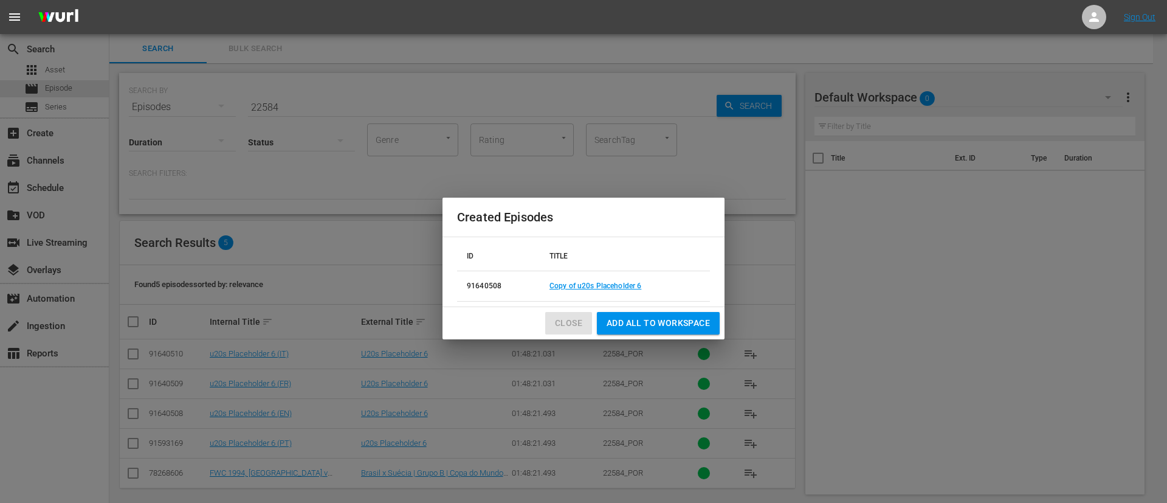
click at [573, 315] on span "Close" at bounding box center [568, 322] width 27 height 15
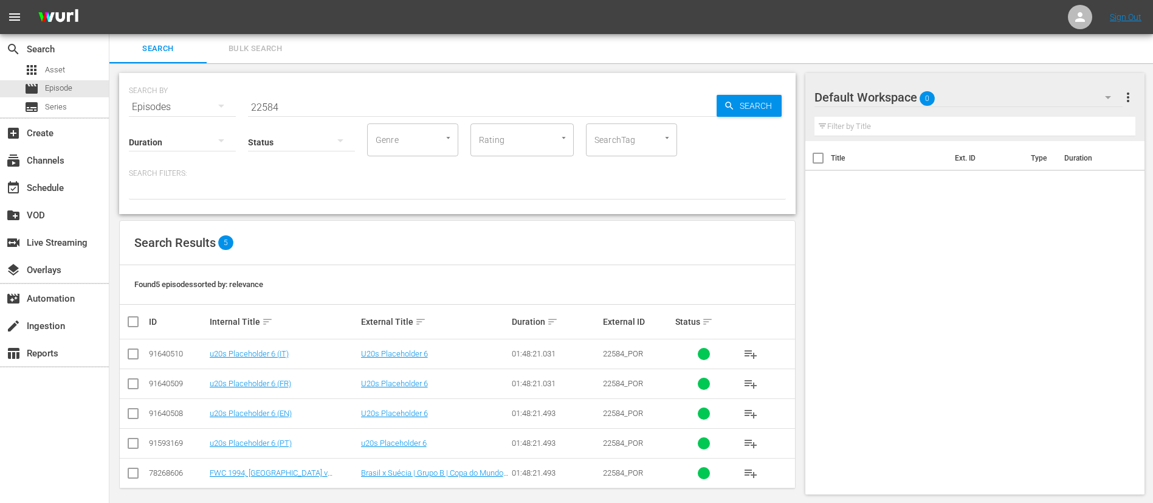
click at [326, 111] on input "22584" at bounding box center [482, 106] width 469 height 29
click at [328, 111] on input "22584" at bounding box center [482, 106] width 469 height 29
paste input "GGYQNvEz80ud4Ycr0HXdJA"
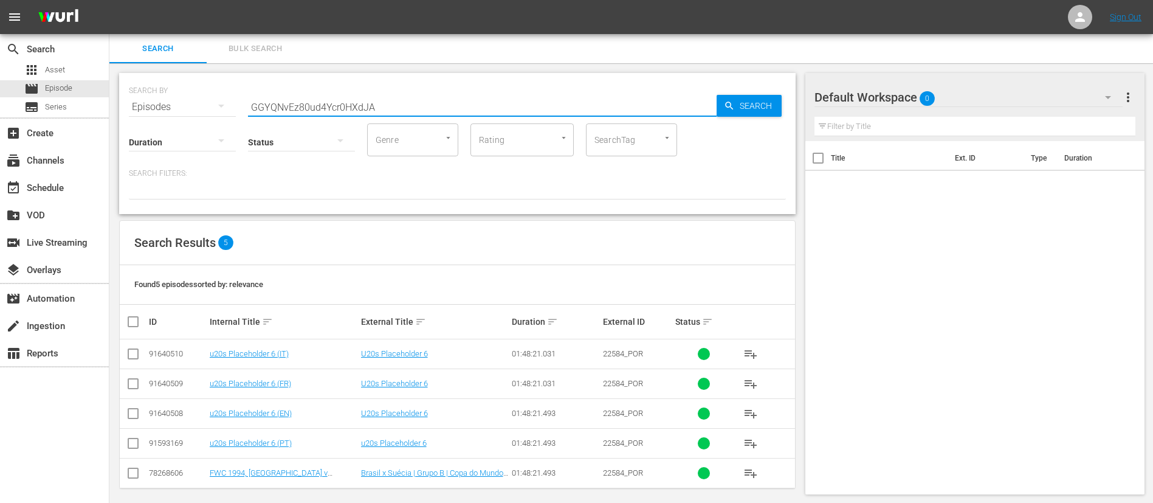
type input "GGYQNvEz80ud4Ycr0HXdJA"
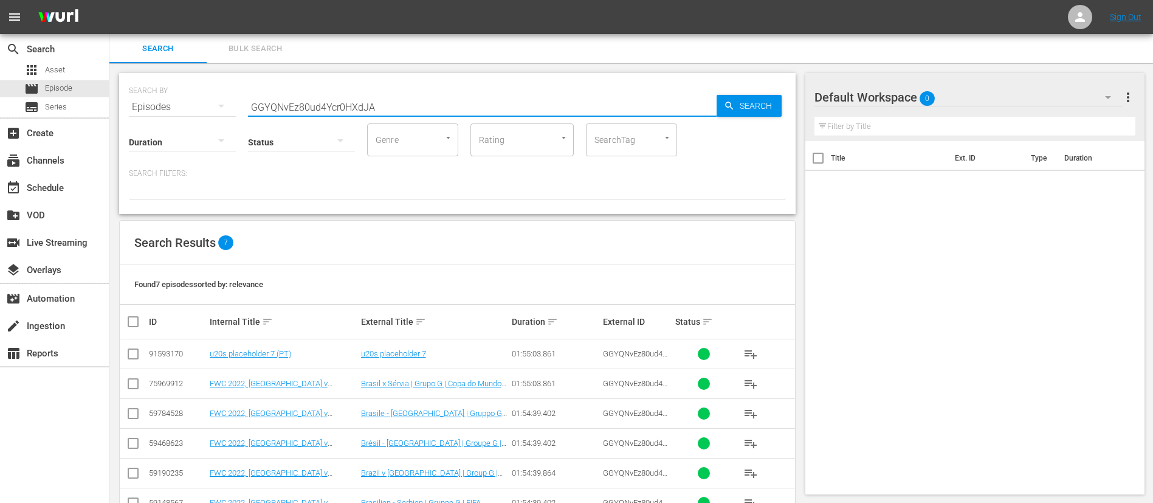
click at [136, 353] on input "checkbox" at bounding box center [133, 356] width 15 height 15
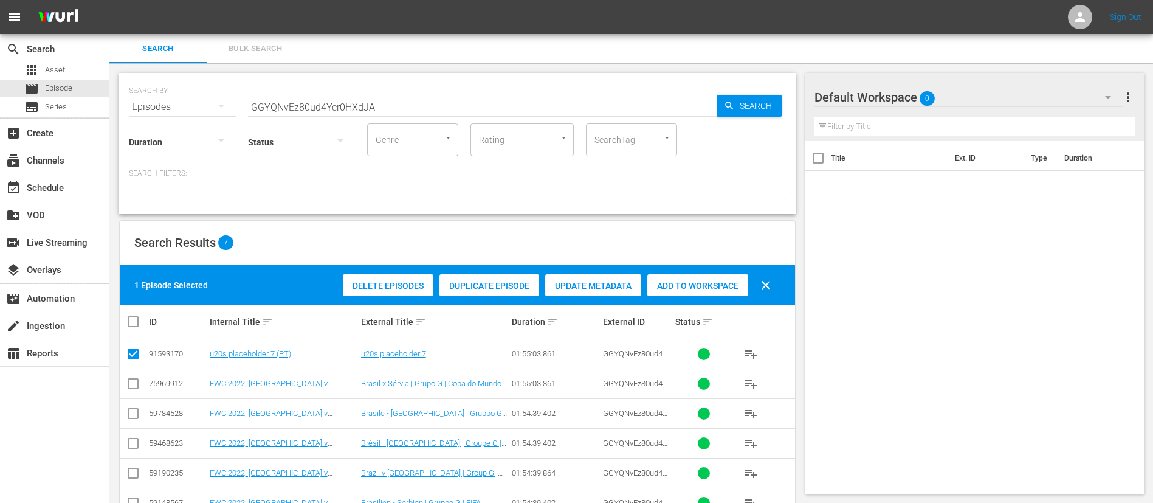
click at [503, 277] on div "Duplicate Episode" at bounding box center [489, 285] width 100 height 23
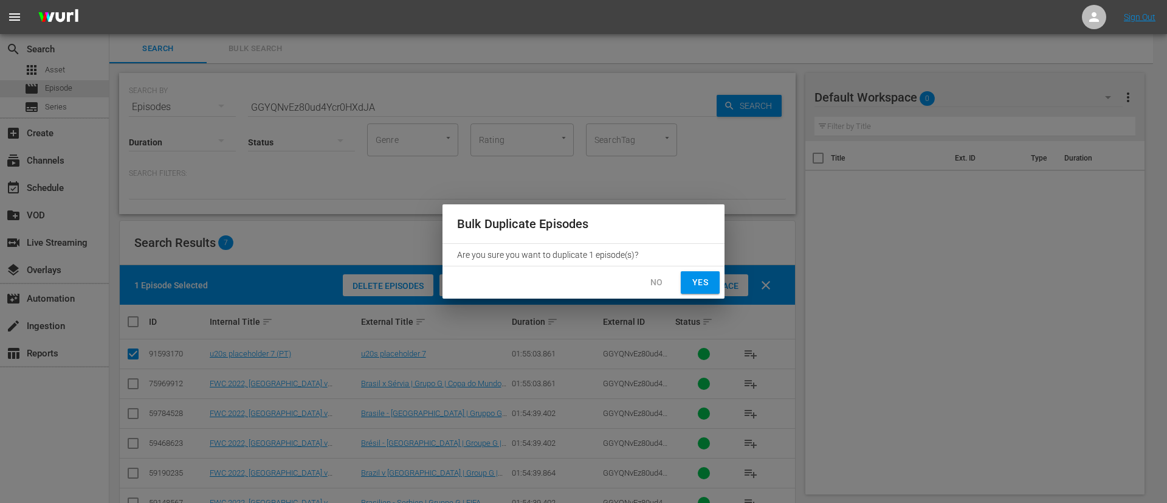
click at [679, 284] on div "No Yes" at bounding box center [583, 282] width 282 height 32
click at [712, 275] on button "Yes" at bounding box center [700, 282] width 39 height 22
checkbox input "false"
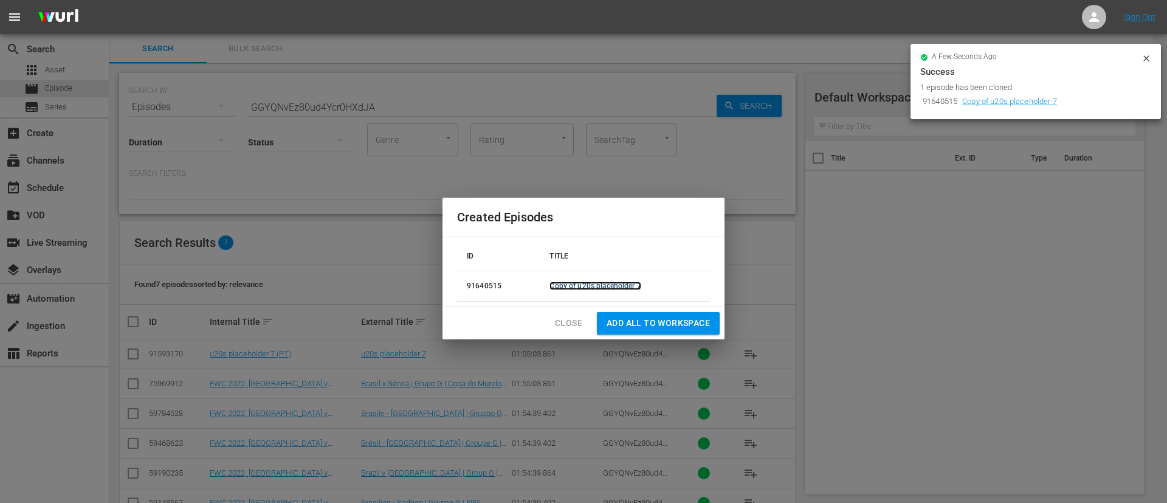
click at [595, 281] on link "Copy of u20s placeholder 7" at bounding box center [594, 285] width 91 height 9
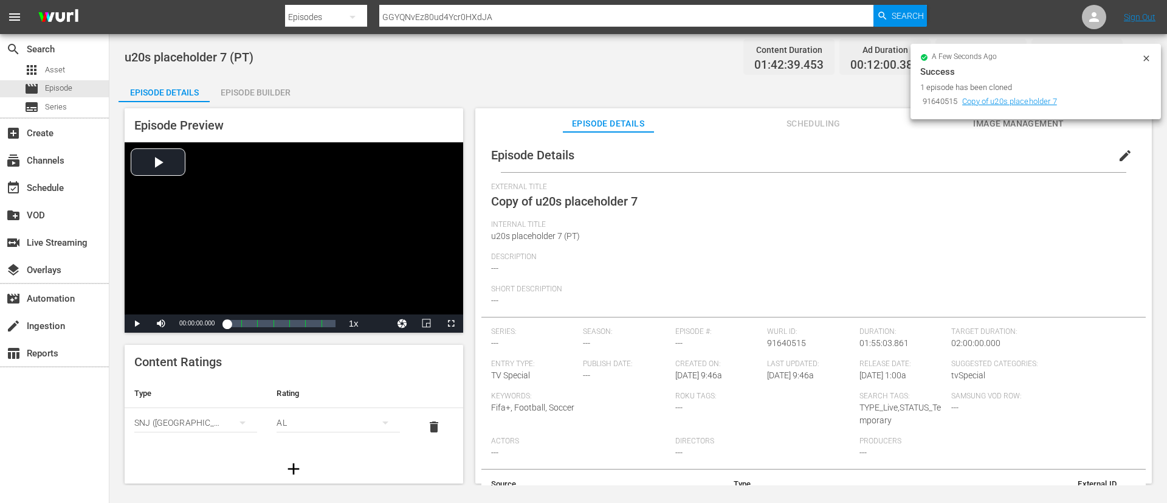
click at [1118, 157] on span "edit" at bounding box center [1125, 155] width 15 height 15
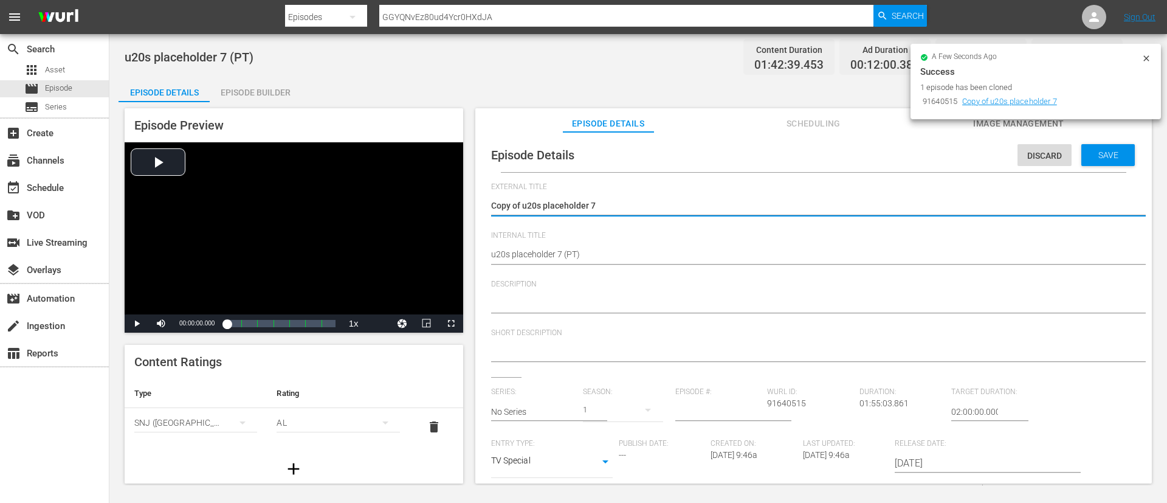
click at [524, 212] on textarea "Copy of u20s placeholder 7" at bounding box center [810, 206] width 639 height 15
type textarea "U20s placeholder 7"
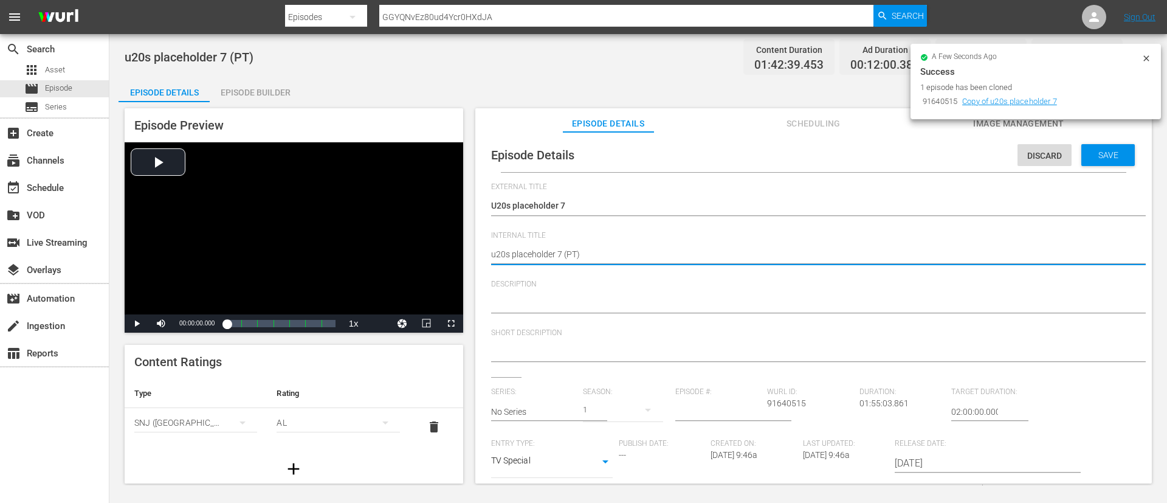
type textarea "u20s placeholder 7 (E)"
type textarea "u20s placeholder 7 (EN)"
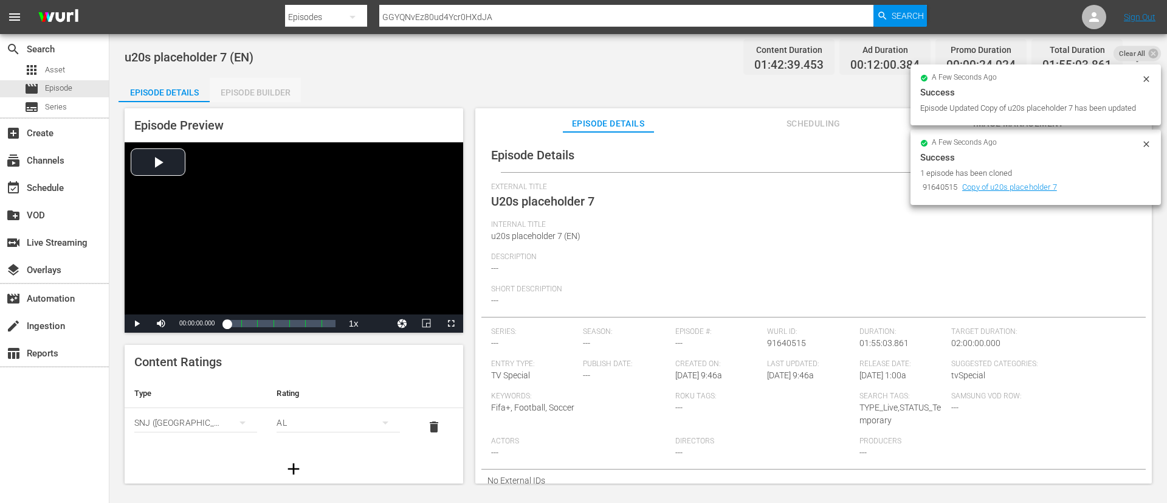
click at [248, 84] on div "Episode Builder" at bounding box center [255, 92] width 91 height 29
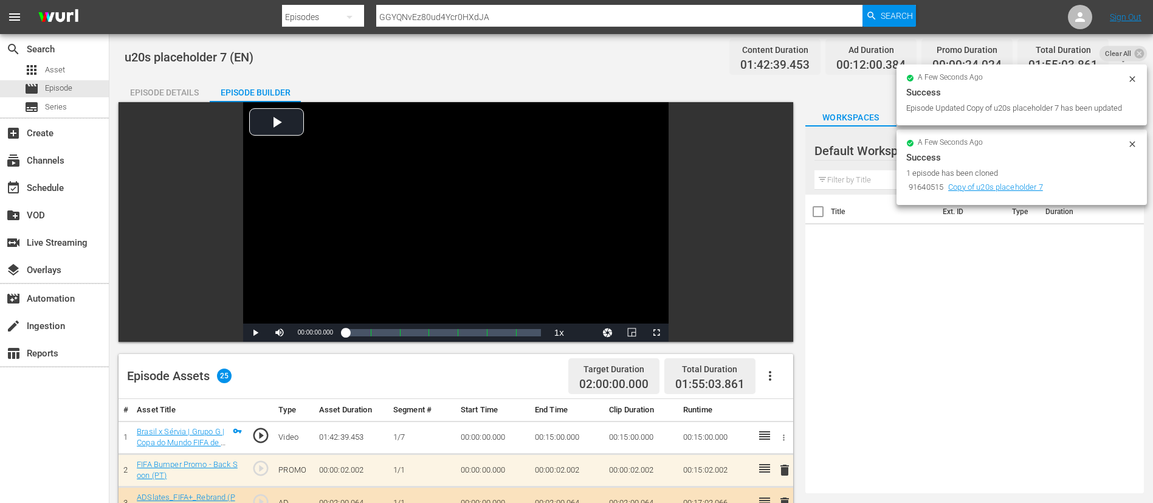
click at [776, 371] on icon "button" at bounding box center [770, 375] width 15 height 15
click at [777, 401] on div "Clear Ads" at bounding box center [806, 409] width 83 height 29
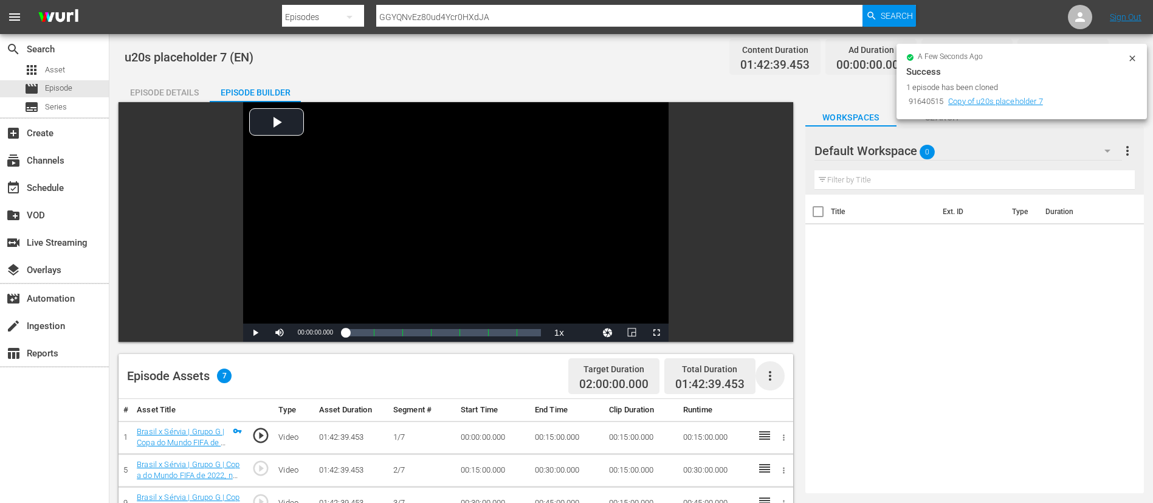
click at [775, 376] on icon "button" at bounding box center [770, 375] width 15 height 15
click at [776, 375] on div "Fill with Ads" at bounding box center [806, 380] width 83 height 29
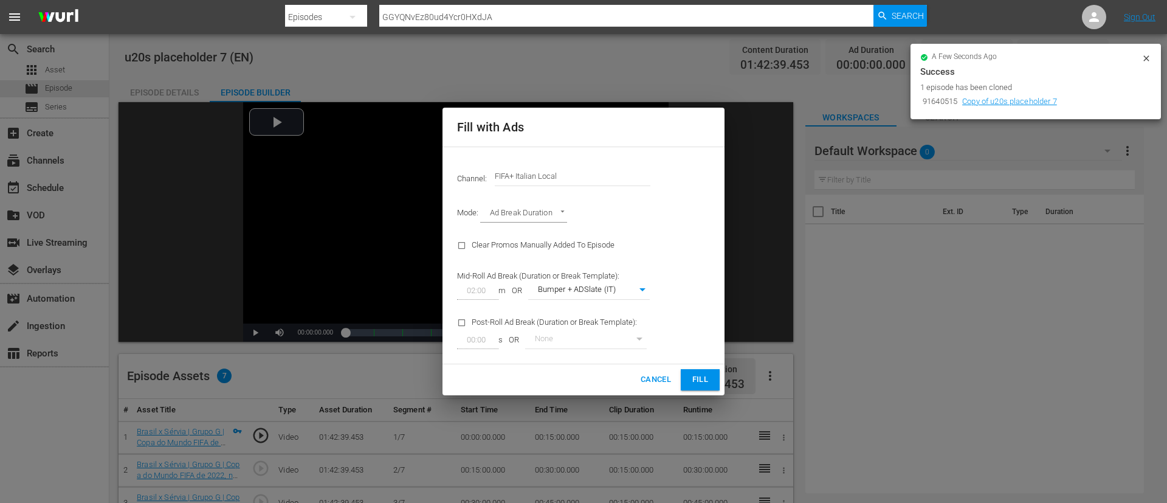
click at [588, 182] on input "FIFA+ Italian Local" at bounding box center [573, 176] width 156 height 29
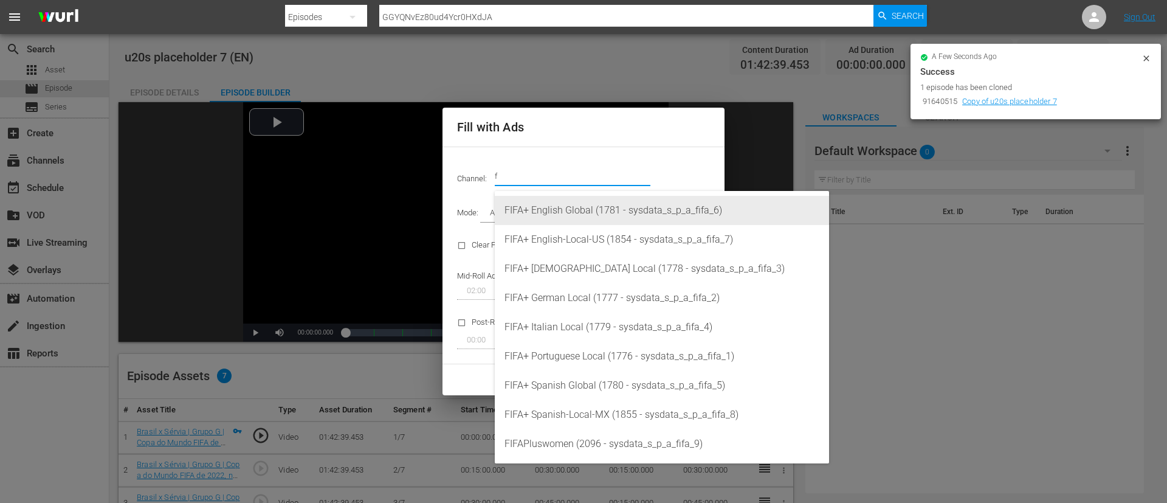
click at [582, 216] on div "FIFA+ English Global (1781 - sysdata_s_p_a_fifa_6)" at bounding box center [661, 210] width 315 height 29
type input "FIFA+ English Global (1781)"
type input "340"
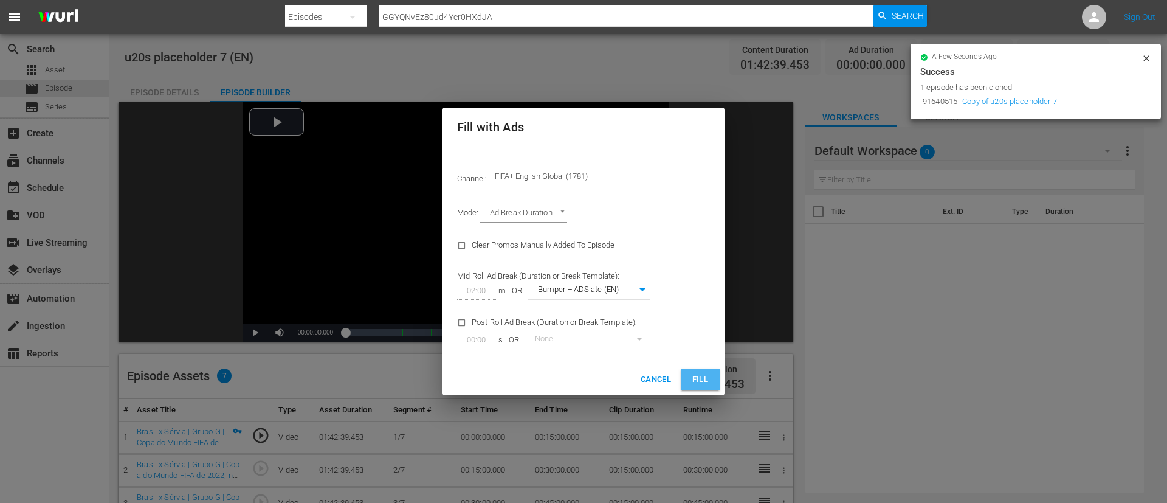
click at [709, 380] on span "Fill" at bounding box center [699, 380] width 19 height 14
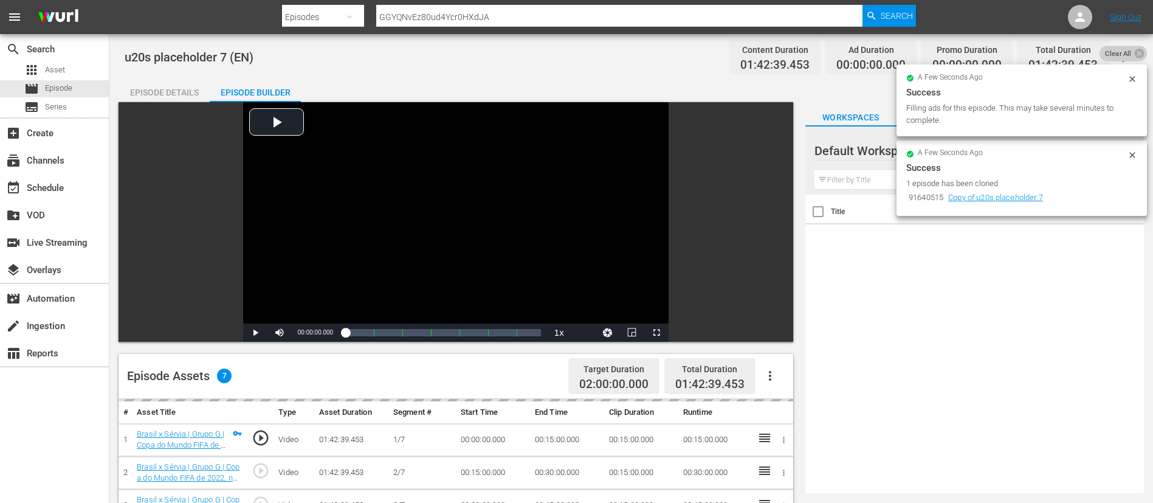
click at [1129, 55] on span "Clear All" at bounding box center [1118, 54] width 38 height 16
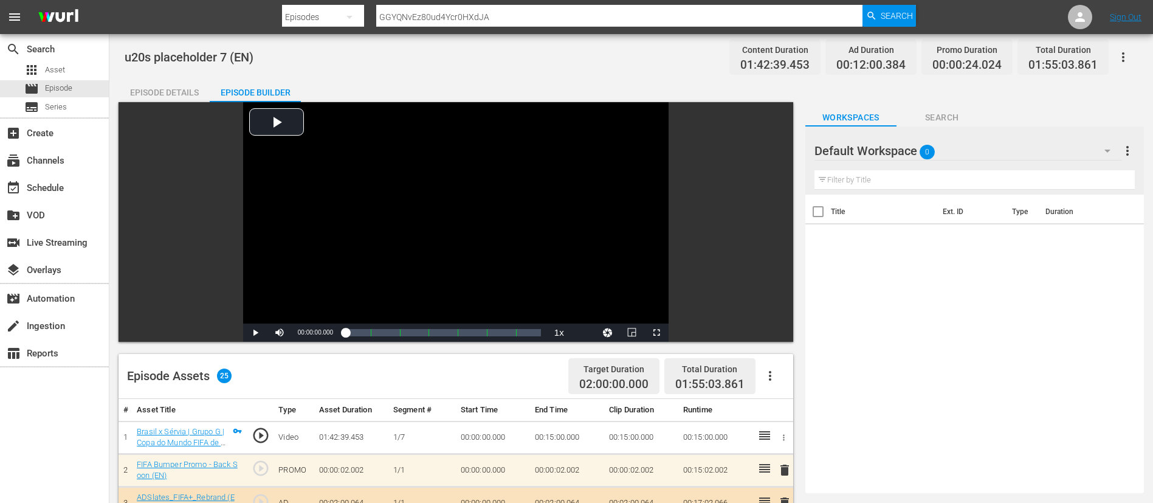
click at [1129, 55] on icon "button" at bounding box center [1123, 57] width 15 height 15
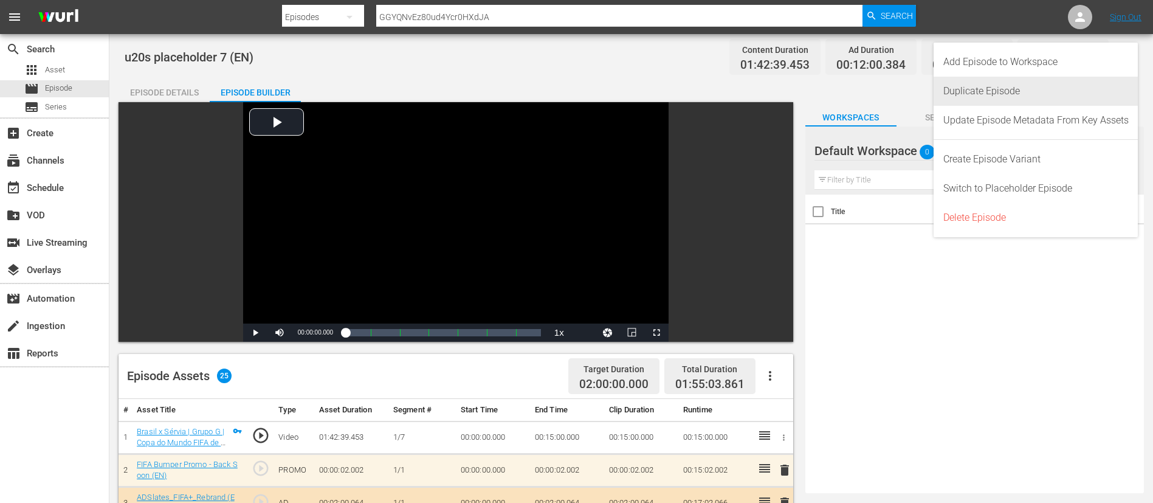
click at [1063, 81] on div "Duplicate Episode" at bounding box center [1035, 91] width 185 height 29
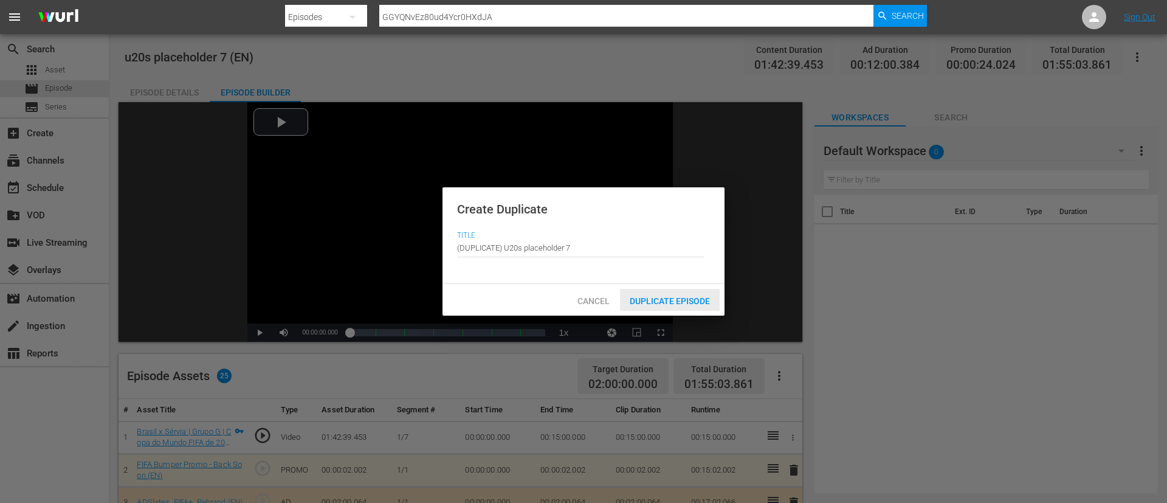
click at [690, 310] on div "Duplicate Episode" at bounding box center [670, 300] width 100 height 22
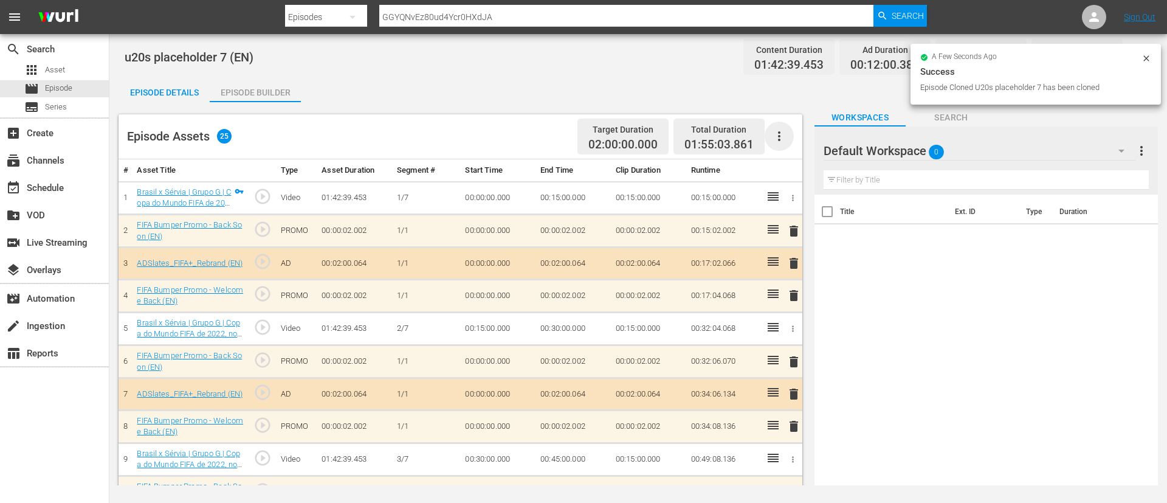
click at [785, 139] on icon "button" at bounding box center [779, 136] width 15 height 15
click at [817, 177] on div "Clear Ads" at bounding box center [815, 170] width 83 height 29
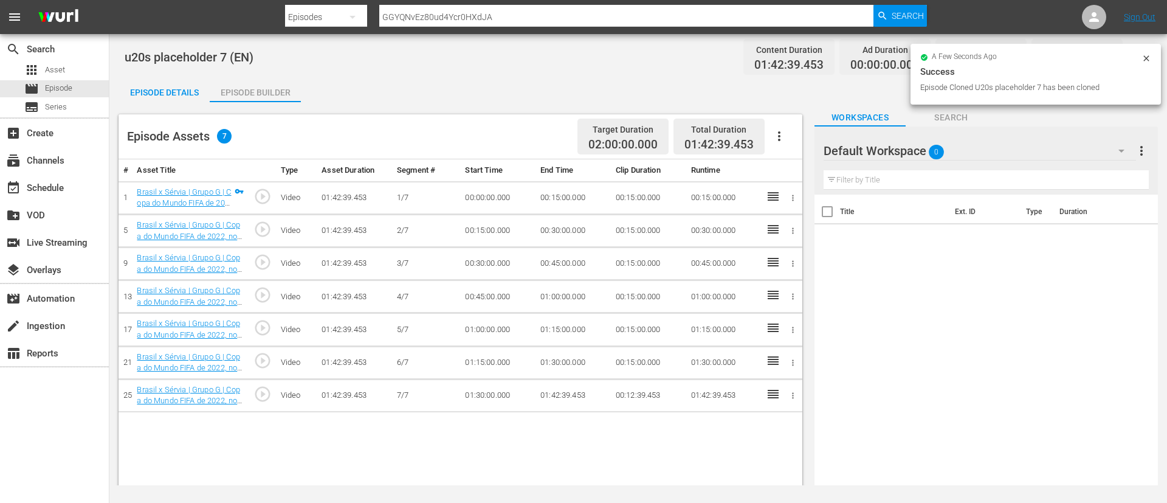
click at [780, 135] on icon "button" at bounding box center [779, 136] width 15 height 15
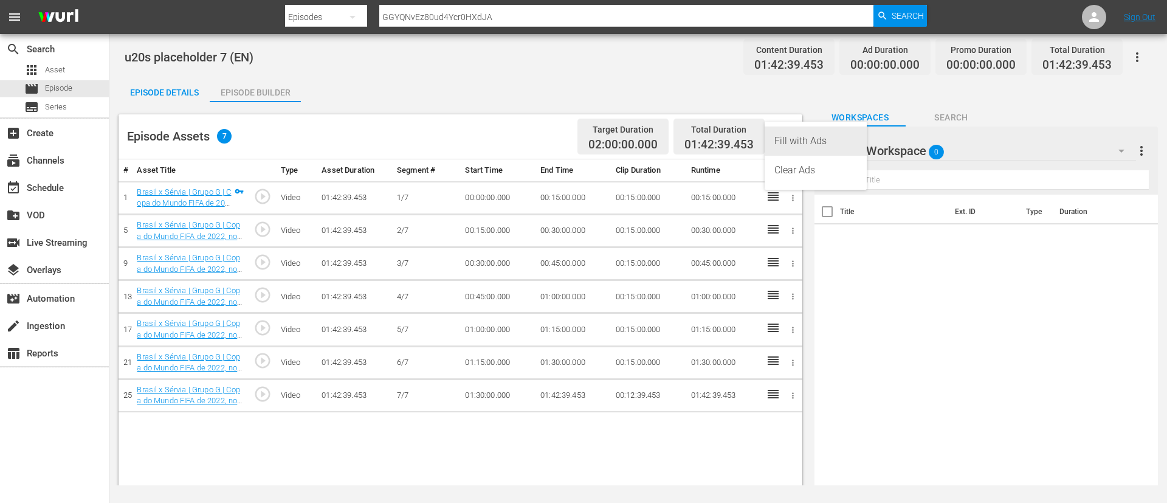
click at [794, 139] on div "Fill with Ads" at bounding box center [815, 140] width 83 height 29
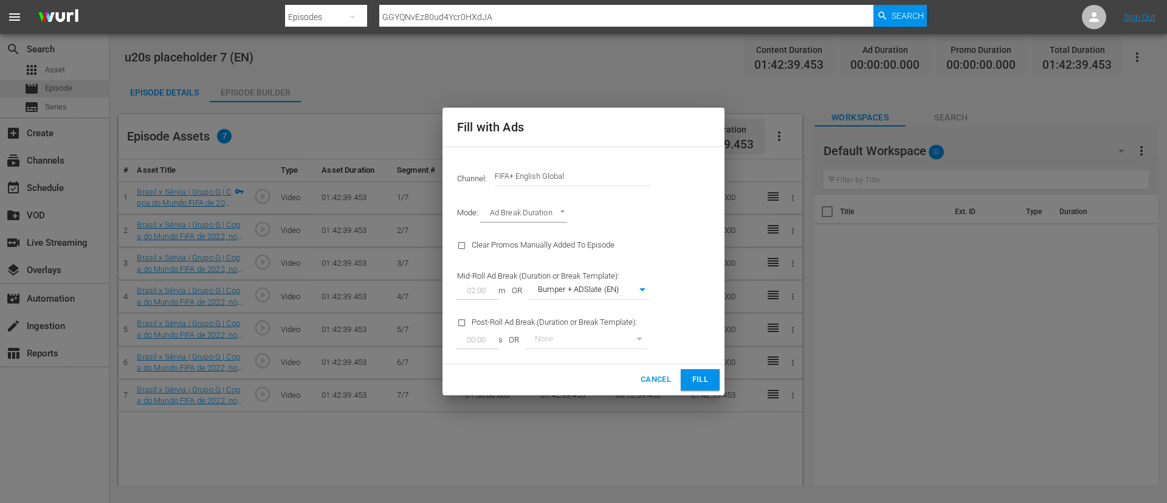
click at [600, 179] on input "FIFA+ English Global" at bounding box center [573, 176] width 156 height 29
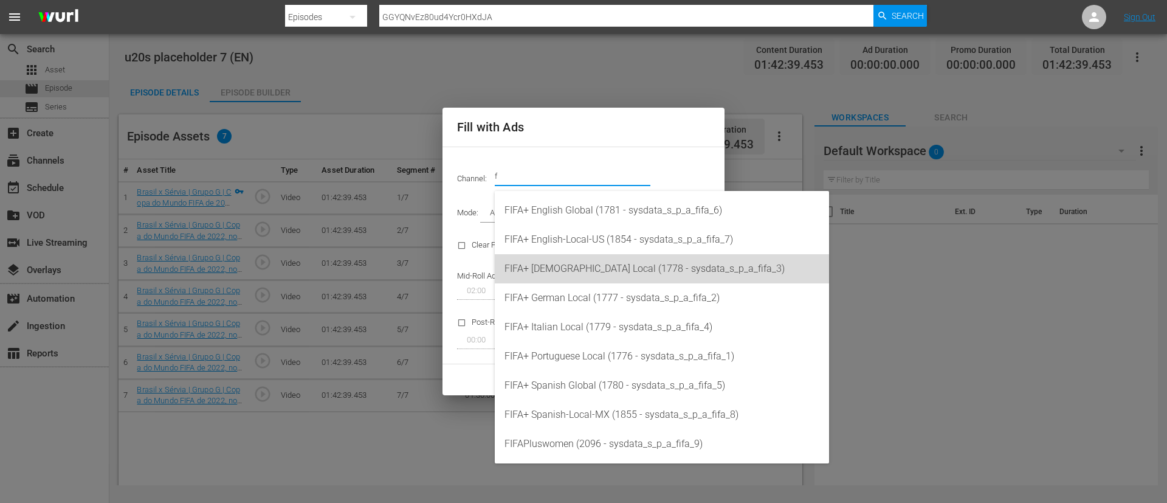
click at [605, 266] on div "FIFA+ French Local (1778 - sysdata_s_p_a_fifa_3)" at bounding box center [661, 268] width 315 height 29
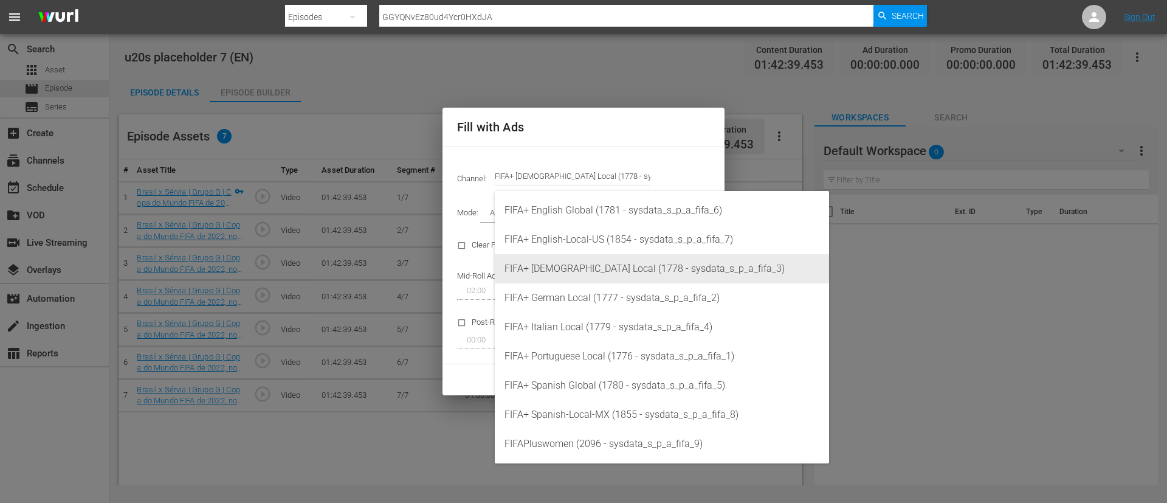
type input "FIFA+ French Local (1778)"
type input "342"
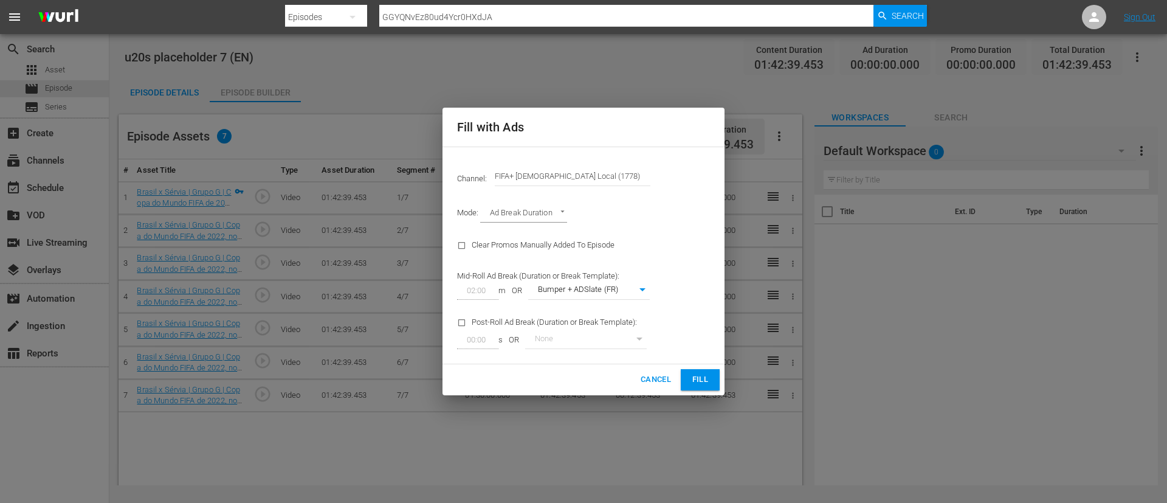
click at [678, 379] on div "Cancel Fill" at bounding box center [583, 379] width 282 height 31
click at [684, 381] on button "Fill" at bounding box center [700, 379] width 39 height 21
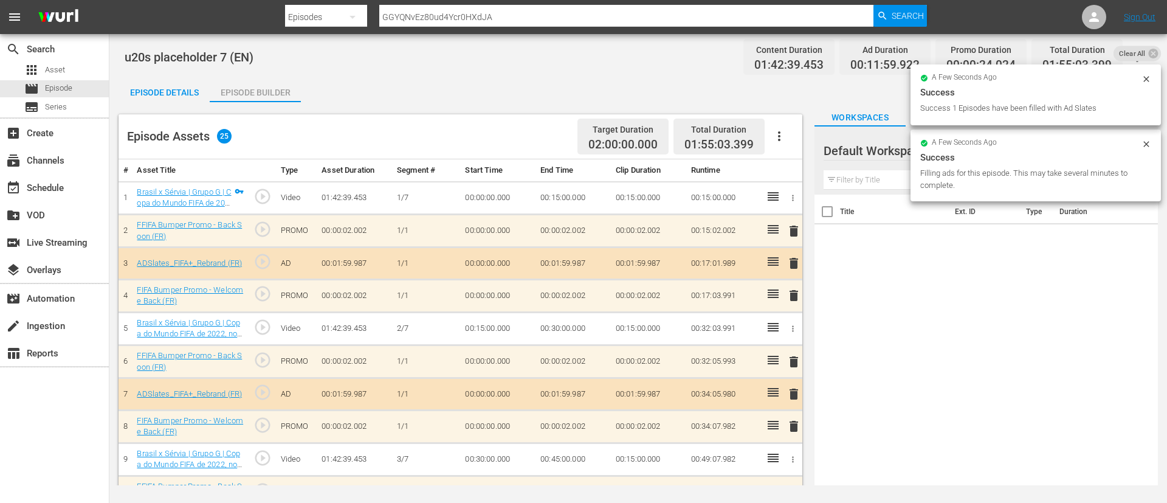
click at [182, 91] on div "Episode Details" at bounding box center [164, 92] width 91 height 29
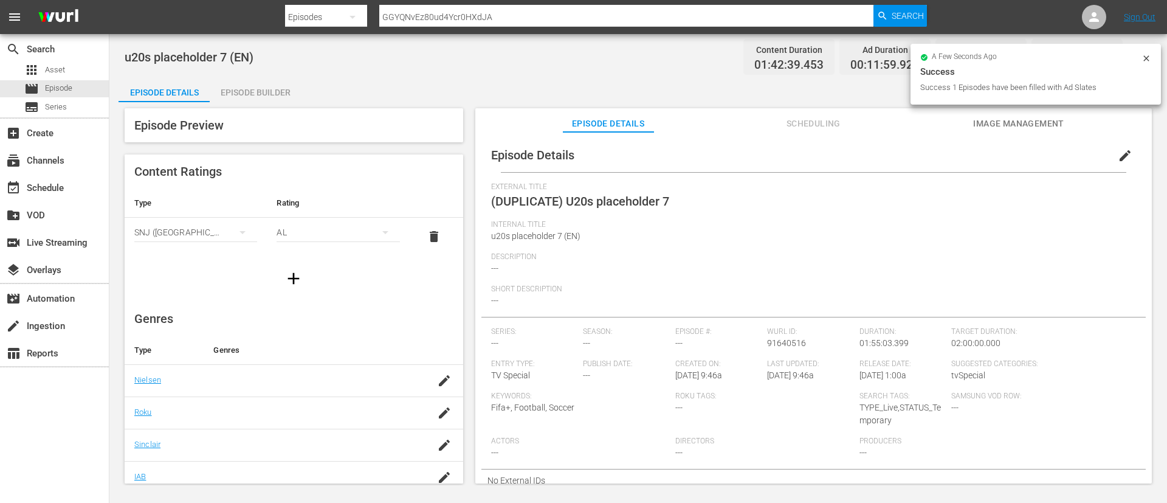
click at [1110, 154] on button "edit" at bounding box center [1124, 155] width 29 height 29
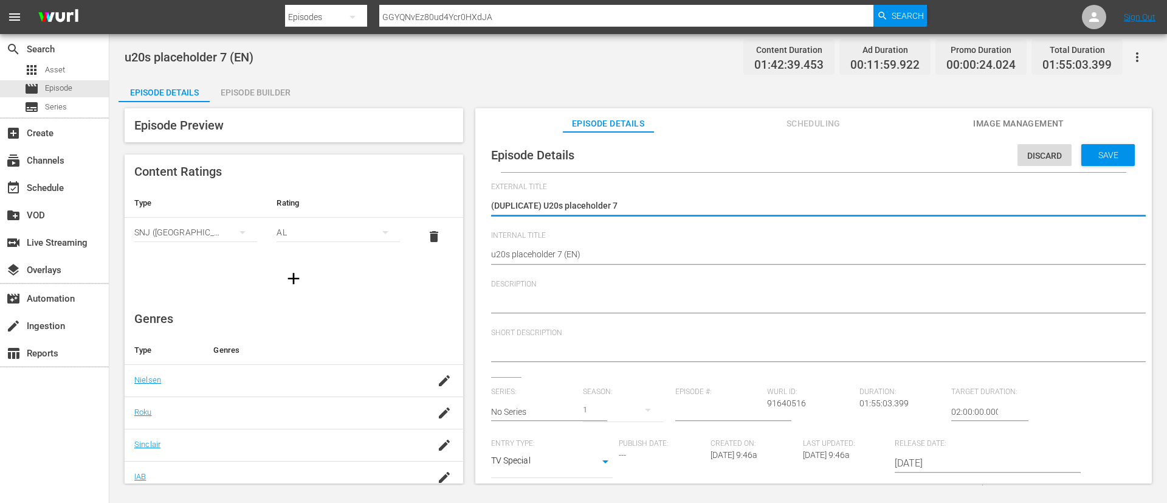
click at [545, 205] on textarea "(DUPLICATE) U20s placeholder 7" at bounding box center [810, 206] width 639 height 15
type textarea "U20s placeholder 7"
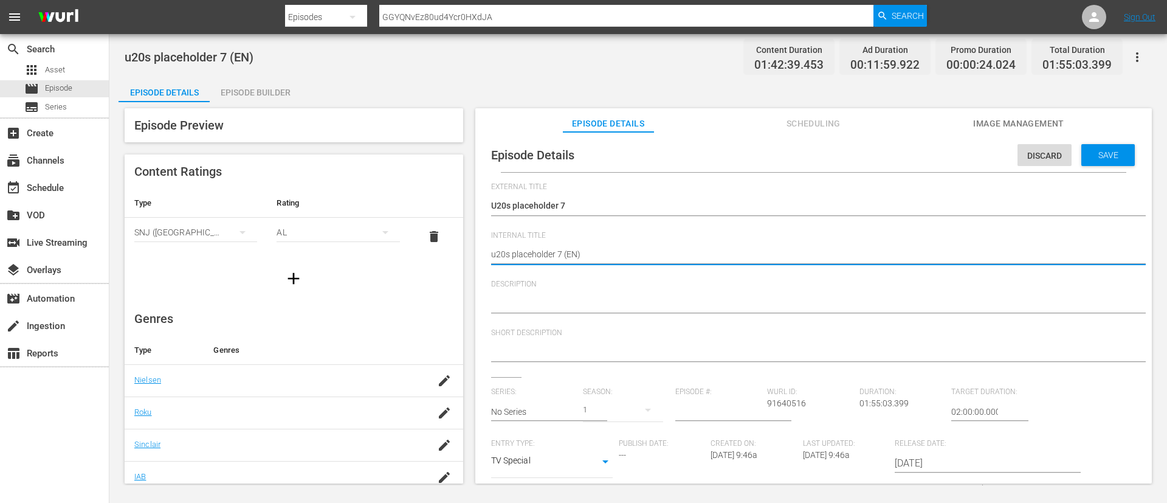
type textarea "u20s placeholder 7 (F)"
type textarea "u20s placeholder 7 (FR)"
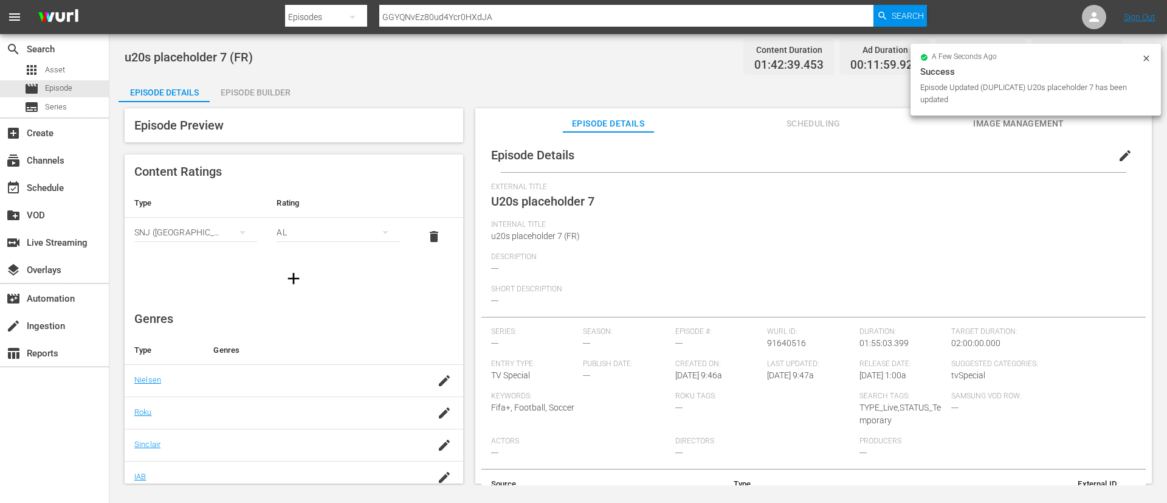
click at [1145, 60] on icon at bounding box center [1146, 58] width 10 height 10
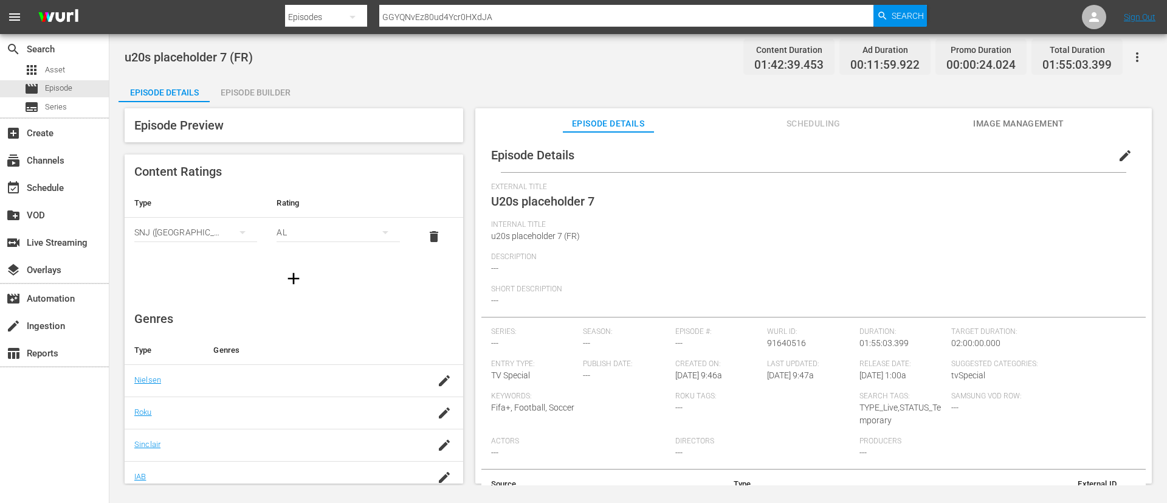
click at [1127, 67] on button "button" at bounding box center [1137, 57] width 29 height 29
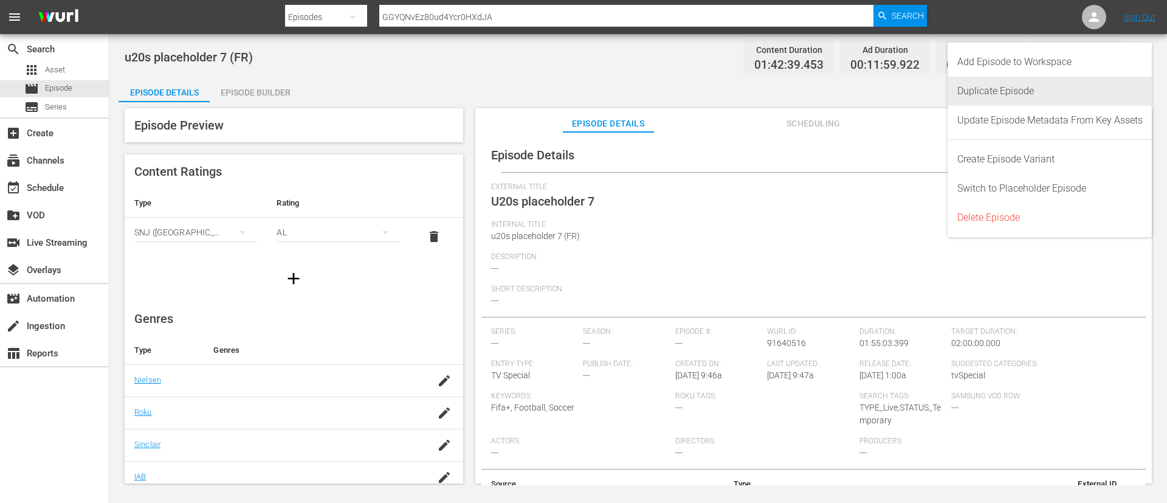
click at [1054, 92] on div "Duplicate Episode" at bounding box center [1049, 91] width 185 height 29
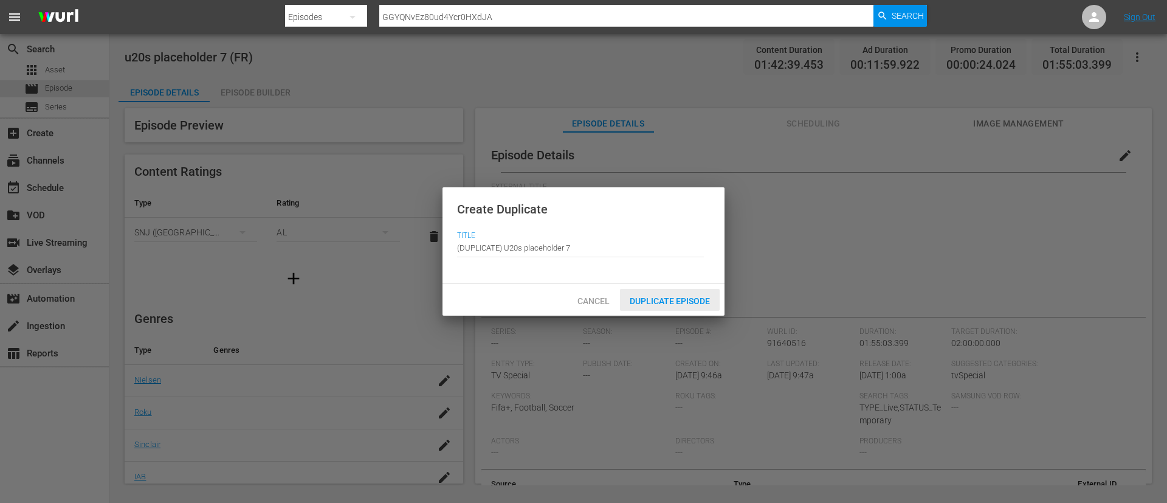
click at [675, 289] on div "Duplicate Episode" at bounding box center [670, 300] width 100 height 22
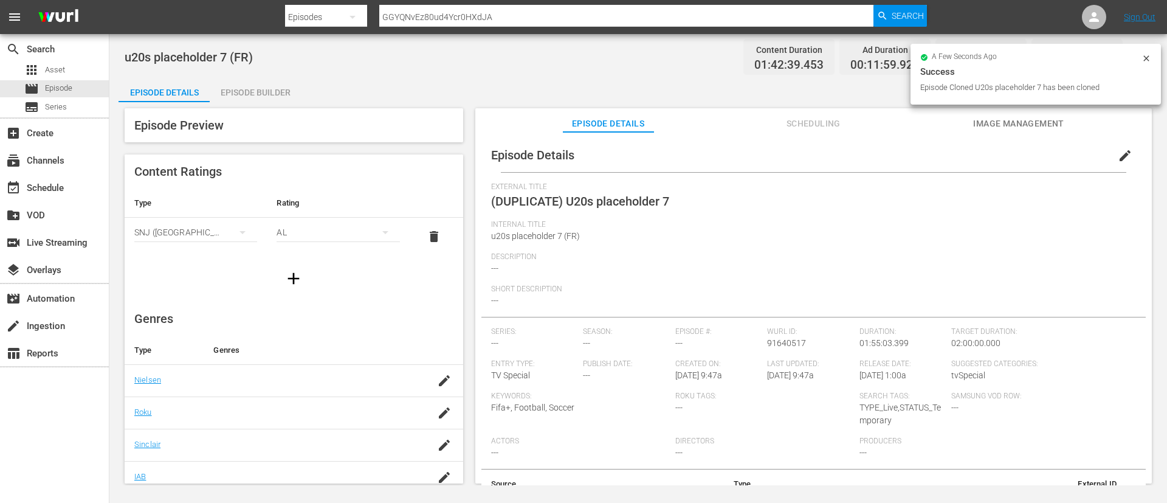
click at [1118, 150] on span "edit" at bounding box center [1125, 155] width 15 height 15
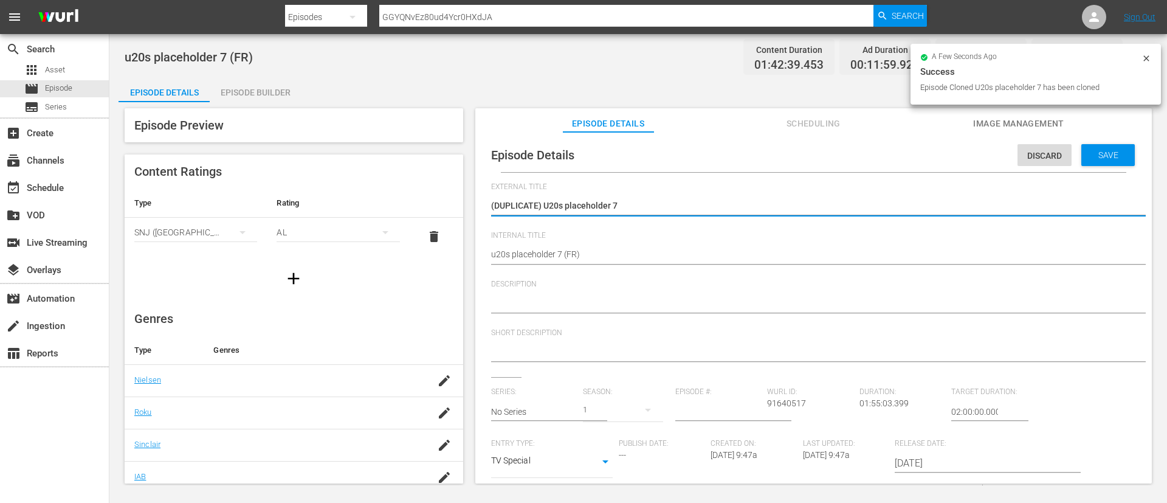
click at [547, 208] on textarea "(DUPLICATE) U20s placeholder 7" at bounding box center [810, 206] width 639 height 15
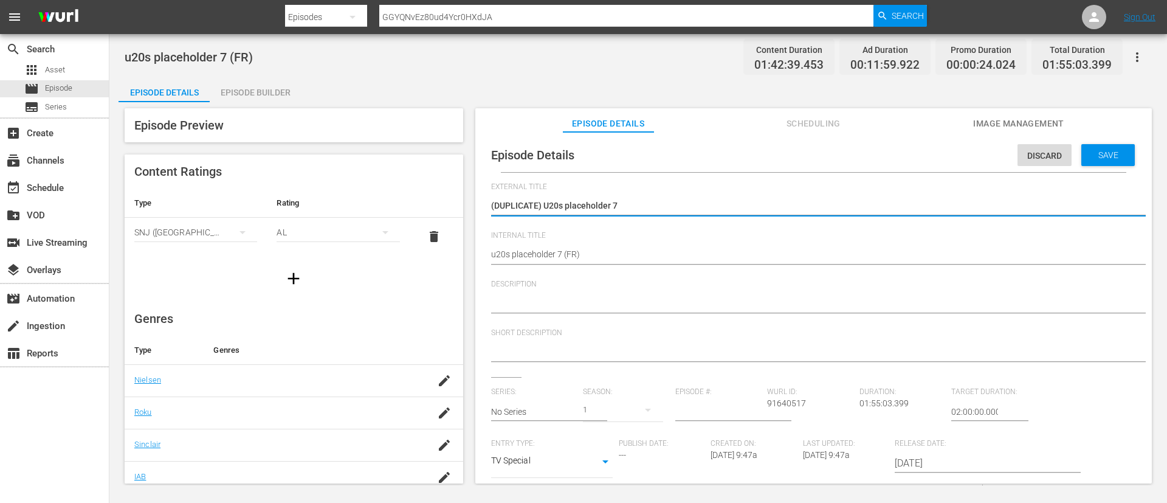
type textarea "U20s placeholder 7"
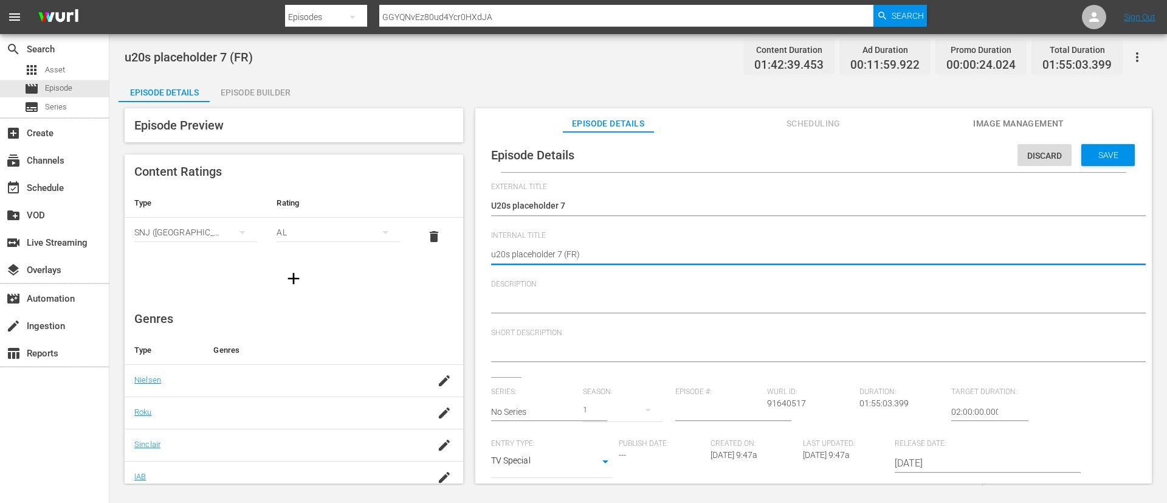
type textarea "u20s placeholder 7 (I)"
type textarea "u20s placeholder 7 (IT)"
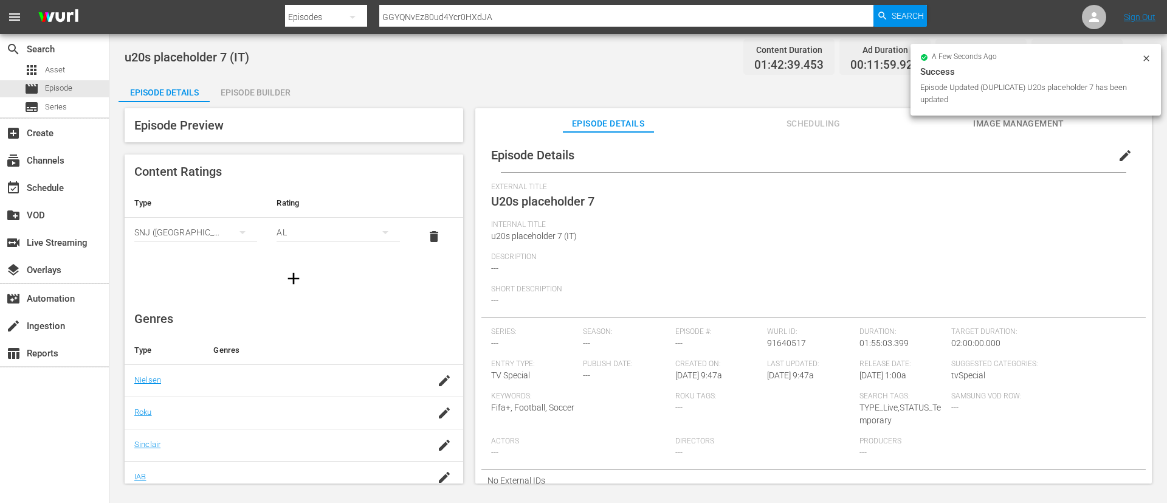
click at [246, 111] on div "Episode Preview" at bounding box center [294, 125] width 339 height 34
click at [260, 94] on div "Episode Builder" at bounding box center [255, 92] width 91 height 29
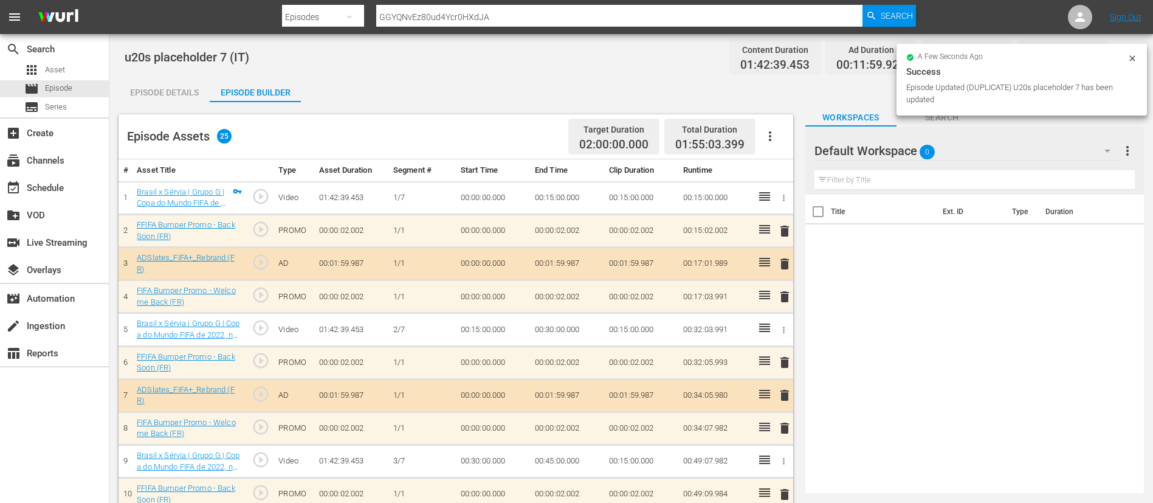
click at [773, 137] on icon "button" at bounding box center [770, 136] width 15 height 15
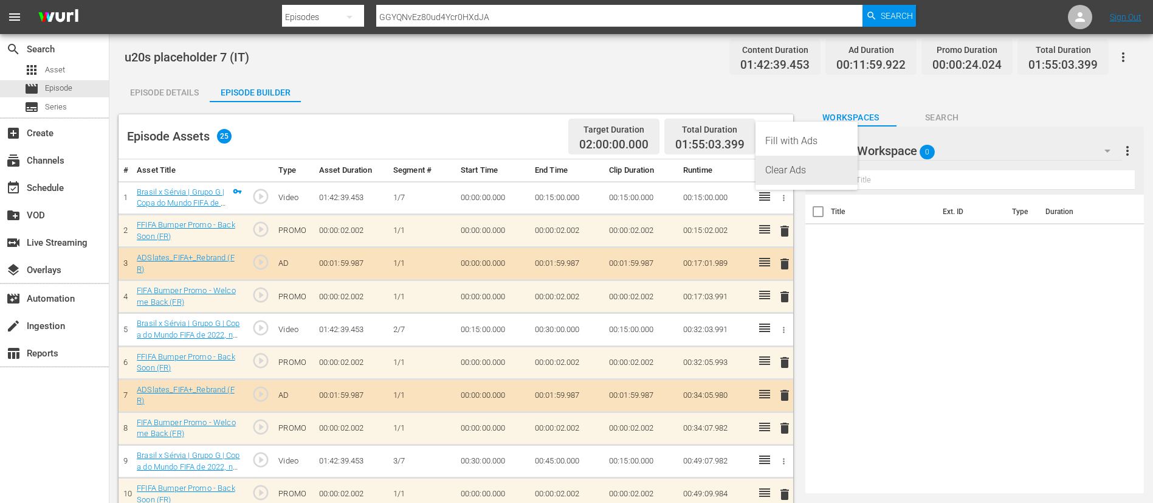
click at [776, 171] on div "Clear Ads" at bounding box center [806, 170] width 83 height 29
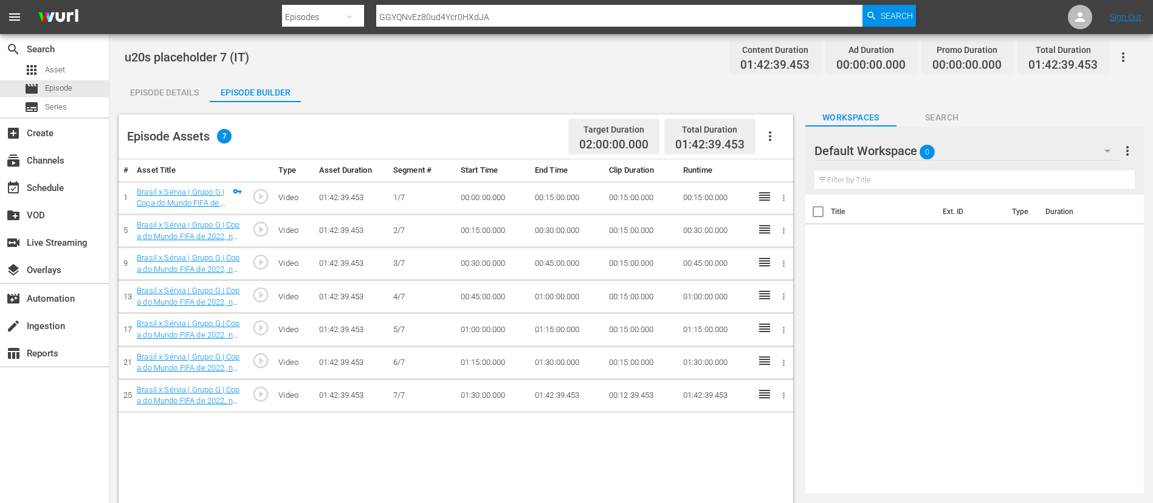
click at [772, 132] on icon "button" at bounding box center [770, 136] width 15 height 15
click at [780, 142] on div "Fill with Ads" at bounding box center [806, 140] width 83 height 29
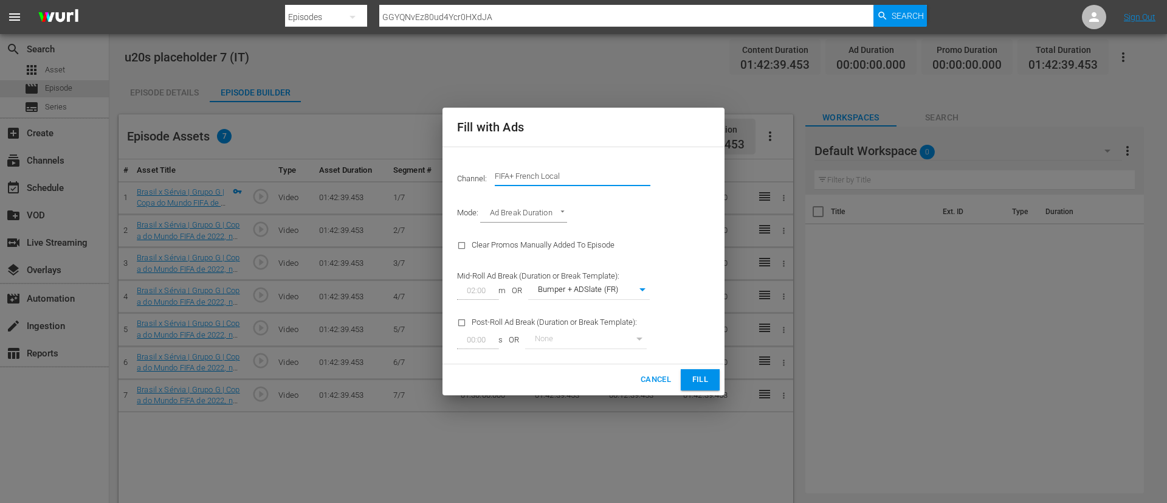
click at [597, 175] on input "FIFA+ French Local" at bounding box center [573, 176] width 156 height 29
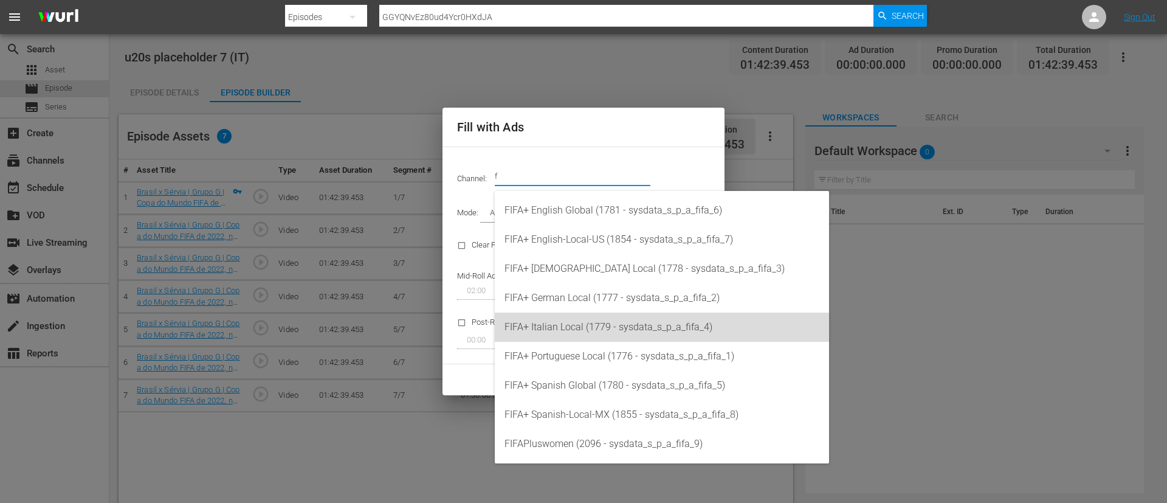
click at [599, 335] on div "FIFA+ Italian Local (1779 - sysdata_s_p_a_fifa_4)" at bounding box center [661, 326] width 315 height 29
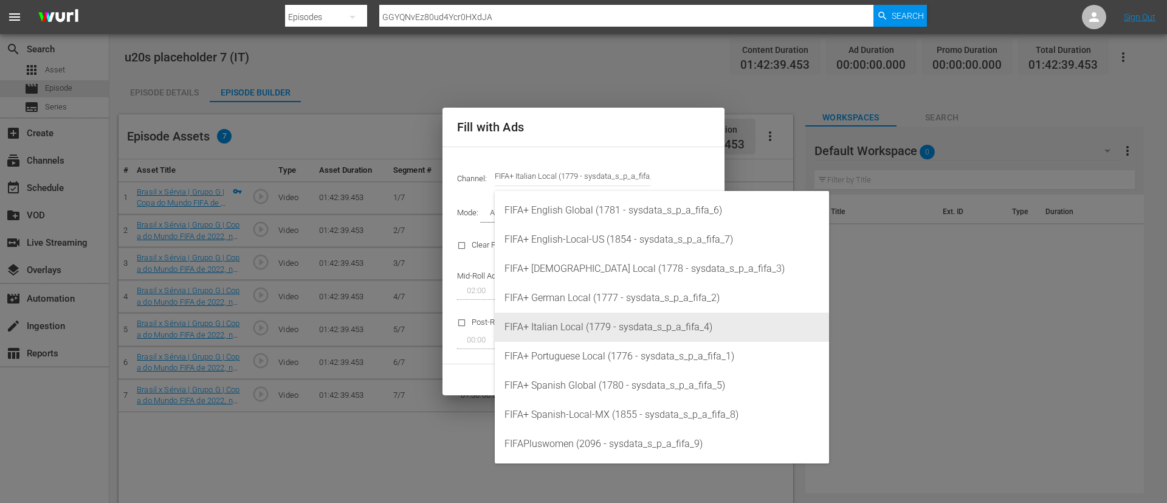
type input "FIFA+ Italian Local (1779)"
type input "341"
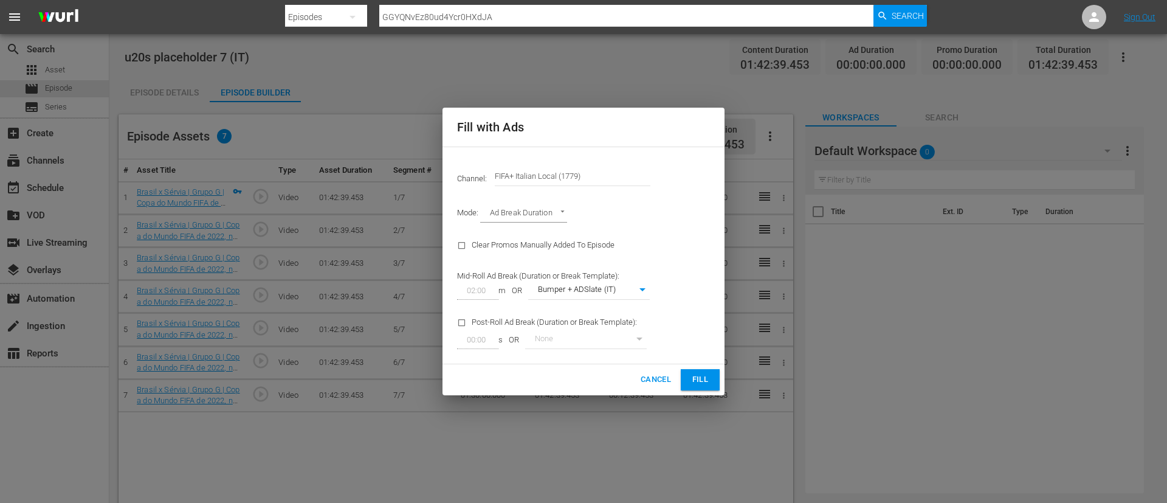
click at [698, 369] on button "Fill" at bounding box center [700, 379] width 39 height 21
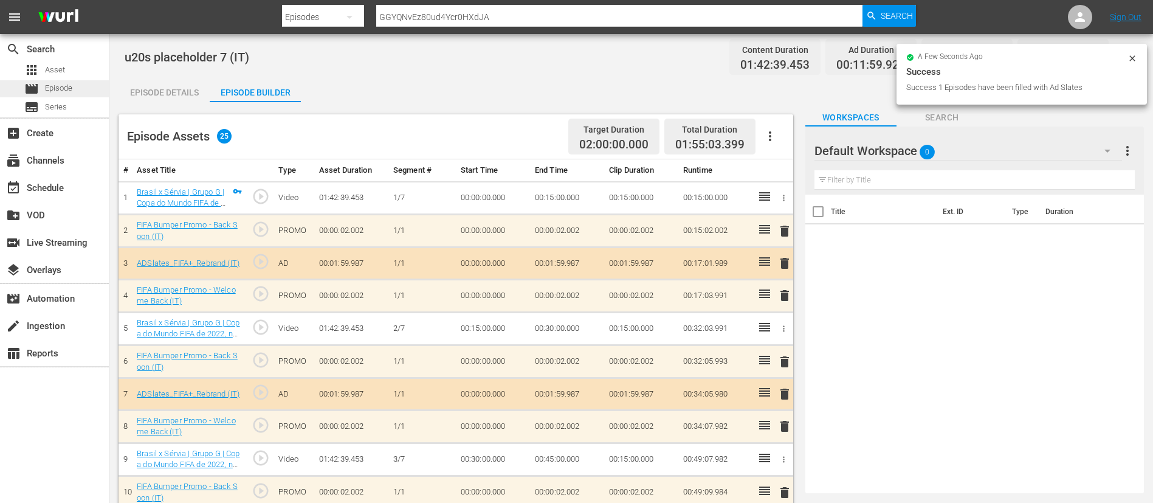
click at [50, 85] on span "Episode" at bounding box center [58, 88] width 27 height 12
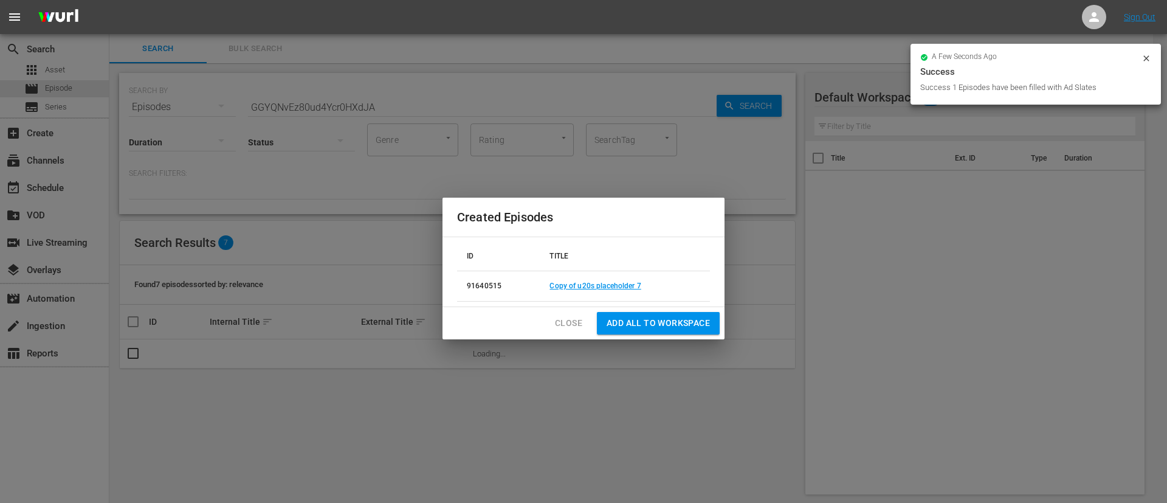
click at [430, 86] on div "Created Episodes ID TITLE 91640515 Copy of u20s placeholder 7 Close Add all to …" at bounding box center [583, 251] width 1167 height 503
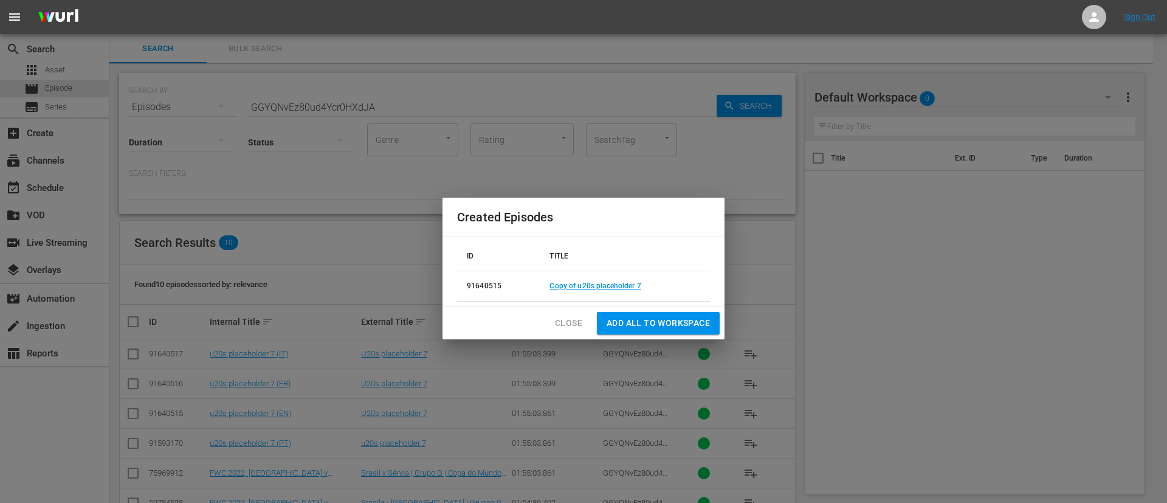
click at [583, 323] on button "Close" at bounding box center [568, 323] width 47 height 22
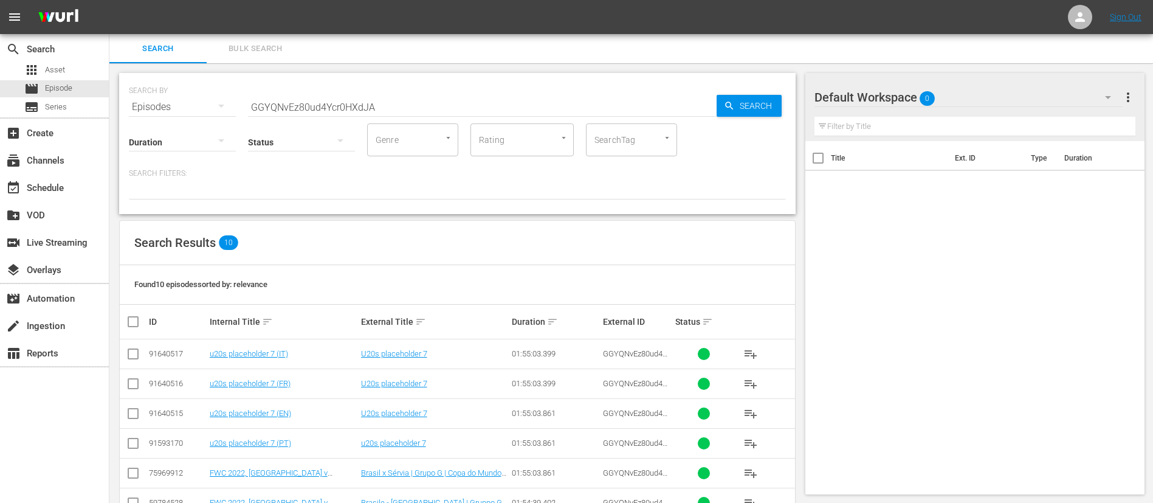
click at [408, 106] on input "GGYQNvEz80ud4Ycr0HXdJA" at bounding box center [482, 106] width 469 height 29
paste input "8ZvjzOYODw13FFUp0D4Gv"
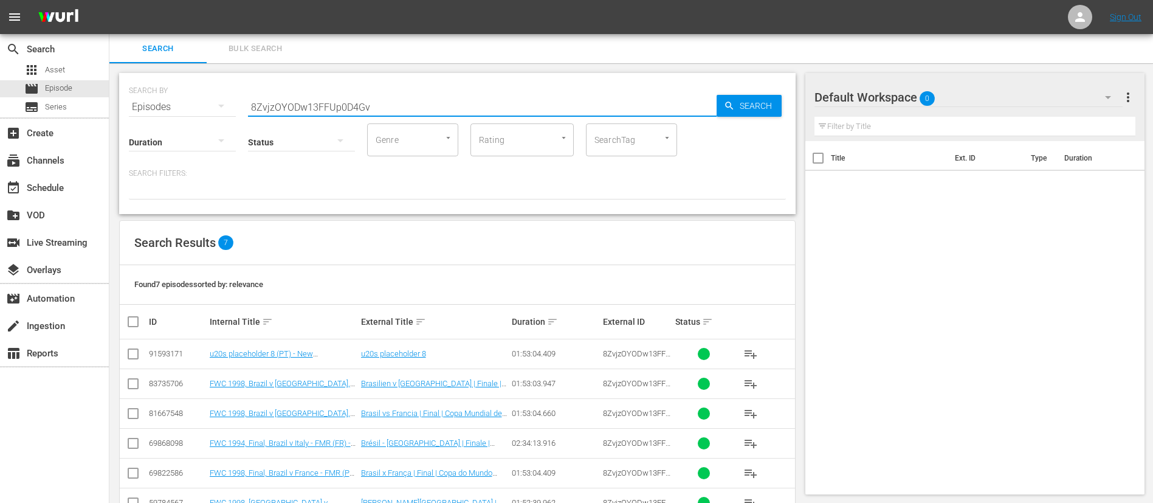
type input "8ZvjzOYODw13FFUp0D4Gv"
click at [130, 356] on input "checkbox" at bounding box center [133, 356] width 15 height 15
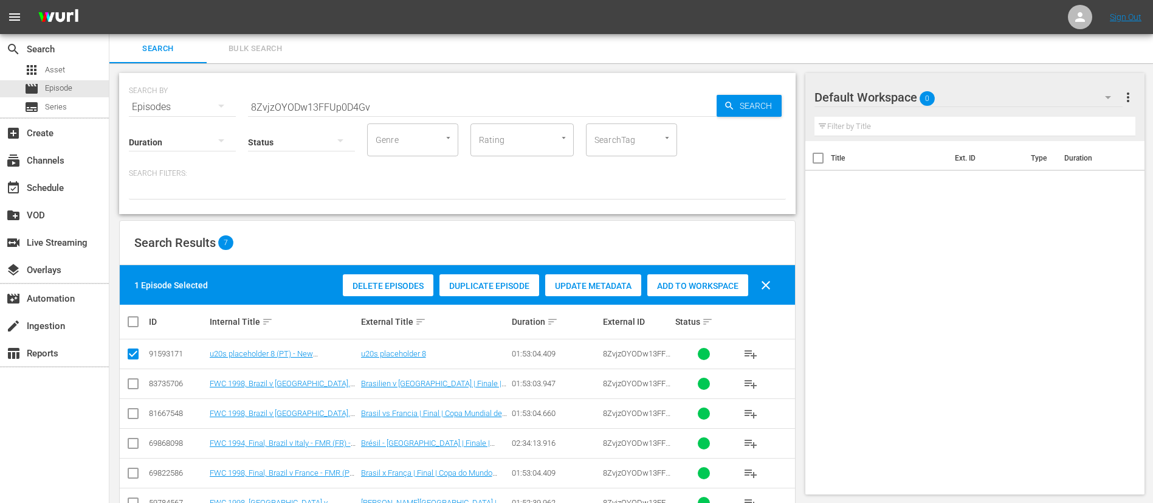
click at [475, 294] on div "Duplicate Episode" at bounding box center [489, 285] width 100 height 23
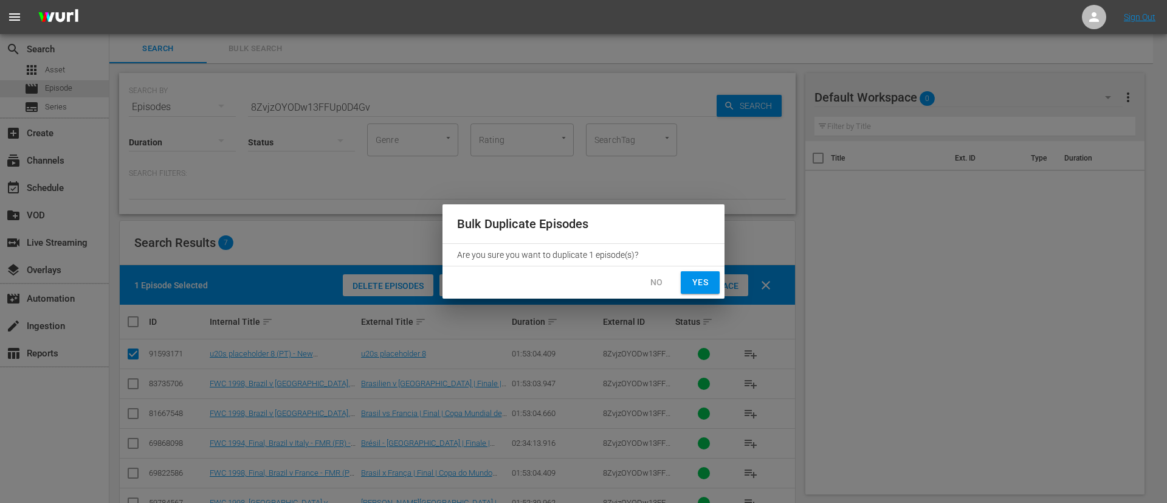
click at [691, 283] on span "Yes" at bounding box center [699, 282] width 19 height 15
checkbox input "false"
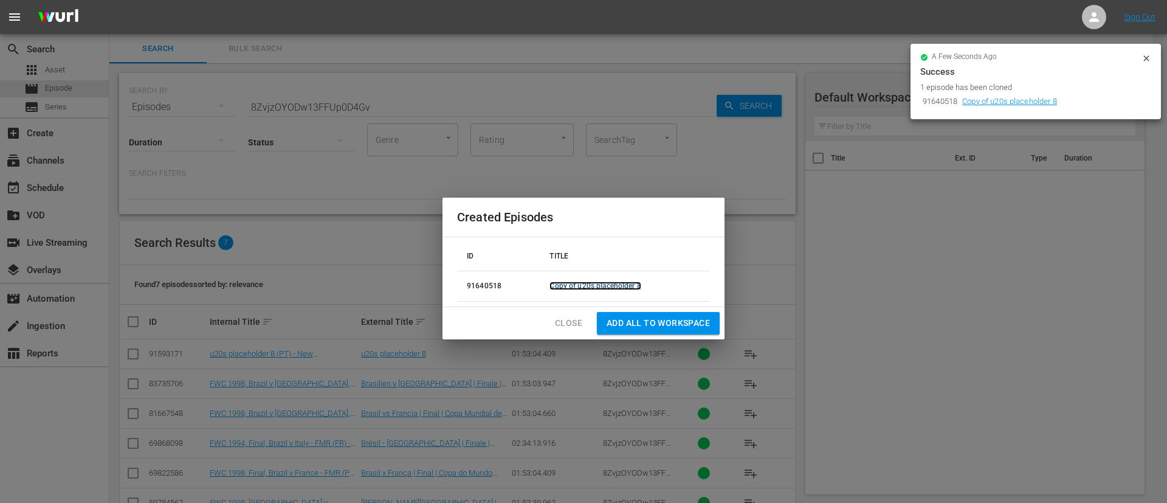
click at [596, 284] on link "Copy of u20s placeholder 8" at bounding box center [594, 285] width 91 height 9
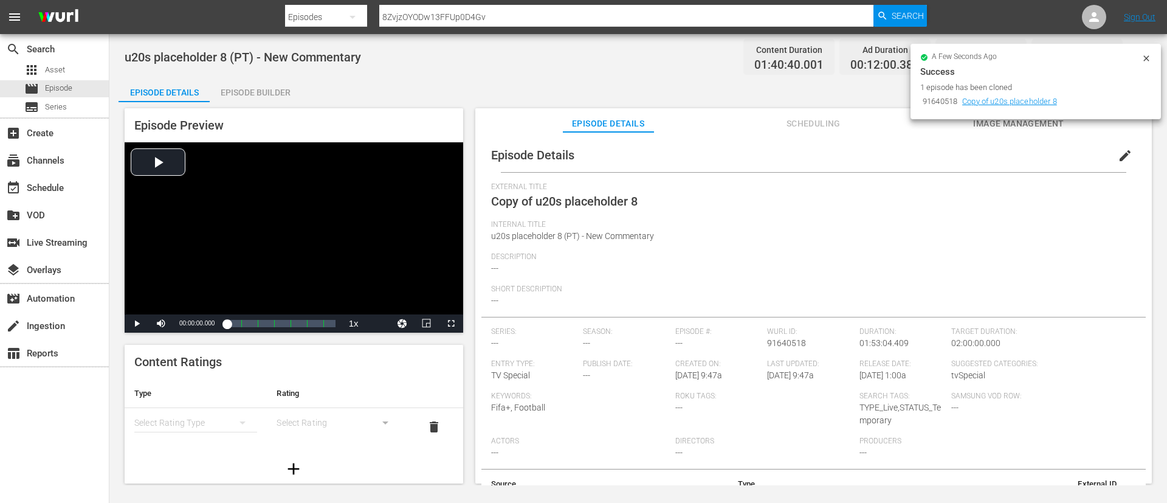
click at [1130, 156] on button "edit" at bounding box center [1124, 155] width 29 height 29
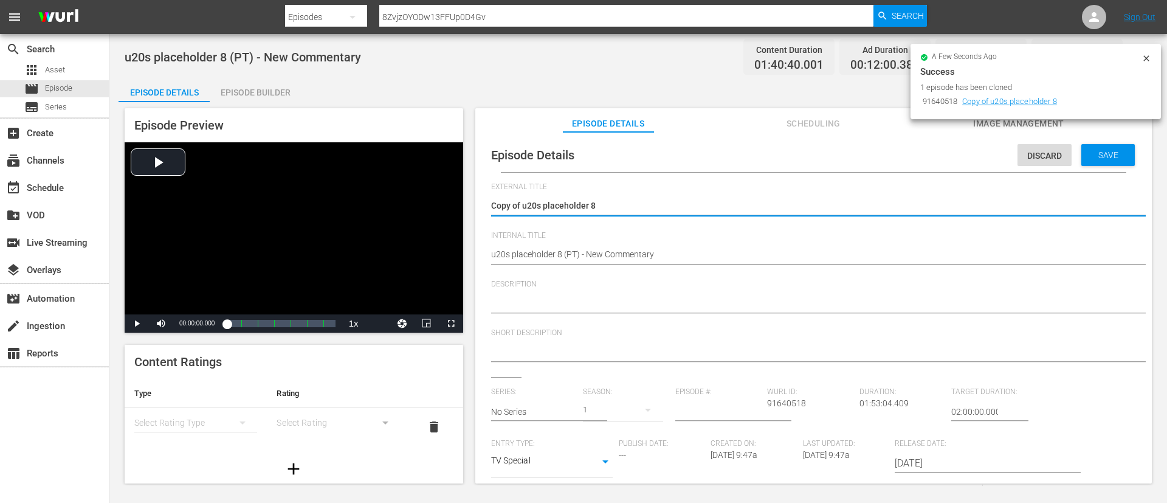
click at [526, 203] on textarea "Copy of u20s placeholder 8" at bounding box center [810, 206] width 639 height 15
type textarea "U20s placeholder 8"
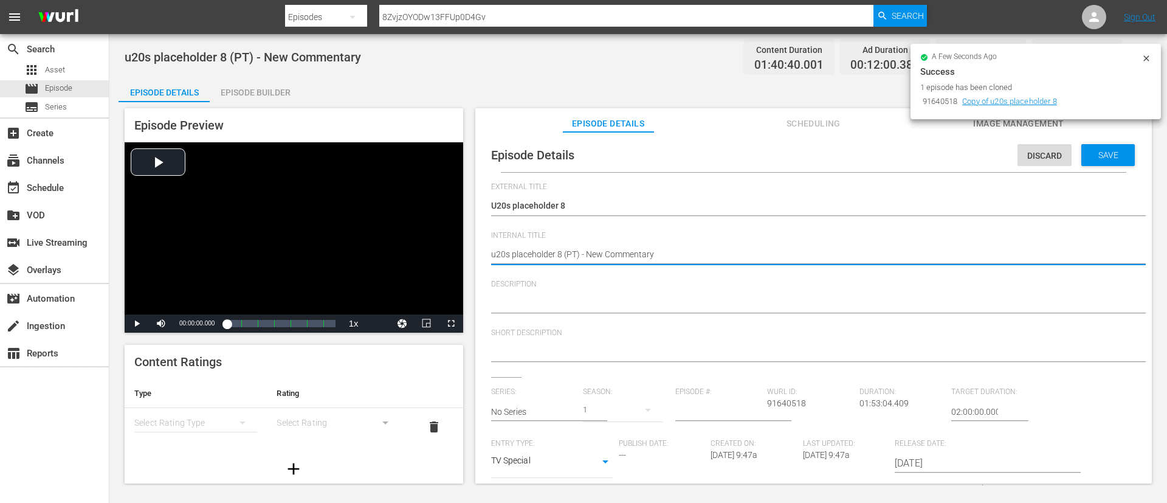
type textarea "u20s placeholder 8 (E"
type textarea "u20s placeholder 8 (EN"
type textarea "u20s placeholder 8 (EN)"
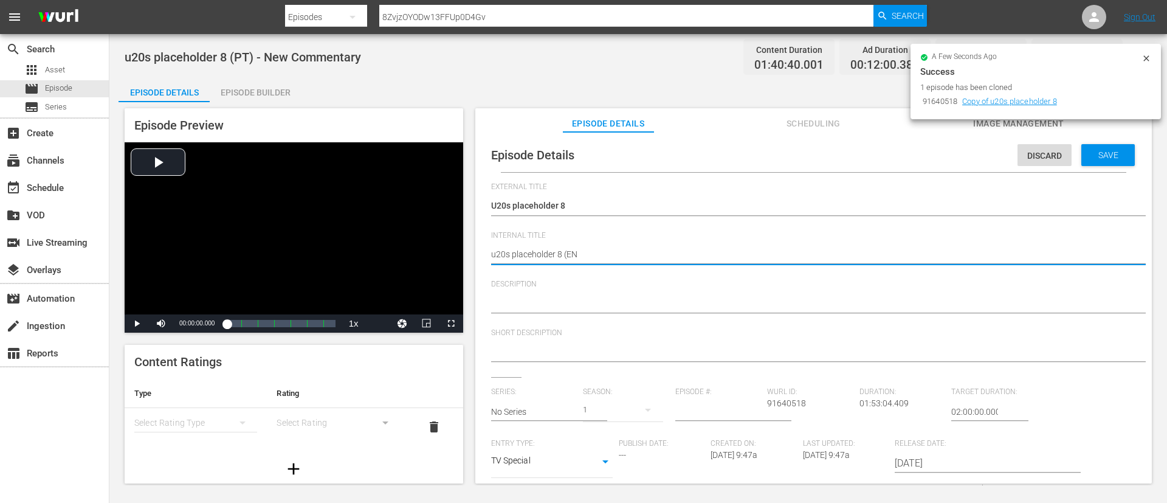
type textarea "u20s placeholder 8 (EN)"
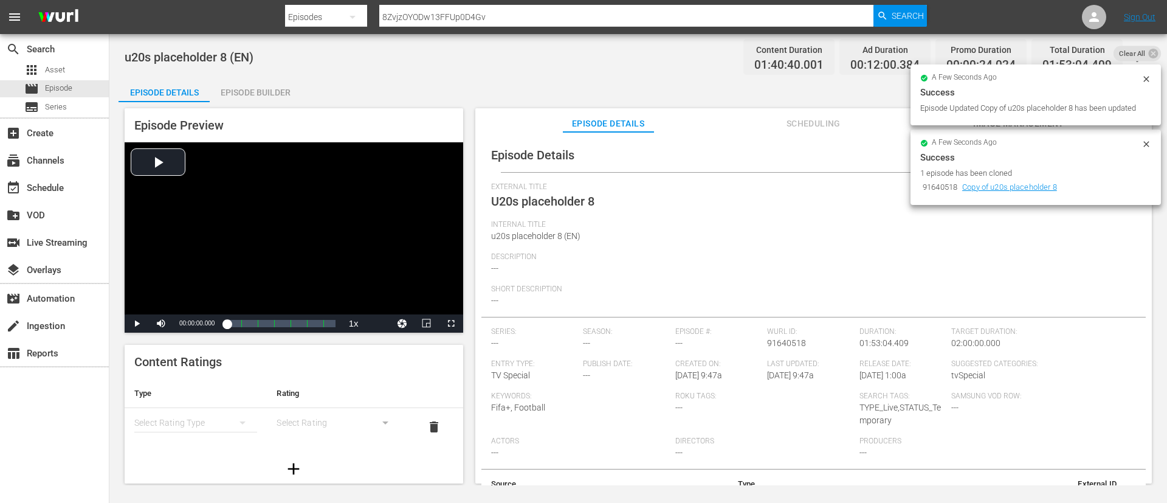
click at [272, 104] on div "Episode Preview Video Player is loading. Play Video Play Mute Current Time 00:0…" at bounding box center [638, 297] width 1039 height 391
click at [280, 92] on div "Episode Builder" at bounding box center [255, 92] width 91 height 29
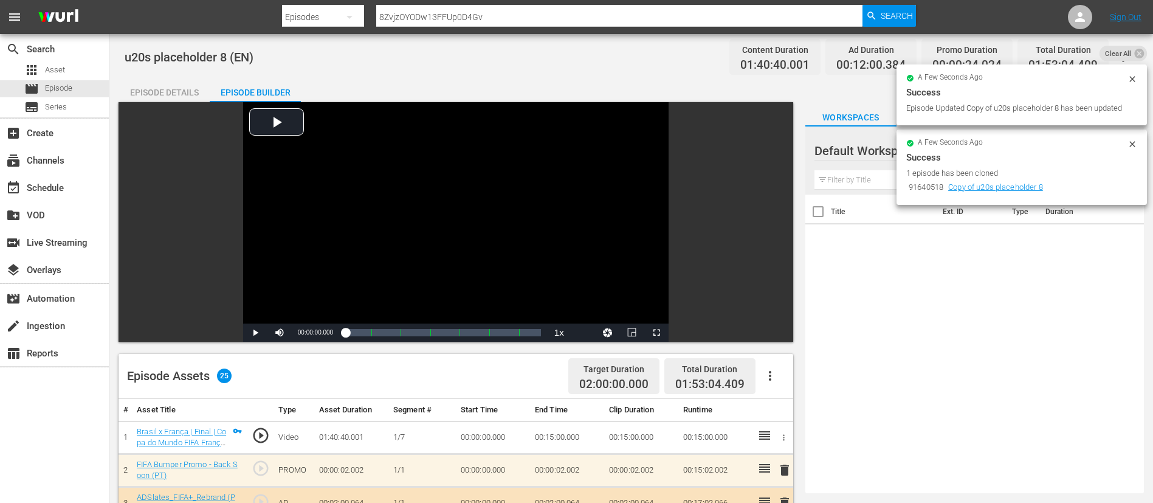
click at [770, 378] on icon "button" at bounding box center [770, 376] width 2 height 10
click at [771, 399] on div "Clear Ads" at bounding box center [806, 409] width 83 height 29
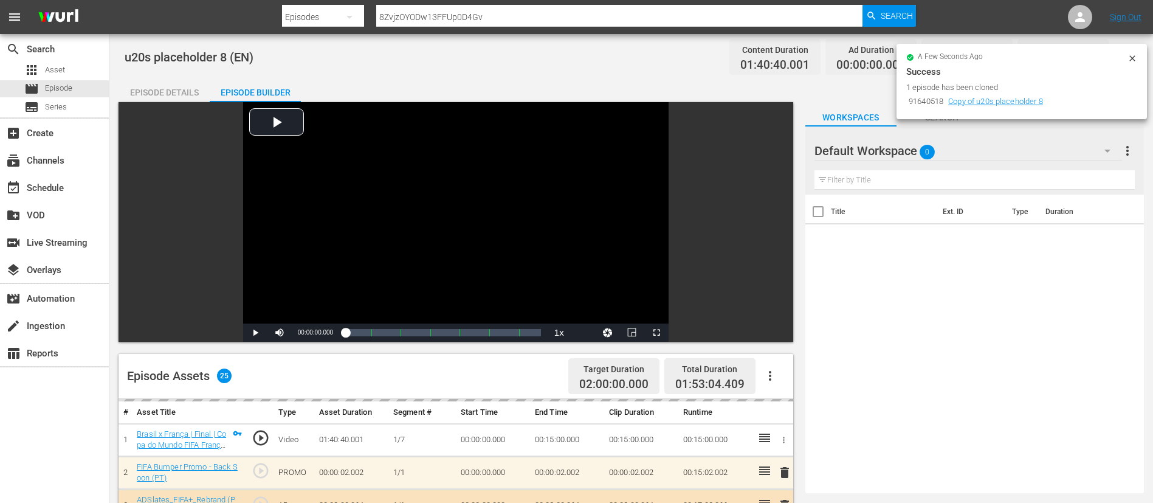
click at [772, 379] on icon "button" at bounding box center [770, 375] width 15 height 15
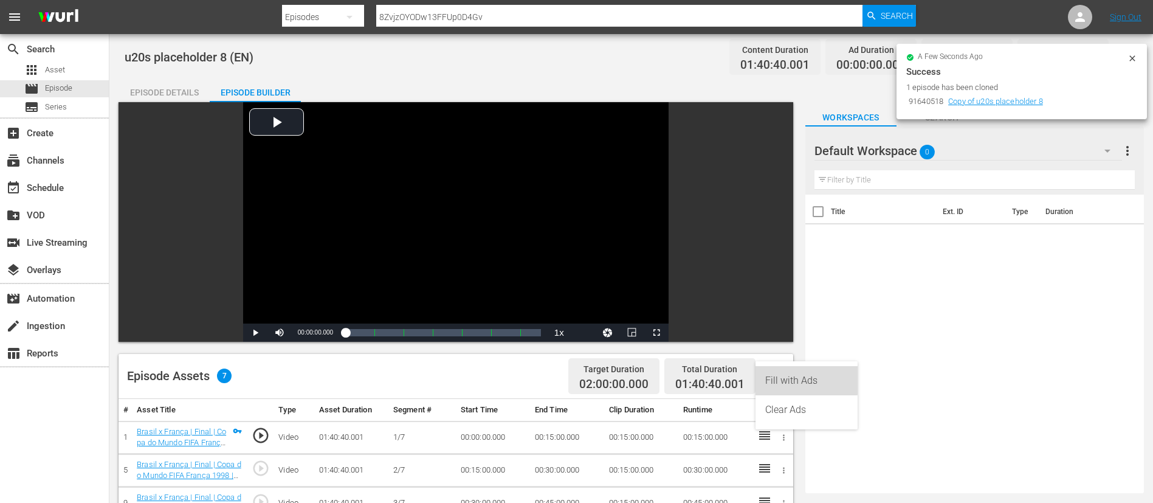
click at [772, 379] on div "Fill with Ads" at bounding box center [806, 380] width 83 height 29
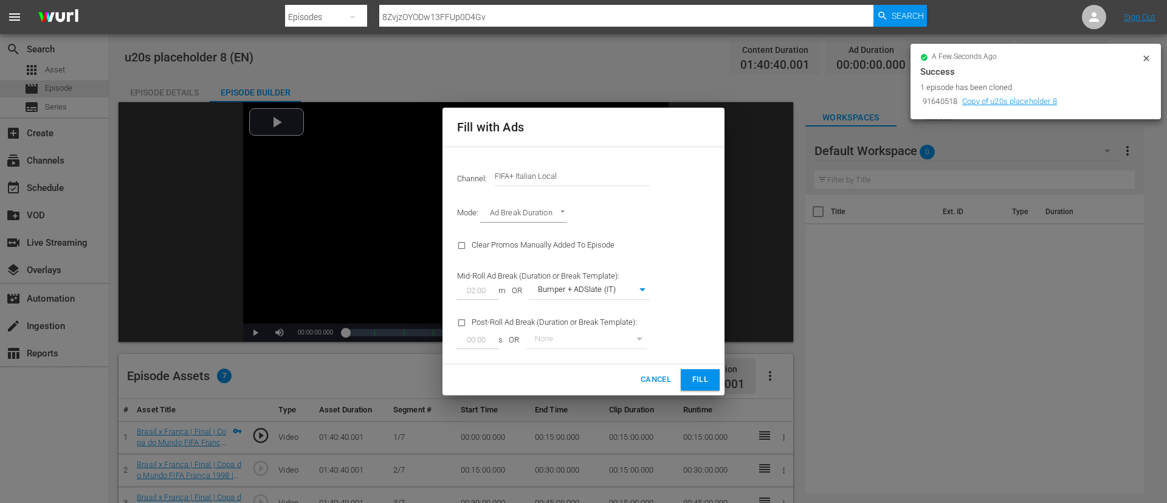
click at [596, 160] on div "Channel: Channel Title FIFA+ Italian Local" at bounding box center [583, 176] width 267 height 44
click at [582, 195] on div "Channel: Channel Title FIFA+ Italian Local" at bounding box center [583, 176] width 267 height 44
click at [590, 174] on input "FIFA+ Italian Local" at bounding box center [573, 176] width 156 height 29
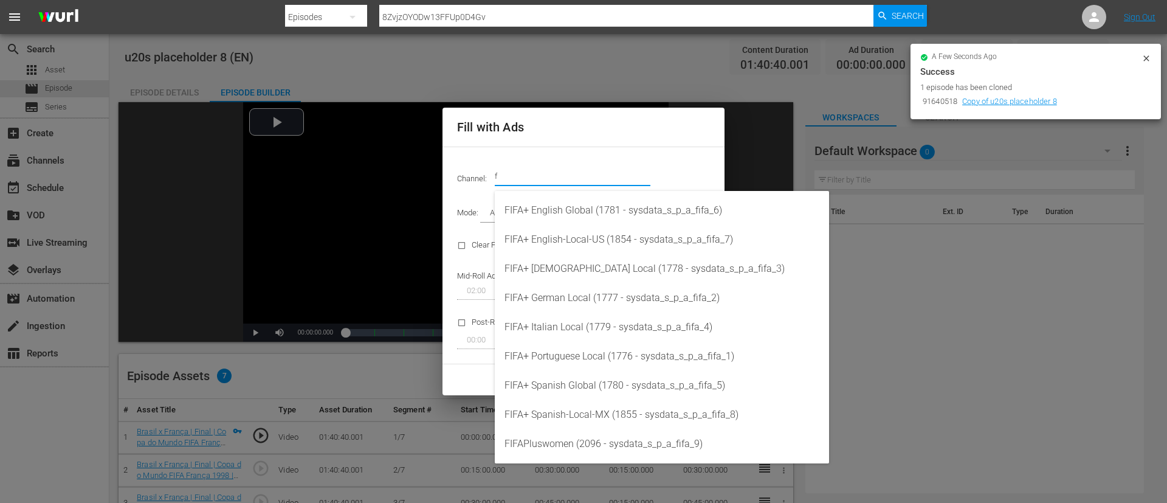
click at [596, 211] on div "FIFA+ English Global (1781 - sysdata_s_p_a_fifa_6)" at bounding box center [661, 210] width 315 height 29
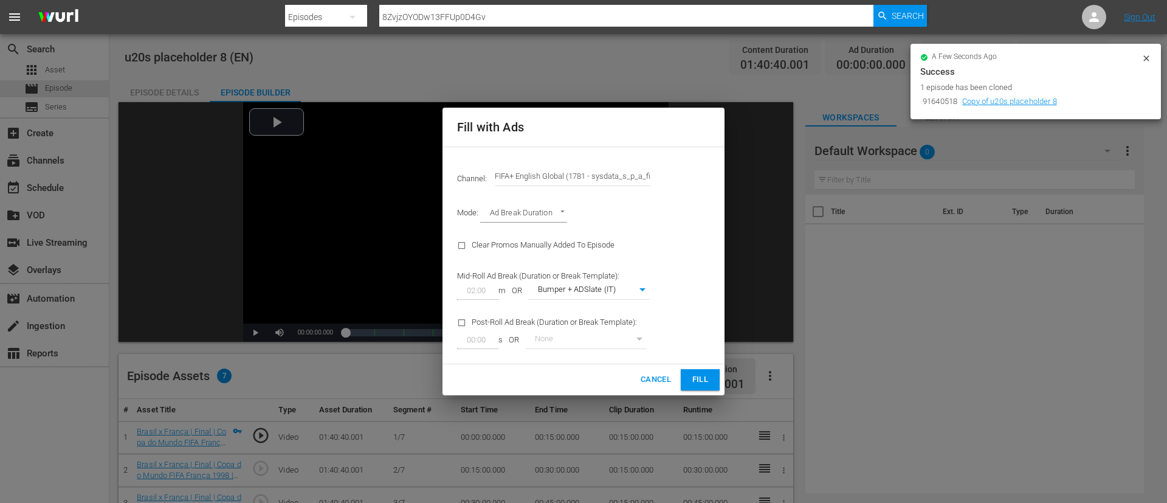
type input "FIFA+ English Global (1781)"
type input "340"
click at [704, 387] on button "Fill" at bounding box center [700, 379] width 39 height 21
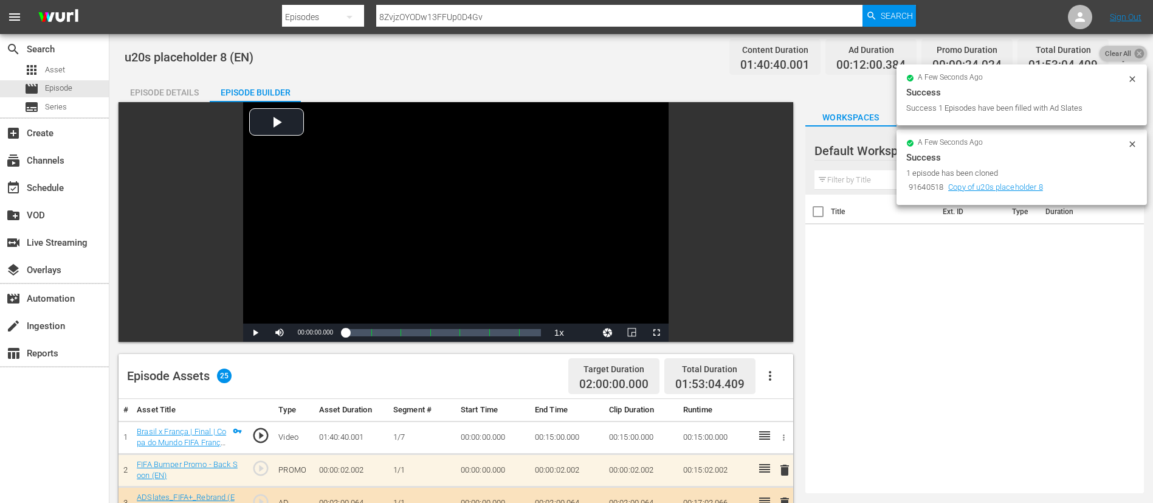
click at [1141, 47] on icon at bounding box center [1139, 53] width 12 height 12
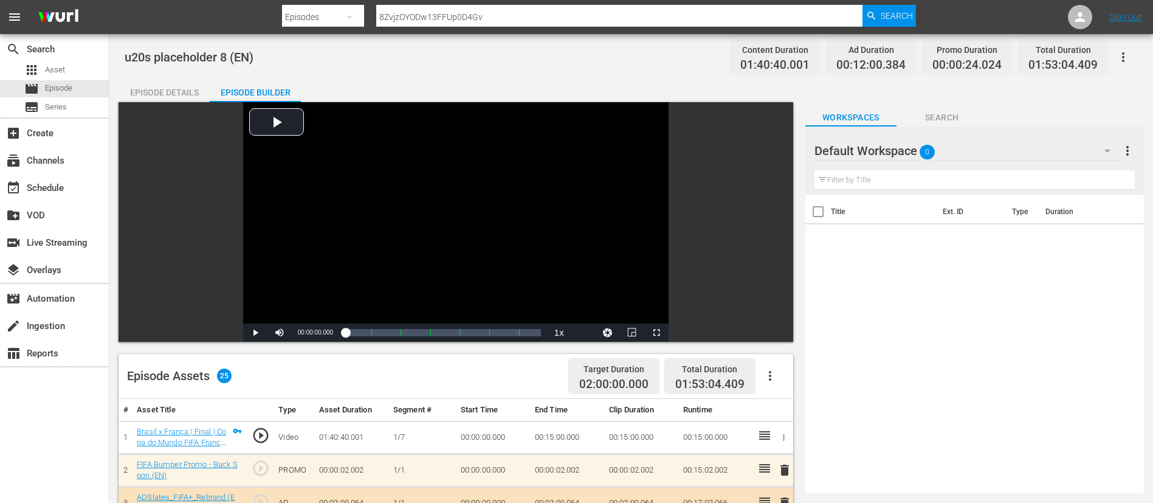
click at [1130, 60] on icon "button" at bounding box center [1123, 57] width 15 height 15
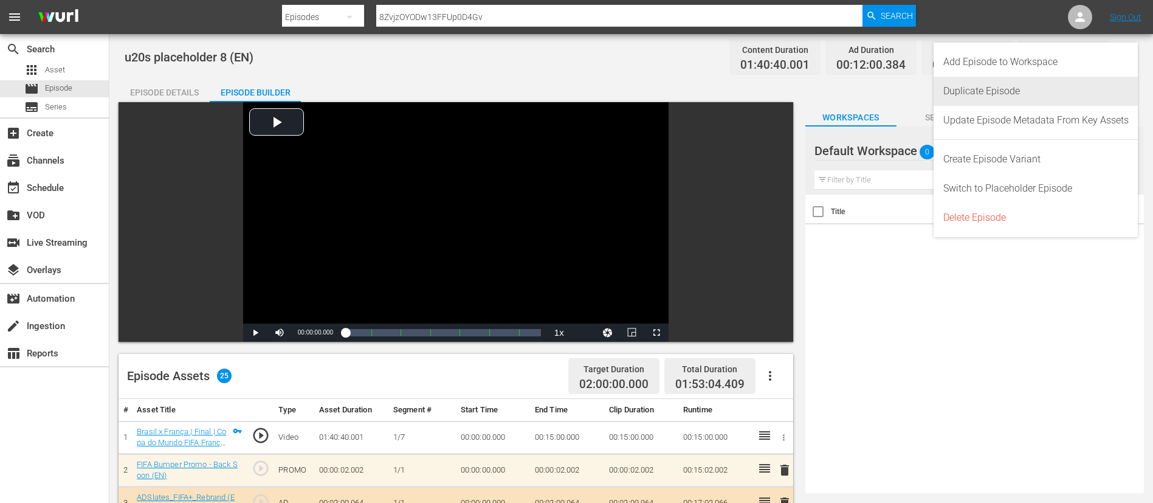
click at [1054, 80] on div "Duplicate Episode" at bounding box center [1035, 91] width 185 height 29
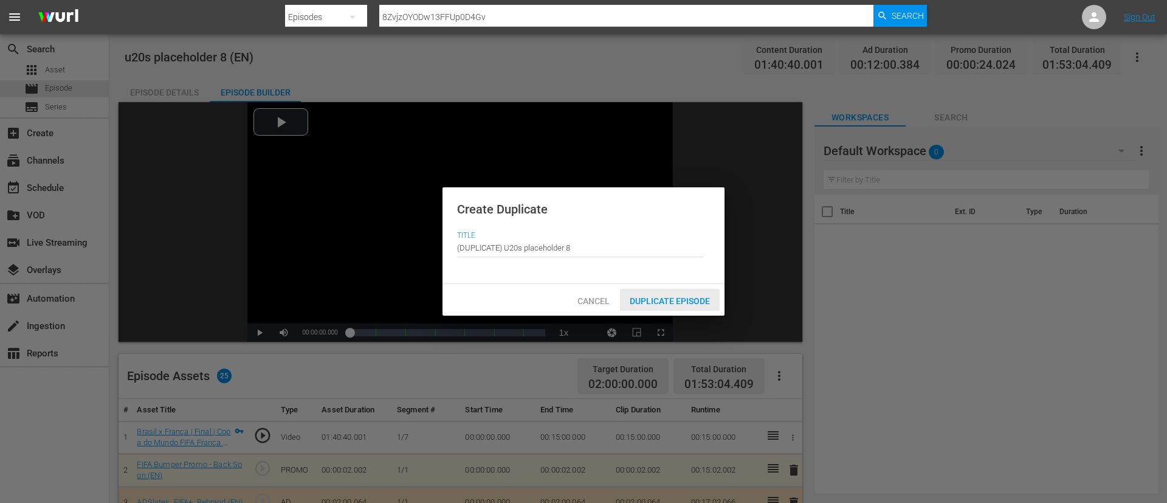
click at [703, 291] on div "Duplicate Episode" at bounding box center [670, 300] width 100 height 22
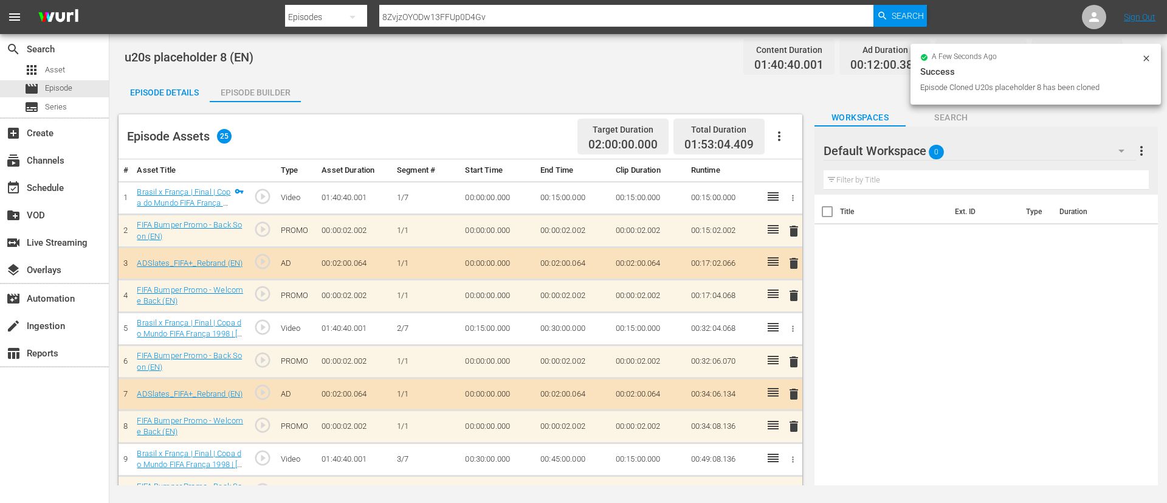
click at [782, 137] on icon "button" at bounding box center [779, 136] width 15 height 15
click at [828, 164] on div "Clear Ads" at bounding box center [815, 170] width 83 height 29
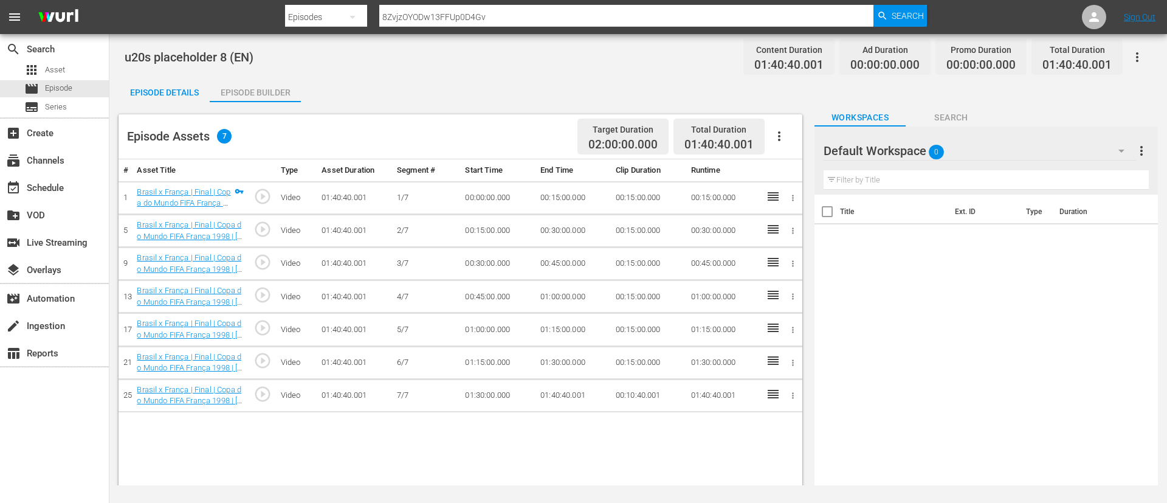
click at [779, 135] on icon "button" at bounding box center [779, 136] width 15 height 15
click at [779, 140] on div "Fill with Ads" at bounding box center [815, 140] width 83 height 29
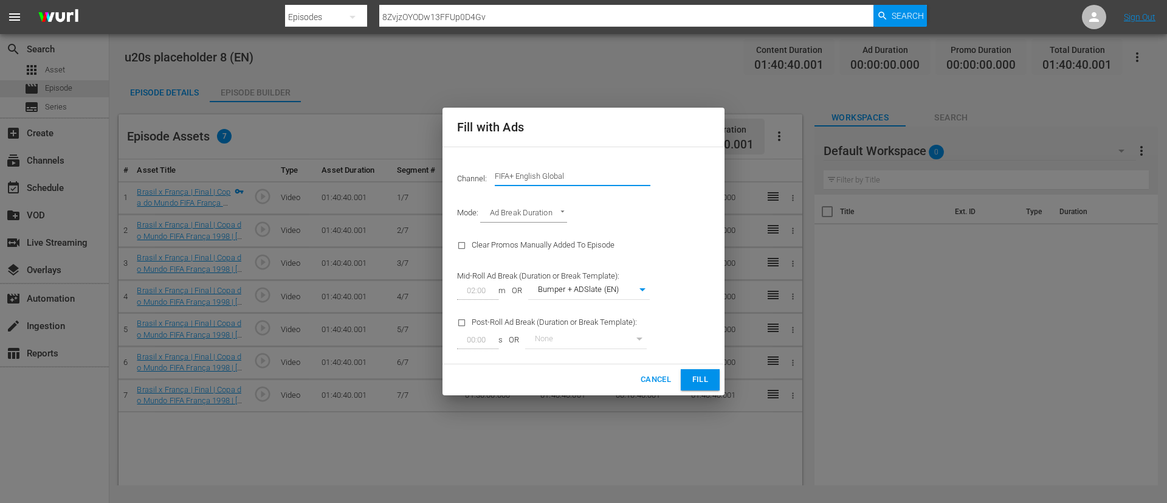
click at [626, 182] on input "FIFA+ English Global" at bounding box center [573, 176] width 156 height 29
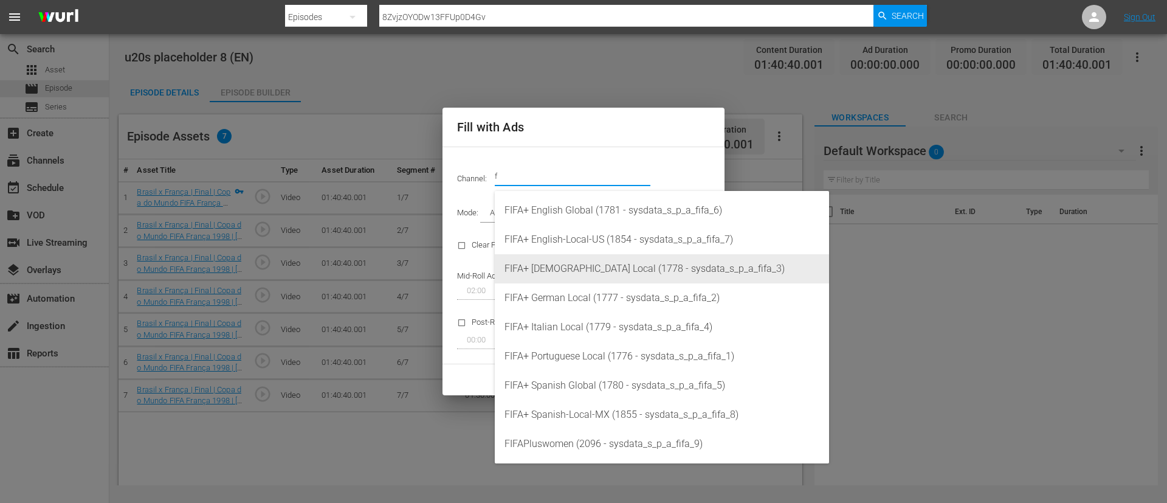
click at [611, 277] on div "FIFA+ French Local (1778 - sysdata_s_p_a_fifa_3)" at bounding box center [661, 268] width 315 height 29
type input "FIFA+ French Local (1778)"
type input "342"
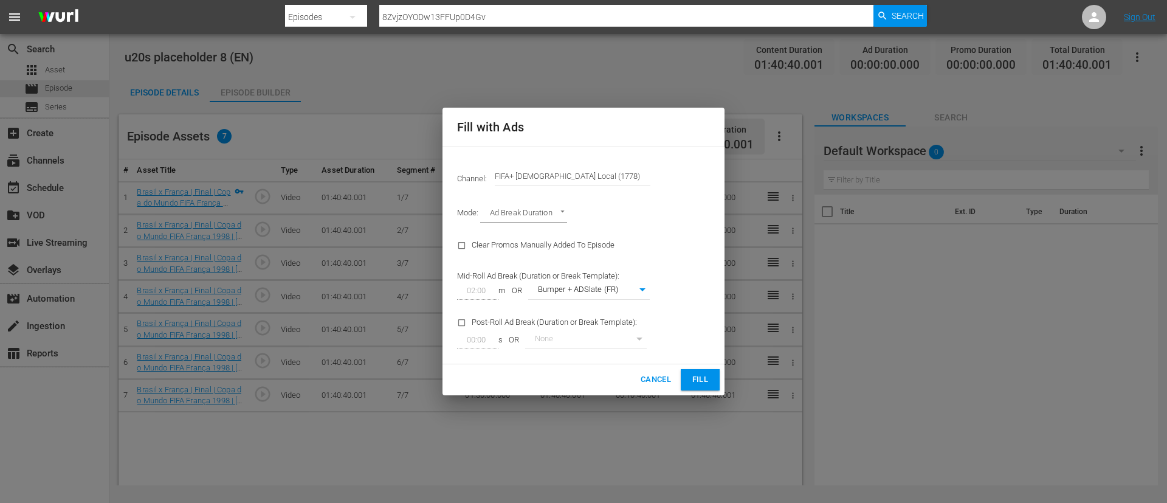
click at [702, 382] on span "Fill" at bounding box center [699, 380] width 19 height 14
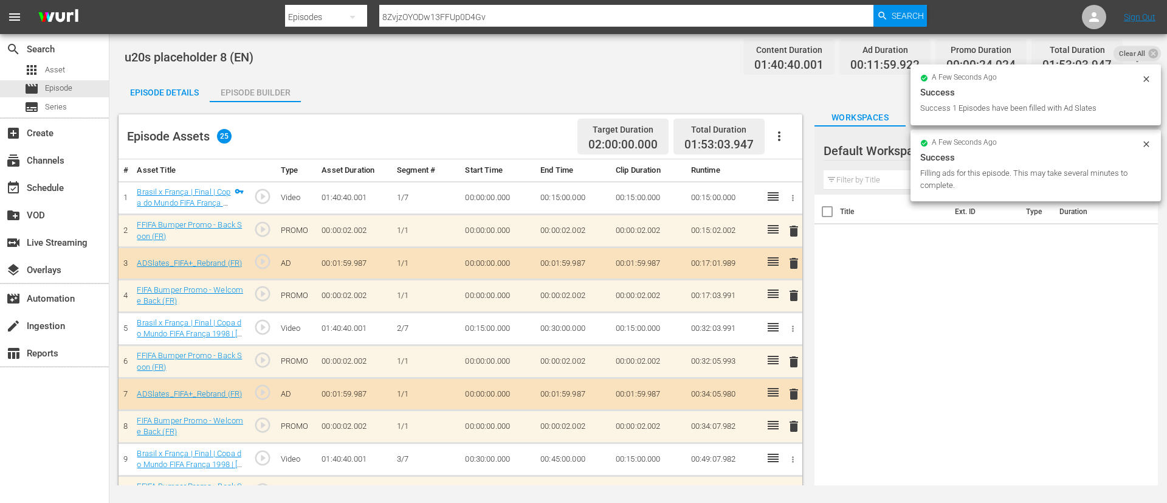
click at [169, 84] on div "Episode Details" at bounding box center [164, 92] width 91 height 29
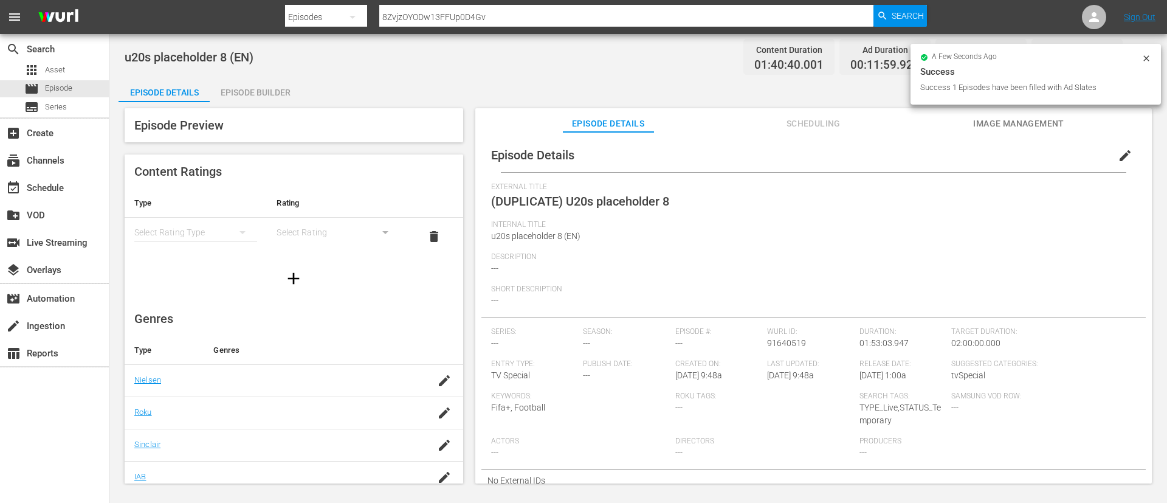
click at [1129, 151] on button "edit" at bounding box center [1124, 155] width 29 height 29
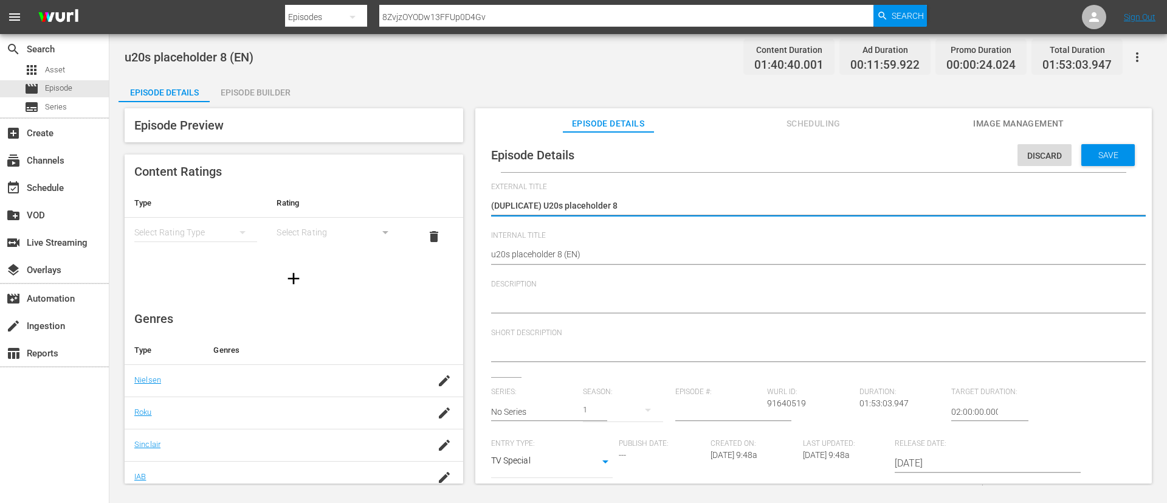
click at [545, 205] on textarea "(DUPLICATE) U20s placeholder 8" at bounding box center [810, 206] width 639 height 15
type textarea "U20s placeholder 8"
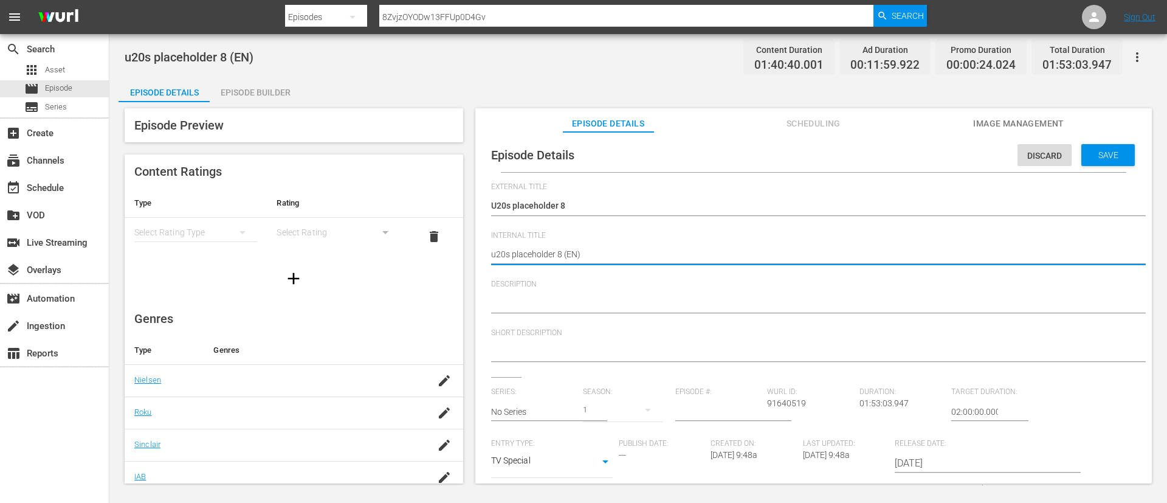
type textarea "u20s placeholder 8 (F)"
type textarea "u20s placeholder 8 (FR)"
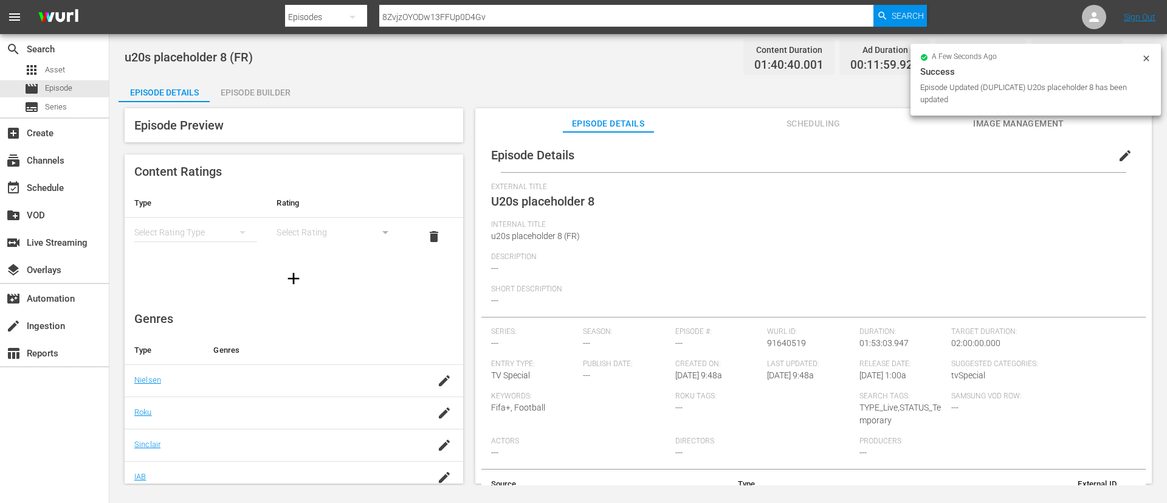
click at [1144, 56] on icon at bounding box center [1145, 57] width 5 height 5
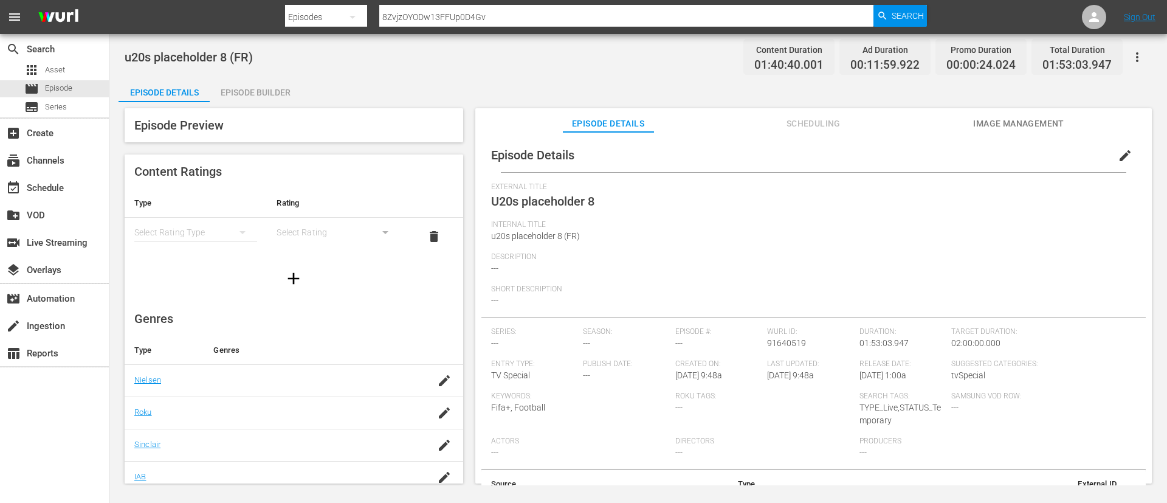
click at [1129, 65] on button "button" at bounding box center [1137, 57] width 29 height 29
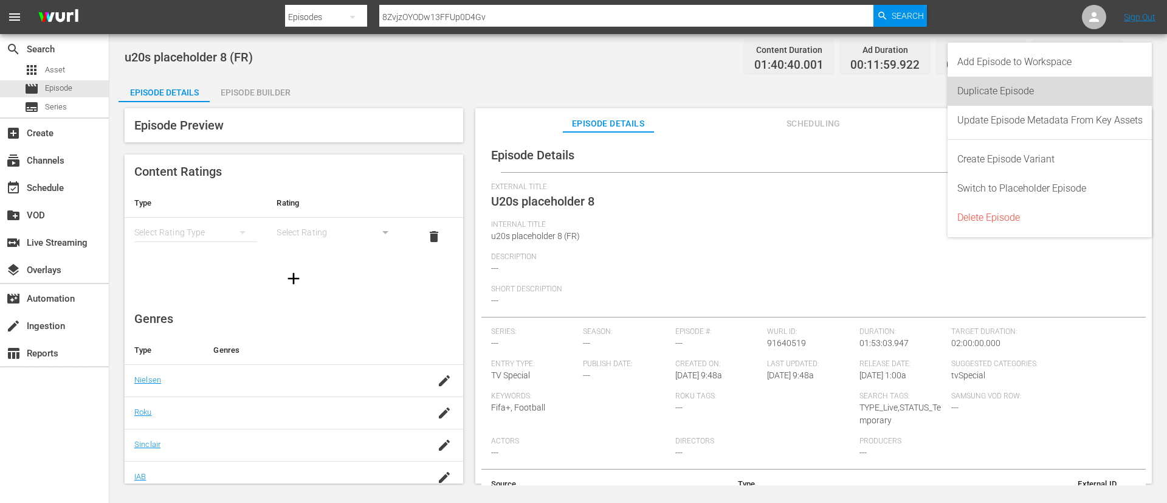
click at [1024, 87] on div "Duplicate Episode" at bounding box center [1049, 91] width 185 height 29
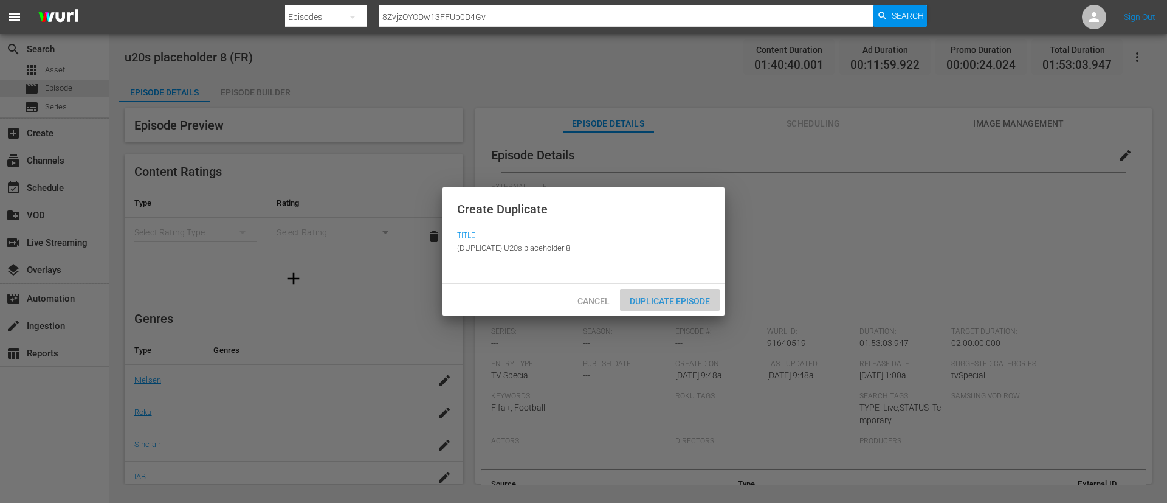
click at [658, 301] on span "Duplicate Episode" at bounding box center [670, 301] width 100 height 10
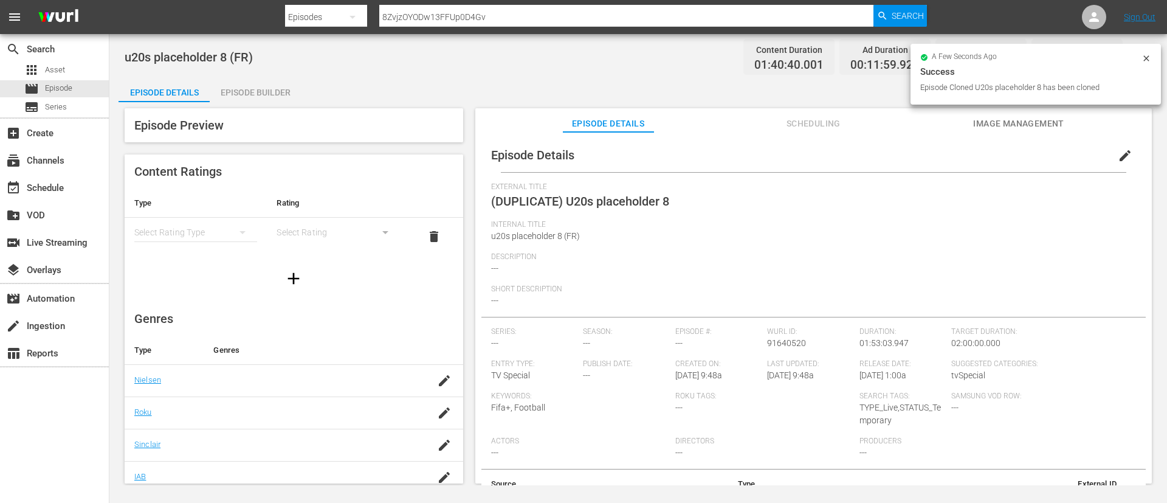
click at [1118, 153] on span "edit" at bounding box center [1125, 155] width 15 height 15
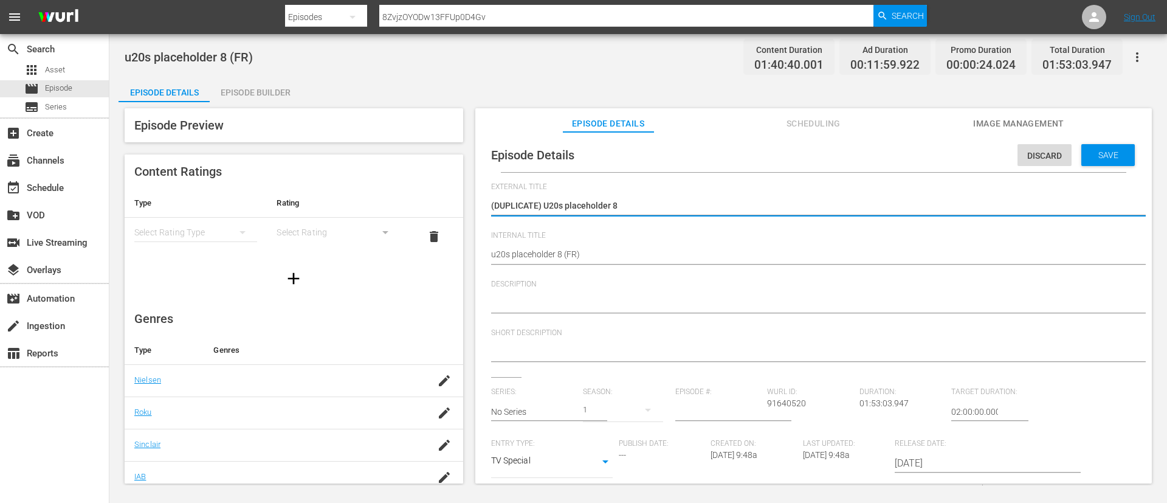
click at [546, 205] on textarea "(DUPLICATE) U20s placeholder 8" at bounding box center [810, 206] width 639 height 15
type textarea "U20s placeholder 8"
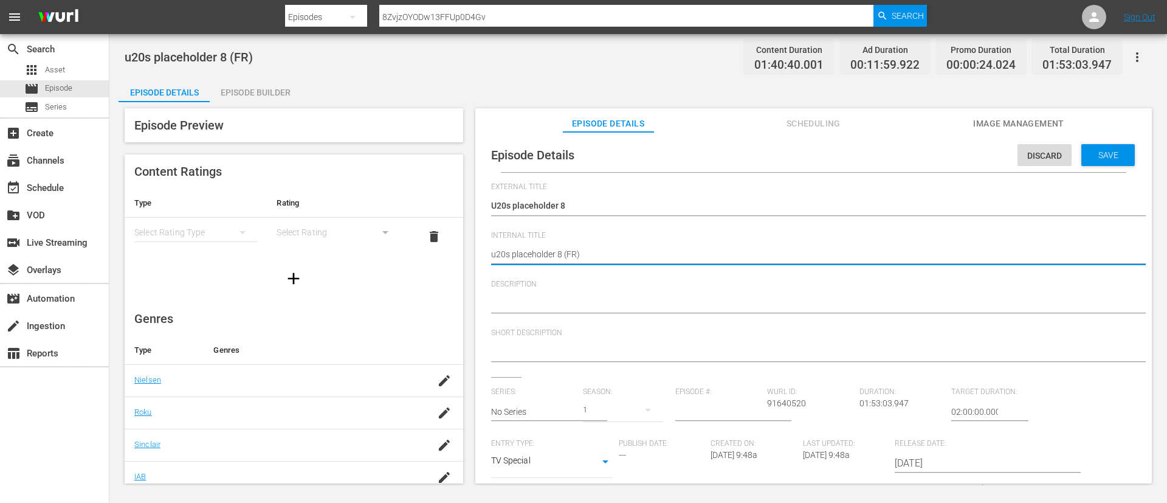
type textarea "u20s placeholder 8 (I)"
type textarea "u20s placeholder 8 (IT)"
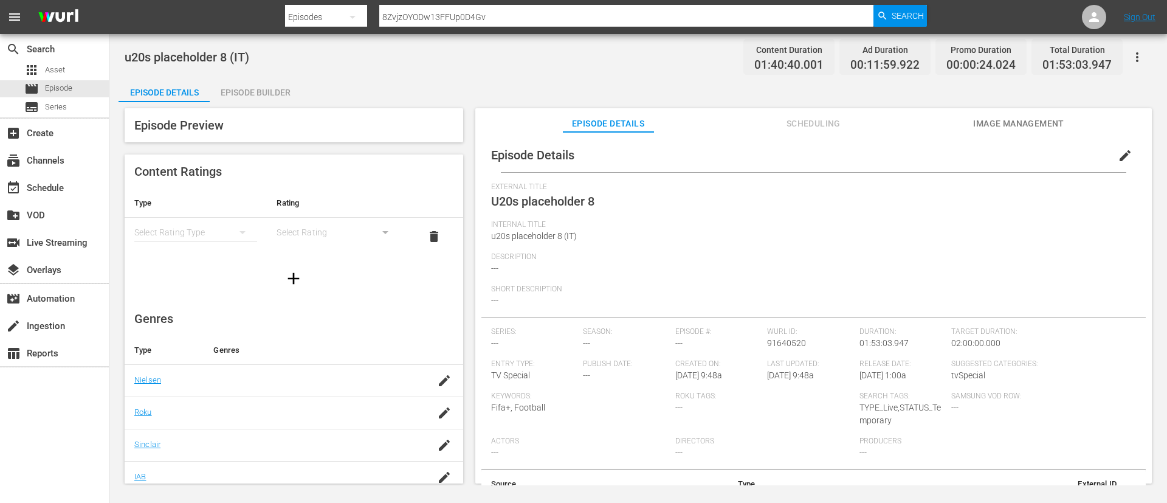
click at [505, 18] on input "8ZvjzOYODw13FFUp0D4Gv" at bounding box center [626, 16] width 494 height 29
paste input "131793"
type input "131793"
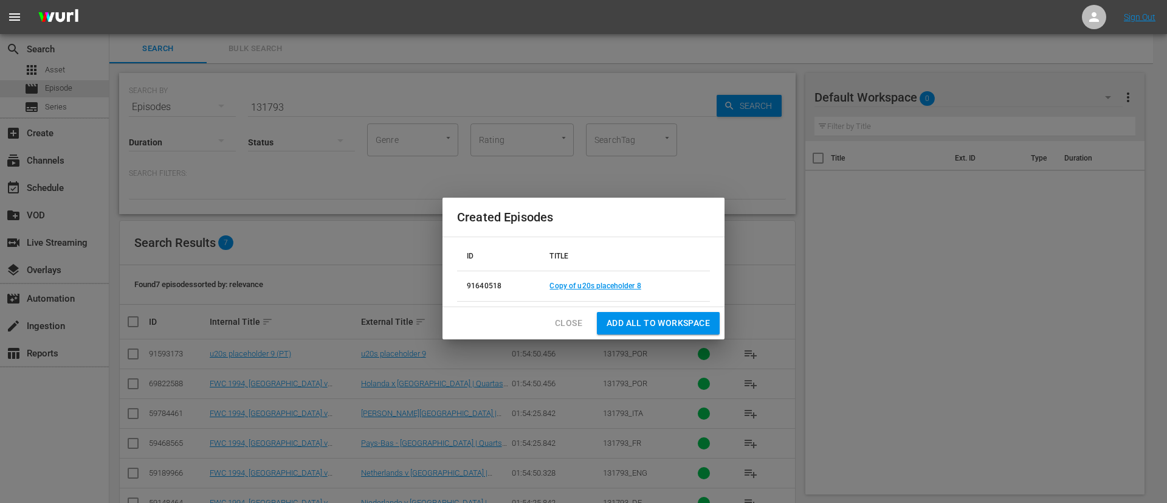
click at [565, 314] on button "Close" at bounding box center [568, 323] width 47 height 22
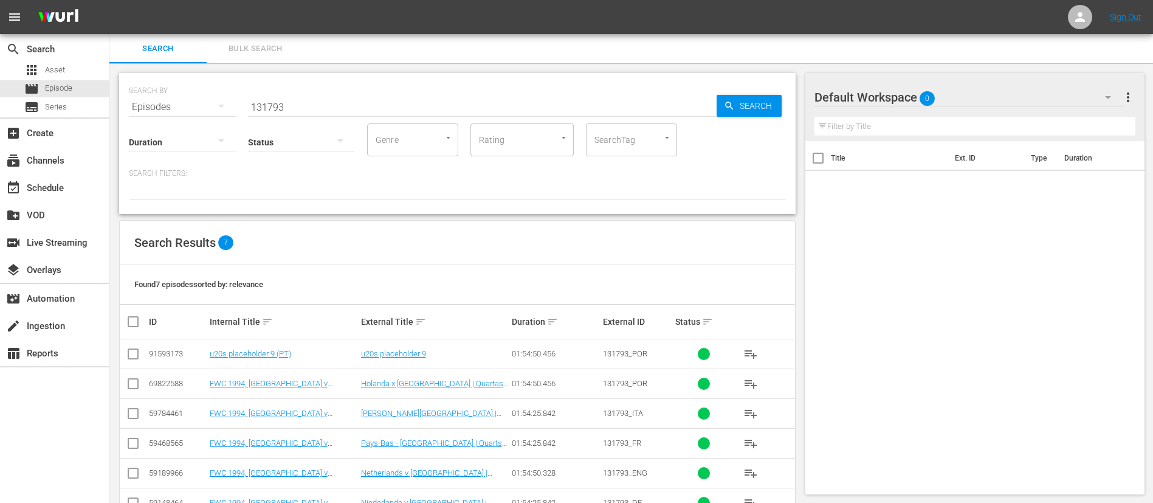
click at [135, 357] on input "checkbox" at bounding box center [133, 356] width 15 height 15
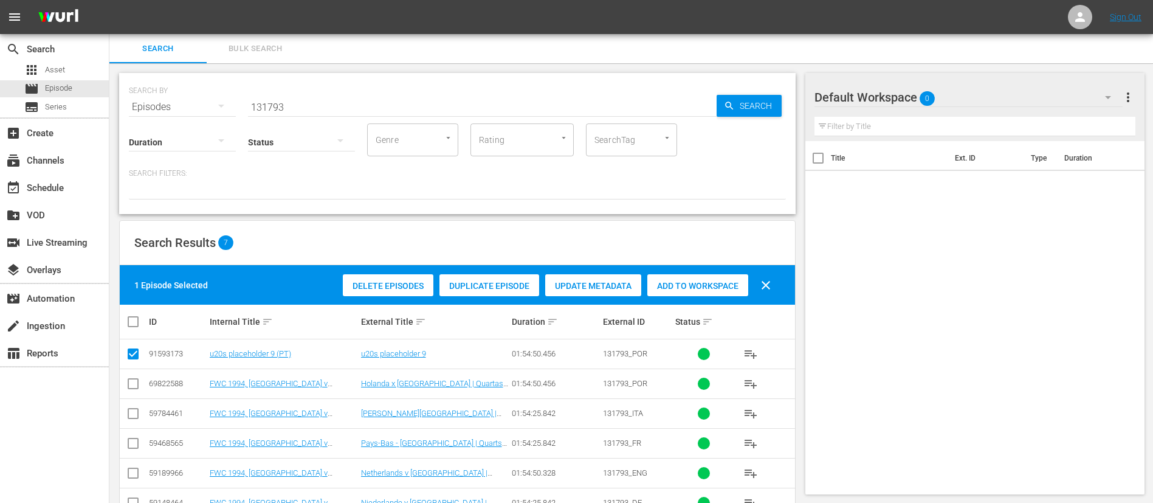
click at [512, 281] on span "Duplicate Episode" at bounding box center [489, 286] width 100 height 10
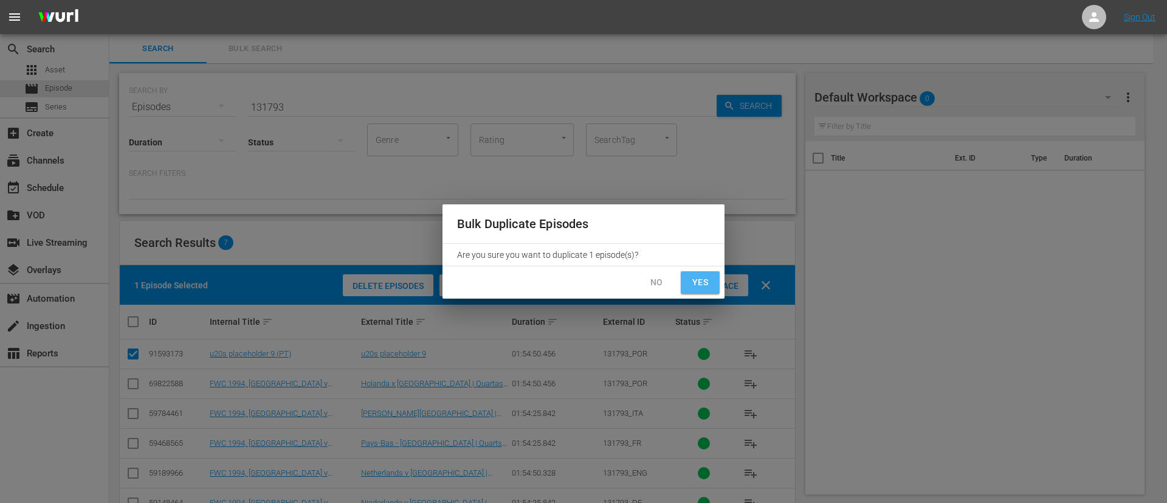
click at [710, 277] on button "Yes" at bounding box center [700, 282] width 39 height 22
checkbox input "false"
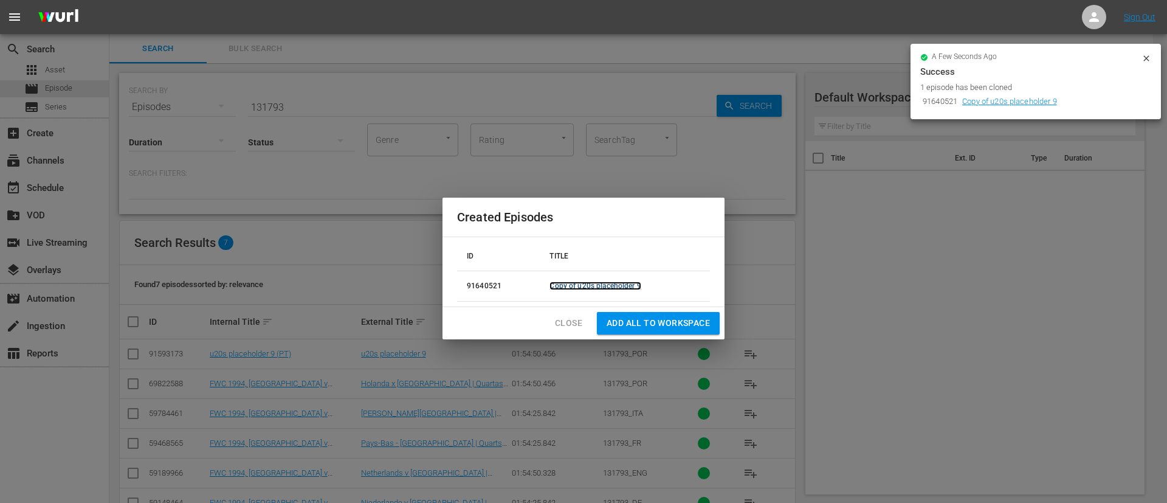
click at [626, 281] on link "Copy of u20s placeholder 9" at bounding box center [594, 285] width 91 height 9
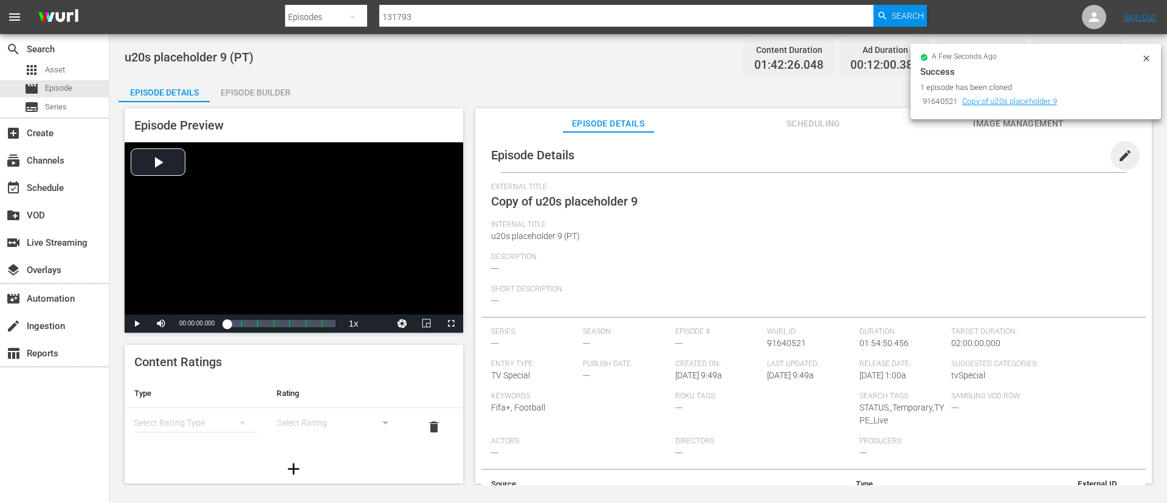
click at [1118, 158] on span "edit" at bounding box center [1125, 155] width 15 height 15
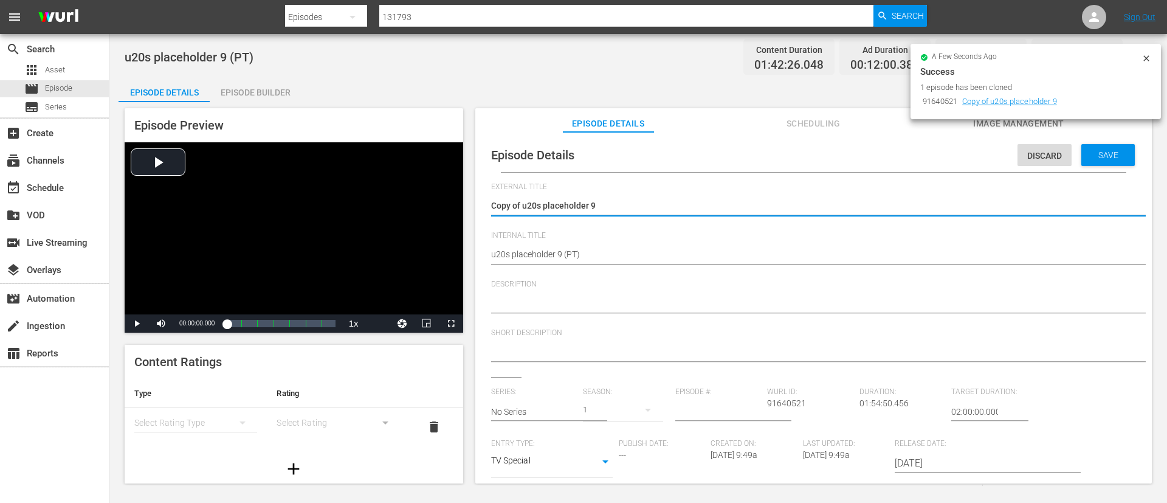
click at [532, 201] on textarea "Copy of u20s placeholder 9" at bounding box center [810, 206] width 639 height 15
type textarea "U20s placeholder 9"
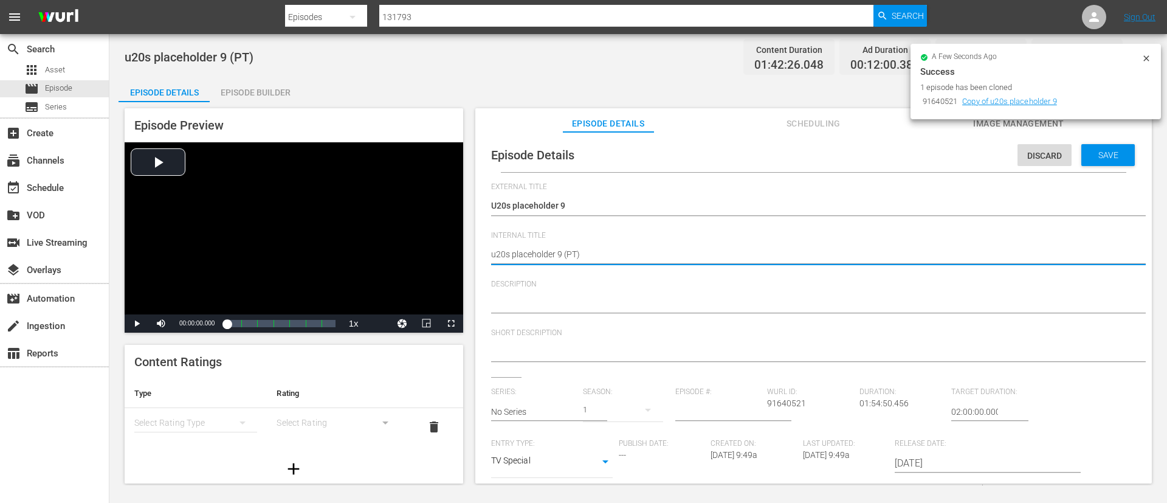
type textarea "u20s placeholder 9 (E)"
type textarea "u20s placeholder 9 (EN)"
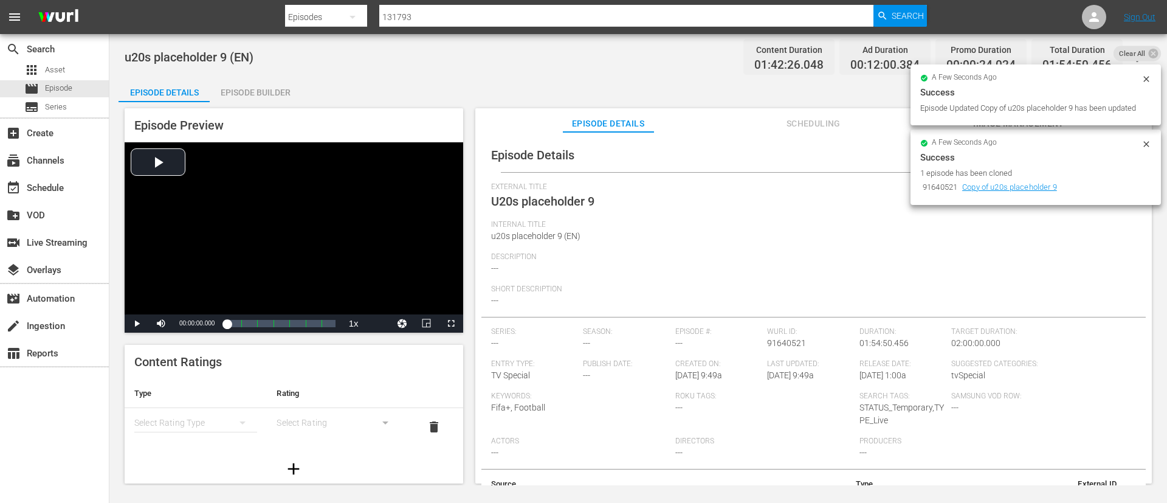
click at [266, 76] on div "u20s placeholder 9 (EN) Content Duration 01:42:26.048 Ad Duration 00:12:00.384 …" at bounding box center [638, 259] width 1058 height 451
click at [259, 95] on div "Episode Builder" at bounding box center [255, 92] width 91 height 29
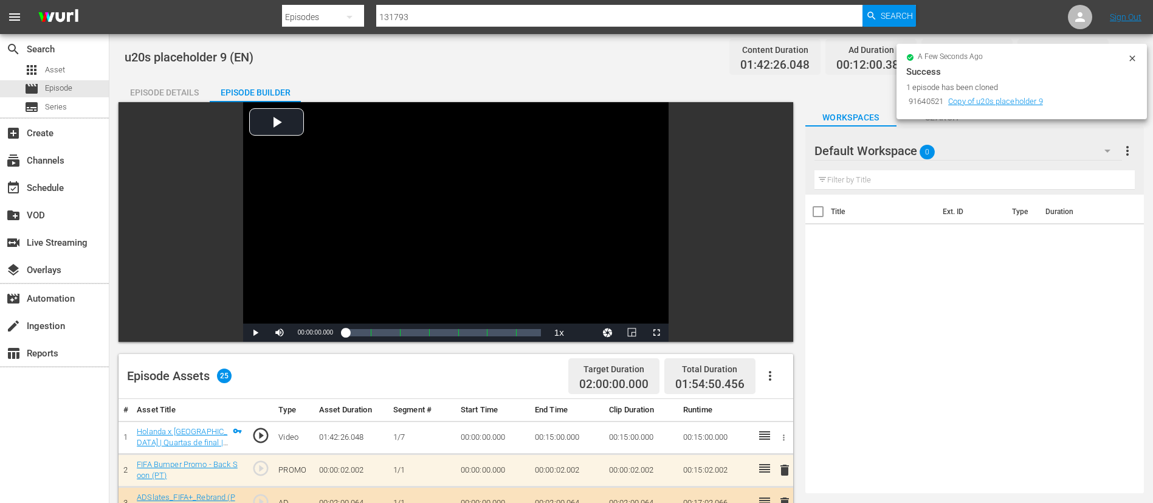
click at [774, 376] on icon "button" at bounding box center [770, 375] width 15 height 15
click at [774, 401] on div "Clear Ads" at bounding box center [806, 409] width 83 height 29
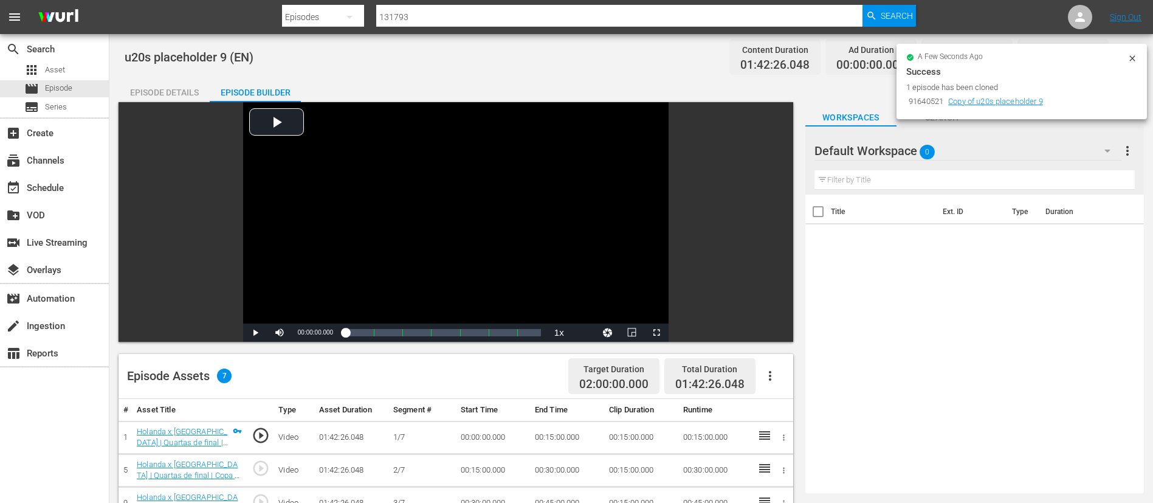
click at [767, 379] on icon "button" at bounding box center [770, 375] width 15 height 15
click at [771, 383] on div "Fill with Ads" at bounding box center [806, 380] width 83 height 29
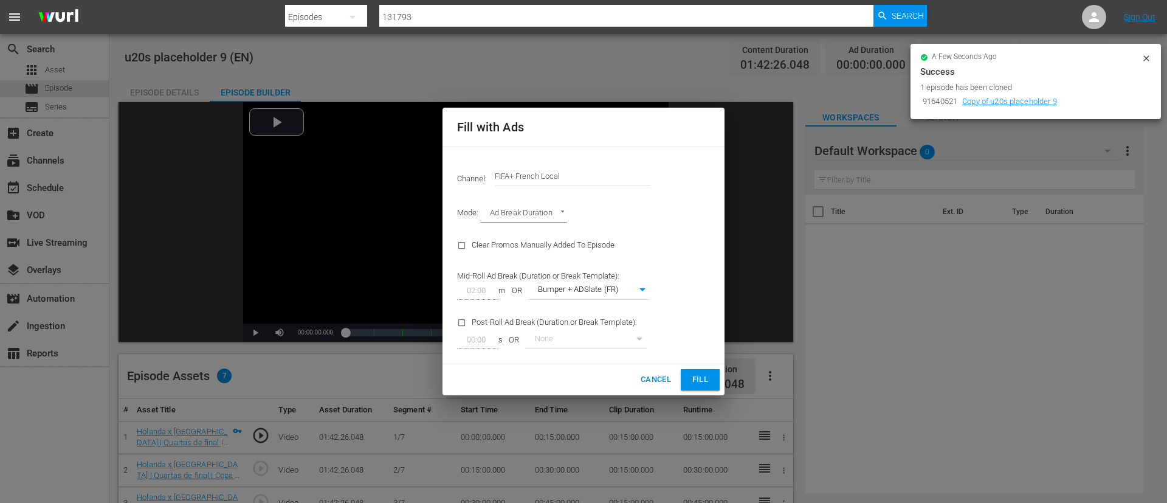
click at [593, 170] on input "FIFA+ French Local" at bounding box center [573, 176] width 156 height 29
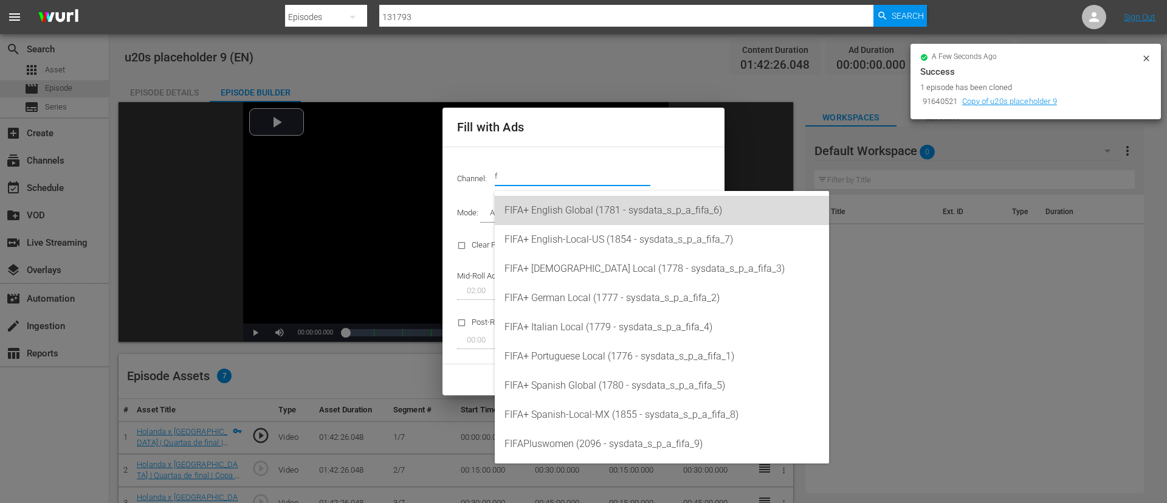
click at [591, 210] on div "FIFA+ English Global (1781 - sysdata_s_p_a_fifa_6)" at bounding box center [661, 210] width 315 height 29
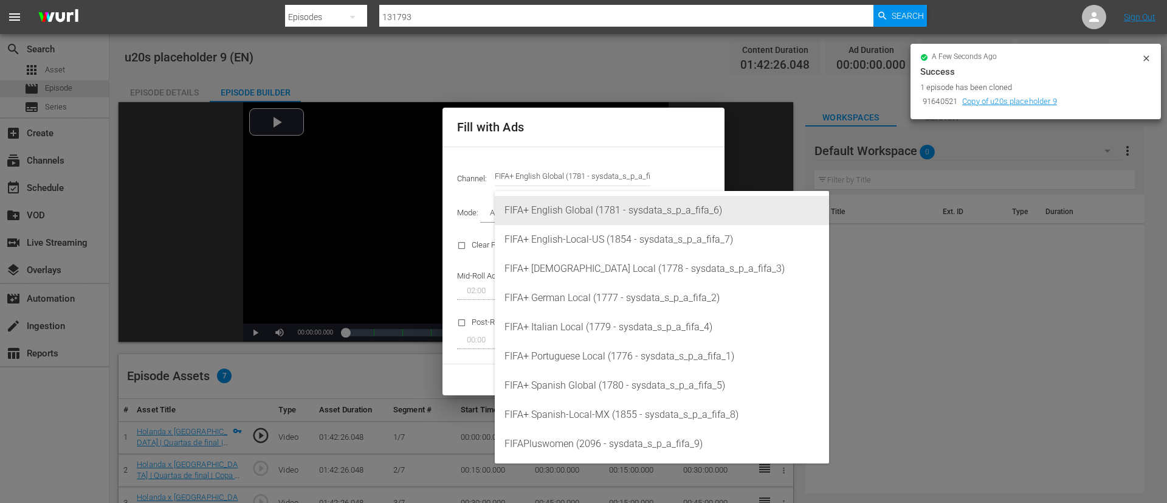
type input "FIFA+ English Global (1781)"
type input "340"
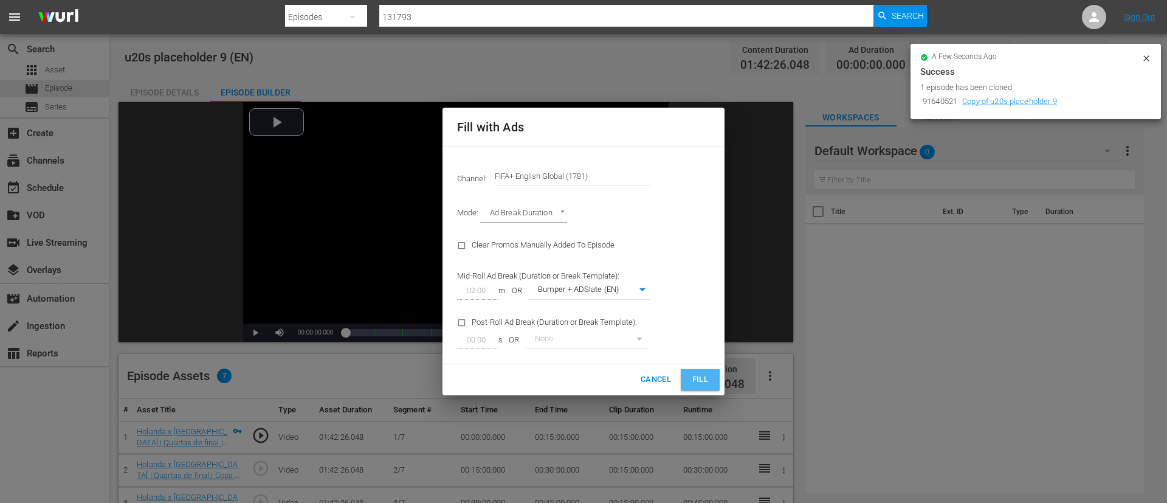
click at [701, 376] on span "Fill" at bounding box center [699, 380] width 19 height 14
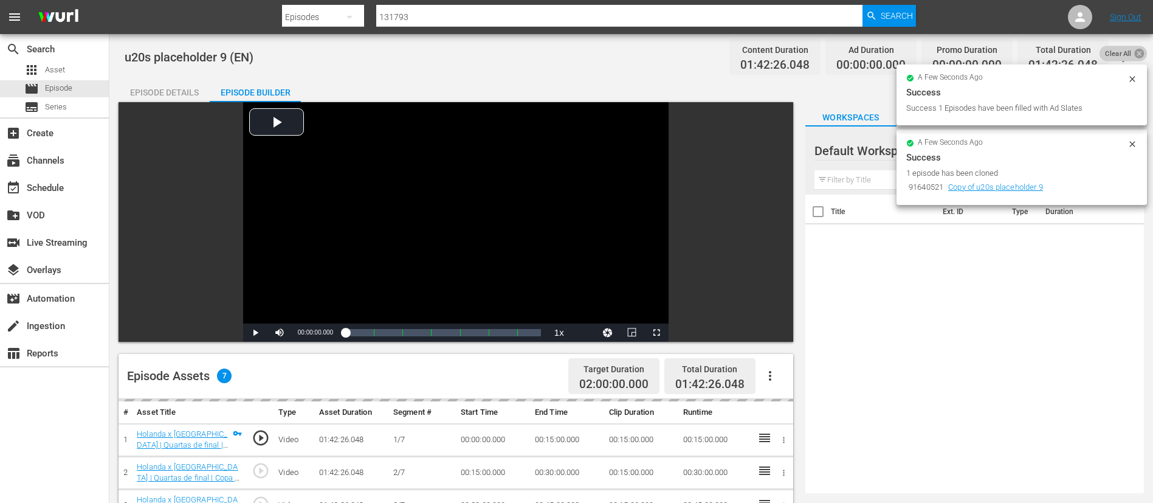
click at [1133, 53] on icon at bounding box center [1139, 53] width 12 height 12
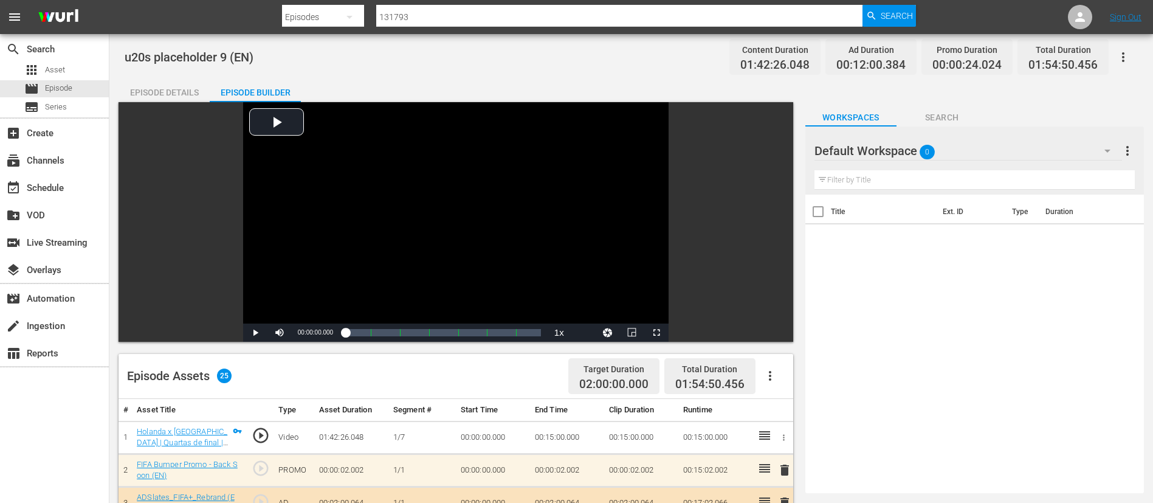
click at [1121, 60] on icon "button" at bounding box center [1123, 57] width 15 height 15
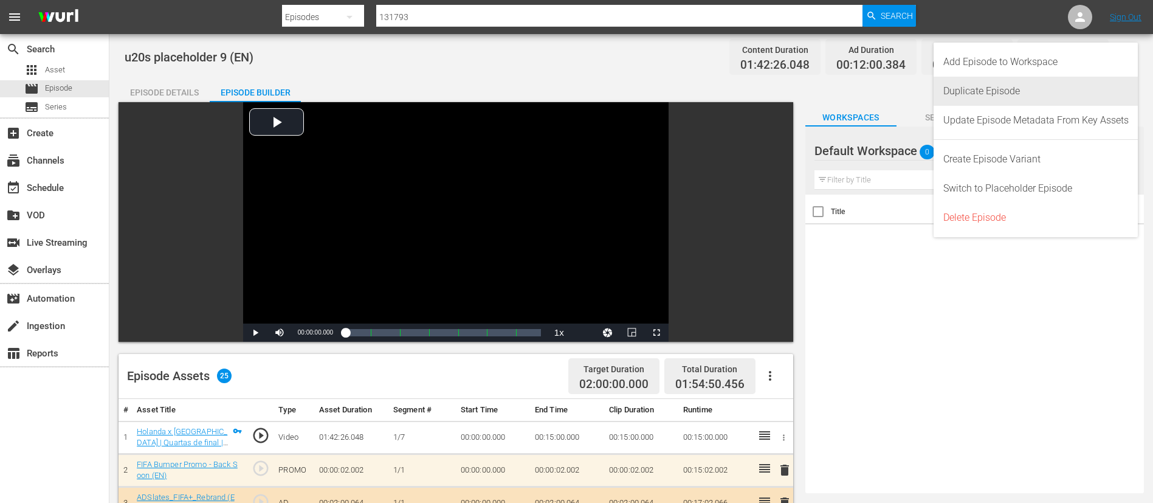
click at [1074, 92] on div "Duplicate Episode" at bounding box center [1035, 91] width 185 height 29
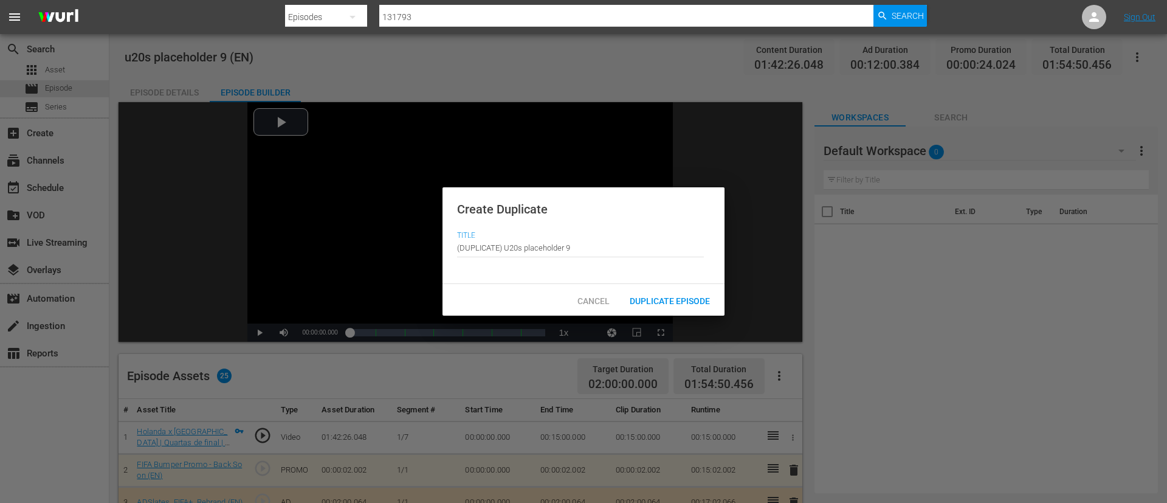
click at [675, 298] on span "Duplicate Episode" at bounding box center [670, 301] width 100 height 10
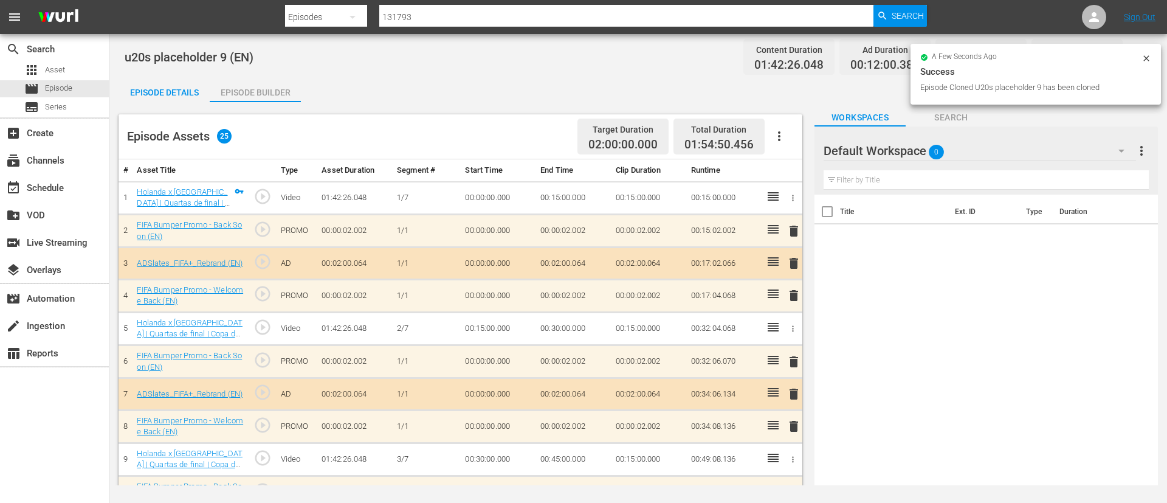
click at [787, 137] on button "button" at bounding box center [779, 136] width 29 height 29
click at [796, 170] on div "Clear Ads" at bounding box center [815, 170] width 83 height 29
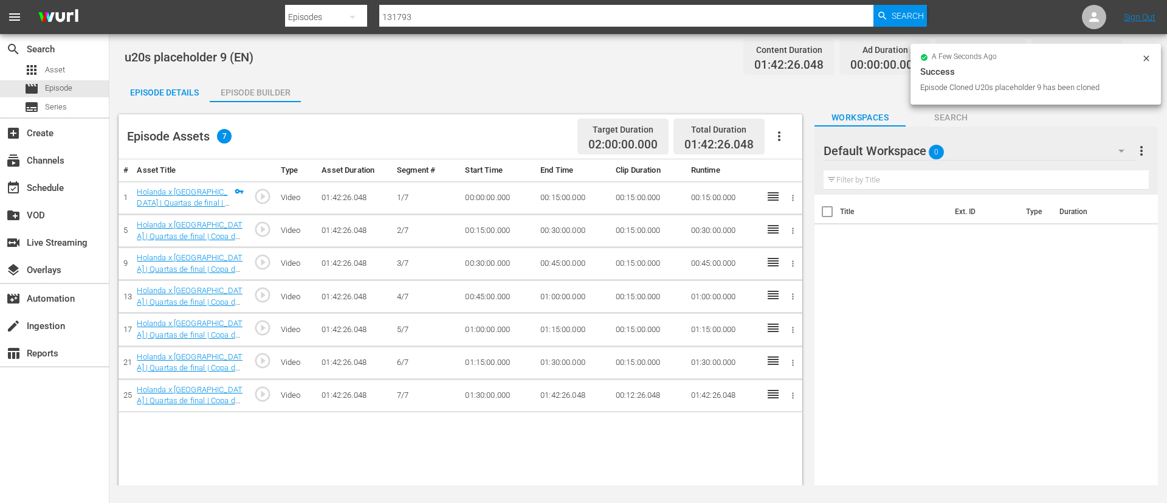
click at [774, 137] on icon "button" at bounding box center [779, 136] width 15 height 15
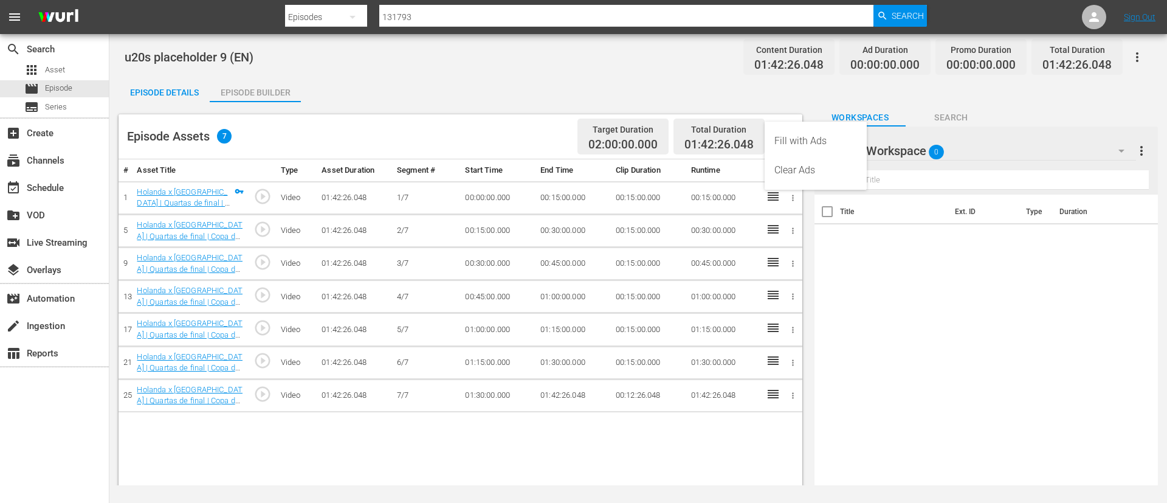
click at [774, 137] on div "Fill with Ads" at bounding box center [815, 140] width 83 height 29
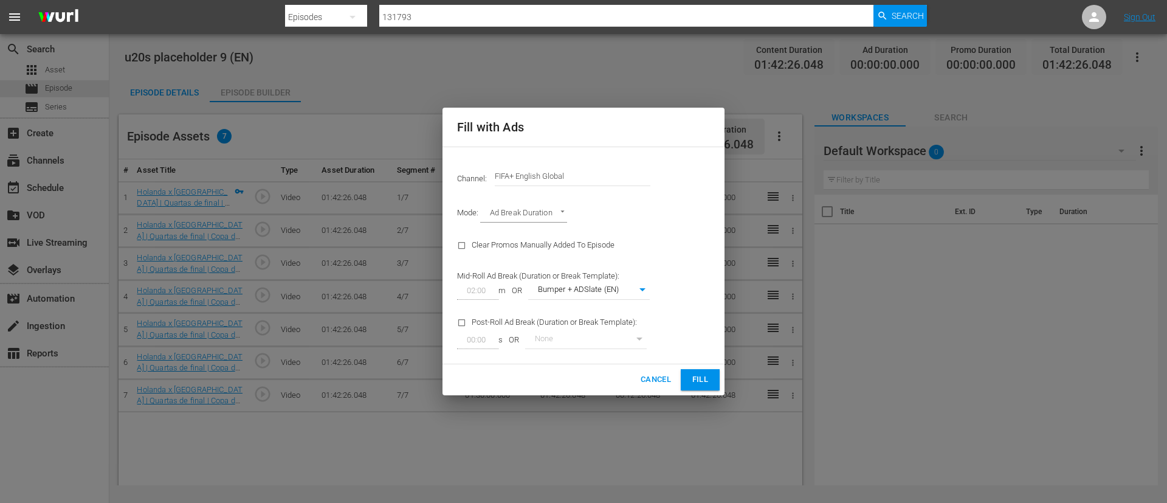
click at [598, 168] on input "FIFA+ English Global" at bounding box center [573, 176] width 156 height 29
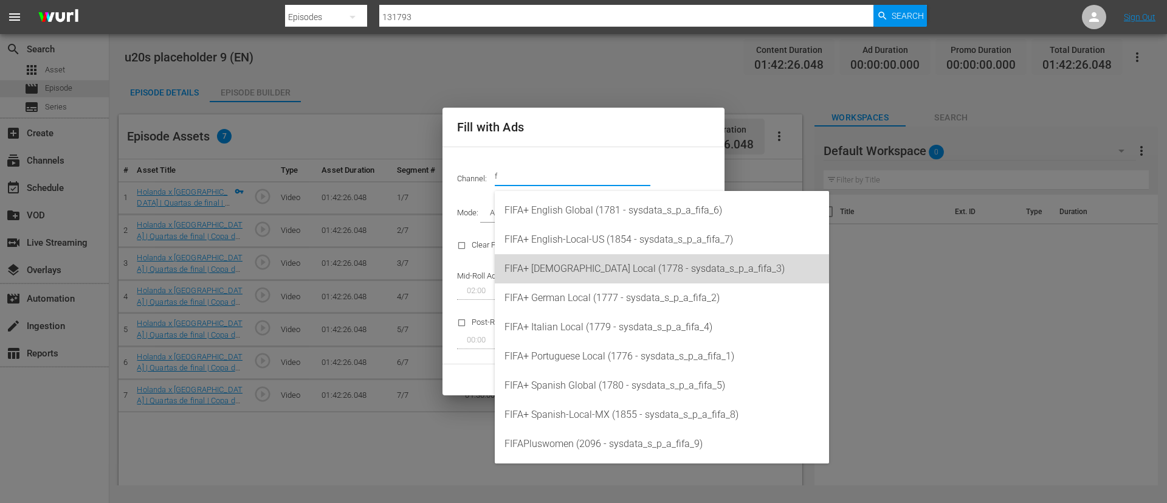
click at [607, 263] on div "FIFA+ French Local (1778 - sysdata_s_p_a_fifa_3)" at bounding box center [661, 268] width 315 height 29
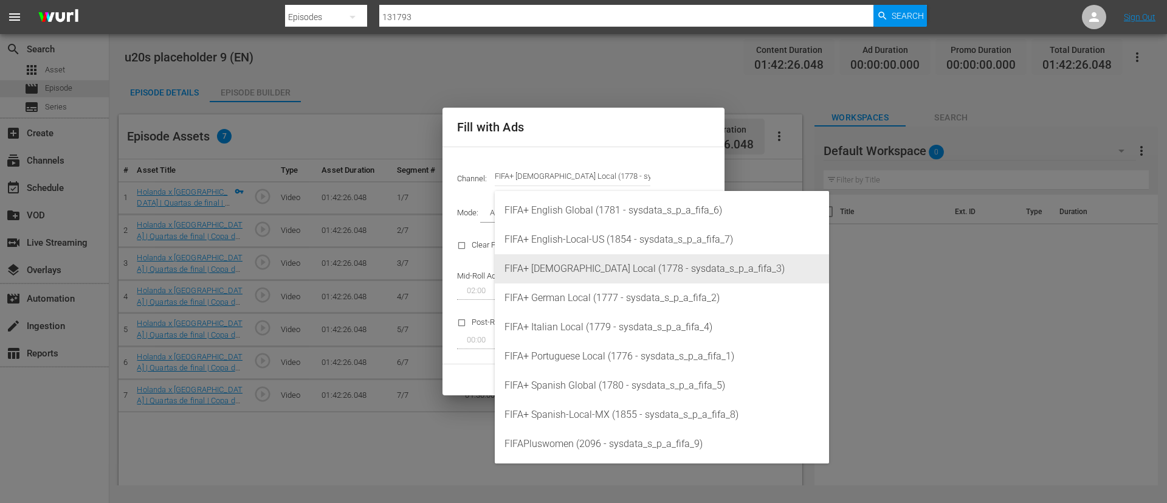
type input "FIFA+ French Local (1778)"
type input "342"
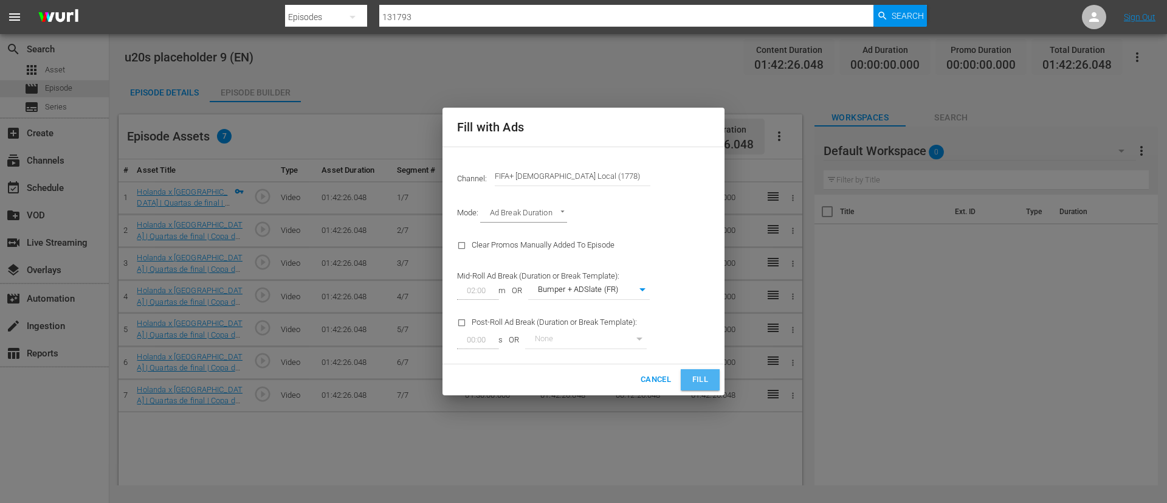
click at [707, 376] on span "Fill" at bounding box center [699, 380] width 19 height 14
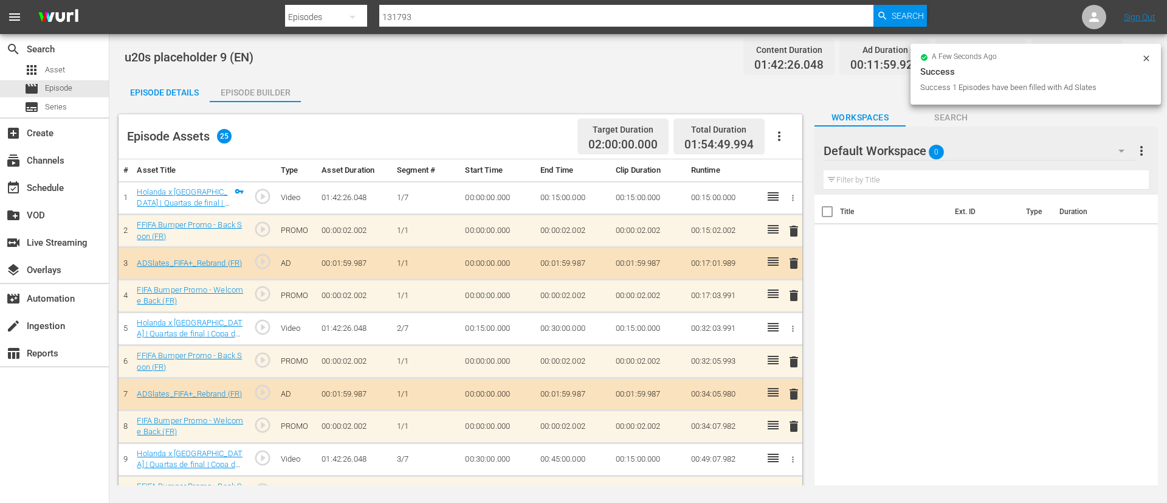
click at [147, 90] on div "Episode Details" at bounding box center [164, 92] width 91 height 29
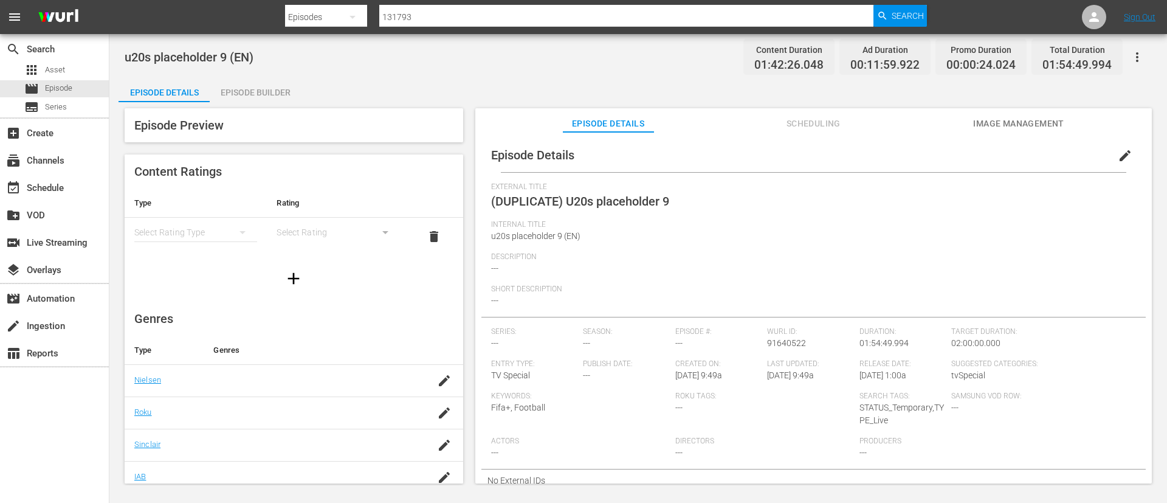
click at [1118, 151] on span "edit" at bounding box center [1125, 155] width 15 height 15
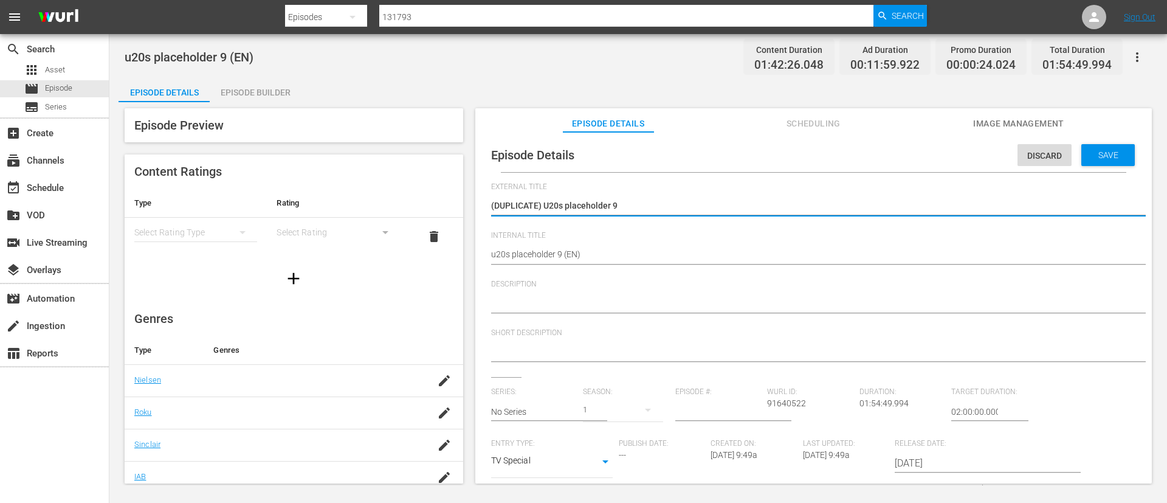
click at [545, 205] on textarea "(DUPLICATE) U20s placeholder 9" at bounding box center [810, 206] width 639 height 15
type textarea "U20s placeholder 9"
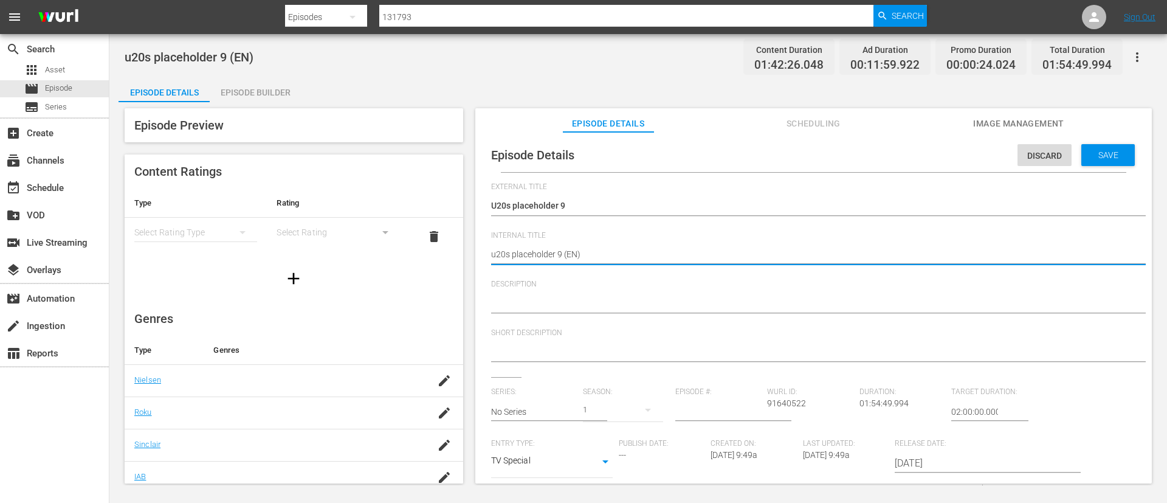
type textarea "u20s placeholder 9 (F)"
type textarea "u20s placeholder 9 (FR)"
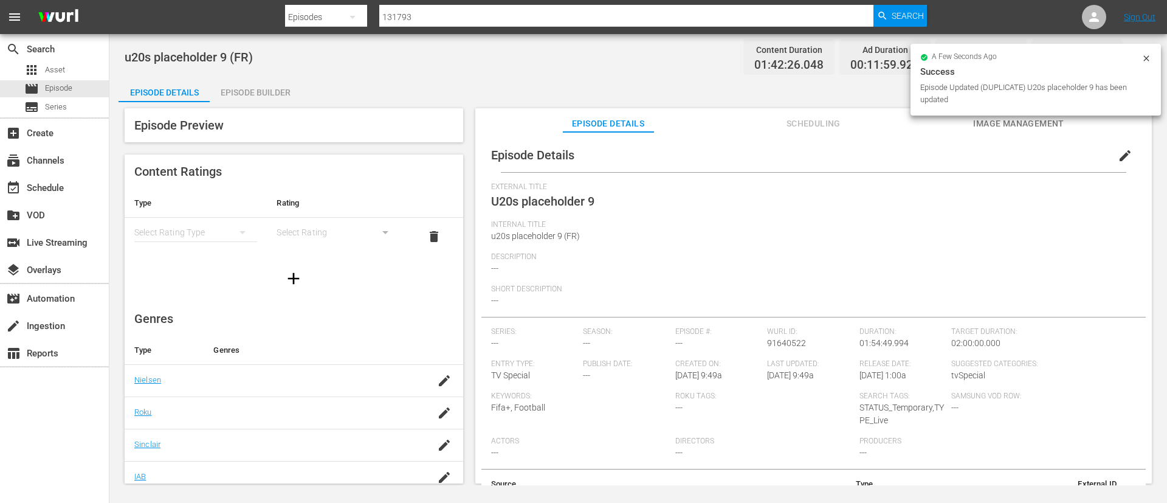
click at [1150, 57] on icon at bounding box center [1146, 58] width 10 height 10
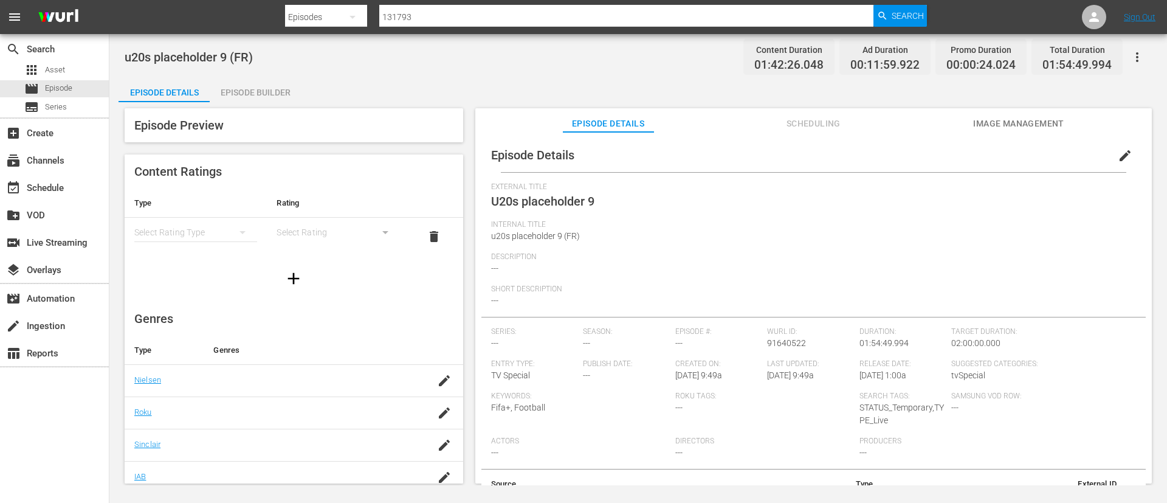
click at [1131, 61] on icon "button" at bounding box center [1137, 57] width 15 height 15
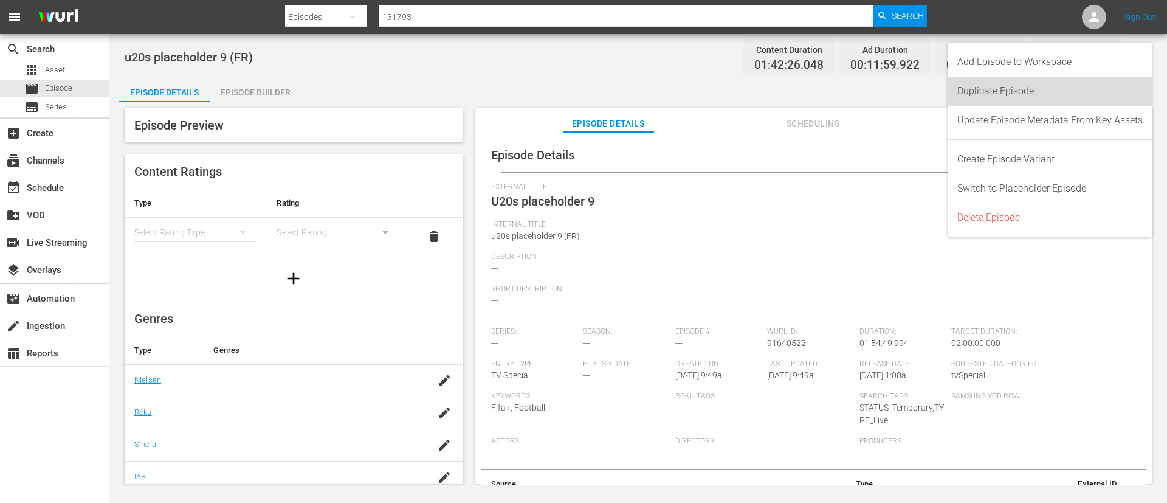
click at [1064, 91] on div "Duplicate Episode" at bounding box center [1049, 91] width 185 height 29
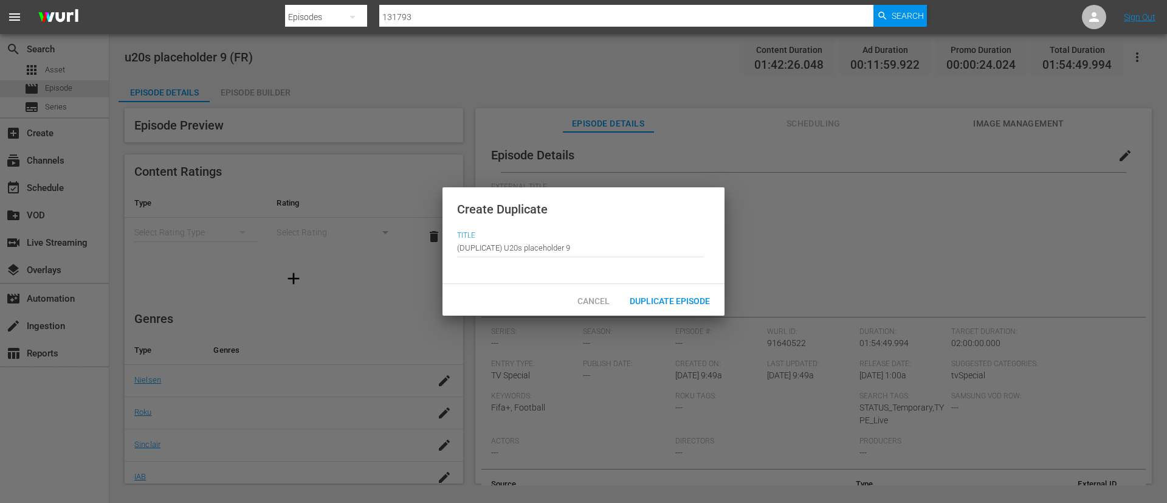
click at [675, 301] on span "Duplicate Episode" at bounding box center [670, 301] width 100 height 10
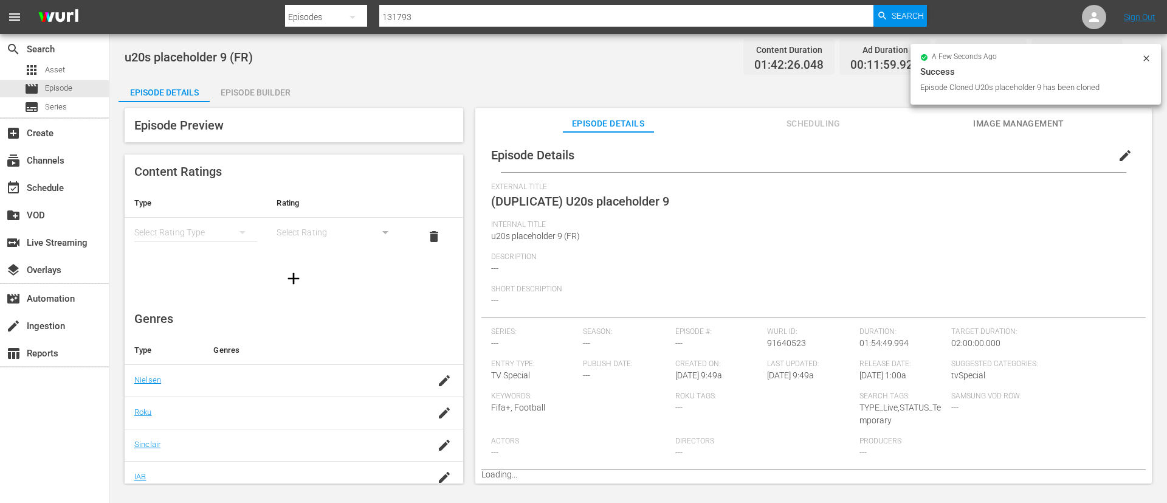
click at [1124, 152] on span "edit" at bounding box center [1125, 155] width 15 height 15
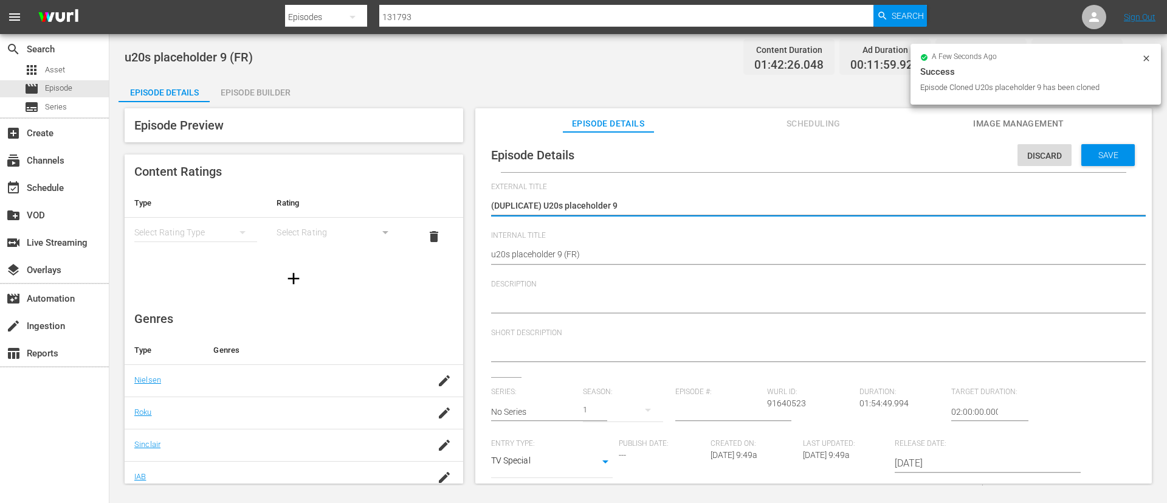
click at [543, 202] on textarea "(DUPLICATE) U20s placeholder 9" at bounding box center [810, 206] width 639 height 15
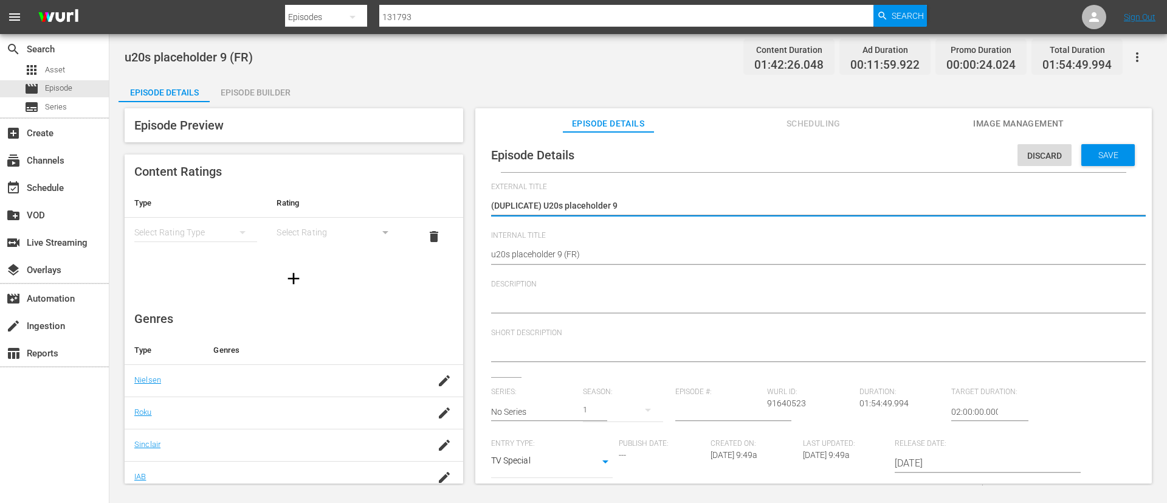
type textarea "U20s placeholder 9"
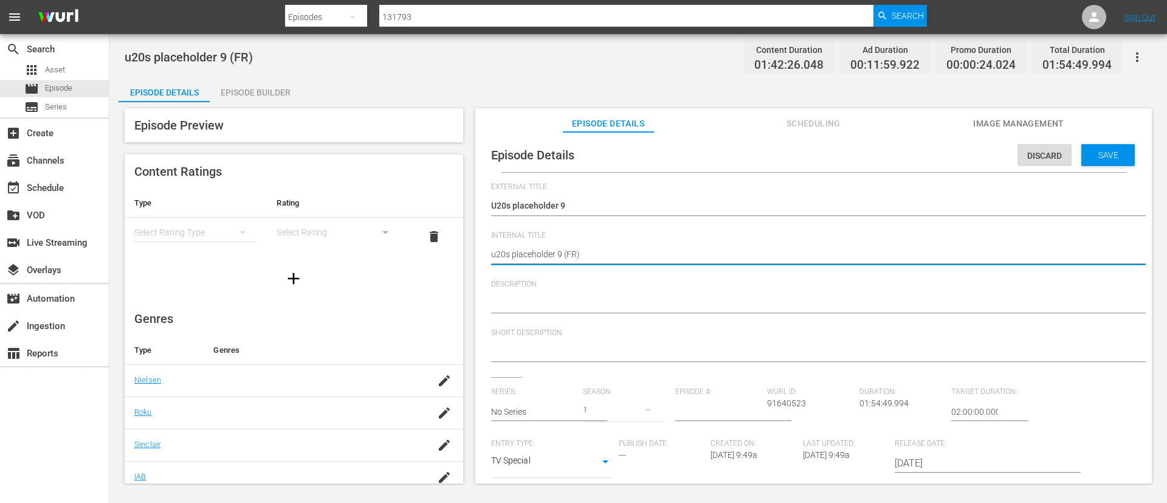
type textarea "u20s placeholder 9 (I)"
type textarea "u20s placeholder 9 (IT)"
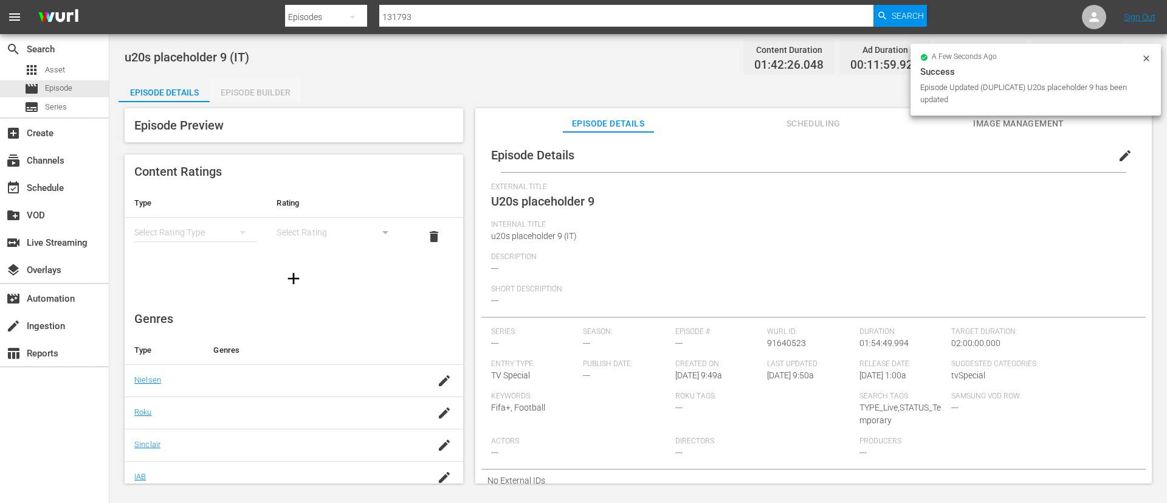
click at [255, 99] on div "Episode Builder" at bounding box center [255, 92] width 91 height 29
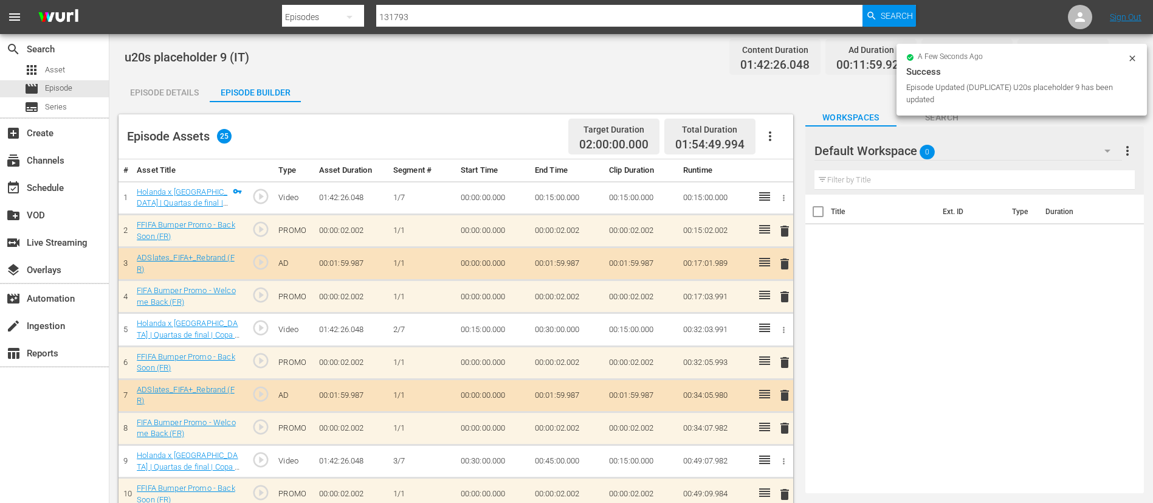
click at [777, 133] on button "button" at bounding box center [769, 136] width 29 height 29
click at [787, 170] on div "Clear Ads" at bounding box center [806, 170] width 83 height 29
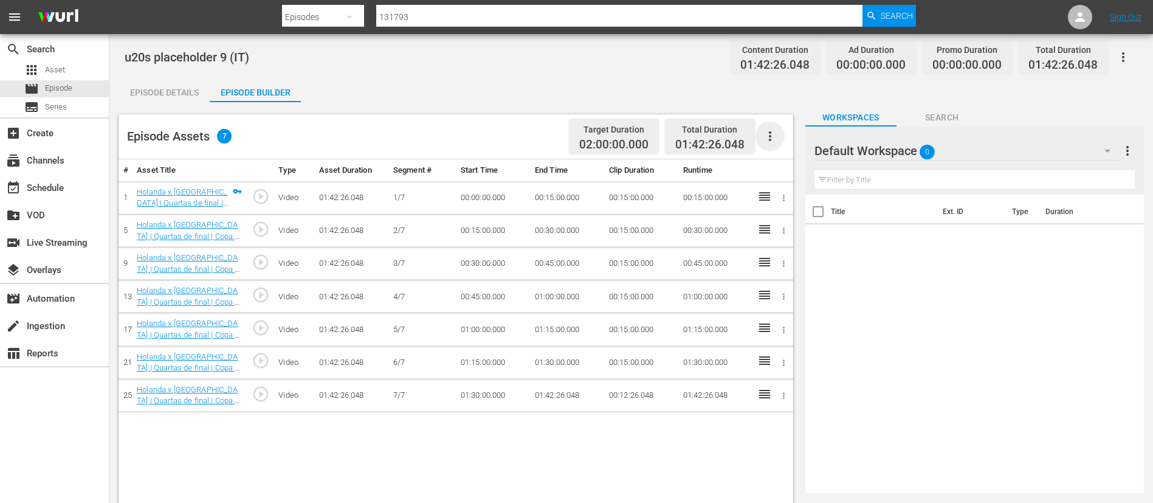
click at [772, 138] on icon "button" at bounding box center [770, 136] width 15 height 15
click at [775, 139] on div "Fill with Ads" at bounding box center [806, 140] width 83 height 29
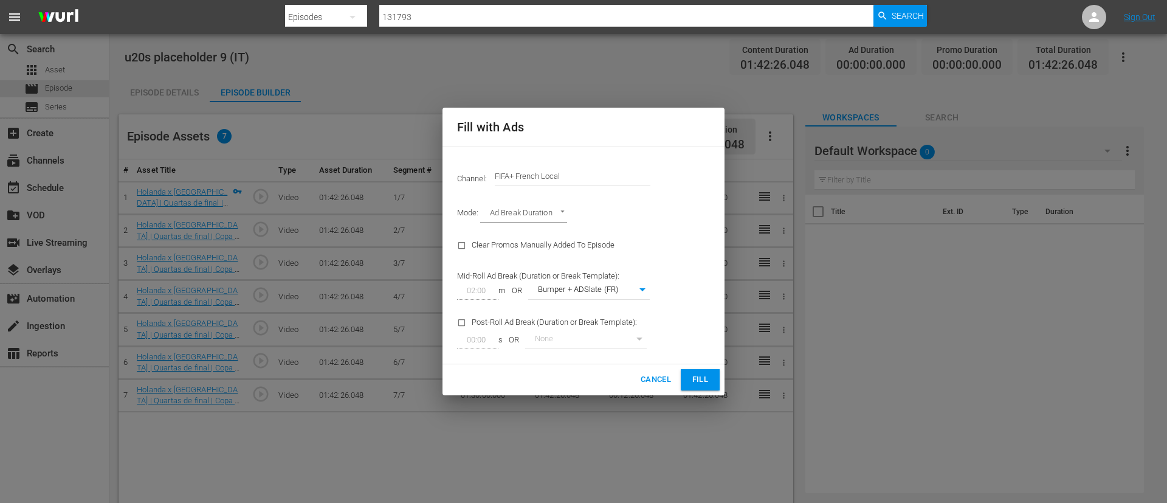
click at [575, 181] on input "FIFA+ French Local" at bounding box center [573, 176] width 156 height 29
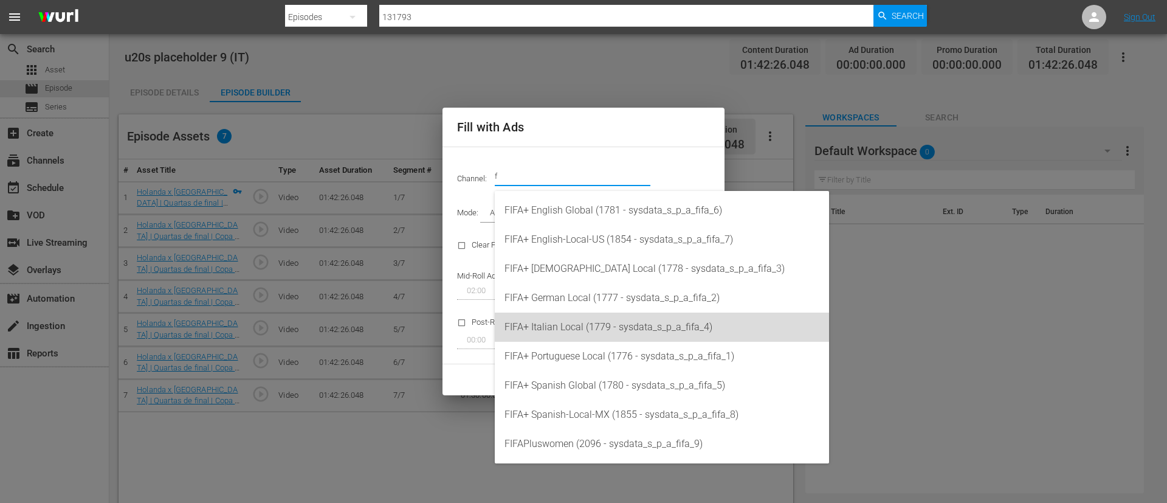
click at [586, 326] on div "FIFA+ Italian Local (1779 - sysdata_s_p_a_fifa_4)" at bounding box center [661, 326] width 315 height 29
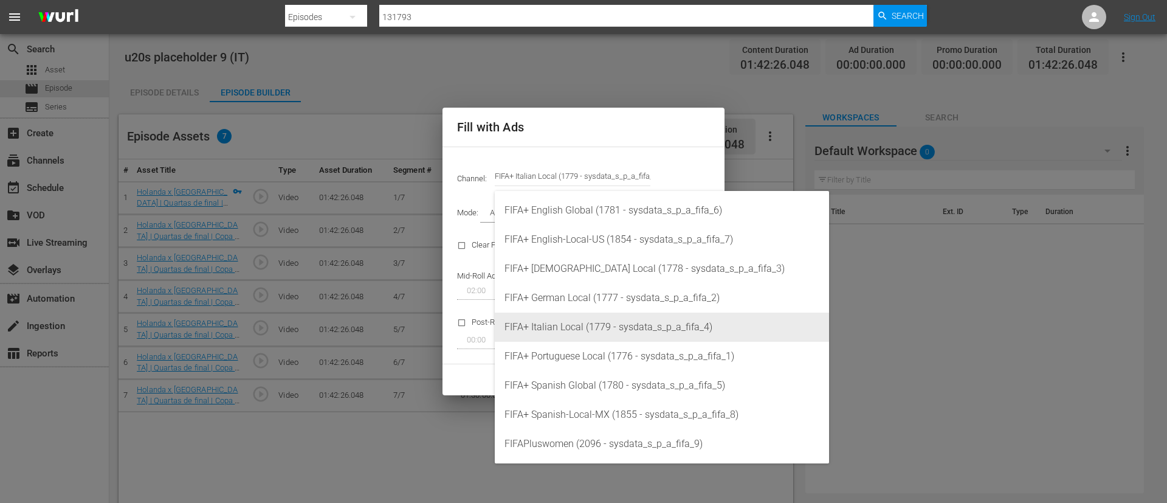
type input "FIFA+ Italian Local (1779)"
type input "341"
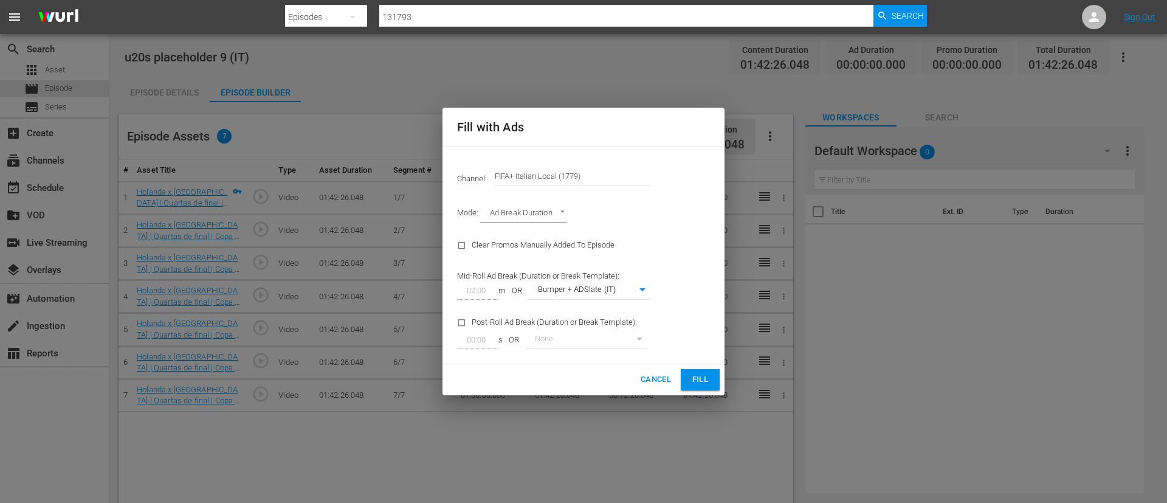
click at [695, 377] on span "Fill" at bounding box center [699, 380] width 19 height 14
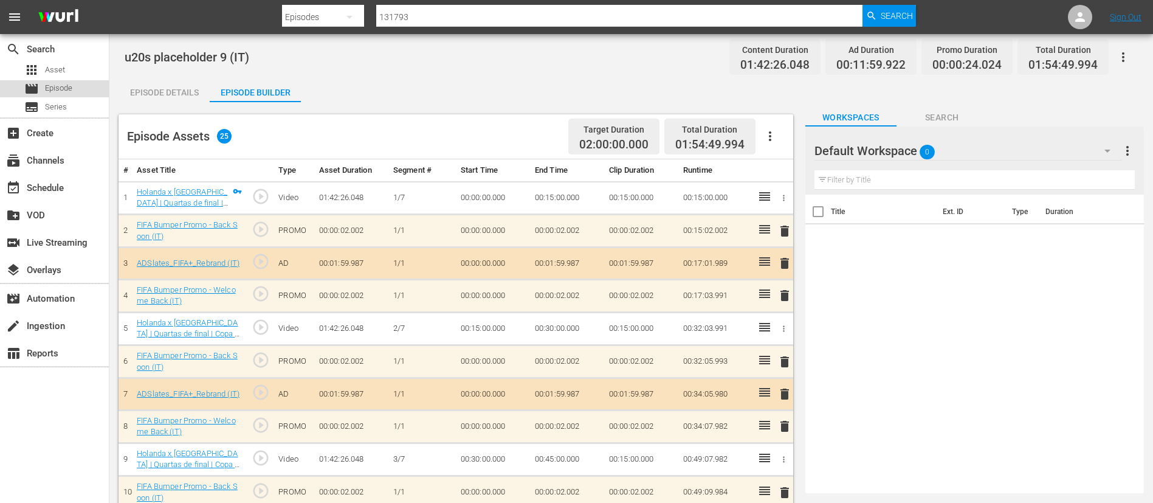
click at [88, 83] on div "movie Episode" at bounding box center [54, 88] width 109 height 17
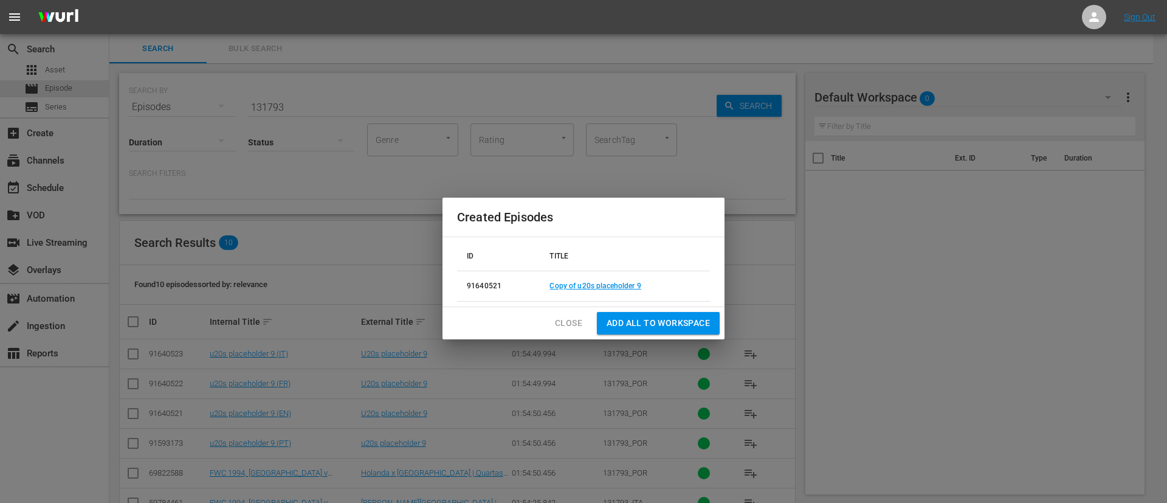
click at [575, 304] on div "ID TITLE 91640521 Copy of u20s placeholder 9" at bounding box center [583, 271] width 282 height 69
click at [568, 315] on span "Close" at bounding box center [568, 322] width 27 height 15
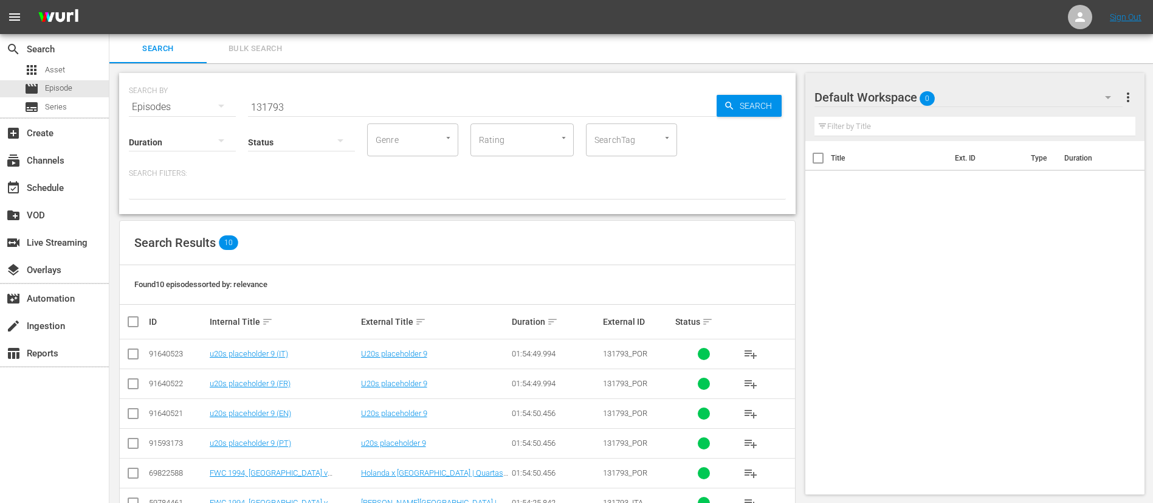
click at [449, 102] on input "131793" at bounding box center [482, 106] width 469 height 29
paste input "858"
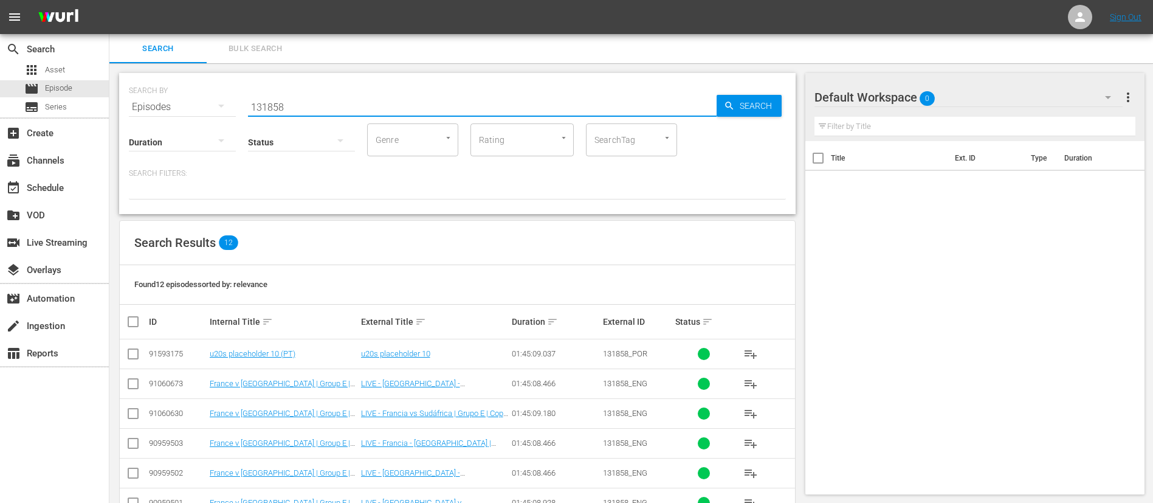
type input "131858"
click at [136, 361] on input "checkbox" at bounding box center [133, 356] width 15 height 15
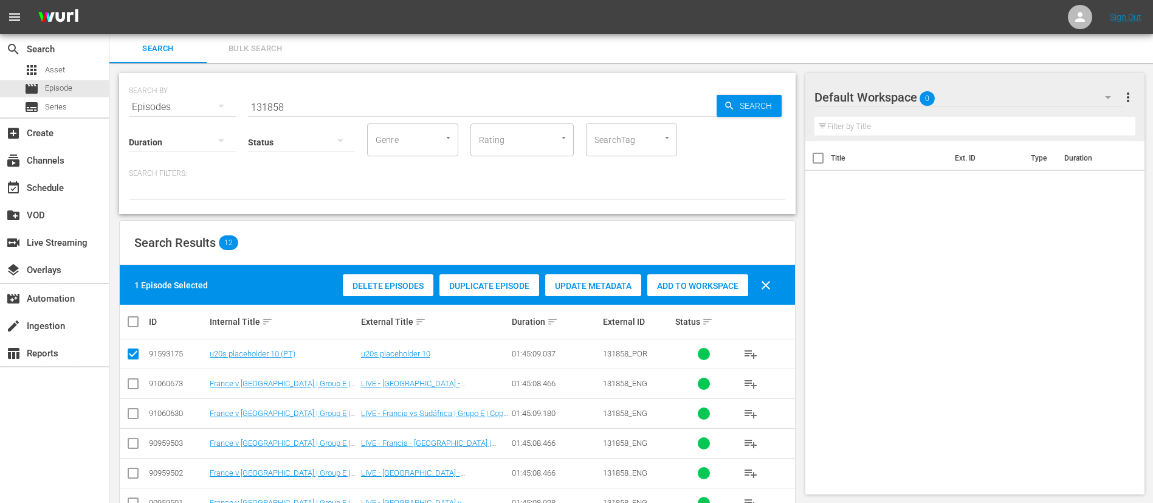
click at [467, 286] on span "Duplicate Episode" at bounding box center [489, 286] width 100 height 10
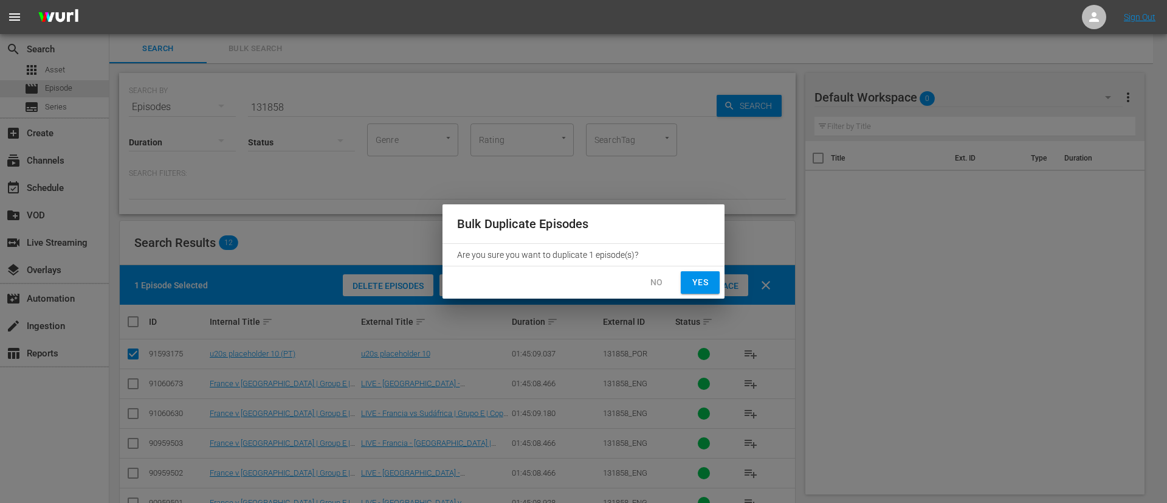
click at [695, 280] on span "Yes" at bounding box center [699, 282] width 19 height 15
checkbox input "false"
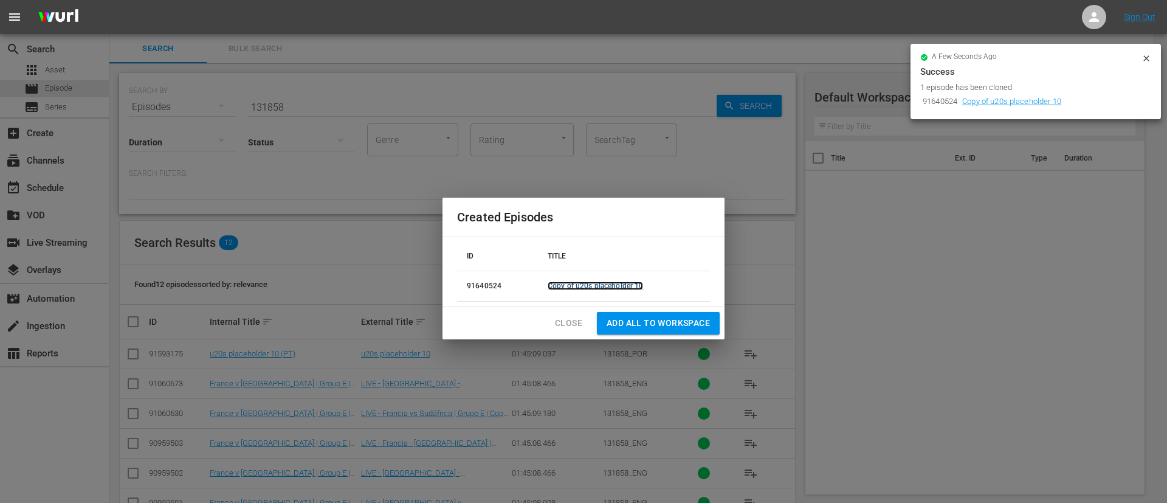
click at [632, 289] on link "Copy of u20s placeholder 10" at bounding box center [595, 285] width 95 height 9
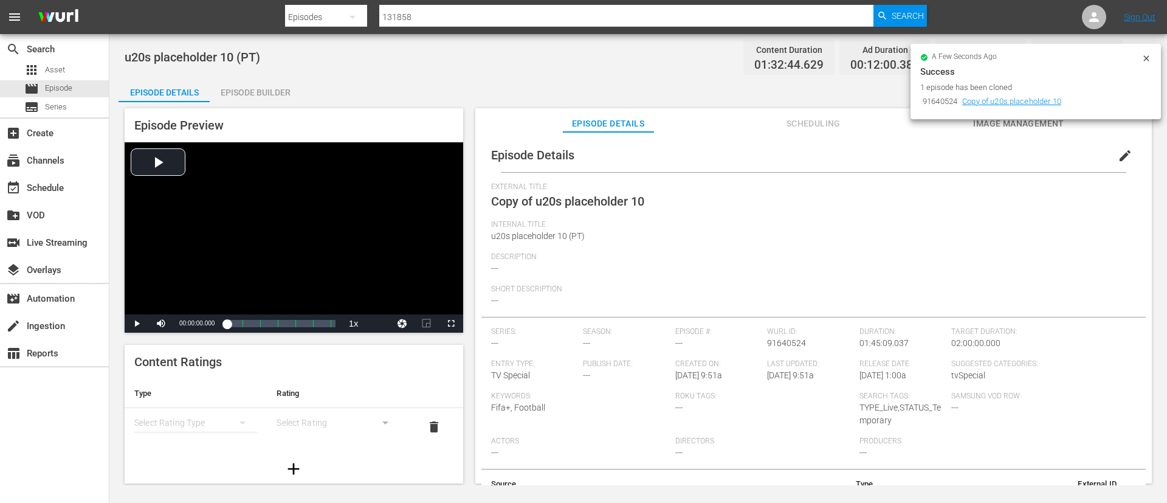
click at [1126, 149] on button "edit" at bounding box center [1124, 155] width 29 height 29
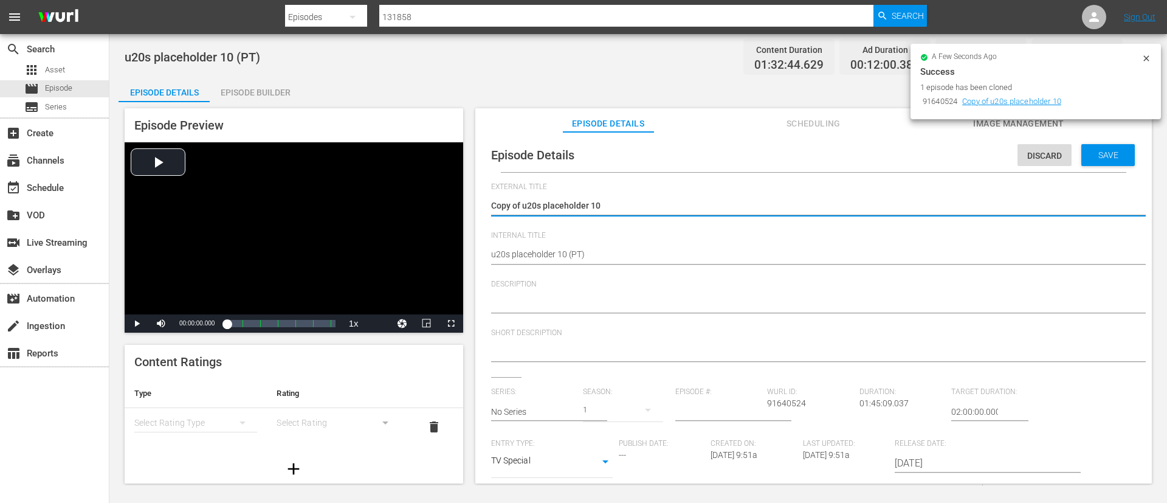
click at [532, 206] on textarea "Copy of u20s placeholder 10" at bounding box center [810, 206] width 639 height 15
type textarea "U20s placeholder 10"
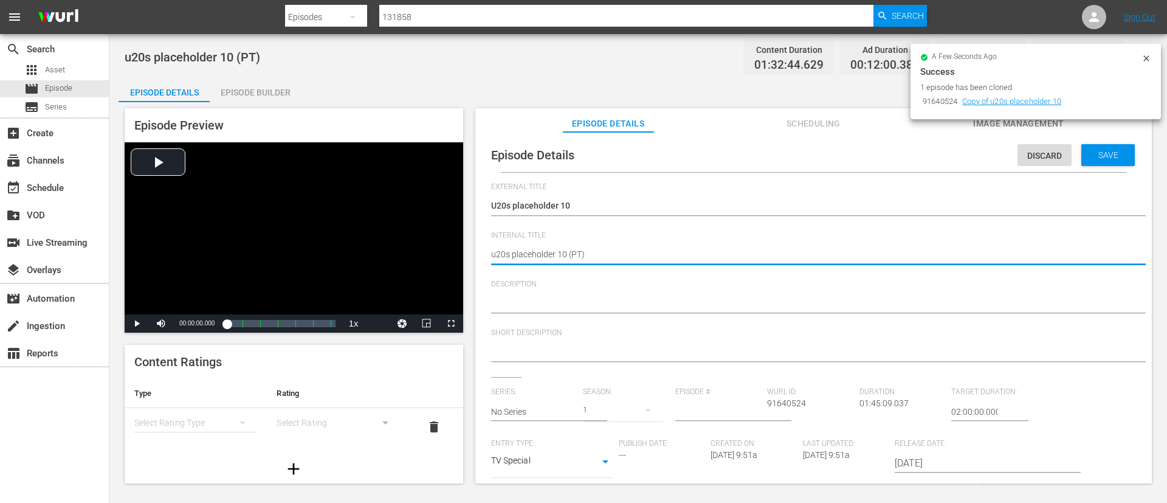
type textarea "u20s placeholder 10 (E)"
type textarea "u20s placeholder 10 (EN)"
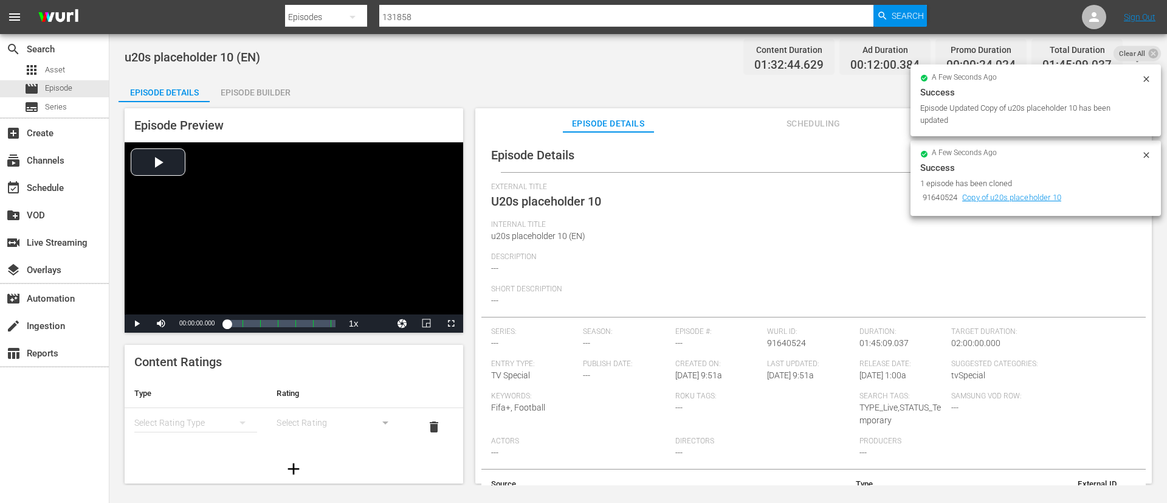
click at [220, 81] on div "Episode Builder" at bounding box center [255, 92] width 91 height 29
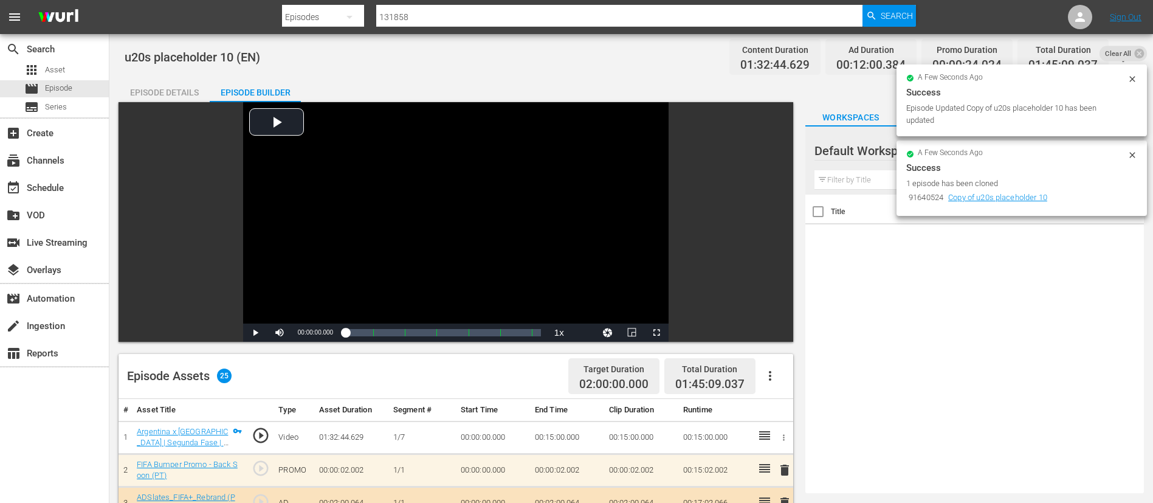
click at [771, 377] on icon "button" at bounding box center [770, 375] width 15 height 15
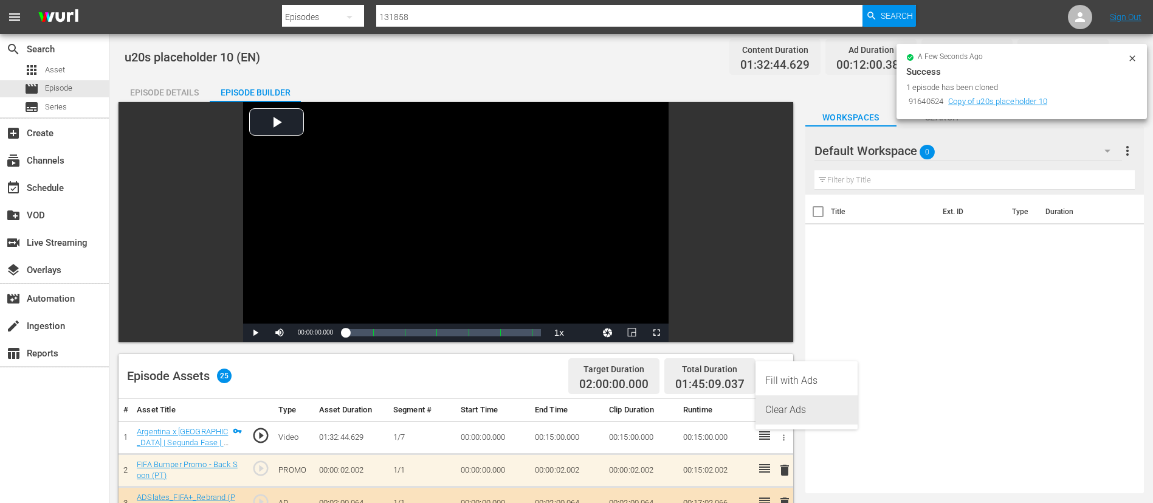
click at [796, 408] on div "Clear Ads" at bounding box center [806, 409] width 83 height 29
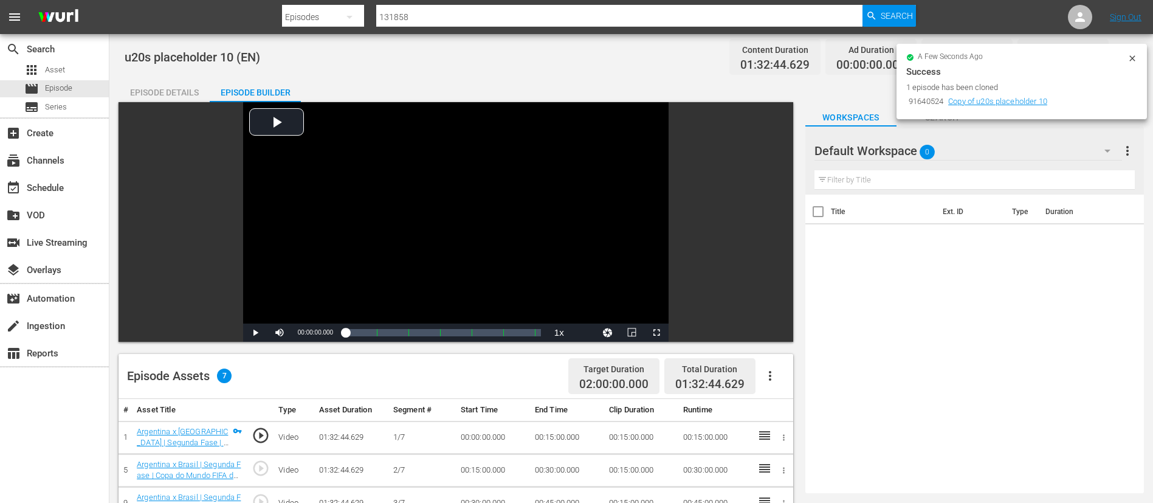
click at [776, 375] on icon "button" at bounding box center [770, 375] width 15 height 15
click at [789, 375] on div "Fill with Ads" at bounding box center [806, 380] width 83 height 29
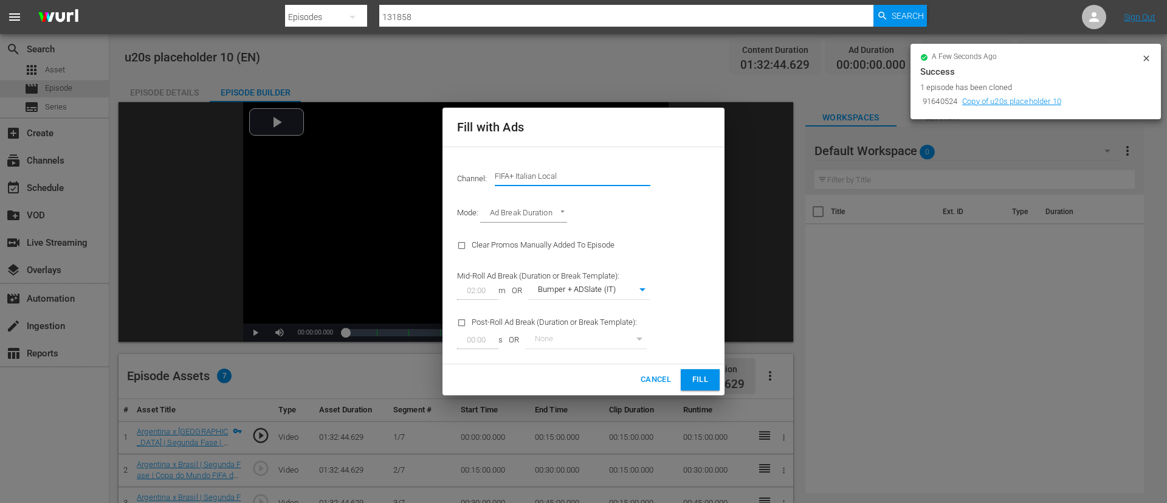
click at [577, 174] on input "FIFA+ Italian Local" at bounding box center [573, 176] width 156 height 29
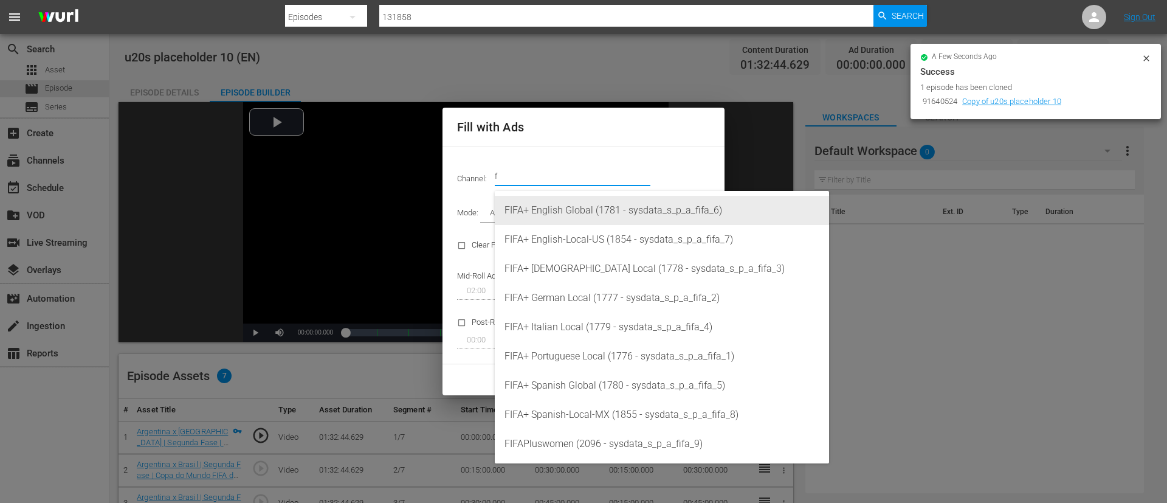
click at [593, 206] on div "FIFA+ English Global (1781 - sysdata_s_p_a_fifa_6)" at bounding box center [661, 210] width 315 height 29
click at [593, 207] on div "FIFA+ English Global (1781 - sysdata_s_p_a_fifa_6)" at bounding box center [661, 210] width 315 height 29
type input "FIFA+ English Global (1781)"
type input "340"
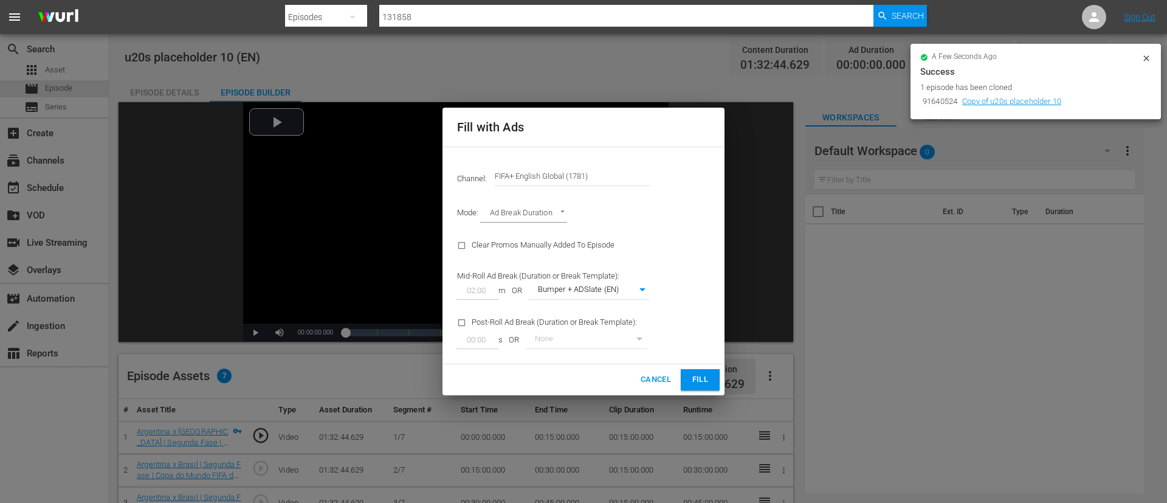
click at [693, 379] on span "Fill" at bounding box center [699, 380] width 19 height 14
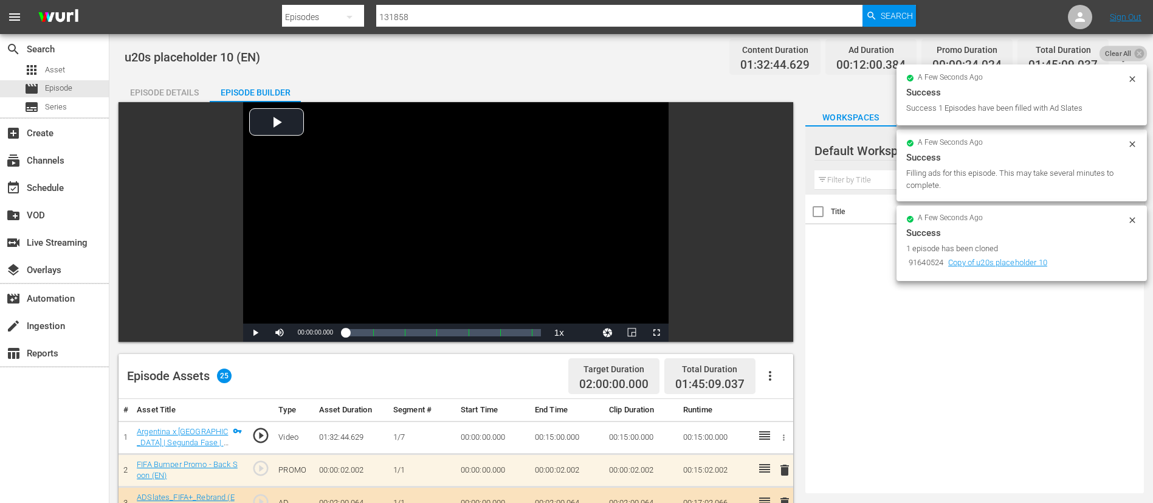
click at [1123, 58] on span "Clear All" at bounding box center [1118, 54] width 38 height 16
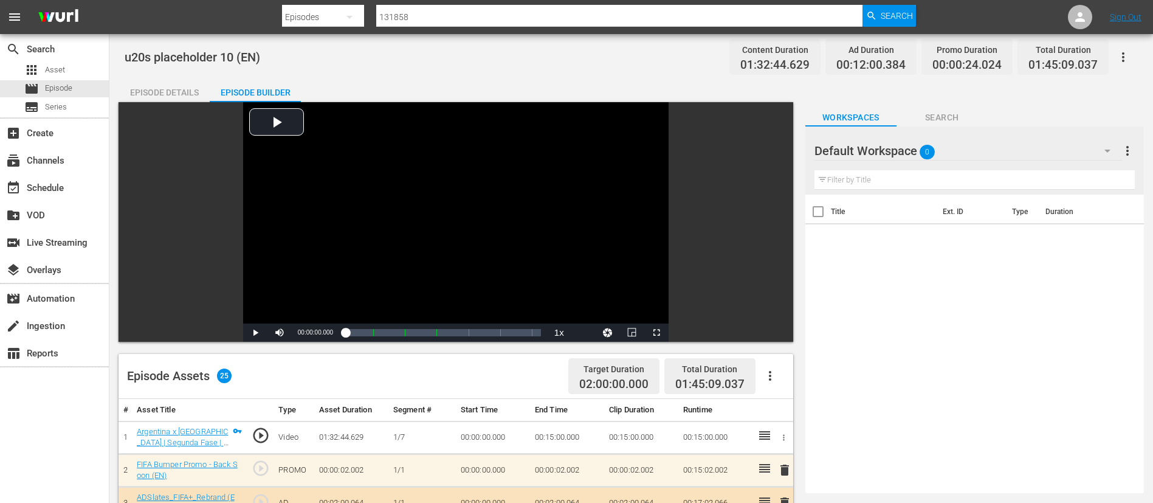
click at [1123, 58] on icon "button" at bounding box center [1123, 57] width 15 height 15
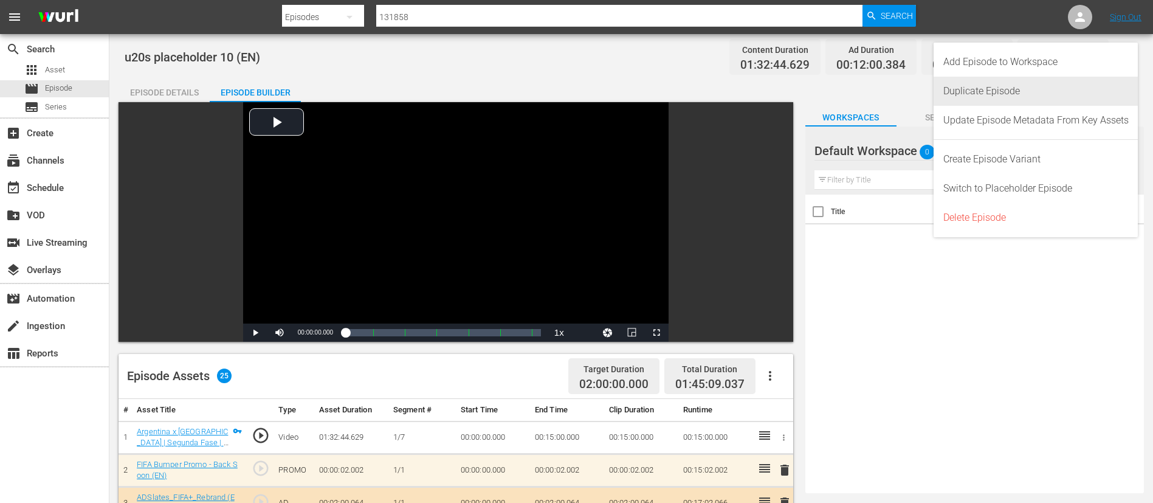
click at [1045, 83] on div "Duplicate Episode" at bounding box center [1035, 91] width 185 height 29
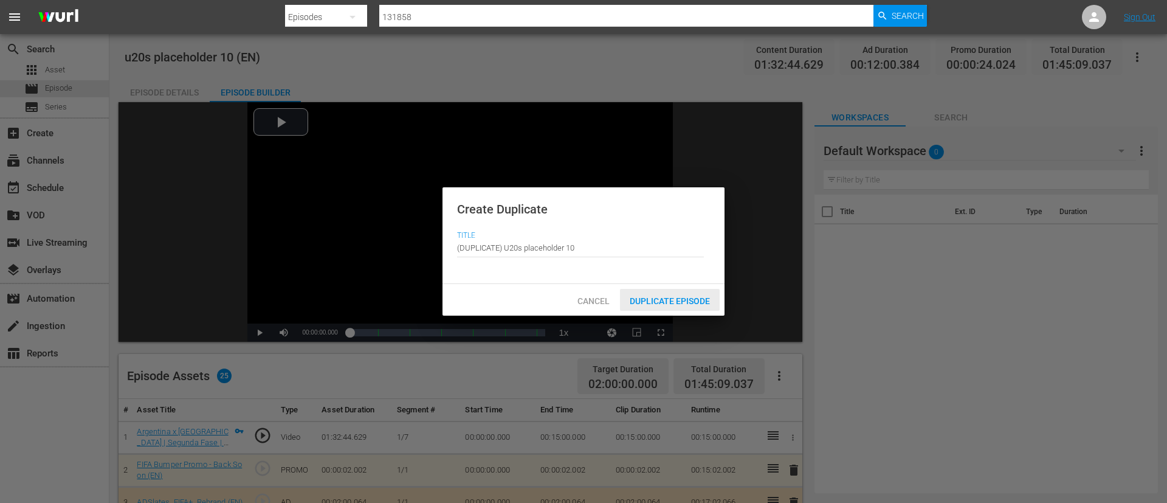
click at [653, 303] on span "Duplicate Episode" at bounding box center [670, 301] width 100 height 10
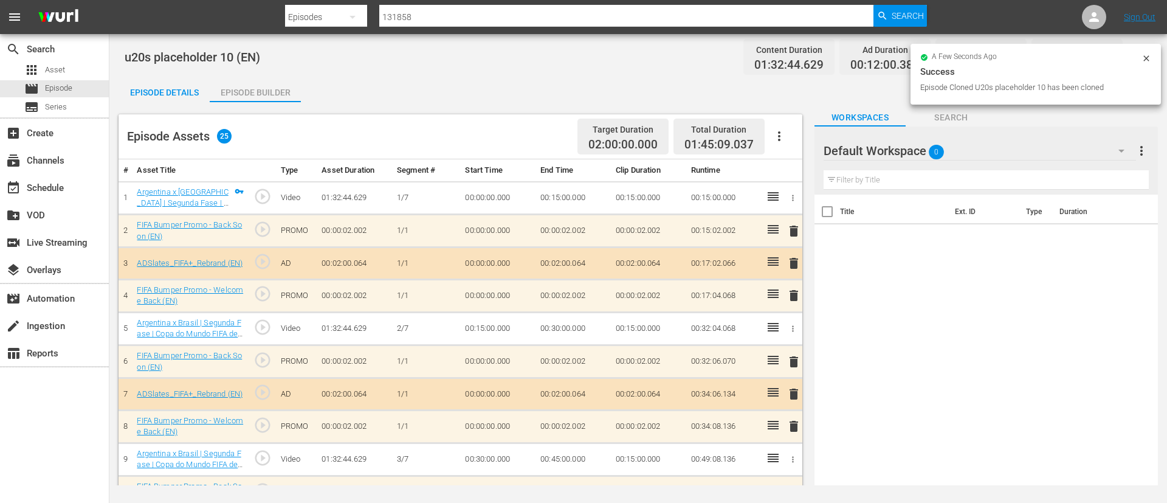
click at [791, 134] on button "button" at bounding box center [779, 136] width 29 height 29
click at [792, 167] on div "Clear Ads" at bounding box center [815, 170] width 83 height 29
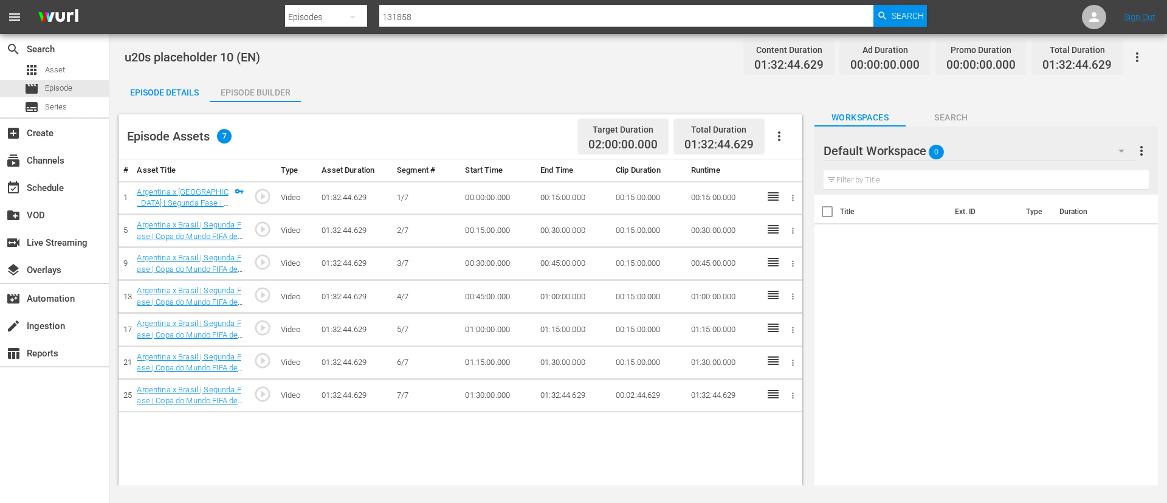
click at [783, 136] on icon "button" at bounding box center [779, 136] width 15 height 15
click at [783, 136] on div "Fill with Ads" at bounding box center [815, 140] width 83 height 29
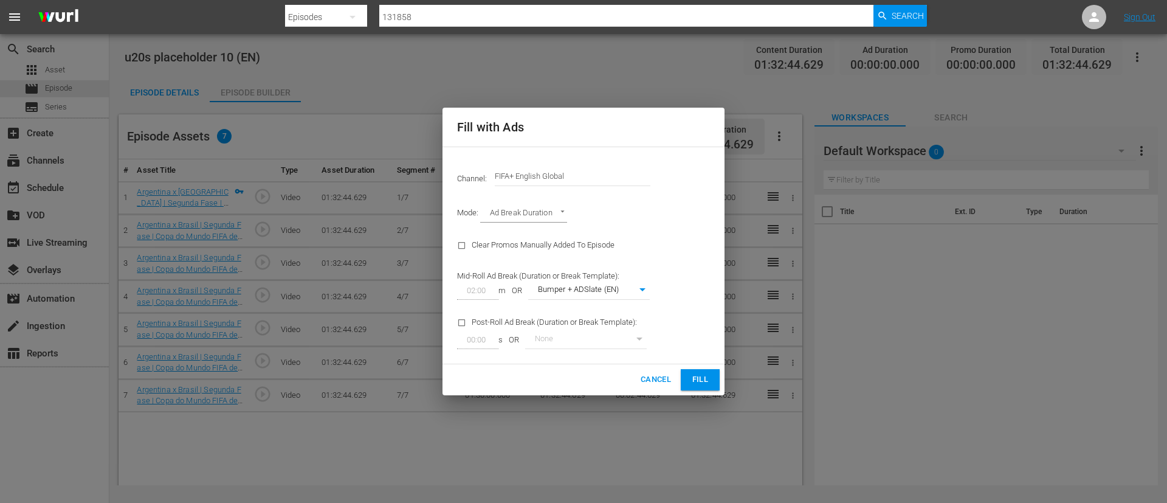
click at [588, 182] on input "FIFA+ English Global" at bounding box center [573, 176] width 156 height 29
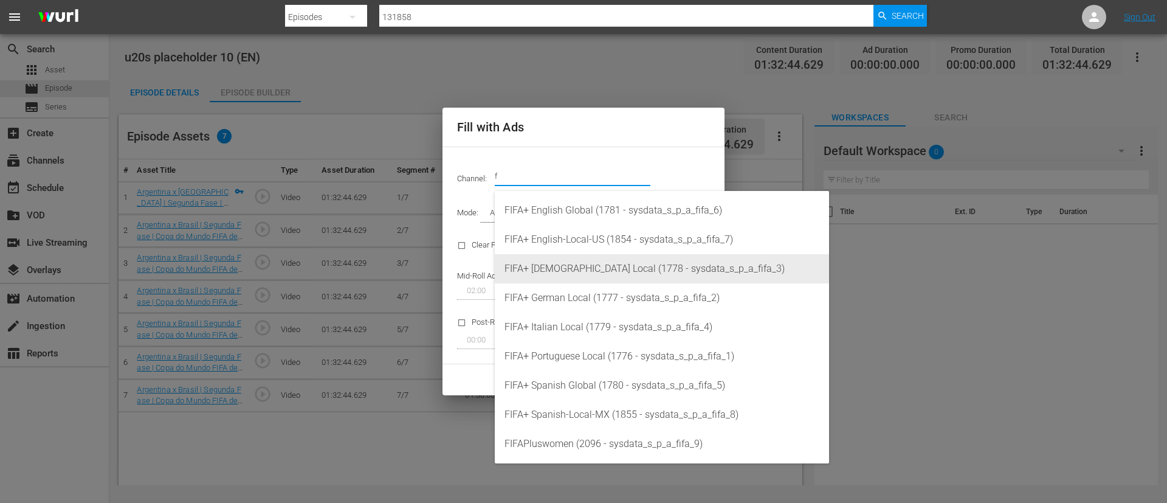
click at [605, 278] on div "FIFA+ French Local (1778 - sysdata_s_p_a_fifa_3)" at bounding box center [661, 268] width 315 height 29
type input "FIFA+ French Local (1778)"
type input "342"
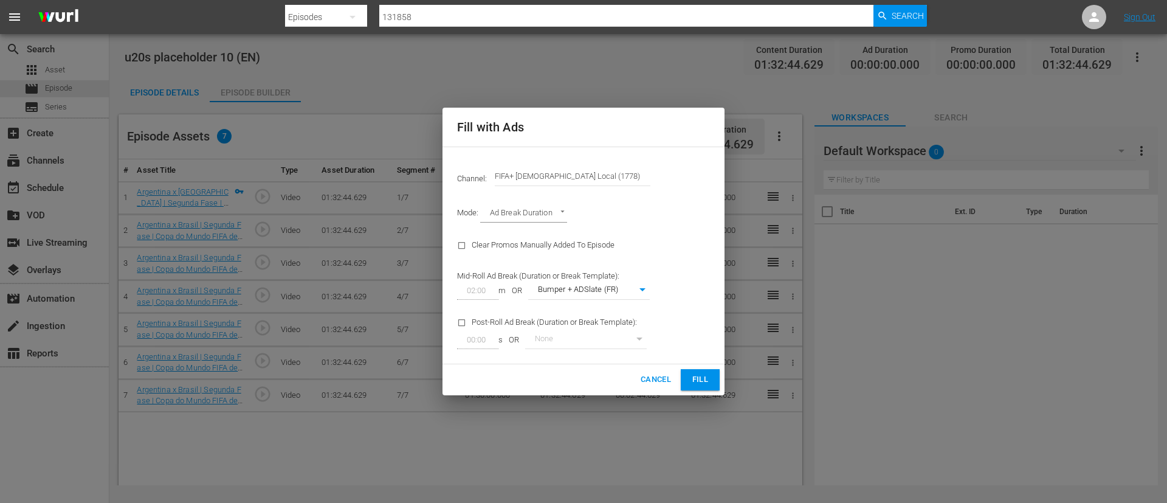
click at [705, 378] on span "Fill" at bounding box center [699, 380] width 19 height 14
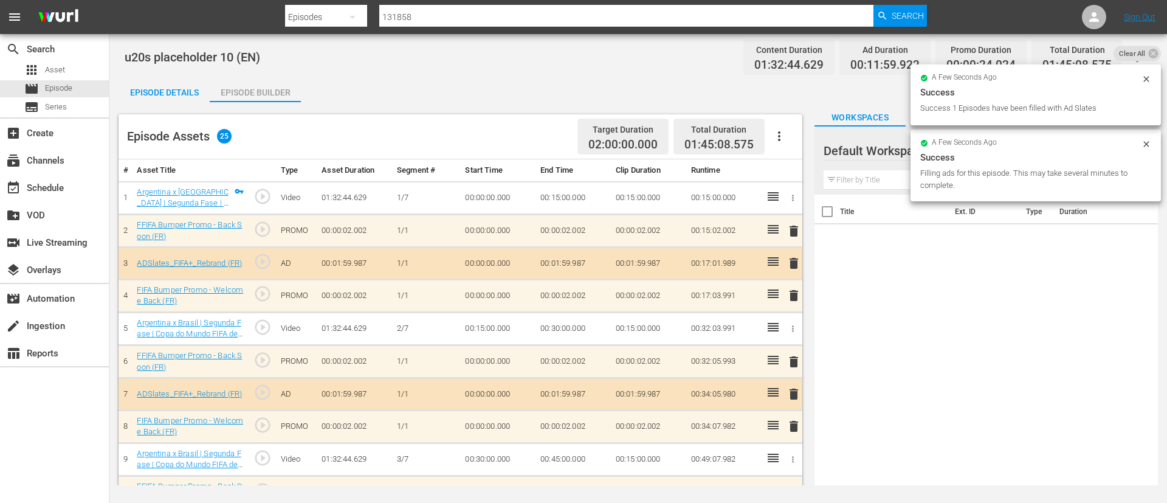
click at [183, 91] on div "Episode Details" at bounding box center [164, 92] width 91 height 29
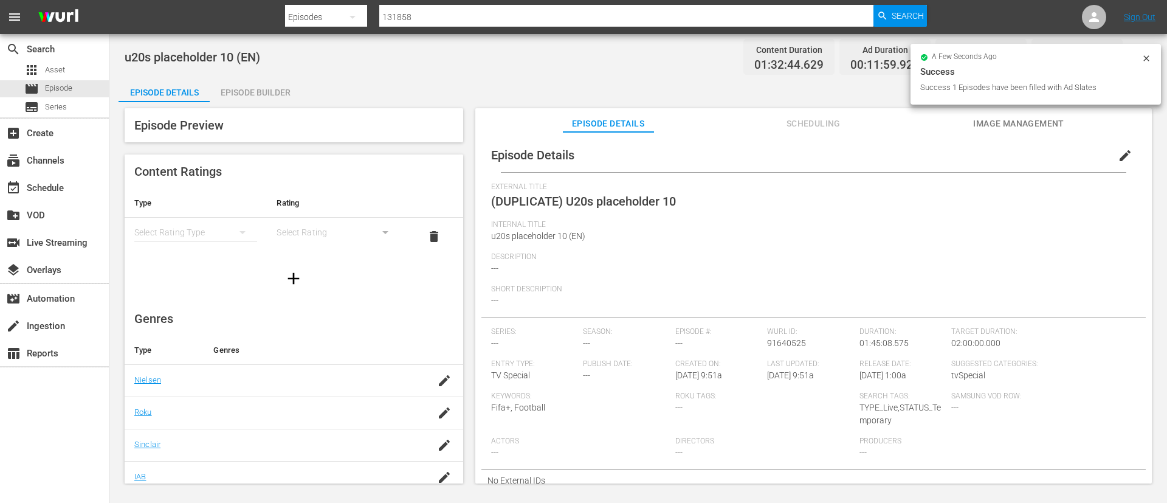
click at [1123, 158] on span "edit" at bounding box center [1125, 155] width 15 height 15
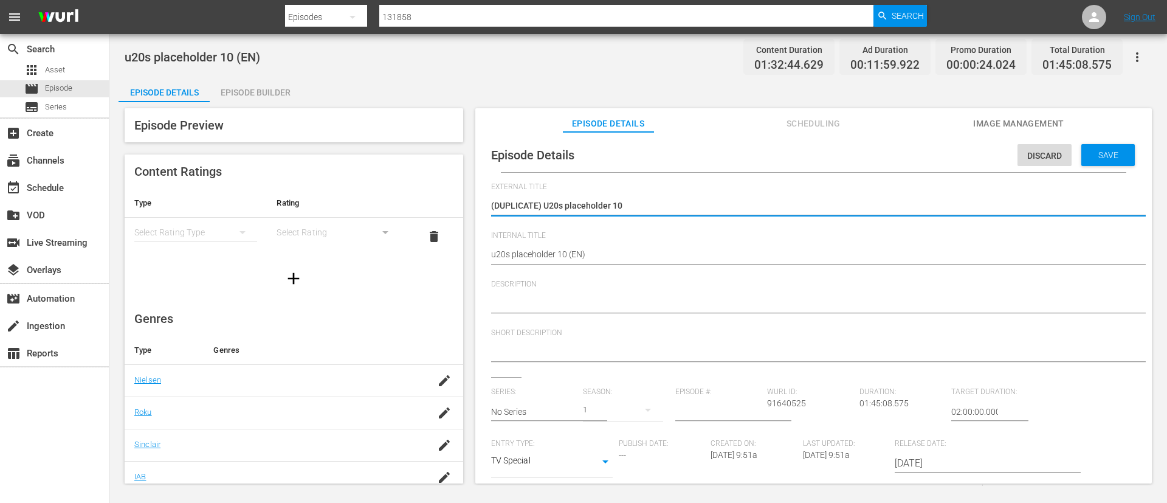
click at [549, 204] on textarea "(DUPLICATE) U20s placeholder 10" at bounding box center [810, 206] width 639 height 15
type textarea "U20s placeholder 10"
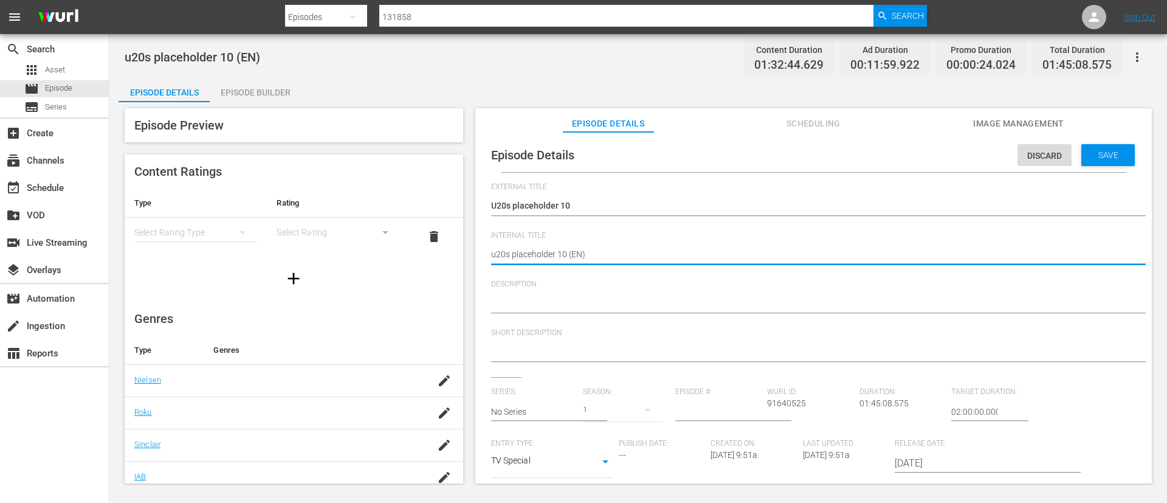
type textarea "u20s placeholder 10 (F)"
type textarea "u20s placeholder 10 (FR)"
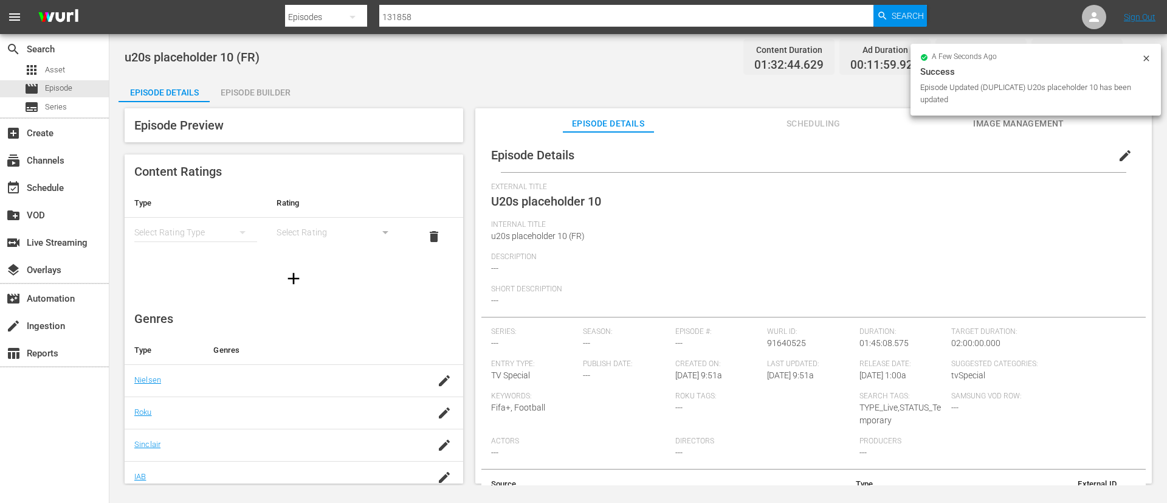
click at [1150, 61] on icon at bounding box center [1146, 58] width 10 height 10
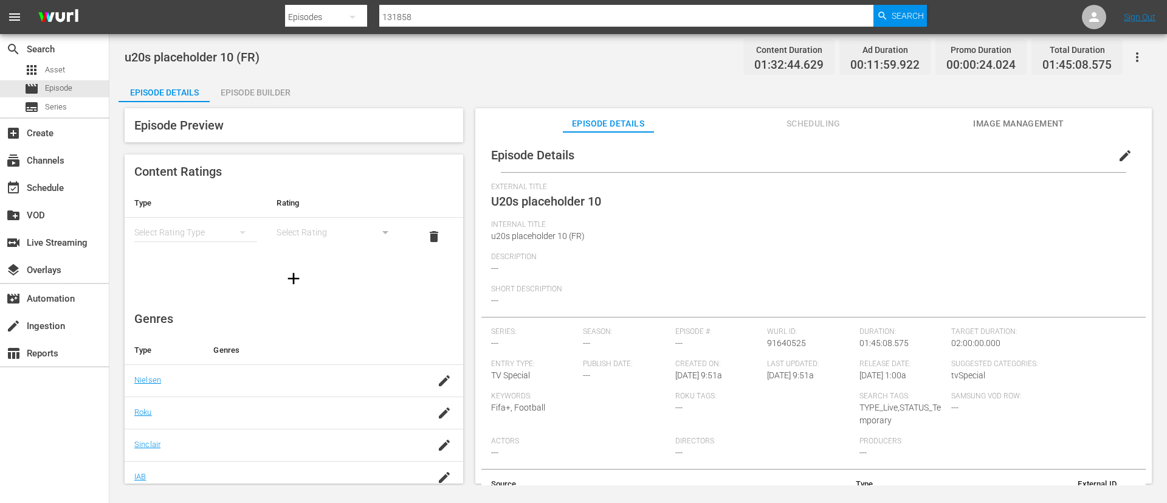
click at [1141, 61] on icon "button" at bounding box center [1137, 57] width 15 height 15
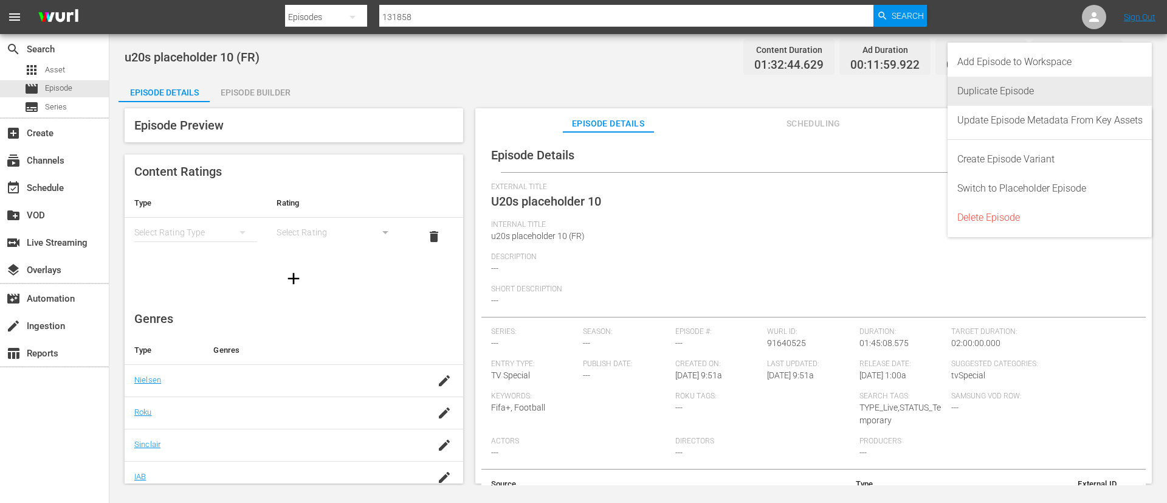
click at [1053, 90] on div "Duplicate Episode" at bounding box center [1049, 91] width 185 height 29
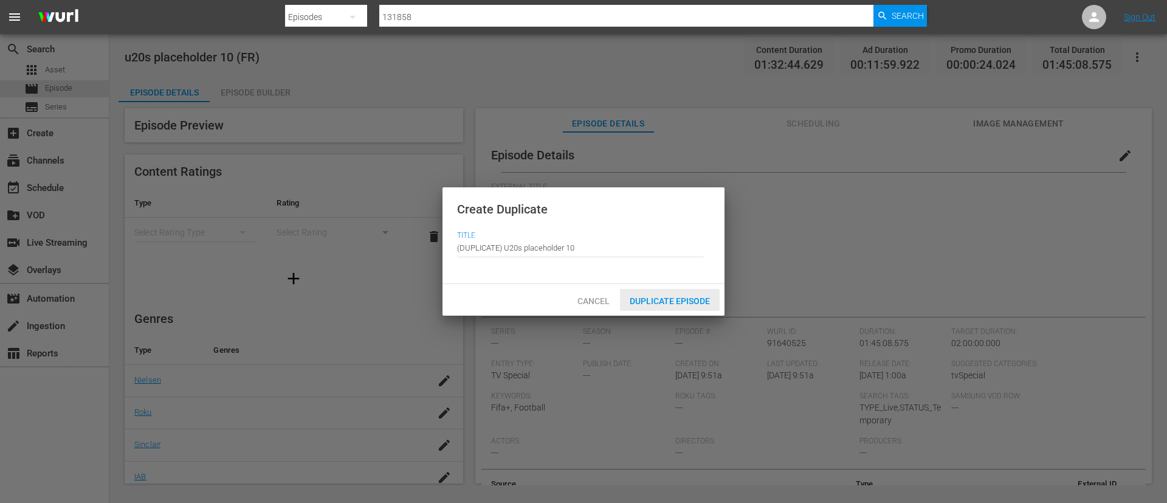
click at [639, 301] on span "Duplicate Episode" at bounding box center [670, 301] width 100 height 10
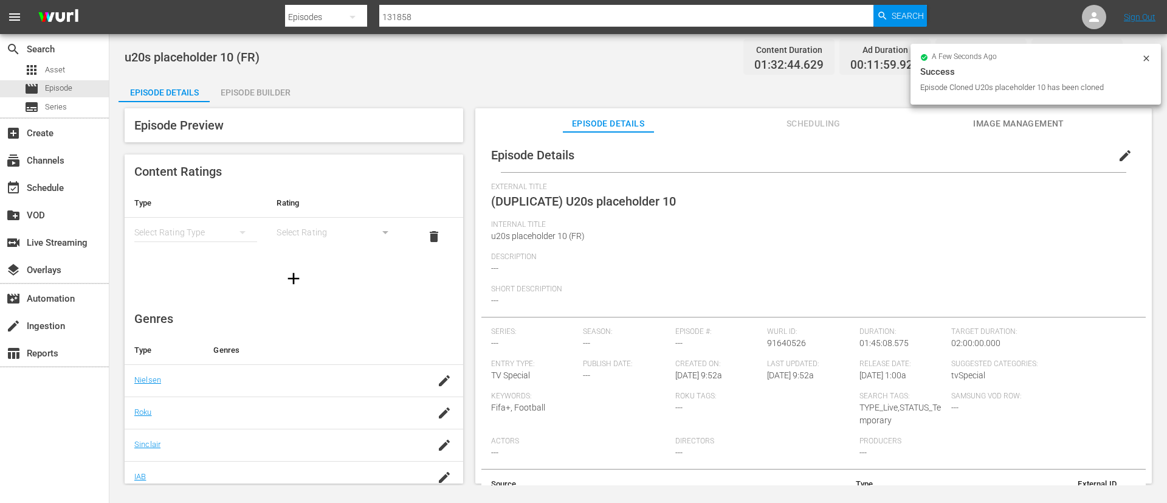
click at [1113, 168] on button "edit" at bounding box center [1124, 155] width 29 height 29
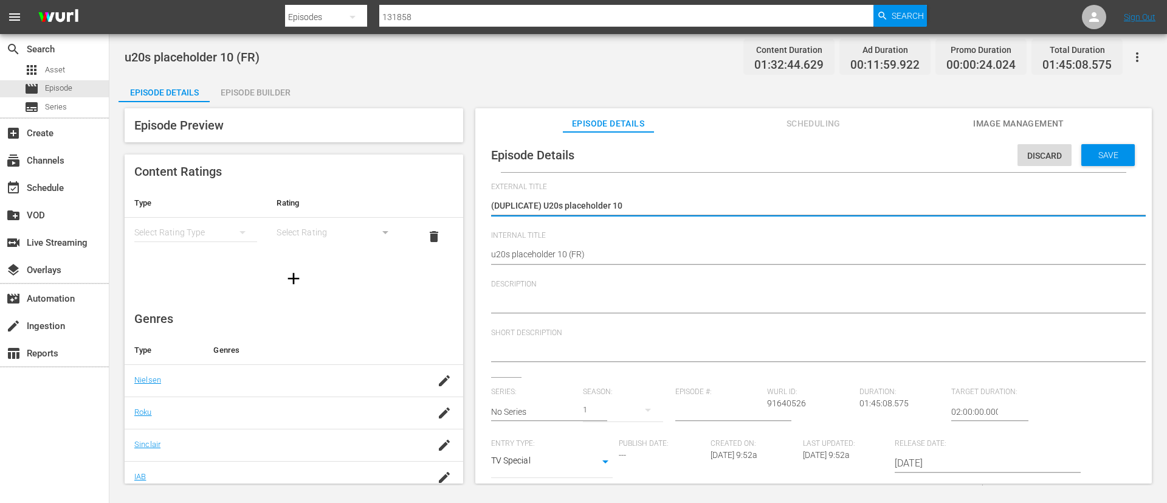
click at [538, 210] on textarea "(DUPLICATE) U20s placeholder 10" at bounding box center [810, 206] width 639 height 15
type textarea "U20s placeholder 10"
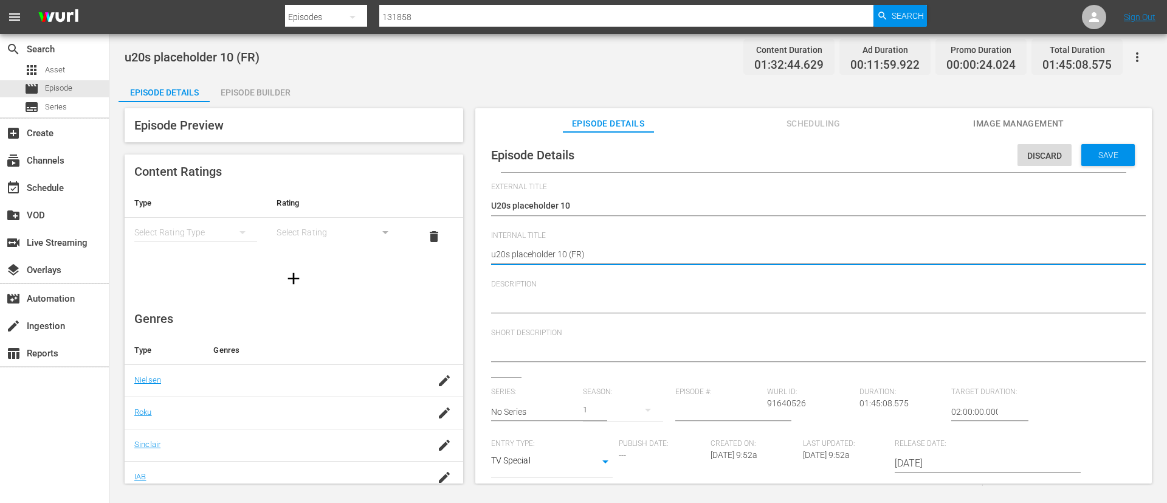
type textarea "u20s placeholder 10 (I)"
type textarea "u20s placeholder 10 (IT)"
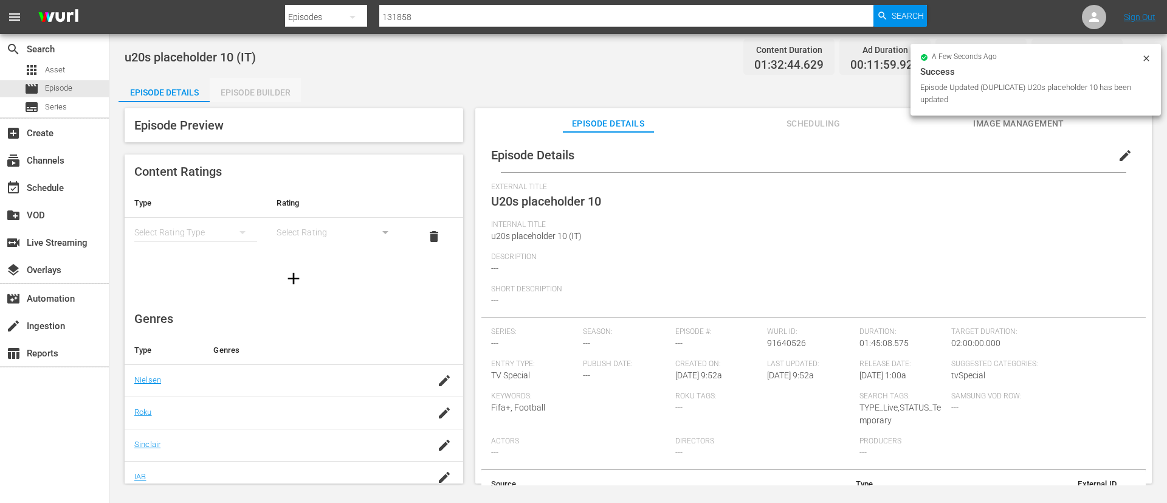
click at [290, 86] on div "Episode Builder" at bounding box center [255, 92] width 91 height 29
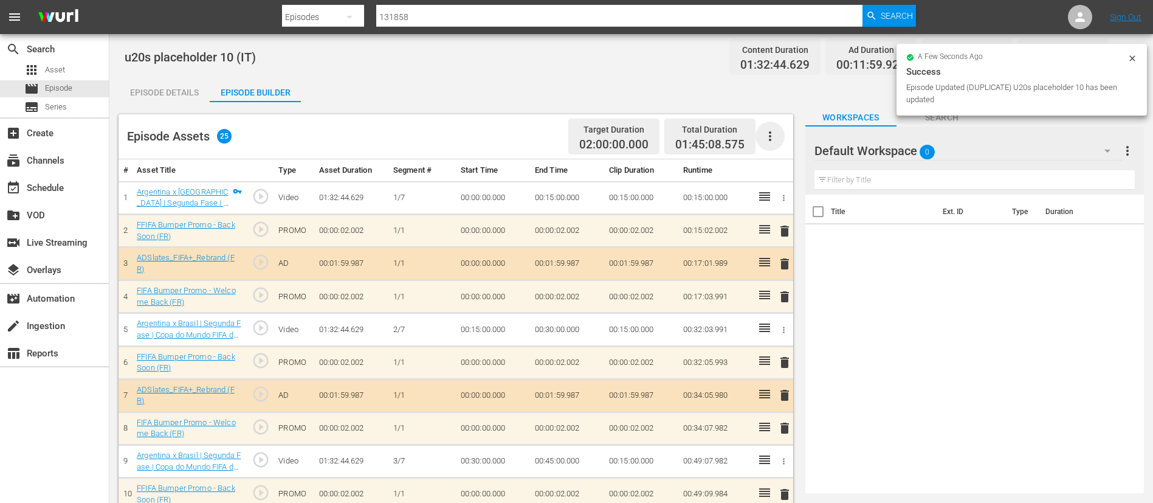
click at [769, 140] on icon "button" at bounding box center [770, 136] width 2 height 10
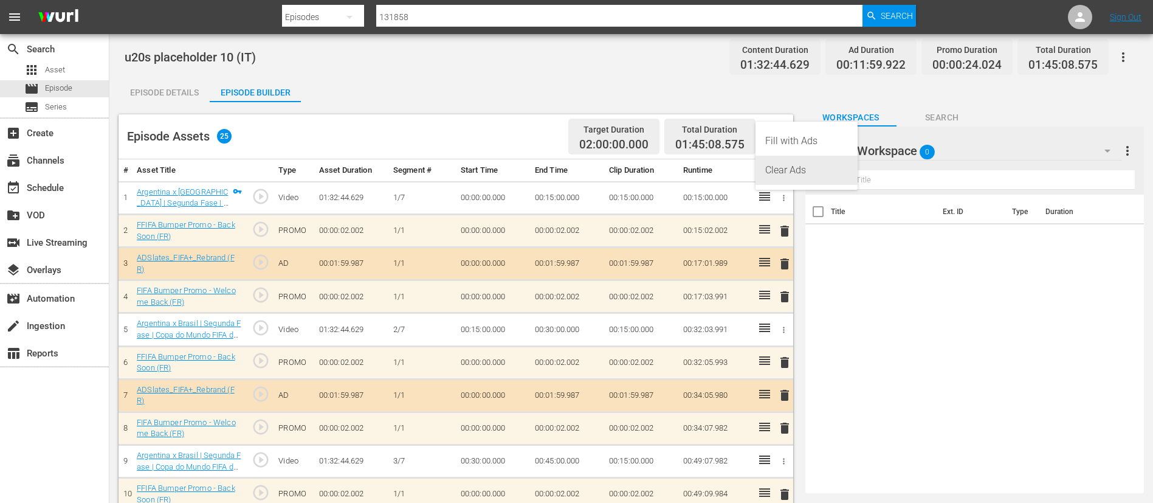
click at [782, 174] on div "Clear Ads" at bounding box center [806, 170] width 83 height 29
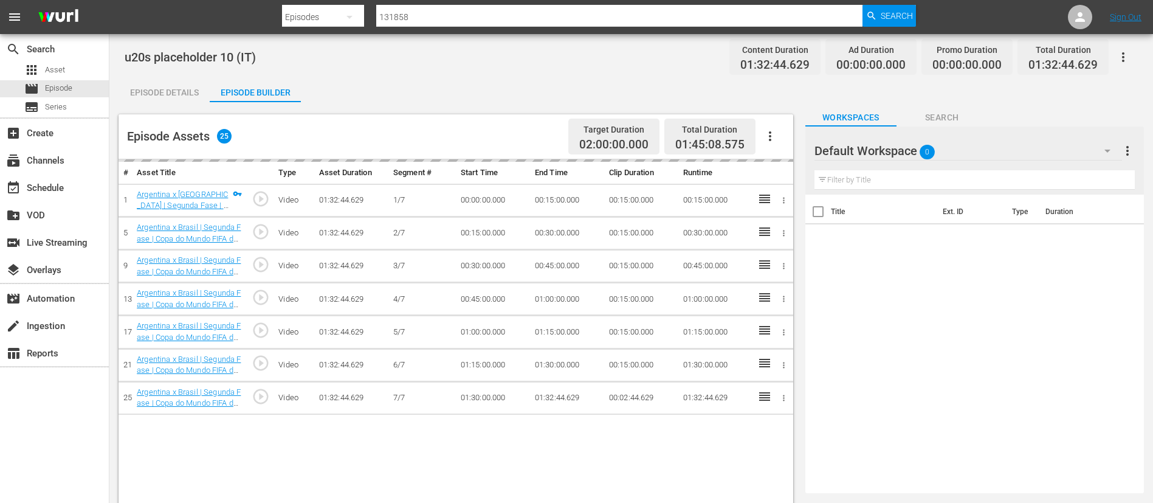
click at [779, 134] on button "button" at bounding box center [769, 136] width 29 height 29
click at [786, 136] on div "Fill with Ads" at bounding box center [806, 140] width 83 height 29
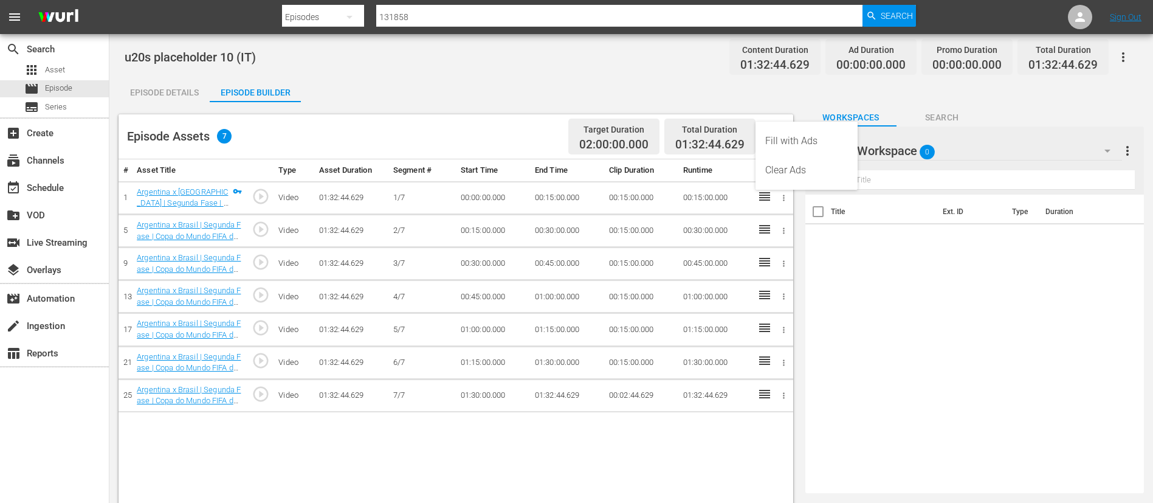
click at [777, 134] on div "Fill with Ads" at bounding box center [806, 140] width 83 height 29
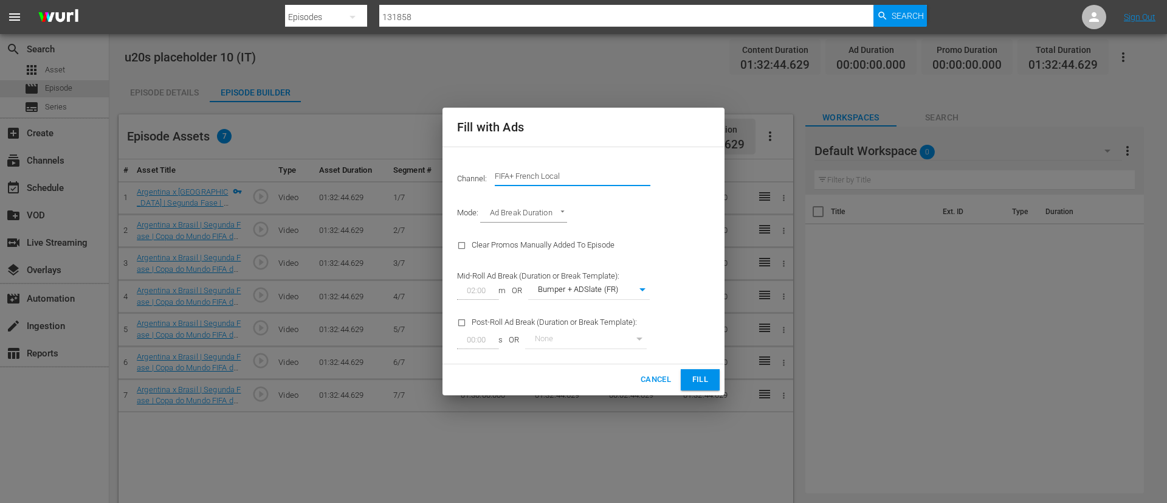
click at [539, 171] on input "FIFA+ French Local" at bounding box center [573, 176] width 156 height 29
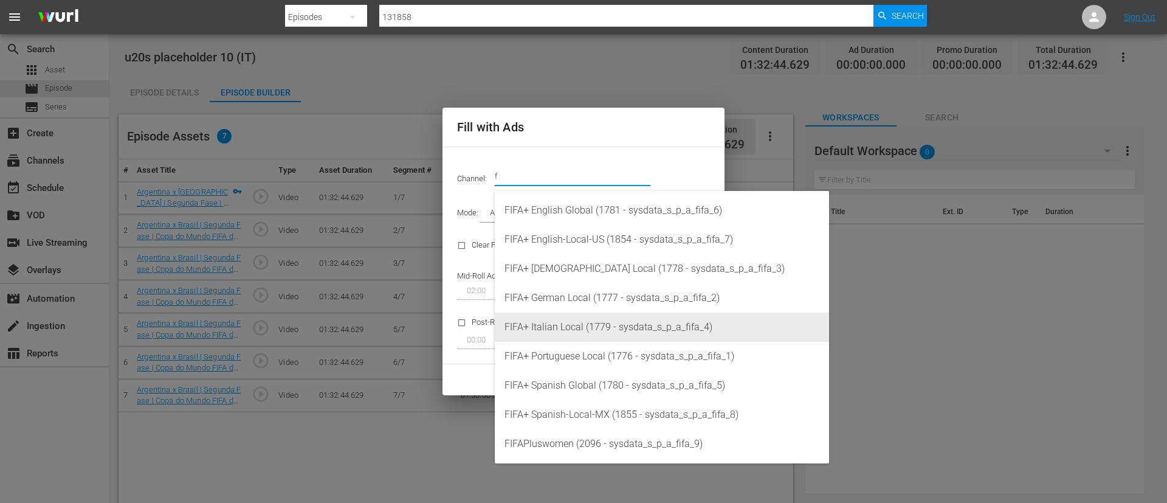
click at [611, 331] on div "FIFA+ Italian Local (1779 - sysdata_s_p_a_fifa_4)" at bounding box center [661, 326] width 315 height 29
type input "FIFA+ Italian Local (1779)"
type input "341"
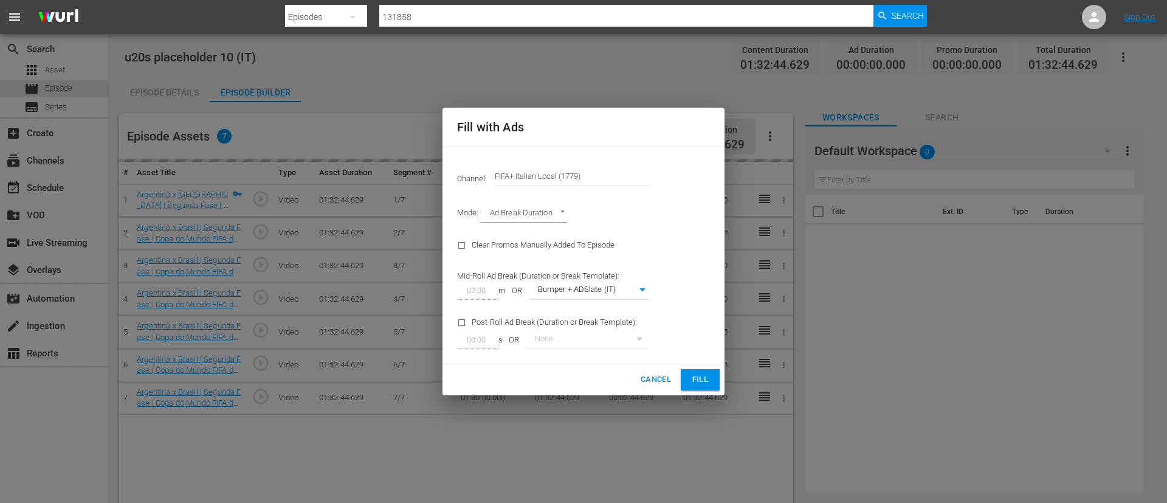
click at [701, 385] on span "Fill" at bounding box center [699, 380] width 19 height 14
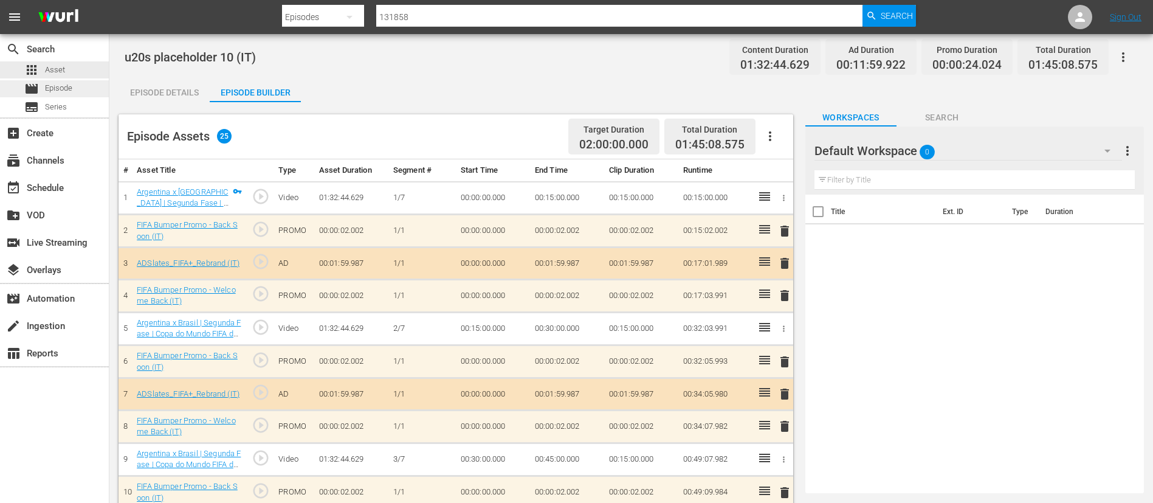
click at [83, 84] on div "movie Episode" at bounding box center [54, 88] width 109 height 17
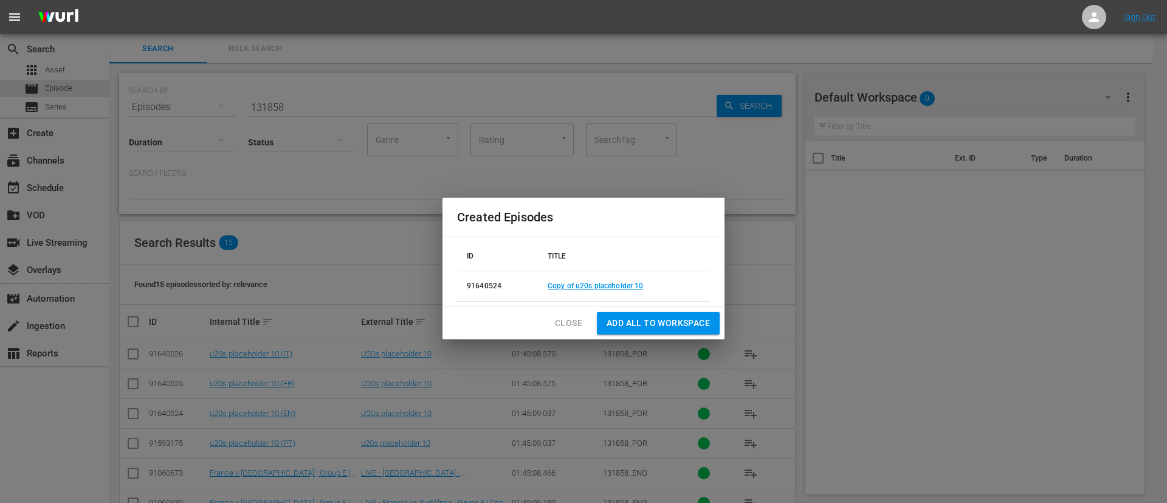
click at [575, 322] on span "Close" at bounding box center [568, 322] width 27 height 15
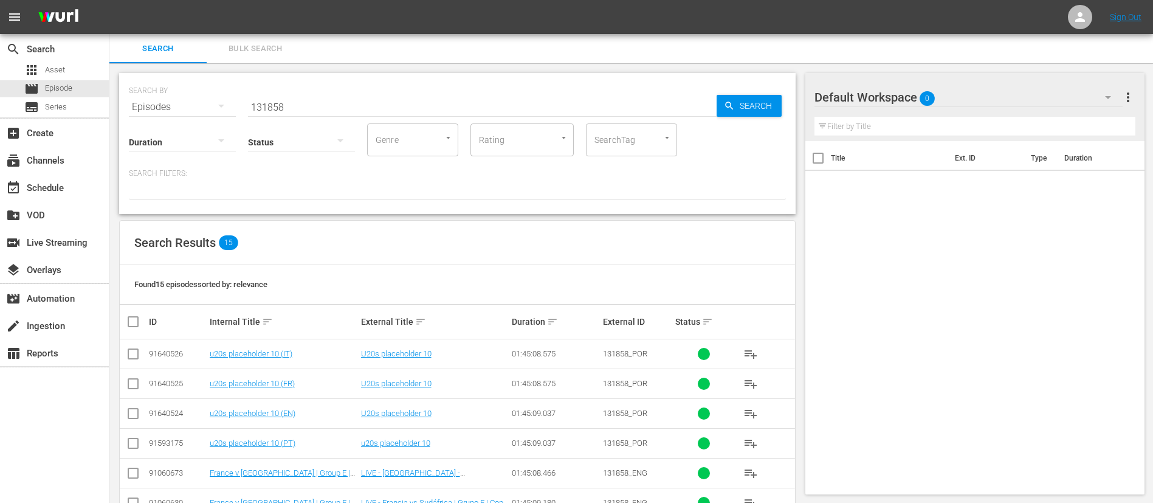
click at [426, 105] on input "131858" at bounding box center [482, 106] width 469 height 29
click at [425, 104] on input "131858" at bounding box center [482, 106] width 469 height 29
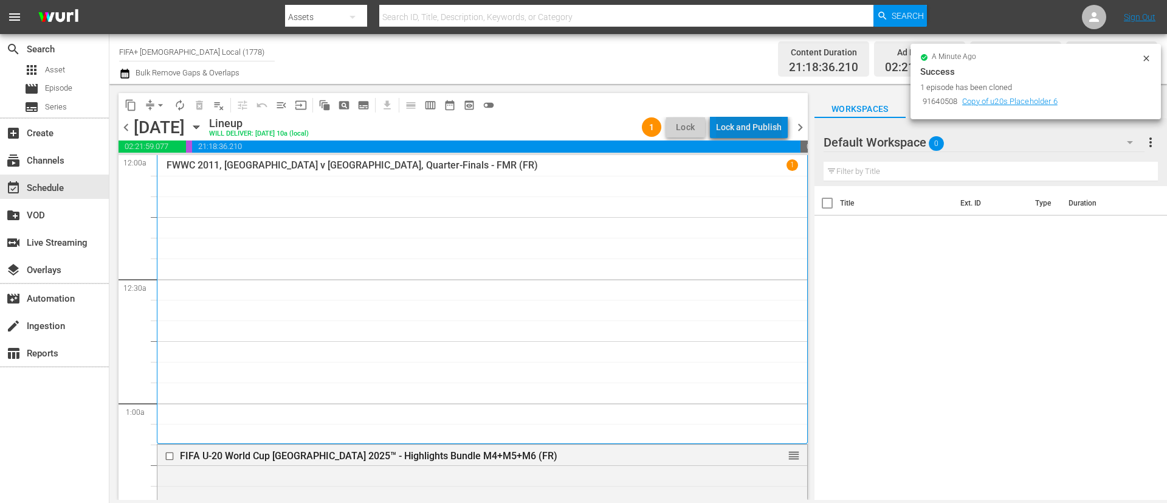
click at [777, 119] on div "Lock and Publish" at bounding box center [749, 127] width 66 height 22
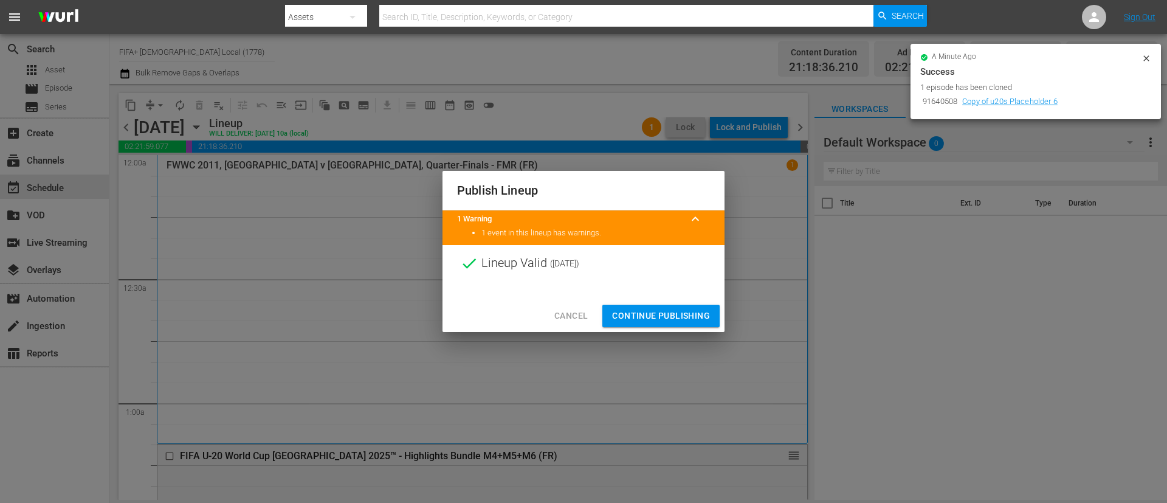
click at [656, 318] on span "Continue Publishing" at bounding box center [661, 315] width 98 height 15
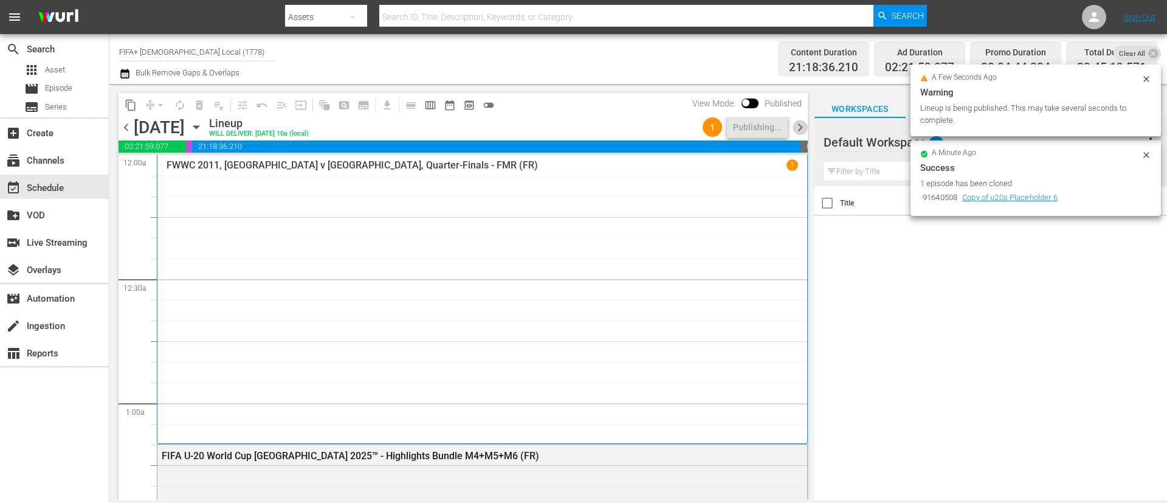
click at [795, 122] on span "chevron_right" at bounding box center [800, 127] width 15 height 15
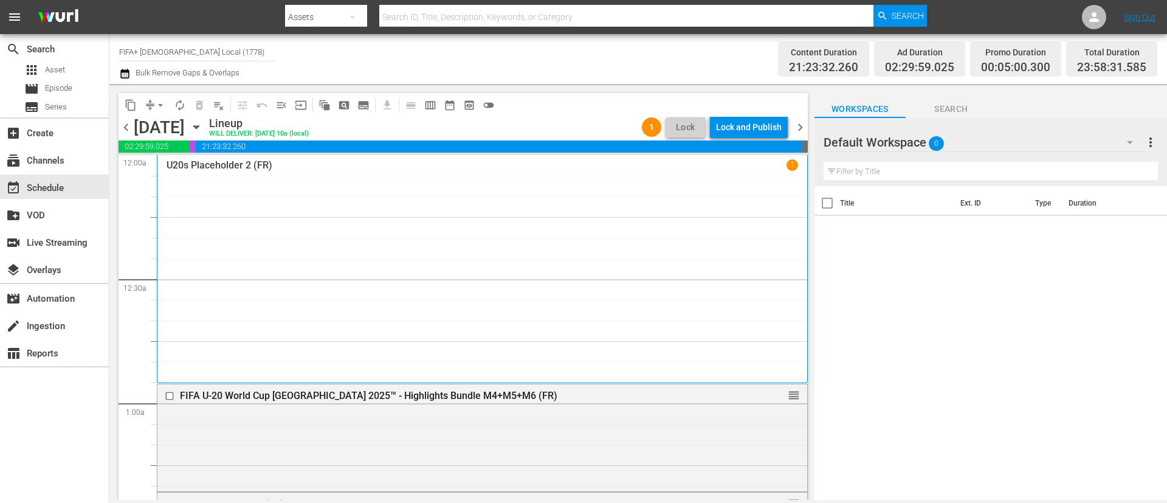
click at [748, 135] on div "Lock and Publish" at bounding box center [749, 127] width 66 height 22
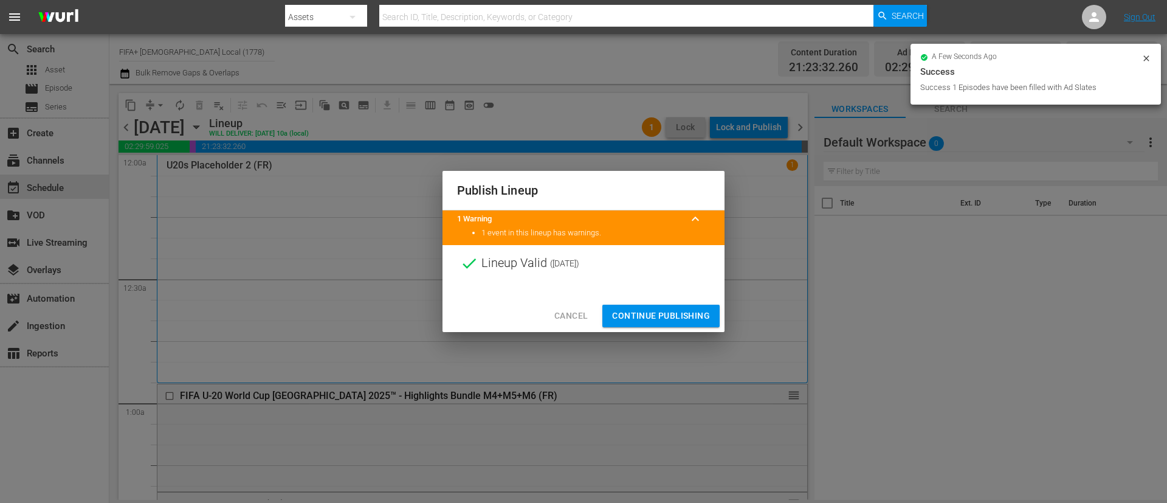
click at [648, 319] on span "Continue Publishing" at bounding box center [661, 315] width 98 height 15
